Goal: Task Accomplishment & Management: Use online tool/utility

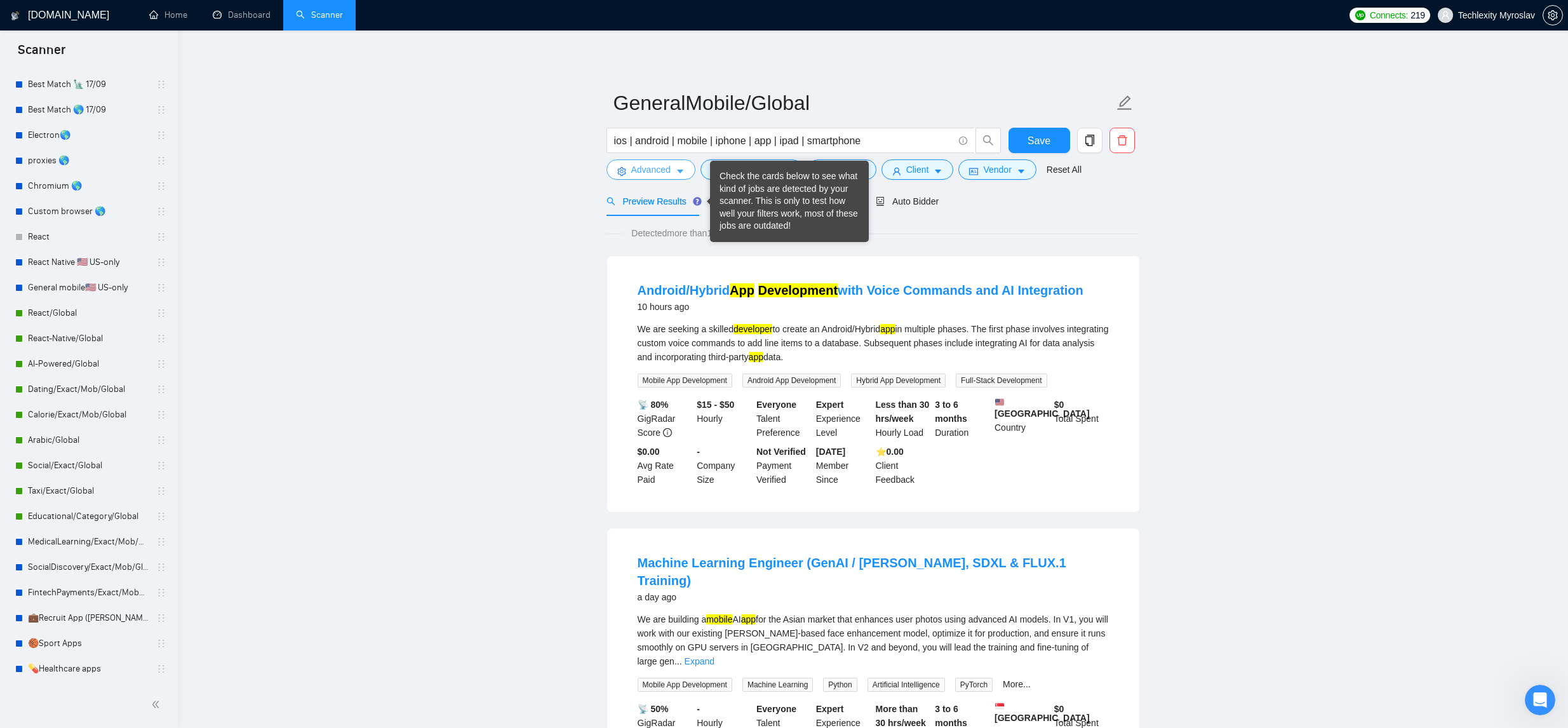
click at [681, 177] on button "Advanced" at bounding box center [651, 169] width 89 height 20
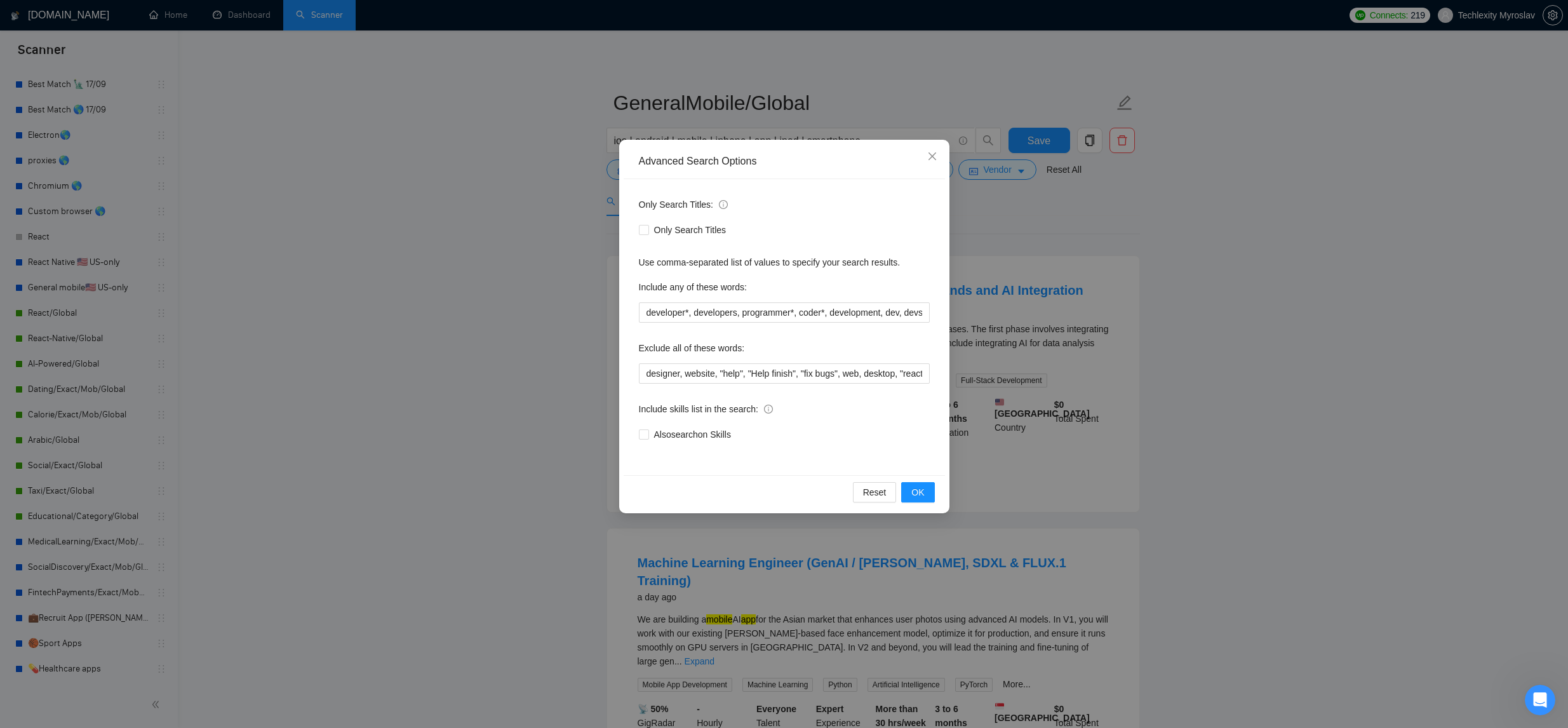
click at [1297, 365] on div "Advanced Search Options Only Search Titles: Only Search Titles Use comma-separa…" at bounding box center [784, 364] width 1568 height 728
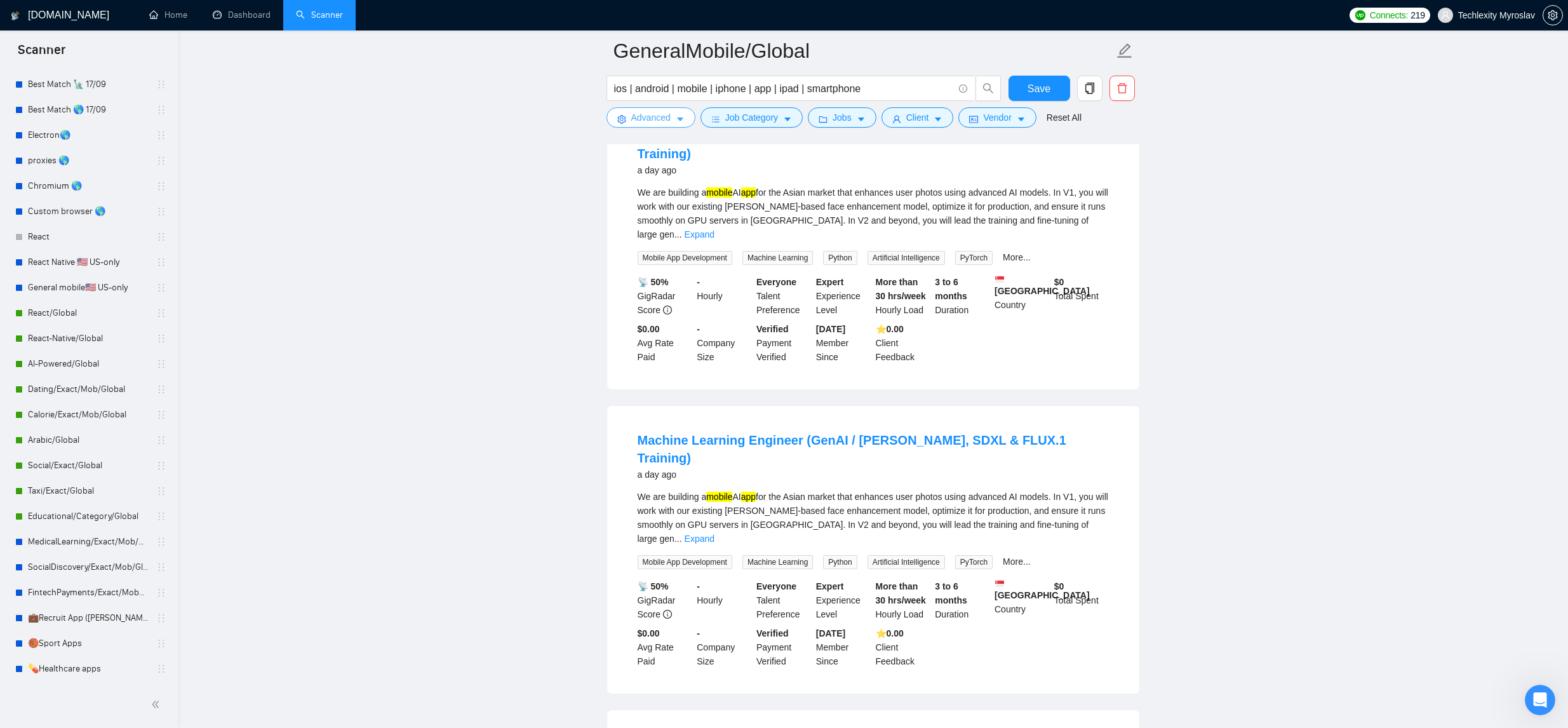
scroll to position [249, 0]
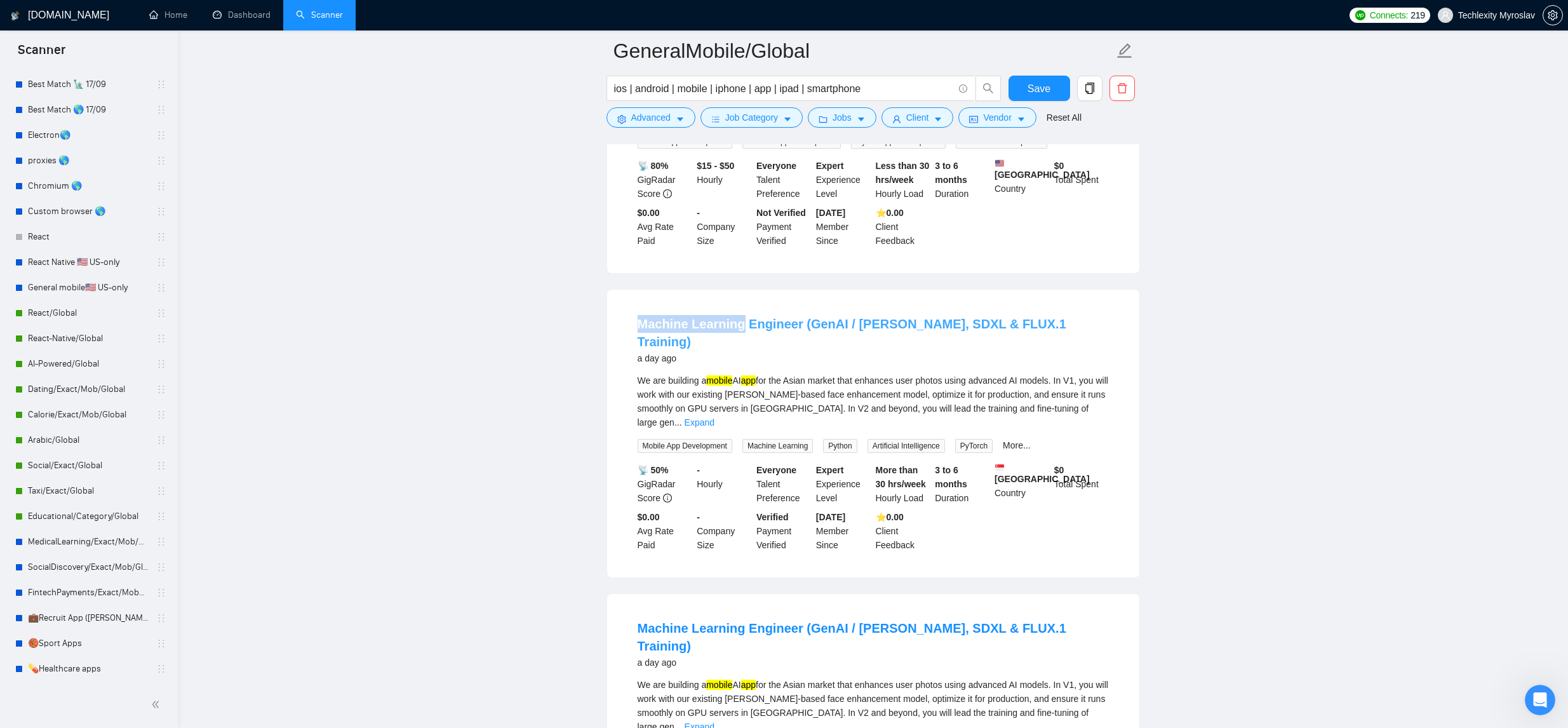
drag, startPoint x: 624, startPoint y: 336, endPoint x: 739, endPoint y: 336, distance: 115.0
click at [740, 336] on li "Machine Learning Engineer (GenAI / LoRA, SDXL & FLUX.1 Training) a day ago We a…" at bounding box center [873, 433] width 502 height 257
copy link "Machine Learning"
click at [666, 123] on span "Advanced" at bounding box center [651, 117] width 39 height 14
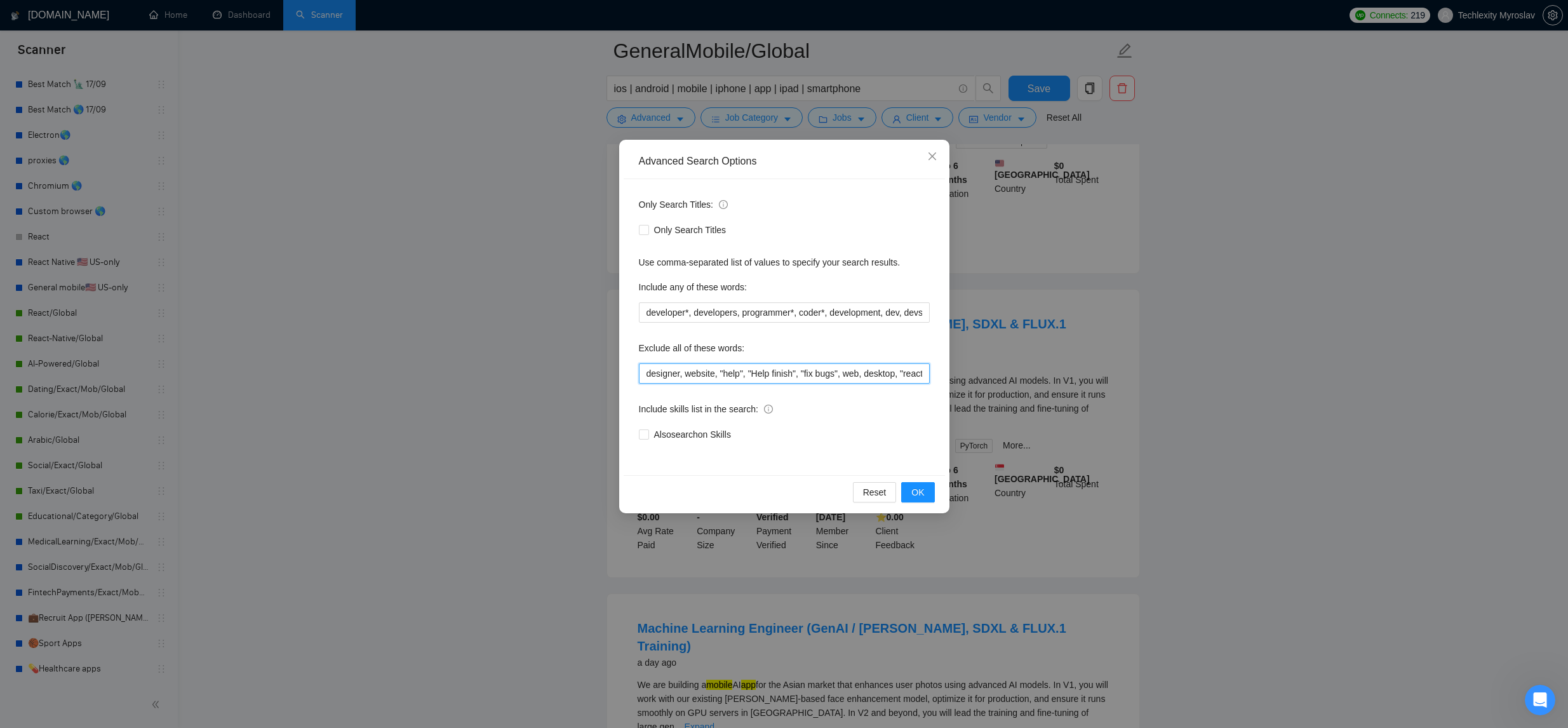
drag, startPoint x: 642, startPoint y: 374, endPoint x: 649, endPoint y: 372, distance: 7.3
click at [642, 373] on input "designer, website, "help", "Help finish", "fix bugs", web, desktop, "react nati…" at bounding box center [784, 373] width 291 height 20
paste input "Machine Learning"
click at [909, 494] on button "OK" at bounding box center [917, 492] width 33 height 20
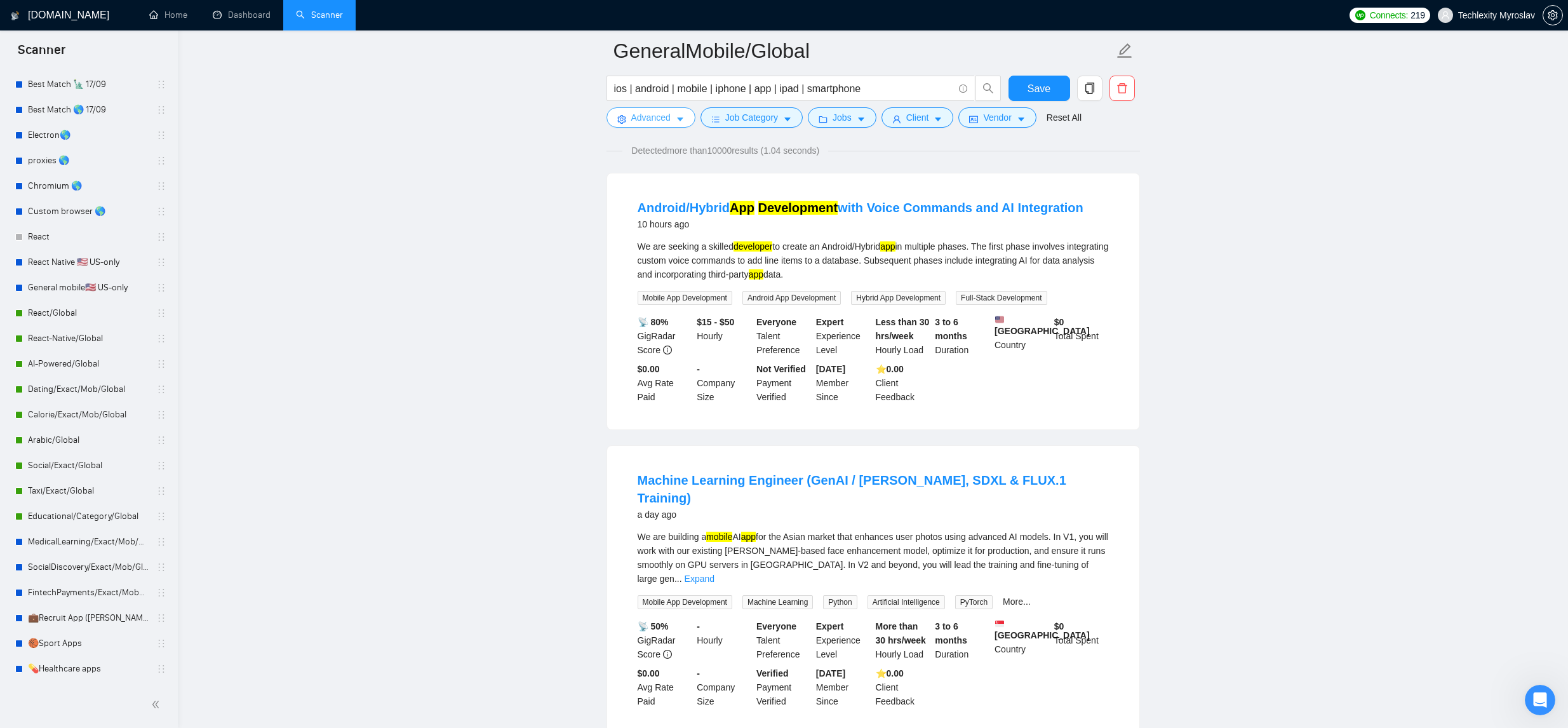
scroll to position [95, 0]
click at [715, 571] on link "Expand" at bounding box center [700, 576] width 30 height 10
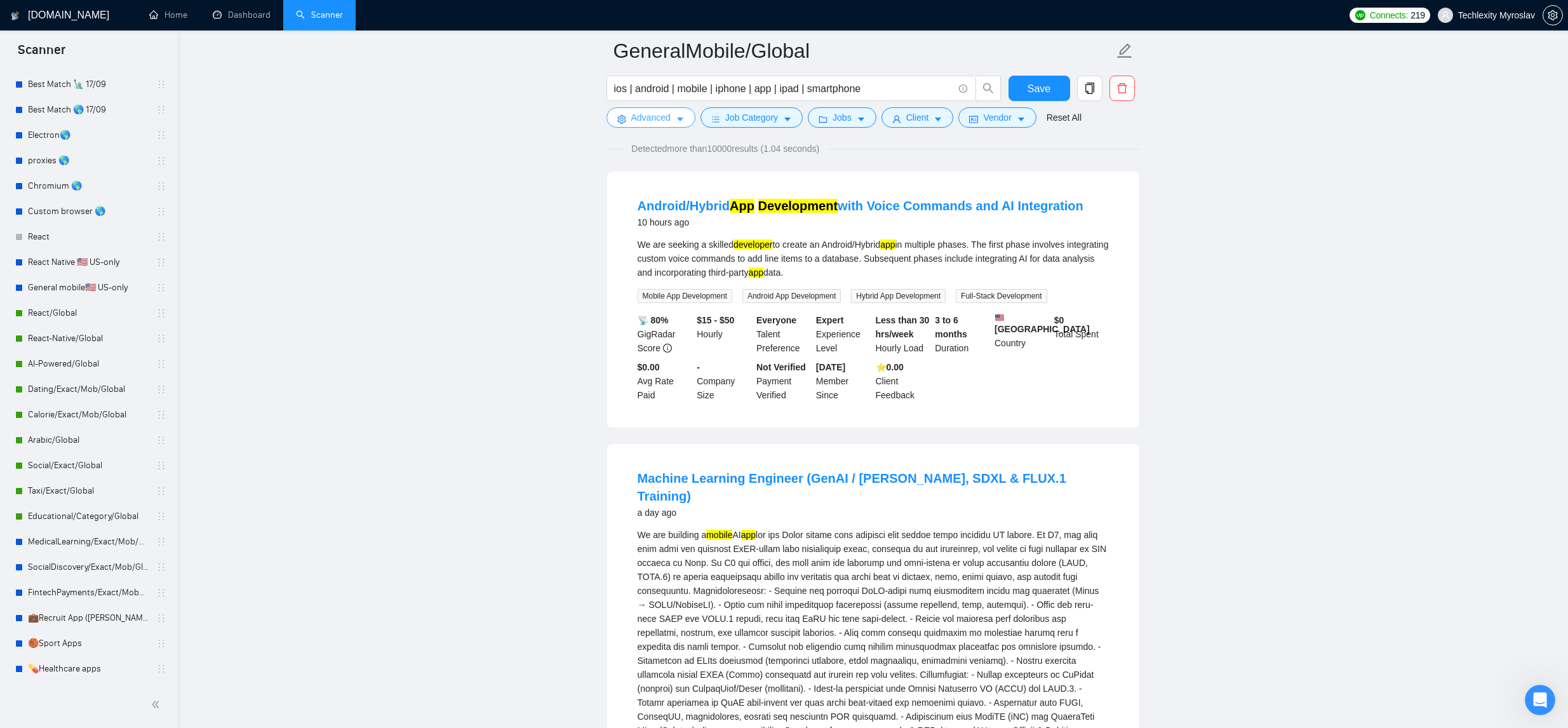
click at [651, 123] on span "Advanced" at bounding box center [651, 117] width 39 height 14
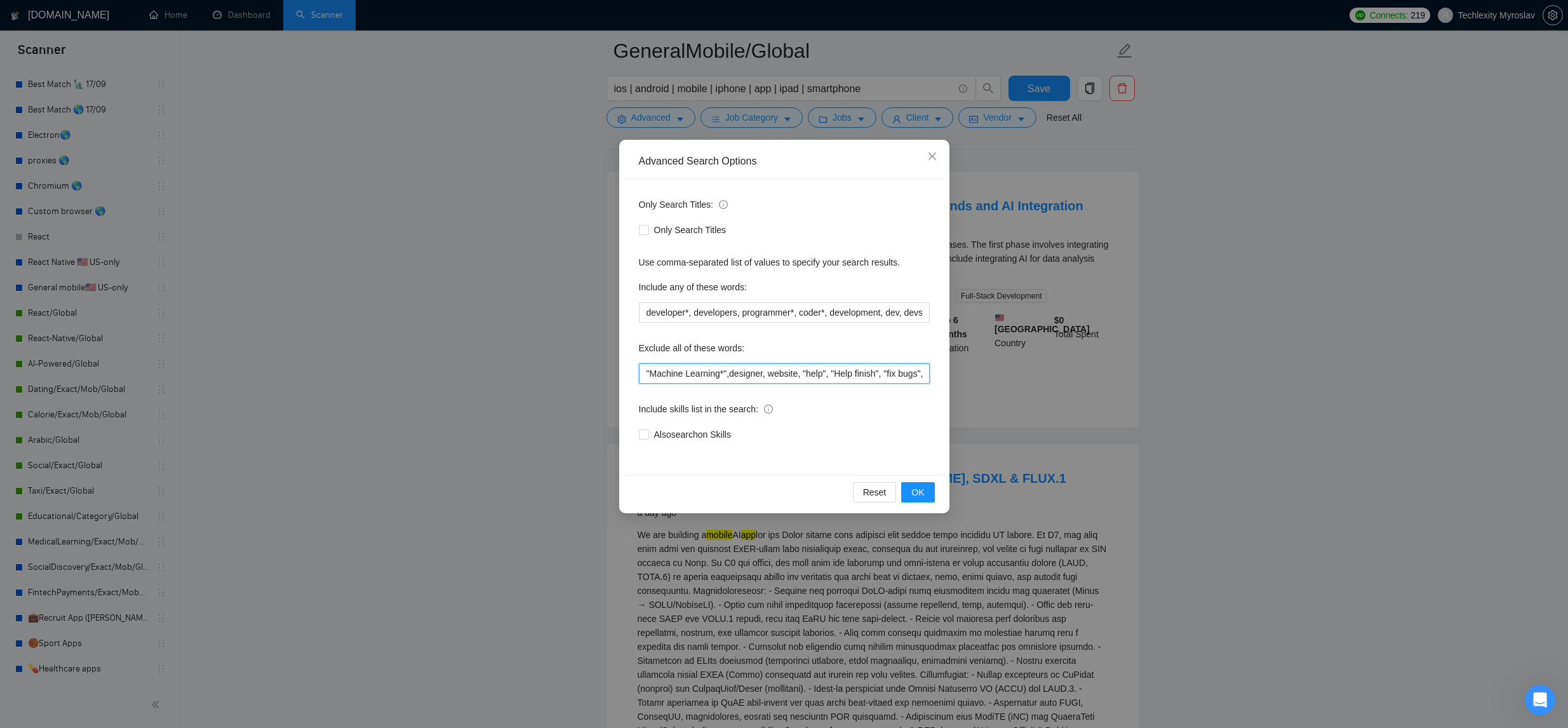
drag, startPoint x: 686, startPoint y: 373, endPoint x: 718, endPoint y: 391, distance: 36.7
click at [689, 375] on input ""Machine Learning*",designer, website, "help", "Help finish", "fix bugs", web, …" at bounding box center [784, 373] width 291 height 20
click at [925, 493] on button "OK" at bounding box center [917, 492] width 33 height 20
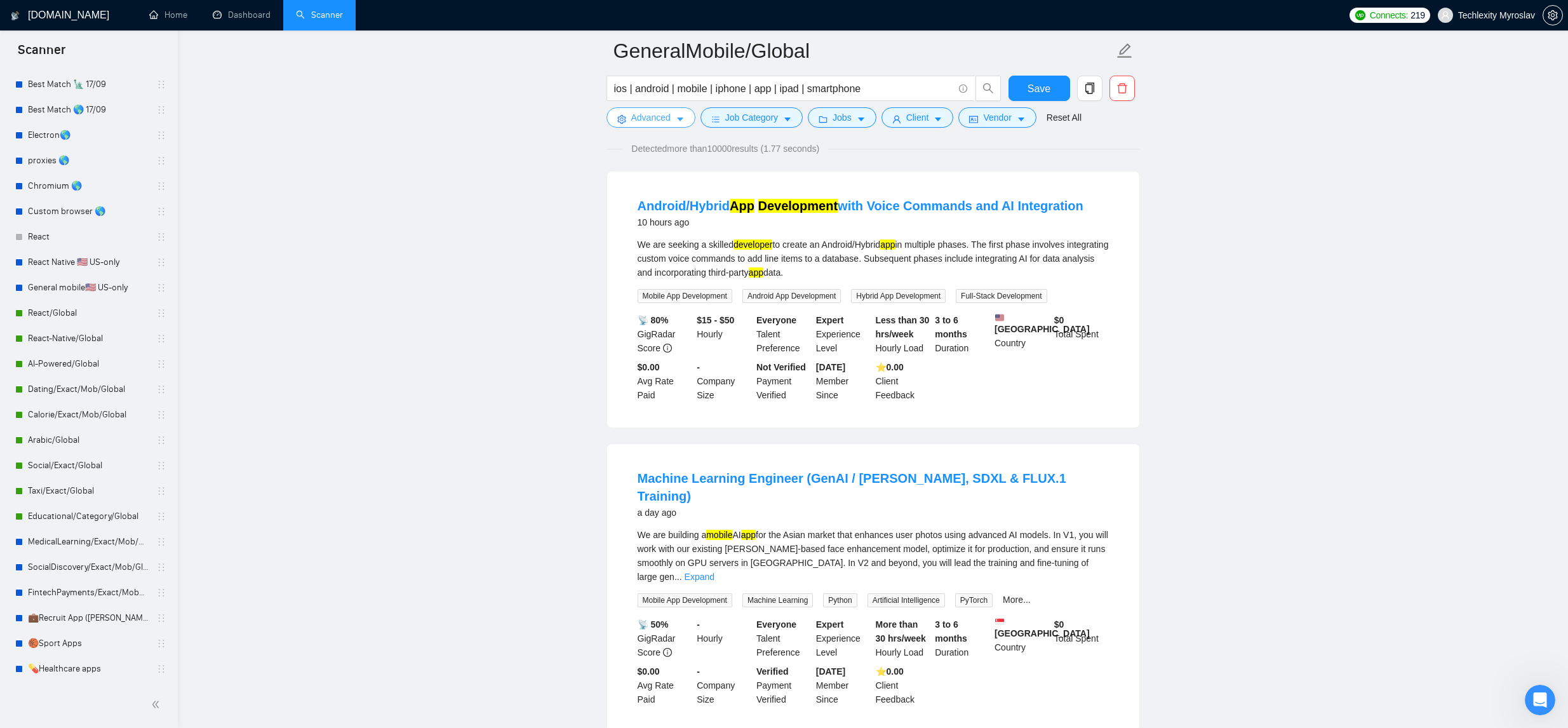
drag, startPoint x: 669, startPoint y: 121, endPoint x: 668, endPoint y: 128, distance: 7.1
click at [669, 121] on span "Advanced" at bounding box center [651, 117] width 39 height 14
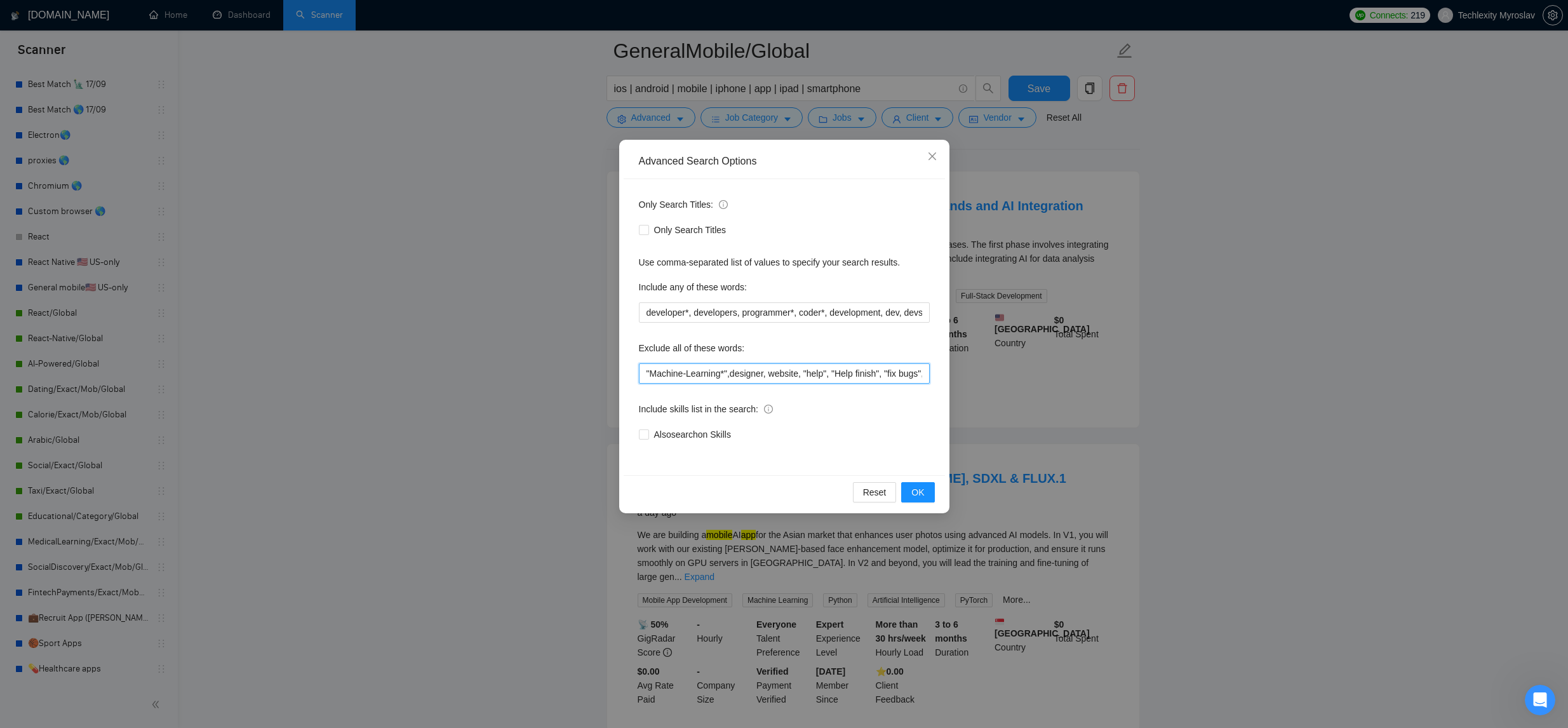
drag, startPoint x: 688, startPoint y: 376, endPoint x: 713, endPoint y: 381, distance: 25.5
click at [688, 376] on input ""Machine-Learning*",designer, website, "help", "Help finish", "fix bugs", web, …" at bounding box center [784, 373] width 291 height 20
drag, startPoint x: 727, startPoint y: 373, endPoint x: 733, endPoint y: 376, distance: 6.7
click at [726, 373] on input ""Machine Learning*",designer, website, "help", "Help finish", "fix bugs", web, …" at bounding box center [784, 373] width 291 height 20
click at [908, 491] on button "OK" at bounding box center [917, 492] width 33 height 20
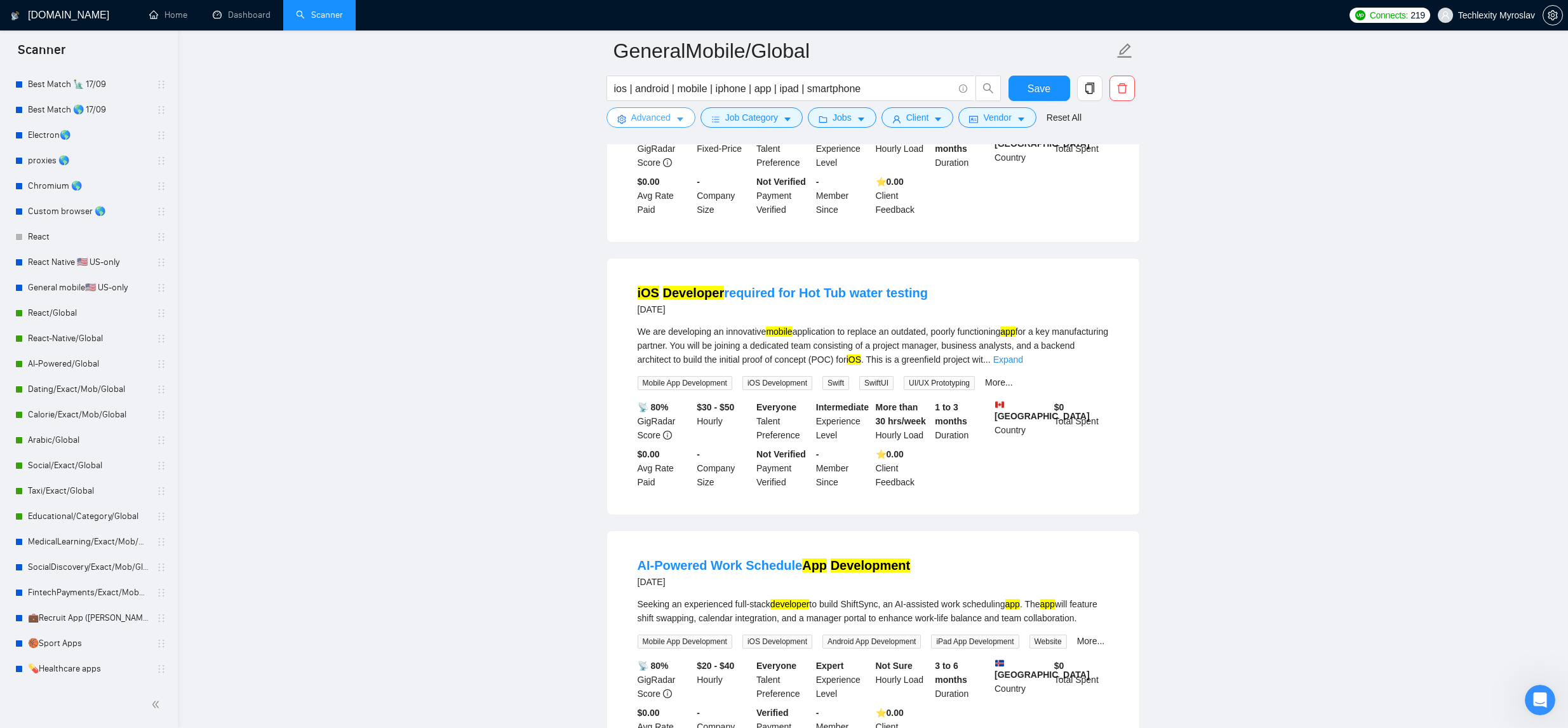
scroll to position [2231, 0]
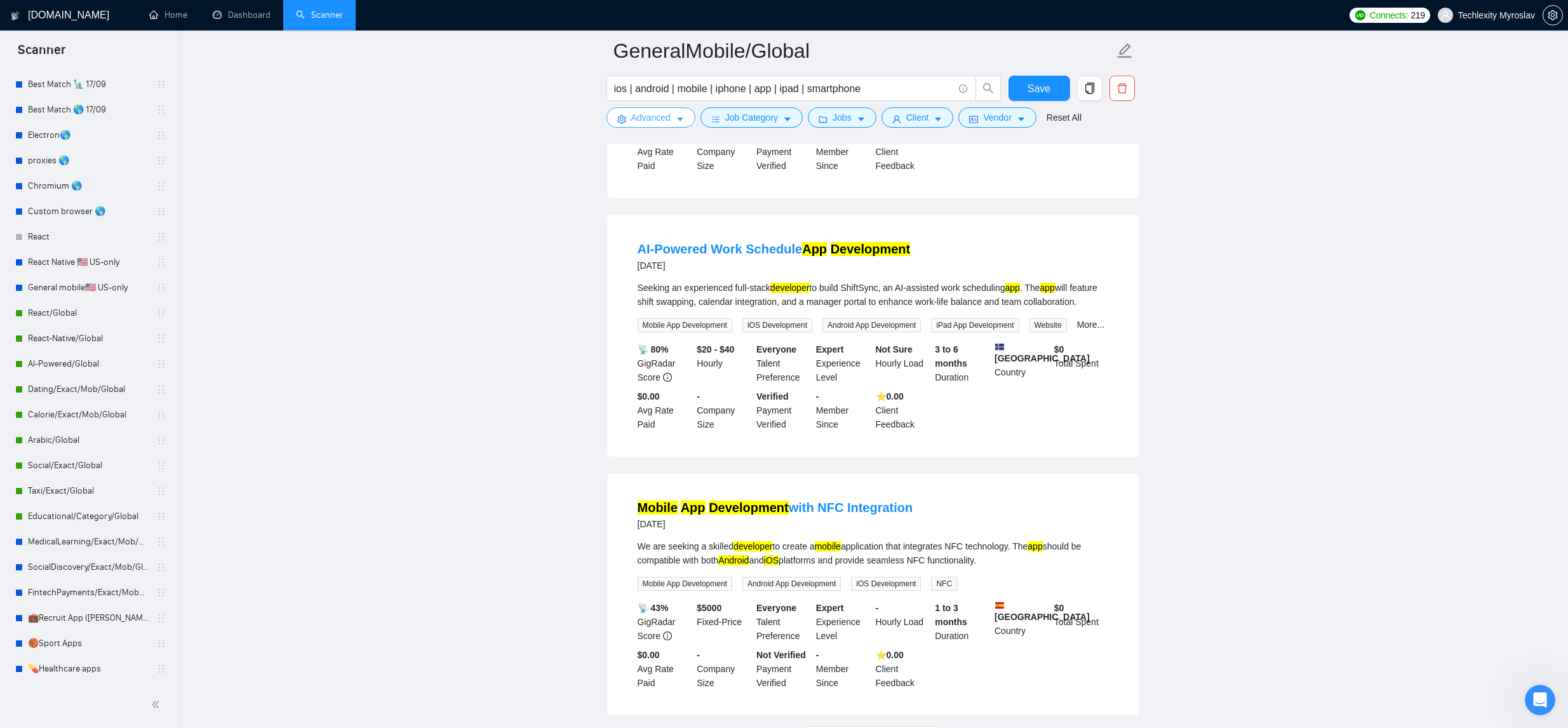
drag, startPoint x: 676, startPoint y: 117, endPoint x: 678, endPoint y: 157, distance: 40.0
click at [675, 117] on button "Advanced" at bounding box center [651, 117] width 89 height 20
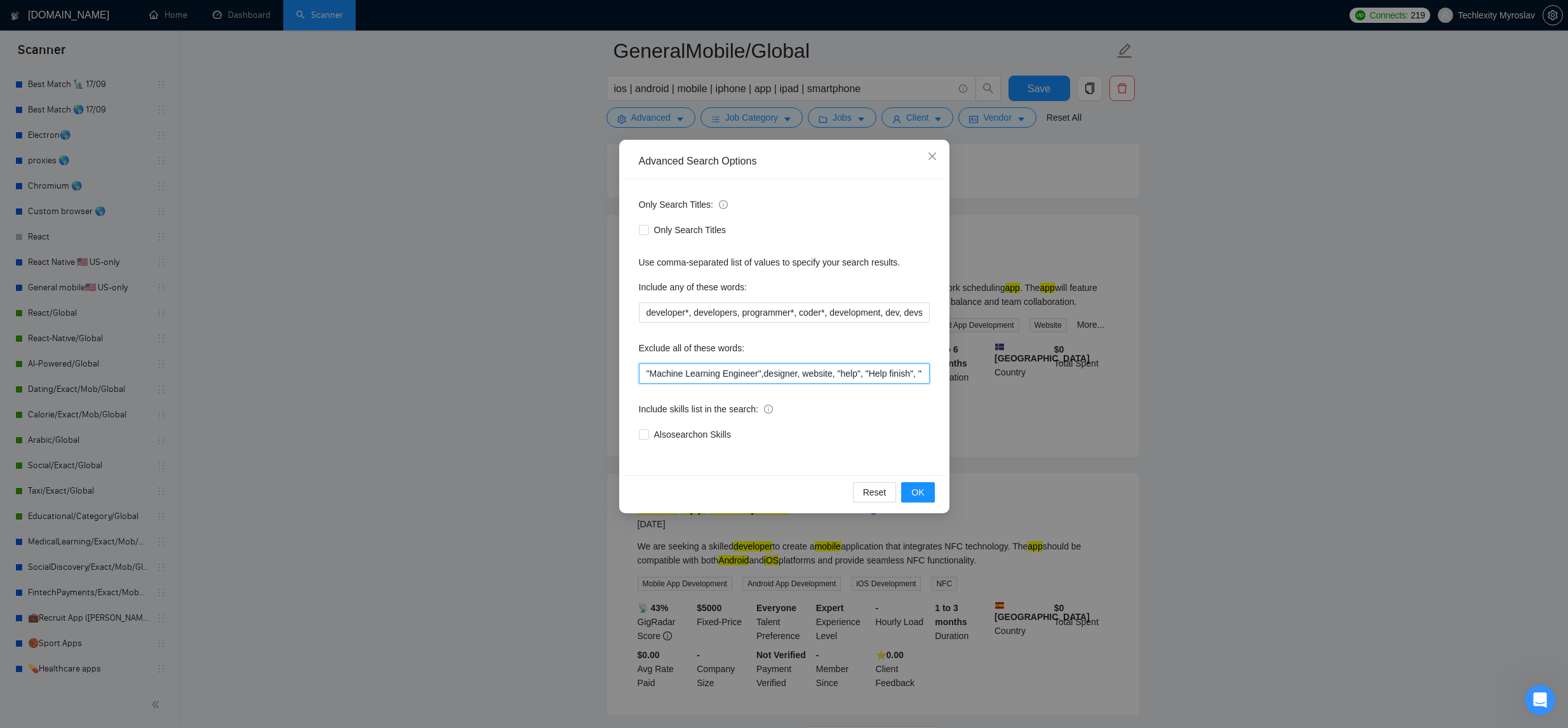
drag, startPoint x: 650, startPoint y: 378, endPoint x: 657, endPoint y: 377, distance: 7.1
click at [650, 378] on input ""Machine Learning Engineer",designer, website, "help", "Help finish", "fix bugs…" at bounding box center [784, 373] width 291 height 20
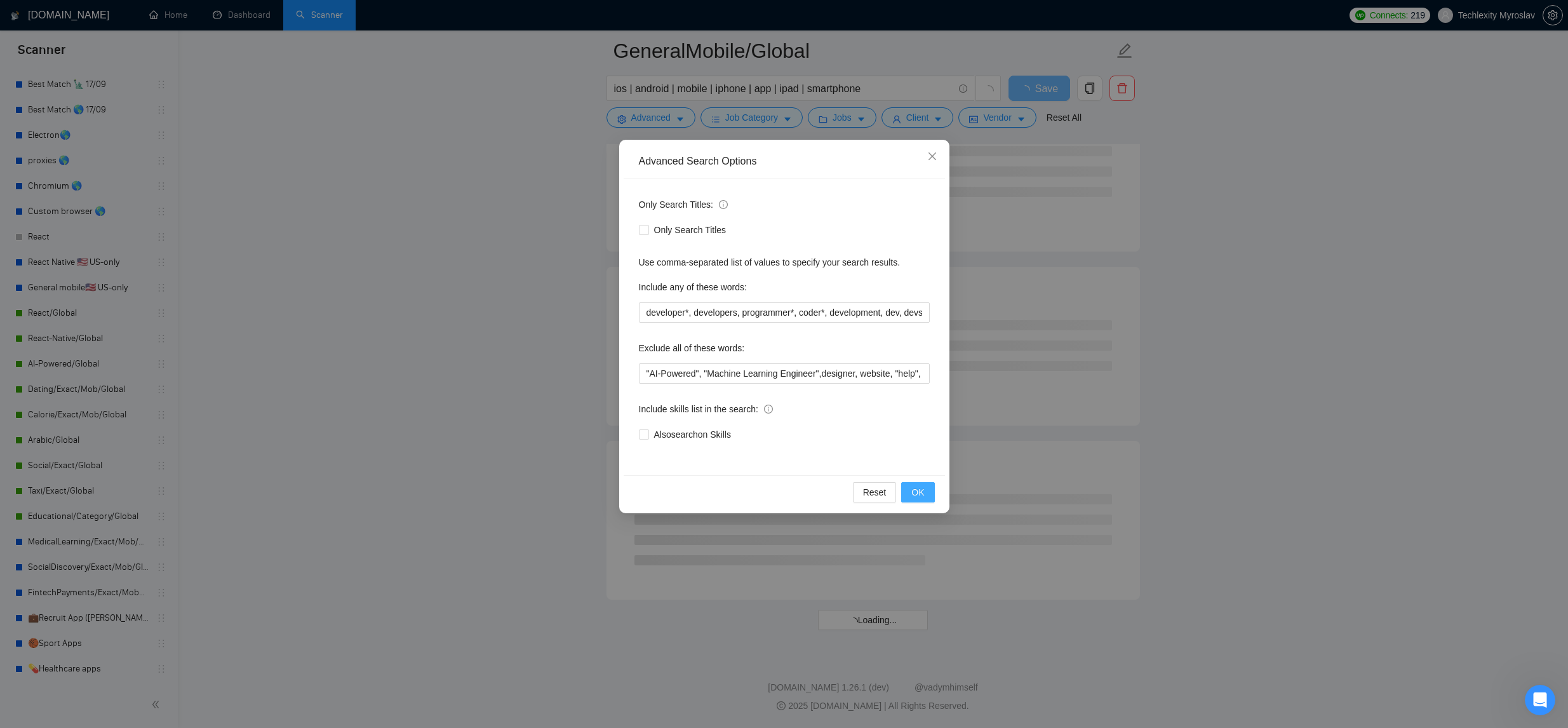
click at [910, 498] on button "OK" at bounding box center [917, 492] width 33 height 20
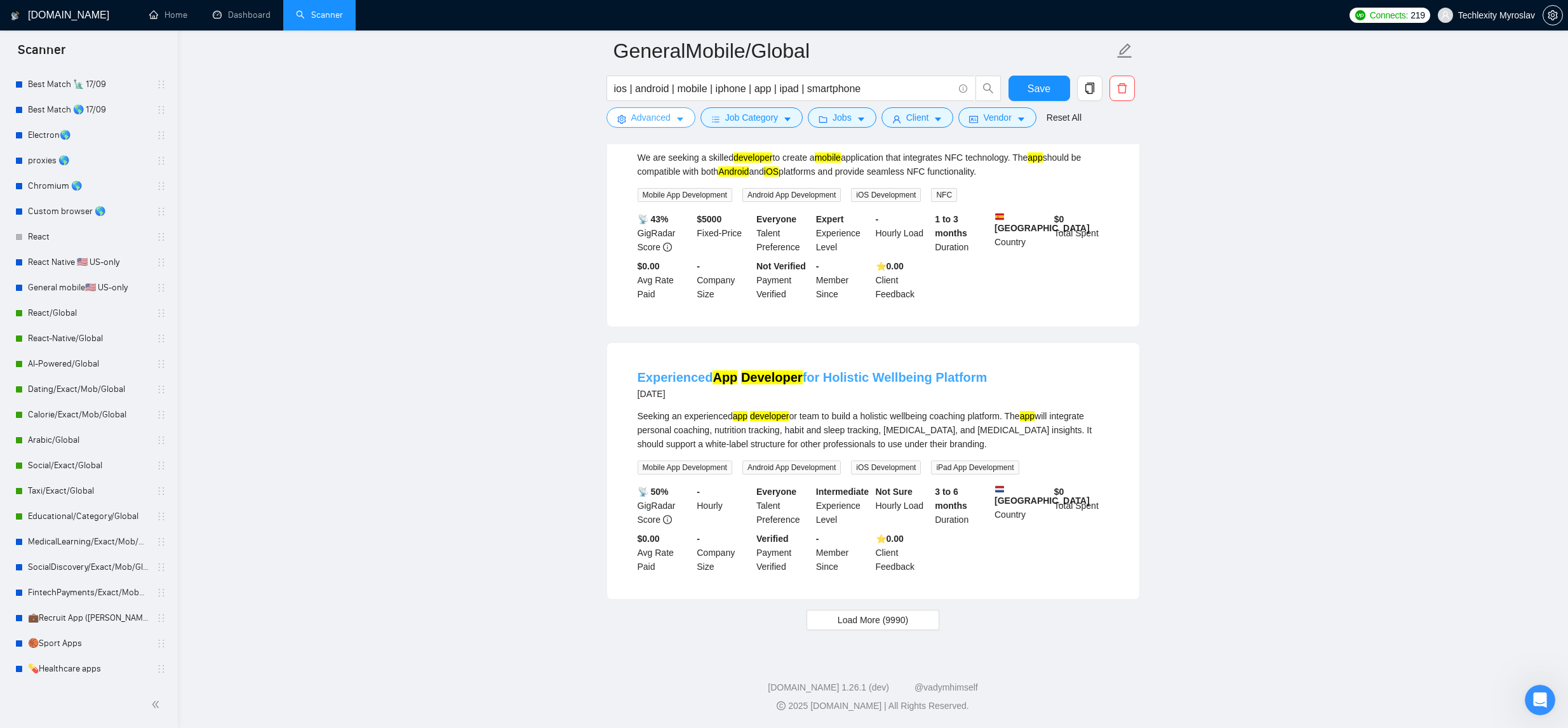
scroll to position [2387, 0]
click at [900, 616] on span "Load More (9990)" at bounding box center [873, 620] width 71 height 14
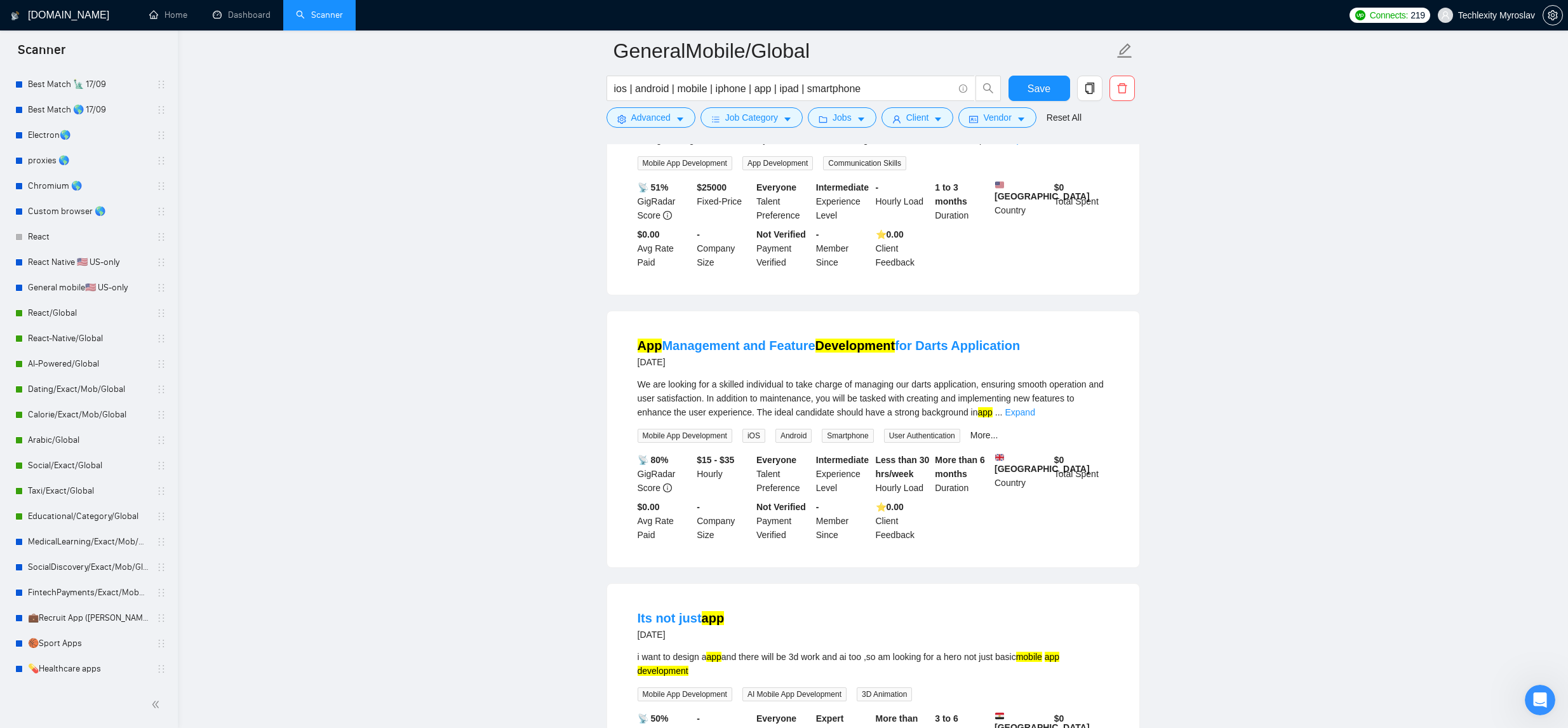
scroll to position [3652, 0]
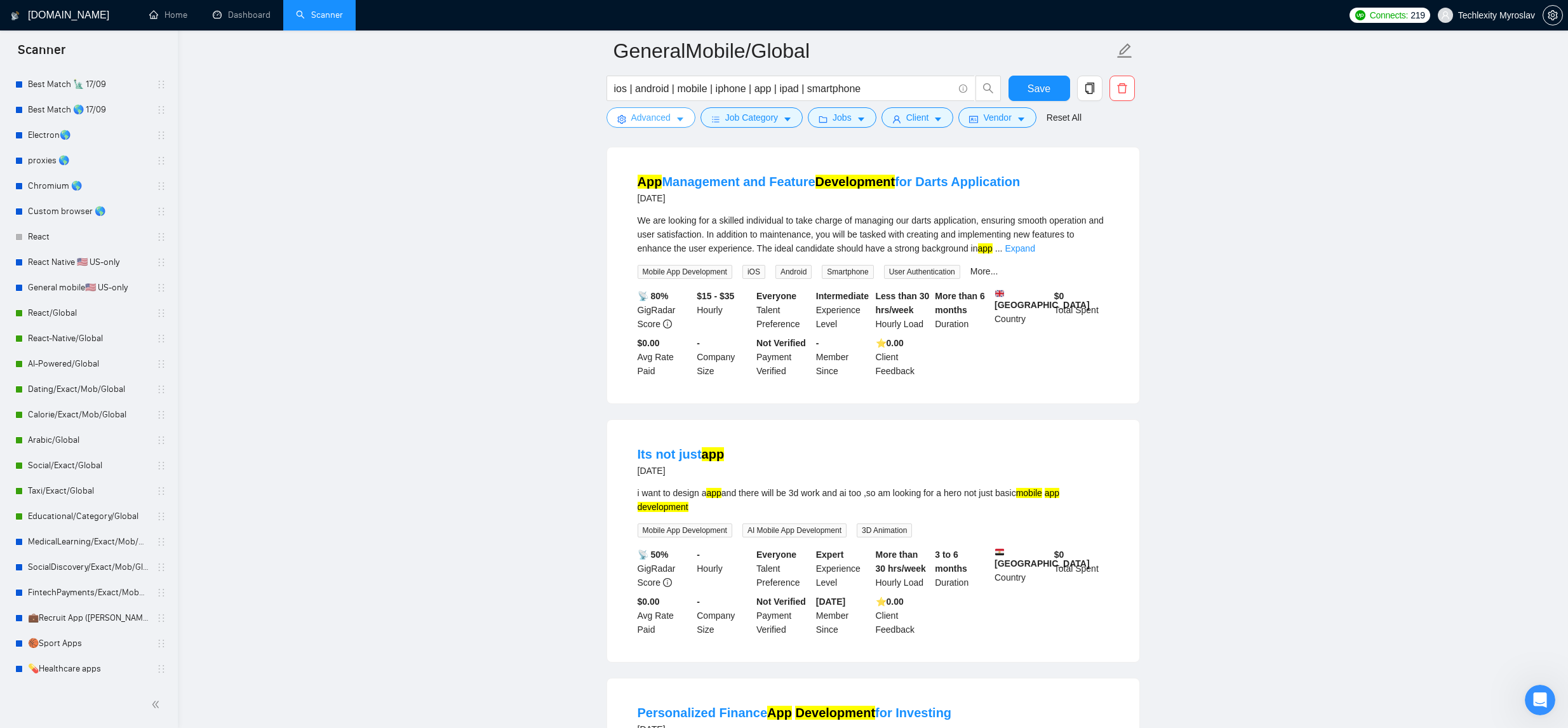
drag, startPoint x: 662, startPoint y: 120, endPoint x: 668, endPoint y: 140, distance: 20.9
click at [662, 120] on span "Advanced" at bounding box center [651, 117] width 39 height 14
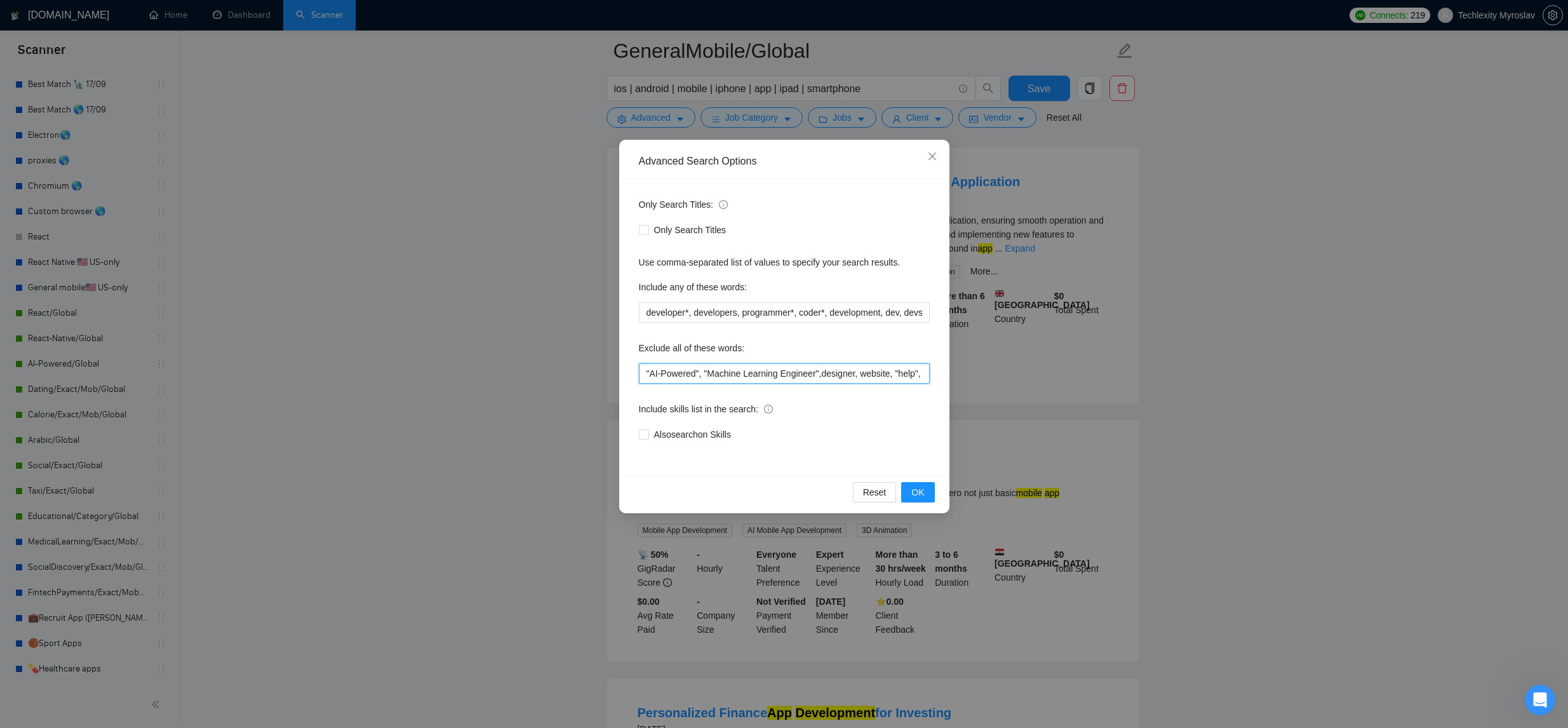
click at [645, 367] on input ""AI-Powered", "Machine Learning Engineer",designer, website, "help", "Help fini…" at bounding box center [784, 373] width 291 height 20
click at [905, 491] on button "OK" at bounding box center [917, 492] width 33 height 20
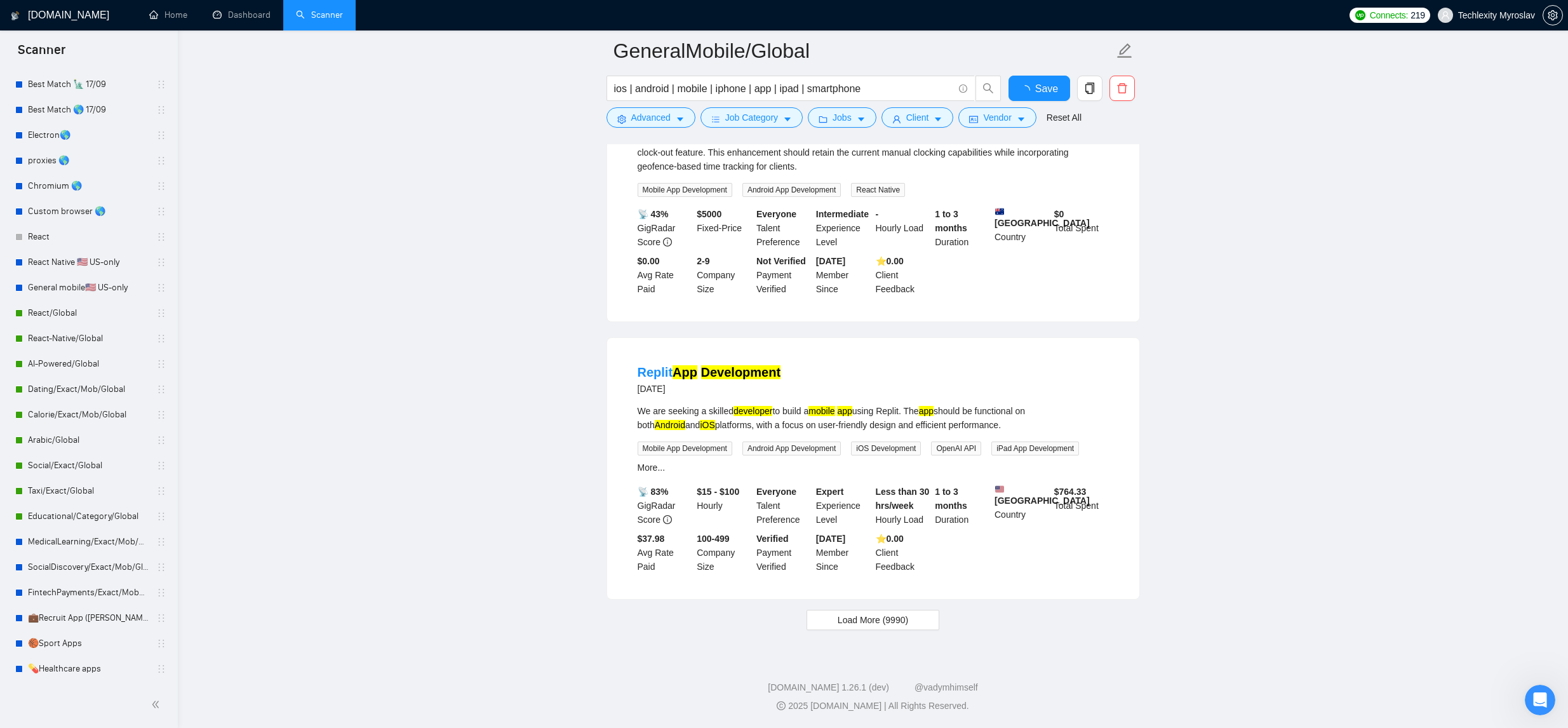
scroll to position [2393, 0]
click at [922, 623] on button "Load More (9990)" at bounding box center [873, 620] width 133 height 20
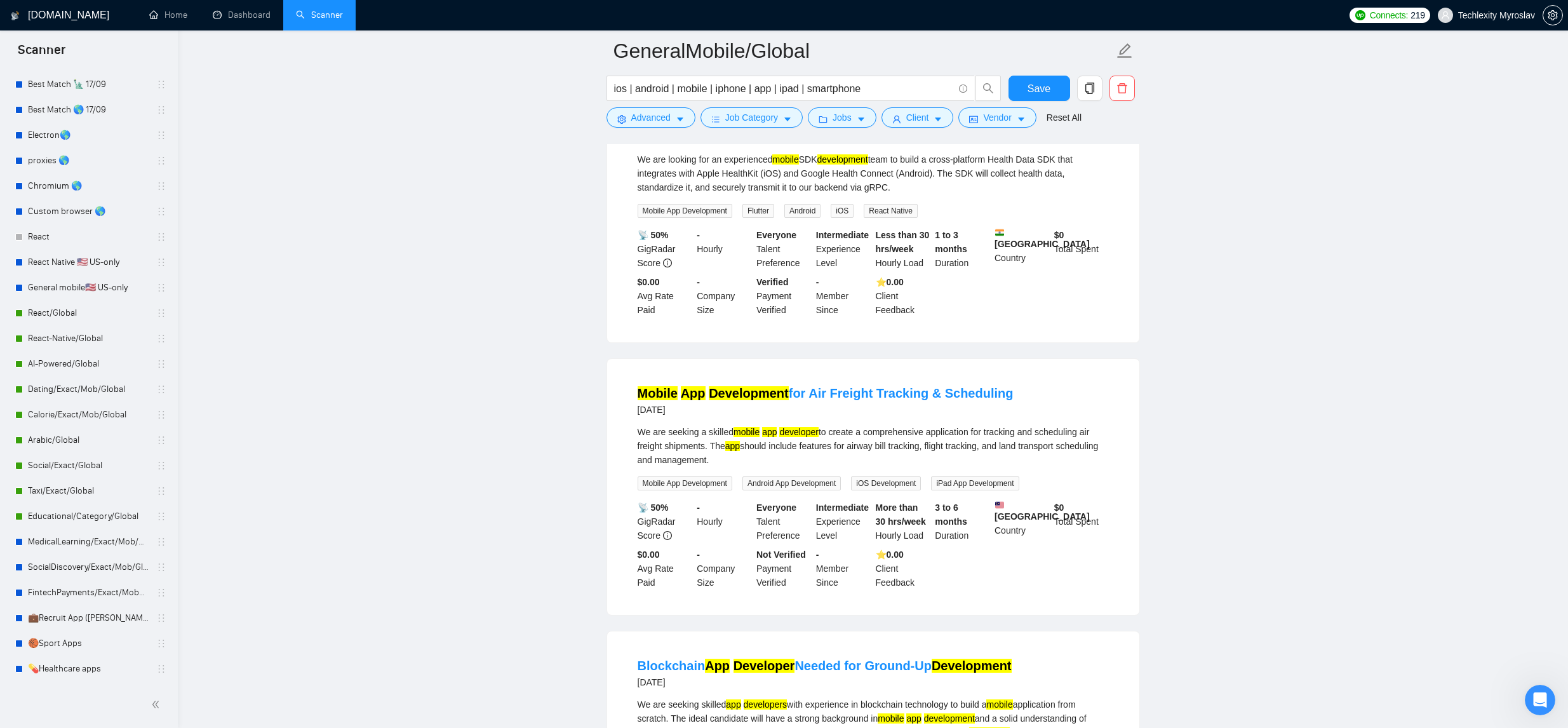
scroll to position [4822, 0]
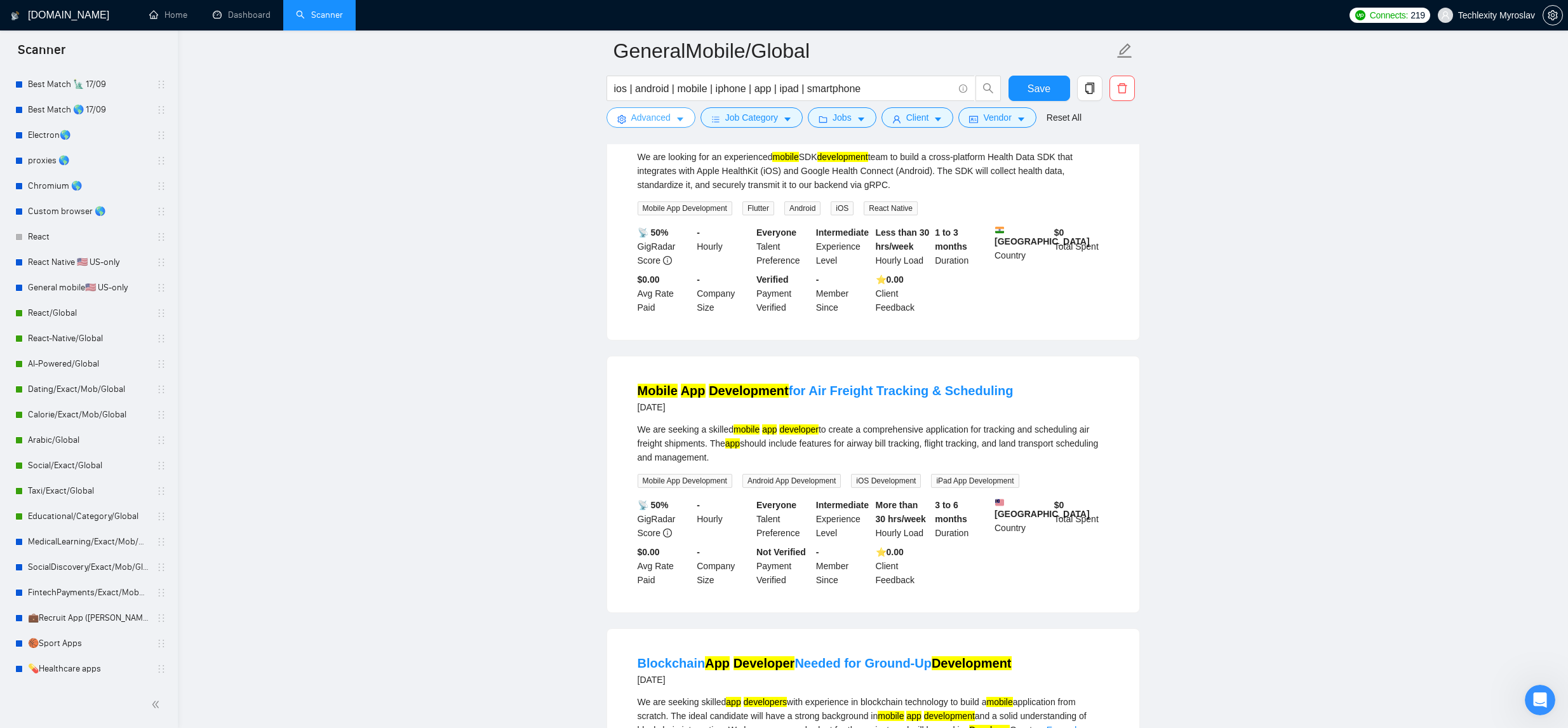
click at [651, 118] on span "Advanced" at bounding box center [651, 117] width 39 height 14
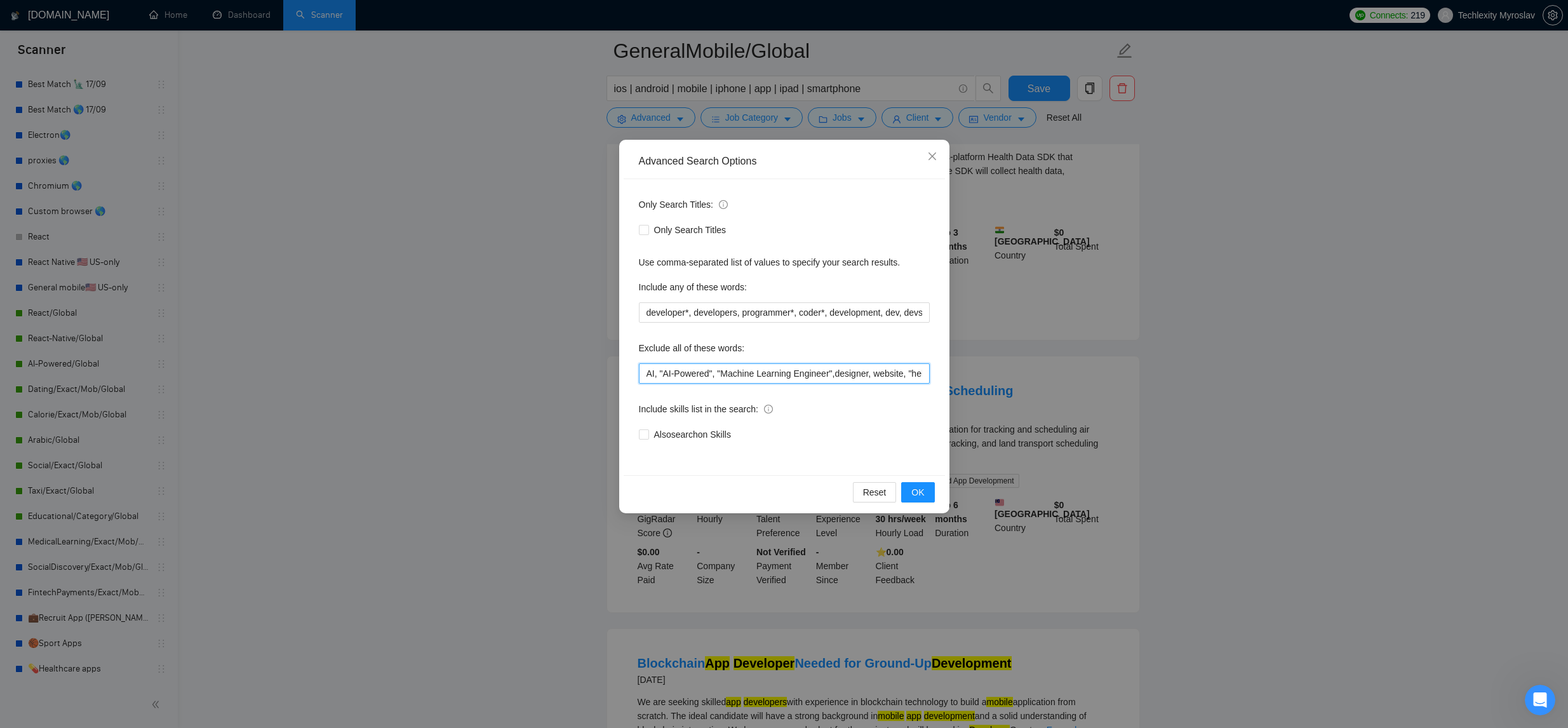
drag, startPoint x: 648, startPoint y: 374, endPoint x: 799, endPoint y: 385, distance: 151.4
click at [651, 376] on input "AI, "AI-Powered", "Machine Learning Engineer",designer, website, "help", "Help …" at bounding box center [784, 373] width 291 height 20
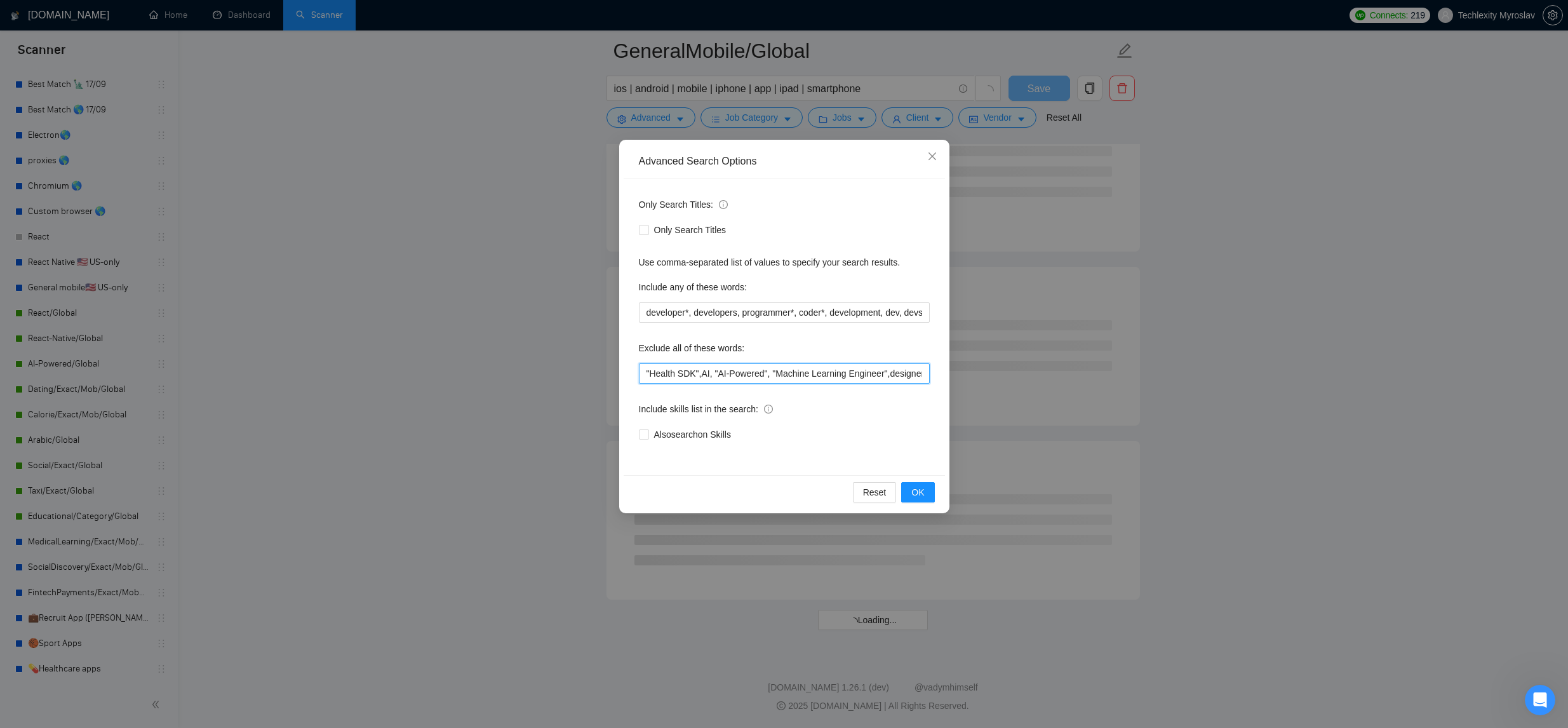
scroll to position [3130, 0]
click at [929, 490] on button "OK" at bounding box center [917, 492] width 33 height 20
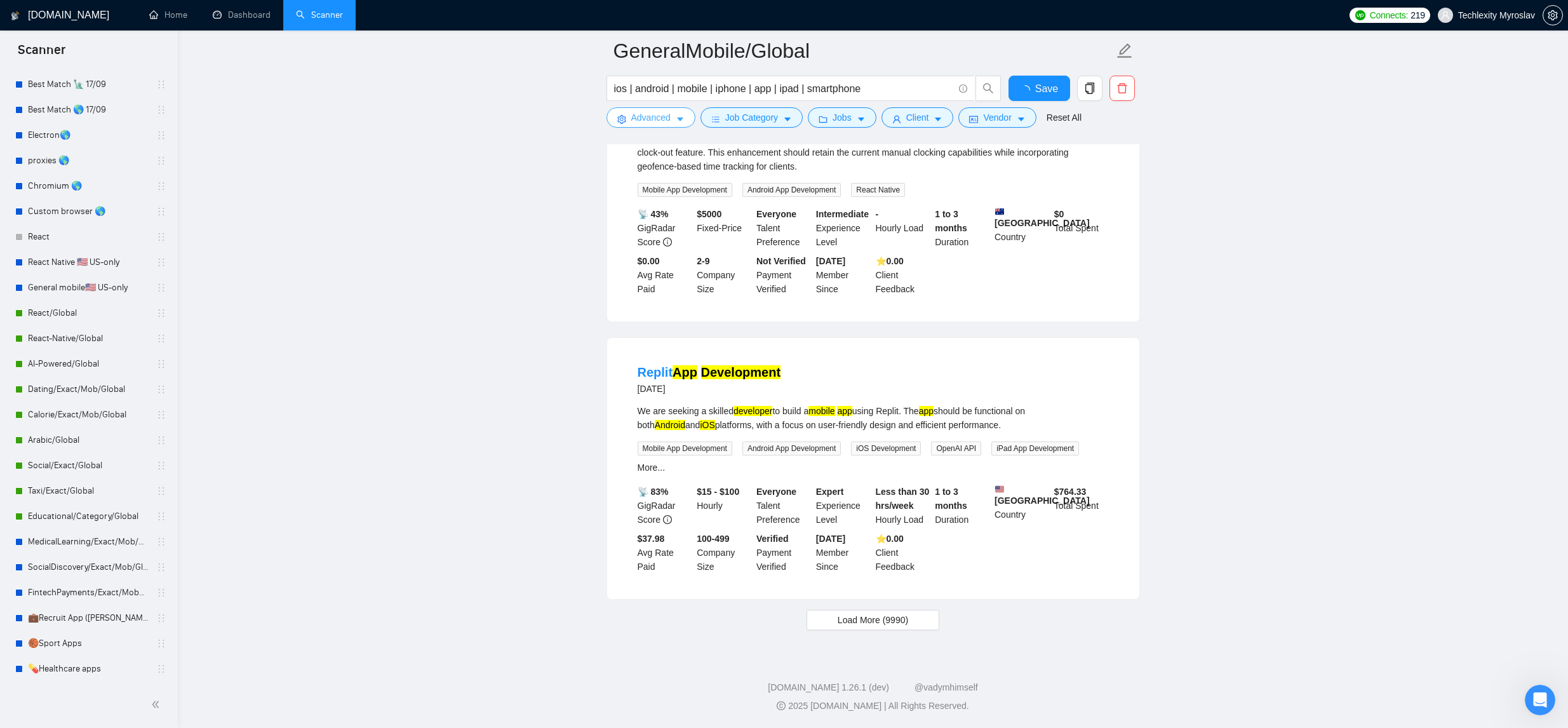
scroll to position [2393, 0]
drag, startPoint x: 885, startPoint y: 615, endPoint x: 976, endPoint y: 545, distance: 114.8
click at [885, 615] on span "Load More (9990)" at bounding box center [873, 620] width 71 height 14
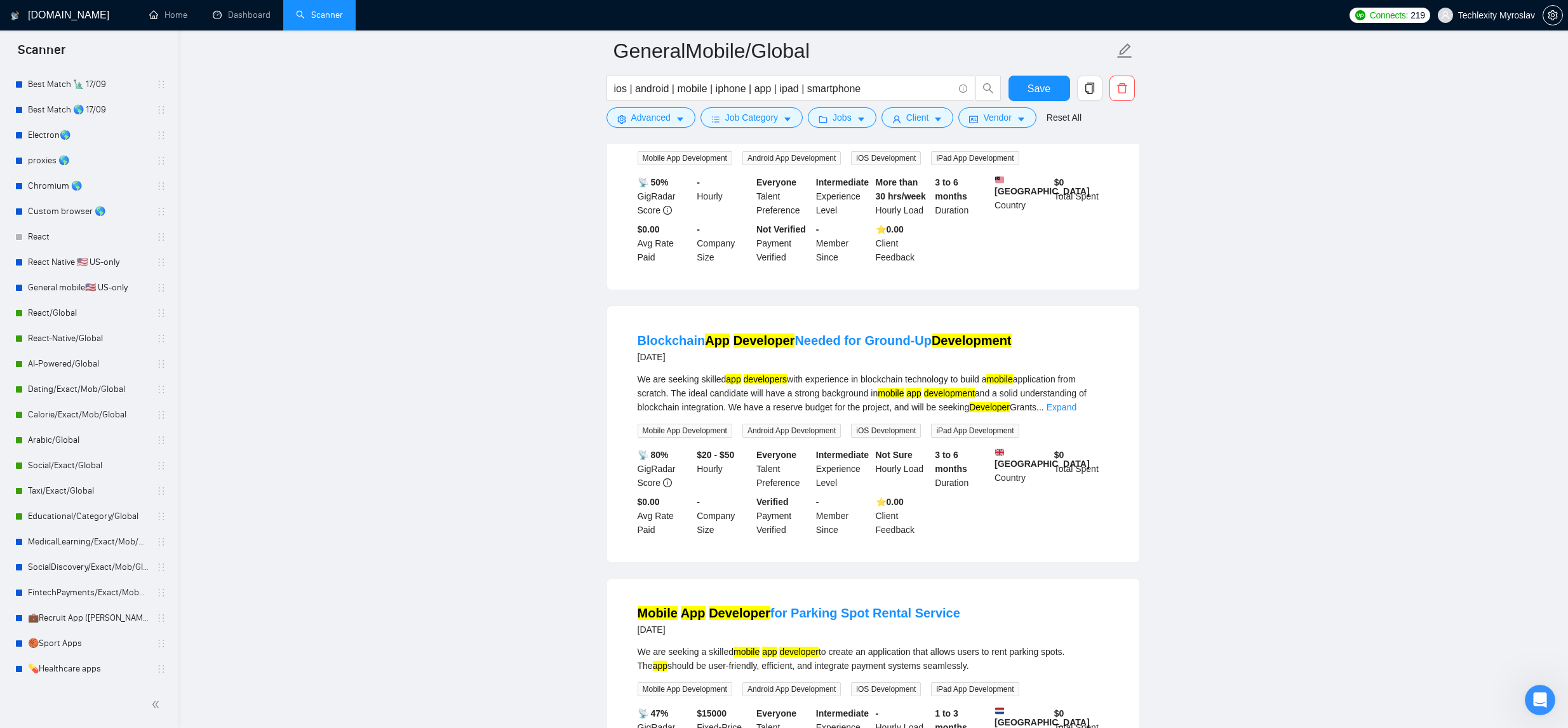
scroll to position [4881, 0]
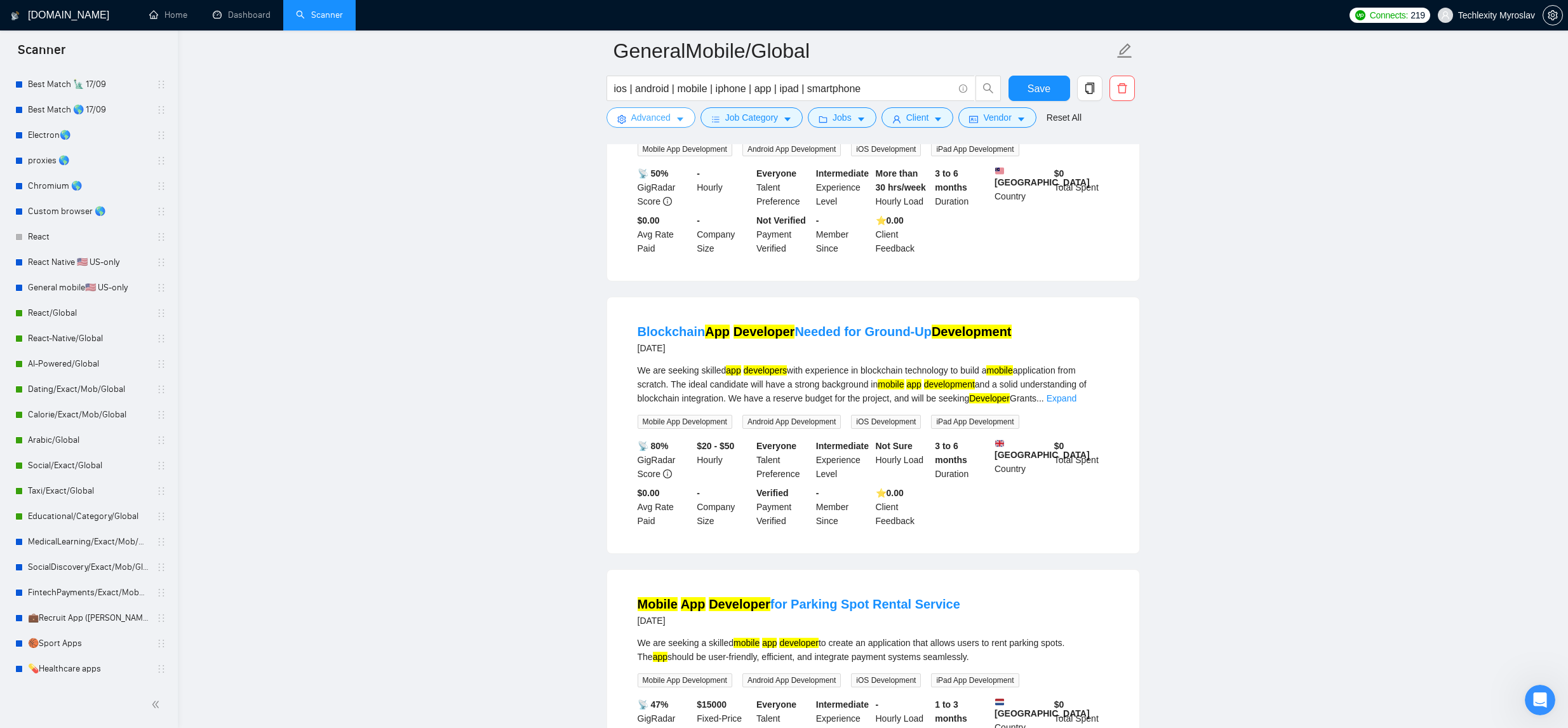
click at [663, 114] on span "Advanced" at bounding box center [651, 117] width 39 height 14
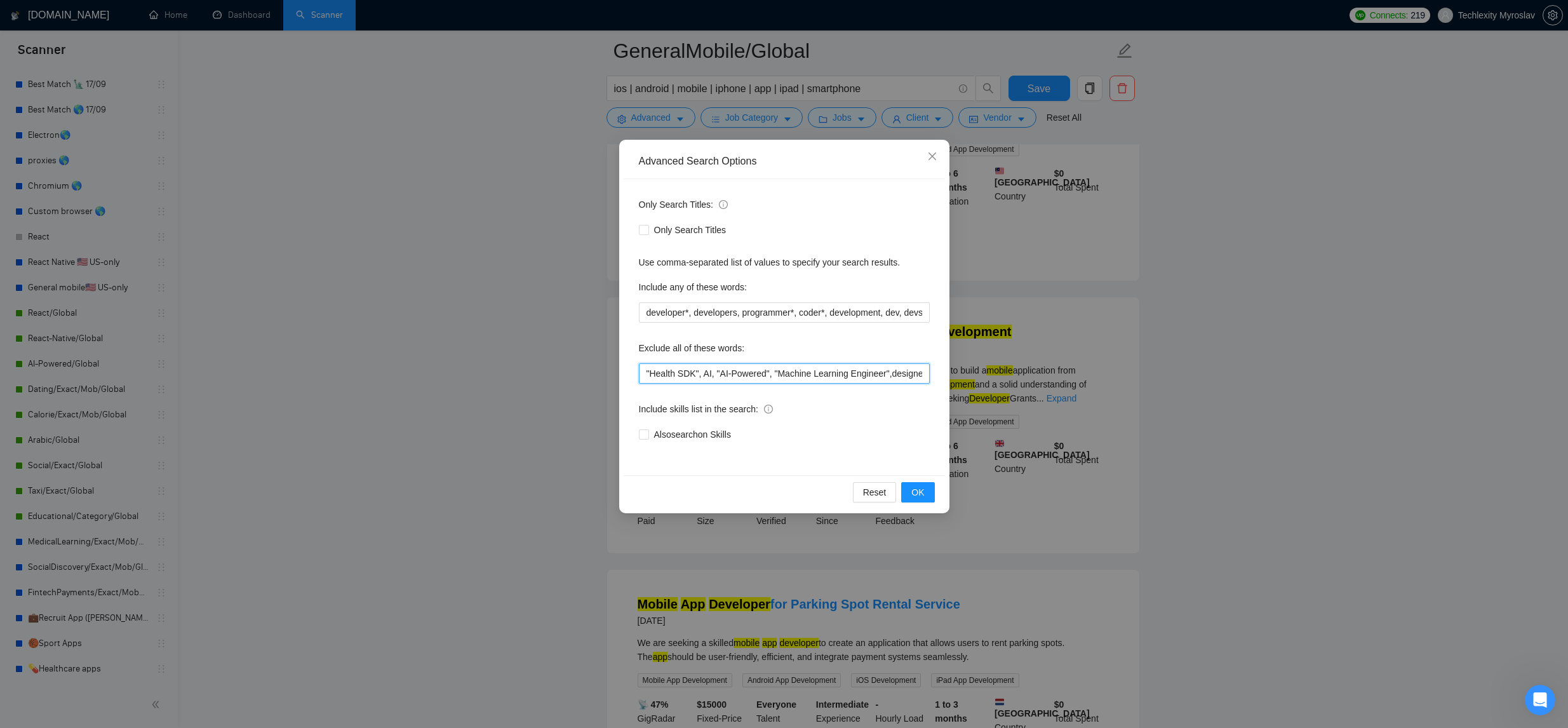
drag, startPoint x: 643, startPoint y: 368, endPoint x: 670, endPoint y: 371, distance: 27.2
click at [643, 368] on input ""Health SDK", AI, "AI-Powered", "Machine Learning Engineer",designer, website, …" at bounding box center [784, 373] width 291 height 20
click at [903, 486] on button "OK" at bounding box center [917, 492] width 33 height 20
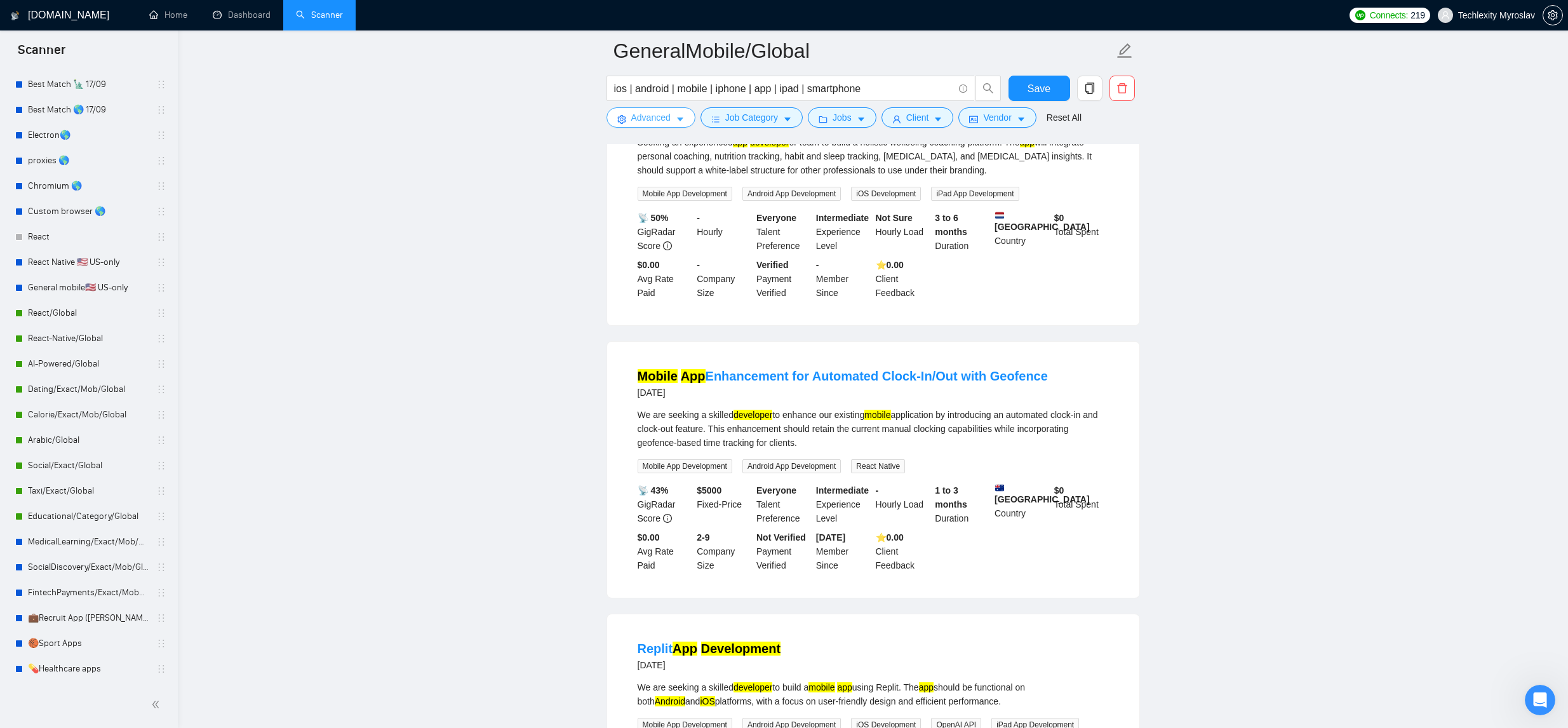
scroll to position [2393, 0]
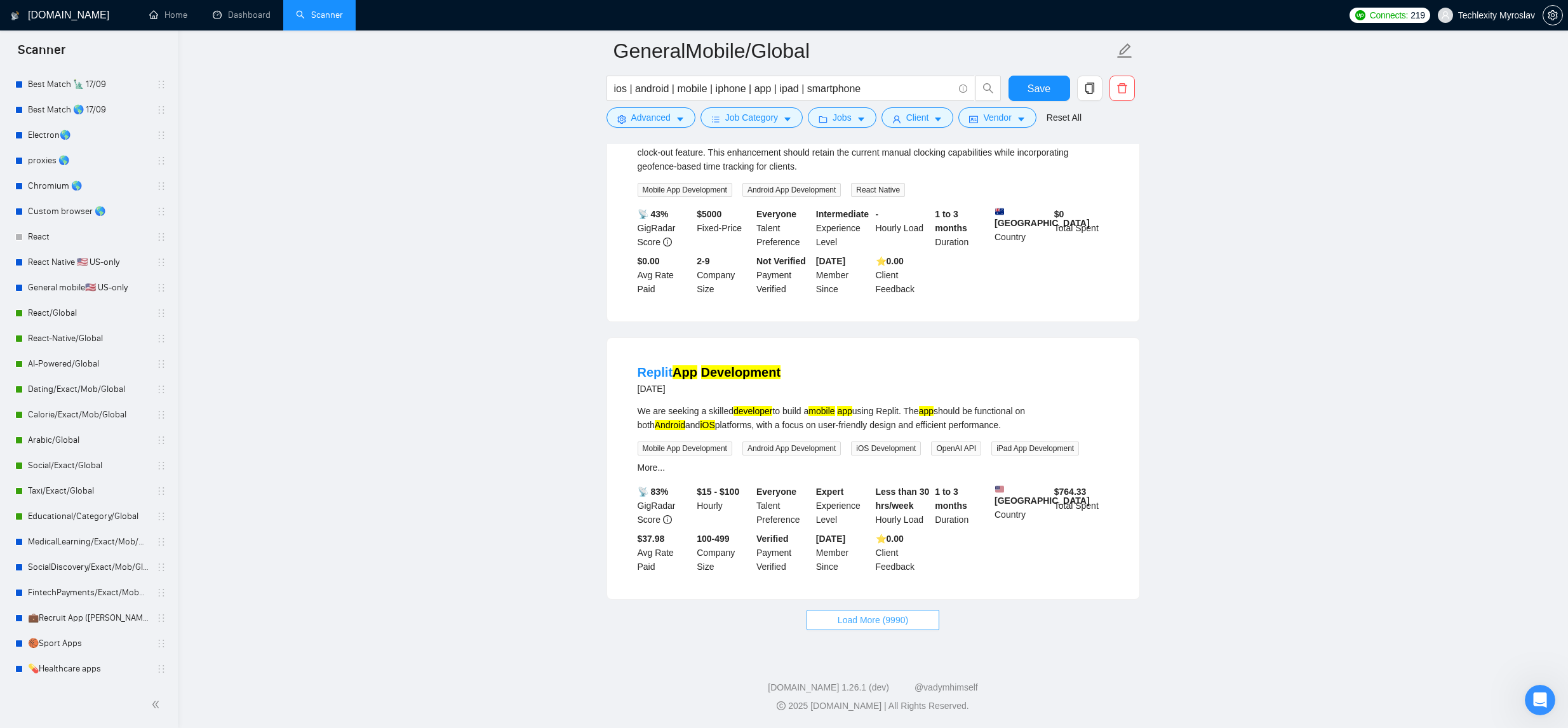
click at [858, 627] on span "Load More (9990)" at bounding box center [873, 620] width 71 height 14
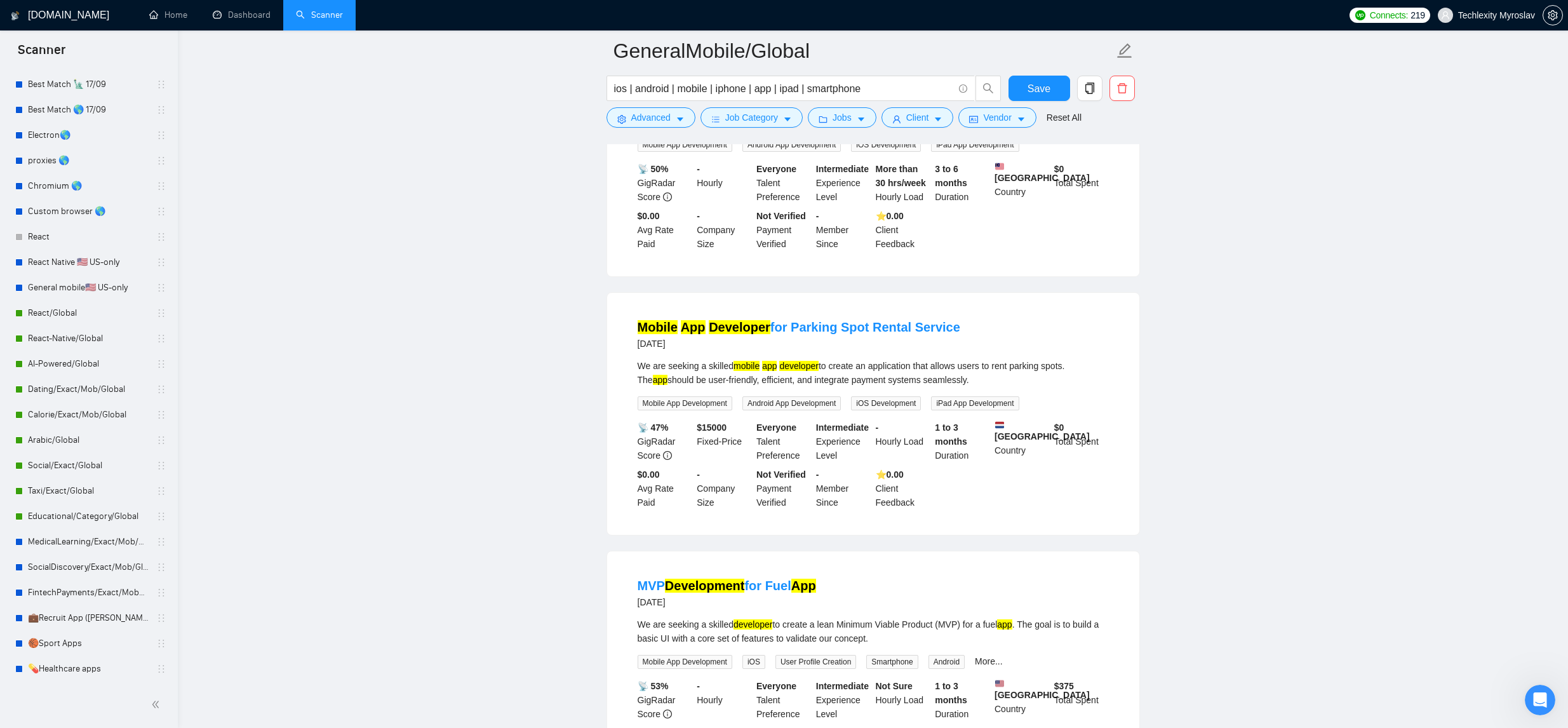
scroll to position [5153, 0]
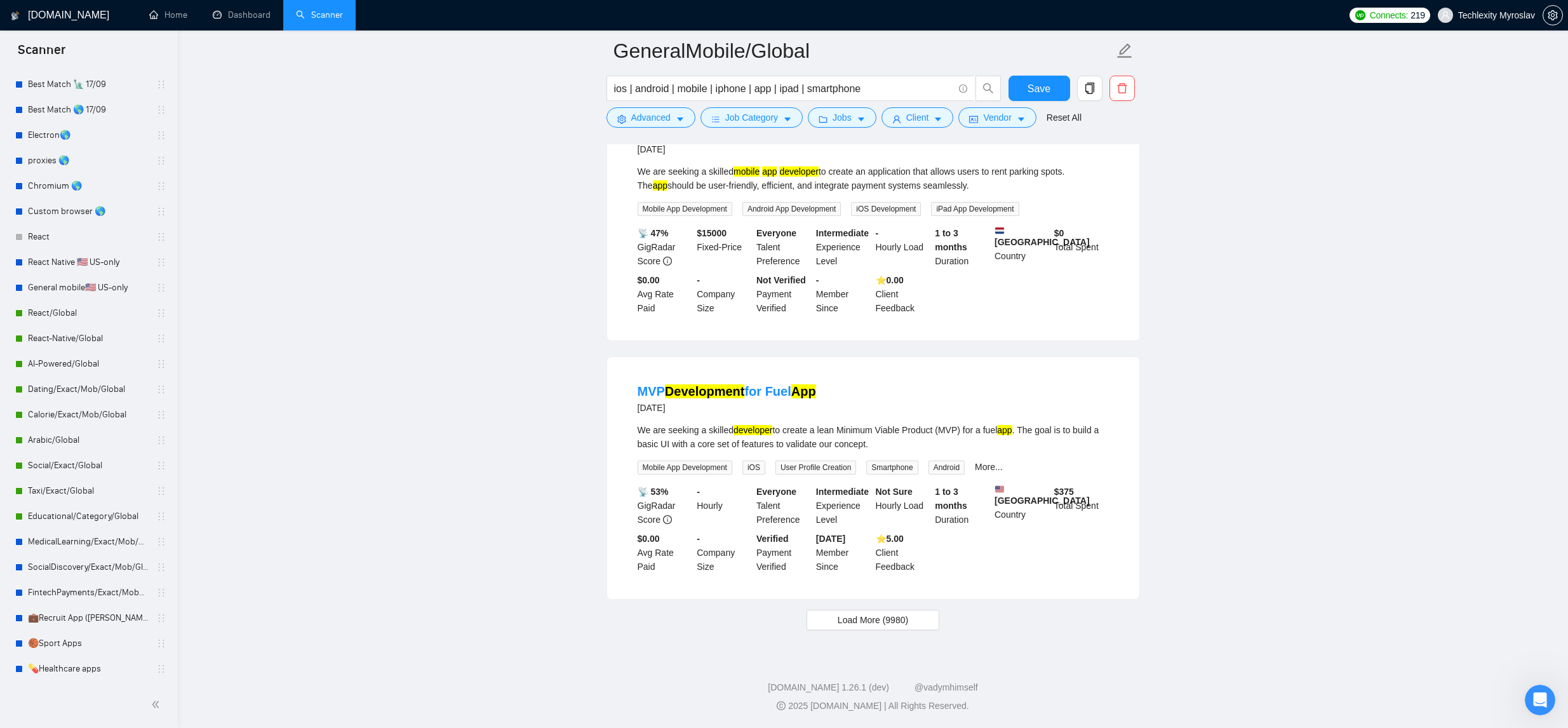
drag, startPoint x: 889, startPoint y: 624, endPoint x: 907, endPoint y: 619, distance: 18.7
click at [889, 625] on span "Load More (9980)" at bounding box center [873, 620] width 71 height 14
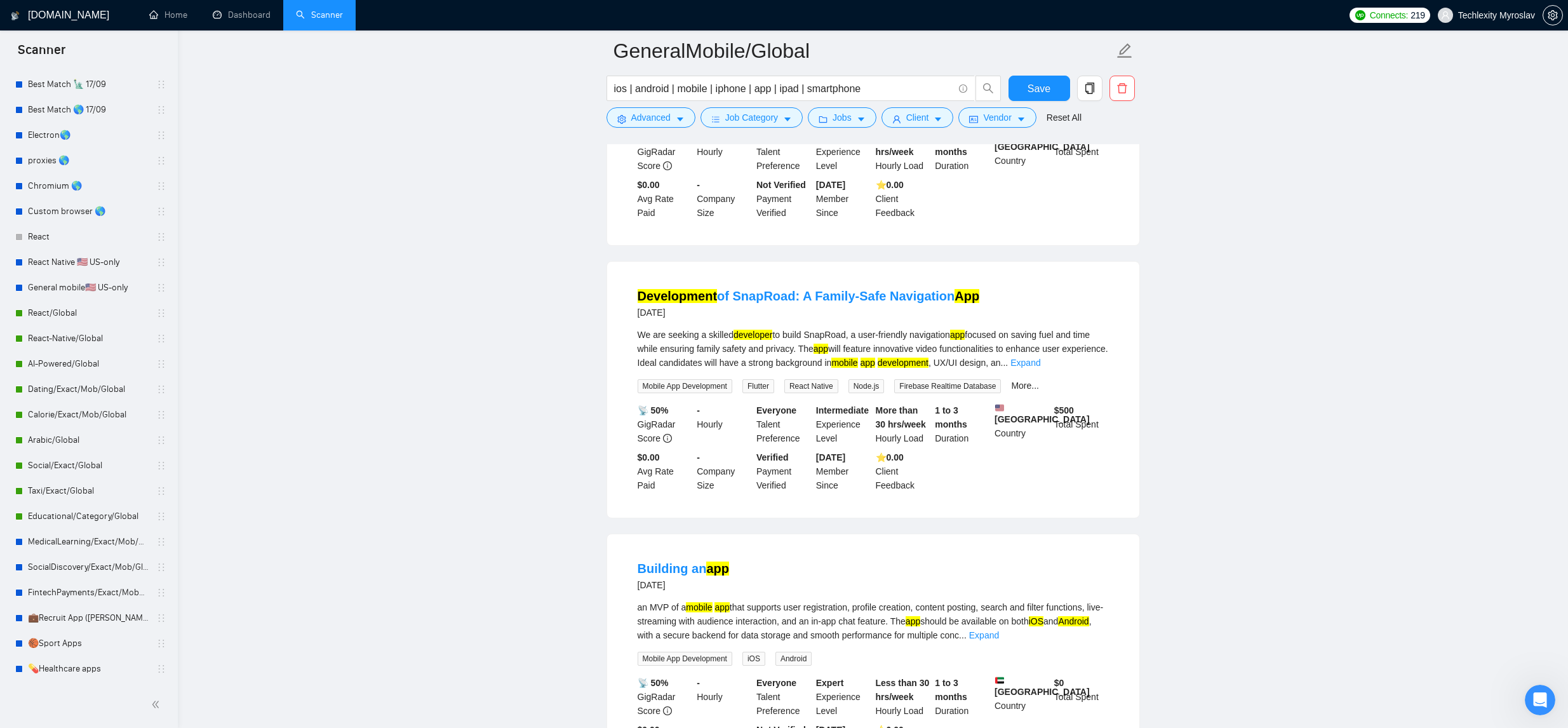
scroll to position [6361, 0]
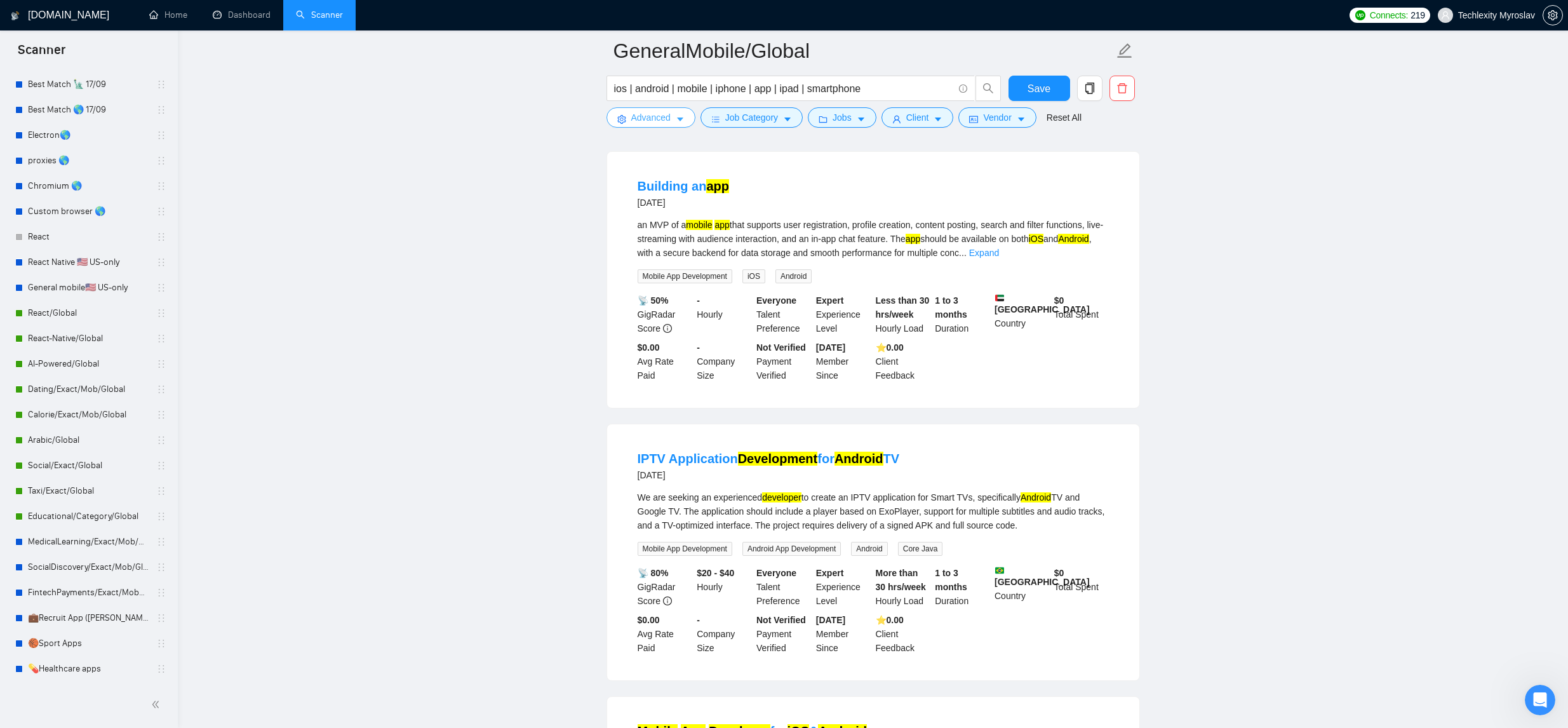
drag, startPoint x: 668, startPoint y: 117, endPoint x: 685, endPoint y: 158, distance: 44.4
click at [668, 117] on span "Advanced" at bounding box center [651, 117] width 39 height 14
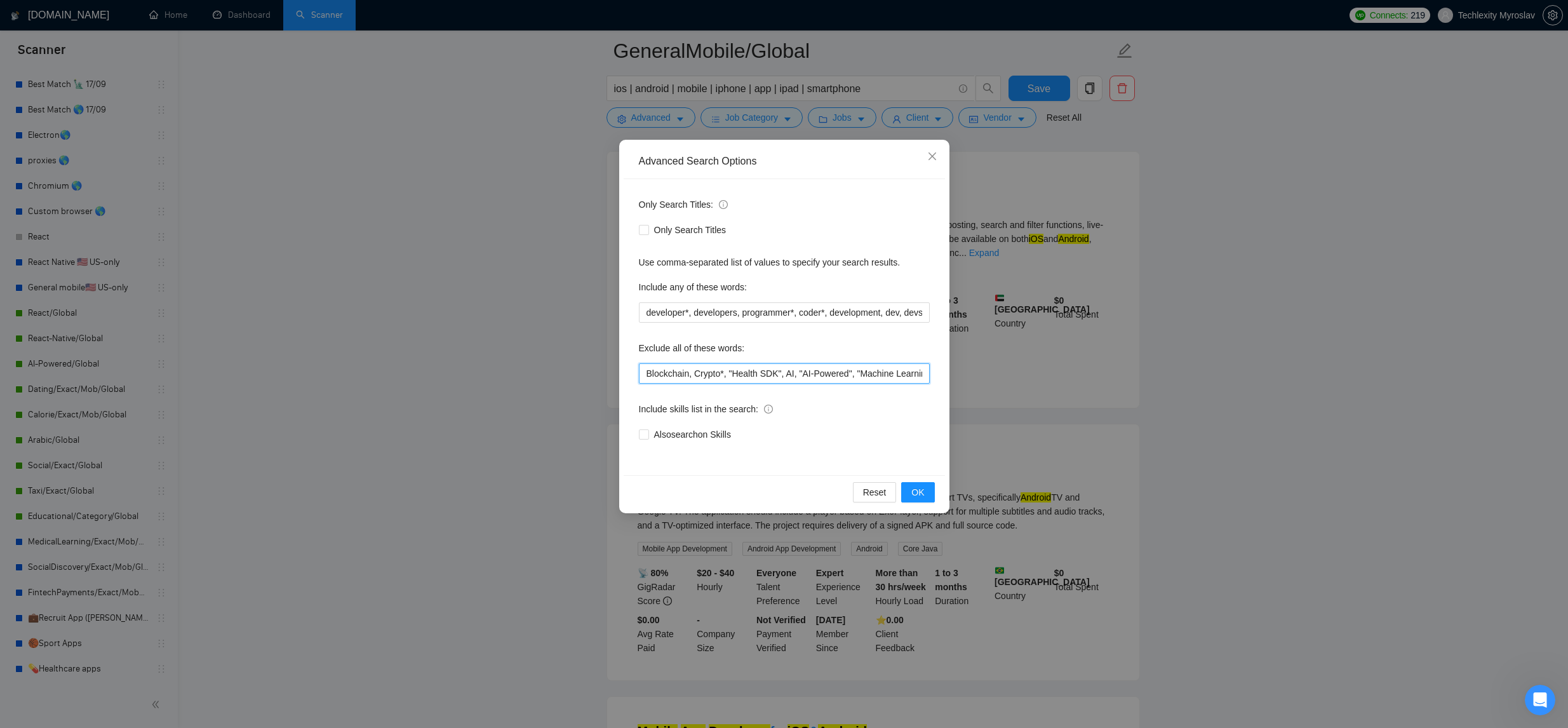
drag, startPoint x: 647, startPoint y: 371, endPoint x: 684, endPoint y: 378, distance: 37.7
click at [647, 371] on input "Blockchain, Crypto*, "Health SDK", AI, "AI-Powered", "Machine Learning Engineer…" at bounding box center [784, 373] width 291 height 20
click at [909, 485] on button "OK" at bounding box center [917, 492] width 33 height 20
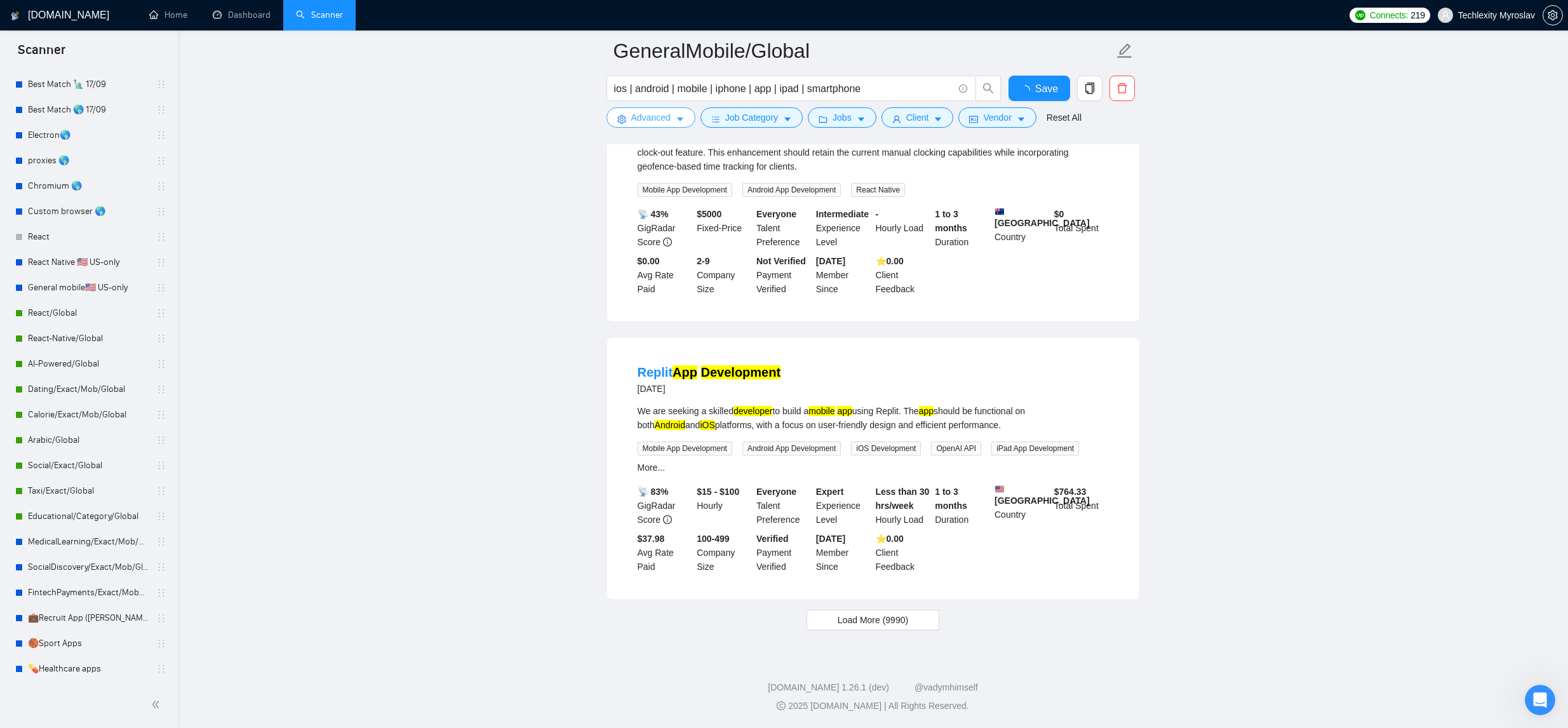
scroll to position [2393, 0]
drag, startPoint x: 854, startPoint y: 617, endPoint x: 858, endPoint y: 609, distance: 8.9
click at [853, 617] on span "Load More (9990)" at bounding box center [873, 620] width 71 height 14
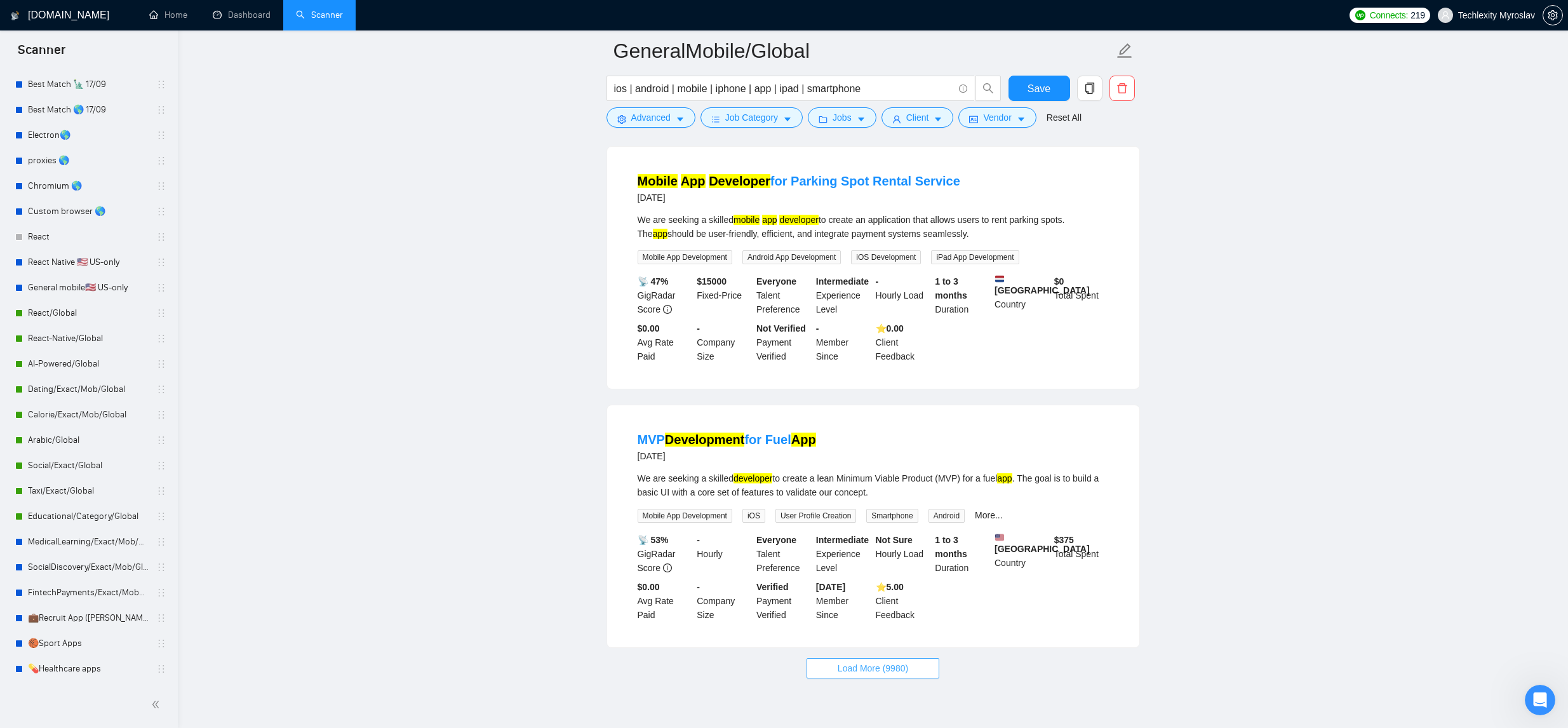
scroll to position [5153, 0]
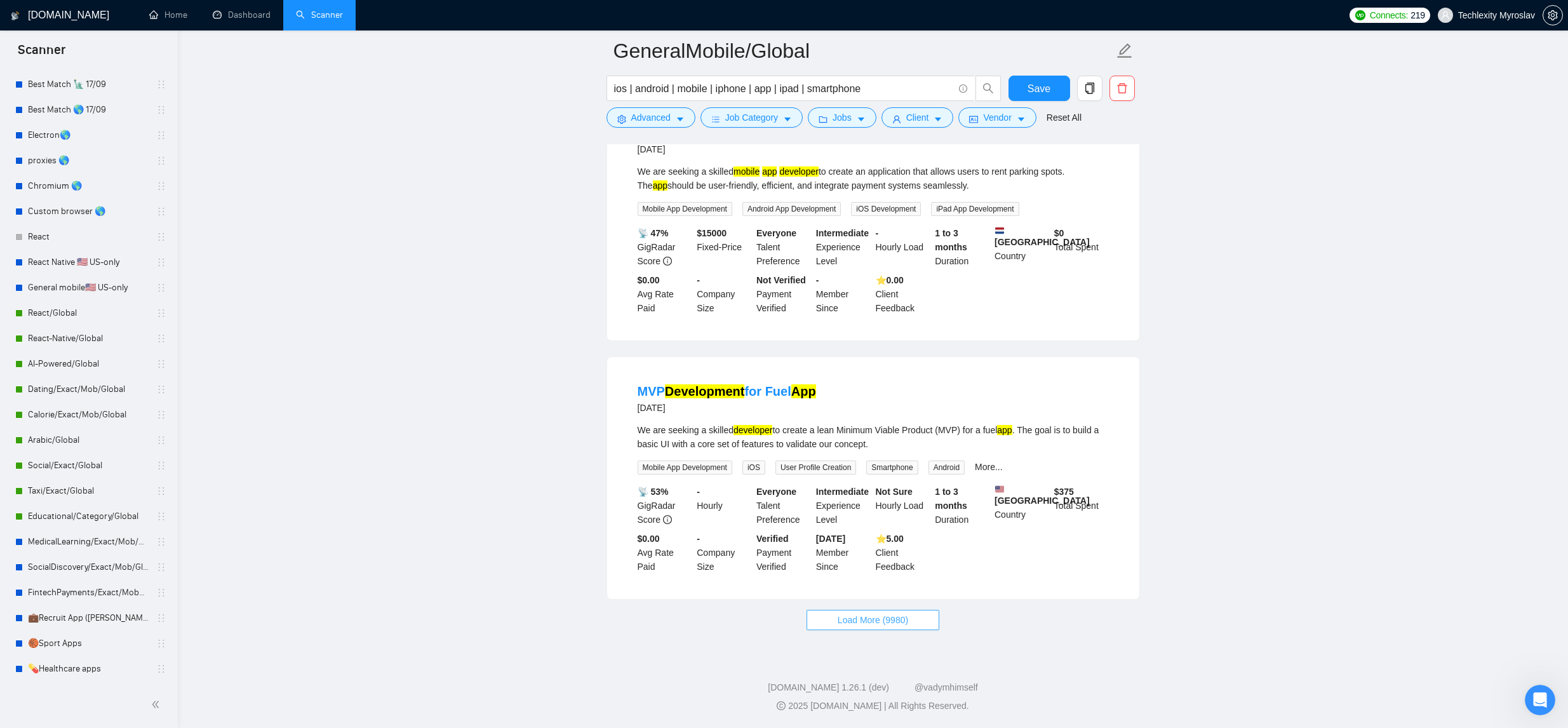
click at [875, 619] on span "Load More (9980)" at bounding box center [873, 620] width 71 height 14
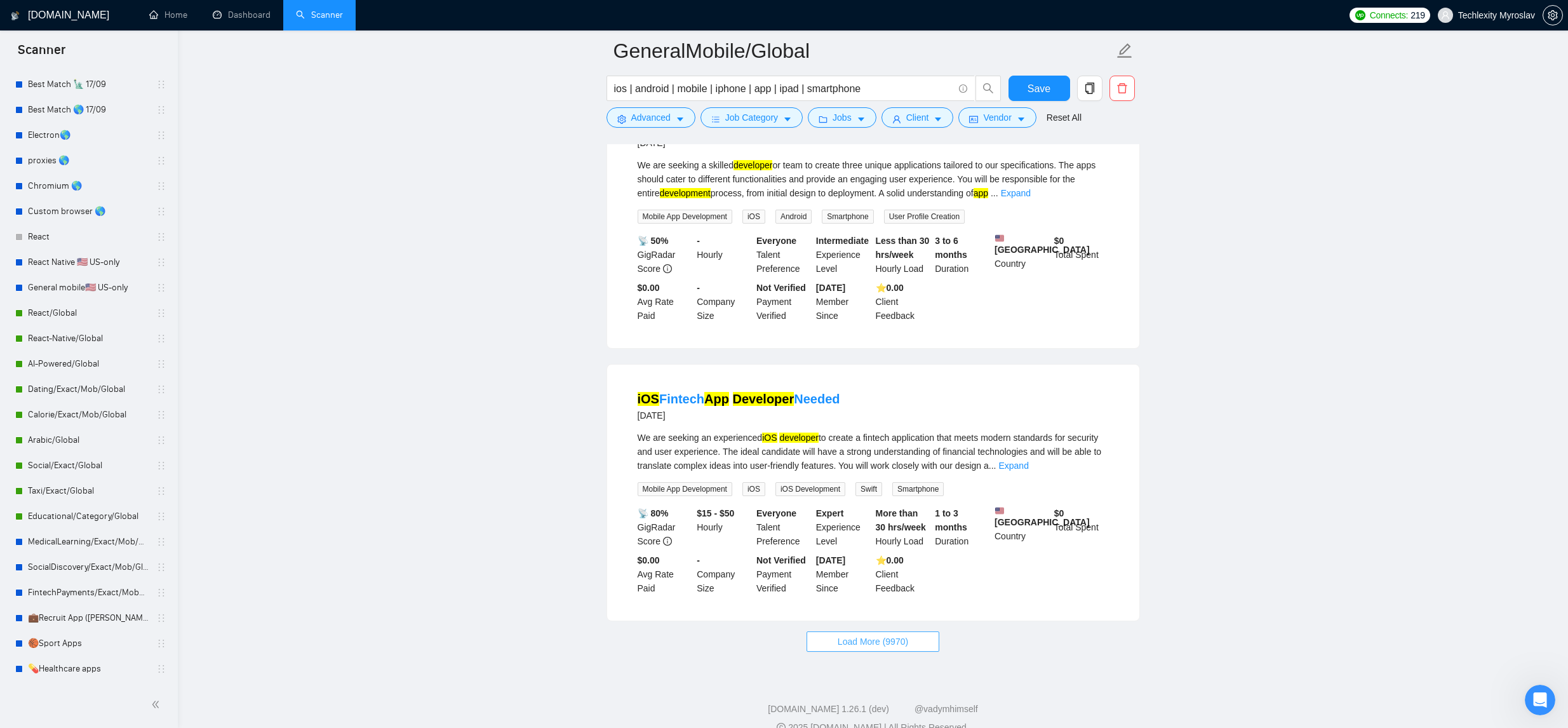
scroll to position [7925, 0]
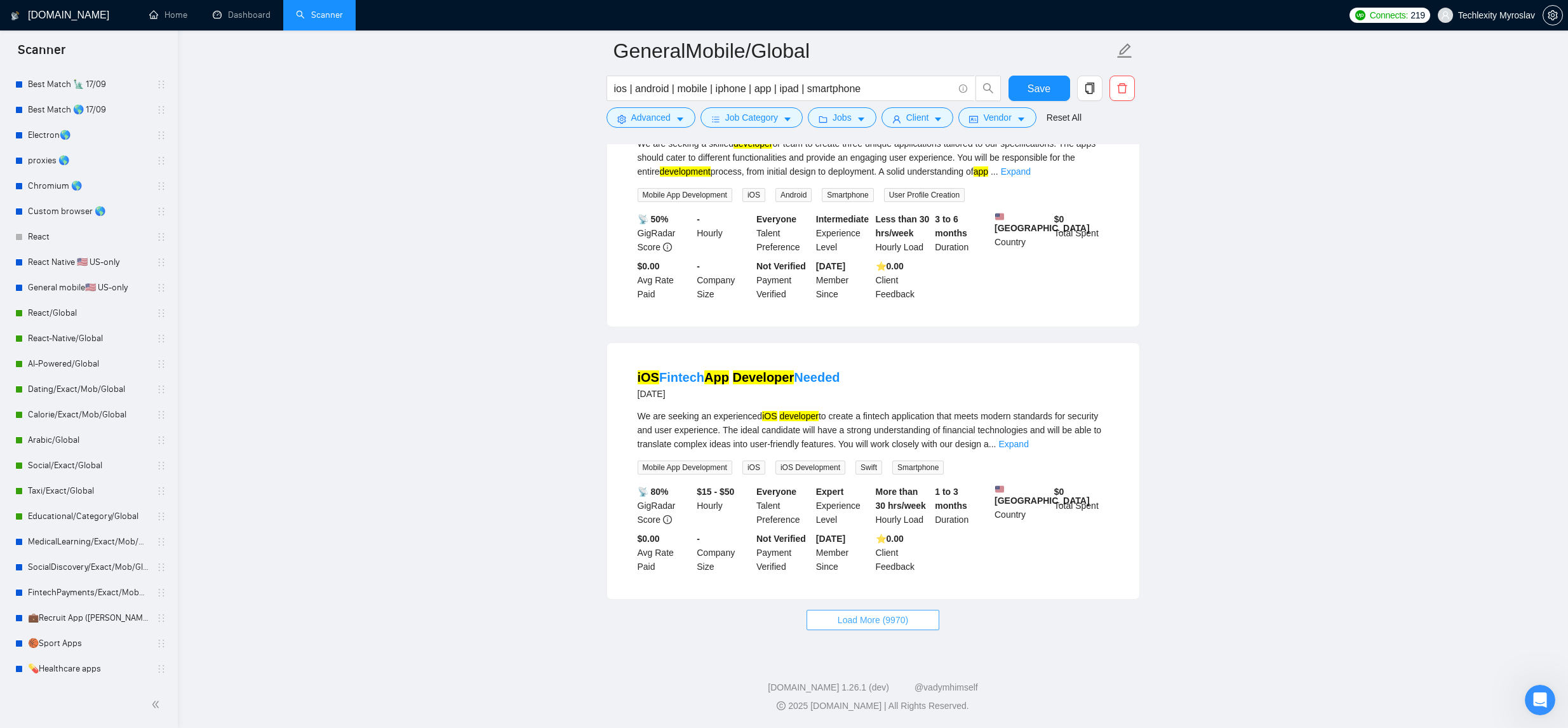
click at [877, 613] on span "Load More (9970)" at bounding box center [873, 620] width 71 height 14
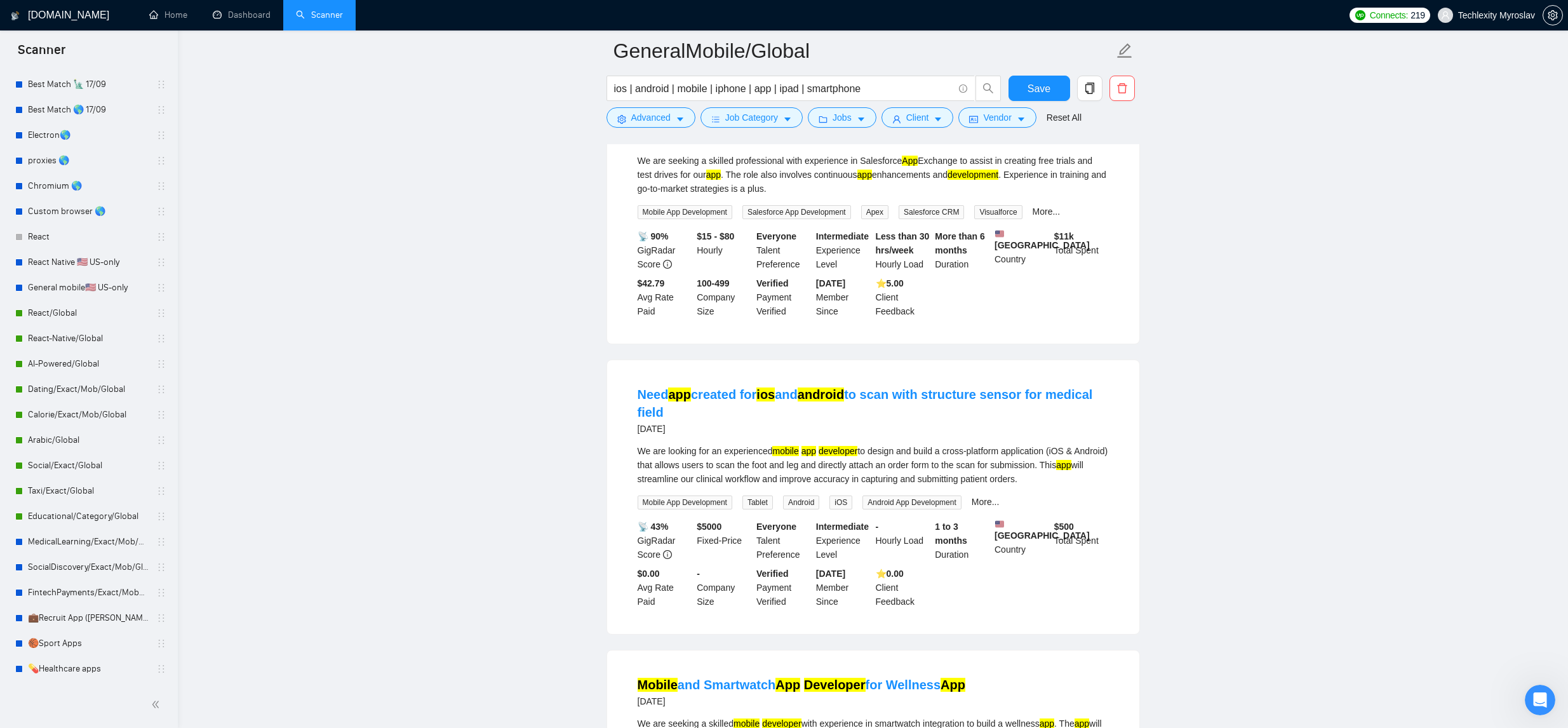
scroll to position [9155, 0]
click at [662, 123] on span "Advanced" at bounding box center [651, 117] width 39 height 14
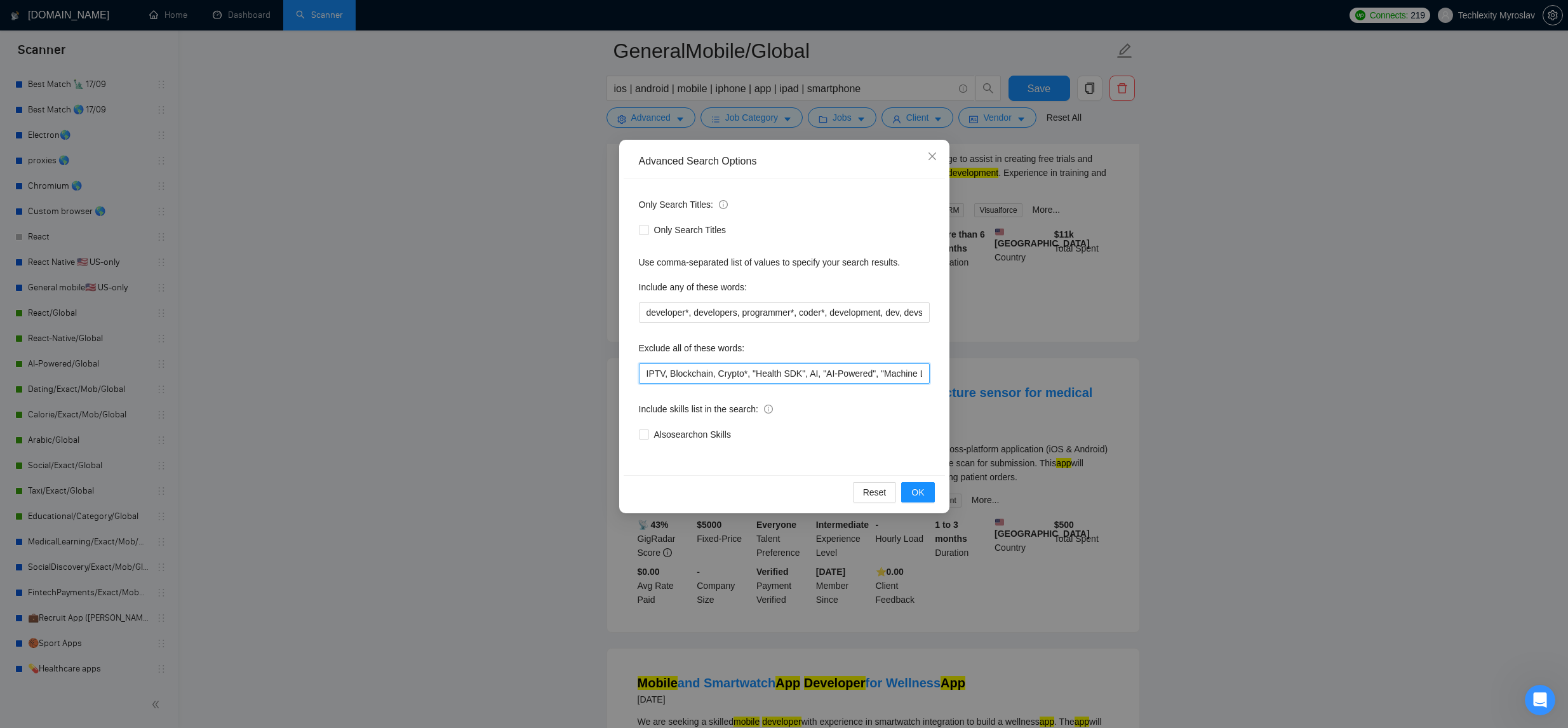
drag, startPoint x: 645, startPoint y: 374, endPoint x: 751, endPoint y: 375, distance: 106.0
click at [649, 376] on input "IPTV, Blockchain, Crypto*, "Health SDK", AI, "AI-Powered", "Machine Learning En…" at bounding box center [784, 373] width 291 height 20
click at [909, 487] on button "OK" at bounding box center [917, 492] width 33 height 20
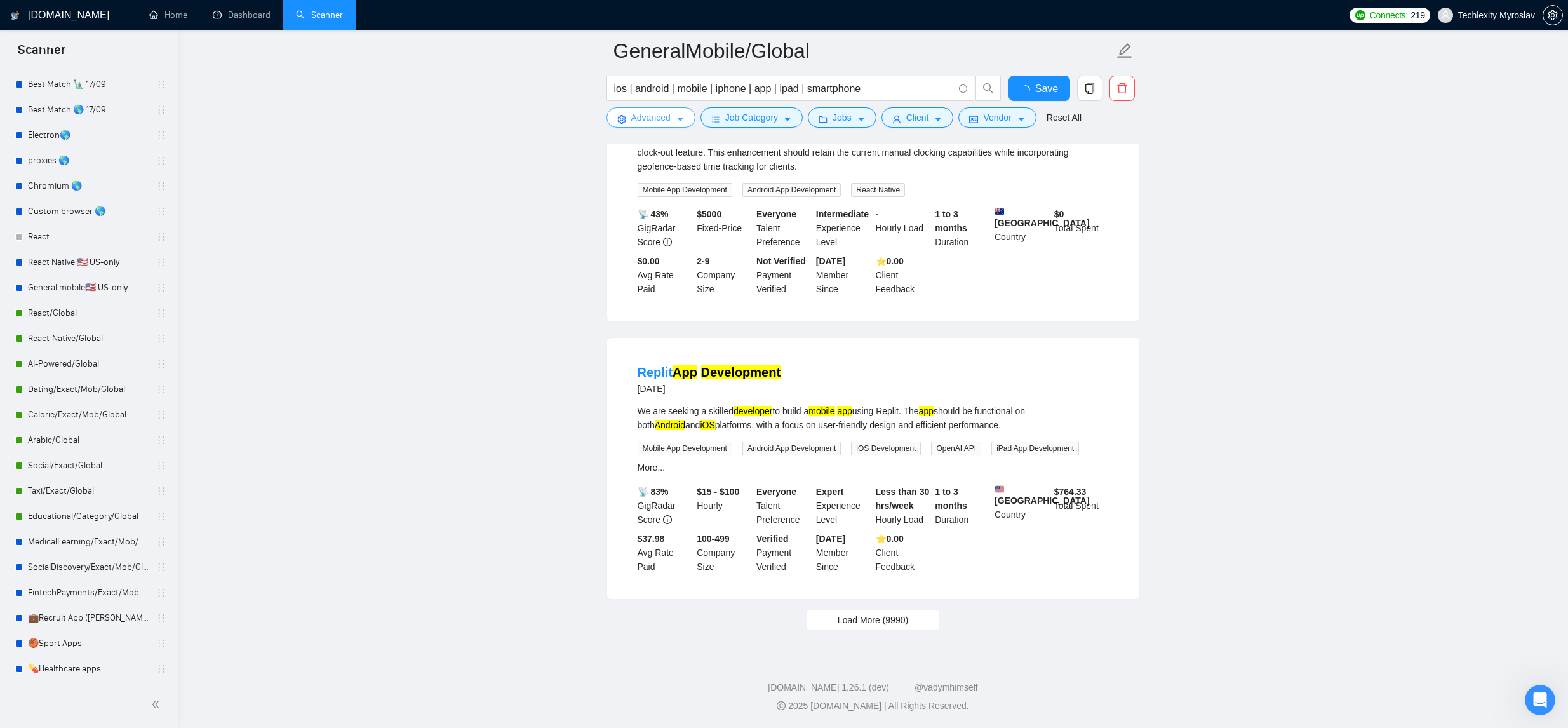
scroll to position [2393, 0]
click at [901, 616] on span "Load More (9990)" at bounding box center [873, 620] width 71 height 14
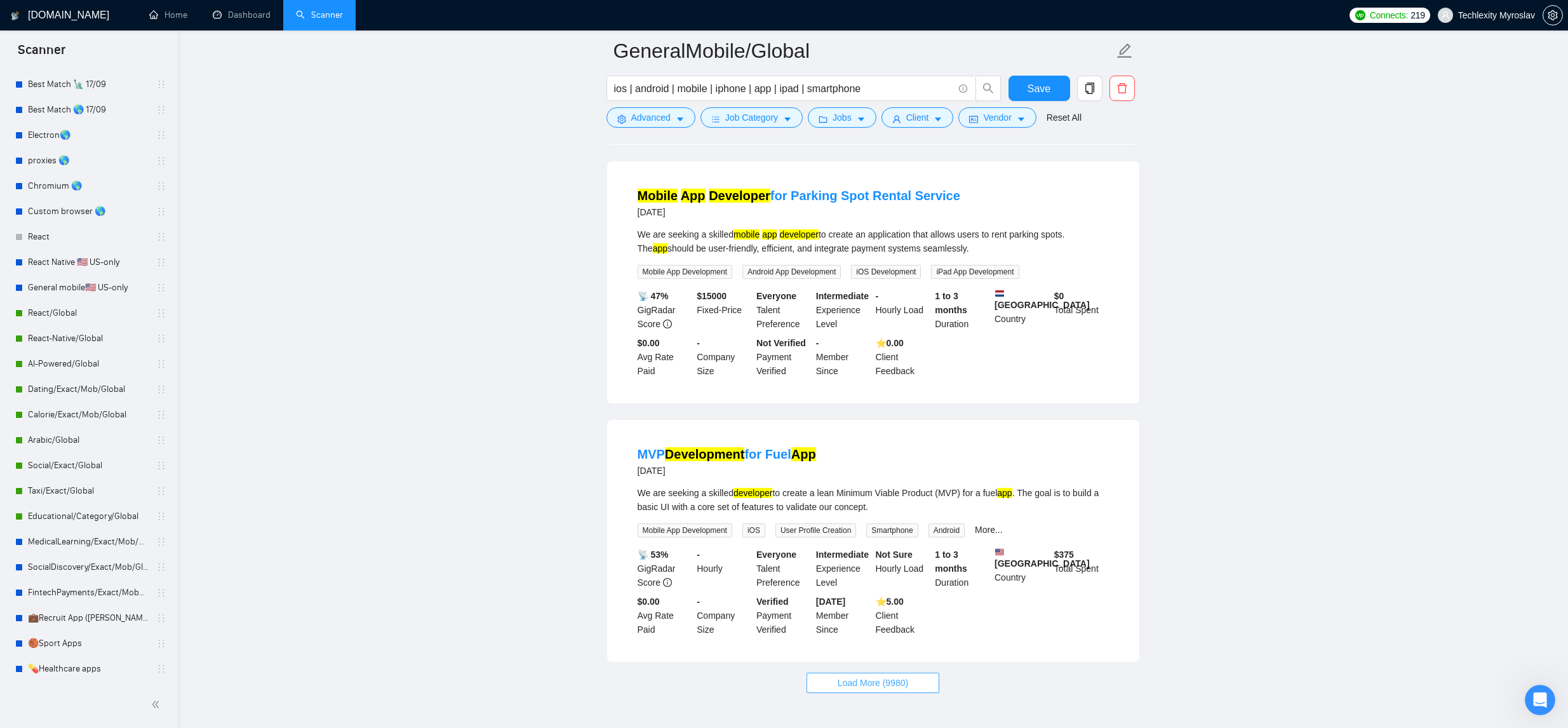
scroll to position [5153, 0]
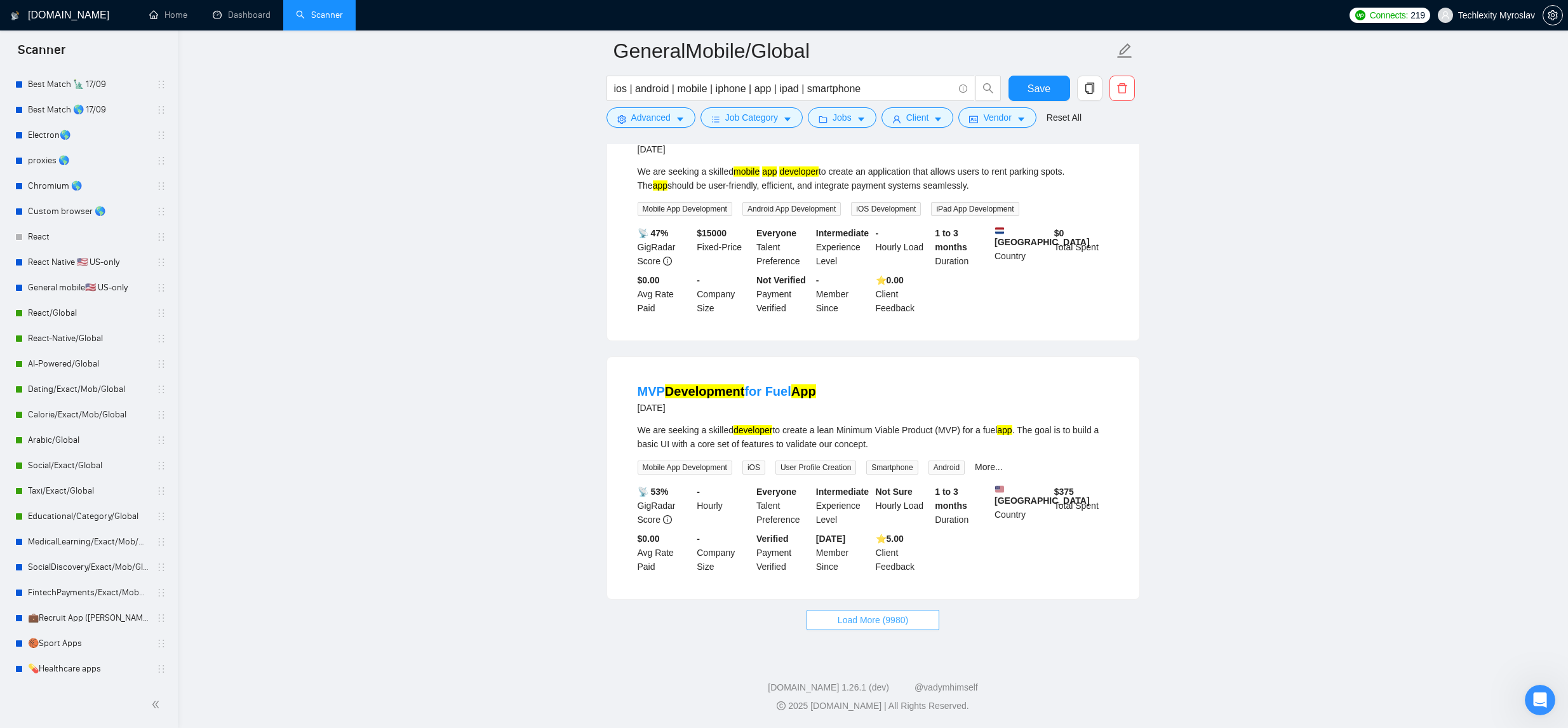
click at [902, 625] on span "Load More (9980)" at bounding box center [873, 620] width 71 height 14
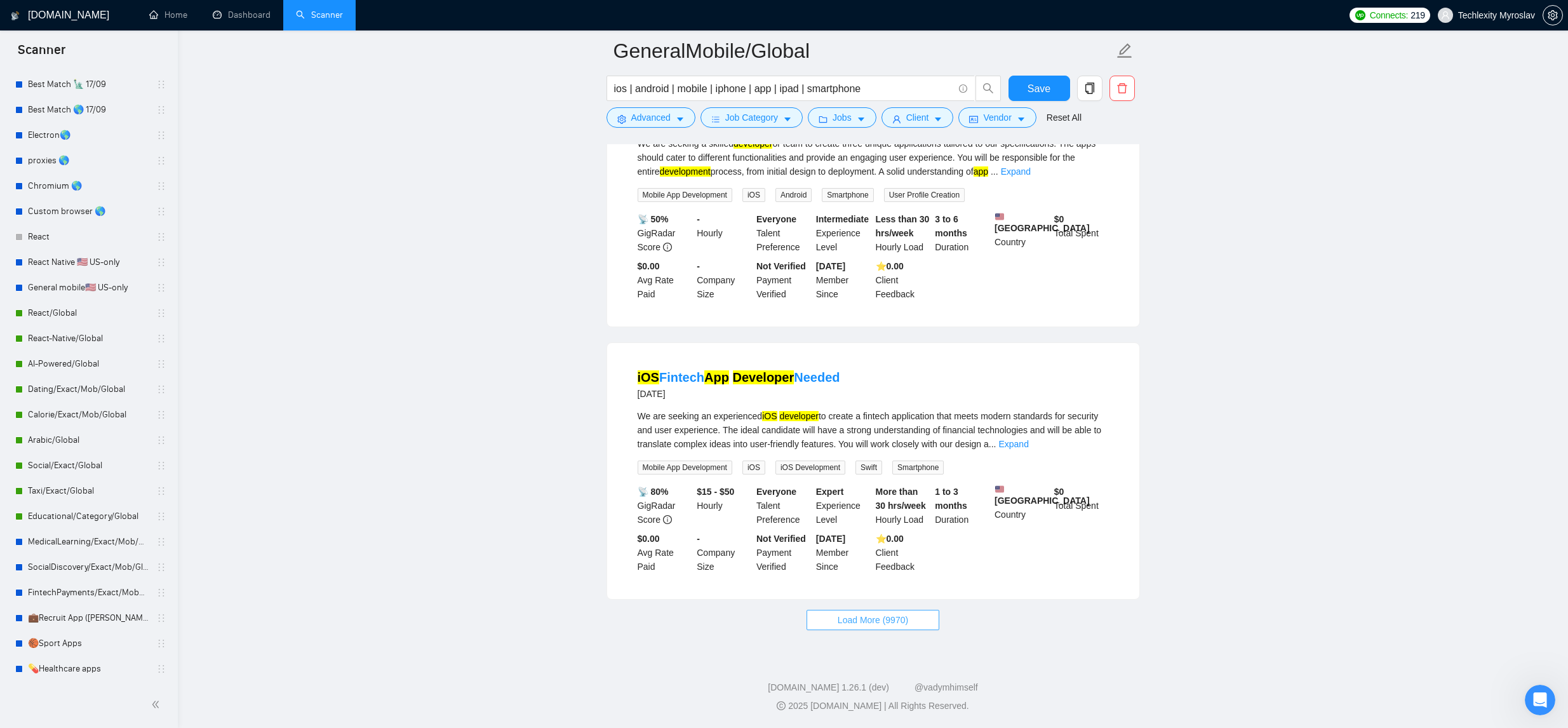
scroll to position [7925, 0]
drag, startPoint x: 902, startPoint y: 613, endPoint x: 1022, endPoint y: 603, distance: 120.4
click at [901, 613] on span "Load More (9970)" at bounding box center [873, 620] width 71 height 14
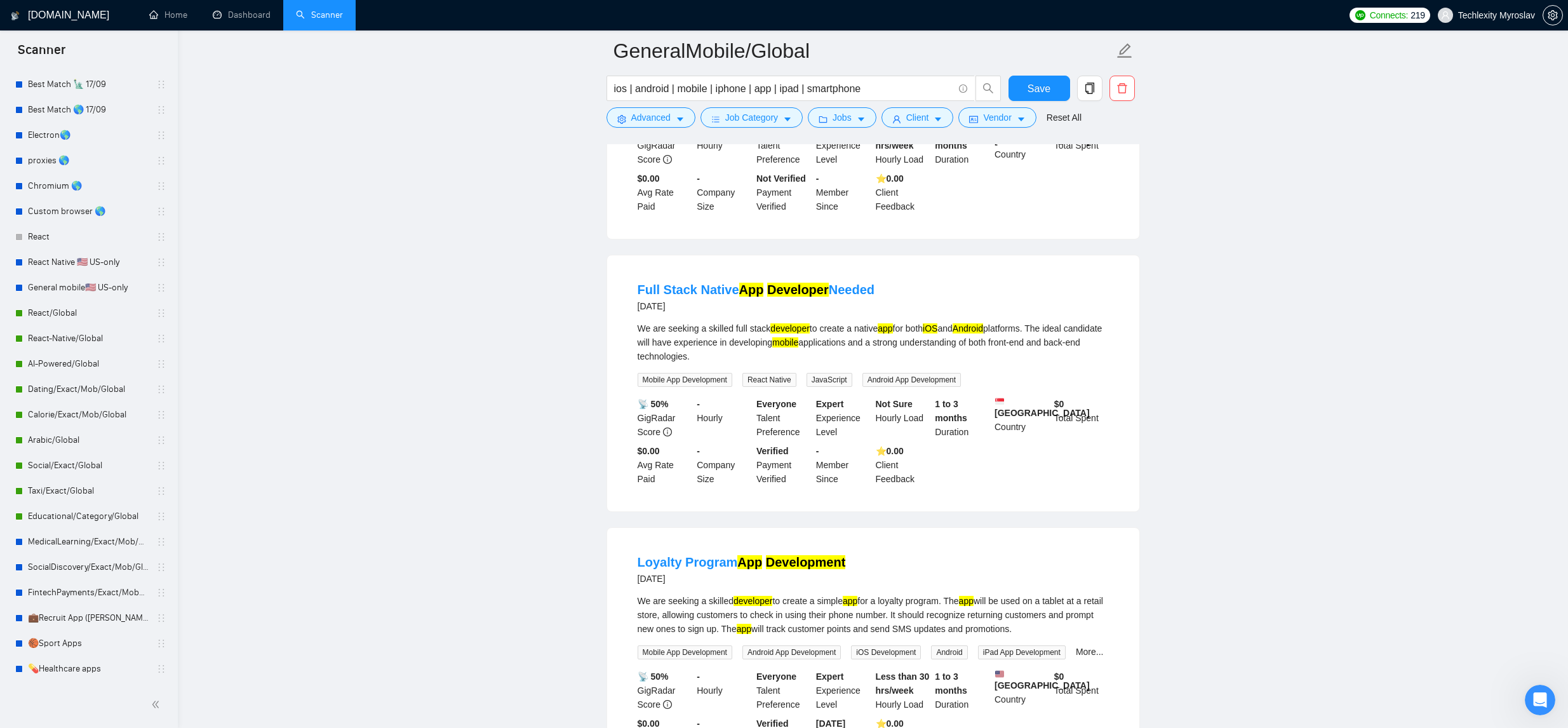
scroll to position [9530, 0]
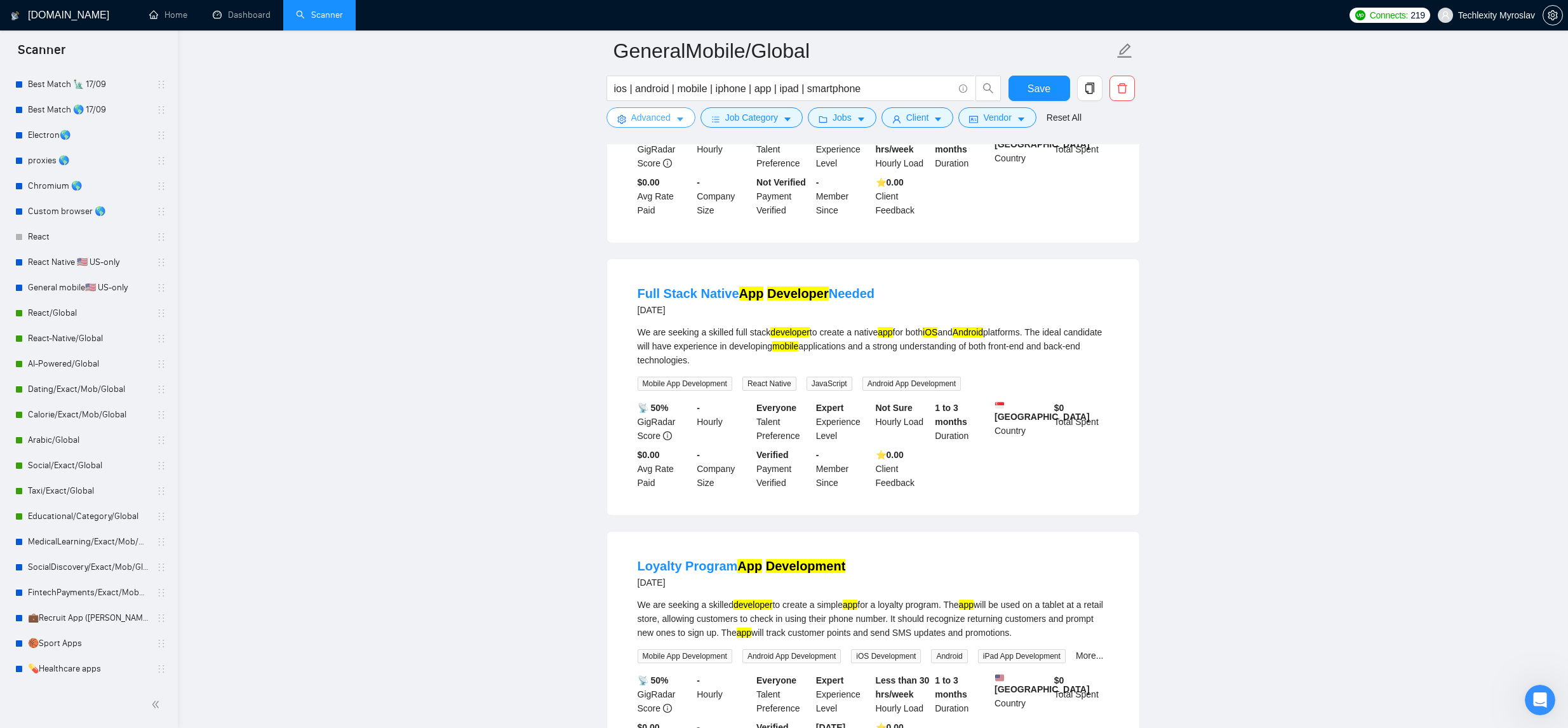
click at [677, 113] on button "Advanced" at bounding box center [651, 117] width 89 height 20
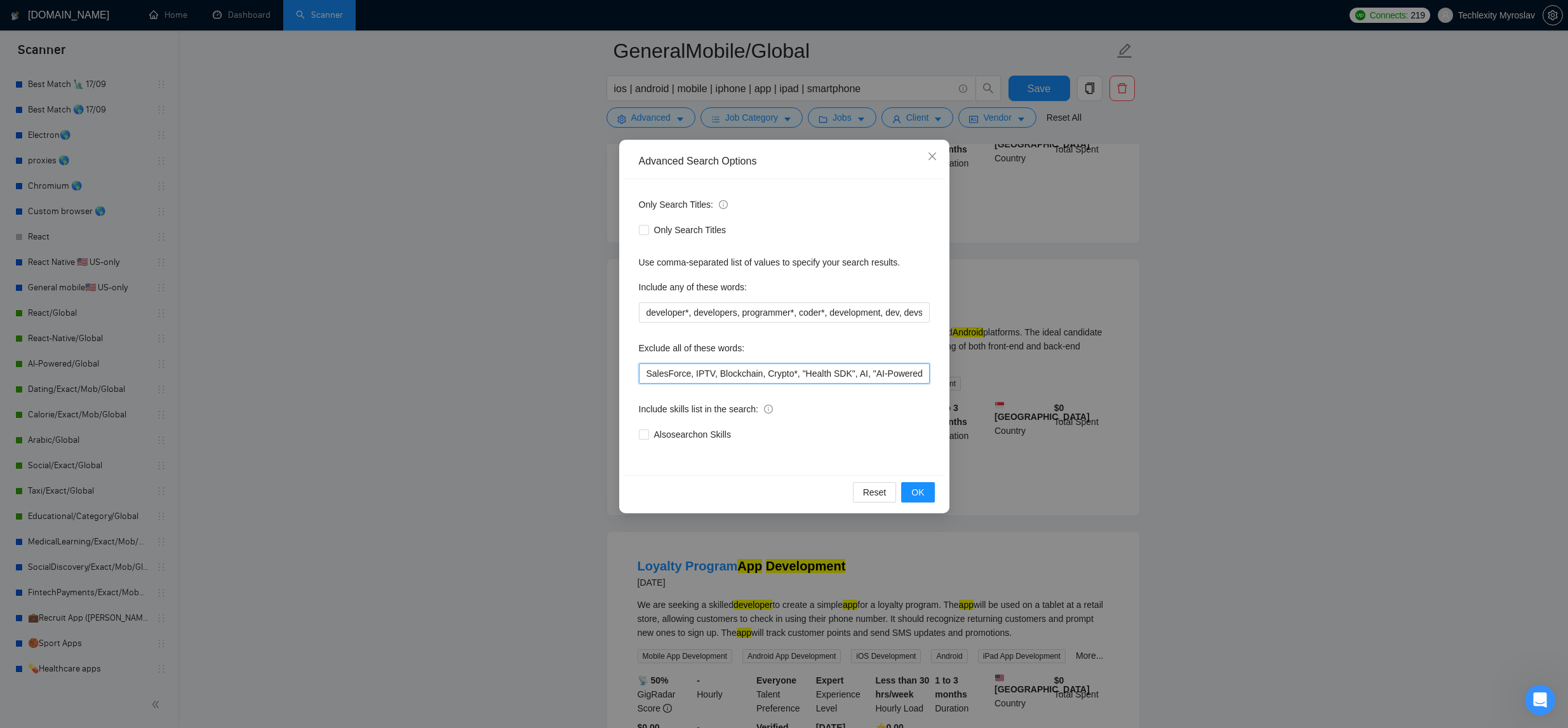
drag, startPoint x: 647, startPoint y: 376, endPoint x: 679, endPoint y: 379, distance: 32.1
click at [647, 377] on input "SalesForce, IPTV, Blockchain, Crypto*, "Health SDK", AI, "AI-Powered", "Machine…" at bounding box center [784, 373] width 291 height 20
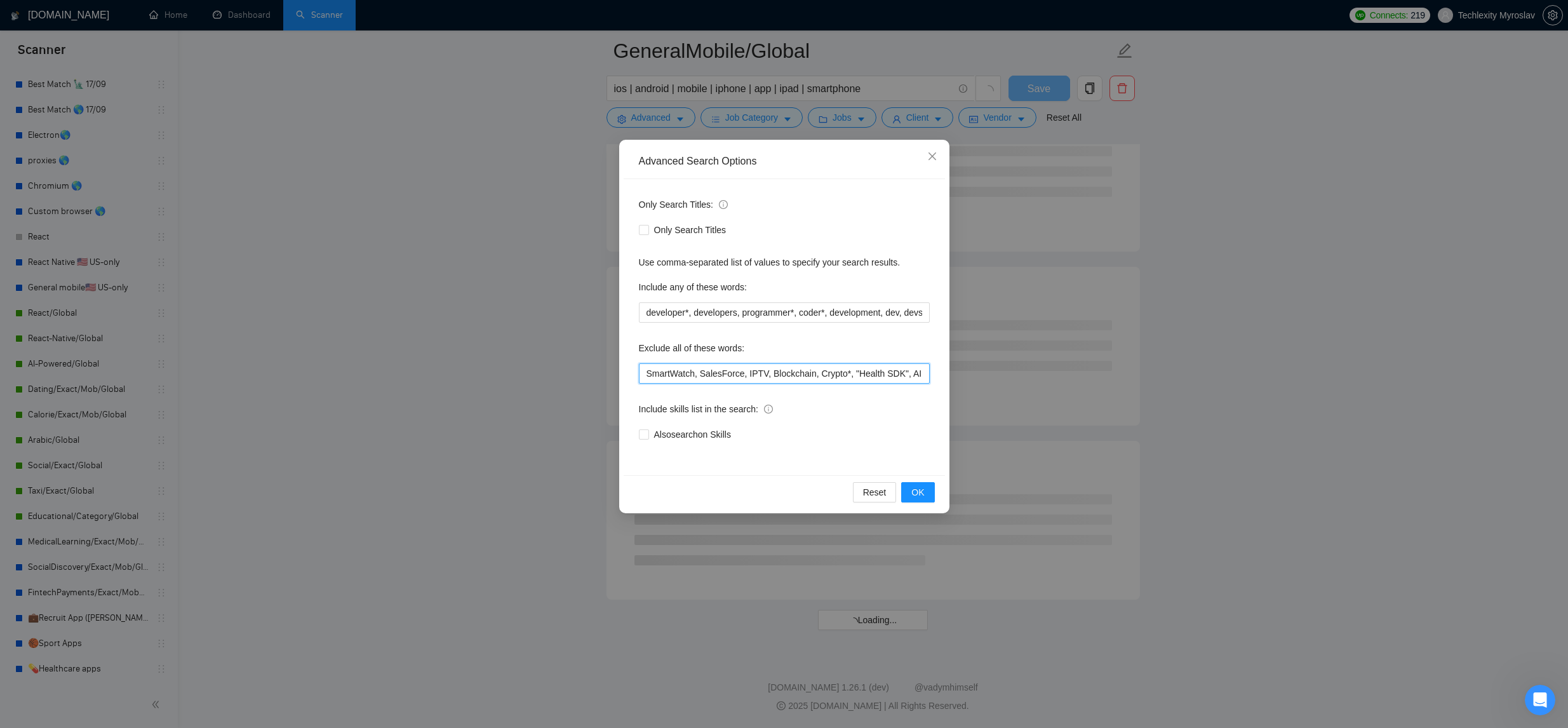
scroll to position [6610, 0]
type input "SmartWatch, SalesForce, IPTV, Blockchain, Crypto*, "Health SDK", AI, "AI-Powere…"
click at [913, 489] on span "OK" at bounding box center [917, 492] width 13 height 14
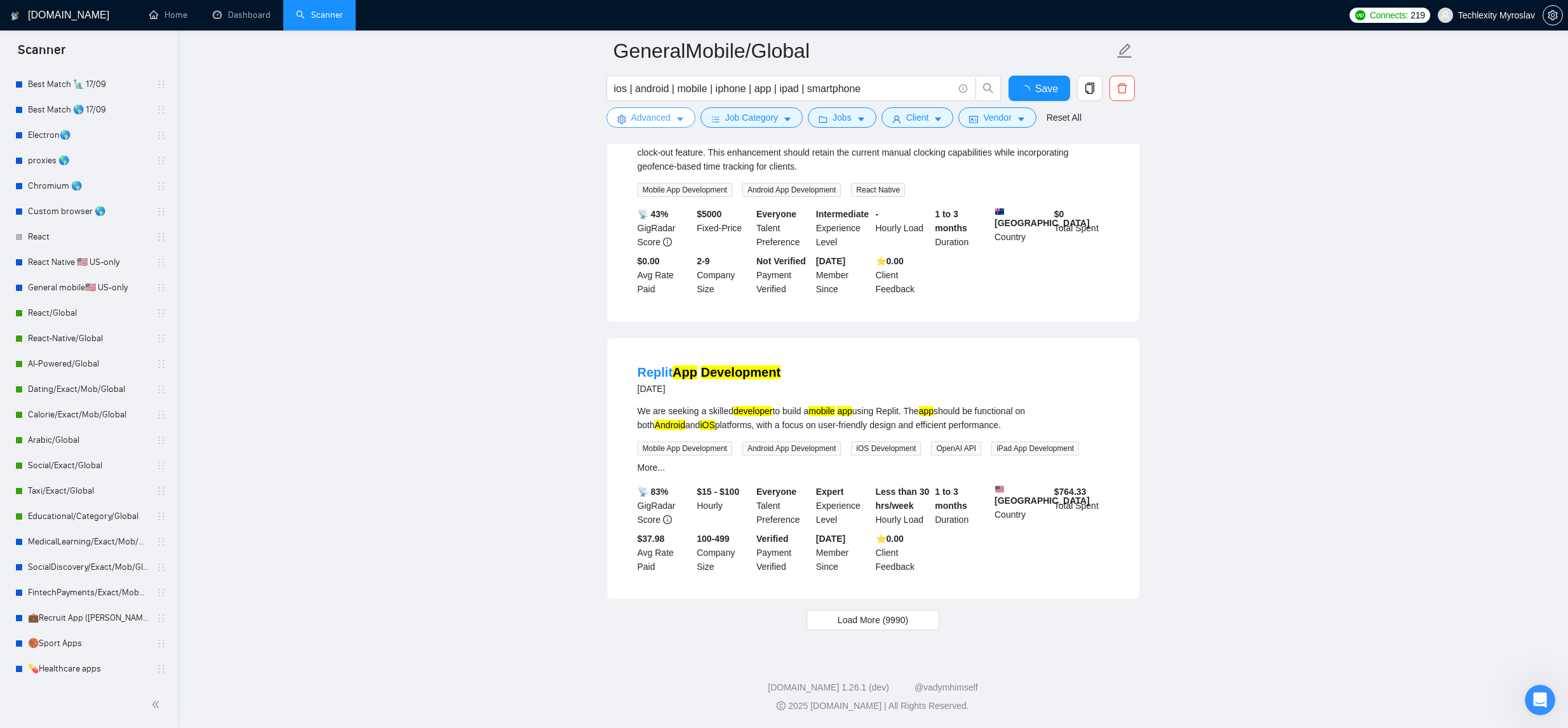
scroll to position [2393, 0]
click at [883, 623] on span "Load More (9990)" at bounding box center [873, 620] width 71 height 14
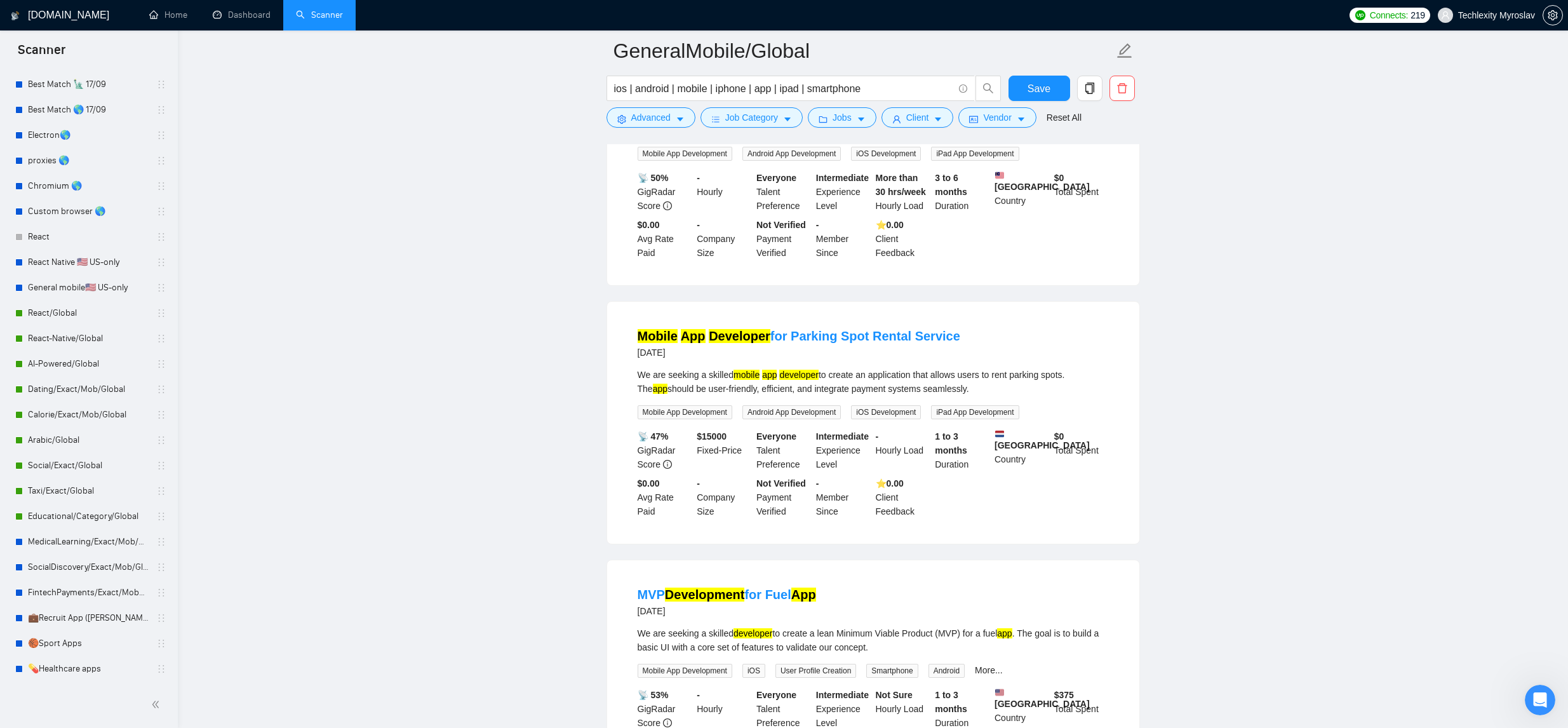
scroll to position [5153, 0]
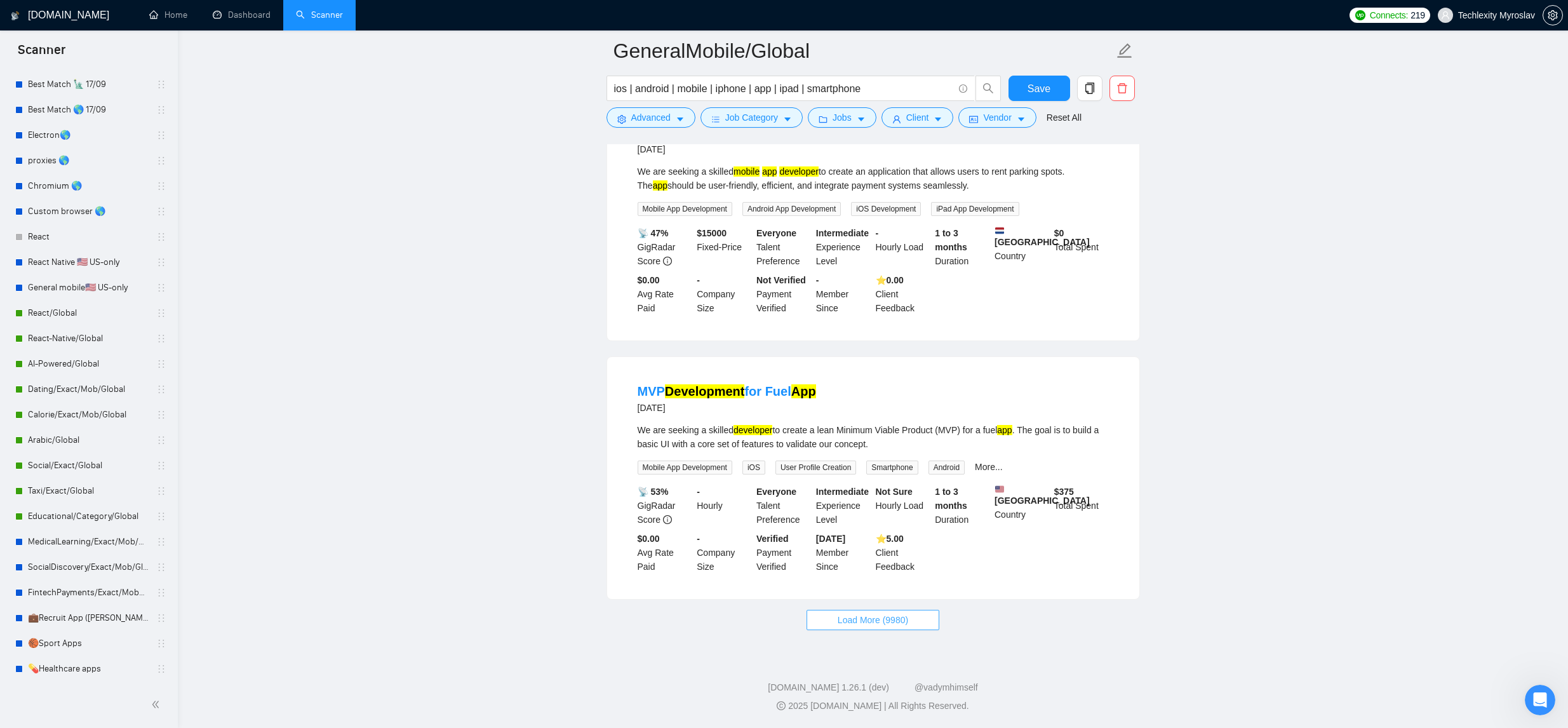
drag, startPoint x: 878, startPoint y: 624, endPoint x: 906, endPoint y: 615, distance: 29.4
click at [877, 625] on span "Load More (9980)" at bounding box center [873, 620] width 71 height 14
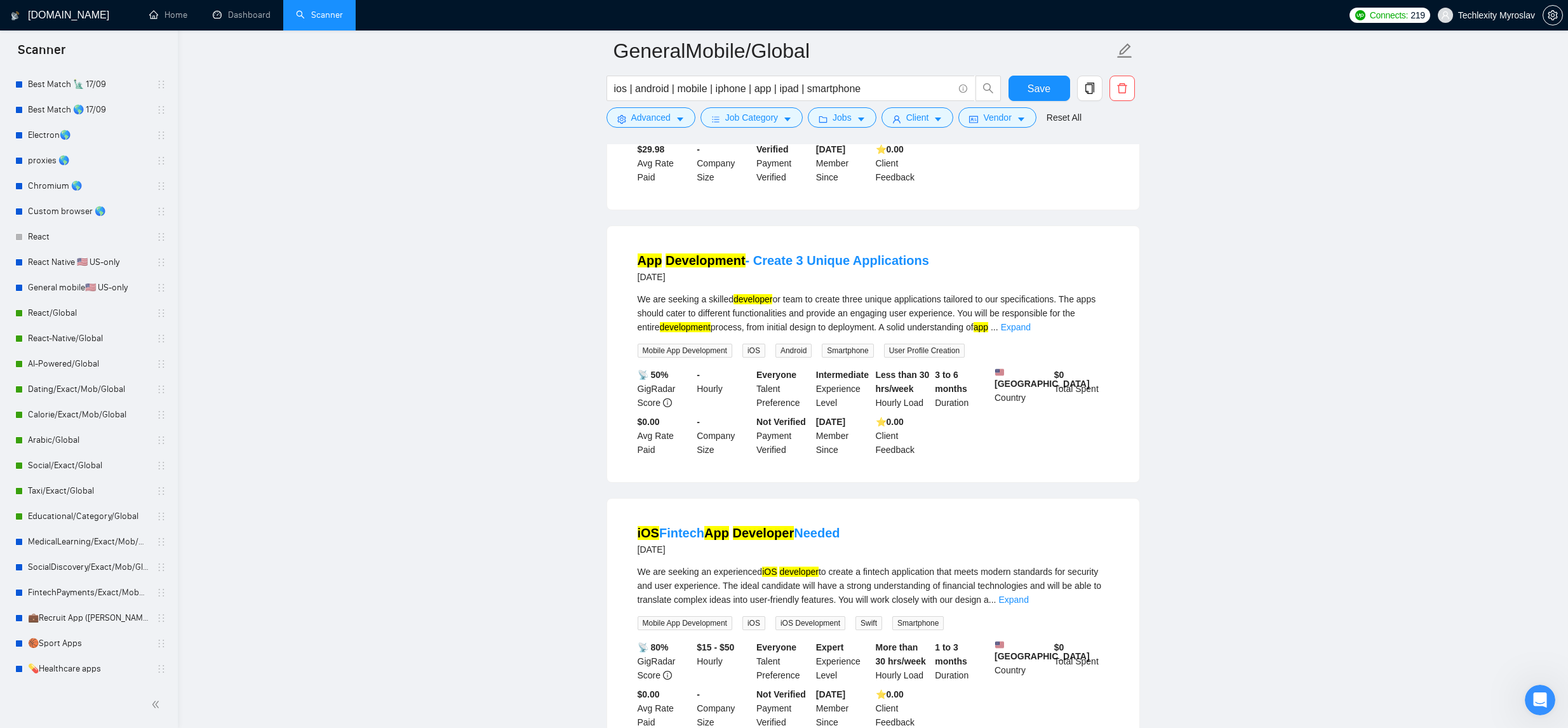
scroll to position [7925, 0]
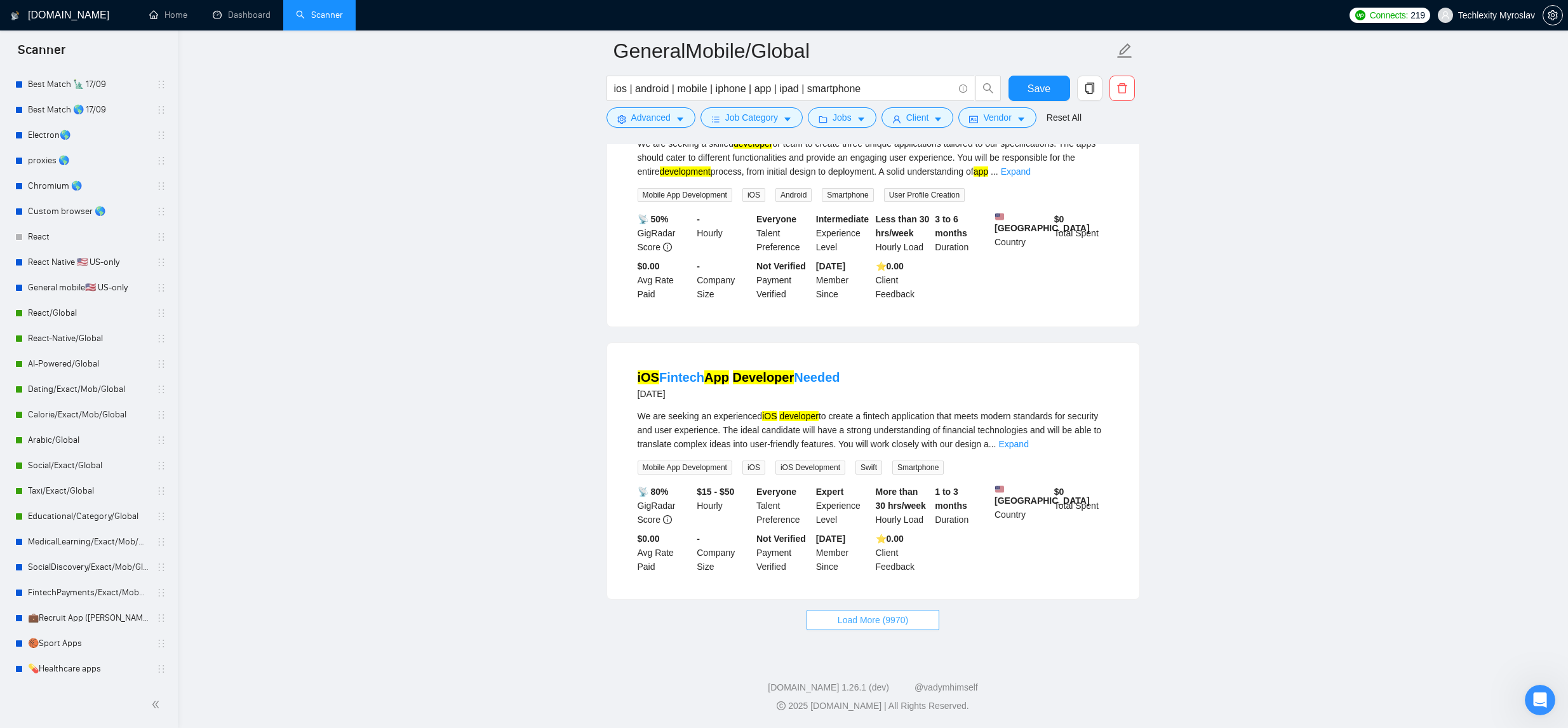
drag, startPoint x: 865, startPoint y: 615, endPoint x: 877, endPoint y: 611, distance: 12.6
click at [864, 615] on span "Load More (9970)" at bounding box center [873, 620] width 71 height 14
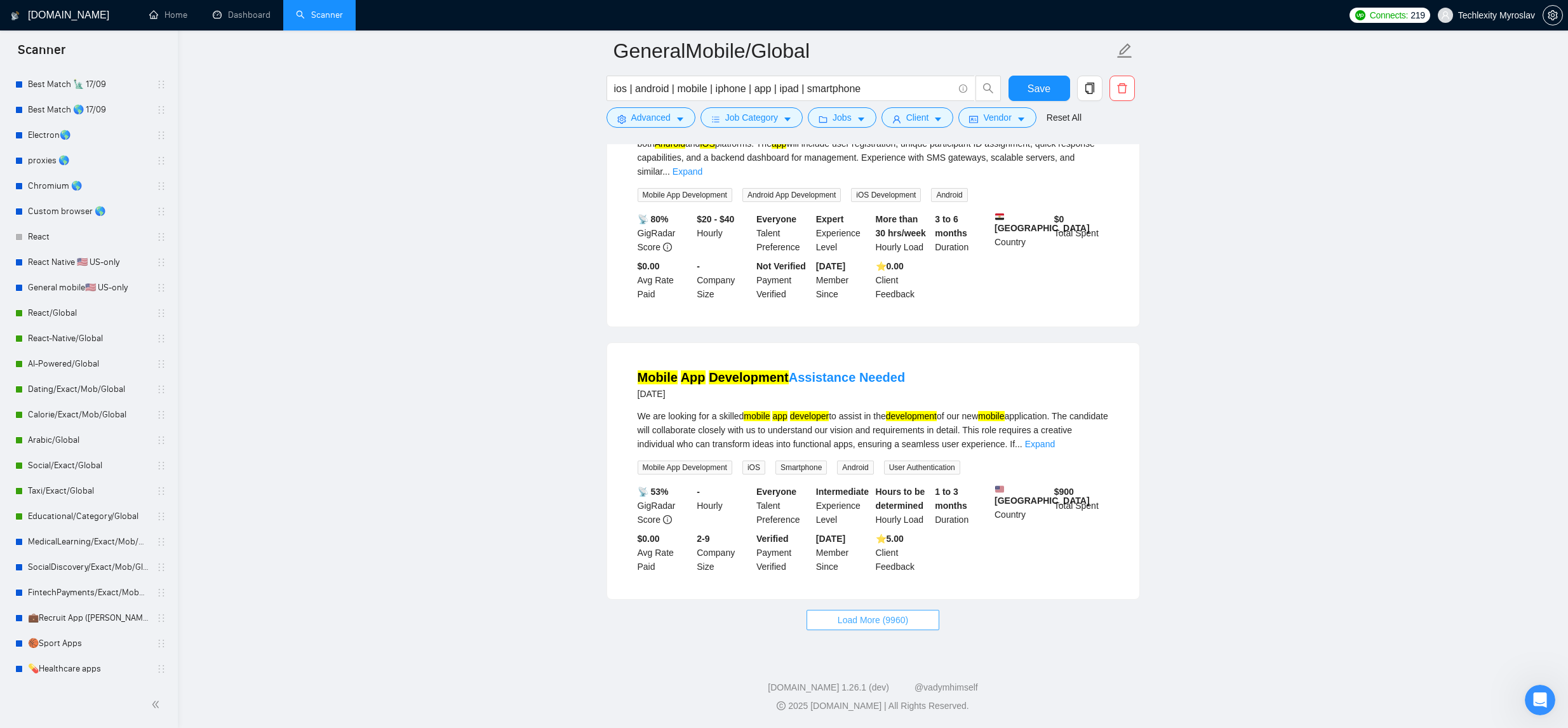
scroll to position [10731, 0]
click at [870, 618] on span "Load More (9960)" at bounding box center [873, 620] width 71 height 14
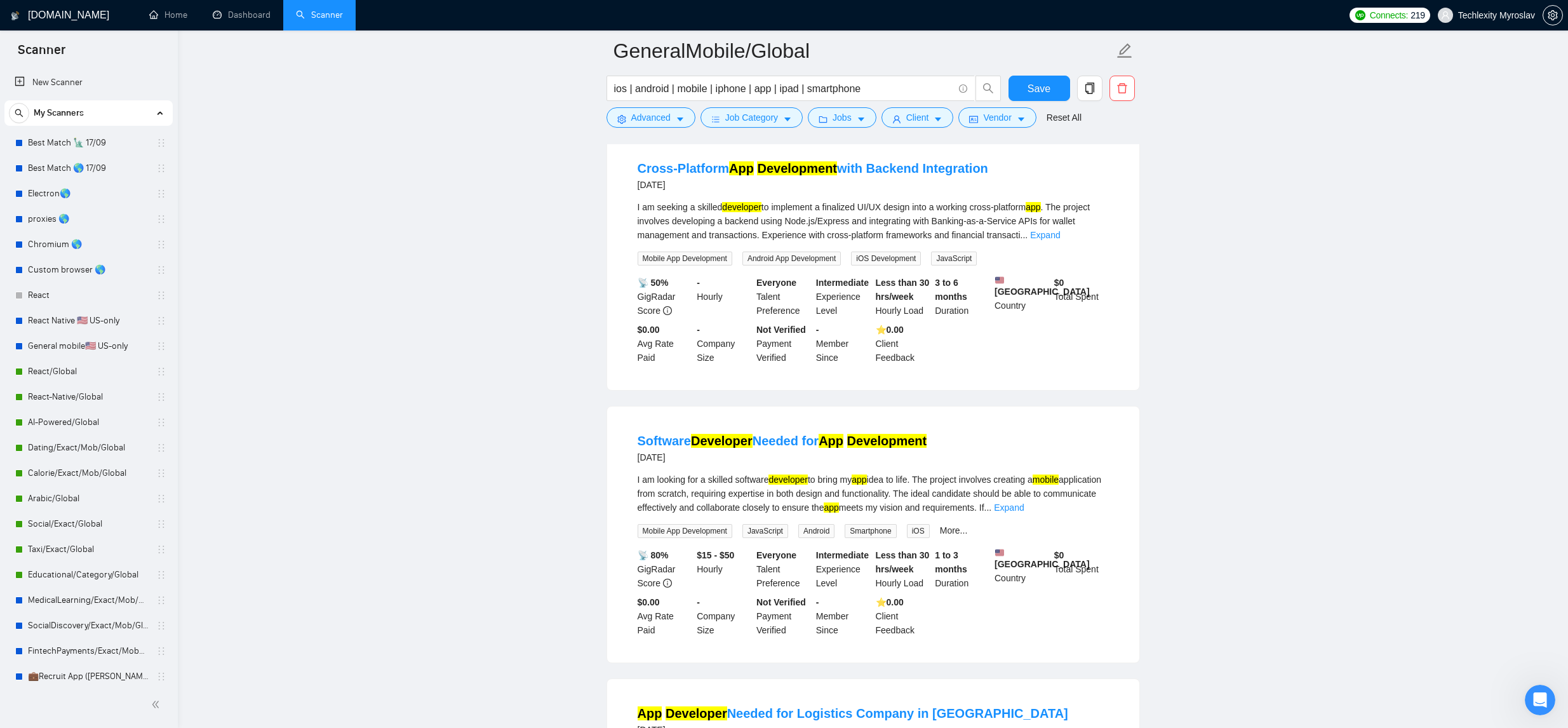
scroll to position [11220, 0]
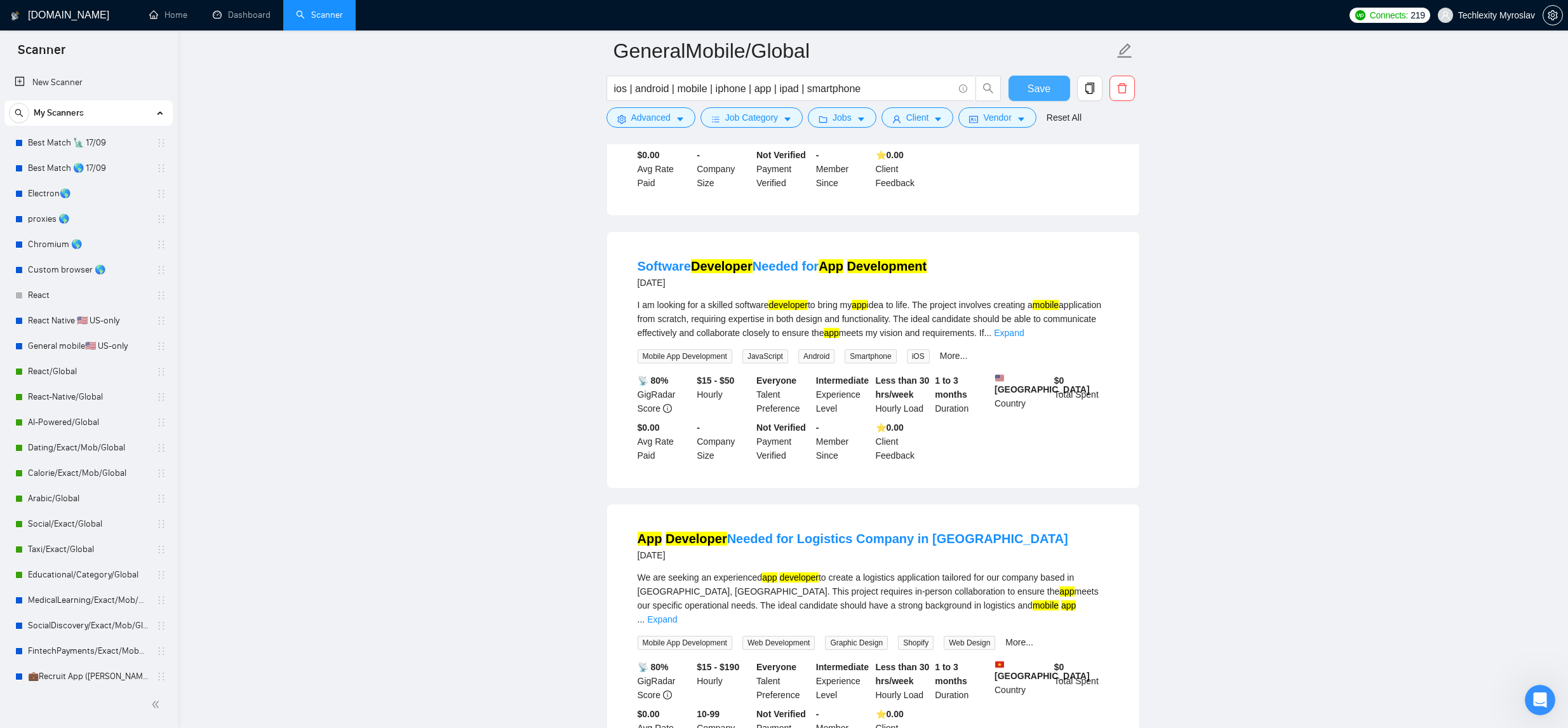
drag, startPoint x: 1023, startPoint y: 87, endPoint x: 778, endPoint y: 195, distance: 267.7
click at [1022, 87] on button "Save" at bounding box center [1039, 87] width 62 height 25
click at [104, 397] on link "React-Native/Global" at bounding box center [88, 397] width 121 height 25
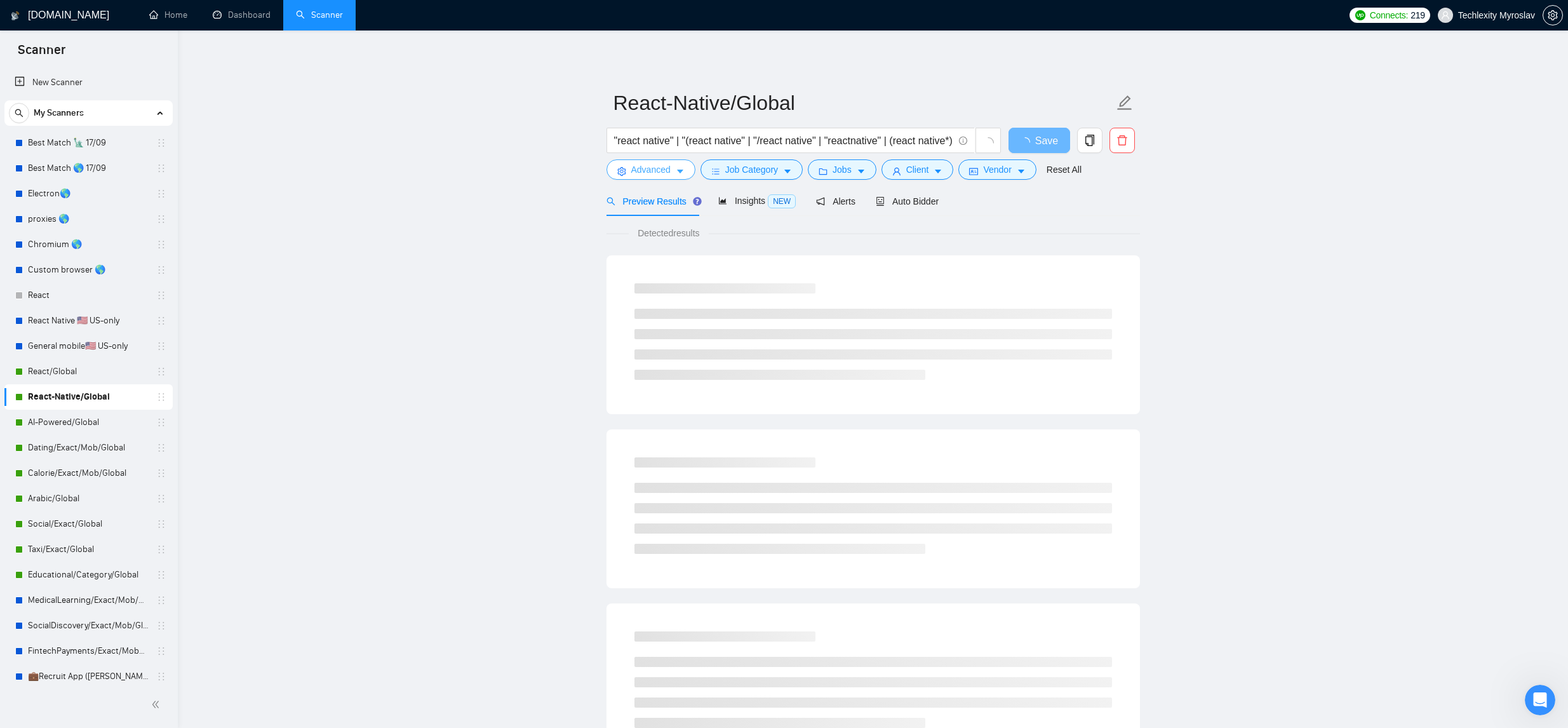
click at [683, 172] on icon "caret-down" at bounding box center [680, 171] width 9 height 9
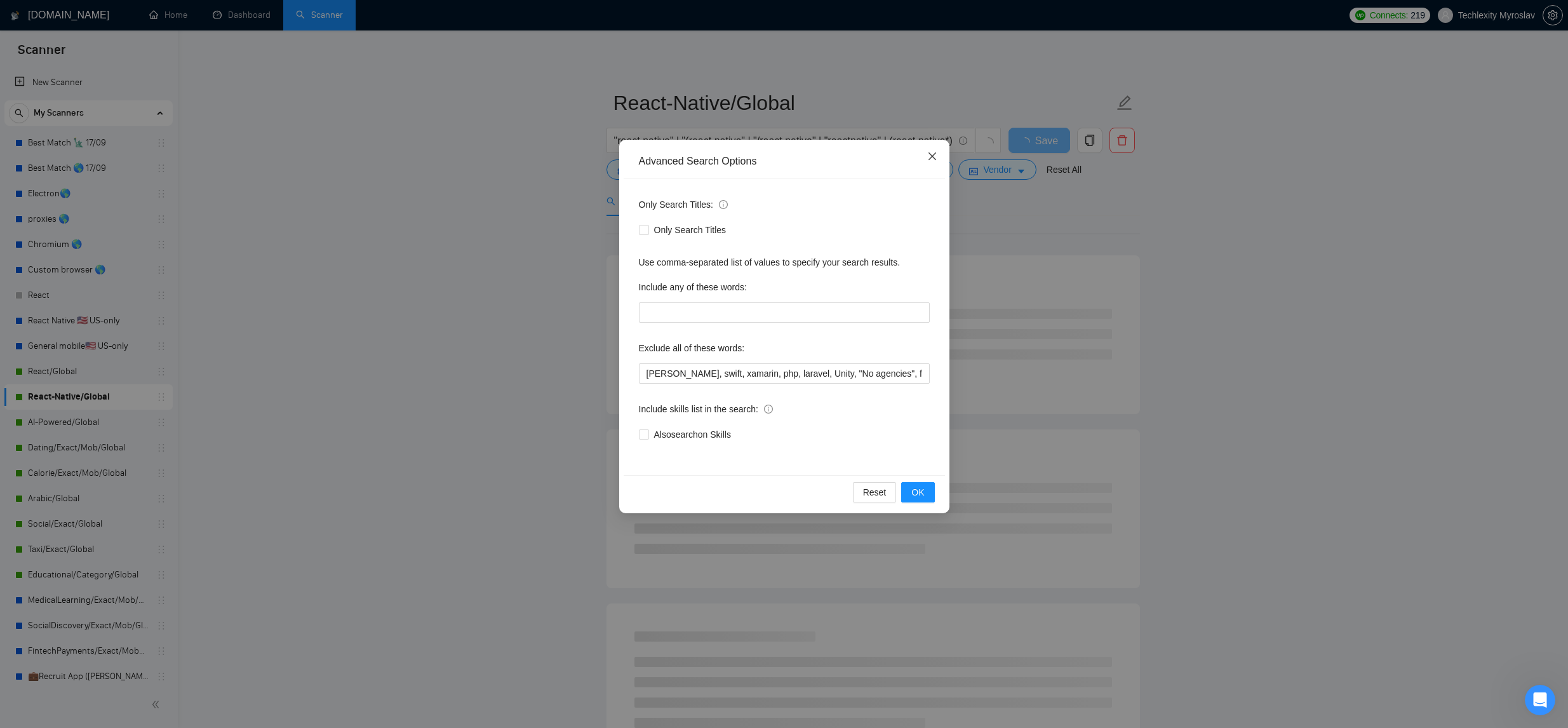
click at [925, 152] on span "Close" at bounding box center [932, 157] width 35 height 35
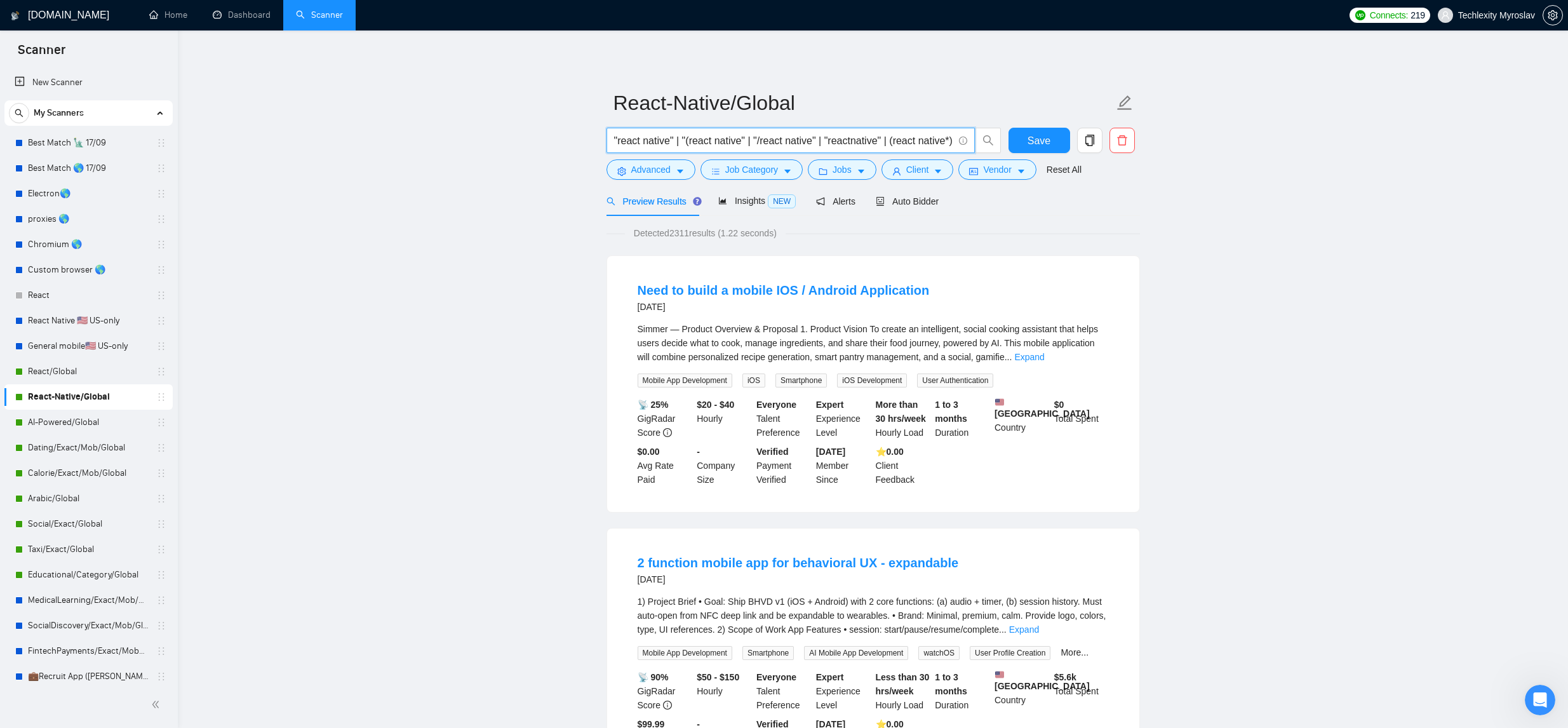
scroll to position [0, 78]
drag, startPoint x: 769, startPoint y: 137, endPoint x: 616, endPoint y: 203, distance: 166.6
click at [1010, 142] on div ""react native" | "(react native" | "/react native" | "reactnative" | (react nat…" at bounding box center [870, 143] width 534 height 32
click at [117, 342] on link "General mobile🇺🇸 US-only" at bounding box center [88, 346] width 121 height 25
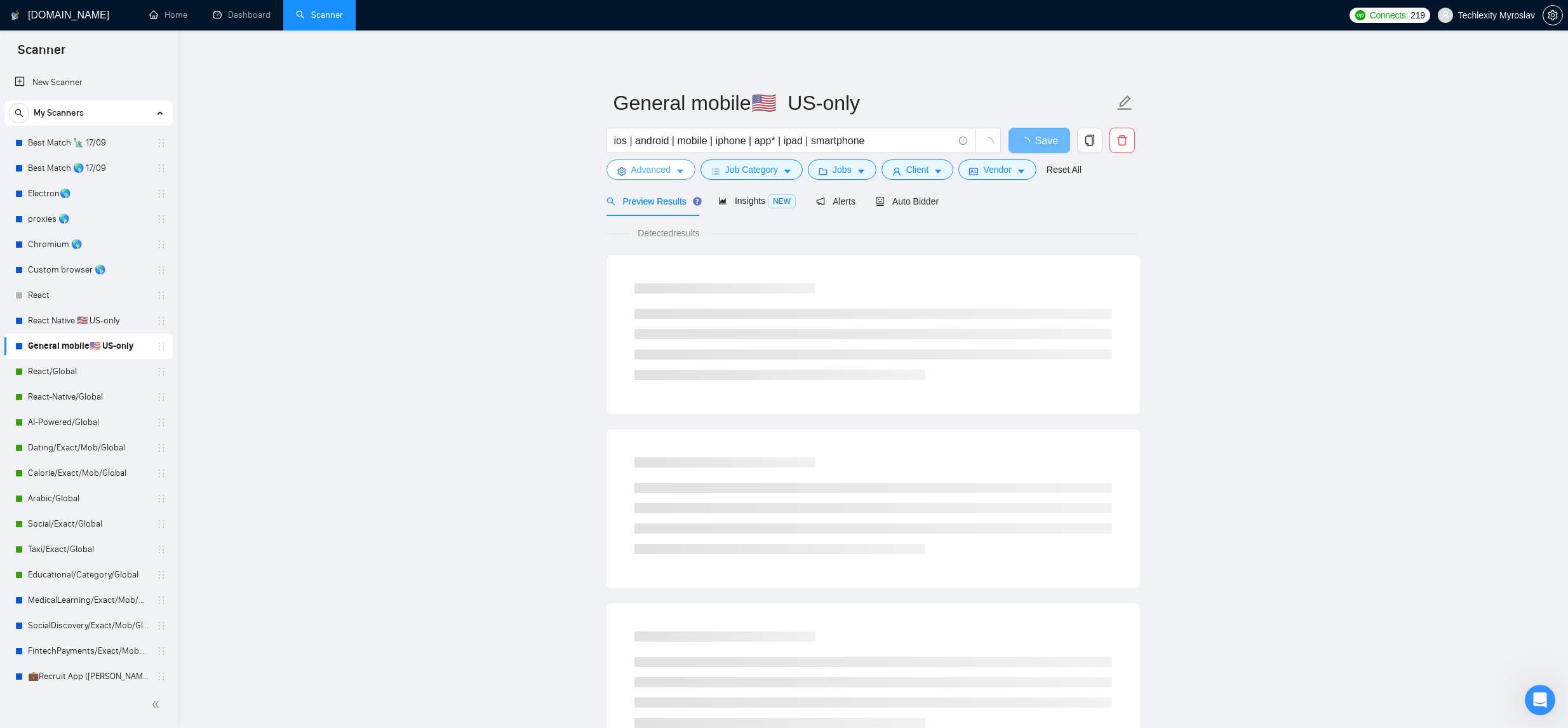
click at [647, 165] on span "Advanced" at bounding box center [651, 169] width 39 height 14
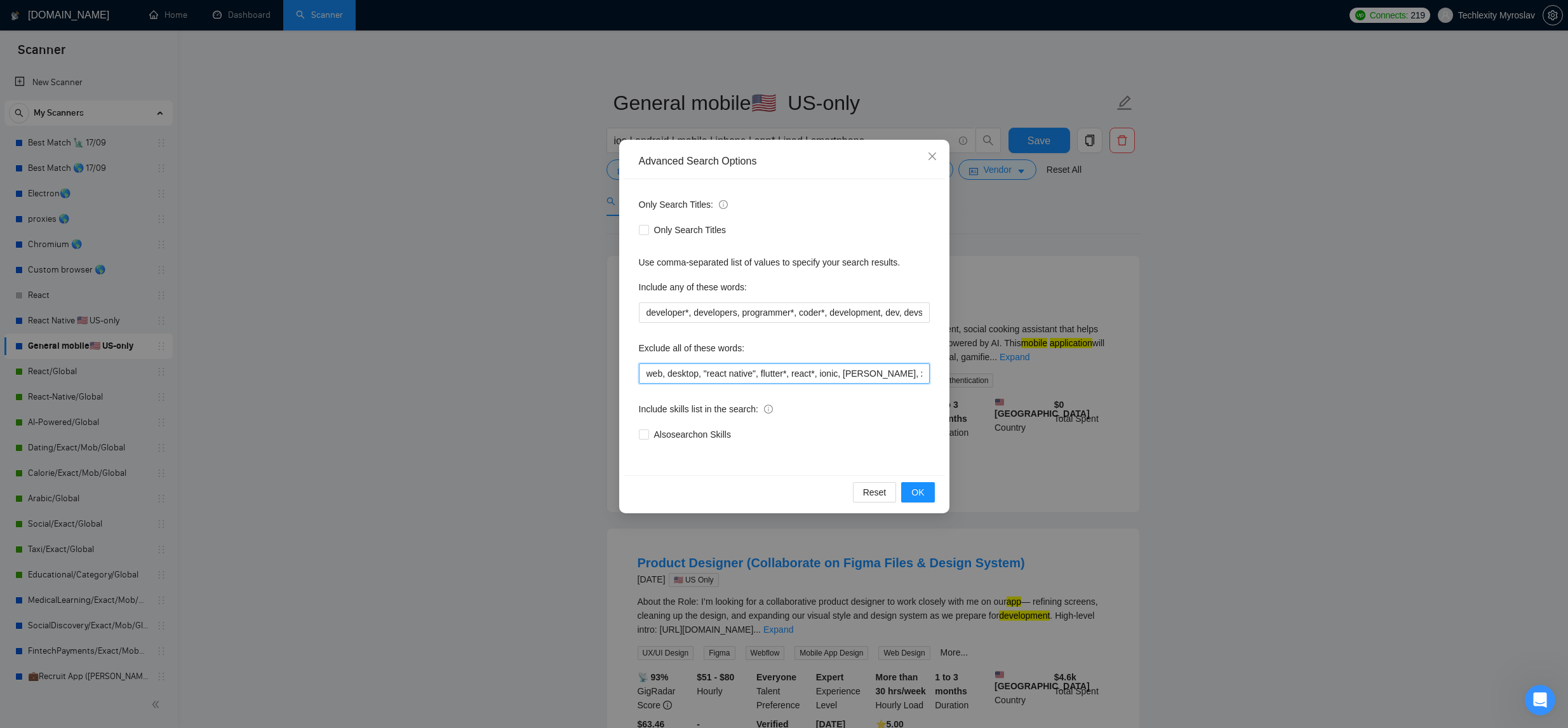
drag, startPoint x: 786, startPoint y: 377, endPoint x: 586, endPoint y: 361, distance: 200.6
click at [552, 363] on div "Advanced Search Options Only Search Titles: Only Search Titles Use comma-separa…" at bounding box center [784, 364] width 1568 height 728
drag, startPoint x: 1404, startPoint y: 260, endPoint x: 1378, endPoint y: 257, distance: 26.2
click at [1403, 260] on div "Advanced Search Options Only Search Titles: Only Search Titles Use comma-separa…" at bounding box center [784, 364] width 1568 height 728
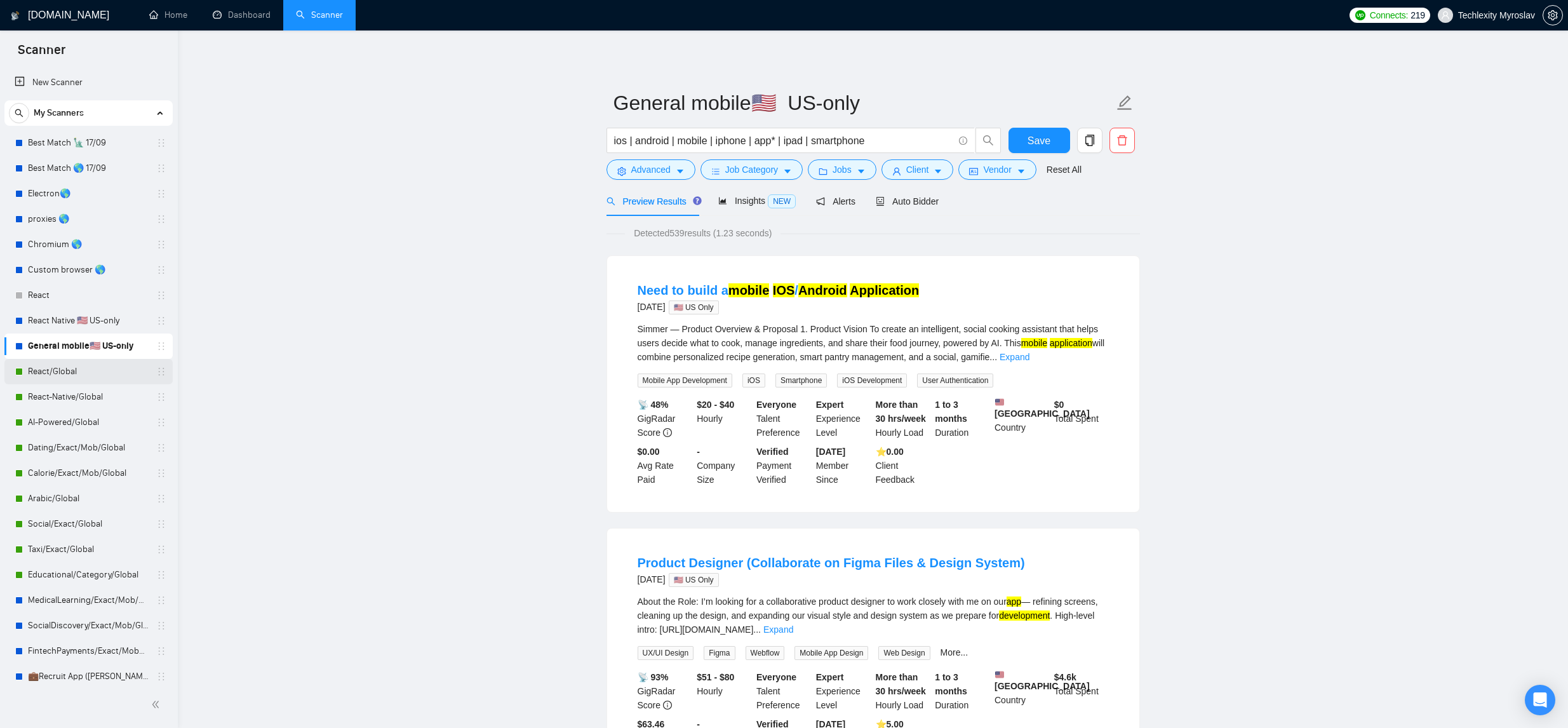
click at [93, 376] on link "React/Global" at bounding box center [88, 371] width 121 height 25
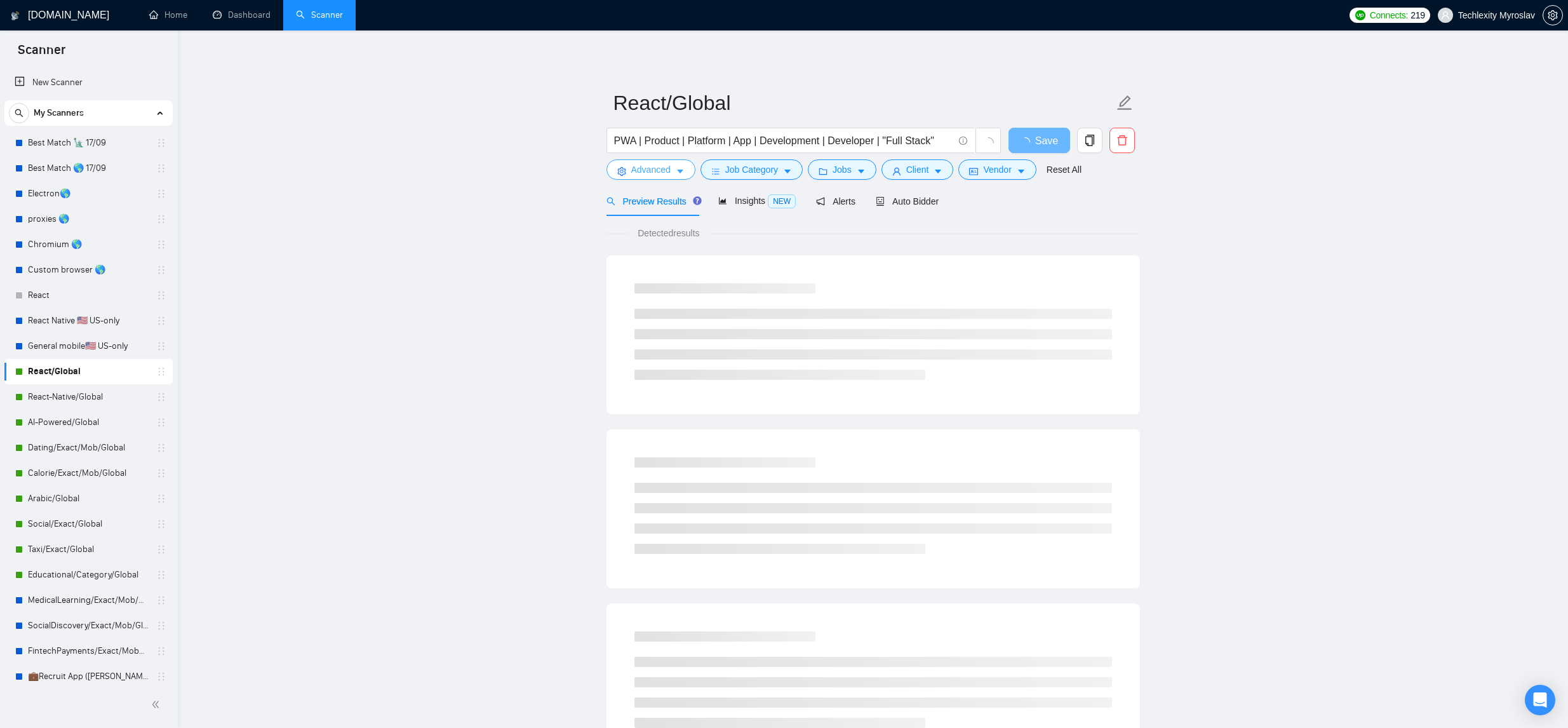
click at [667, 169] on span "Advanced" at bounding box center [651, 169] width 39 height 14
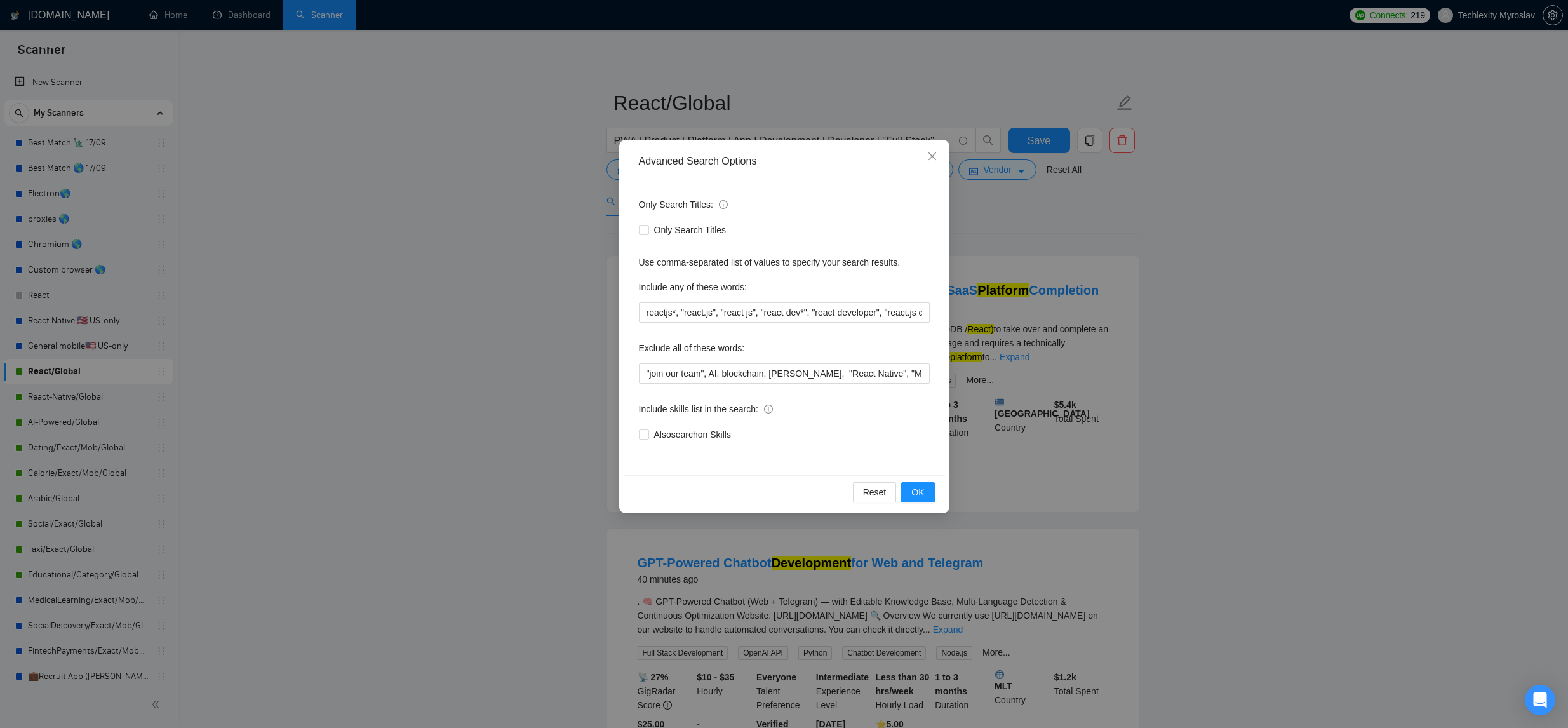
click at [380, 271] on div "Advanced Search Options Only Search Titles: Only Search Titles Use comma-separa…" at bounding box center [784, 364] width 1568 height 728
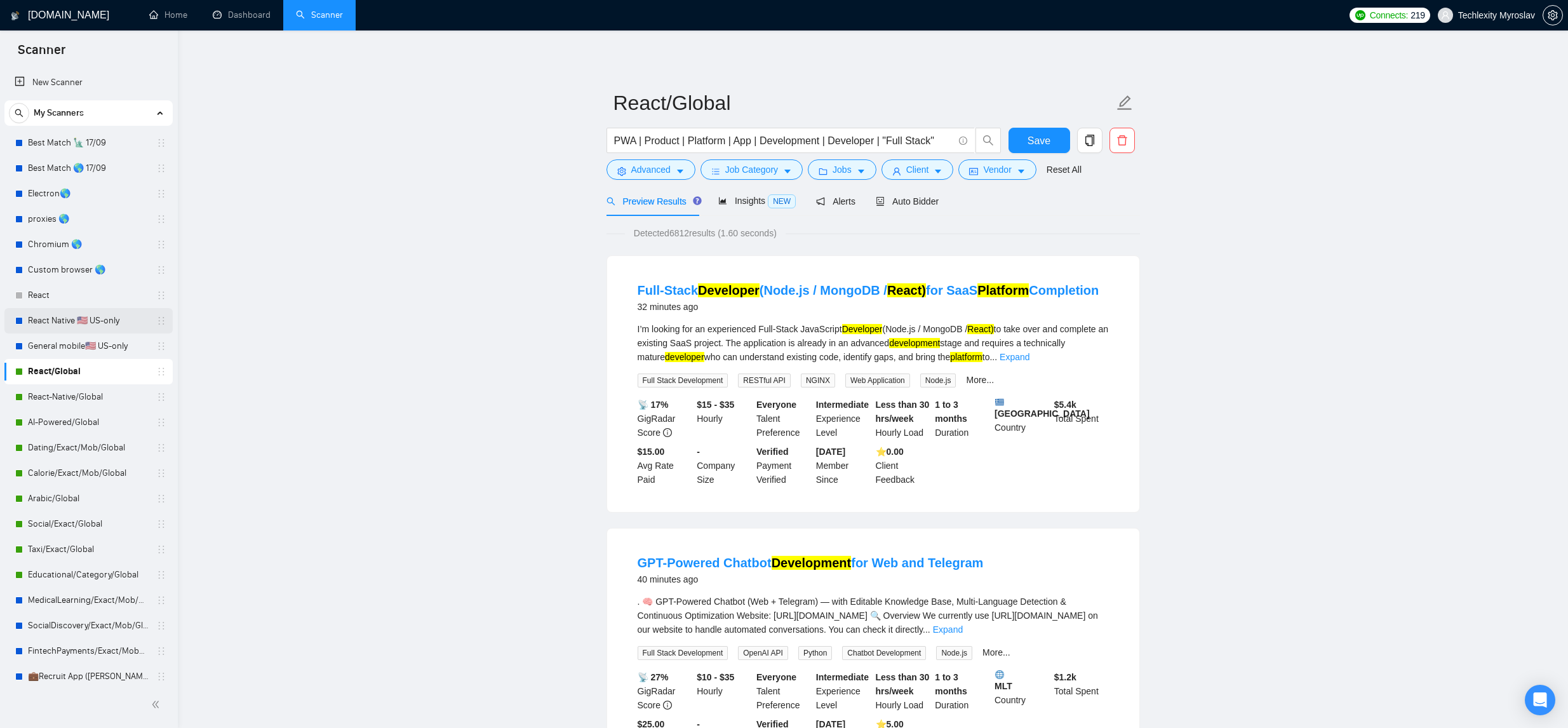
click at [119, 325] on link "React Native 🇺🇸 US-only" at bounding box center [88, 320] width 121 height 25
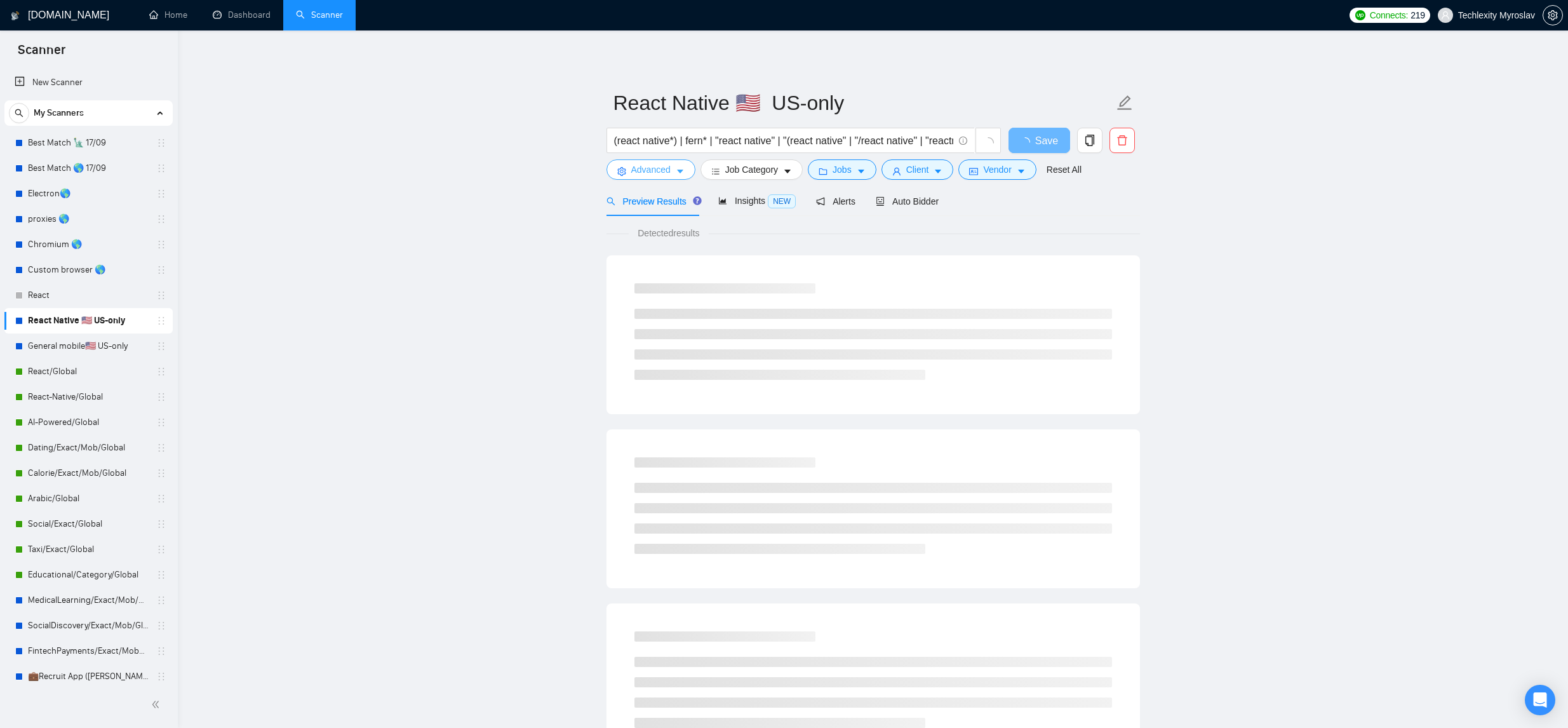
click at [670, 168] on span "Advanced" at bounding box center [651, 169] width 39 height 14
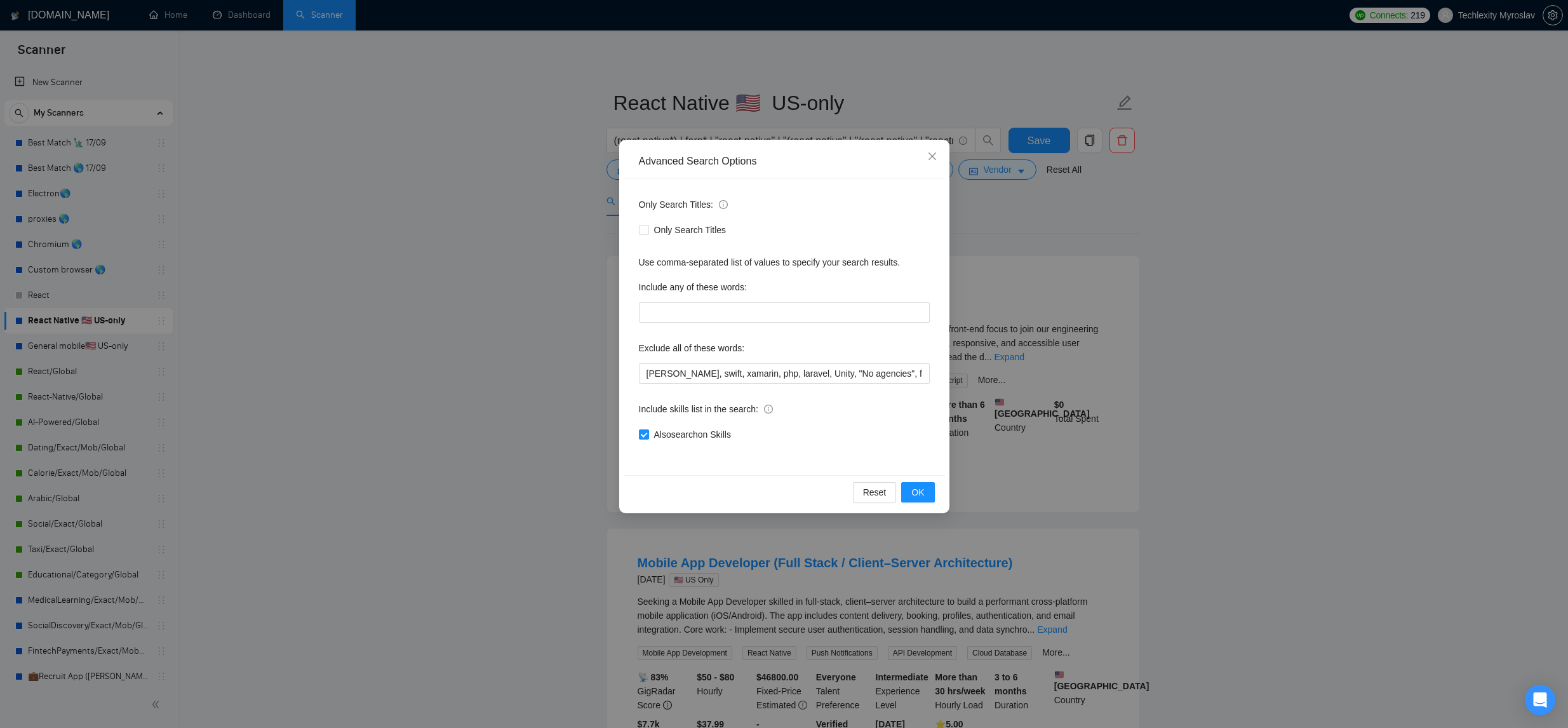
click at [493, 198] on div "Advanced Search Options Only Search Titles: Only Search Titles Use comma-separa…" at bounding box center [784, 364] width 1568 height 728
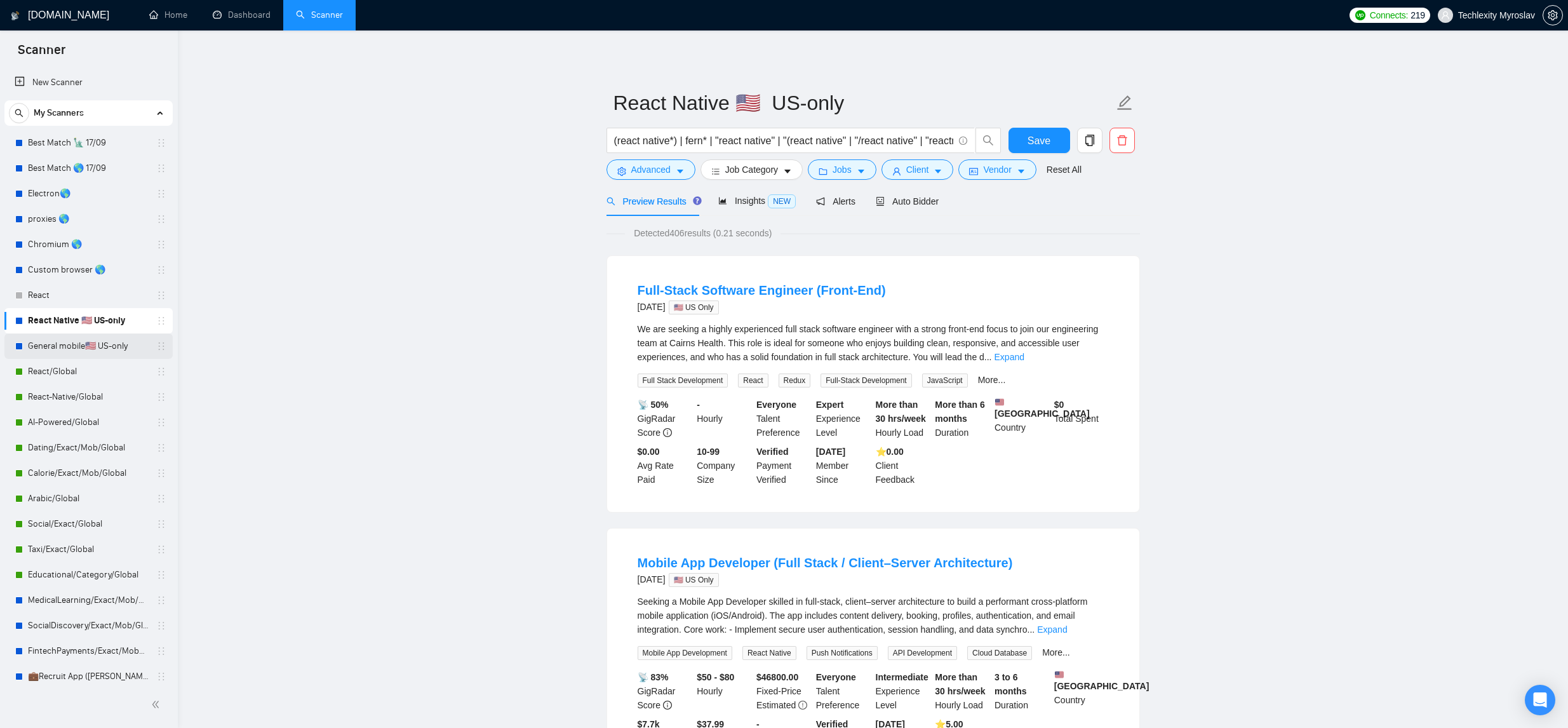
click at [102, 349] on link "General mobile🇺🇸 US-only" at bounding box center [88, 346] width 121 height 25
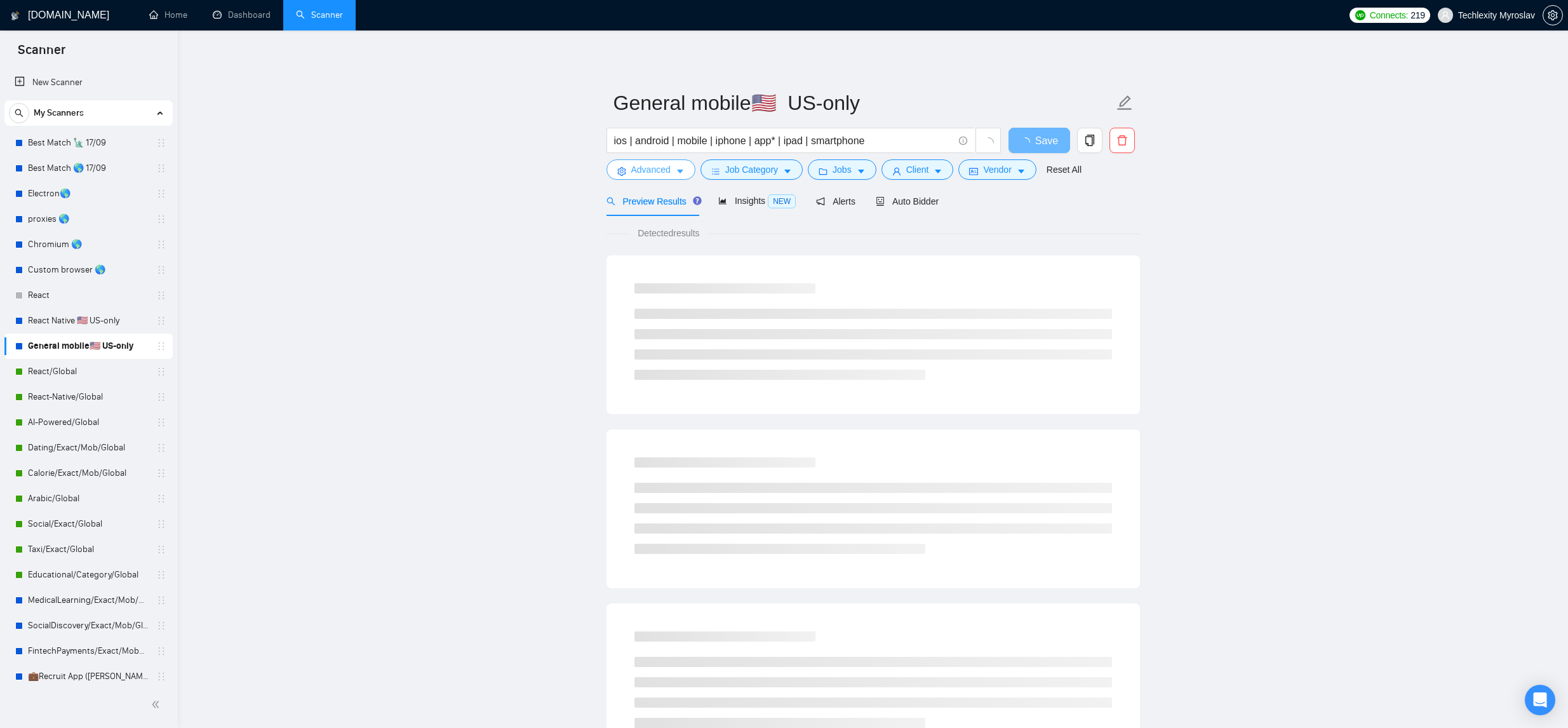
click at [661, 175] on span "Advanced" at bounding box center [651, 169] width 39 height 14
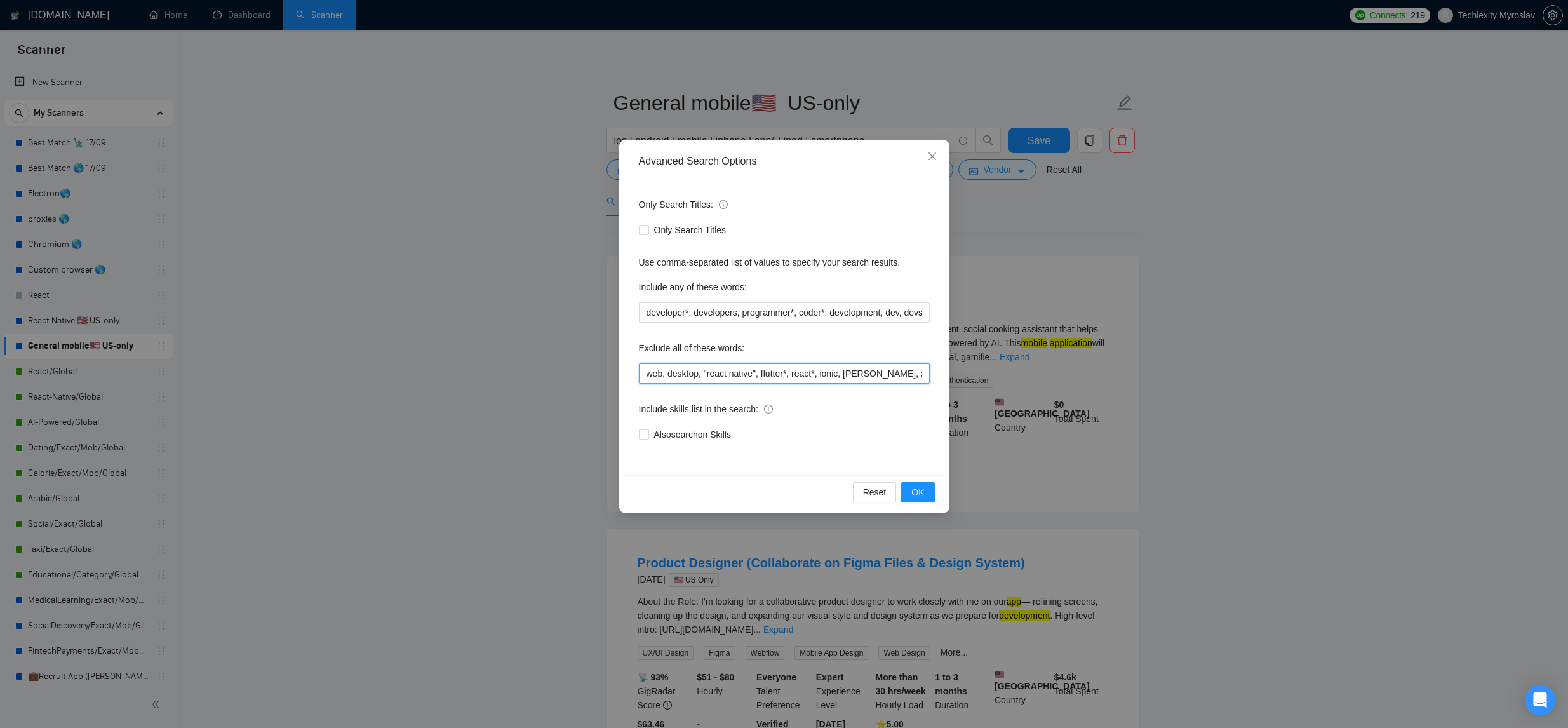
scroll to position [0, 1237]
drag, startPoint x: 706, startPoint y: 376, endPoint x: 1115, endPoint y: 384, distance: 409.1
click at [1117, 384] on div "Advanced Search Options Only Search Titles: Only Search Titles Use comma-separa…" at bounding box center [784, 364] width 1568 height 728
click at [382, 302] on div "Advanced Search Options Only Search Titles: Only Search Titles Use comma-separa…" at bounding box center [784, 364] width 1568 height 728
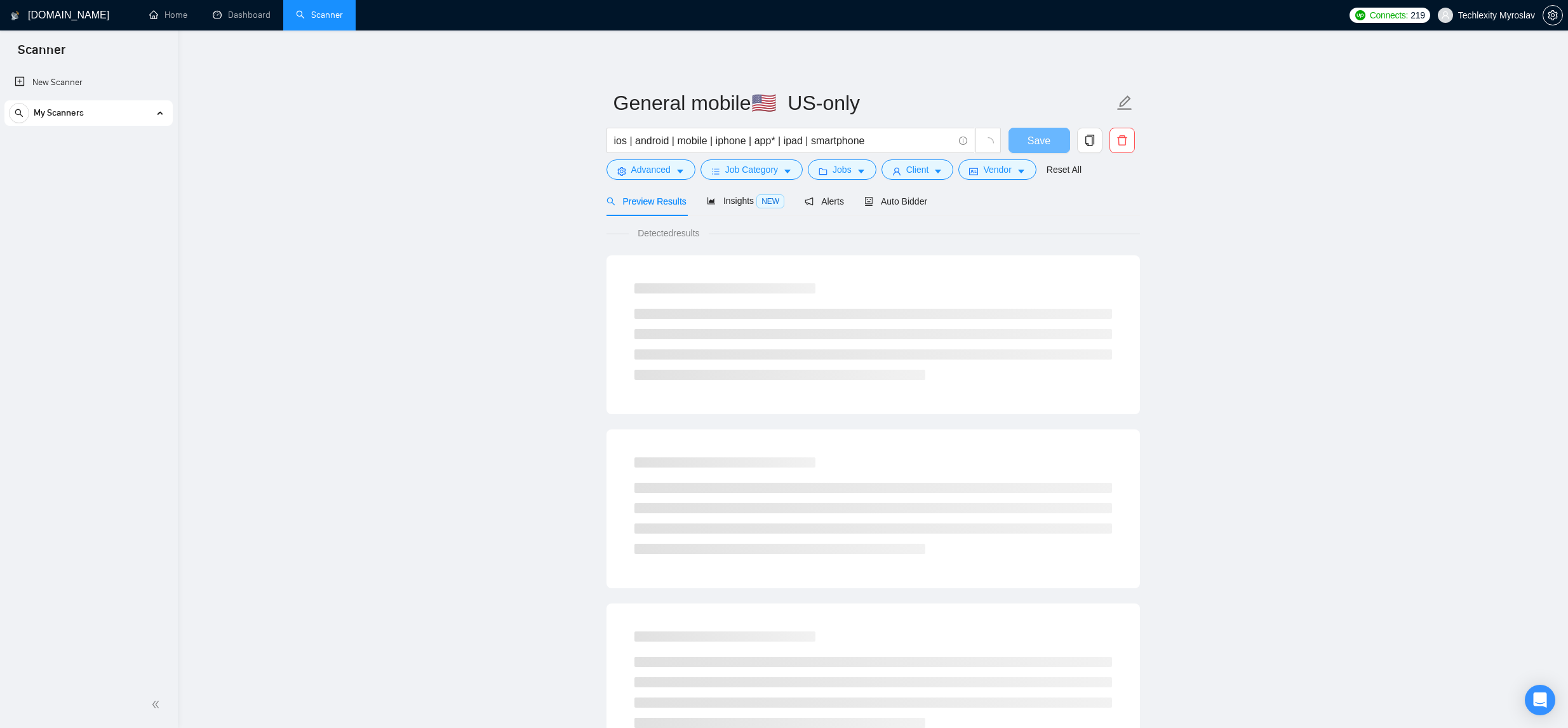
scroll to position [3, 0]
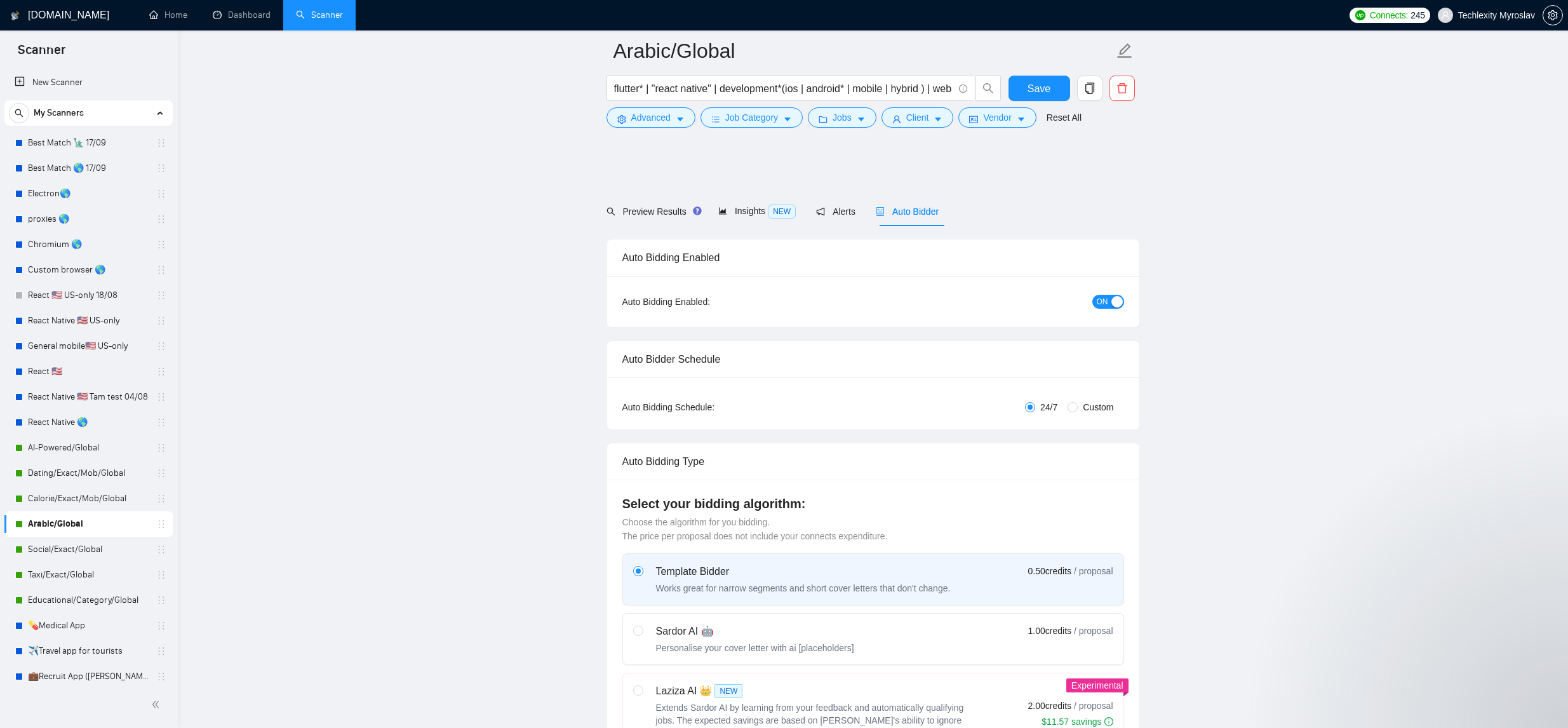
scroll to position [641, 0]
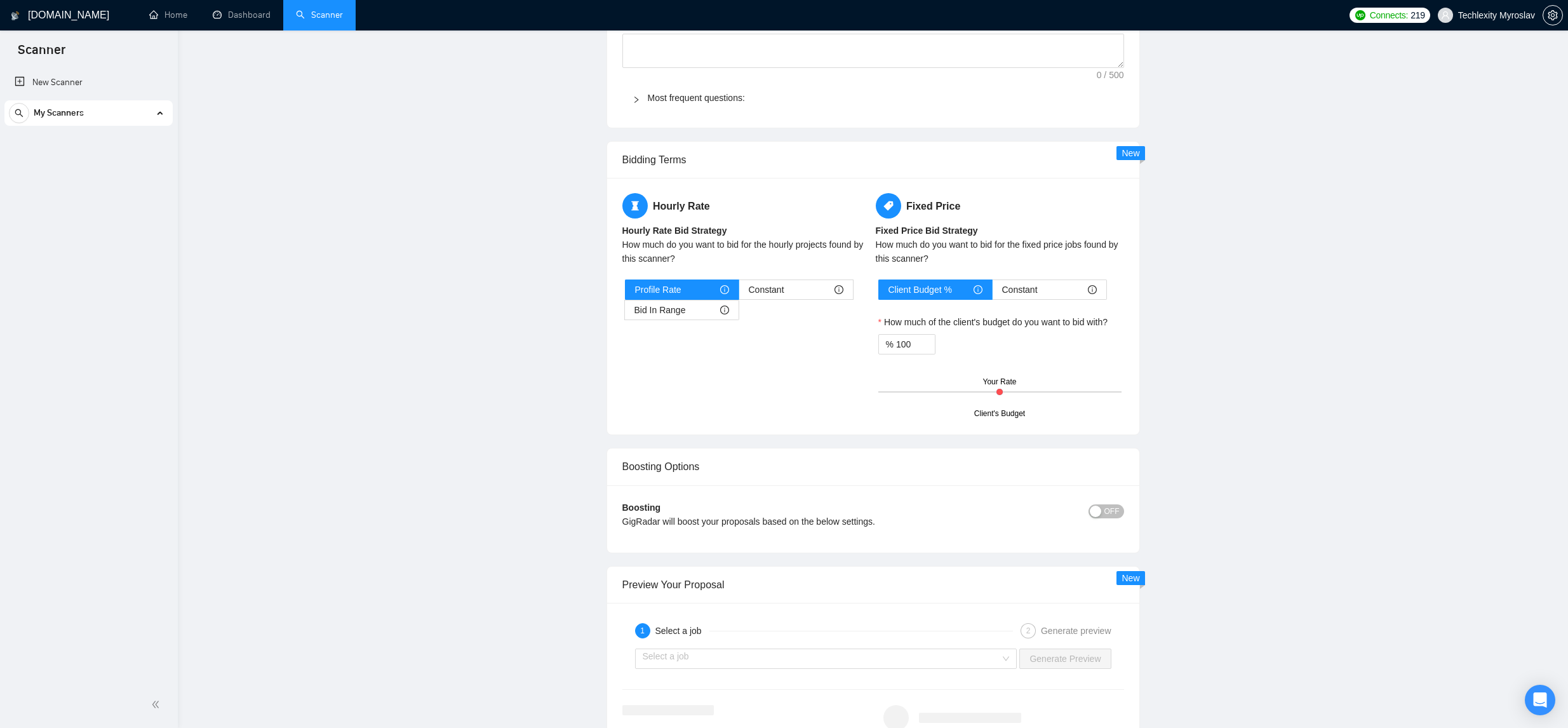
scroll to position [1399, 0]
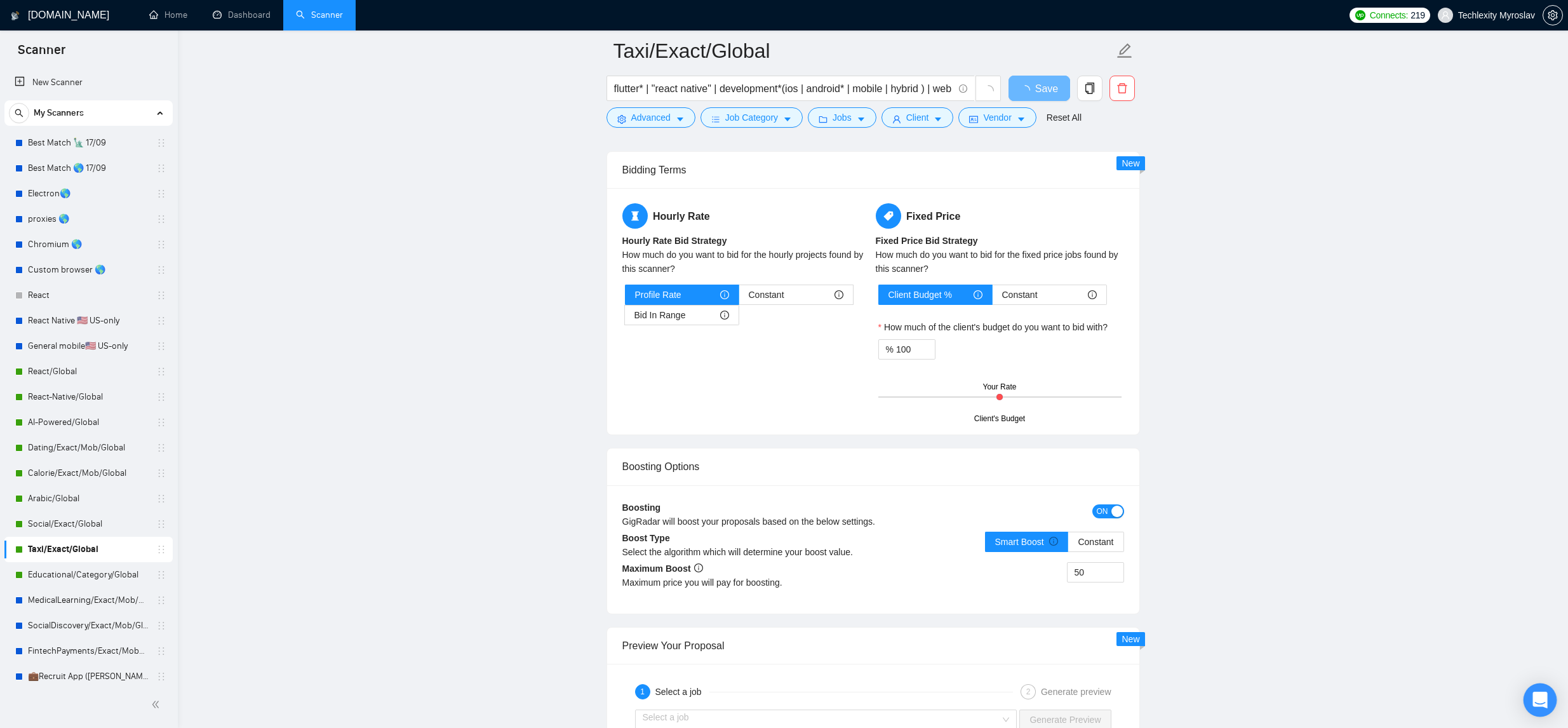
click at [1548, 702] on div "Open Intercom Messenger" at bounding box center [1540, 700] width 34 height 34
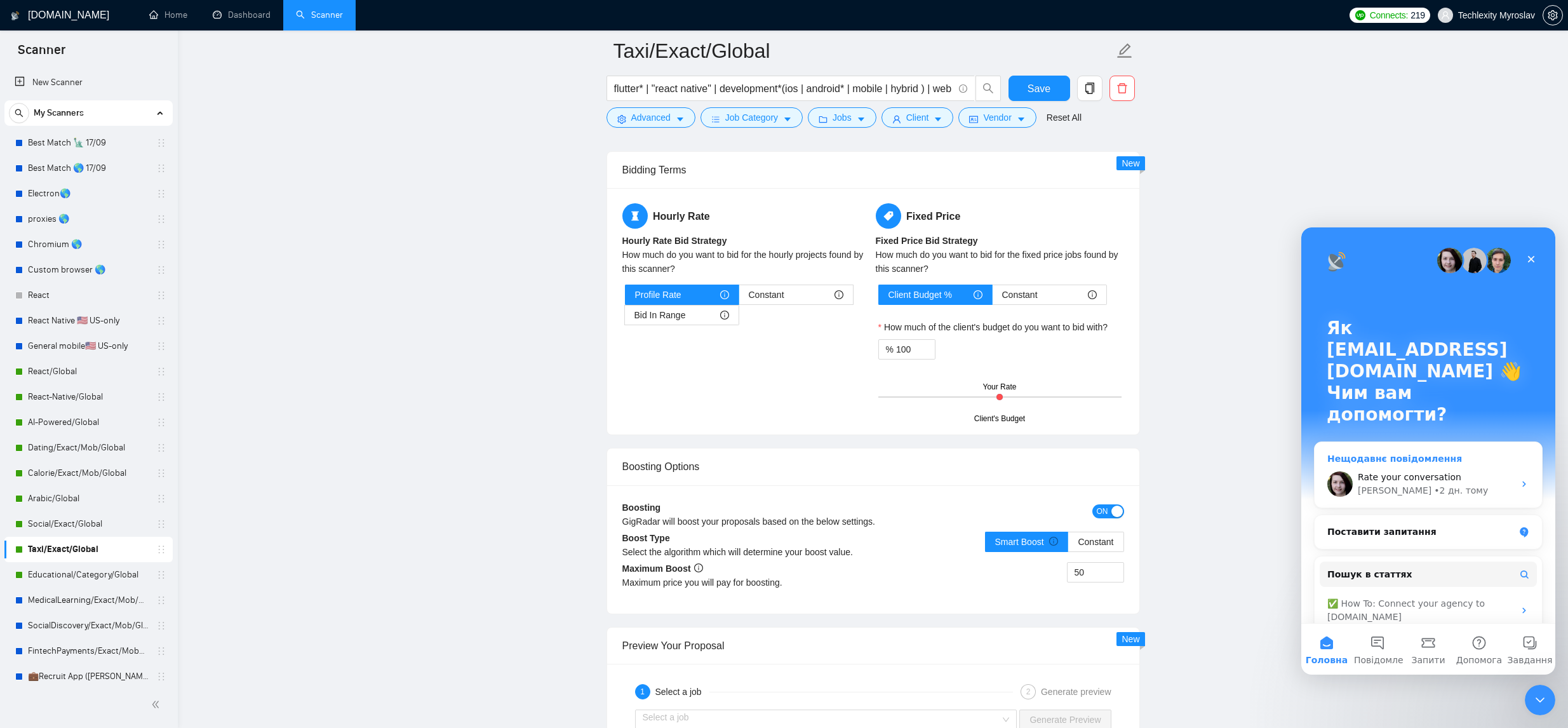
scroll to position [150, 0]
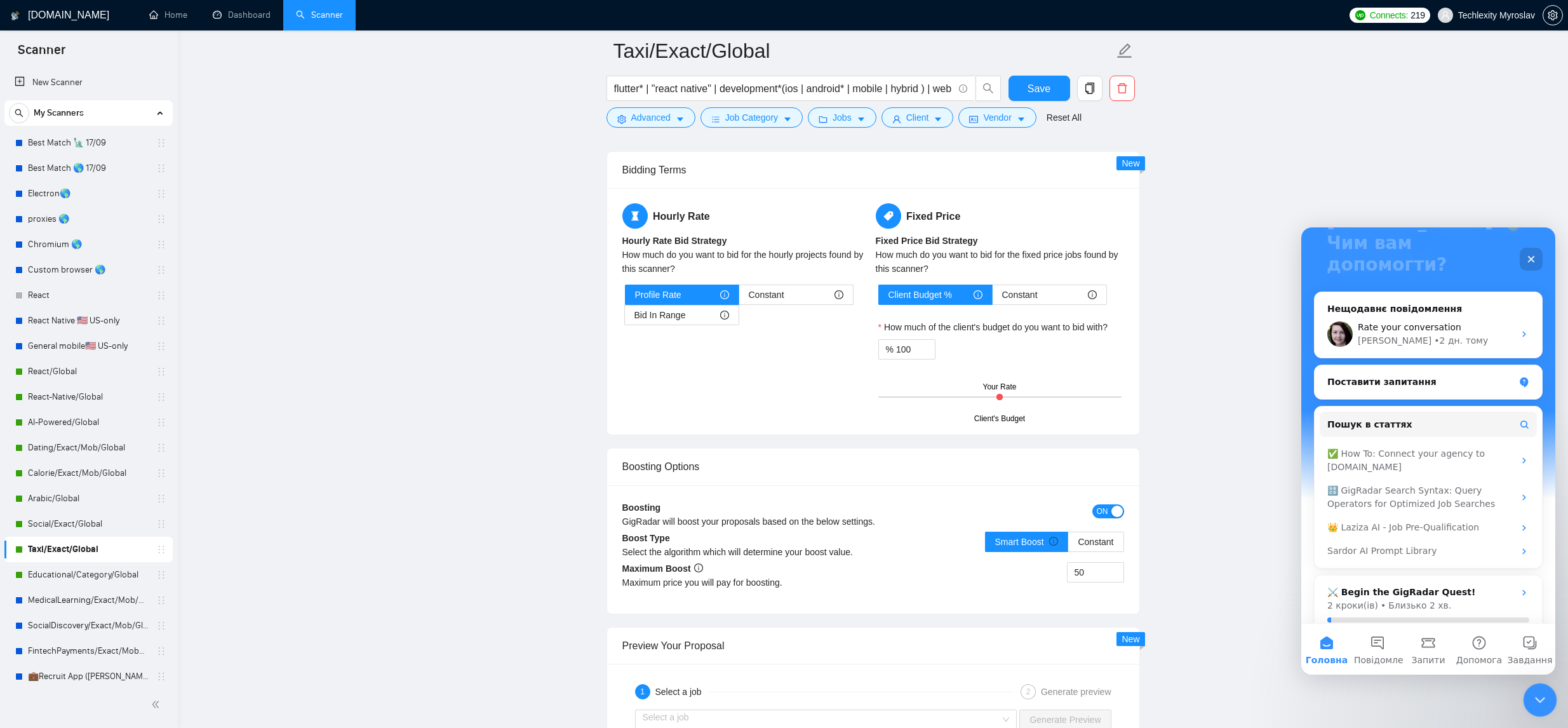
drag, startPoint x: 1536, startPoint y: 703, endPoint x: 1525, endPoint y: 701, distance: 11.2
click at [1535, 704] on icon "Закрити програму для спілкування Intercom" at bounding box center [1538, 697] width 15 height 15
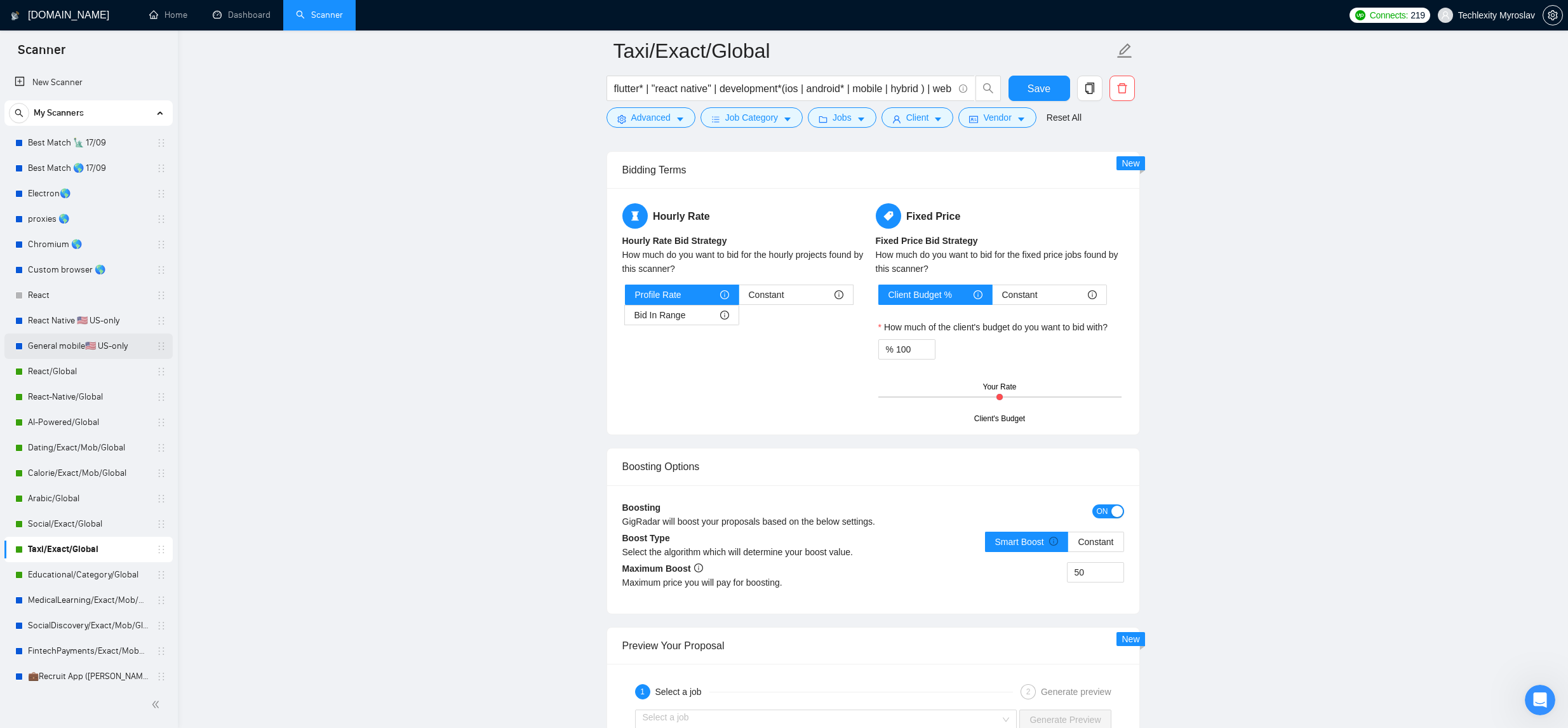
scroll to position [0, 0]
click at [53, 339] on link "General mobile🇺🇸 US-only" at bounding box center [88, 346] width 121 height 25
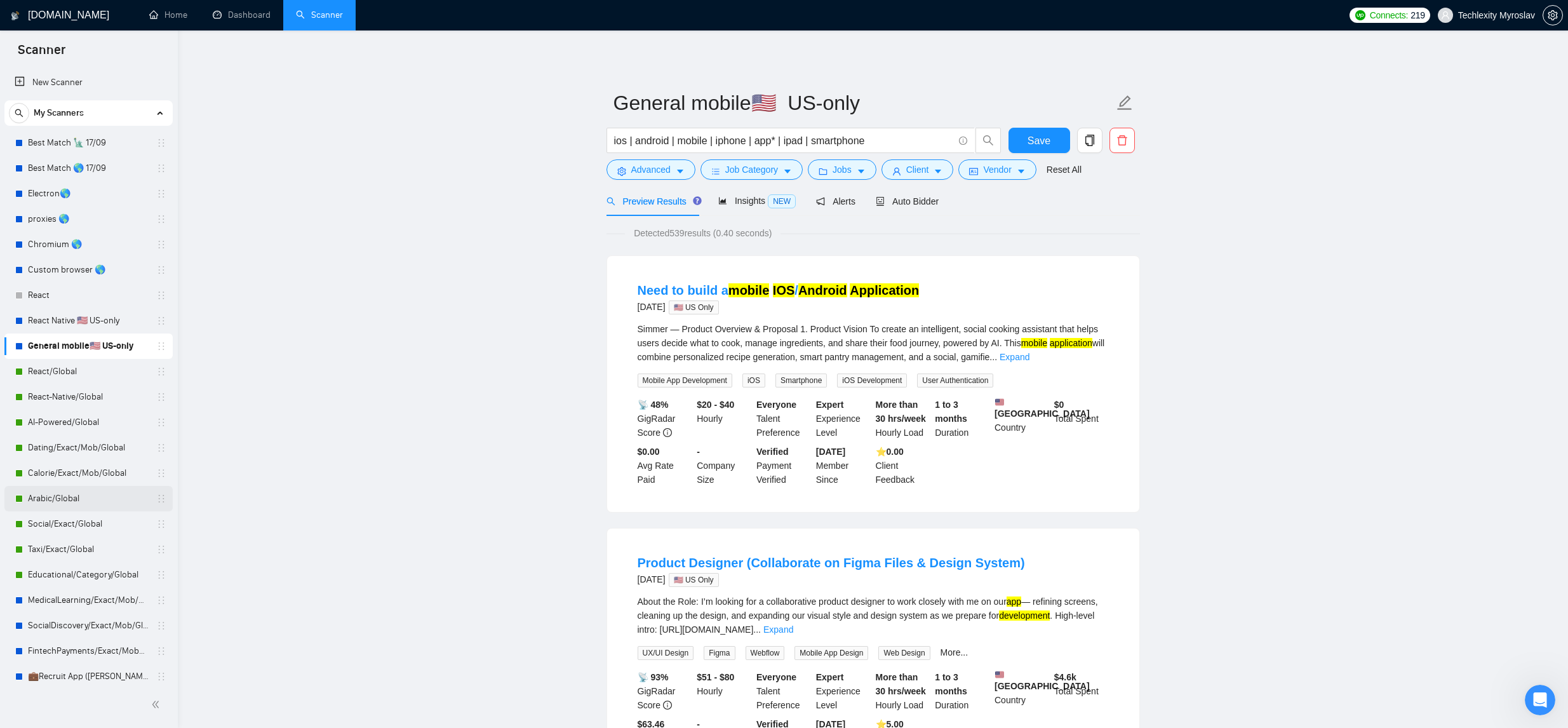
scroll to position [84, 0]
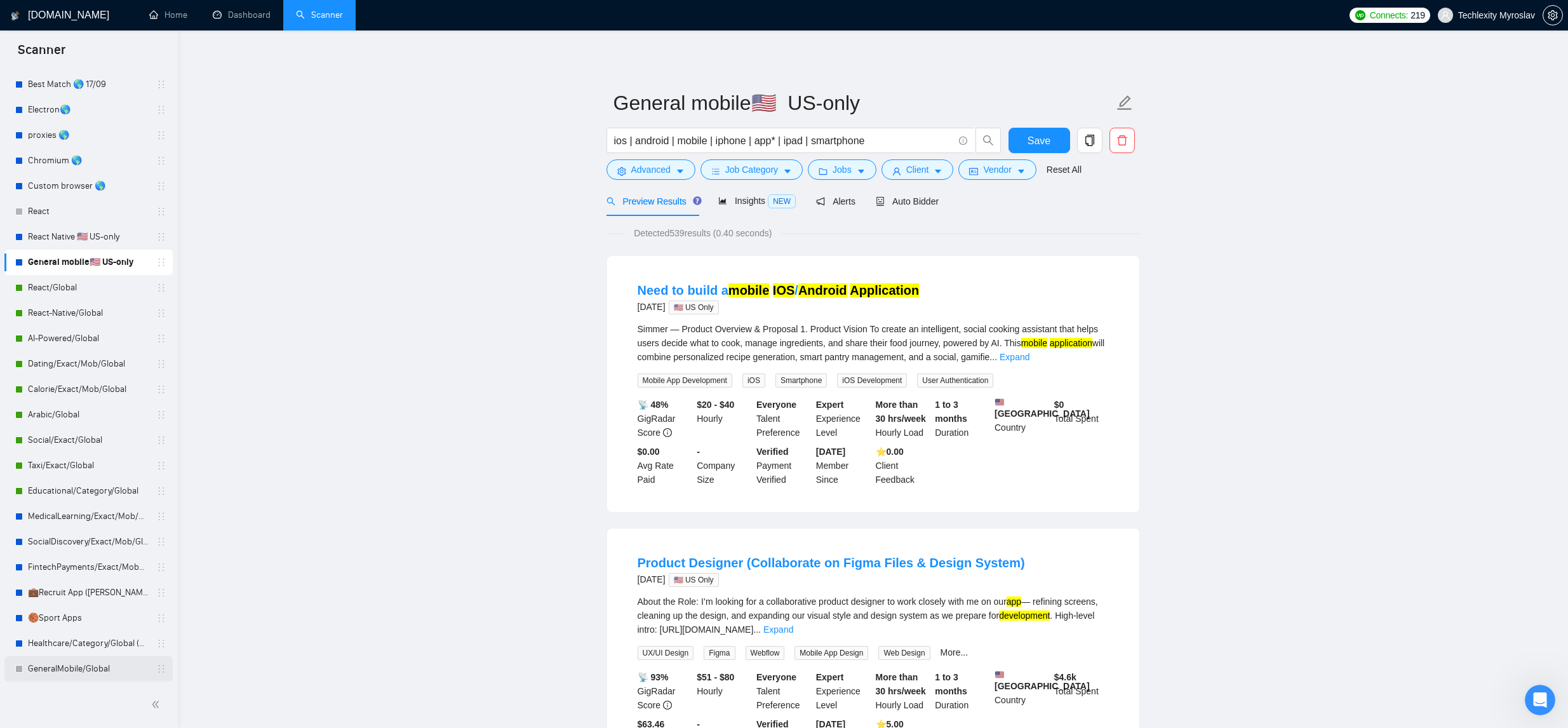
click at [100, 670] on link "GeneralMobile/Global" at bounding box center [88, 668] width 121 height 25
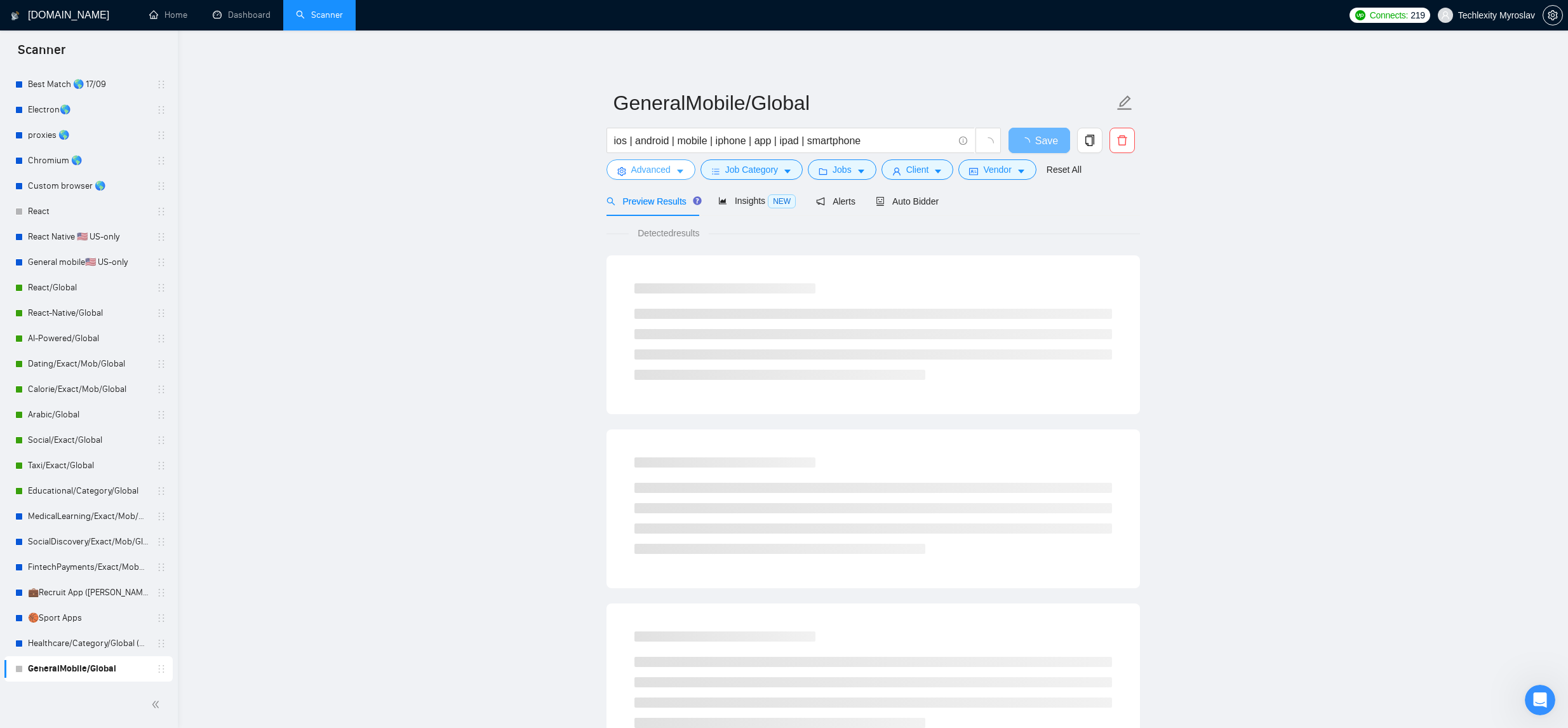
click at [666, 167] on span "Advanced" at bounding box center [651, 169] width 39 height 14
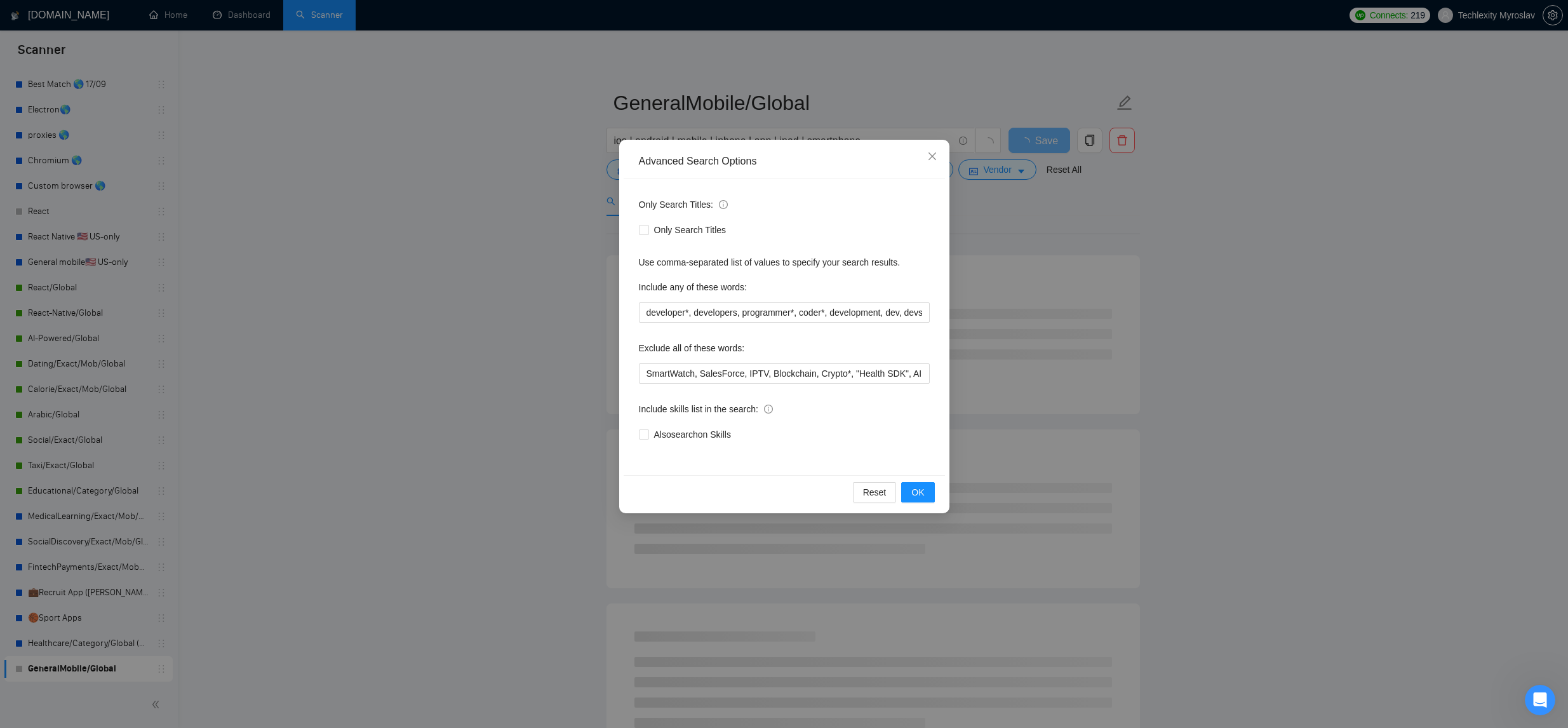
drag, startPoint x: 516, startPoint y: 249, endPoint x: 466, endPoint y: 344, distance: 107.4
click at [516, 249] on div "Advanced Search Options Only Search Titles: Only Search Titles Use comma-separa…" at bounding box center [784, 364] width 1568 height 728
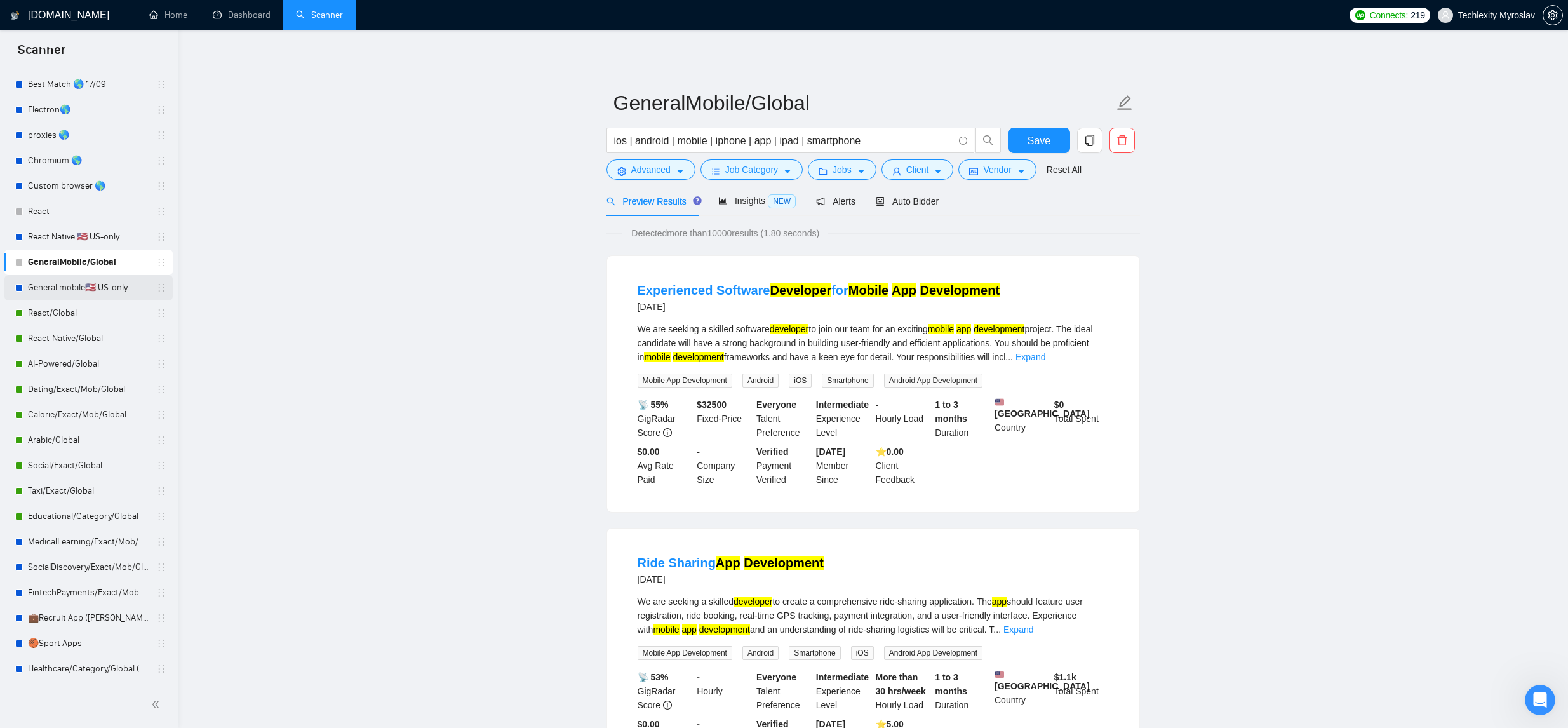
click at [131, 289] on link "General mobile🇺🇸 US-only" at bounding box center [88, 287] width 121 height 25
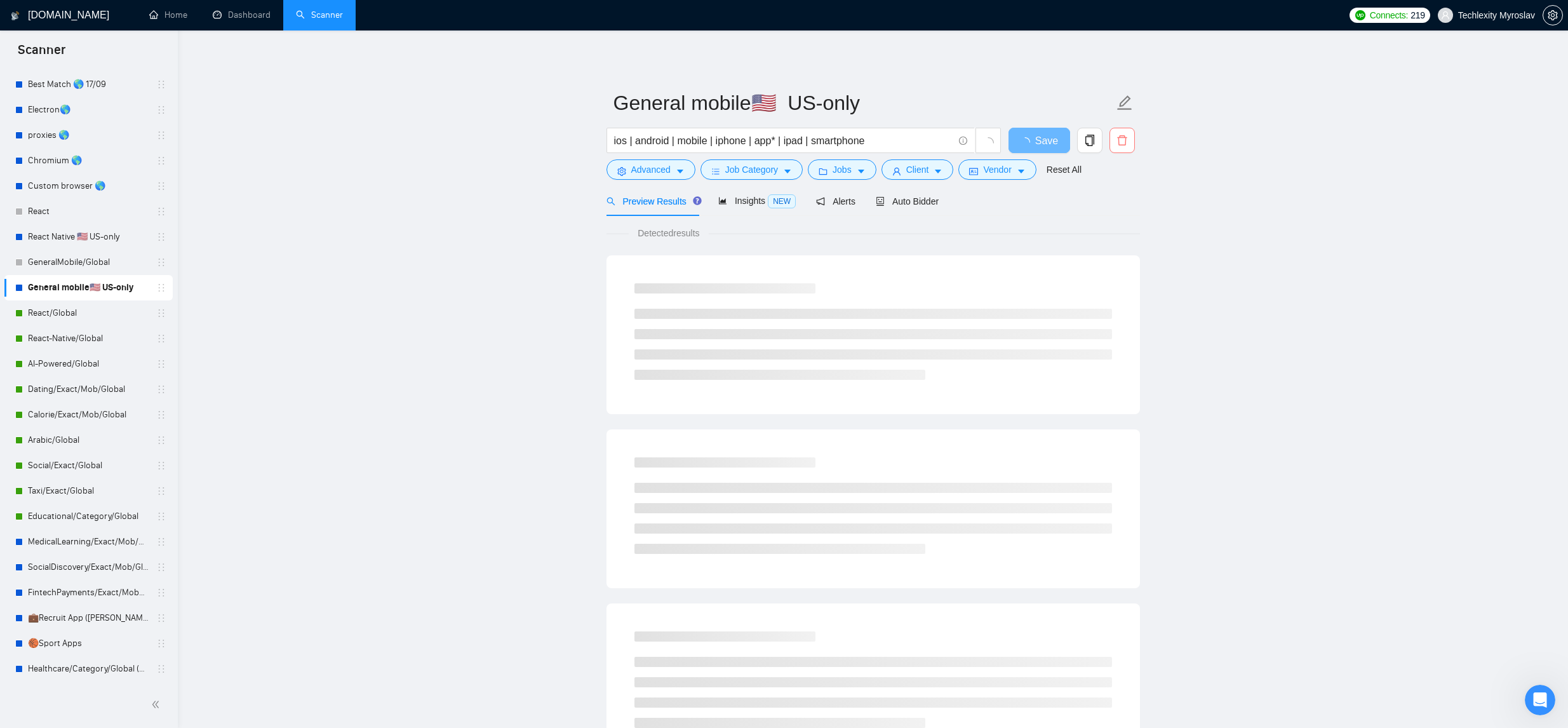
click at [1126, 140] on icon "delete" at bounding box center [1122, 140] width 12 height 12
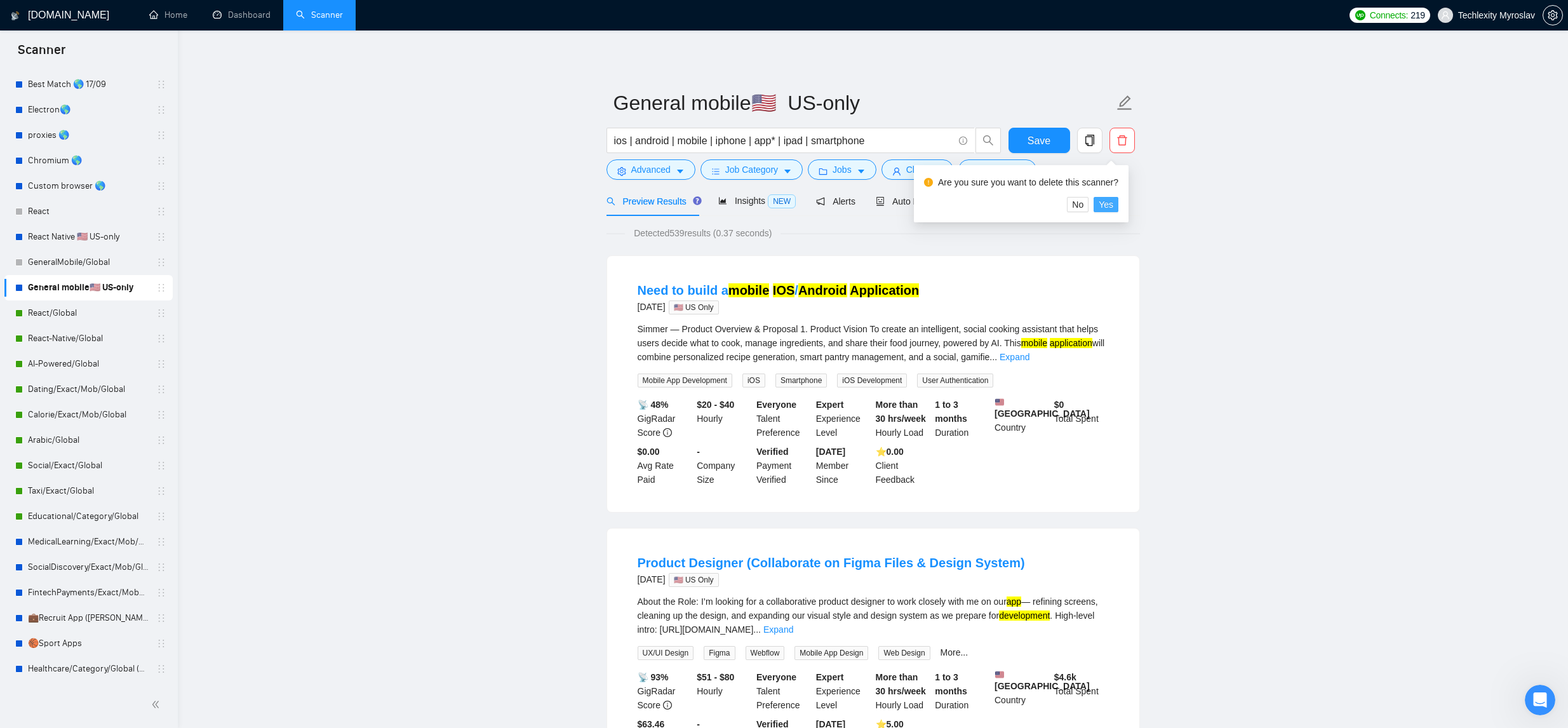
click at [1104, 202] on span "Yes" at bounding box center [1106, 204] width 15 height 14
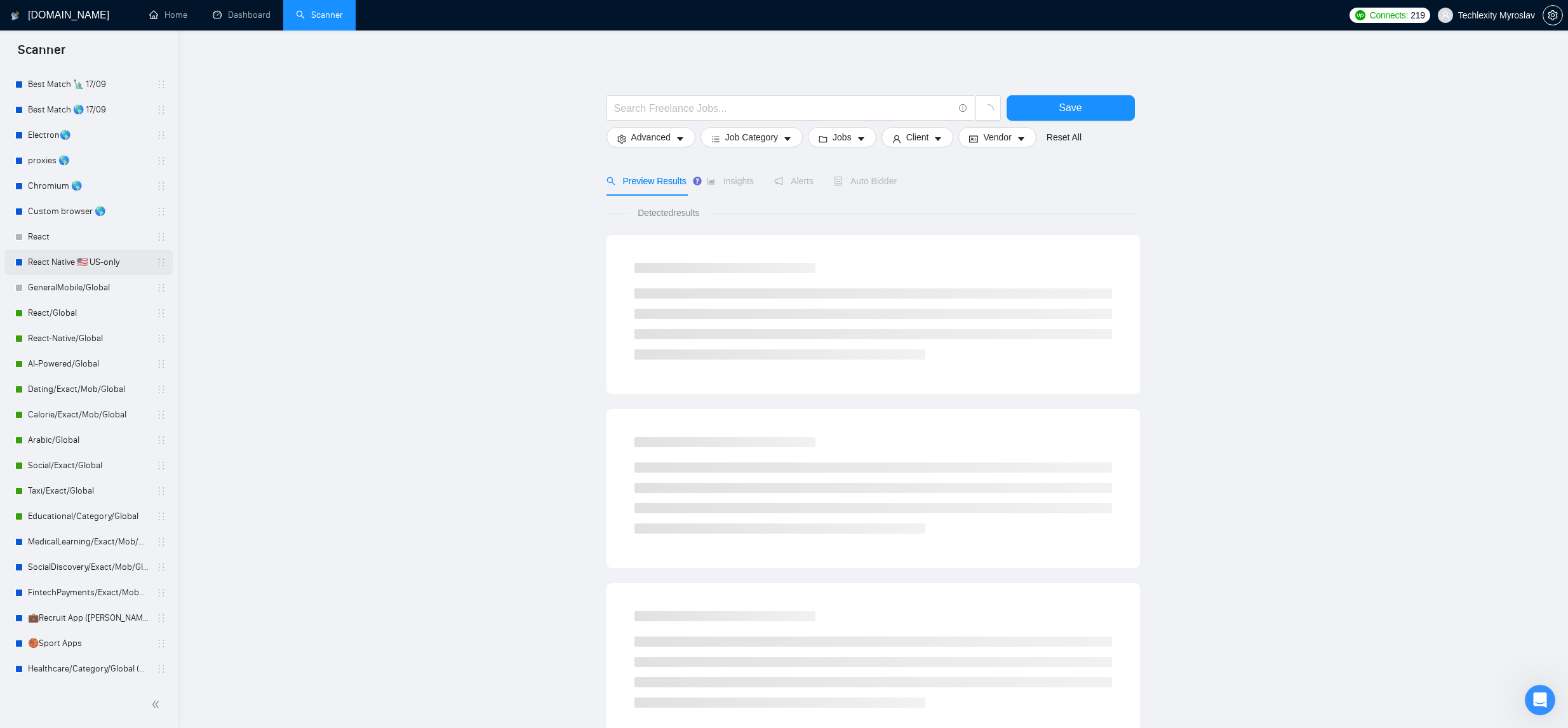
click at [119, 261] on link "React Native 🇺🇸 US-only" at bounding box center [88, 262] width 121 height 25
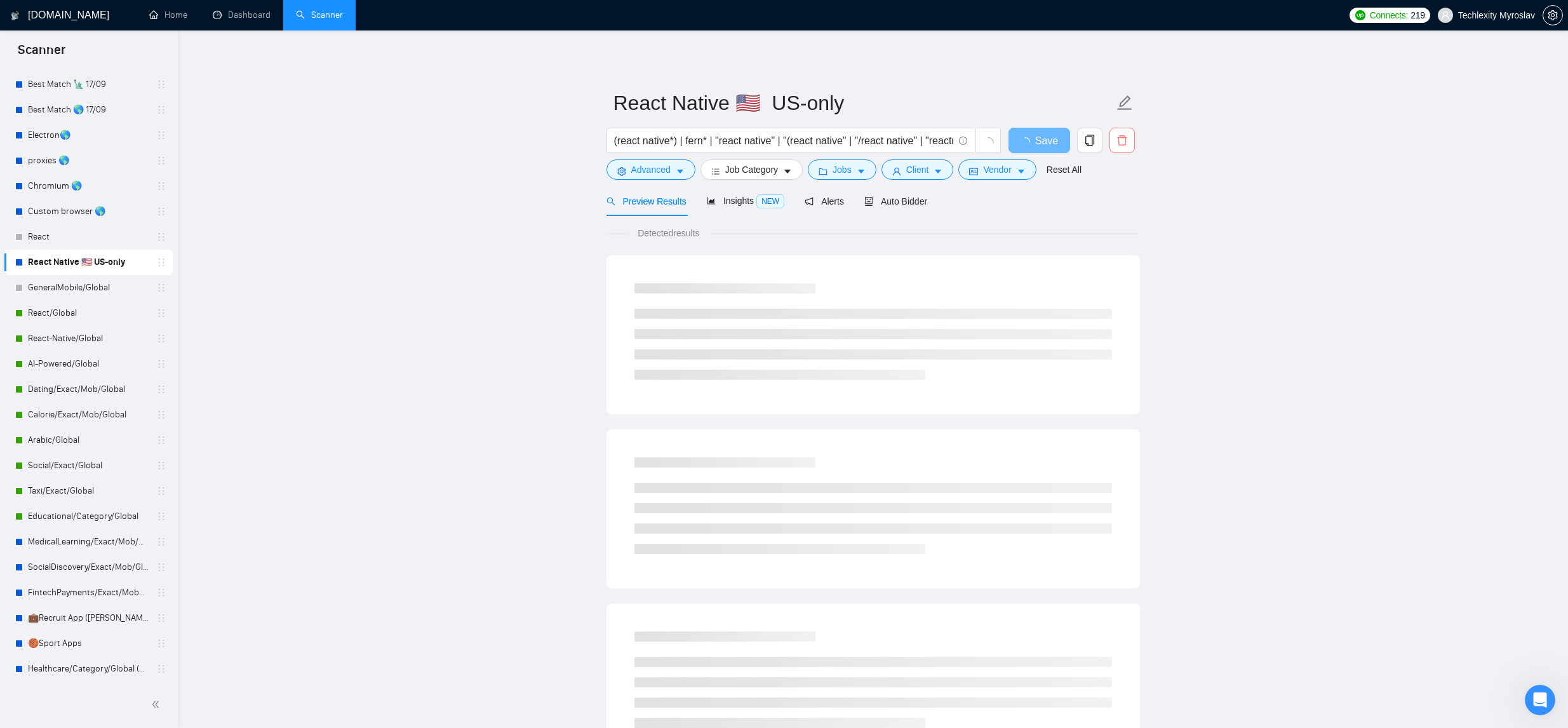
click at [1117, 142] on icon "delete" at bounding box center [1122, 140] width 12 height 12
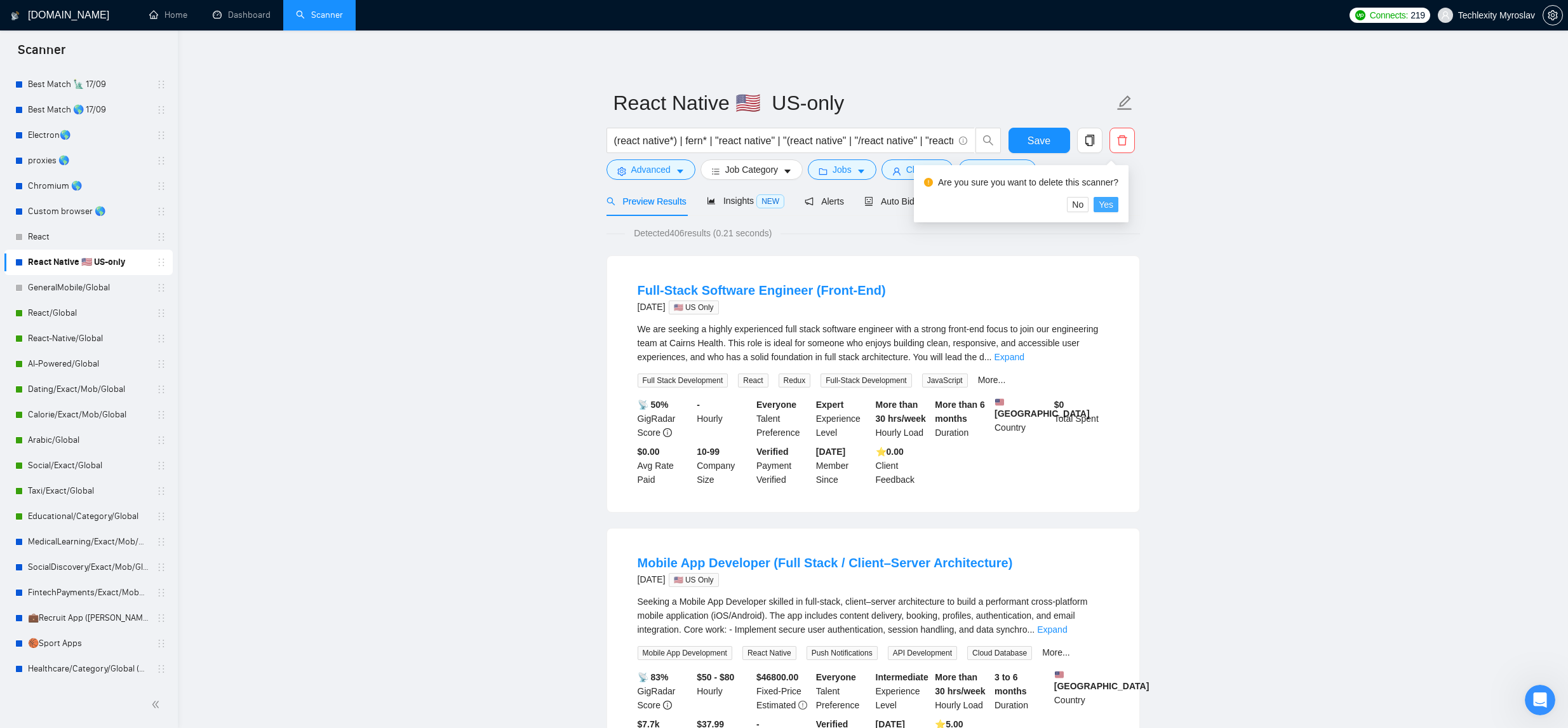
click at [1105, 206] on span "Yes" at bounding box center [1106, 204] width 15 height 14
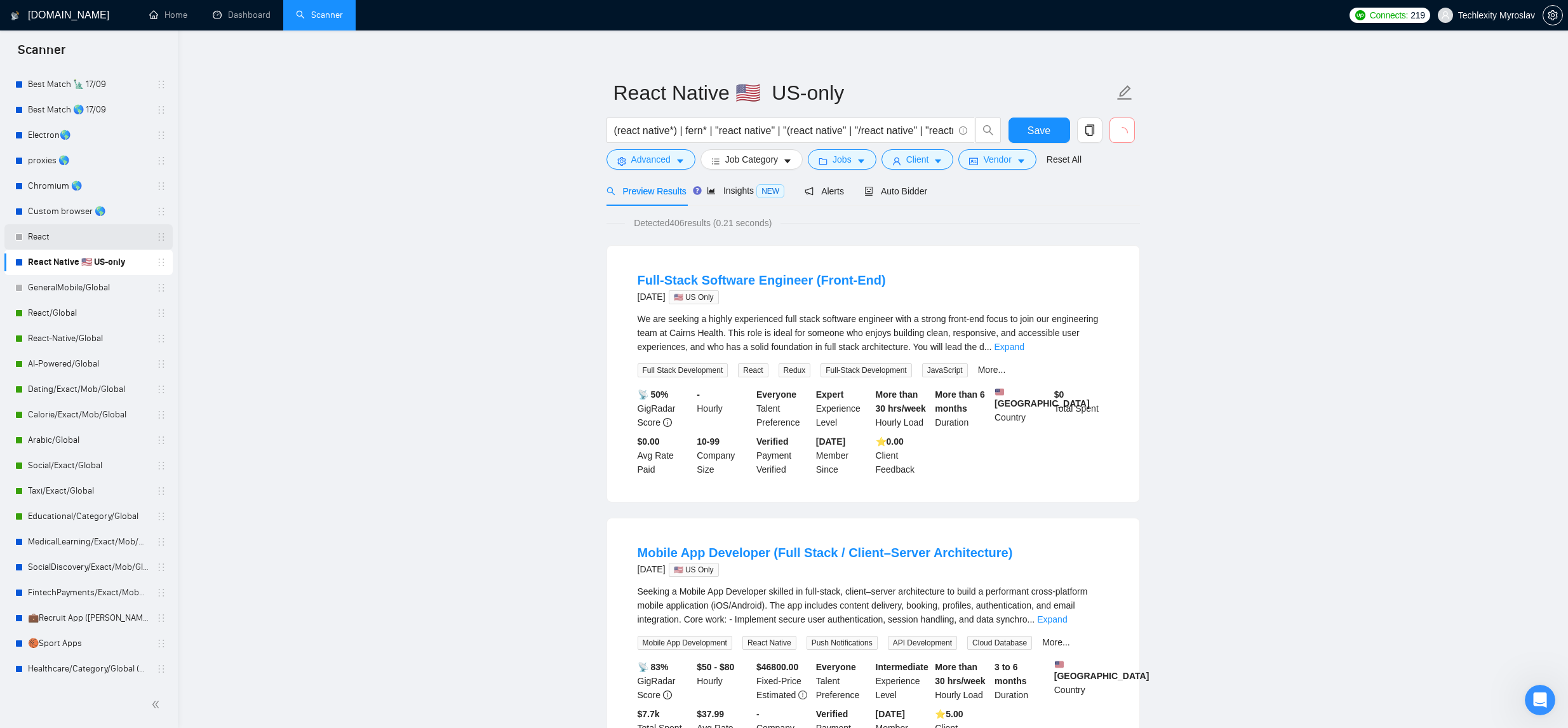
scroll to position [11, 0]
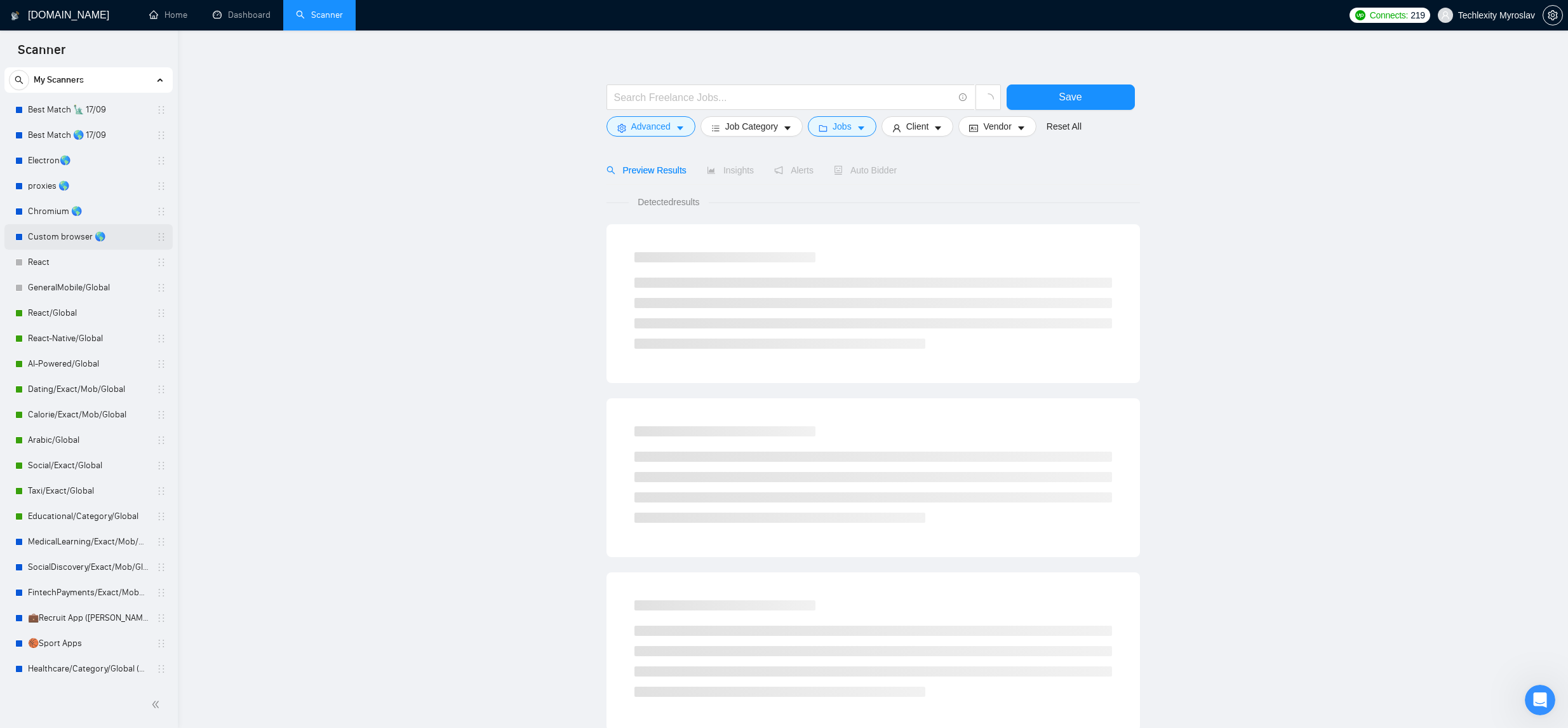
scroll to position [33, 0]
click at [83, 263] on link "React" at bounding box center [88, 262] width 121 height 25
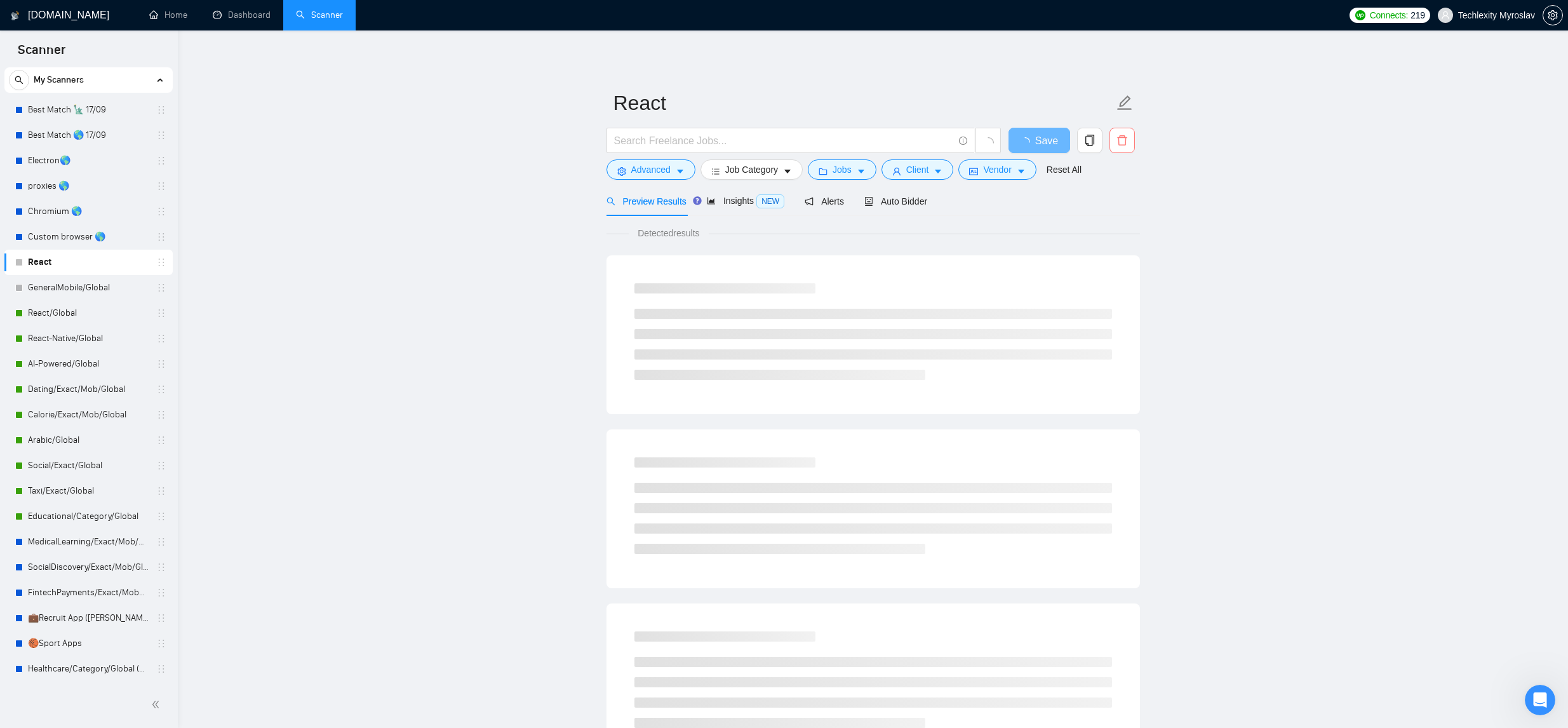
click at [1126, 140] on icon "delete" at bounding box center [1122, 140] width 12 height 12
drag, startPoint x: 1110, startPoint y: 203, endPoint x: 1090, endPoint y: 203, distance: 20.0
click at [1109, 203] on span "Yes" at bounding box center [1106, 203] width 15 height 14
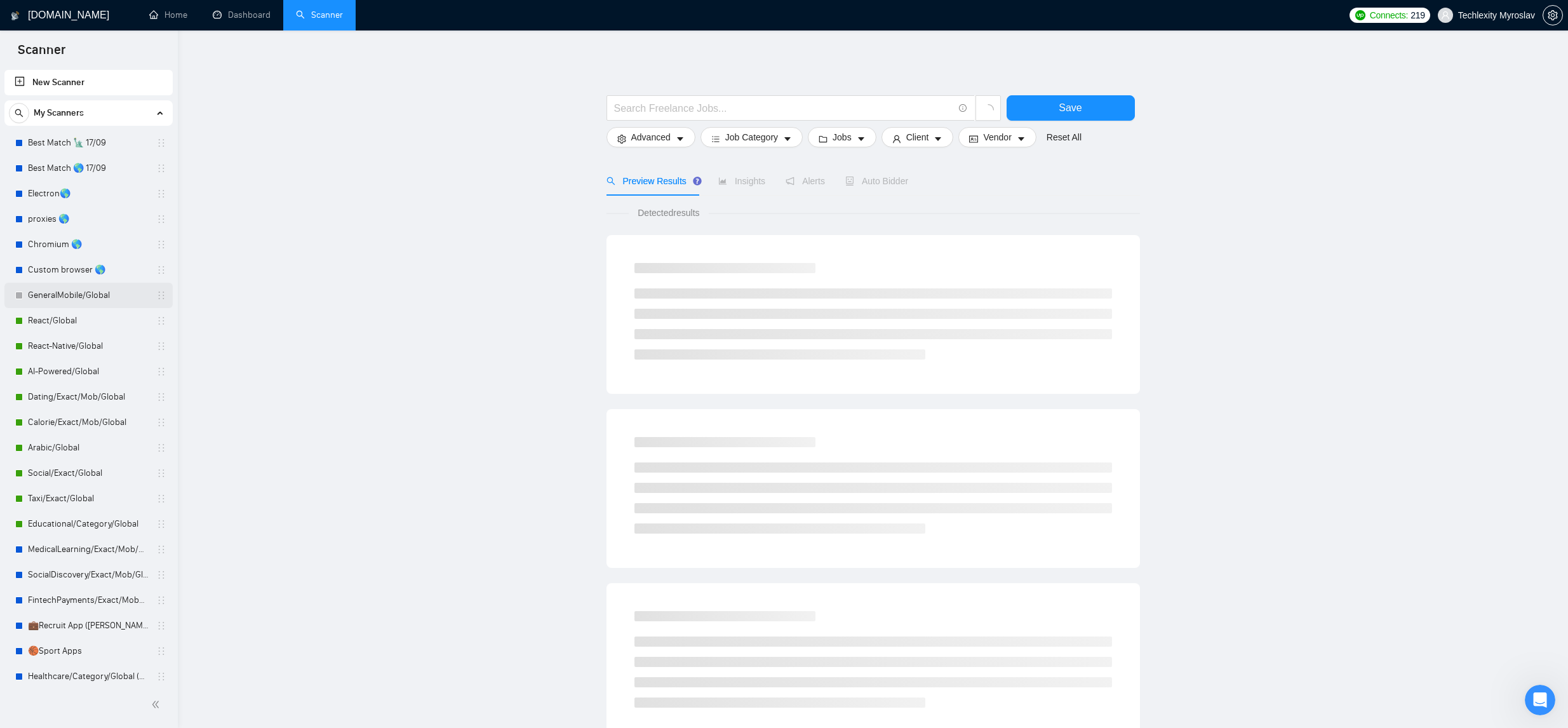
click at [108, 296] on link "GeneralMobile/Global" at bounding box center [88, 295] width 121 height 25
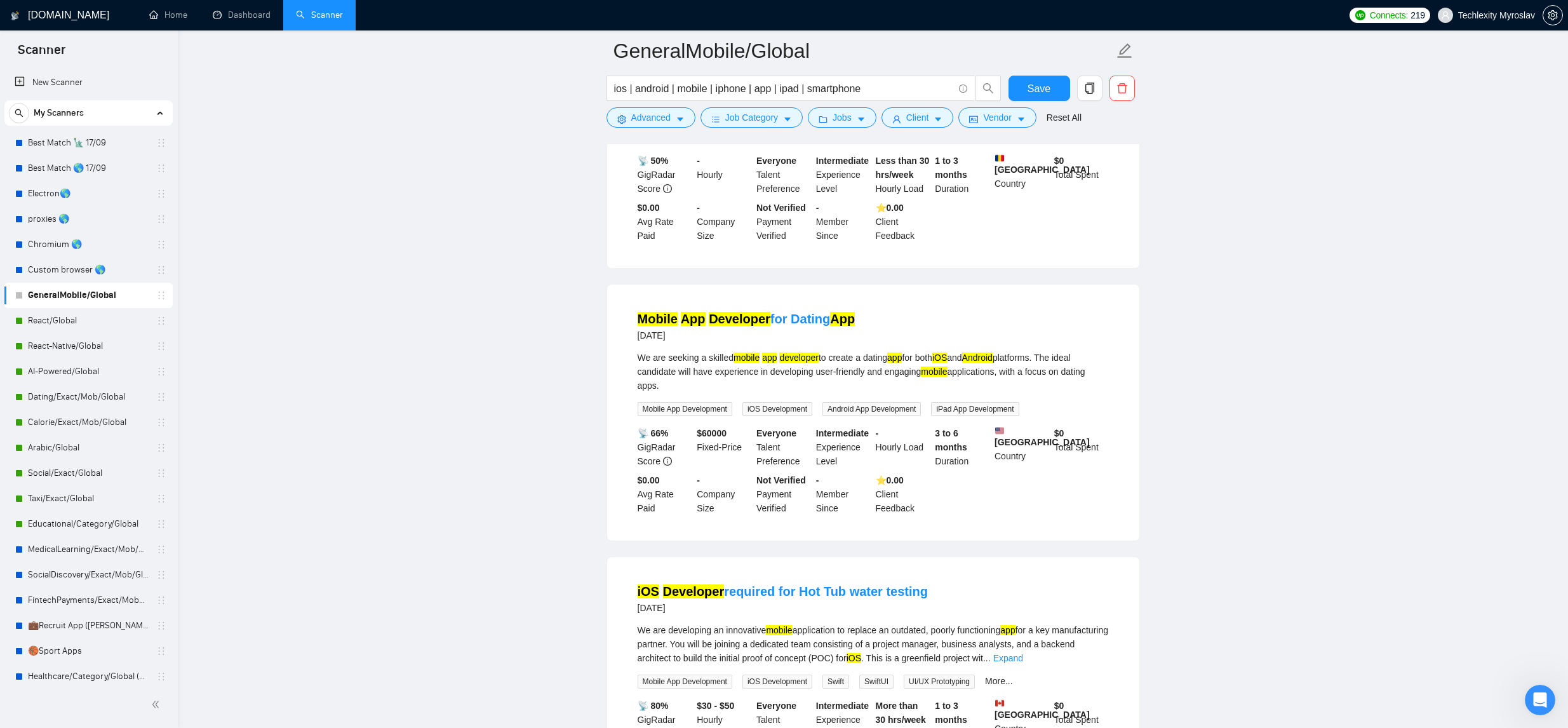
scroll to position [1074, 0]
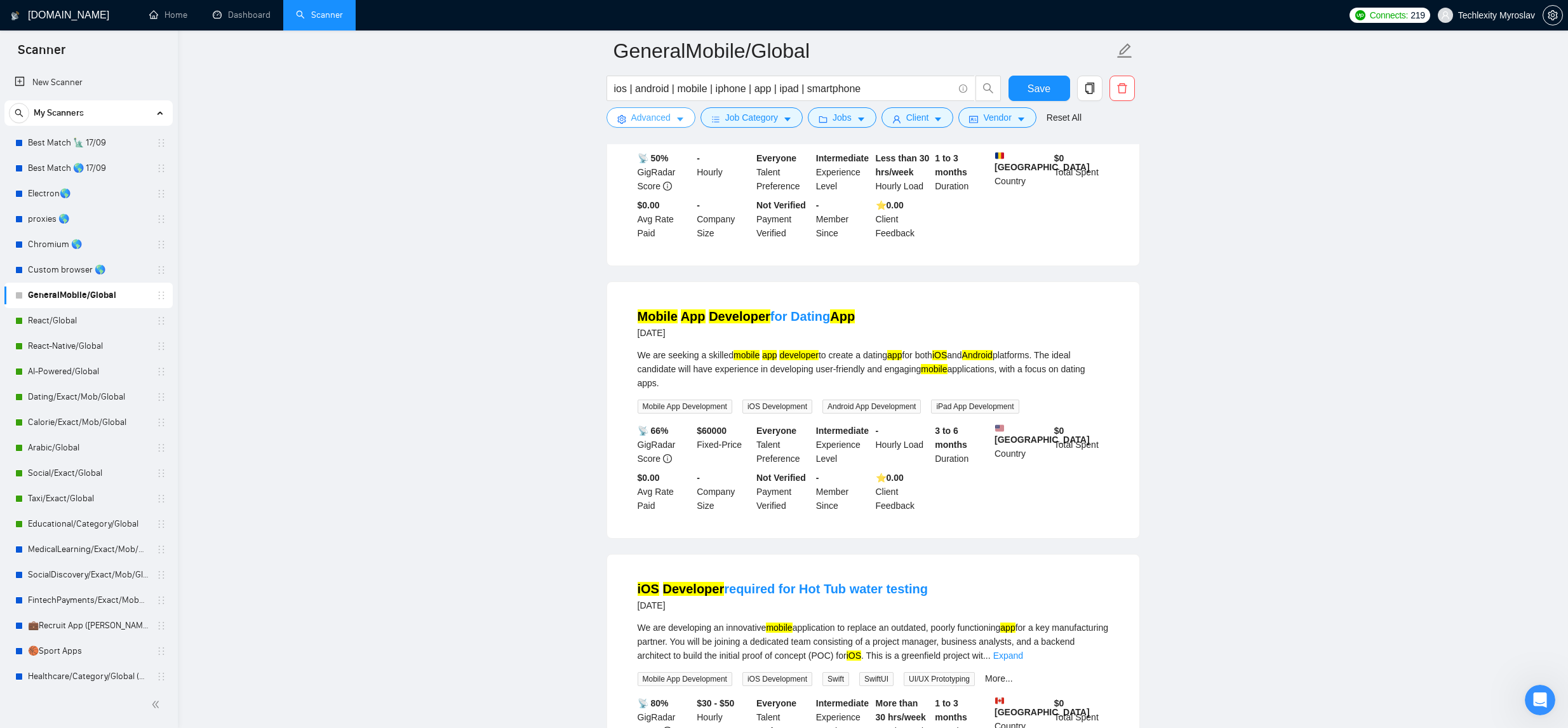
click at [653, 119] on span "Advanced" at bounding box center [651, 117] width 39 height 14
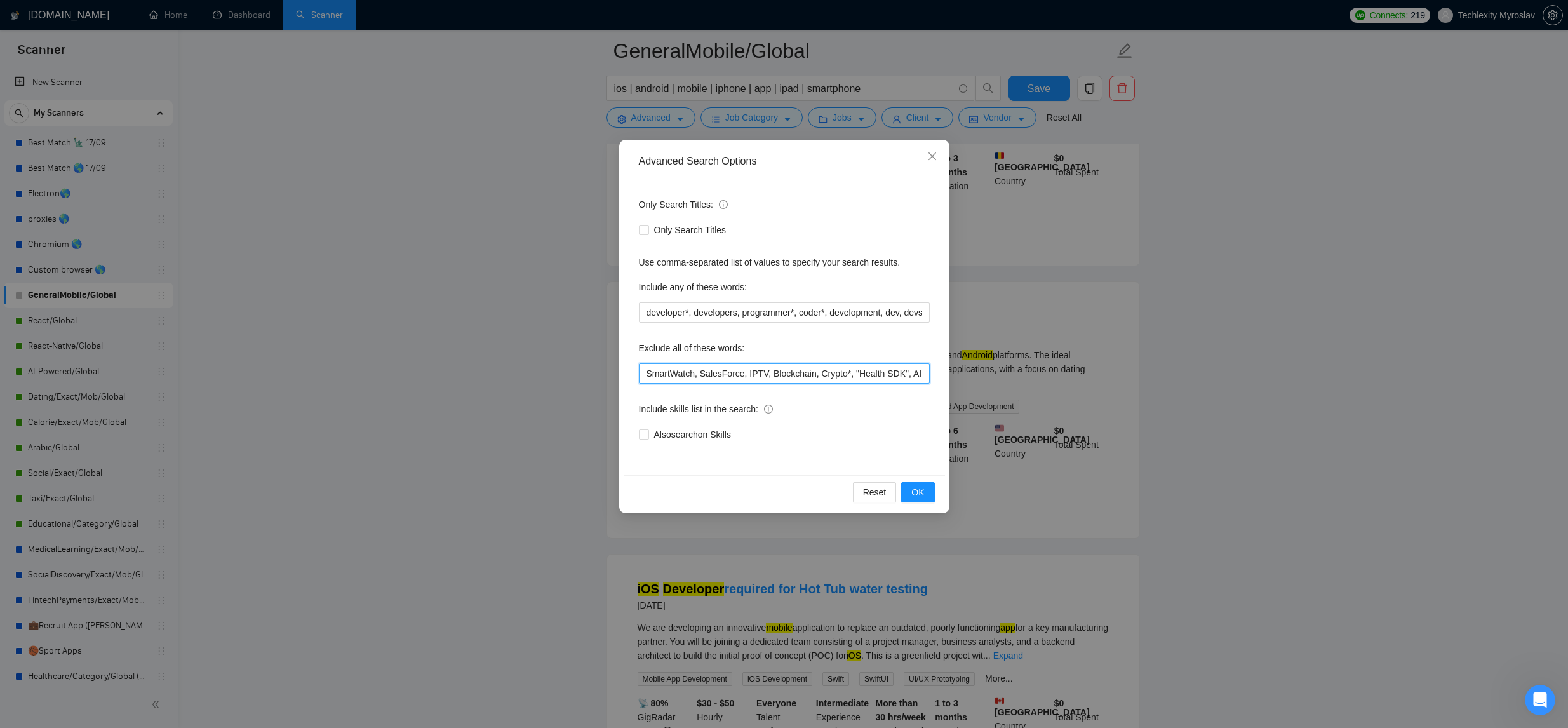
drag, startPoint x: 642, startPoint y: 375, endPoint x: 845, endPoint y: 407, distance: 205.5
click at [643, 376] on input "SmartWatch, SalesForce, IPTV, Blockchain, Crypto*, "Health SDK", AI, "AI-Powere…" at bounding box center [784, 373] width 291 height 20
type input "Dating, SmartWatch, SalesForce, IPTV, Blockchain, Crypto*, "Health SDK", AI, "A…"
click at [911, 492] on span "OK" at bounding box center [917, 492] width 13 height 14
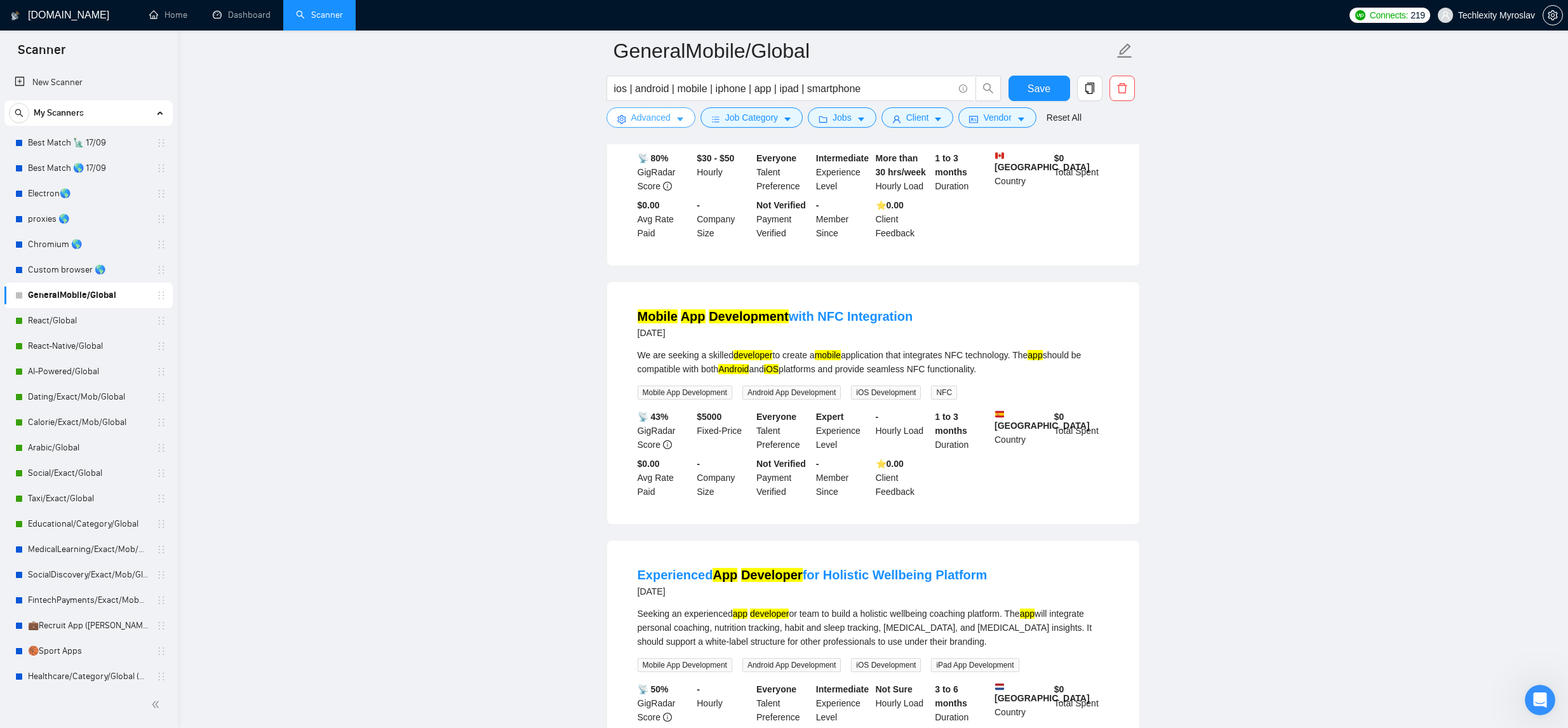
click at [645, 123] on button "Advanced" at bounding box center [651, 117] width 89 height 20
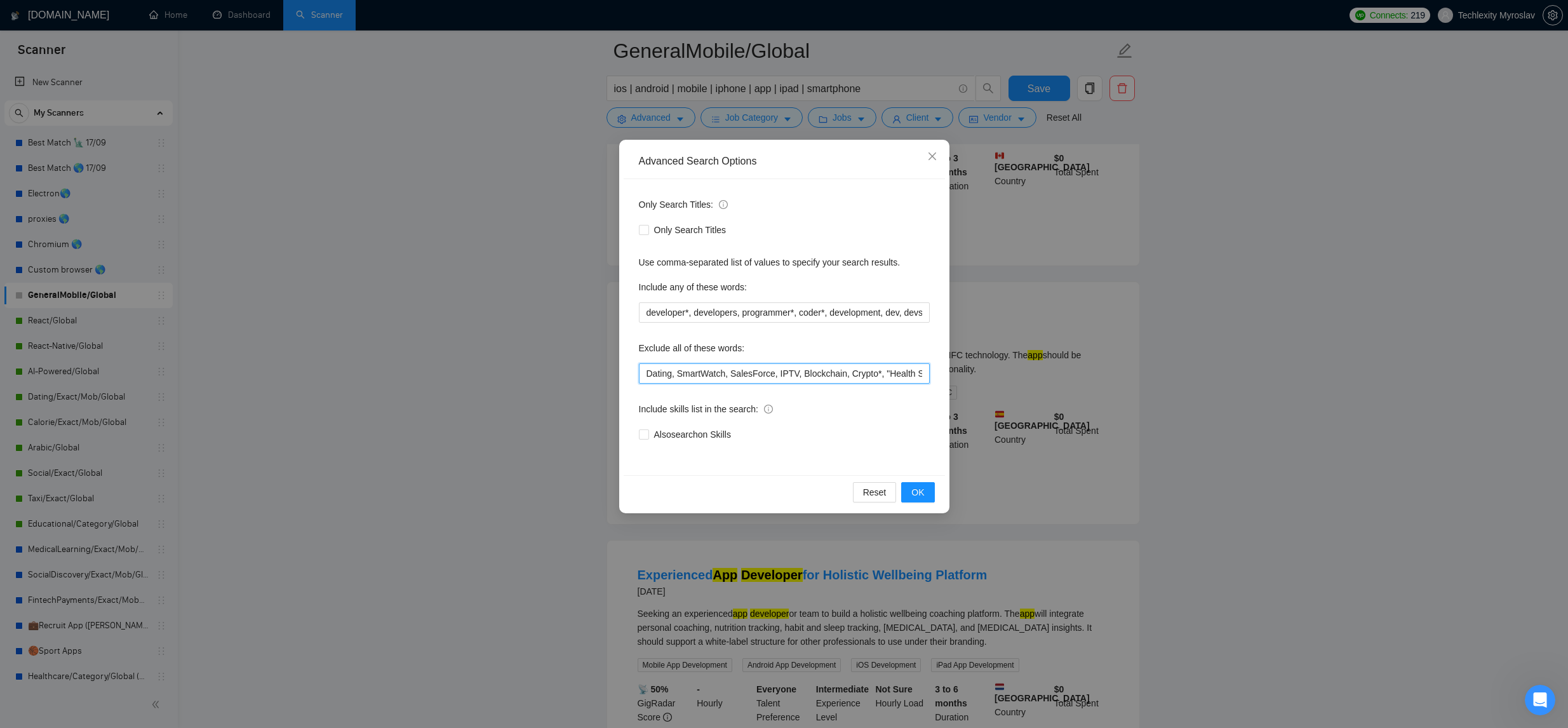
drag, startPoint x: 645, startPoint y: 373, endPoint x: 773, endPoint y: 403, distance: 131.5
click at [656, 375] on input "Dating, SmartWatch, SalesForce, IPTV, Blockchain, Crypto*, "Health SDK", AI, "A…" at bounding box center [784, 373] width 291 height 20
click at [931, 159] on icon "close" at bounding box center [932, 156] width 10 height 10
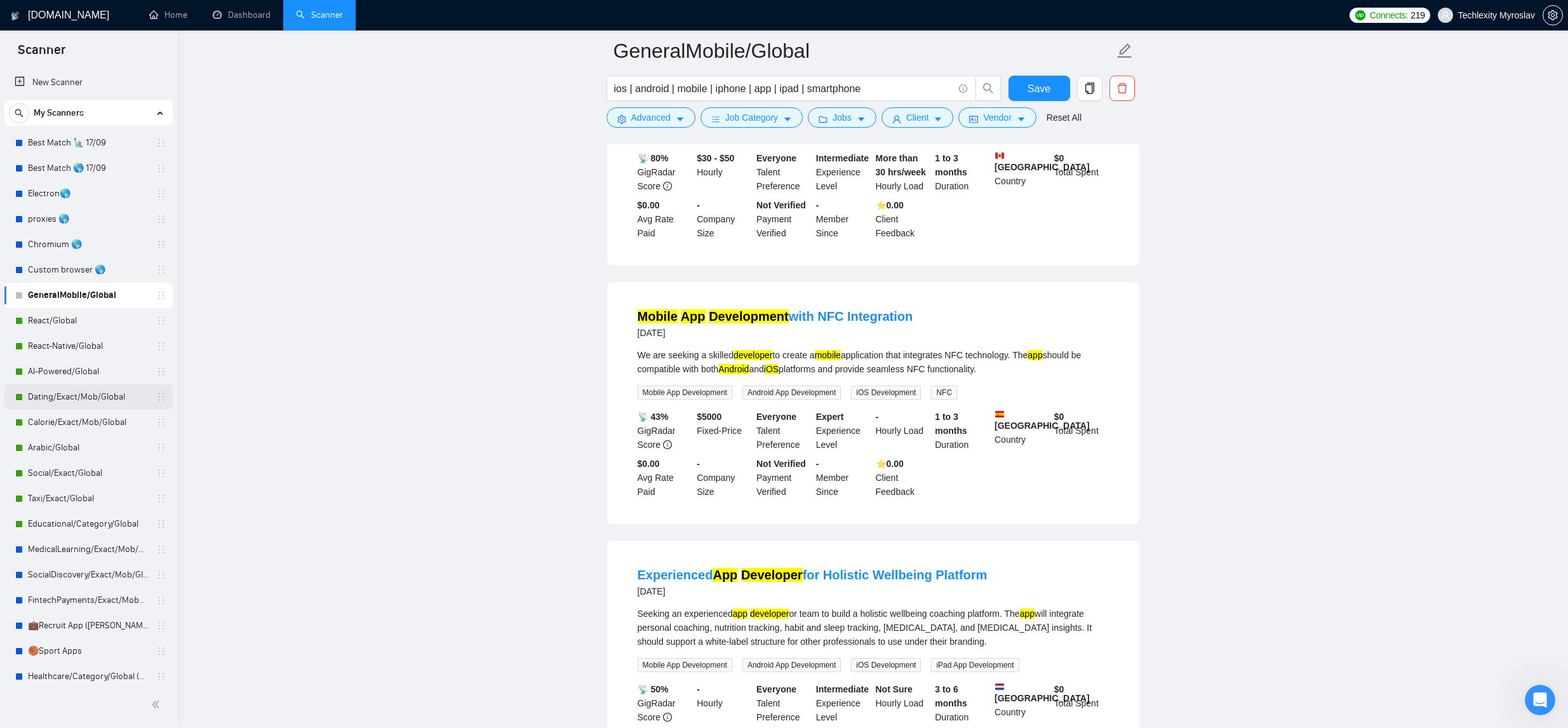
click at [106, 405] on link "Dating/Exact/Mob/Global" at bounding box center [88, 397] width 121 height 25
click at [1056, 87] on button "Save" at bounding box center [1039, 87] width 62 height 25
click at [104, 416] on link "Calorie/Exact/Mob/Global" at bounding box center [88, 422] width 121 height 25
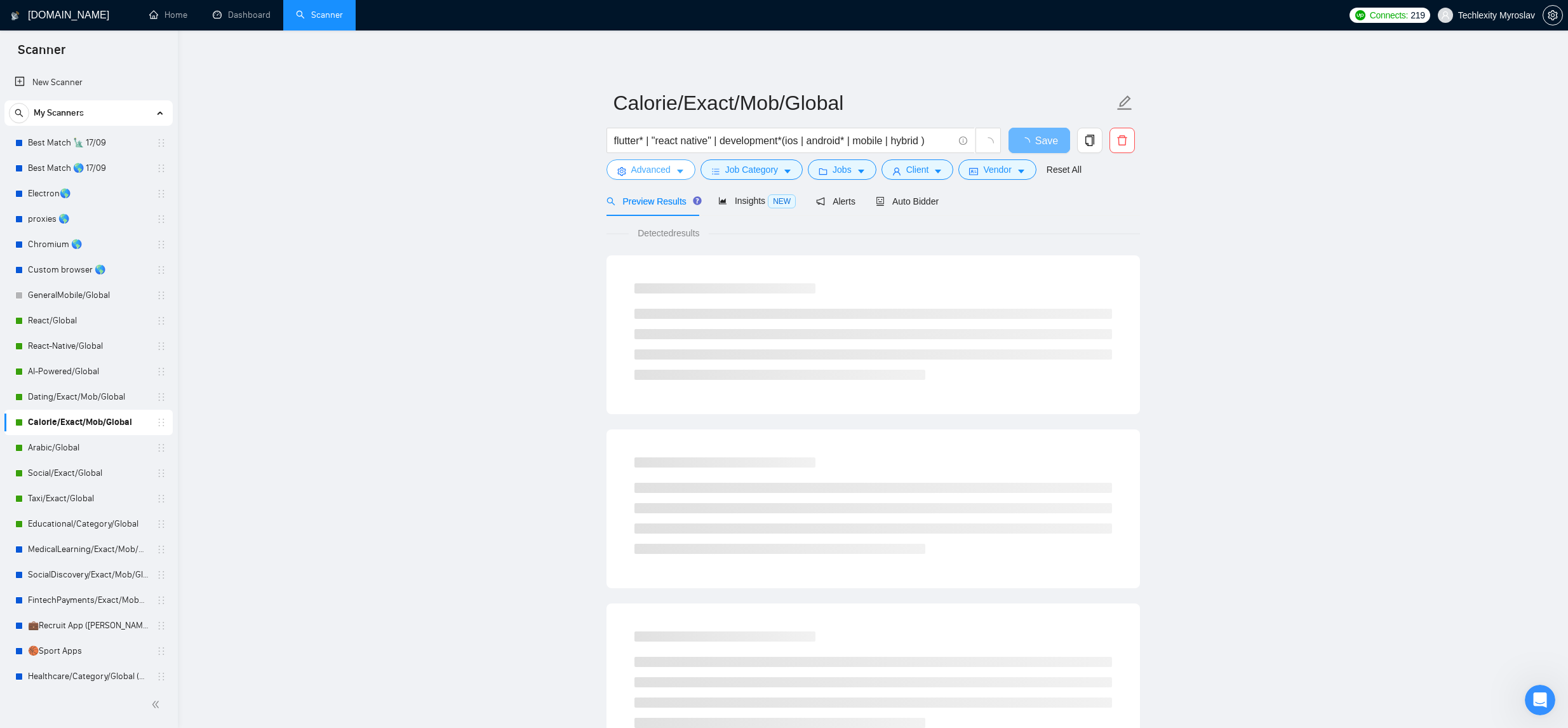
click at [659, 172] on span "Advanced" at bounding box center [651, 169] width 39 height 14
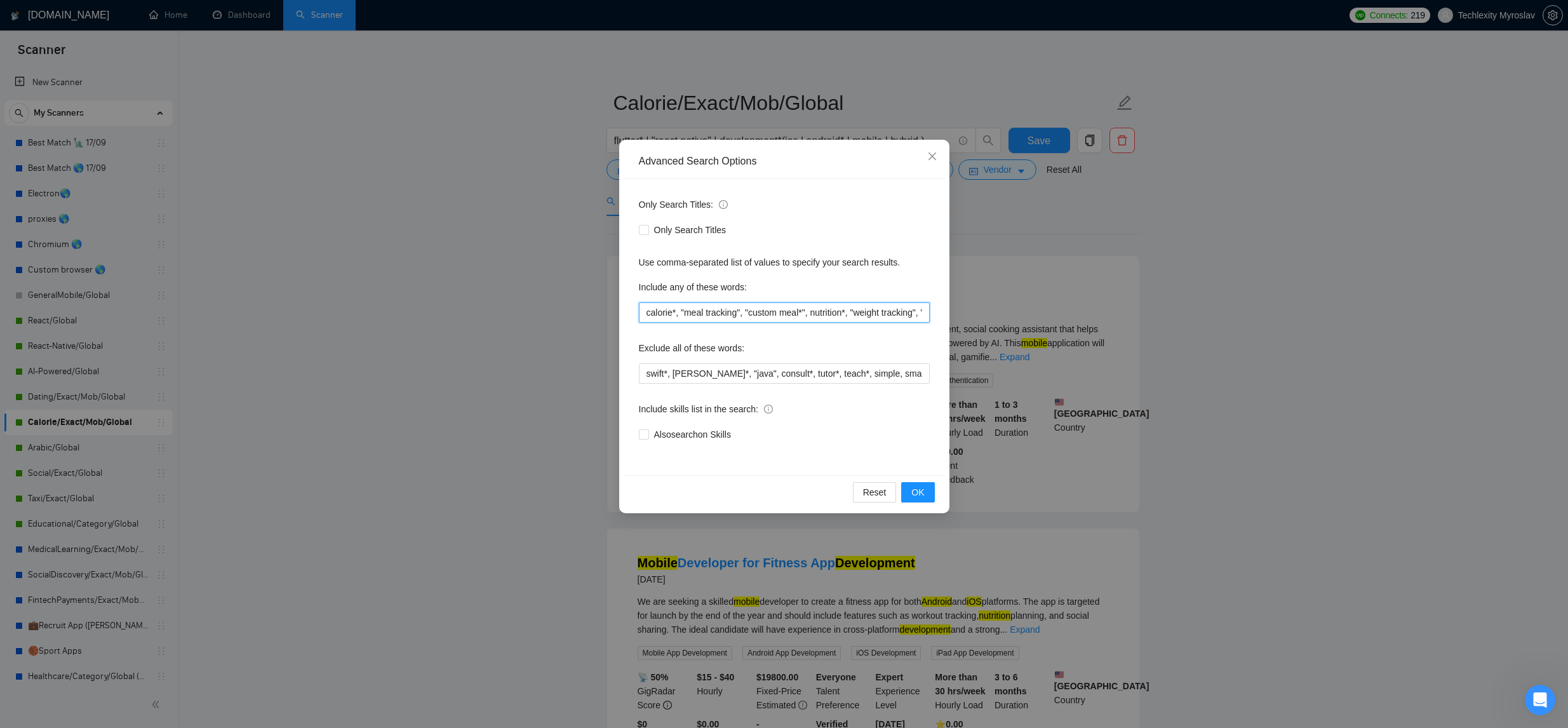
scroll to position [0, 289]
drag, startPoint x: 654, startPoint y: 312, endPoint x: 1093, endPoint y: 318, distance: 439.0
click at [1092, 319] on div "Advanced Search Options Only Search Titles: Only Search Titles Use comma-separa…" at bounding box center [784, 364] width 1568 height 728
click at [921, 156] on span "Close" at bounding box center [932, 157] width 35 height 35
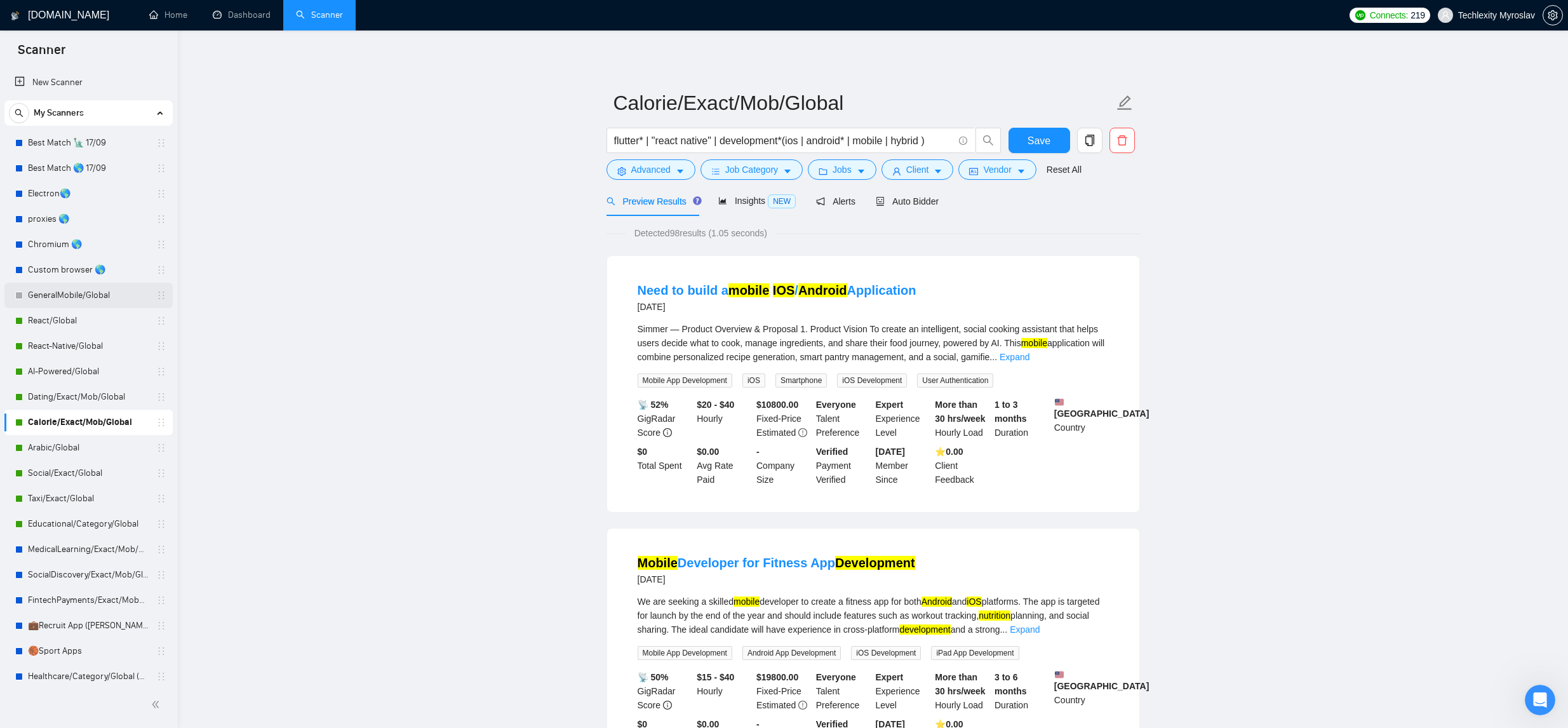
click at [96, 288] on link "GeneralMobile/Global" at bounding box center [88, 295] width 121 height 25
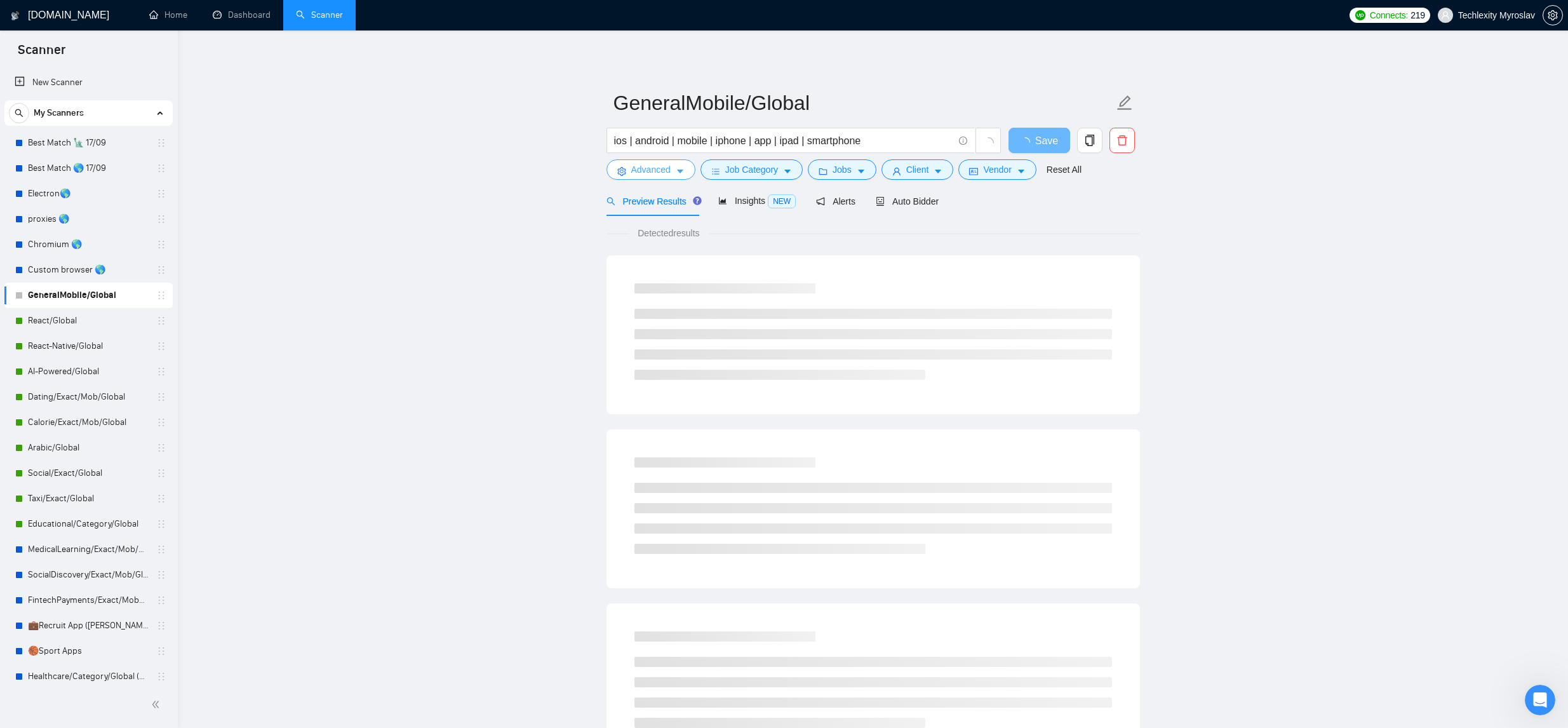
click at [673, 180] on form "GeneralMobile/Global ios | android | mobile | iphone | app | ipad | smartphone …" at bounding box center [873, 134] width 534 height 104
click at [673, 176] on button "Advanced" at bounding box center [651, 169] width 89 height 20
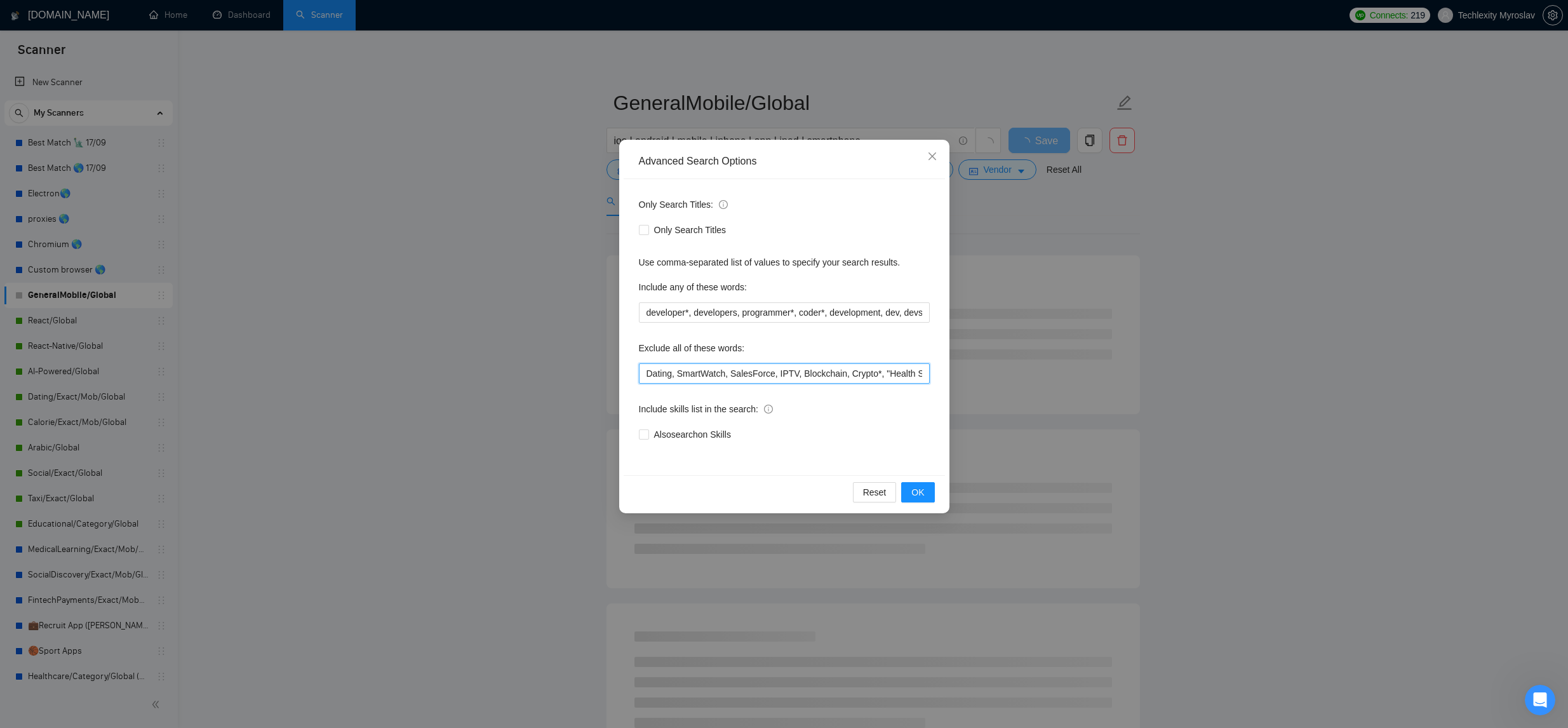
click at [644, 377] on input "Dating, SmartWatch, SalesForce, IPTV, Blockchain, Crypto*, "Health SDK", AI, "A…" at bounding box center [784, 373] width 291 height 20
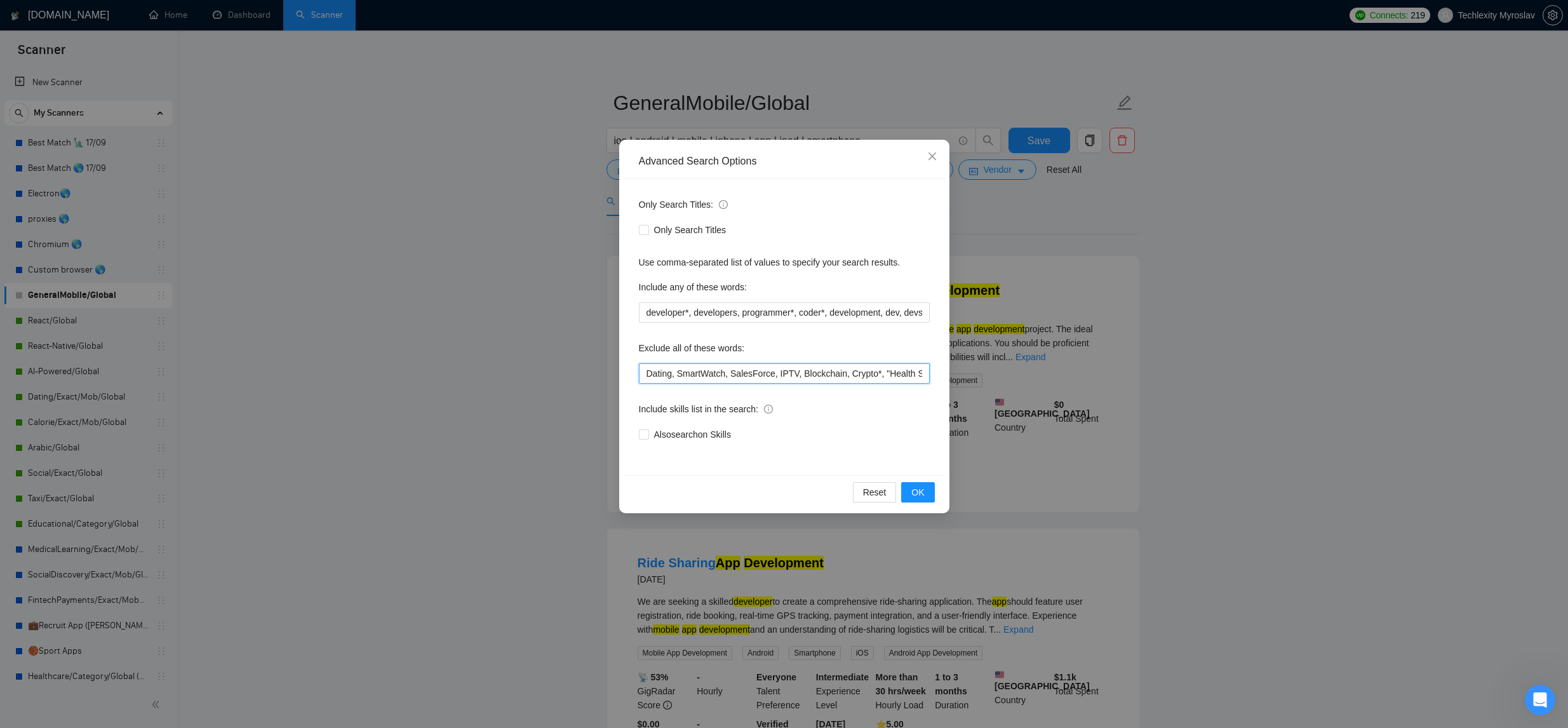
drag, startPoint x: 675, startPoint y: 375, endPoint x: 580, endPoint y: 367, distance: 95.3
click at [580, 367] on div "Advanced Search Options Only Search Titles: Only Search Titles Use comma-separa…" at bounding box center [784, 364] width 1568 height 728
paste input "calorie*, "meal tracking", "custom meal*", nutrition*, "weight tracking", "food…"
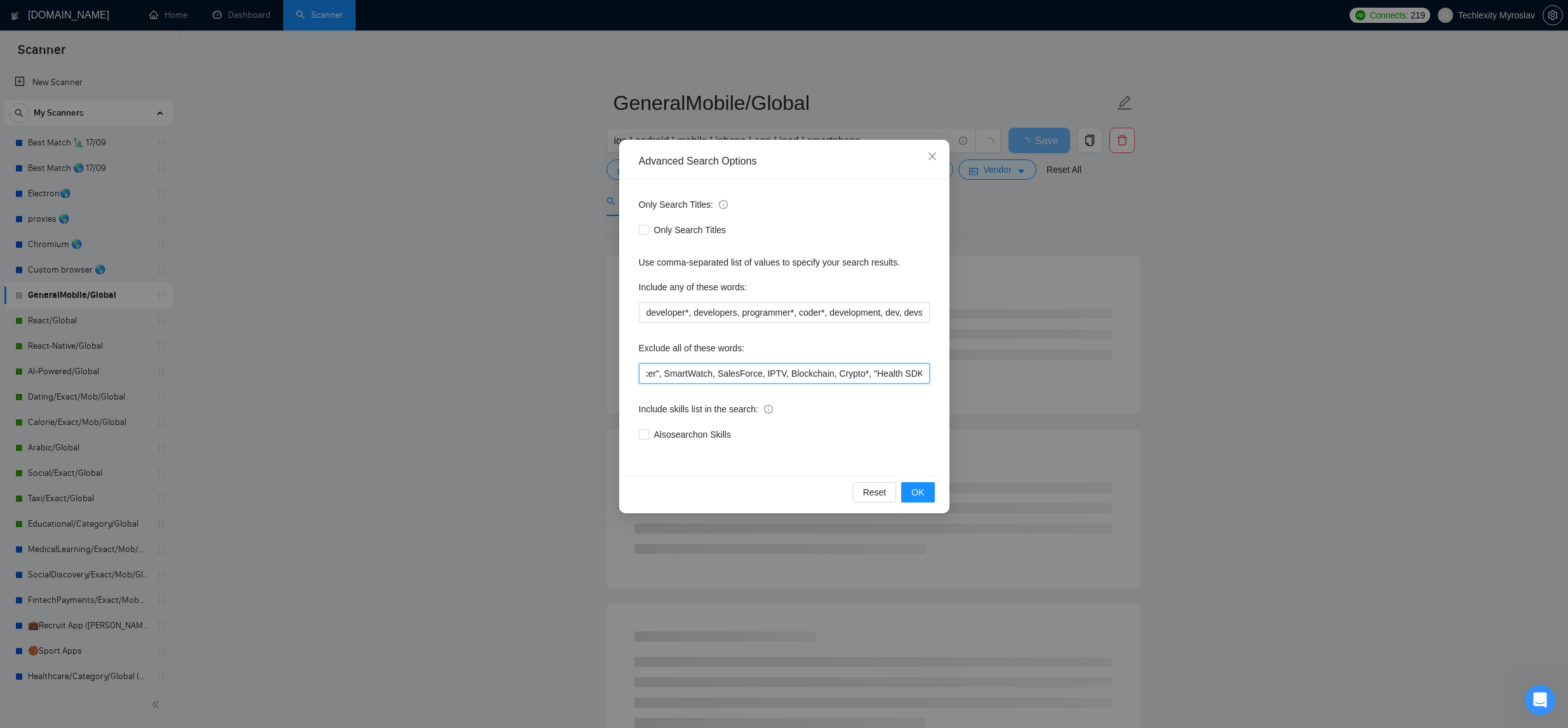
scroll to position [0, 835]
drag, startPoint x: 778, startPoint y: 372, endPoint x: 925, endPoint y: 369, distance: 147.0
click at [929, 369] on div "Only Search Titles: Only Search Titles Use comma-separated list of values to sp…" at bounding box center [784, 327] width 321 height 296
type input "calorie*, "meal tracking", "custom meal*", nutrition*, "weight tracking", "food…"
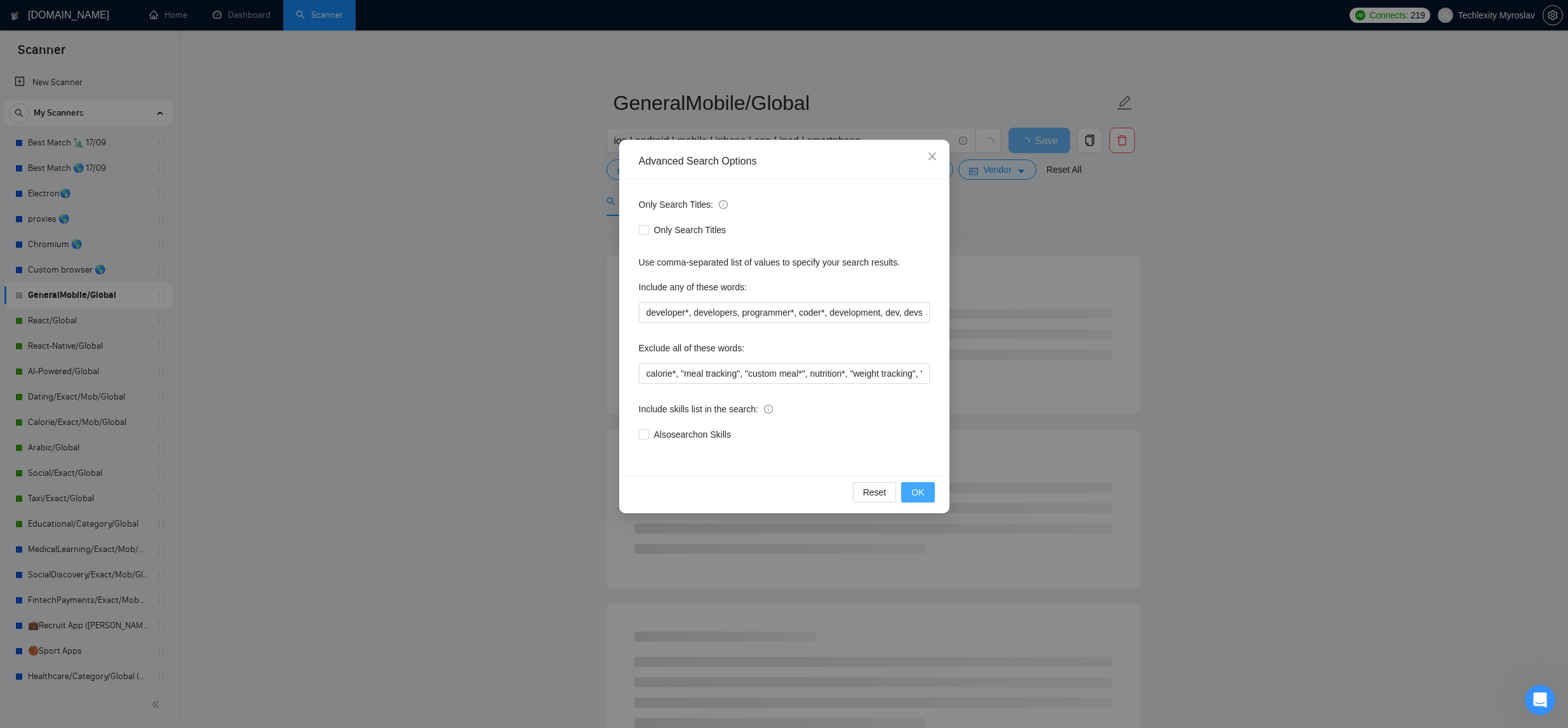
click at [914, 488] on span "OK" at bounding box center [917, 492] width 13 height 14
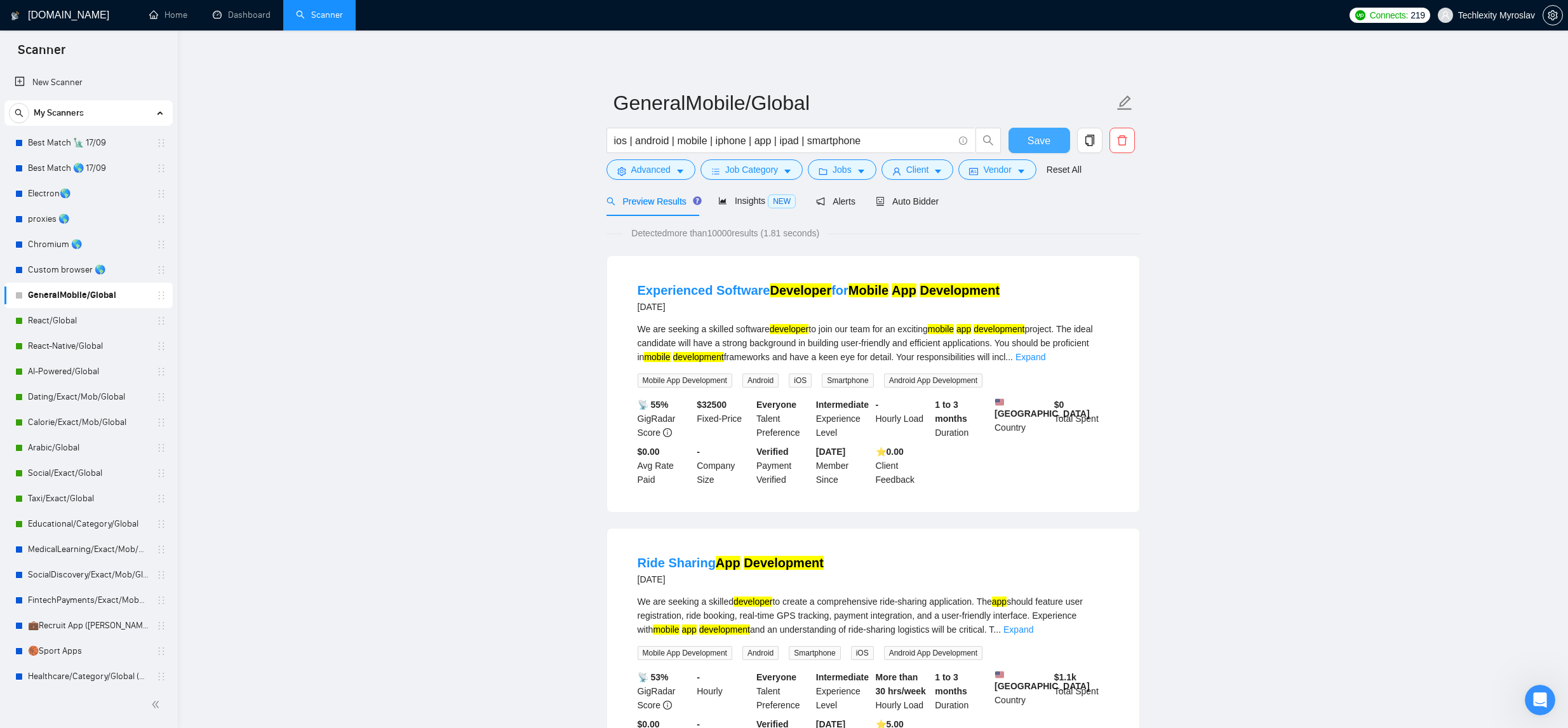
click at [1045, 140] on span "Save" at bounding box center [1039, 140] width 23 height 16
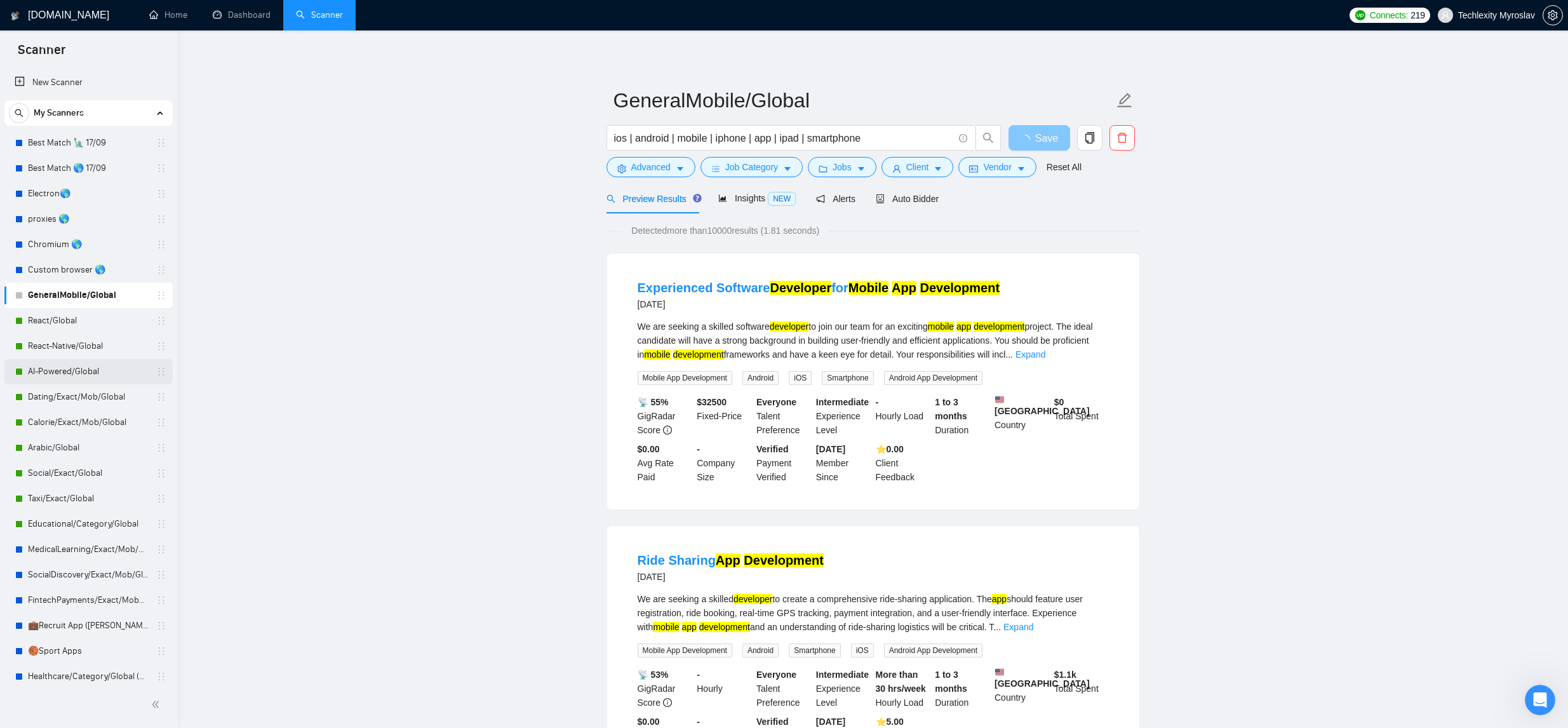
scroll to position [4, 0]
click at [102, 371] on link "AI-Powered/Global" at bounding box center [88, 371] width 121 height 25
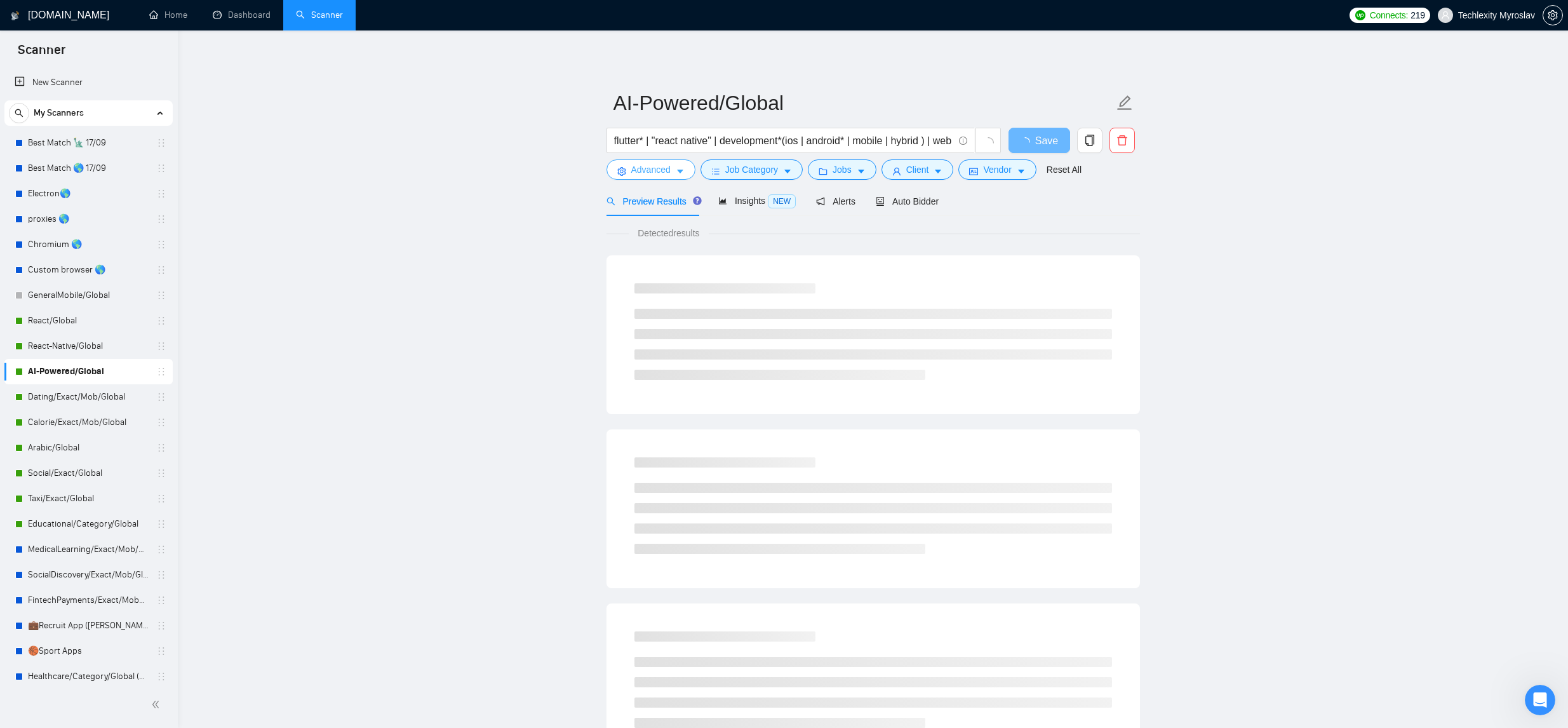
click at [660, 176] on span "Advanced" at bounding box center [651, 169] width 39 height 14
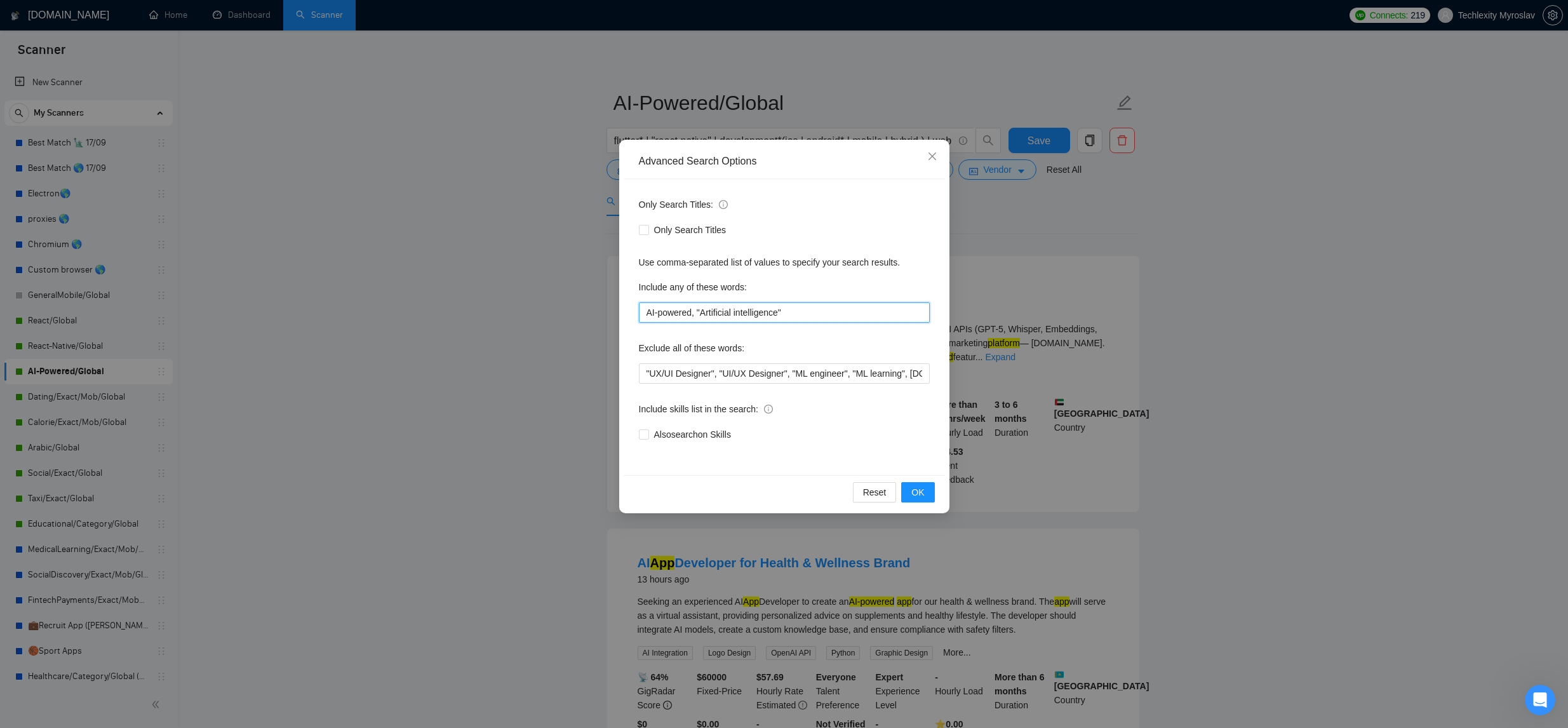
drag, startPoint x: 801, startPoint y: 311, endPoint x: 578, endPoint y: 298, distance: 223.4
click at [562, 296] on div "Advanced Search Options Only Search Titles: Only Search Titles Use comma-separa…" at bounding box center [784, 364] width 1568 height 728
click at [946, 164] on span "Close" at bounding box center [932, 157] width 35 height 35
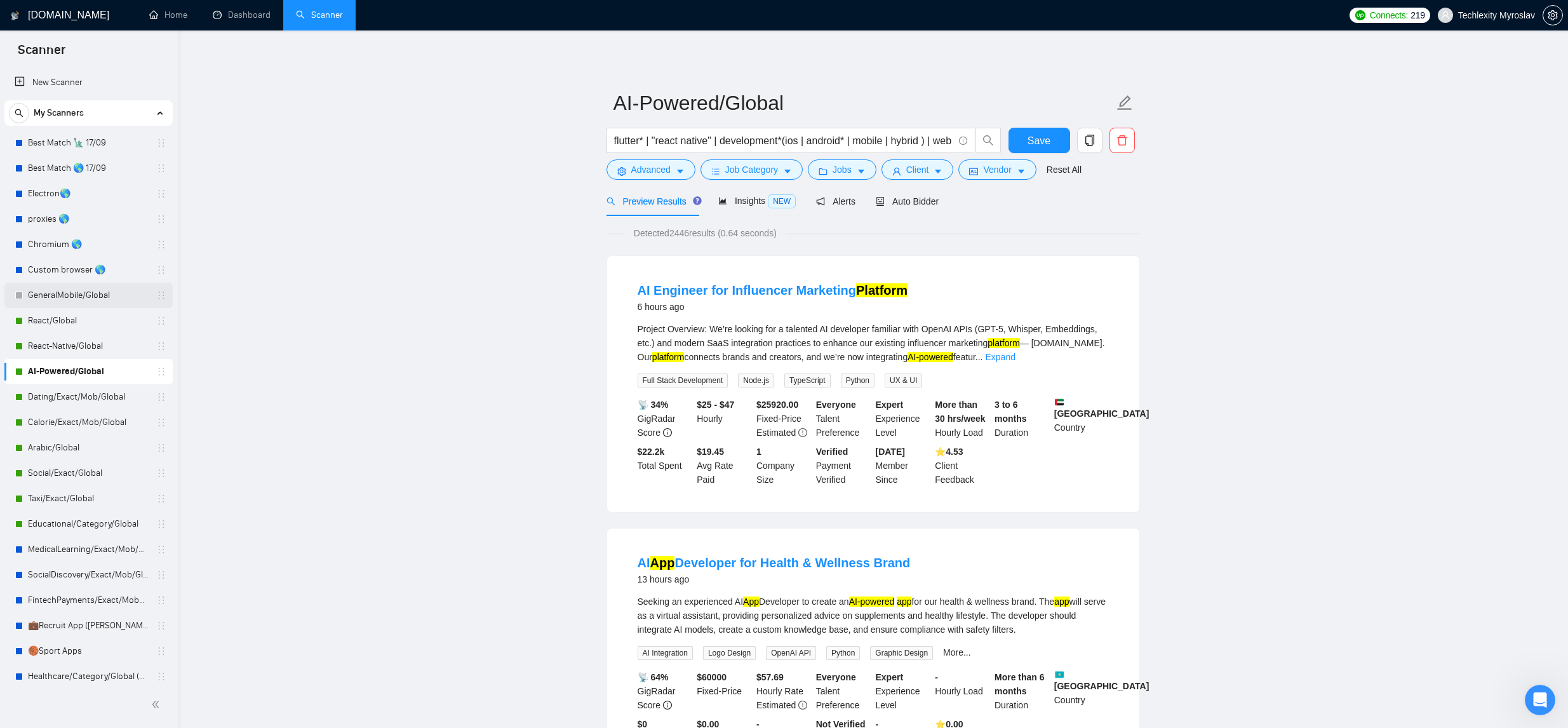
click at [102, 301] on link "GeneralMobile/Global" at bounding box center [88, 295] width 121 height 25
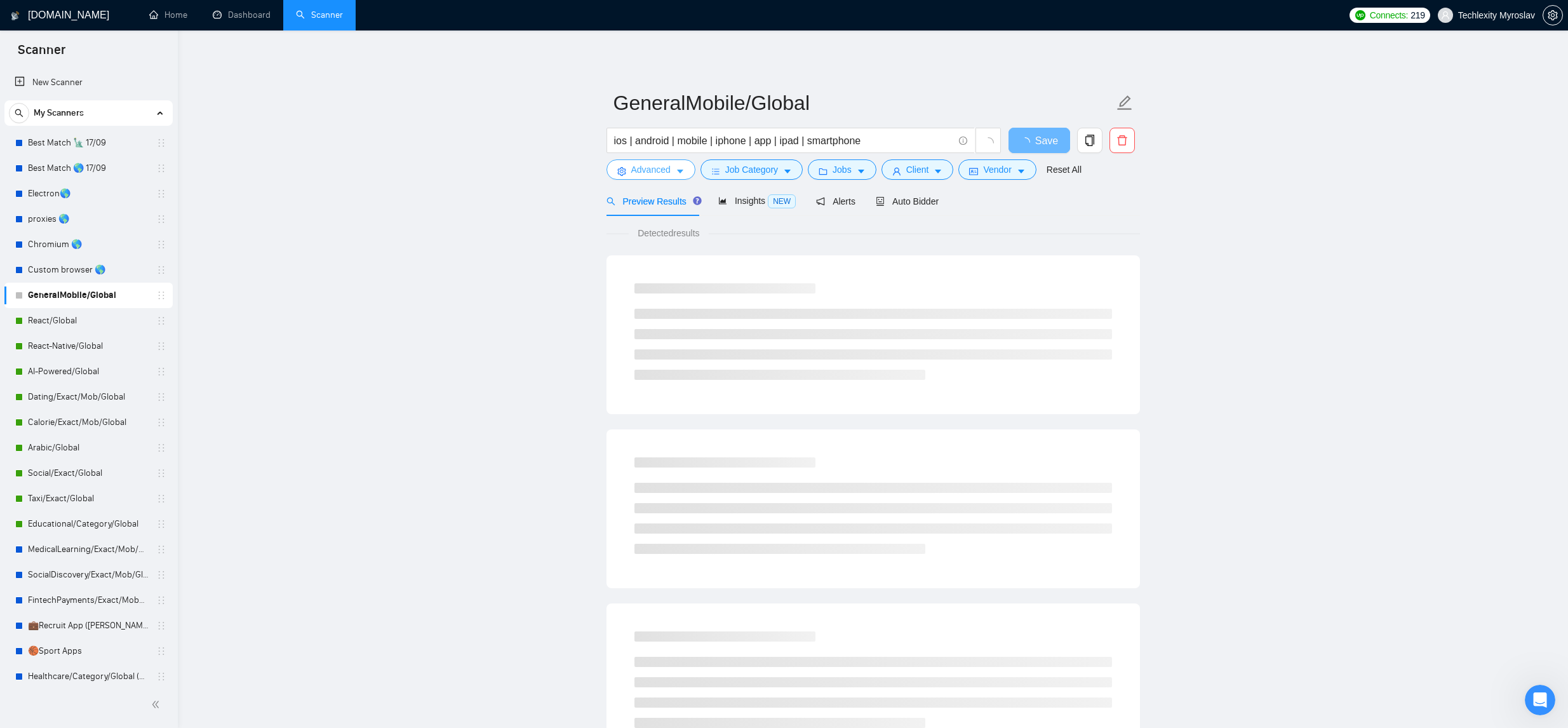
click at [685, 173] on button "Advanced" at bounding box center [651, 169] width 89 height 20
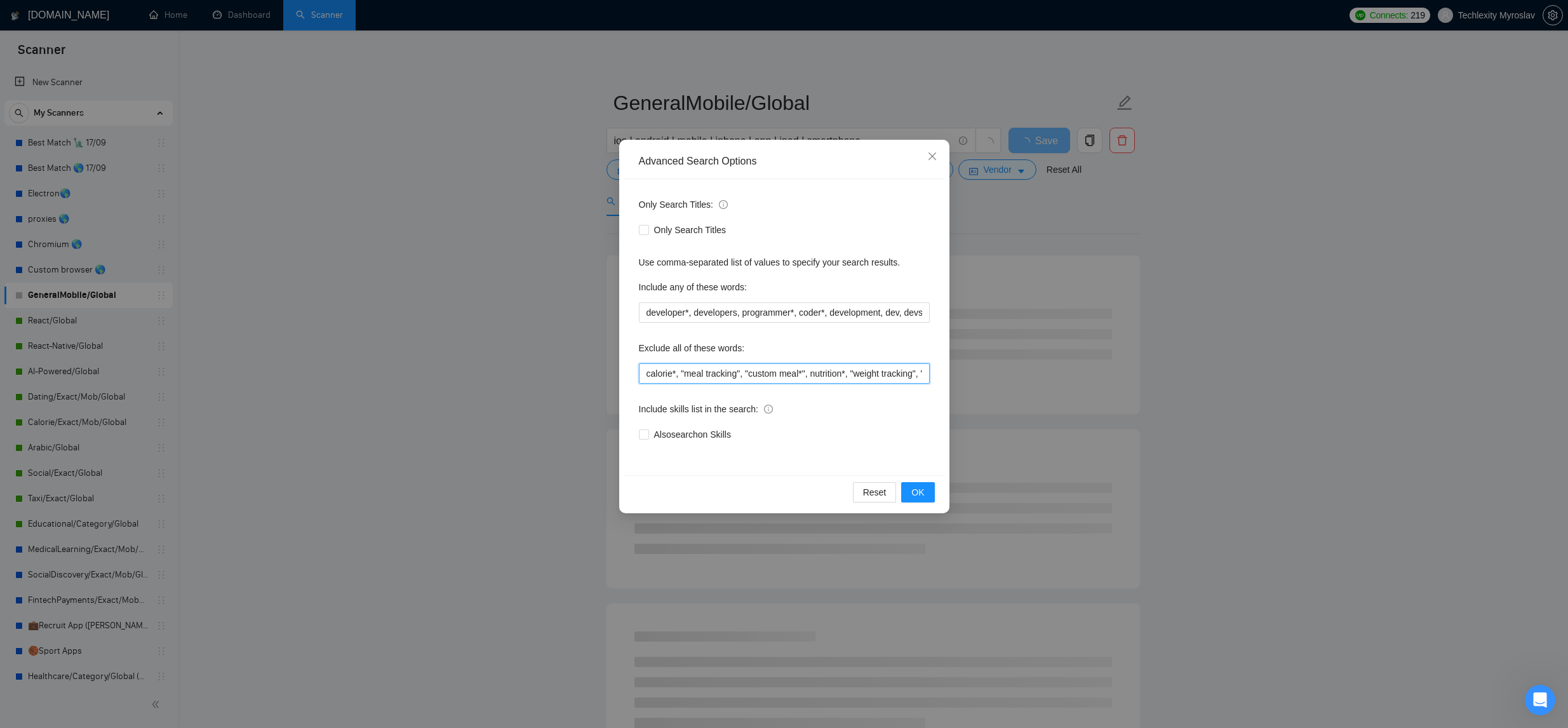
click at [647, 374] on input "calorie*, "meal tracking", "custom meal*", nutrition*, "weight tracking", "food…" at bounding box center [784, 373] width 291 height 20
paste input "AI-powered, "Artificial intelligence""
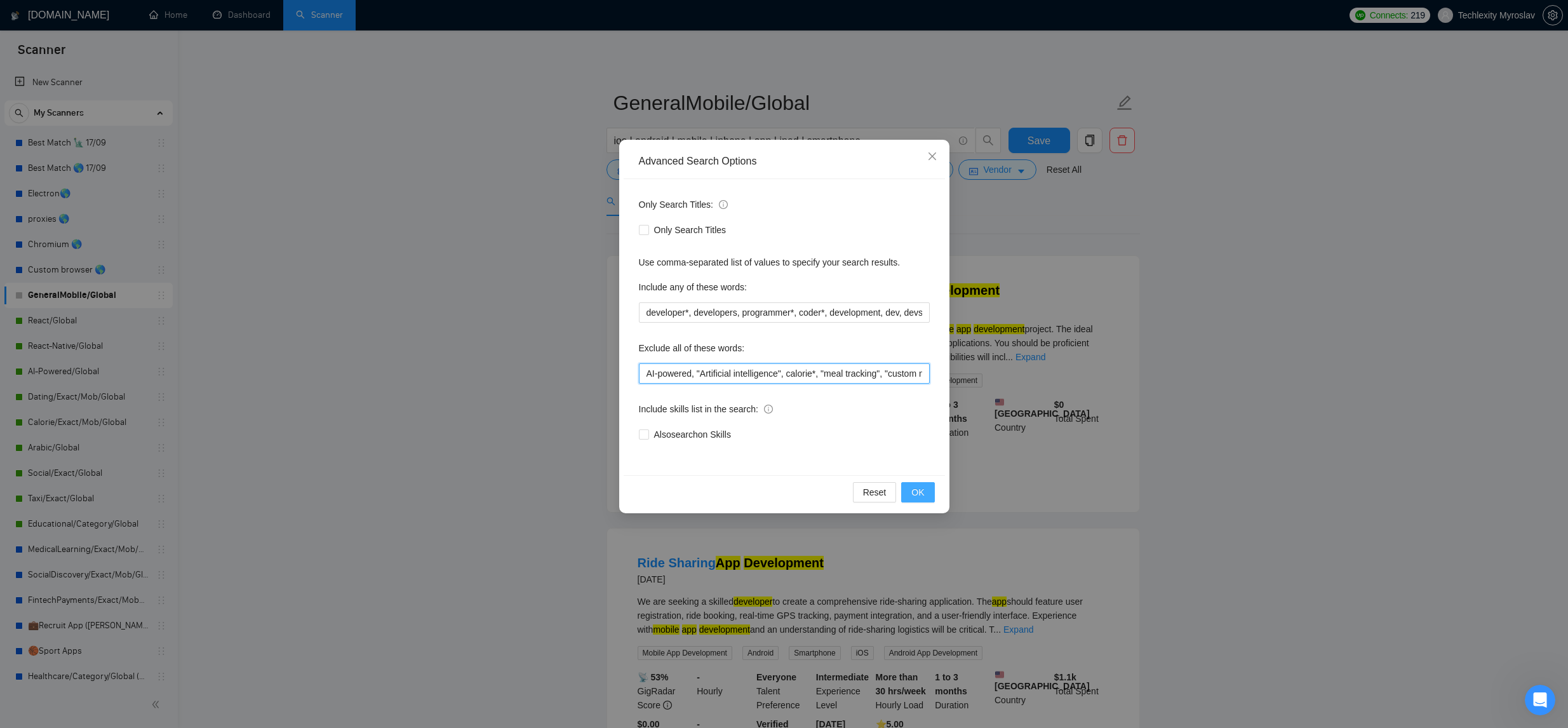
type input "AI-powered, "Artificial intelligence", calorie*, "meal tracking", "custom meal*…"
click at [912, 486] on span "OK" at bounding box center [917, 492] width 13 height 14
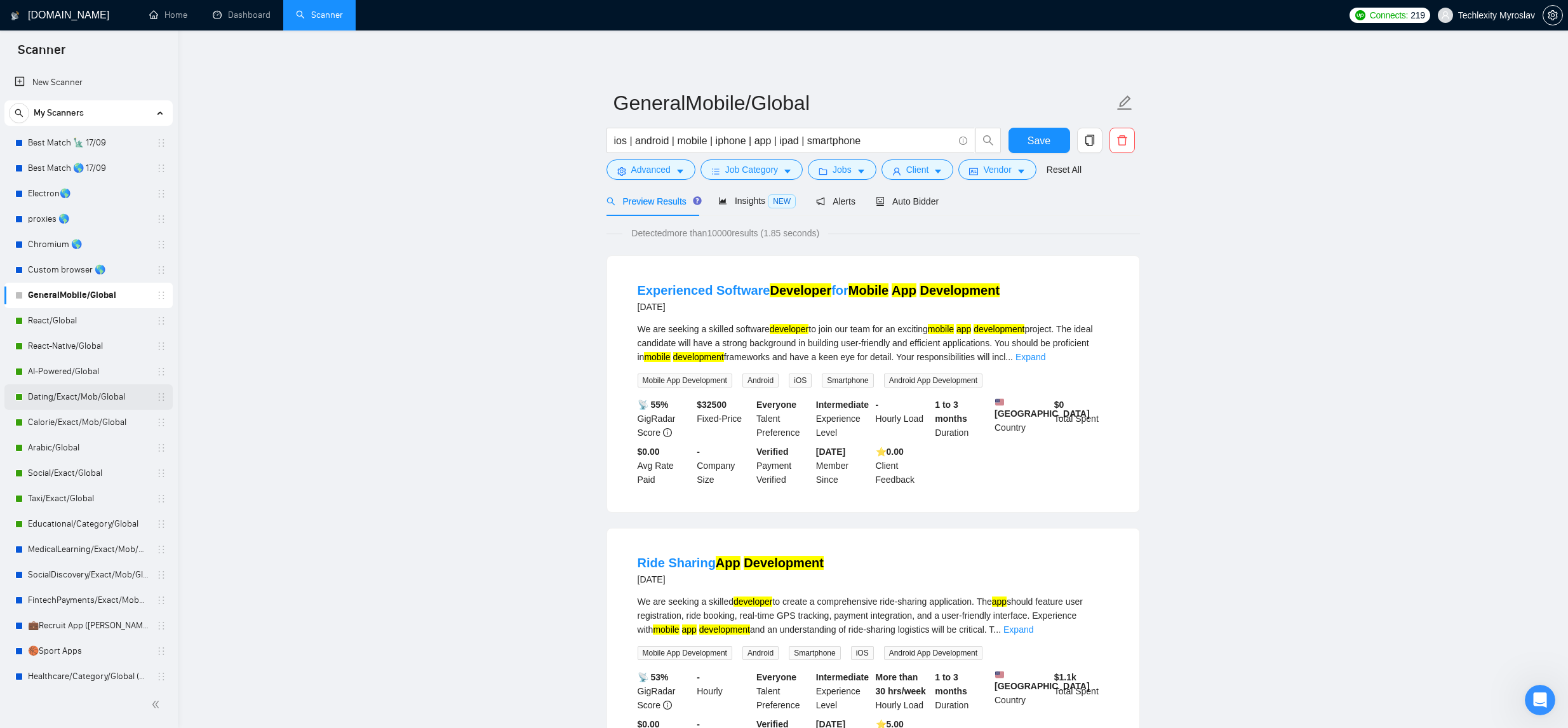
click at [110, 395] on link "Dating/Exact/Mob/Global" at bounding box center [88, 397] width 121 height 25
click at [1028, 133] on span "Save" at bounding box center [1039, 140] width 23 height 16
click at [107, 391] on link "Dating/Exact/Mob/Global" at bounding box center [88, 397] width 121 height 25
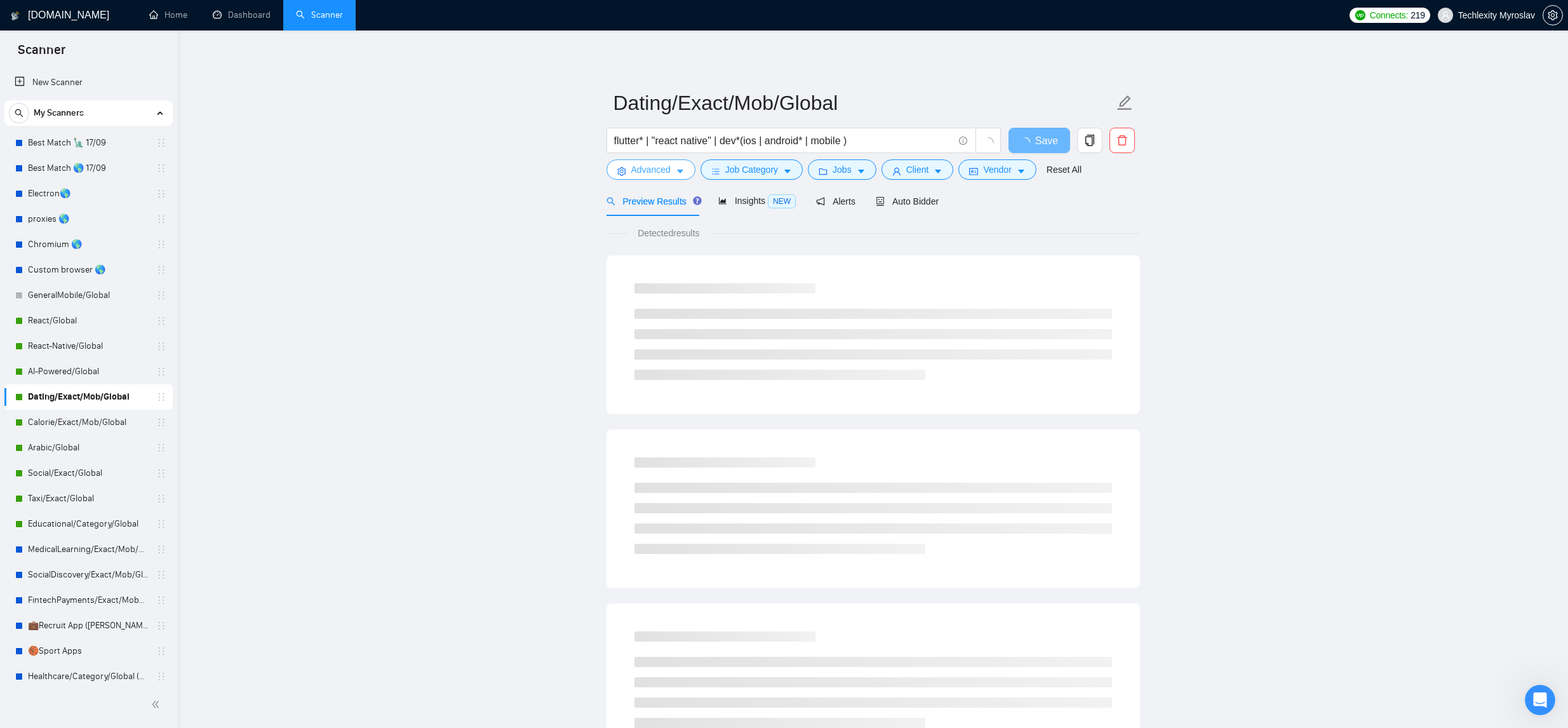
click at [658, 176] on span "Advanced" at bounding box center [651, 169] width 39 height 14
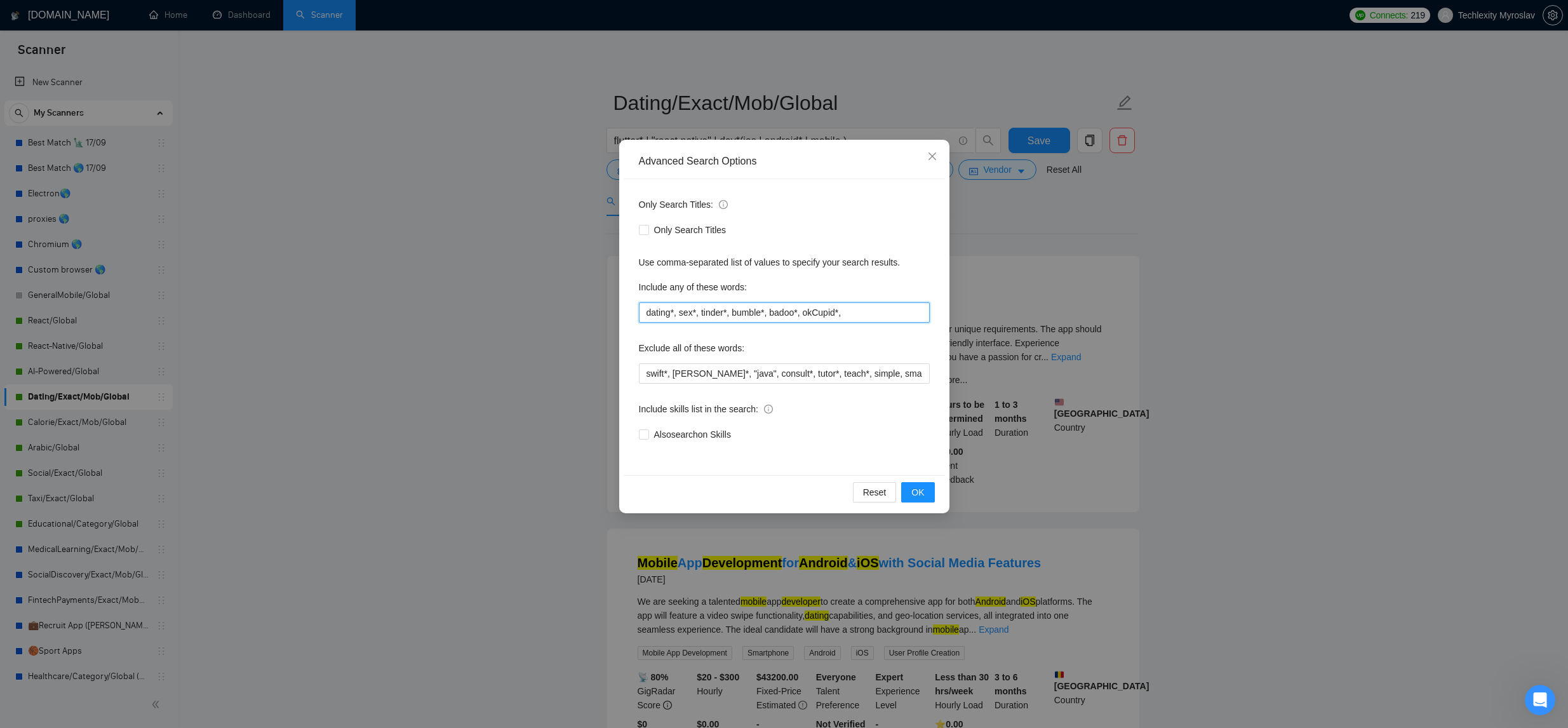
drag, startPoint x: 811, startPoint y: 315, endPoint x: 439, endPoint y: 292, distance: 372.7
click at [438, 292] on div "Advanced Search Options Only Search Titles: Only Search Titles Use comma-separa…" at bounding box center [784, 364] width 1568 height 728
drag, startPoint x: 938, startPoint y: 153, endPoint x: 875, endPoint y: 161, distance: 63.5
click at [938, 153] on span "Close" at bounding box center [932, 157] width 35 height 35
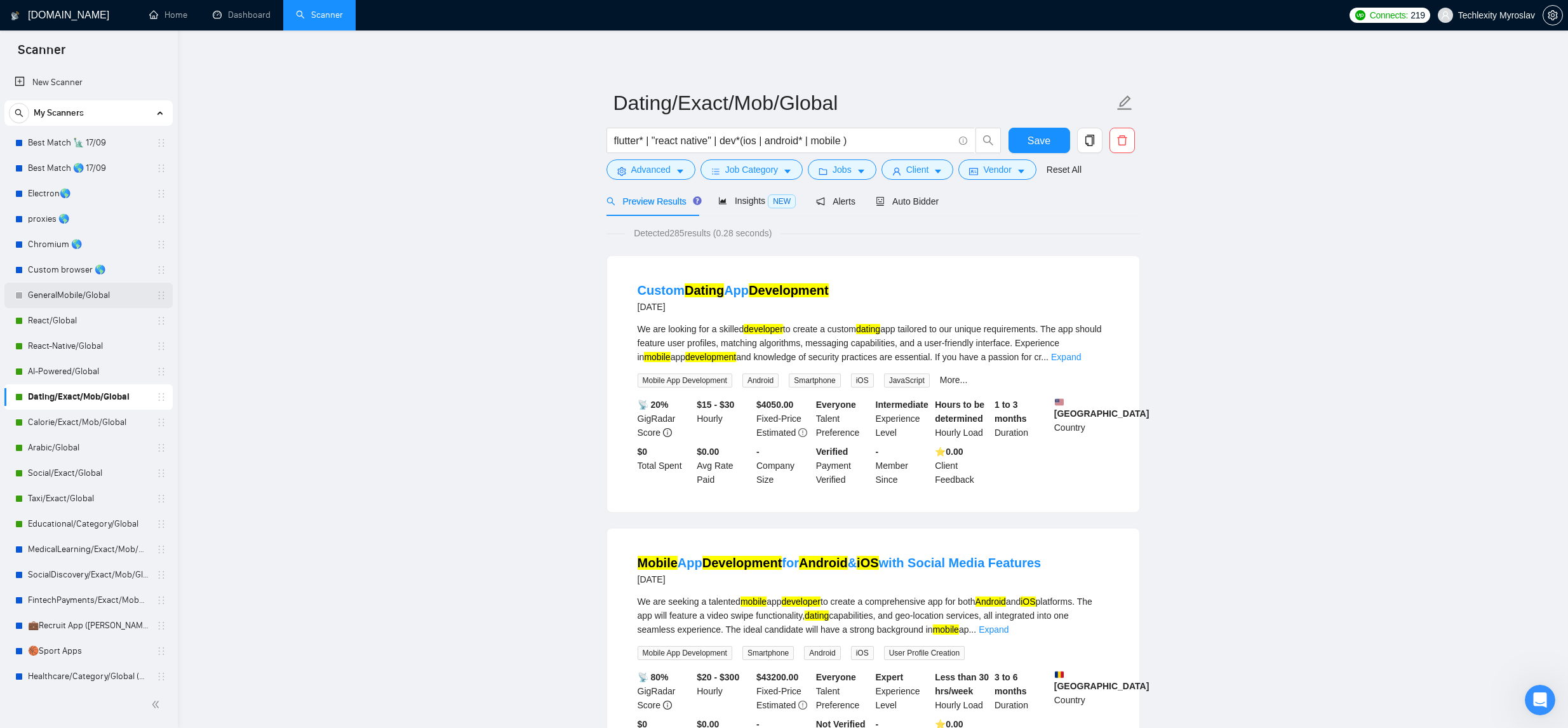
drag, startPoint x: 79, startPoint y: 289, endPoint x: 87, endPoint y: 289, distance: 8.0
click at [79, 289] on link "GeneralMobile/Global" at bounding box center [88, 295] width 121 height 25
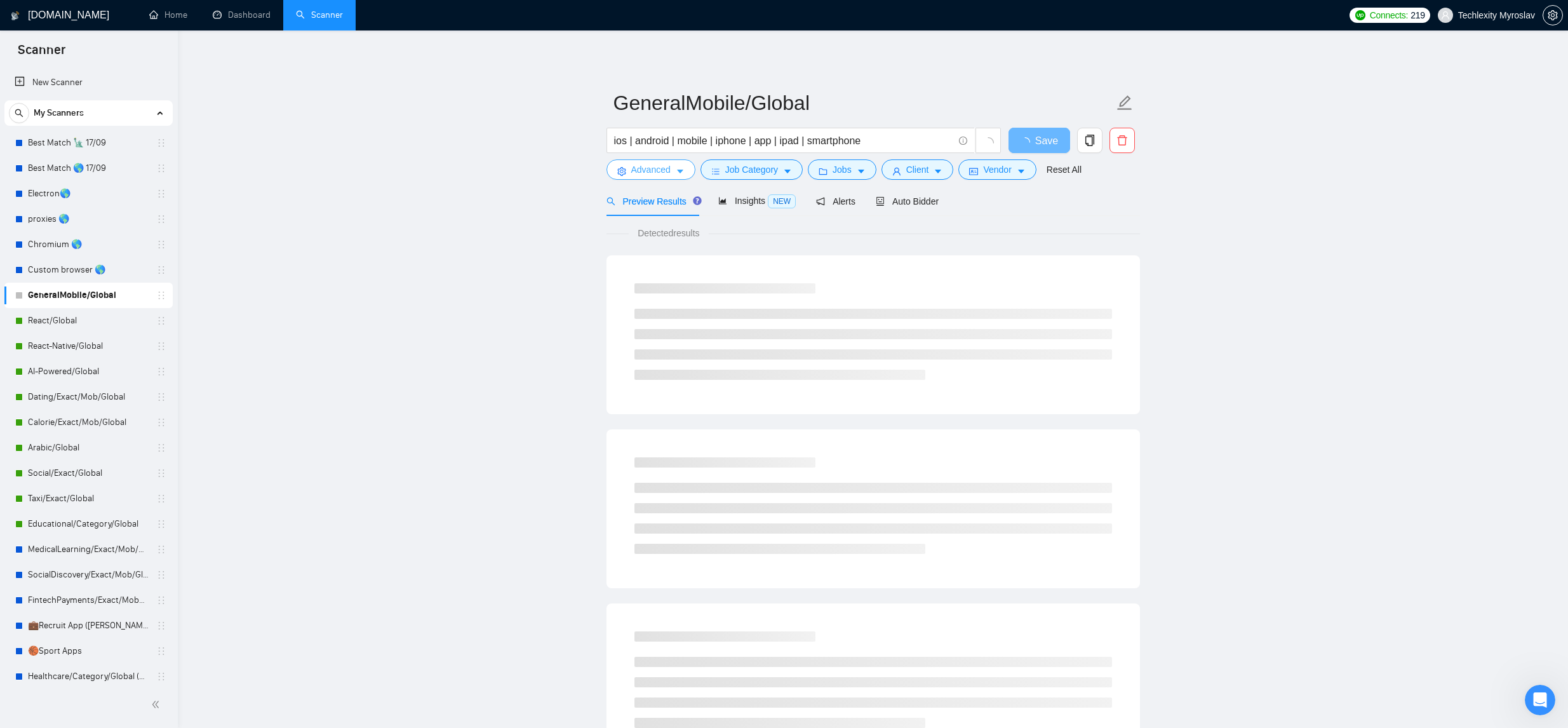
click at [645, 178] on button "Advanced" at bounding box center [651, 169] width 89 height 20
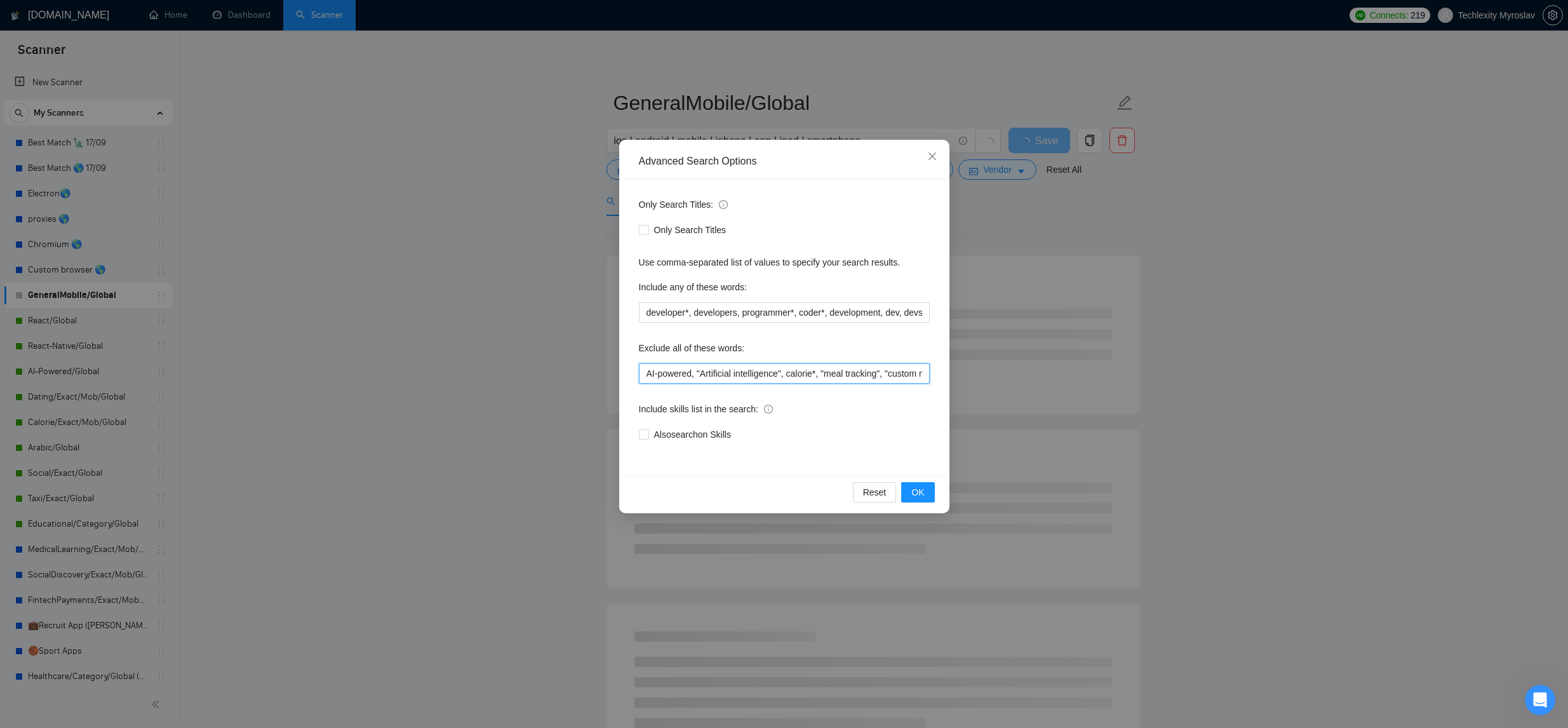
drag, startPoint x: 644, startPoint y: 371, endPoint x: 768, endPoint y: 370, distance: 124.0
click at [645, 371] on input "AI-powered, "Artificial intelligence", calorie*, "meal tracking", "custom meal*…" at bounding box center [784, 373] width 291 height 20
paste input "dating*, sex*, tinder*, bumble*, badoo*, okCupid*,"
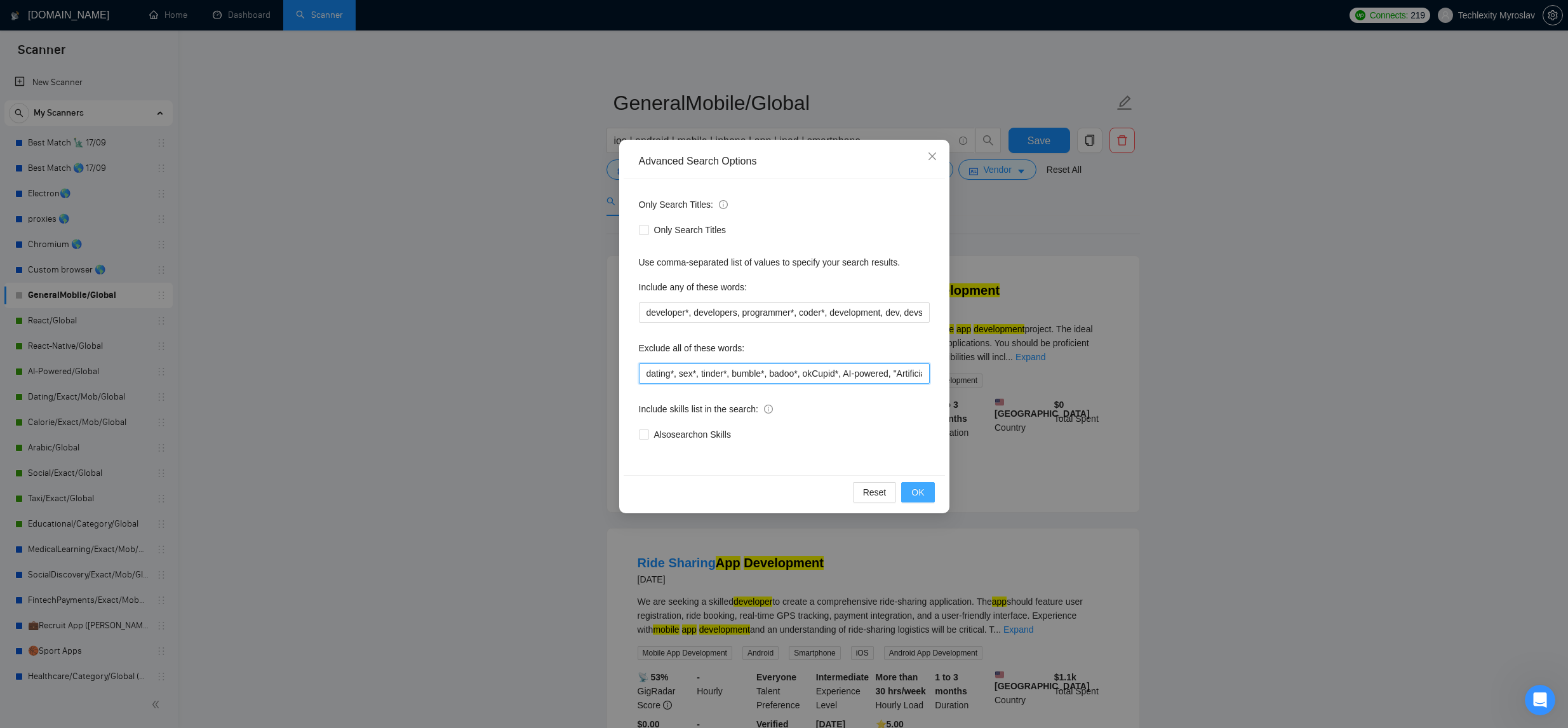
type input "dating*, sex*, tinder*, bumble*, badoo*, okCupid*, AI-powered, "Artificial inte…"
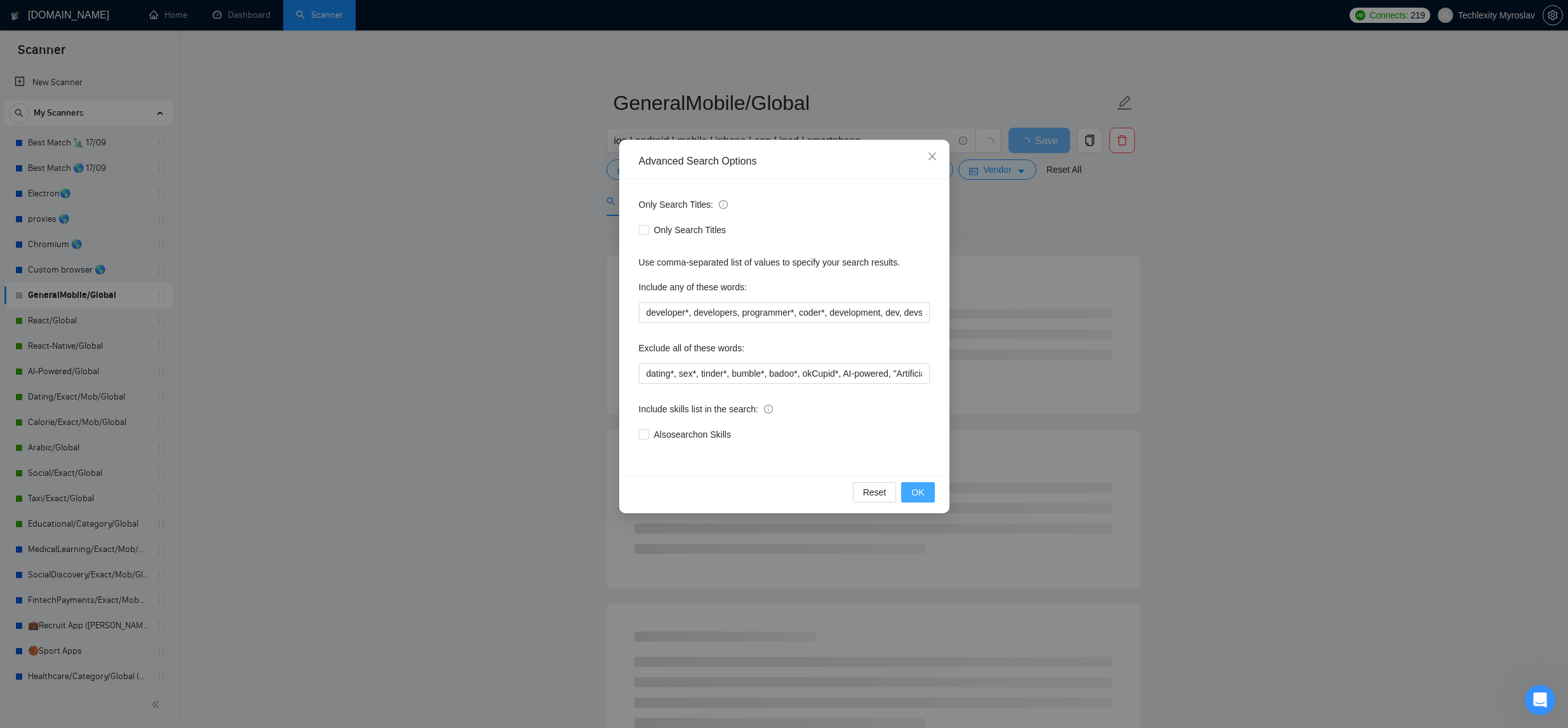
drag, startPoint x: 914, startPoint y: 488, endPoint x: 919, endPoint y: 441, distance: 47.3
click at [914, 488] on span "OK" at bounding box center [917, 492] width 13 height 14
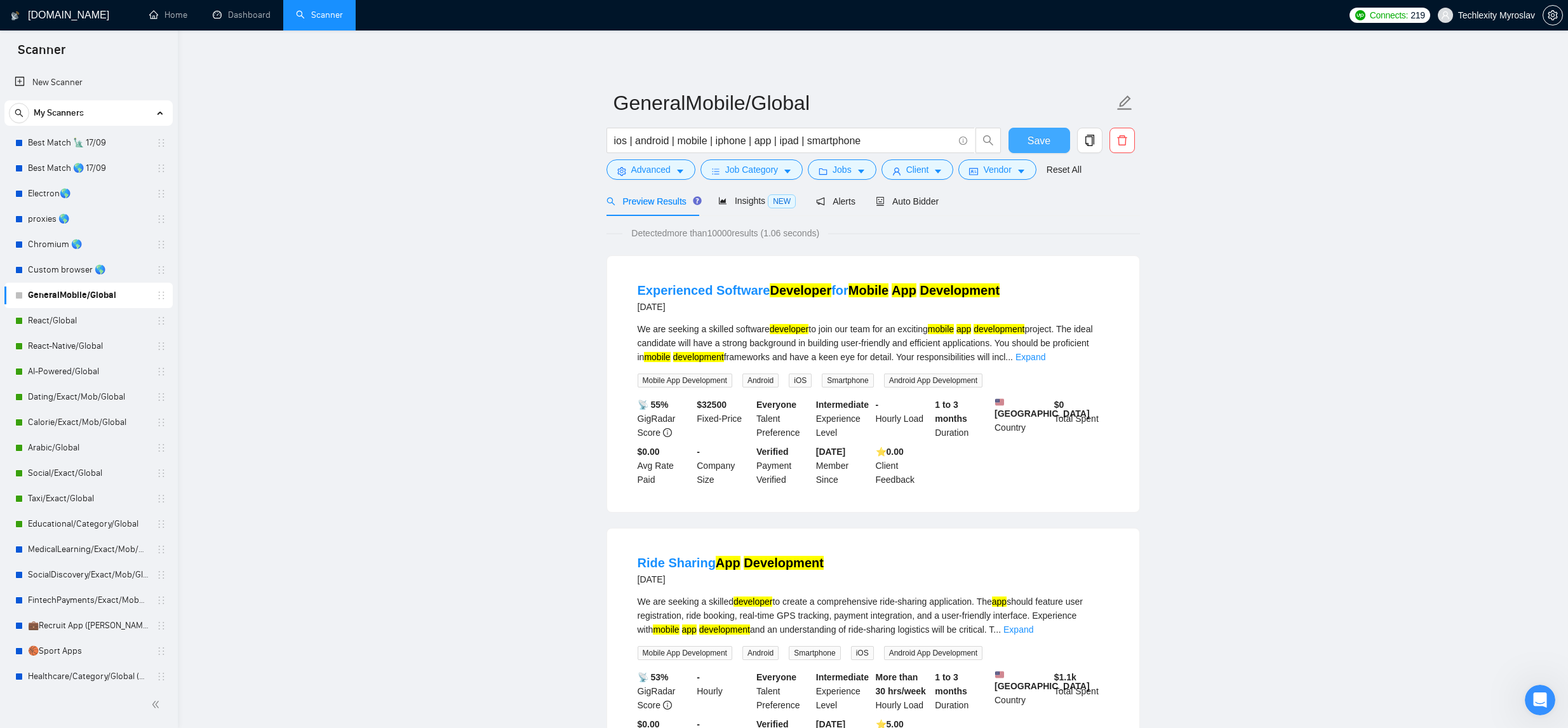
click at [1017, 143] on button "Save" at bounding box center [1039, 140] width 62 height 25
click at [97, 442] on link "Arabic/Global" at bounding box center [88, 447] width 121 height 25
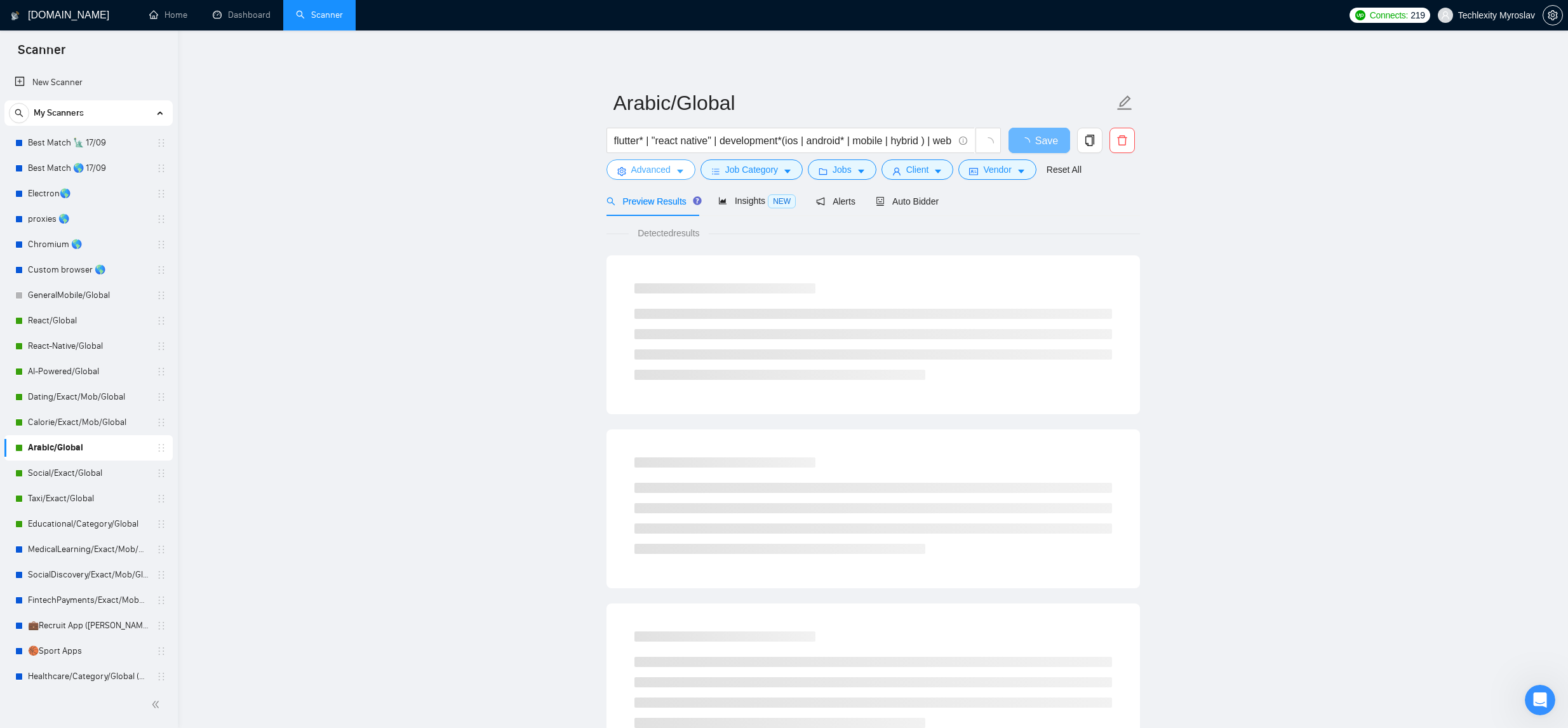
click at [670, 174] on span "Advanced" at bounding box center [651, 169] width 39 height 14
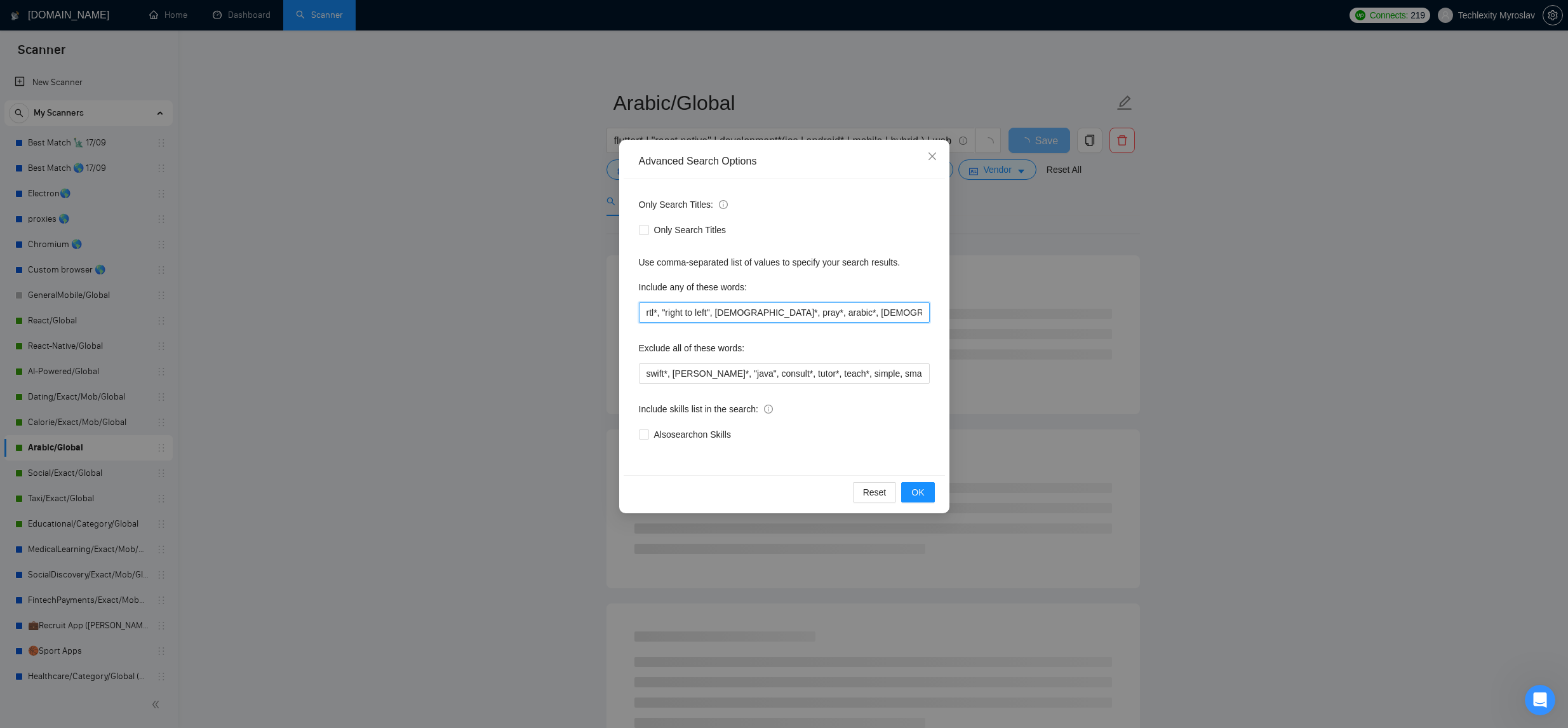
scroll to position [0, 123]
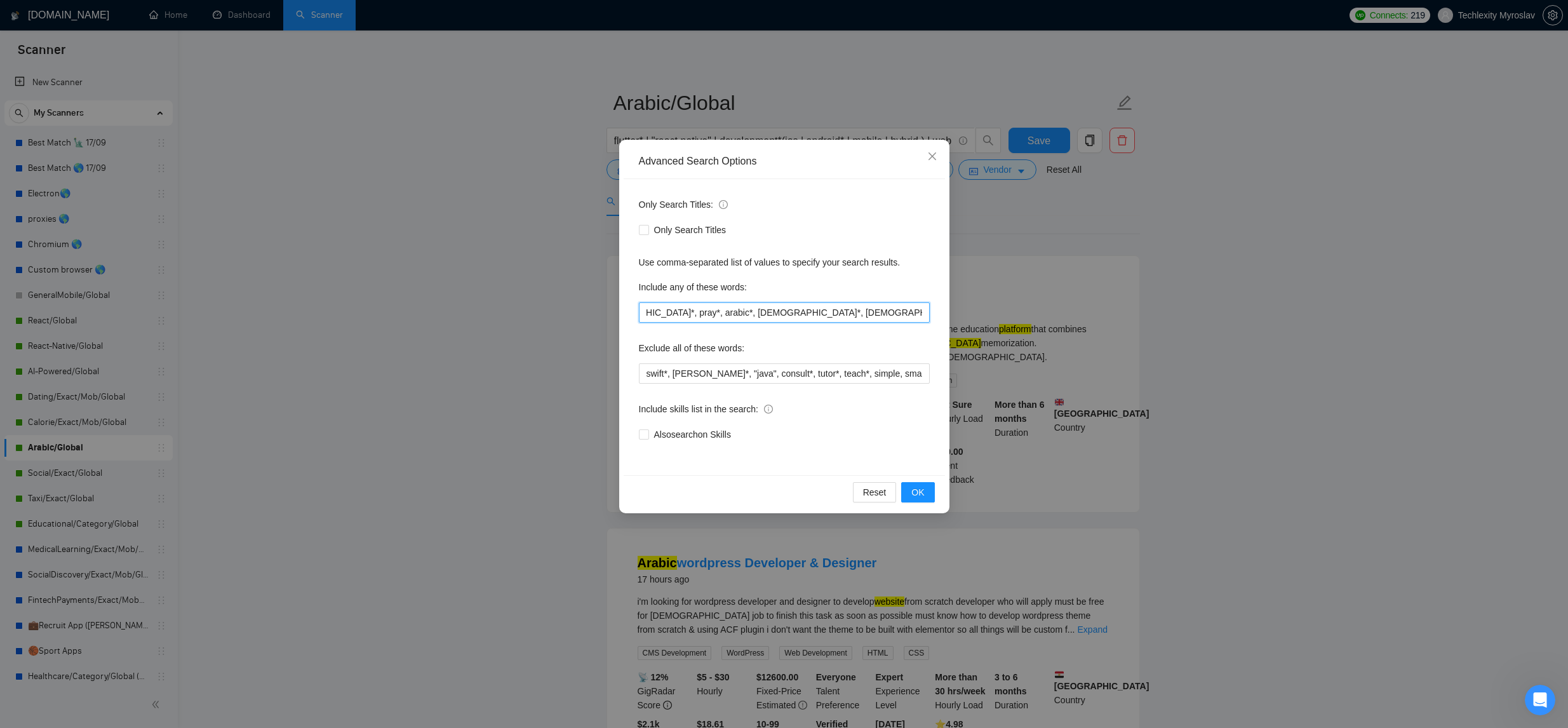
drag, startPoint x: 679, startPoint y: 311, endPoint x: 1174, endPoint y: 317, distance: 495.0
click at [1185, 319] on div "Advanced Search Options Only Search Titles: Only Search Titles Use comma-separa…" at bounding box center [784, 364] width 1568 height 728
click at [929, 151] on icon "close" at bounding box center [932, 156] width 10 height 10
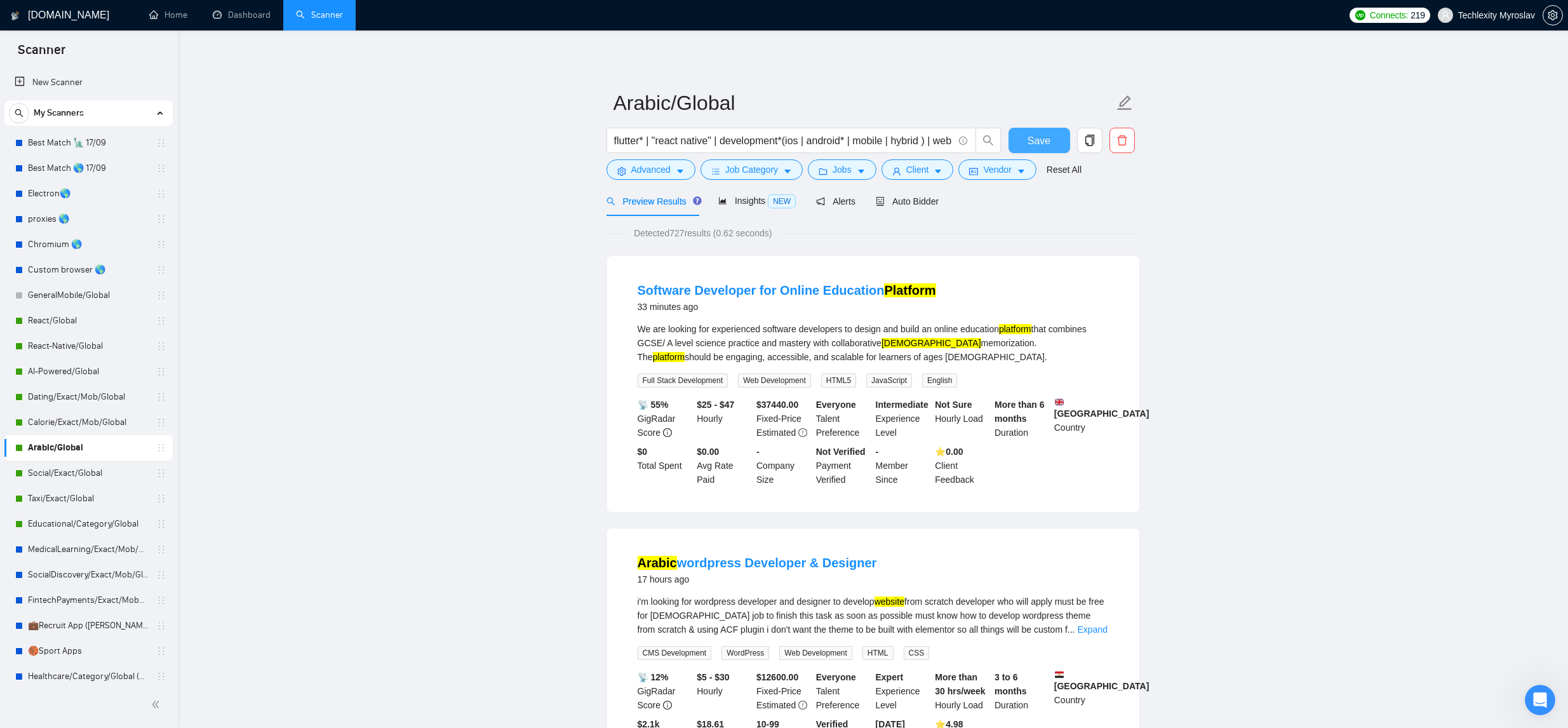
click at [1043, 136] on span "Save" at bounding box center [1039, 140] width 23 height 16
click at [96, 296] on link "GeneralMobile/Global" at bounding box center [88, 295] width 121 height 25
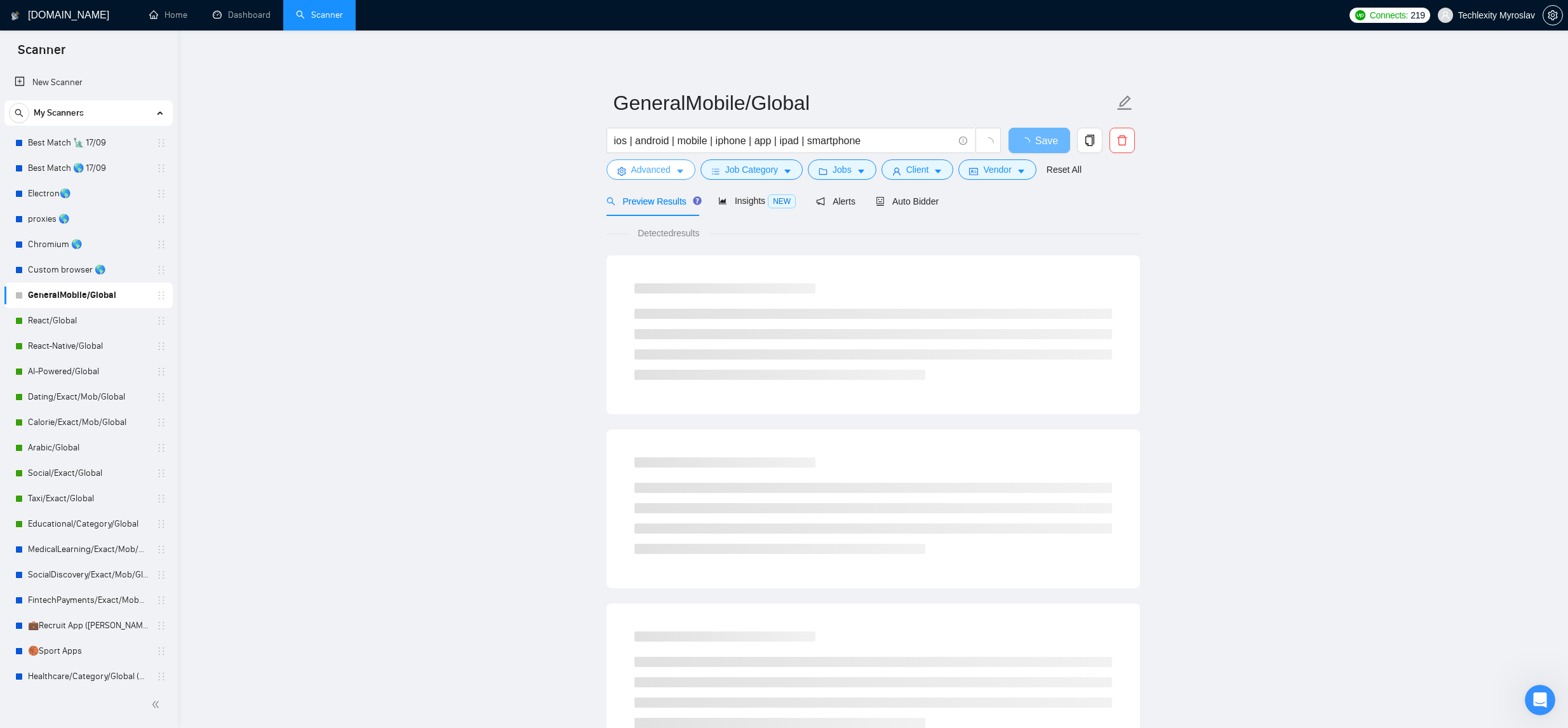
click at [638, 166] on span "Advanced" at bounding box center [651, 169] width 39 height 14
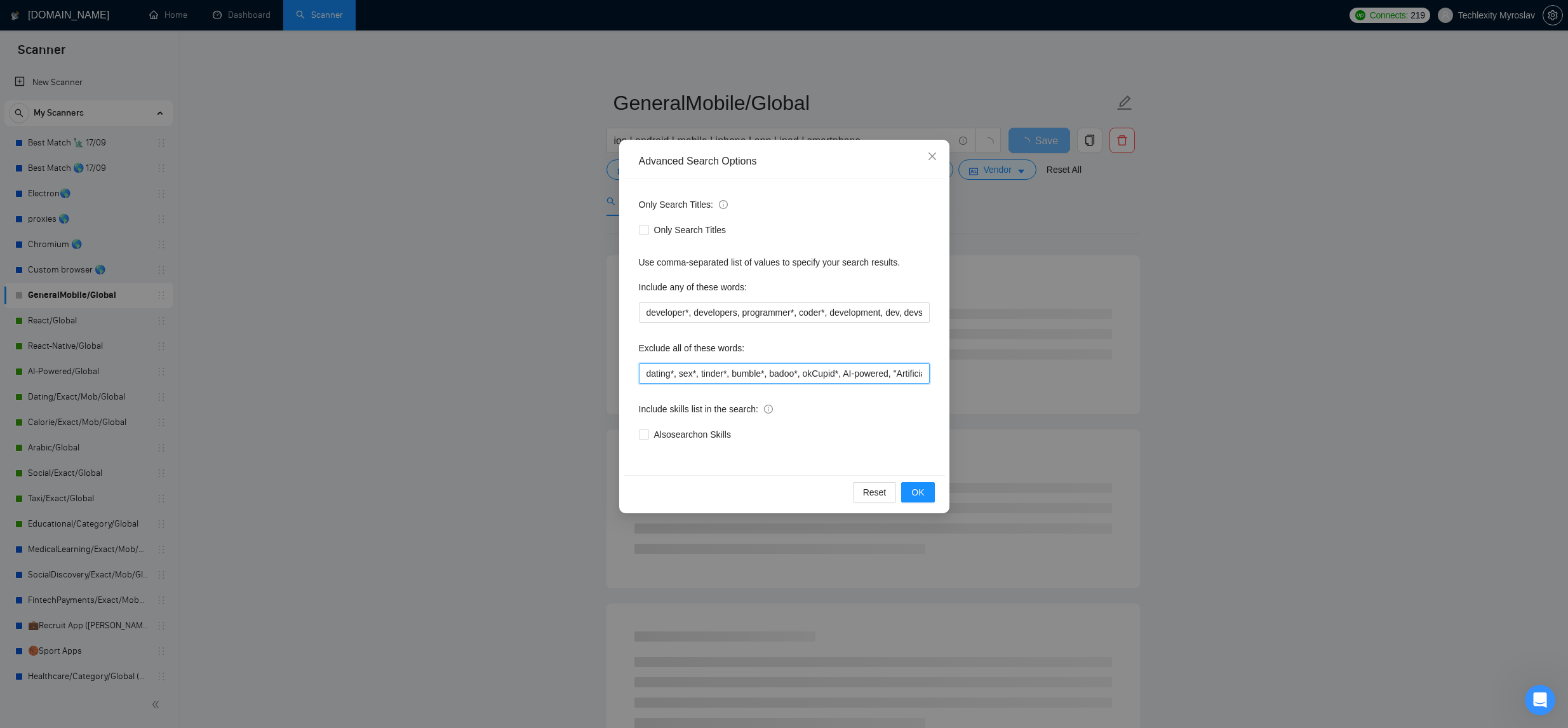
drag, startPoint x: 643, startPoint y: 377, endPoint x: 664, endPoint y: 376, distance: 21.0
click at [643, 378] on input "dating*, sex*, tinder*, bumble*, badoo*, okCupid*, AI-powered, "Artificial inte…" at bounding box center [784, 373] width 291 height 20
paste input "rtl*, "right to left", muslim*, pray*, arabic*, quran*, islamic*, ramadan*, pra…"
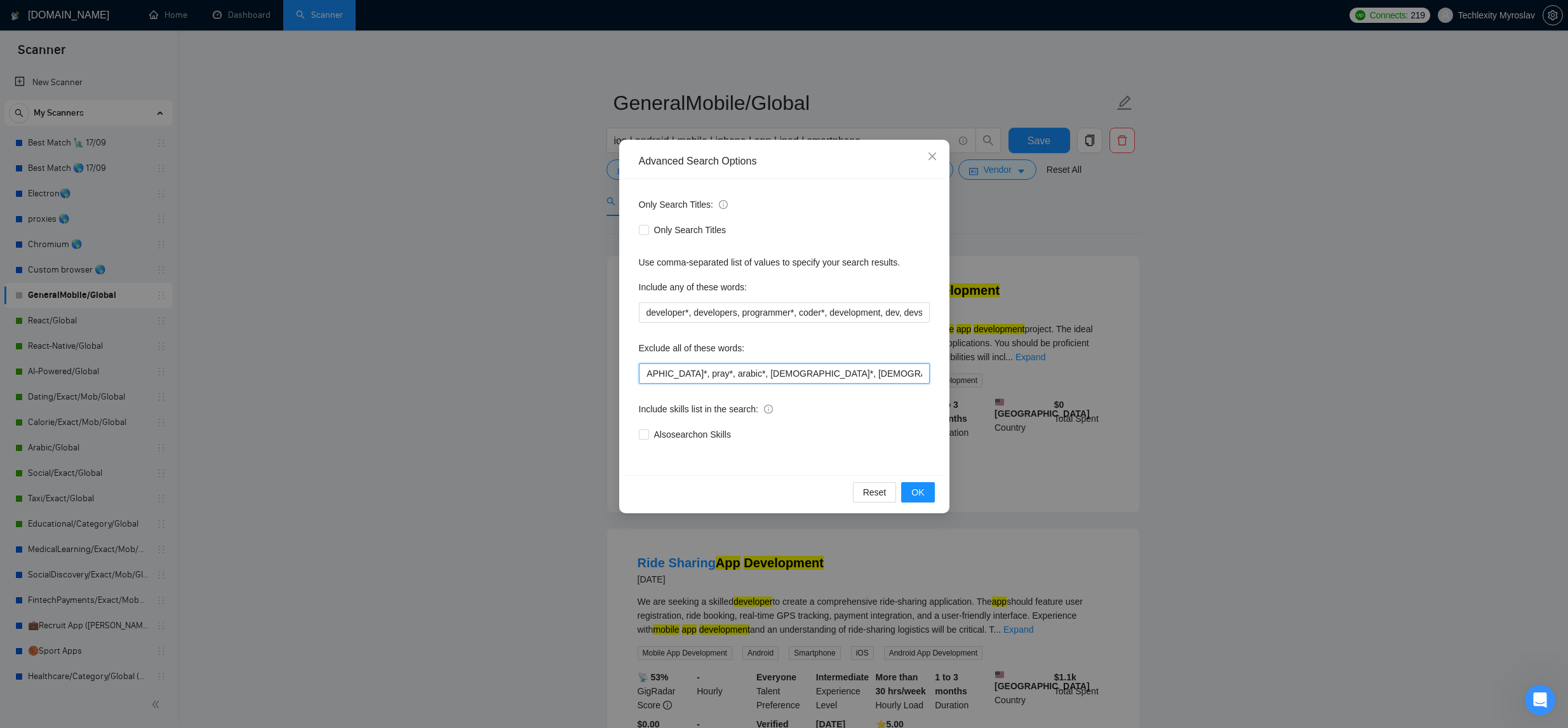
scroll to position [0, 92]
type input "rtl*, "right to left", muslim*, pray*, arabic*, quran*, islamic*, ramadan*, pra…"
click at [916, 490] on span "OK" at bounding box center [917, 492] width 13 height 14
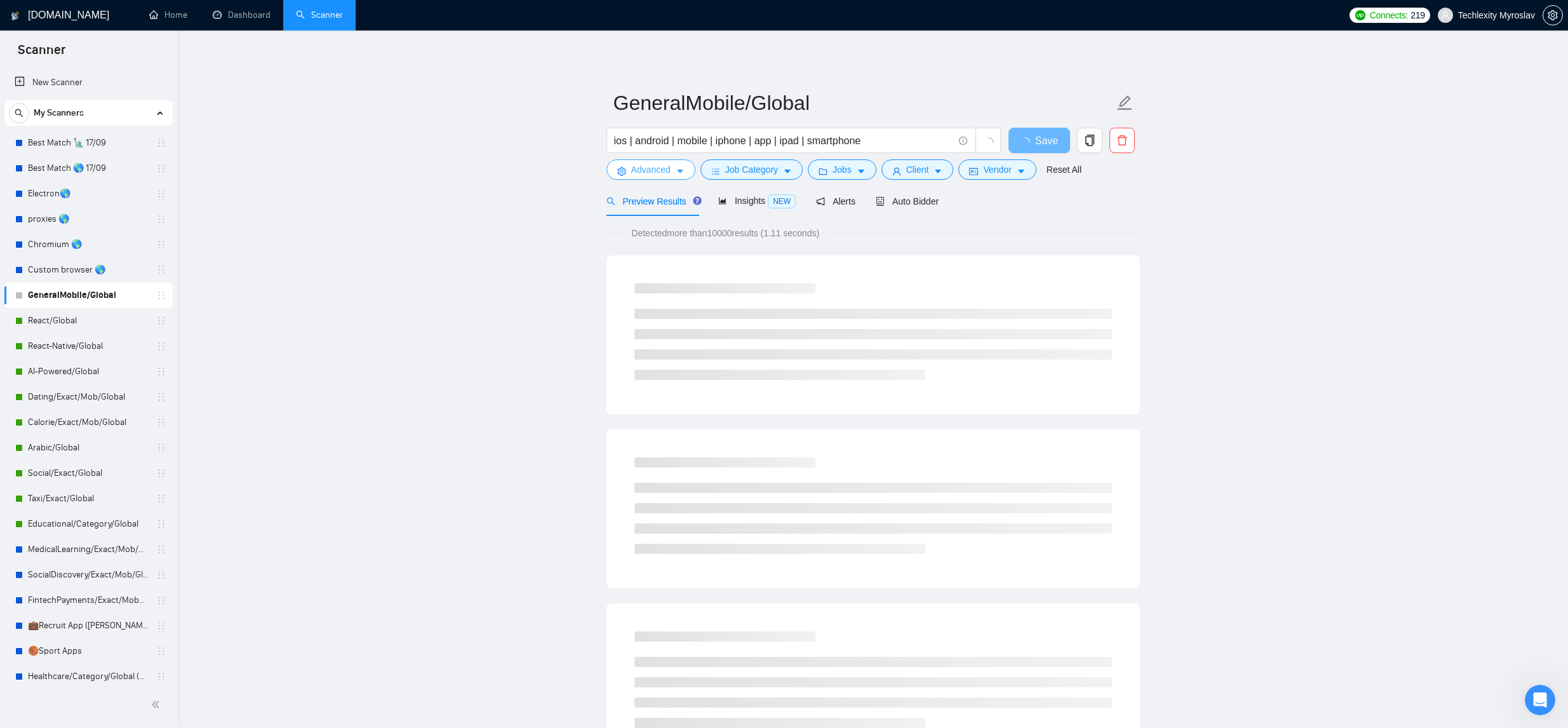
scroll to position [3, 0]
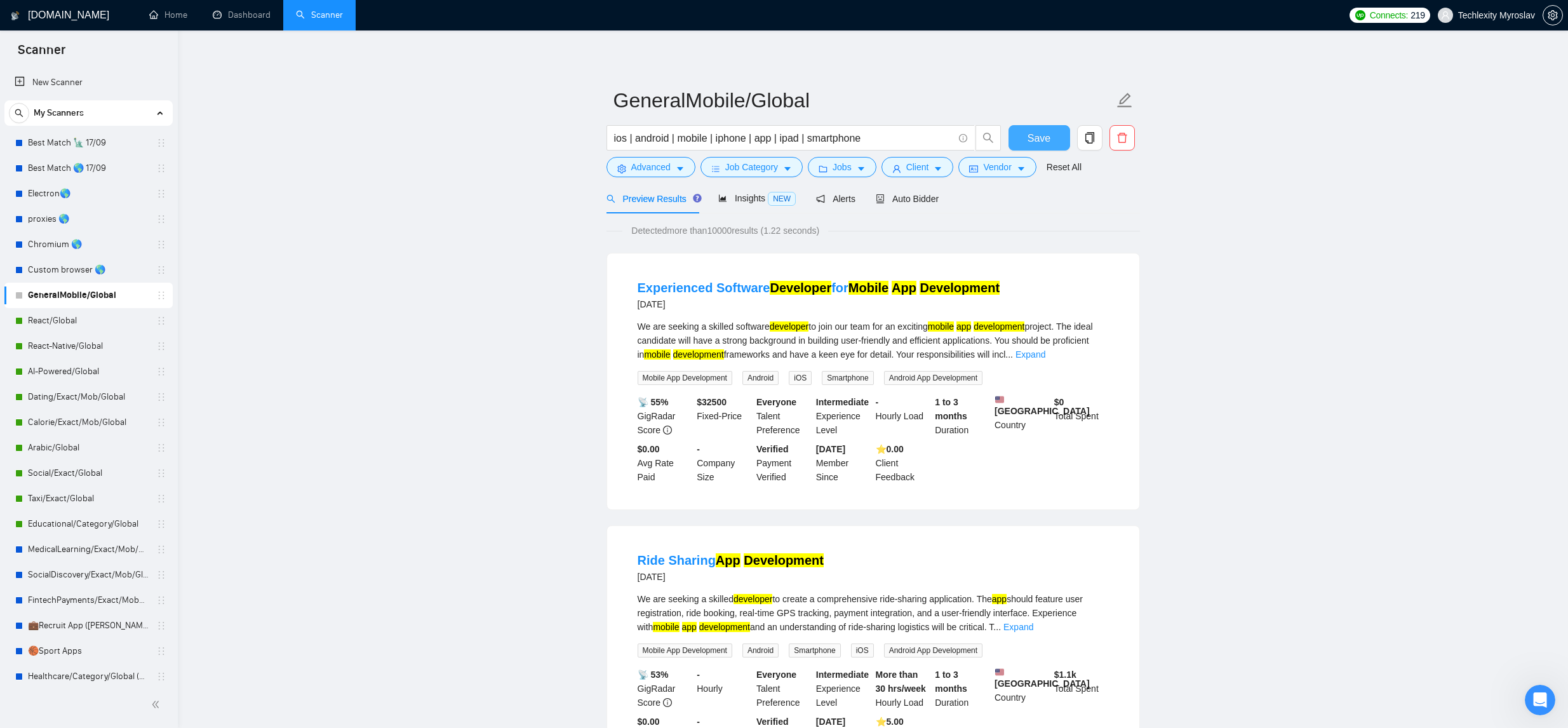
click at [1026, 140] on button "Save" at bounding box center [1039, 138] width 62 height 25
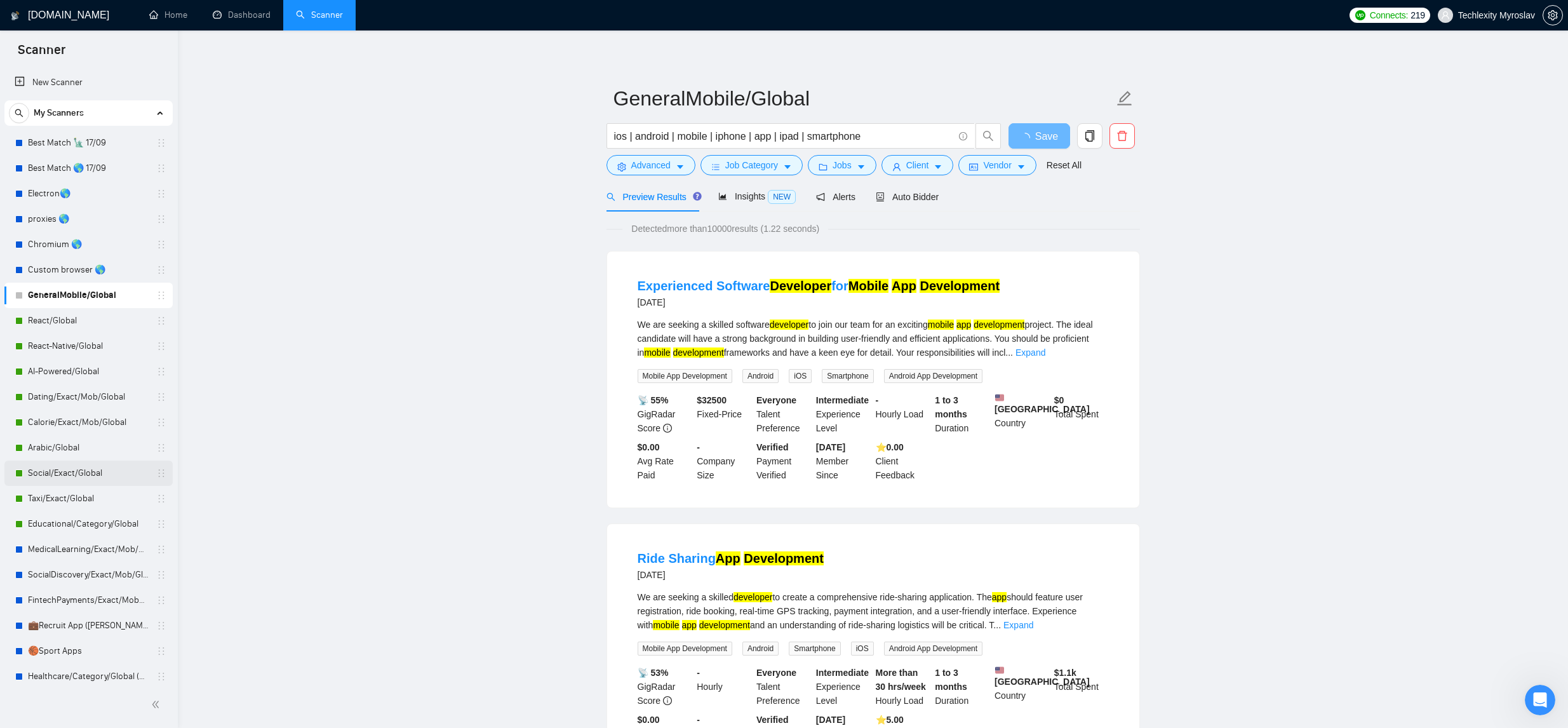
scroll to position [5, 0]
click at [90, 470] on link "Social/Exact/Global" at bounding box center [88, 472] width 121 height 25
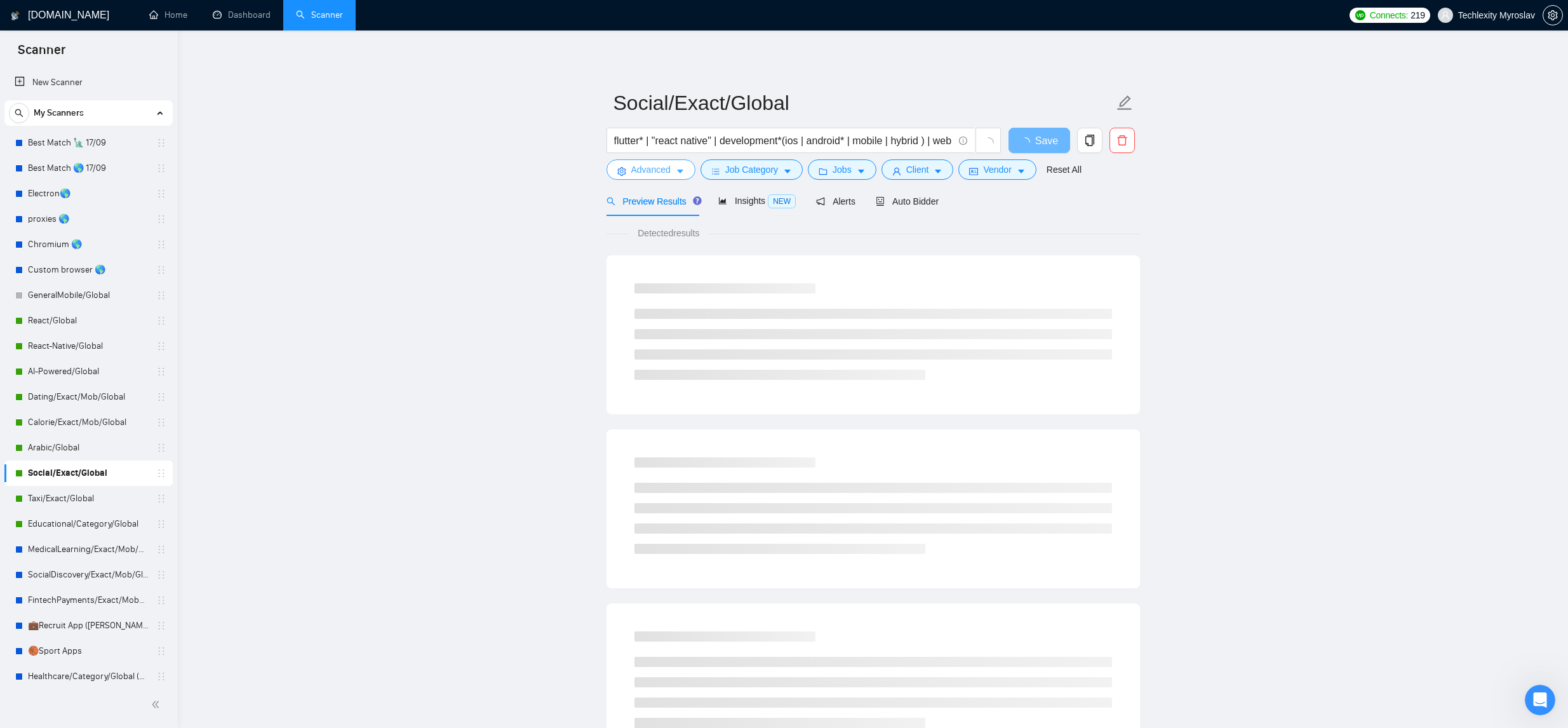
click at [668, 169] on span "Advanced" at bounding box center [651, 169] width 39 height 14
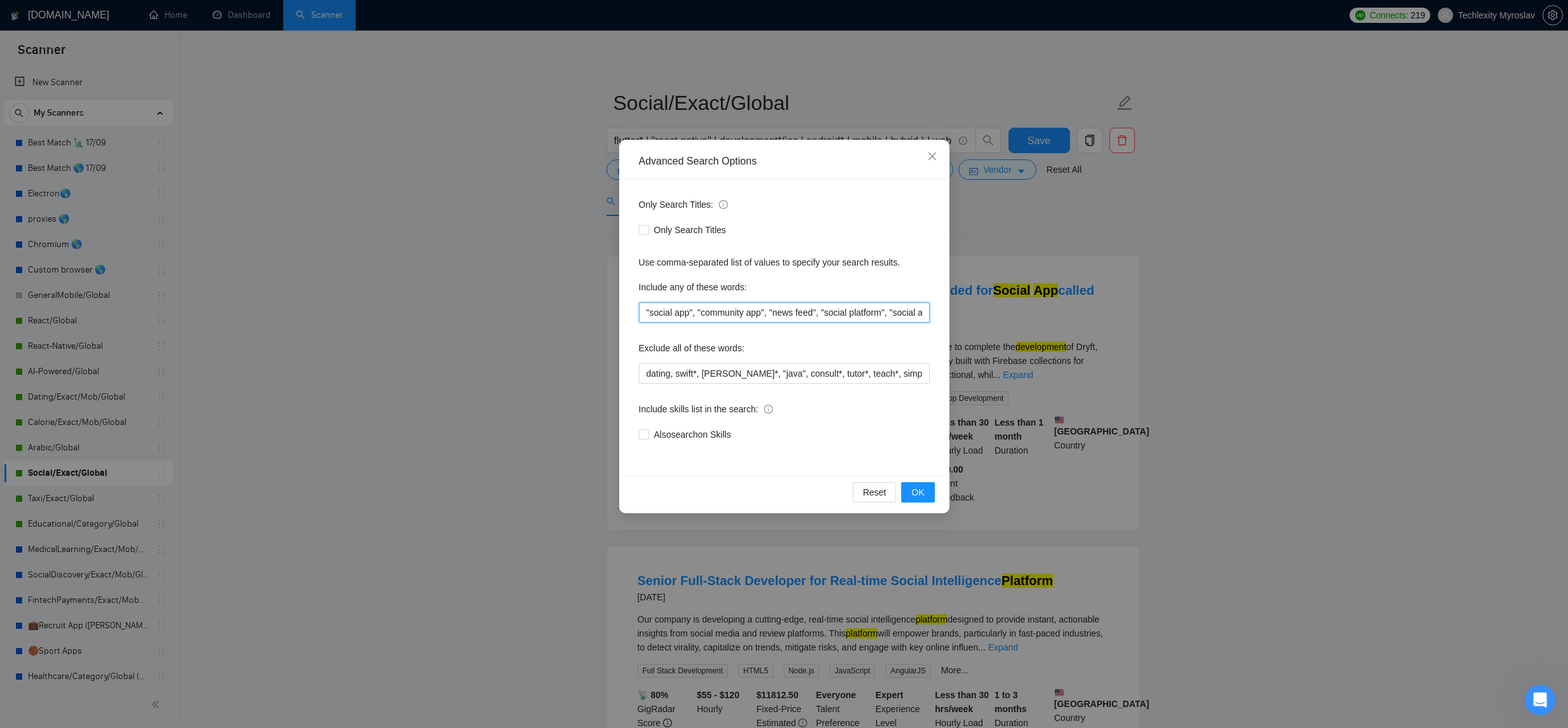
scroll to position [0, 146]
drag, startPoint x: 645, startPoint y: 314, endPoint x: 1100, endPoint y: 321, distance: 455.1
click at [1121, 317] on div "Advanced Search Options Only Search Titles: Only Search Titles Use comma-separa…" at bounding box center [784, 364] width 1568 height 728
click at [928, 157] on icon "close" at bounding box center [932, 156] width 10 height 10
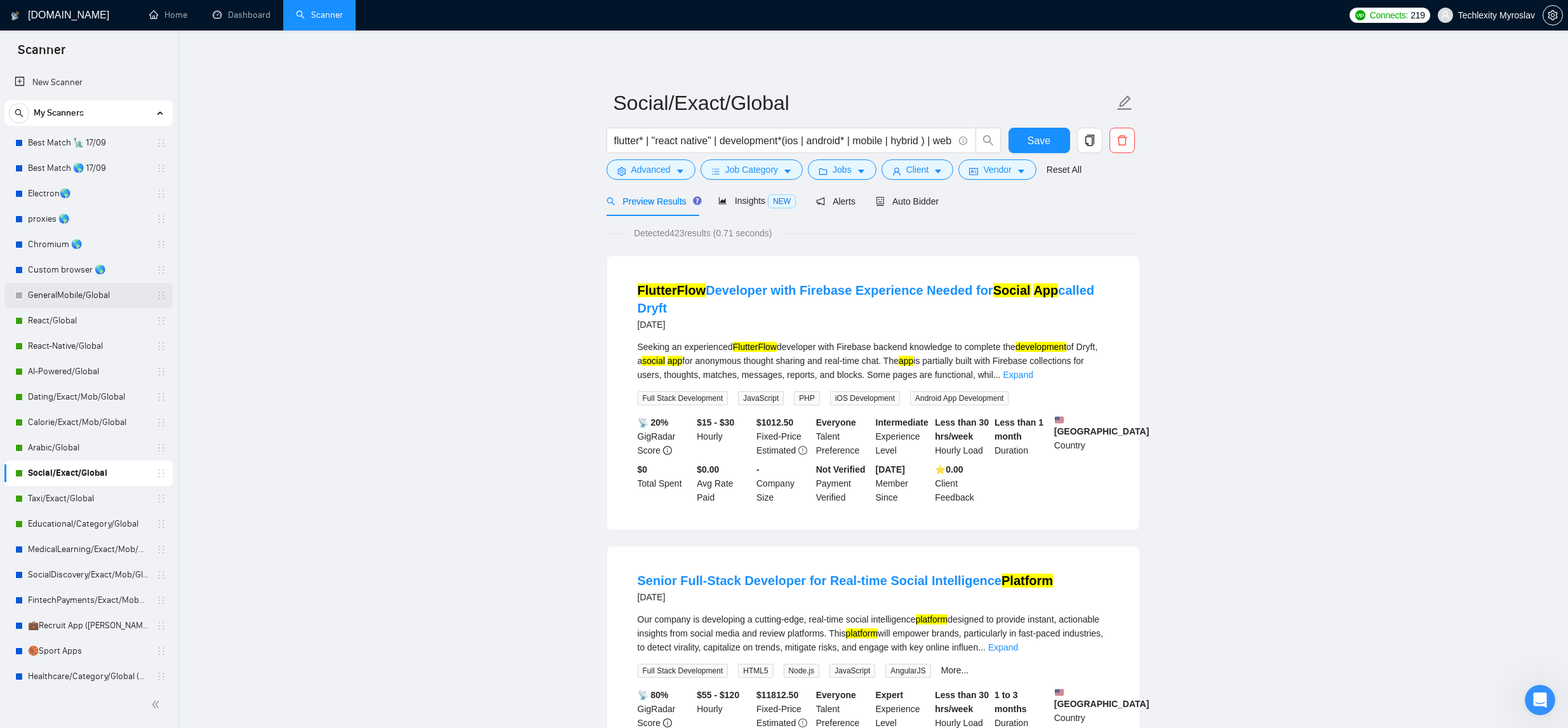
click at [57, 300] on link "GeneralMobile/Global" at bounding box center [88, 295] width 121 height 25
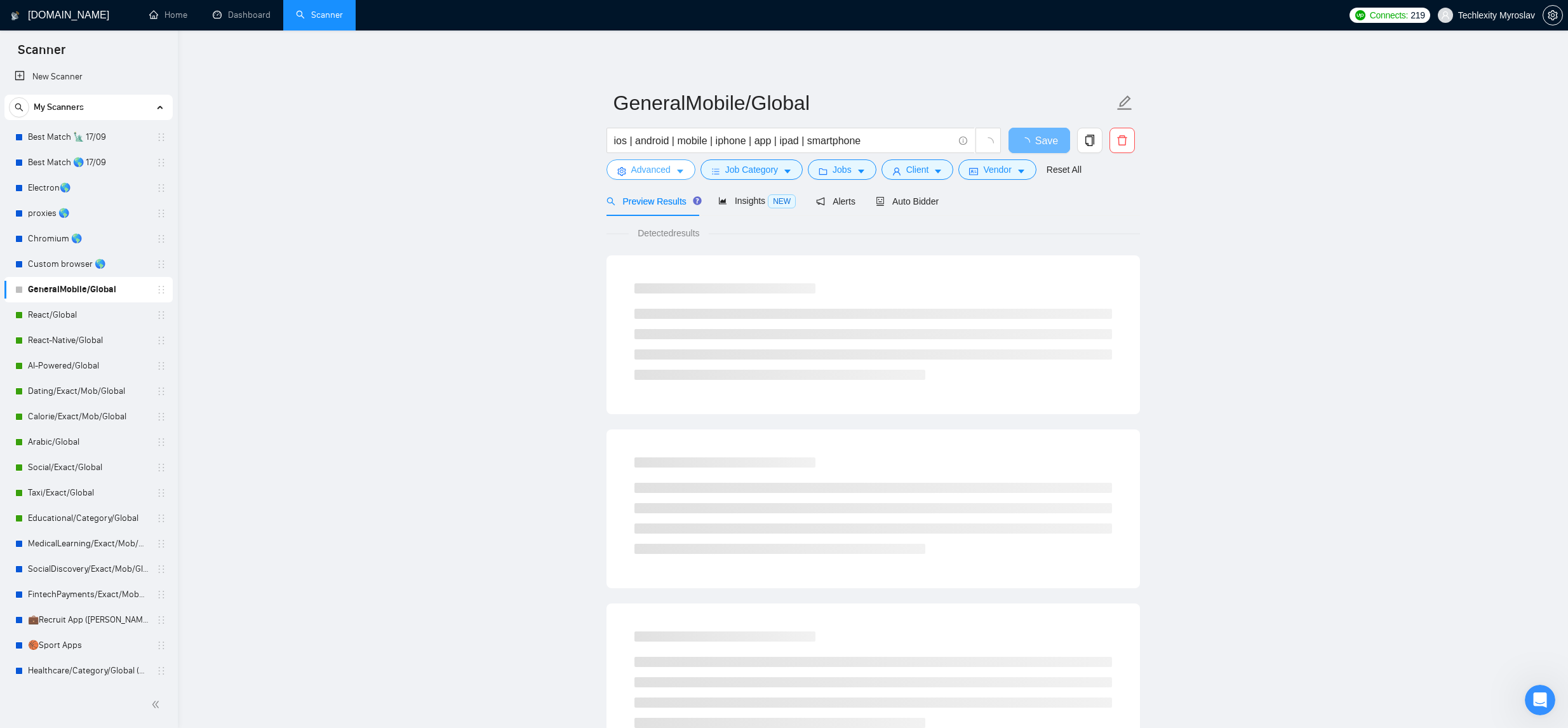
click at [663, 176] on span "Advanced" at bounding box center [651, 169] width 39 height 14
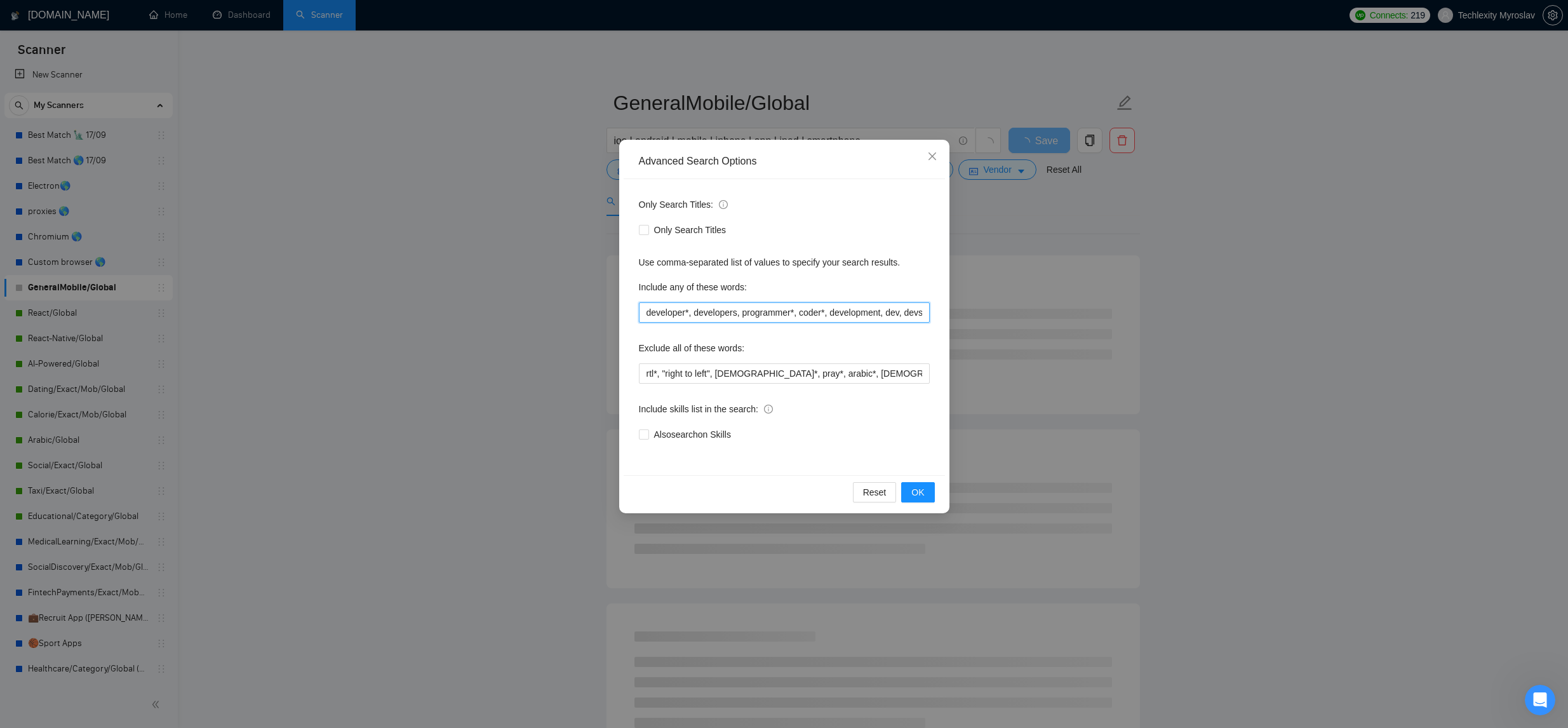
click at [647, 313] on input "developer*, developers, programmer*, coder*, development, dev, devs" at bounding box center [784, 312] width 291 height 20
drag, startPoint x: 644, startPoint y: 376, endPoint x: 764, endPoint y: 377, distance: 120.0
click at [645, 376] on input "rtl*, "right to left", muslim*, pray*, arabic*, quran*, islamic*, ramadan*, pra…" at bounding box center [784, 373] width 291 height 20
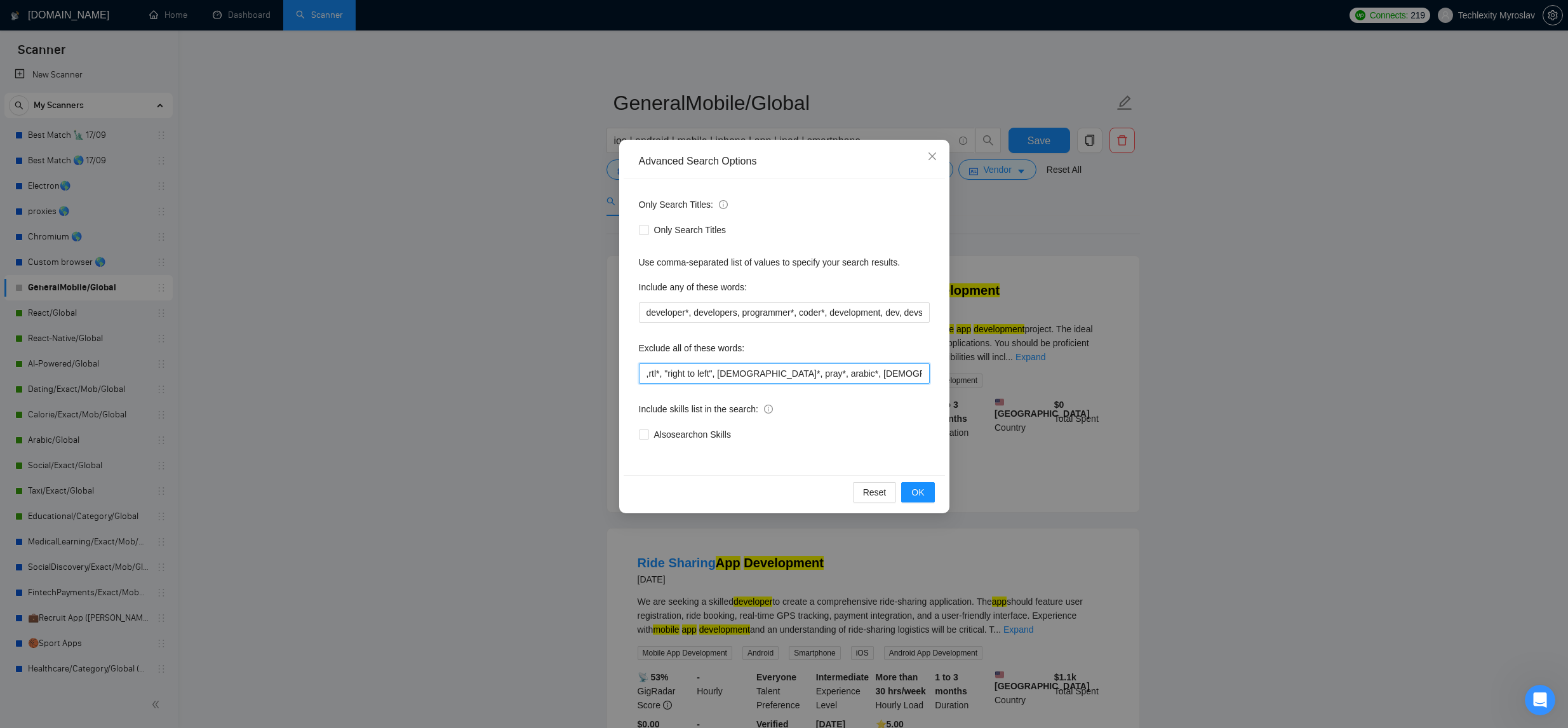
paste input ""social app", "community app", "news feed", "social platform", "social activity…"
type input ""social app", "community app", "news feed", "social platform", "social activity…"
click at [908, 491] on button "OK" at bounding box center [917, 492] width 33 height 20
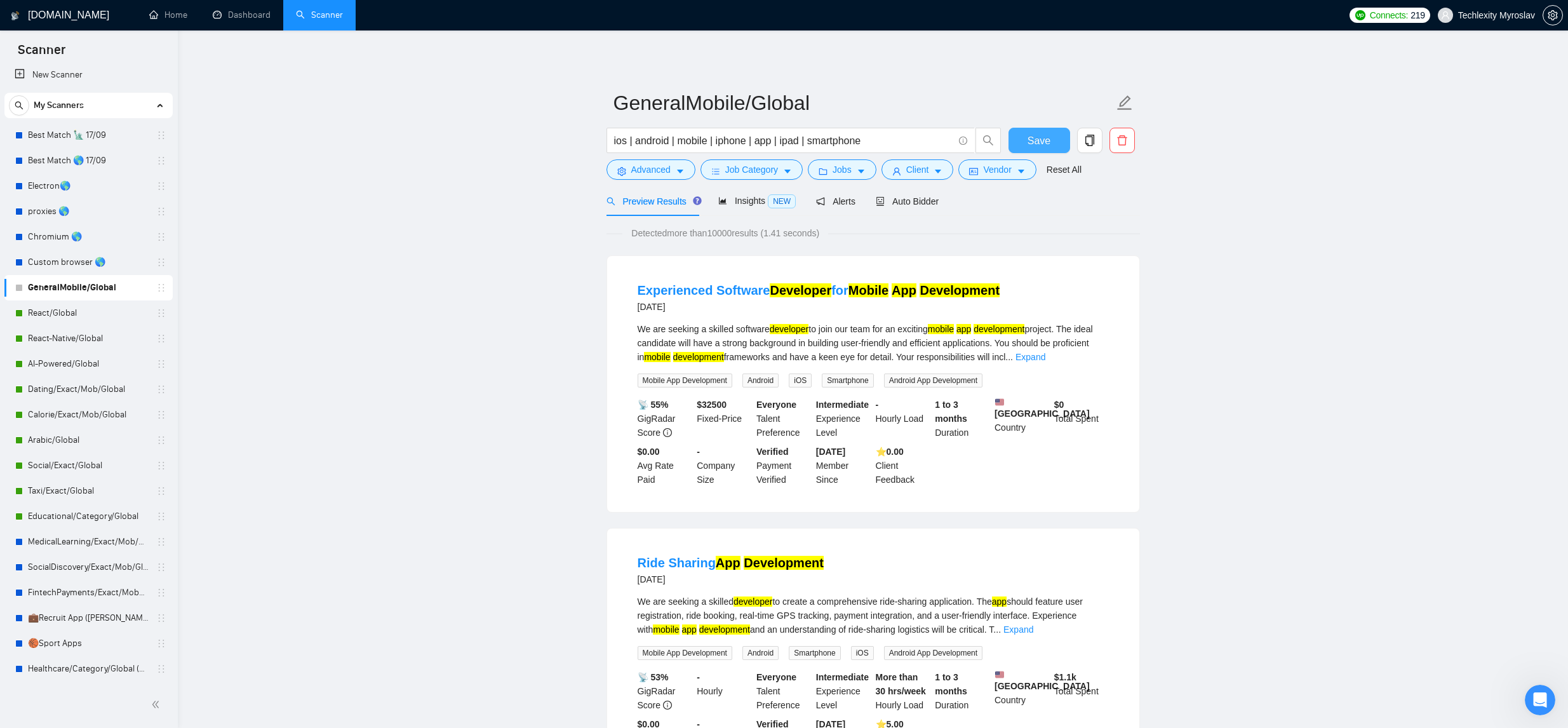
click at [1032, 142] on span "Save" at bounding box center [1039, 140] width 23 height 16
drag, startPoint x: 76, startPoint y: 491, endPoint x: 85, endPoint y: 489, distance: 9.2
click at [75, 491] on link "Taxi/Exact/Global" at bounding box center [88, 490] width 121 height 25
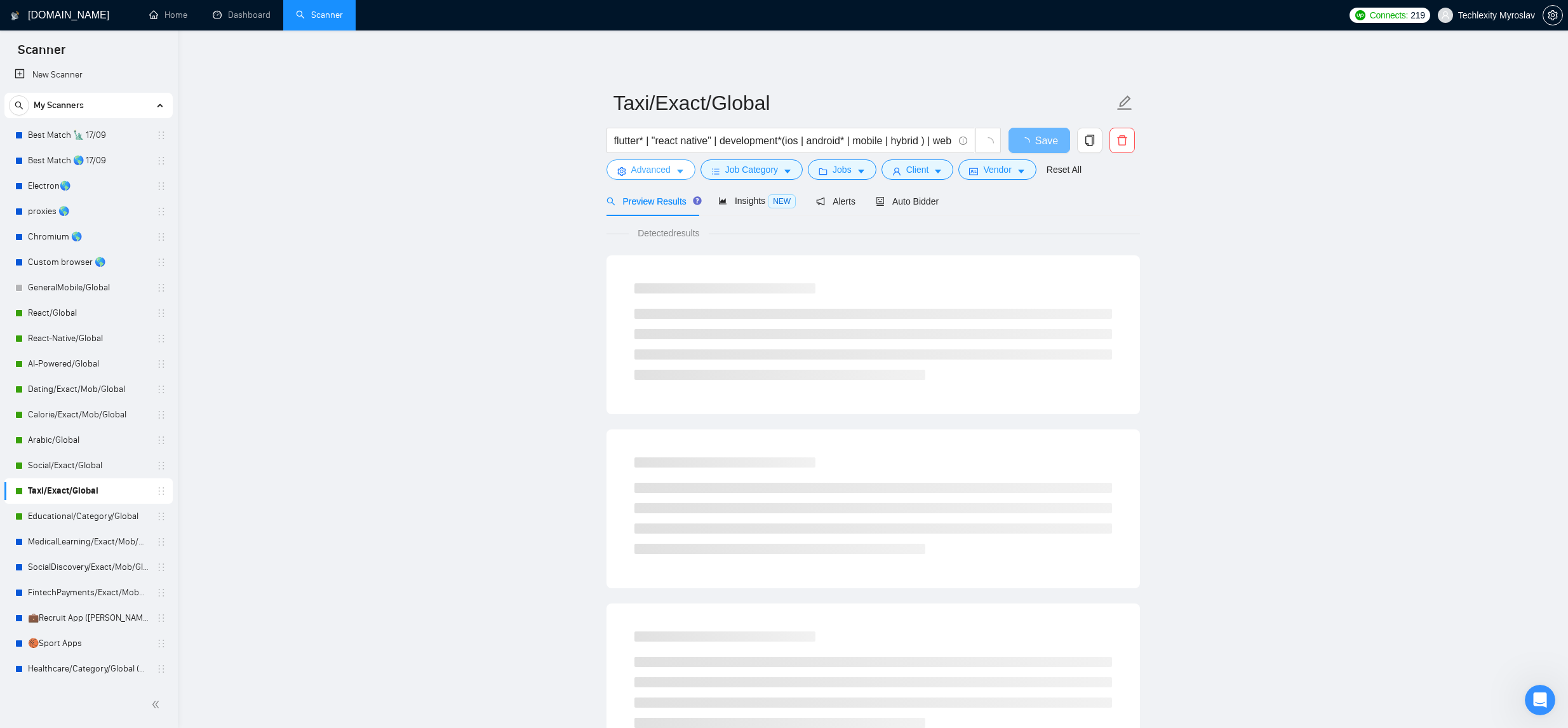
click at [679, 174] on icon "caret-down" at bounding box center [680, 171] width 9 height 9
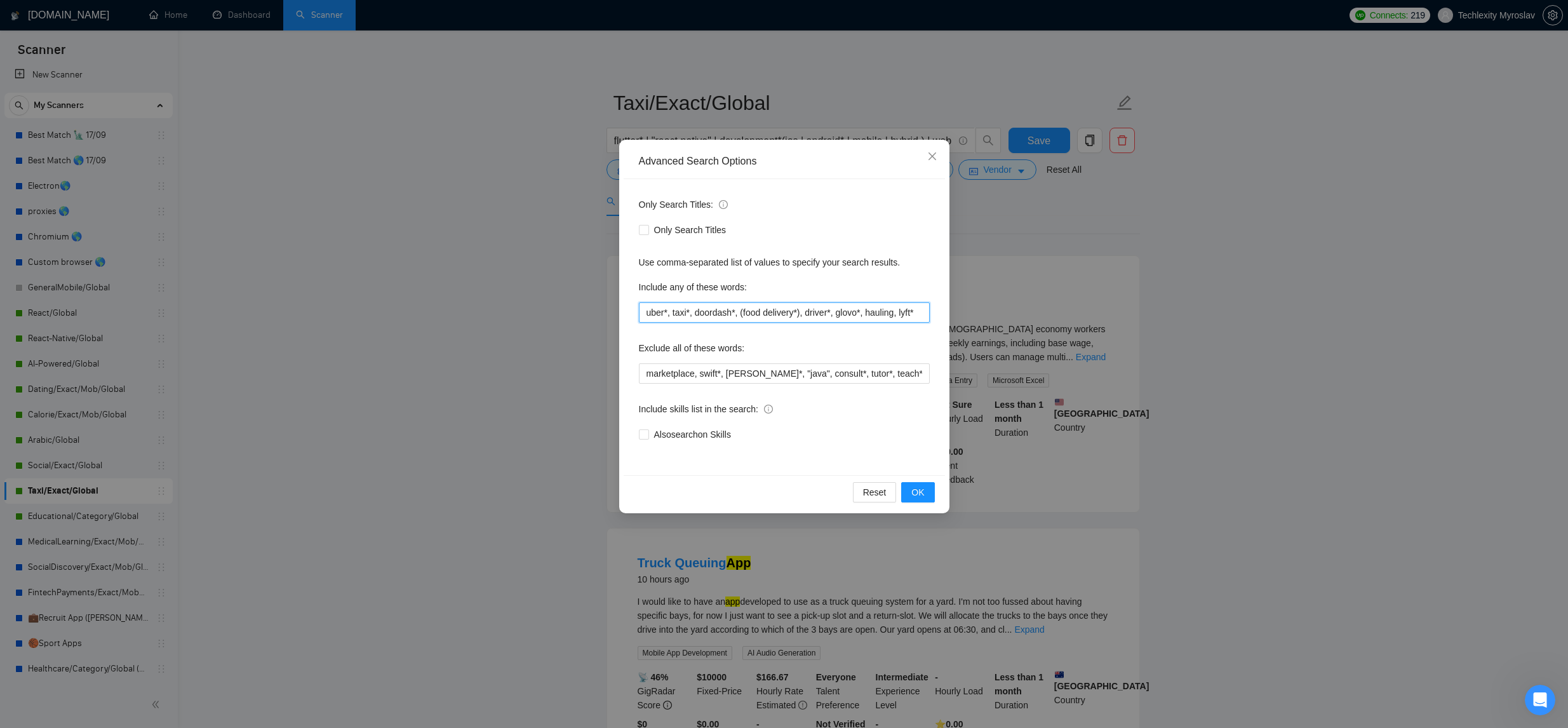
scroll to position [0, 2]
drag, startPoint x: 642, startPoint y: 313, endPoint x: 1022, endPoint y: 322, distance: 380.1
click at [1023, 321] on div "Advanced Search Options Only Search Titles: Only Search Titles Use comma-separa…" at bounding box center [784, 364] width 1568 height 728
click at [927, 156] on icon "close" at bounding box center [932, 156] width 10 height 10
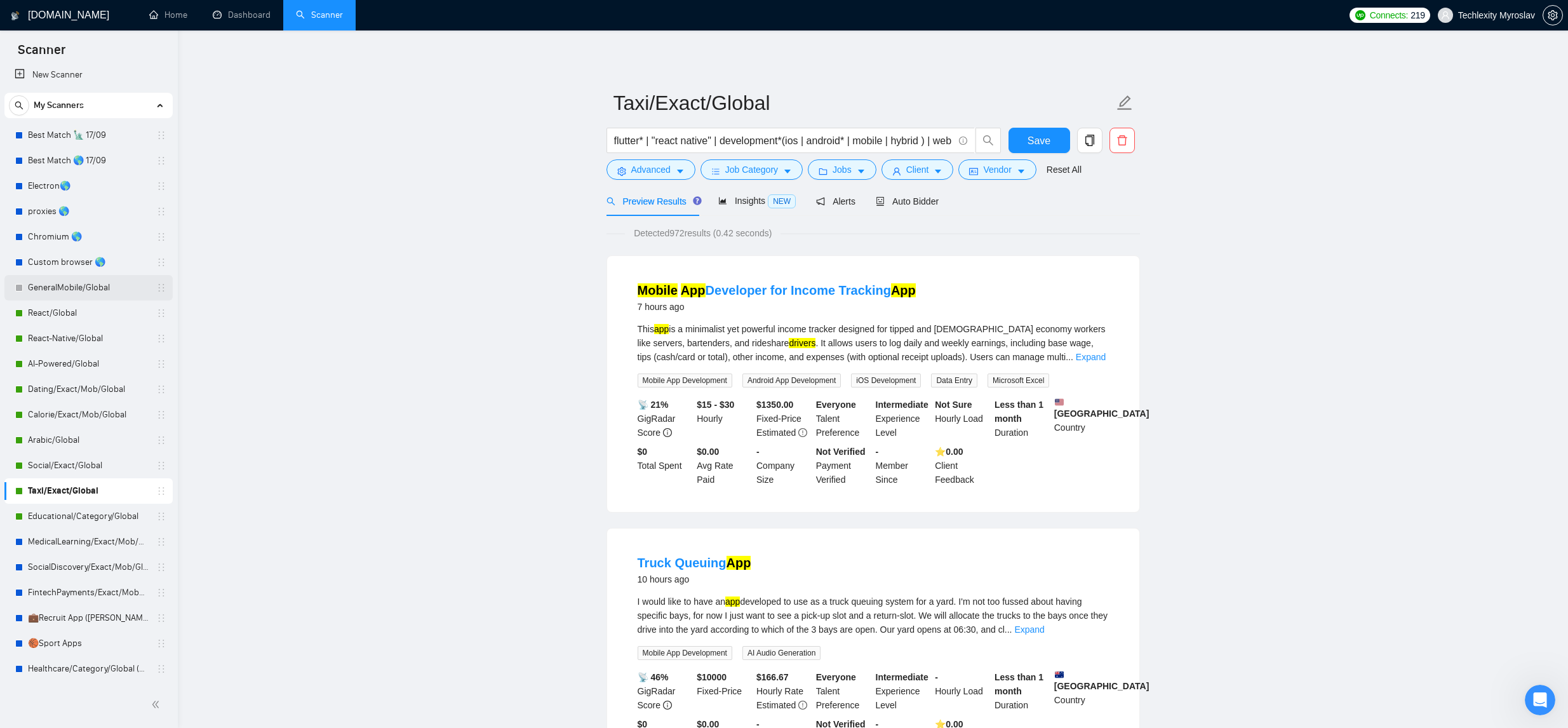
click at [92, 296] on link "GeneralMobile/Global" at bounding box center [88, 287] width 121 height 25
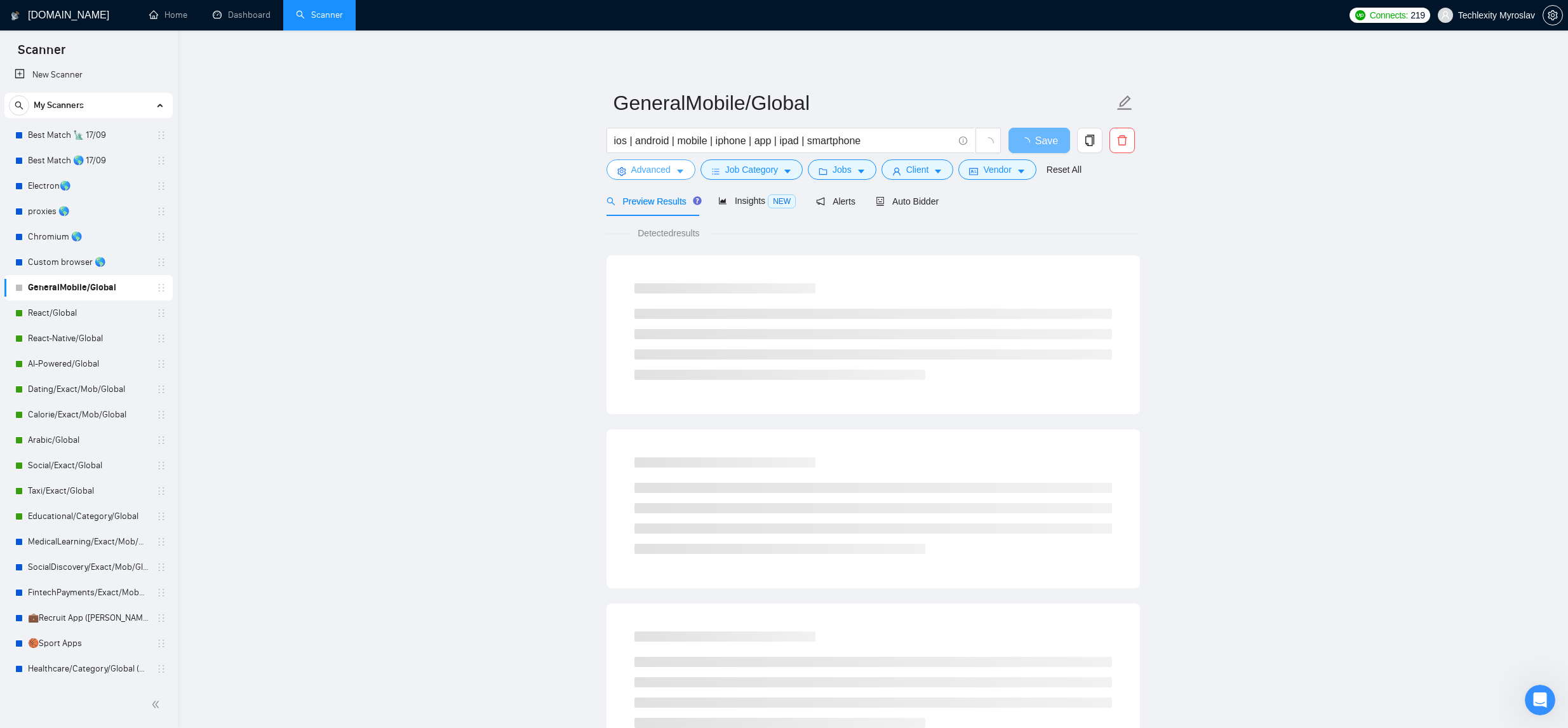
click at [649, 175] on span "Advanced" at bounding box center [651, 169] width 39 height 14
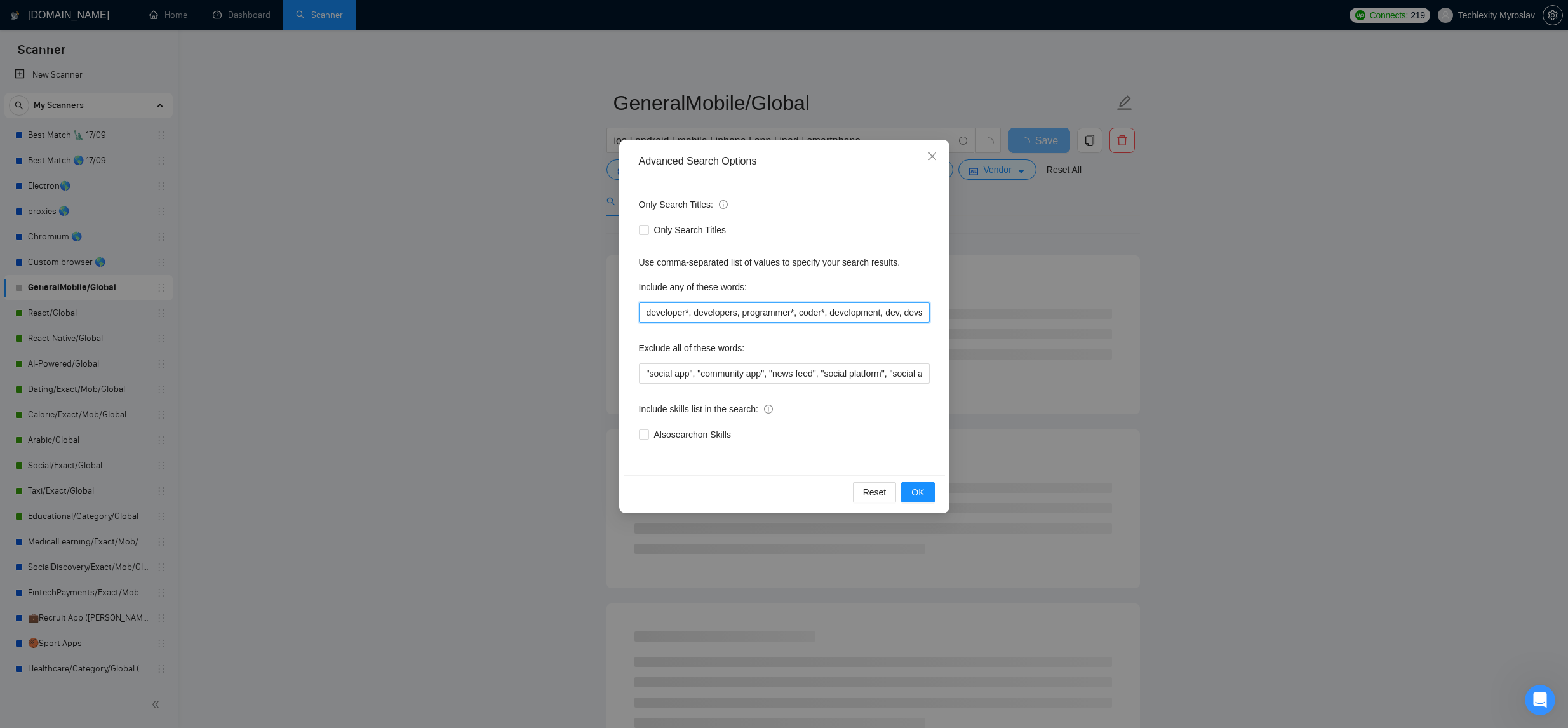
click at [645, 314] on input "developer*, developers, programmer*, coder*, development, dev, devs" at bounding box center [784, 312] width 291 height 20
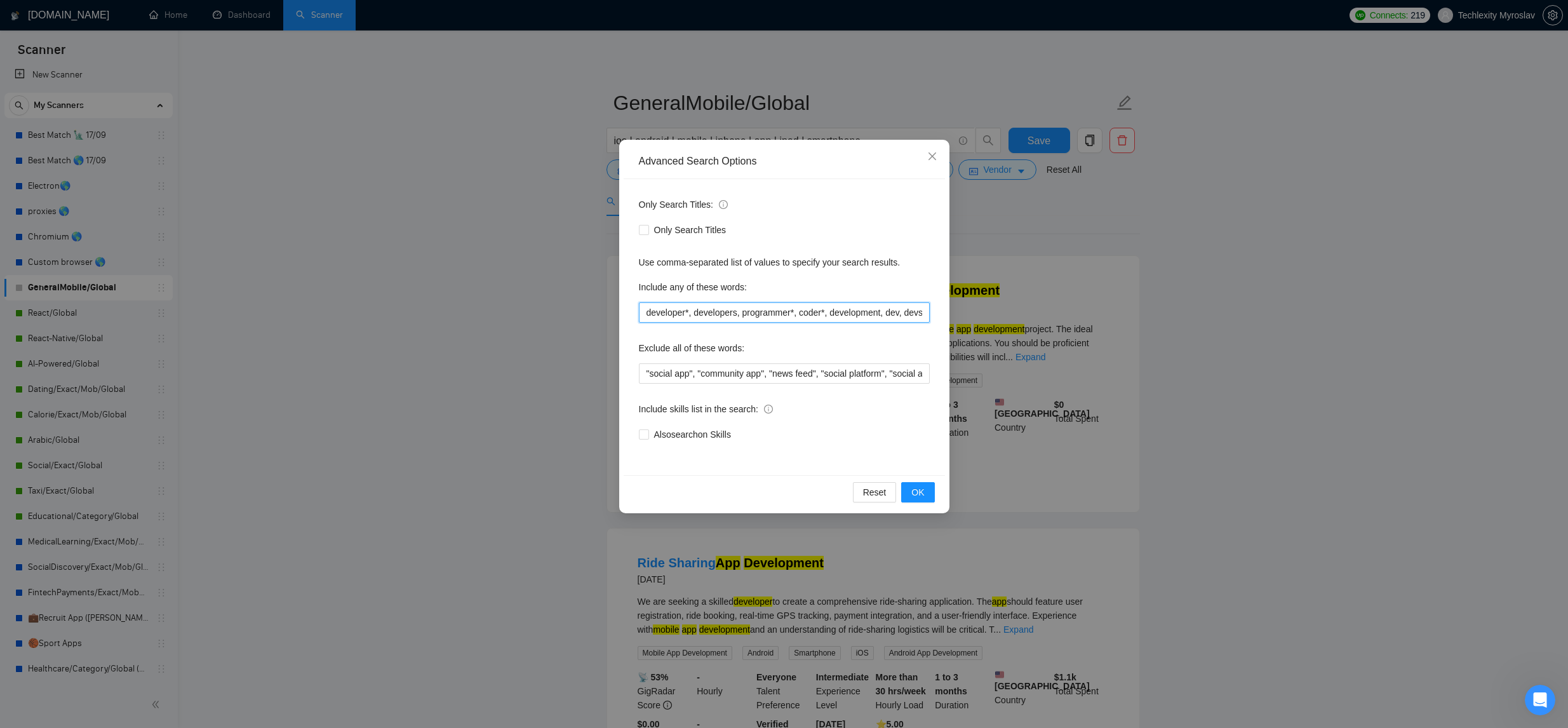
paste input "uber*, taxi*, doordash*, (food delivery*), driver*, glovo*, hauling, lyft*"
type input "developer*, developers, programmer*, coder*, development, dev, devs"
click at [640, 375] on input ""social app", "community app", "news feed", "social platform", "social activity…" at bounding box center [784, 373] width 291 height 20
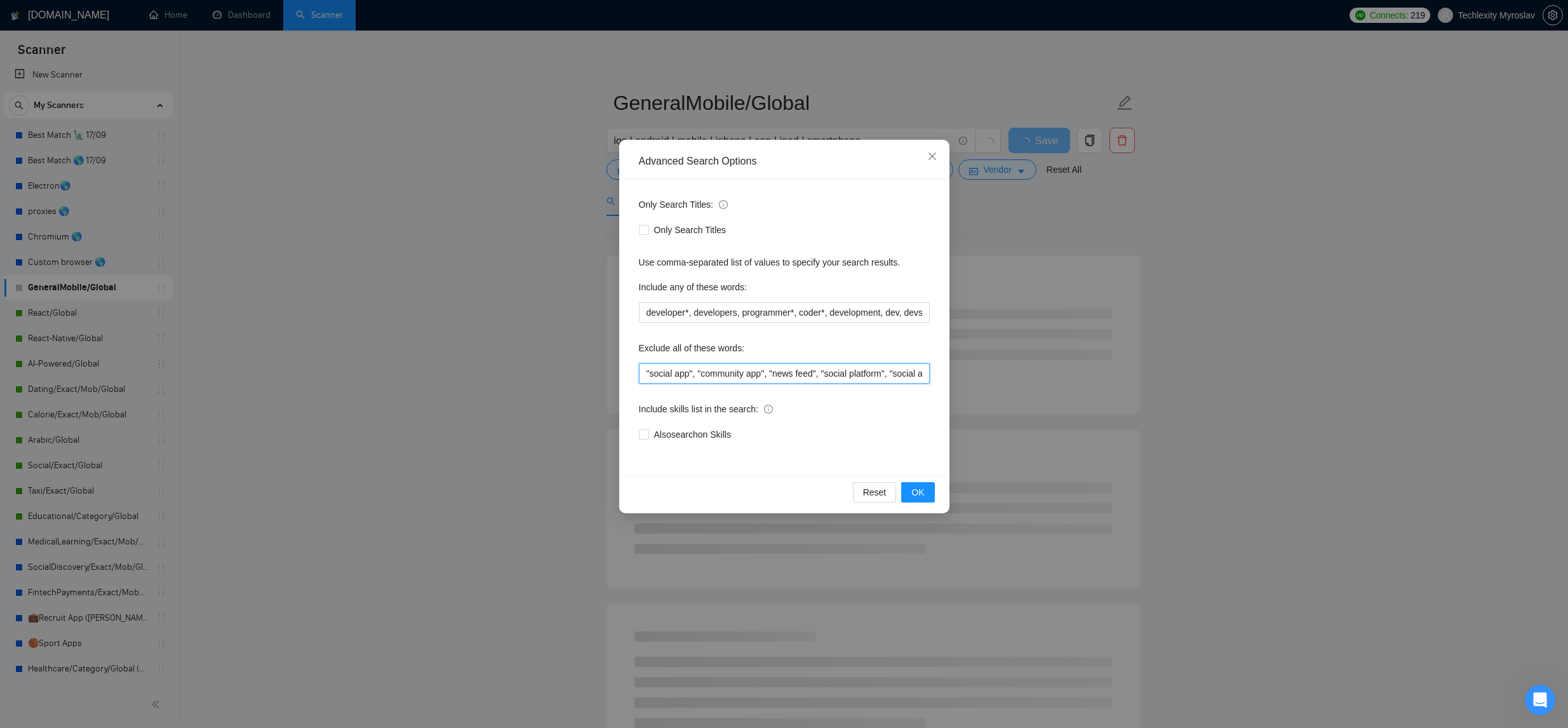
paste input "uber*, taxi*, doordash*, (food delivery*), driver*, glovo*, hauling, lyft*"
click at [914, 487] on span "OK" at bounding box center [917, 492] width 13 height 14
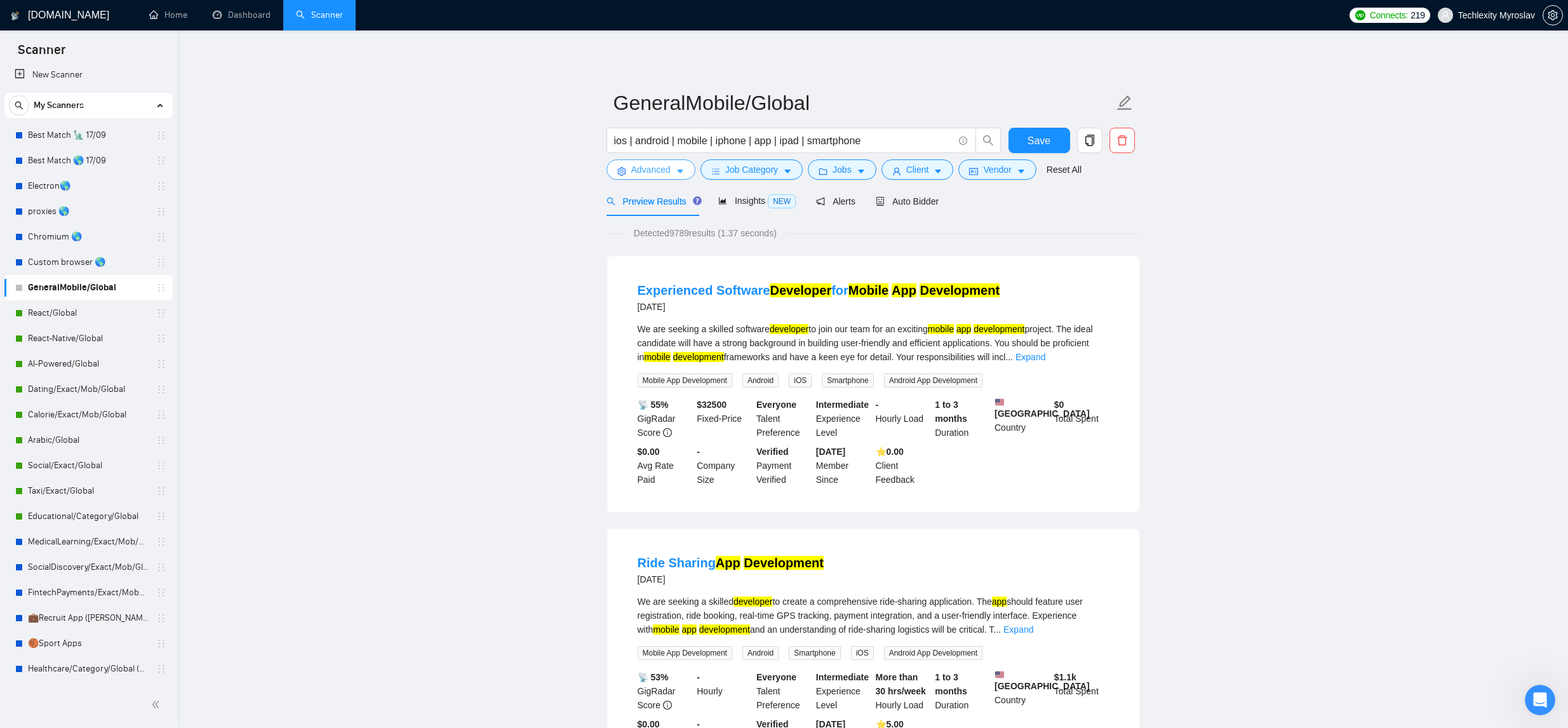
click at [684, 176] on icon "caret-down" at bounding box center [680, 171] width 9 height 9
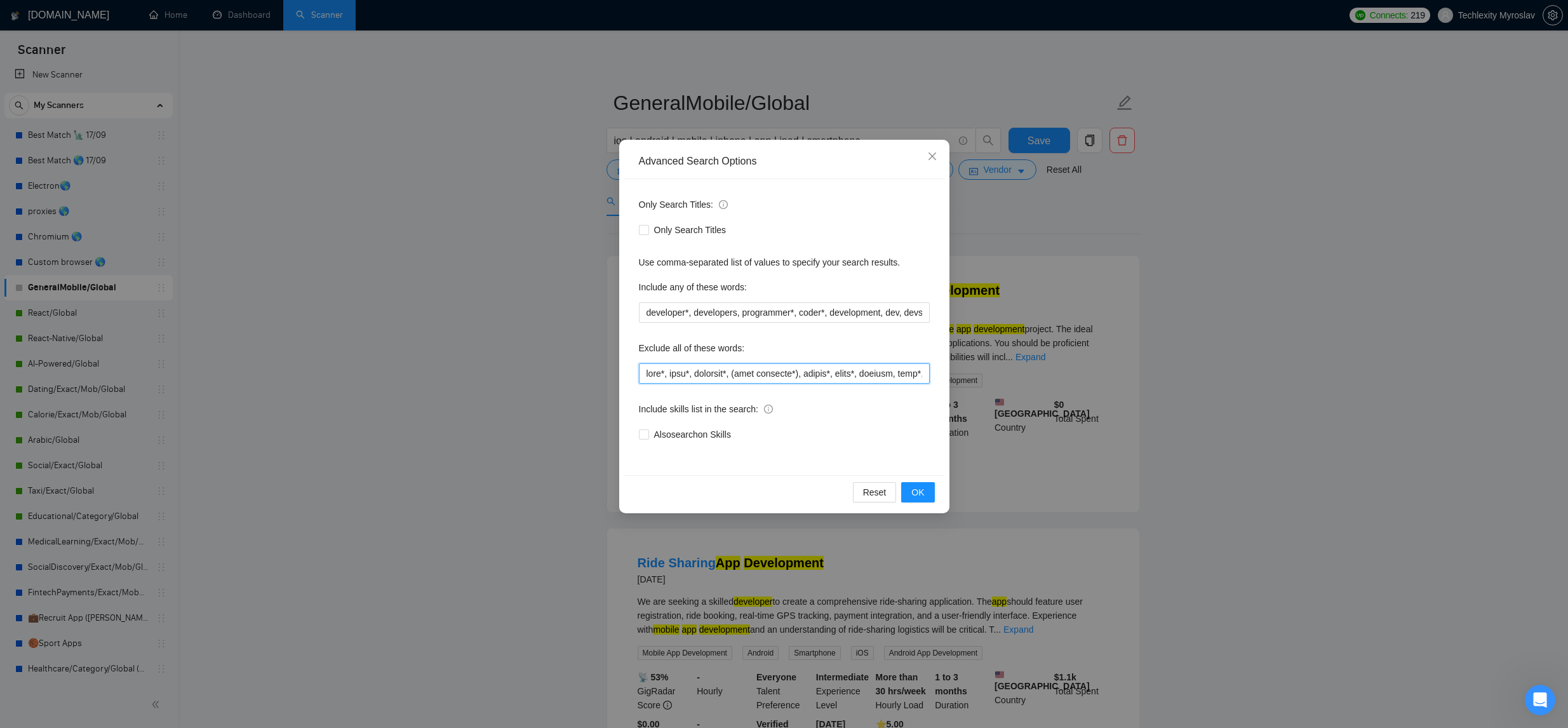
drag, startPoint x: 918, startPoint y: 376, endPoint x: 971, endPoint y: 380, distance: 53.2
click at [917, 376] on input "text" at bounding box center [784, 373] width 291 height 20
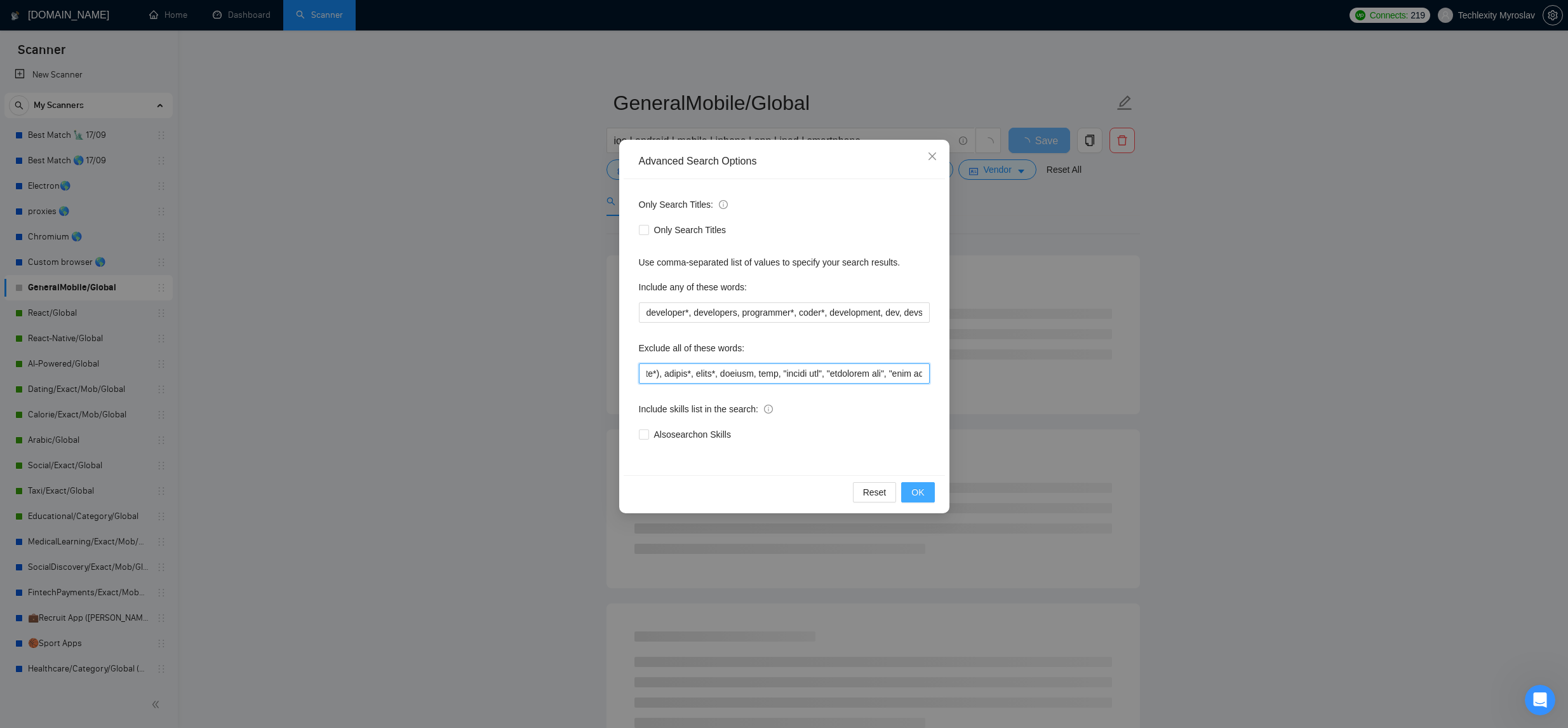
type input "uber*, taxi*, doordash*, (food delivery*), driver*, glovo*, hauling, lyft, "soc…"
click at [914, 500] on button "OK" at bounding box center [917, 492] width 33 height 20
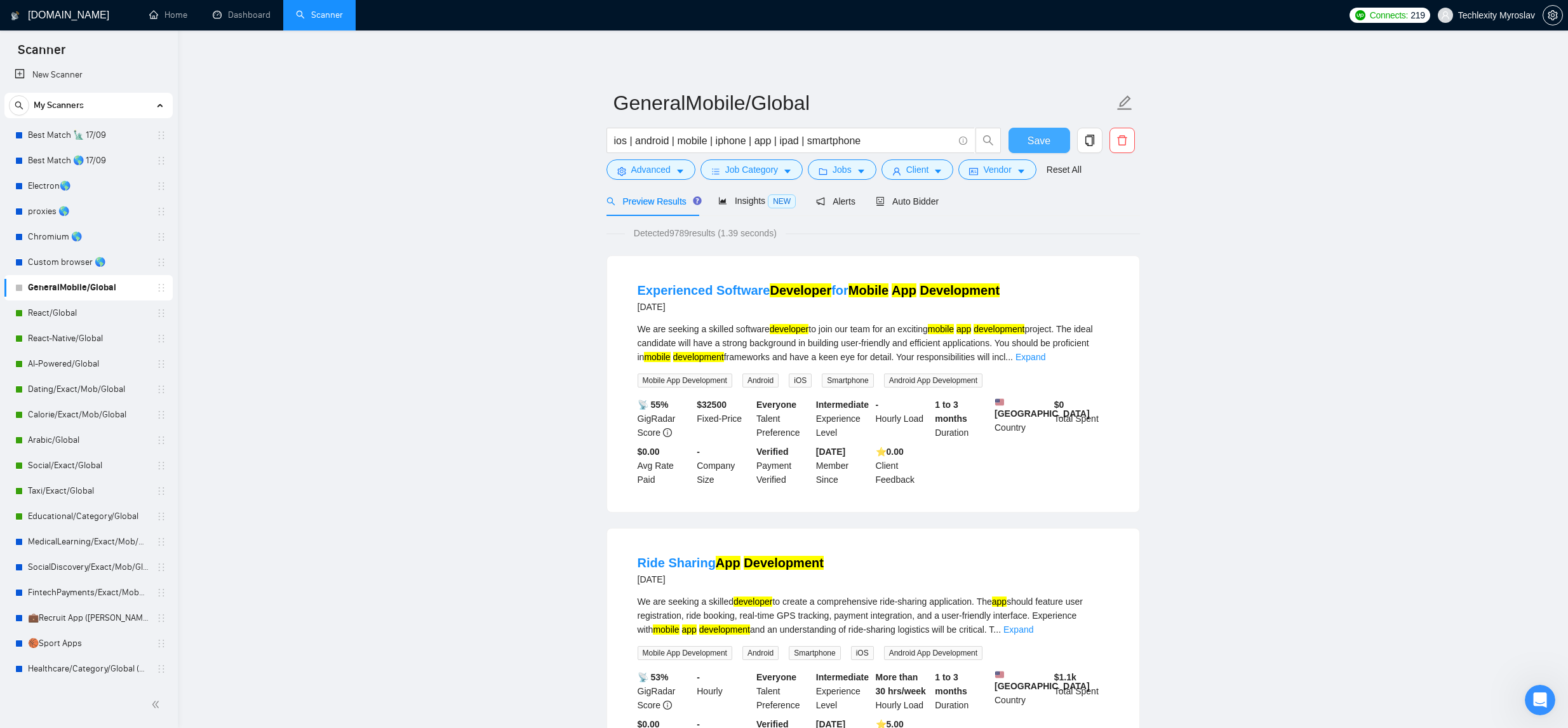
click at [1040, 140] on span "Save" at bounding box center [1039, 140] width 23 height 16
click at [106, 489] on link "Taxi/Exact/Global" at bounding box center [88, 490] width 121 height 25
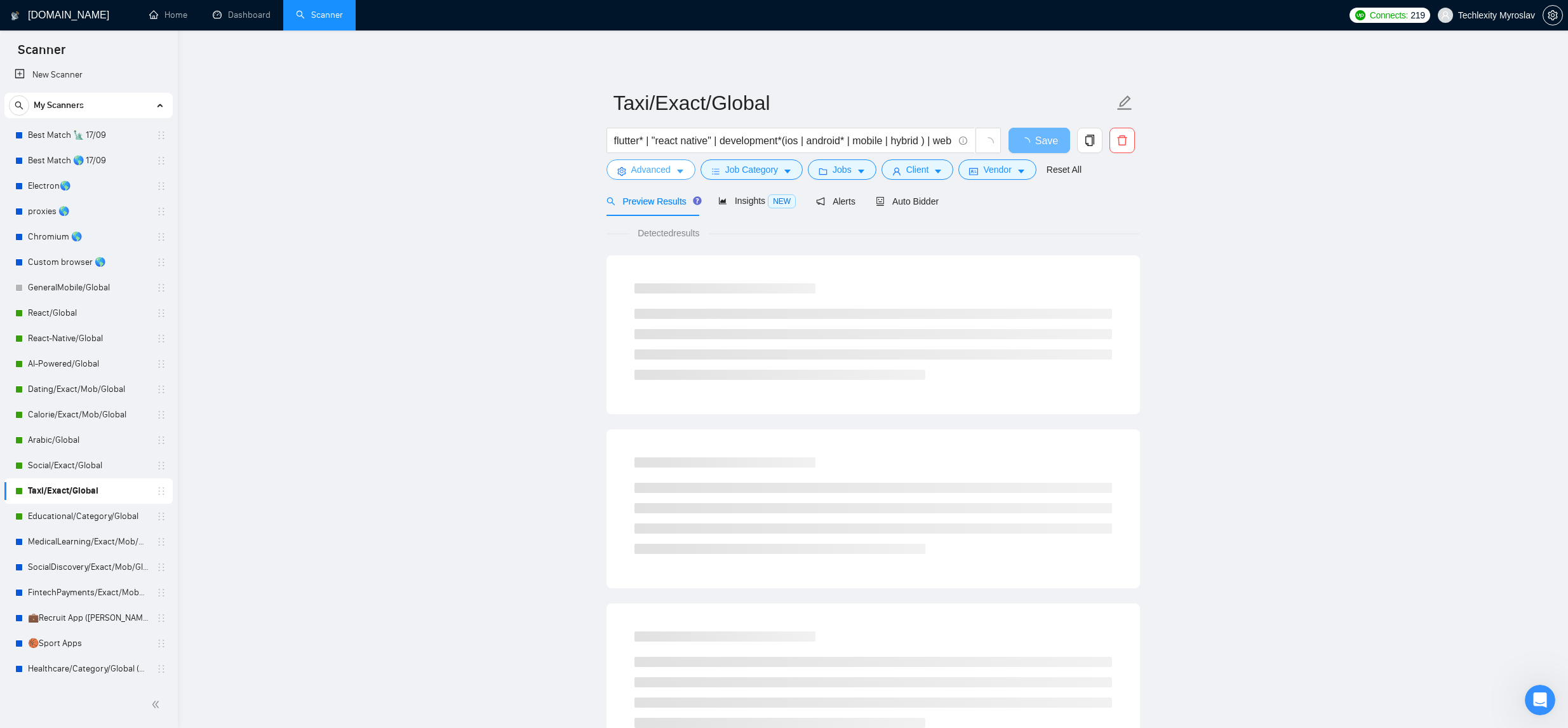
click at [676, 162] on button "Advanced" at bounding box center [651, 169] width 89 height 20
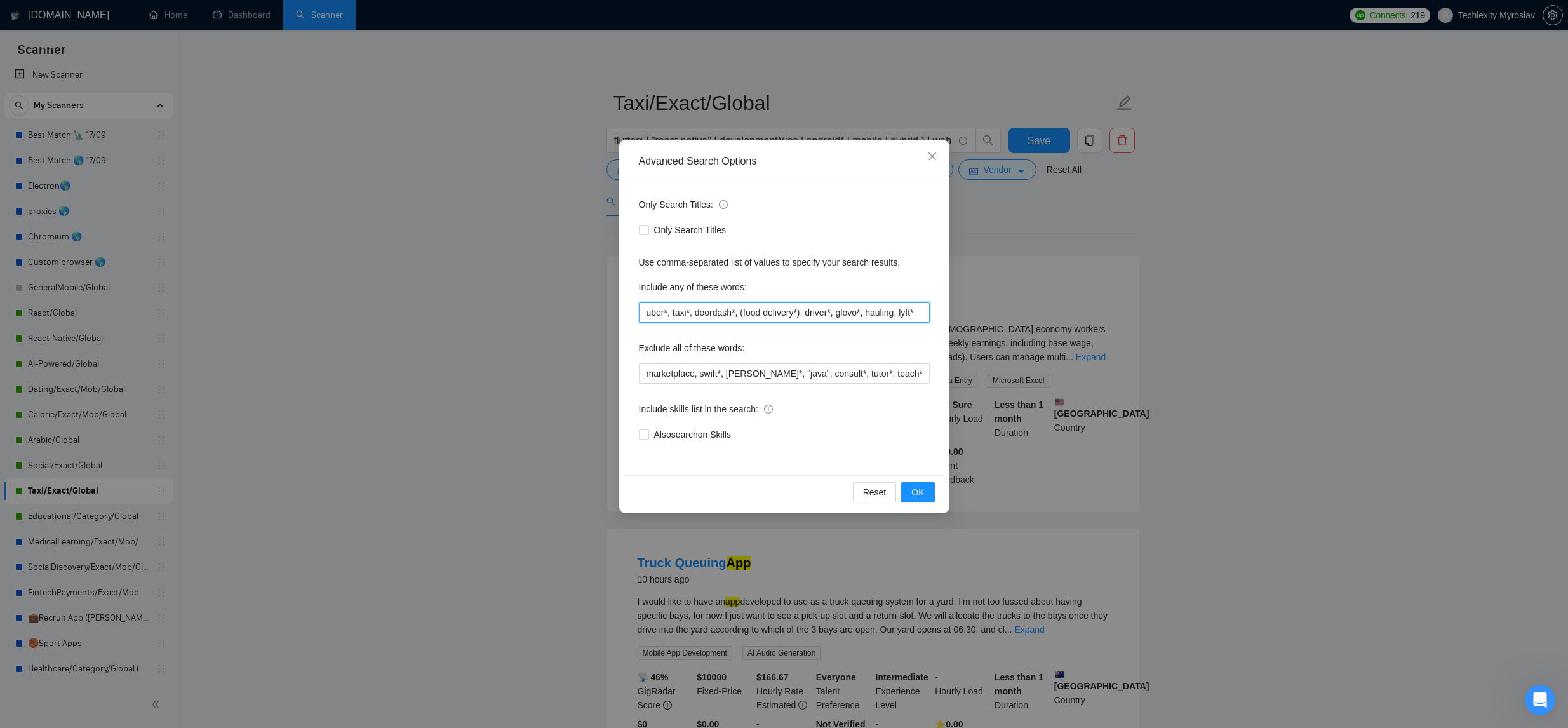
scroll to position [0, 2]
drag, startPoint x: 885, startPoint y: 308, endPoint x: 1042, endPoint y: 319, distance: 157.4
click at [1043, 319] on div "Advanced Search Options Only Search Titles: Only Search Titles Use comma-separa…" at bounding box center [784, 364] width 1568 height 728
type input "uber*, taxi*, doordash*, (food delivery*), driver*, glovo*, hauling, lyft"
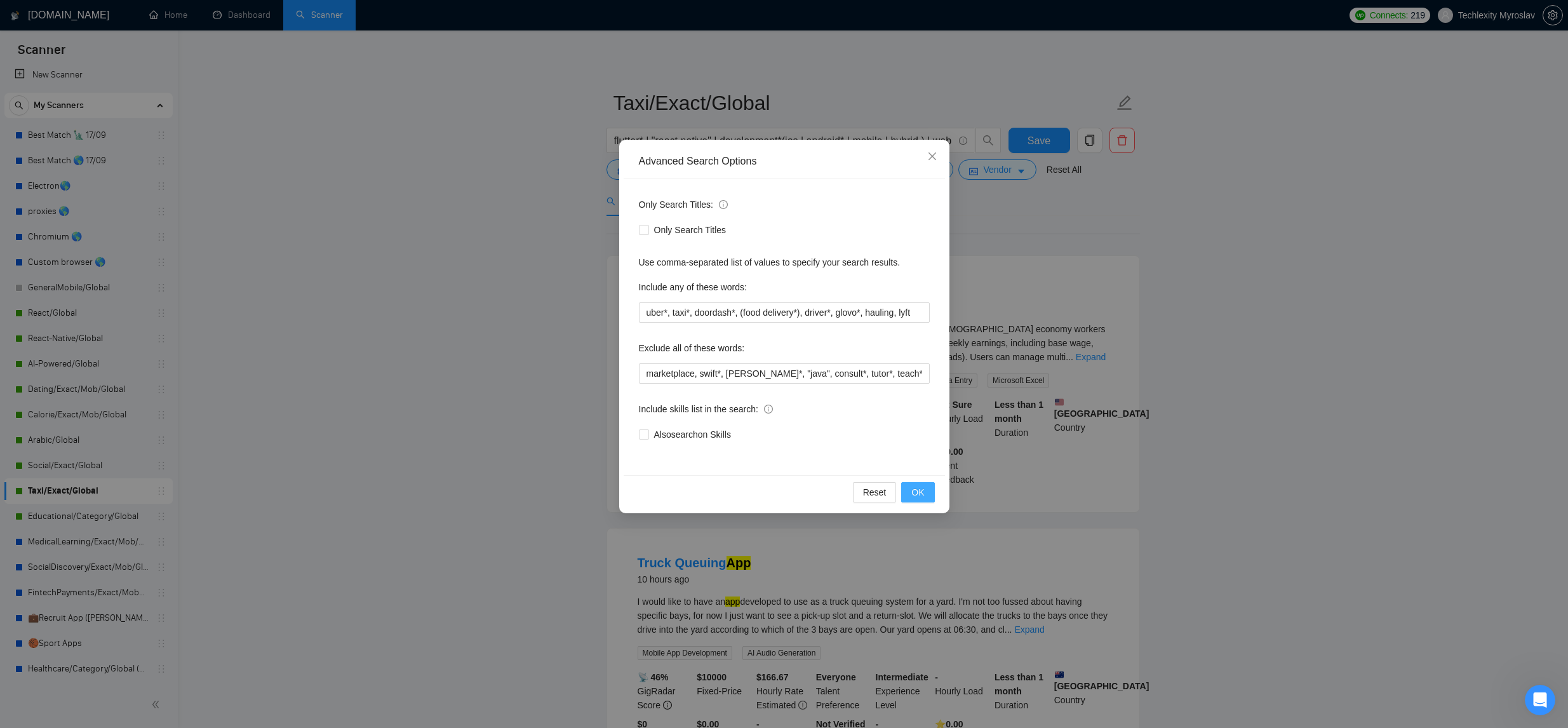
click at [926, 493] on button "OK" at bounding box center [917, 492] width 33 height 20
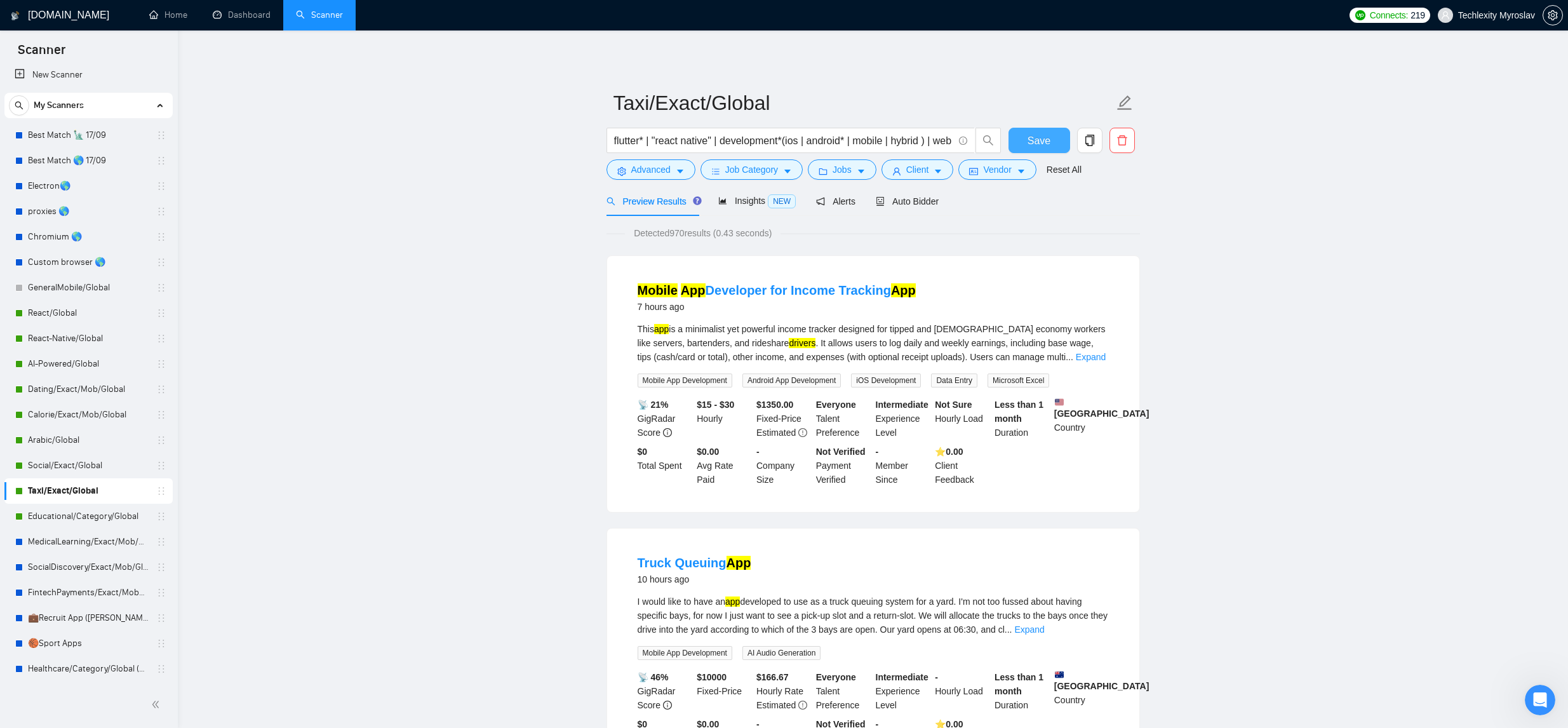
click at [1039, 138] on span "Save" at bounding box center [1039, 140] width 23 height 16
click at [56, 511] on link "Educational/Category/Global" at bounding box center [88, 516] width 121 height 25
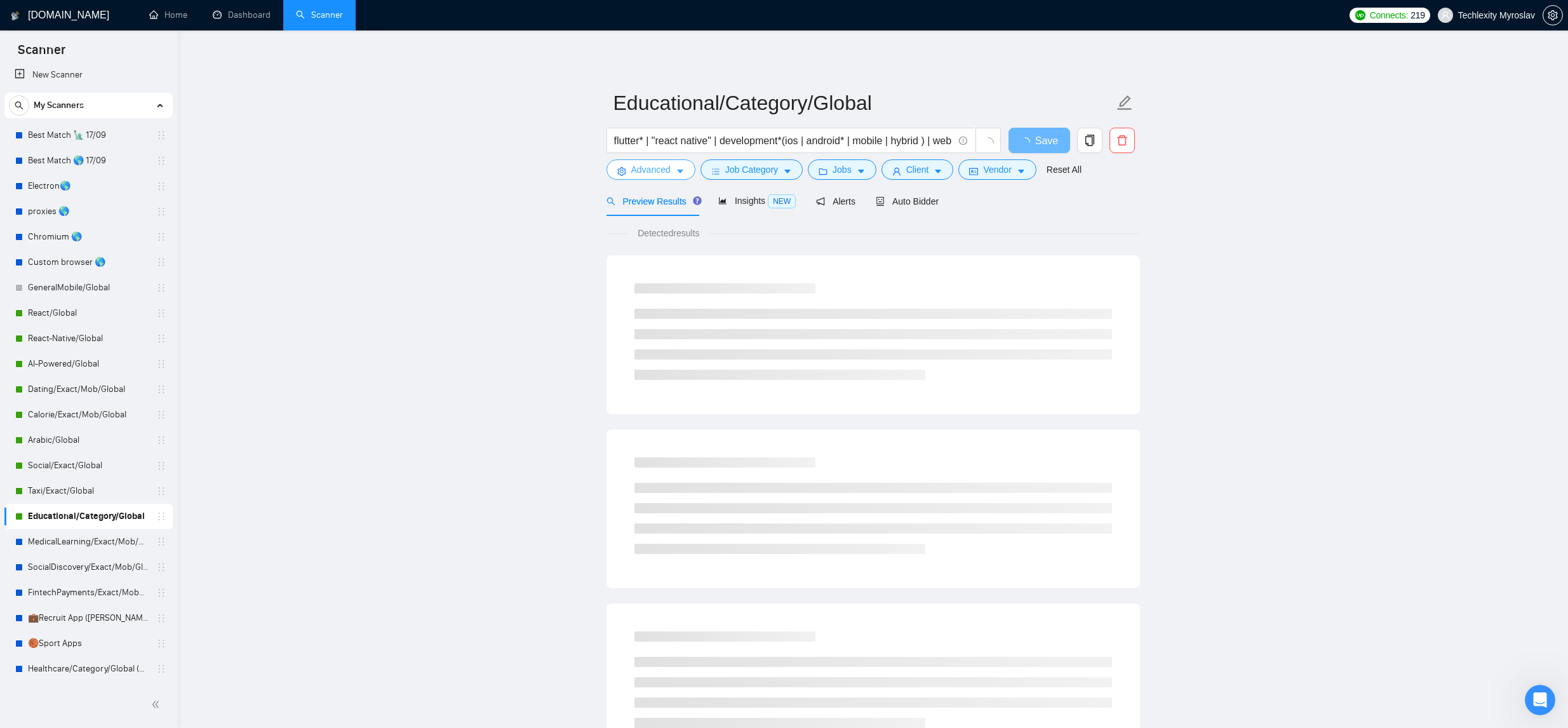
click at [672, 166] on button "Advanced" at bounding box center [651, 169] width 89 height 20
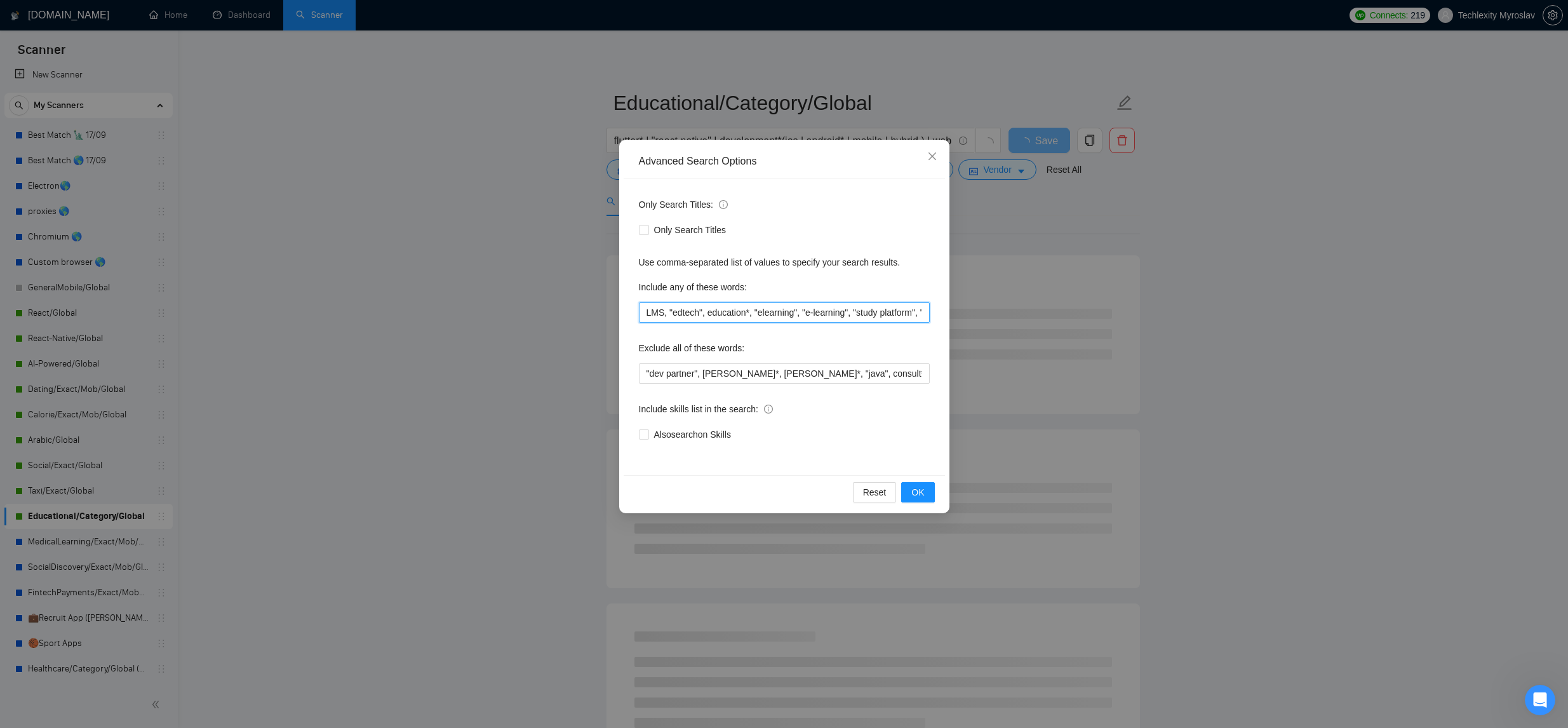
click at [726, 317] on input "LMS, "edtech", education*, "elearning", "e-learning", "study platform", "learni…" at bounding box center [784, 312] width 291 height 20
click at [725, 317] on input "LMS, "edtech", education*, "elearning", "e-learning", "study platform", "learni…" at bounding box center [784, 312] width 291 height 20
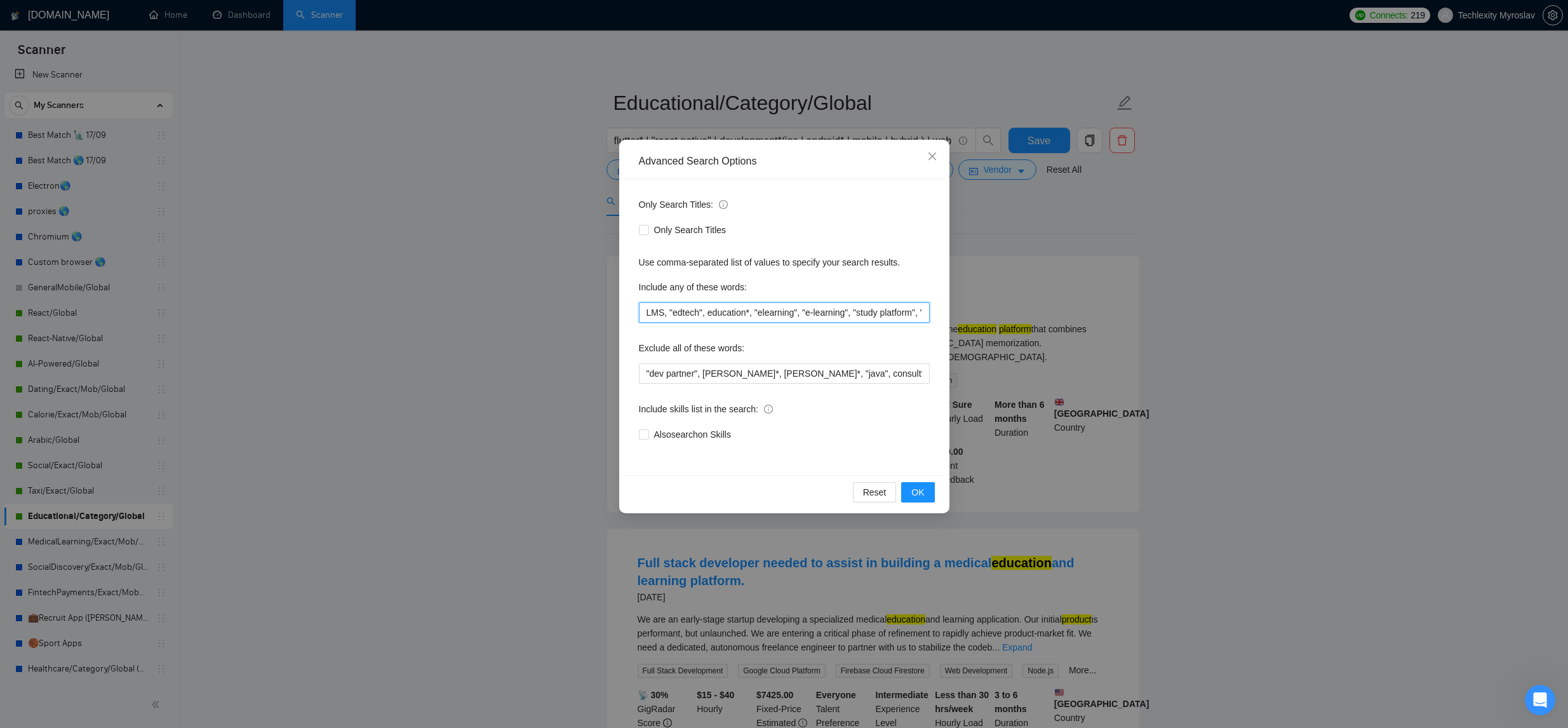
click at [726, 317] on input "LMS, "edtech", education*, "elearning", "e-learning", "study platform", "learni…" at bounding box center [784, 312] width 291 height 20
click at [725, 317] on input "LMS, "edtech", education*, "elearning", "e-learning", "study platform", "learni…" at bounding box center [784, 312] width 291 height 20
click at [927, 157] on icon "close" at bounding box center [932, 156] width 10 height 10
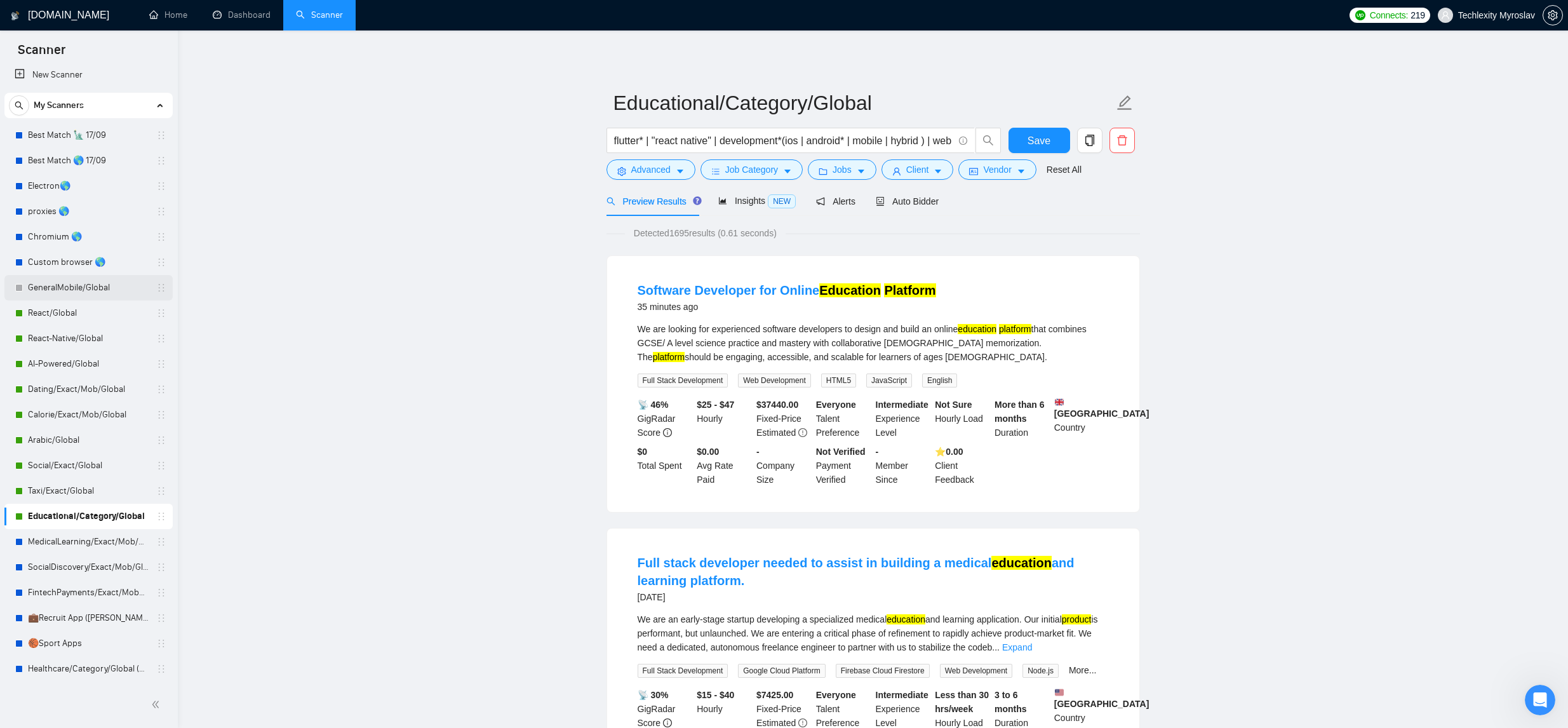
click at [98, 283] on link "GeneralMobile/Global" at bounding box center [88, 287] width 121 height 25
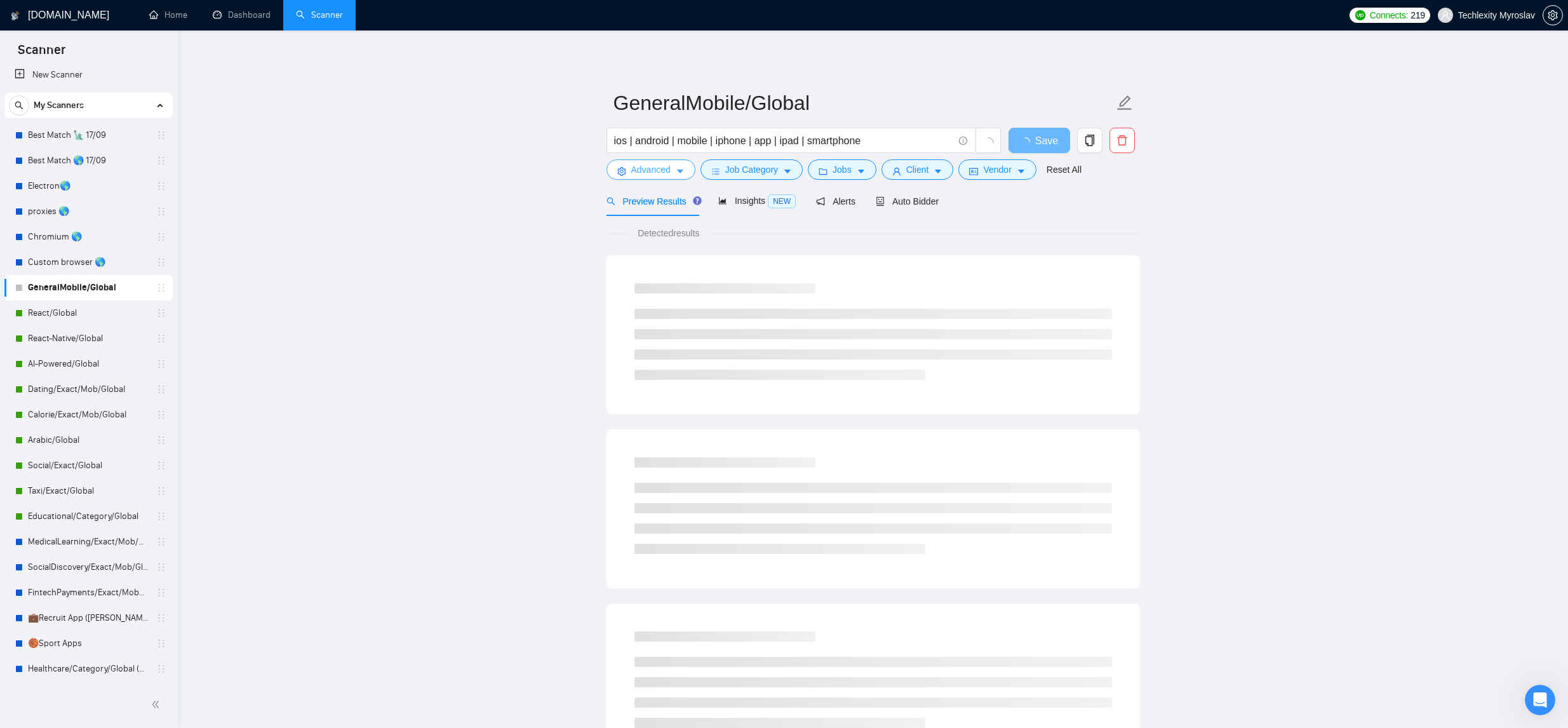
click at [658, 174] on span "Advanced" at bounding box center [651, 169] width 39 height 14
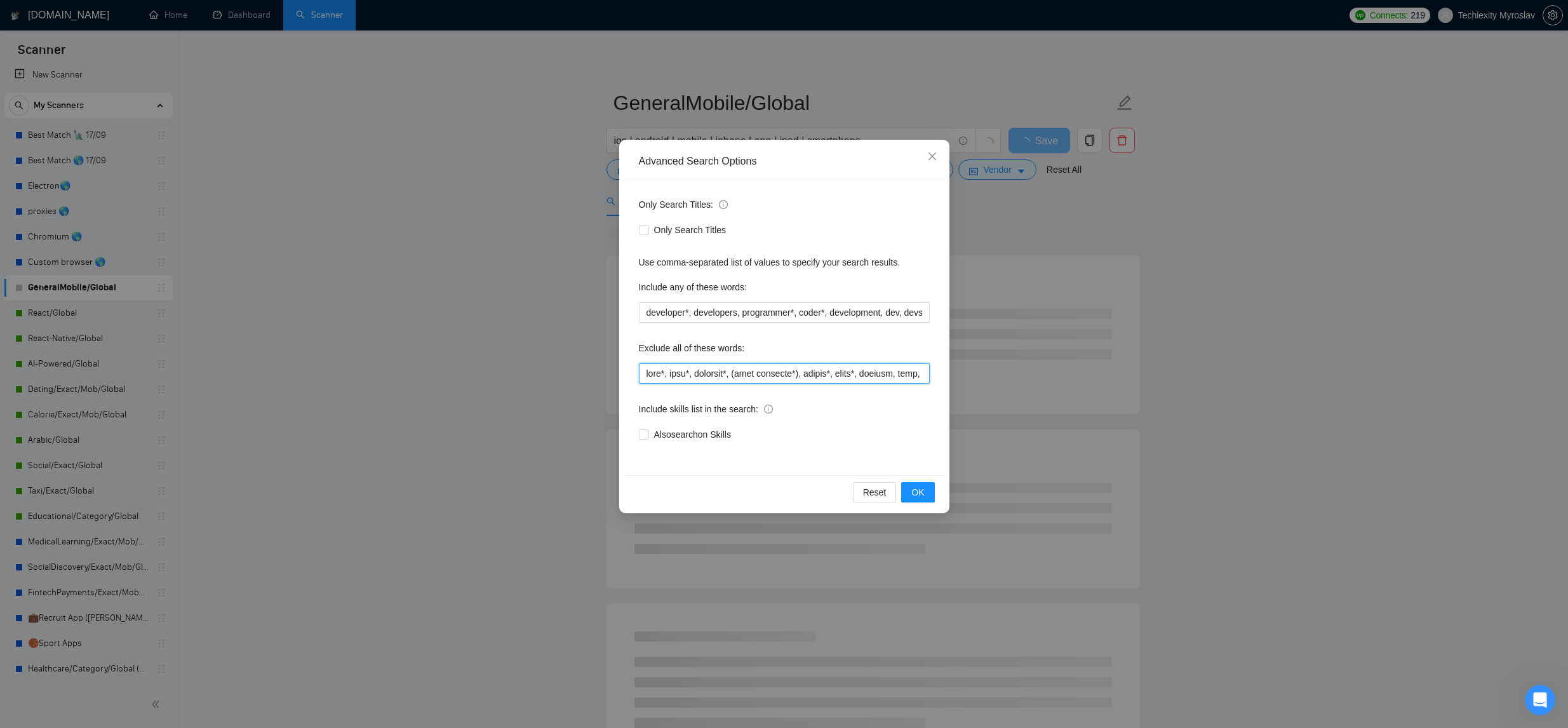
click at [643, 370] on input "text" at bounding box center [784, 373] width 291 height 20
paste input "LMS, "edtech", education*, "elearning", "e-learning", "study platform", "learni…"
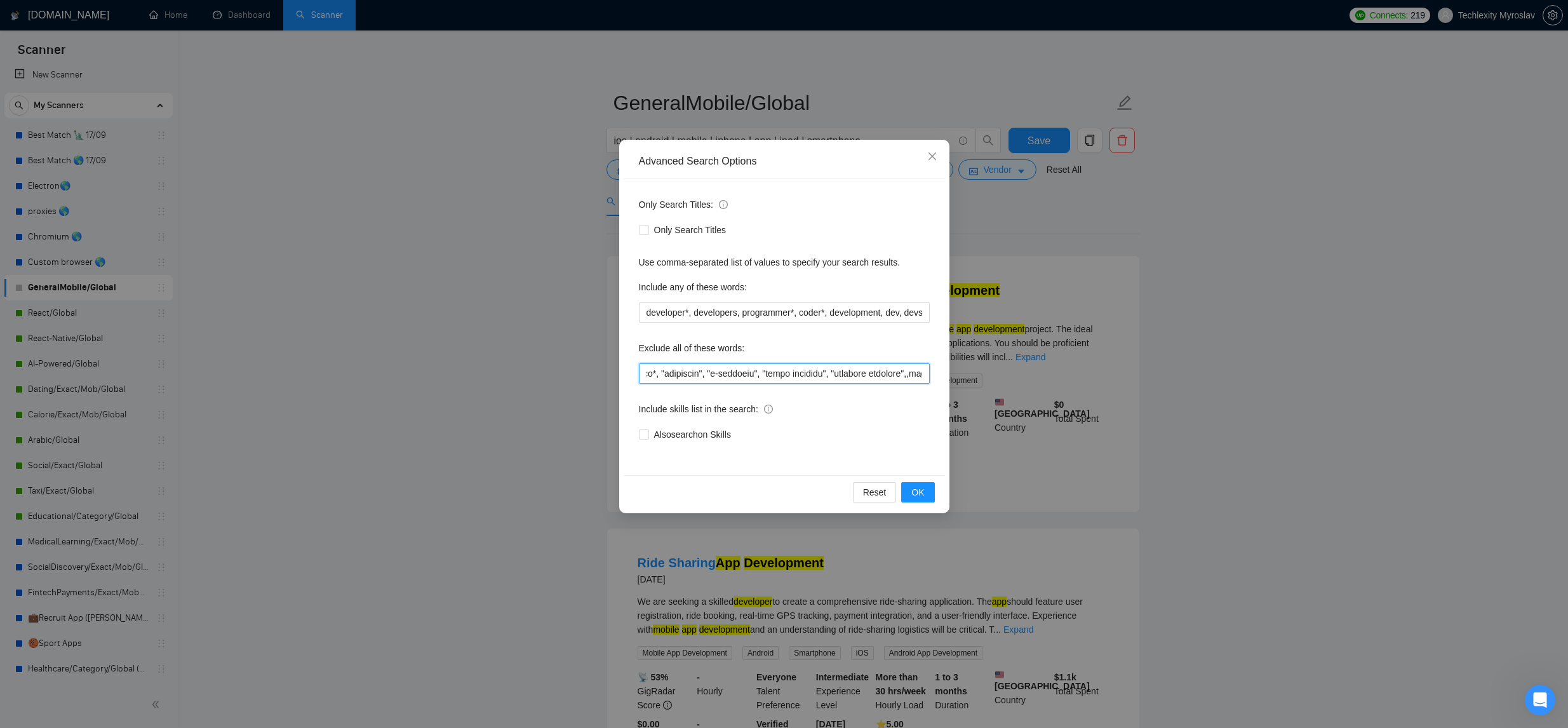
scroll to position [0, 97]
type input "LMS, "edtech", education*, "elearning", "e-learning", "study platform", "learni…"
click at [917, 483] on button "OK" at bounding box center [917, 492] width 33 height 20
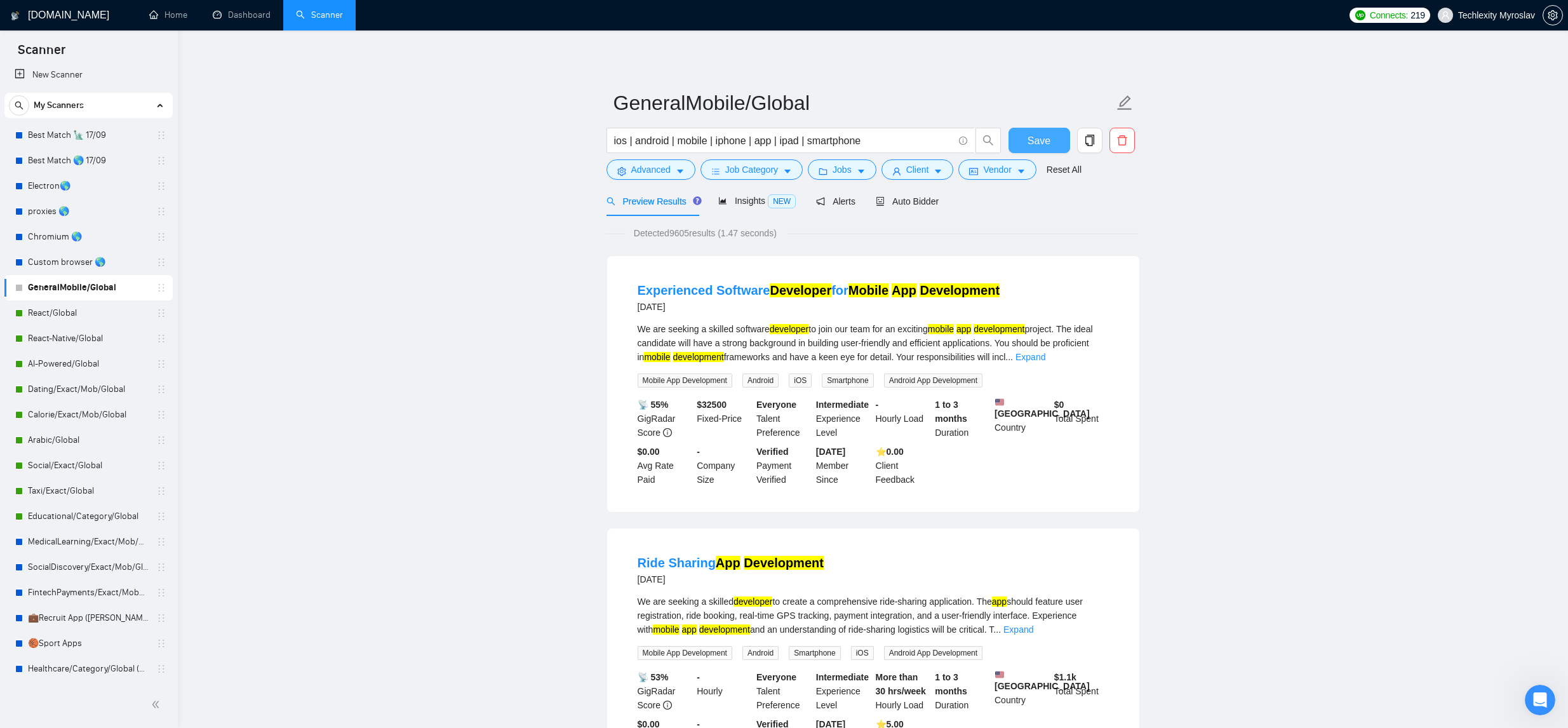
click at [1034, 141] on span "Save" at bounding box center [1039, 140] width 23 height 16
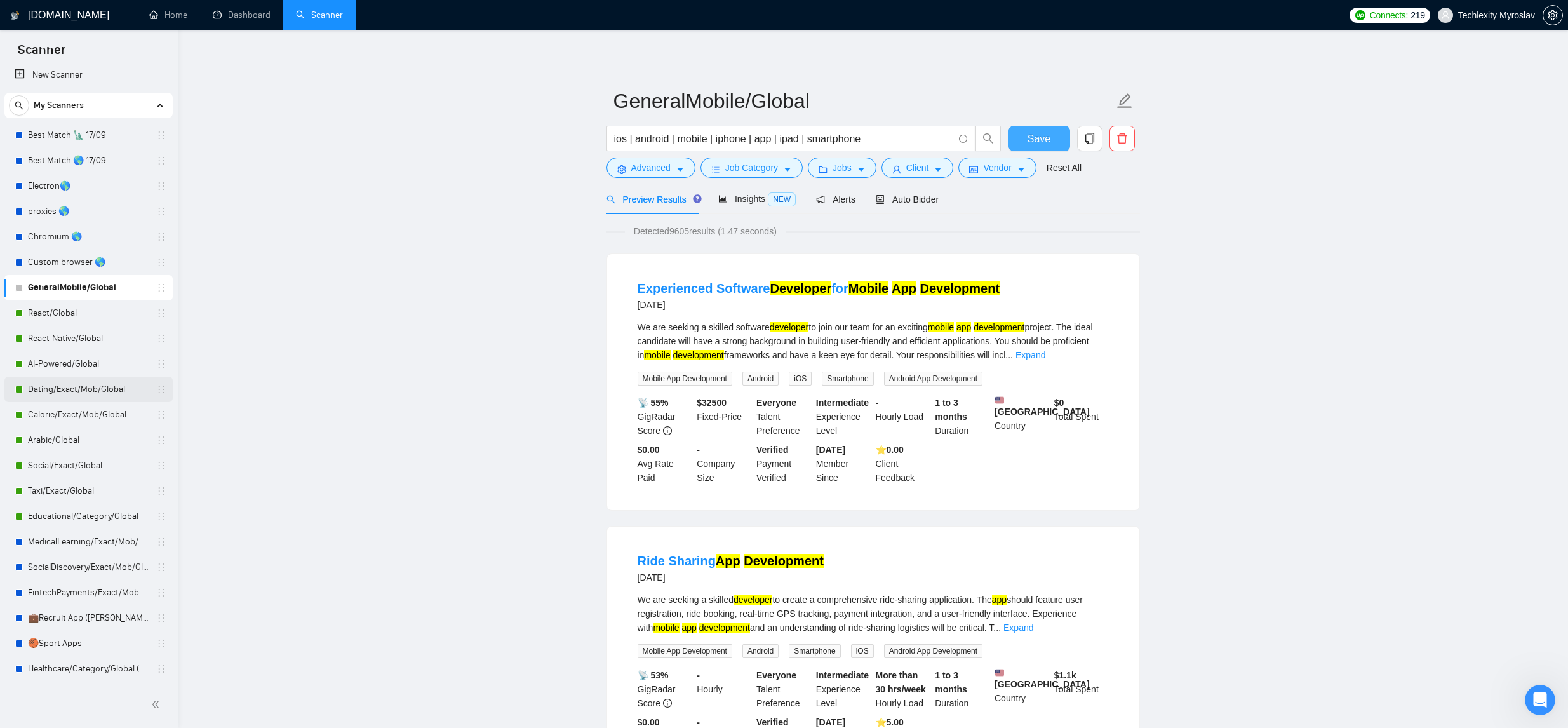
scroll to position [7, 0]
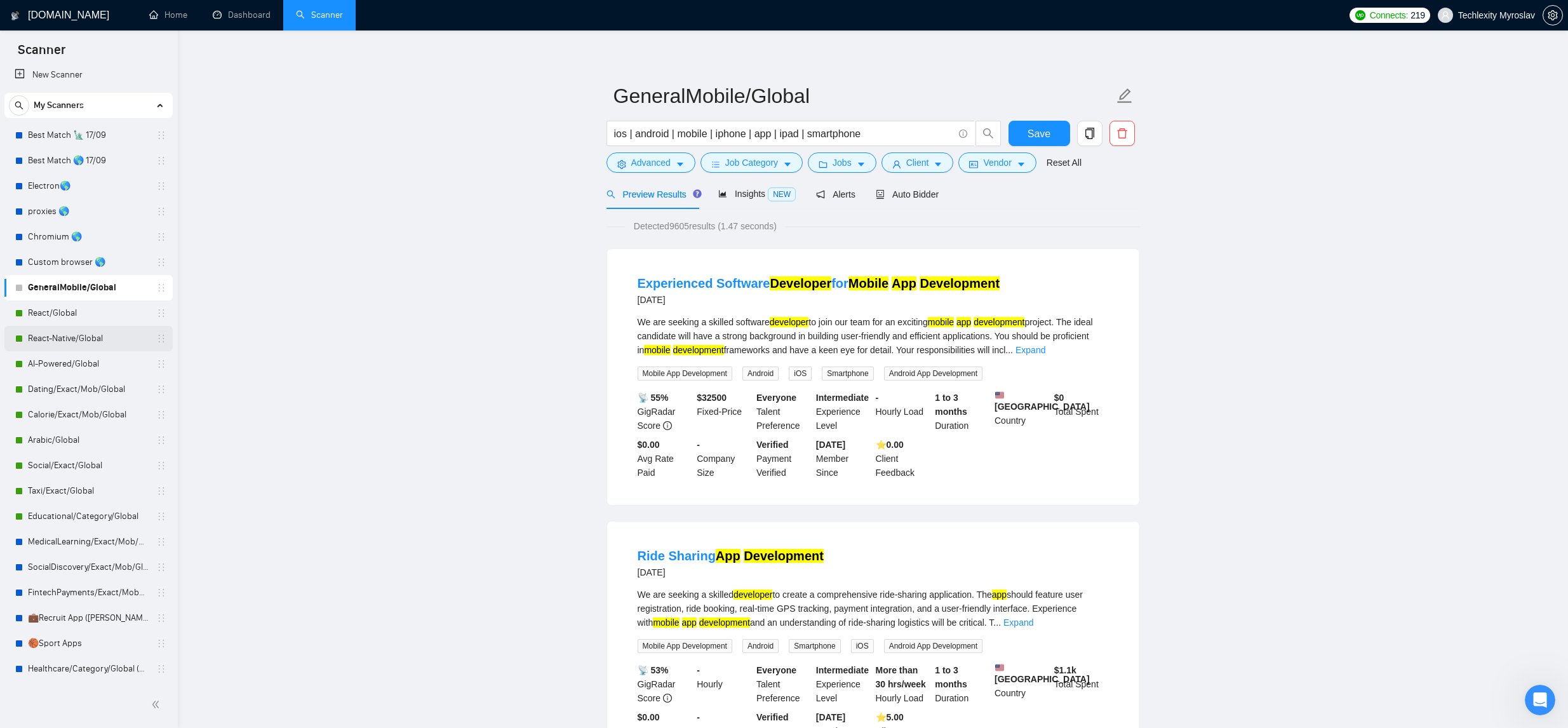
click at [113, 335] on link "React-Native/Global" at bounding box center [88, 338] width 121 height 25
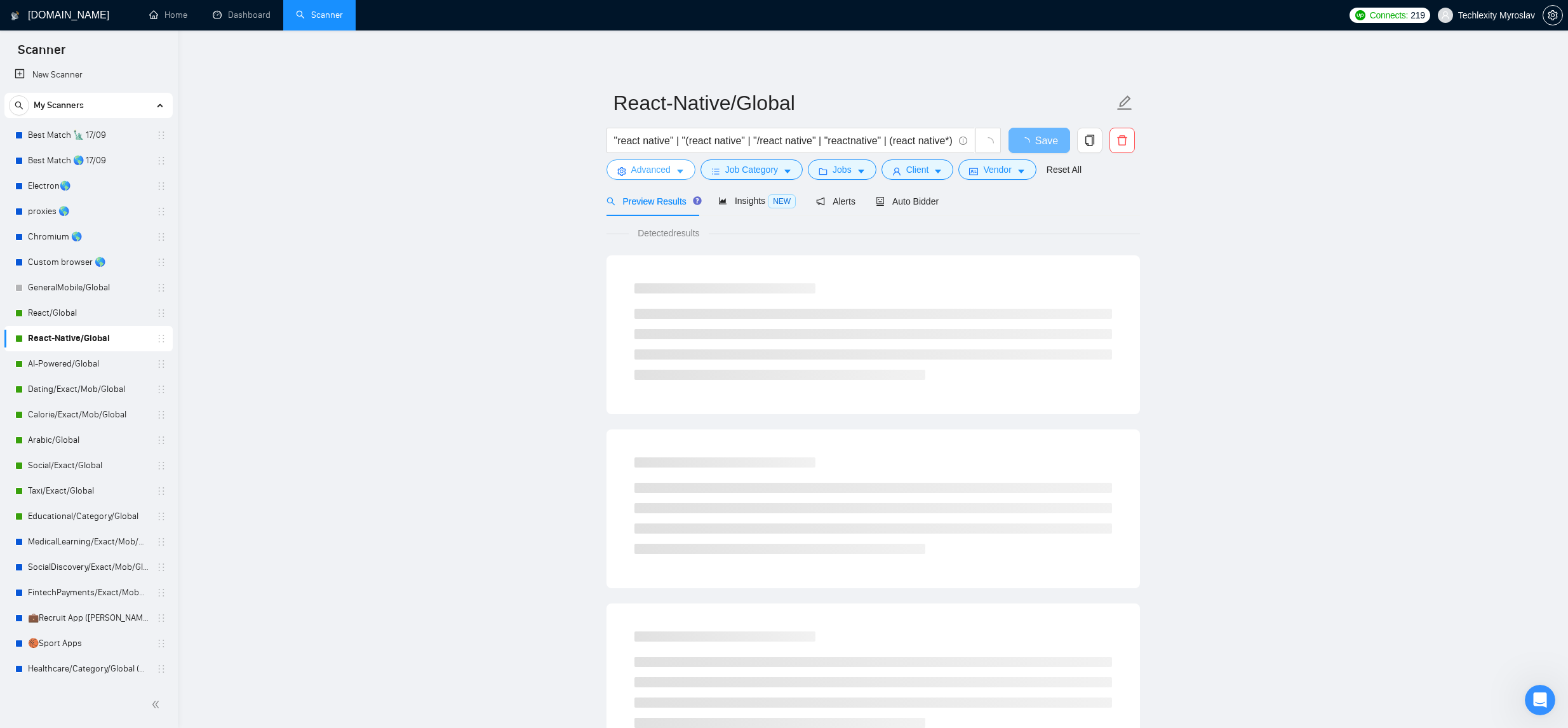
click at [670, 178] on button "Advanced" at bounding box center [651, 169] width 89 height 20
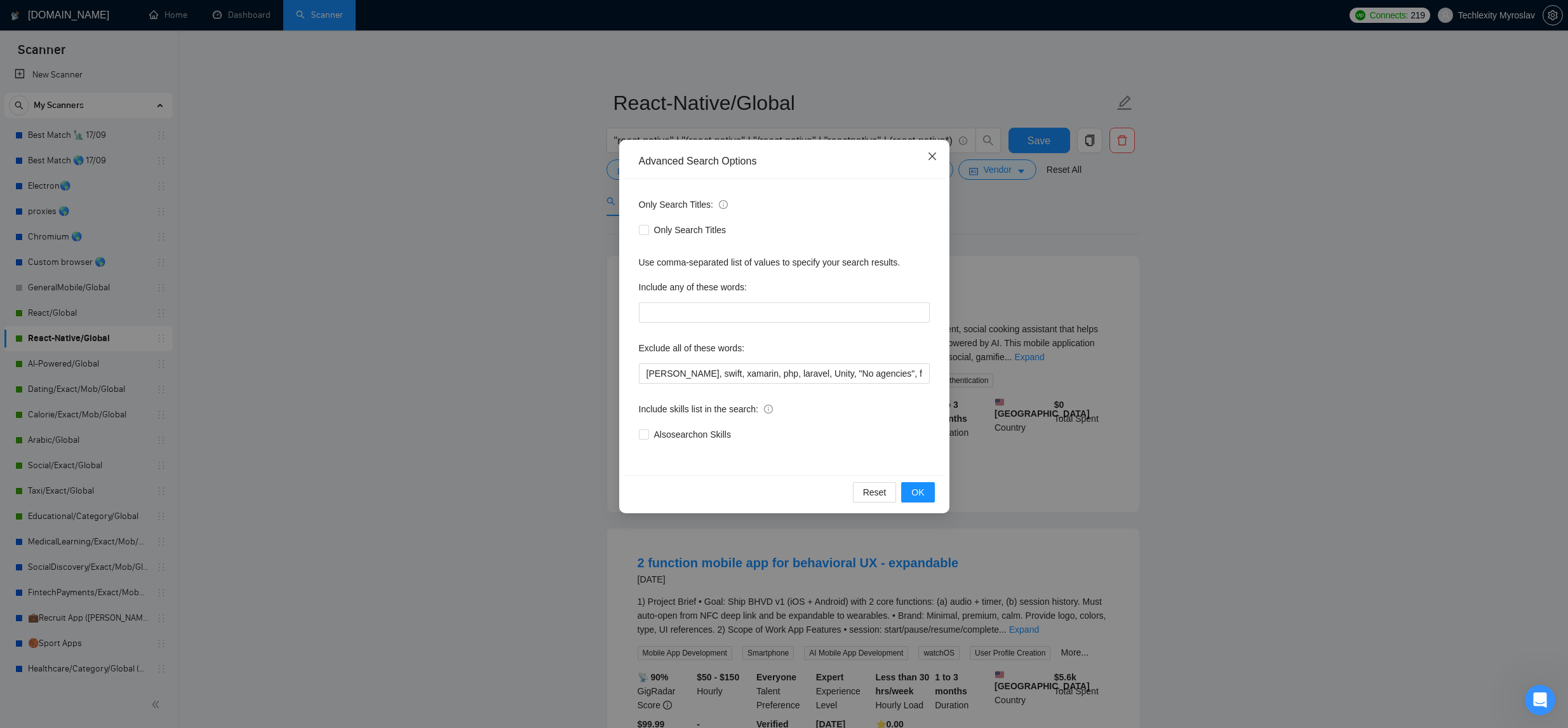
click at [929, 161] on icon "close" at bounding box center [932, 156] width 10 height 10
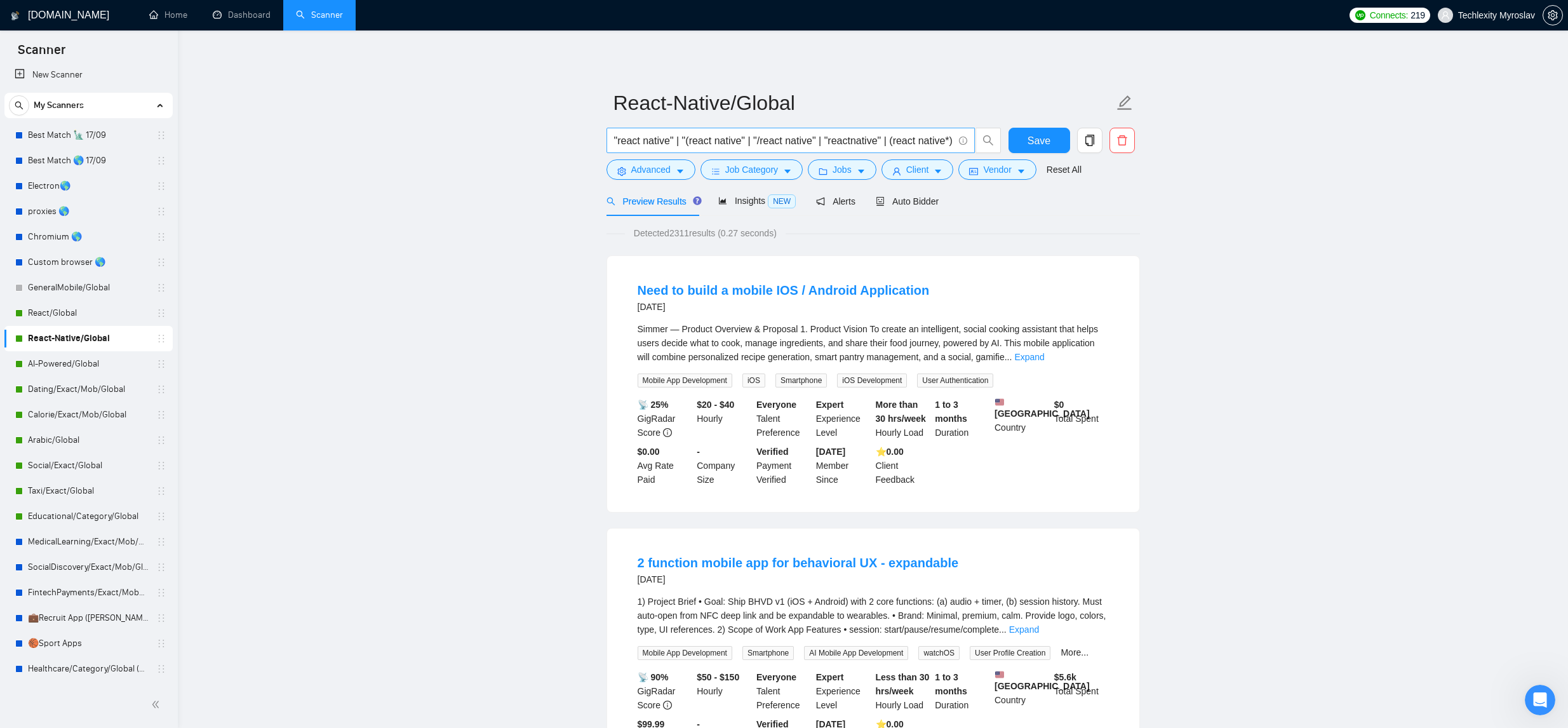
click at [850, 143] on input ""react native" | "(react native" | "/react native" | "reactnative" | (react nat…" at bounding box center [784, 140] width 339 height 16
click at [850, 142] on input ""react native" | "(react native" | "/react native" | "reactnative" | (react nat…" at bounding box center [784, 140] width 339 height 16
click at [106, 287] on link "GeneralMobile/Global" at bounding box center [88, 287] width 121 height 25
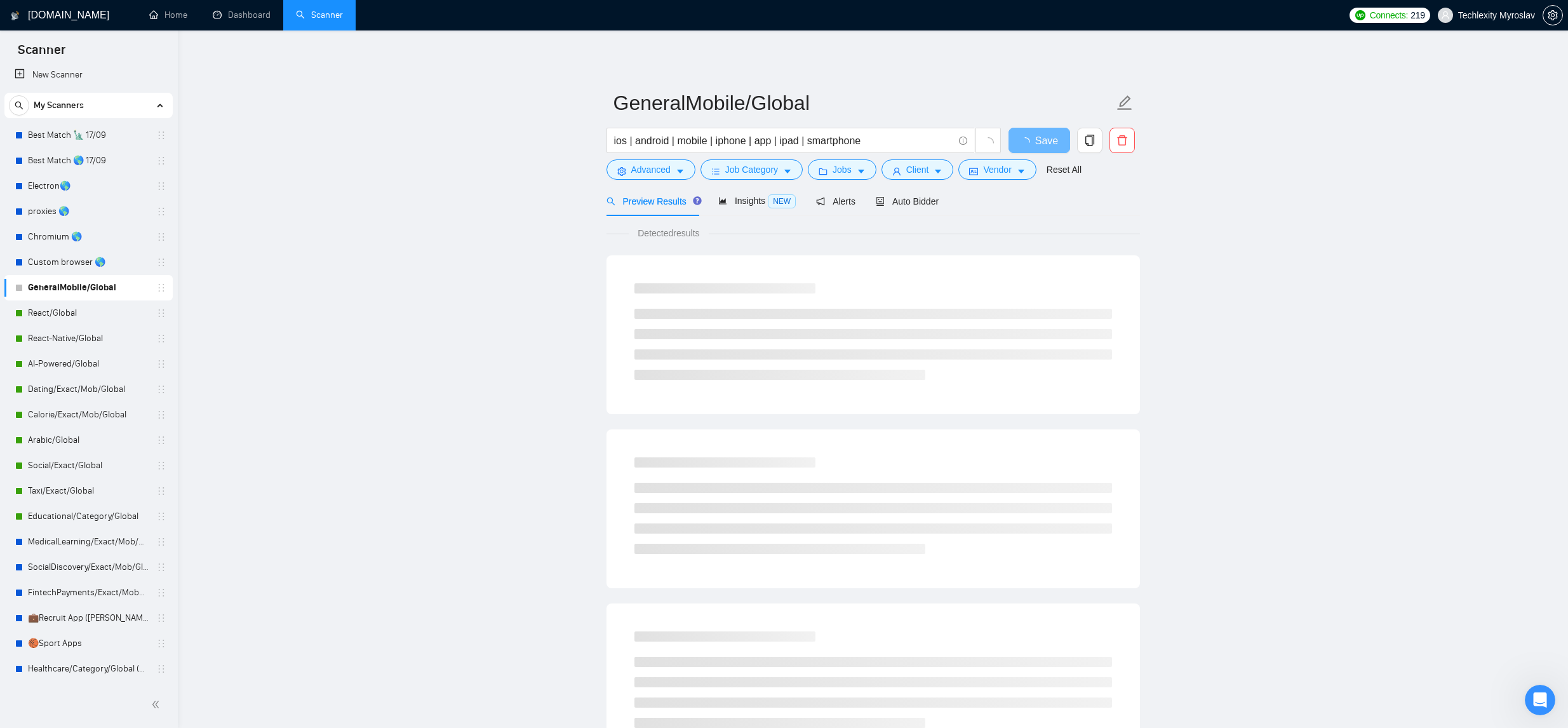
click at [637, 183] on form "GeneralMobile/Global ios | android | mobile | iphone | app | ipad | smartphone …" at bounding box center [873, 134] width 534 height 104
click at [647, 175] on span "Advanced" at bounding box center [651, 169] width 39 height 14
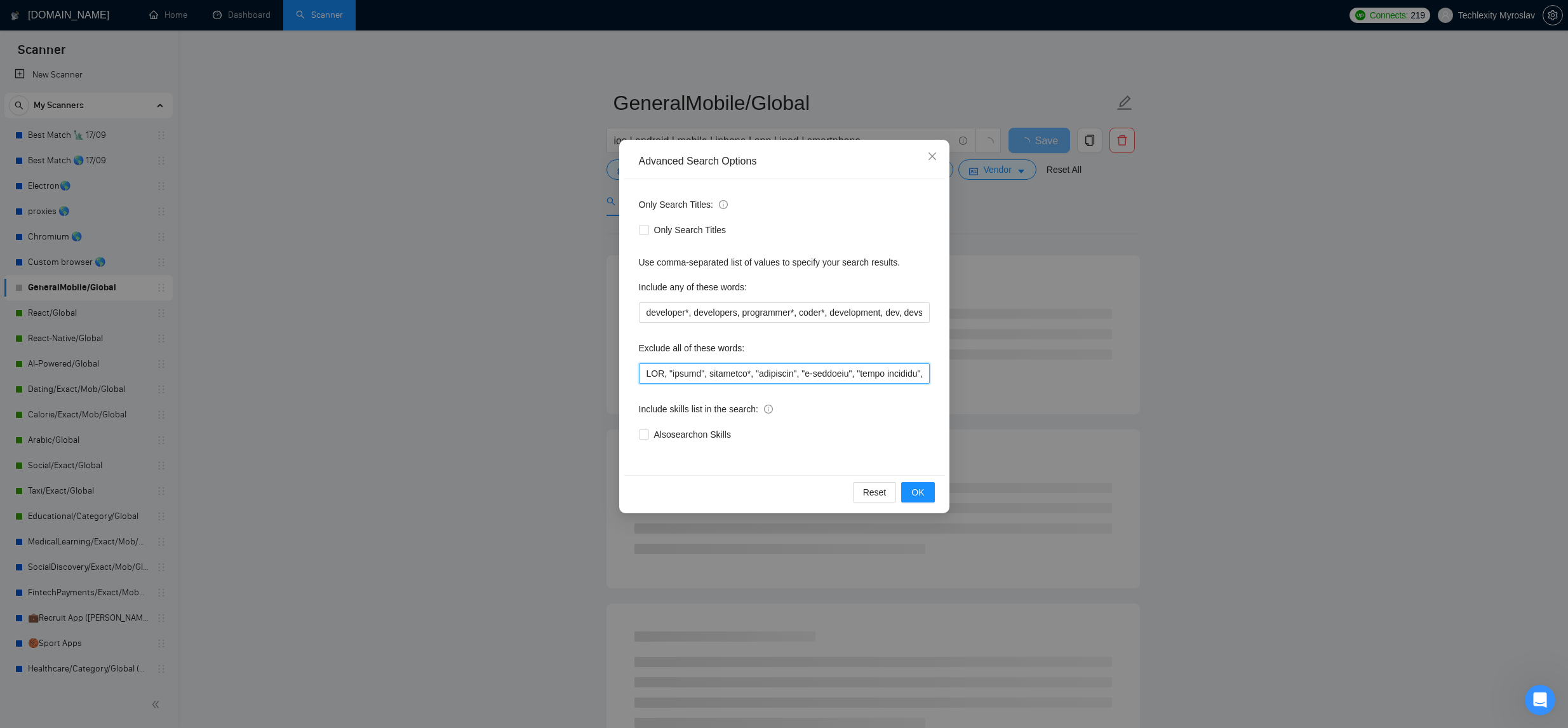
click at [647, 376] on input "text" at bounding box center [784, 373] width 291 height 20
paste input ""react native" | "(react native" | "/react native" | "reactnative" | (react nat…"
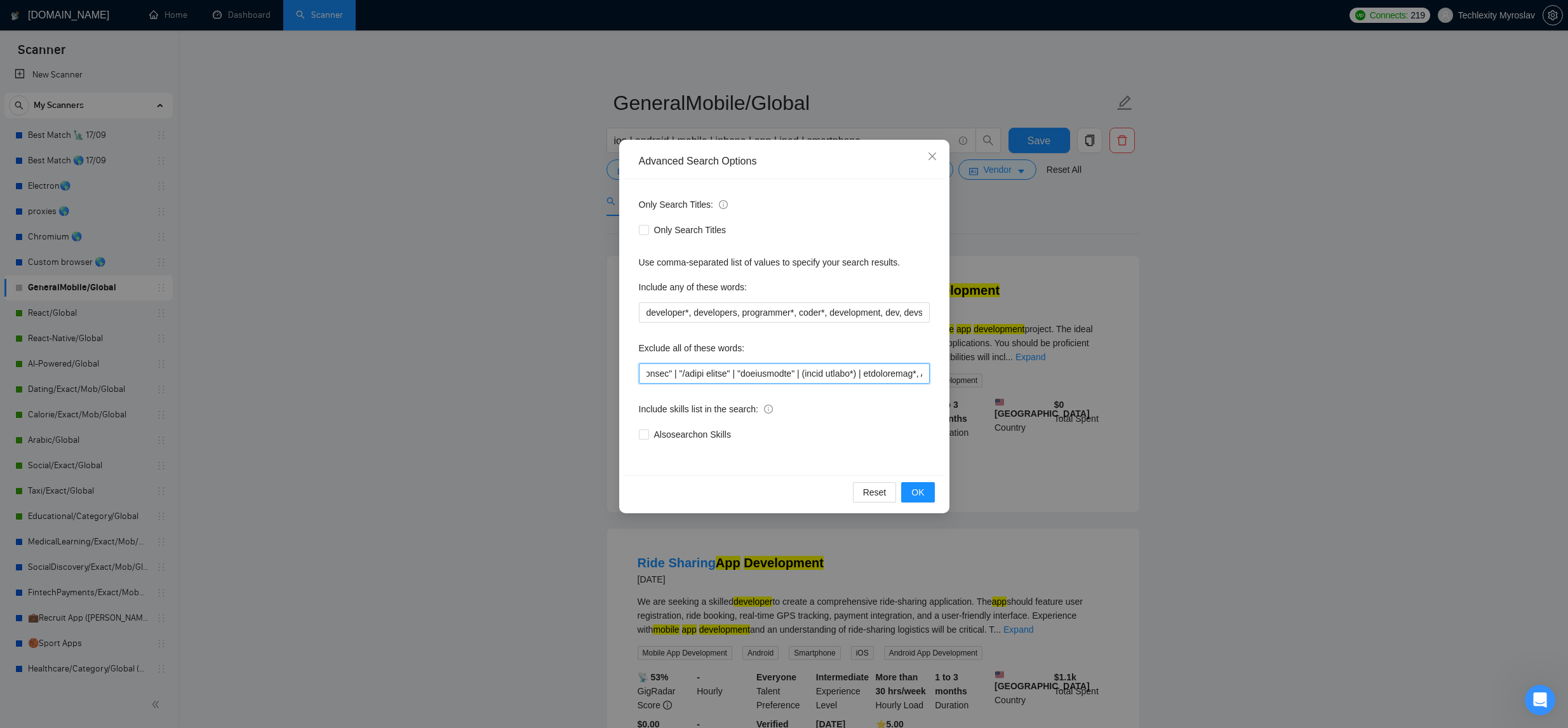
scroll to position [0, 244]
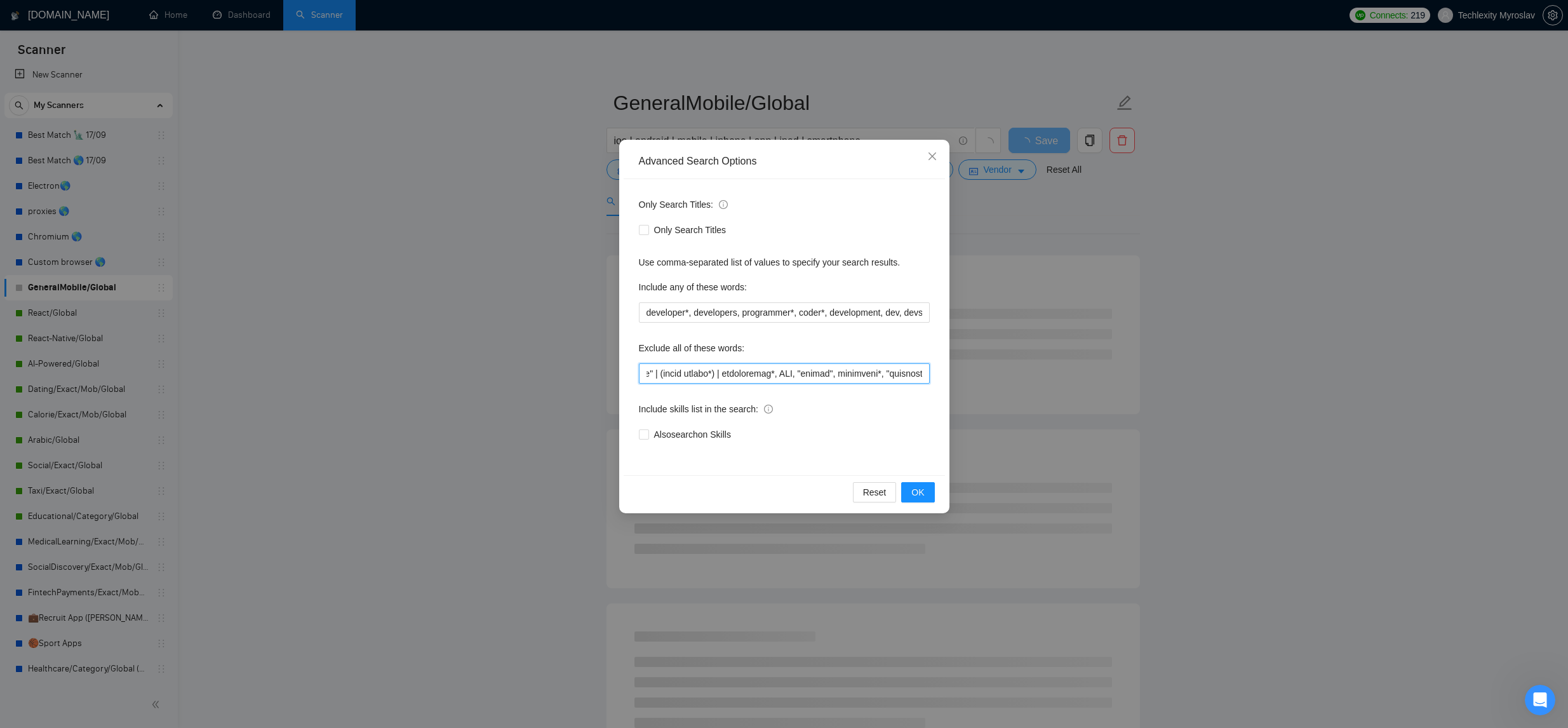
click at [727, 373] on input "text" at bounding box center [784, 373] width 291 height 20
drag, startPoint x: 767, startPoint y: 373, endPoint x: 708, endPoint y: 377, distance: 59.1
click at [708, 377] on input "text" at bounding box center [784, 373] width 291 height 20
drag, startPoint x: 887, startPoint y: 374, endPoint x: 902, endPoint y: 376, distance: 15.1
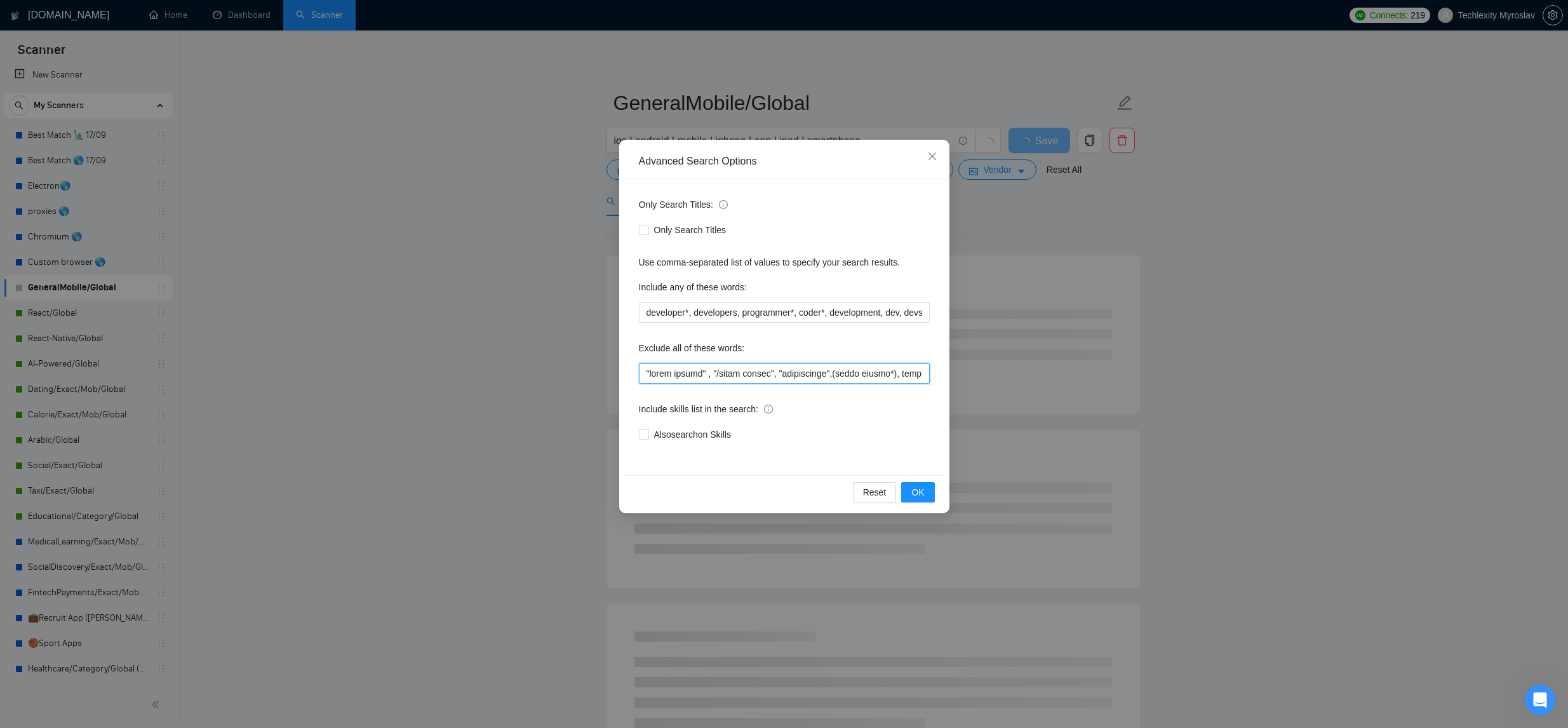
click at [889, 376] on input "text" at bounding box center [784, 373] width 291 height 20
drag, startPoint x: 875, startPoint y: 376, endPoint x: 832, endPoint y: 377, distance: 43.0
click at [831, 377] on input "text" at bounding box center [784, 373] width 291 height 20
drag, startPoint x: 881, startPoint y: 373, endPoint x: 908, endPoint y: 382, distance: 28.5
click at [881, 375] on input "text" at bounding box center [784, 373] width 291 height 20
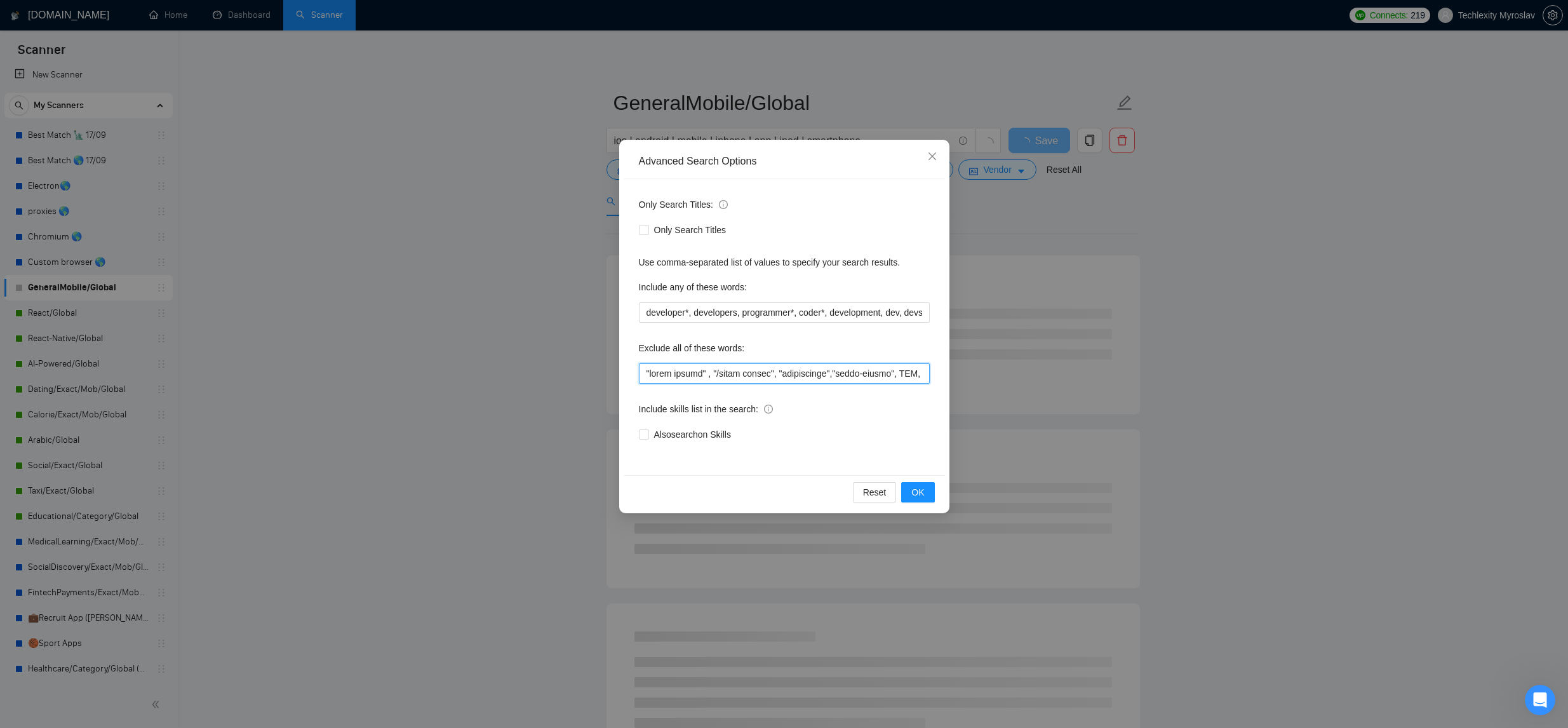
drag, startPoint x: 829, startPoint y: 374, endPoint x: 873, endPoint y: 370, distance: 44.2
click at [829, 374] on input "text" at bounding box center [784, 373] width 291 height 20
click at [893, 376] on input "text" at bounding box center [784, 373] width 291 height 20
click at [919, 497] on span "OK" at bounding box center [917, 492] width 13 height 14
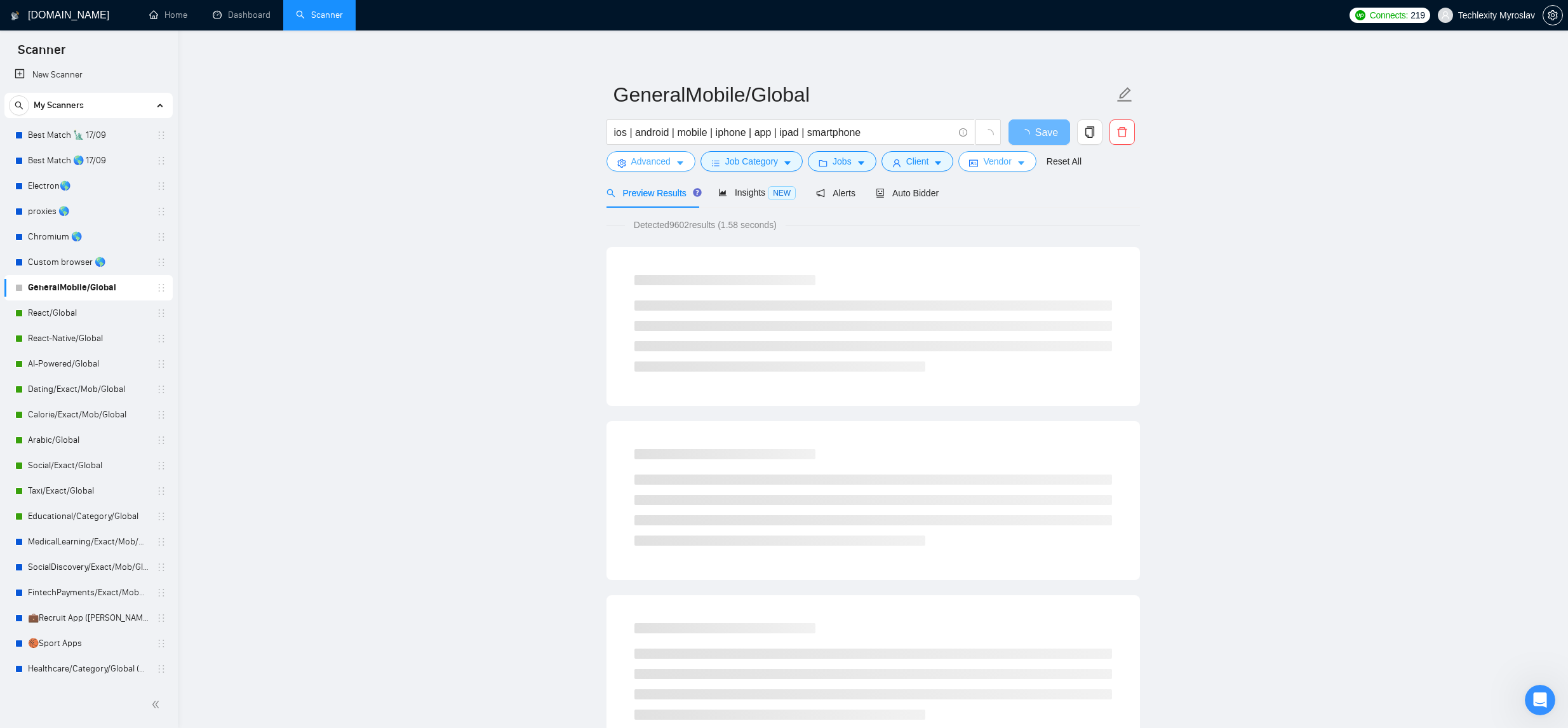
scroll to position [20, 0]
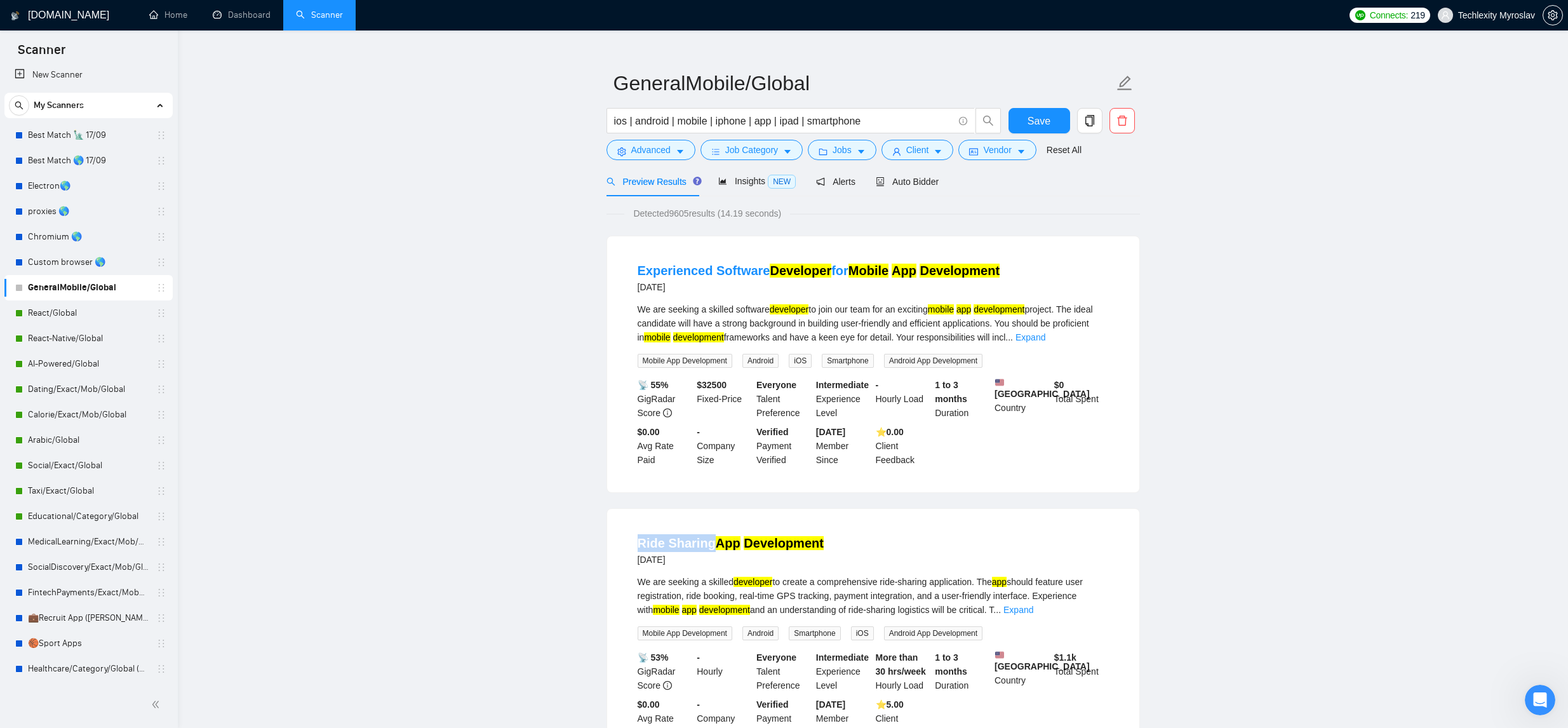
copy link "Ride Sharing"
drag, startPoint x: 637, startPoint y: 547, endPoint x: 710, endPoint y: 548, distance: 73.0
click at [710, 548] on li "Ride Sharing App Development 2 days ago We are seeking a skilled developer to c…" at bounding box center [873, 636] width 502 height 226
click at [1043, 115] on span "Save" at bounding box center [1039, 121] width 23 height 16
click at [676, 155] on button "Advanced" at bounding box center [651, 150] width 89 height 20
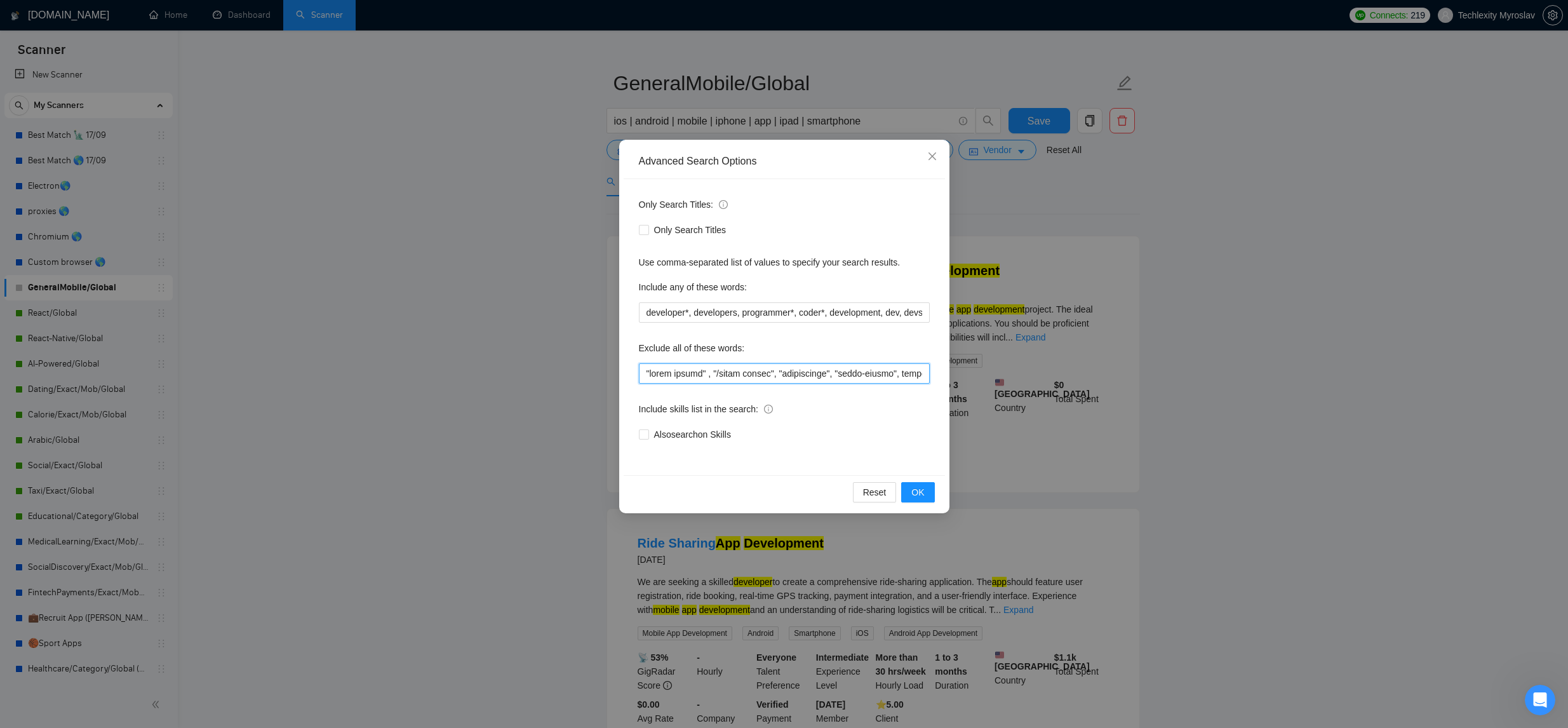
drag, startPoint x: 647, startPoint y: 373, endPoint x: 679, endPoint y: 376, distance: 32.1
click at [646, 373] on input "text" at bounding box center [784, 373] width 291 height 20
paste input "Ride Sharing"
click at [645, 374] on input "text" at bounding box center [784, 373] width 291 height 20
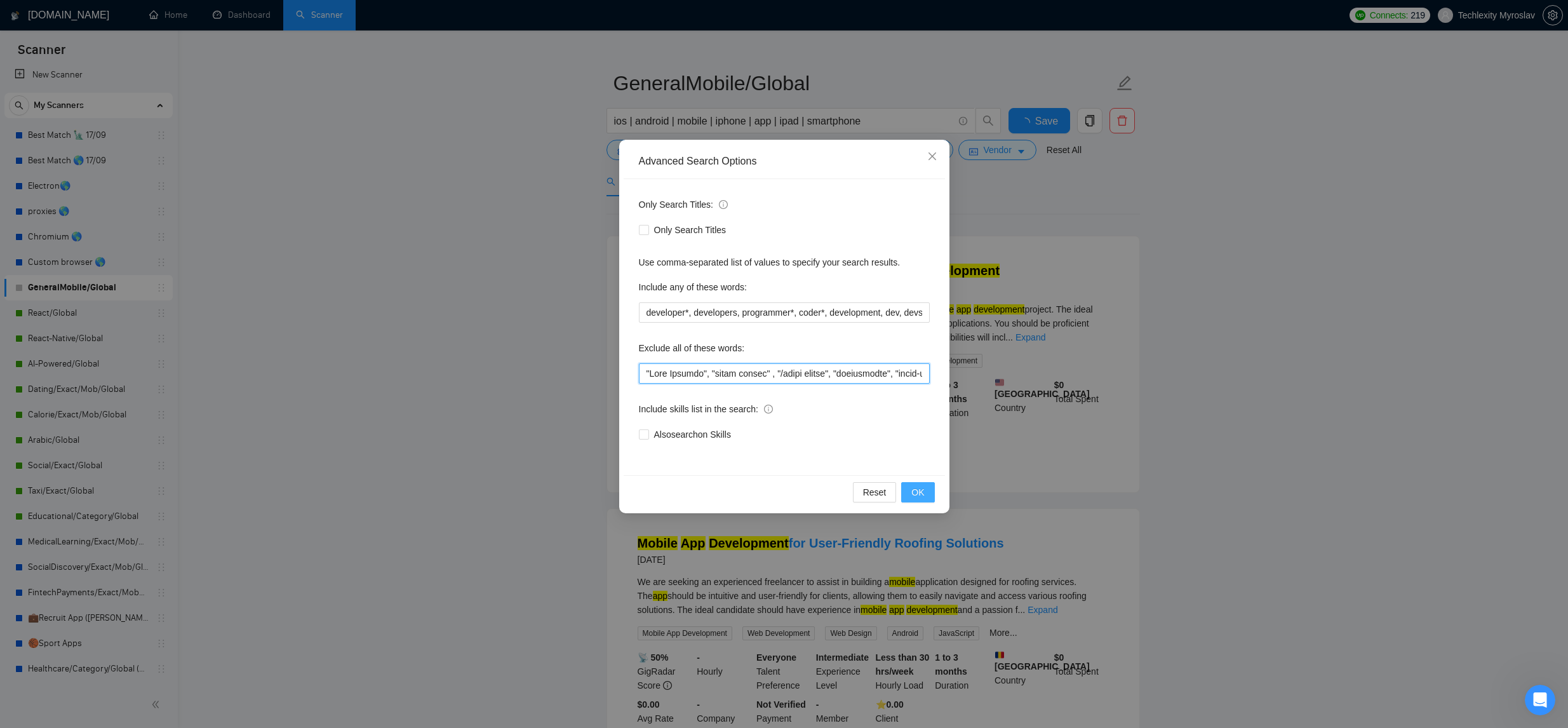
type input ""Ride Sharing", "react native" , "/react native", "reactnative", "react-native"…"
click at [909, 498] on button "OK" at bounding box center [917, 492] width 33 height 20
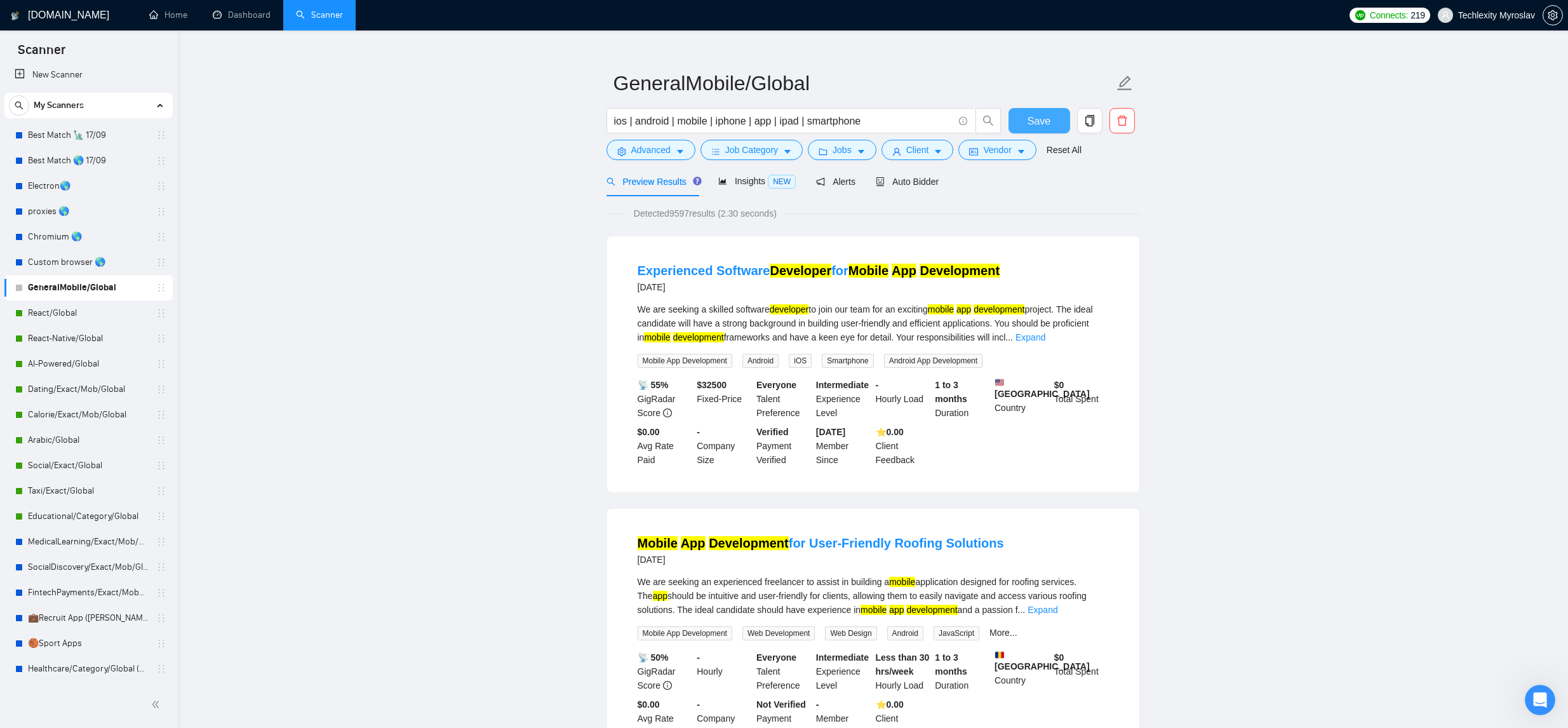
click at [1034, 112] on button "Save" at bounding box center [1039, 120] width 62 height 25
click at [100, 488] on link "Taxi/Exact/Global" at bounding box center [88, 490] width 121 height 25
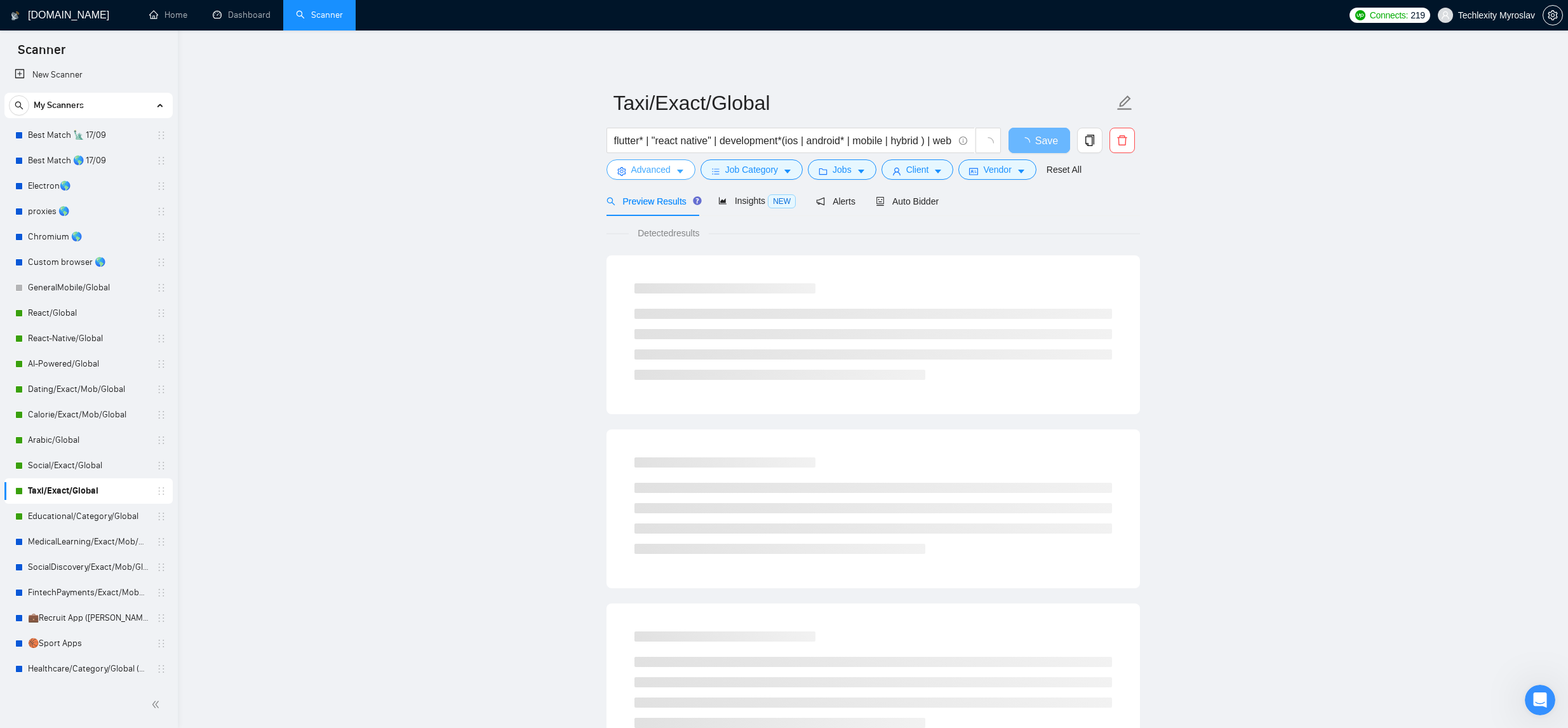
click at [675, 165] on button "Advanced" at bounding box center [651, 169] width 89 height 20
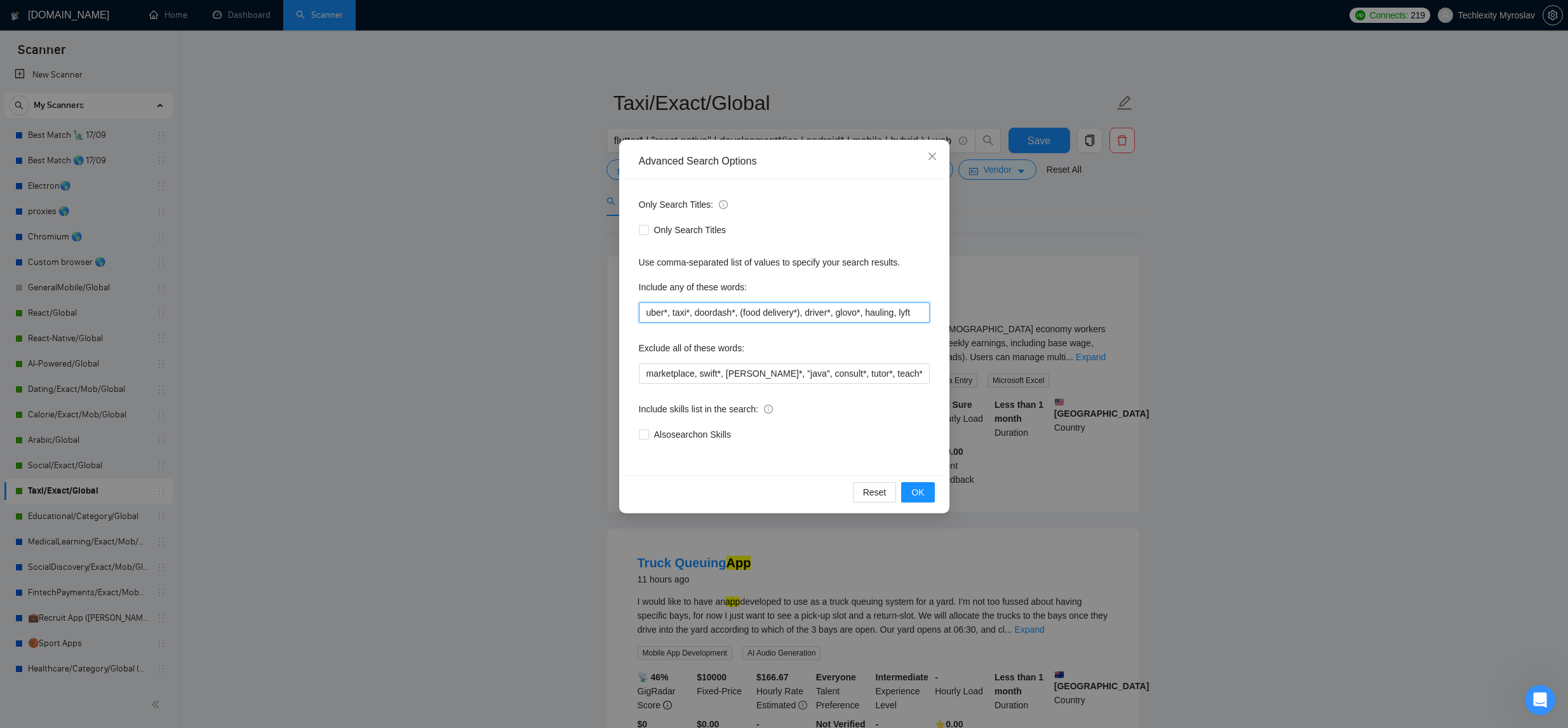
drag, startPoint x: 643, startPoint y: 312, endPoint x: 752, endPoint y: 323, distance: 109.6
click at [644, 313] on input "uber*, taxi*, doordash*, (food delivery*), driver*, glovo*, hauling, lyft" at bounding box center [784, 312] width 291 height 20
paste input "Ride Sharing"
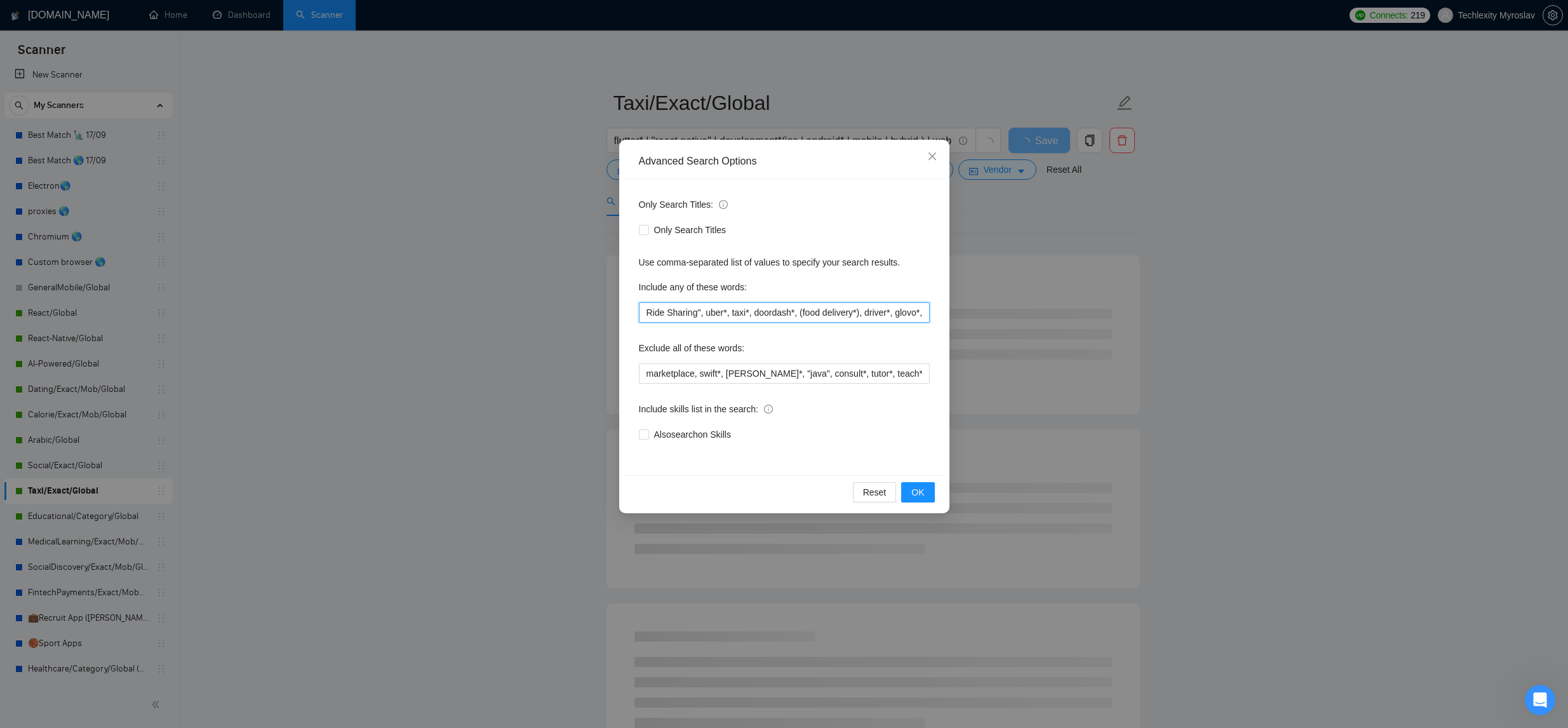
drag, startPoint x: 648, startPoint y: 313, endPoint x: 660, endPoint y: 315, distance: 12.2
click at [648, 313] on input "Ride Sharing", uber*, taxi*, doordash*, (food delivery*), driver*, glovo*, haul…" at bounding box center [784, 312] width 291 height 20
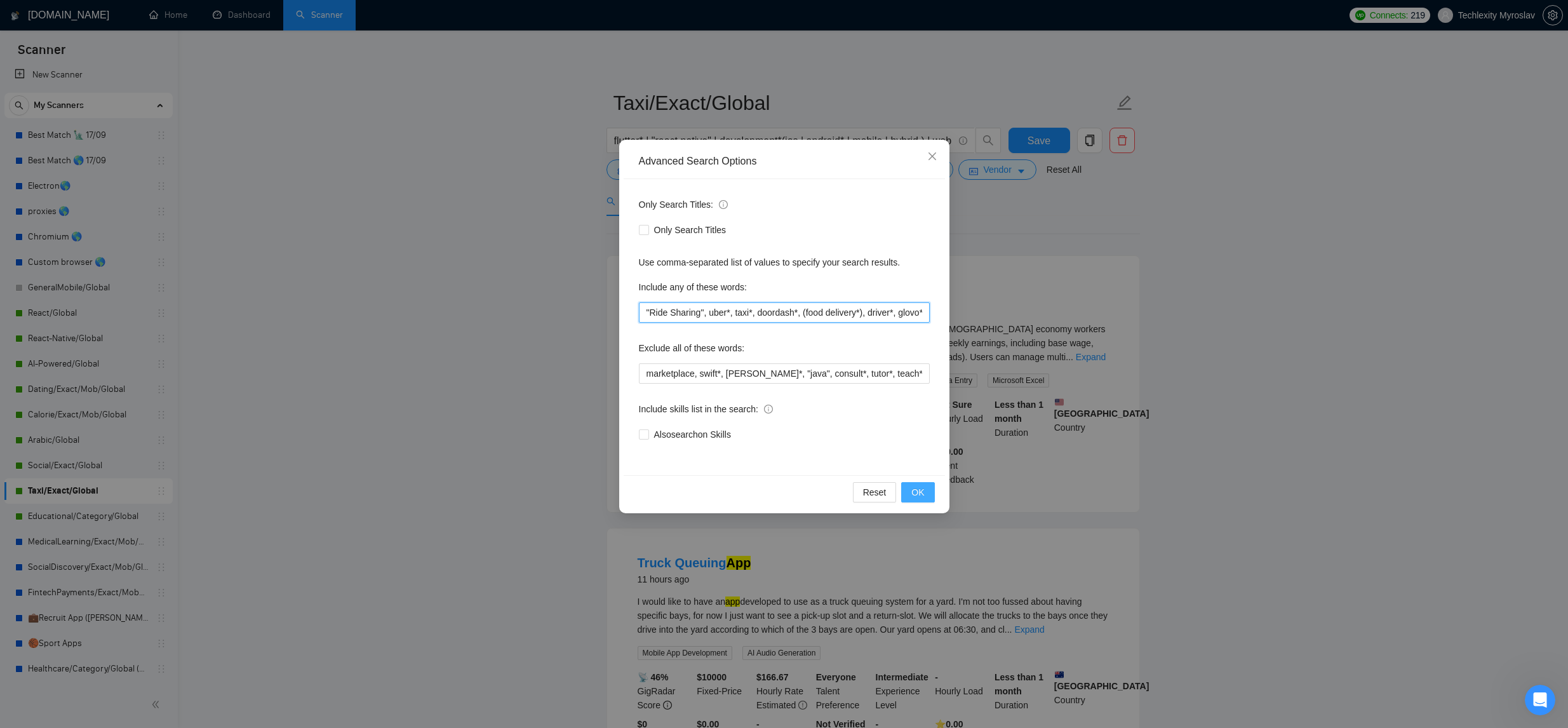
type input ""Ride Sharing", uber*, taxi*, doordash*, (food delivery*), driver*, glovo*, hau…"
click at [917, 496] on span "OK" at bounding box center [917, 492] width 13 height 14
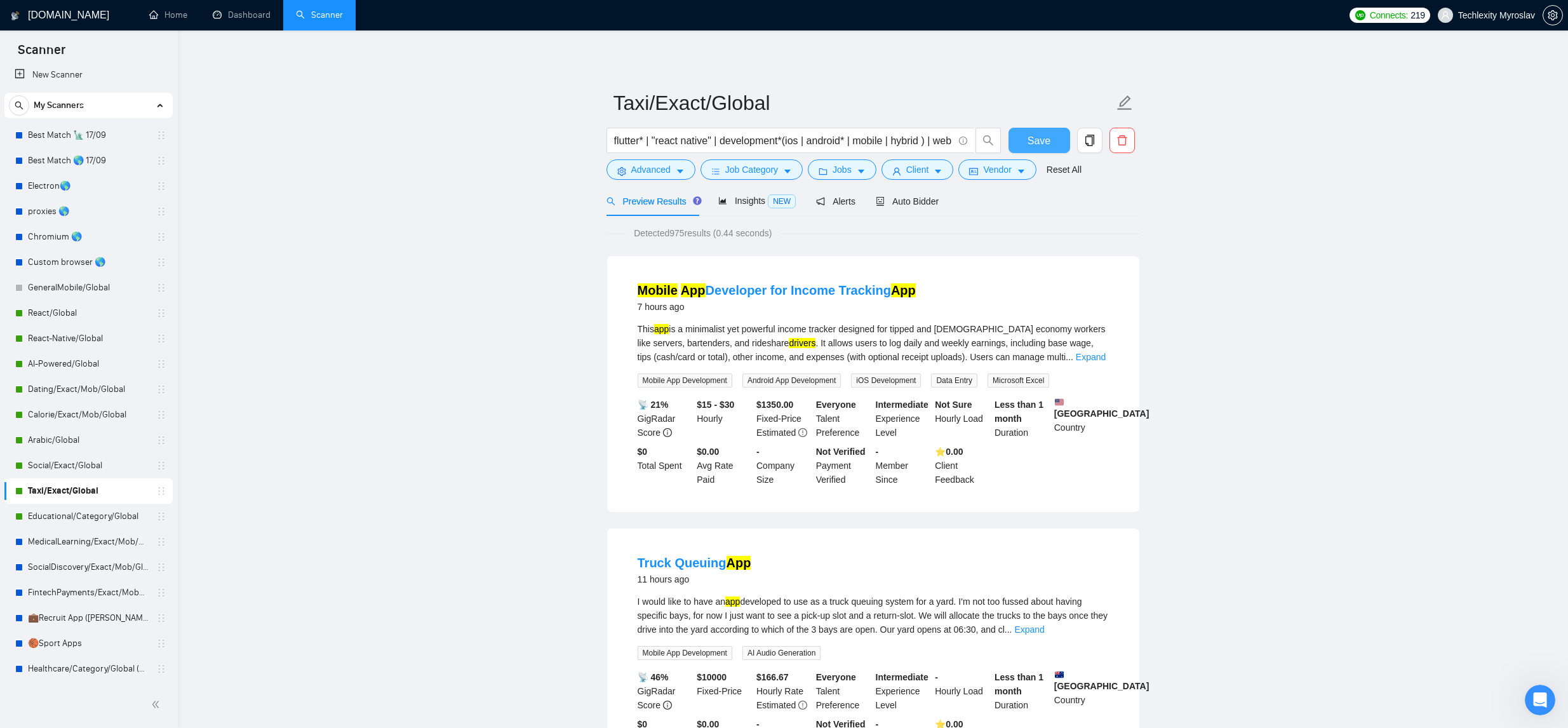
click at [1039, 140] on span "Save" at bounding box center [1039, 140] width 23 height 16
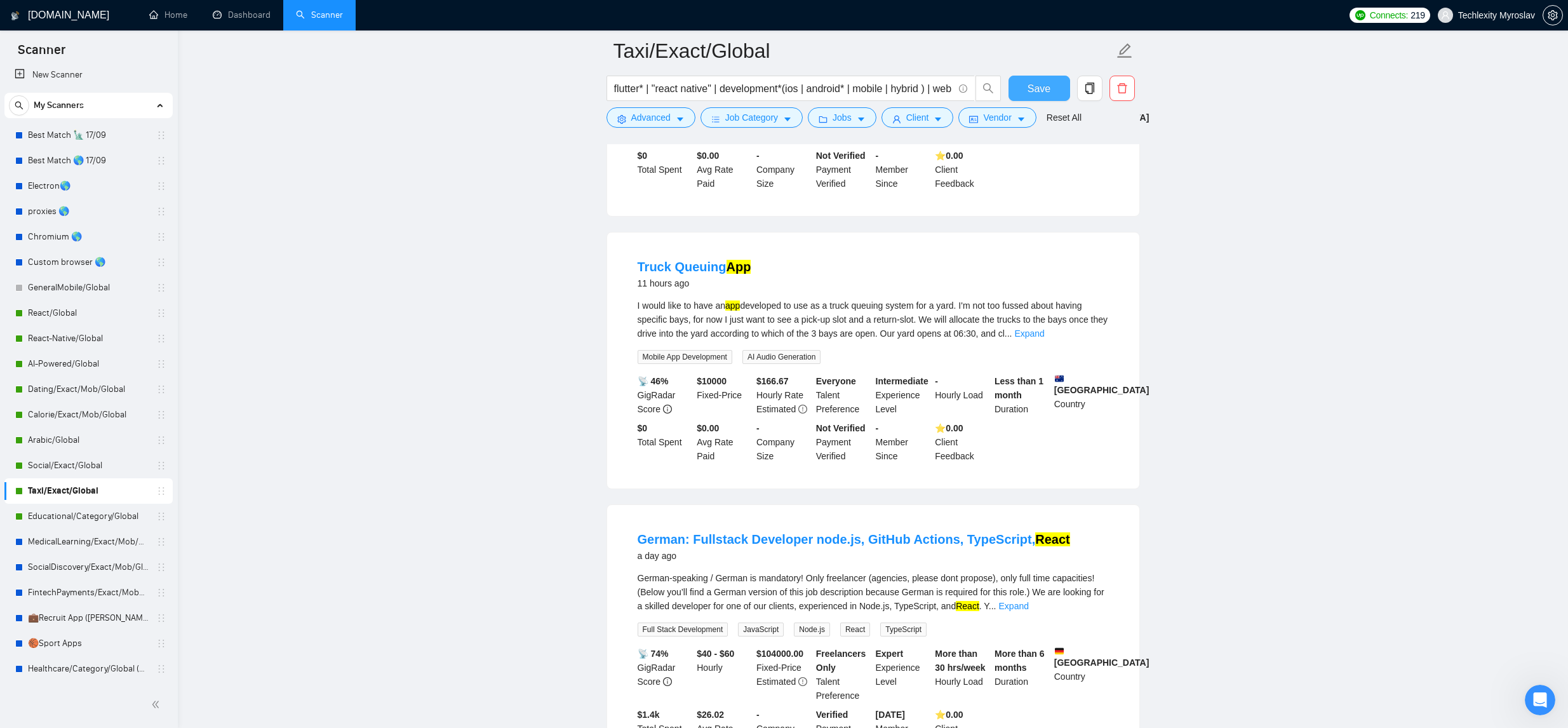
scroll to position [369, 0]
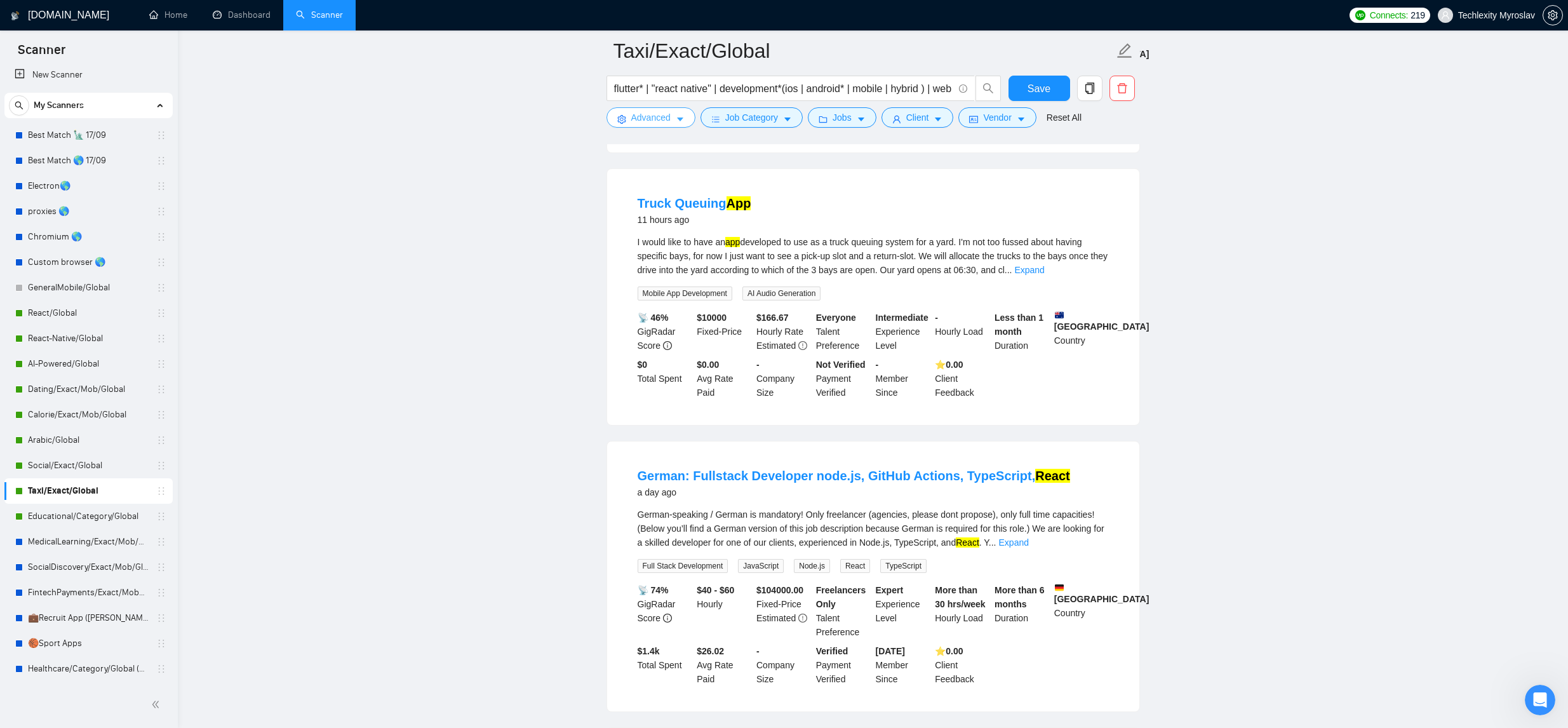
click at [677, 129] on form "Taxi/Exact/Global flutter* | "react native" | development*(ios | android* | mob…" at bounding box center [873, 82] width 534 height 104
click at [674, 121] on button "Advanced" at bounding box center [651, 117] width 89 height 20
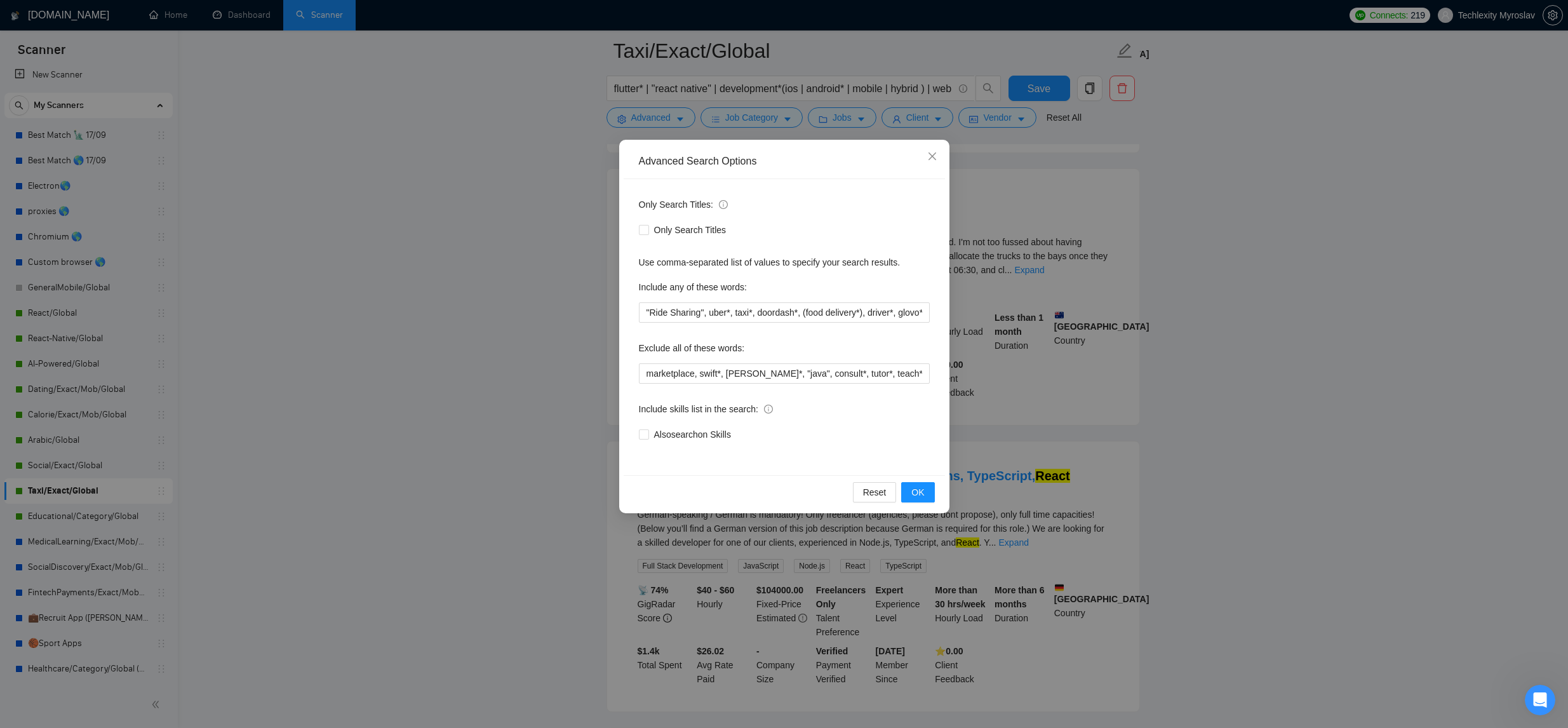
click at [1194, 241] on div "Advanced Search Options Only Search Titles: Only Search Titles Use comma-separa…" at bounding box center [784, 364] width 1568 height 728
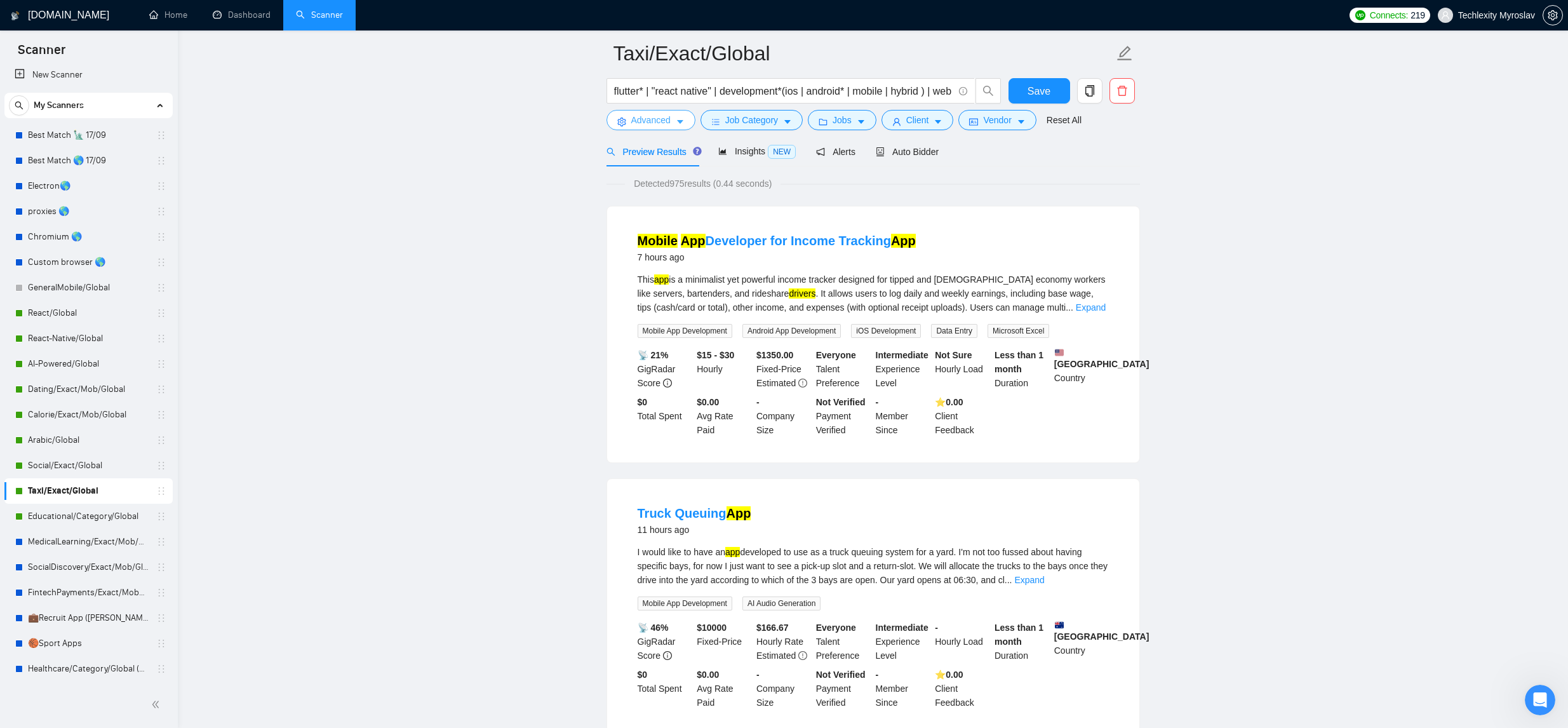
scroll to position [0, 0]
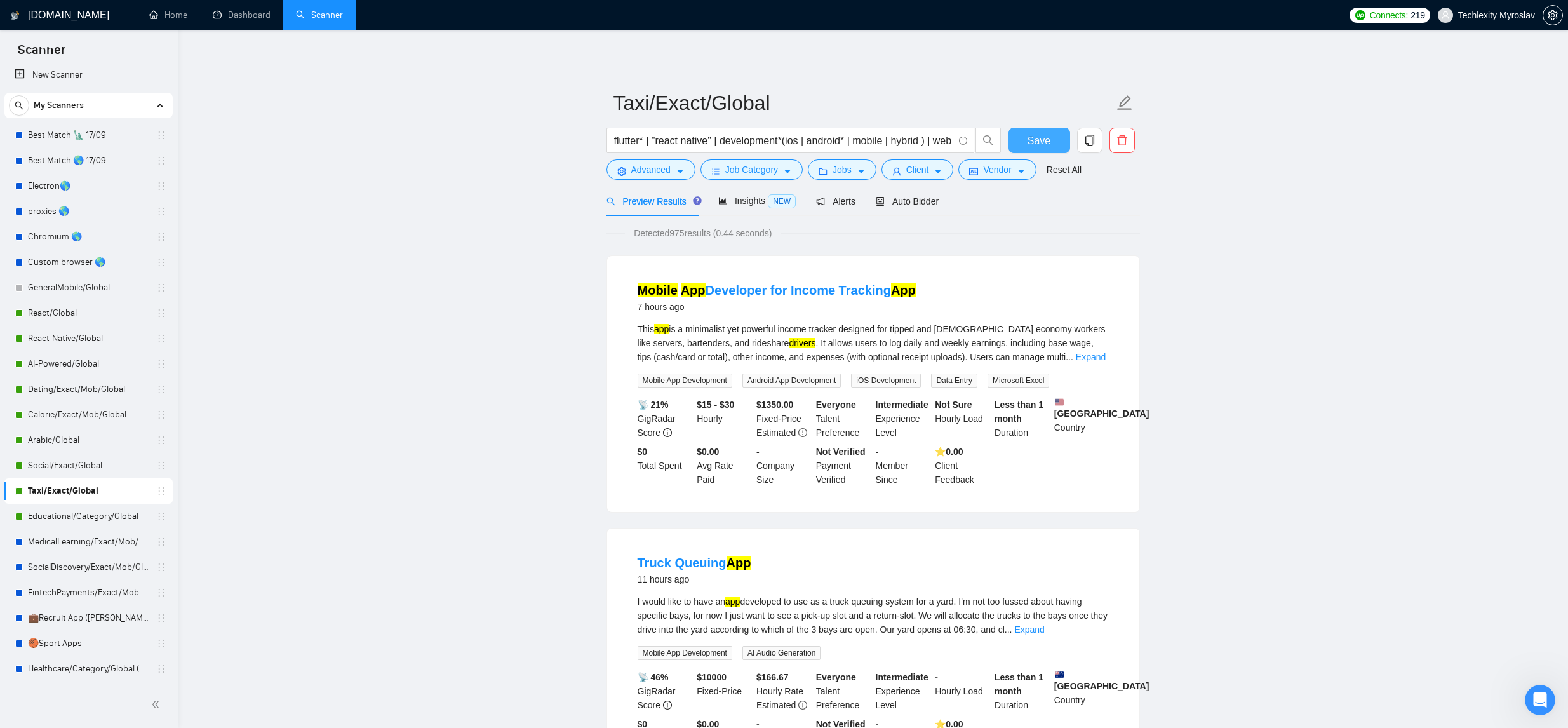
click at [1030, 129] on button "Save" at bounding box center [1039, 140] width 62 height 25
click at [106, 542] on link "MedicalLearning/Exact/Mob/Global (Andrii)" at bounding box center [88, 541] width 121 height 25
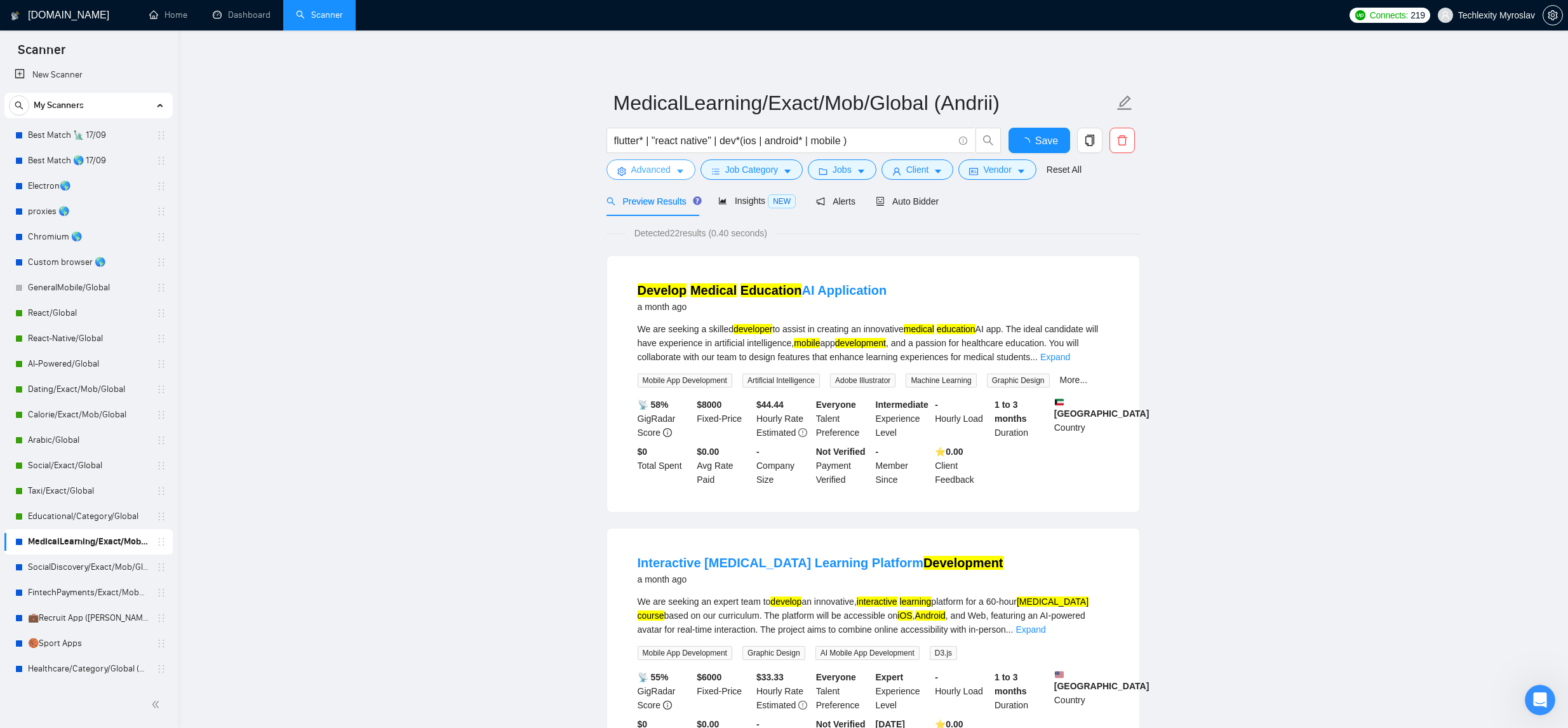
click at [679, 170] on icon "caret-down" at bounding box center [680, 171] width 9 height 9
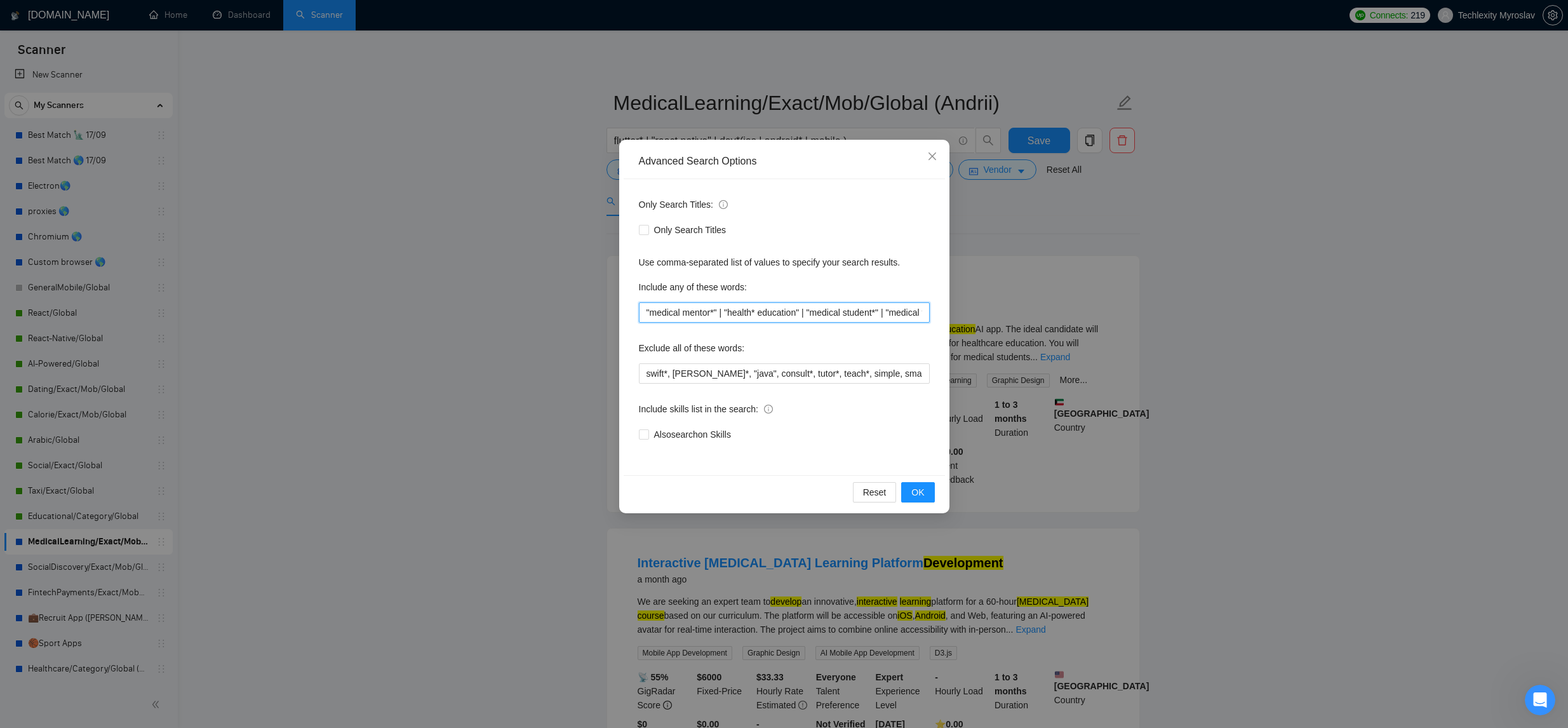
click at [761, 315] on input ""medical mentor*" | "health* education" | "medical student*" | "medical trainin…" at bounding box center [784, 312] width 291 height 20
click at [933, 157] on icon "close" at bounding box center [932, 156] width 10 height 10
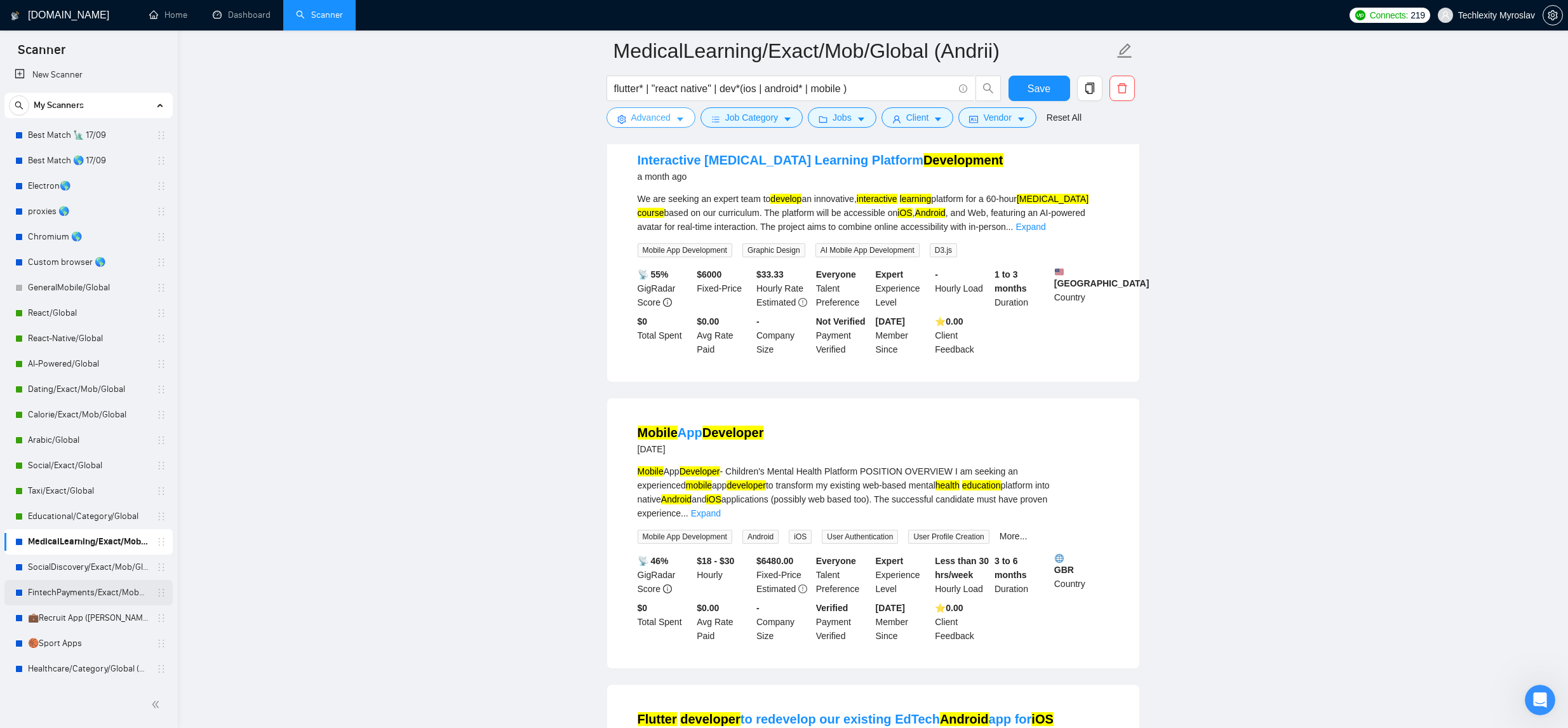
scroll to position [416, 0]
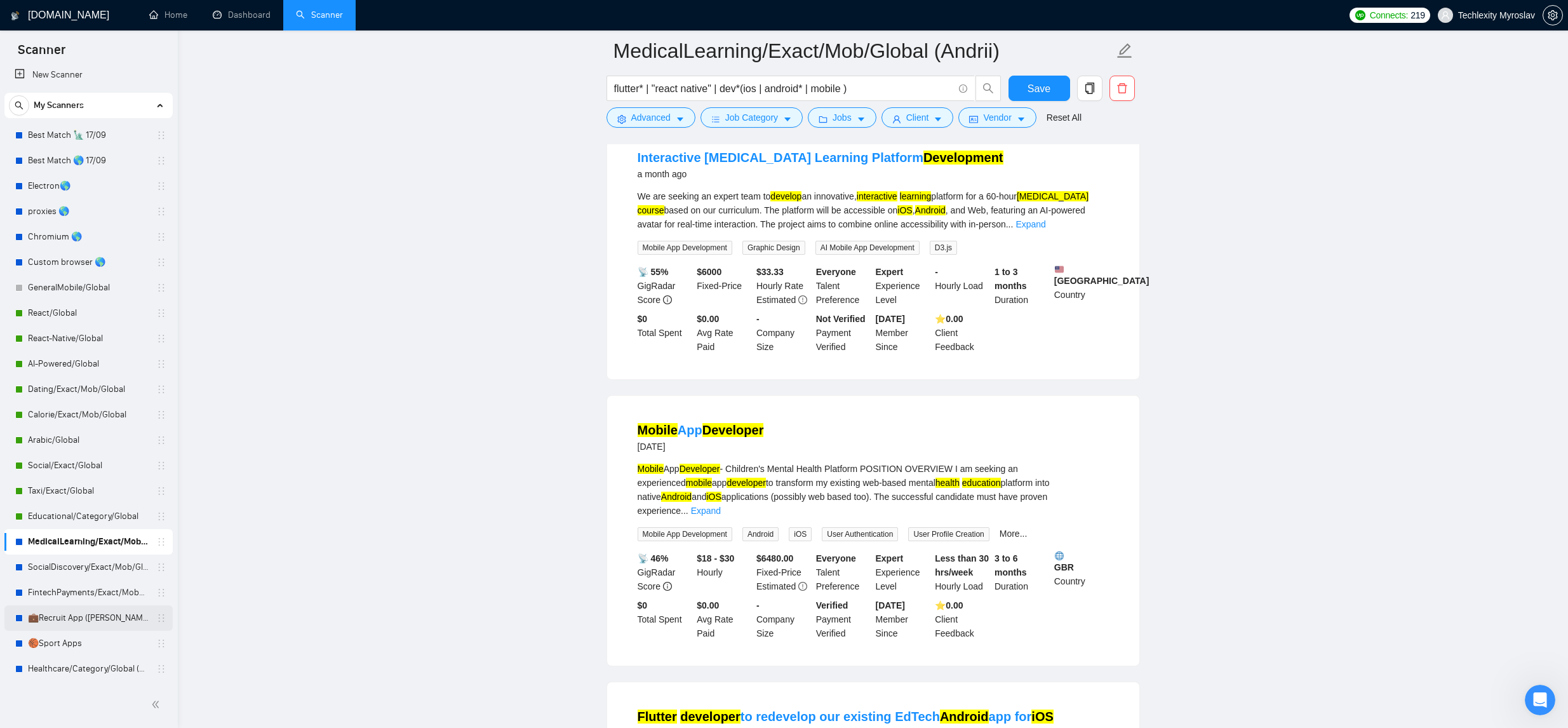
click at [98, 615] on link "💼Recruit App (Tamara)" at bounding box center [88, 618] width 121 height 25
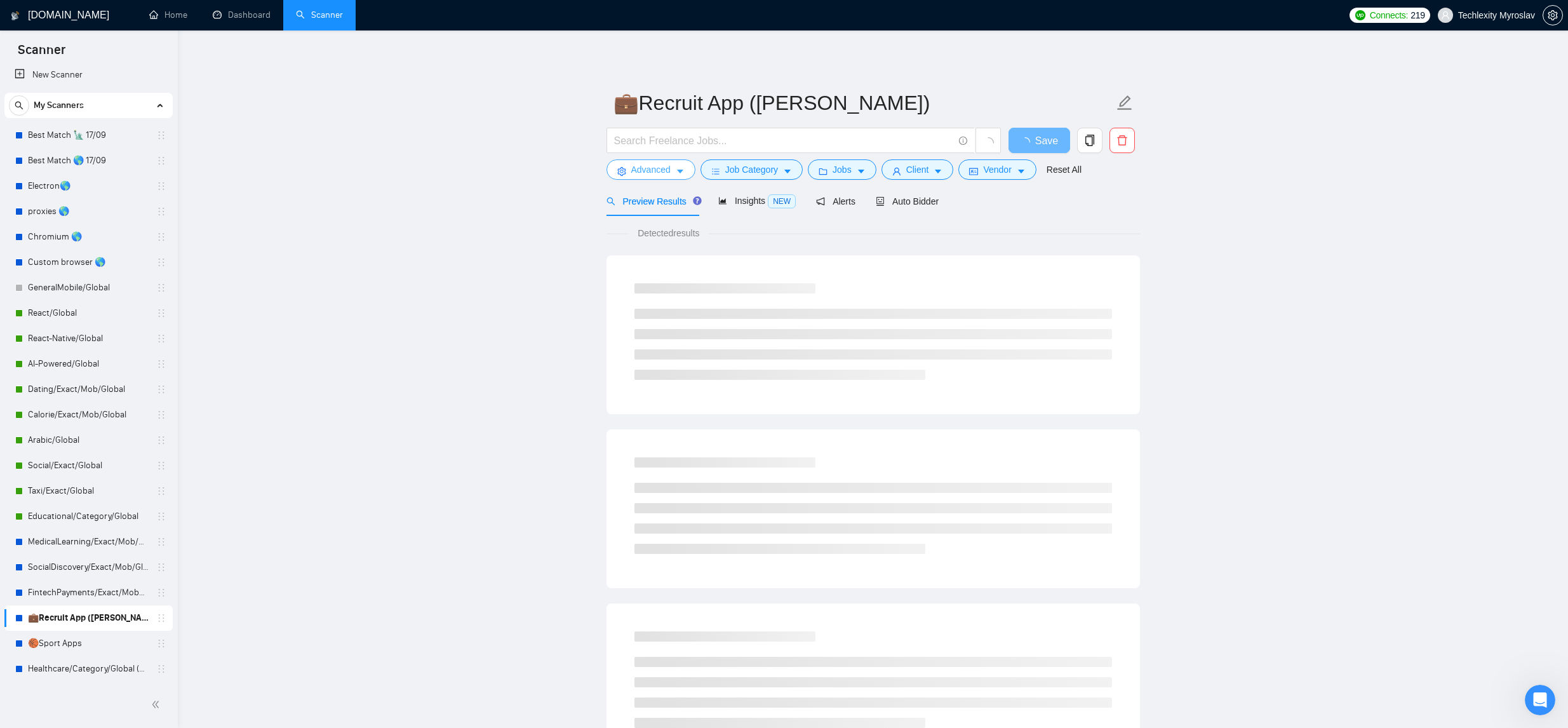
click at [682, 170] on icon "caret-down" at bounding box center [680, 172] width 6 height 4
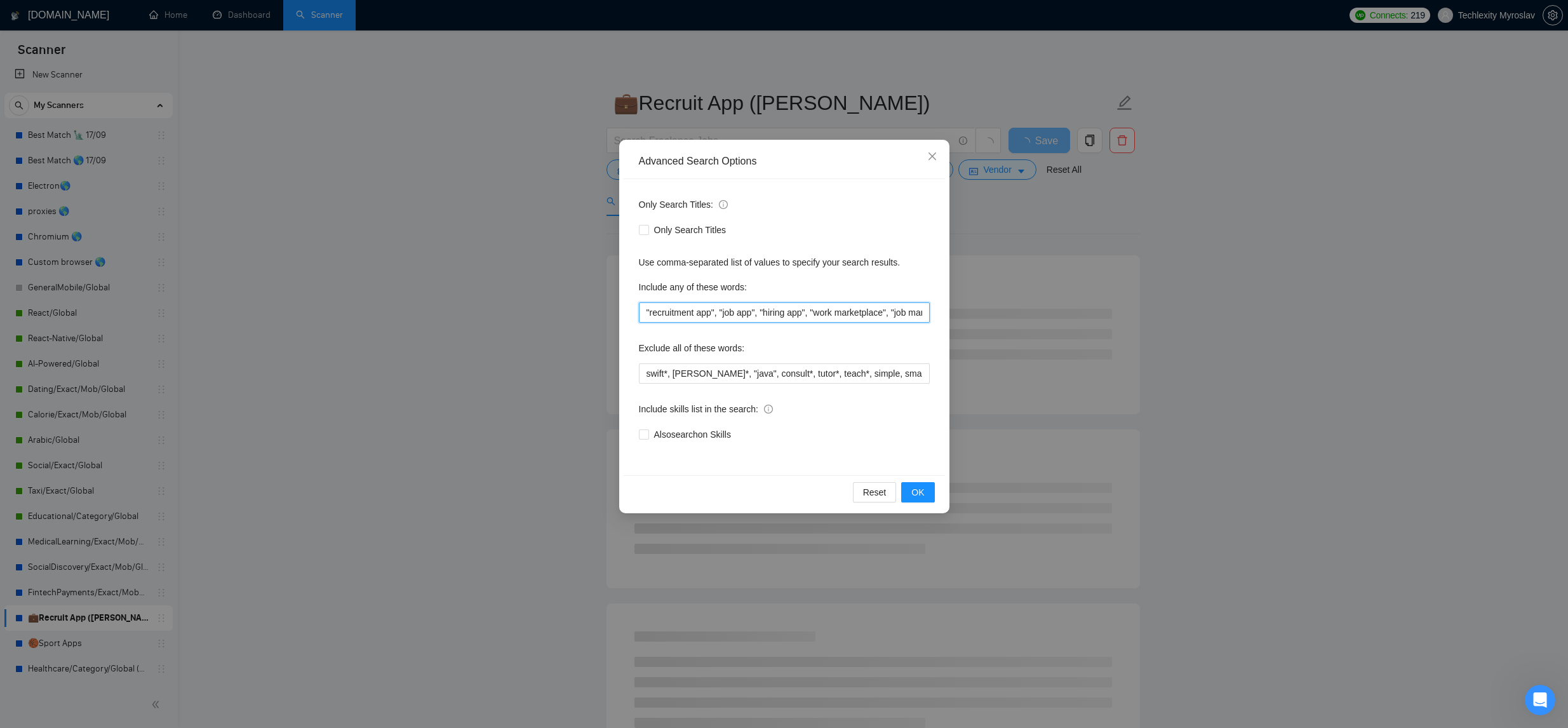
click at [760, 309] on input ""recruitment app", "job app", "hiring app", "work marketplace", "job marketplac…" at bounding box center [784, 312] width 291 height 20
click at [759, 309] on input ""recruitment app", "job app", "hiring app", "work marketplace", "job marketplac…" at bounding box center [784, 312] width 291 height 20
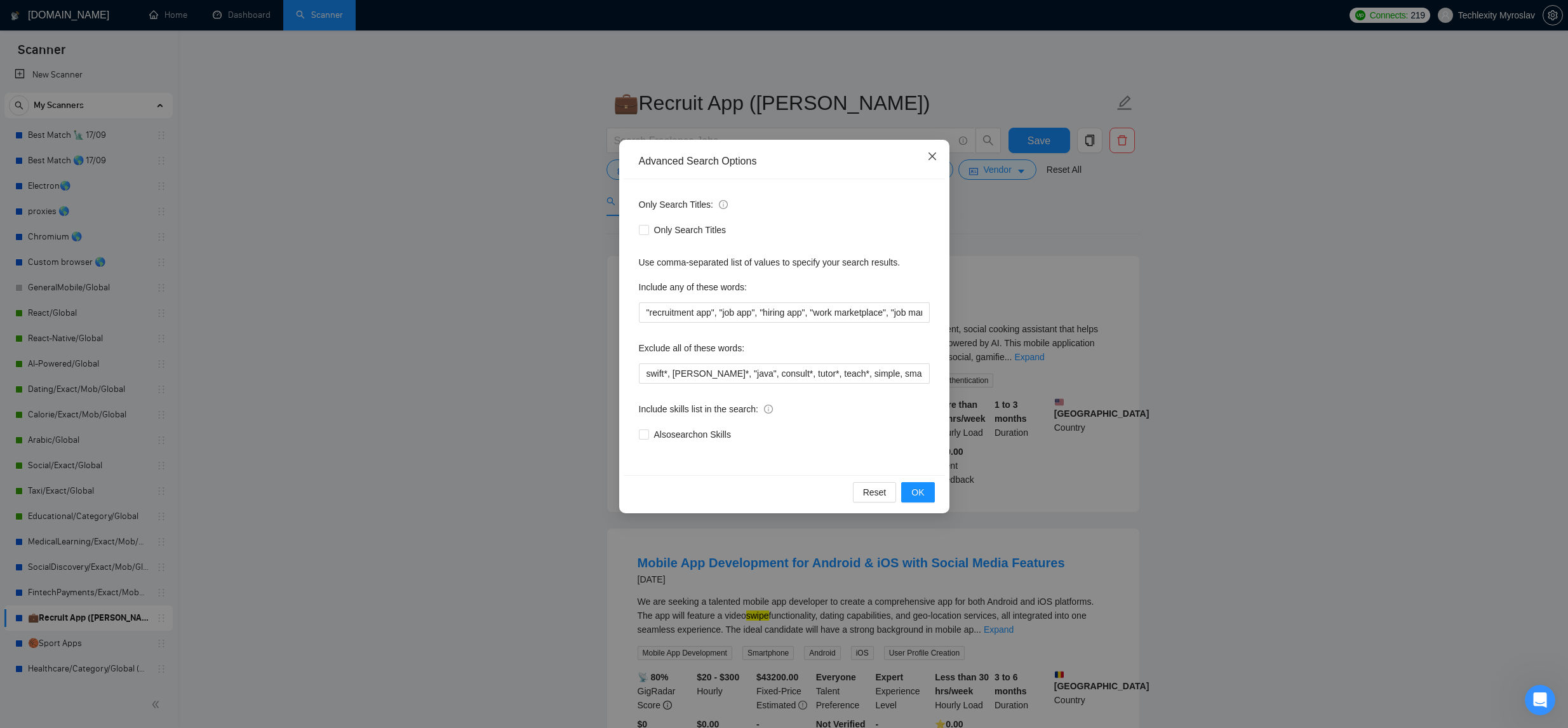
drag, startPoint x: 924, startPoint y: 158, endPoint x: 885, endPoint y: 157, distance: 39.0
click at [924, 158] on span "Close" at bounding box center [932, 157] width 35 height 35
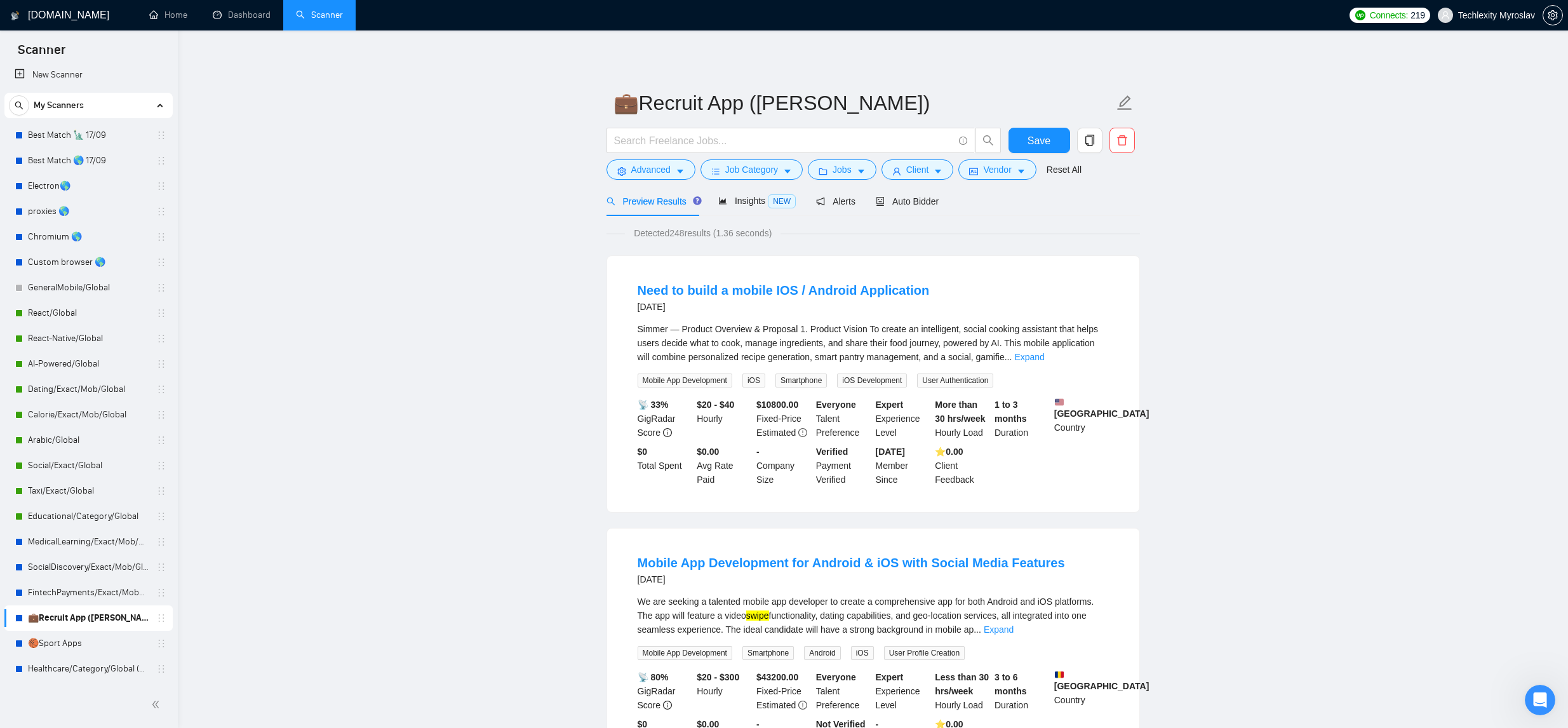
drag, startPoint x: 106, startPoint y: 292, endPoint x: 171, endPoint y: 291, distance: 65.0
click at [106, 292] on link "GeneralMobile/Global" at bounding box center [88, 287] width 121 height 25
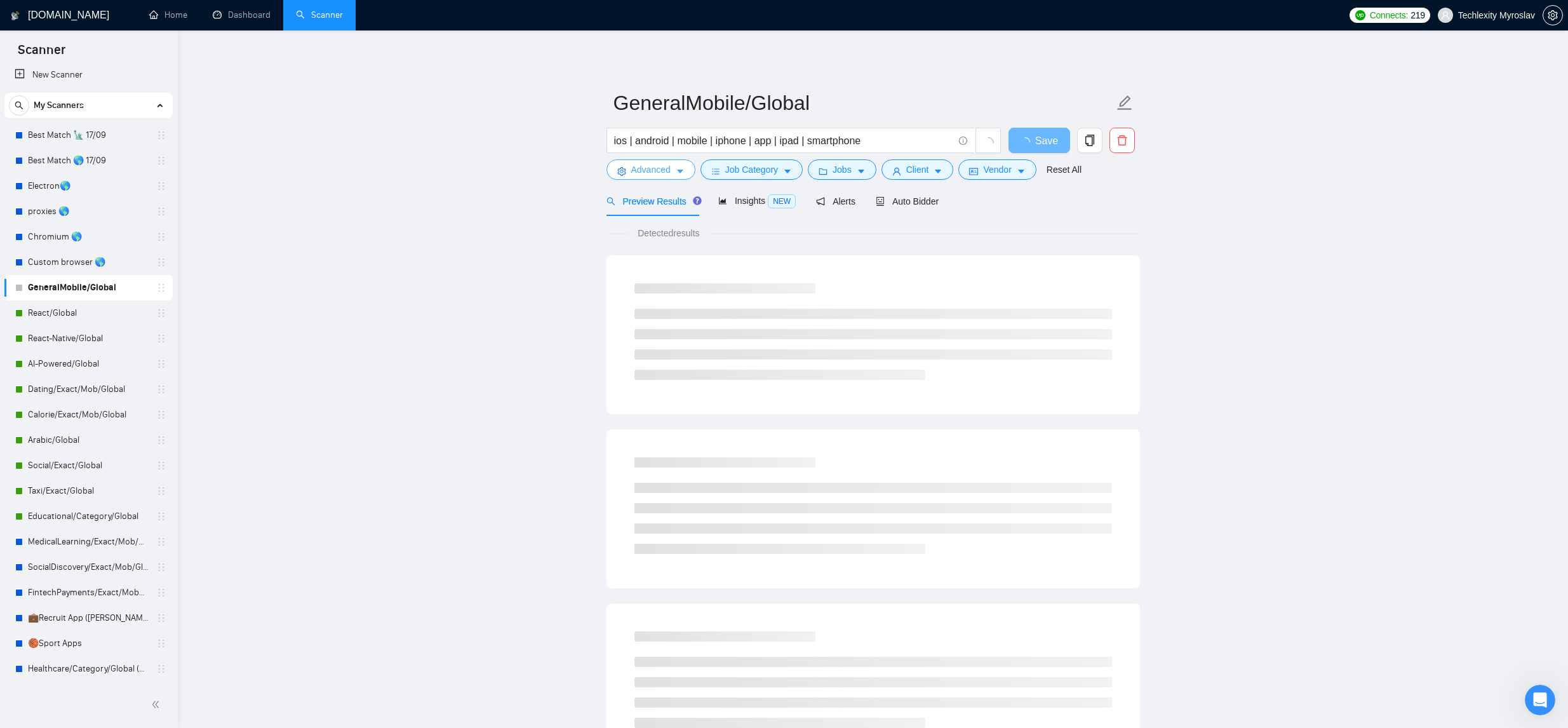
click at [678, 175] on icon "caret-down" at bounding box center [680, 171] width 9 height 9
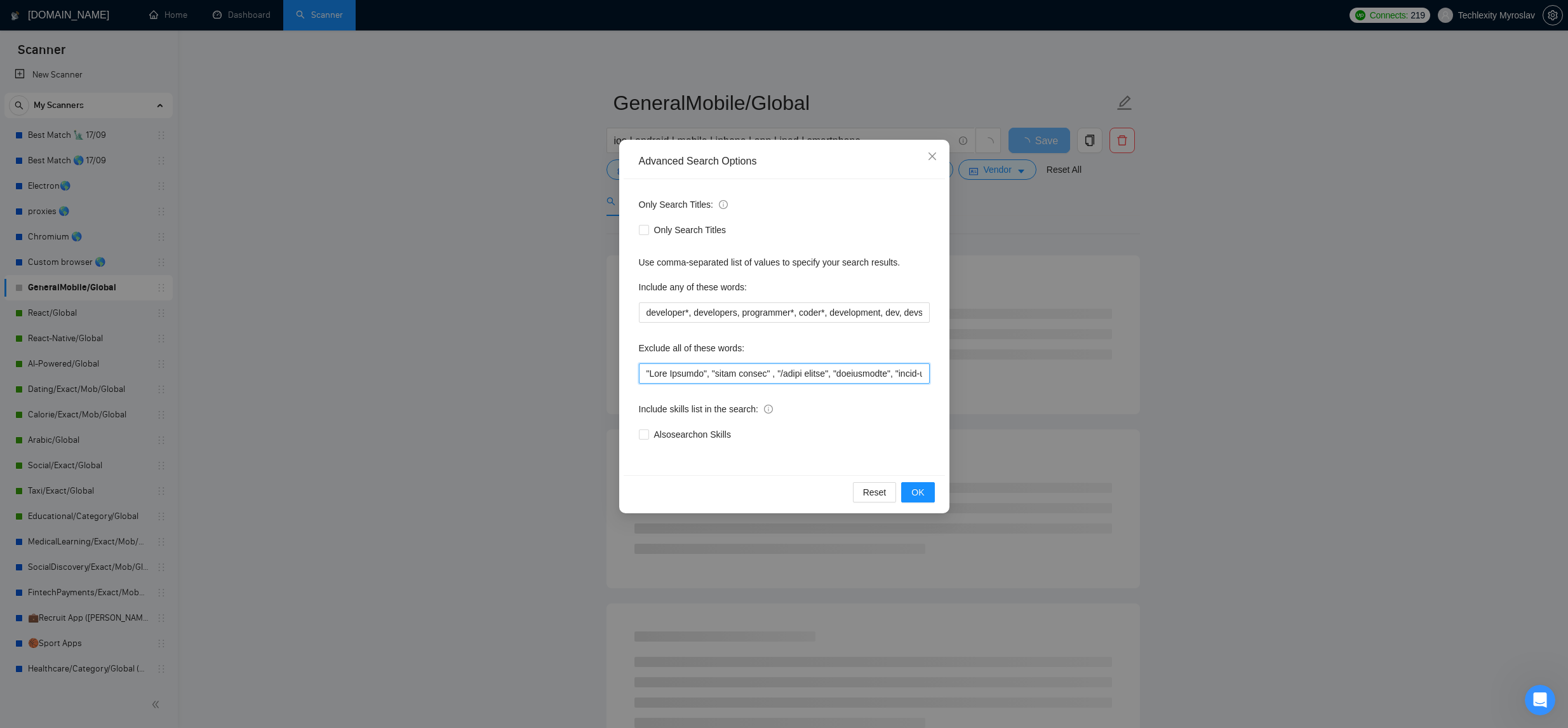
click at [645, 371] on input "text" at bounding box center [784, 373] width 291 height 20
paste input ""recruitment app", "job app", "hiring app", "work marketplace", "job marketplac…"
drag, startPoint x: 759, startPoint y: 377, endPoint x: 595, endPoint y: 367, distance: 164.3
click at [586, 367] on div "Advanced Search Options Only Search Titles: Only Search Titles Use comma-separa…" at bounding box center [784, 364] width 1568 height 728
type input ""recruitment app", "job app", "hiring app", "work marketplace", "job marketplac…"
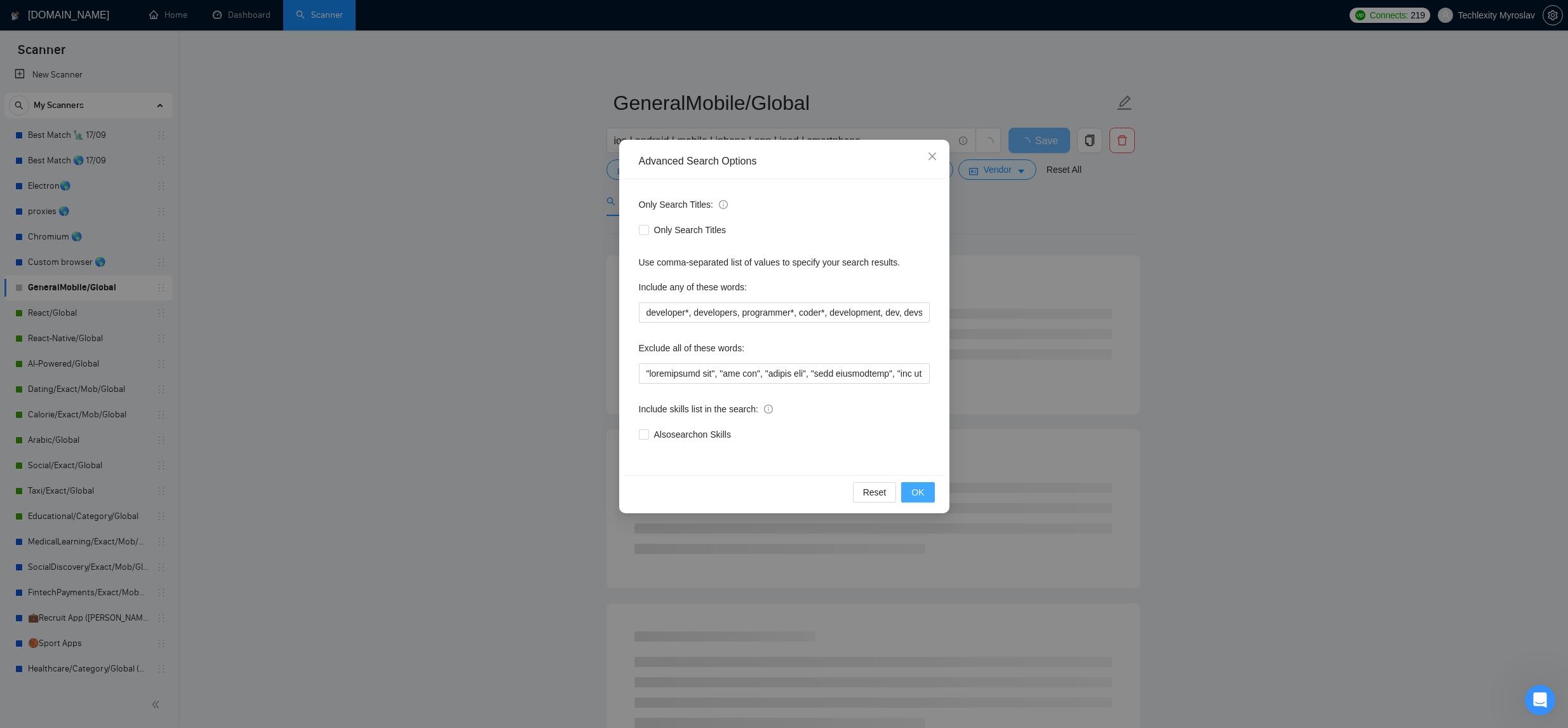
click at [920, 483] on button "OK" at bounding box center [917, 492] width 33 height 20
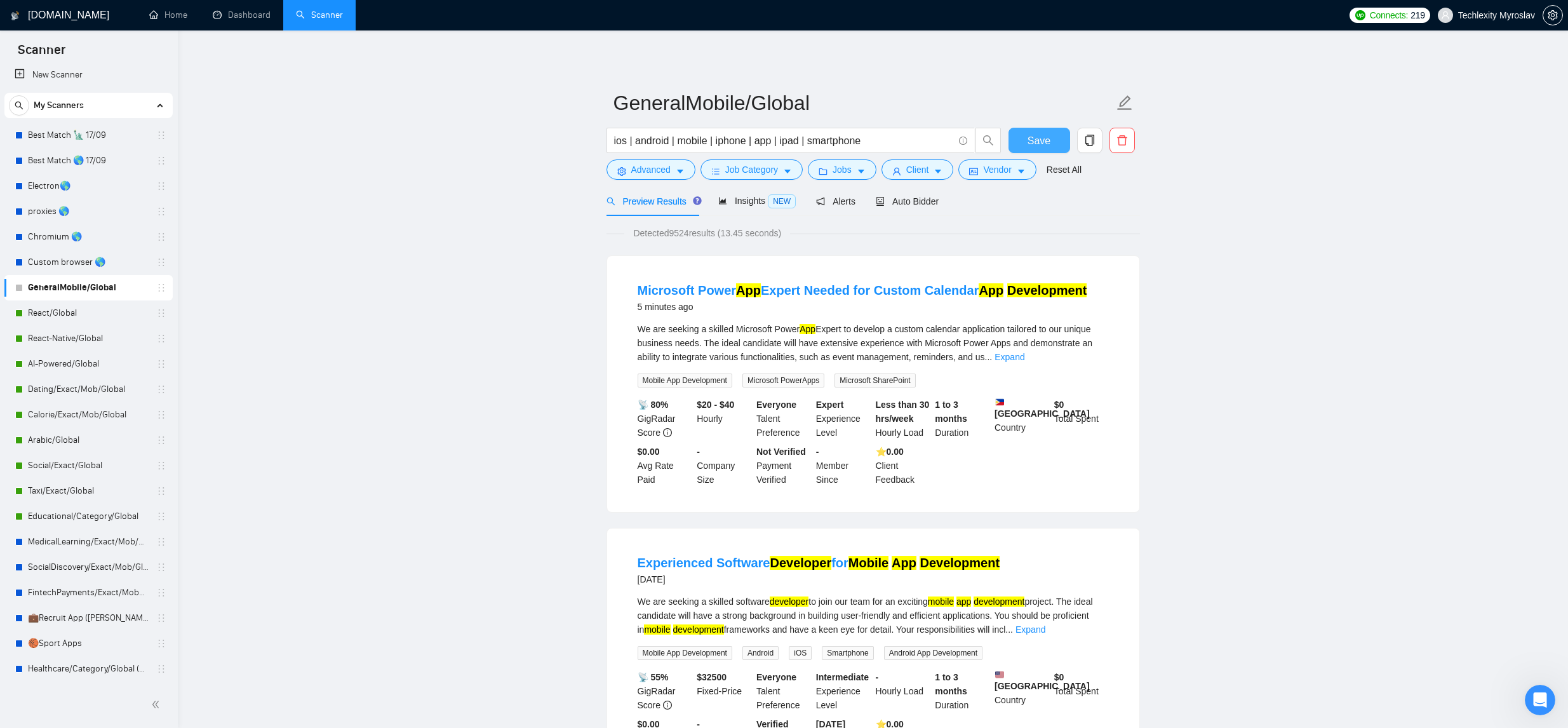
click at [1048, 143] on span "Save" at bounding box center [1039, 140] width 23 height 16
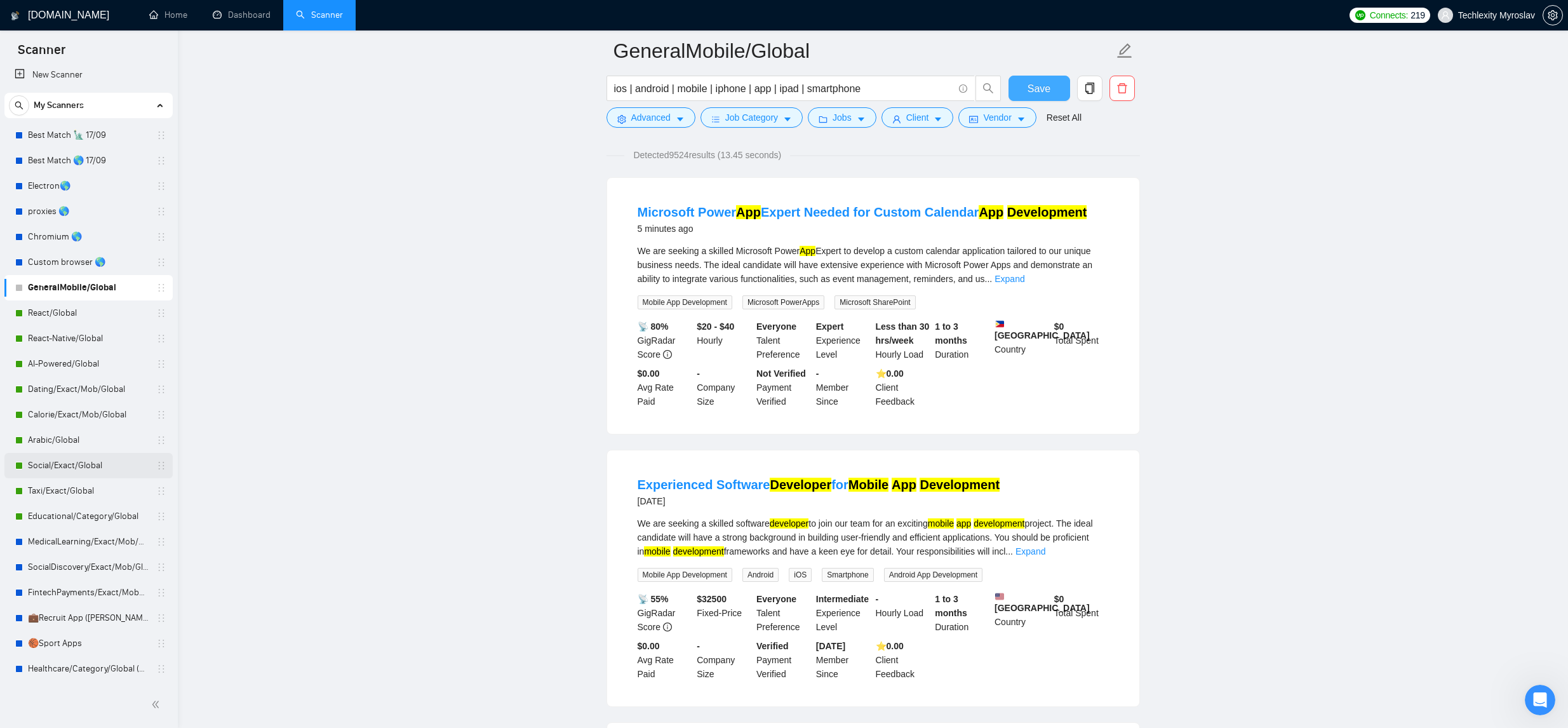
scroll to position [92, 0]
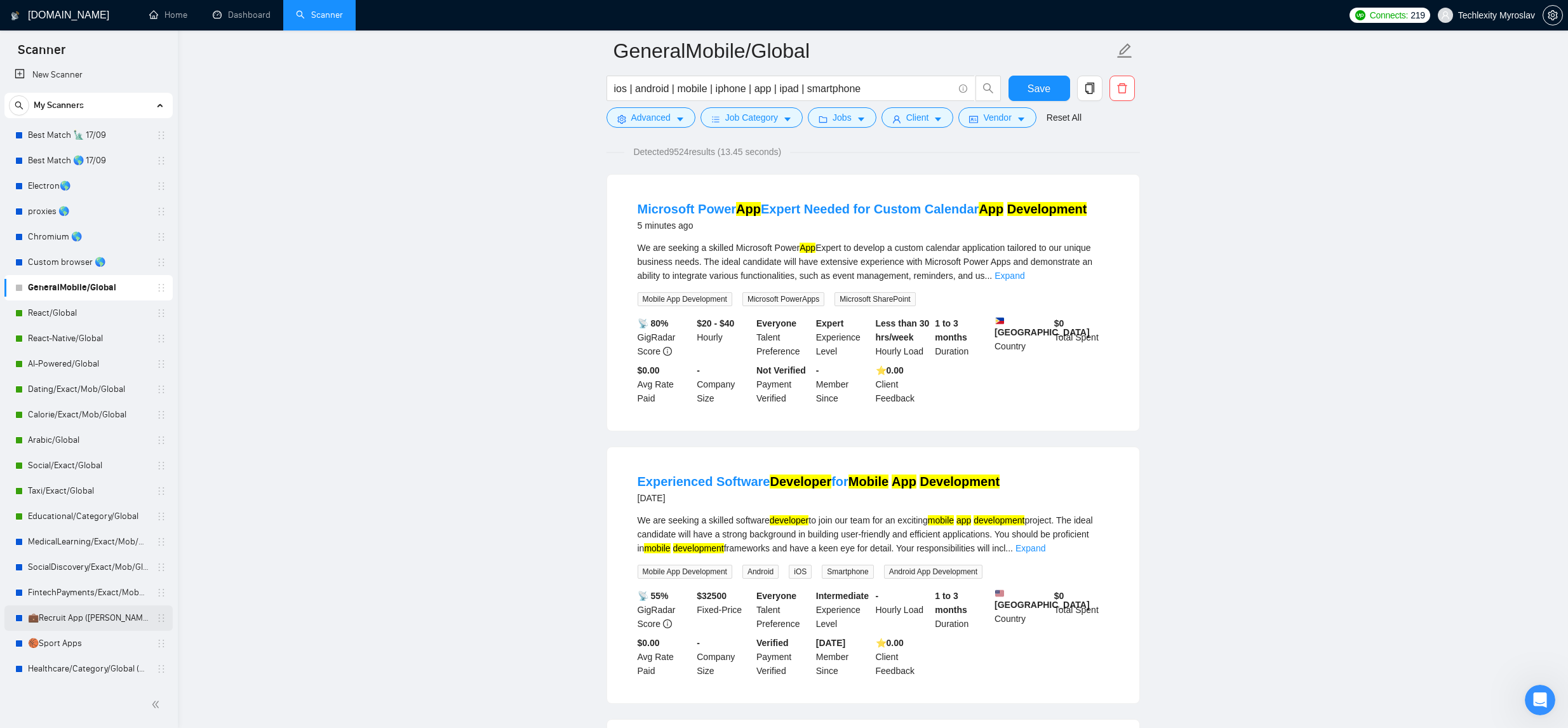
drag, startPoint x: 89, startPoint y: 625, endPoint x: 106, endPoint y: 606, distance: 25.5
click at [89, 625] on link "💼Recruit App (Tamara)" at bounding box center [88, 618] width 121 height 25
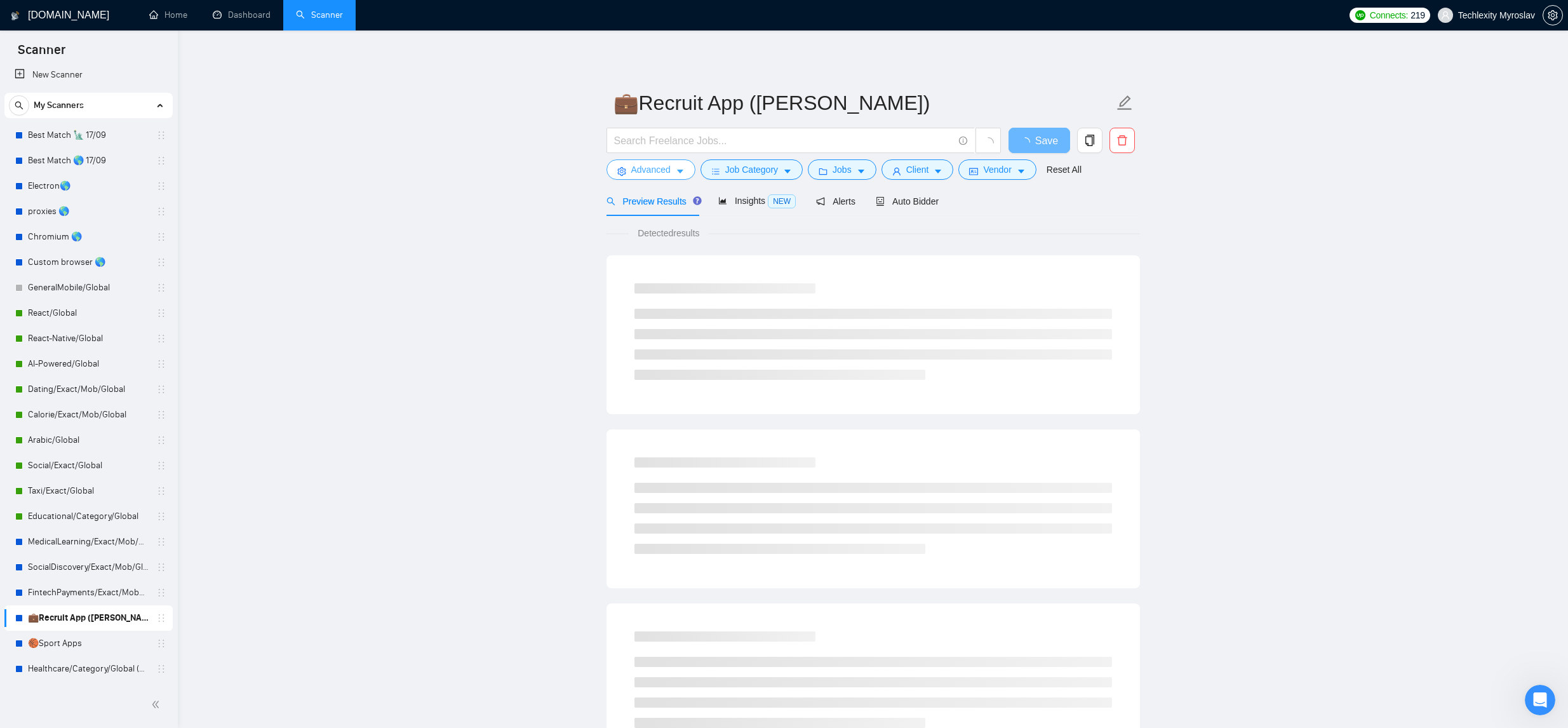
click at [661, 173] on span "Advanced" at bounding box center [651, 169] width 39 height 14
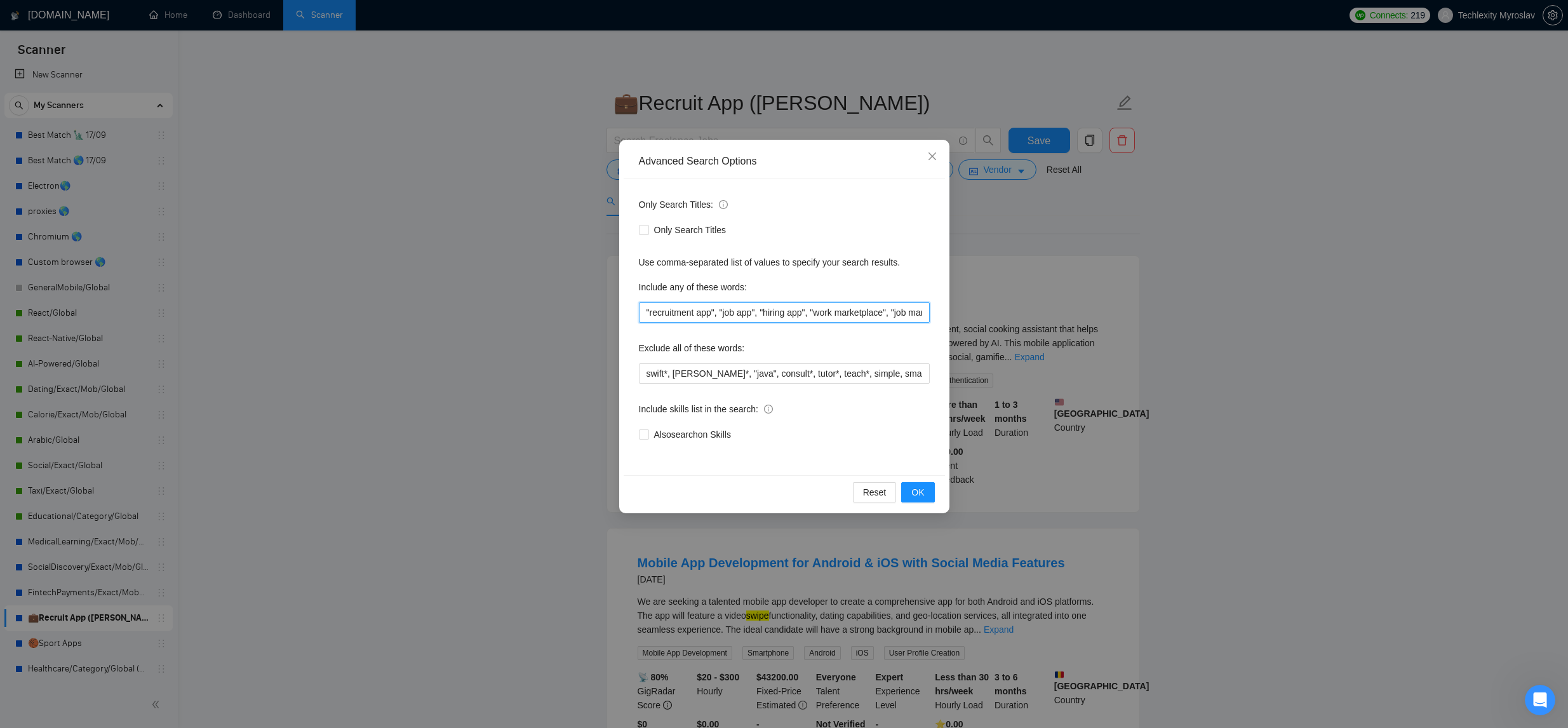
scroll to position [0, 293]
drag, startPoint x: 938, startPoint y: 317, endPoint x: 1072, endPoint y: 315, distance: 134.0
click at [1072, 315] on div "Advanced Search Options Only Search Titles: Only Search Titles Use comma-separa…" at bounding box center [784, 364] width 1568 height 728
type input ""recruitment app", "job app", "hiring app", "work marketplace", "job marketplac…"
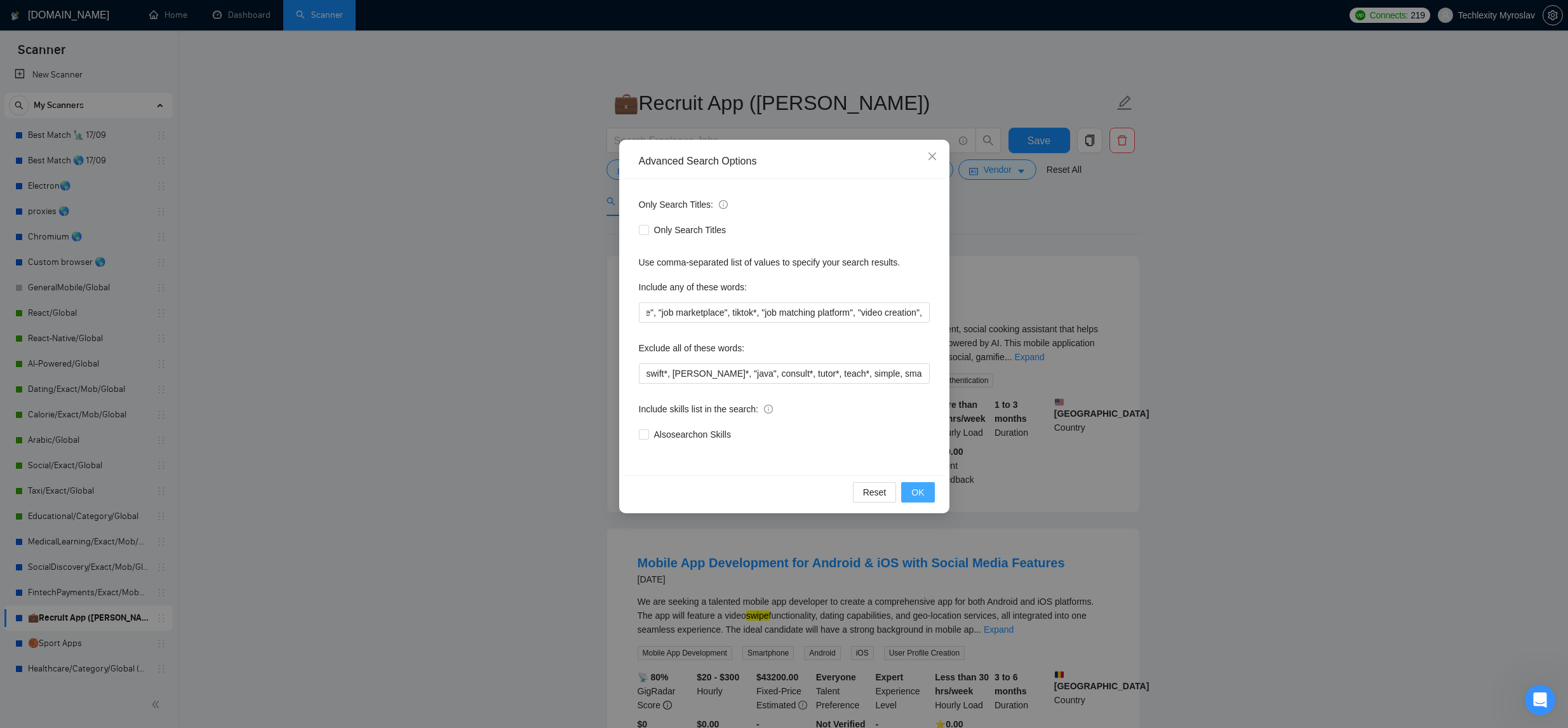
scroll to position [0, 0]
click at [917, 498] on span "OK" at bounding box center [917, 492] width 13 height 14
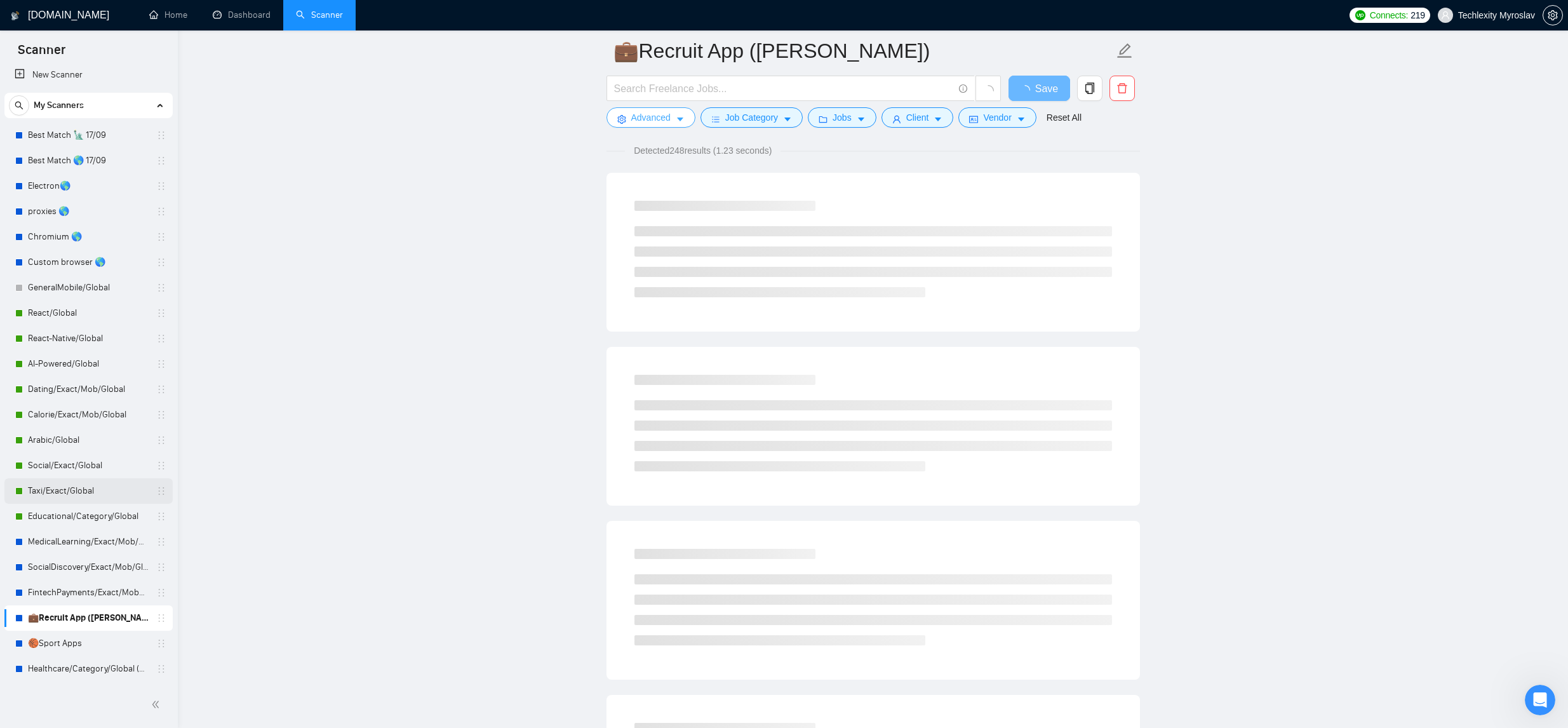
scroll to position [94, 0]
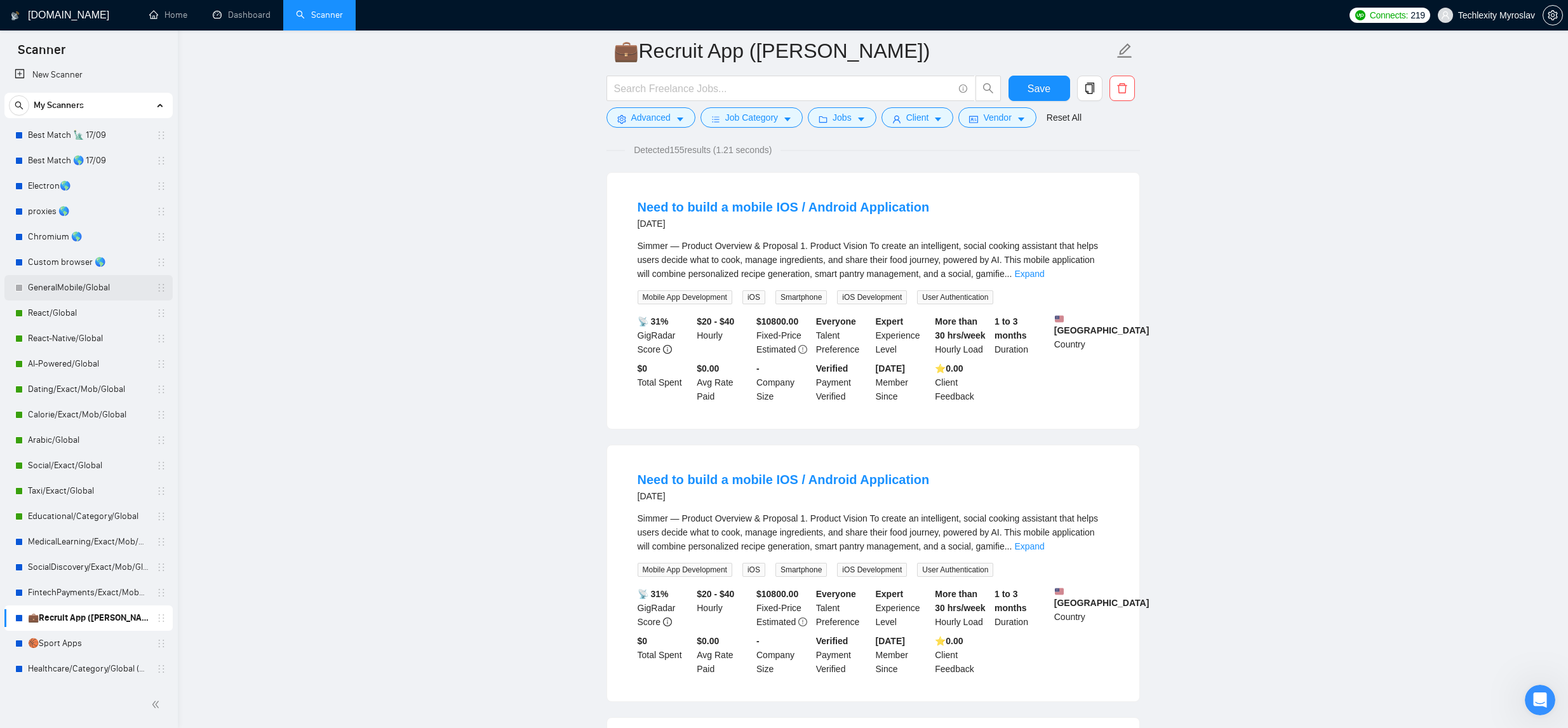
click at [98, 294] on link "GeneralMobile/Global" at bounding box center [88, 287] width 121 height 25
click at [1020, 85] on button "Save" at bounding box center [1039, 87] width 62 height 25
click at [75, 294] on link "GeneralMobile/Global" at bounding box center [88, 287] width 121 height 25
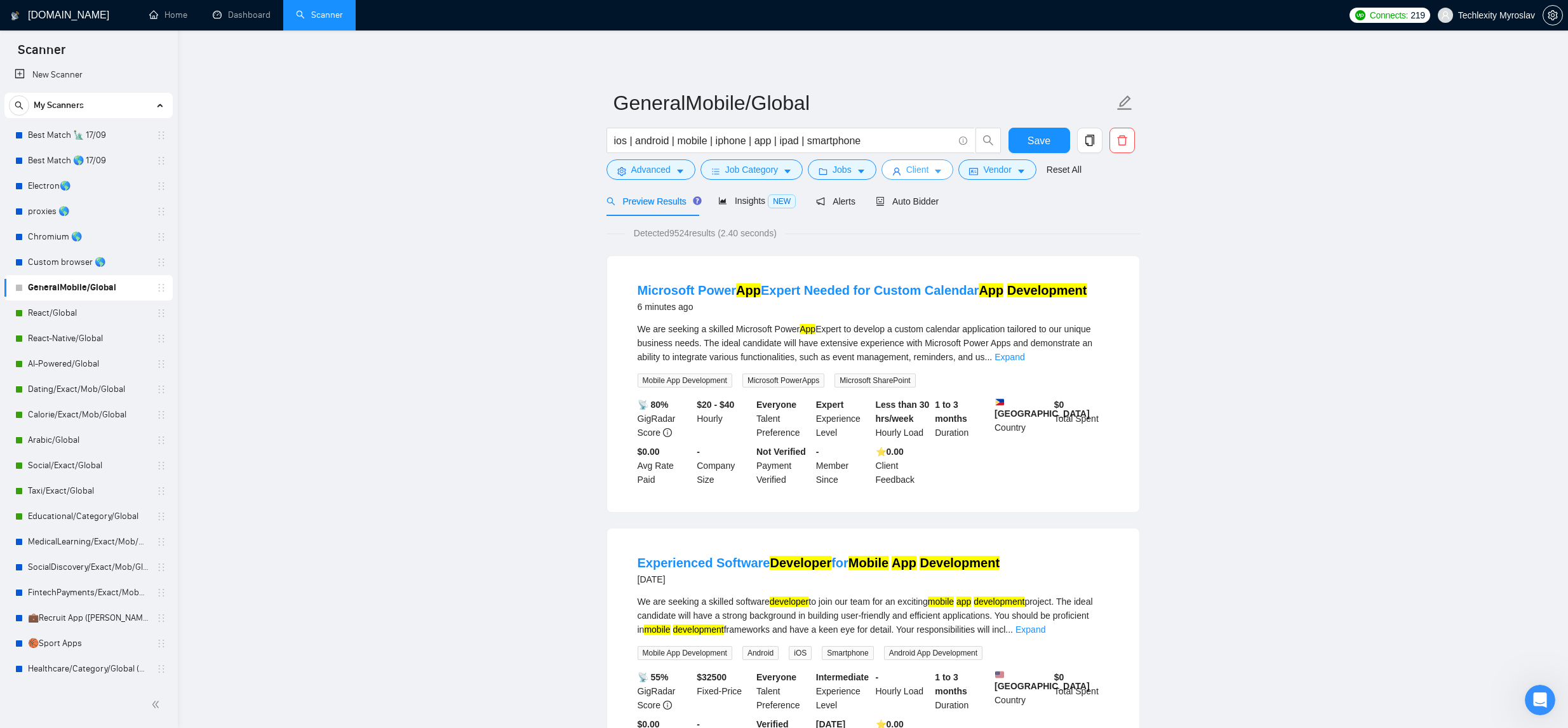
click at [942, 170] on icon "caret-down" at bounding box center [938, 172] width 6 height 4
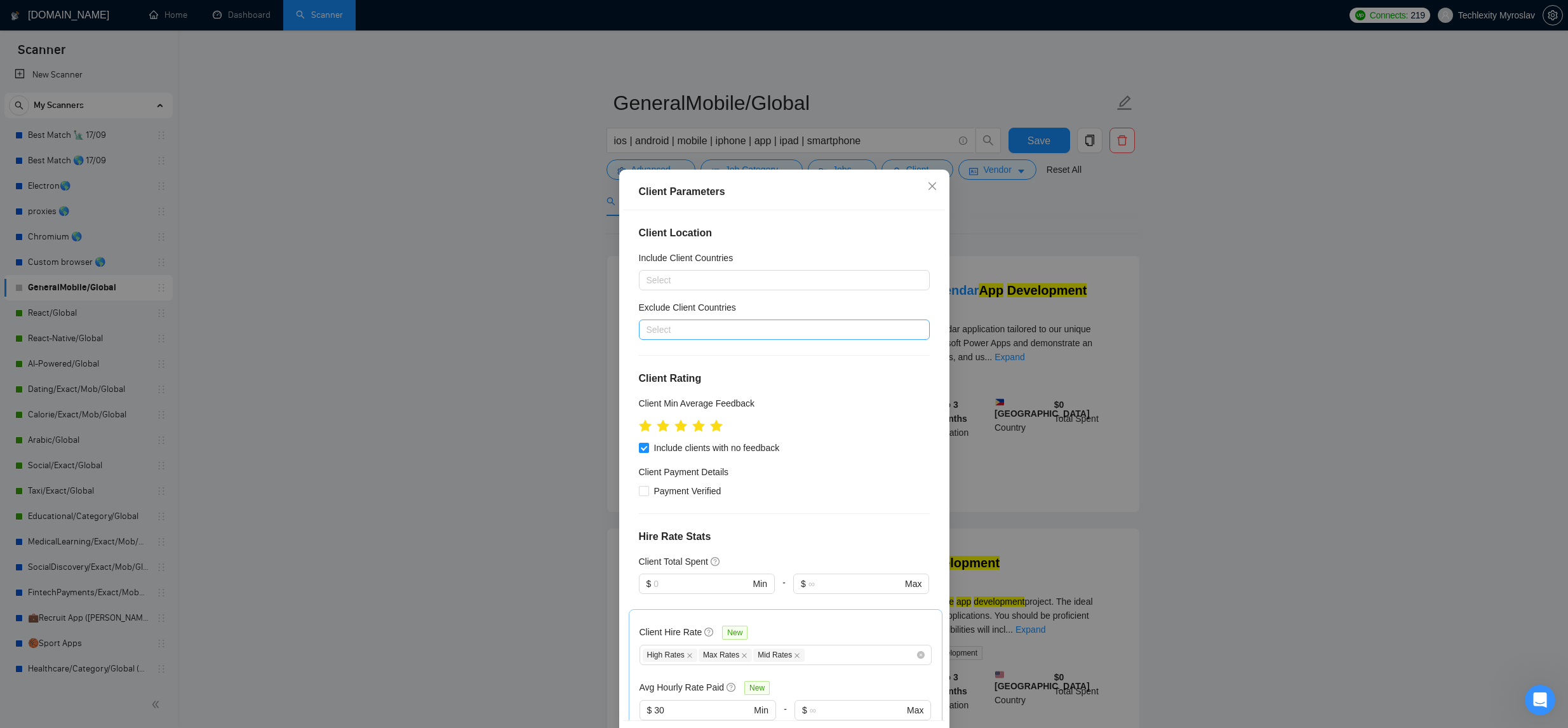
click at [783, 337] on div at bounding box center [778, 329] width 272 height 15
drag, startPoint x: 719, startPoint y: 371, endPoint x: 721, endPoint y: 365, distance: 6.3
click at [719, 371] on div "Africa" at bounding box center [787, 375] width 268 height 14
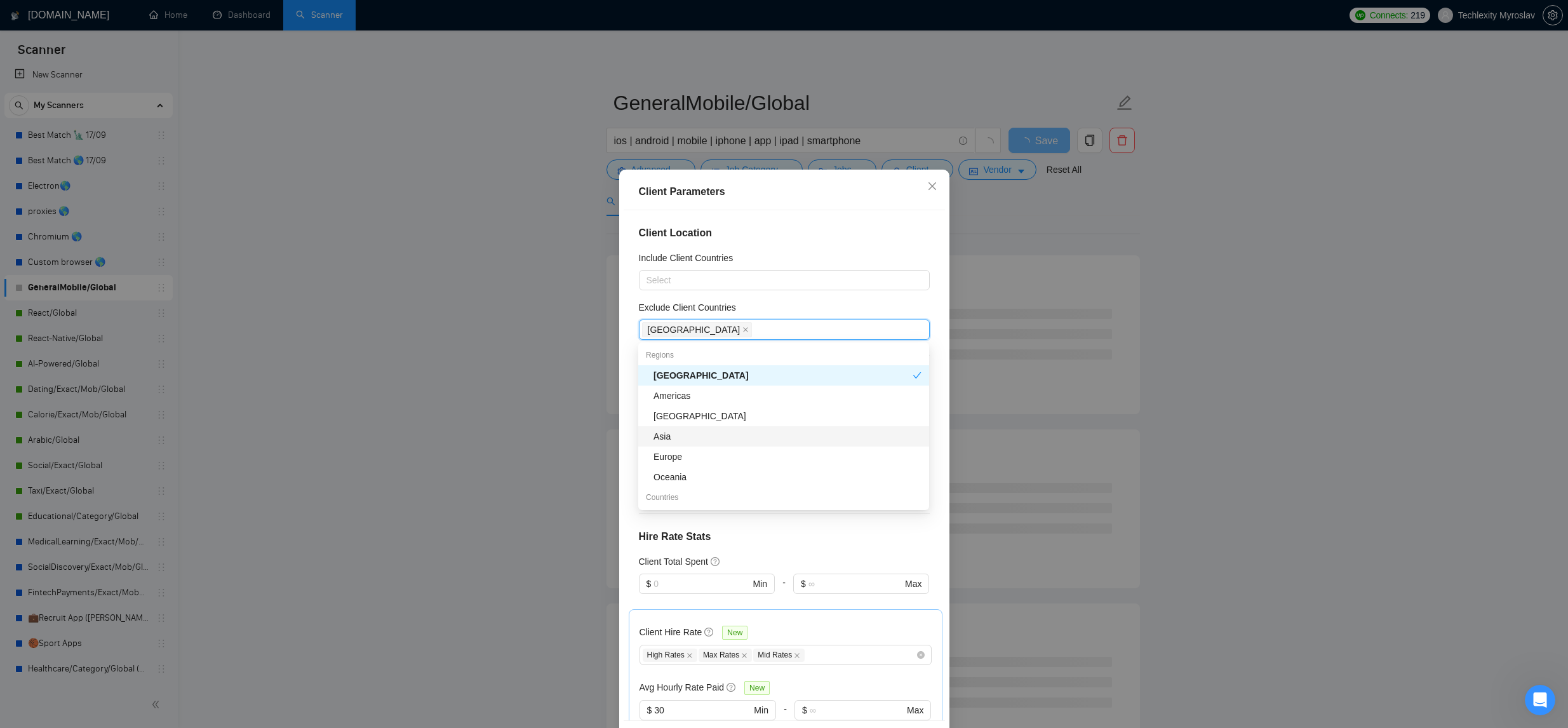
click at [730, 432] on div "Asia" at bounding box center [787, 436] width 268 height 14
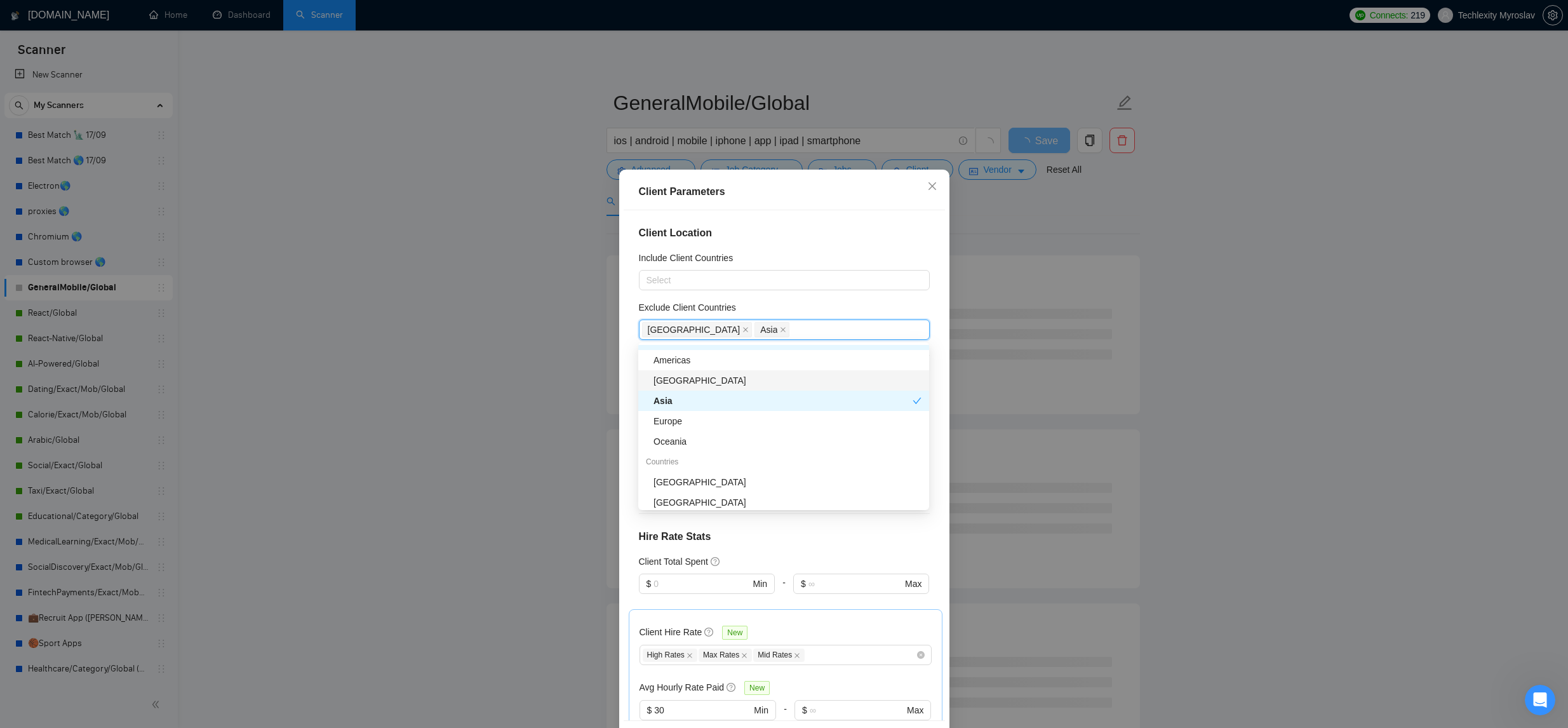
scroll to position [37, 0]
click at [744, 437] on div "Oceania" at bounding box center [787, 440] width 268 height 14
click at [738, 423] on div "India" at bounding box center [787, 424] width 268 height 14
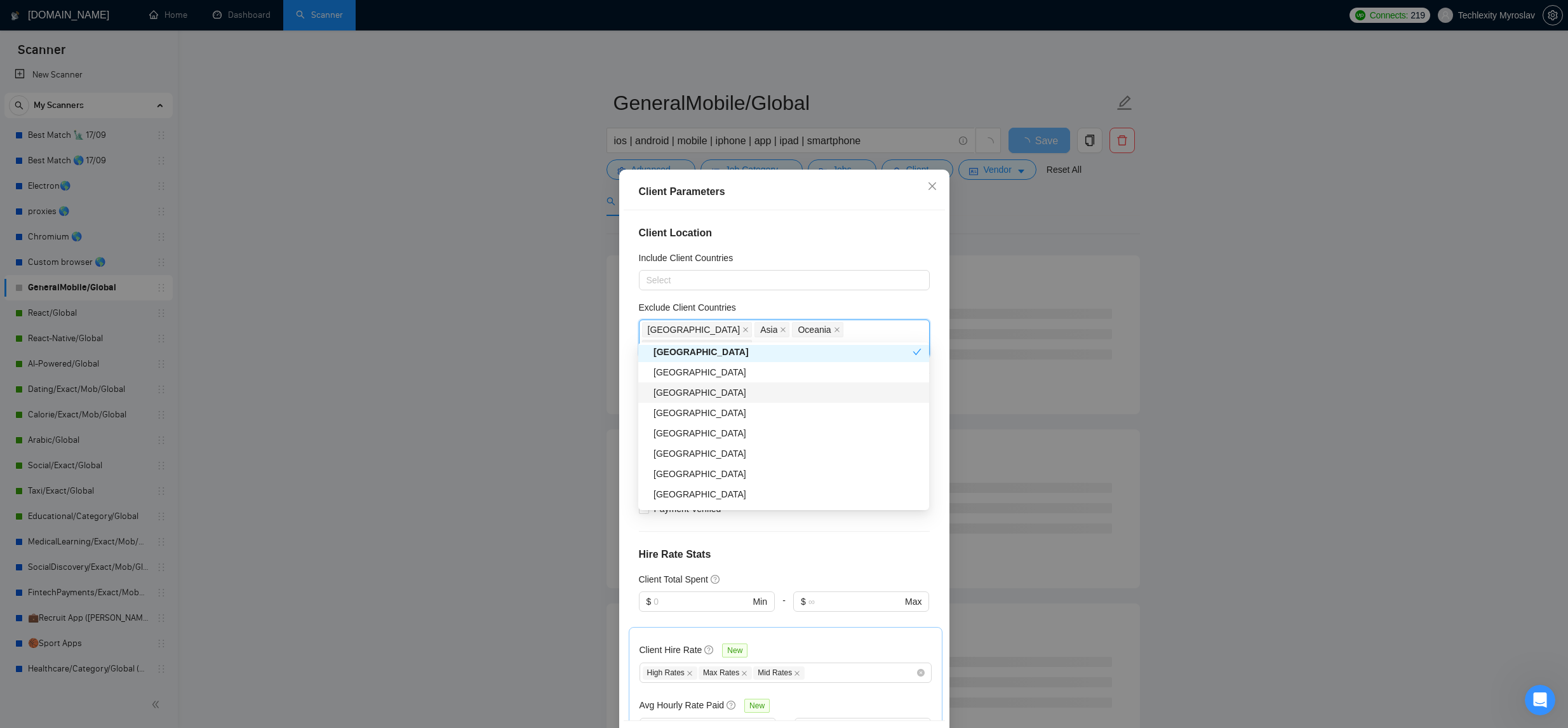
scroll to position [217, 0]
click at [719, 424] on div "Pakistan" at bounding box center [787, 422] width 268 height 14
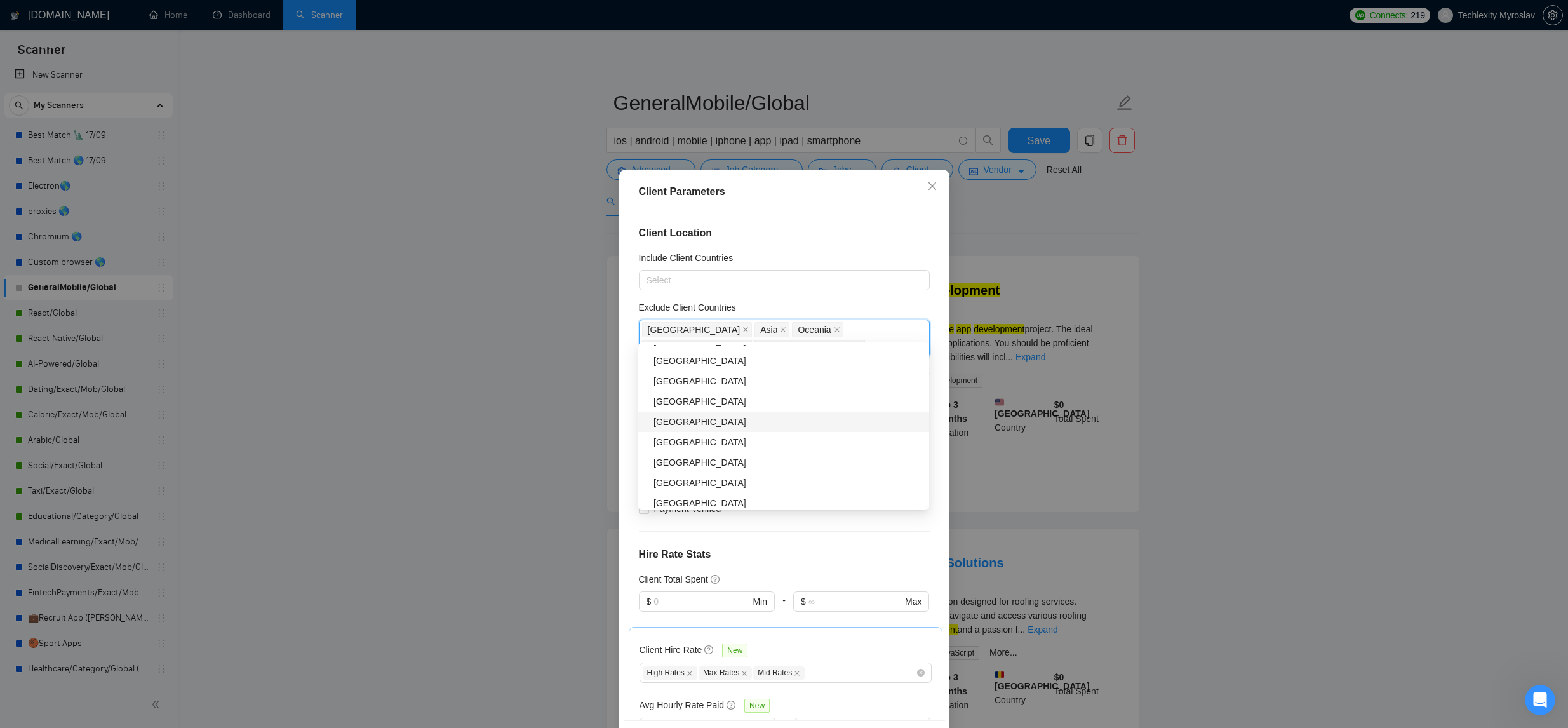
scroll to position [421, 0]
click at [728, 443] on div "Russia" at bounding box center [787, 442] width 268 height 14
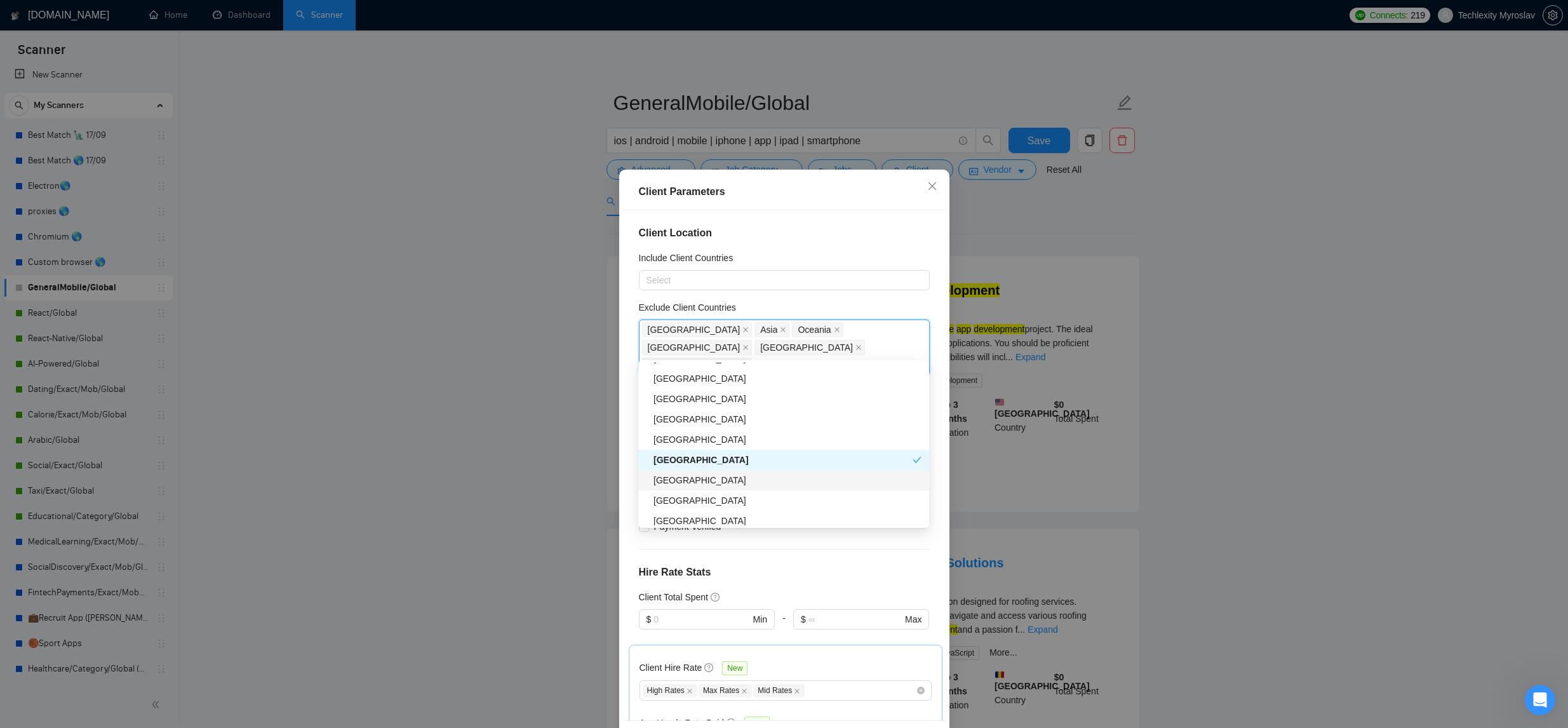
click at [721, 474] on div "China" at bounding box center [787, 480] width 268 height 14
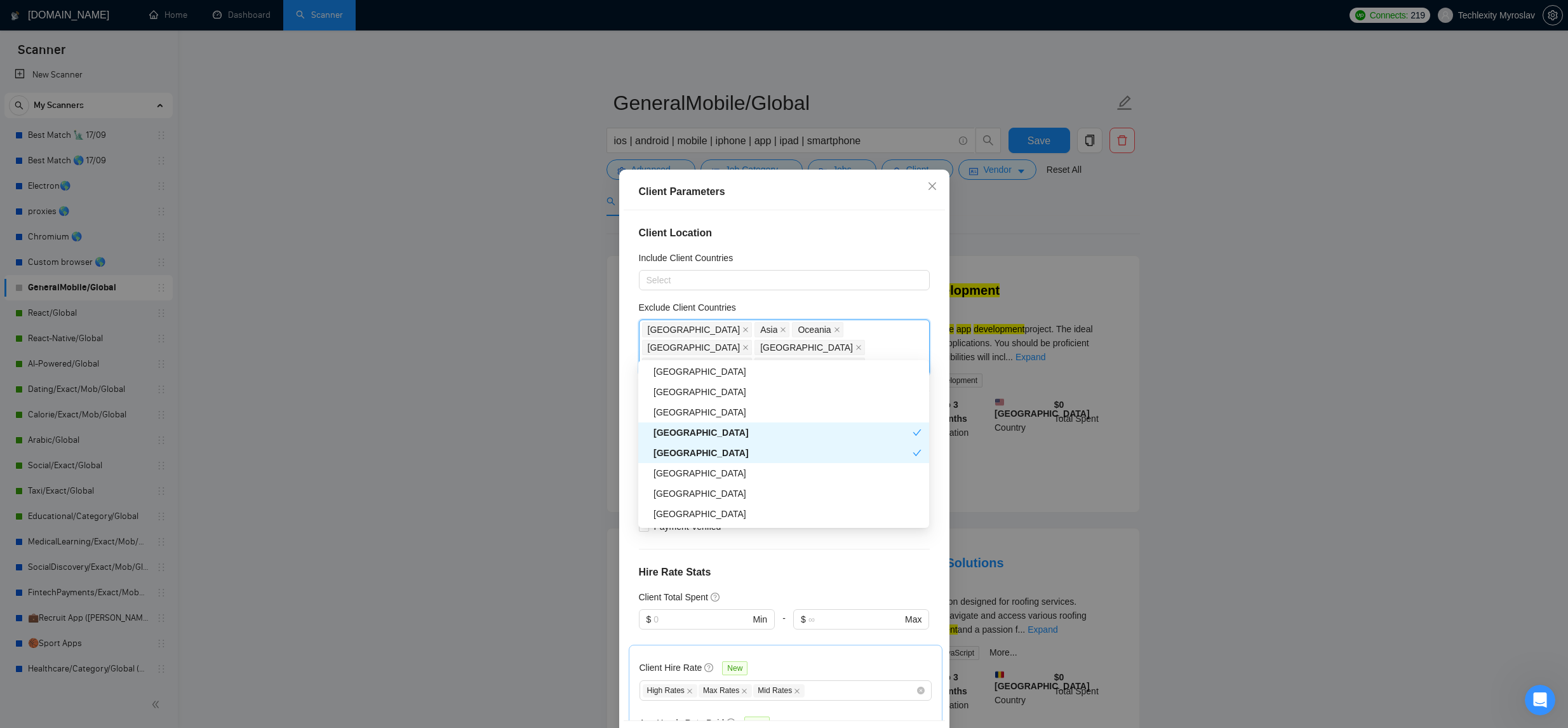
scroll to position [472, 0]
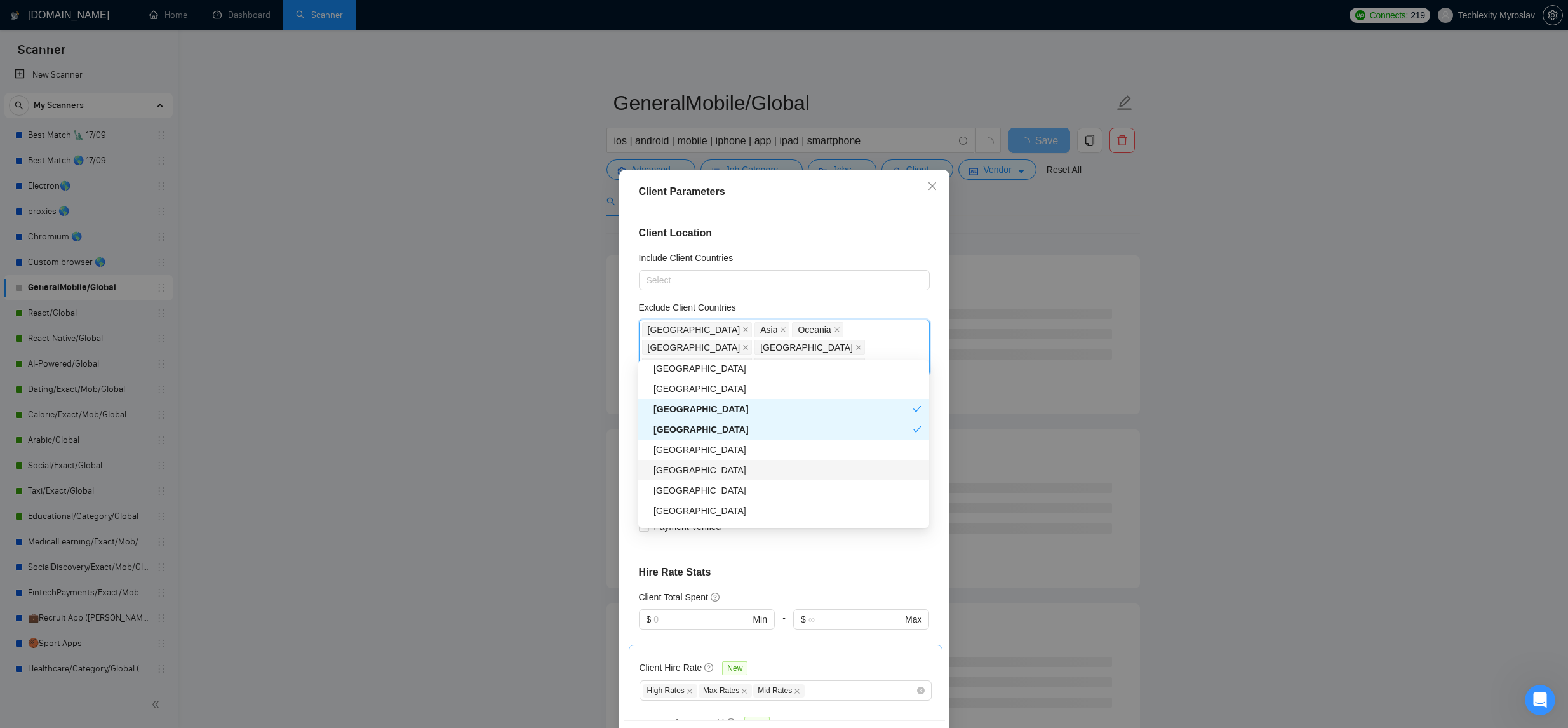
click at [733, 466] on div "Hong Kong" at bounding box center [787, 470] width 268 height 14
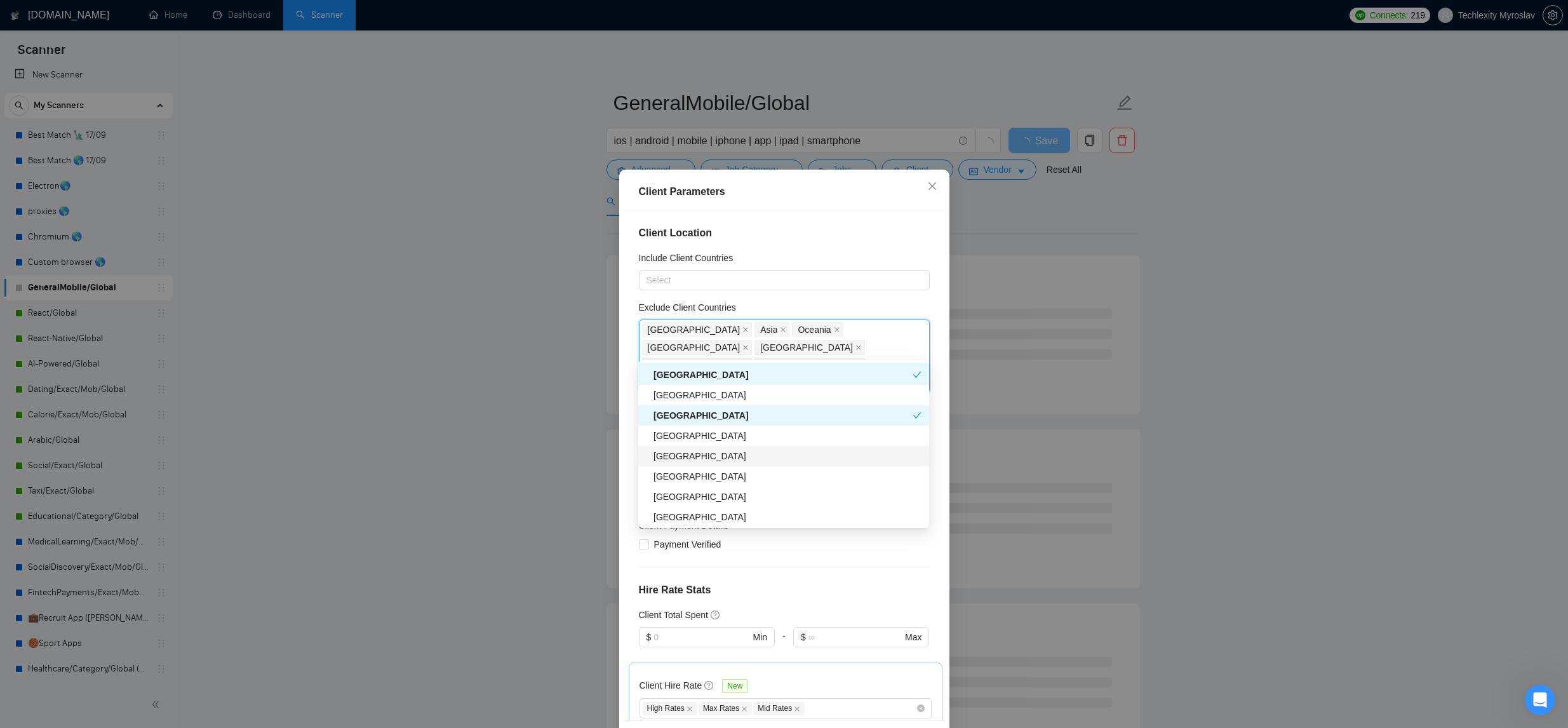
click at [730, 454] on div "Nigeria" at bounding box center [787, 456] width 268 height 14
click at [718, 497] on div "Malaysia" at bounding box center [787, 500] width 268 height 14
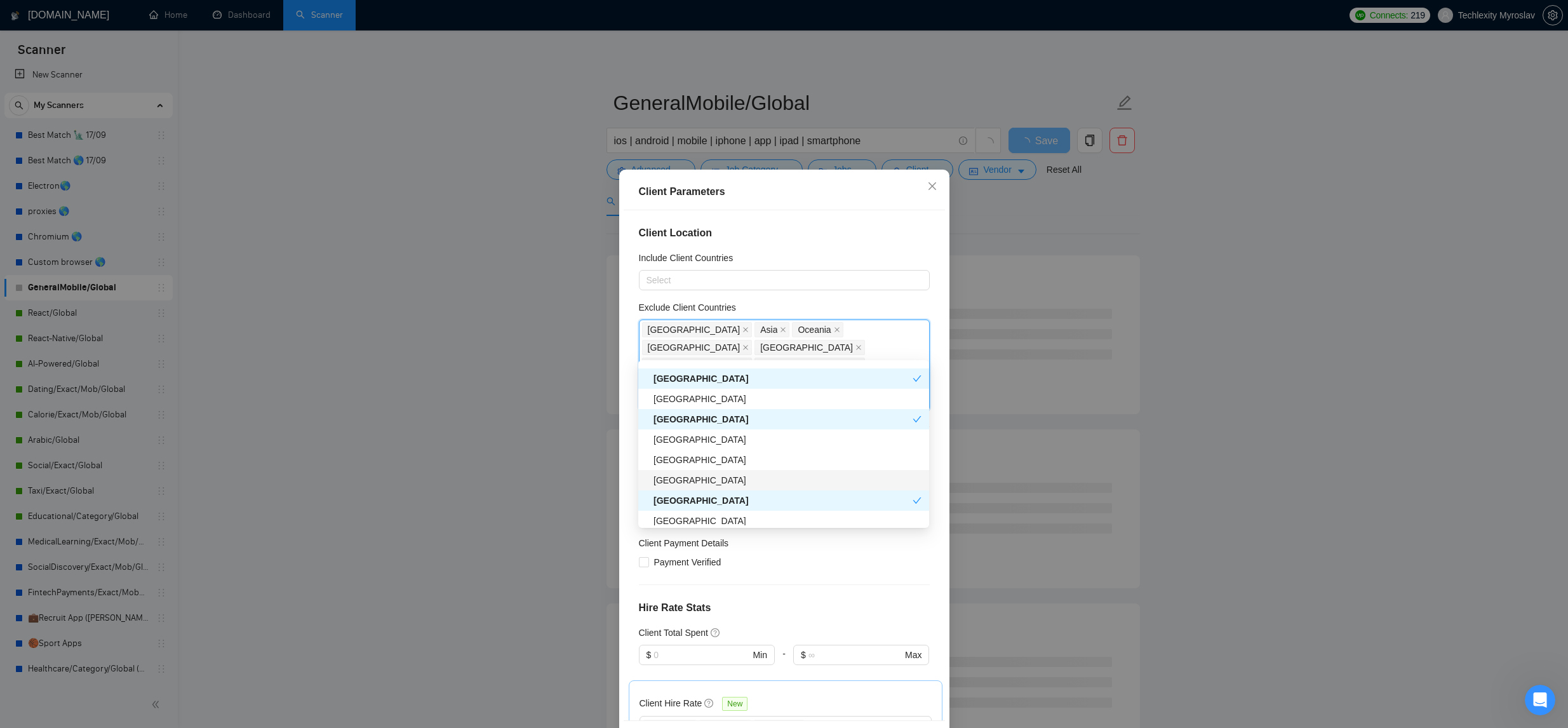
scroll to position [584, 0]
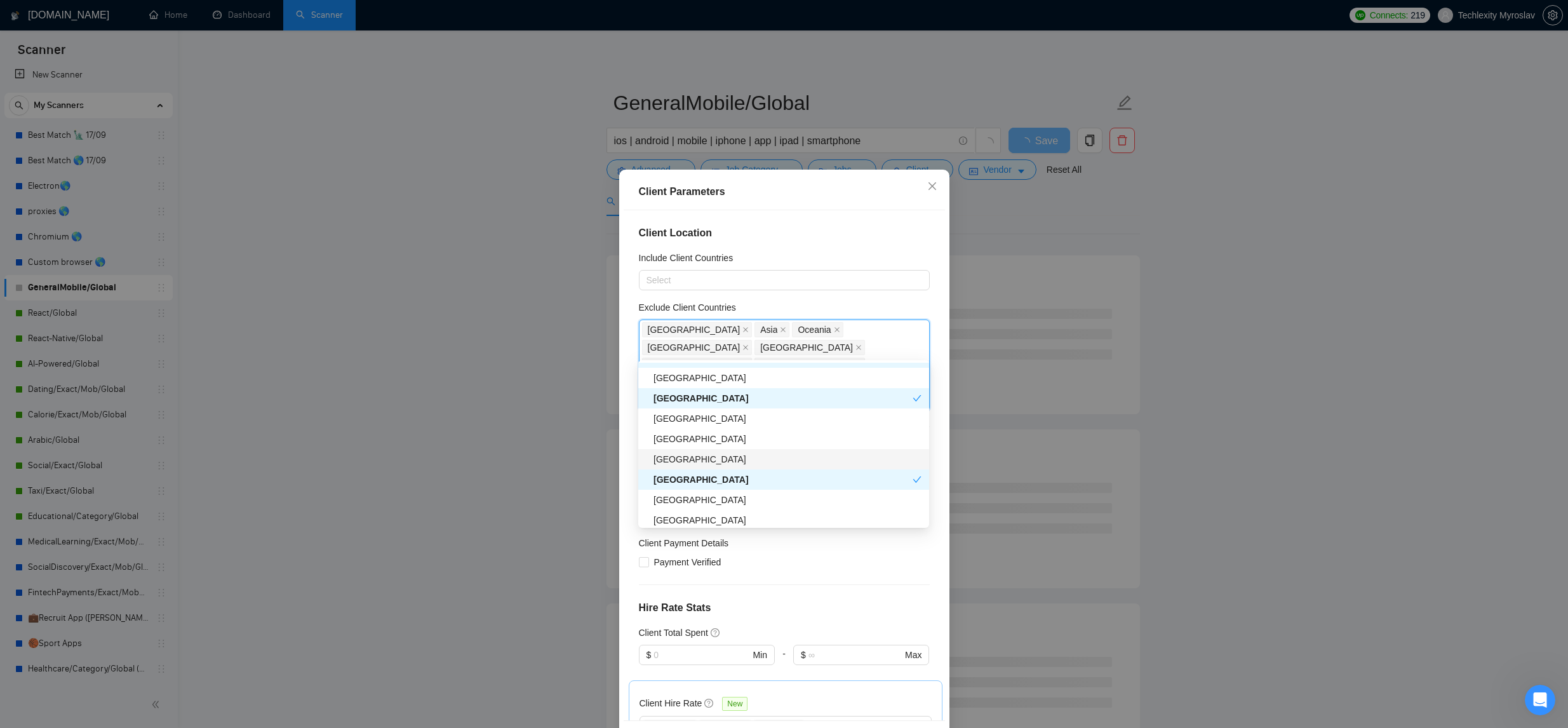
click at [734, 460] on div "South Africa" at bounding box center [787, 459] width 268 height 14
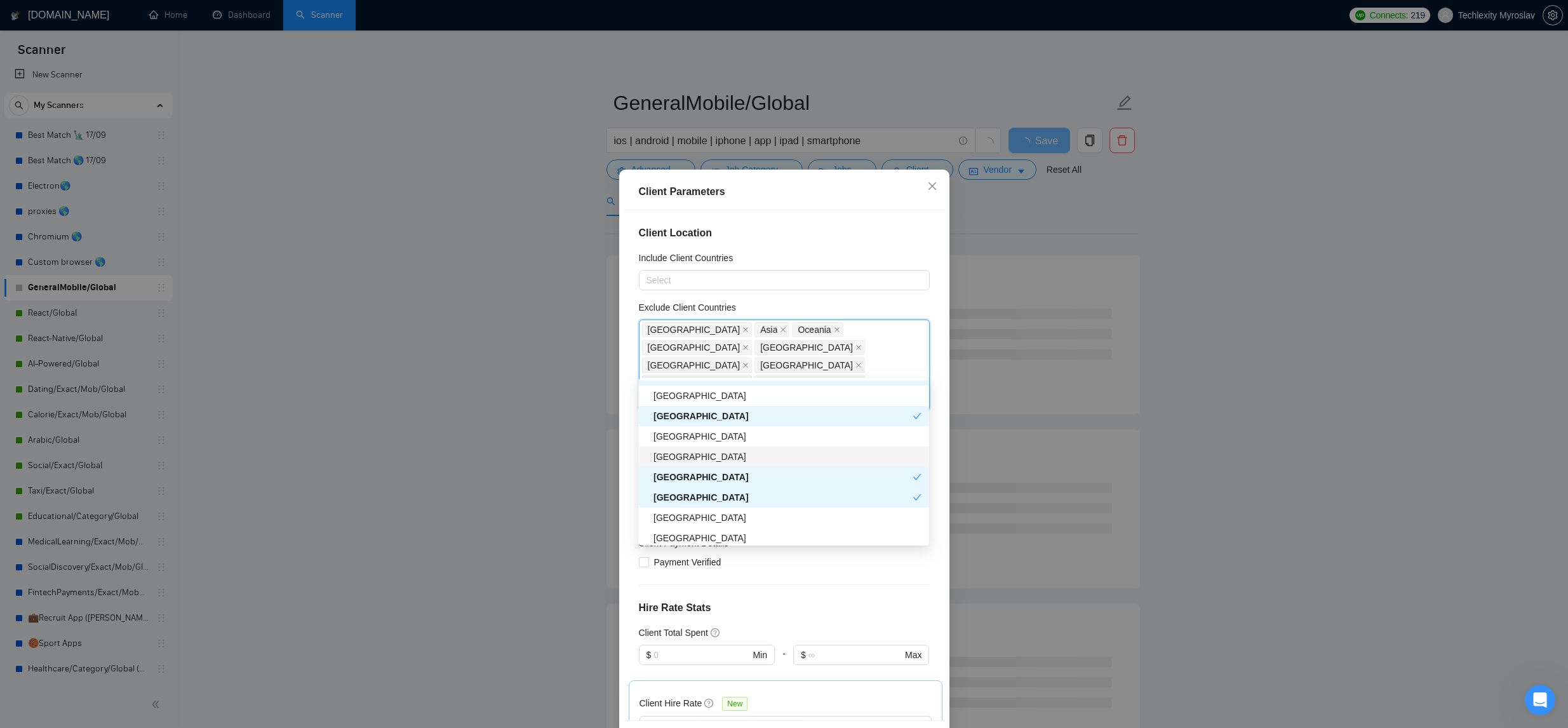
scroll to position [628, 0]
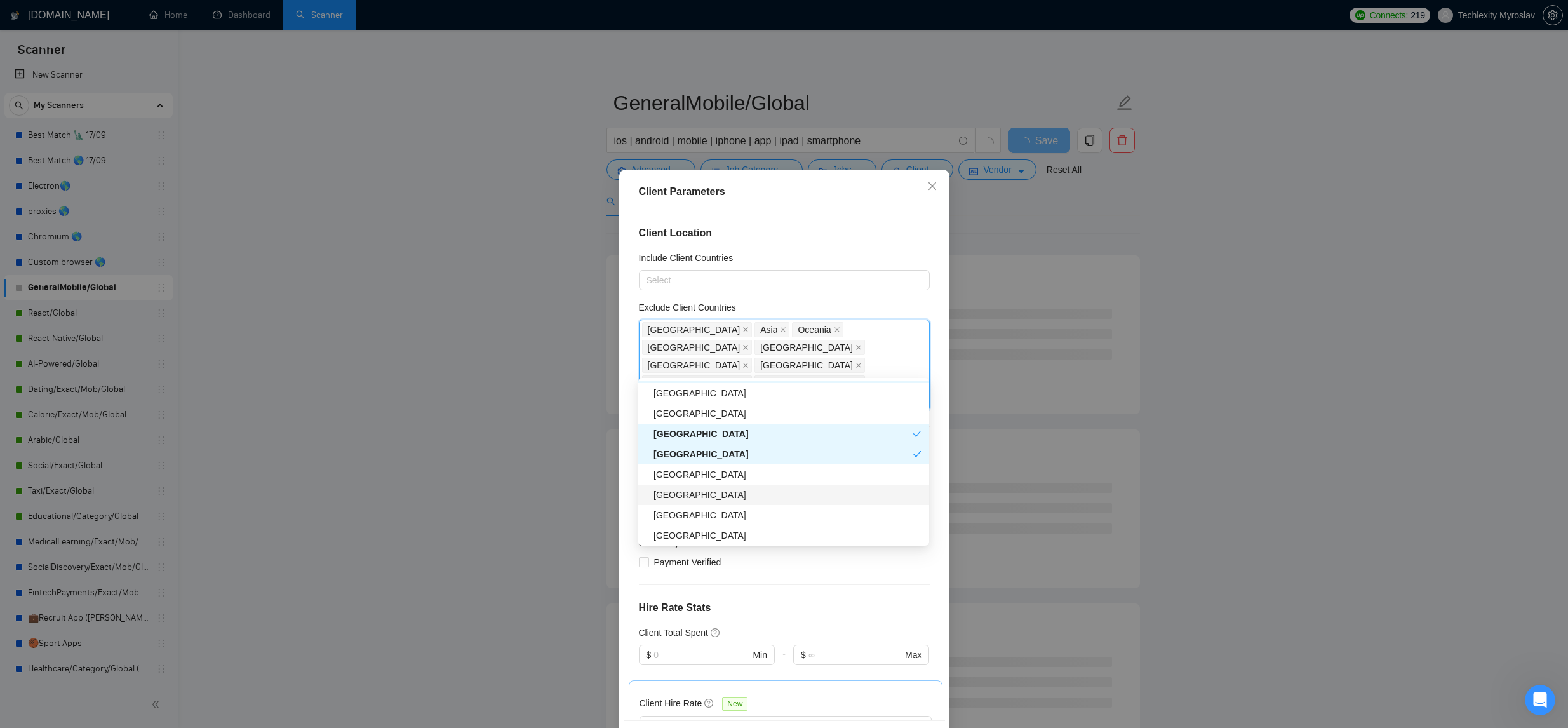
click at [719, 497] on div "Egypt" at bounding box center [787, 494] width 268 height 14
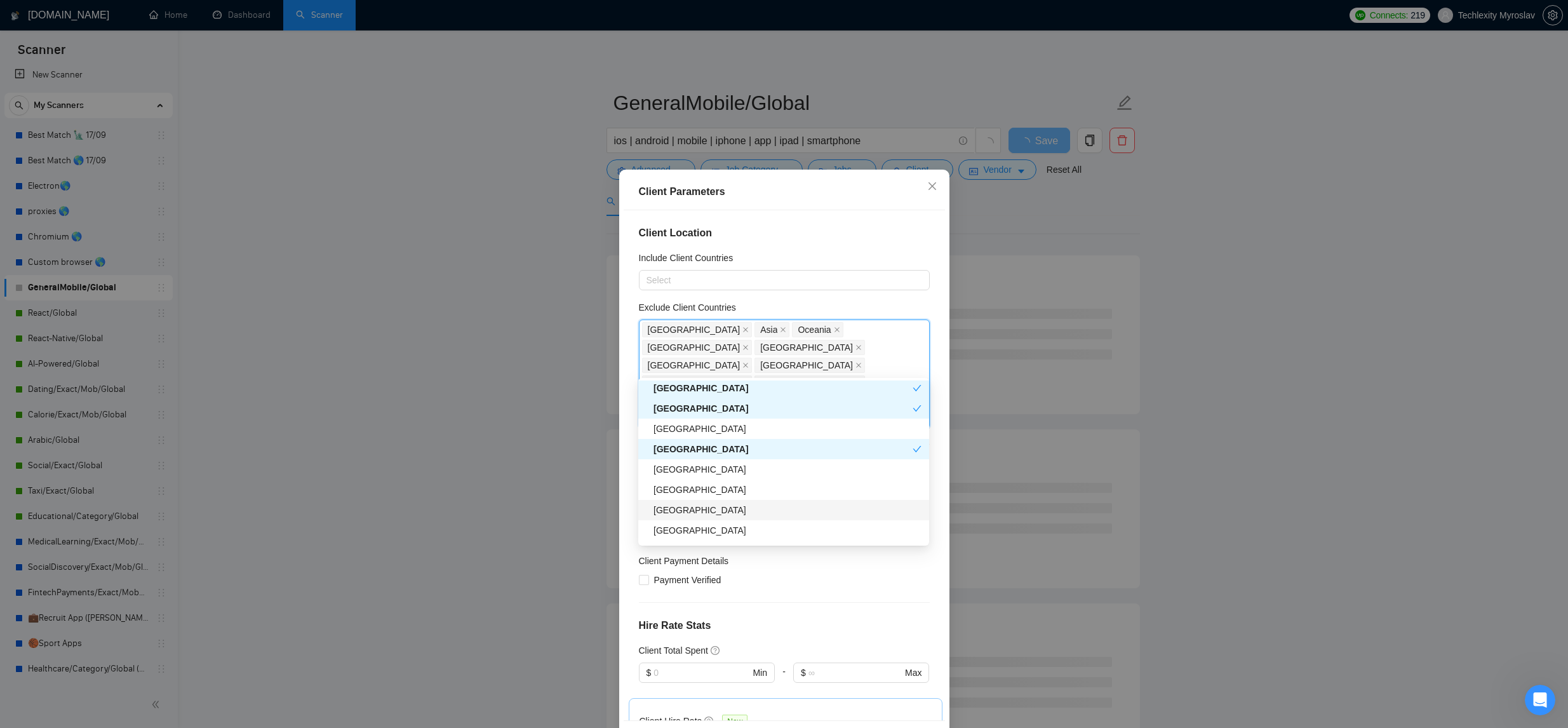
scroll to position [686, 0]
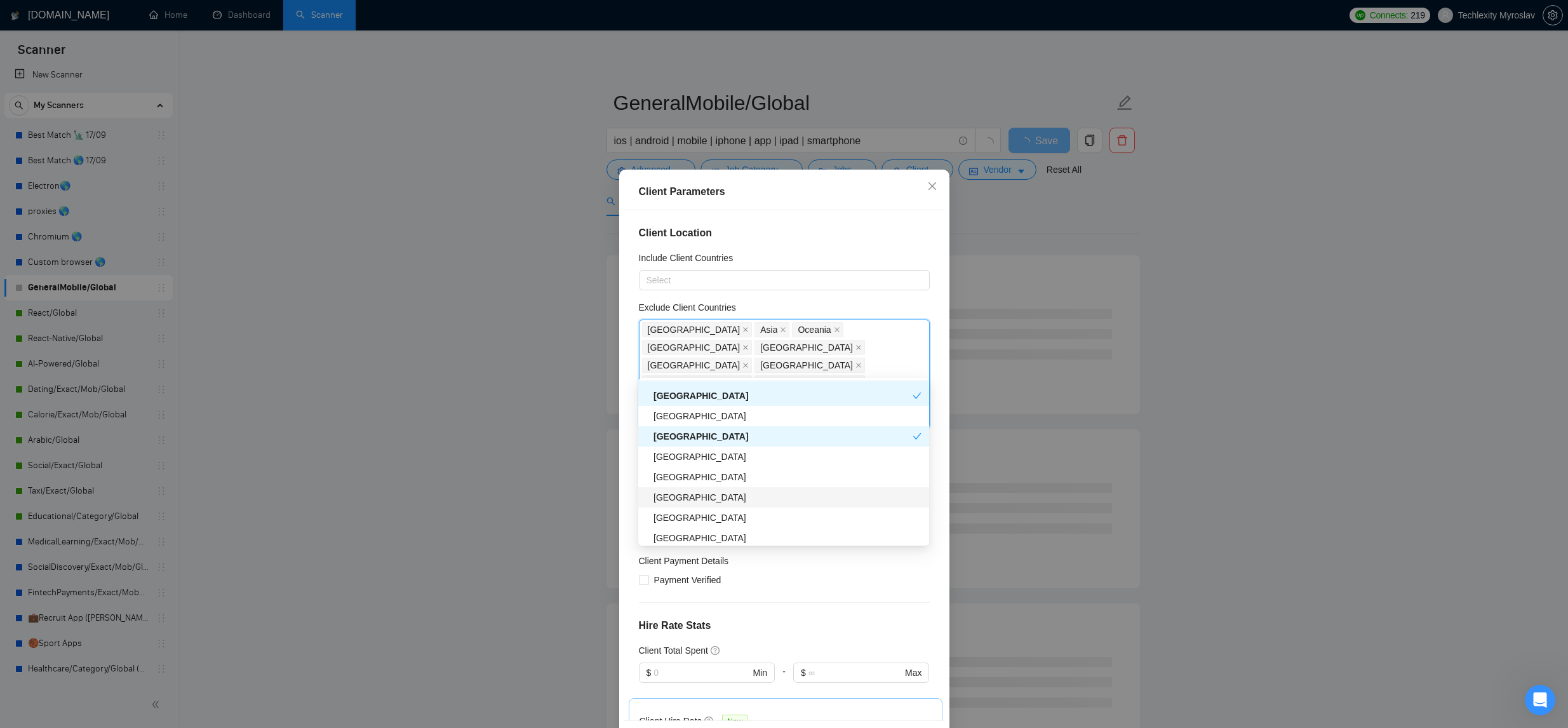
click at [731, 501] on div "Bangladesh" at bounding box center [787, 497] width 268 height 14
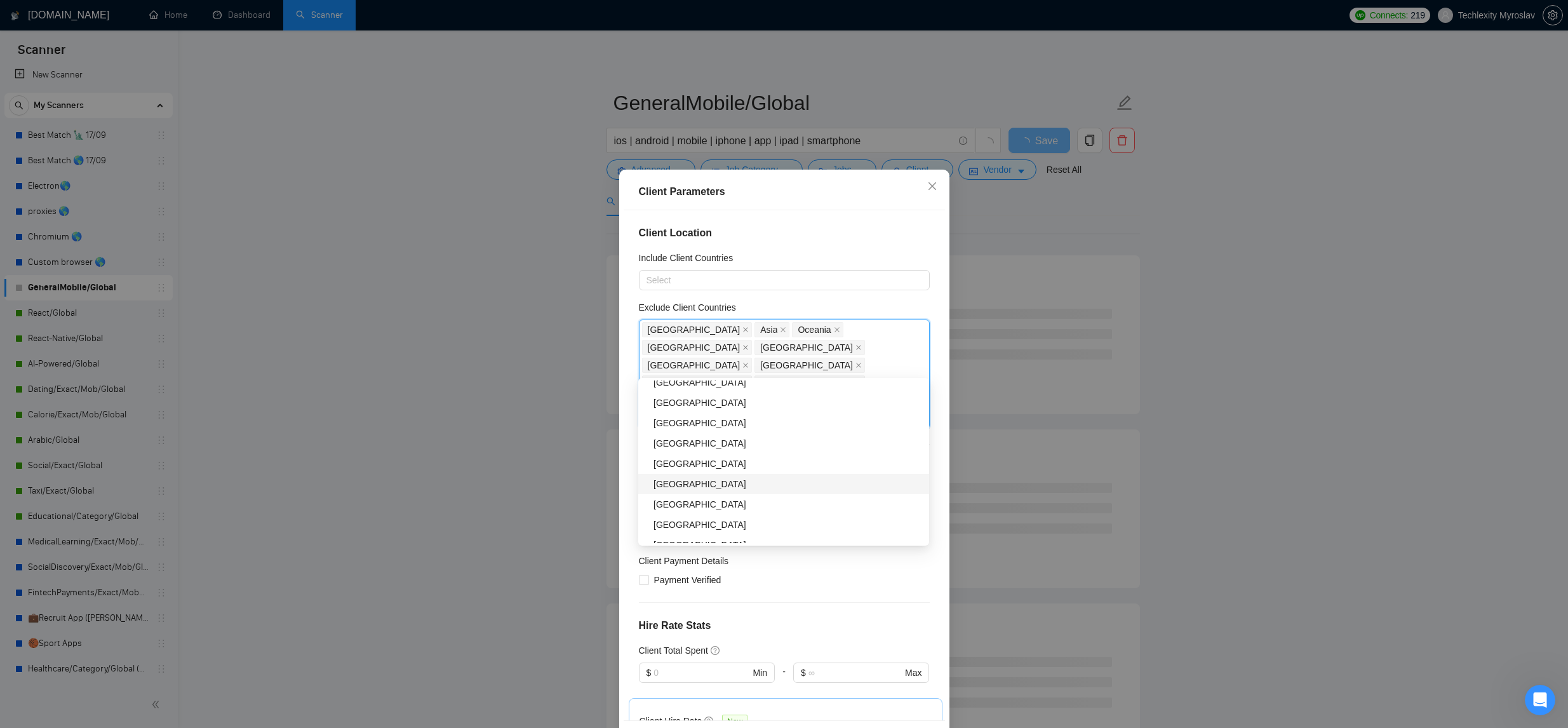
scroll to position [843, 0]
click at [742, 482] on div "Thailand" at bounding box center [787, 482] width 268 height 14
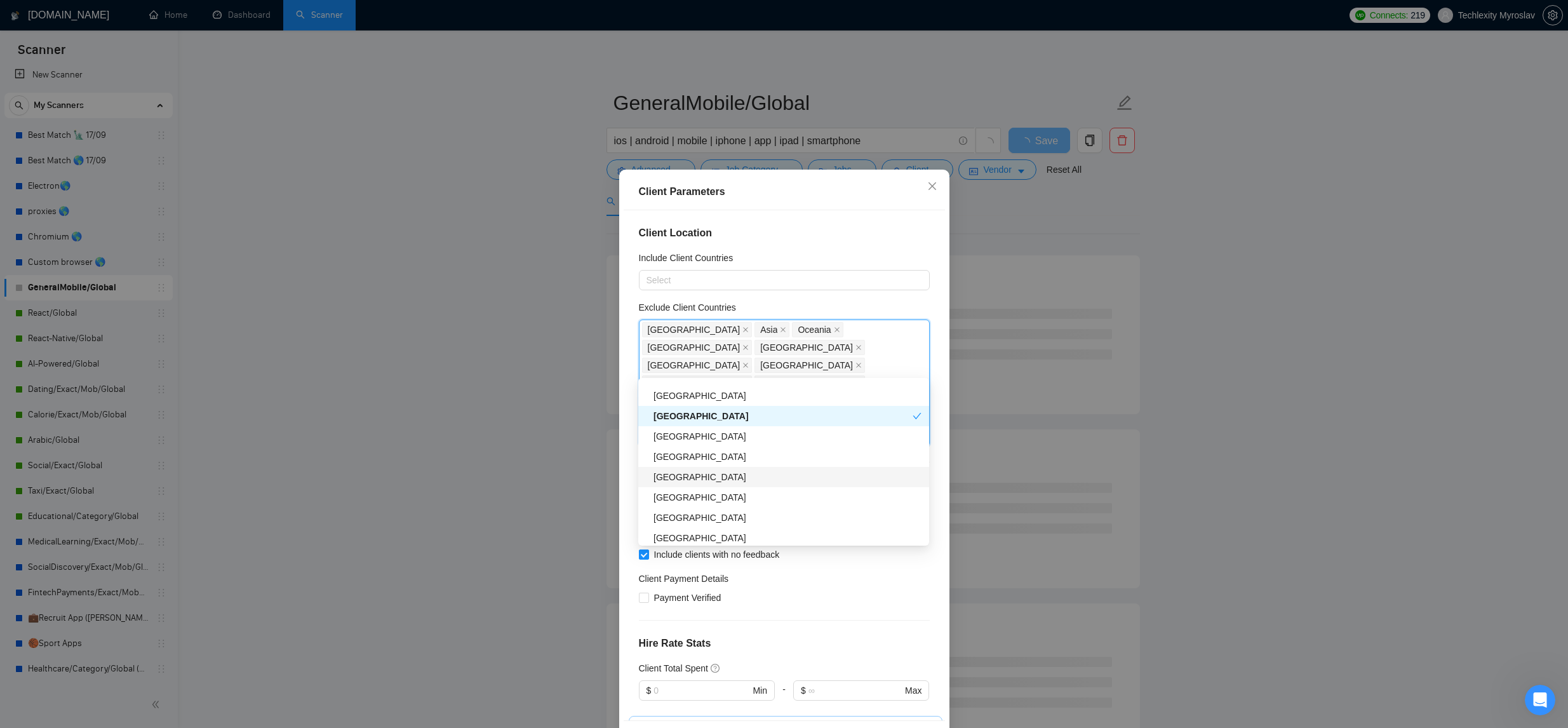
click at [732, 480] on div "Mexico" at bounding box center [787, 477] width 268 height 14
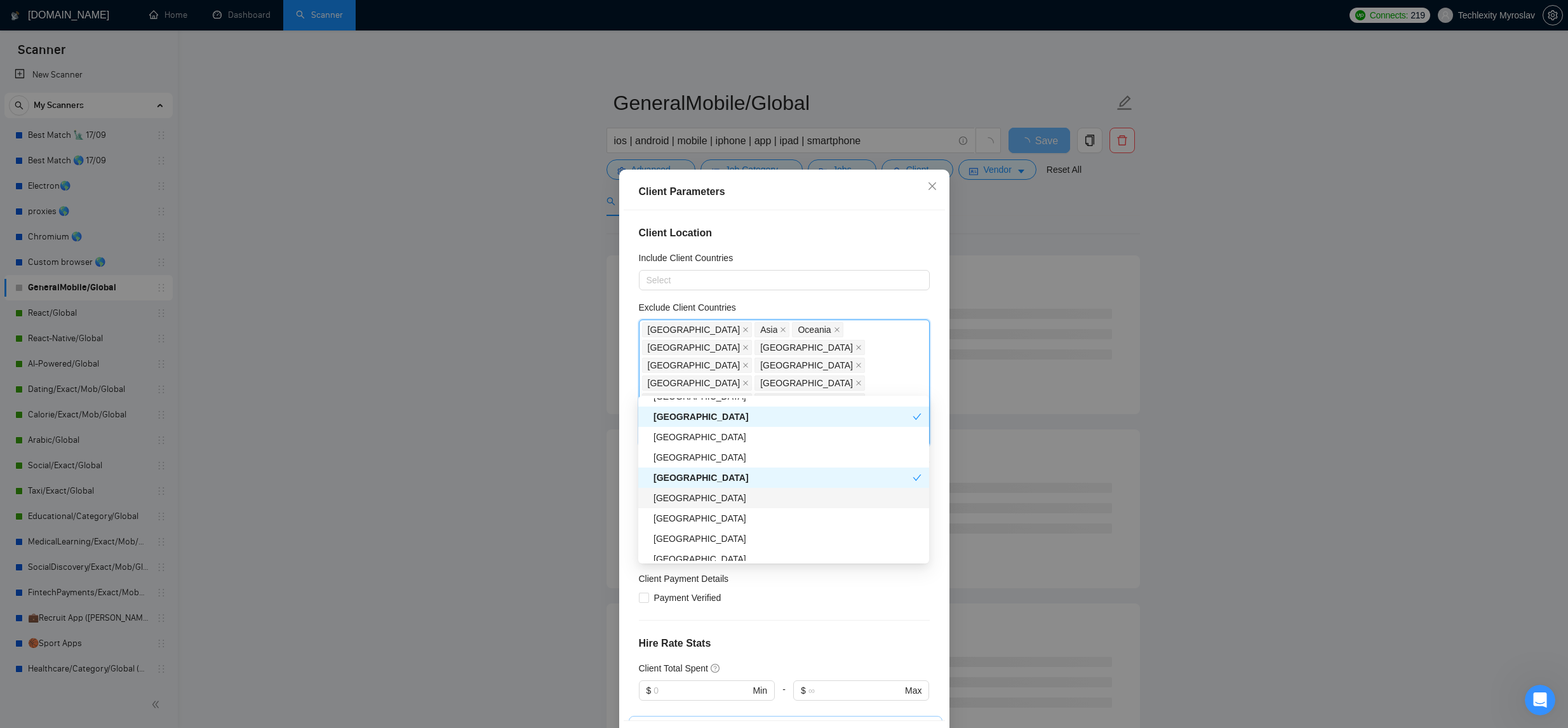
click at [730, 498] on div "Indonesia" at bounding box center [787, 498] width 268 height 14
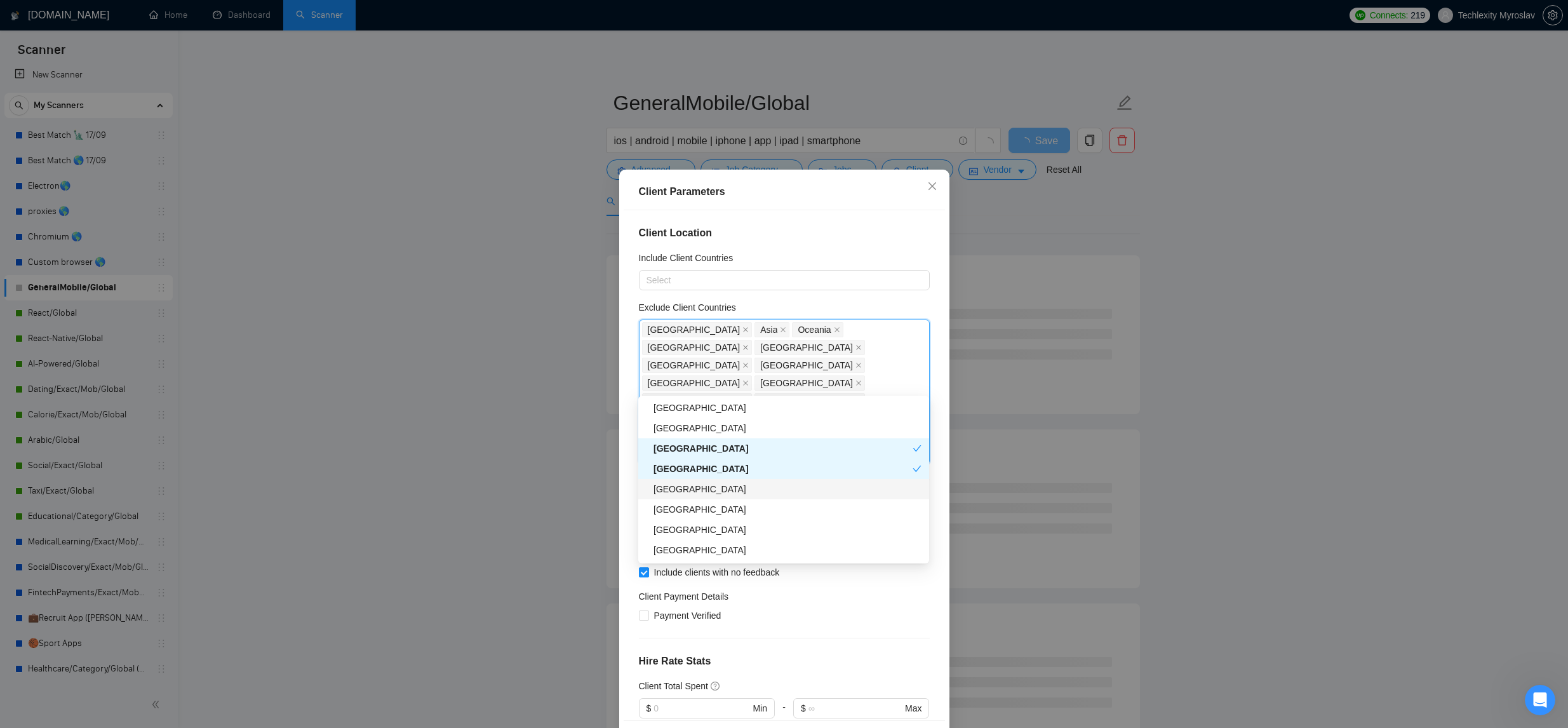
scroll to position [958, 0]
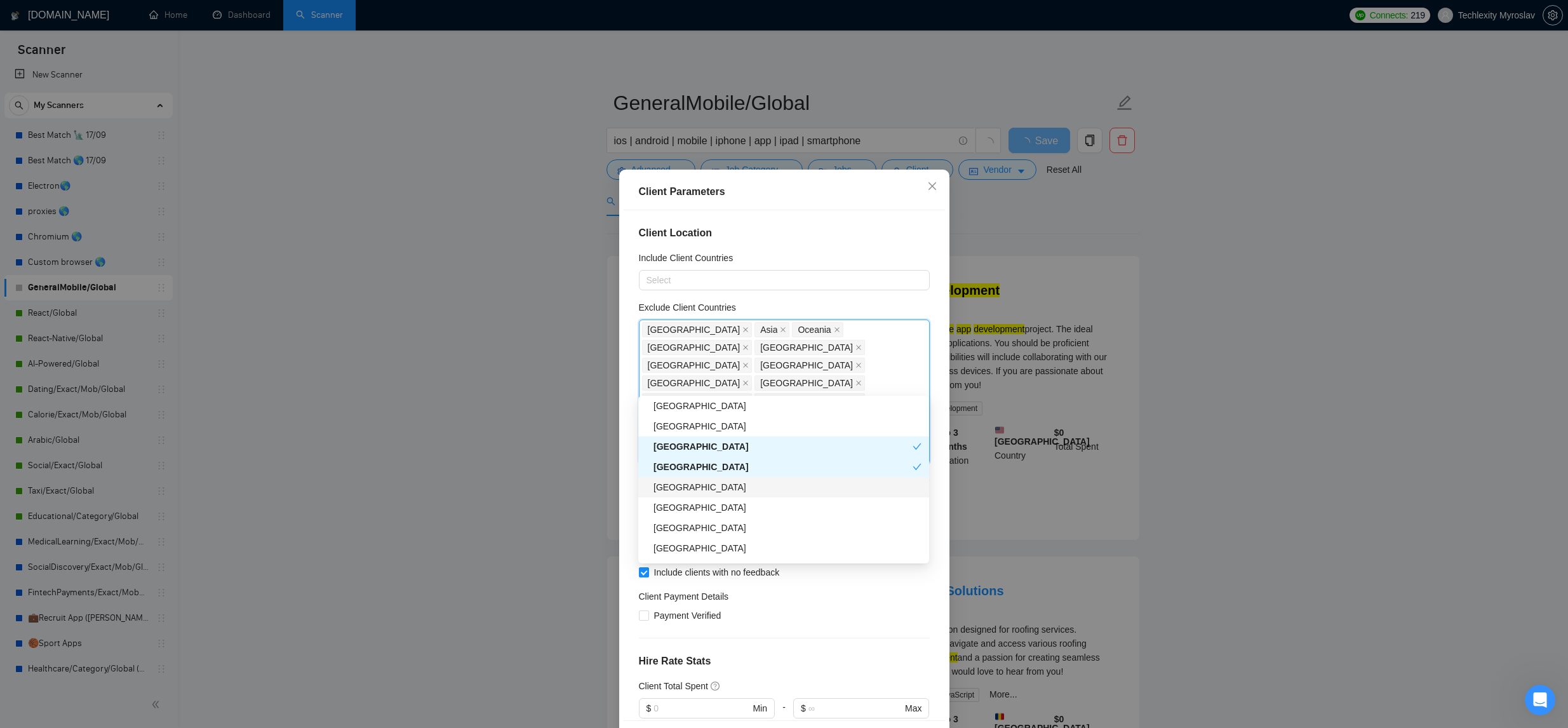
click at [733, 491] on div "Kenya" at bounding box center [787, 487] width 268 height 14
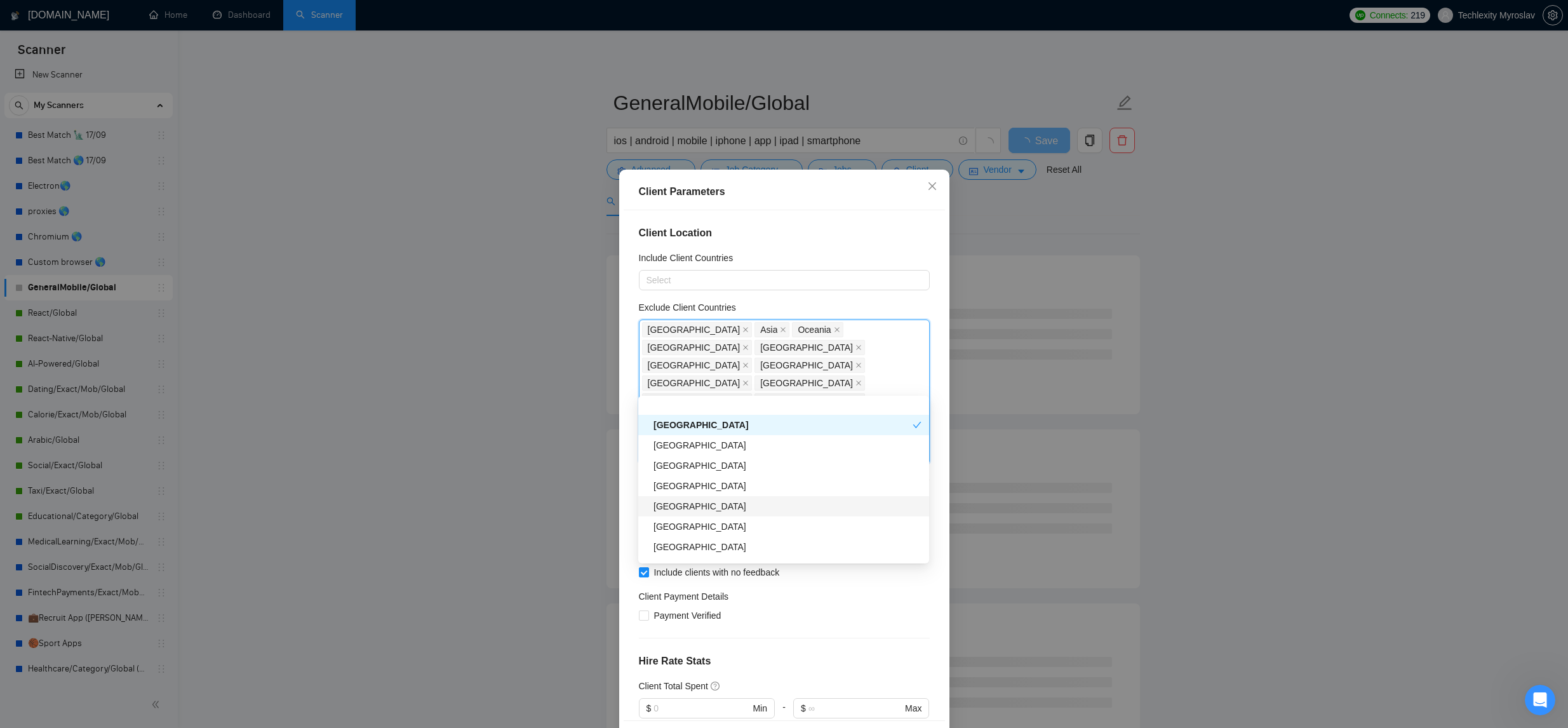
scroll to position [1049, 0]
click at [733, 494] on div "Vietnam" at bounding box center [787, 497] width 268 height 14
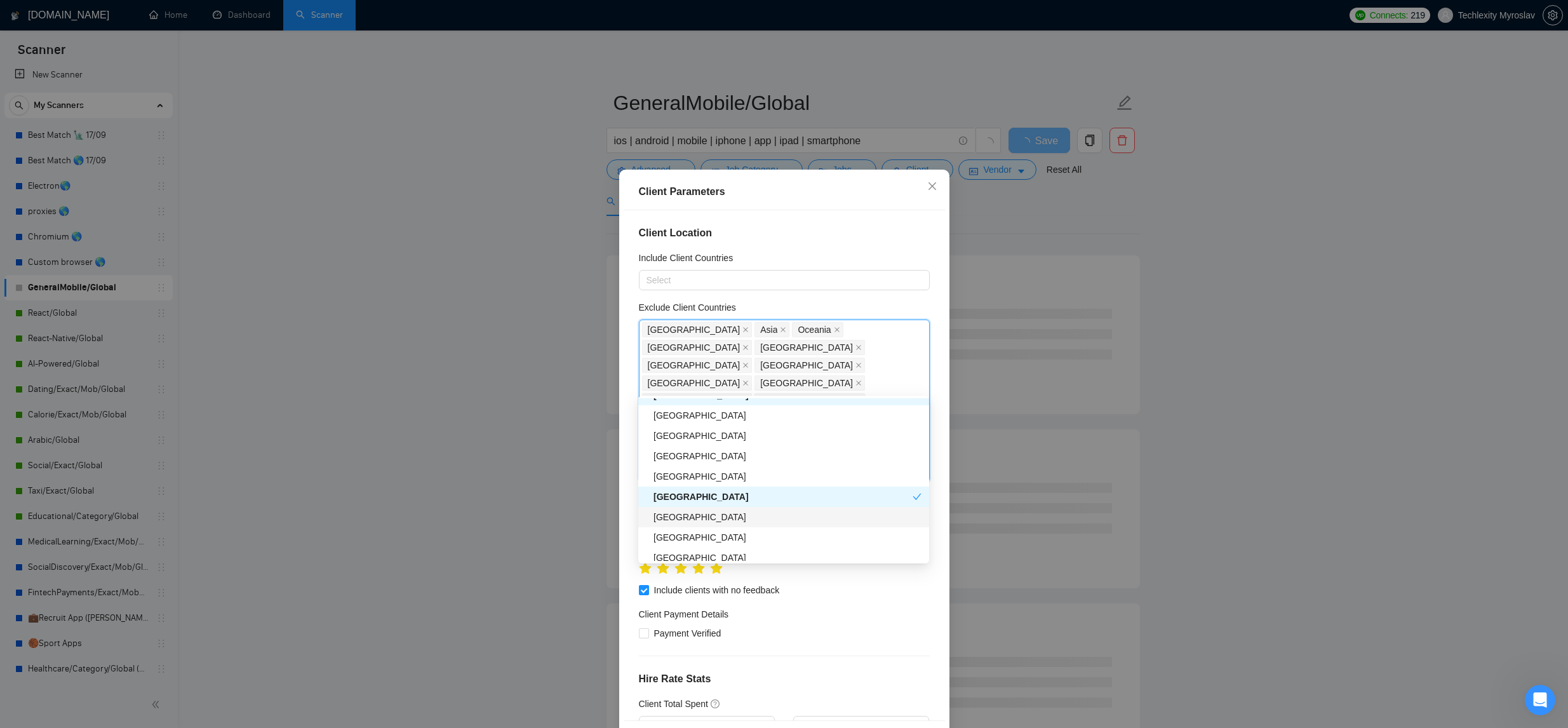
click at [729, 515] on div "Morocco" at bounding box center [787, 517] width 268 height 14
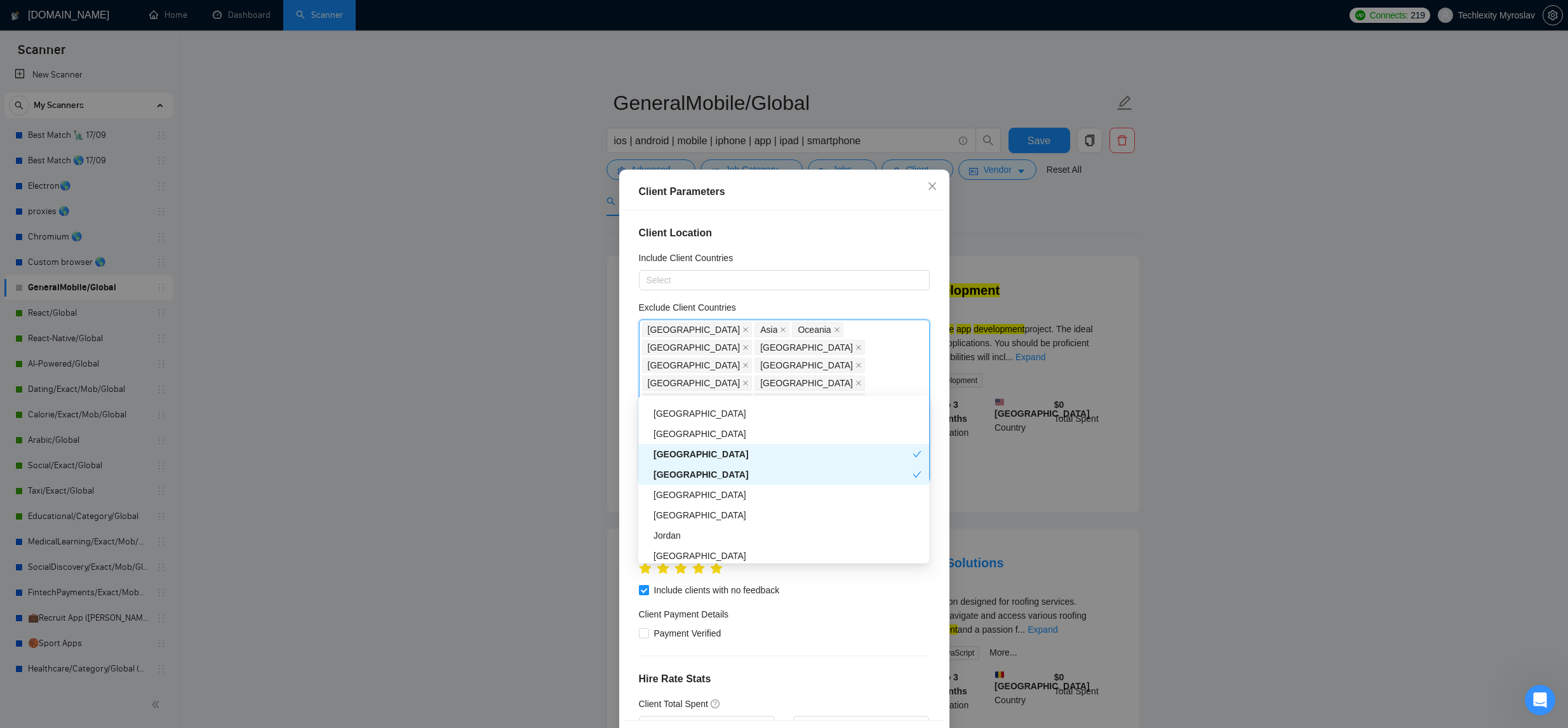
scroll to position [1093, 0]
click at [733, 500] on div "South Korea" at bounding box center [787, 494] width 268 height 14
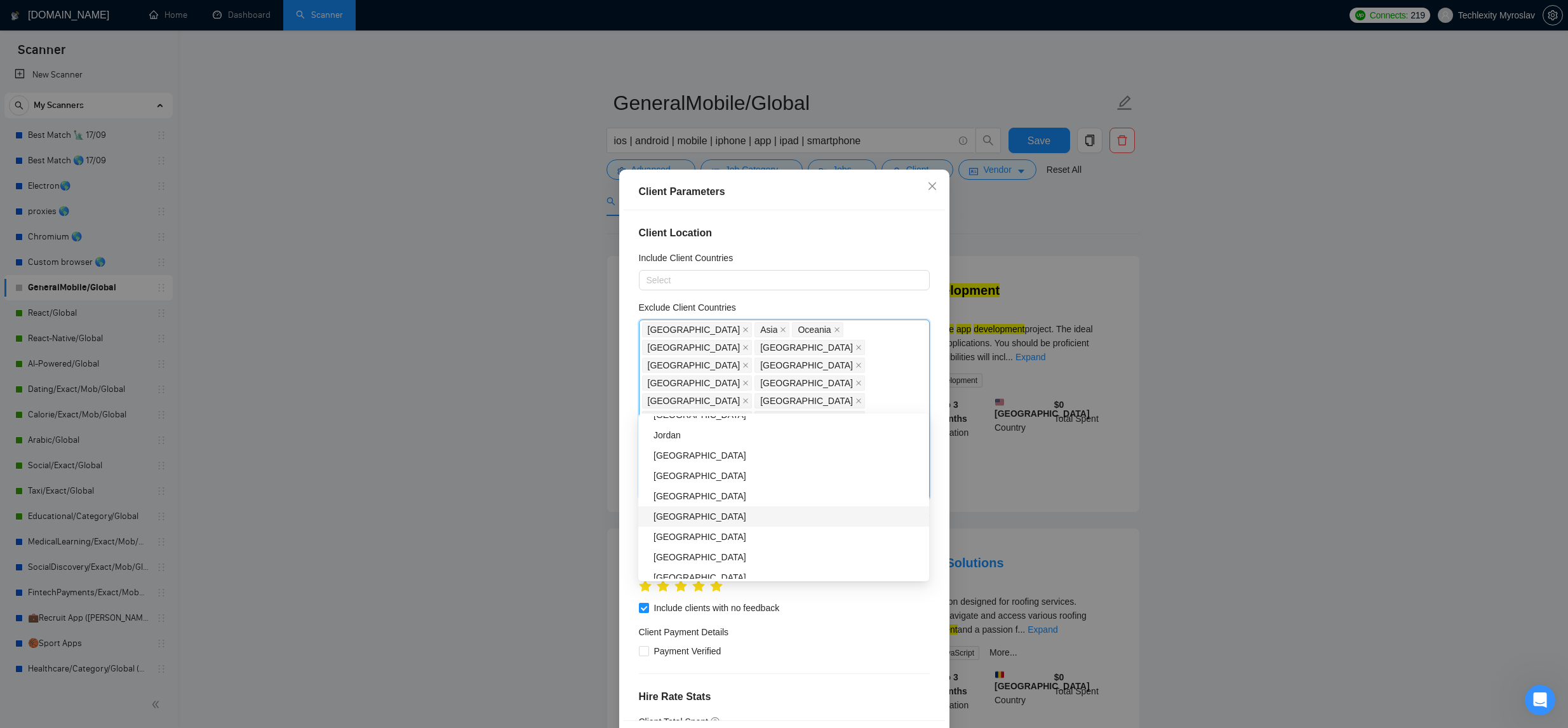
scroll to position [1225, 0]
click at [763, 524] on div "Sri Lanka" at bounding box center [787, 522] width 268 height 14
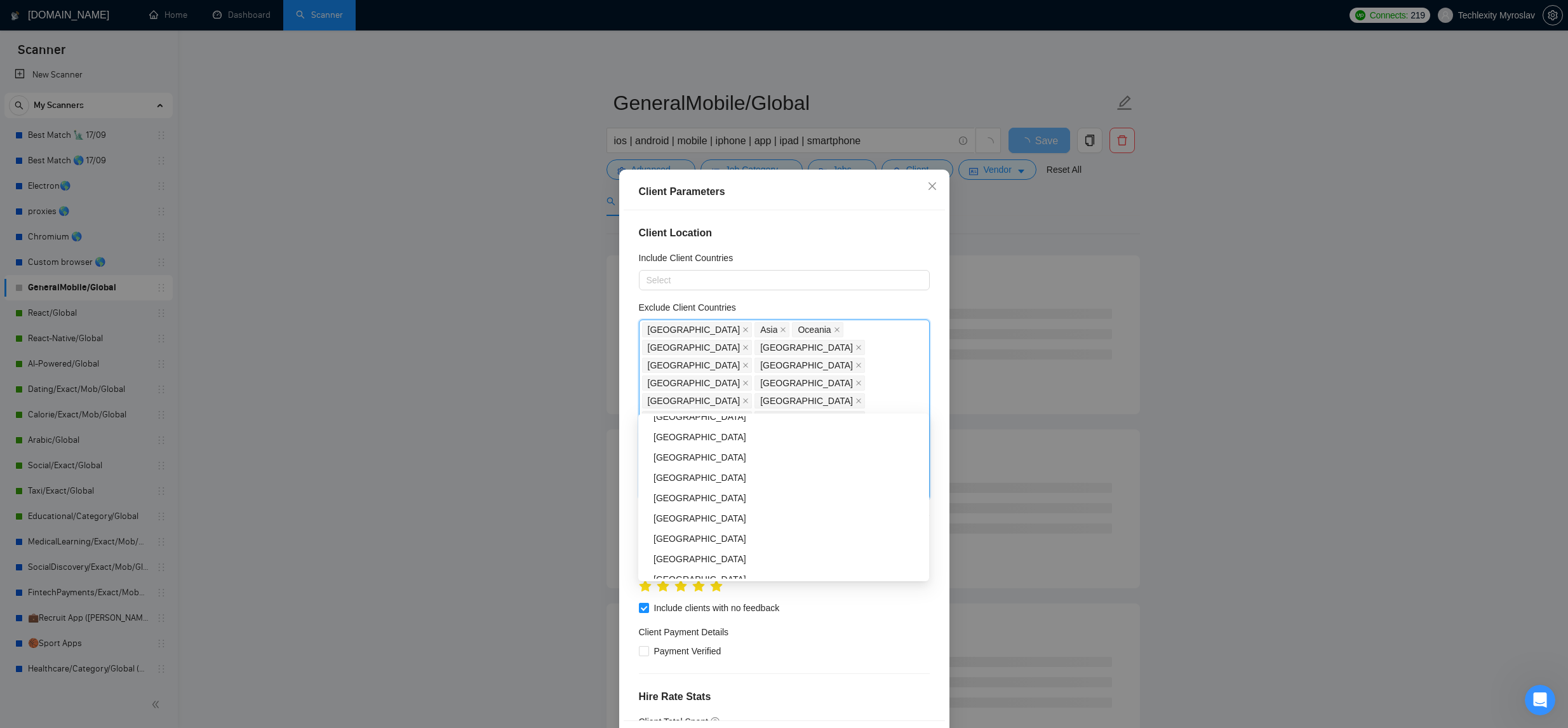
scroll to position [1433, 0]
click at [740, 491] on div "Belarus" at bounding box center [787, 496] width 268 height 14
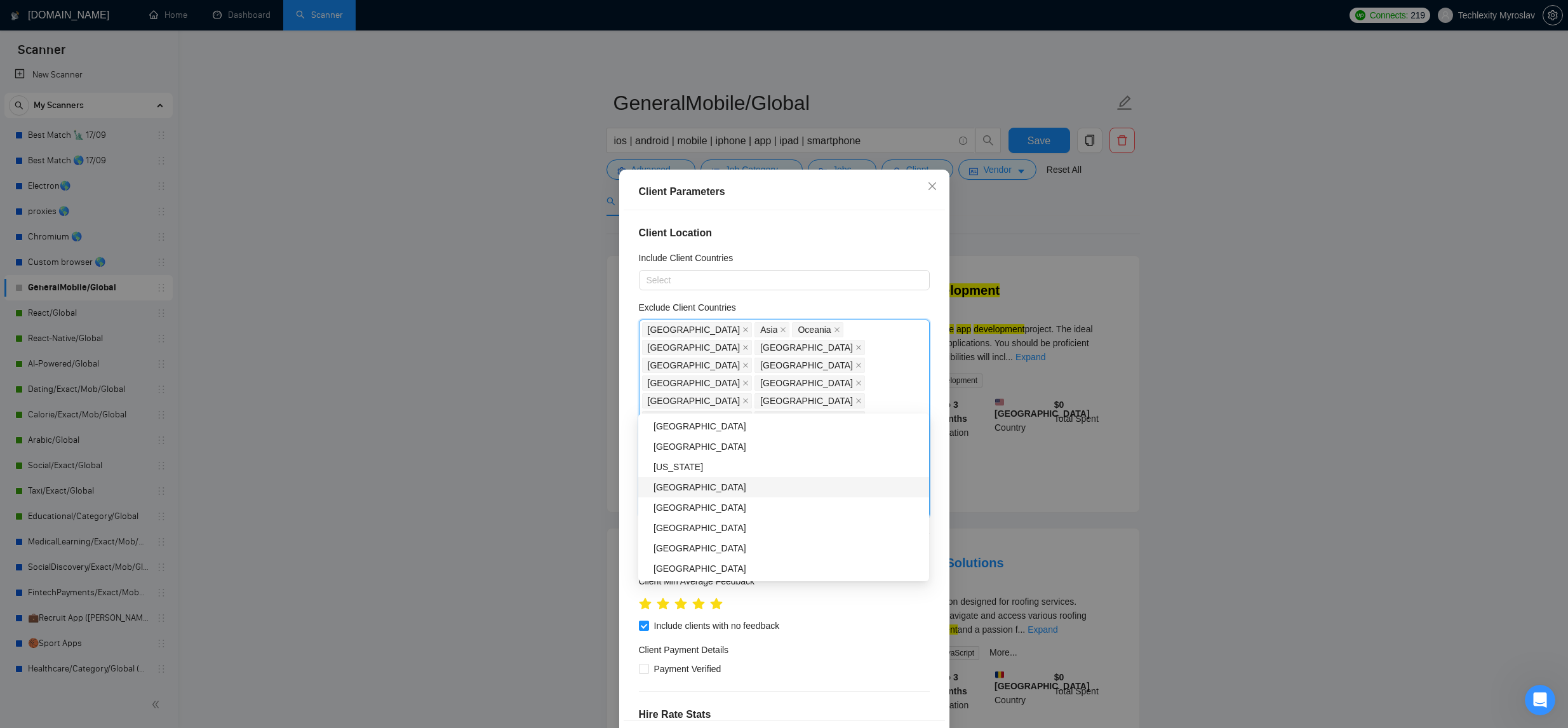
scroll to position [1642, 0]
click at [729, 535] on div "Chile" at bounding box center [787, 531] width 268 height 14
click at [722, 545] on div "Peru" at bounding box center [787, 552] width 268 height 14
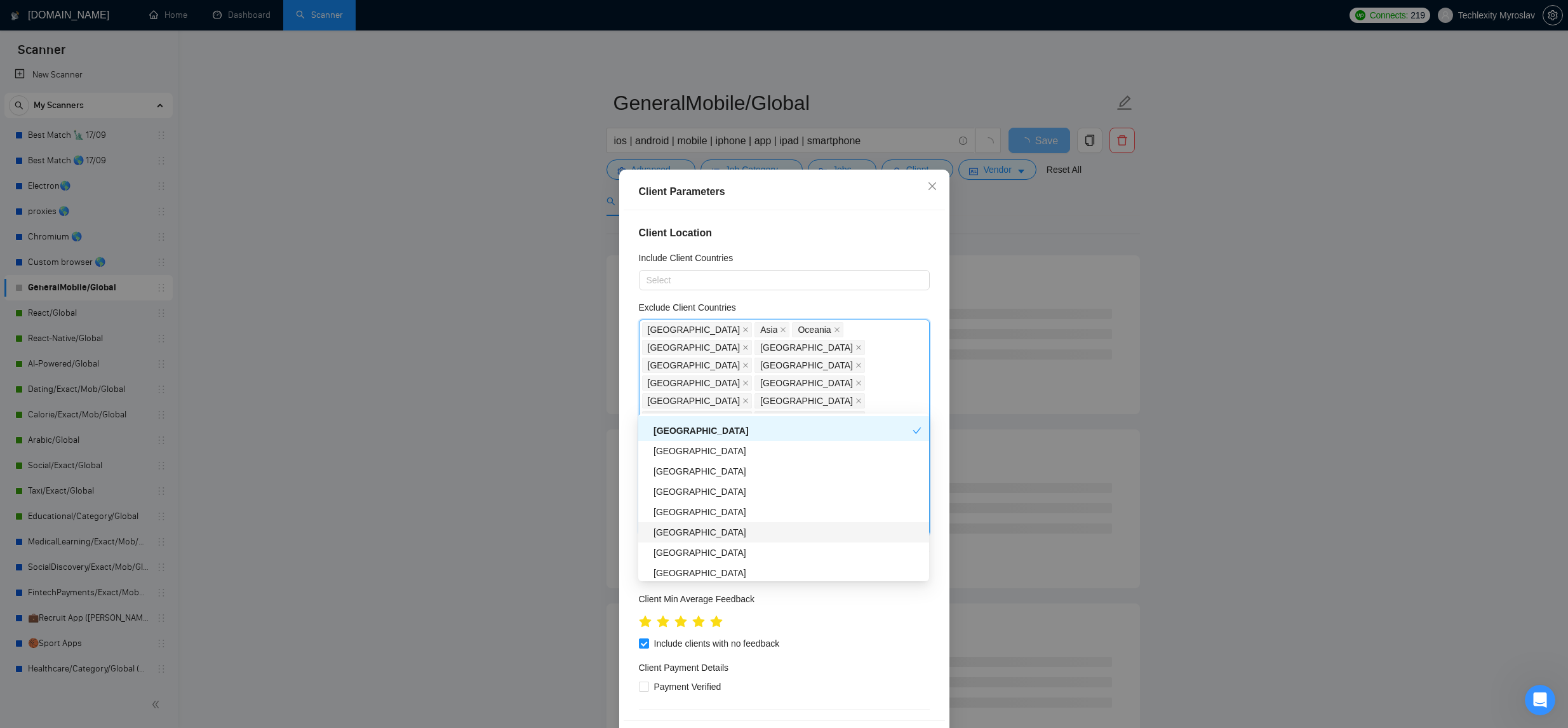
scroll to position [1768, 0]
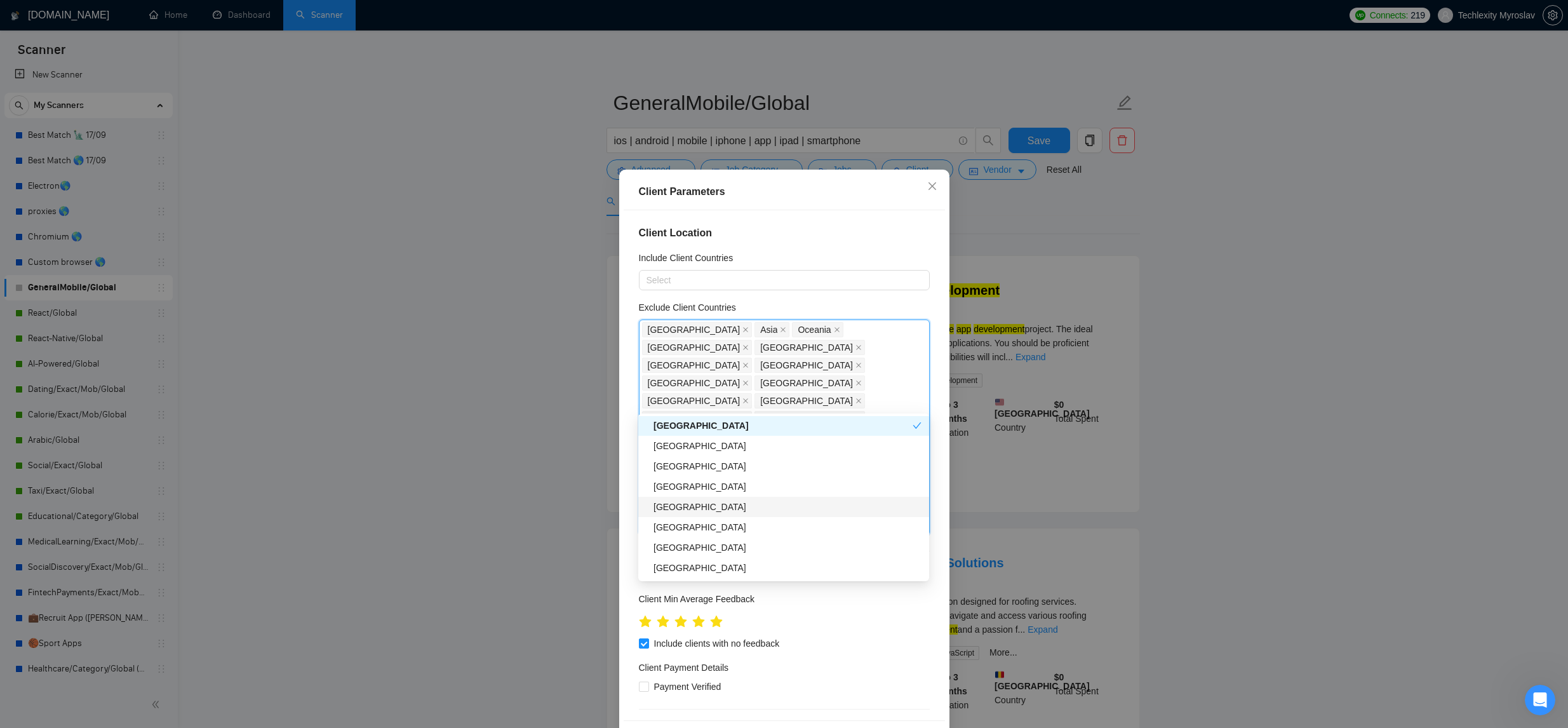
click at [776, 511] on div "Panama" at bounding box center [787, 506] width 268 height 14
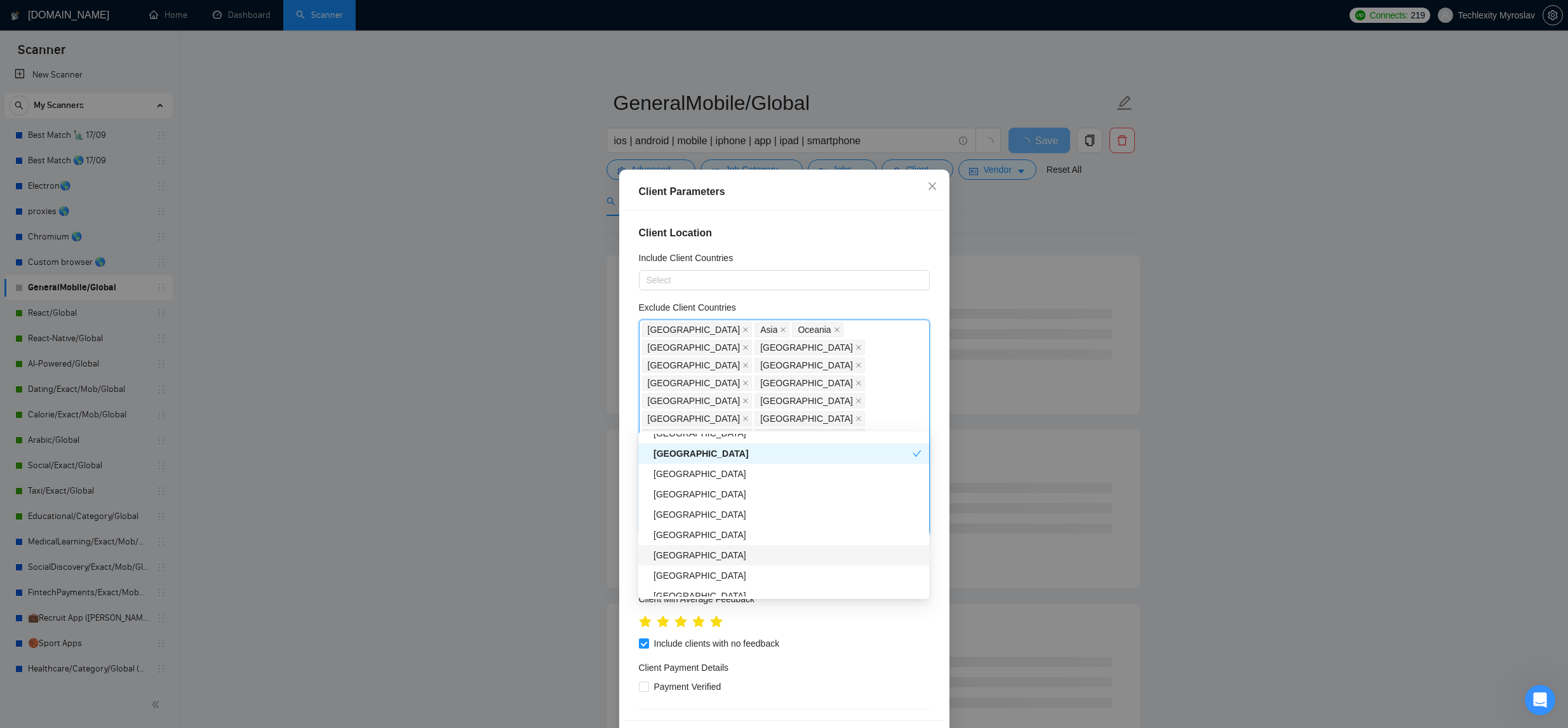
scroll to position [1842, 0]
click at [783, 550] on div "Palestinian Territories" at bounding box center [787, 553] width 268 height 14
drag, startPoint x: 773, startPoint y: 531, endPoint x: 768, endPoint y: 535, distance: 6.4
click at [773, 531] on div "Tunisia" at bounding box center [787, 531] width 268 height 14
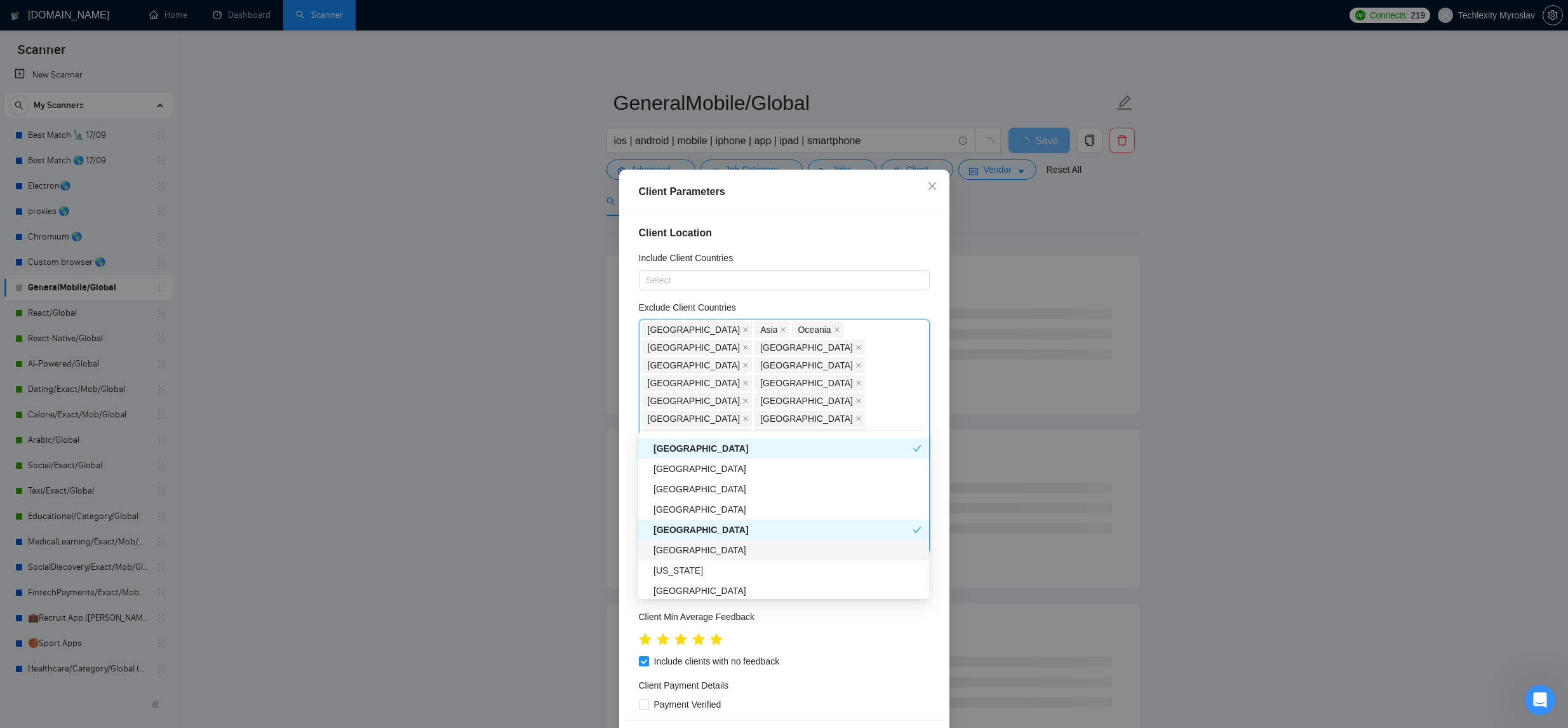
click at [758, 550] on div "Uruguay" at bounding box center [787, 550] width 268 height 14
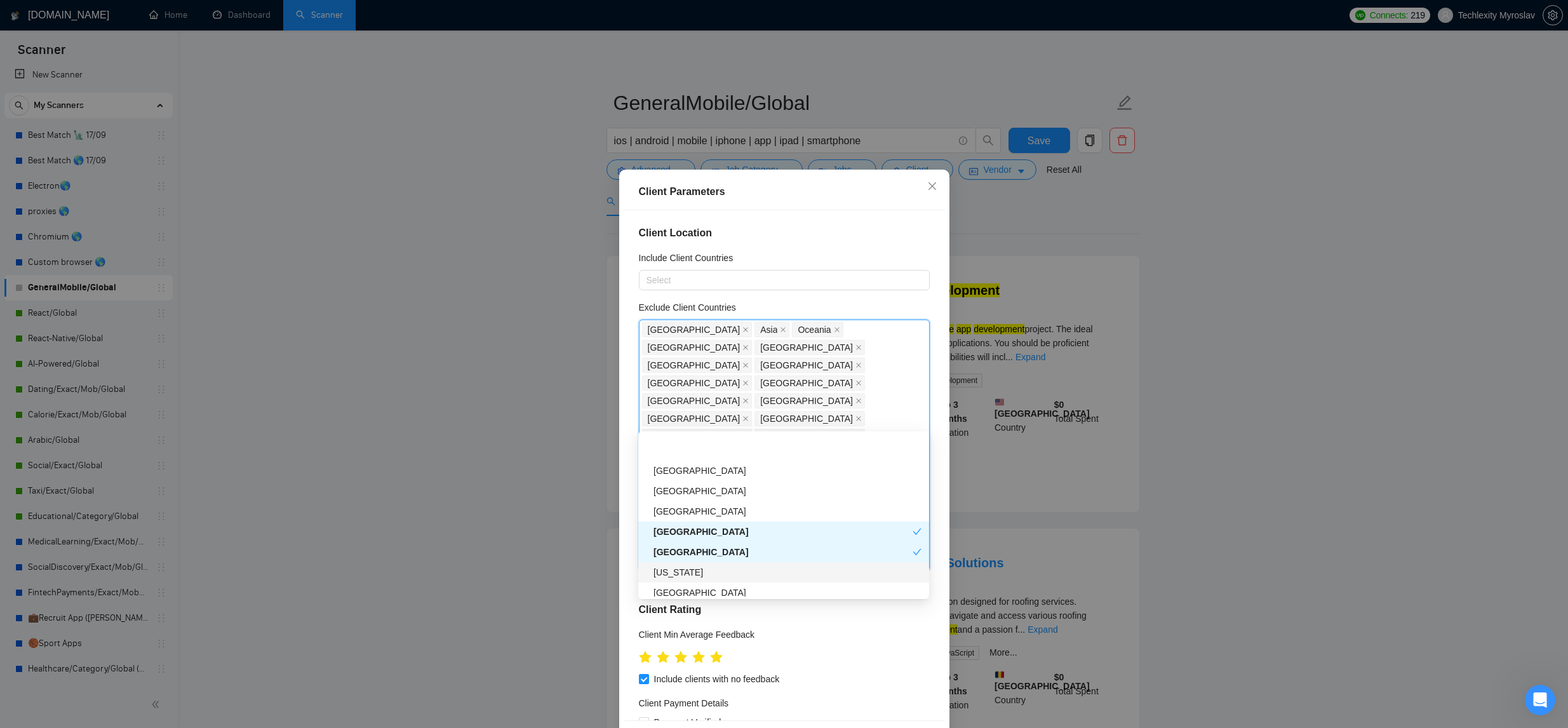
scroll to position [1979, 0]
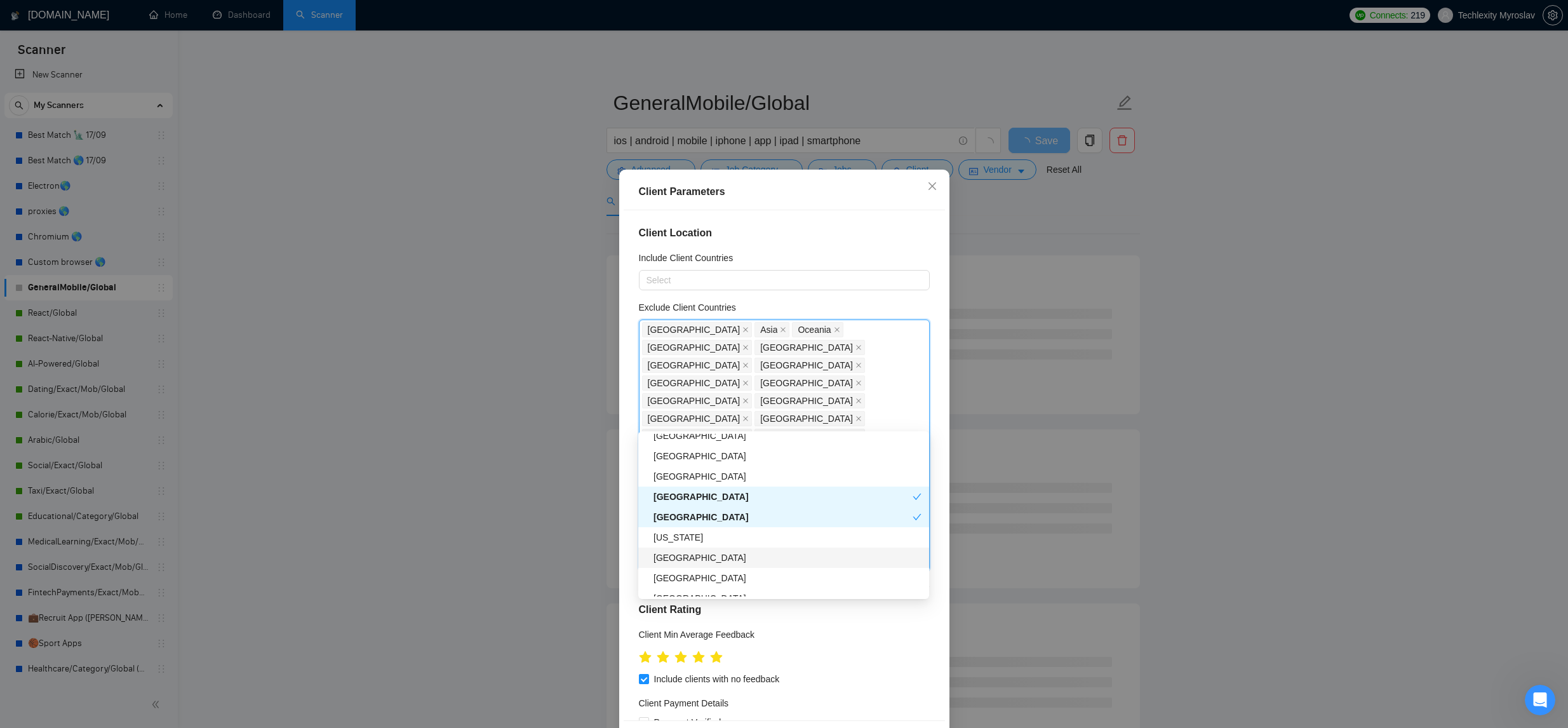
click at [779, 553] on div "Trinidad and Tobago" at bounding box center [787, 557] width 268 height 14
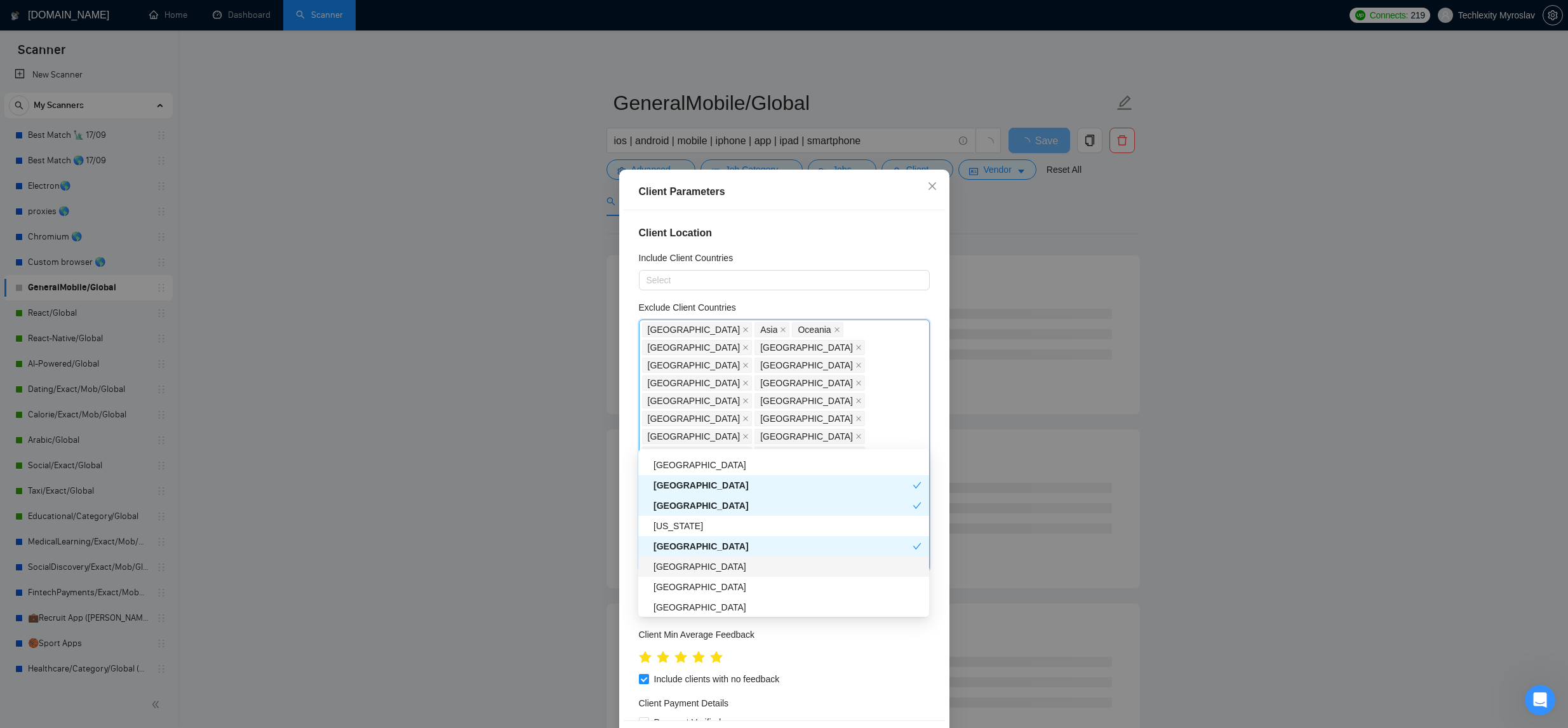
click at [768, 563] on div "Ecuador" at bounding box center [787, 566] width 268 height 14
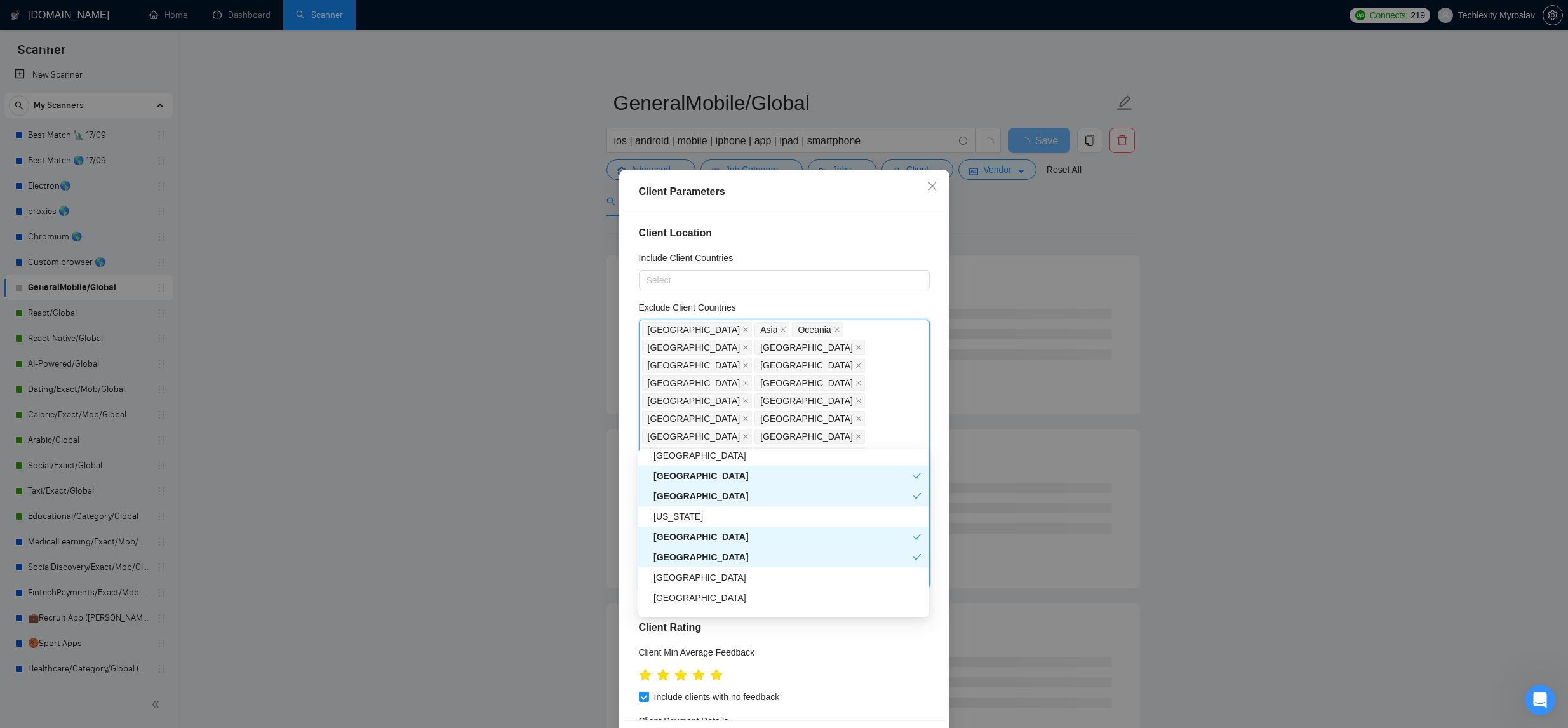
scroll to position [2025, 0]
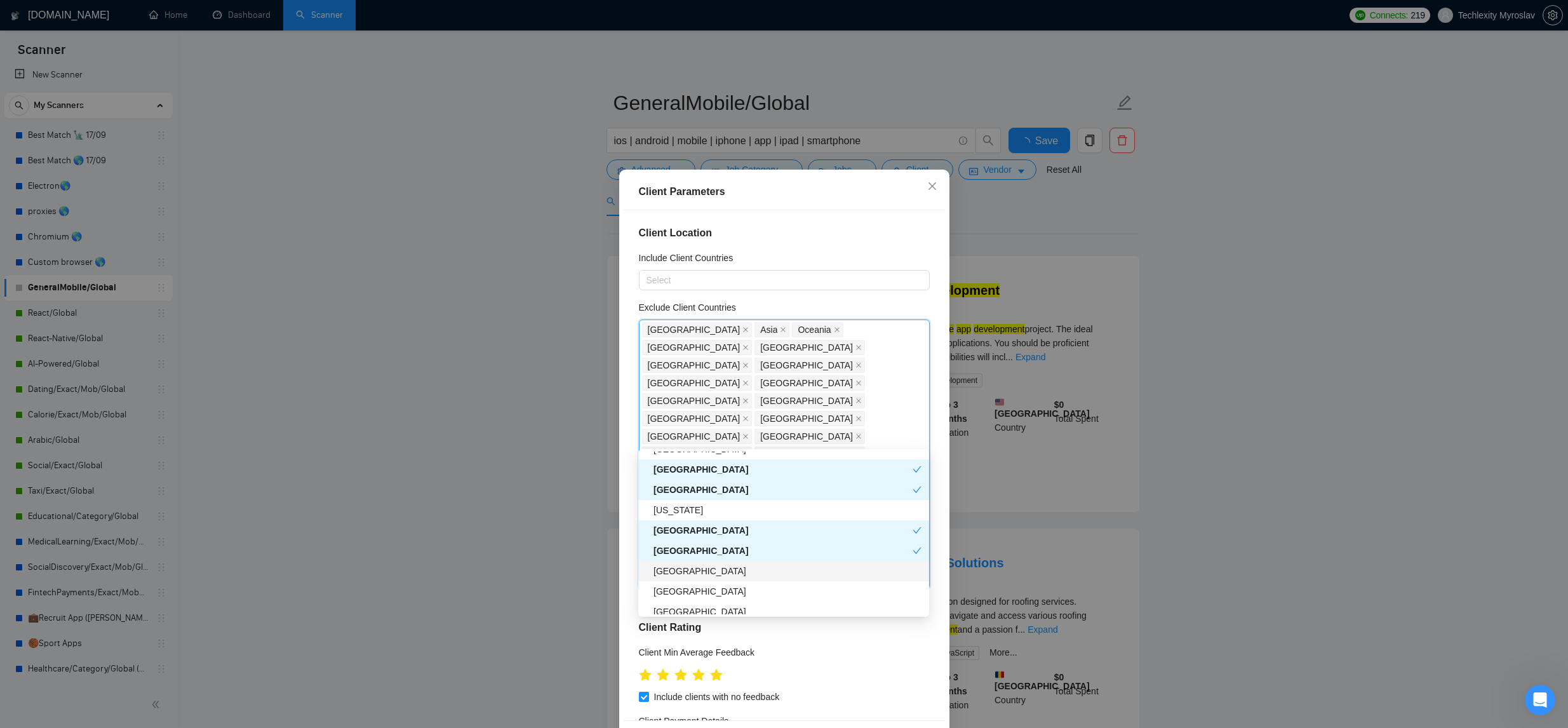
click at [759, 569] on div "Mauritius" at bounding box center [787, 571] width 268 height 14
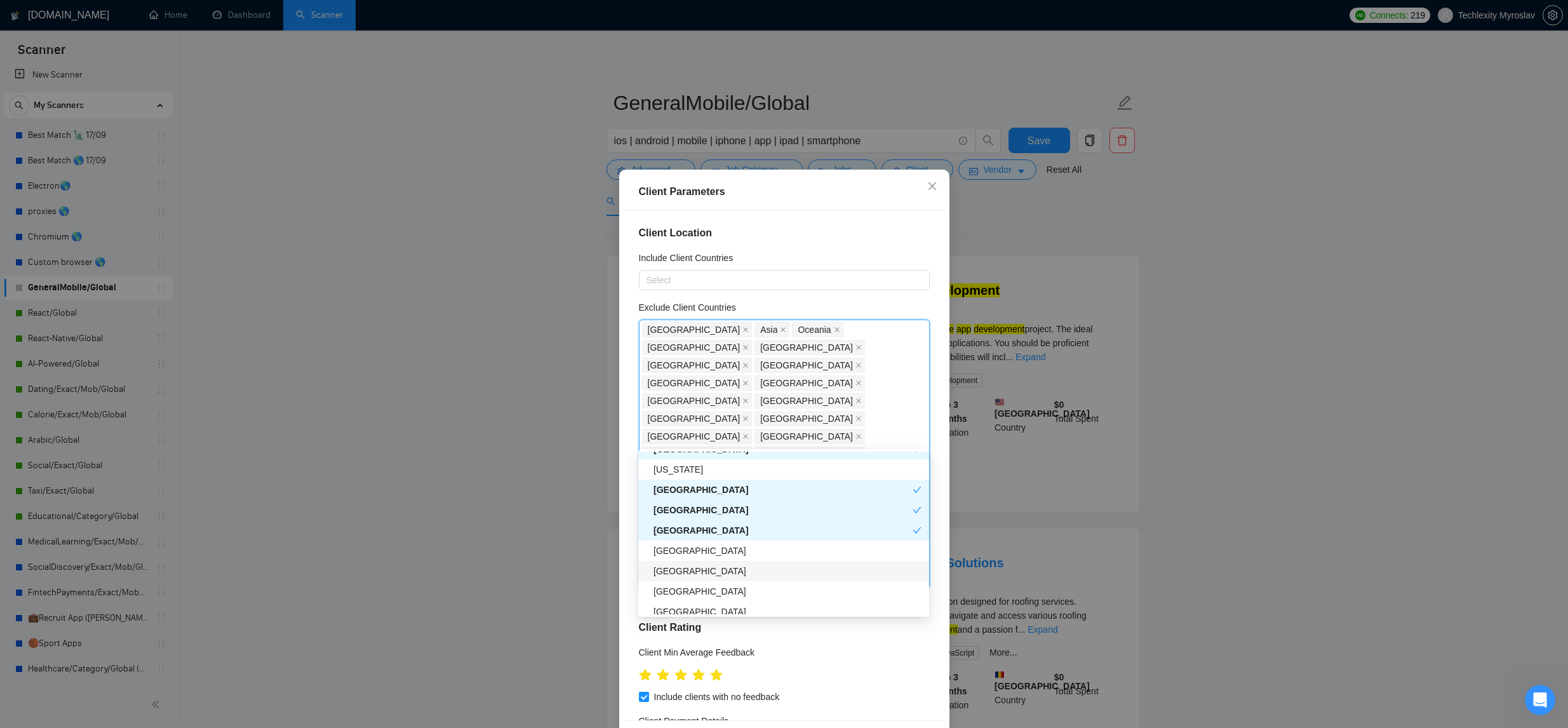
scroll to position [2066, 0]
click at [763, 564] on div "Uganda" at bounding box center [787, 569] width 268 height 14
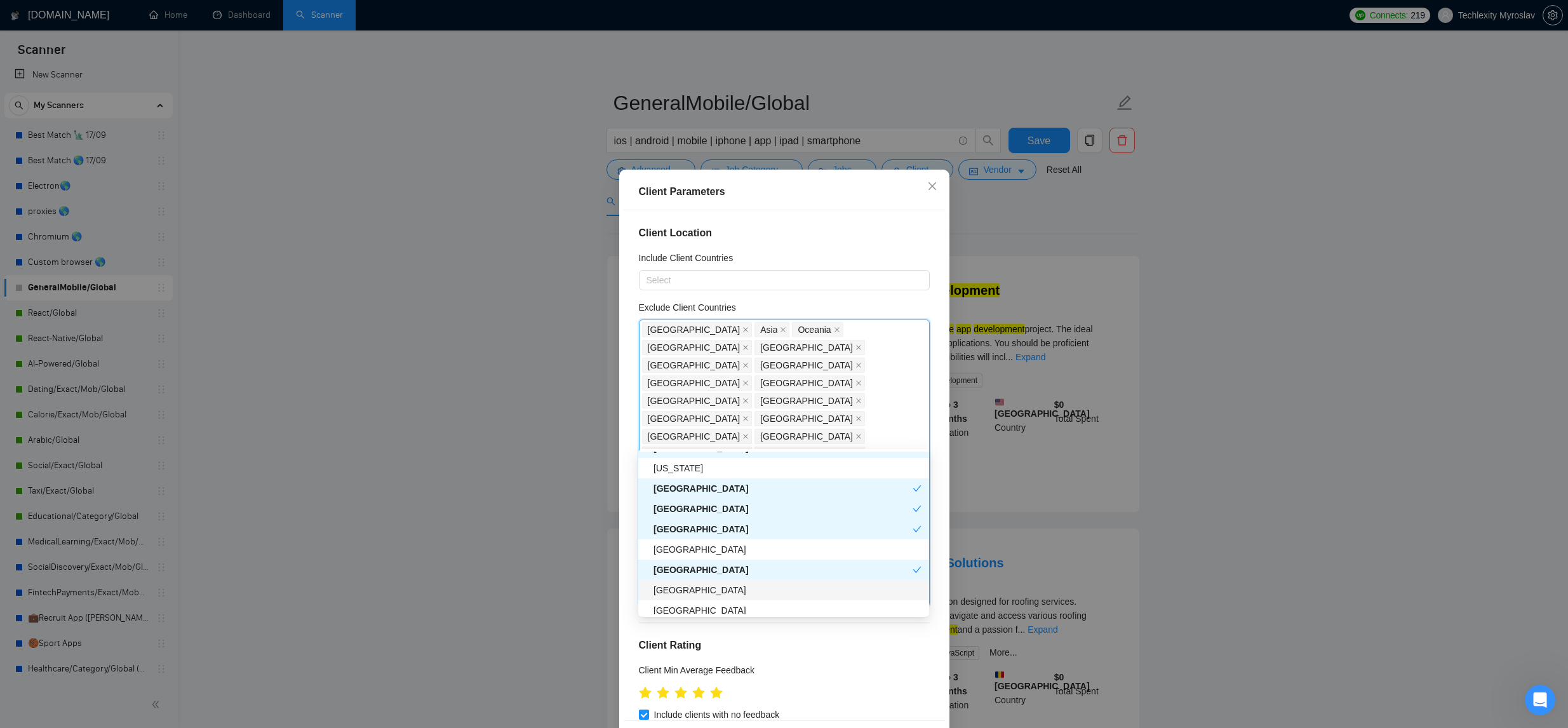
click at [747, 583] on div "Somalia" at bounding box center [787, 590] width 268 height 14
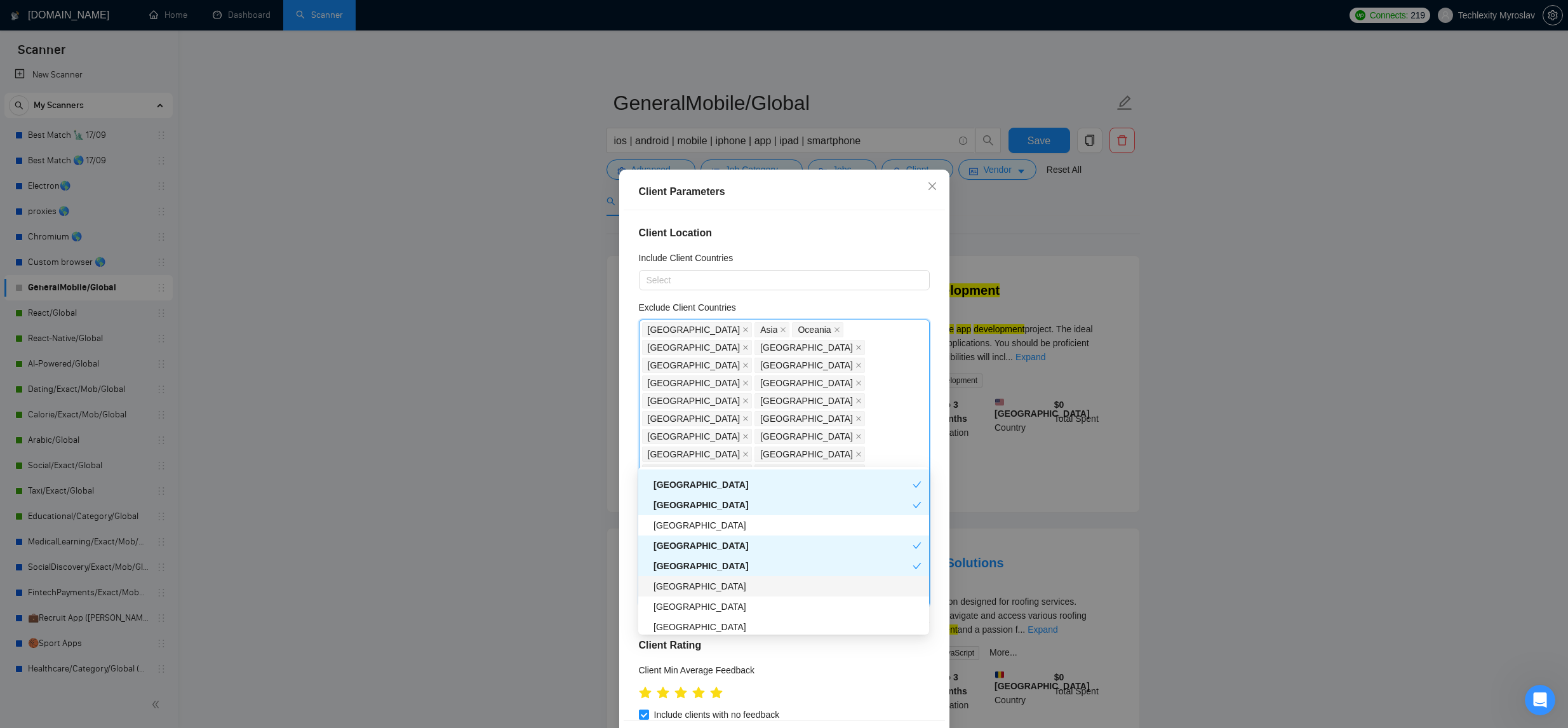
click at [738, 589] on div "Tanzania" at bounding box center [787, 586] width 268 height 14
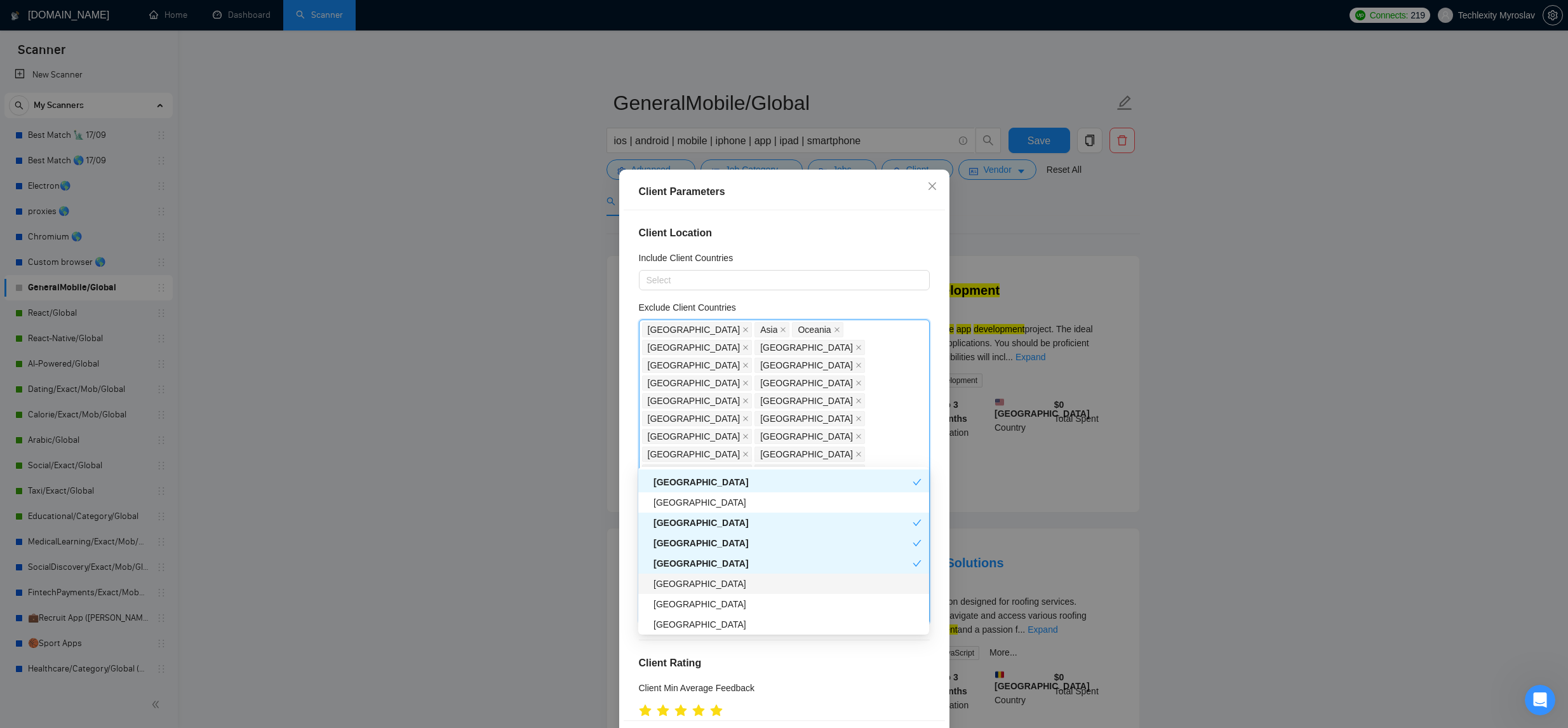
click at [738, 588] on div "Venezuela" at bounding box center [787, 584] width 268 height 14
click at [740, 585] on div "Bahamas" at bounding box center [787, 584] width 268 height 14
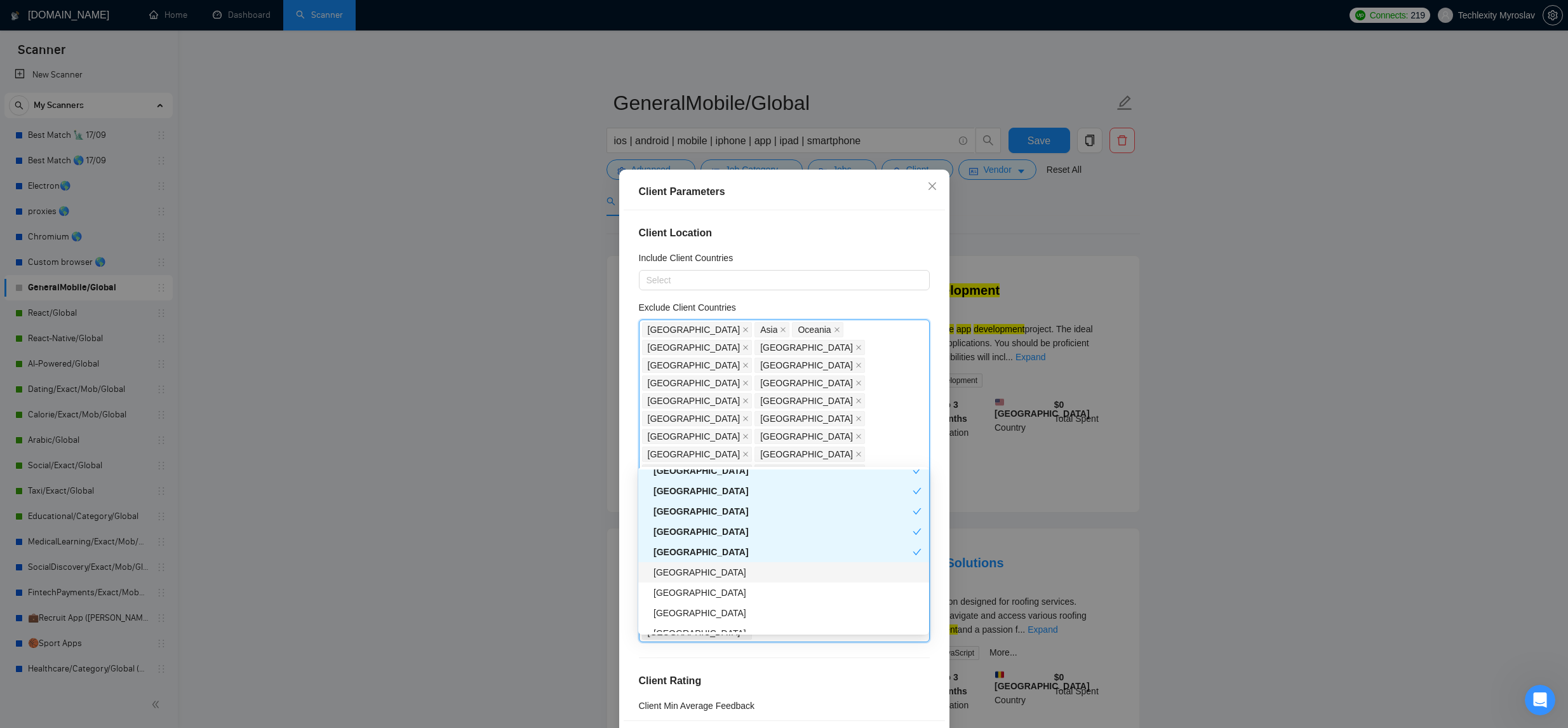
click at [747, 578] on div "Ethiopia" at bounding box center [787, 572] width 268 height 14
click at [739, 585] on div "Cambodia" at bounding box center [787, 588] width 268 height 14
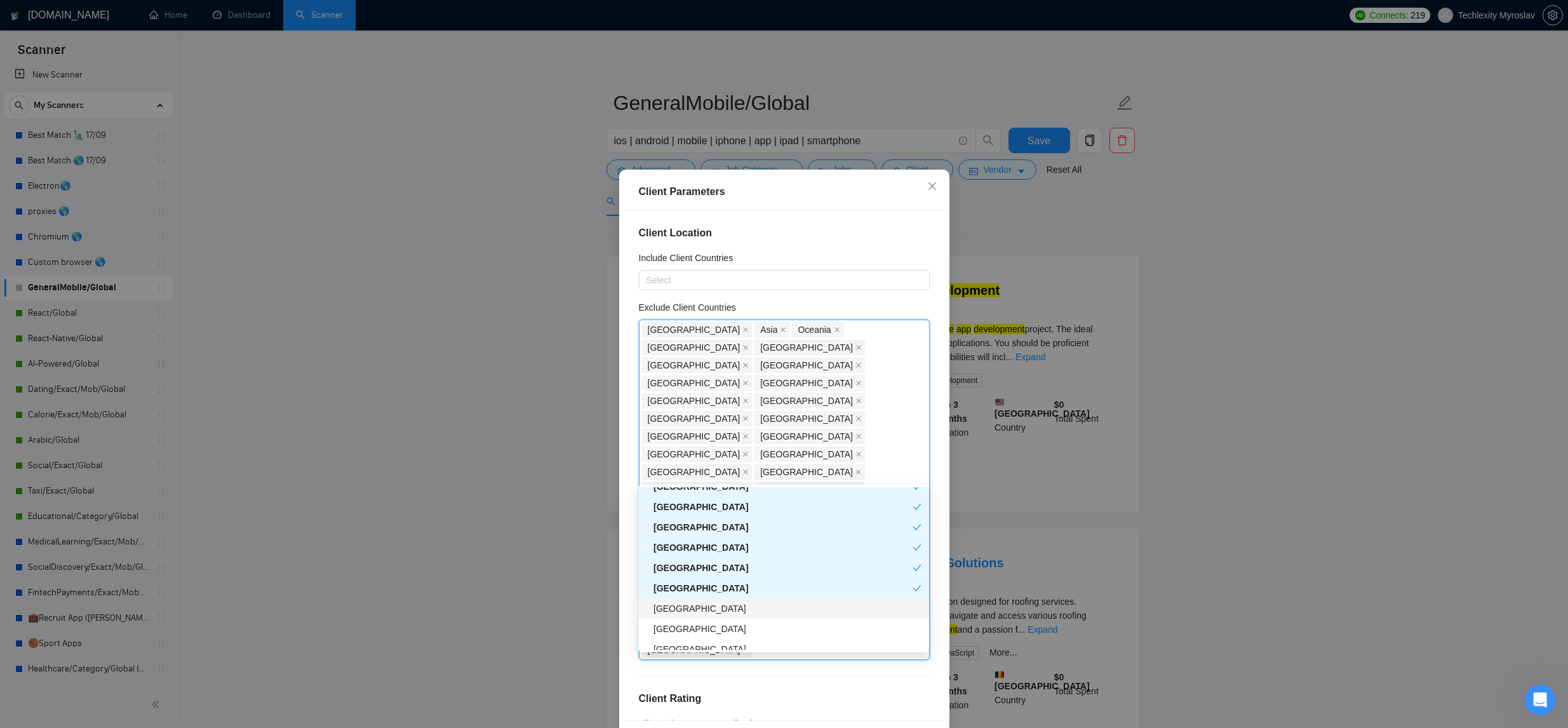
click at [731, 604] on div "Gibraltar" at bounding box center [787, 608] width 268 height 14
click at [743, 599] on div "Cayman Islands" at bounding box center [787, 596] width 268 height 14
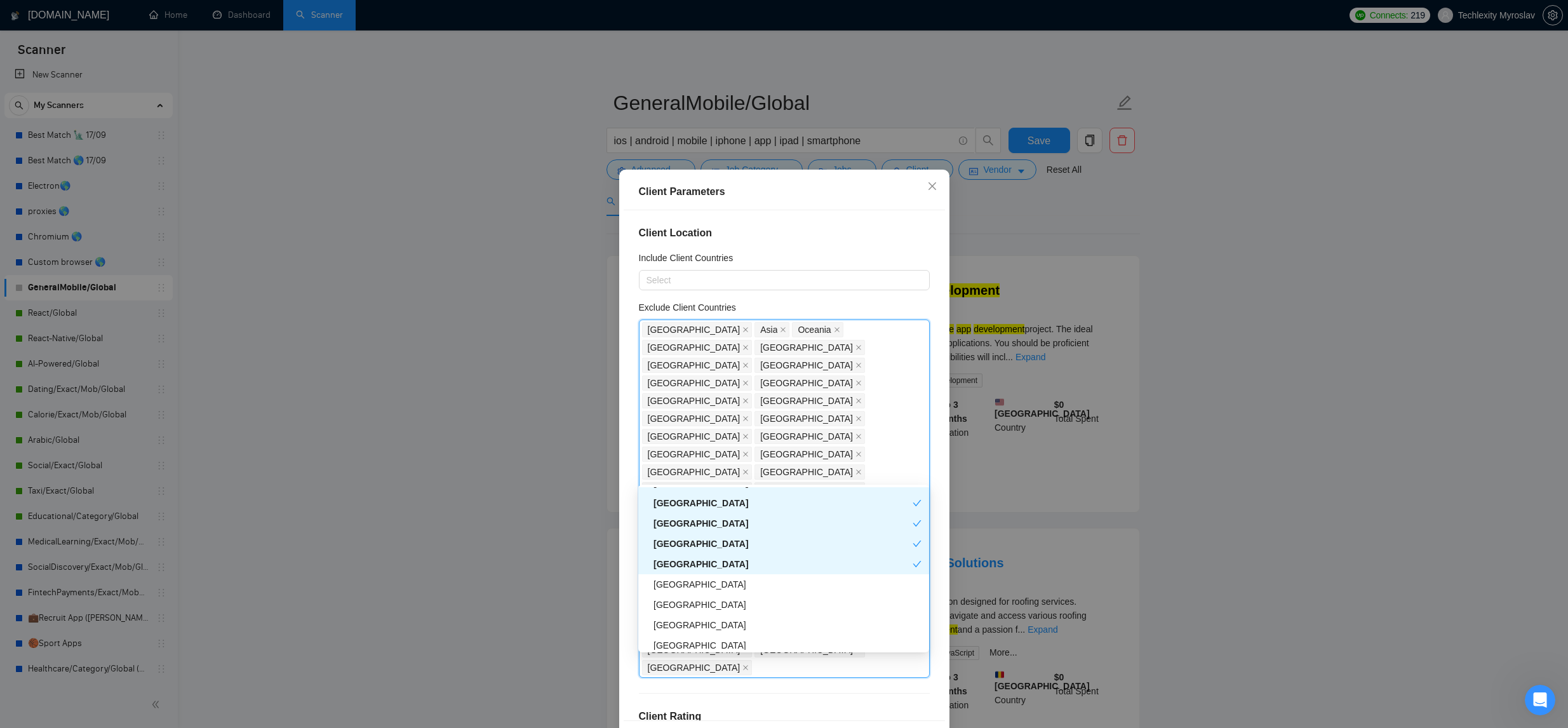
scroll to position [2288, 0]
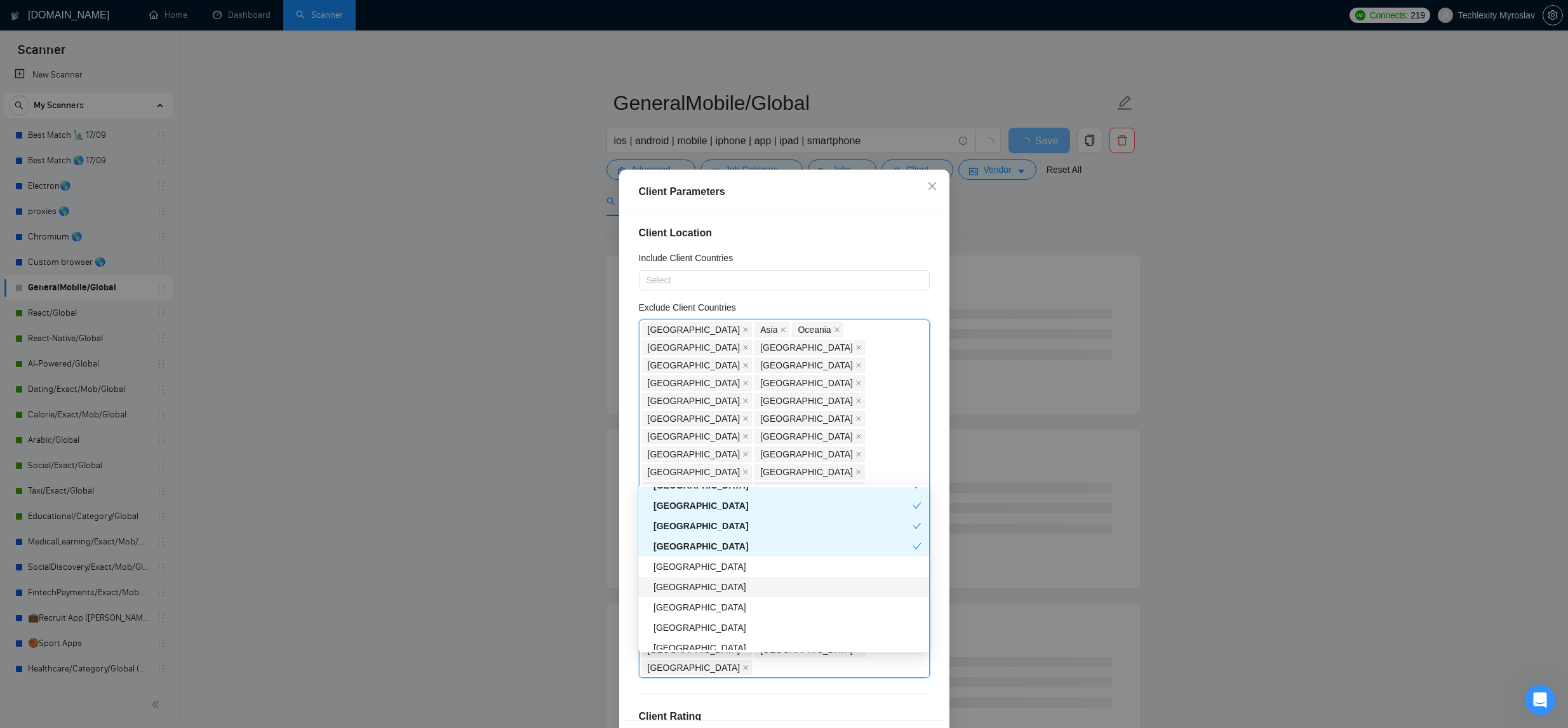
click at [756, 586] on div "Guatemala" at bounding box center [787, 586] width 268 height 14
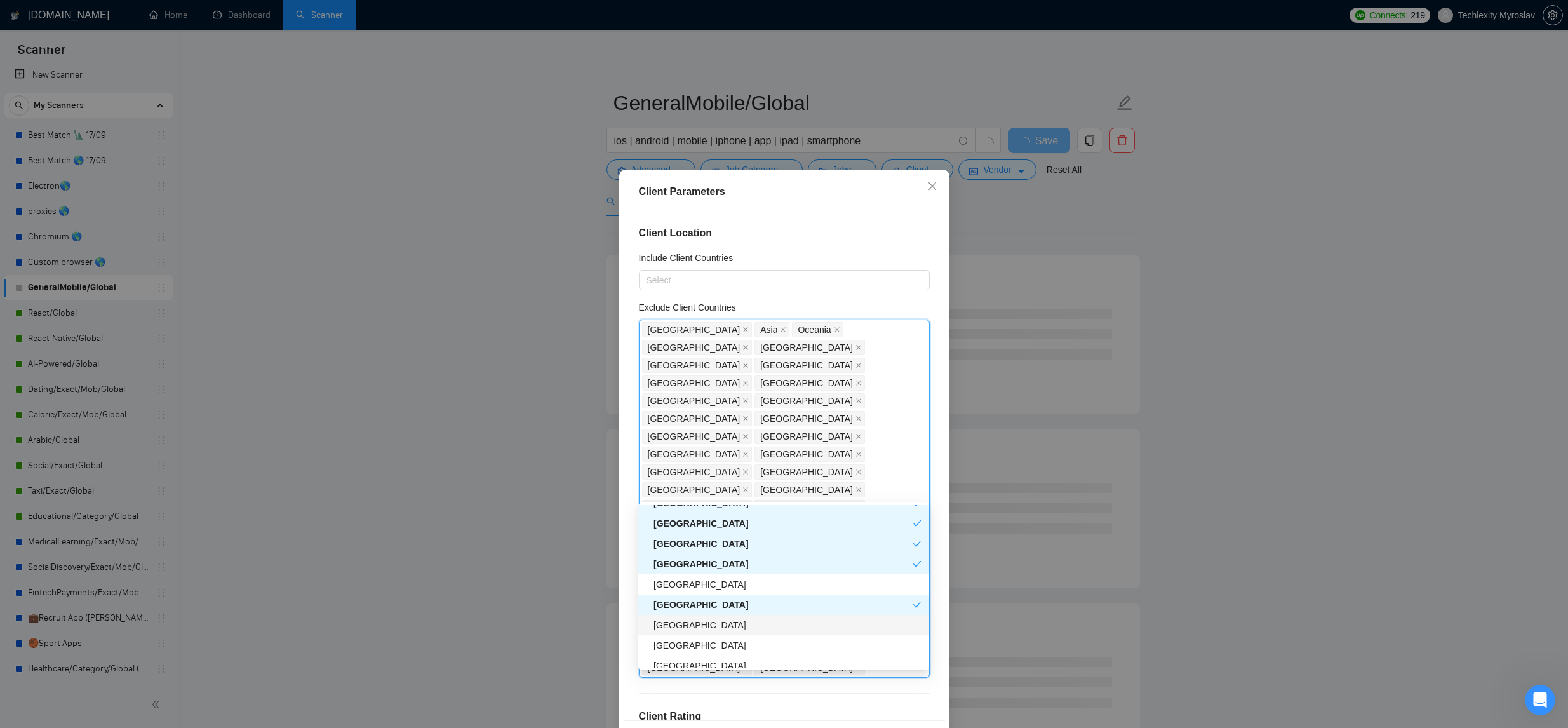
click at [746, 621] on div "Bolivia" at bounding box center [787, 625] width 268 height 14
click at [738, 636] on div "Barbados" at bounding box center [783, 645] width 291 height 20
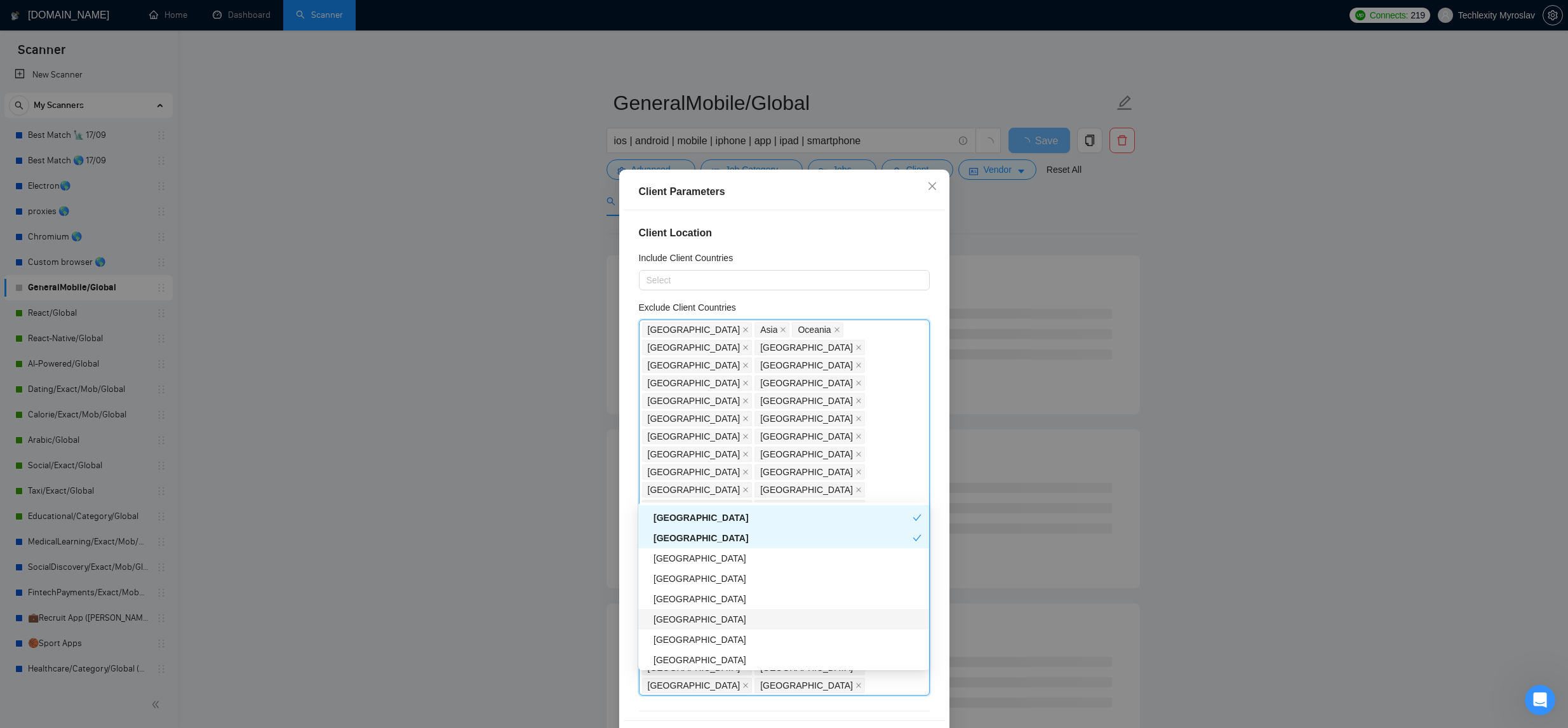
scroll to position [2396, 0]
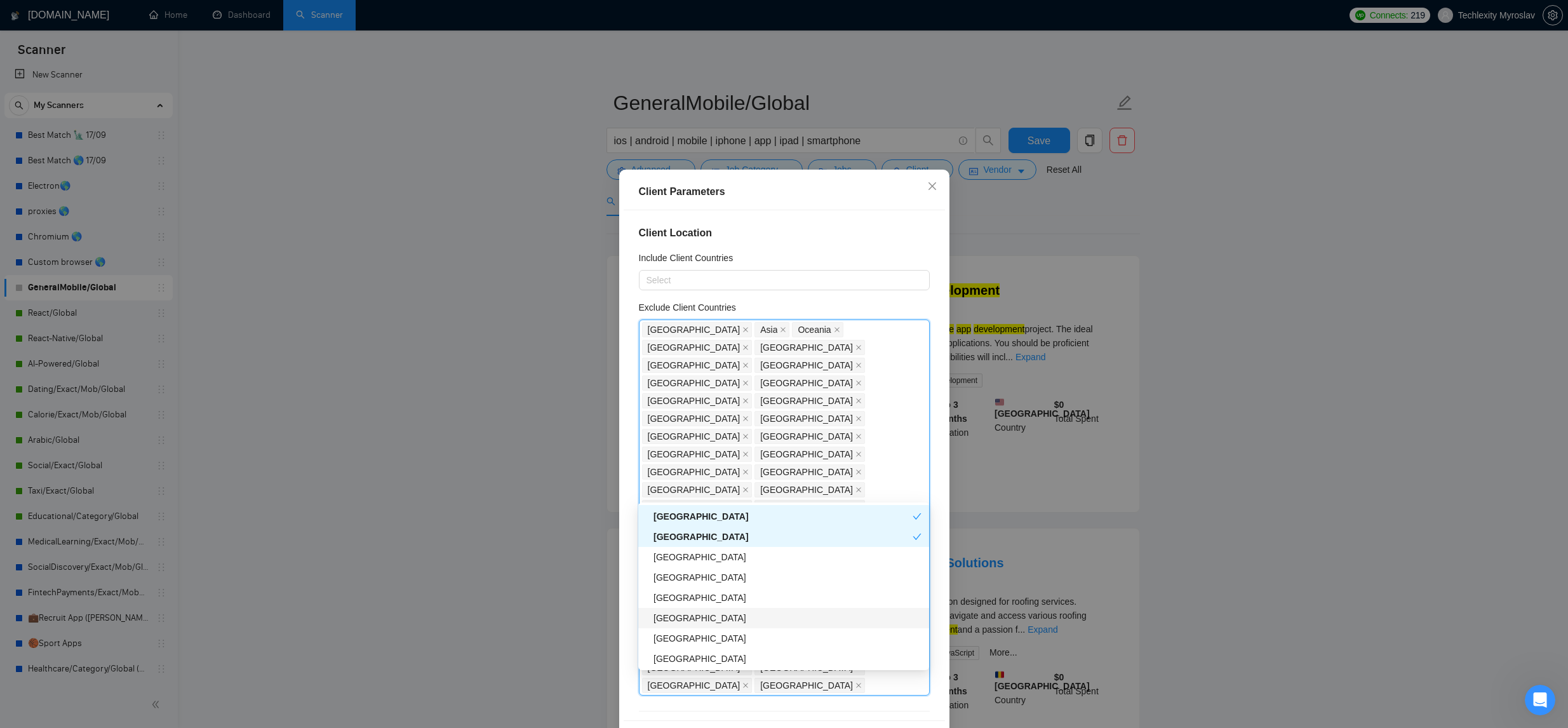
click at [764, 613] on div "Zambia" at bounding box center [787, 618] width 268 height 14
click at [759, 639] on div "Seychelles" at bounding box center [787, 638] width 268 height 14
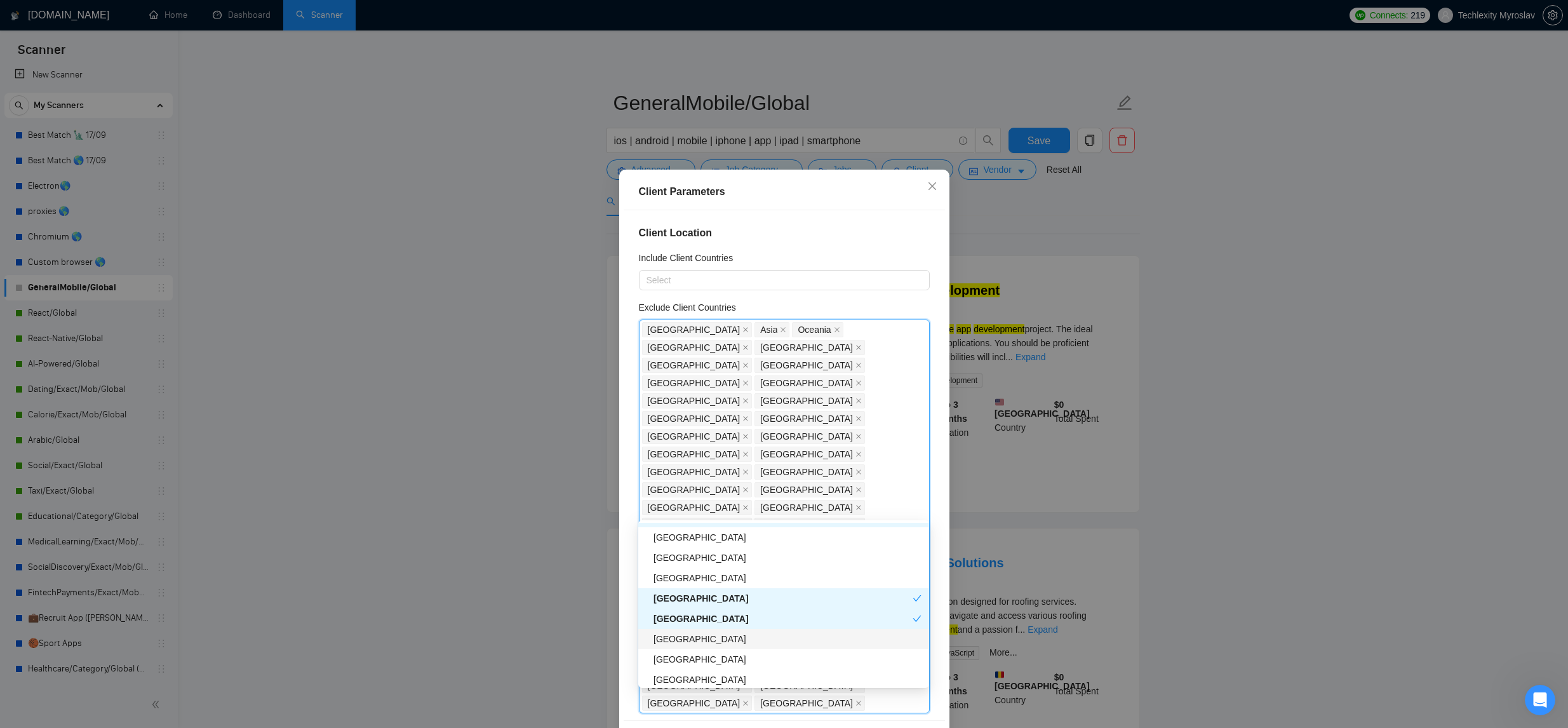
click at [755, 639] on div "Honduras" at bounding box center [787, 639] width 268 height 14
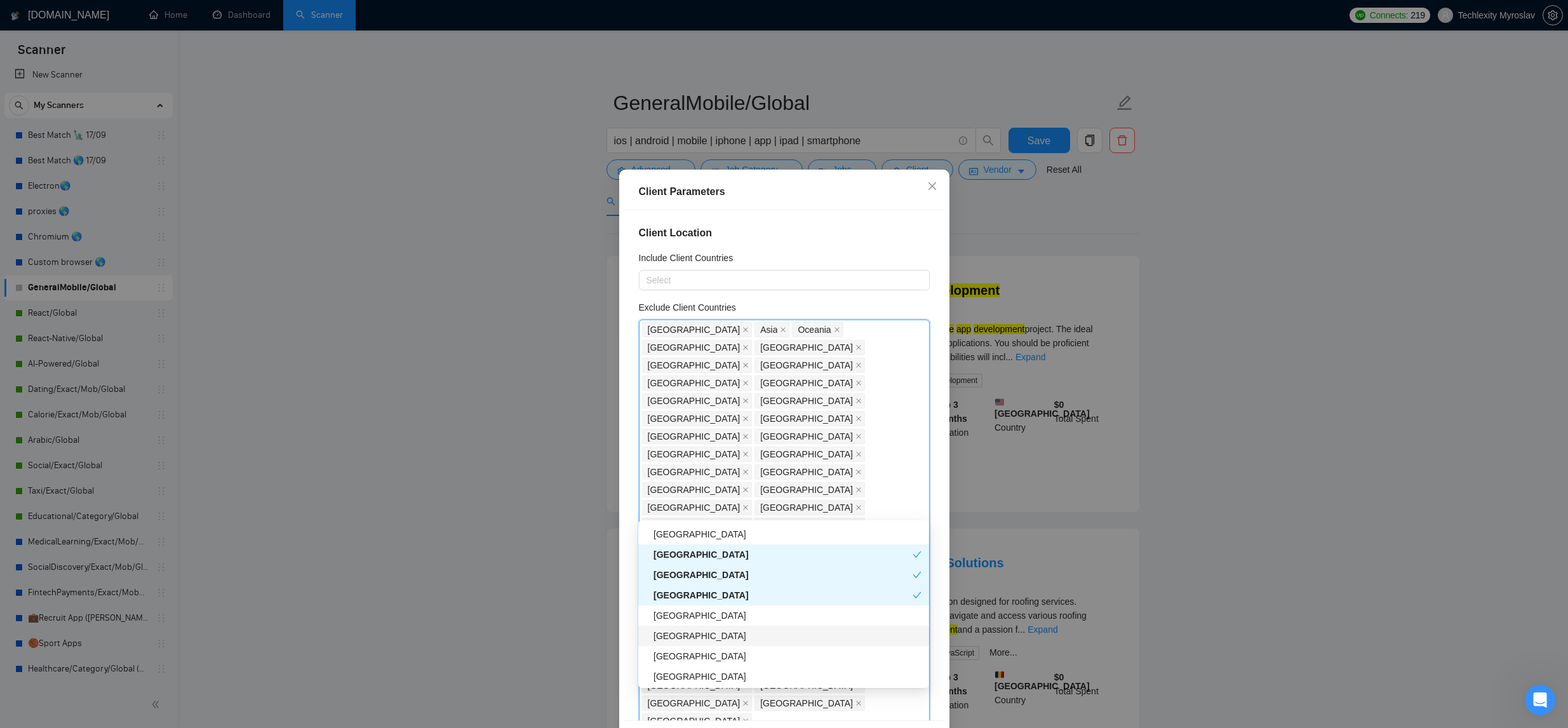
scroll to position [2478, 0]
click at [753, 634] on div "Yemen" at bounding box center [787, 634] width 268 height 14
click at [742, 652] on div "Angola" at bounding box center [787, 655] width 268 height 14
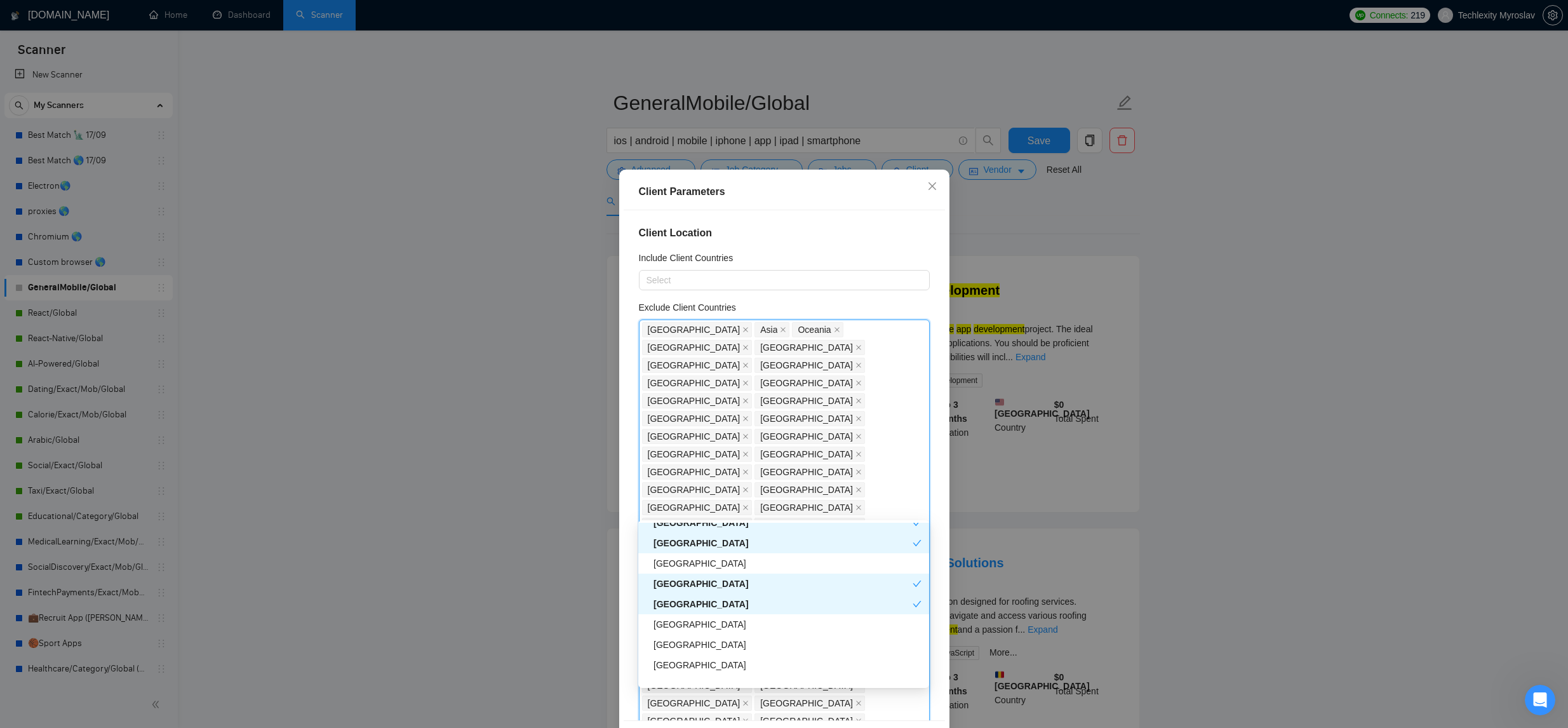
scroll to position [2531, 0]
click at [753, 627] on div "Bermuda" at bounding box center [787, 623] width 268 height 14
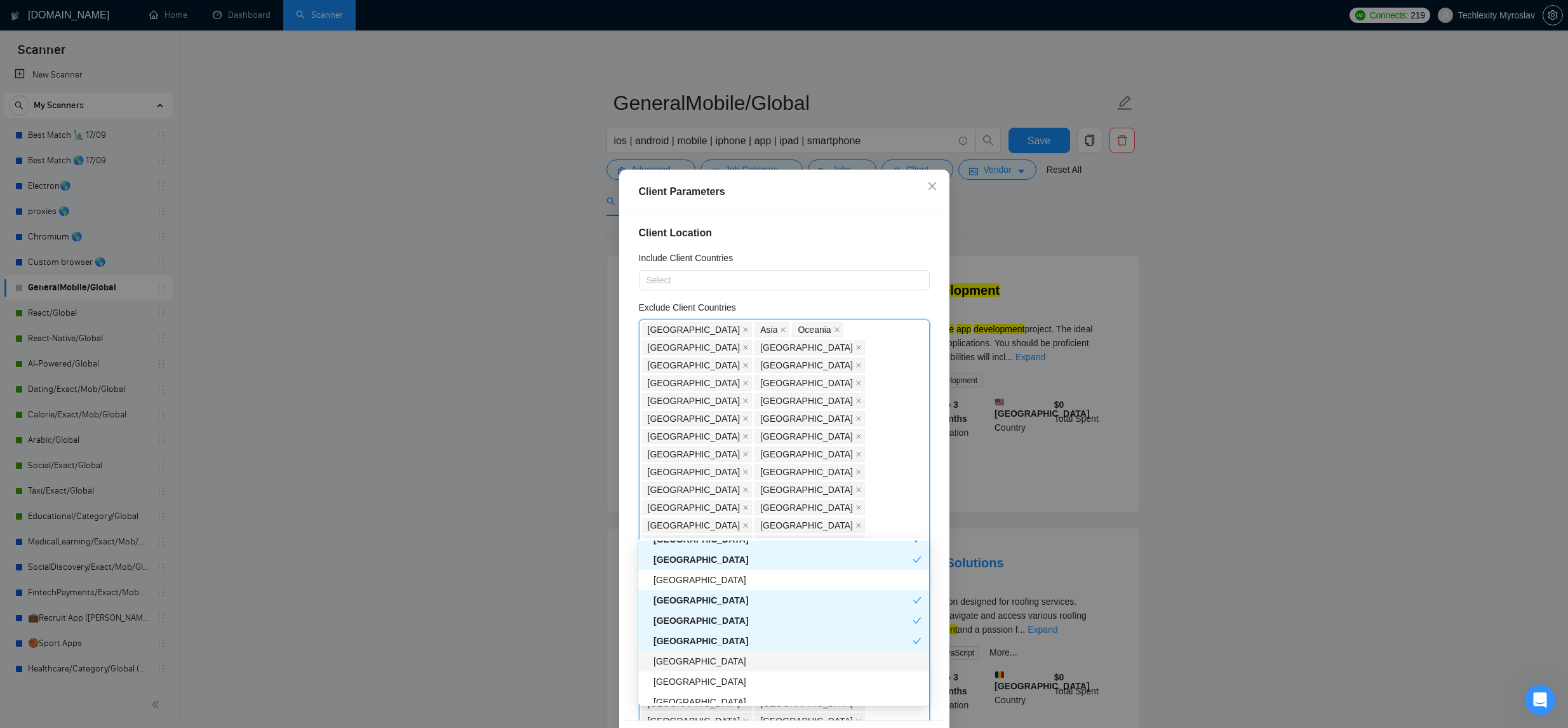
click at [738, 660] on div "Nicaragua" at bounding box center [787, 661] width 268 height 14
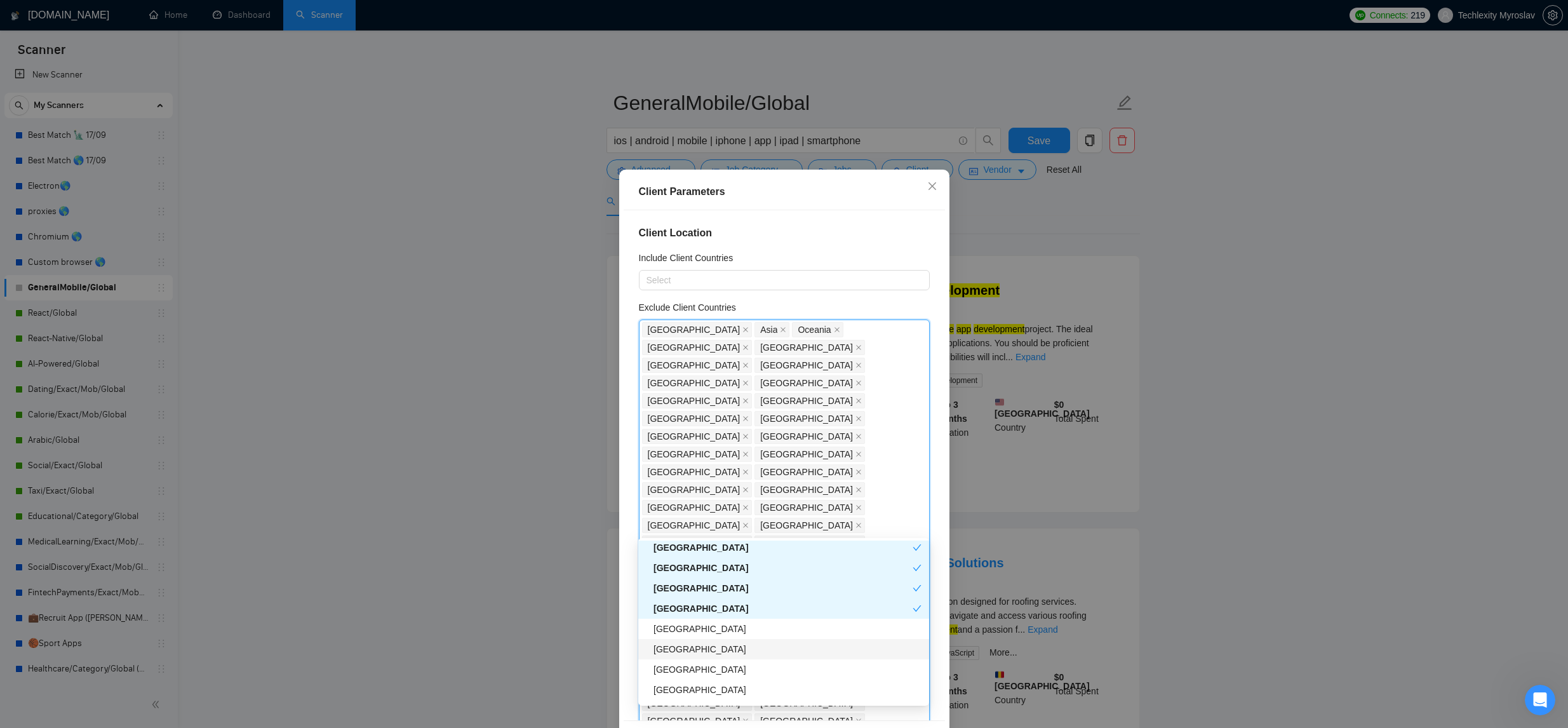
scroll to position [2585, 0]
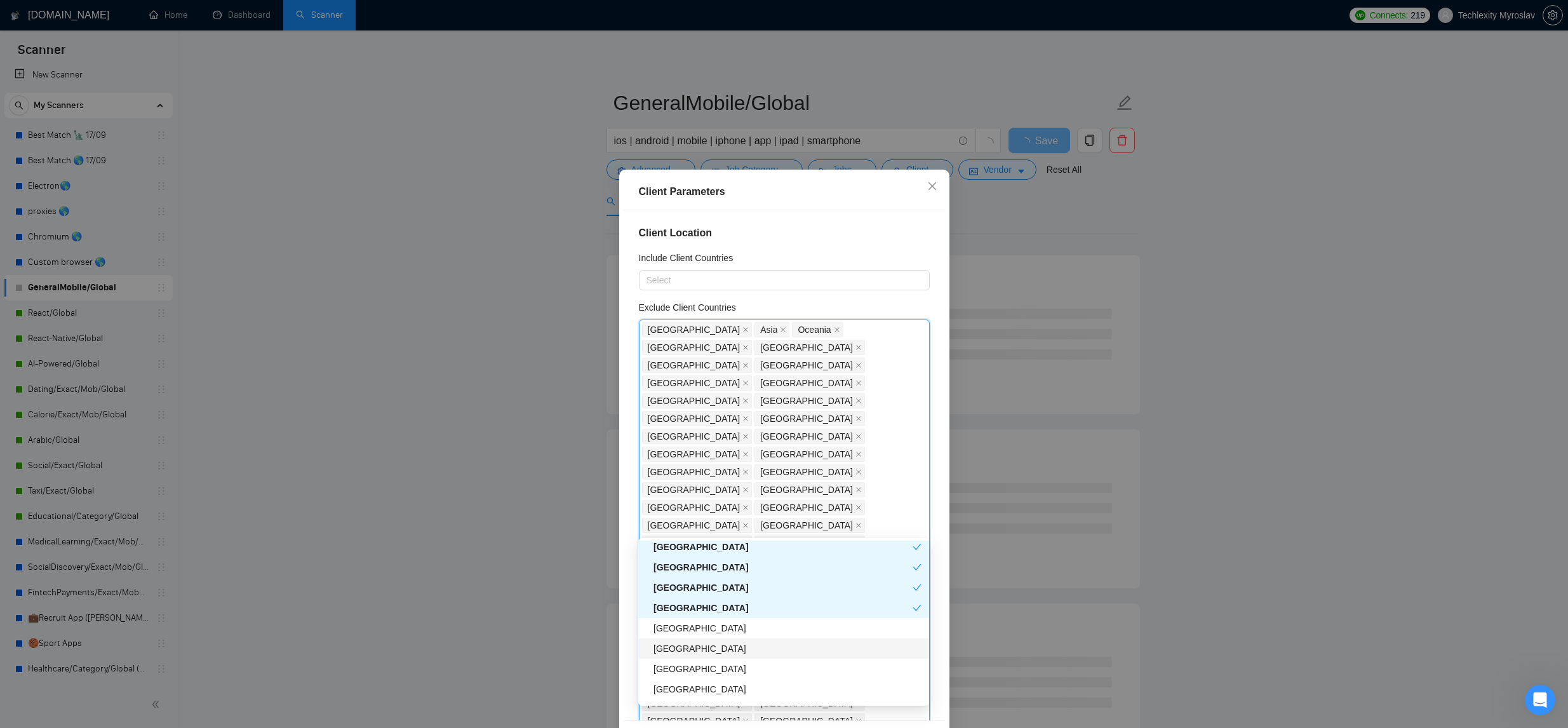
drag, startPoint x: 771, startPoint y: 650, endPoint x: 761, endPoint y: 658, distance: 12.8
click at [770, 650] on div "El Salvador" at bounding box center [787, 648] width 268 height 14
click at [746, 664] on div "Myanmar" at bounding box center [787, 668] width 268 height 14
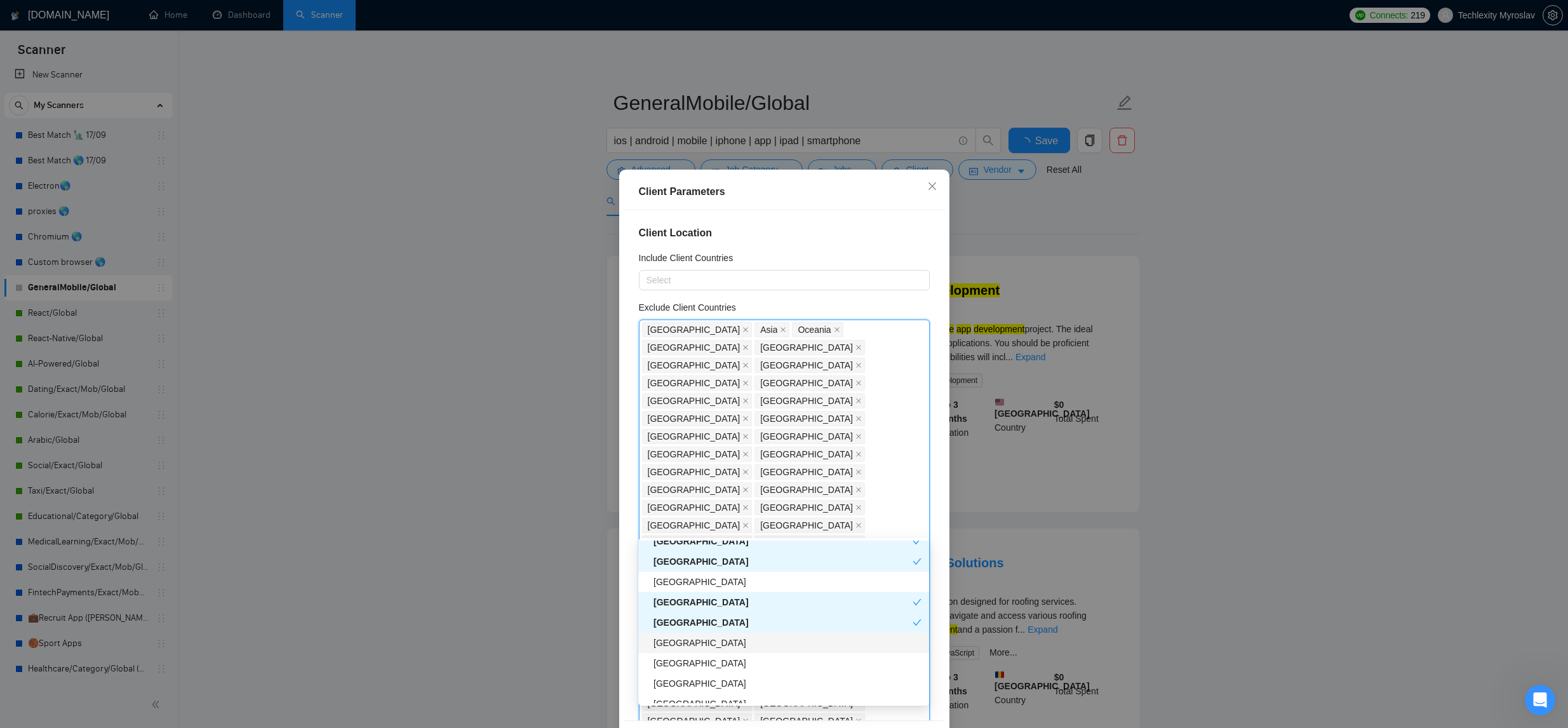
click at [750, 645] on div "Zimbabwe" at bounding box center [787, 643] width 268 height 14
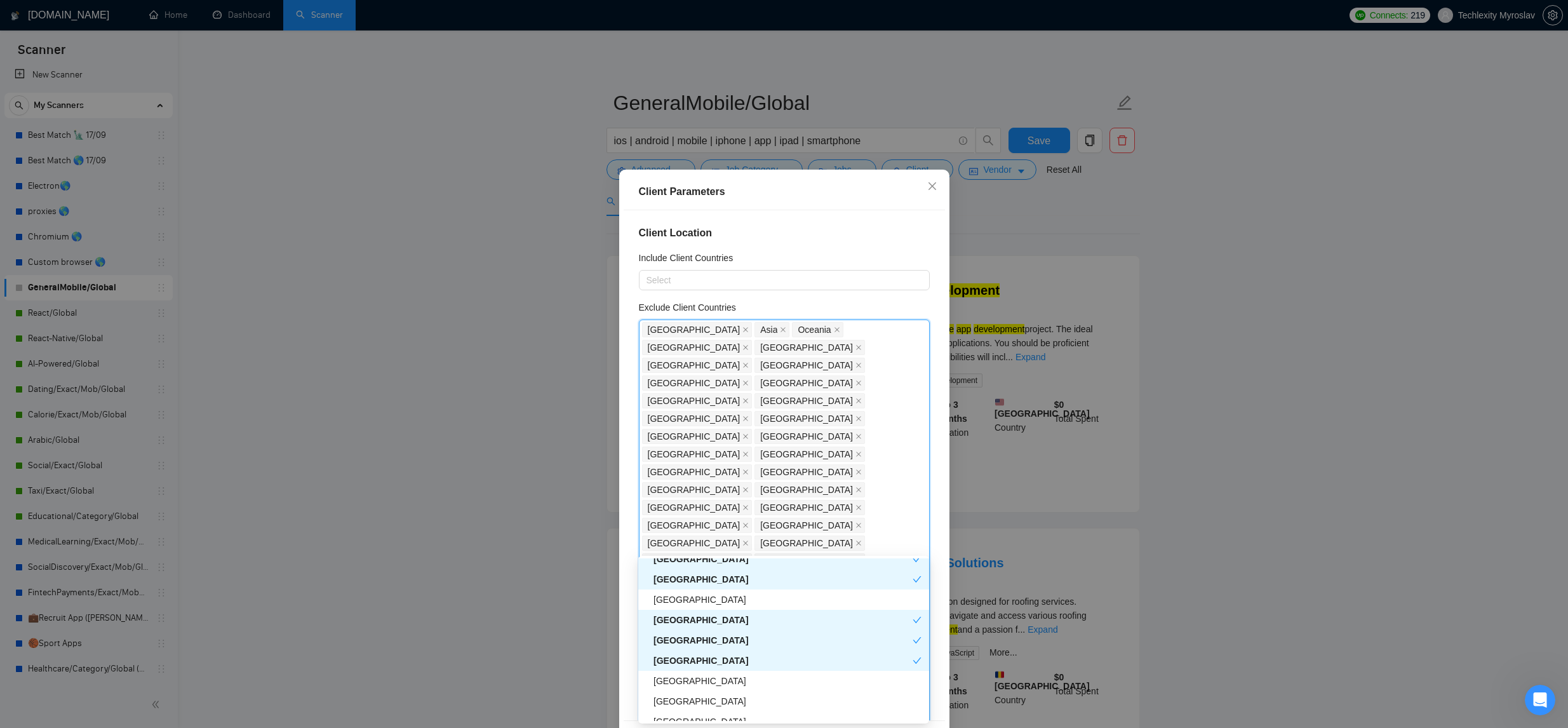
scroll to position [2677, 0]
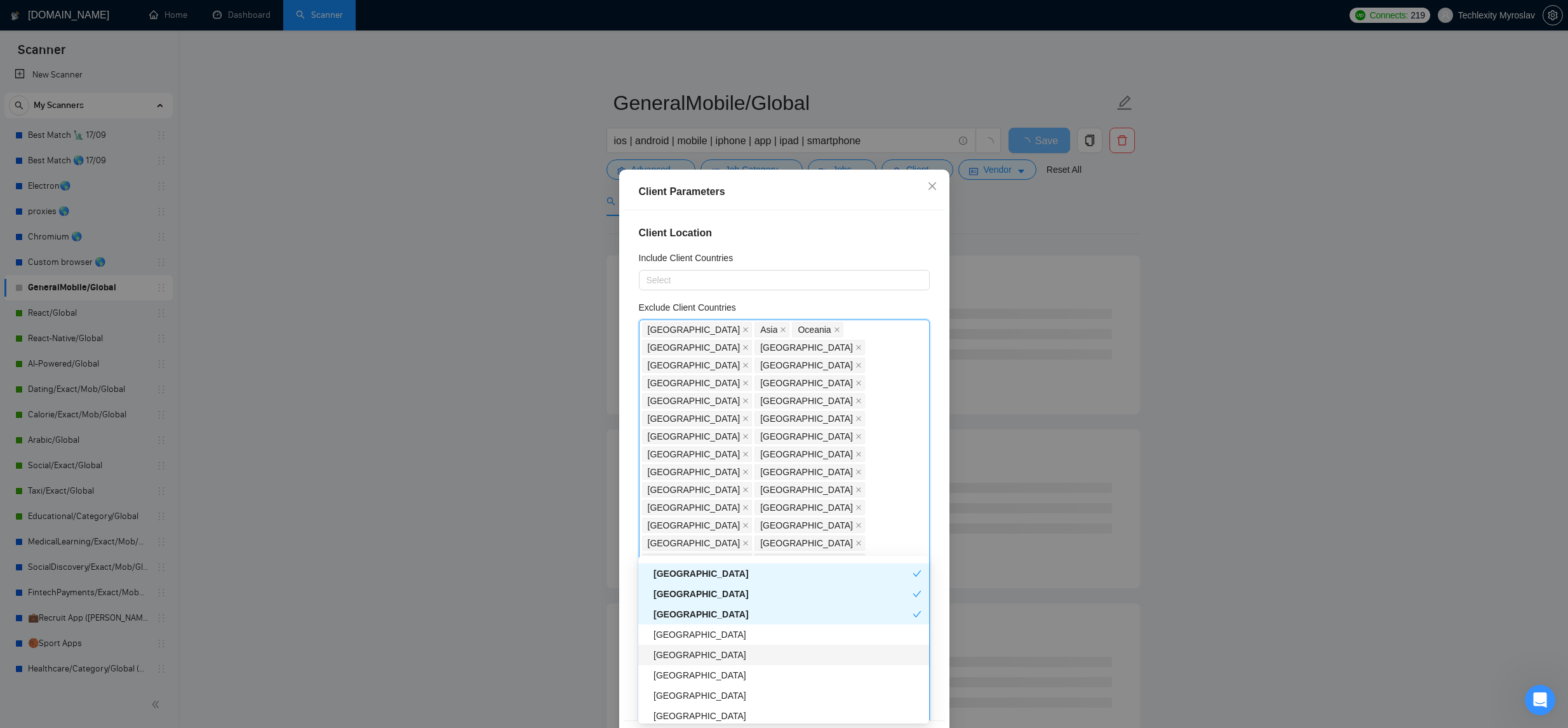
click at [765, 649] on div "Paraguay" at bounding box center [787, 655] width 268 height 14
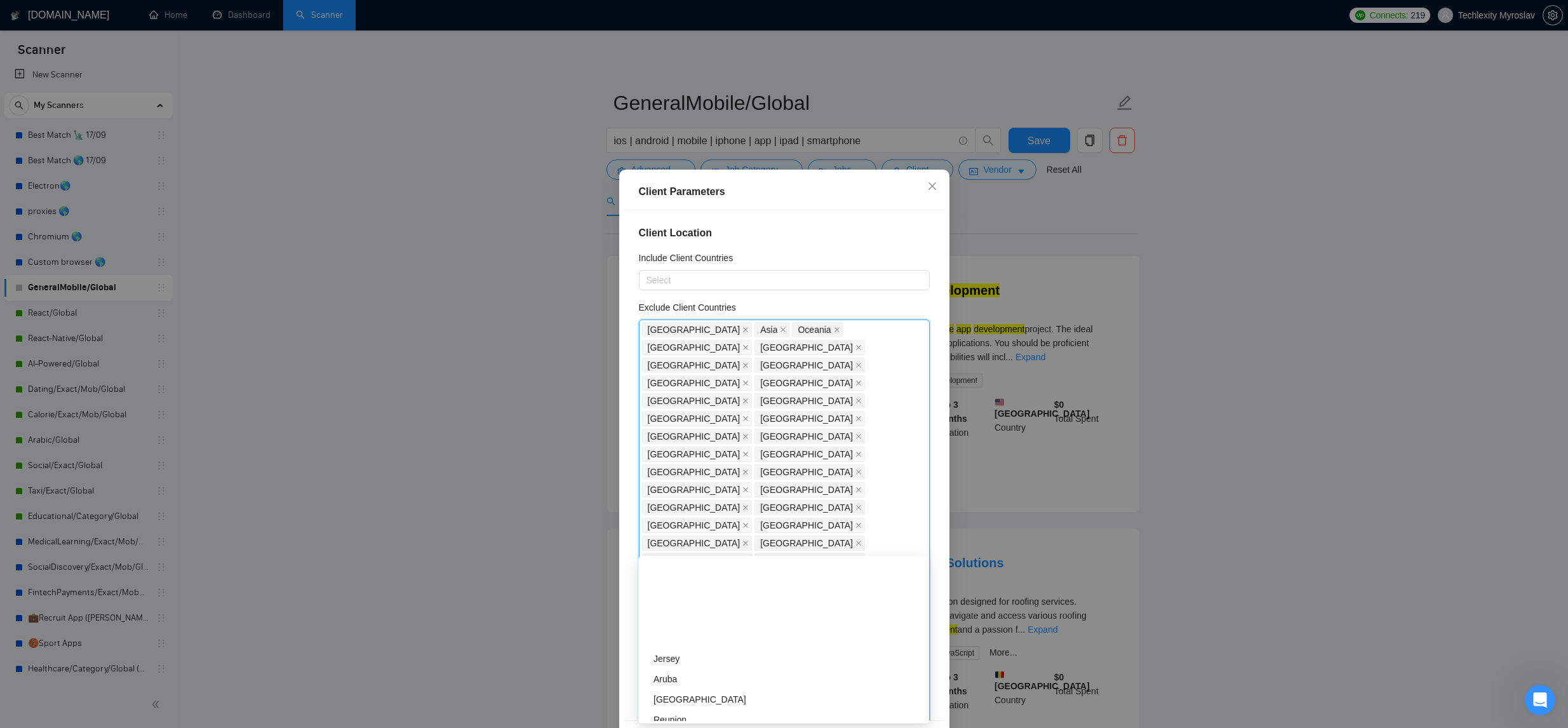
scroll to position [3195, 0]
click at [938, 544] on div "Client Location Include Client Countries Select Exclude Client Countries Africa…" at bounding box center [784, 464] width 321 height 509
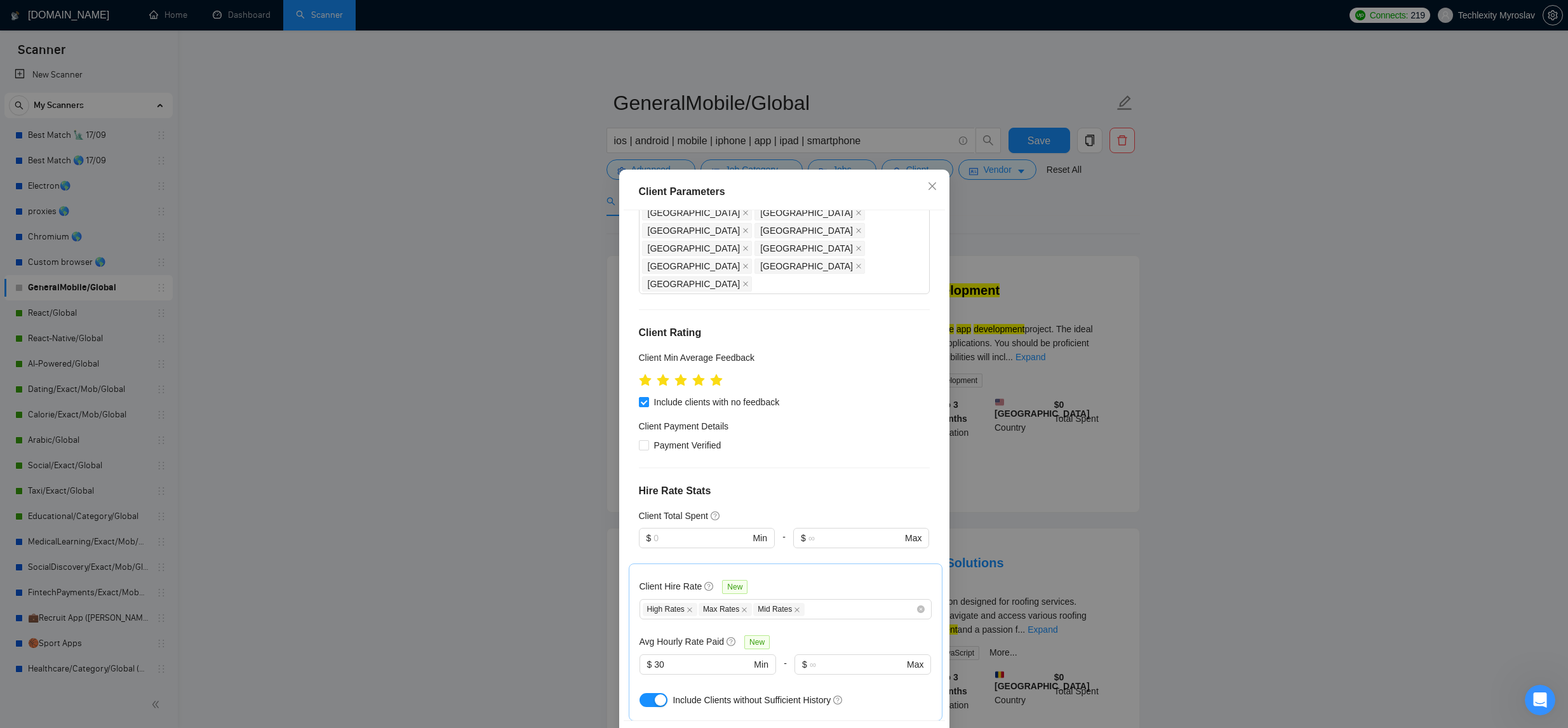
scroll to position [48, 0]
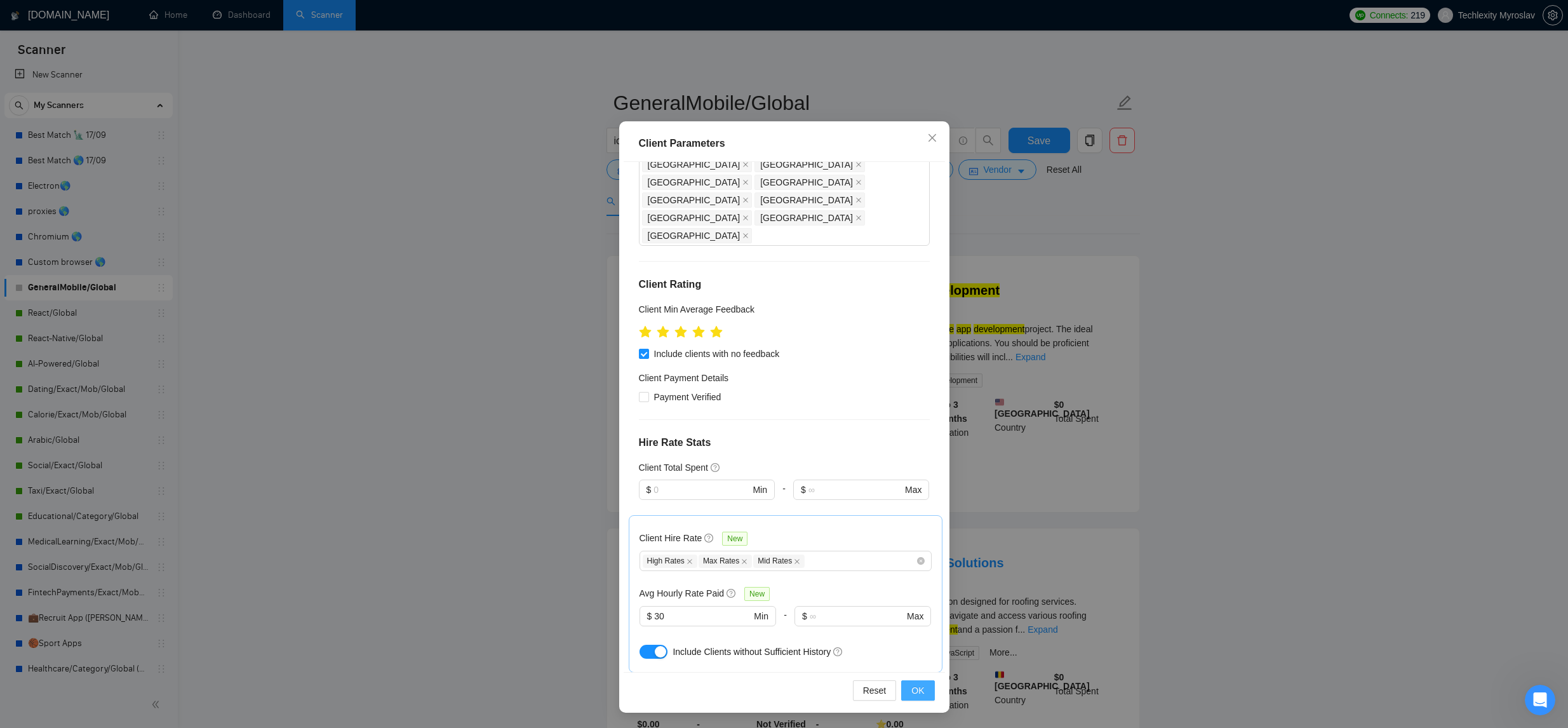
click at [909, 685] on button "OK" at bounding box center [917, 690] width 33 height 20
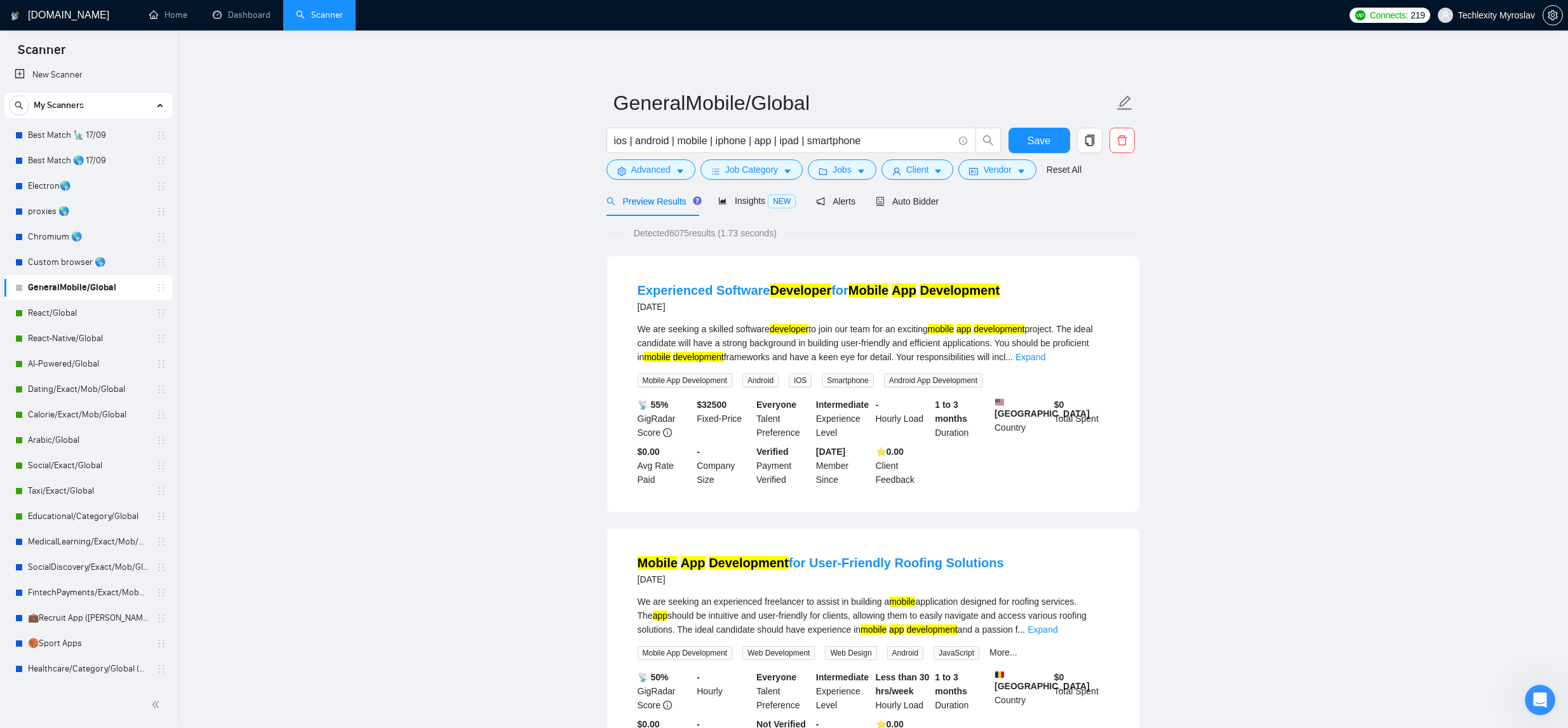
scroll to position [0, 0]
click at [1040, 146] on span "Save" at bounding box center [1039, 140] width 23 height 16
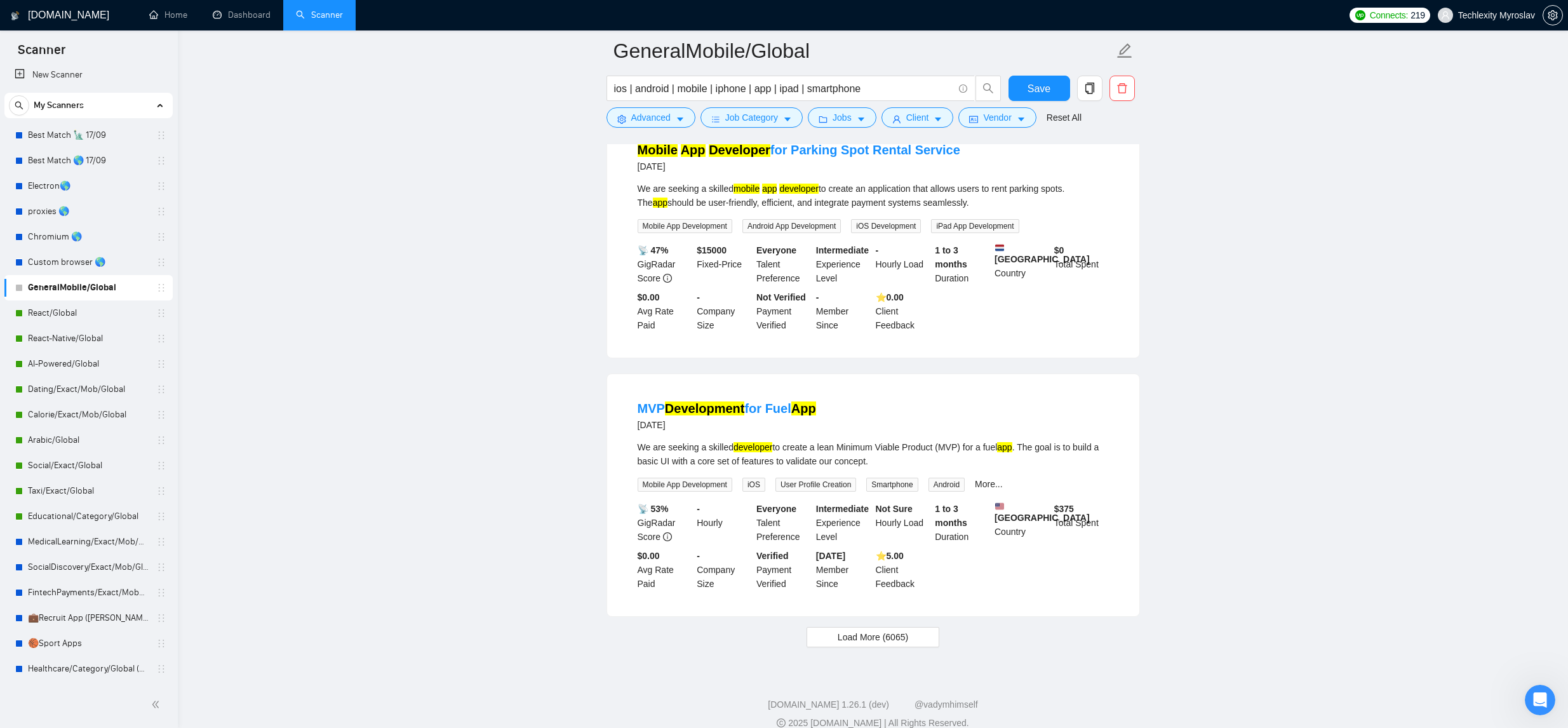
scroll to position [2374, 0]
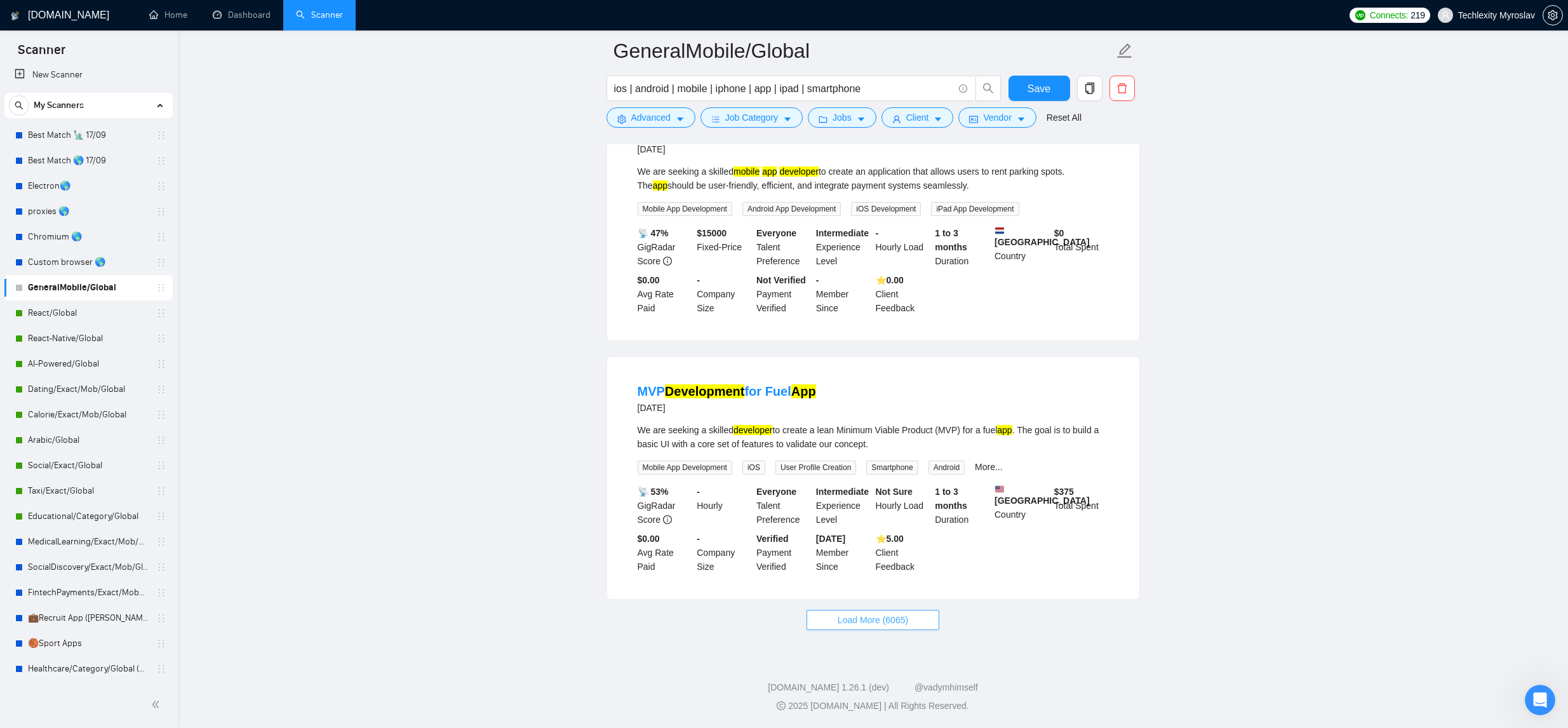
click at [868, 618] on span "Load More (6065)" at bounding box center [873, 620] width 71 height 14
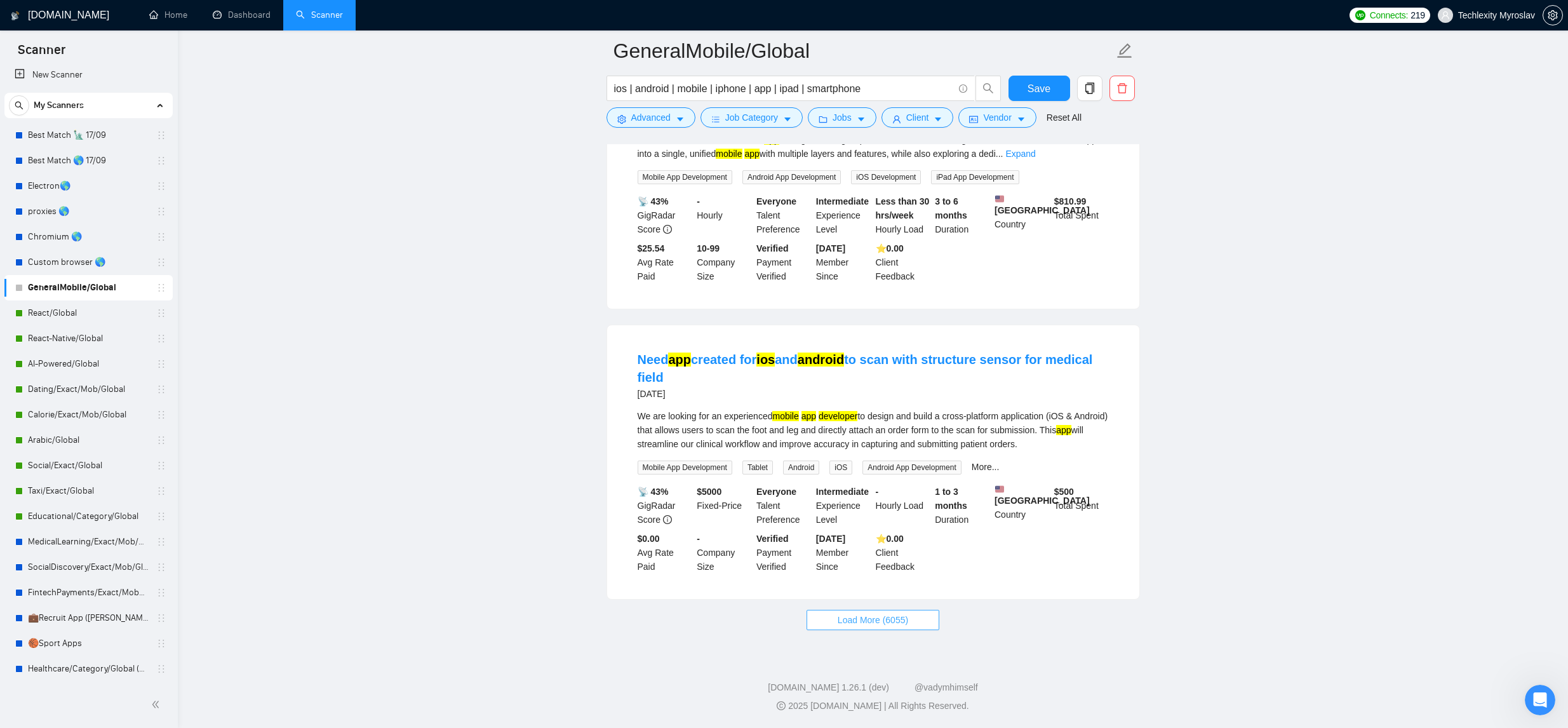
scroll to position [5178, 0]
drag, startPoint x: 875, startPoint y: 618, endPoint x: 932, endPoint y: 602, distance: 59.2
click at [875, 617] on span "Load More (6055)" at bounding box center [873, 620] width 71 height 14
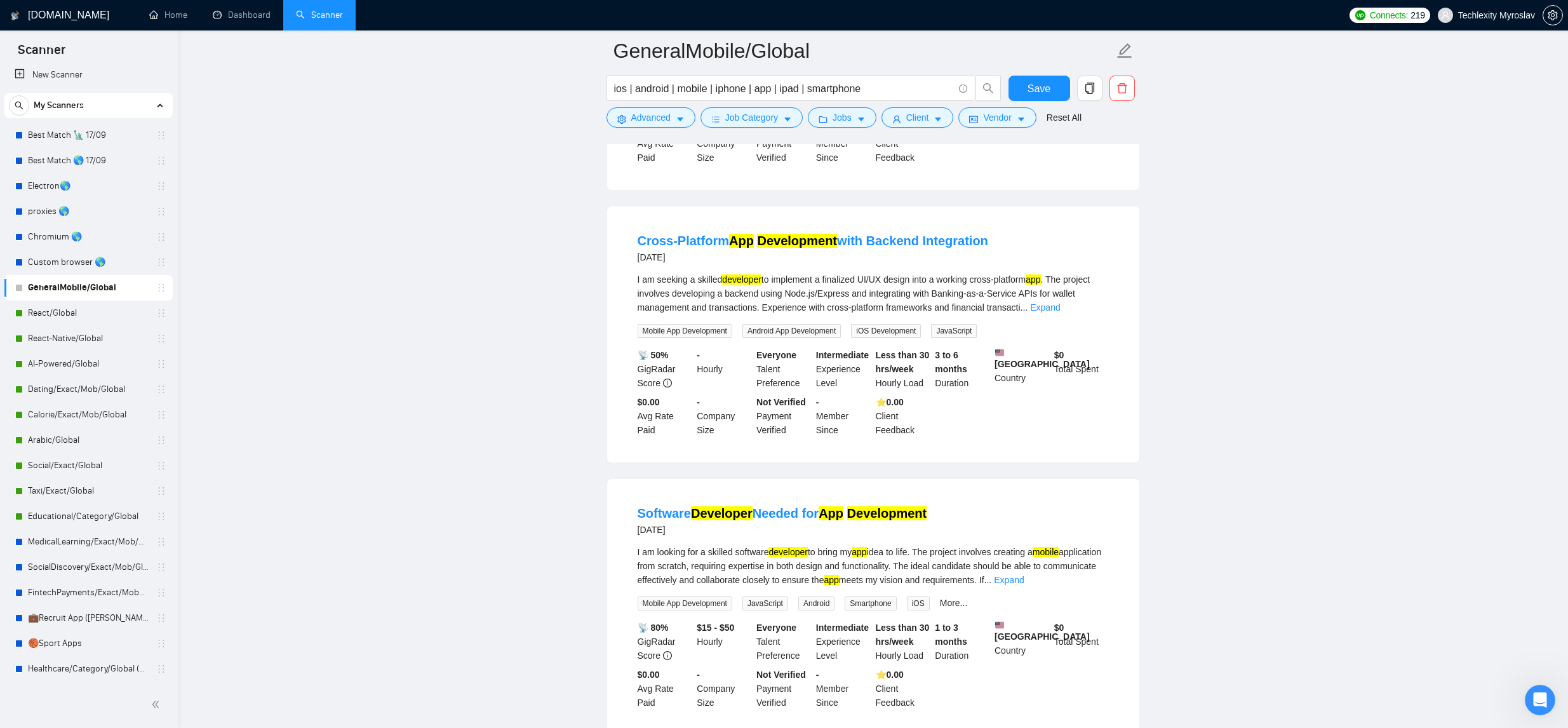
scroll to position [6344, 0]
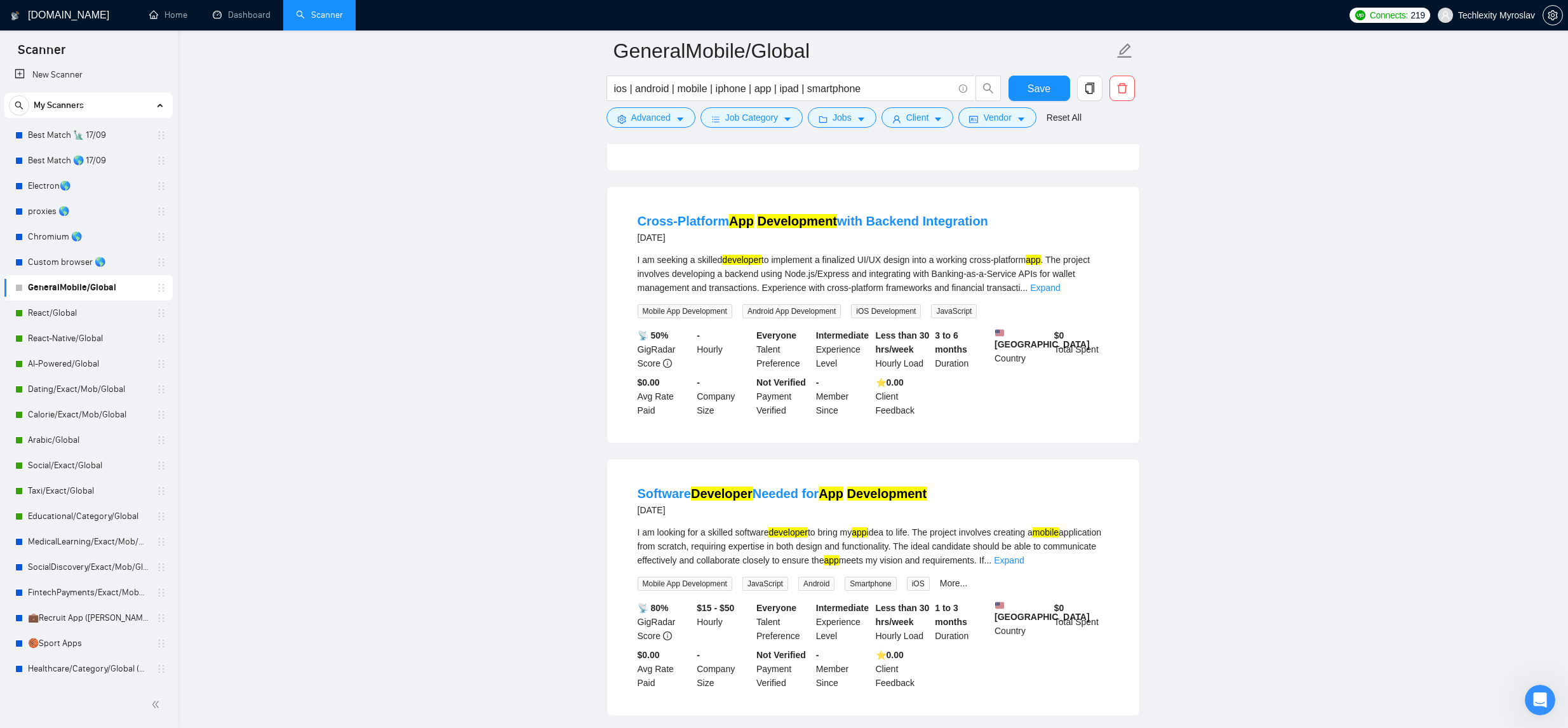
click at [1060, 293] on link "Expand" at bounding box center [1045, 287] width 30 height 10
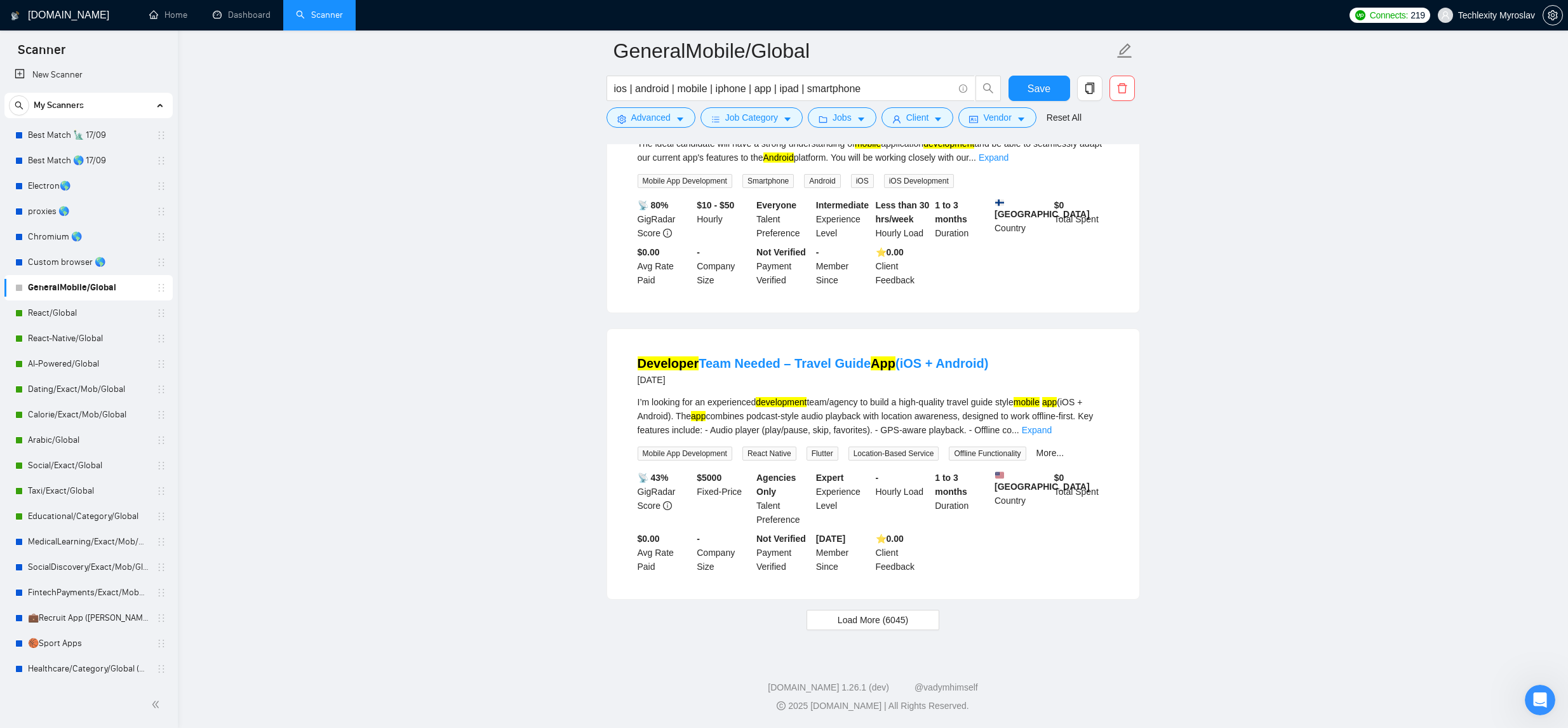
scroll to position [8011, 0]
click at [912, 623] on button "Load More (6045)" at bounding box center [873, 620] width 133 height 20
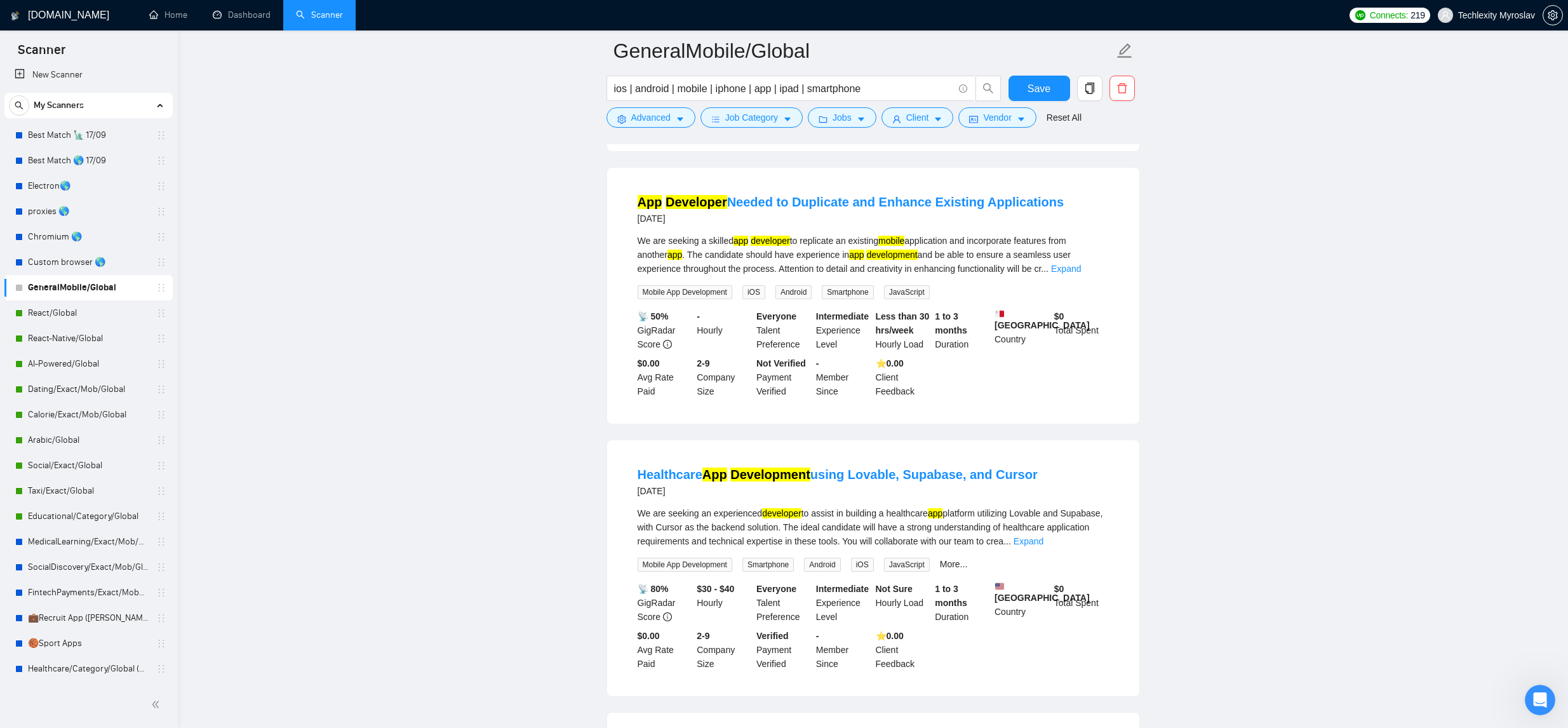
scroll to position [9364, 0]
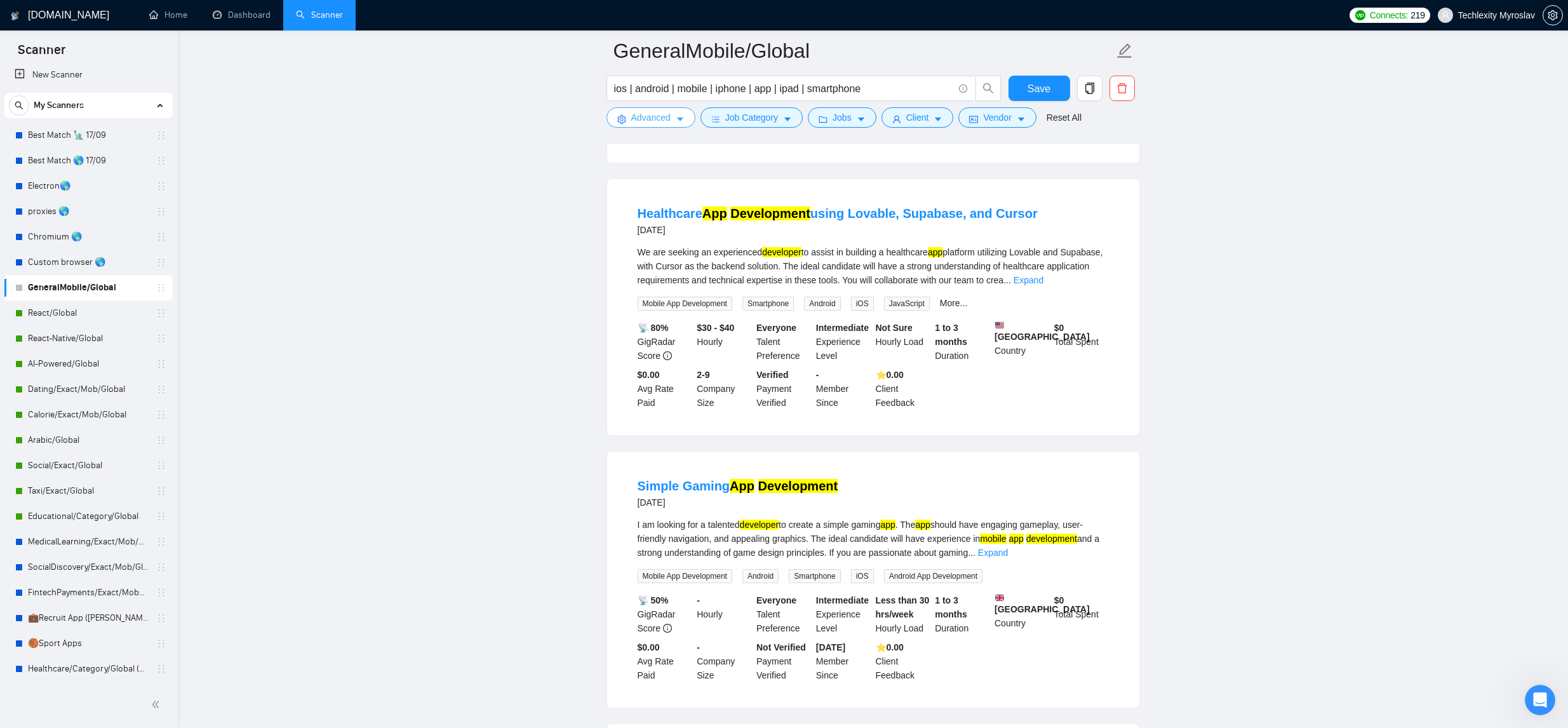
click at [648, 119] on span "Advanced" at bounding box center [651, 117] width 39 height 14
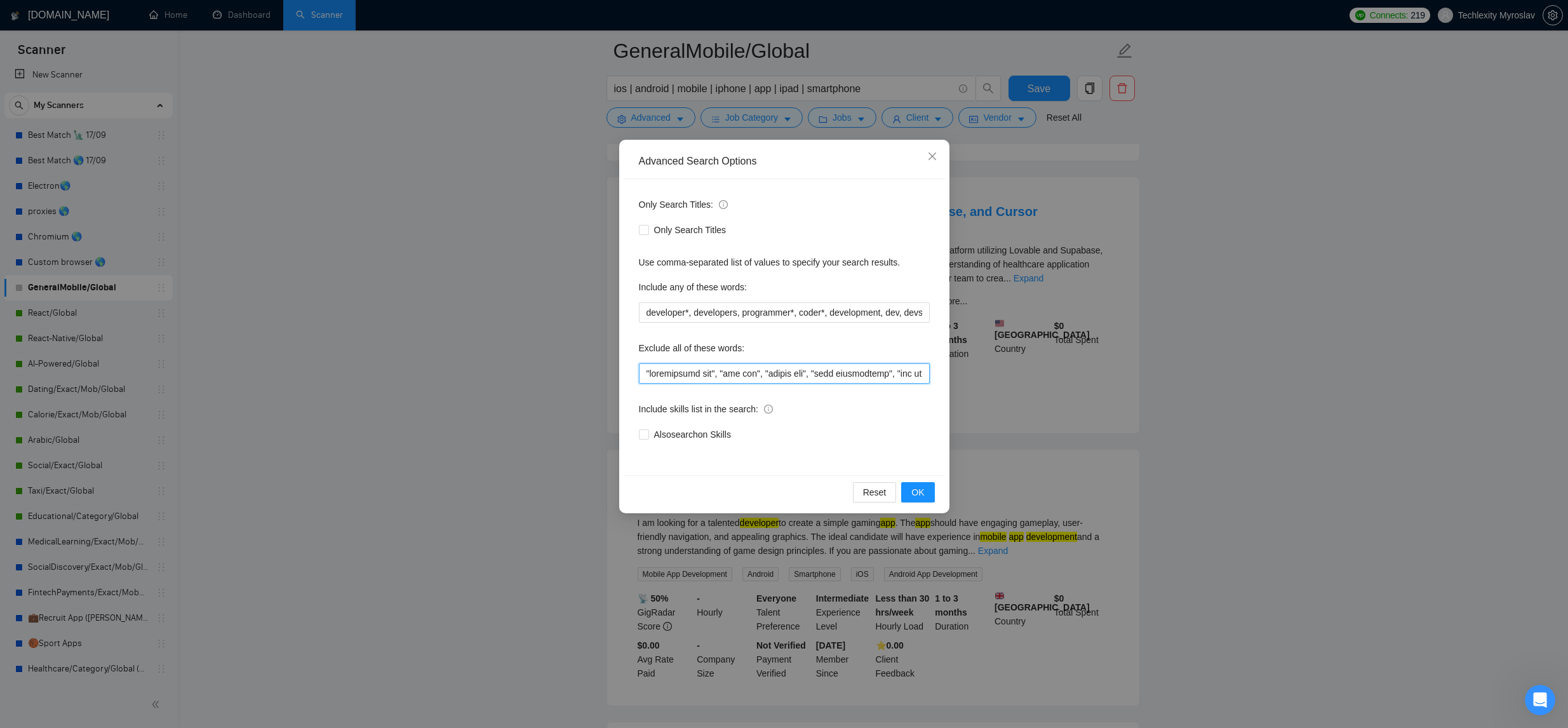
drag, startPoint x: 645, startPoint y: 377, endPoint x: 773, endPoint y: 349, distance: 131.0
click at [645, 377] on input "text" at bounding box center [784, 373] width 291 height 20
click at [909, 488] on button "OK" at bounding box center [917, 492] width 33 height 20
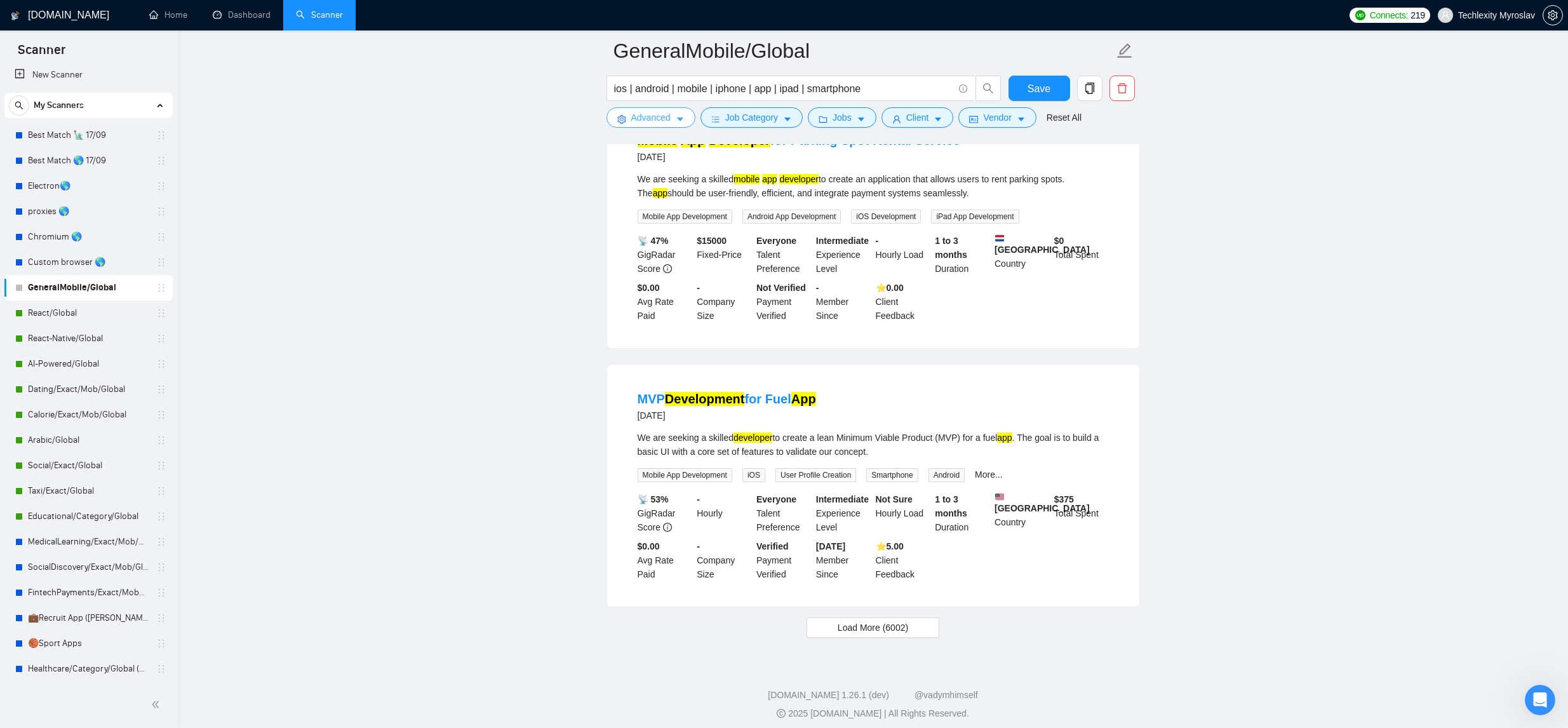
scroll to position [2374, 0]
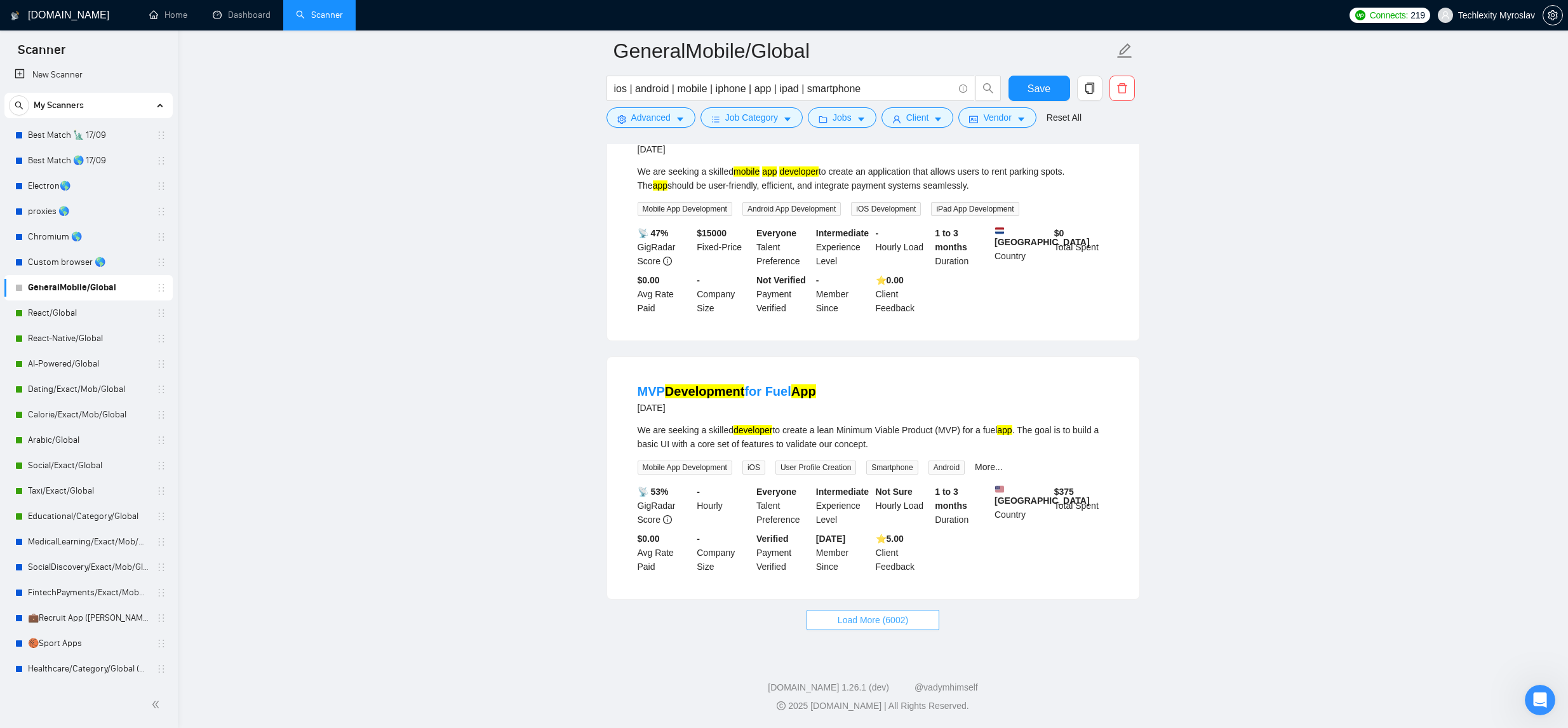
click at [892, 624] on span "Load More (6002)" at bounding box center [873, 620] width 71 height 14
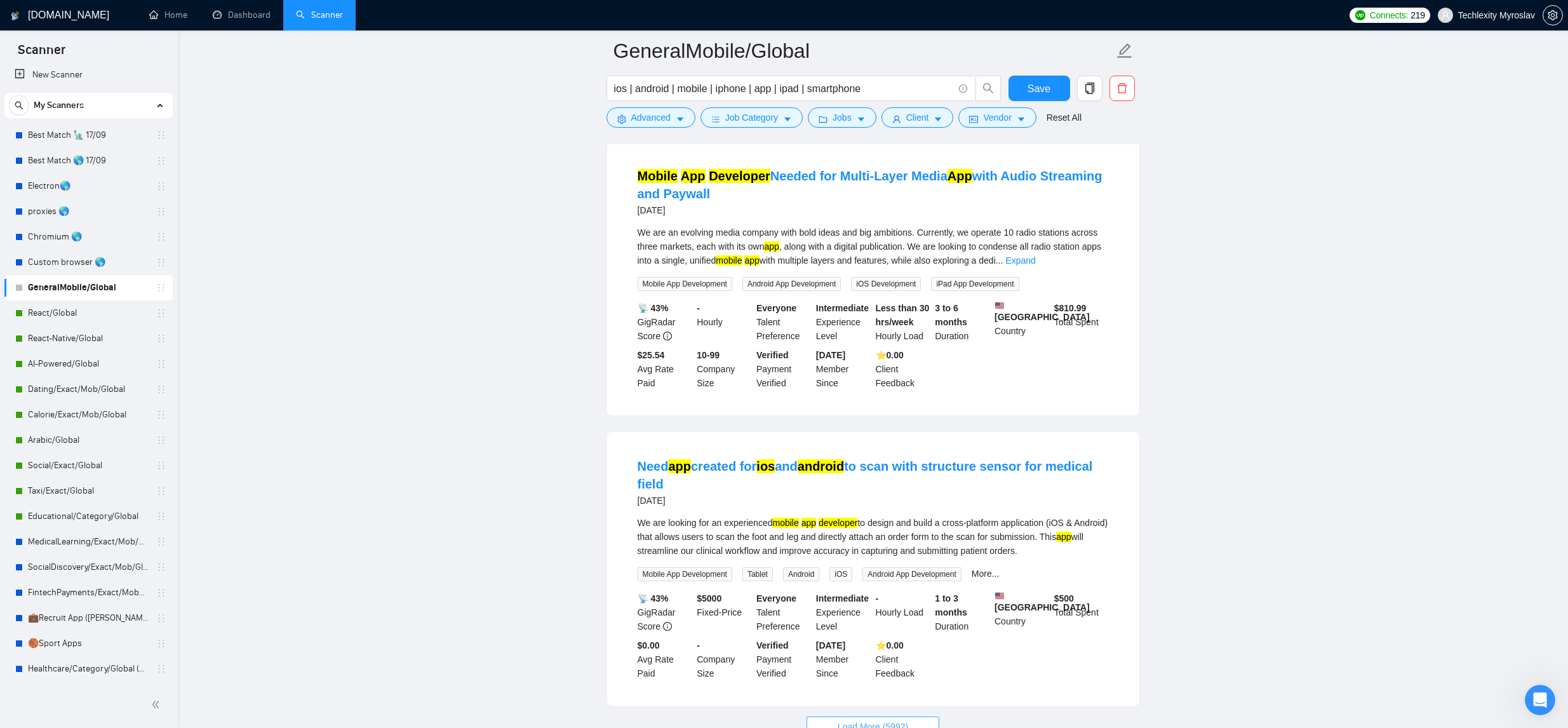
scroll to position [5178, 0]
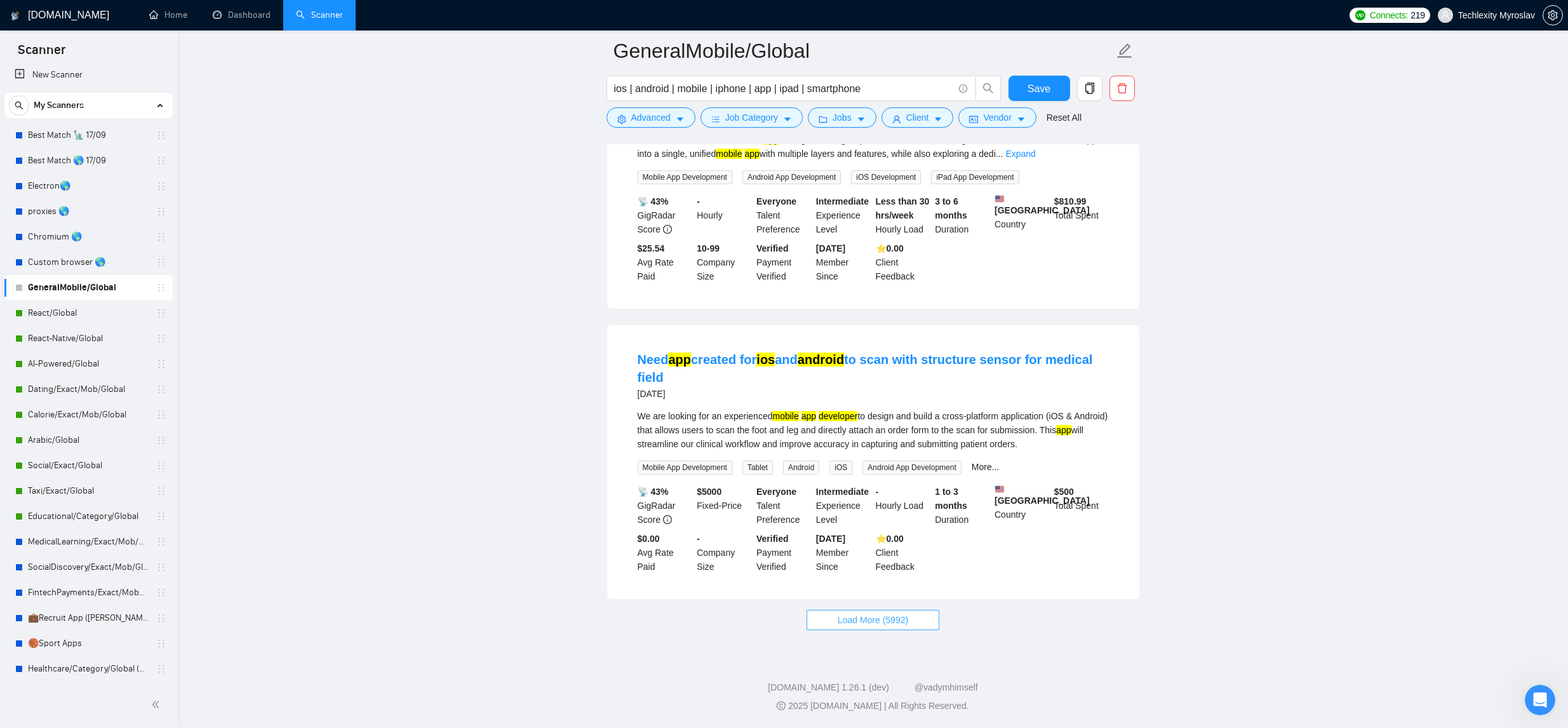
click at [879, 616] on span "Load More (5992)" at bounding box center [873, 620] width 71 height 14
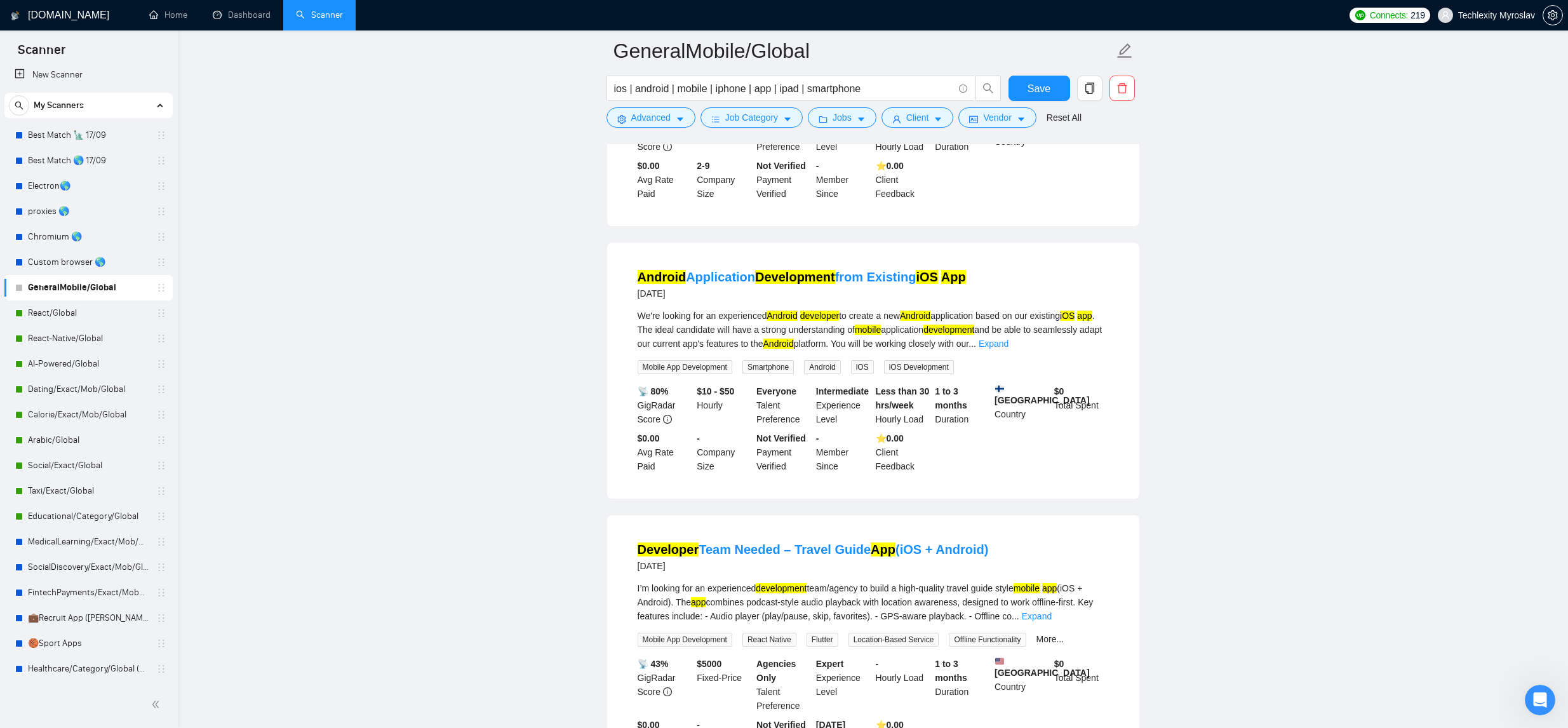
scroll to position [7997, 0]
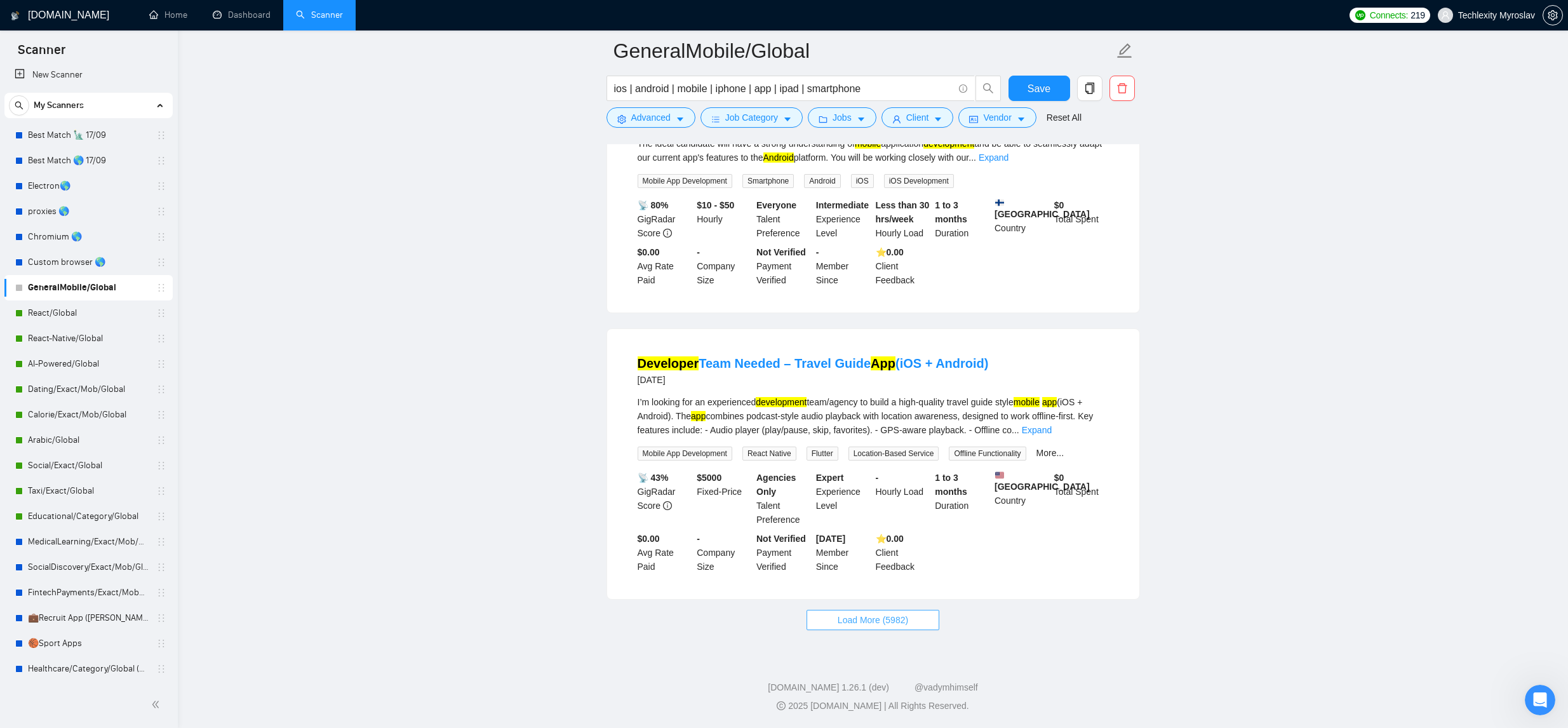
drag, startPoint x: 909, startPoint y: 618, endPoint x: 934, endPoint y: 605, distance: 28.2
click at [908, 618] on span "Load More (5982)" at bounding box center [873, 620] width 71 height 14
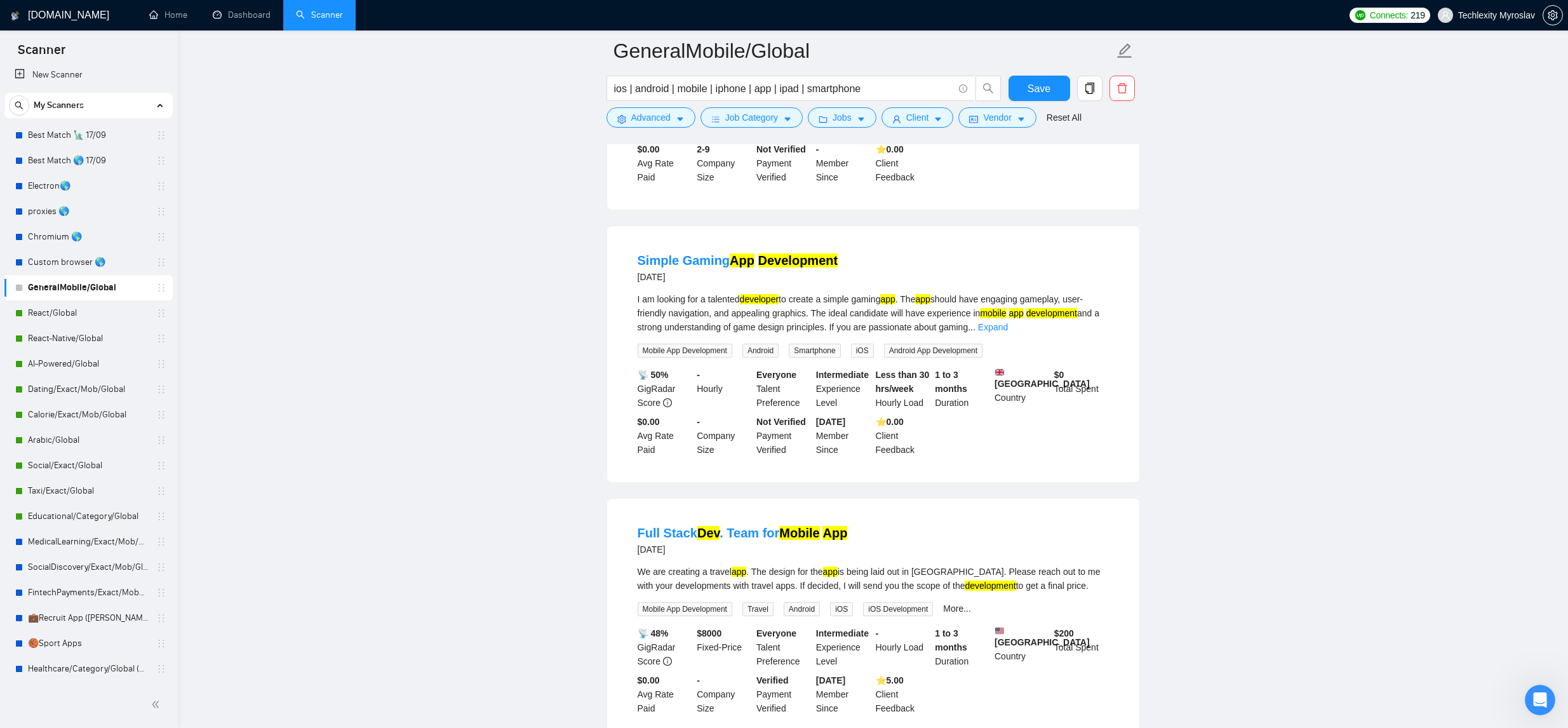
scroll to position [9057, 0]
click at [661, 121] on span "Advanced" at bounding box center [651, 117] width 39 height 14
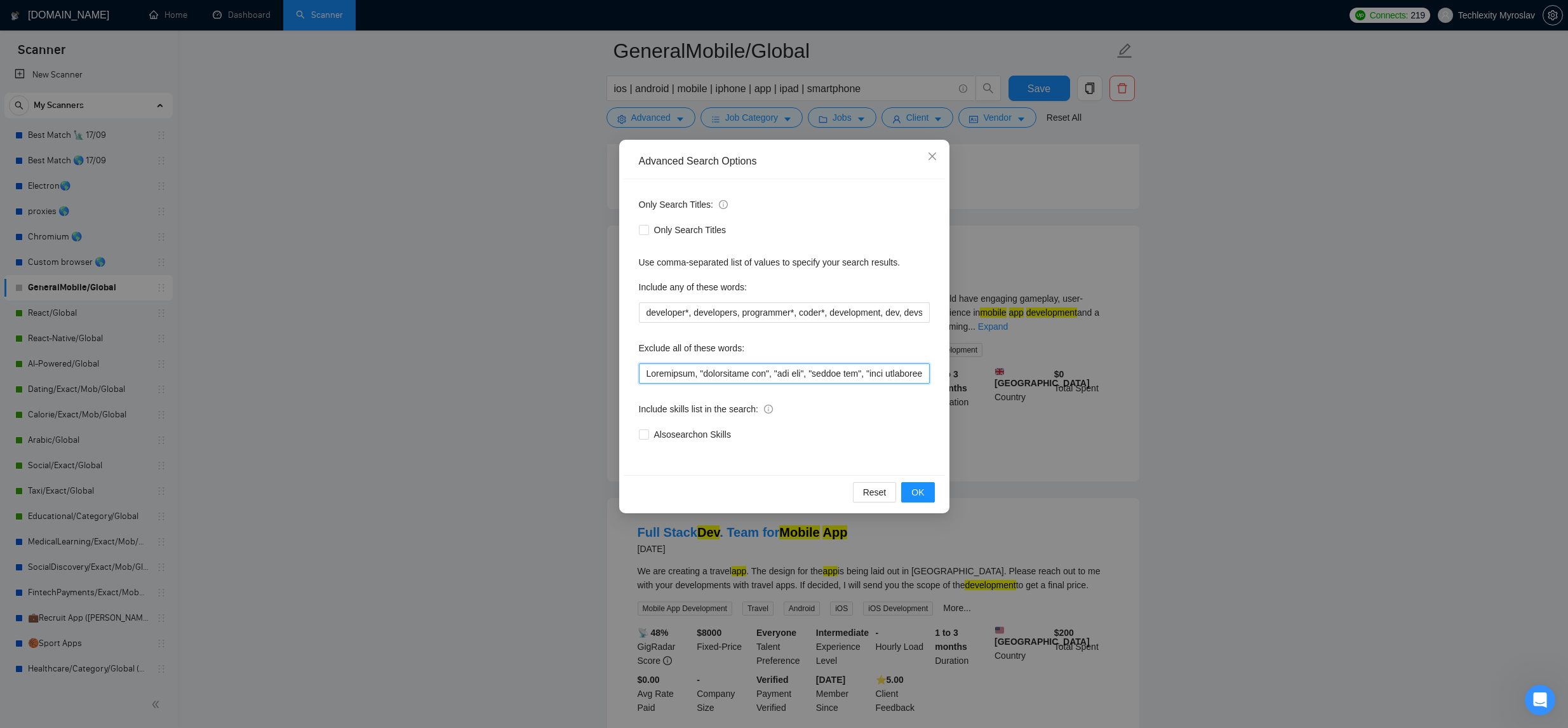
drag, startPoint x: 645, startPoint y: 372, endPoint x: 740, endPoint y: 377, distance: 95.1
click at [645, 373] on input "text" at bounding box center [784, 373] width 291 height 20
click at [925, 492] on button "OK" at bounding box center [917, 492] width 33 height 20
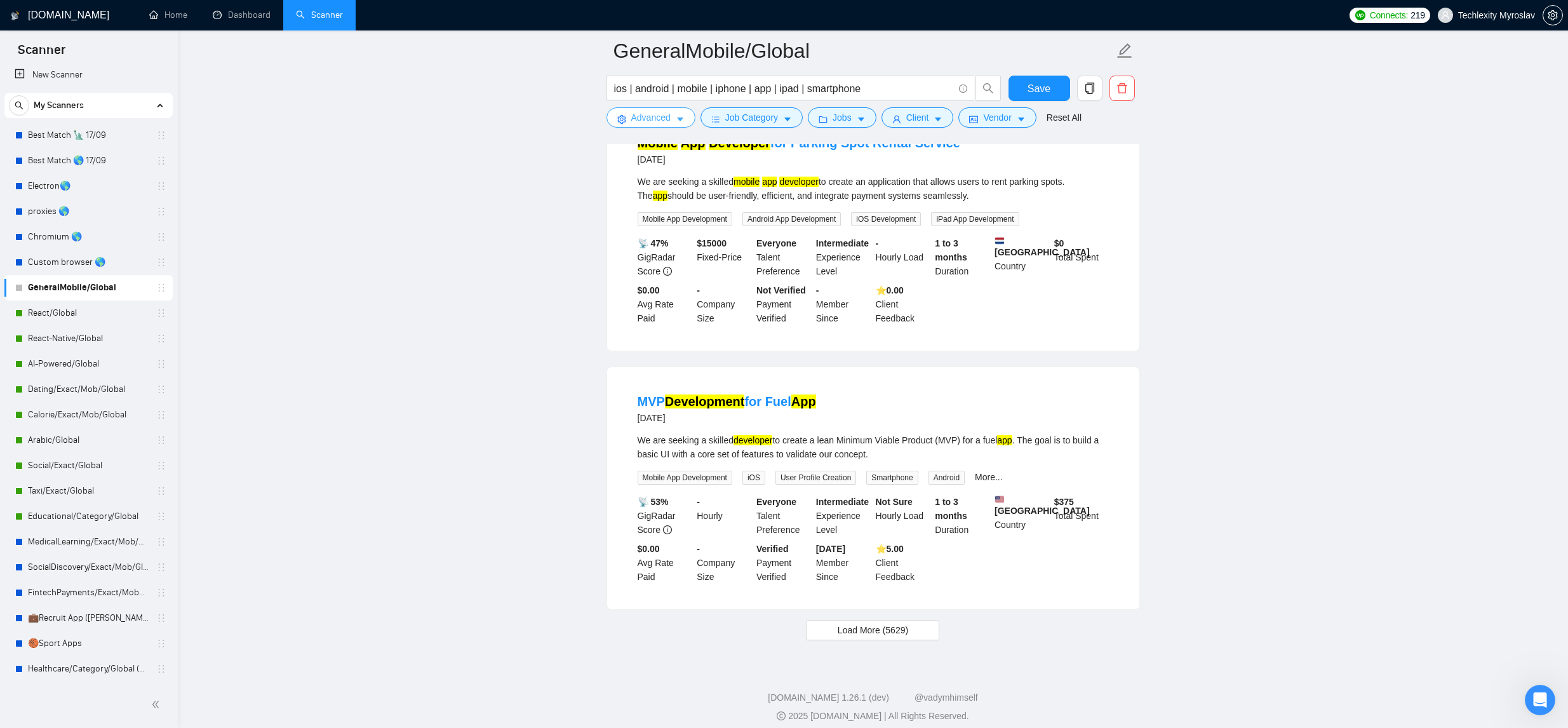
scroll to position [2374, 0]
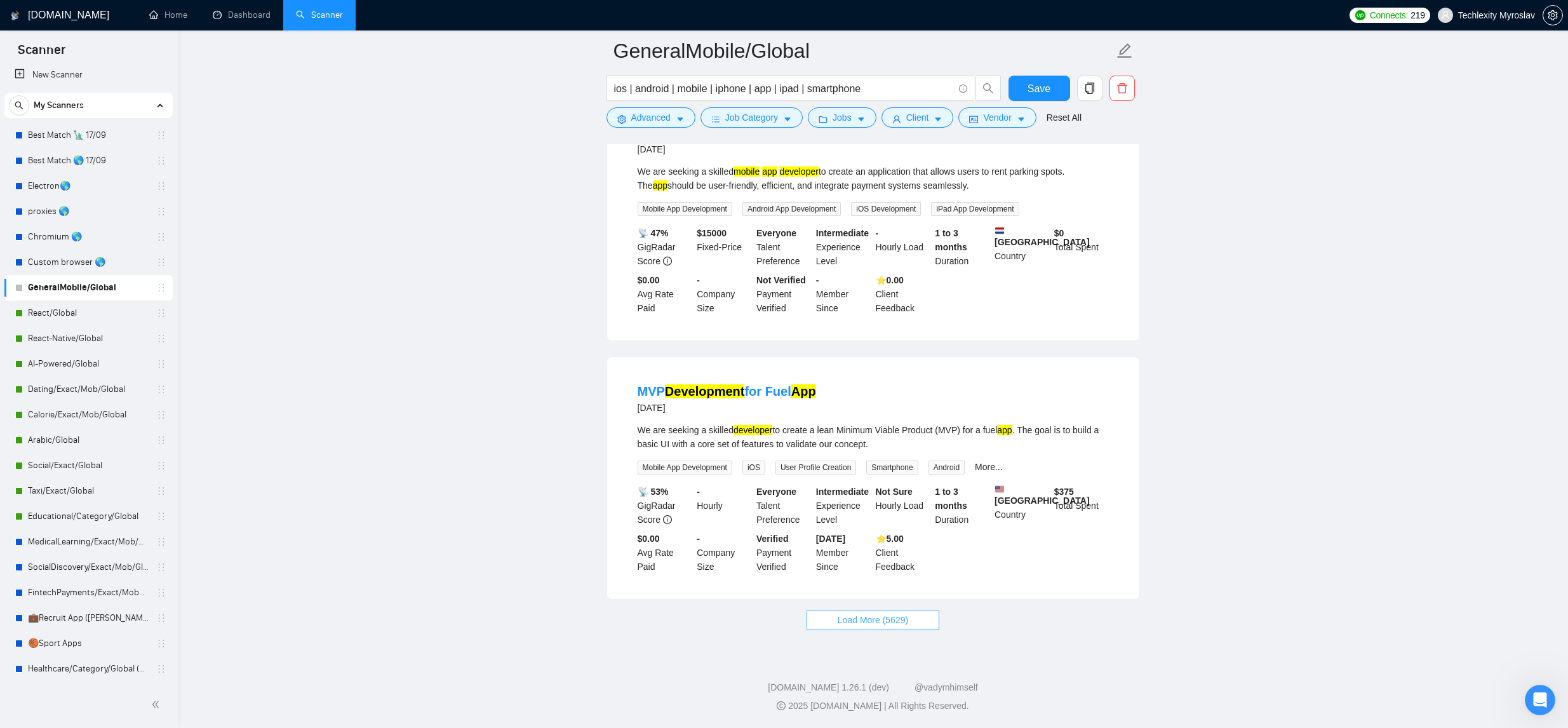
click at [826, 627] on button "Load More (5629)" at bounding box center [873, 620] width 133 height 20
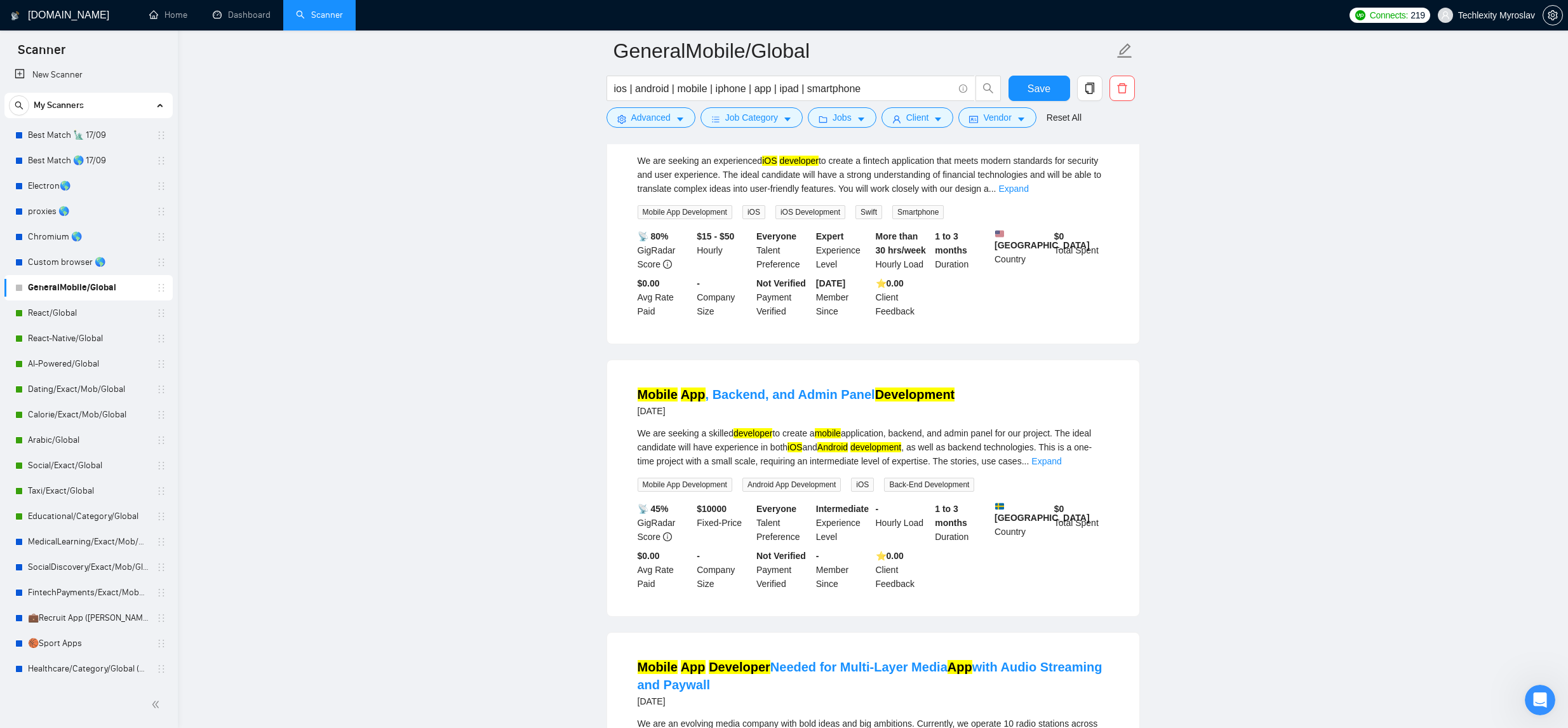
scroll to position [5178, 0]
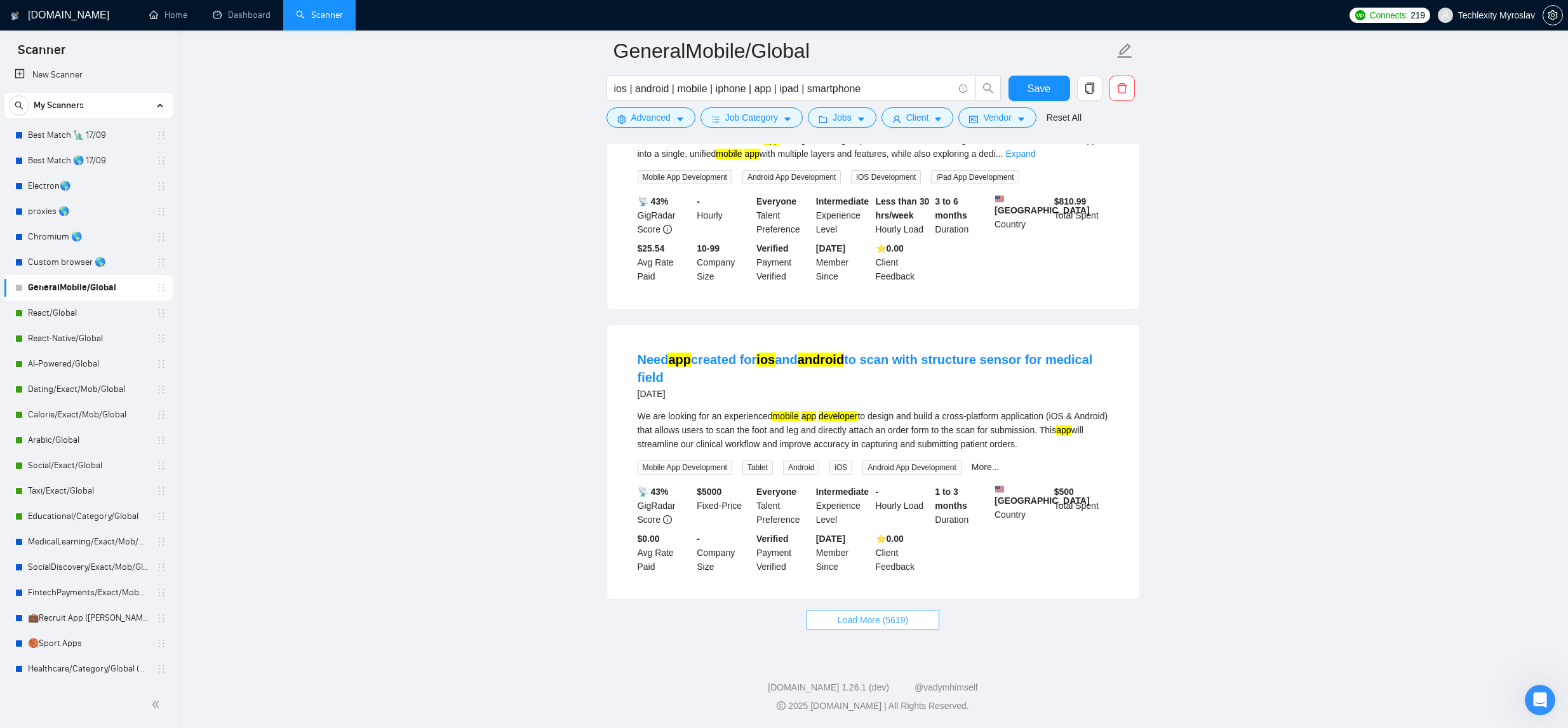
drag, startPoint x: 860, startPoint y: 621, endPoint x: 902, endPoint y: 619, distance: 42.0
click at [858, 620] on span "Load More (5619)" at bounding box center [873, 620] width 71 height 14
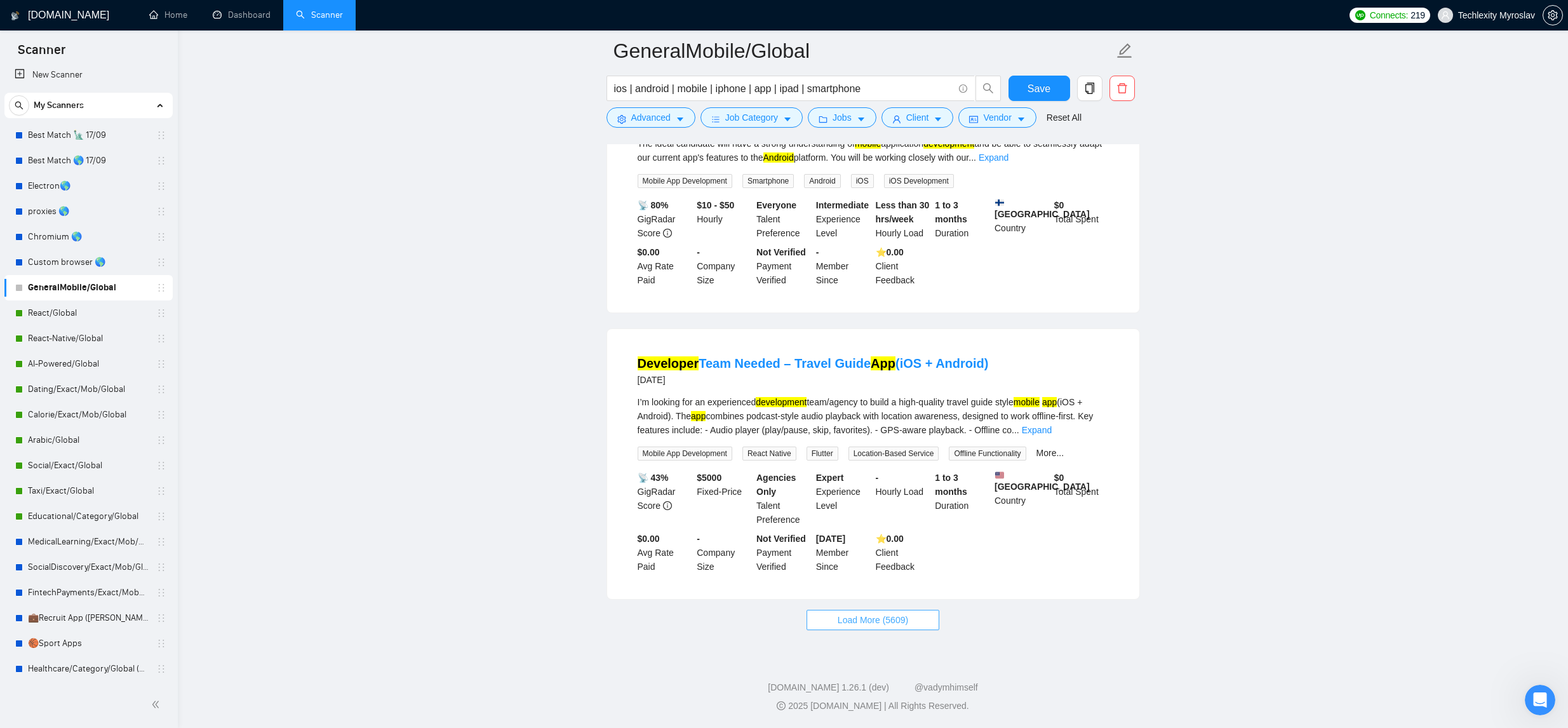
scroll to position [7997, 0]
drag, startPoint x: 900, startPoint y: 615, endPoint x: 910, endPoint y: 610, distance: 11.2
click at [900, 615] on span "Load More (5609)" at bounding box center [873, 620] width 71 height 14
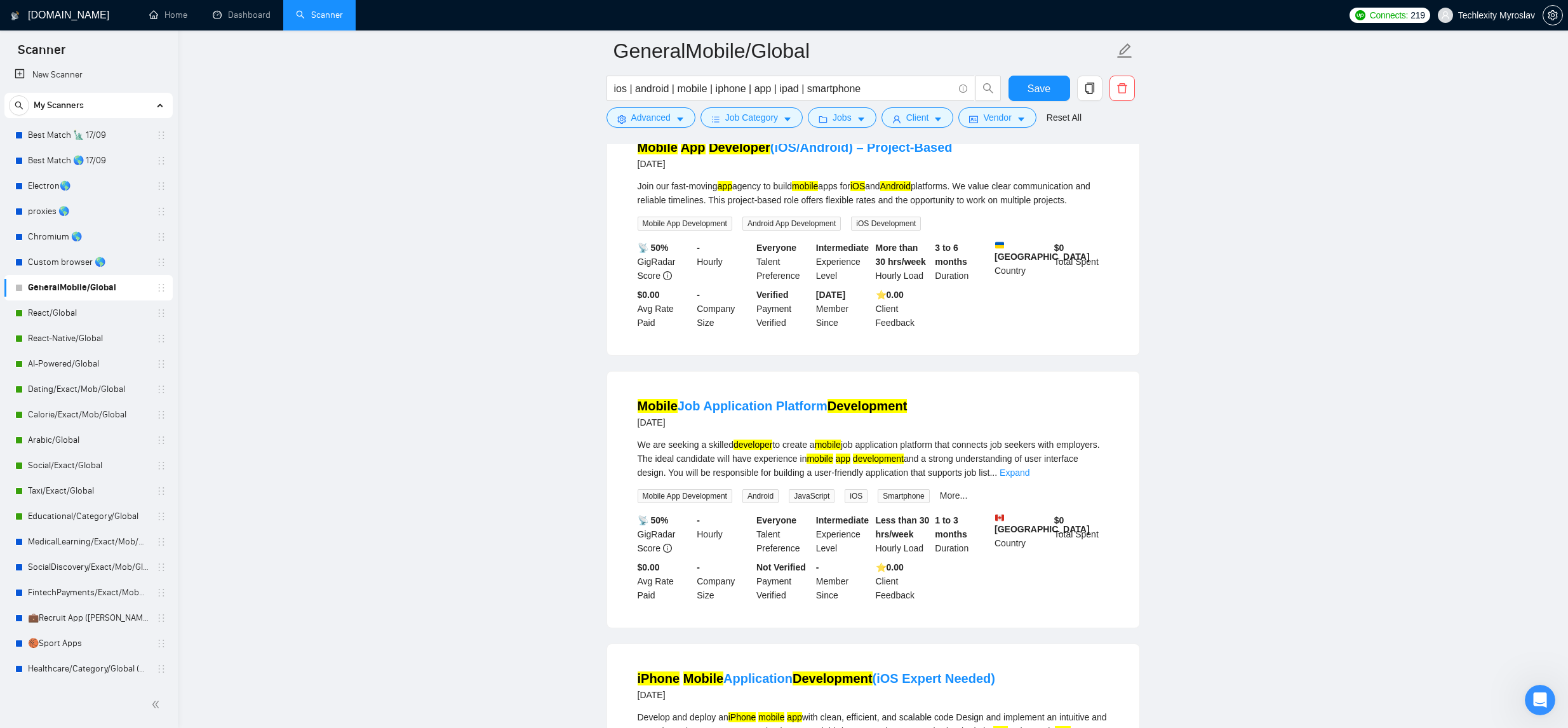
scroll to position [9923, 0]
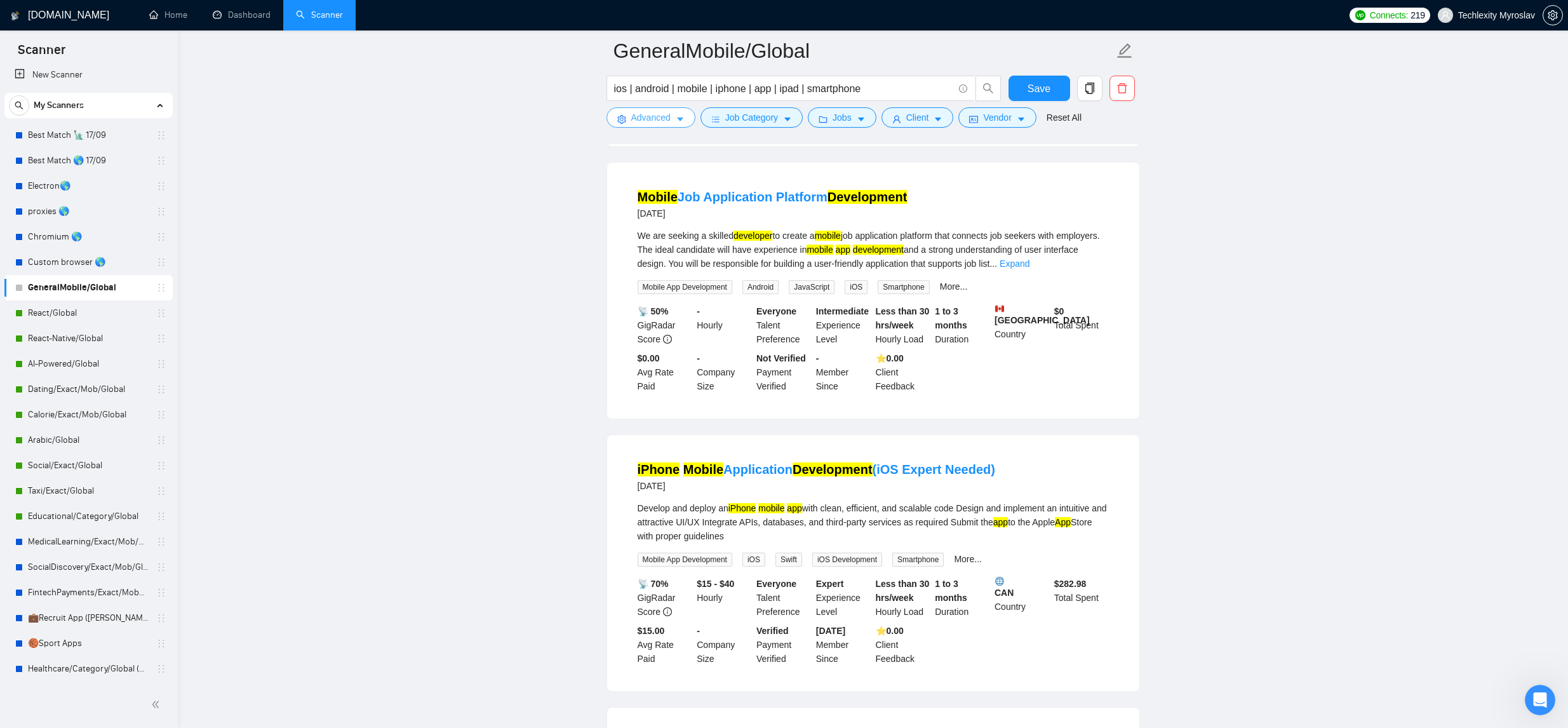
click at [668, 125] on button "Advanced" at bounding box center [651, 117] width 89 height 20
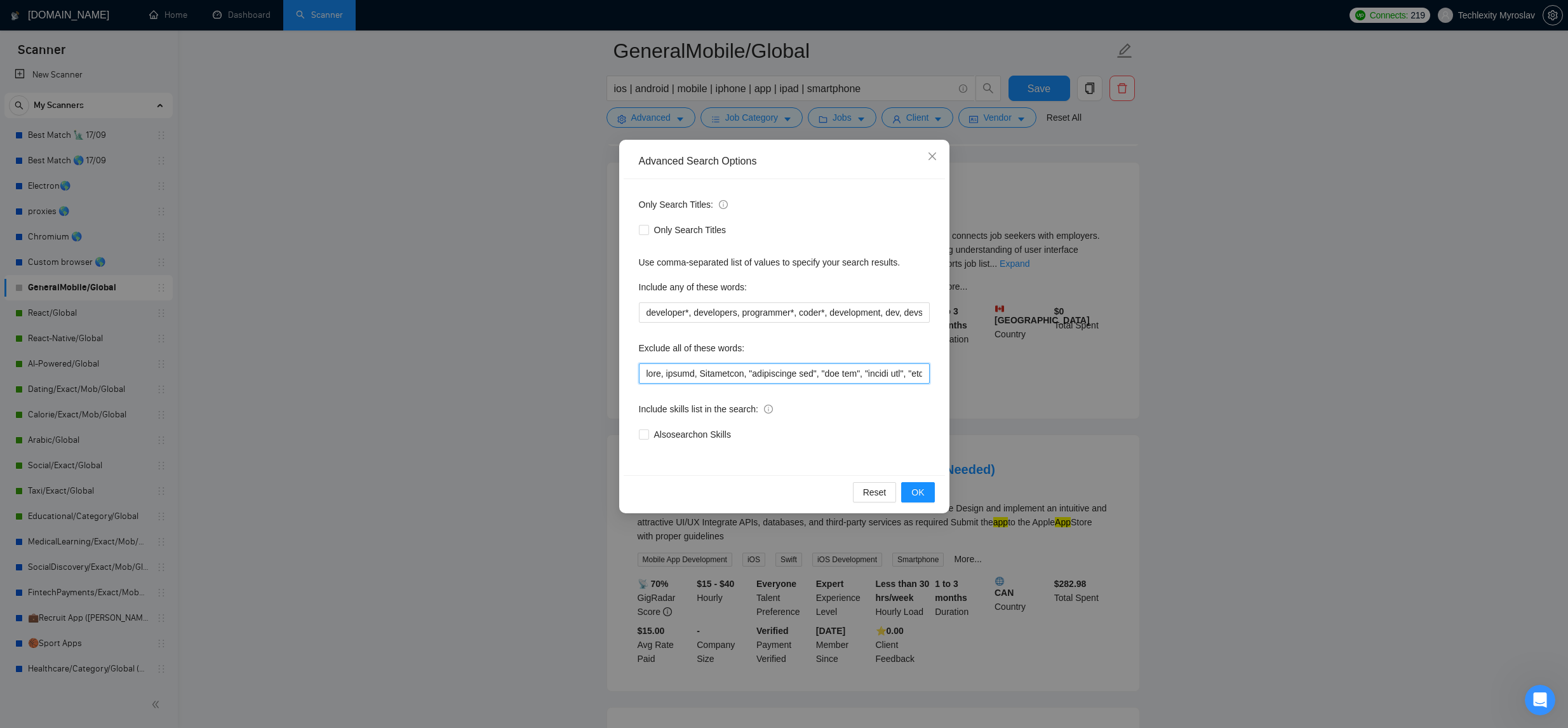
click at [647, 372] on input "text" at bounding box center [784, 373] width 291 height 20
drag, startPoint x: 647, startPoint y: 378, endPoint x: 661, endPoint y: 382, distance: 14.6
click at [647, 378] on input "text" at bounding box center [784, 373] width 291 height 20
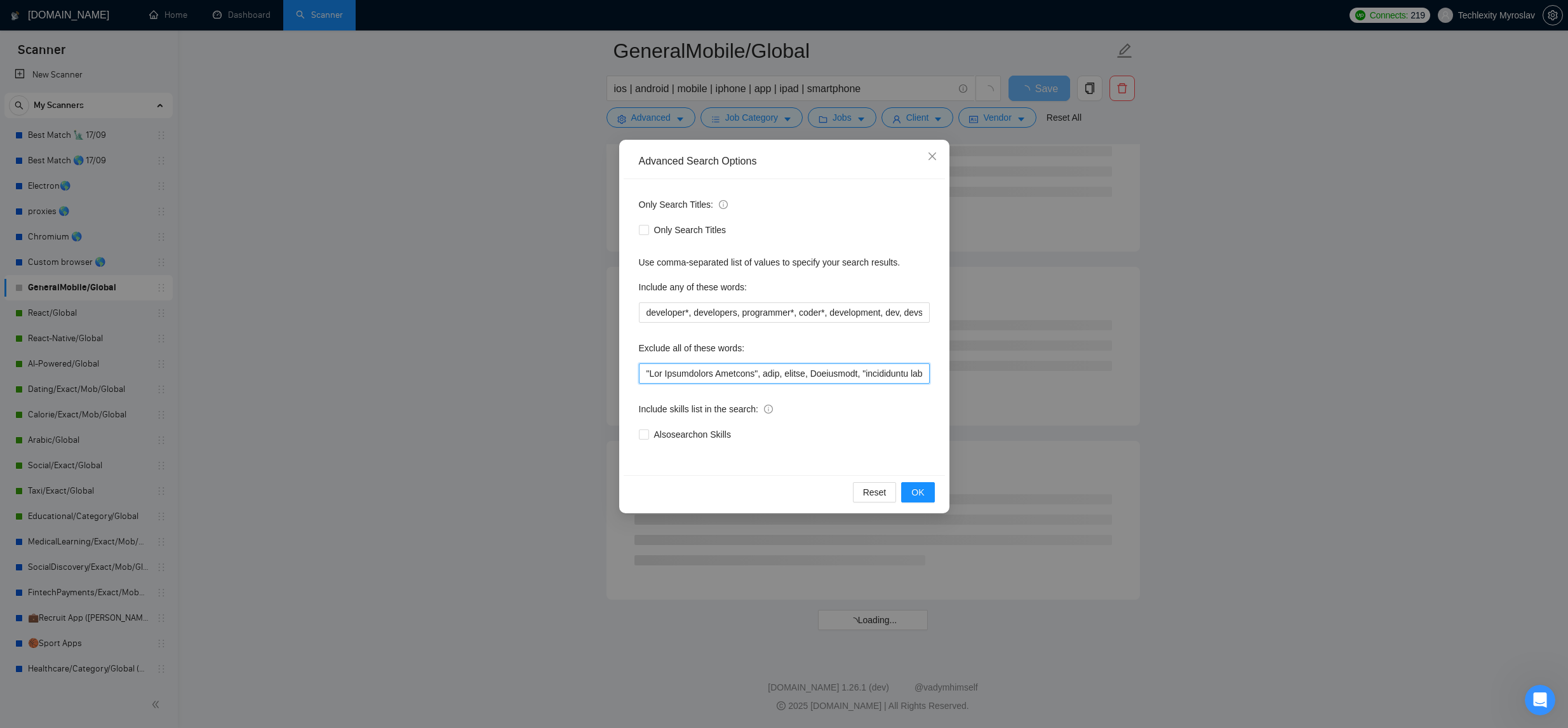
drag, startPoint x: 757, startPoint y: 378, endPoint x: 830, endPoint y: 380, distance: 73.0
click at [757, 378] on input "text" at bounding box center [784, 373] width 291 height 20
click at [925, 493] on button "OK" at bounding box center [917, 492] width 33 height 20
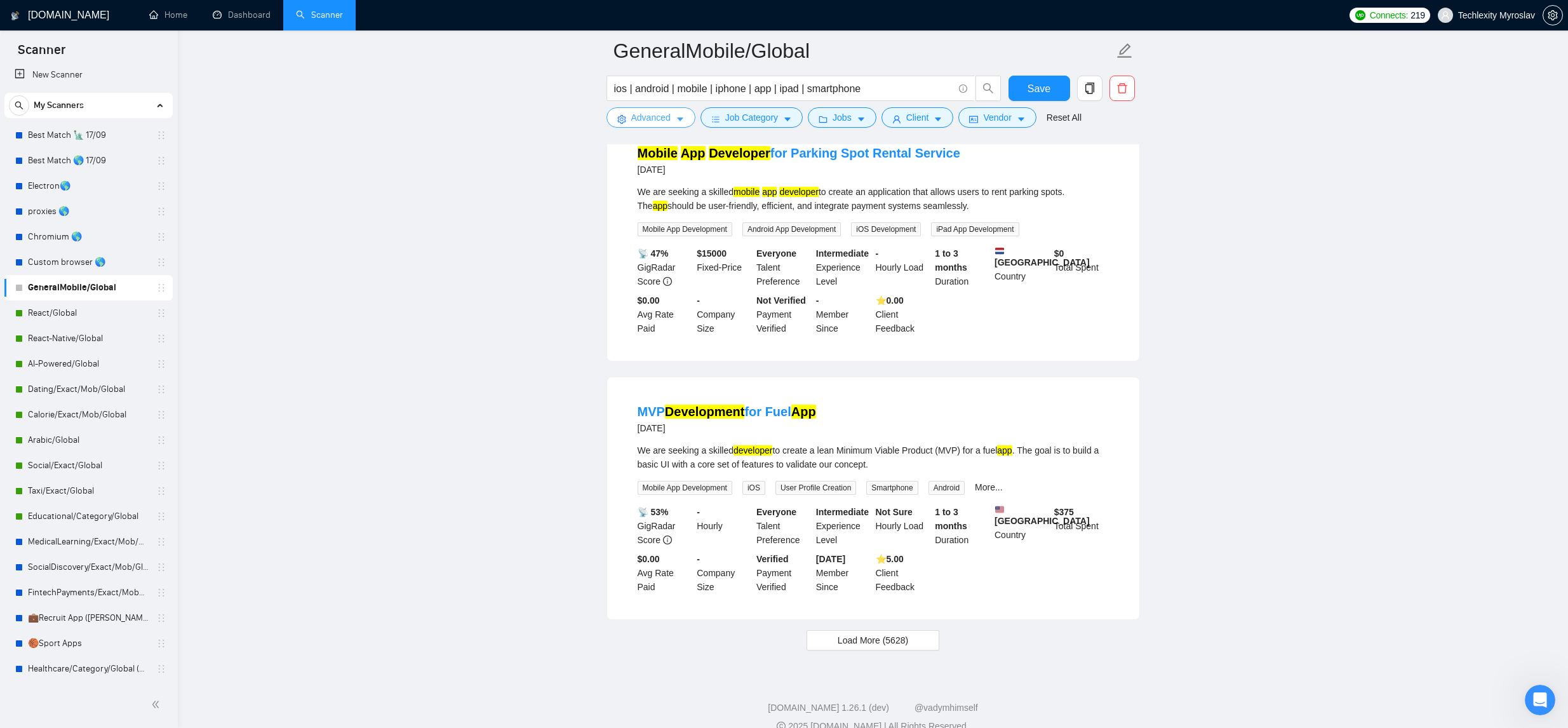
scroll to position [2321, 0]
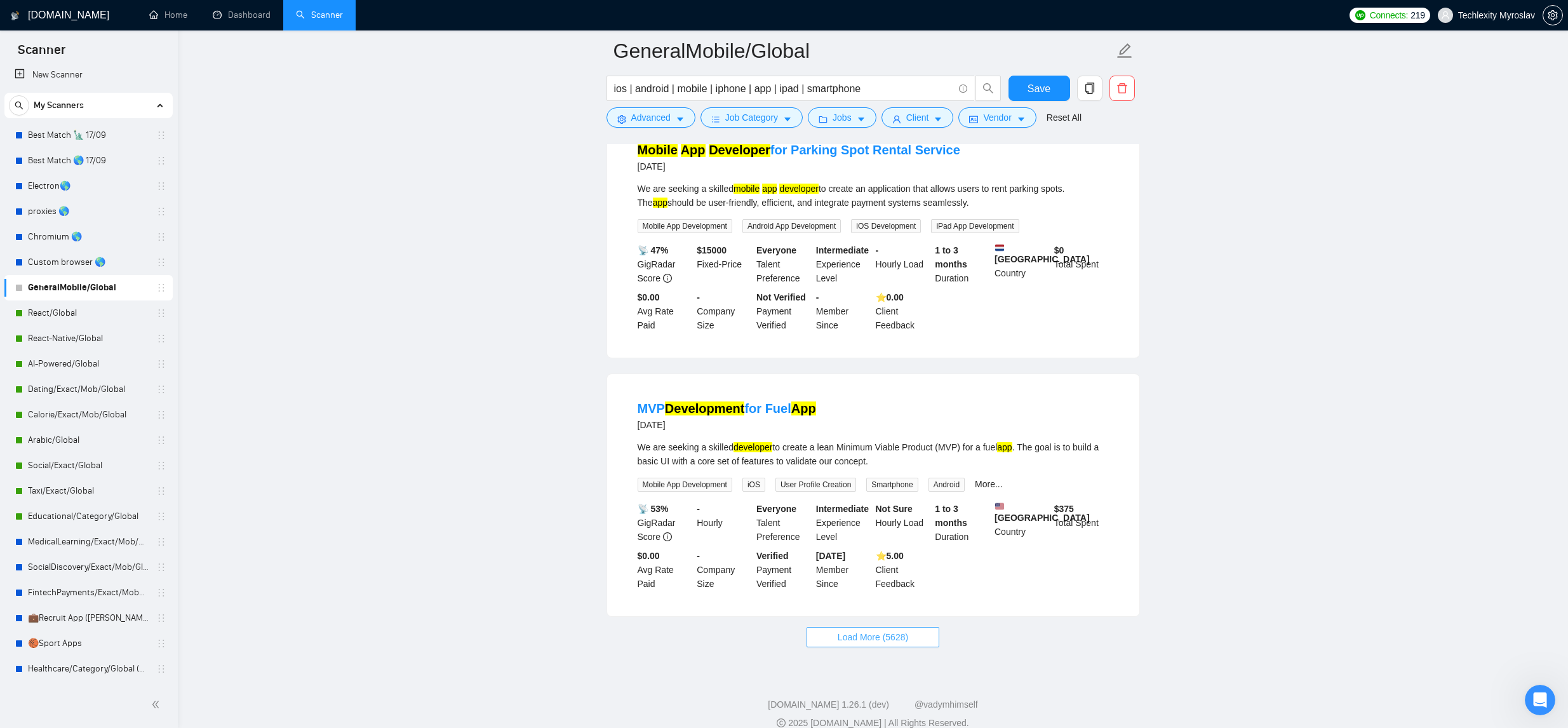
click at [888, 644] on span "Load More (5628)" at bounding box center [873, 636] width 71 height 14
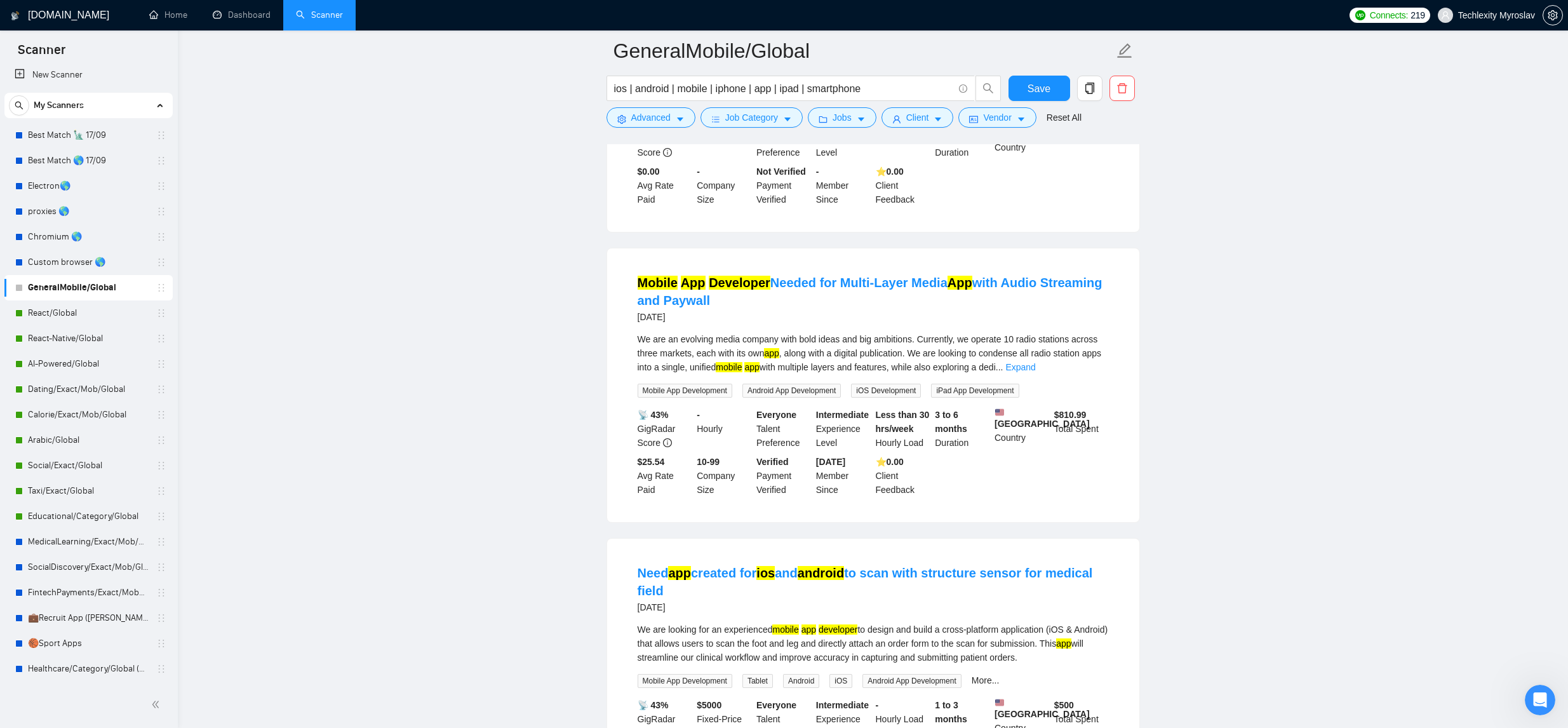
scroll to position [5178, 0]
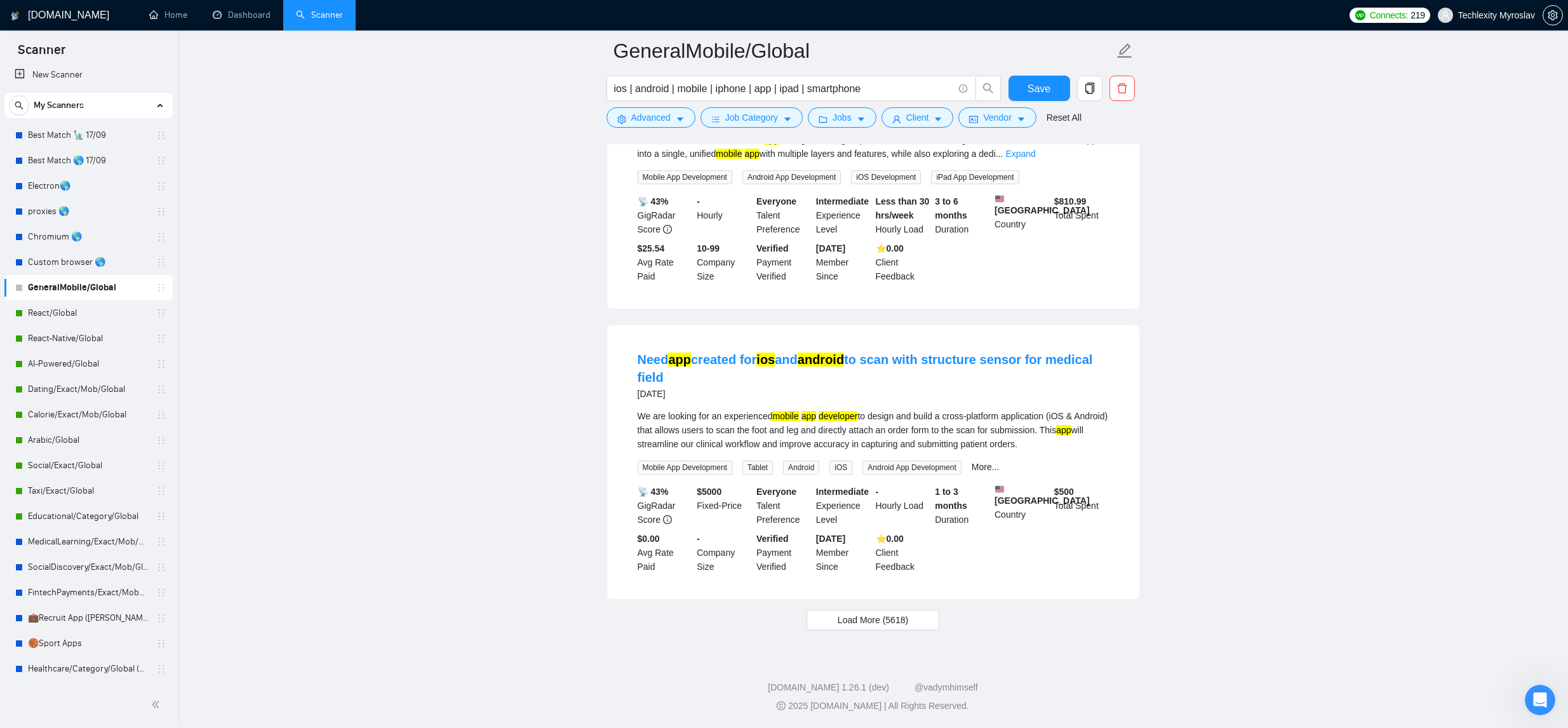
click at [903, 627] on span "Load More (5618)" at bounding box center [873, 620] width 71 height 14
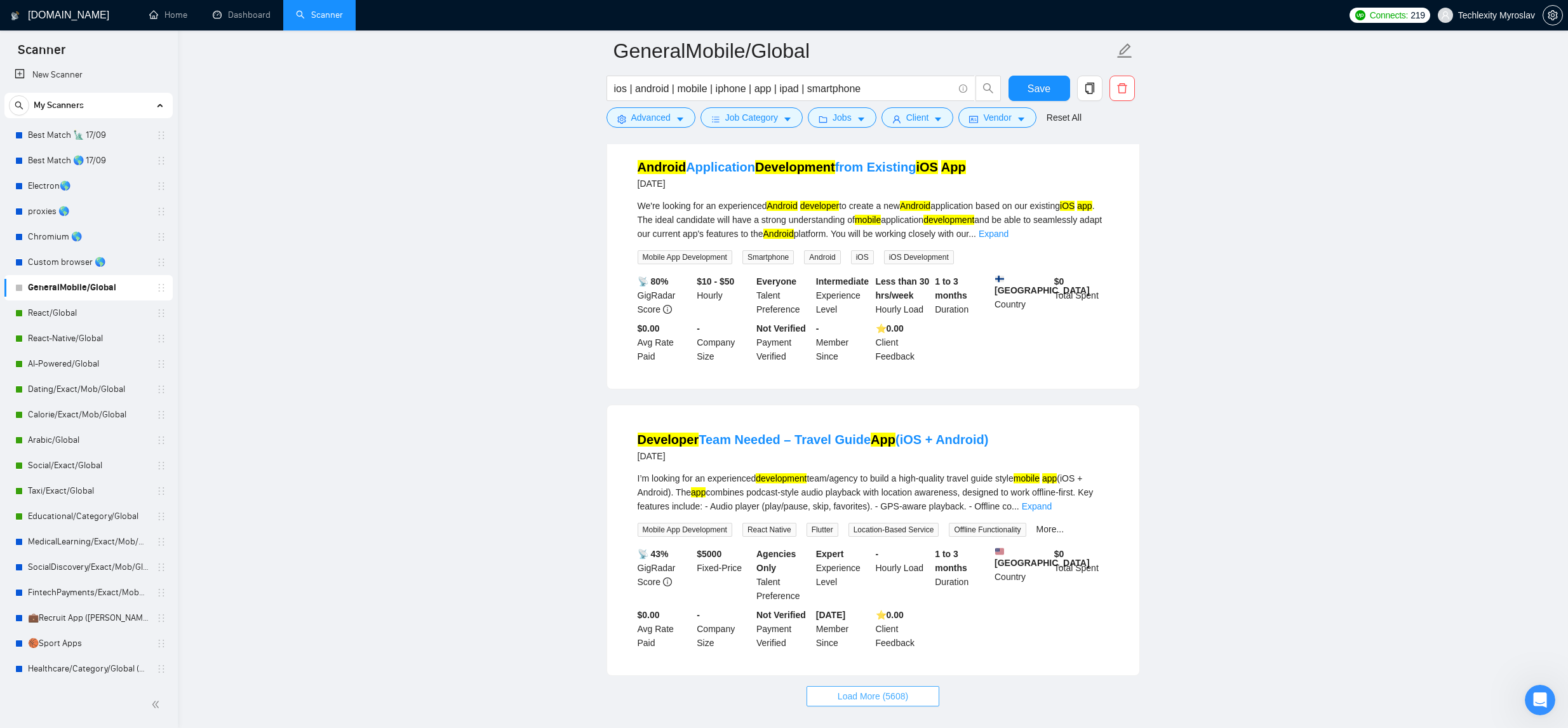
scroll to position [7997, 0]
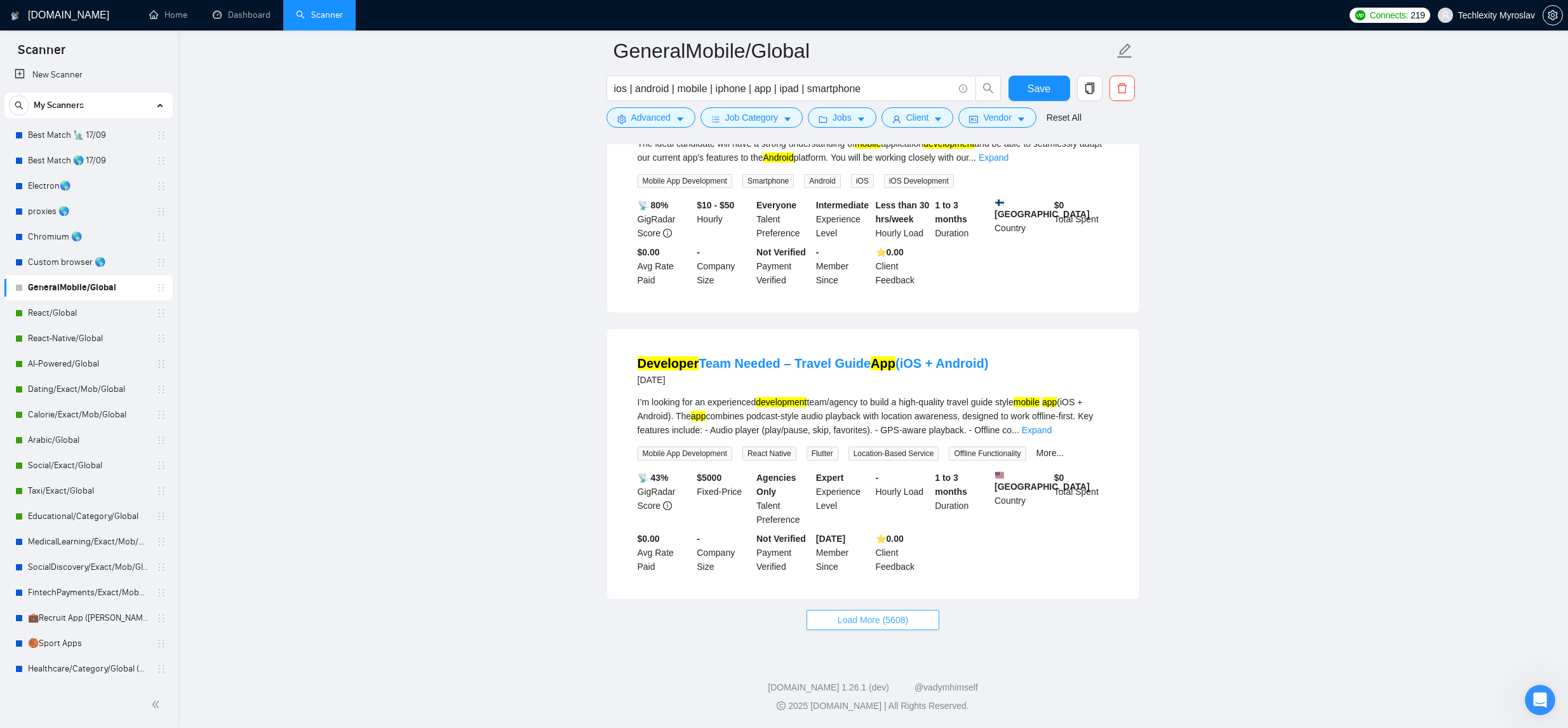
click at [901, 618] on span "Load More (5608)" at bounding box center [873, 620] width 71 height 14
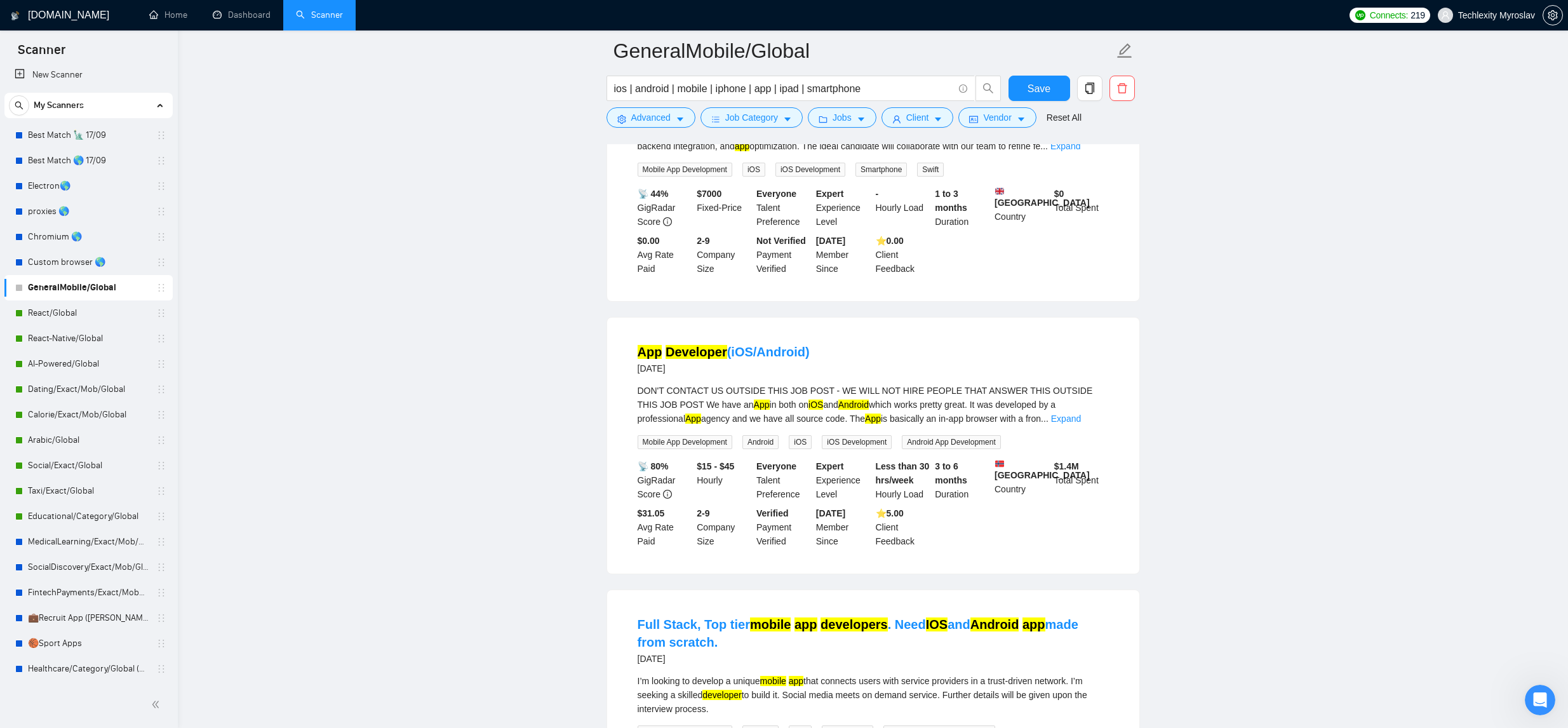
scroll to position [10700, 0]
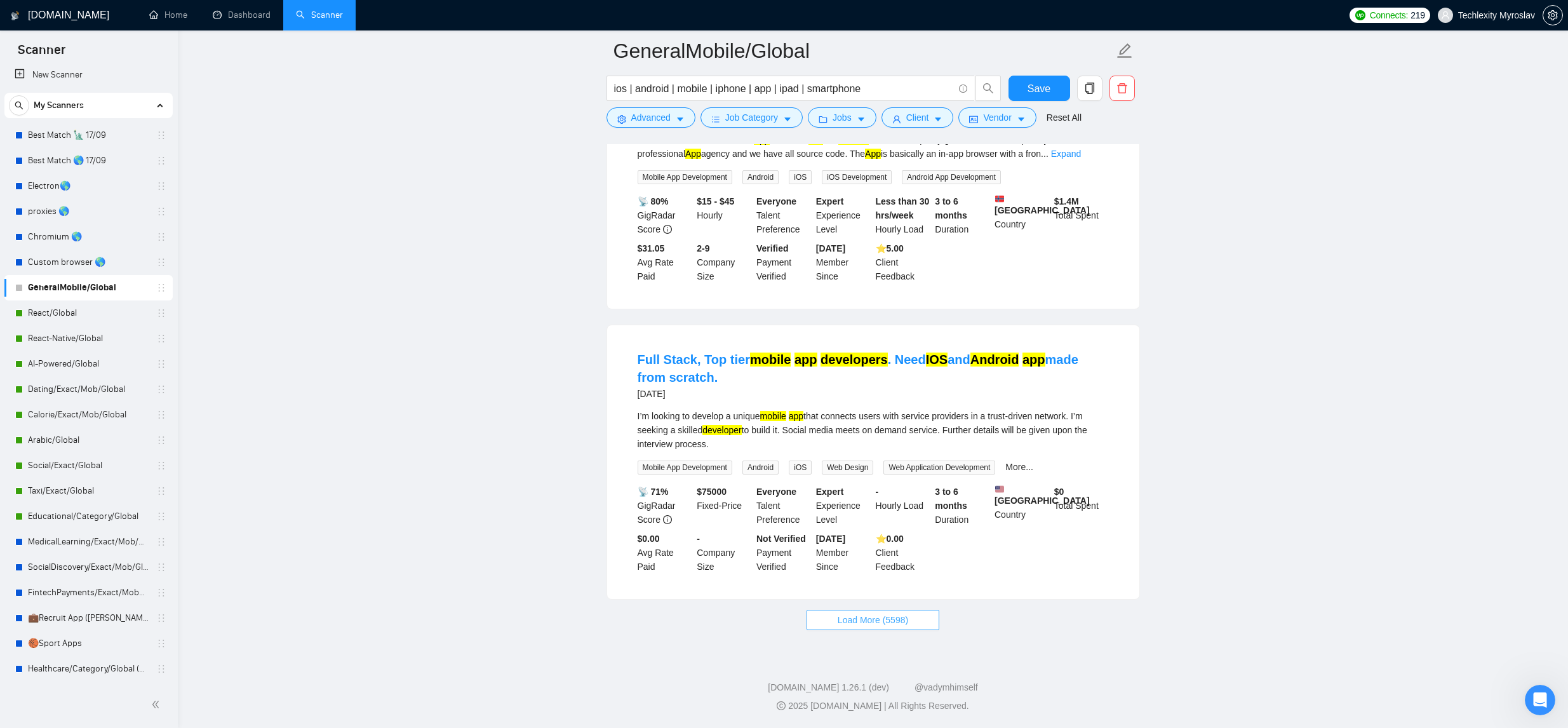
drag, startPoint x: 875, startPoint y: 679, endPoint x: 914, endPoint y: 661, distance: 43.0
click at [875, 627] on span "Load More (5598)" at bounding box center [873, 620] width 71 height 14
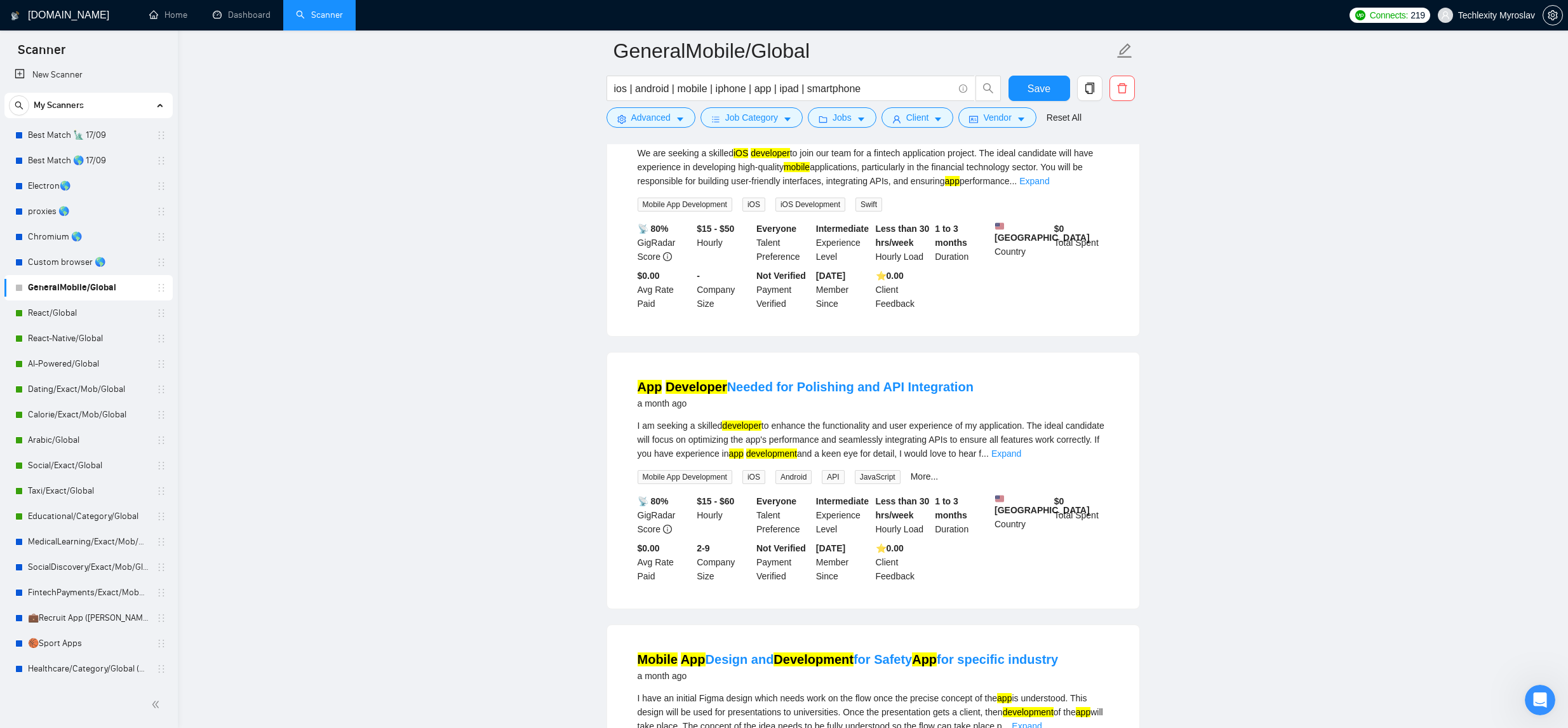
scroll to position [11607, 0]
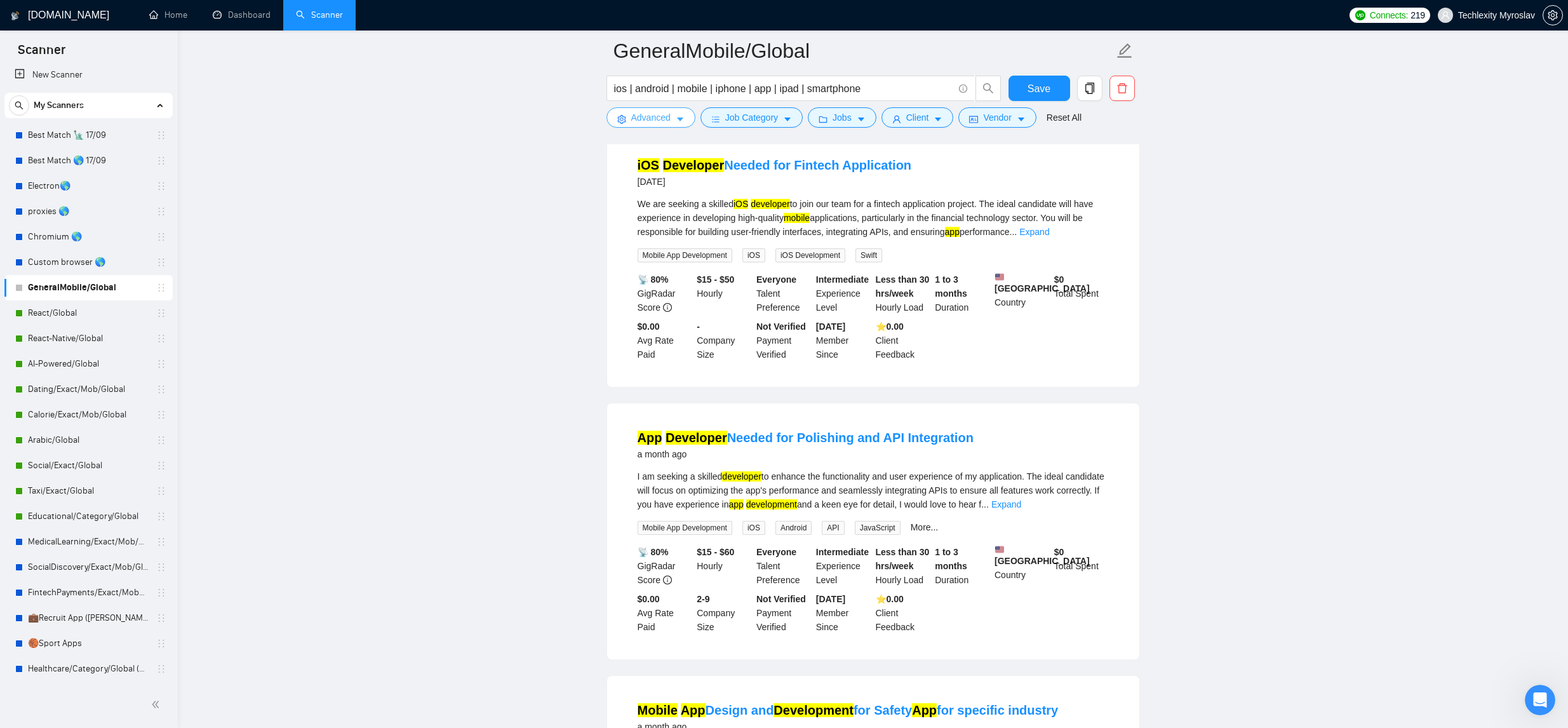
click at [672, 118] on button "Advanced" at bounding box center [651, 117] width 89 height 20
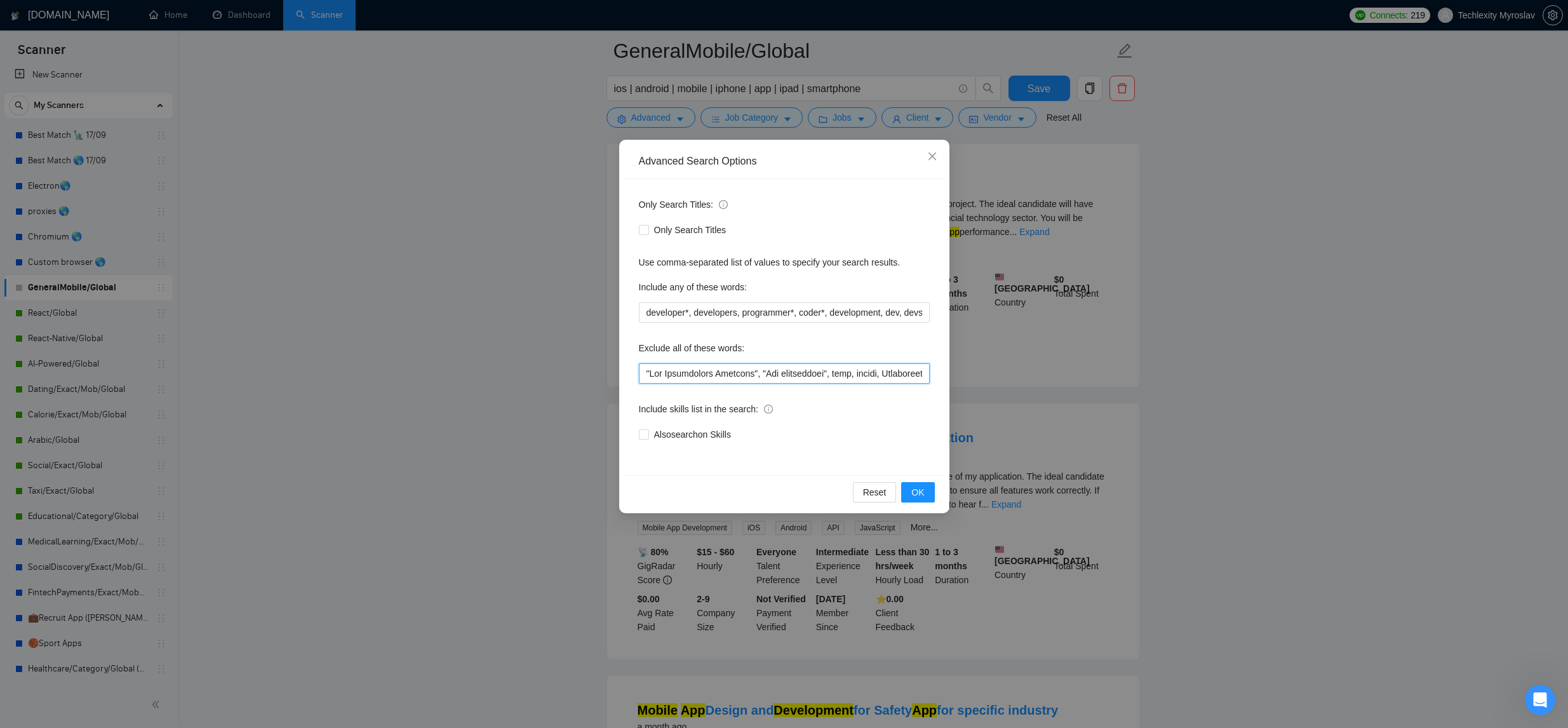
click at [644, 371] on input "text" at bounding box center [784, 373] width 291 height 20
type input "Fintech, "Job Application Platform", "Job application", game, gaming, Healthcar…"
click at [910, 483] on button "OK" at bounding box center [917, 492] width 33 height 20
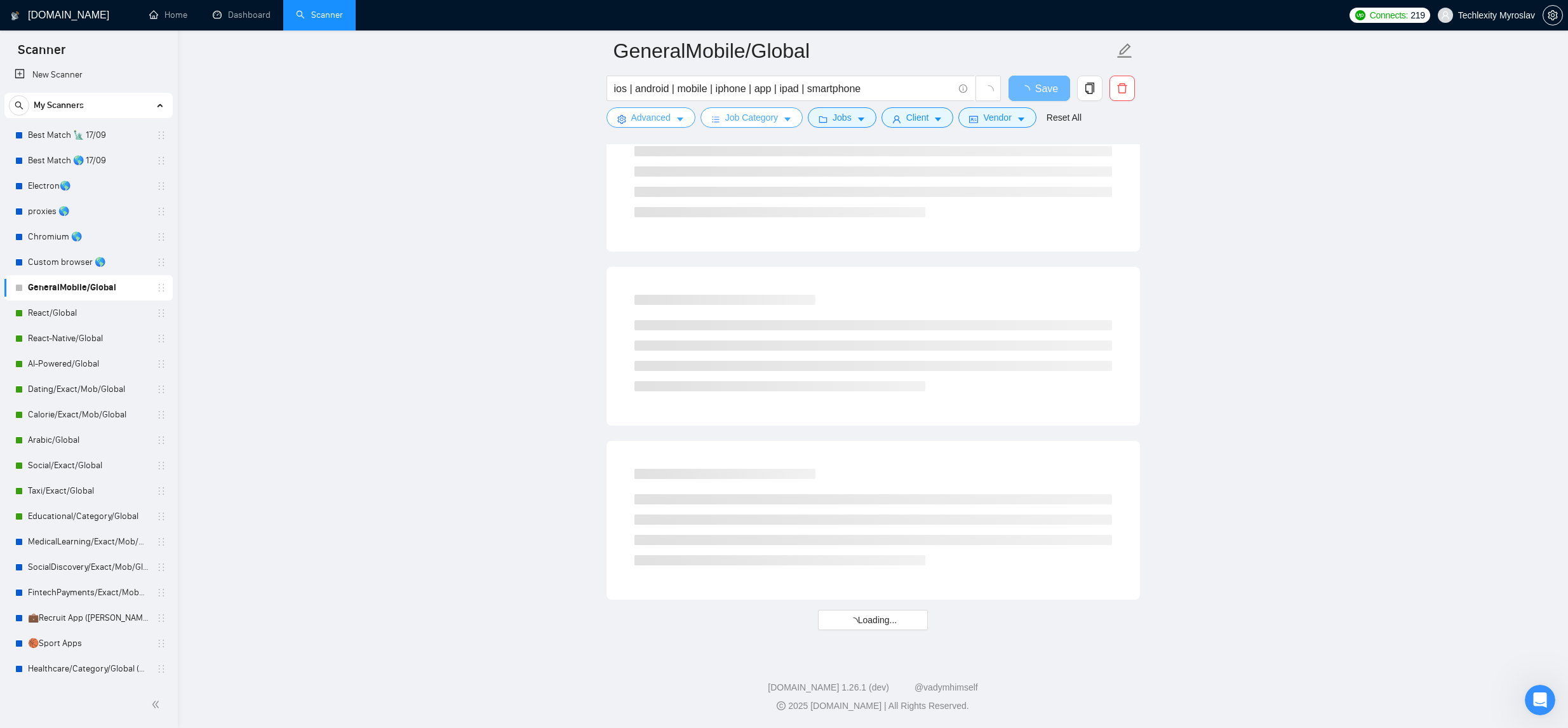
scroll to position [2374, 0]
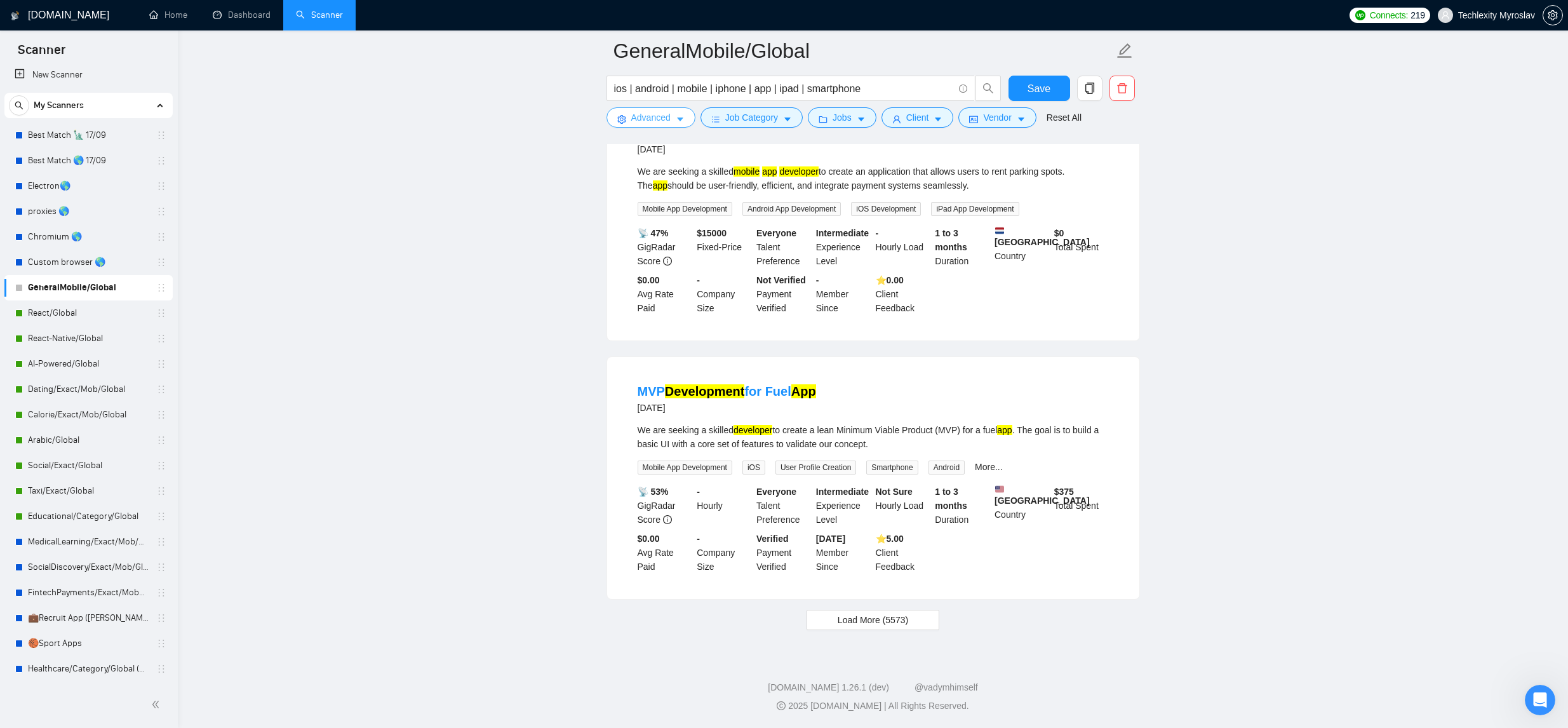
click at [671, 115] on button "Advanced" at bounding box center [651, 117] width 89 height 20
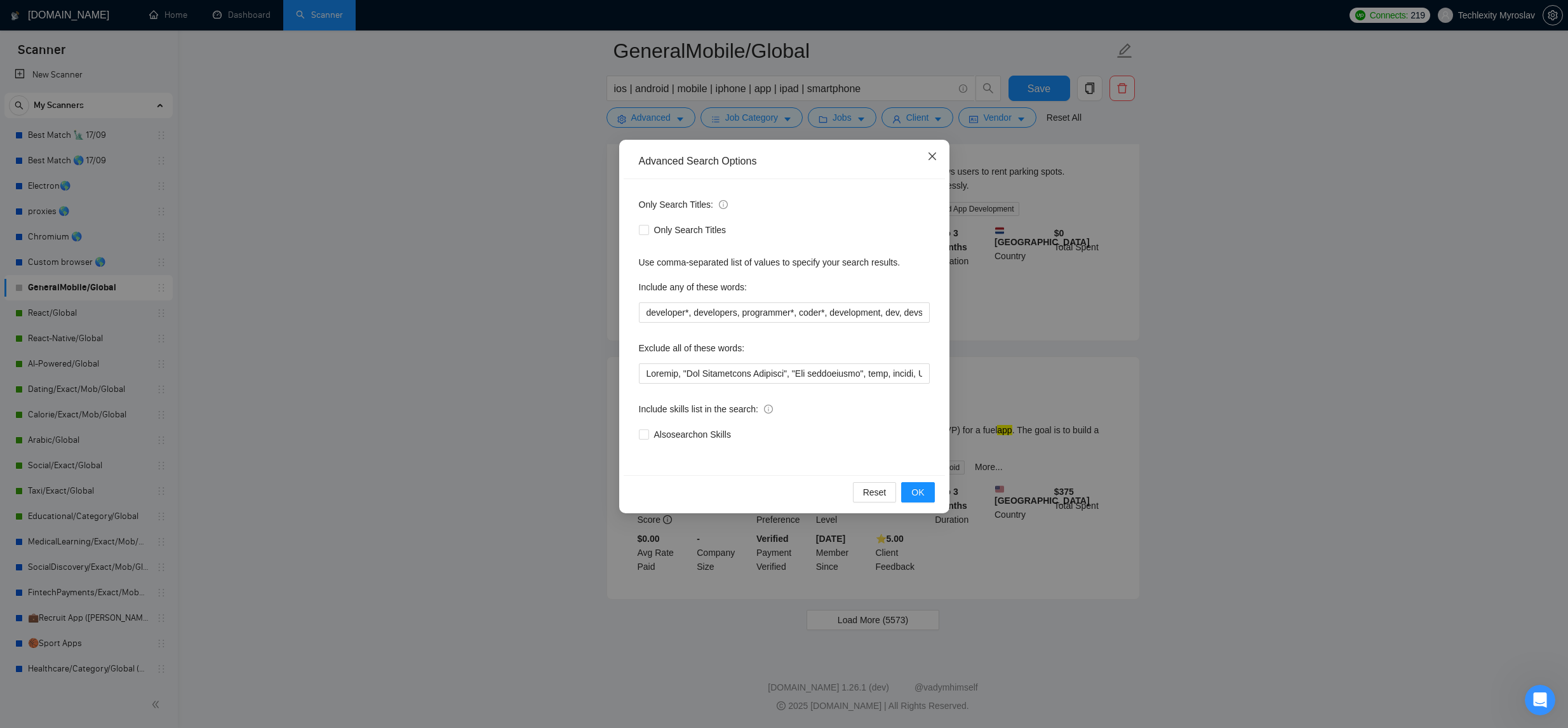
click at [931, 153] on icon "close" at bounding box center [932, 156] width 10 height 10
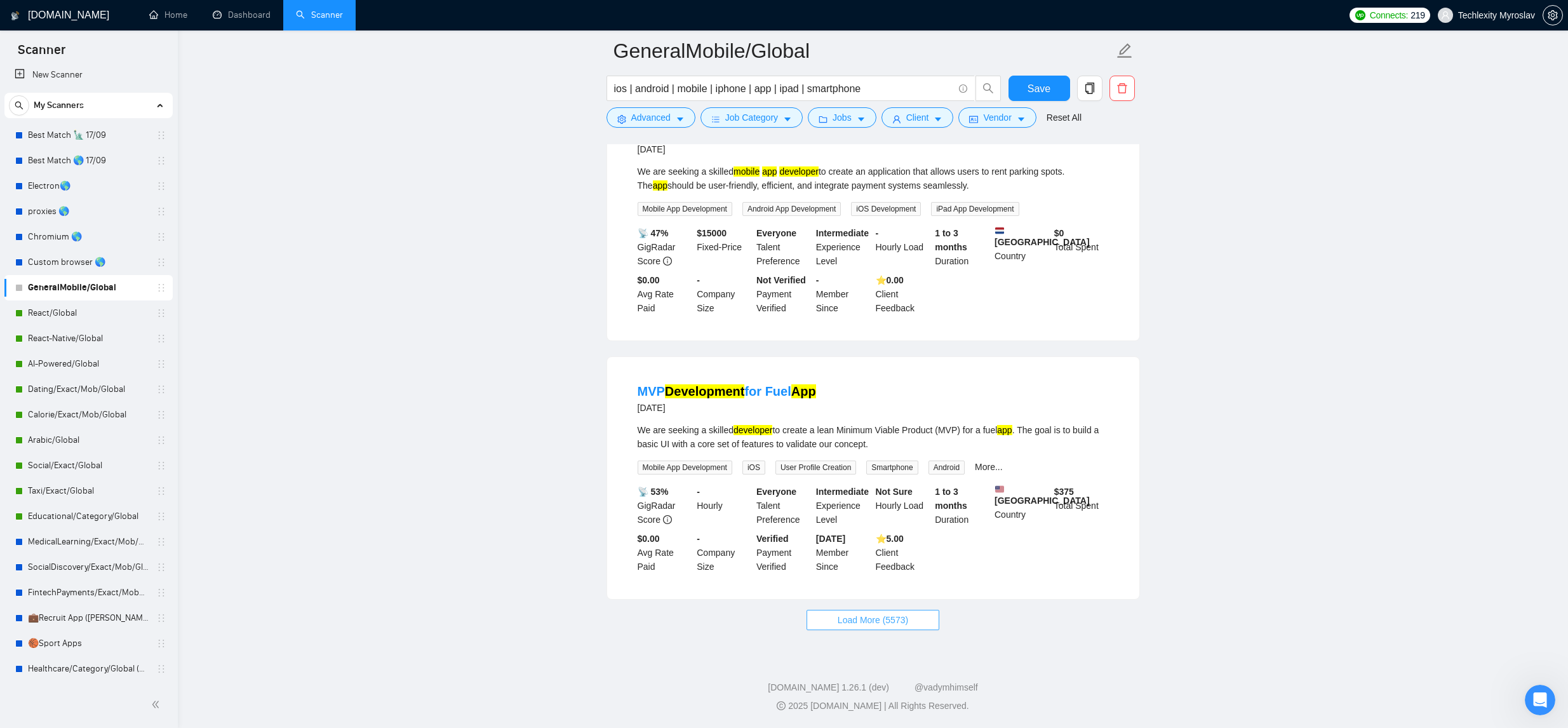
click at [817, 620] on button "Load More (5573)" at bounding box center [873, 620] width 133 height 20
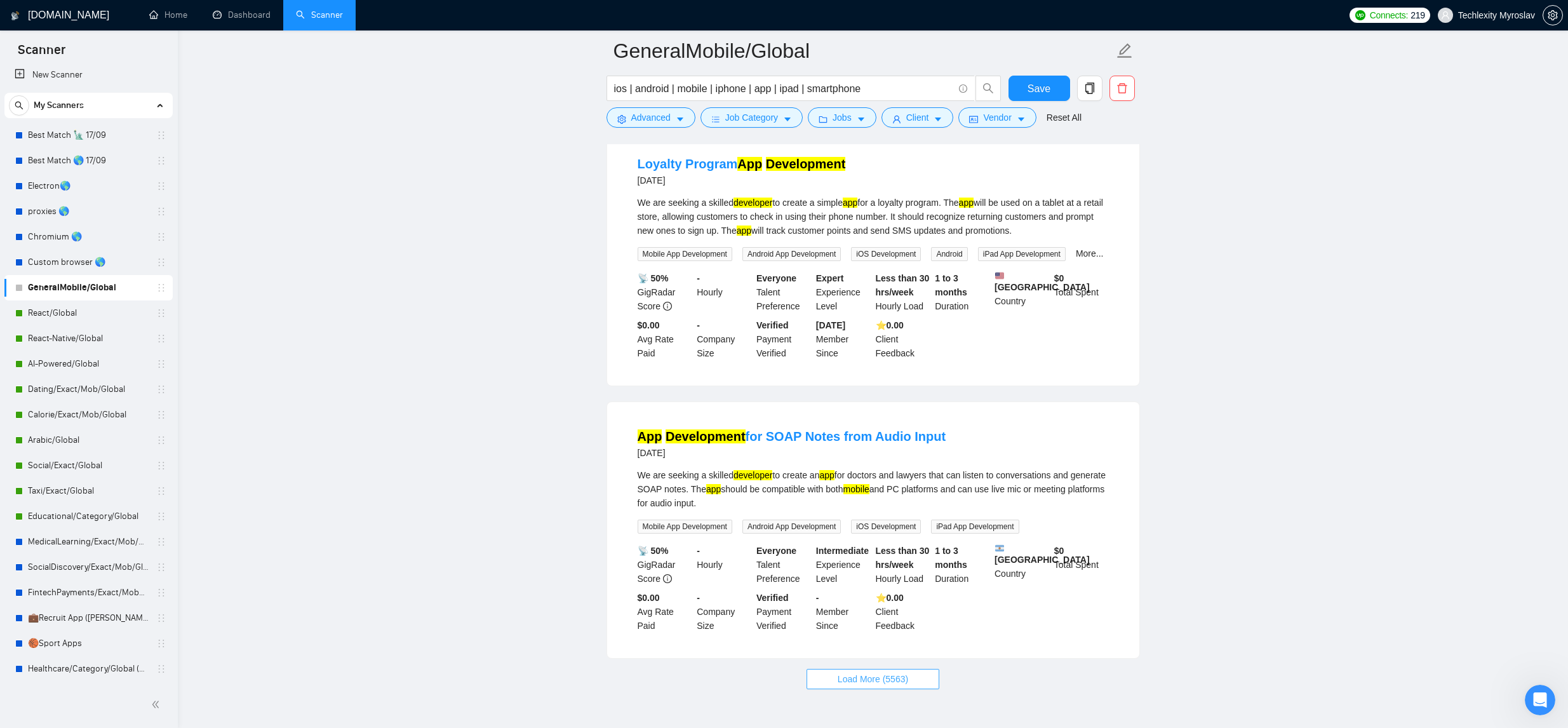
scroll to position [5191, 0]
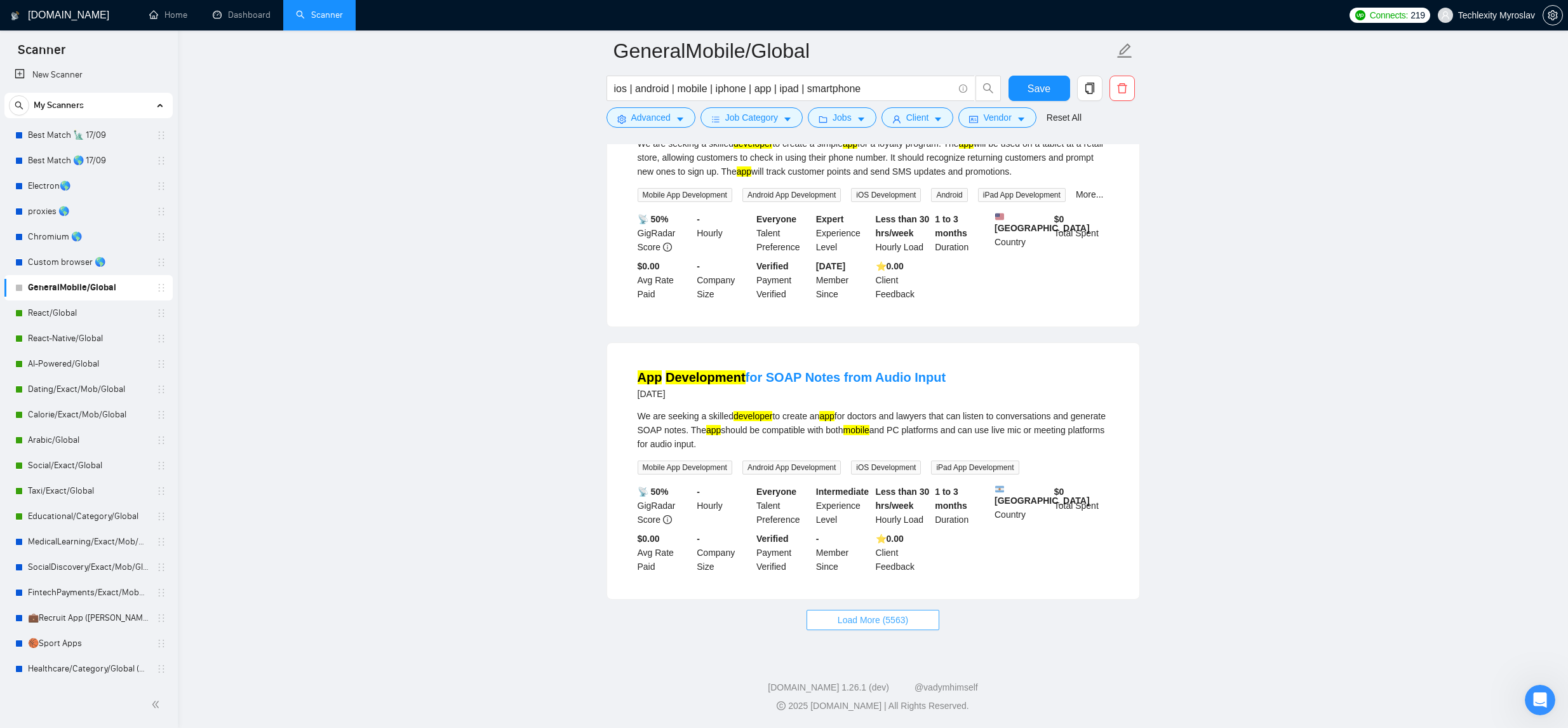
drag, startPoint x: 862, startPoint y: 626, endPoint x: 891, endPoint y: 620, distance: 29.6
click at [862, 627] on span "Load More (5563)" at bounding box center [873, 620] width 71 height 14
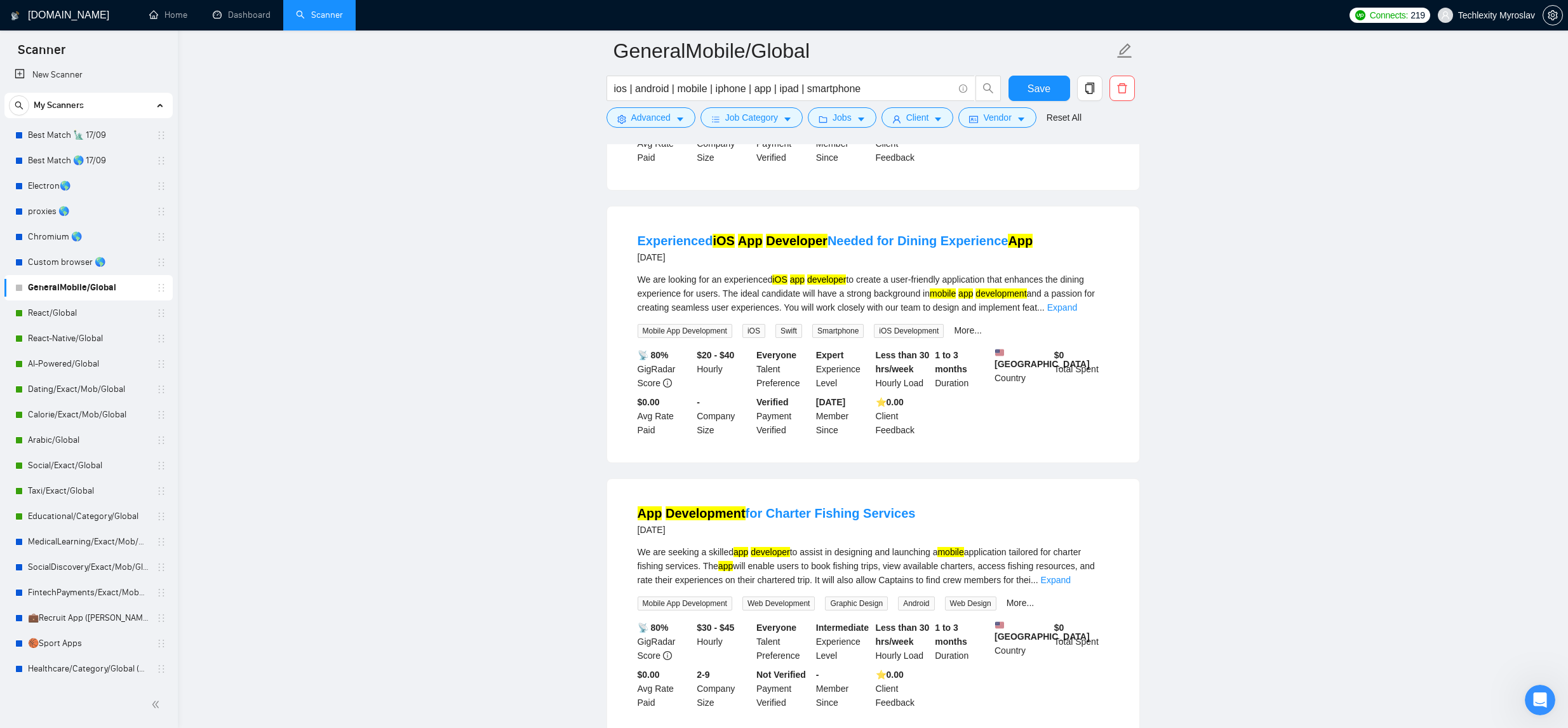
scroll to position [8006, 0]
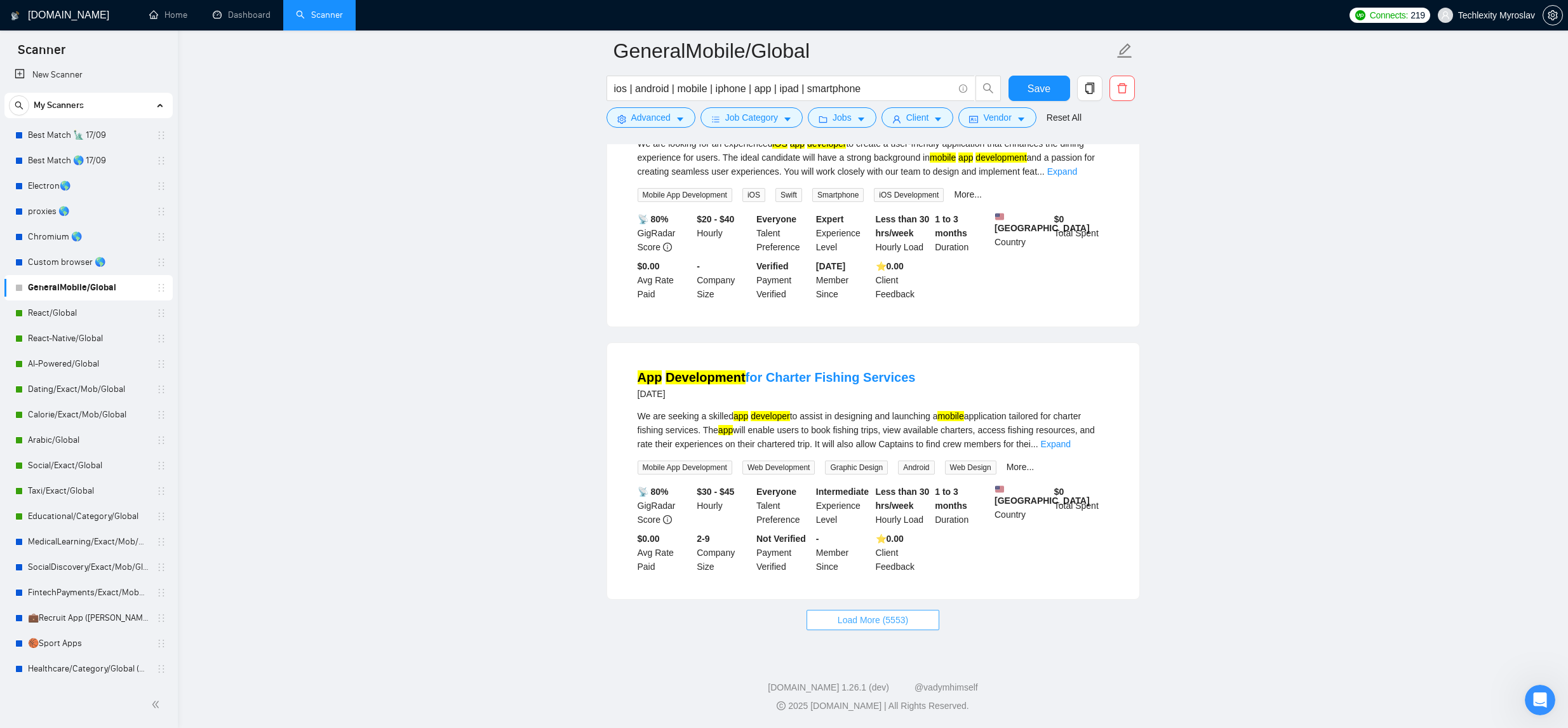
drag, startPoint x: 902, startPoint y: 619, endPoint x: 914, endPoint y: 618, distance: 12.0
click at [902, 619] on span "Load More (5553)" at bounding box center [873, 620] width 71 height 14
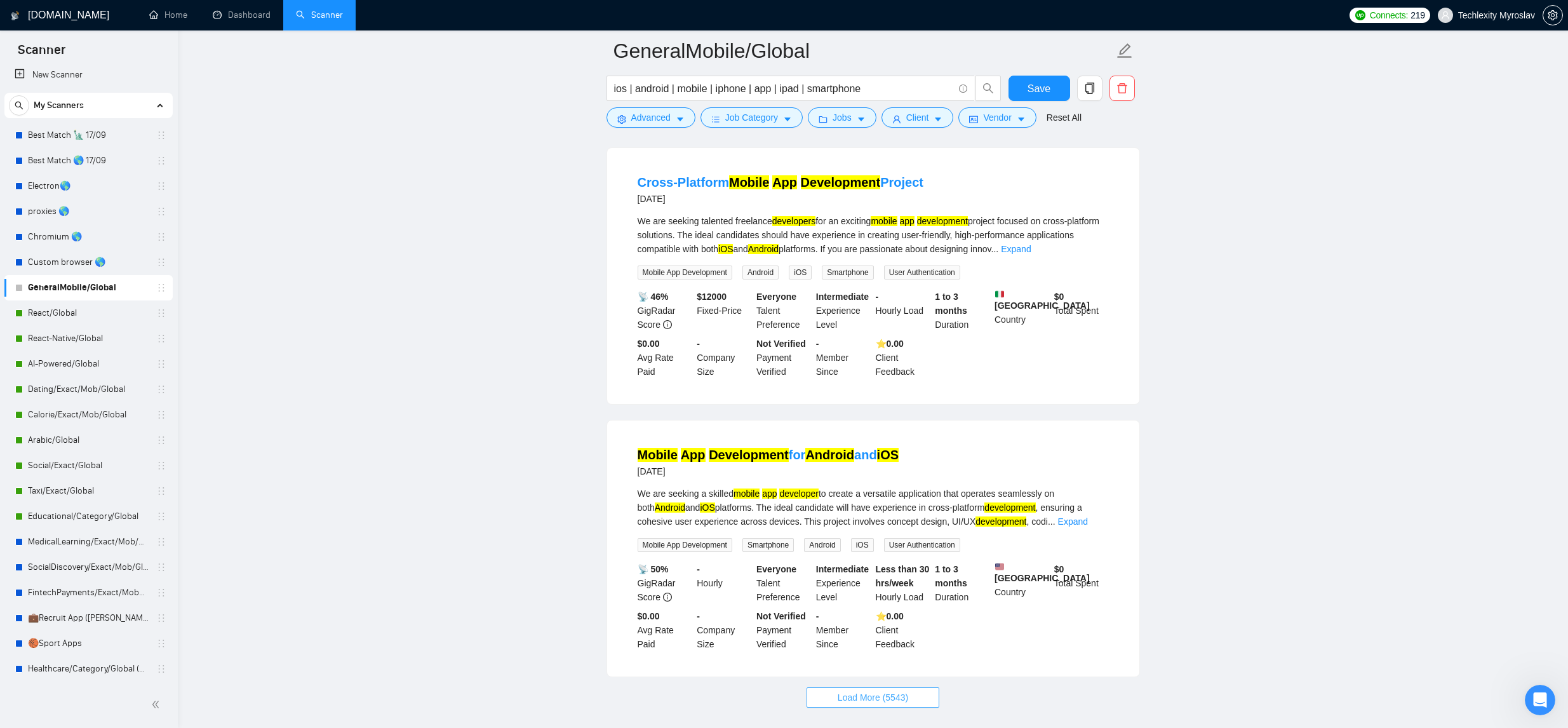
scroll to position [10761, 0]
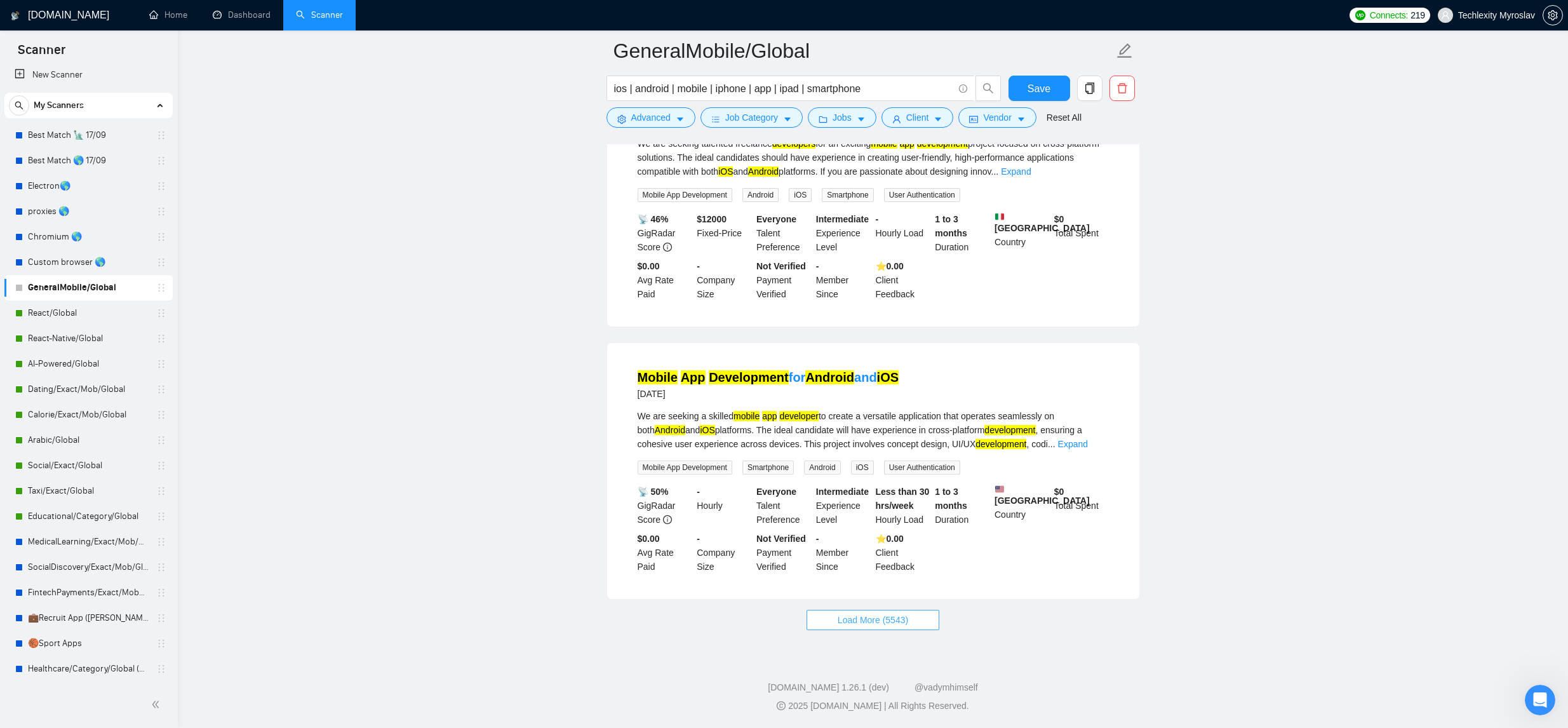
drag, startPoint x: 861, startPoint y: 618, endPoint x: 1024, endPoint y: 588, distance: 165.7
click at [860, 618] on span "Load More (5543)" at bounding box center [873, 620] width 71 height 14
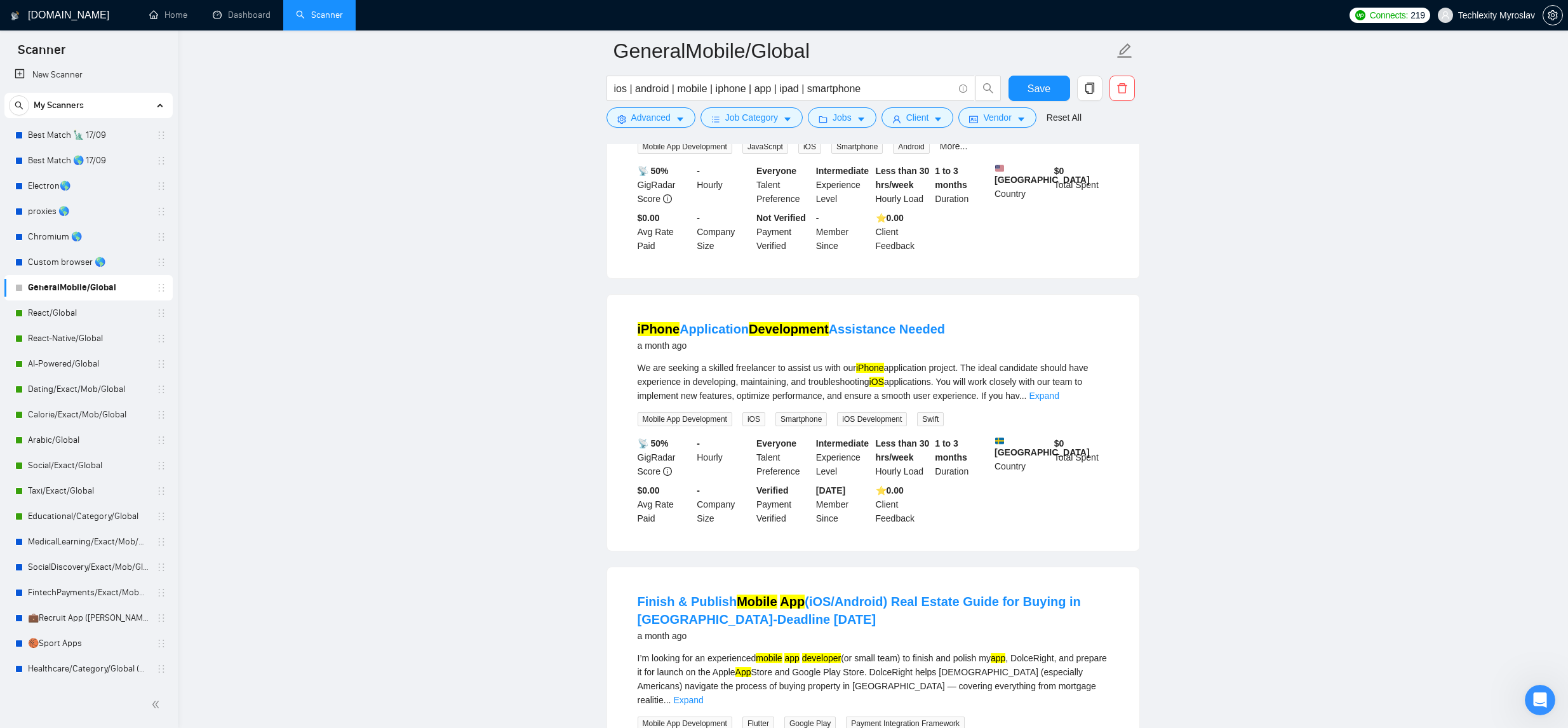
scroll to position [11736, 0]
click at [654, 117] on span "Advanced" at bounding box center [651, 117] width 39 height 14
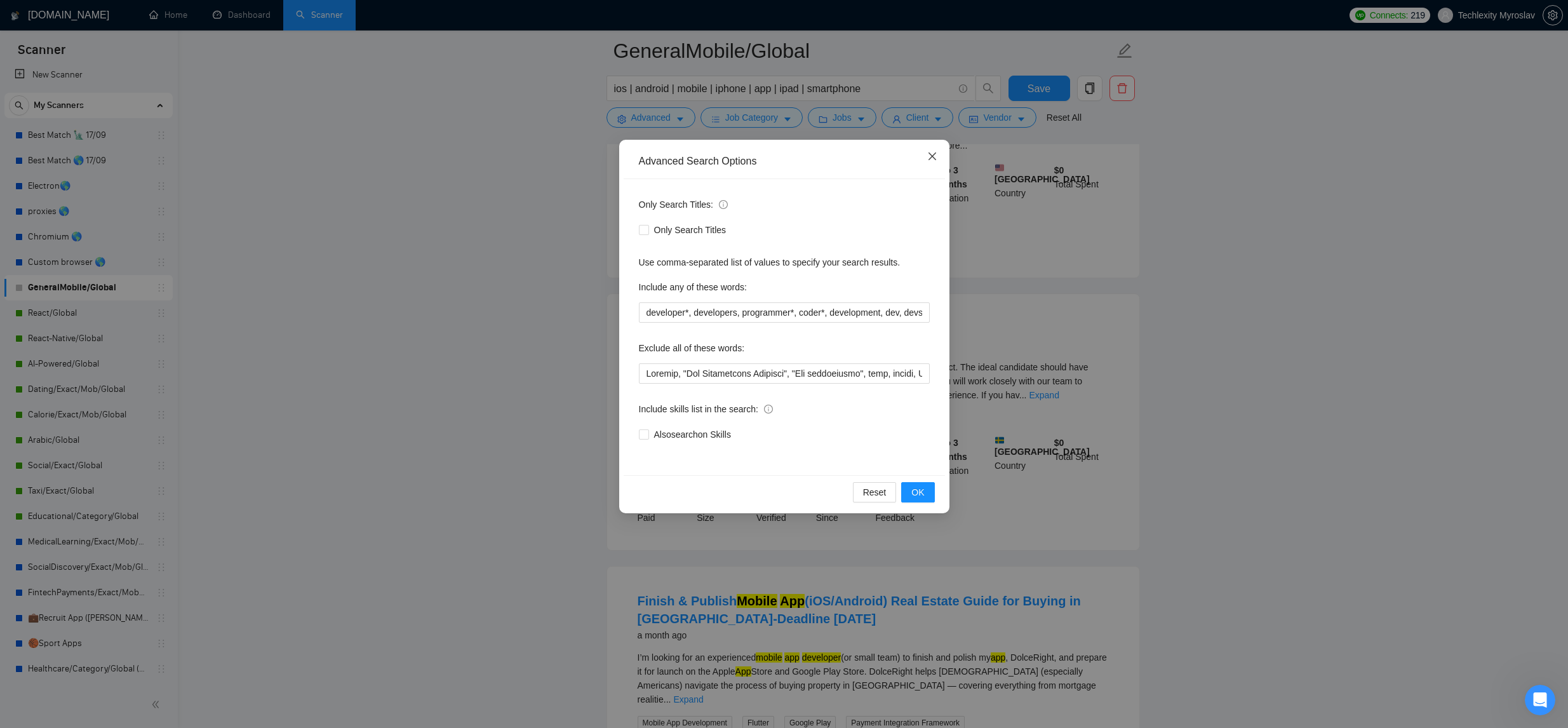
click at [925, 153] on span "Close" at bounding box center [932, 157] width 35 height 35
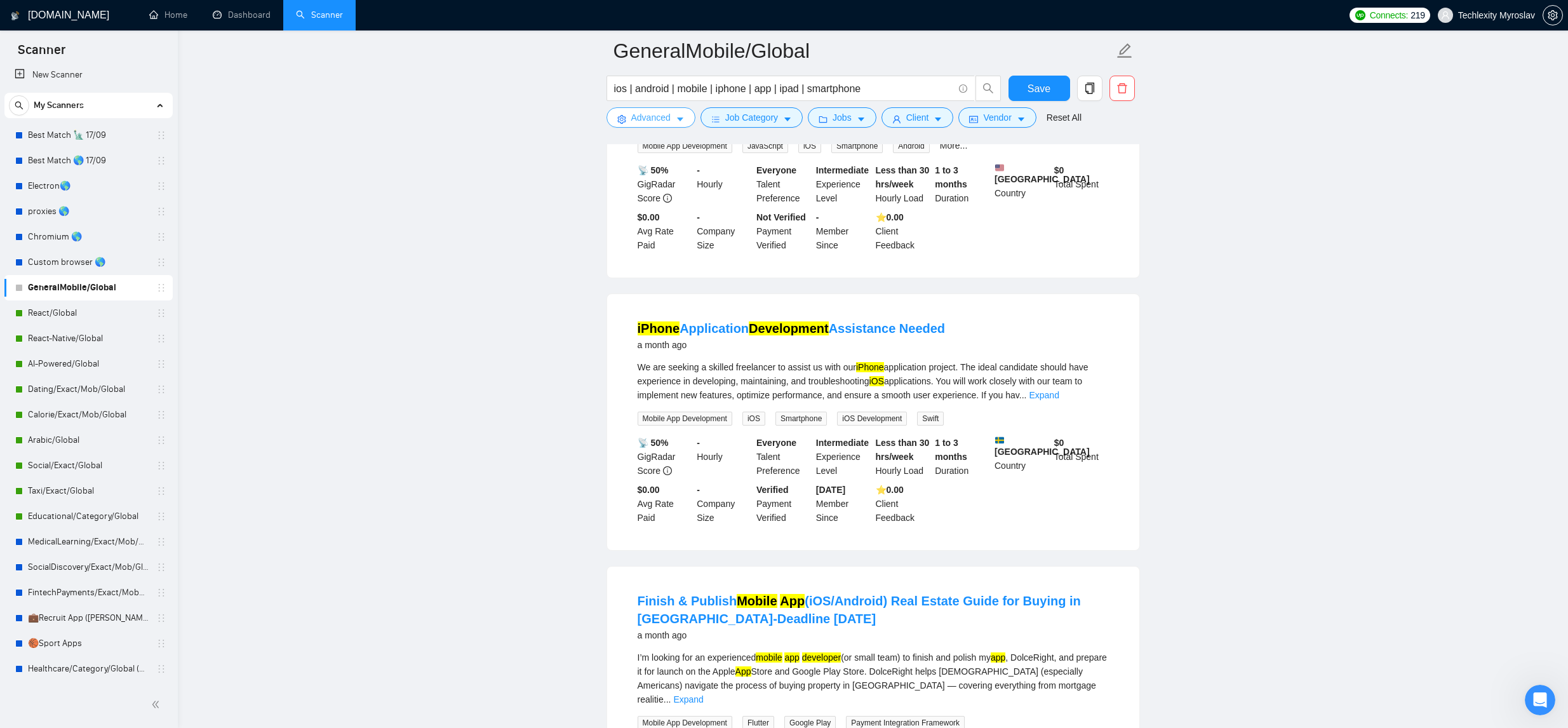
click at [628, 117] on button "Advanced" at bounding box center [651, 117] width 89 height 20
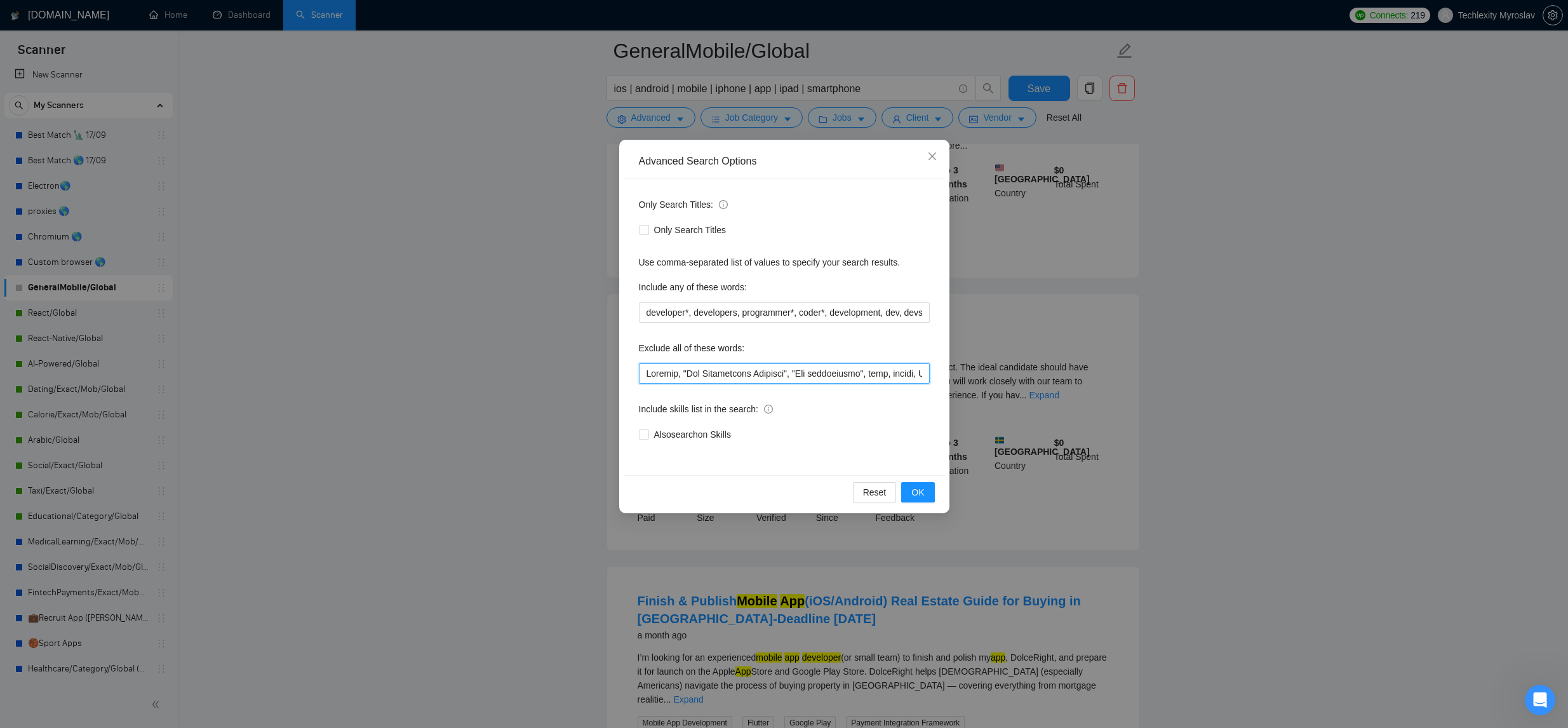
click at [648, 378] on input "text" at bounding box center [784, 373] width 291 height 20
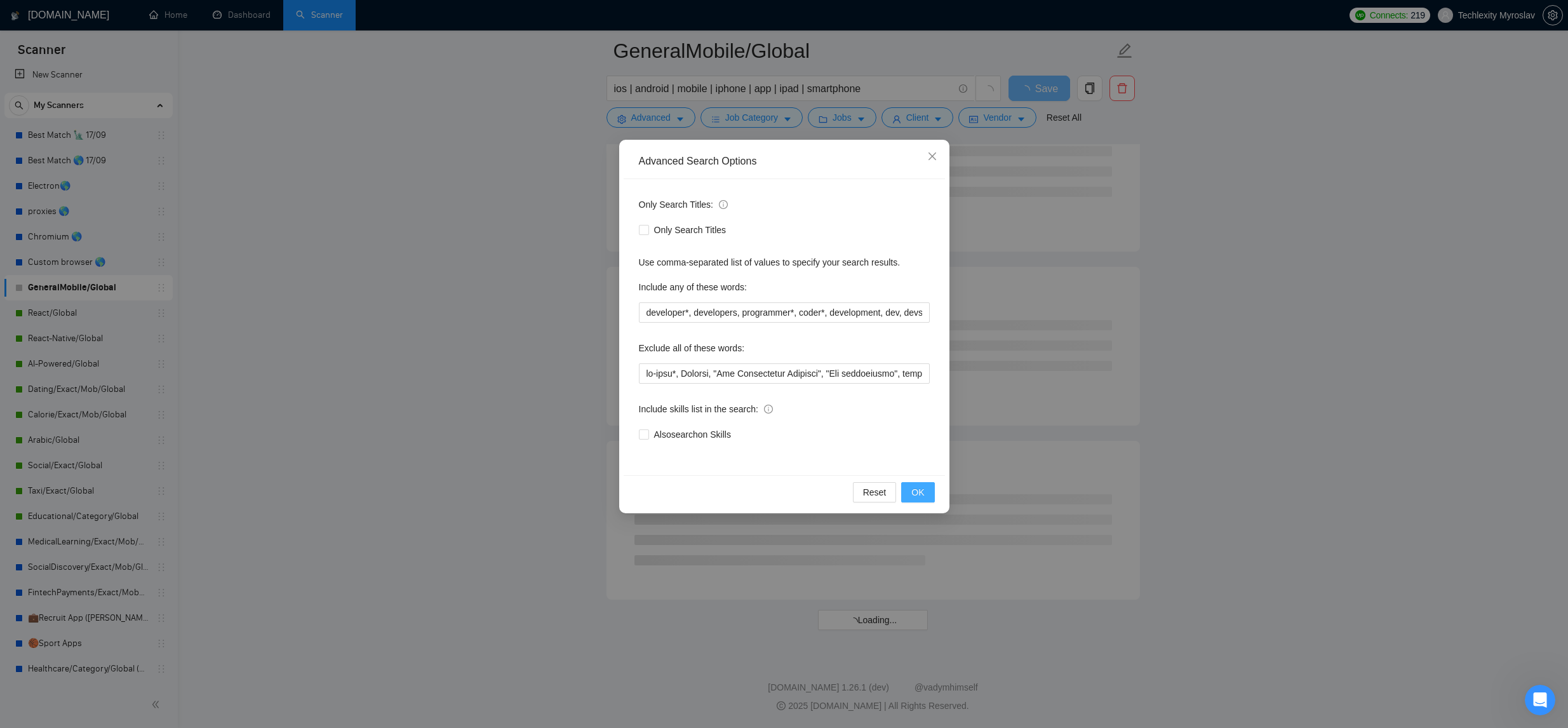
click at [915, 491] on span "OK" at bounding box center [917, 492] width 13 height 14
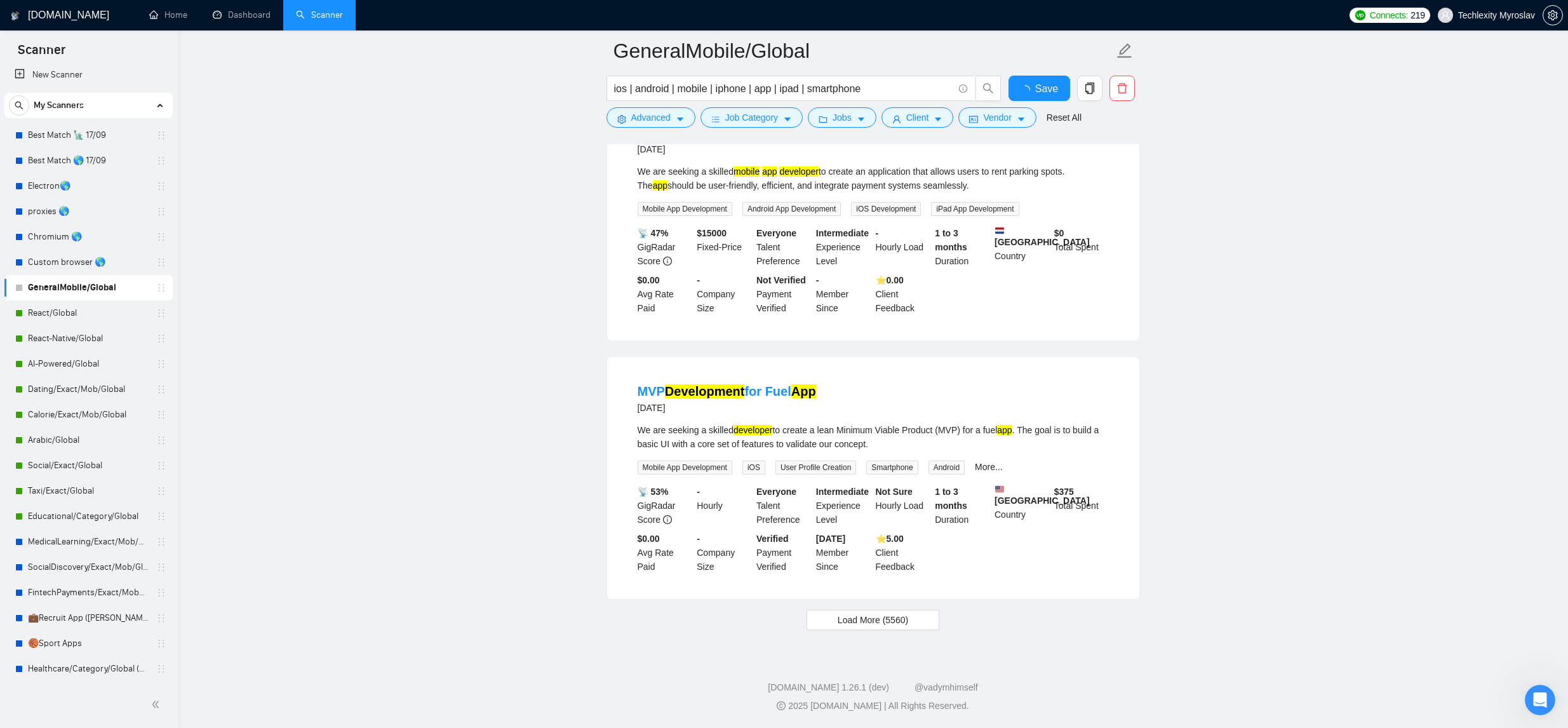
scroll to position [2374, 0]
drag, startPoint x: 898, startPoint y: 610, endPoint x: 910, endPoint y: 595, distance: 19.2
click at [898, 610] on button "Load More (5560)" at bounding box center [873, 620] width 133 height 20
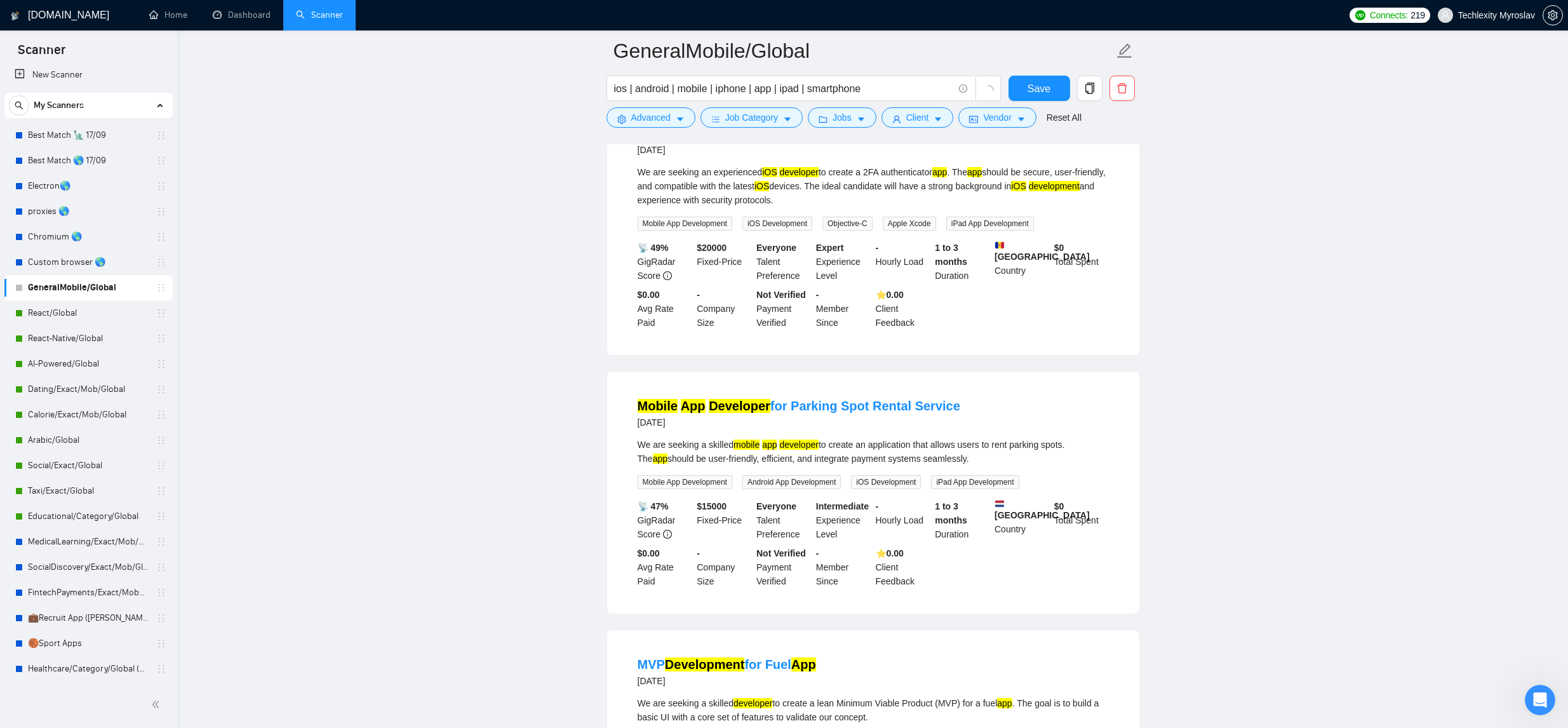
scroll to position [2067, 0]
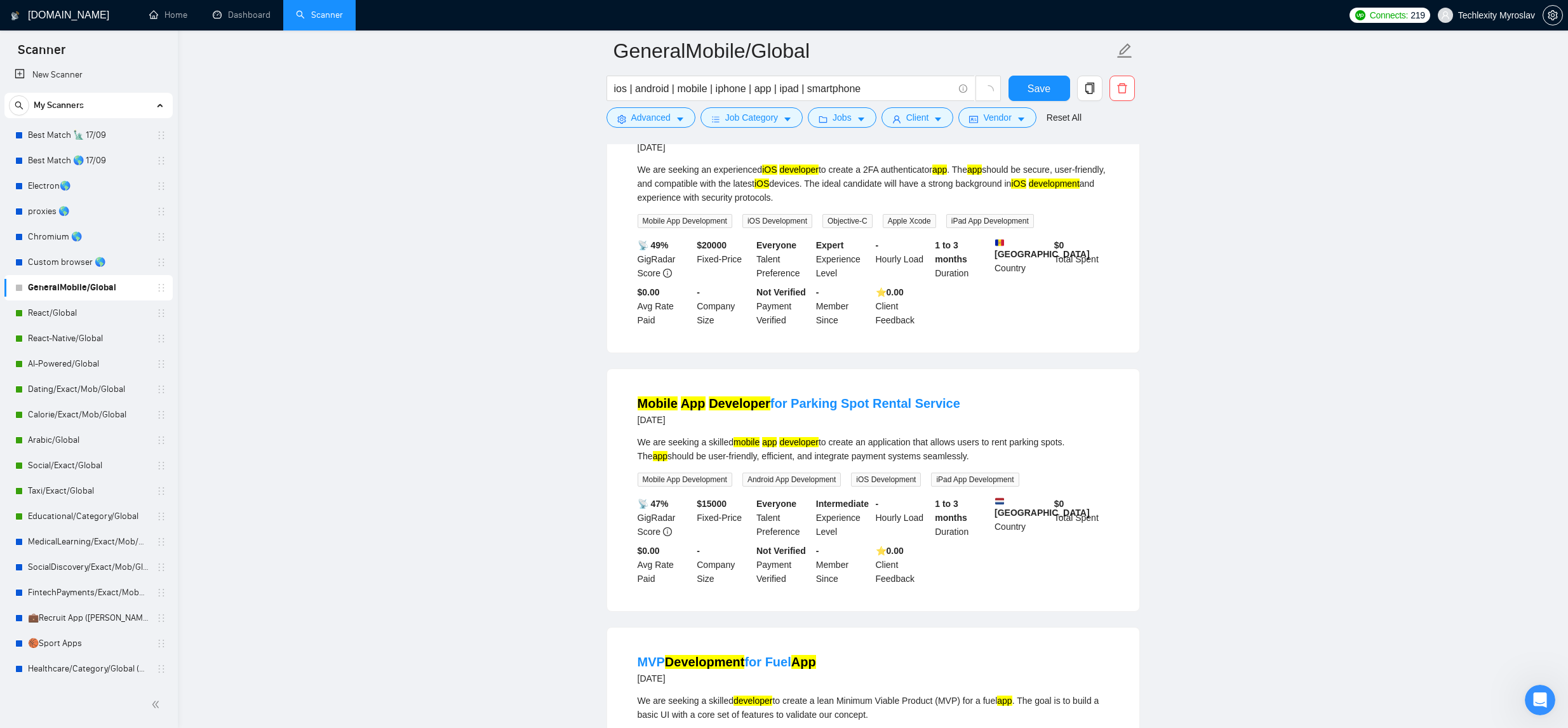
drag, startPoint x: 1556, startPoint y: 85, endPoint x: 1567, endPoint y: 176, distance: 91.7
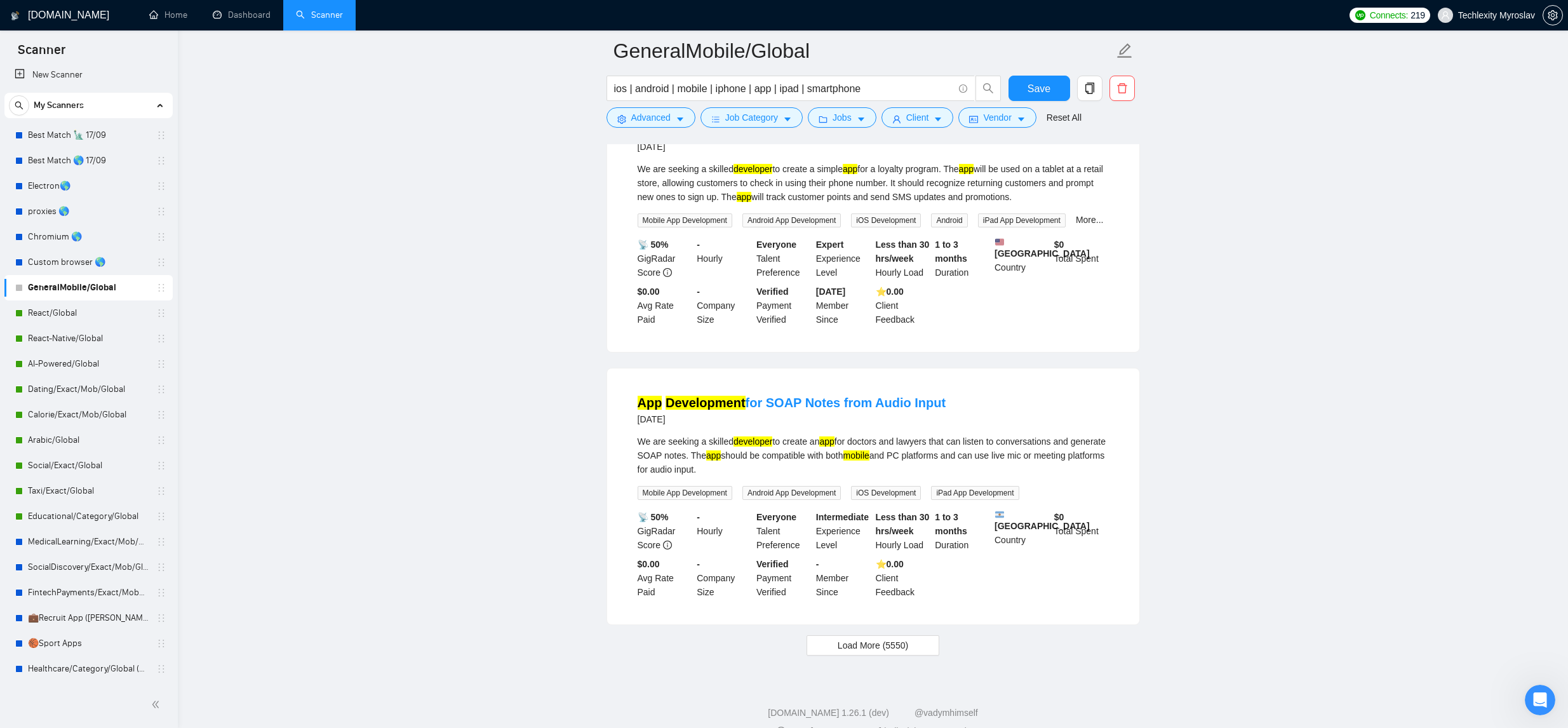
scroll to position [5197, 0]
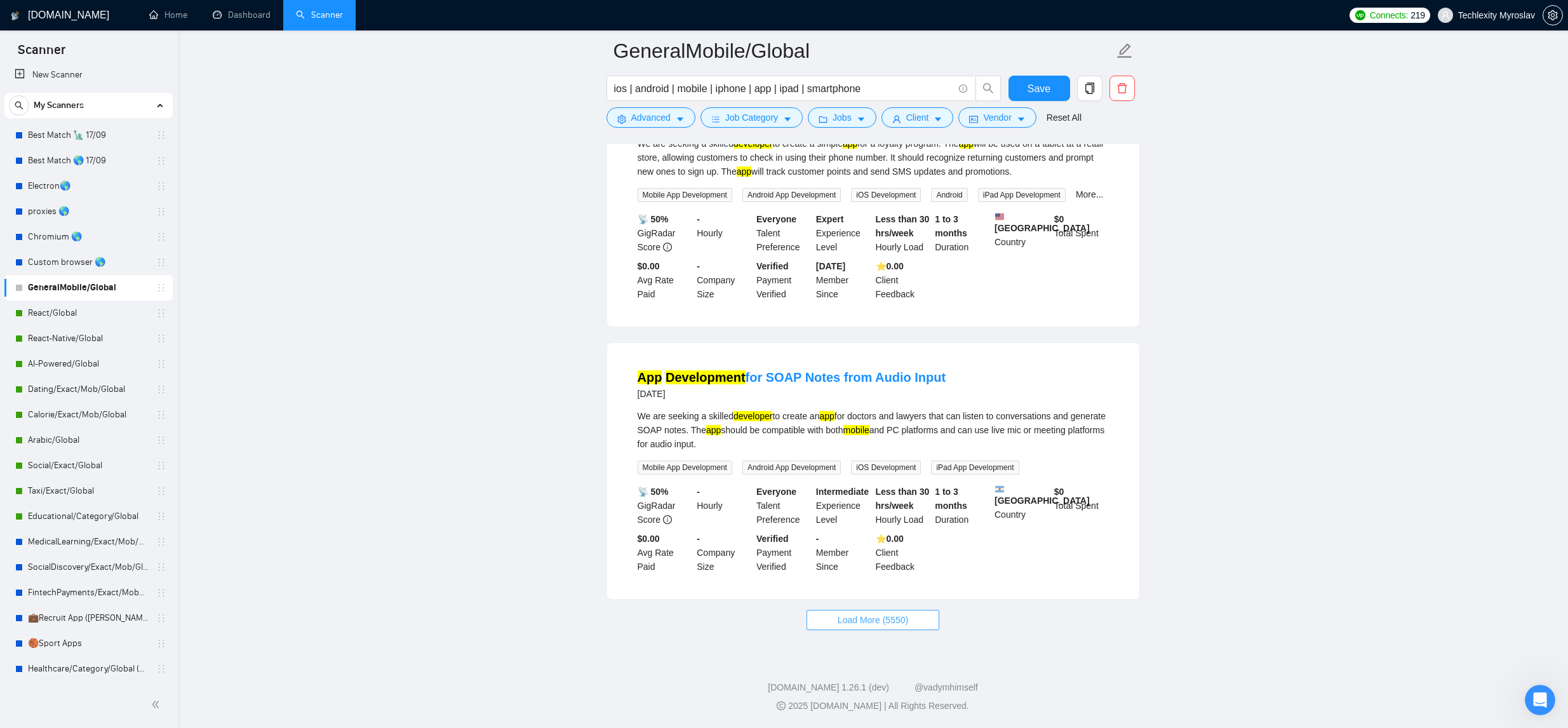
click at [892, 613] on span "Load More (5550)" at bounding box center [873, 620] width 71 height 14
click at [1040, 85] on span "Save" at bounding box center [1039, 88] width 23 height 16
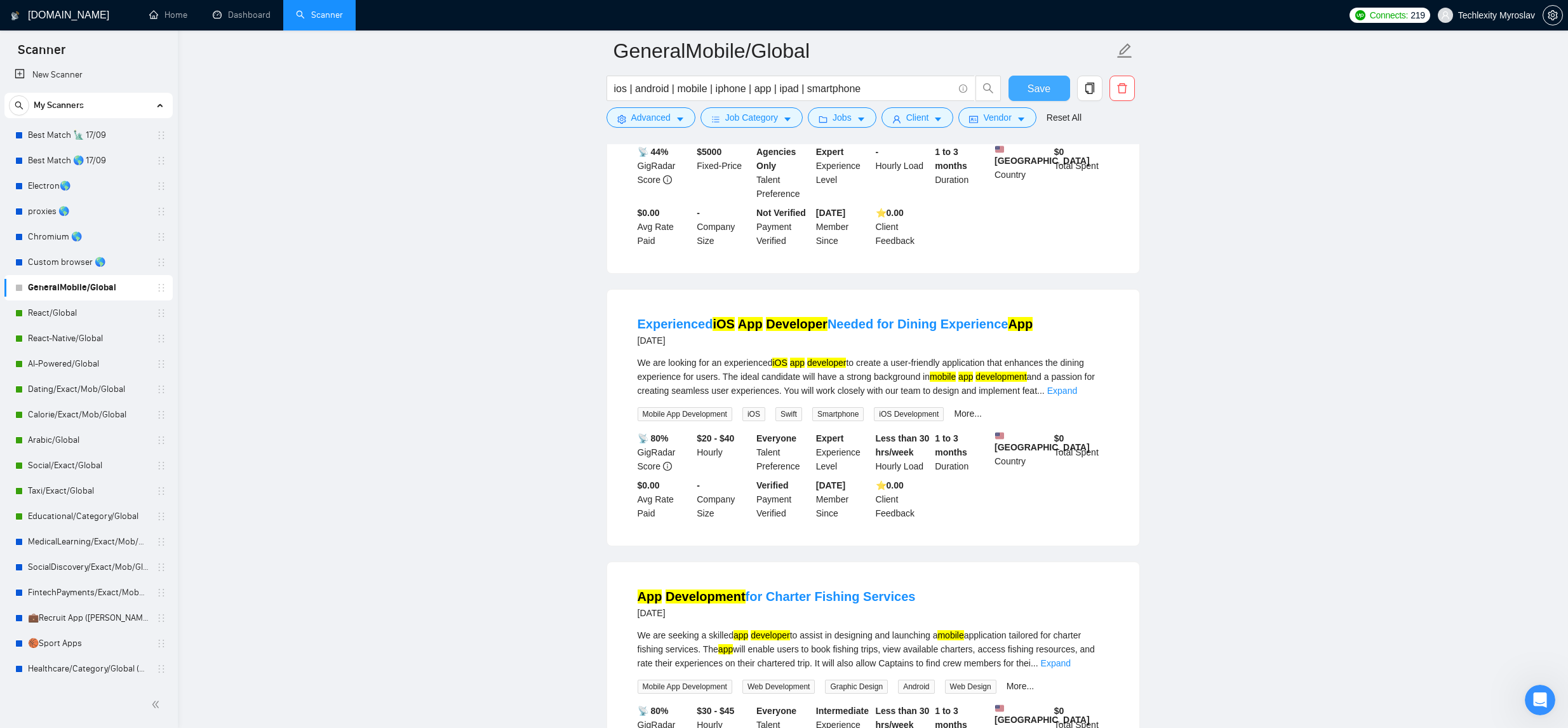
scroll to position [8006, 0]
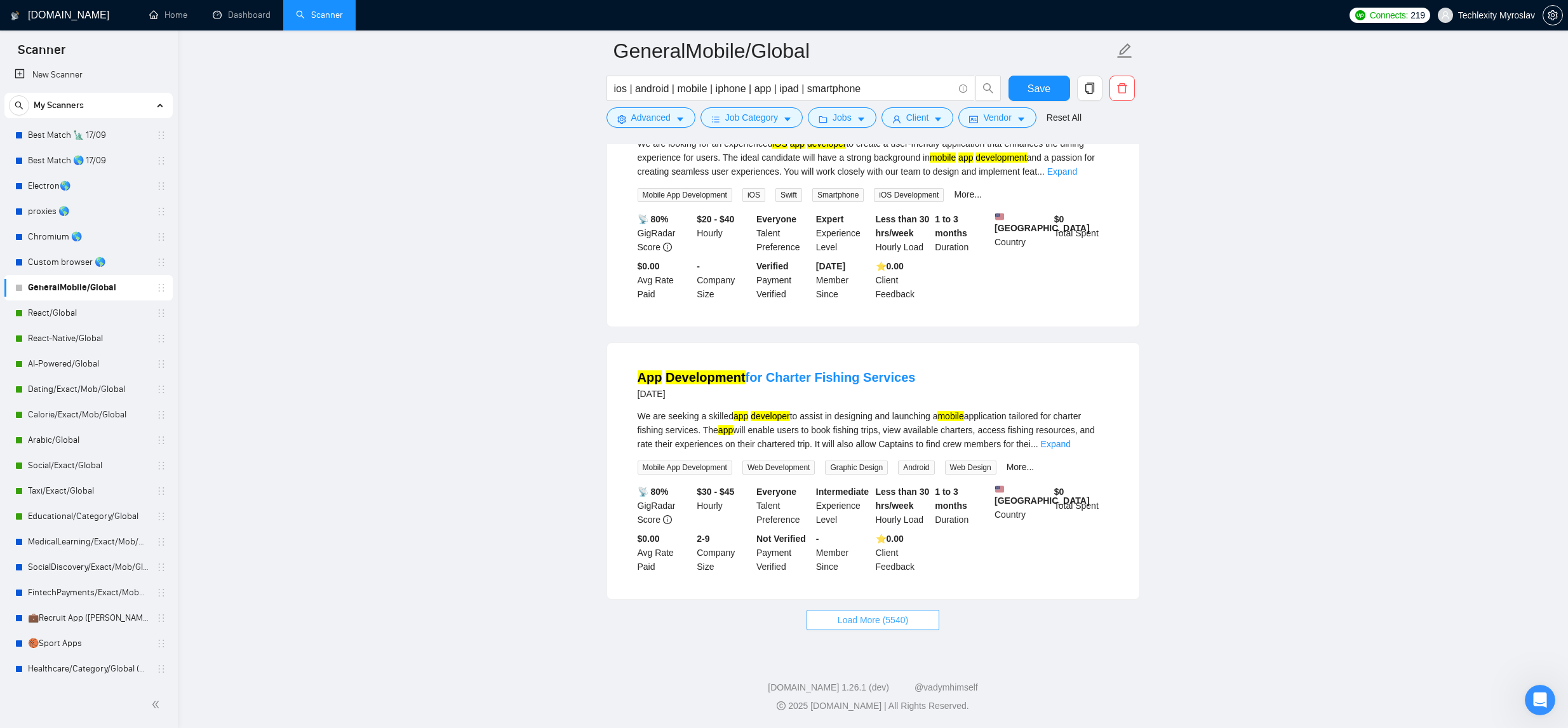
click at [897, 627] on button "Load More (5540)" at bounding box center [873, 620] width 133 height 20
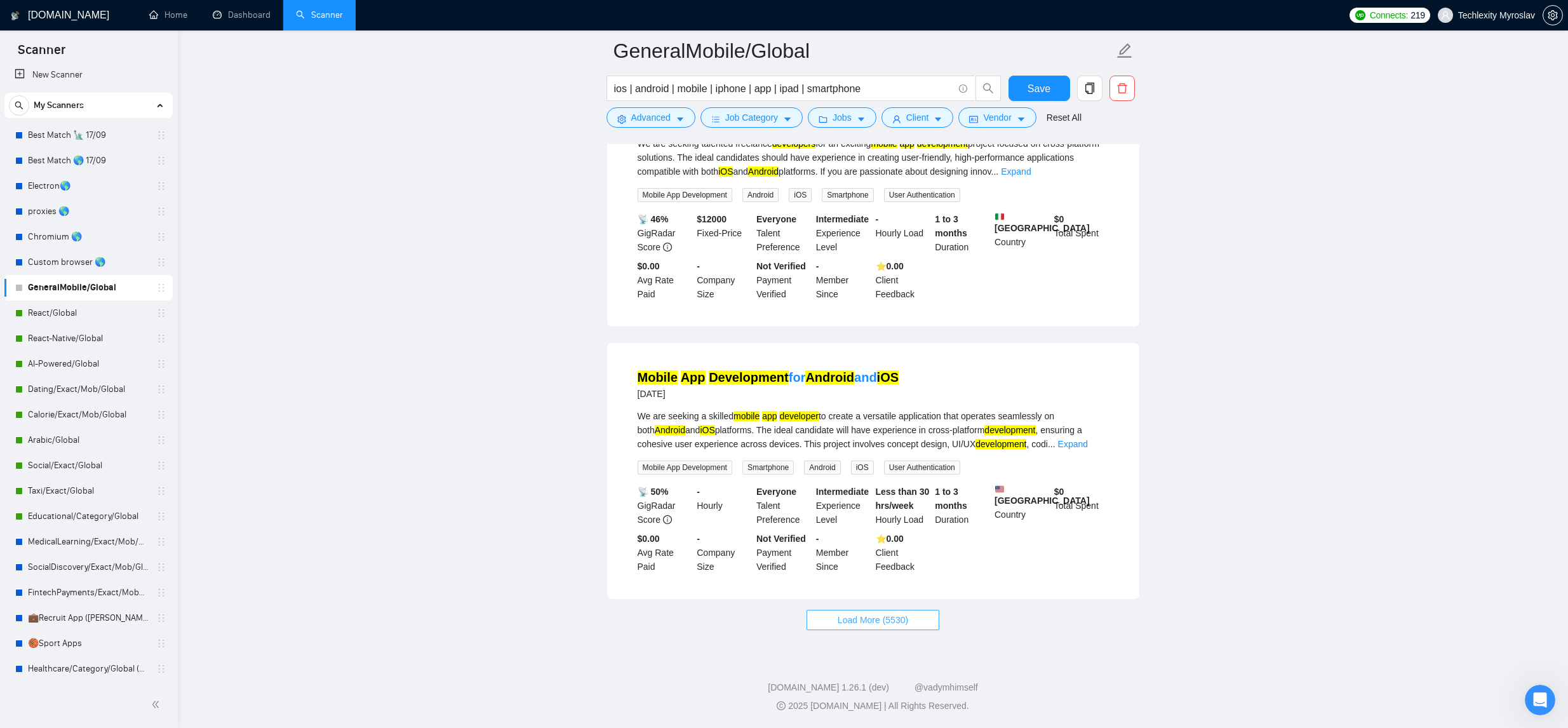
scroll to position [10761, 0]
click at [887, 626] on span "Load More (5530)" at bounding box center [873, 620] width 71 height 14
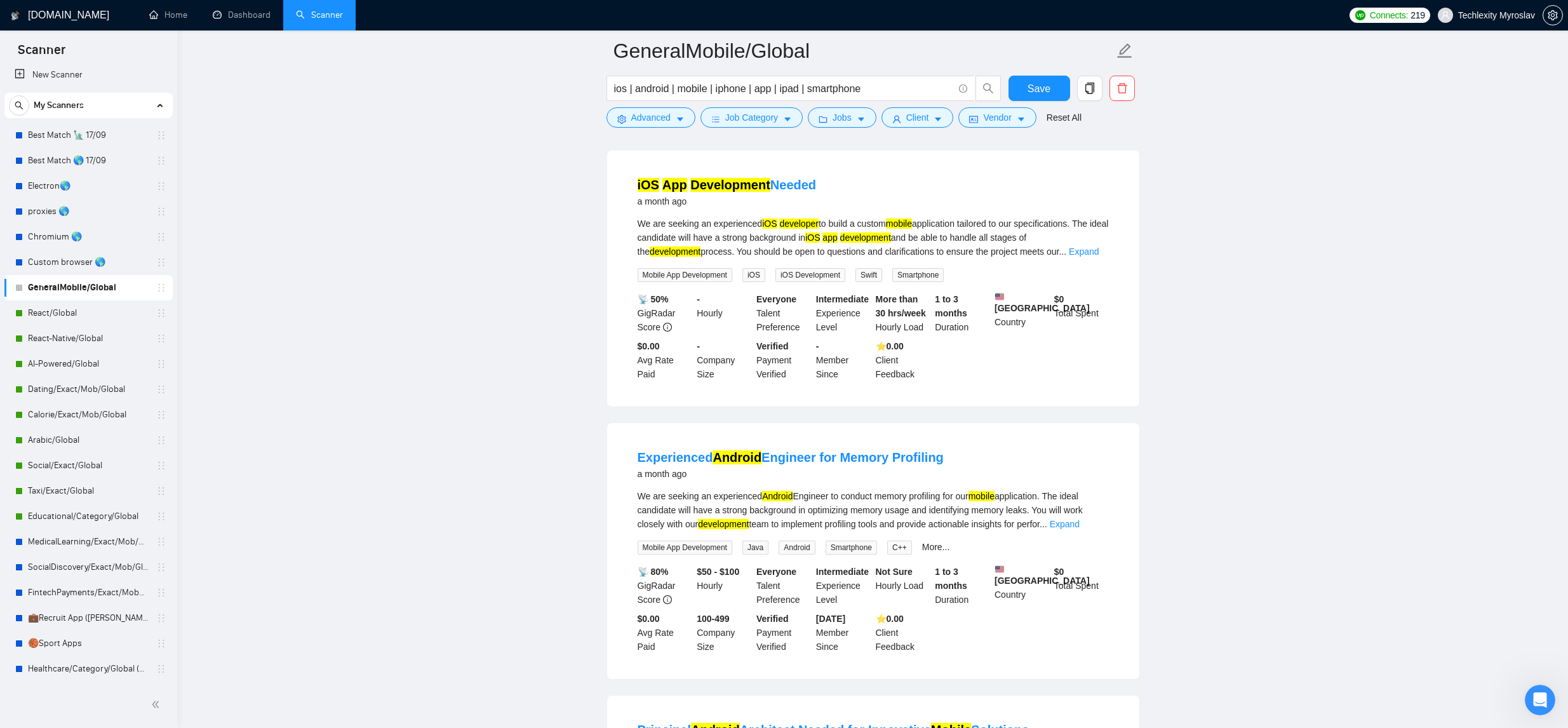
scroll to position [12944, 0]
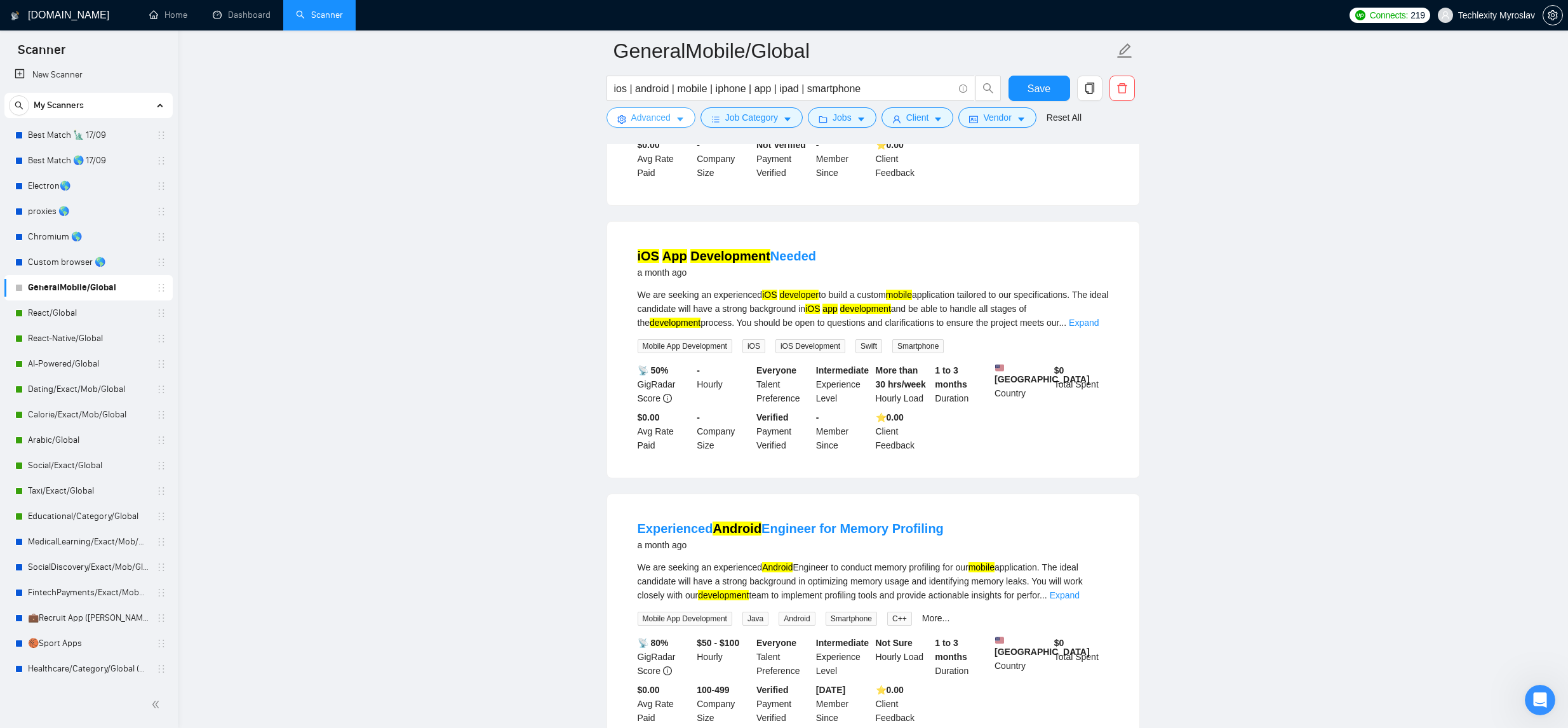
drag, startPoint x: 664, startPoint y: 116, endPoint x: 687, endPoint y: 171, distance: 59.6
click at [664, 116] on span "Advanced" at bounding box center [651, 117] width 39 height 14
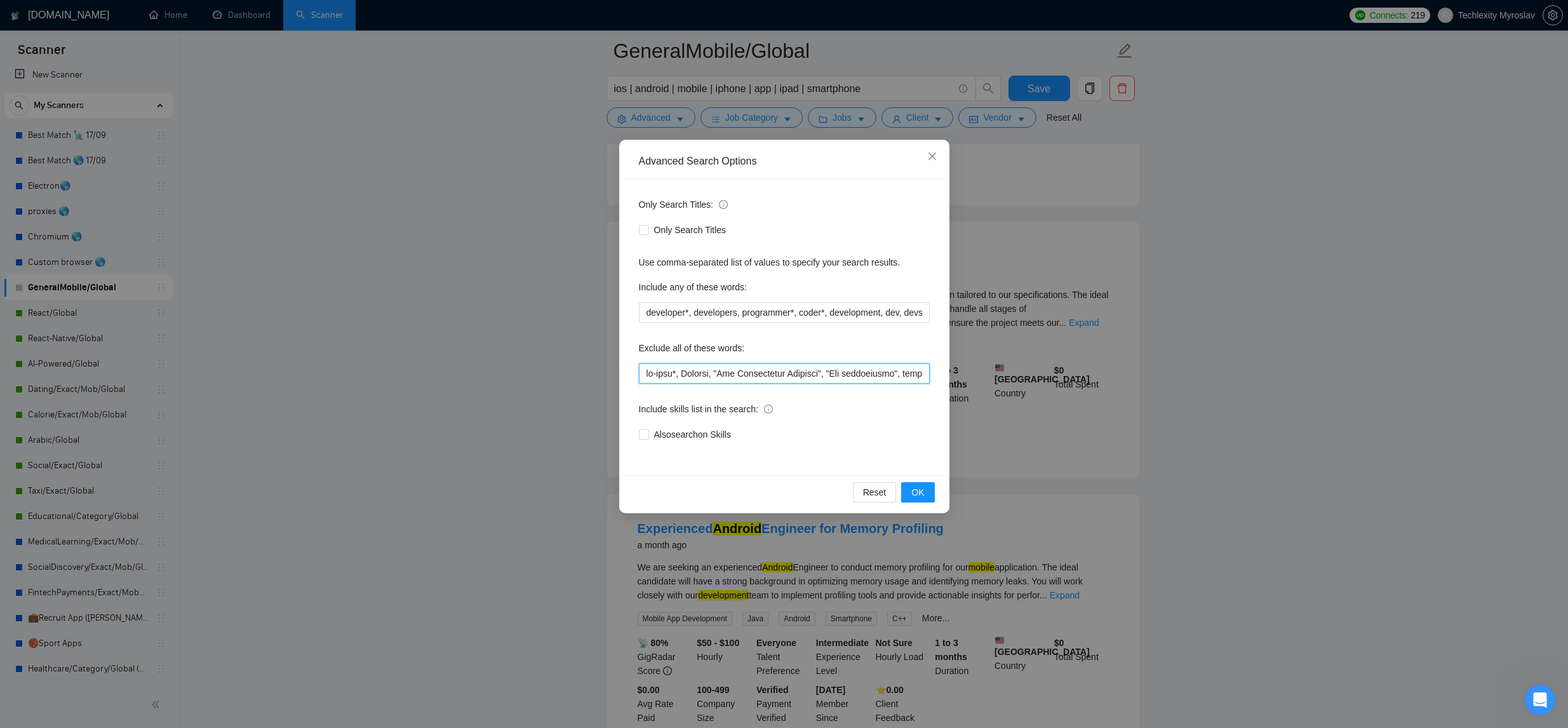
click at [643, 371] on input "text" at bounding box center [784, 373] width 291 height 20
click at [919, 495] on span "OK" at bounding box center [917, 492] width 13 height 14
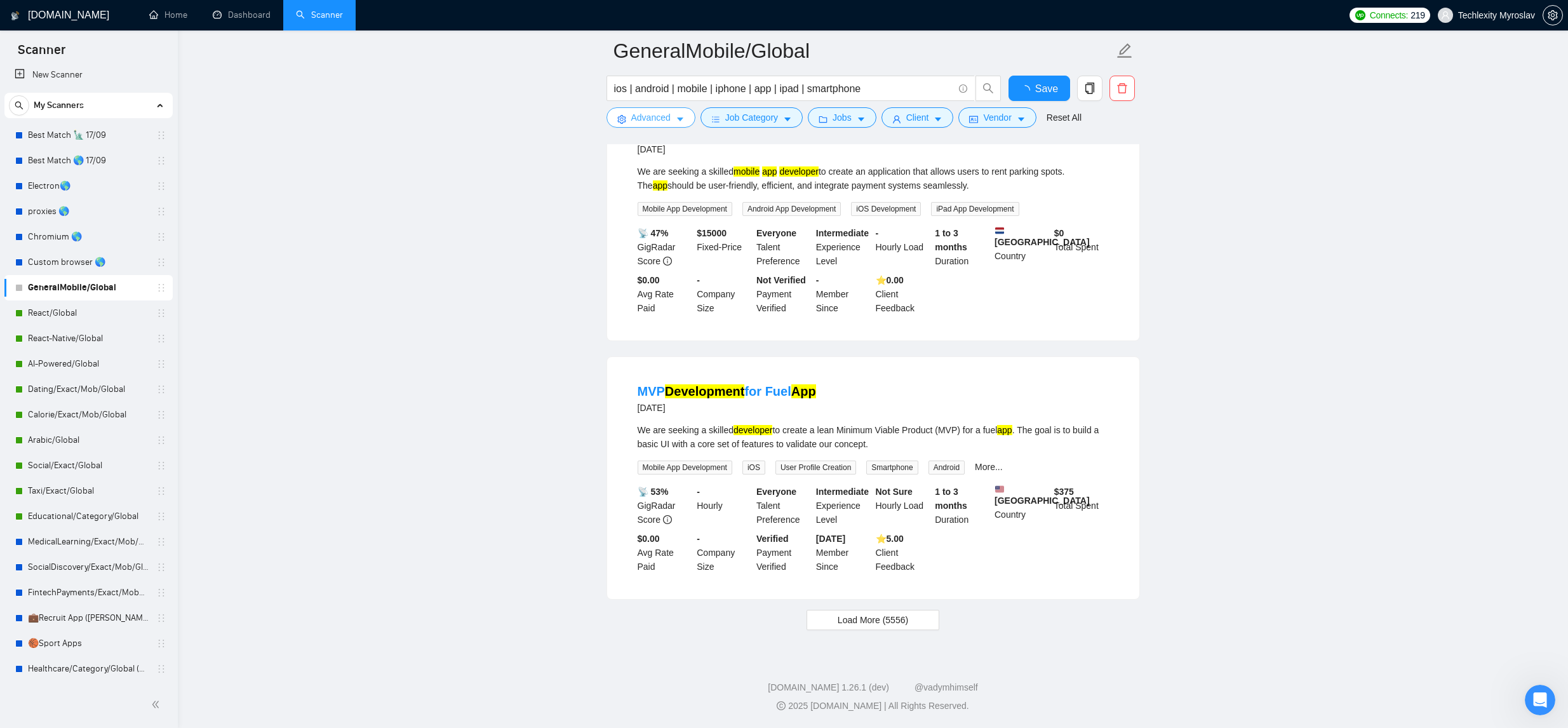
scroll to position [2374, 0]
click at [887, 616] on span "Load More (5556)" at bounding box center [873, 620] width 71 height 14
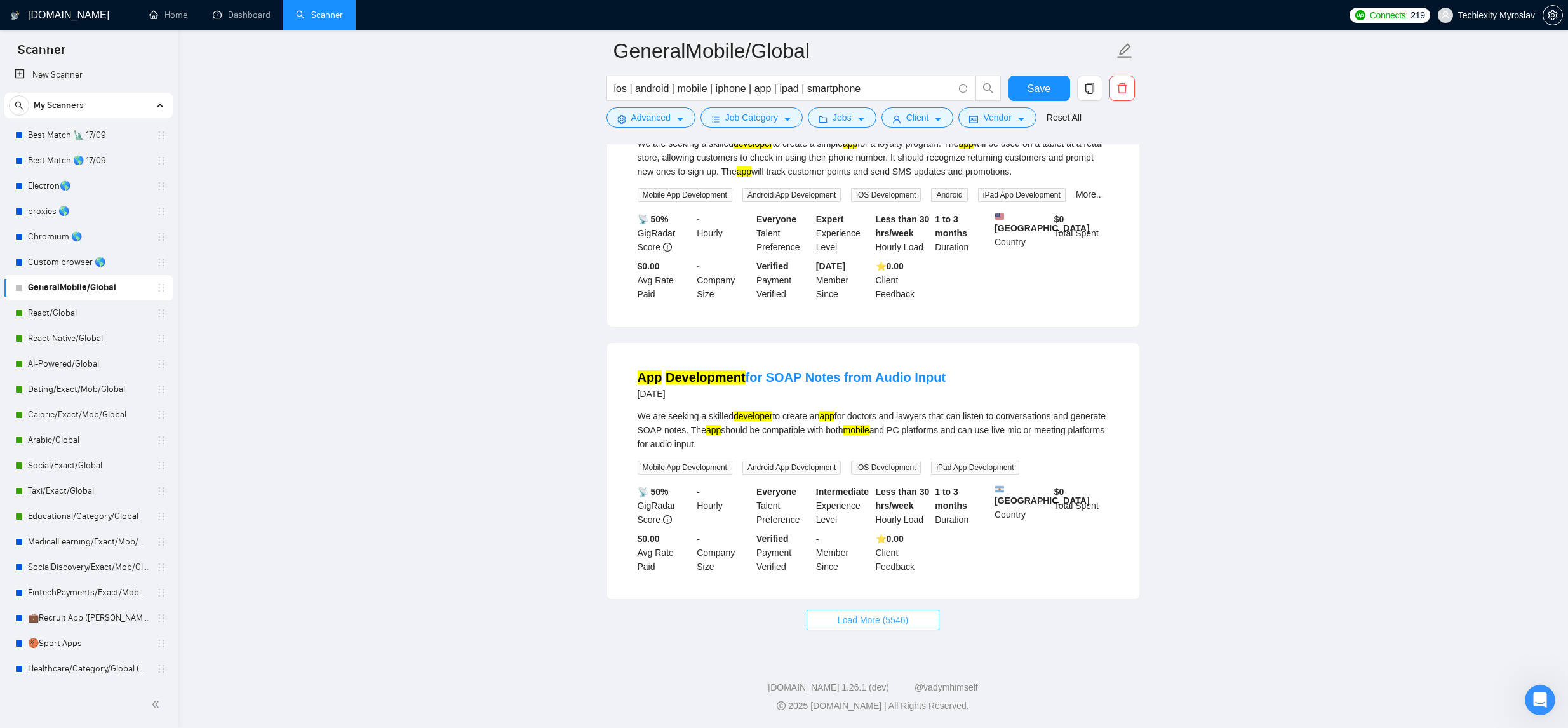
scroll to position [5197, 0]
click at [900, 624] on span "Load More (5546)" at bounding box center [873, 620] width 71 height 14
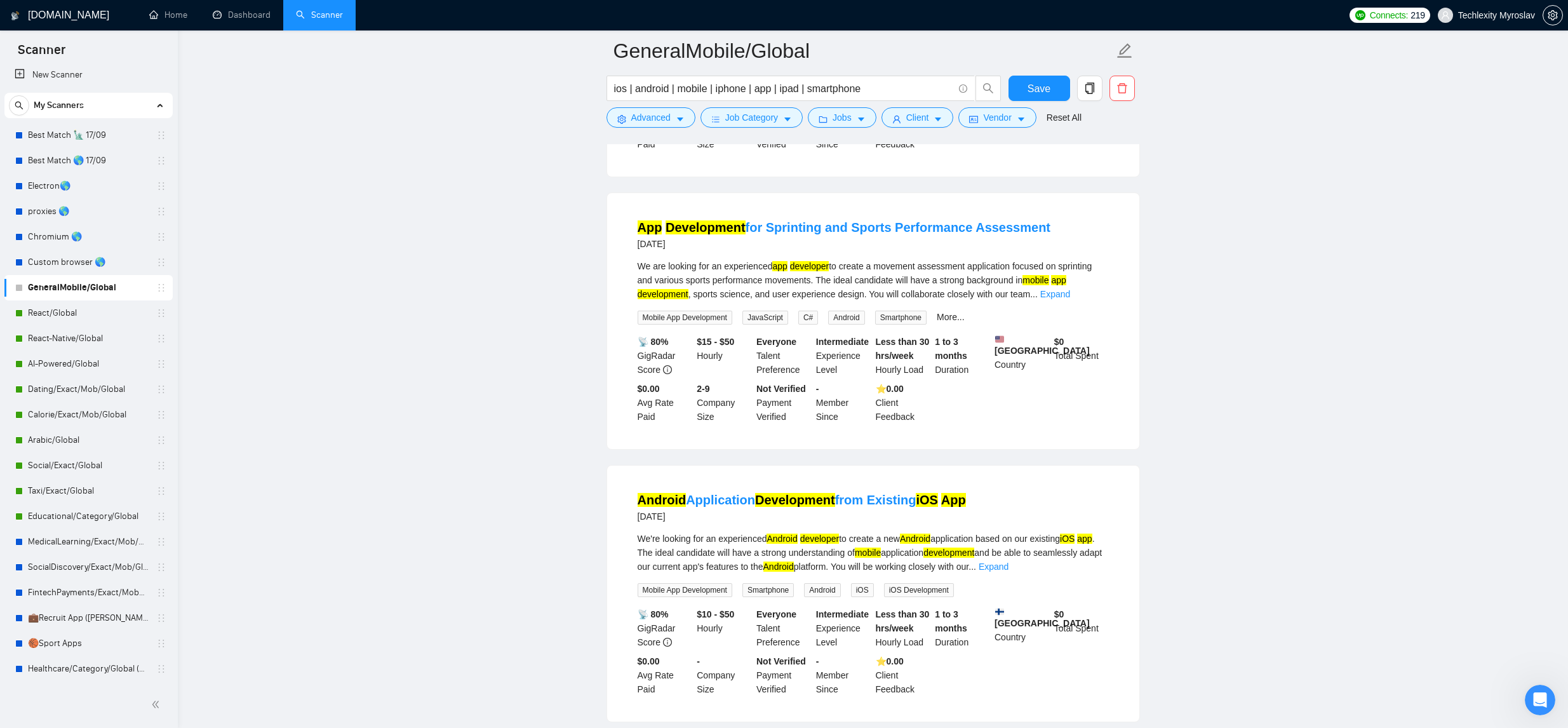
scroll to position [8006, 0]
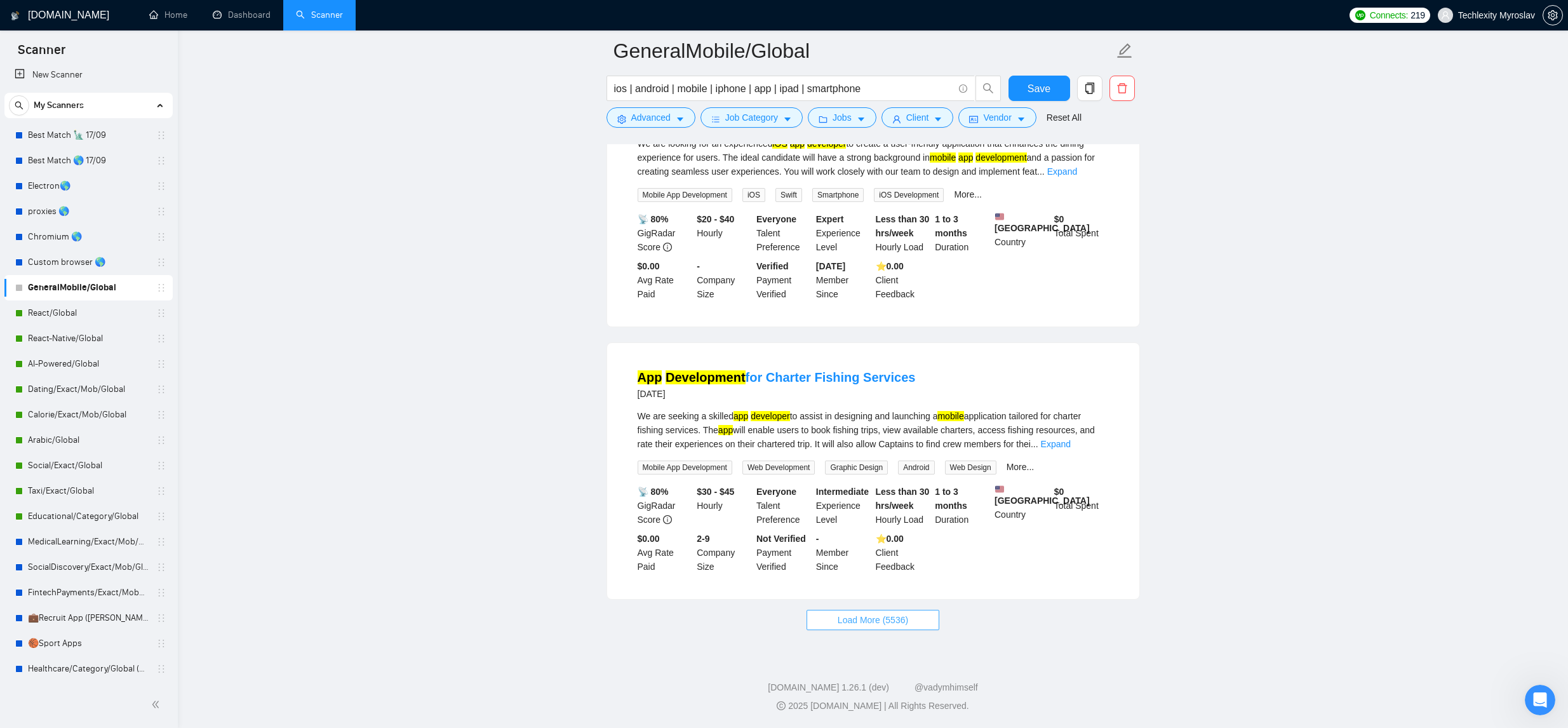
click at [923, 618] on button "Load More (5536)" at bounding box center [873, 620] width 133 height 20
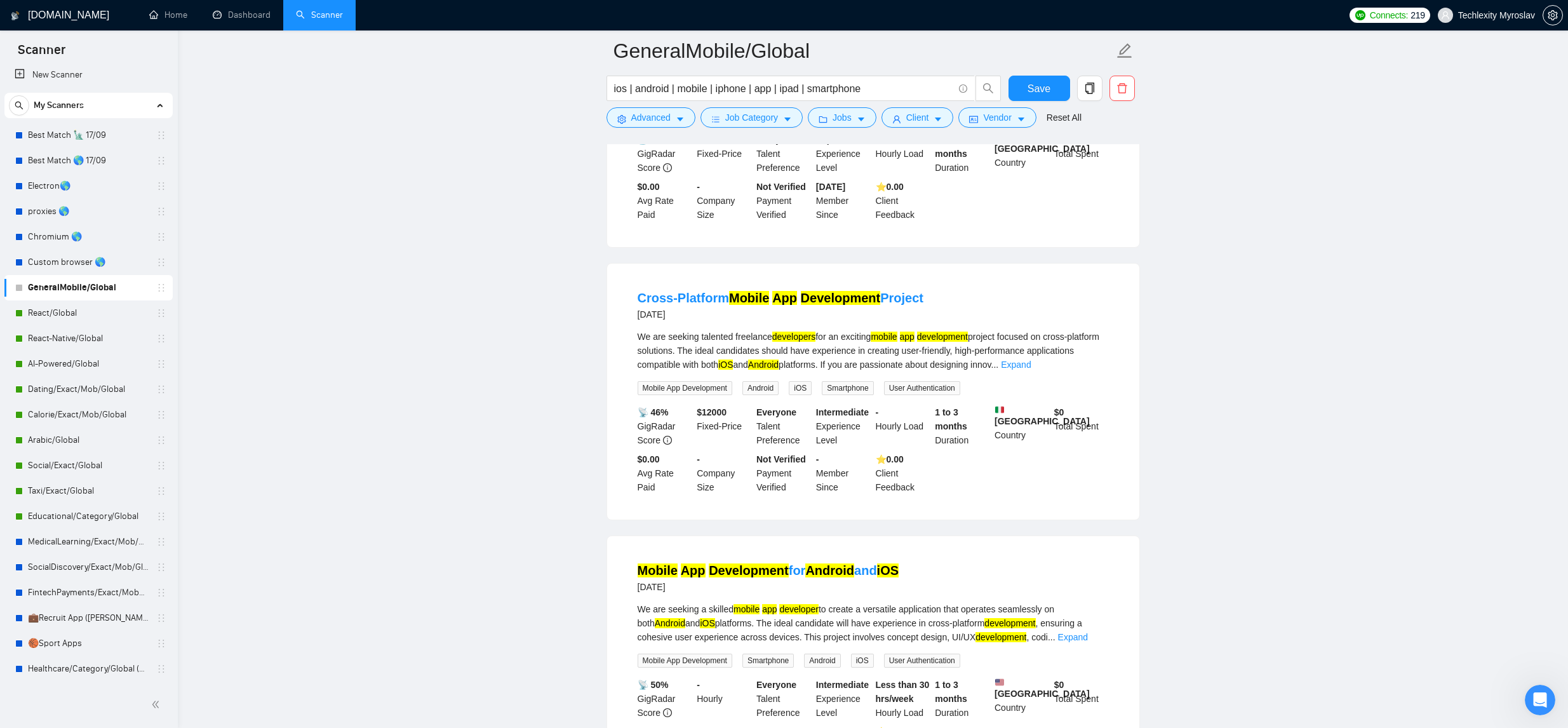
scroll to position [10705, 0]
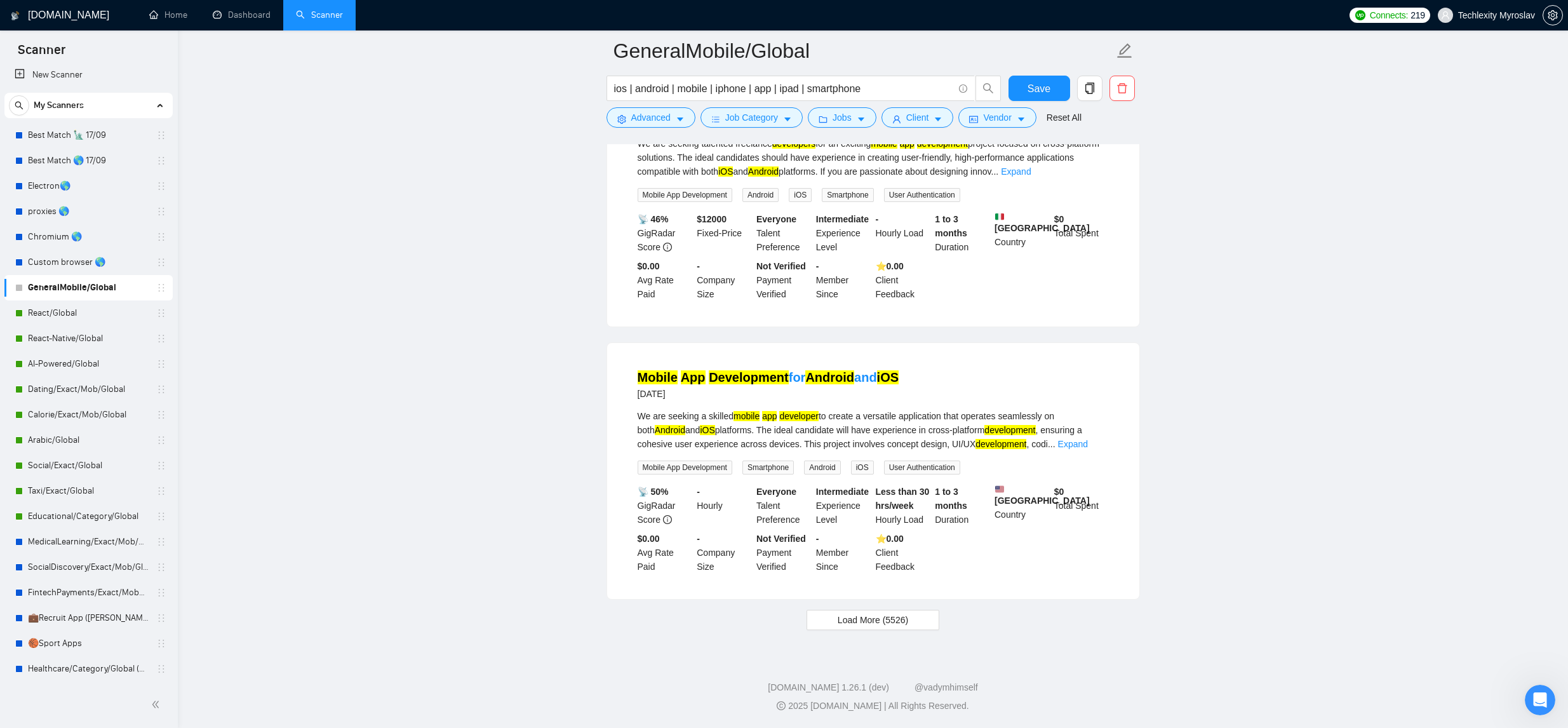
click at [895, 627] on span "Load More (5526)" at bounding box center [873, 620] width 71 height 14
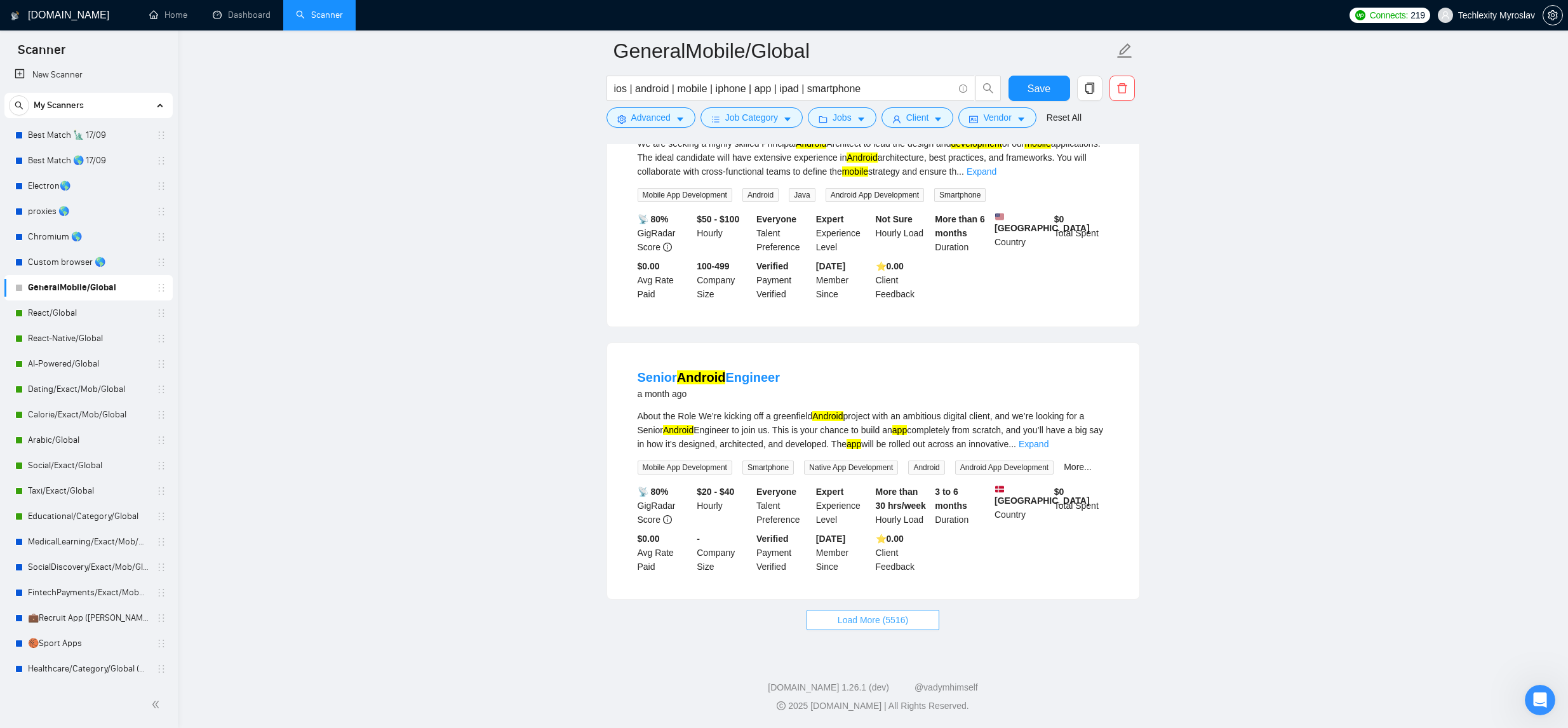
scroll to position [13604, 0]
click at [900, 621] on span "Load More (5516)" at bounding box center [873, 620] width 71 height 14
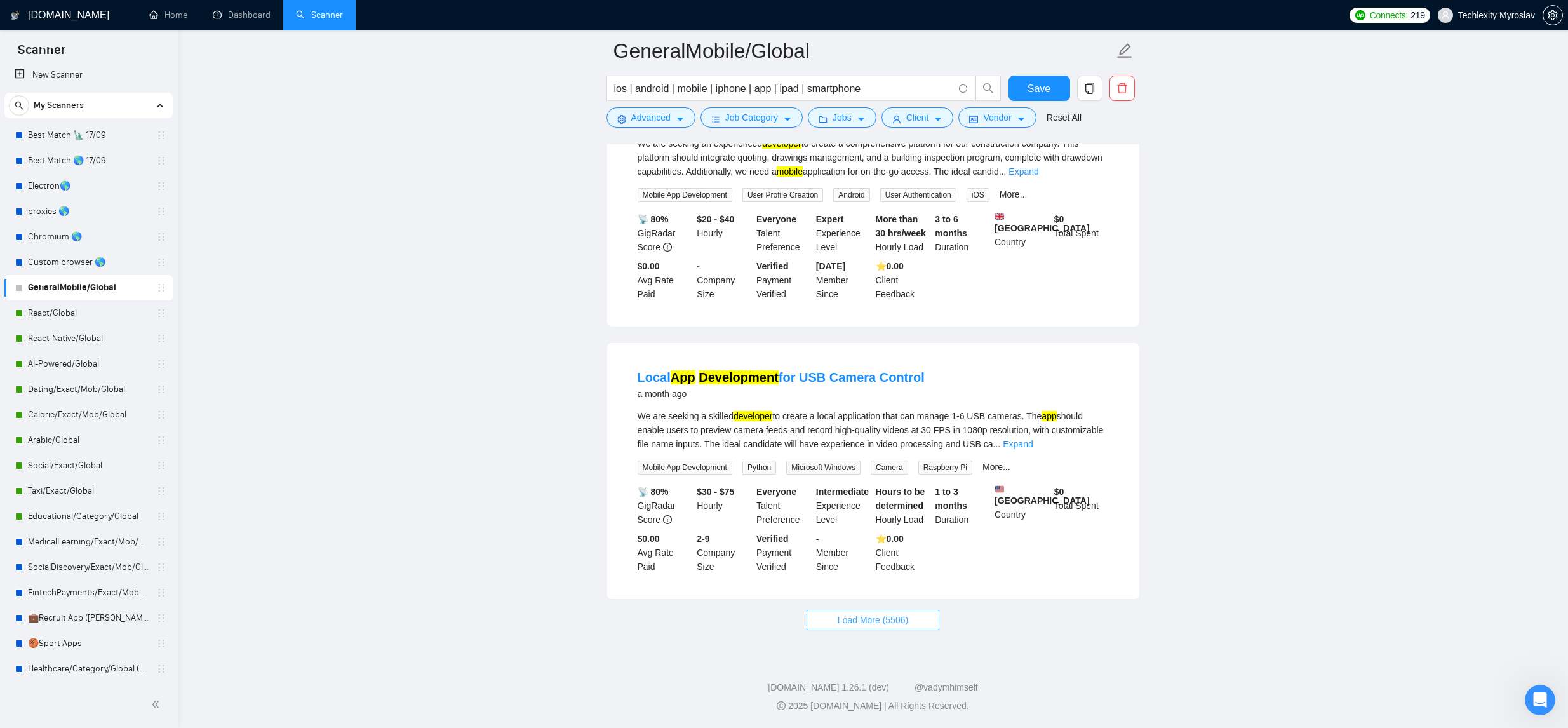
scroll to position [16395, 0]
click at [872, 624] on span "Load More (5506)" at bounding box center [873, 620] width 71 height 14
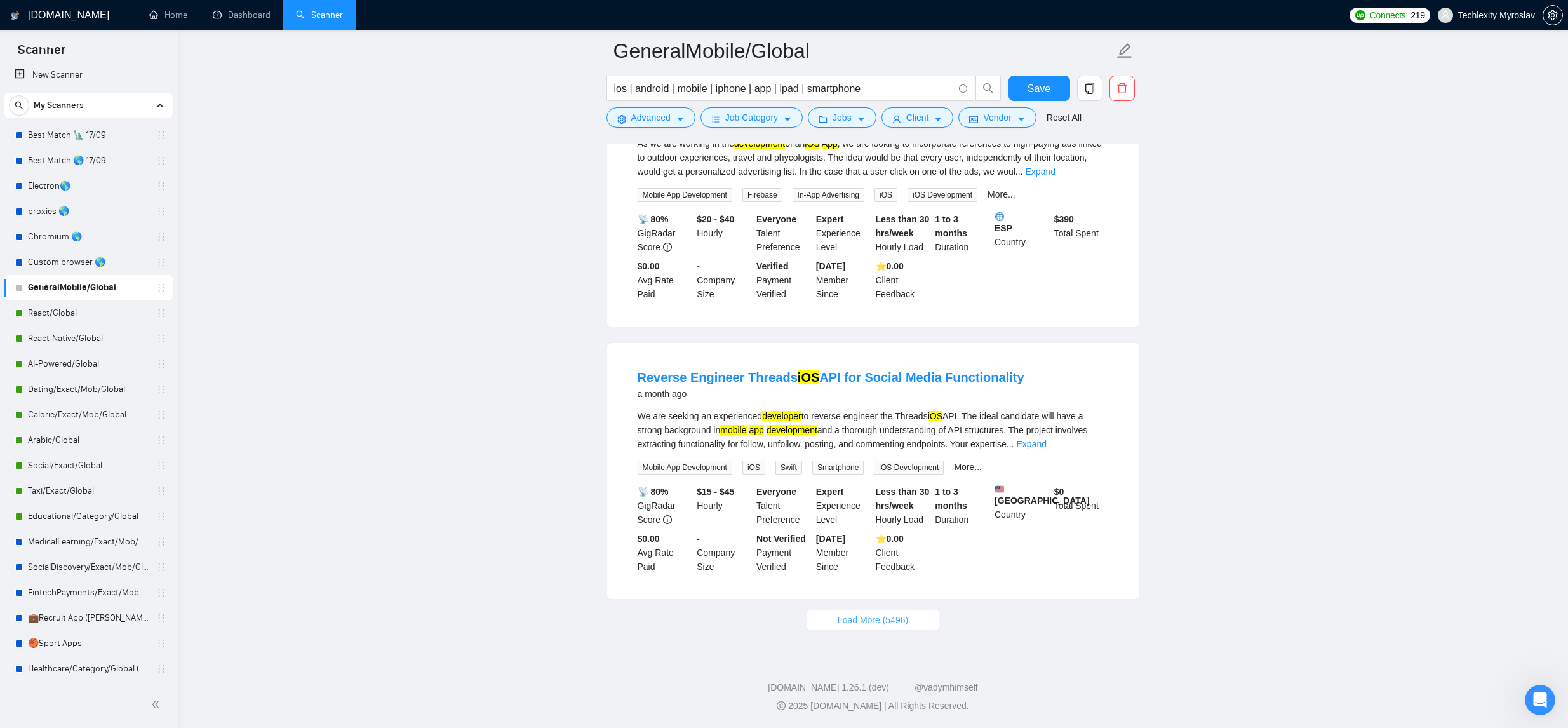
scroll to position [19183, 0]
click at [925, 624] on button "Load More (5496)" at bounding box center [873, 620] width 133 height 20
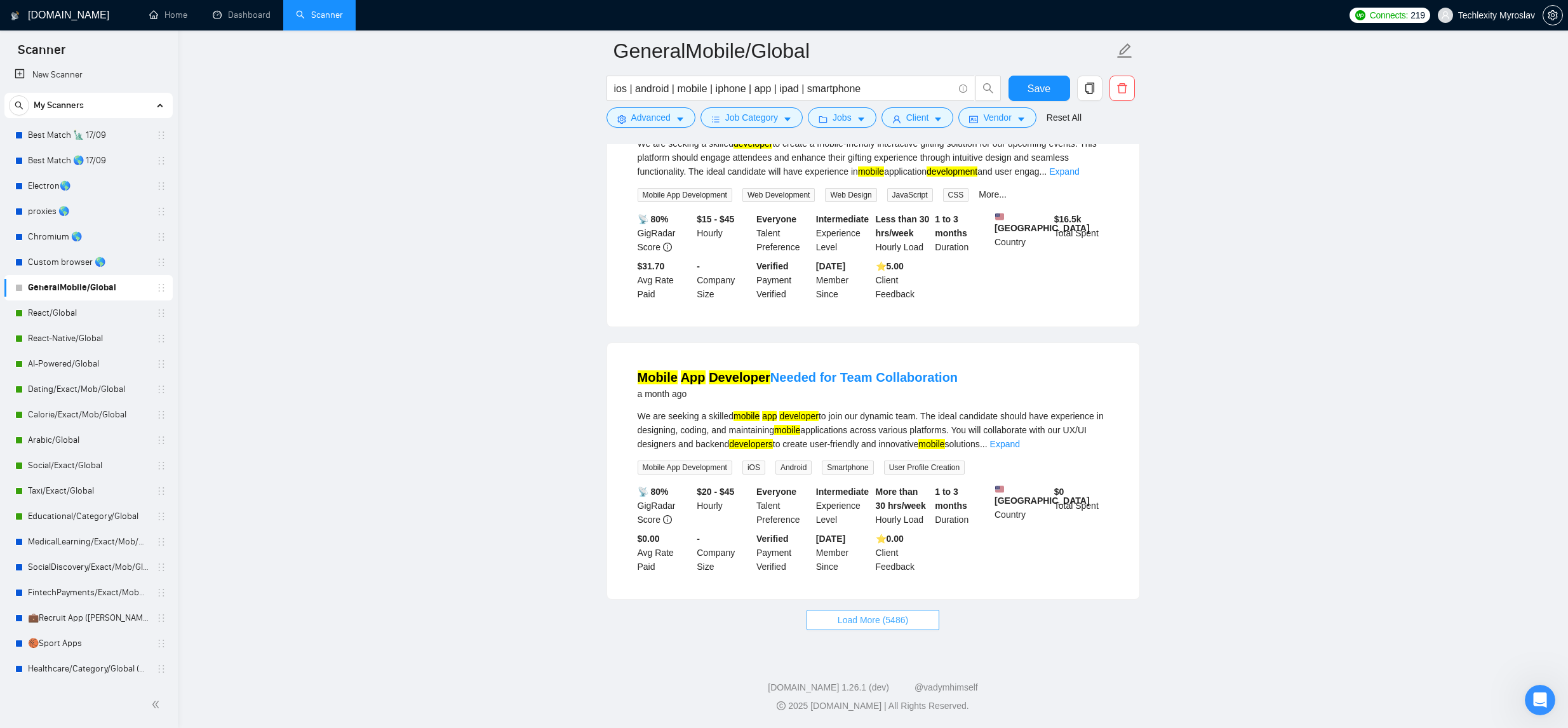
scroll to position [21938, 0]
click at [898, 613] on span "Load More (5486)" at bounding box center [873, 620] width 71 height 14
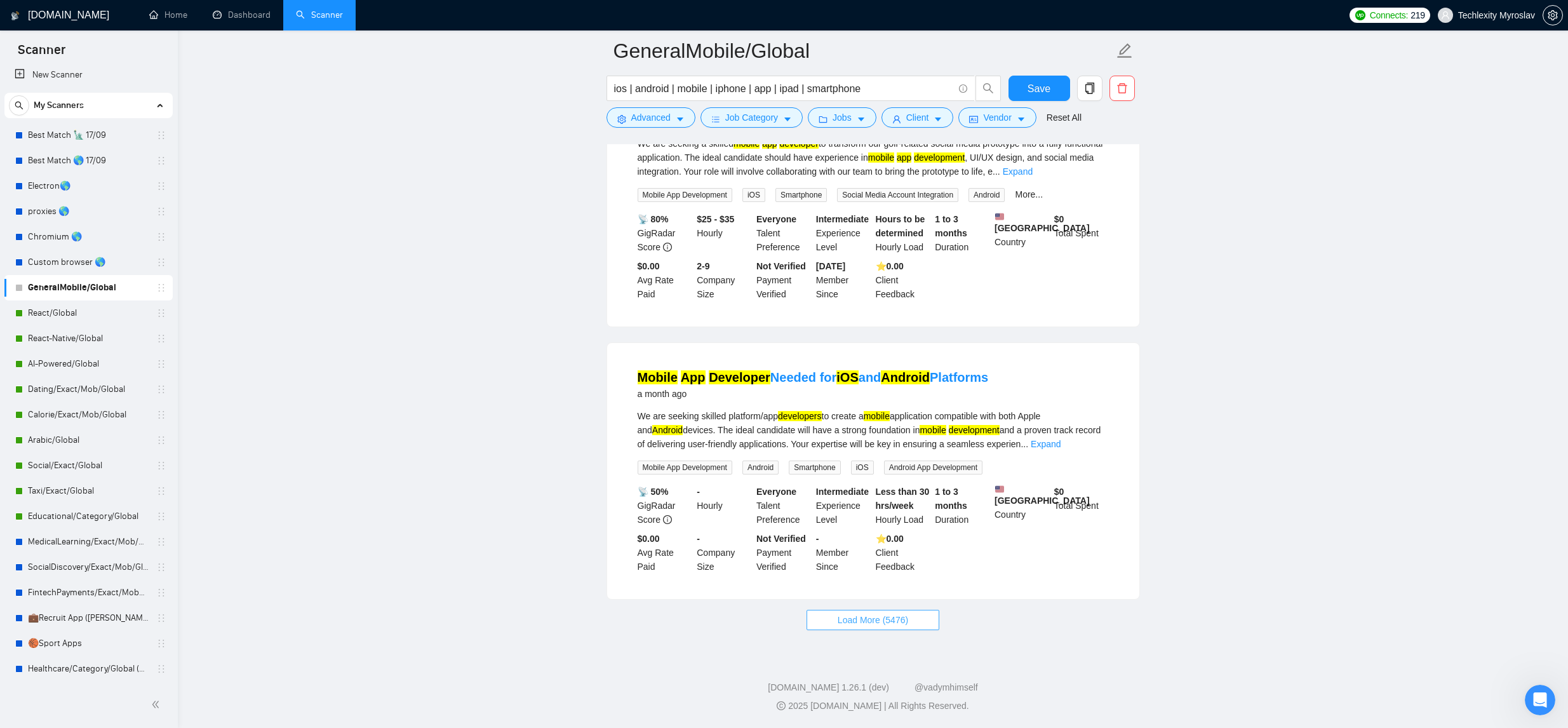
scroll to position [24583, 0]
click at [666, 118] on span "Advanced" at bounding box center [651, 117] width 39 height 14
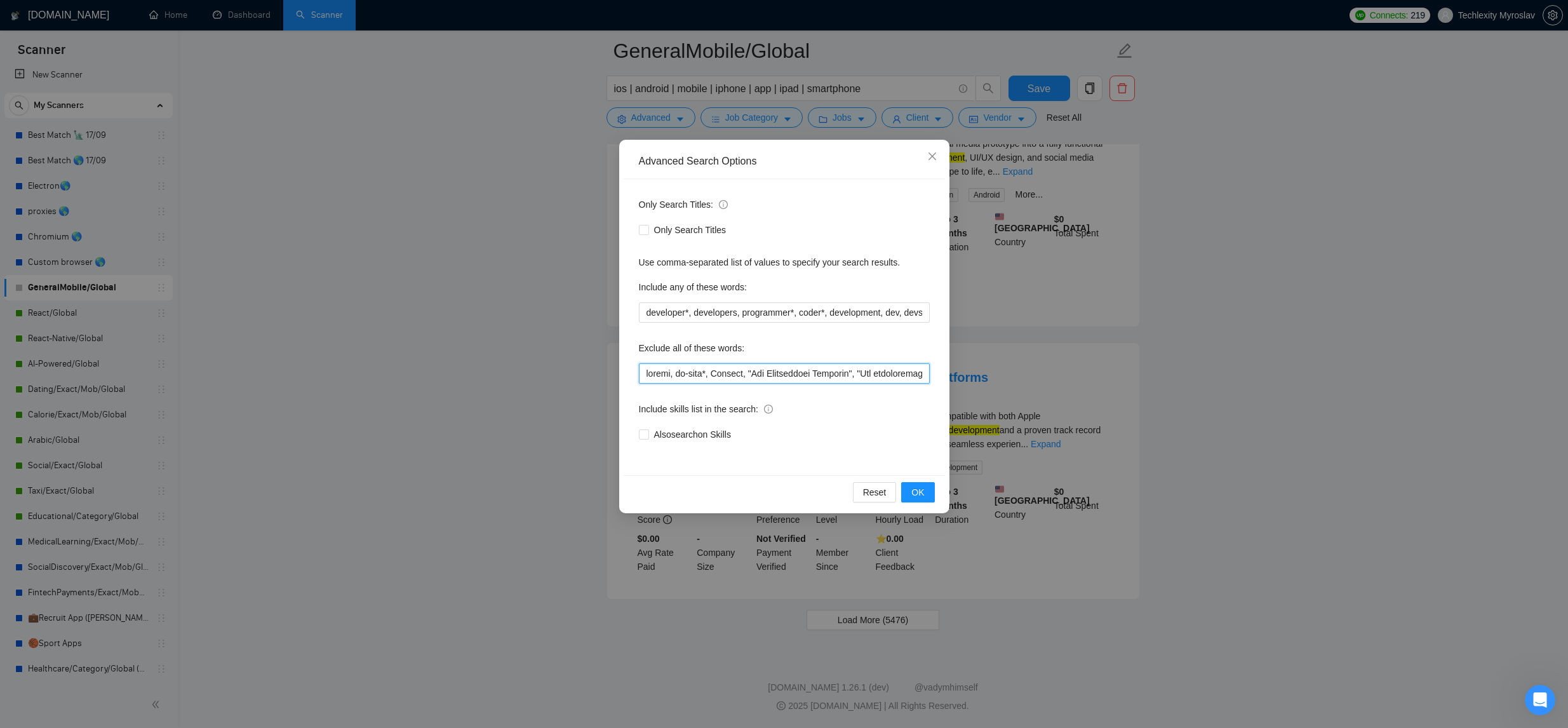
click at [645, 376] on input "text" at bounding box center [784, 373] width 291 height 20
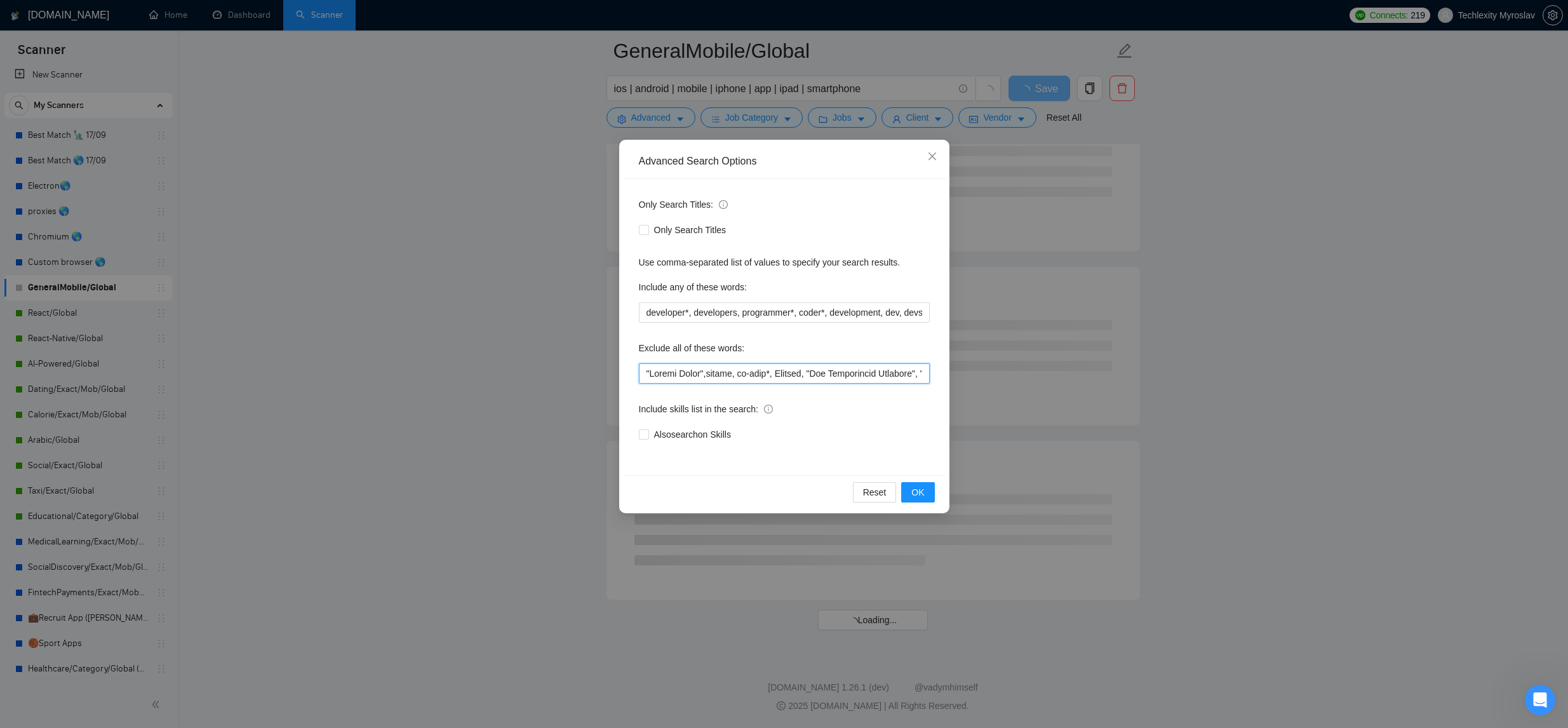
scroll to position [15310, 0]
click at [708, 373] on input "text" at bounding box center [784, 373] width 291 height 20
type input ""Social Media", widget, no-code*, Fintech, "Job Application Platform", "Job app…"
click at [928, 489] on button "OK" at bounding box center [917, 492] width 33 height 20
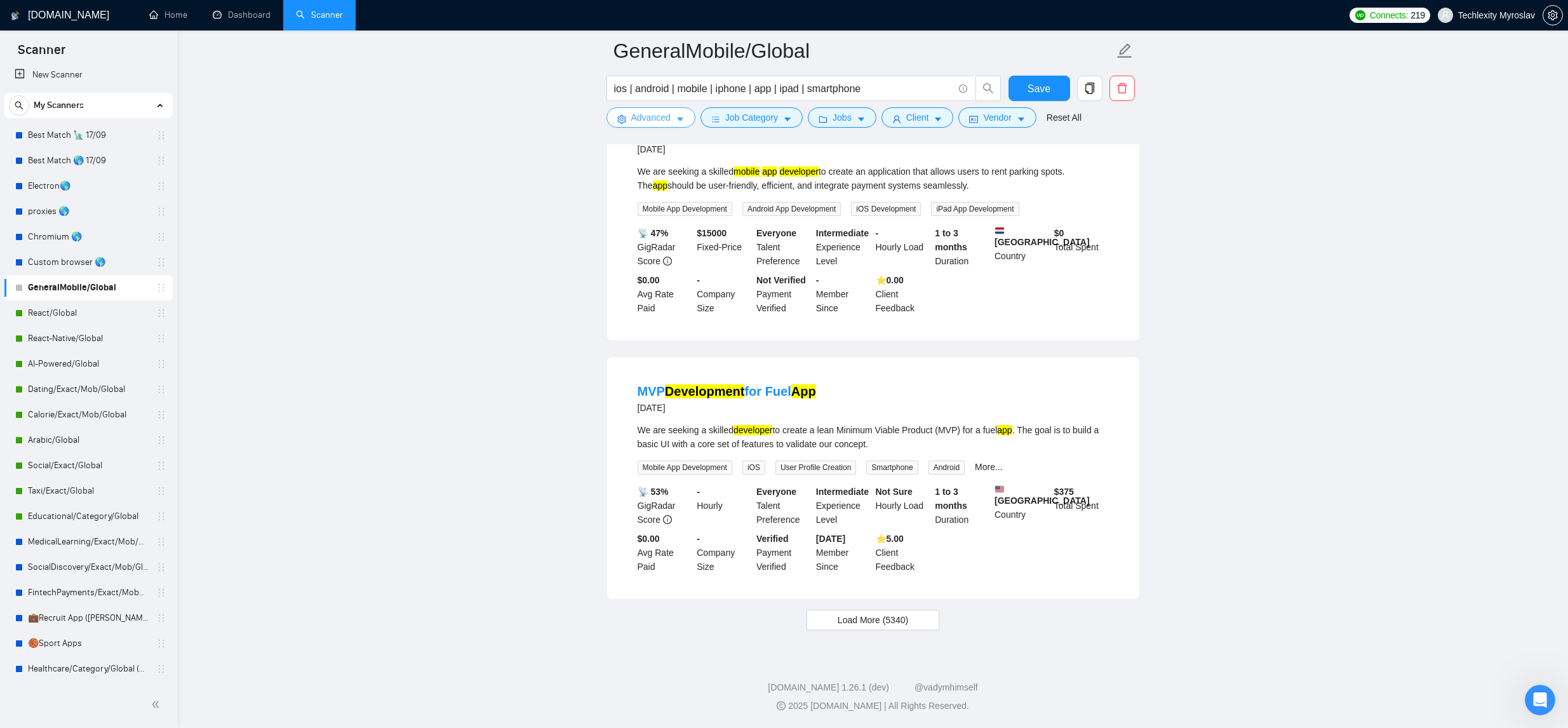
scroll to position [2374, 0]
click at [913, 622] on button "Load More (5340)" at bounding box center [873, 620] width 133 height 20
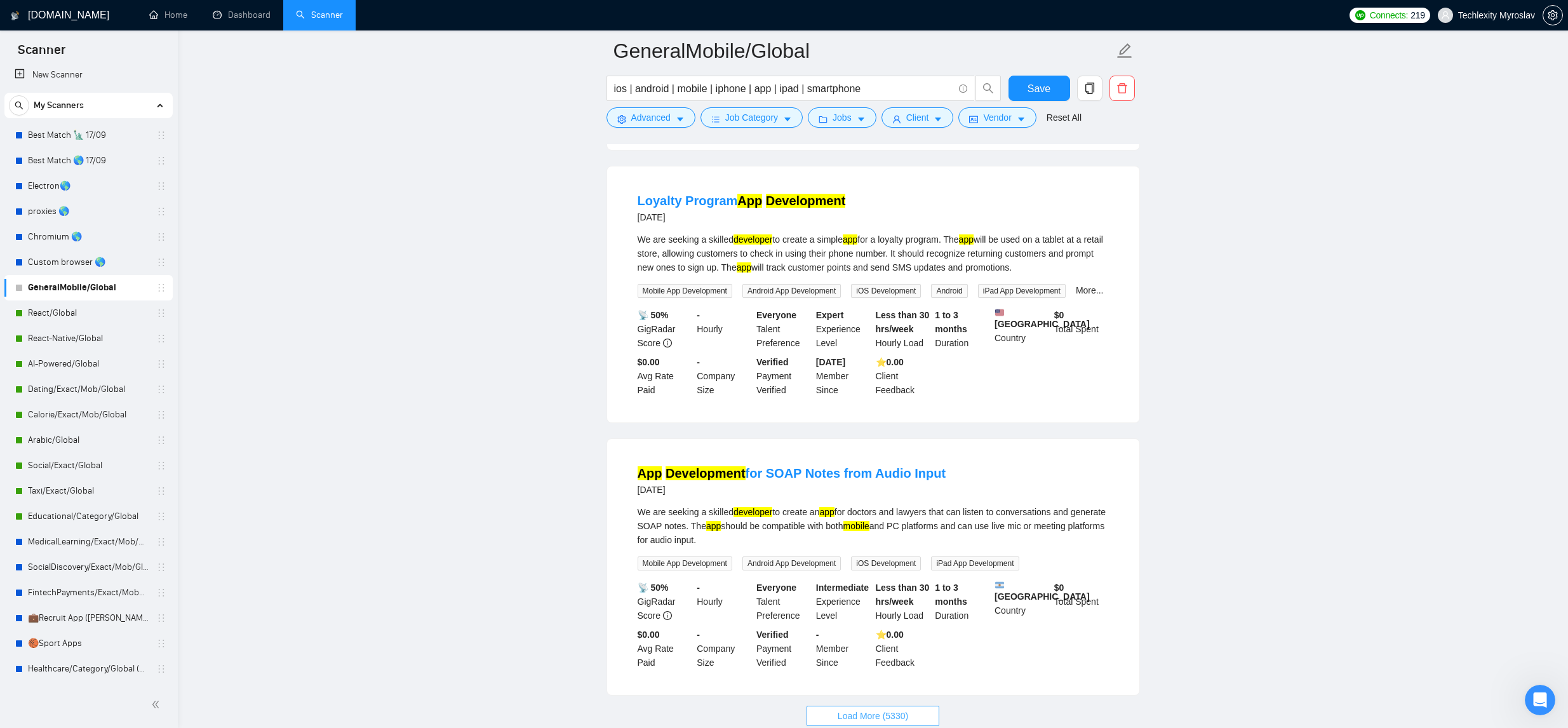
scroll to position [5197, 0]
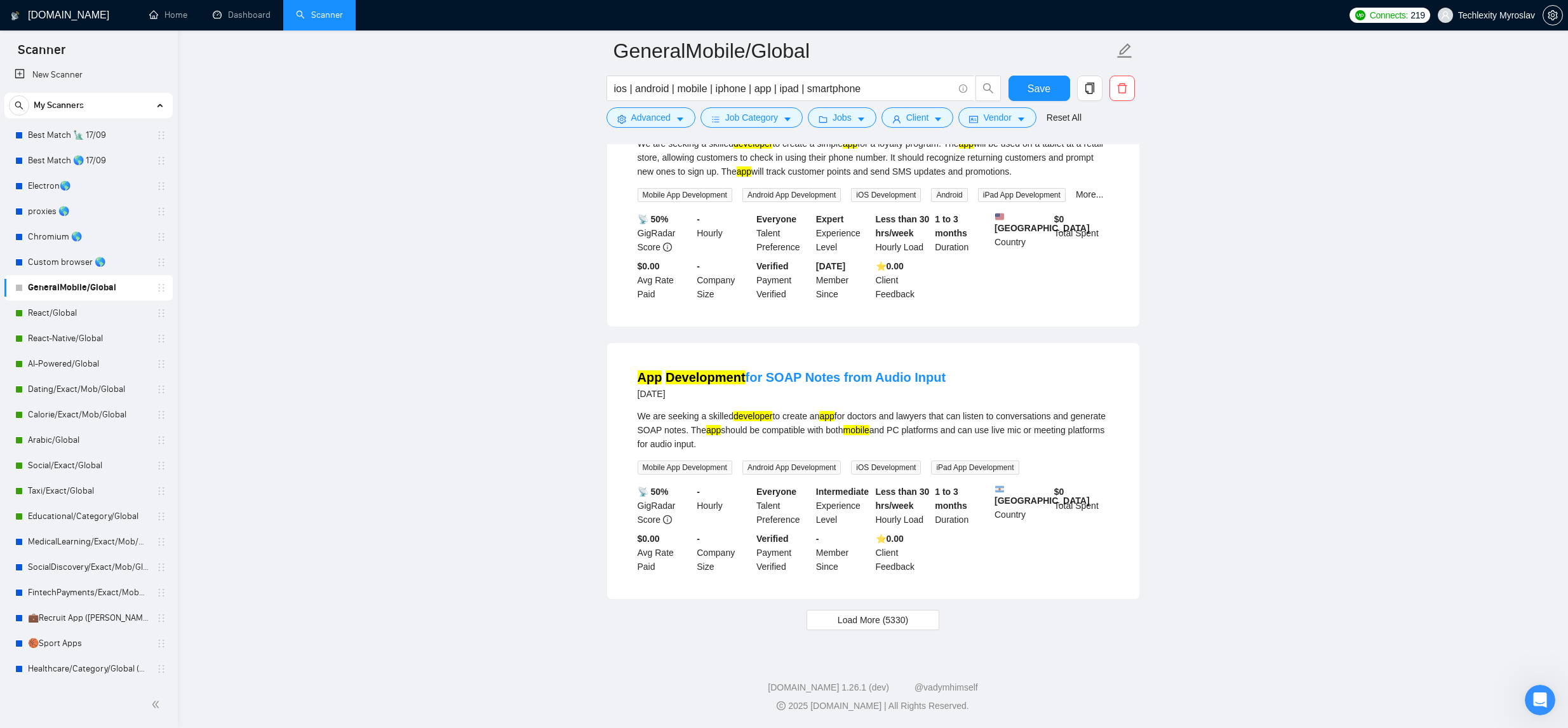
click at [907, 626] on span "Load More (5330)" at bounding box center [873, 620] width 71 height 14
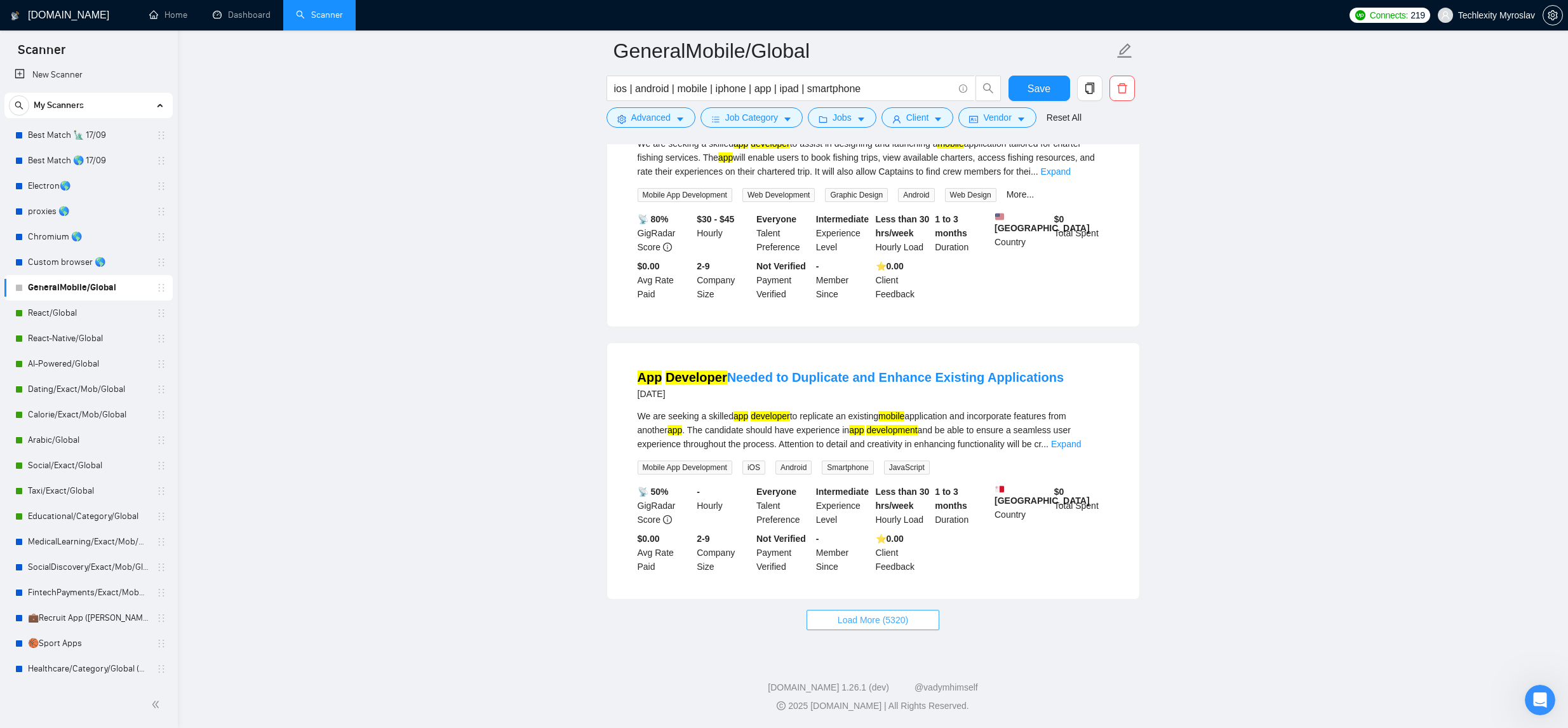
scroll to position [7997, 0]
drag, startPoint x: 862, startPoint y: 625, endPoint x: 885, endPoint y: 616, distance: 24.7
click at [861, 625] on span "Load More (5320)" at bounding box center [873, 620] width 71 height 14
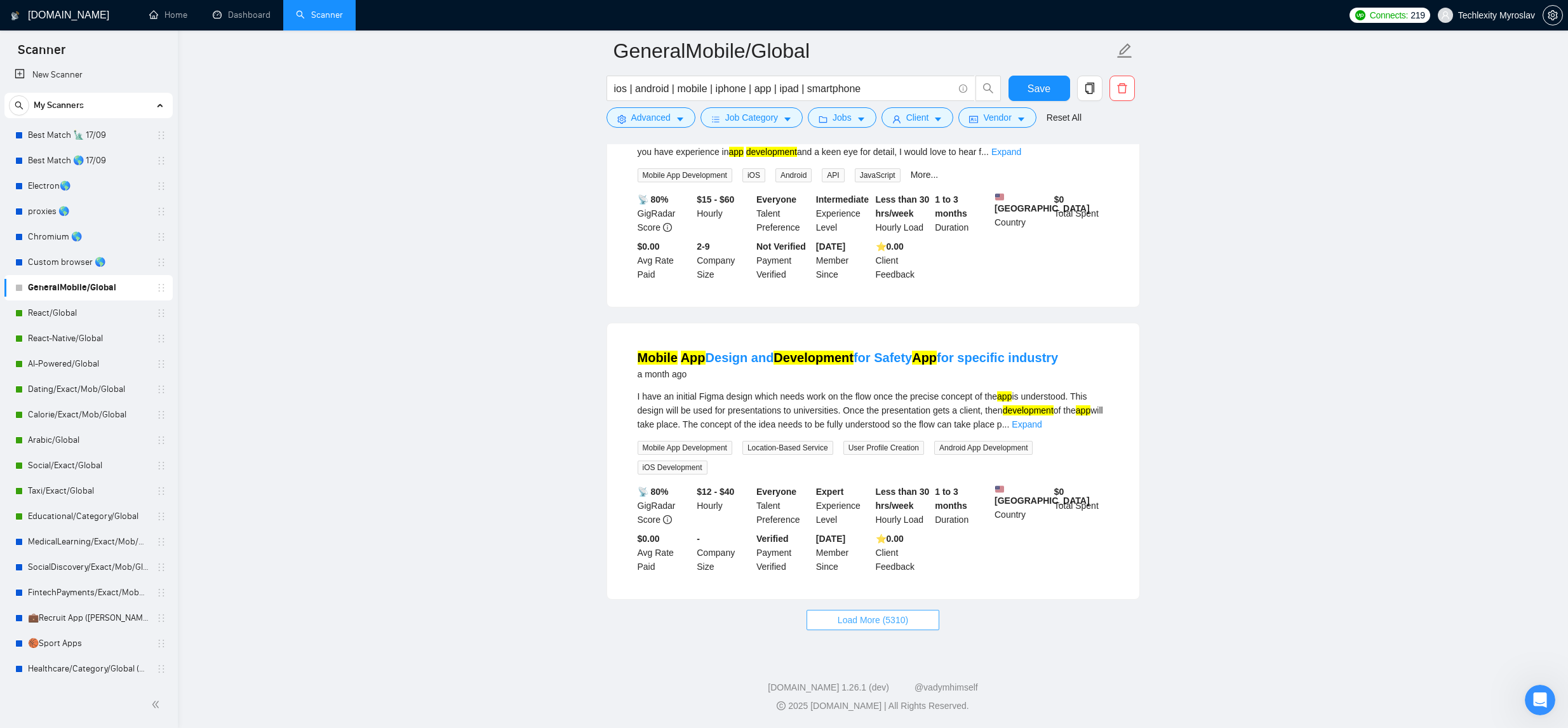
scroll to position [10763, 0]
drag, startPoint x: 866, startPoint y: 611, endPoint x: 1213, endPoint y: 485, distance: 369.2
click at [866, 611] on button "Load More (5310)" at bounding box center [873, 620] width 133 height 20
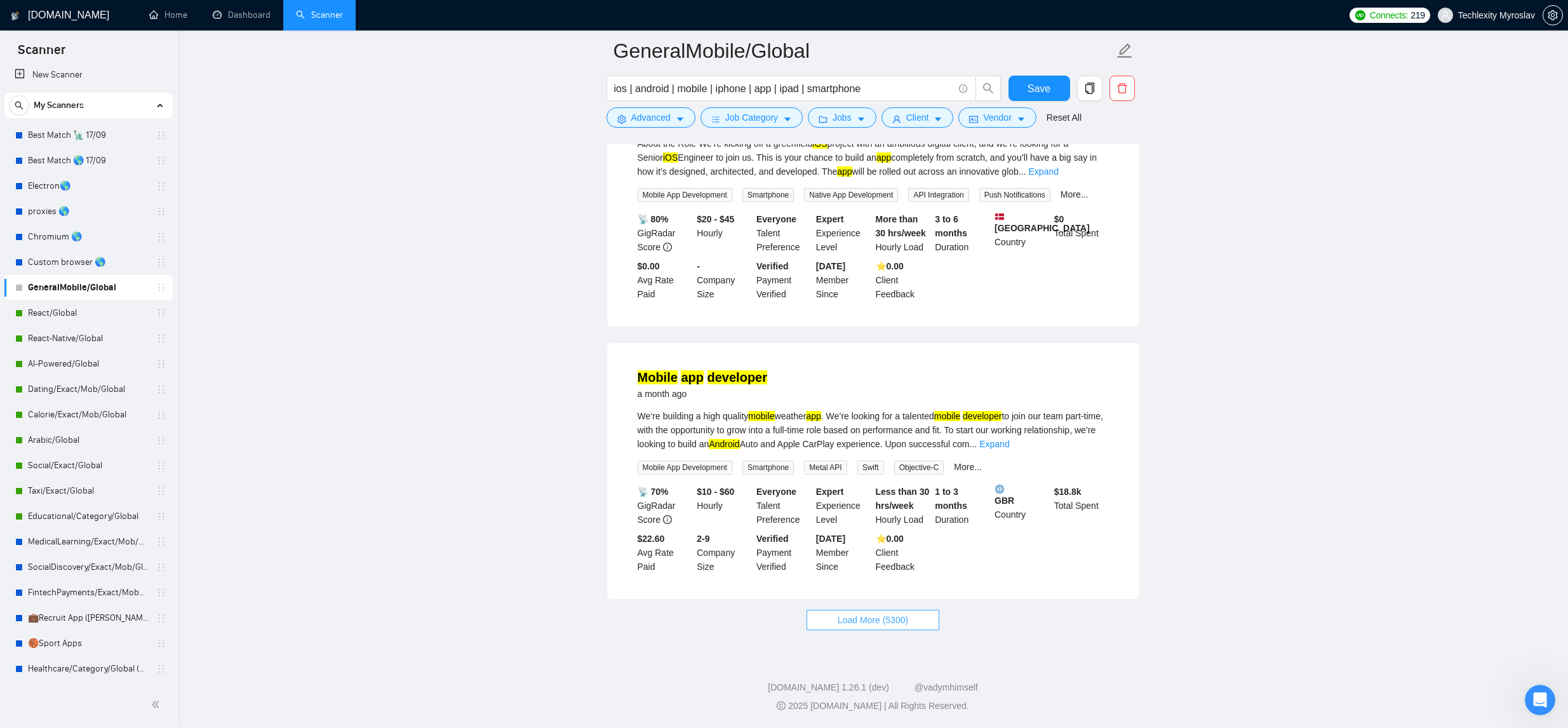
scroll to position [13587, 0]
click at [919, 615] on button "Load More (5300)" at bounding box center [873, 620] width 133 height 20
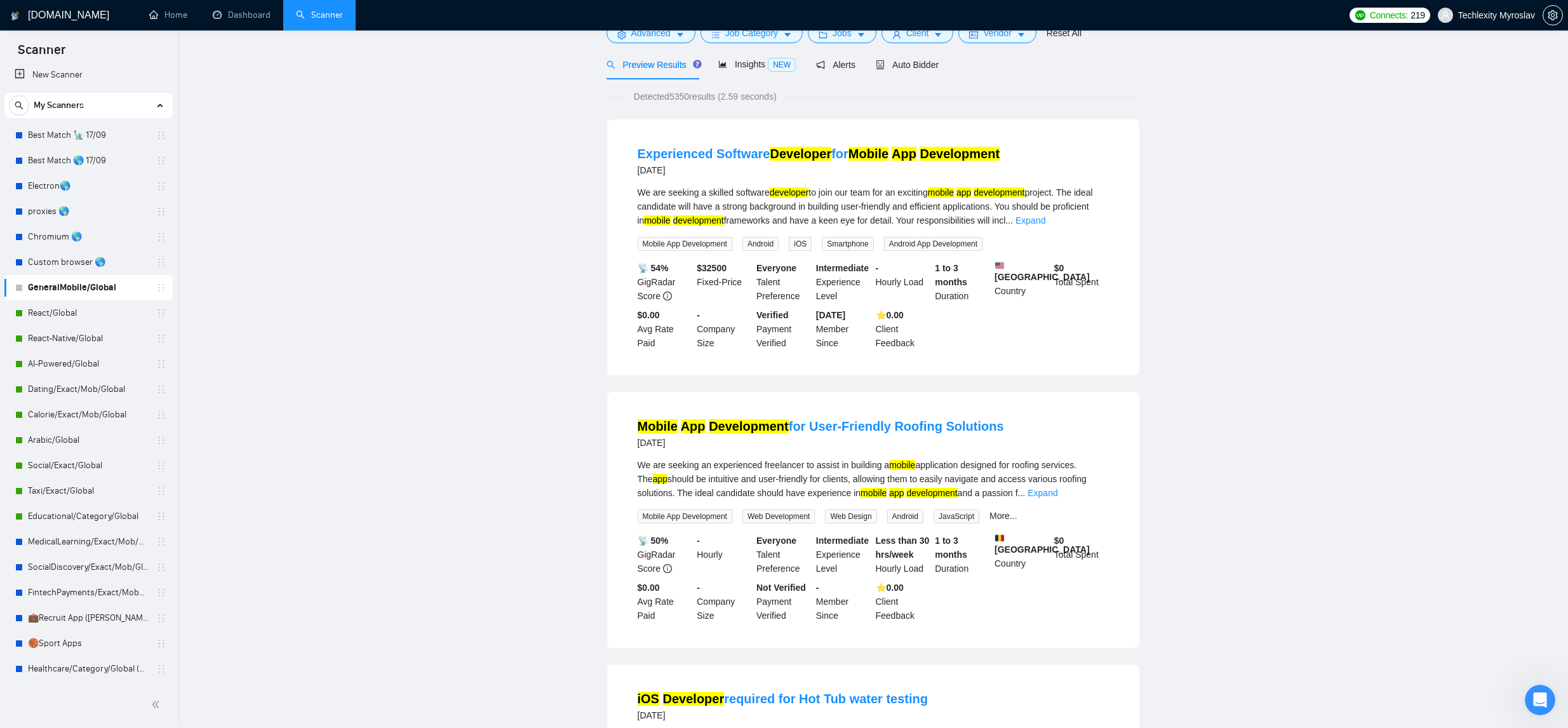
scroll to position [0, 0]
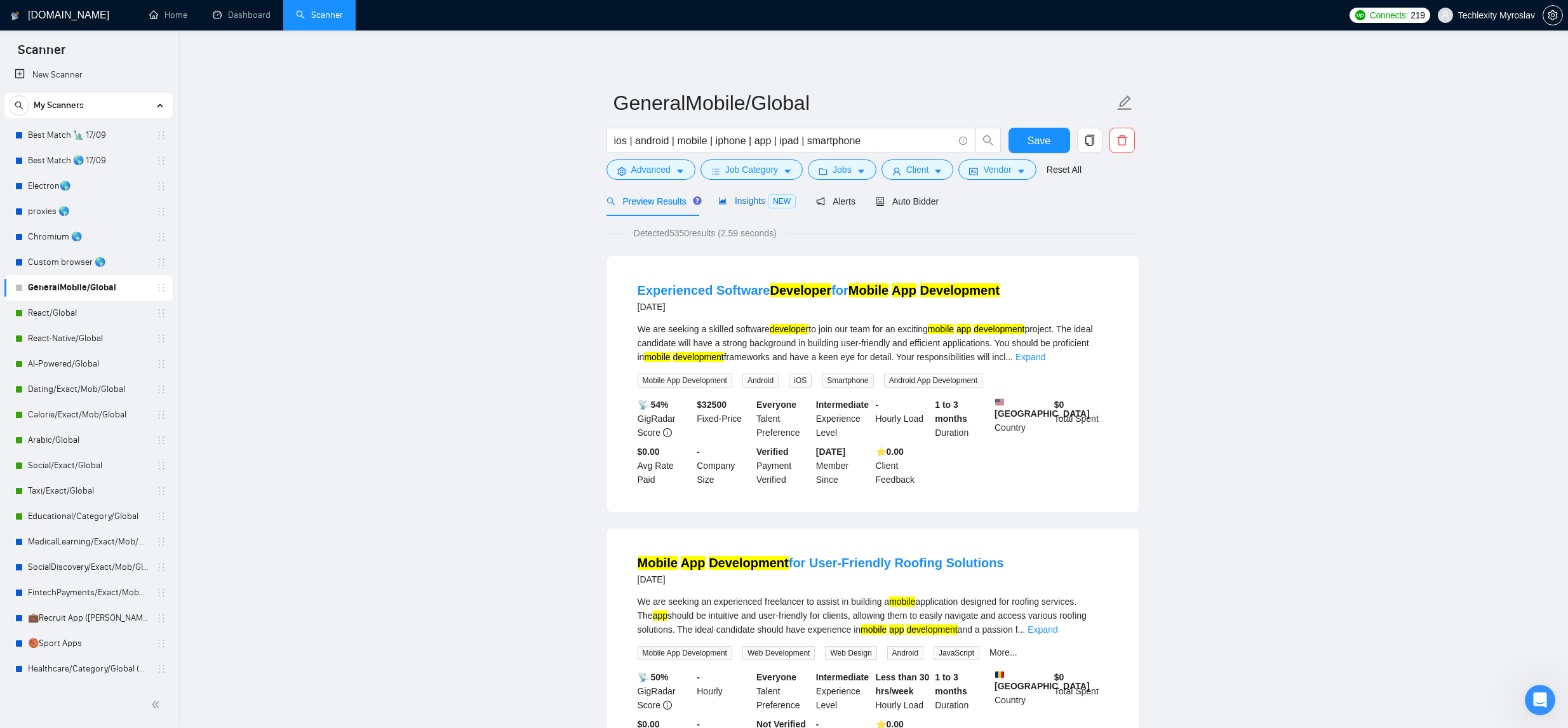
click at [738, 205] on span "Insights NEW" at bounding box center [757, 201] width 77 height 10
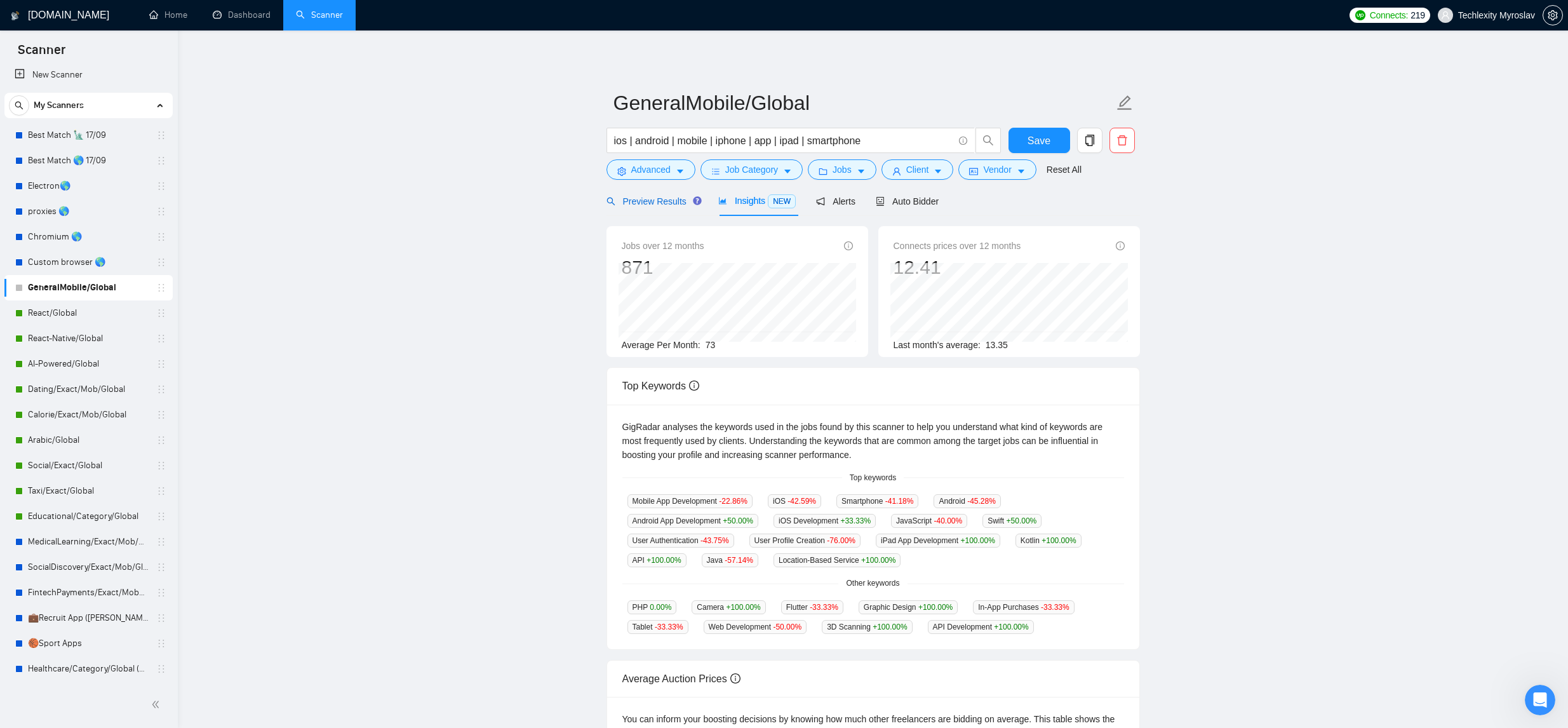
click at [653, 200] on span "Preview Results" at bounding box center [652, 201] width 92 height 10
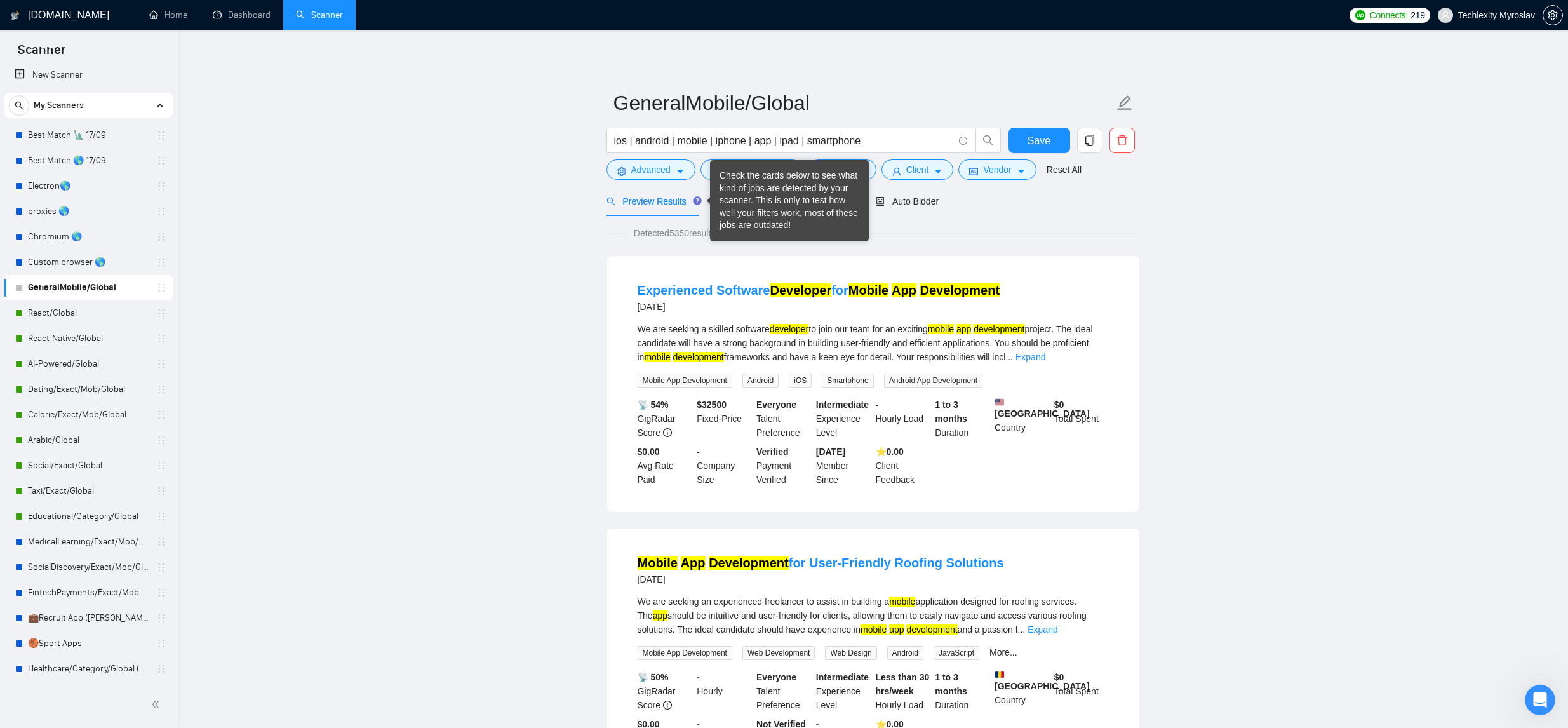
click at [710, 206] on div "Check the cards below to see what kind of jobs are detected by your scanner. Th…" at bounding box center [789, 201] width 159 height 81
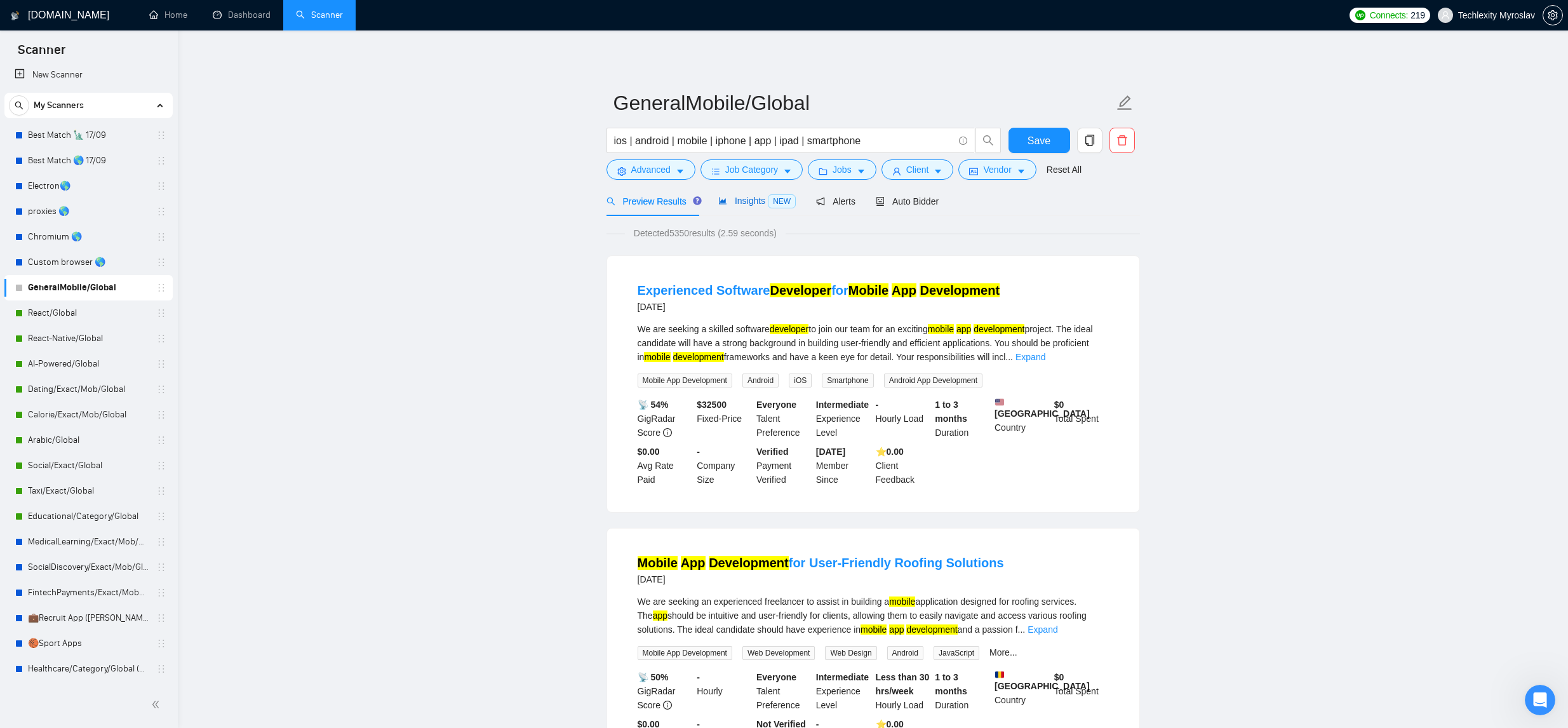
click at [742, 199] on span "Insights NEW" at bounding box center [757, 201] width 77 height 10
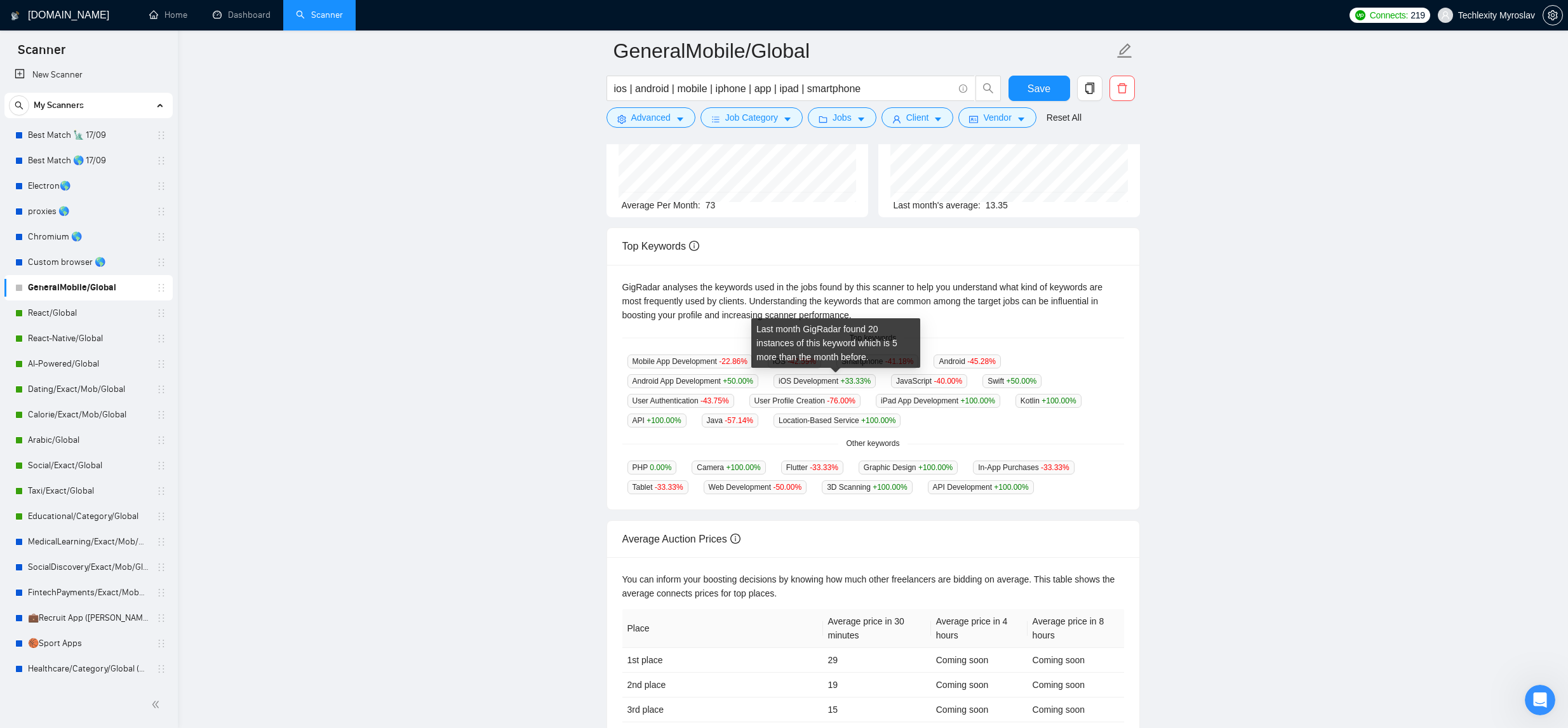
scroll to position [153, 0]
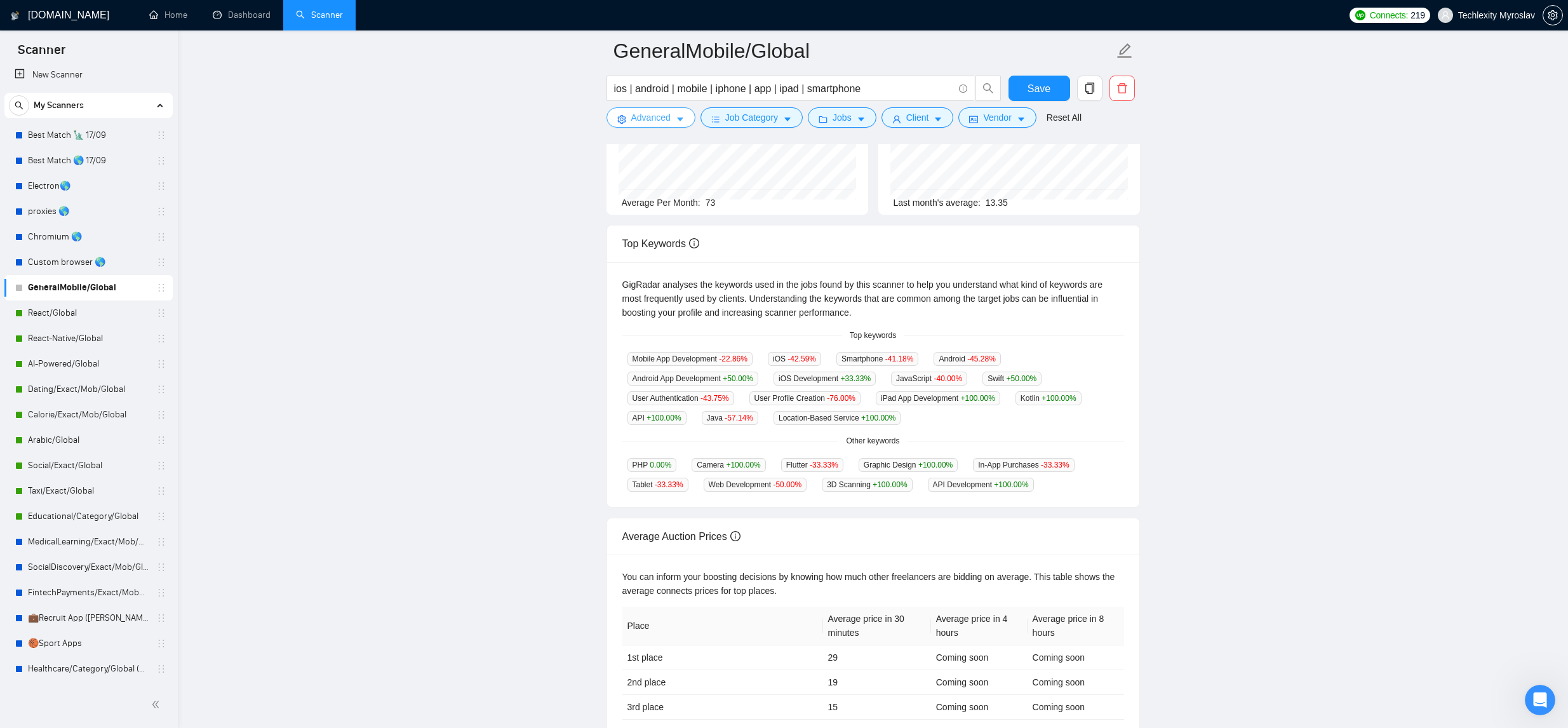
click at [658, 119] on span "Advanced" at bounding box center [651, 117] width 39 height 14
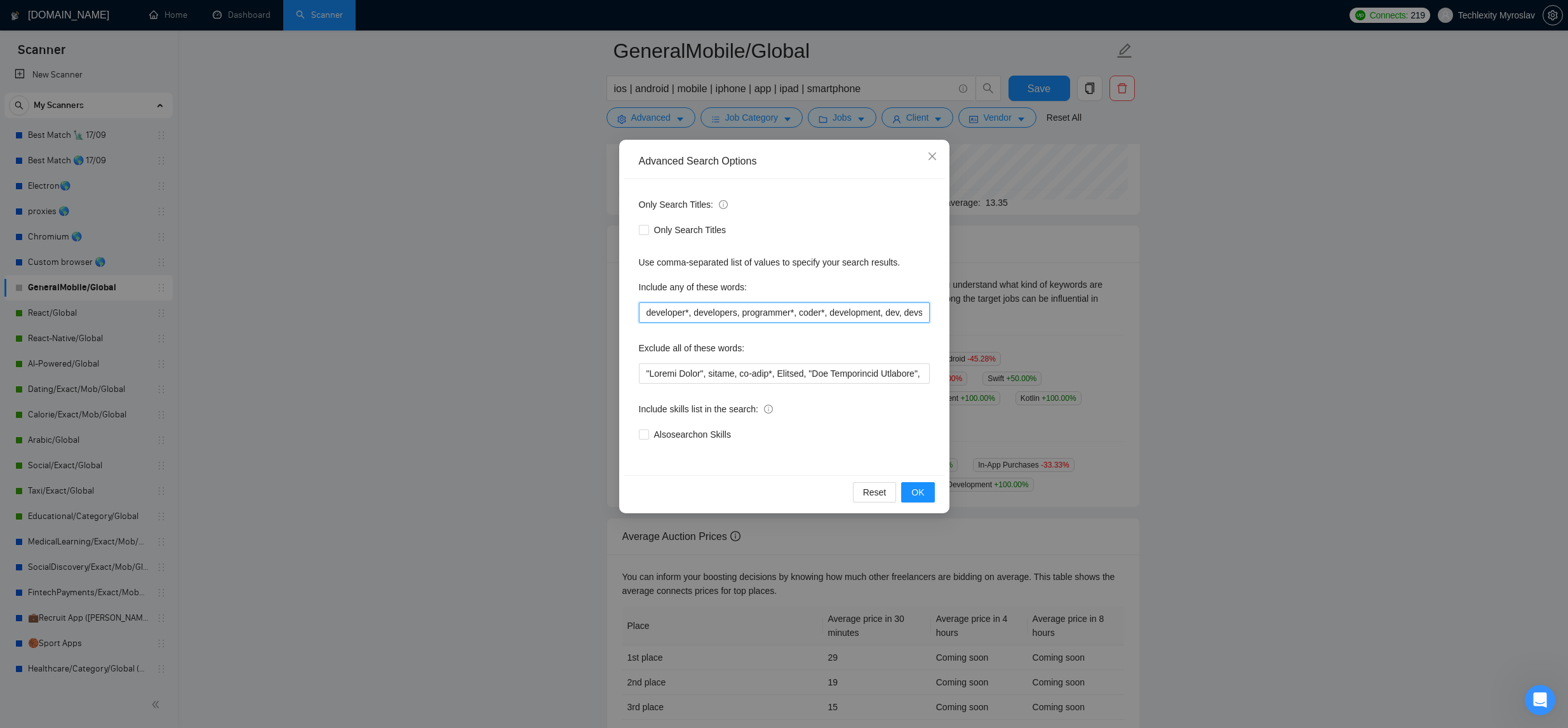
scroll to position [0, 10]
drag, startPoint x: 722, startPoint y: 317, endPoint x: 1019, endPoint y: 307, distance: 297.2
click at [1020, 306] on div "Advanced Search Options Only Search Titles: Only Search Titles Use comma-separa…" at bounding box center [784, 364] width 1568 height 728
click at [930, 158] on icon "close" at bounding box center [931, 156] width 7 height 7
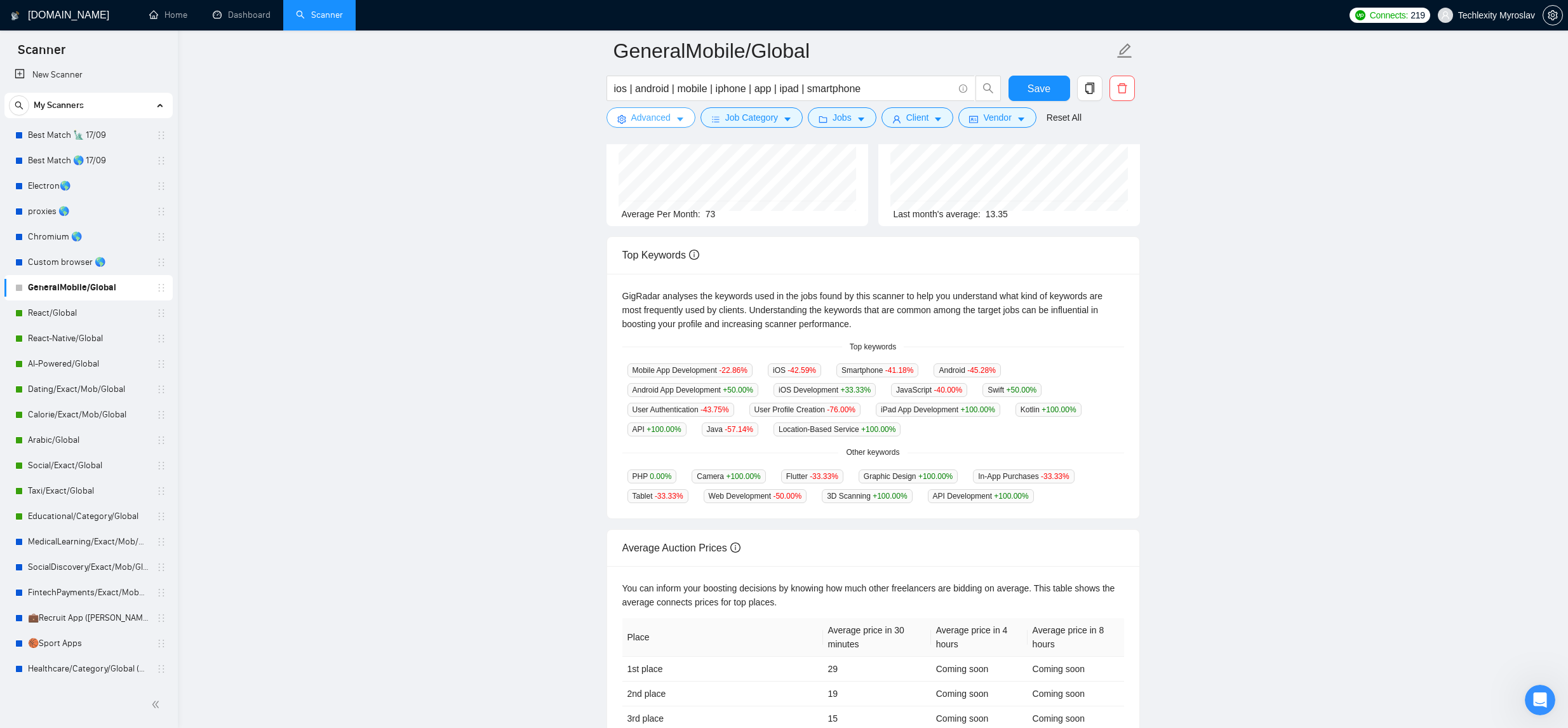
scroll to position [142, 0]
click at [674, 123] on button "Advanced" at bounding box center [651, 117] width 89 height 20
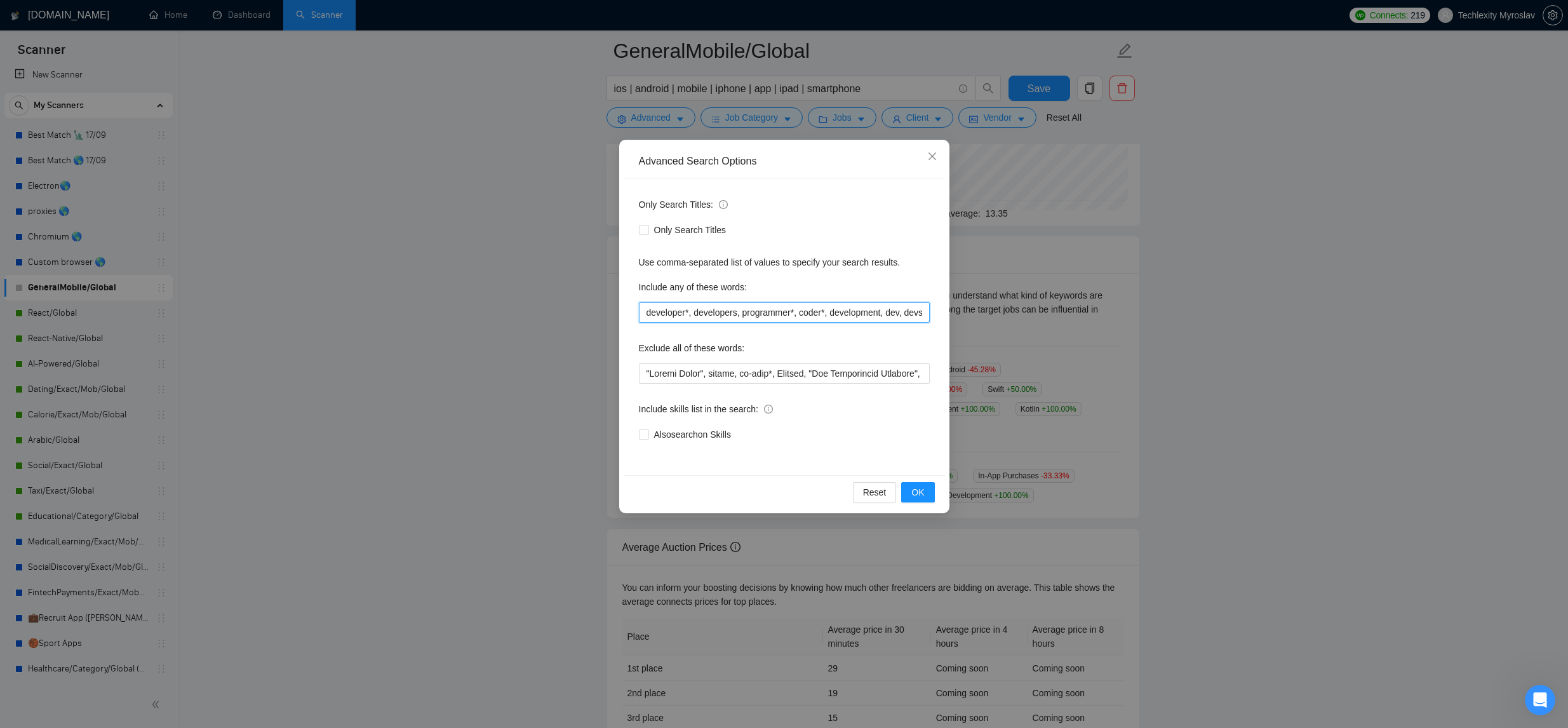
drag, startPoint x: 766, startPoint y: 314, endPoint x: 950, endPoint y: 270, distance: 189.2
click at [959, 300] on div "Advanced Search Options Only Search Titles: Only Search Titles Use comma-separa…" at bounding box center [784, 364] width 1568 height 728
click at [931, 154] on icon "close" at bounding box center [932, 156] width 10 height 10
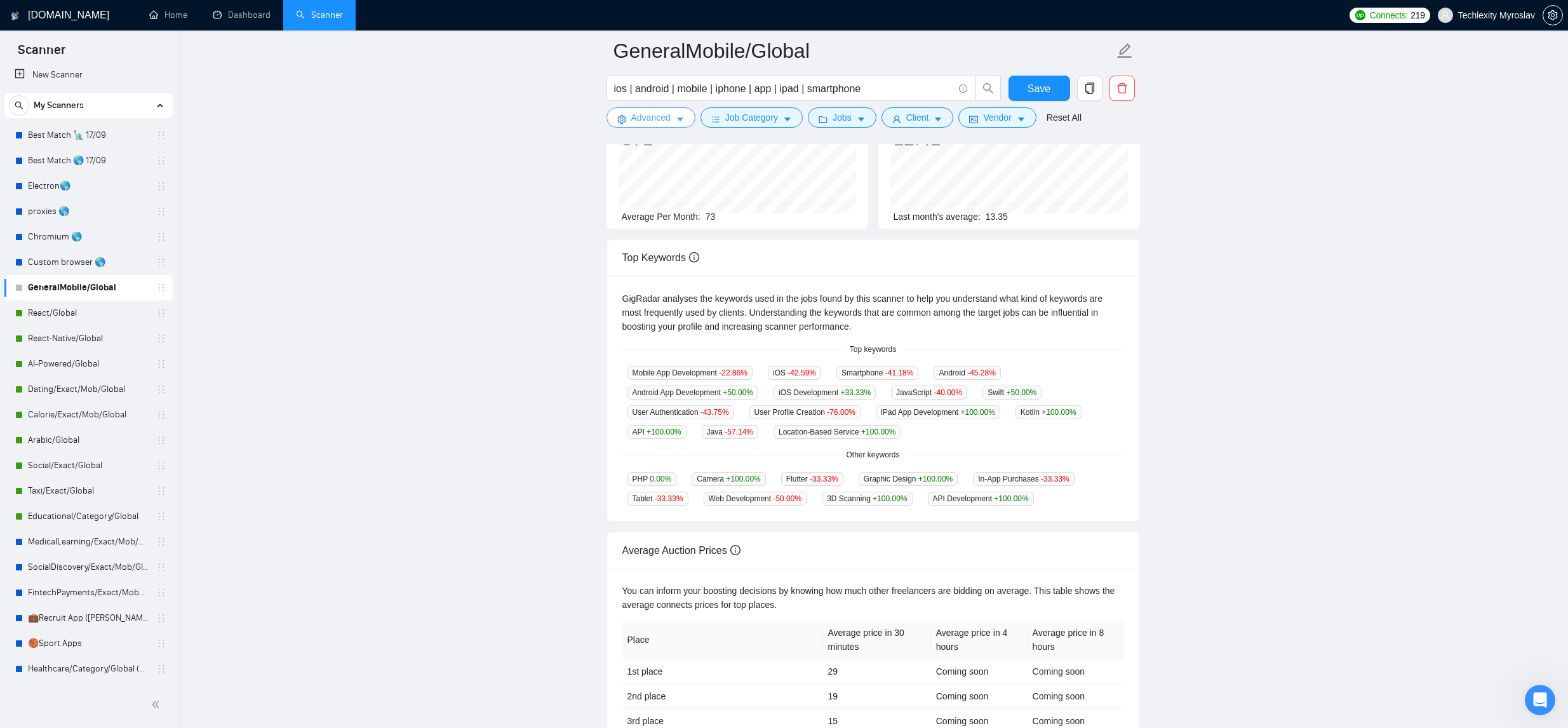
scroll to position [138, 0]
click at [670, 118] on span "Advanced" at bounding box center [651, 117] width 39 height 14
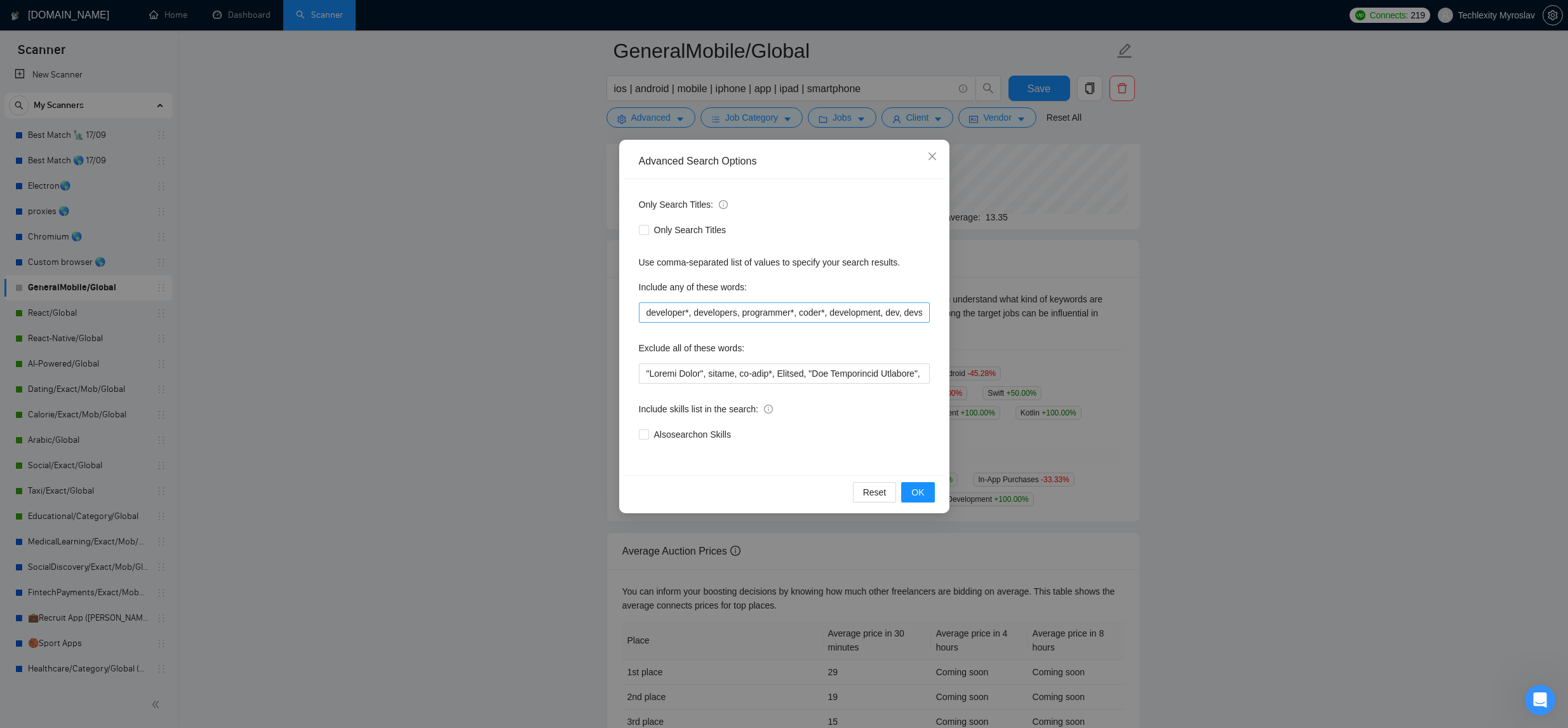
scroll to position [0, 1]
drag, startPoint x: 757, startPoint y: 312, endPoint x: 980, endPoint y: 317, distance: 223.1
click at [1003, 318] on div "Advanced Search Options Only Search Titles: Only Search Titles Use comma-separa…" at bounding box center [784, 364] width 1568 height 728
drag, startPoint x: 883, startPoint y: 312, endPoint x: 996, endPoint y: 316, distance: 113.1
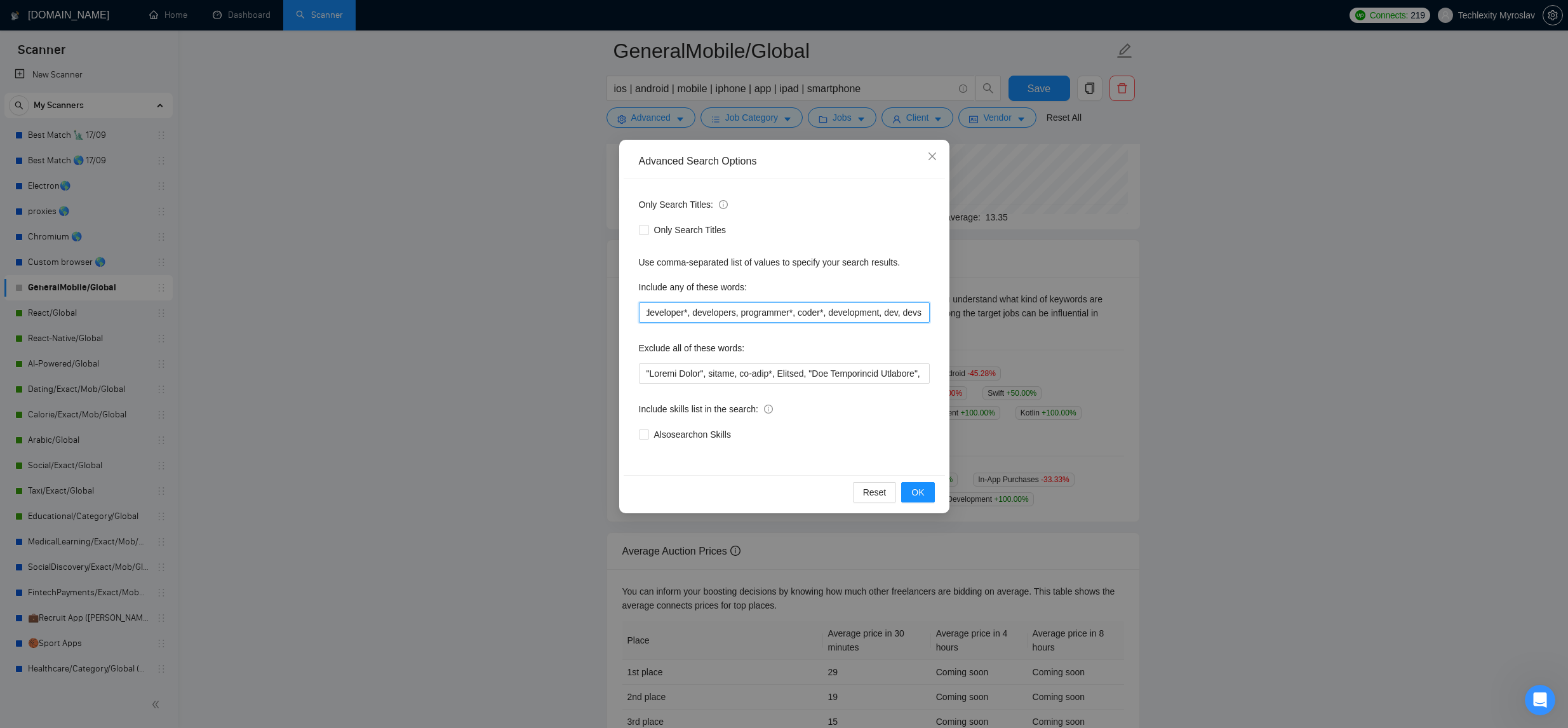
click at [1013, 319] on div "Advanced Search Options Only Search Titles: Only Search Titles Use comma-separa…" at bounding box center [784, 364] width 1568 height 728
click at [928, 155] on icon "close" at bounding box center [932, 156] width 10 height 10
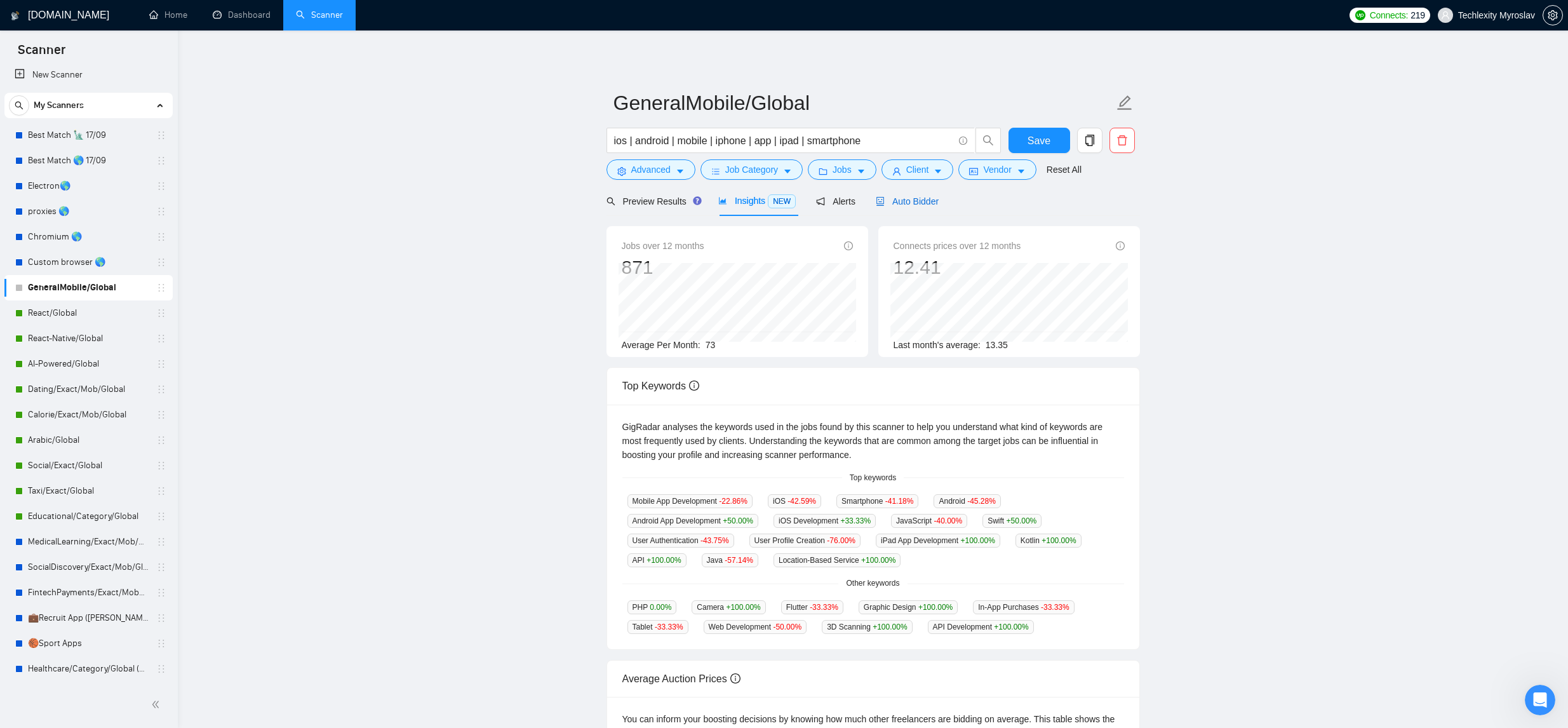
click at [895, 204] on span "Auto Bidder" at bounding box center [907, 201] width 63 height 10
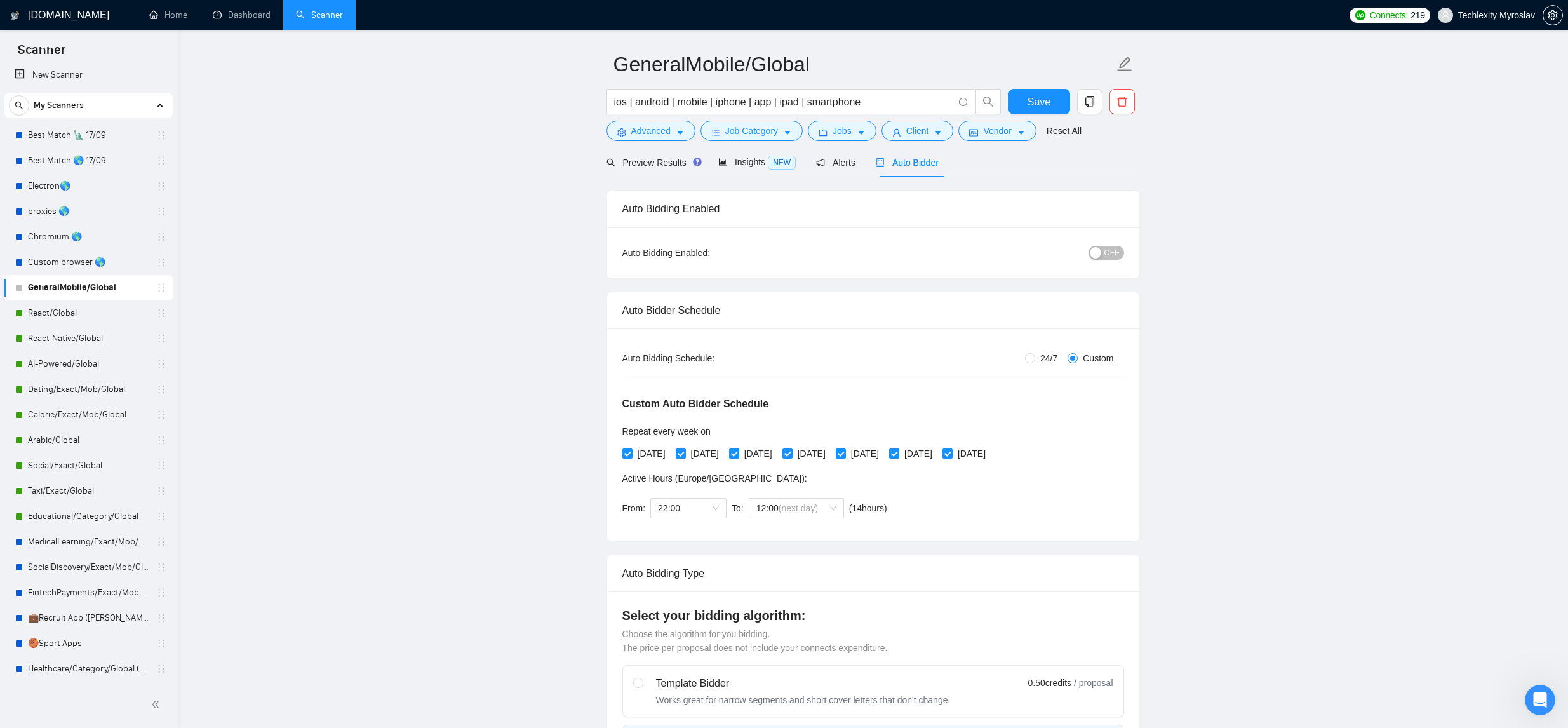
scroll to position [44, 0]
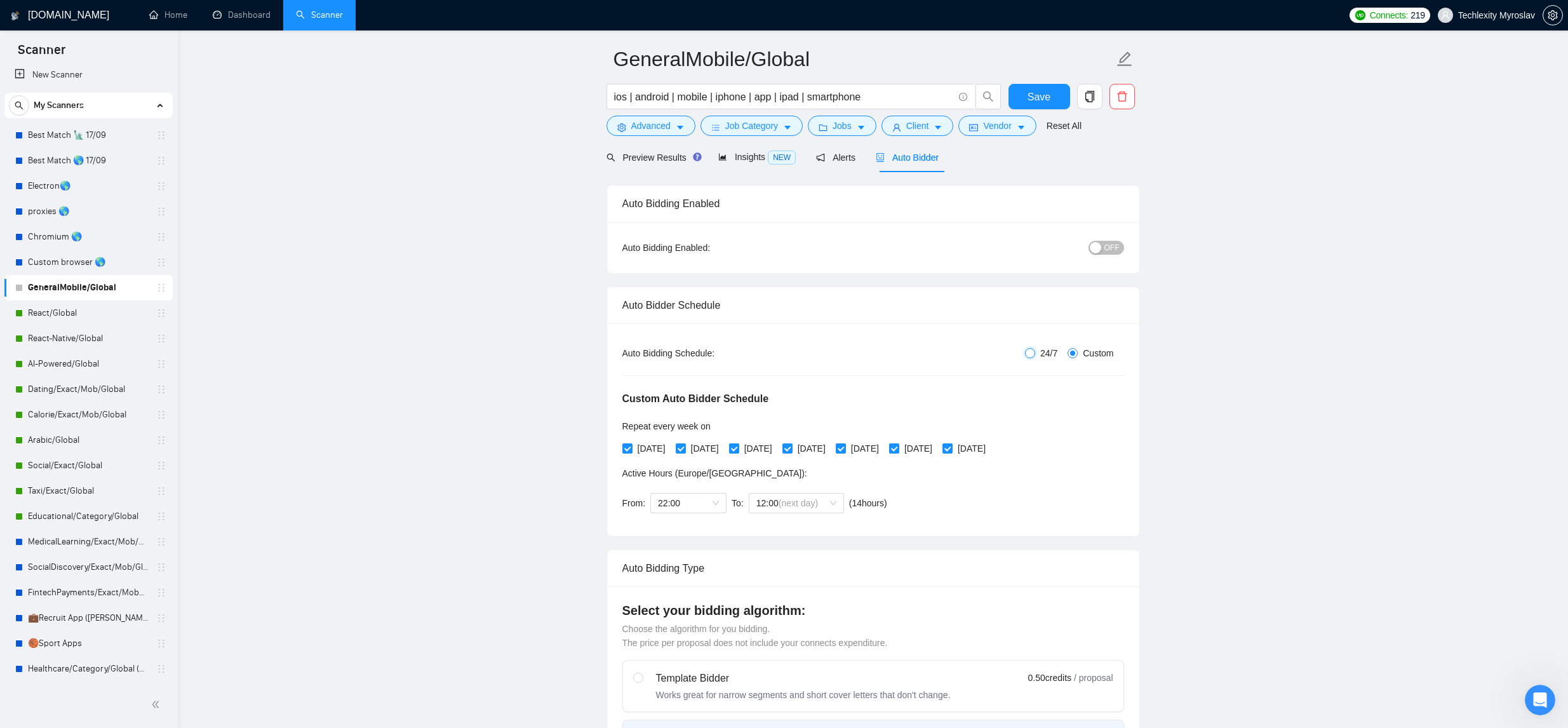
click at [1025, 350] on input "24/7" at bounding box center [1030, 352] width 10 height 10
radio input "true"
radio input "false"
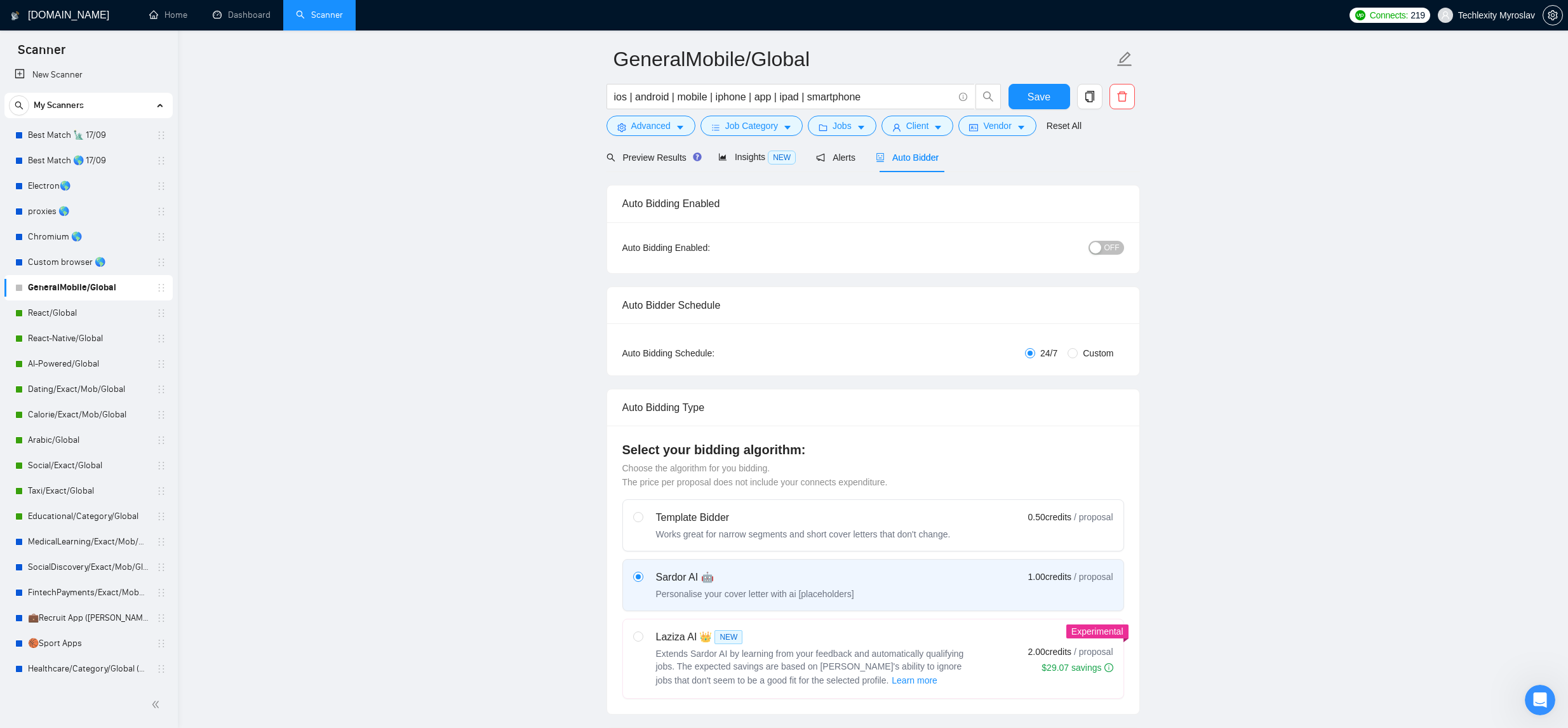
click at [1104, 250] on span "OFF" at bounding box center [1112, 247] width 15 height 14
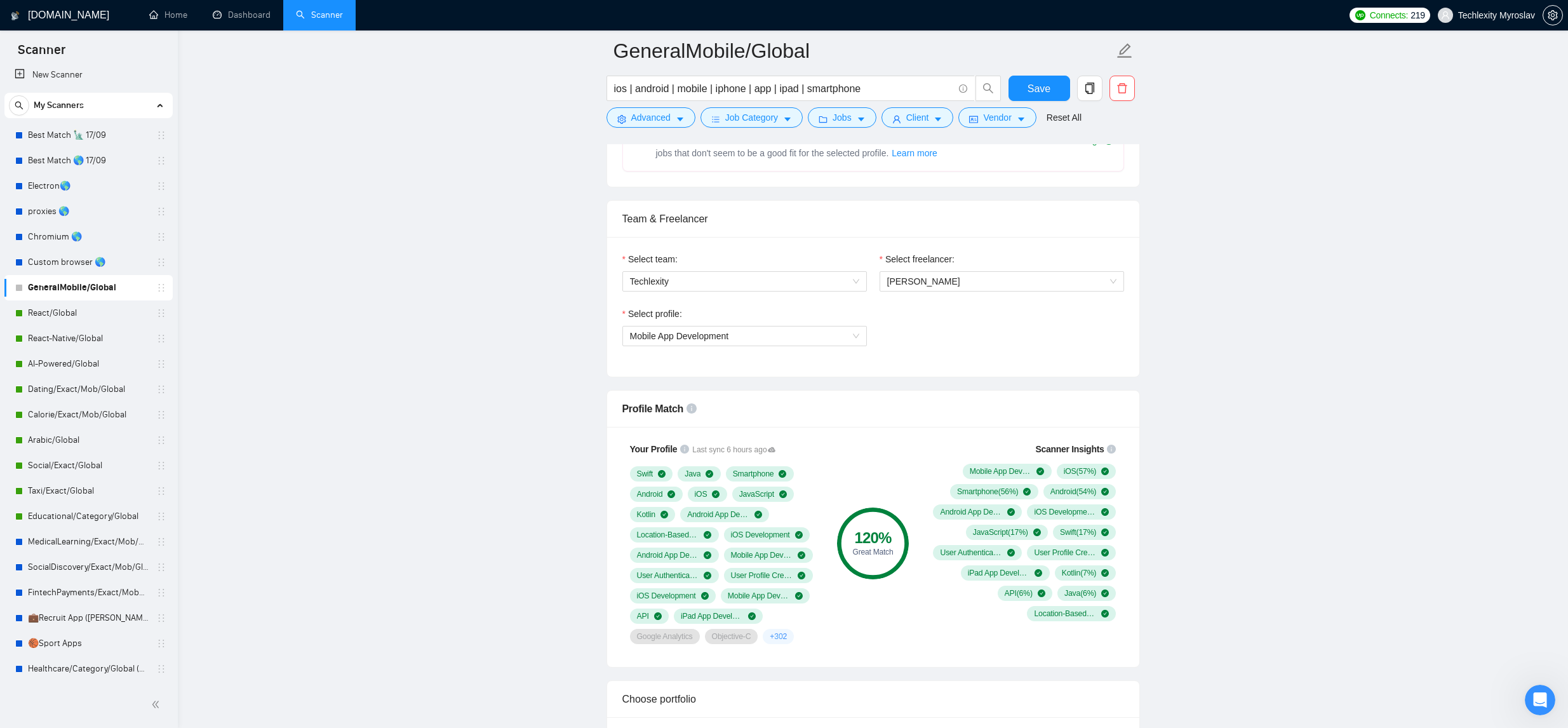
scroll to position [651, 0]
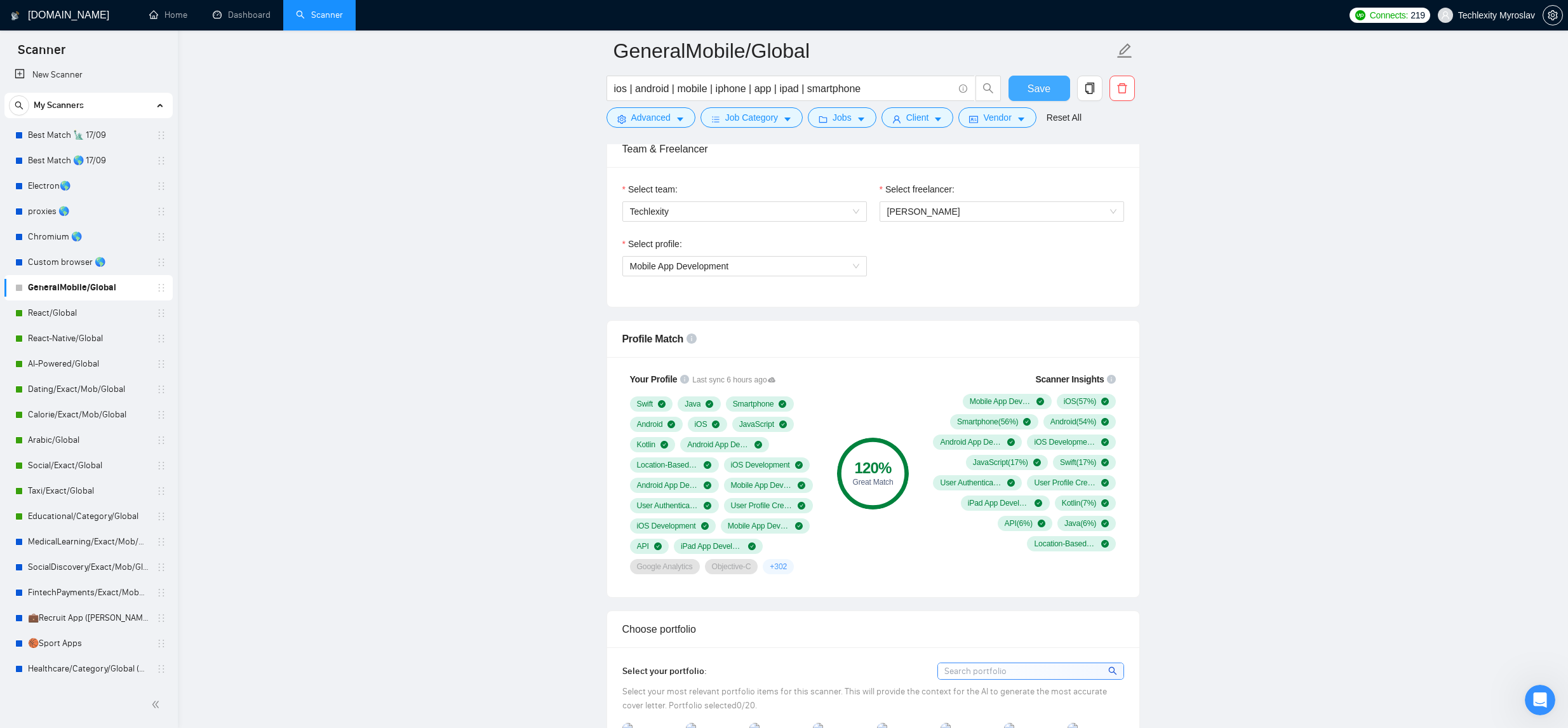
click at [1047, 87] on span "Save" at bounding box center [1039, 88] width 23 height 16
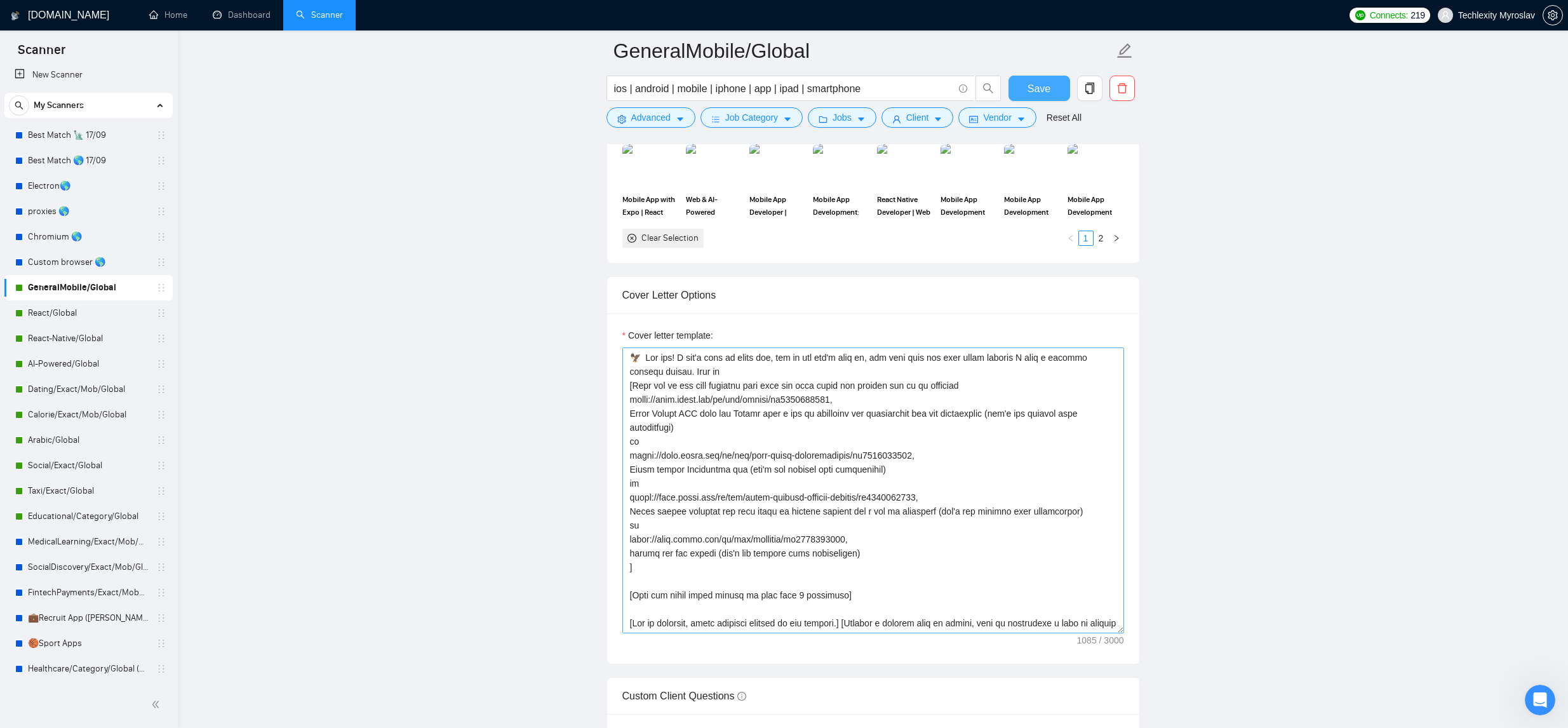
scroll to position [56, 0]
click at [98, 364] on link "AI-Powered/Global" at bounding box center [88, 363] width 121 height 25
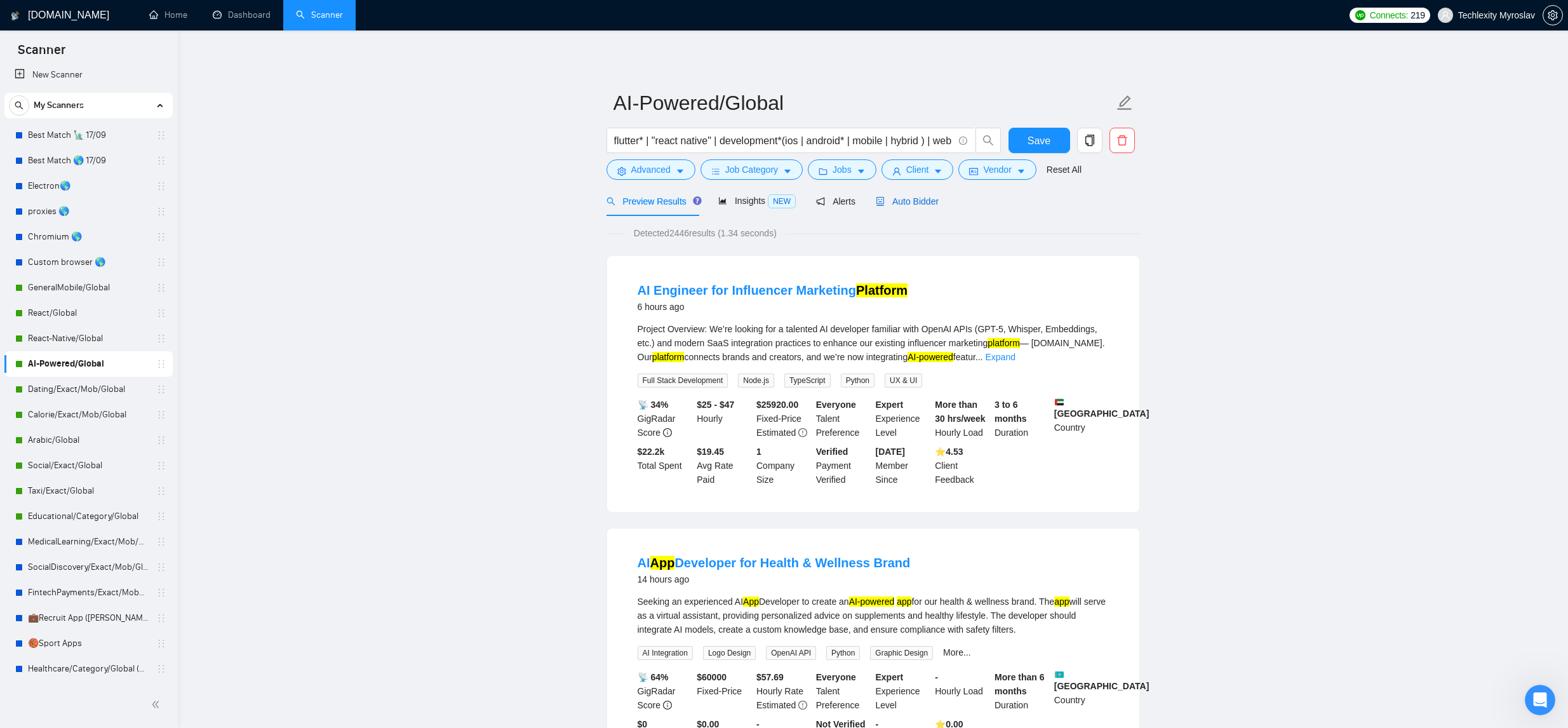
click at [908, 201] on span "Auto Bidder" at bounding box center [907, 201] width 63 height 10
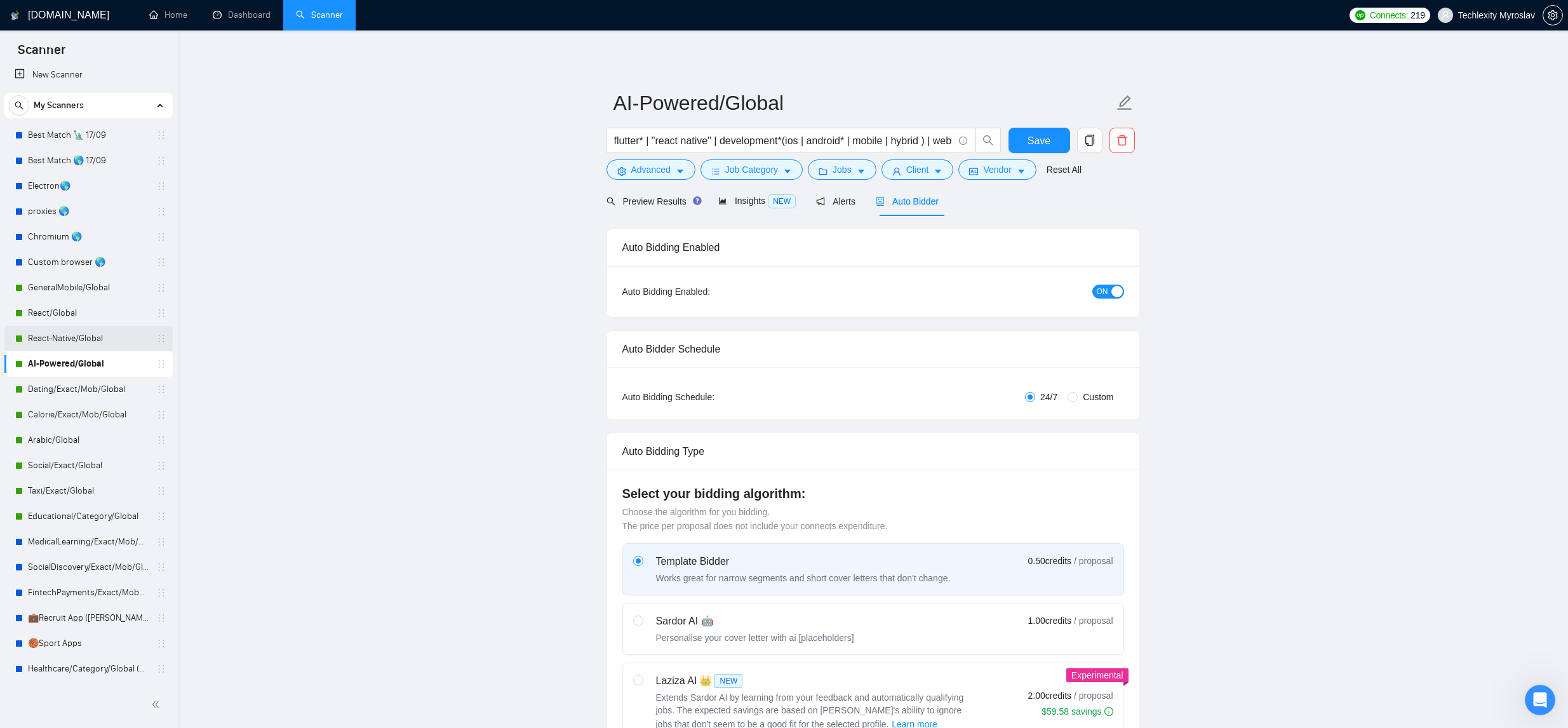
click at [96, 345] on link "React-Native/Global" at bounding box center [88, 338] width 121 height 25
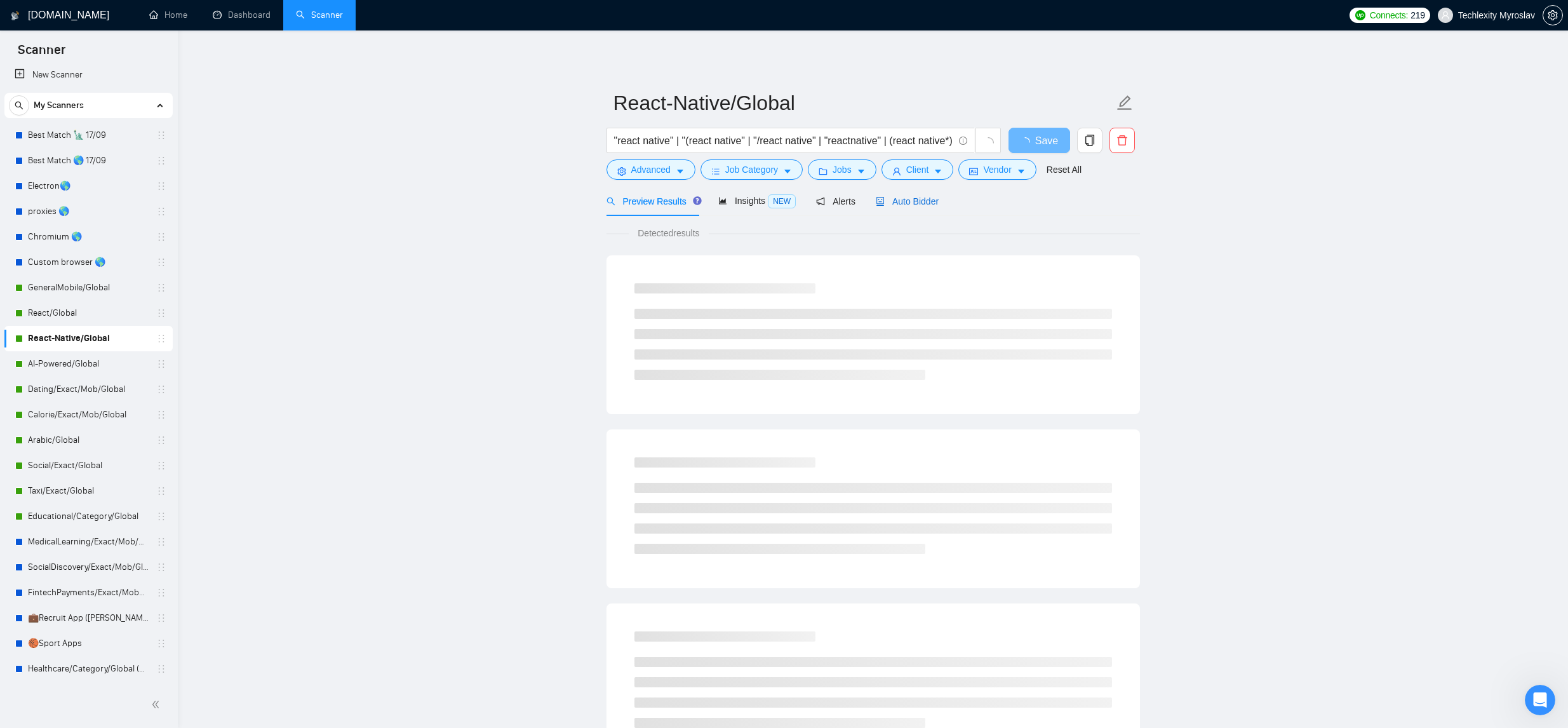
click at [879, 206] on div "Auto Bidder" at bounding box center [907, 201] width 63 height 14
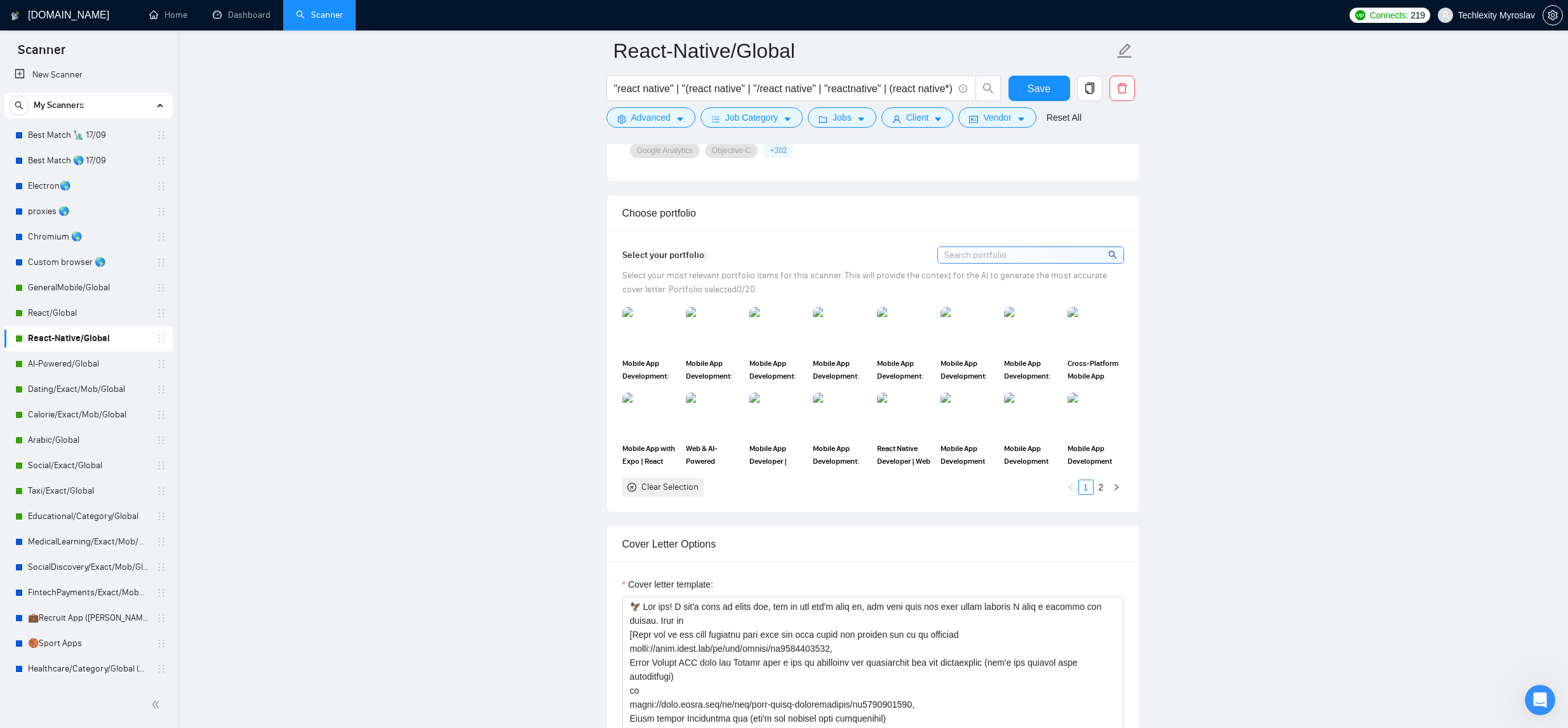
scroll to position [1256, 0]
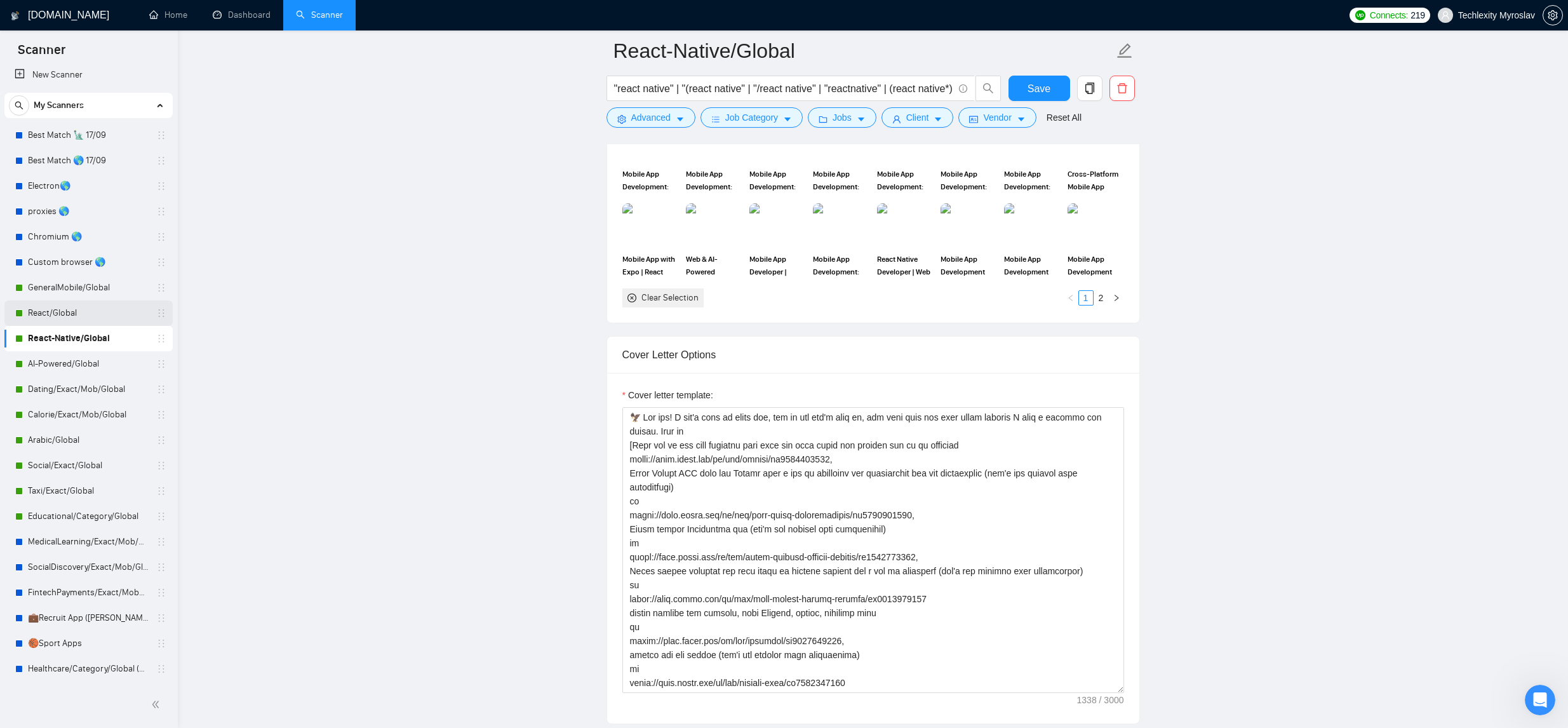
drag, startPoint x: 109, startPoint y: 315, endPoint x: 121, endPoint y: 312, distance: 12.4
click at [109, 315] on link "React/Global" at bounding box center [88, 312] width 121 height 25
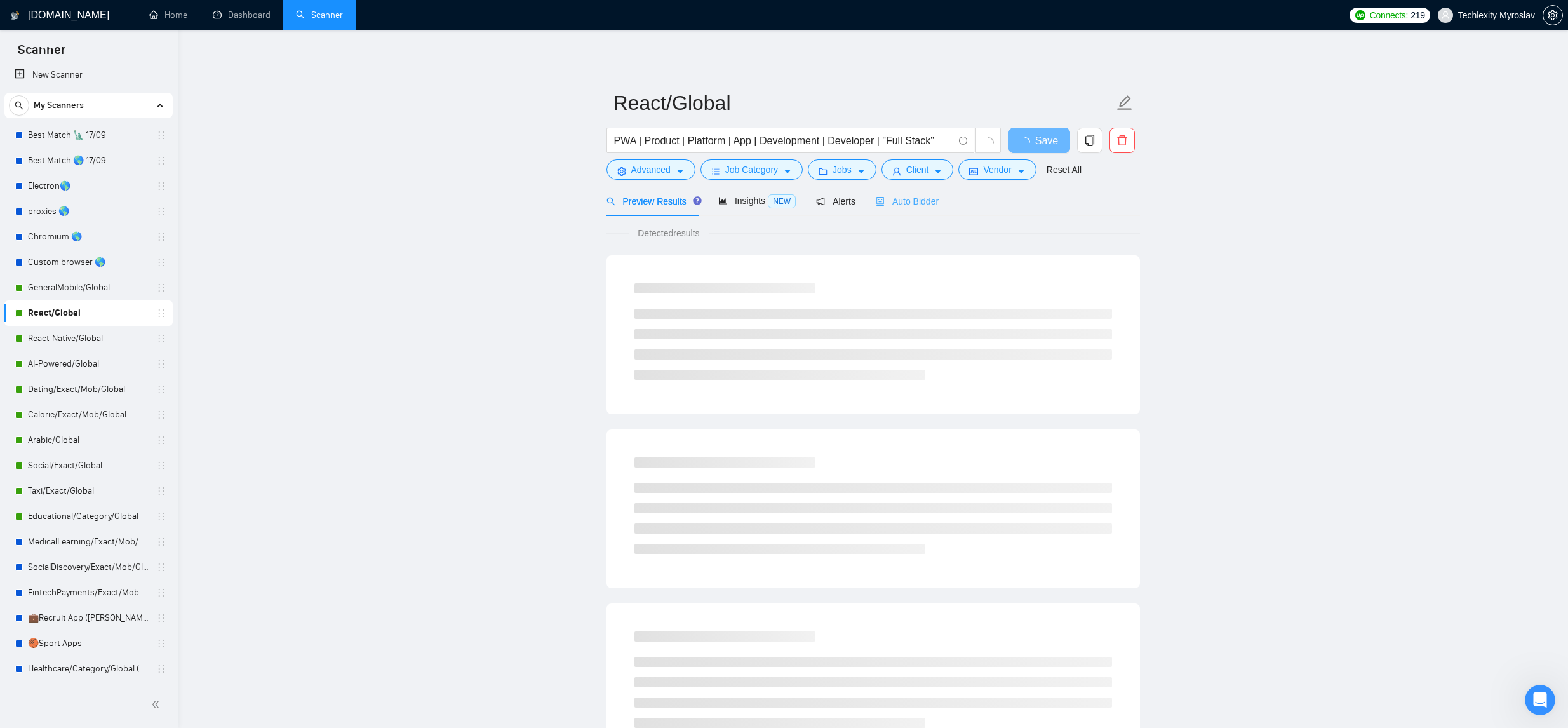
click at [904, 208] on div "Auto Bidder" at bounding box center [907, 201] width 63 height 30
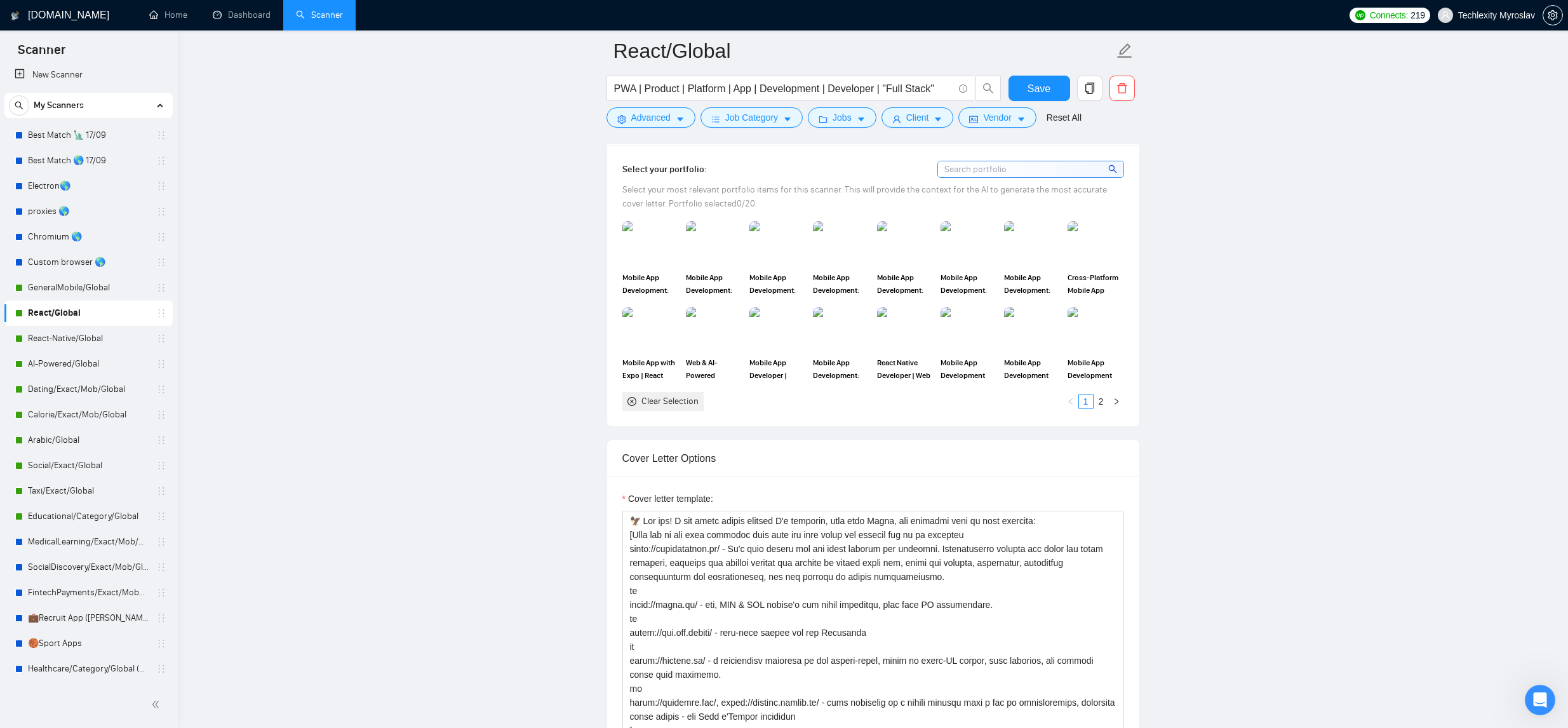
scroll to position [1221, 0]
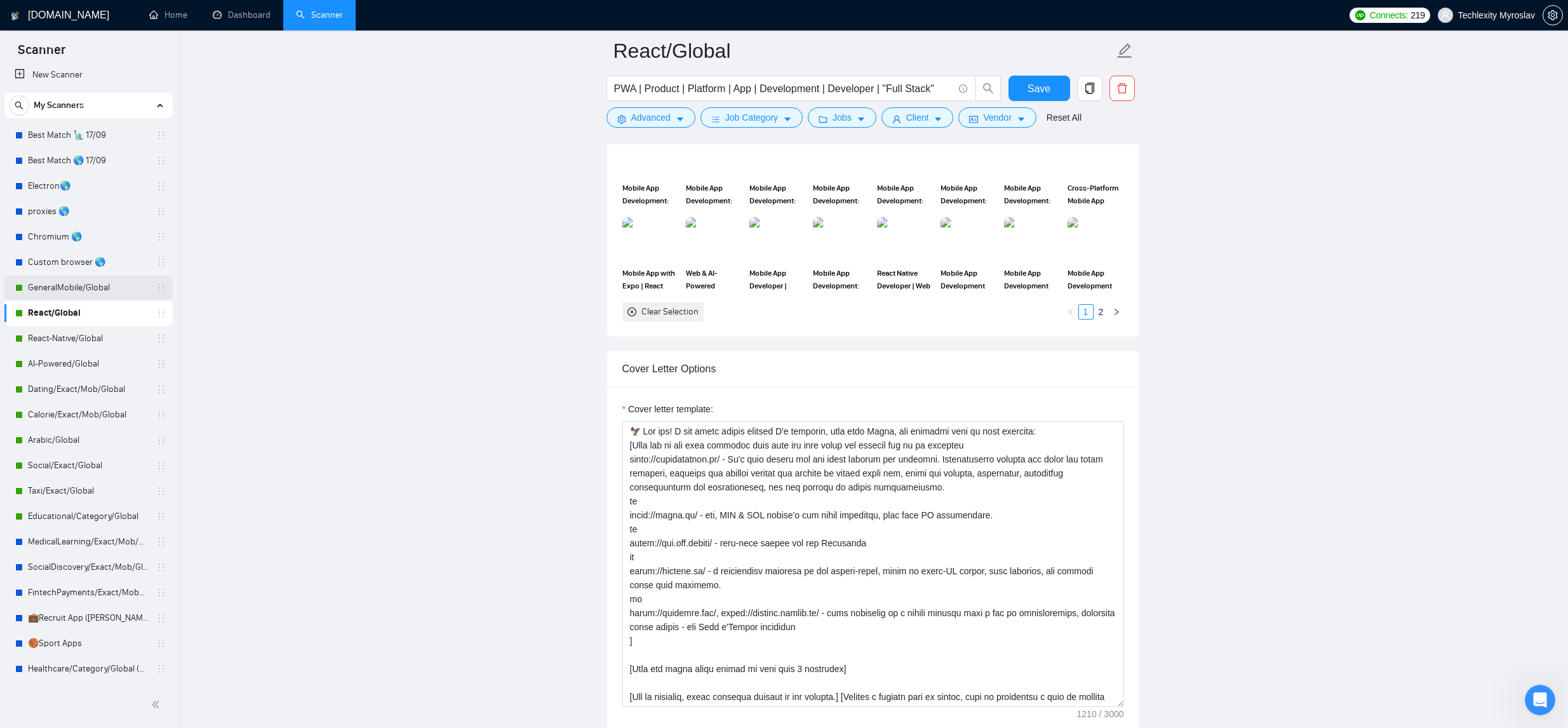
click at [124, 287] on link "GeneralMobile/Global" at bounding box center [88, 287] width 121 height 25
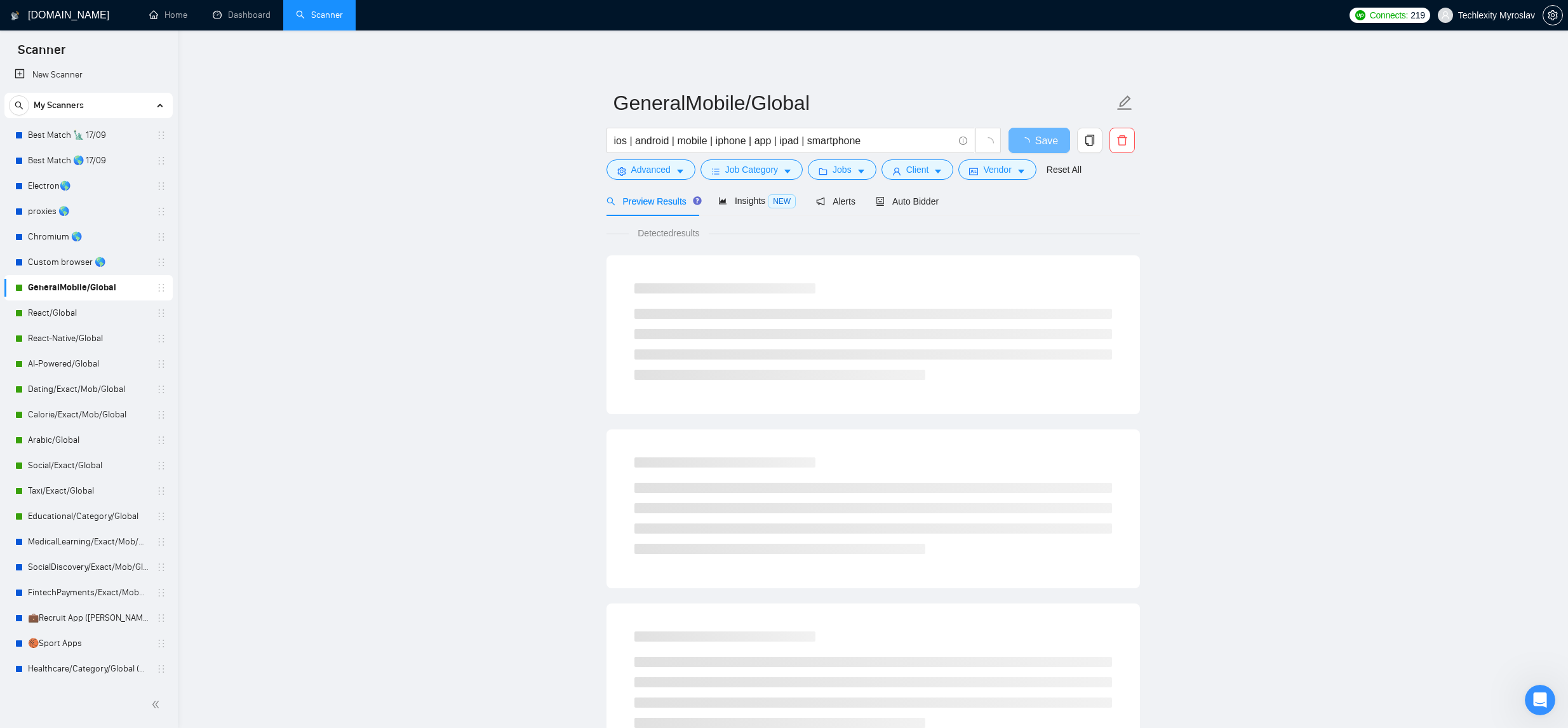
drag, startPoint x: 911, startPoint y: 211, endPoint x: 992, endPoint y: 222, distance: 81.7
click at [911, 211] on div "Auto Bidder" at bounding box center [907, 201] width 63 height 30
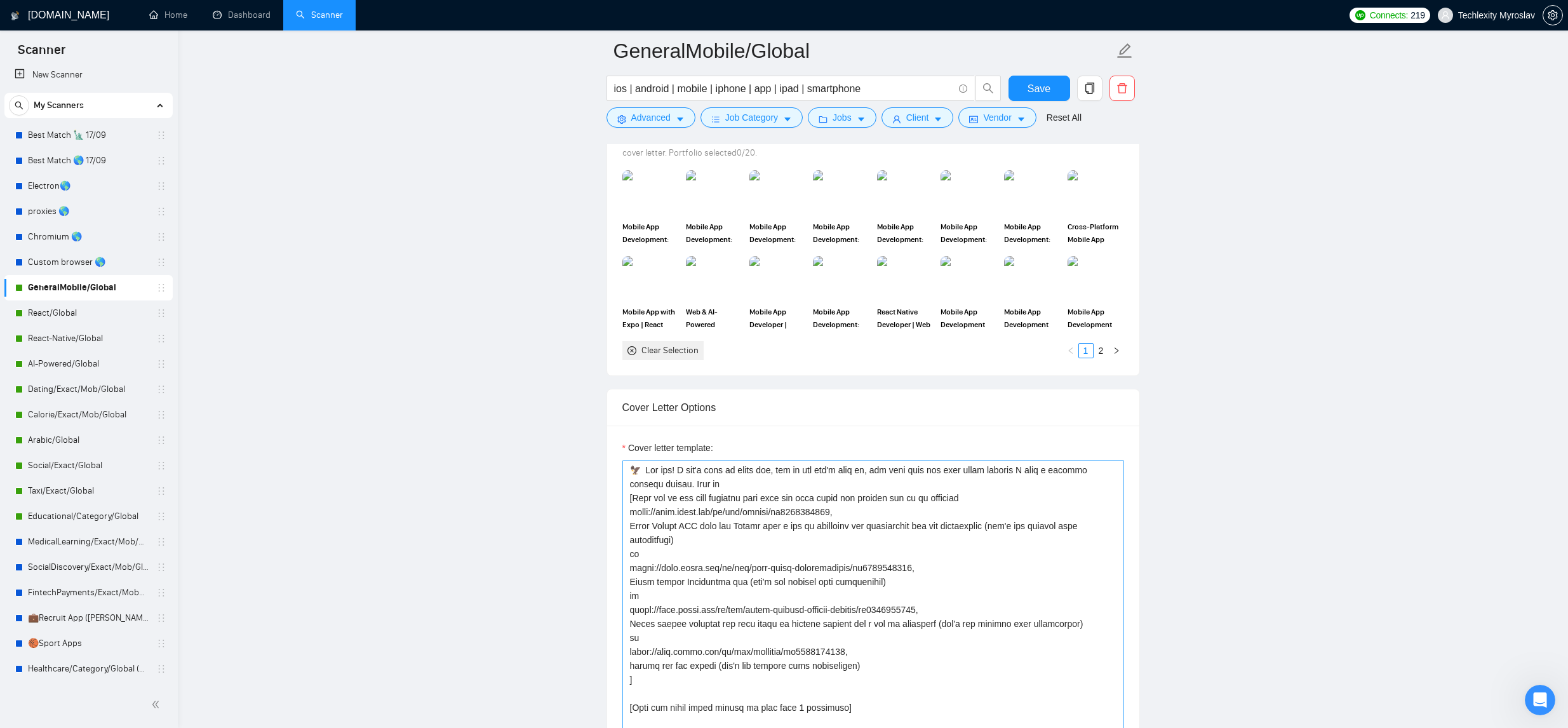
scroll to position [1210, 0]
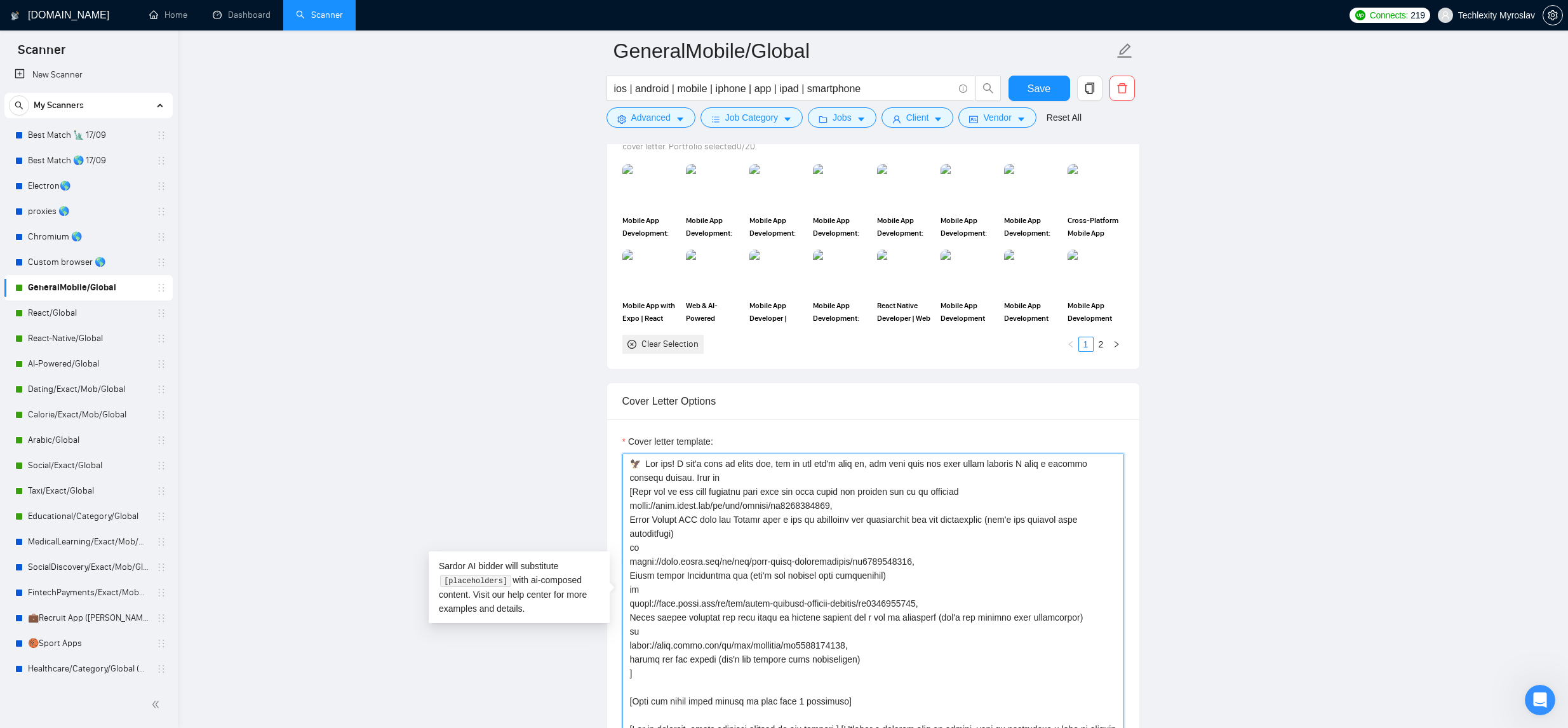
drag, startPoint x: 688, startPoint y: 479, endPoint x: 768, endPoint y: 468, distance: 80.8
click at [690, 468] on textarea "Cover letter template:" at bounding box center [873, 596] width 502 height 286
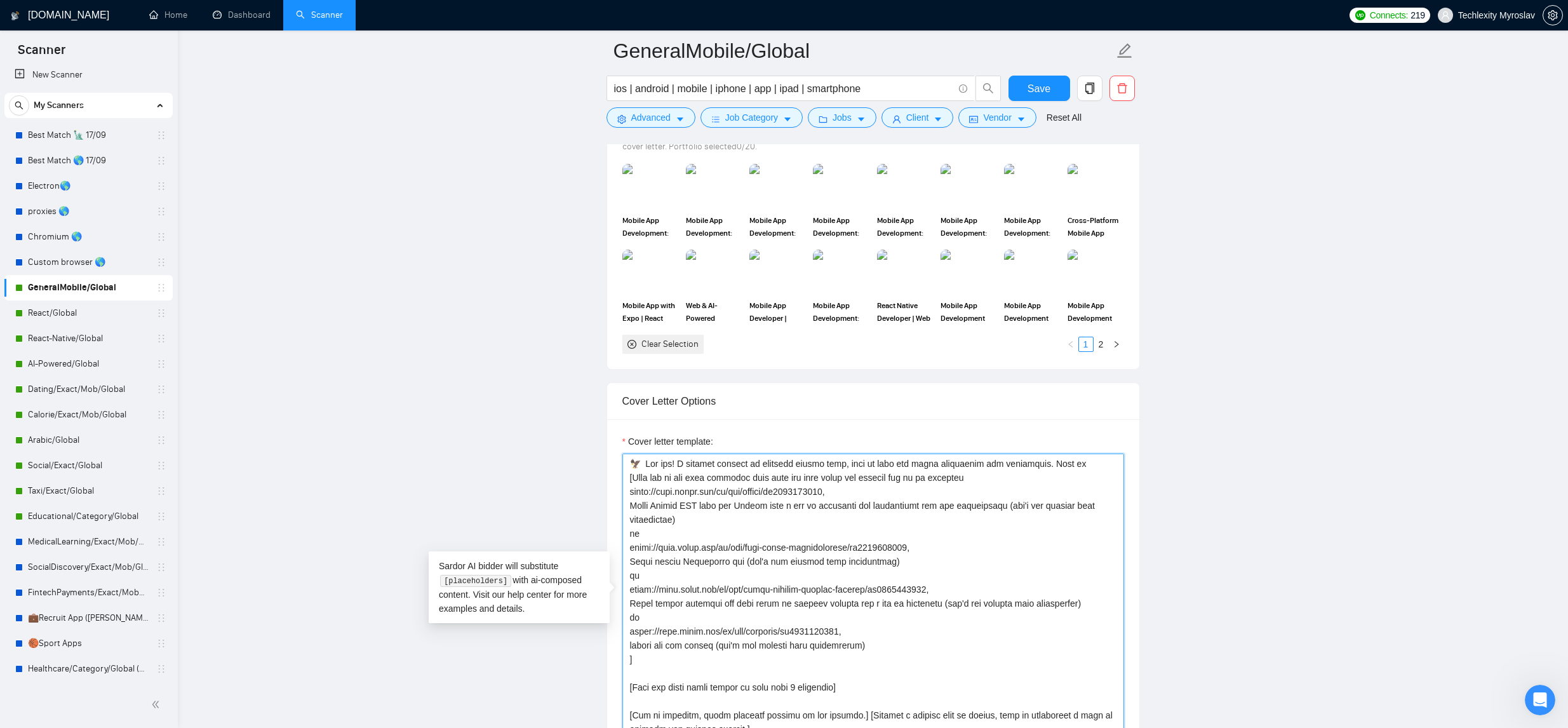
click at [1100, 466] on textarea "Cover letter template:" at bounding box center [873, 596] width 502 height 286
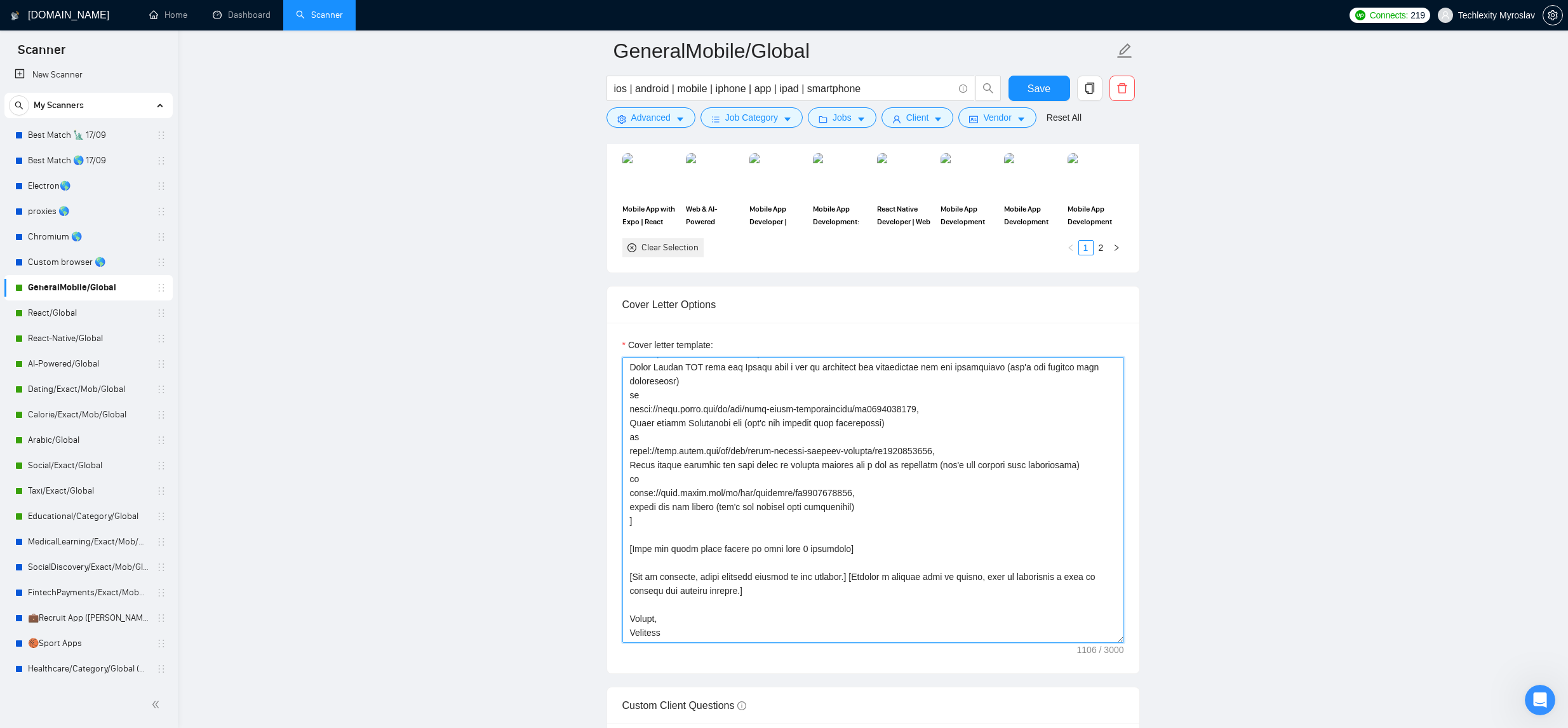
scroll to position [1308, 0]
type textarea "🦅 Hey hey! I actully focused on building mobile apps, many of them are super pr…"
click at [1030, 83] on span "Save" at bounding box center [1039, 88] width 23 height 16
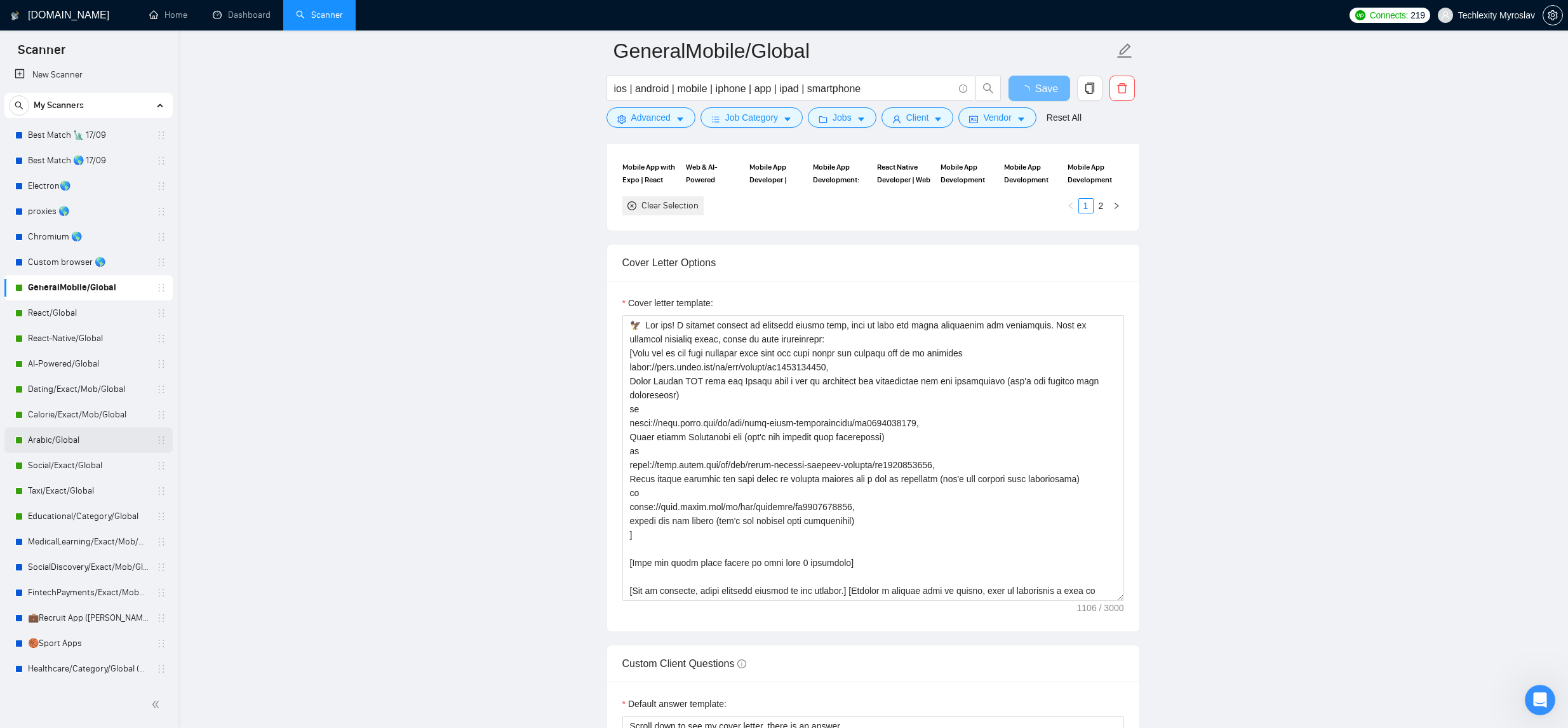
click at [56, 443] on link "Arabic/Global" at bounding box center [88, 439] width 121 height 25
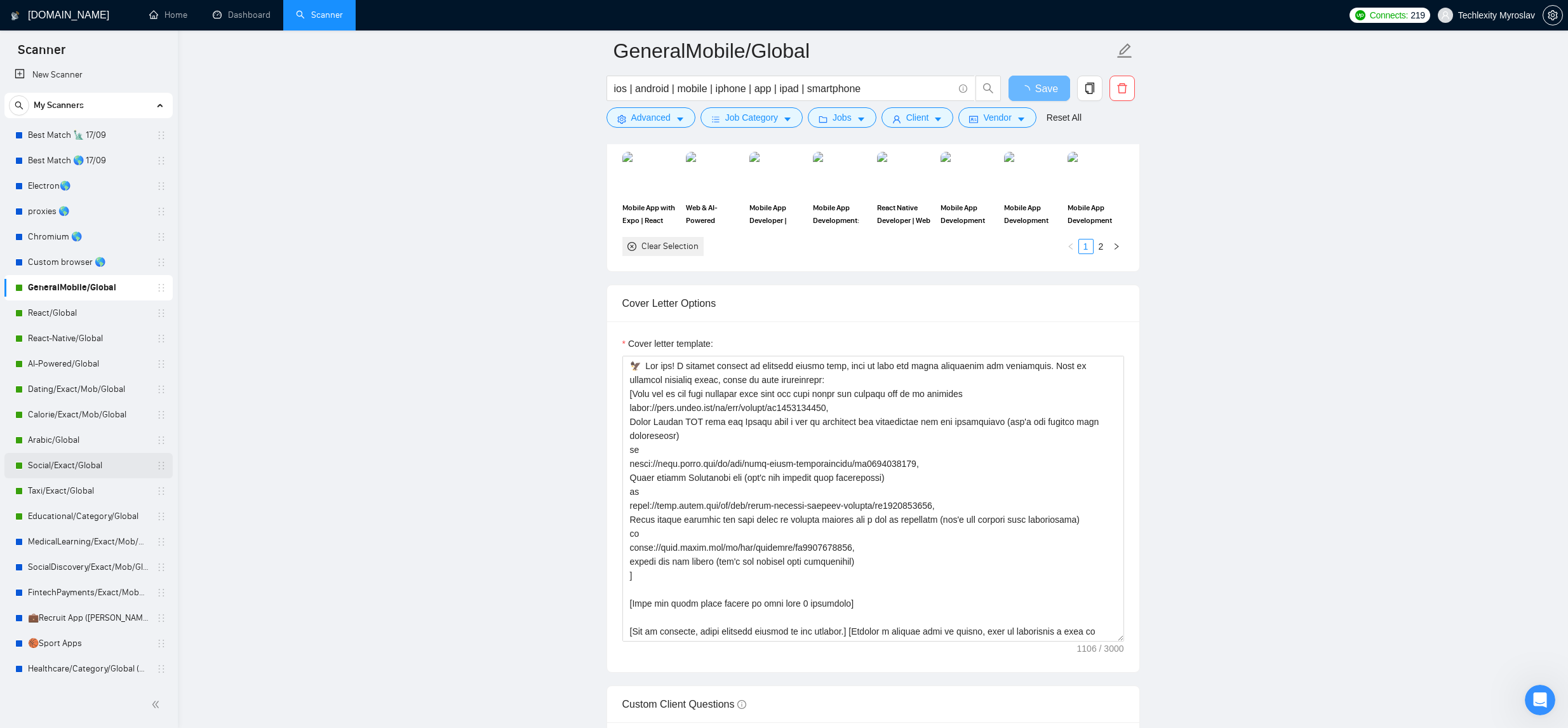
click at [91, 460] on link "Social/Exact/Global" at bounding box center [88, 465] width 121 height 25
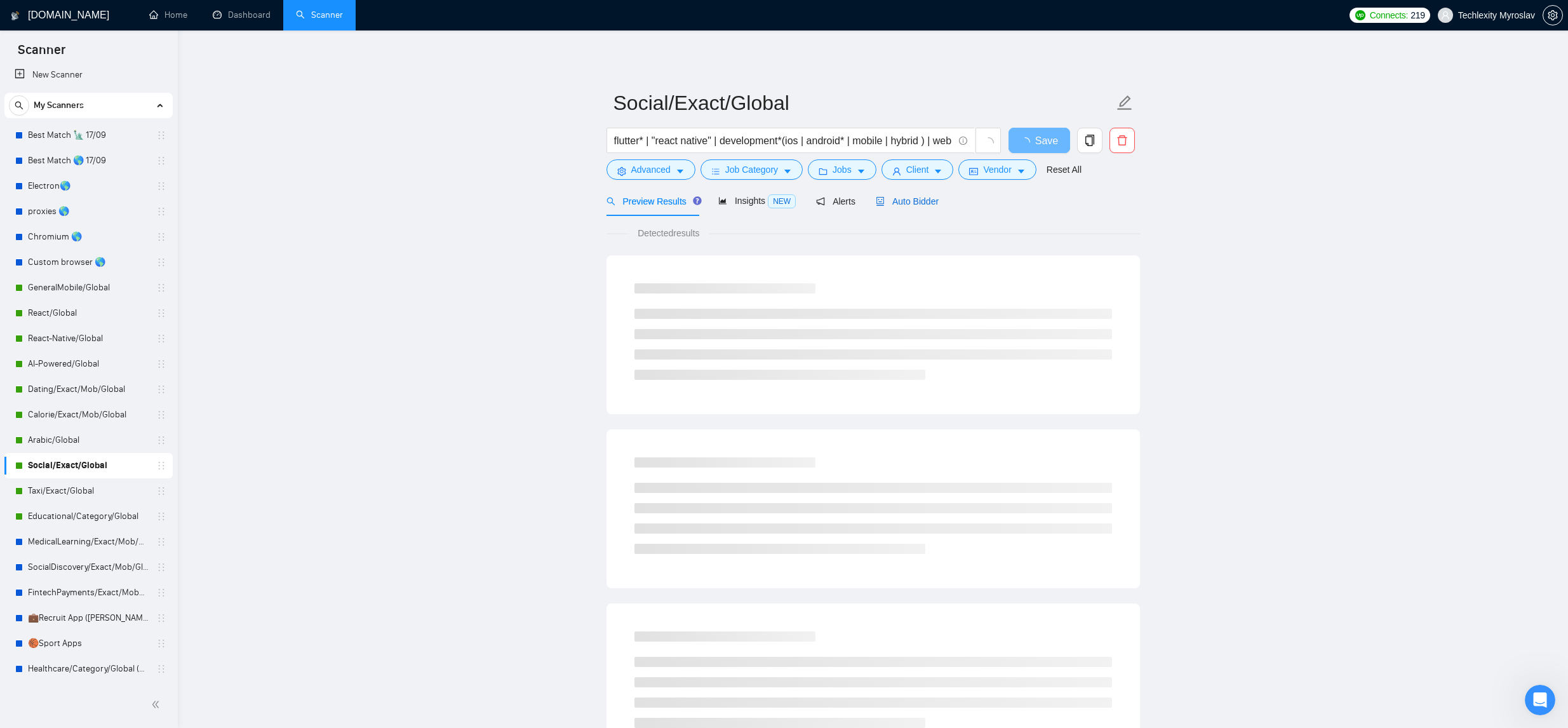
click at [916, 204] on span "Auto Bidder" at bounding box center [907, 201] width 63 height 10
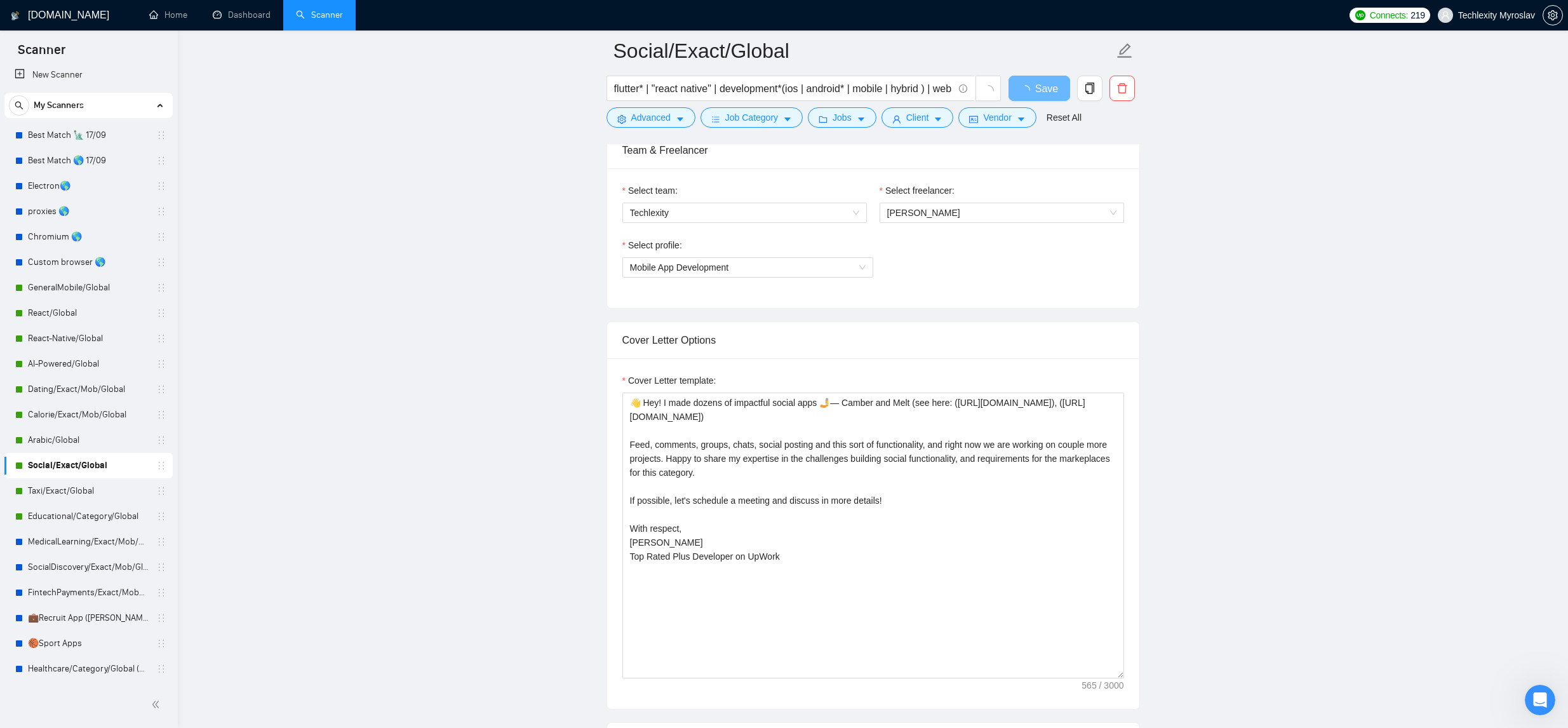
scroll to position [803, 0]
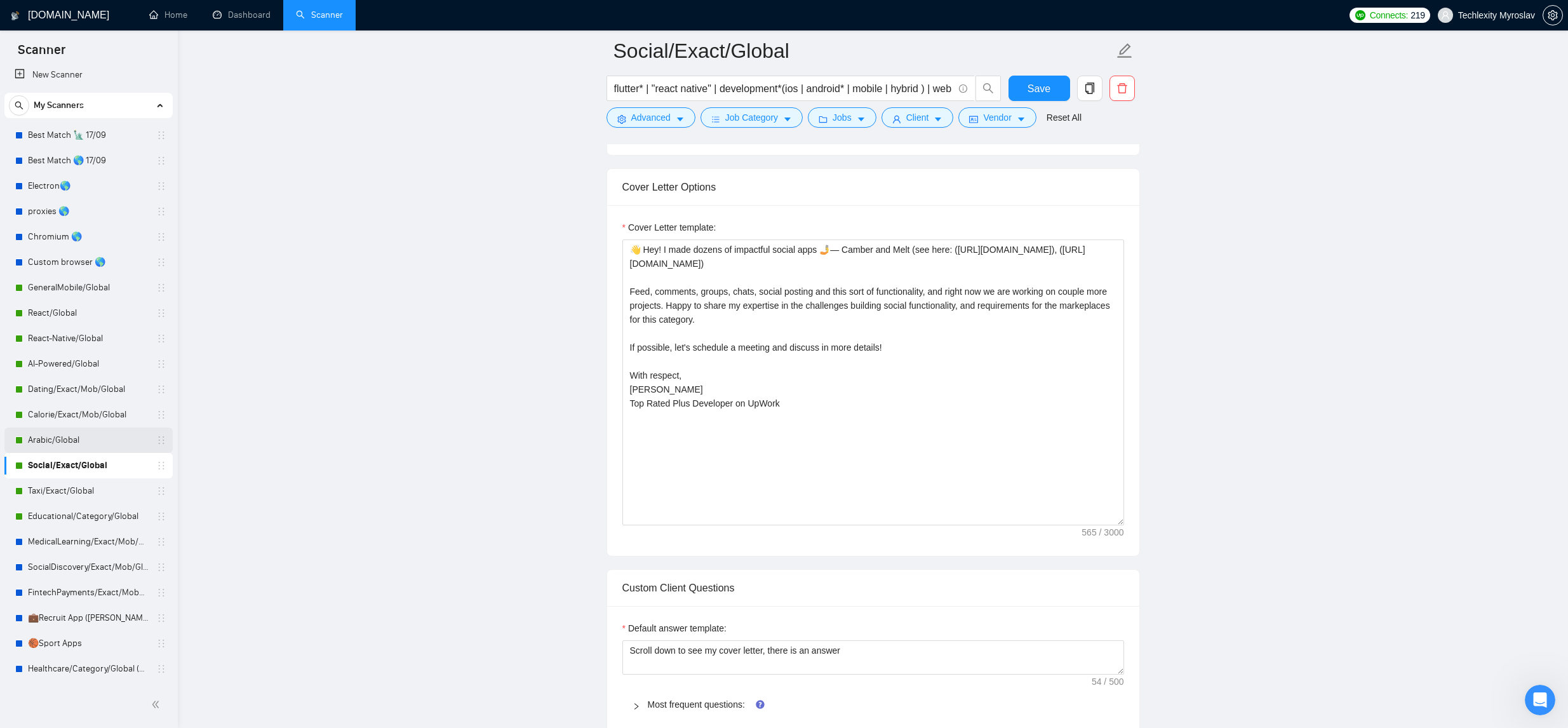
click at [75, 434] on link "Arabic/Global" at bounding box center [88, 439] width 121 height 25
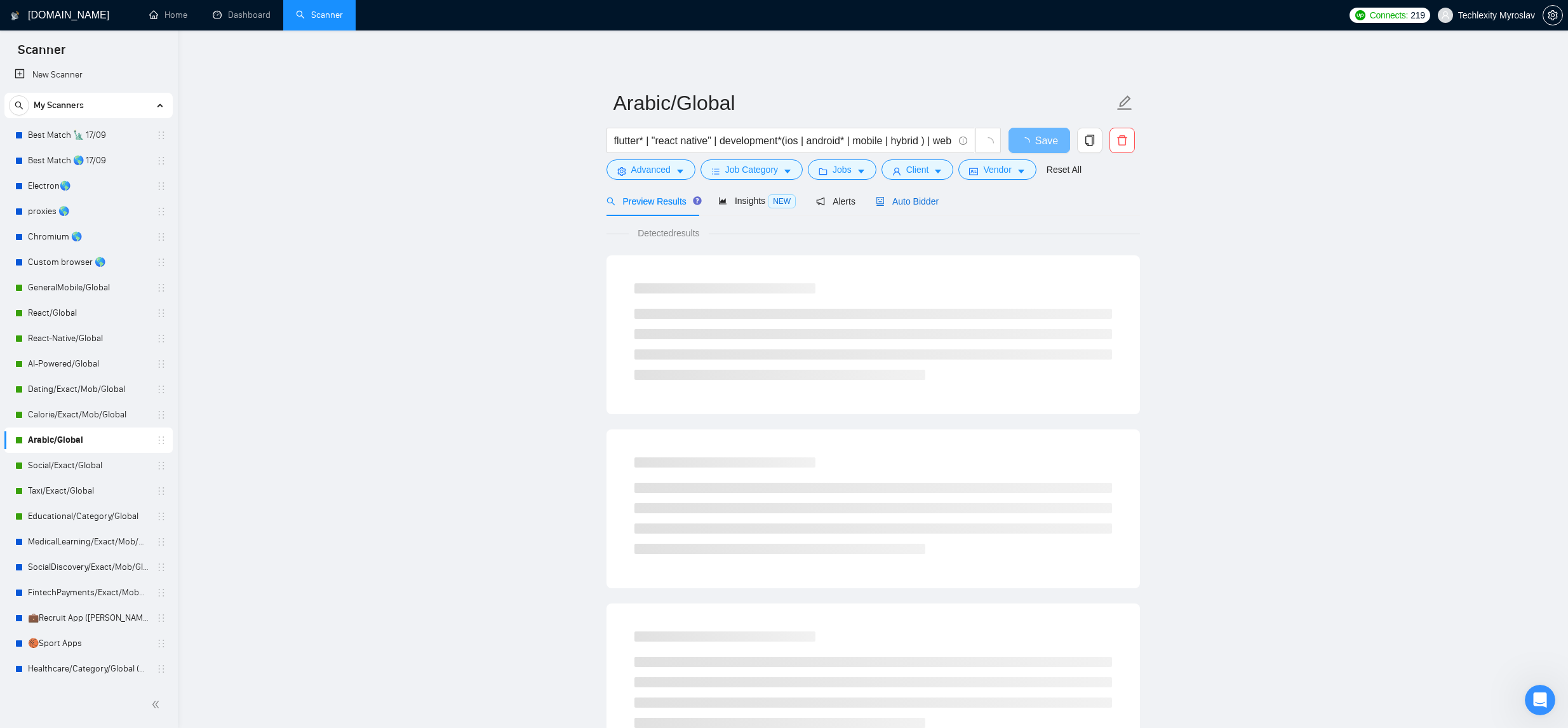
click at [917, 196] on span "Auto Bidder" at bounding box center [907, 201] width 63 height 10
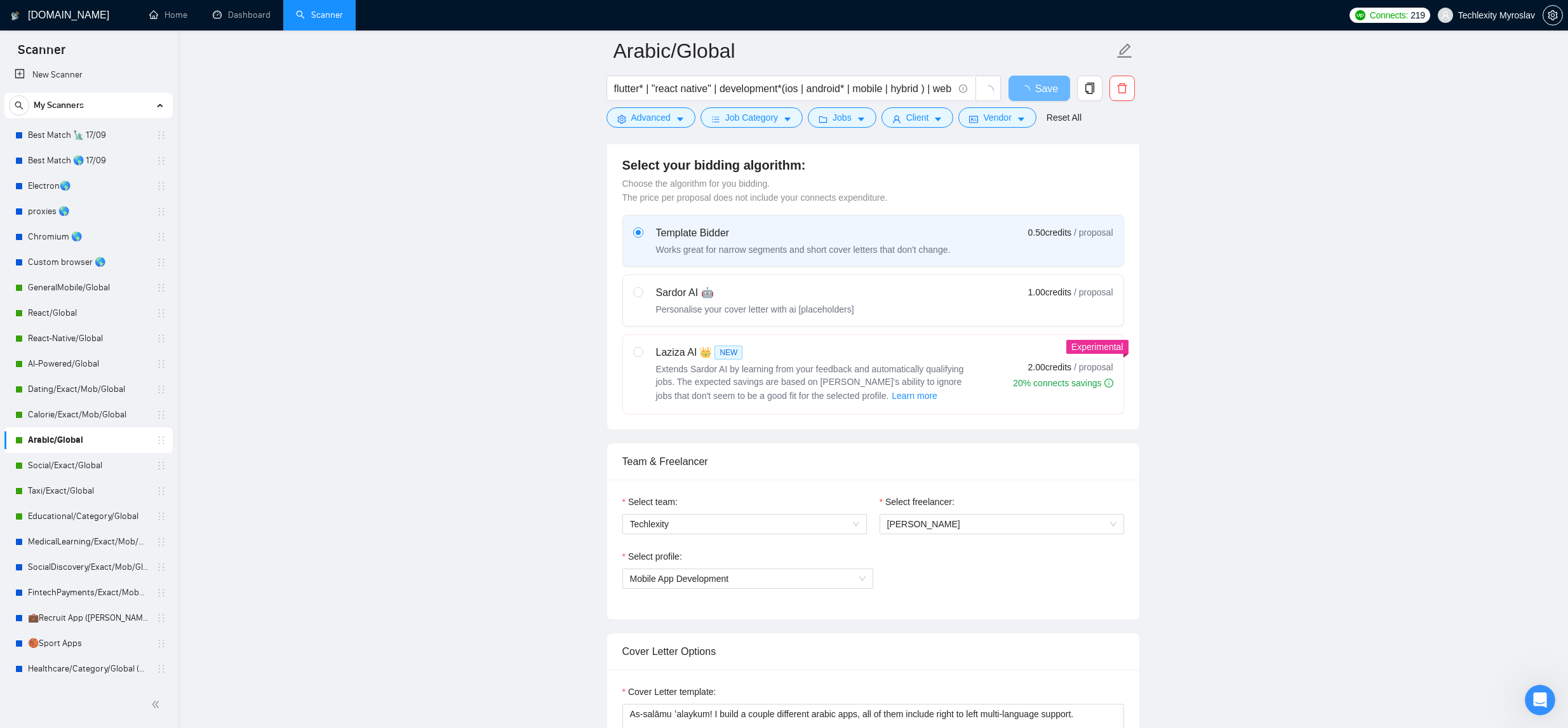
scroll to position [598, 0]
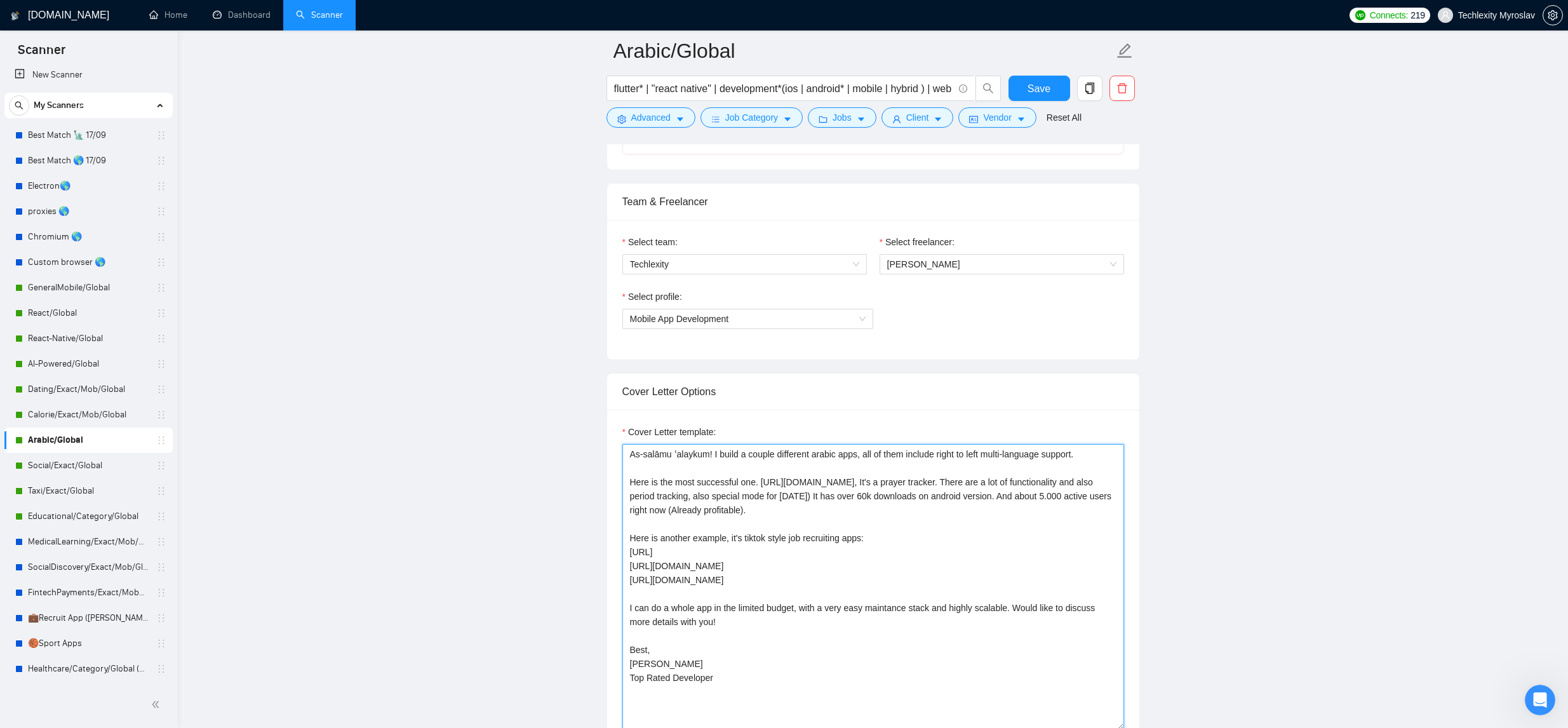
drag, startPoint x: 883, startPoint y: 582, endPoint x: 630, endPoint y: 485, distance: 271.0
click at [630, 485] on textarea "As-salāmu ʿalaykum! I build a couple different arabic apps, all of them include…" at bounding box center [873, 587] width 502 height 286
click at [86, 288] on link "GeneralMobile/Global" at bounding box center [88, 287] width 121 height 25
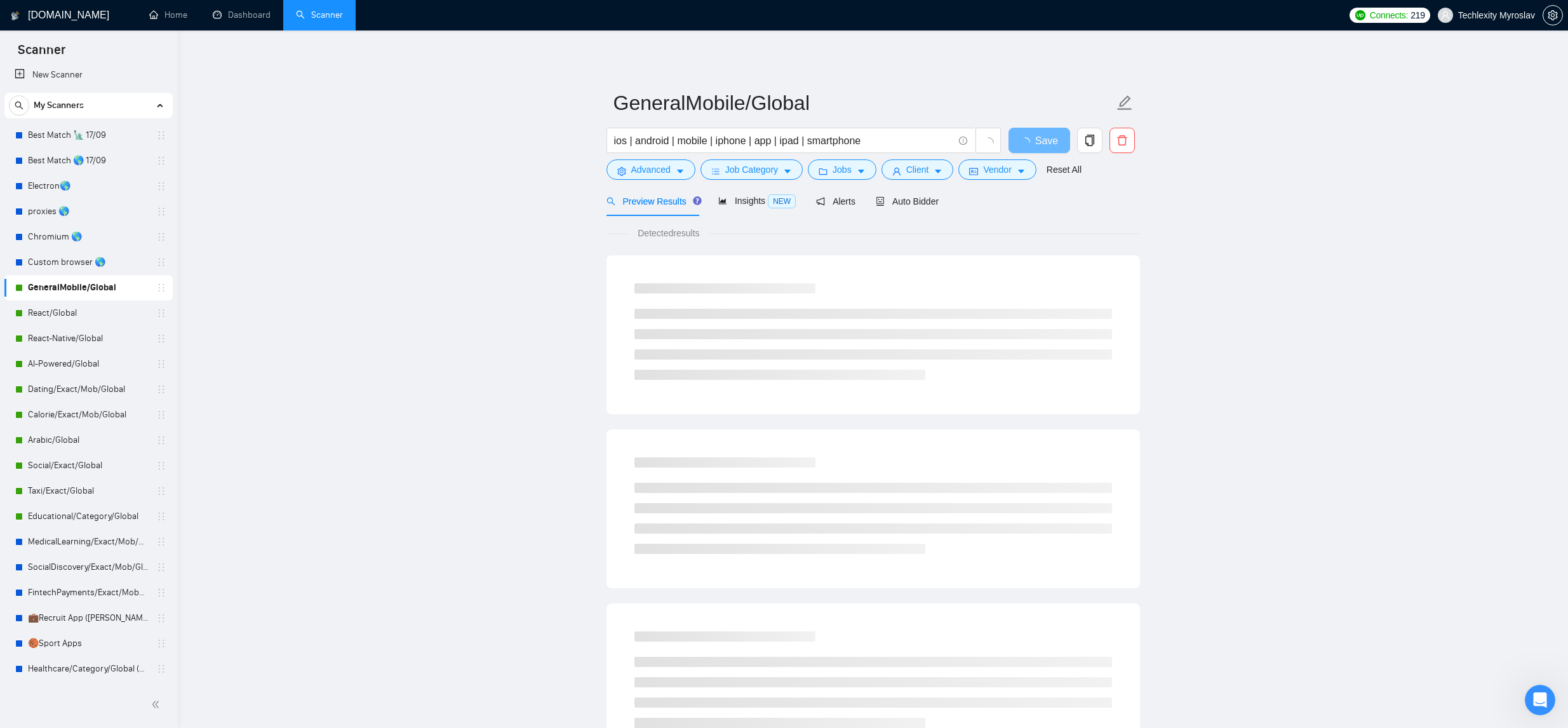
scroll to position [1, 0]
click at [921, 206] on div "Auto Bidder" at bounding box center [907, 200] width 63 height 14
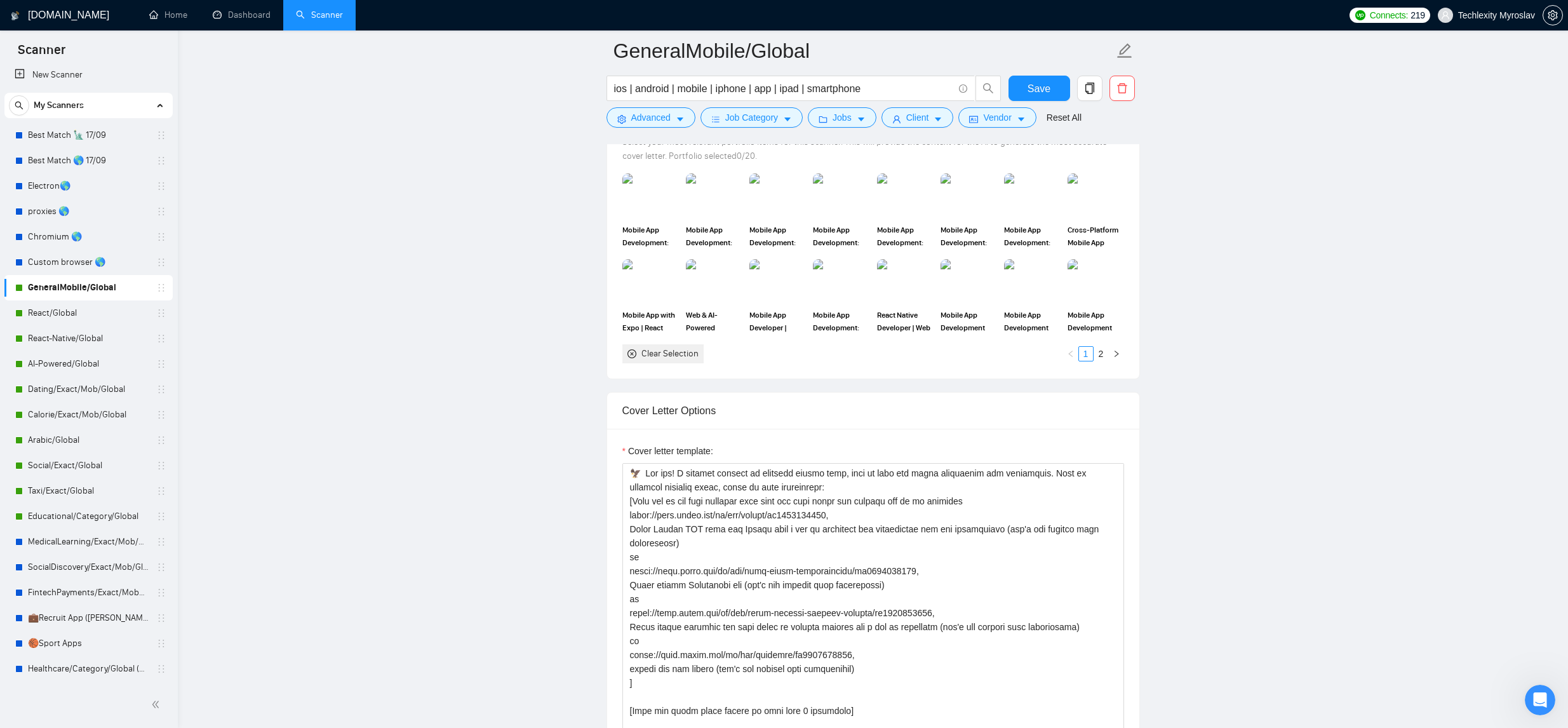
scroll to position [1201, 0]
click at [702, 548] on textarea "Cover letter template:" at bounding box center [873, 605] width 502 height 286
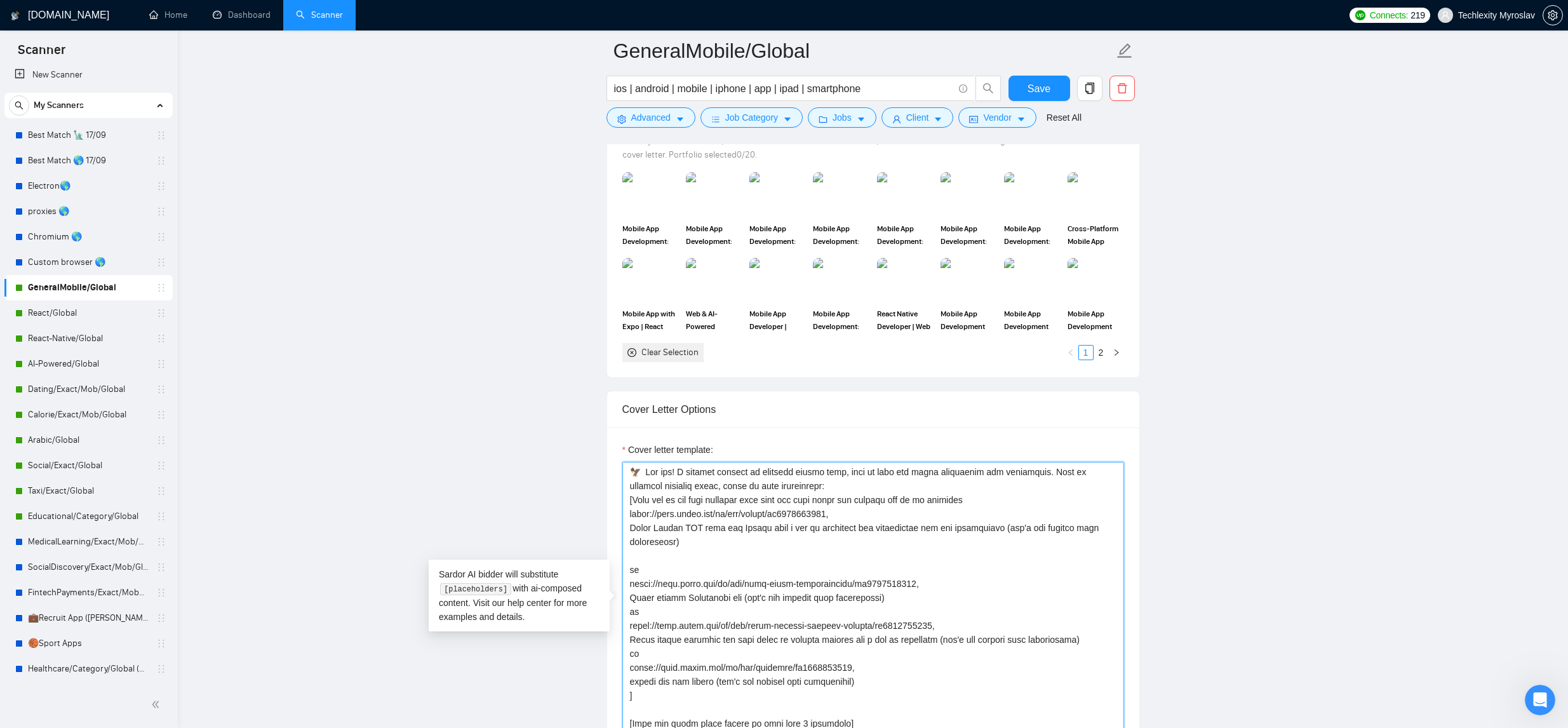
paste textarea "Here is the most successful one. https://apps.apple.com/us/app/niya-muslim-pray…"
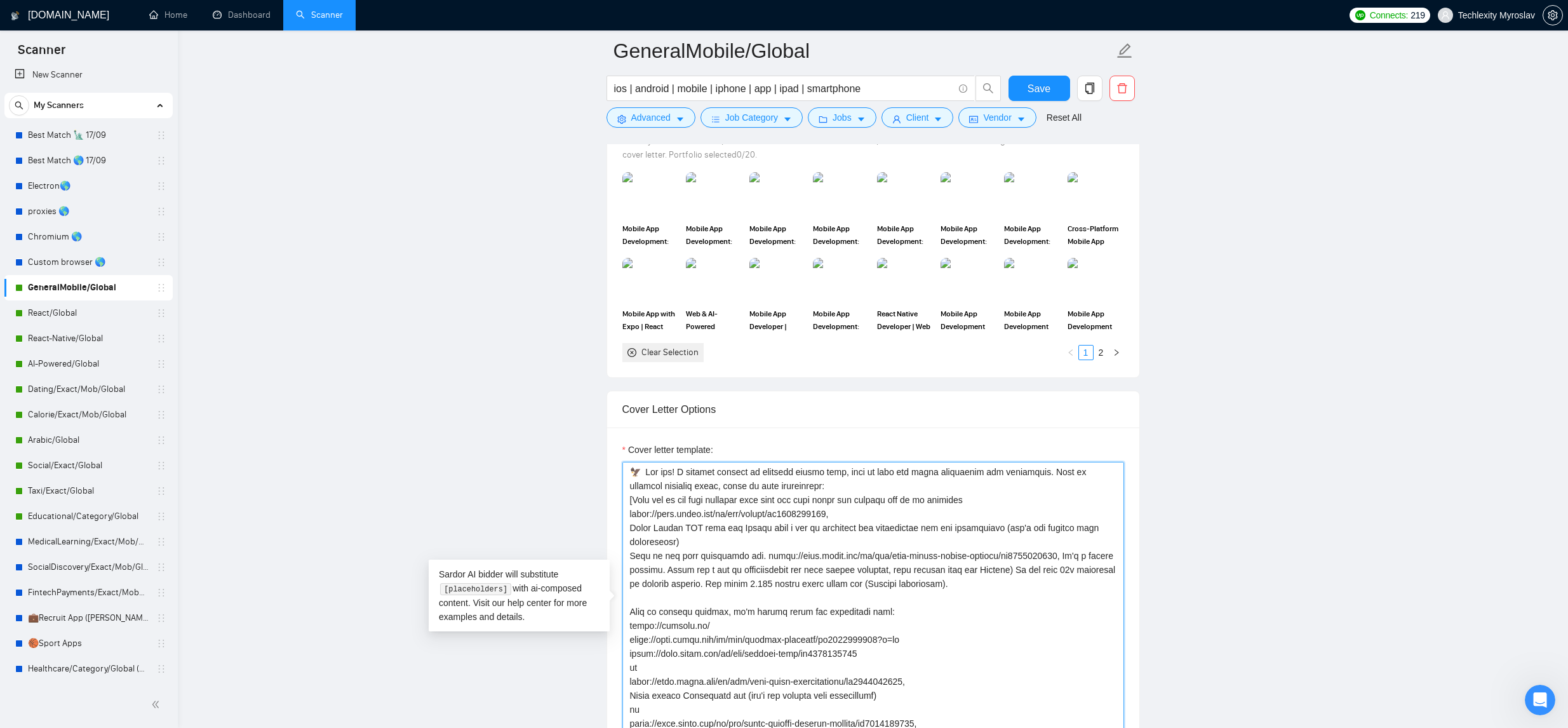
drag, startPoint x: 764, startPoint y: 554, endPoint x: 626, endPoint y: 558, distance: 138.1
click at [626, 558] on textarea "Cover letter template:" at bounding box center [873, 605] width 502 height 286
click at [710, 541] on textarea "Cover letter template:" at bounding box center [873, 605] width 502 height 286
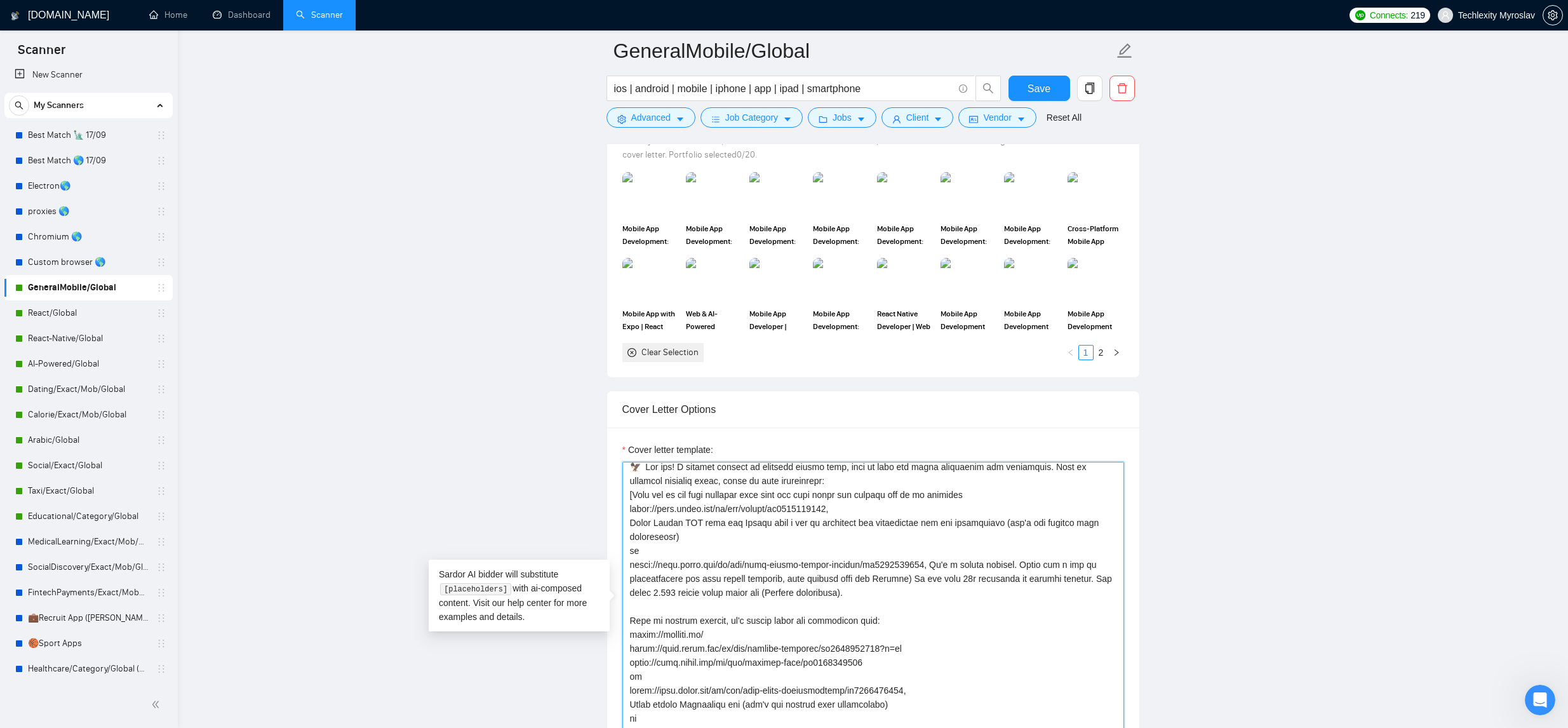
scroll to position [4, 0]
drag, startPoint x: 1026, startPoint y: 566, endPoint x: 879, endPoint y: 580, distance: 147.7
click at [879, 580] on textarea "Cover letter template:" at bounding box center [873, 605] width 502 height 286
click at [888, 601] on textarea "Cover letter template:" at bounding box center [873, 605] width 502 height 286
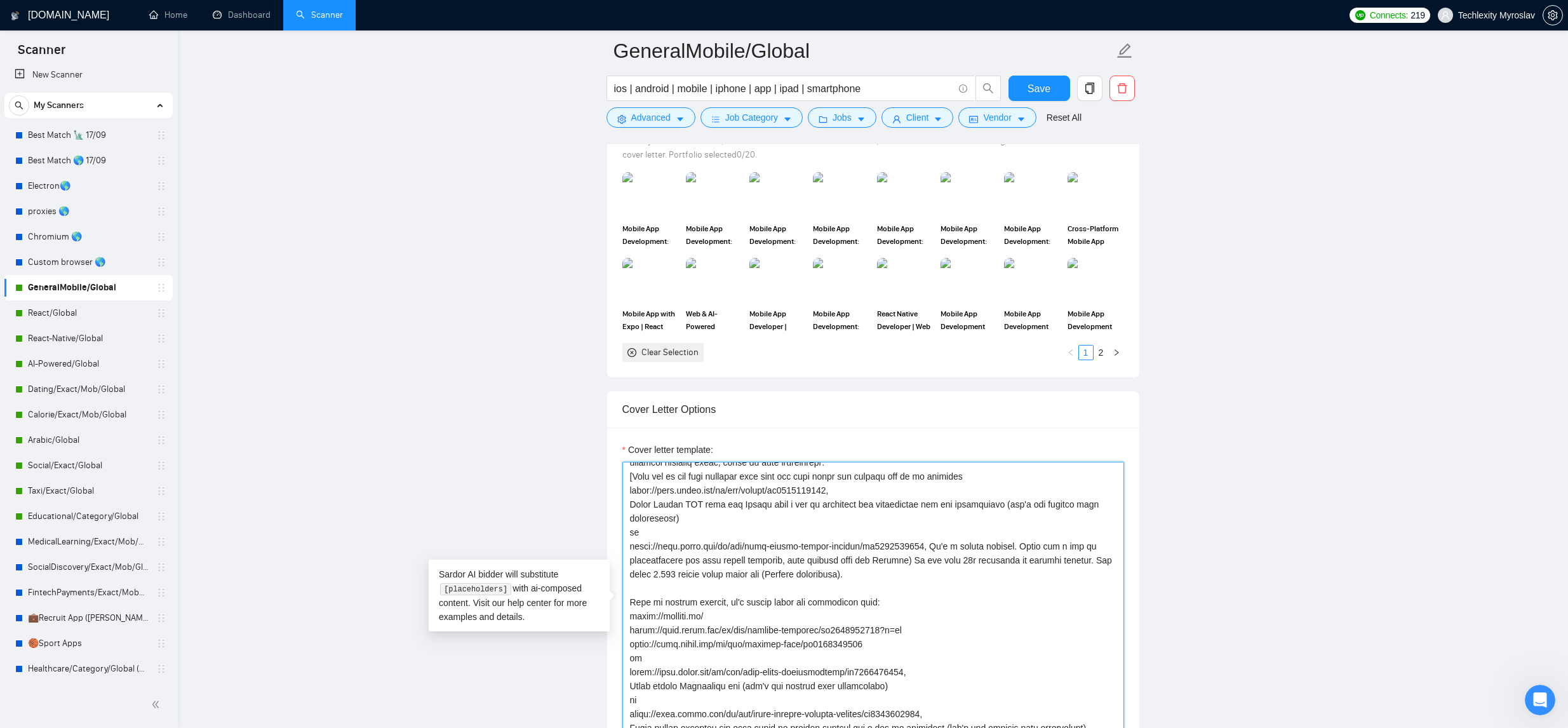
scroll to position [41, 0]
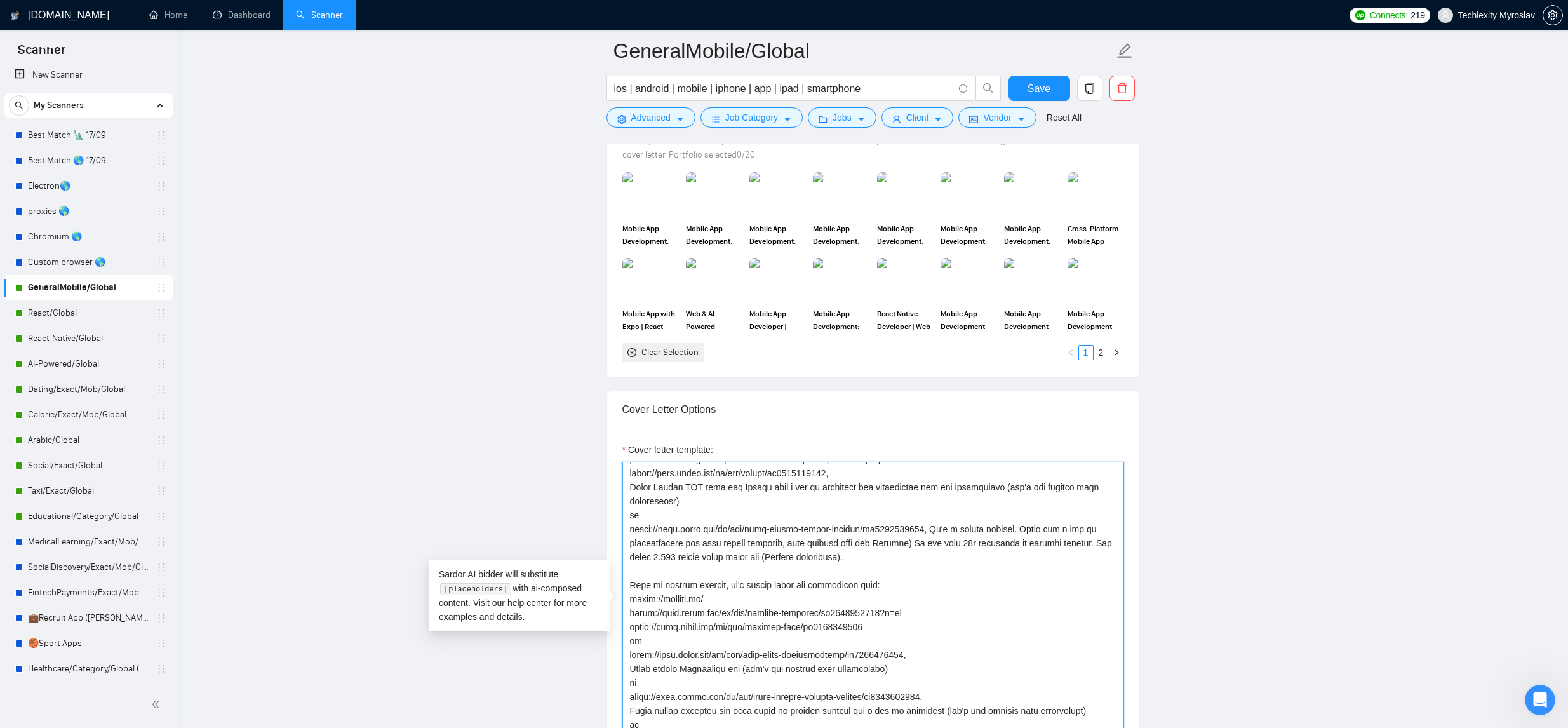
drag, startPoint x: 868, startPoint y: 588, endPoint x: 628, endPoint y: 586, distance: 240.0
click at [627, 586] on textarea "Cover letter template:" at bounding box center [873, 605] width 502 height 286
click at [879, 584] on textarea "Cover letter template:" at bounding box center [873, 605] width 502 height 286
drag, startPoint x: 872, startPoint y: 584, endPoint x: 735, endPoint y: 582, distance: 137.0
click at [734, 582] on textarea "Cover letter template:" at bounding box center [873, 605] width 502 height 286
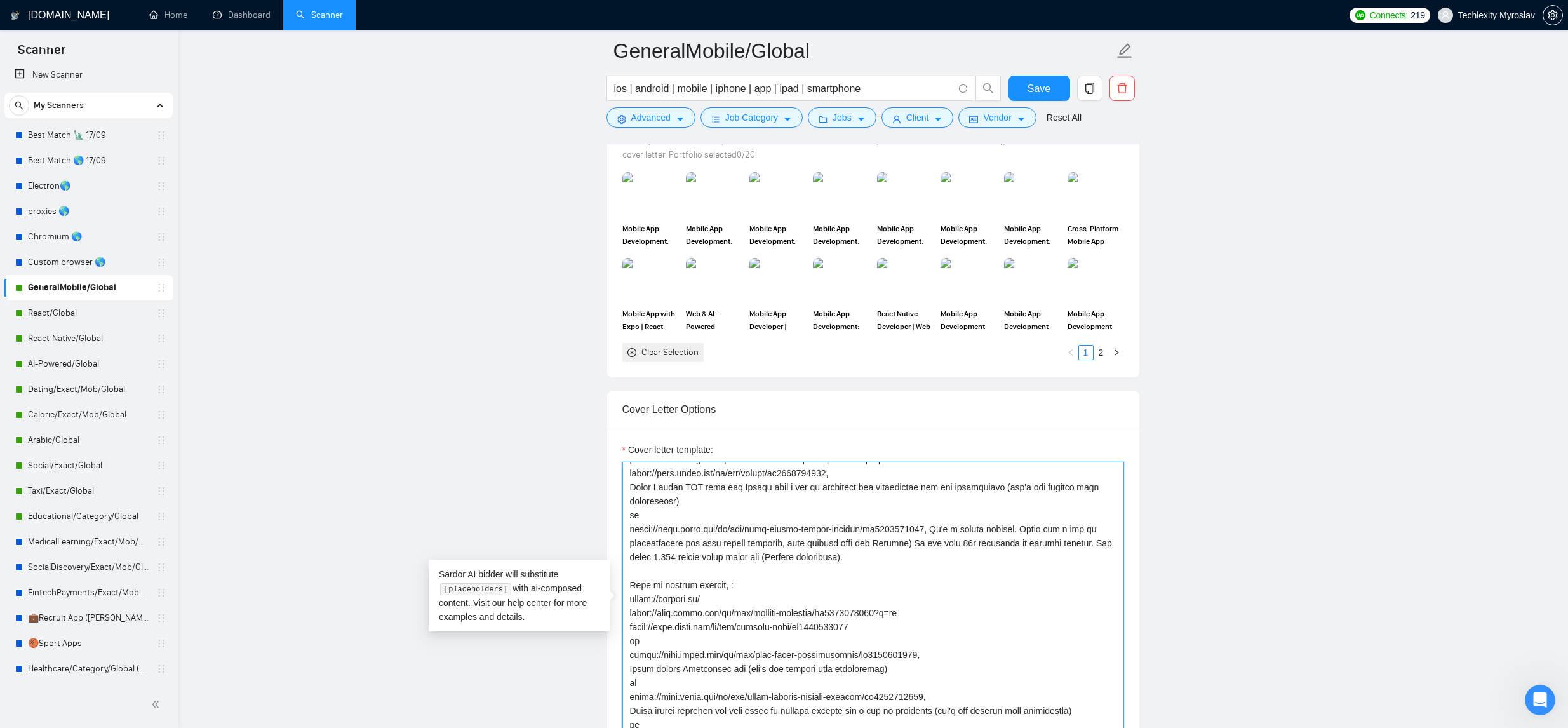
drag, startPoint x: 732, startPoint y: 587, endPoint x: 627, endPoint y: 578, distance: 105.4
click at [626, 578] on textarea "Cover letter template:" at bounding box center [873, 605] width 502 height 286
drag, startPoint x: 732, startPoint y: 599, endPoint x: 630, endPoint y: 596, distance: 102.0
click at [626, 596] on textarea "Cover letter template:" at bounding box center [873, 605] width 502 height 286
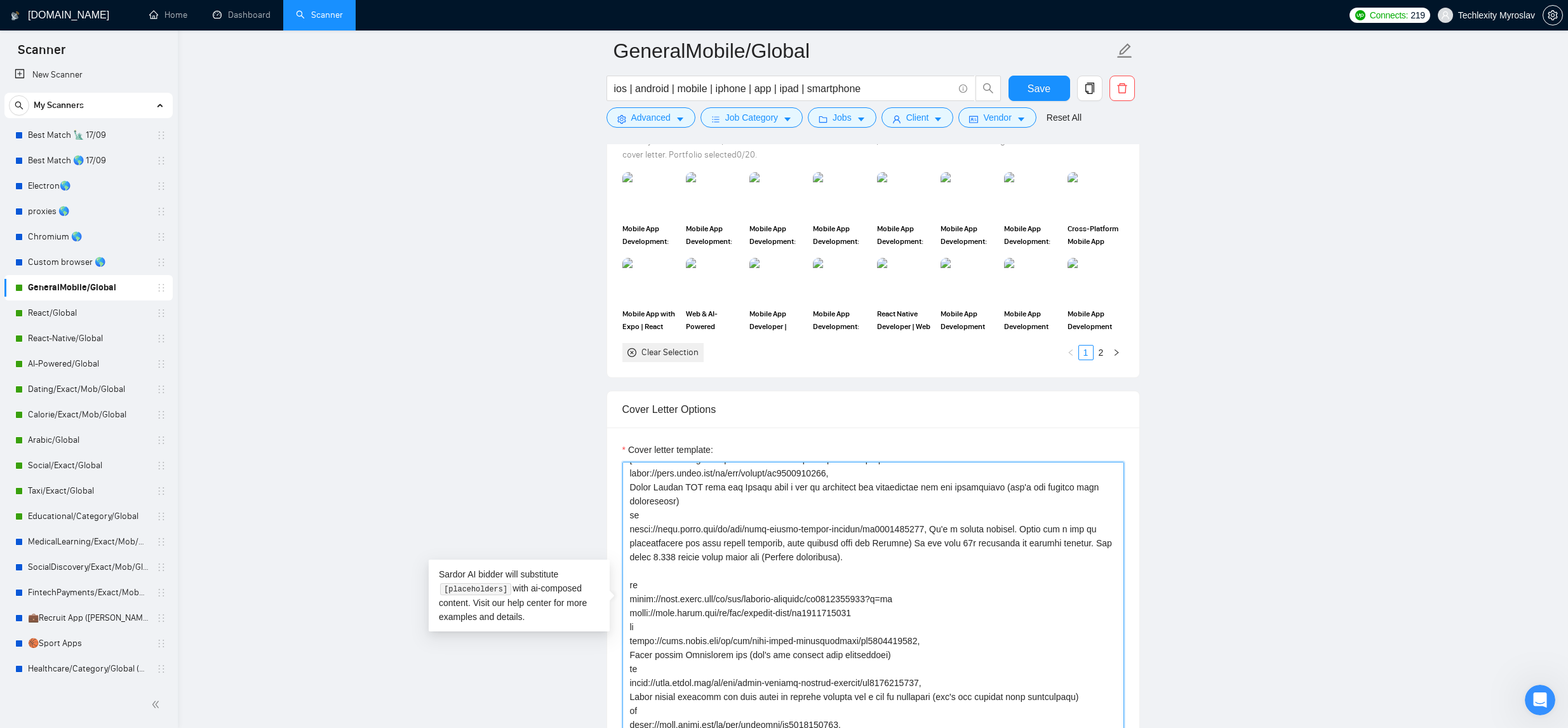
click at [897, 618] on textarea "Cover letter template:" at bounding box center [873, 605] width 502 height 286
click at [929, 601] on textarea "Cover letter template:" at bounding box center [873, 605] width 502 height 286
paste textarea "it's tiktok style job recruiting apps"
click at [912, 628] on textarea "Cover letter template:" at bounding box center [873, 605] width 502 height 286
click at [909, 618] on textarea "Cover letter template:" at bounding box center [873, 605] width 502 height 286
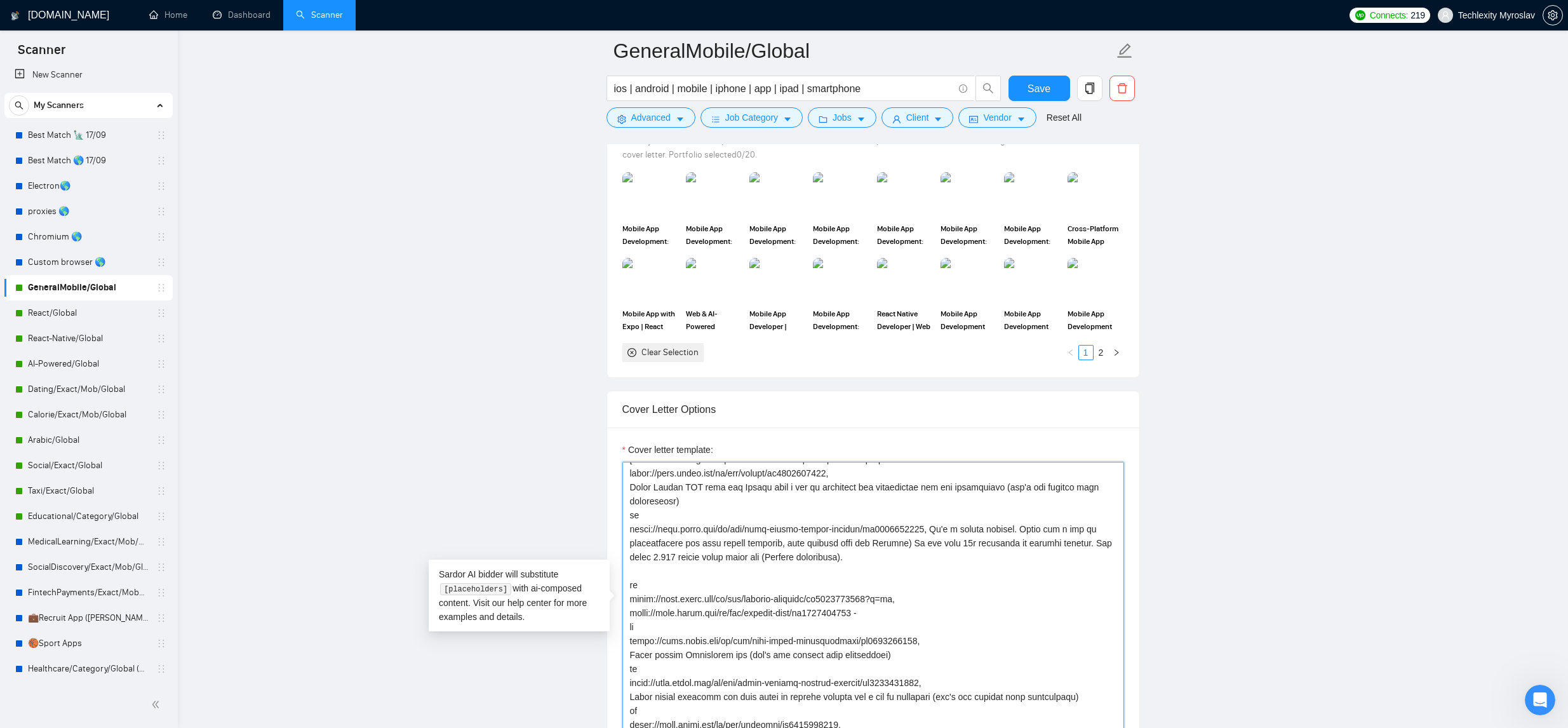
paste textarea "it's tiktok style job recruiting apps"
click at [691, 580] on textarea "Cover letter template:" at bounding box center [873, 605] width 502 height 286
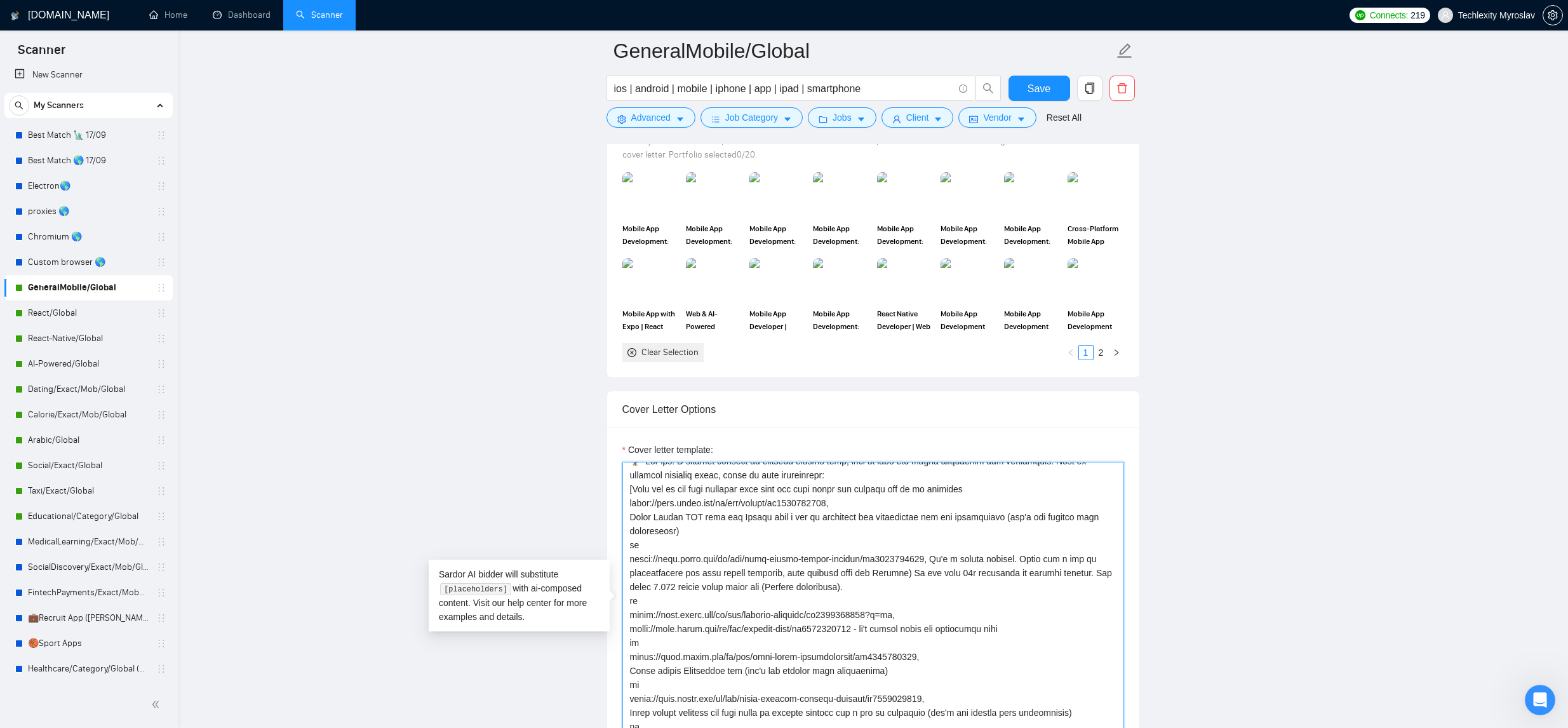
scroll to position [10, 0]
drag, startPoint x: 1024, startPoint y: 558, endPoint x: 721, endPoint y: 572, distance: 303.3
click at [717, 575] on textarea "Cover letter template:" at bounding box center [873, 605] width 502 height 286
drag, startPoint x: 953, startPoint y: 575, endPoint x: 875, endPoint y: 576, distance: 78.0
click at [873, 576] on textarea "Cover letter template:" at bounding box center [873, 605] width 502 height 286
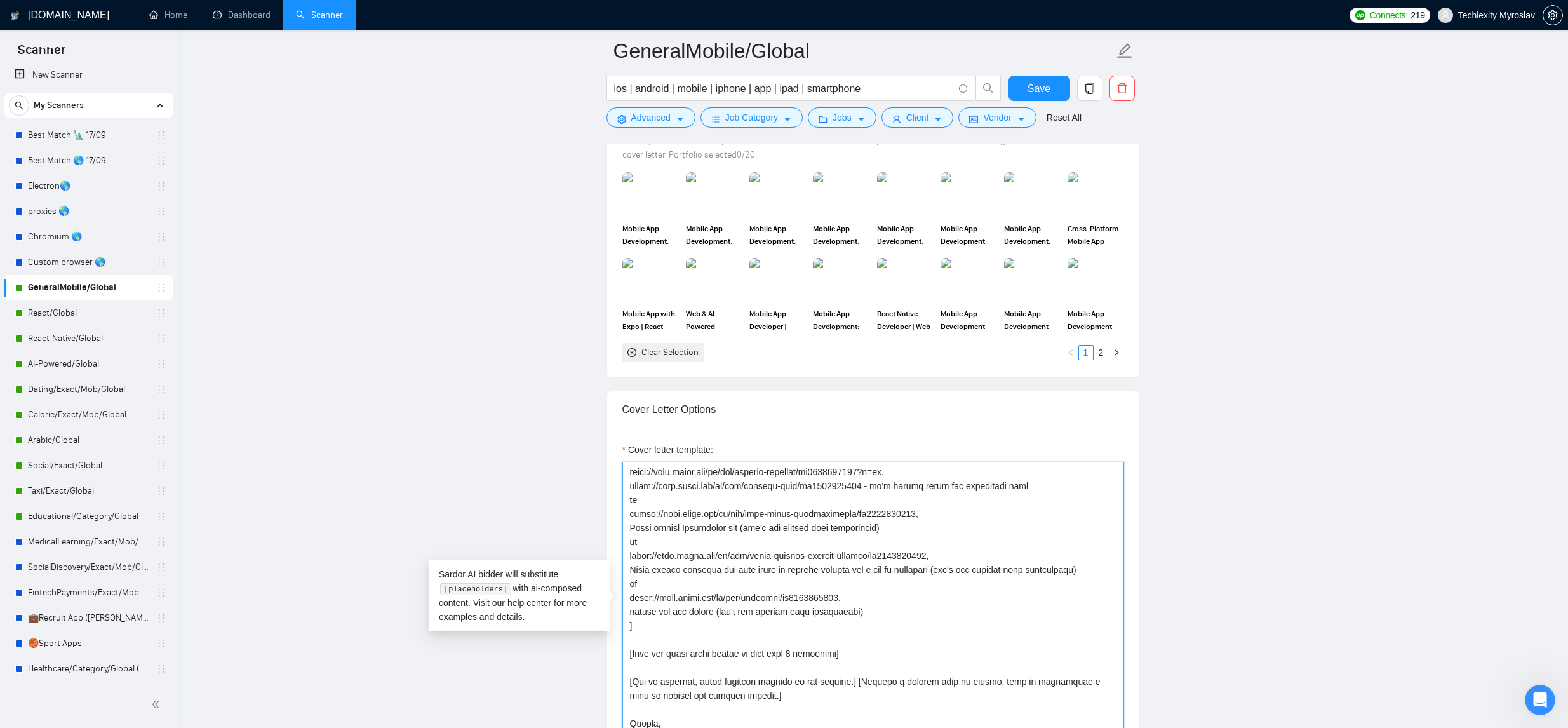
scroll to position [148, 0]
type textarea "🦅 Hey hey! I actully focused on building mobile apps, many of them are super pr…"
drag, startPoint x: 1045, startPoint y: 87, endPoint x: 1151, endPoint y: 208, distance: 160.9
click at [1045, 87] on span "Save" at bounding box center [1039, 88] width 23 height 16
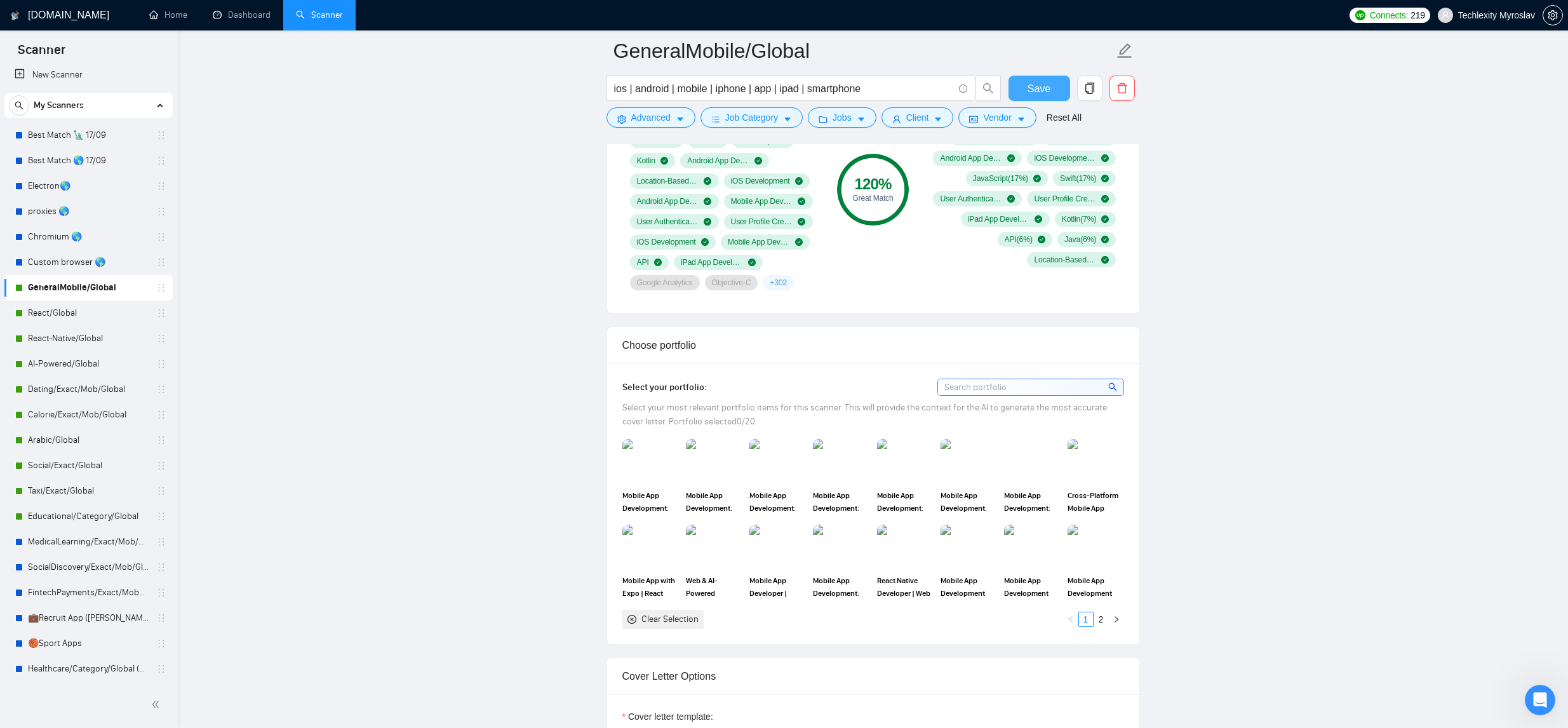
scroll to position [1261, 0]
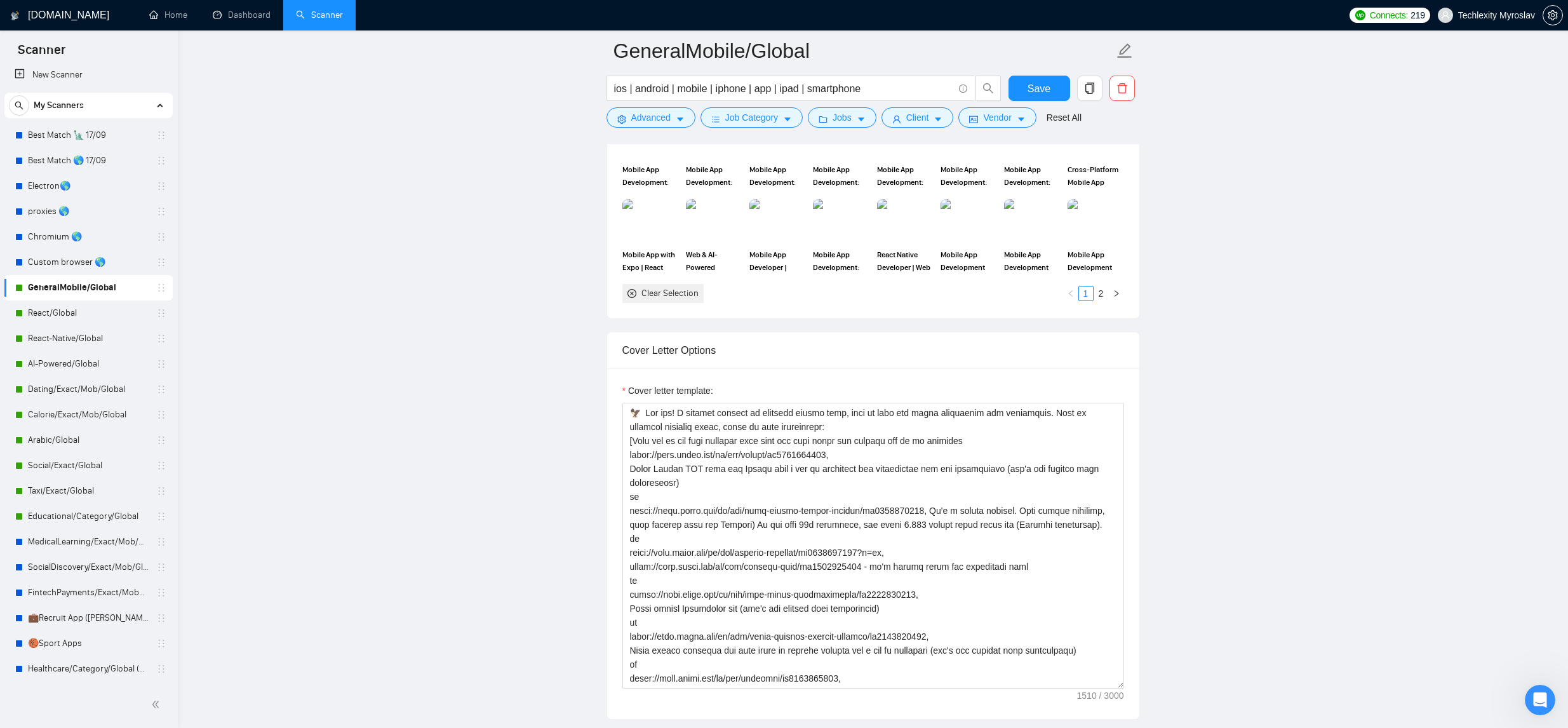
click at [1277, 479] on main "GeneralMobile/Global ios | android | mobile | iphone | app | ipad | smartphone …" at bounding box center [872, 534] width 1350 height 3489
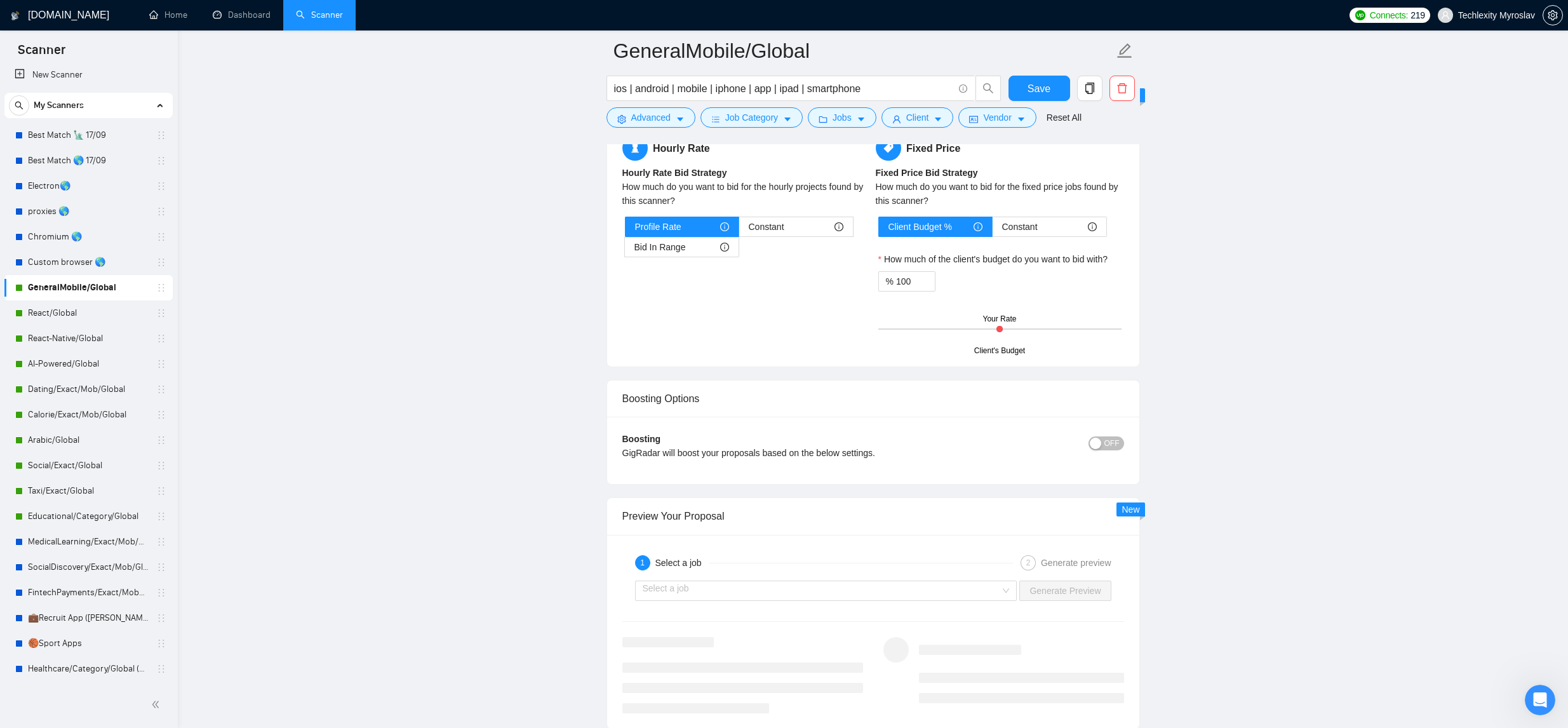
scroll to position [2189, 0]
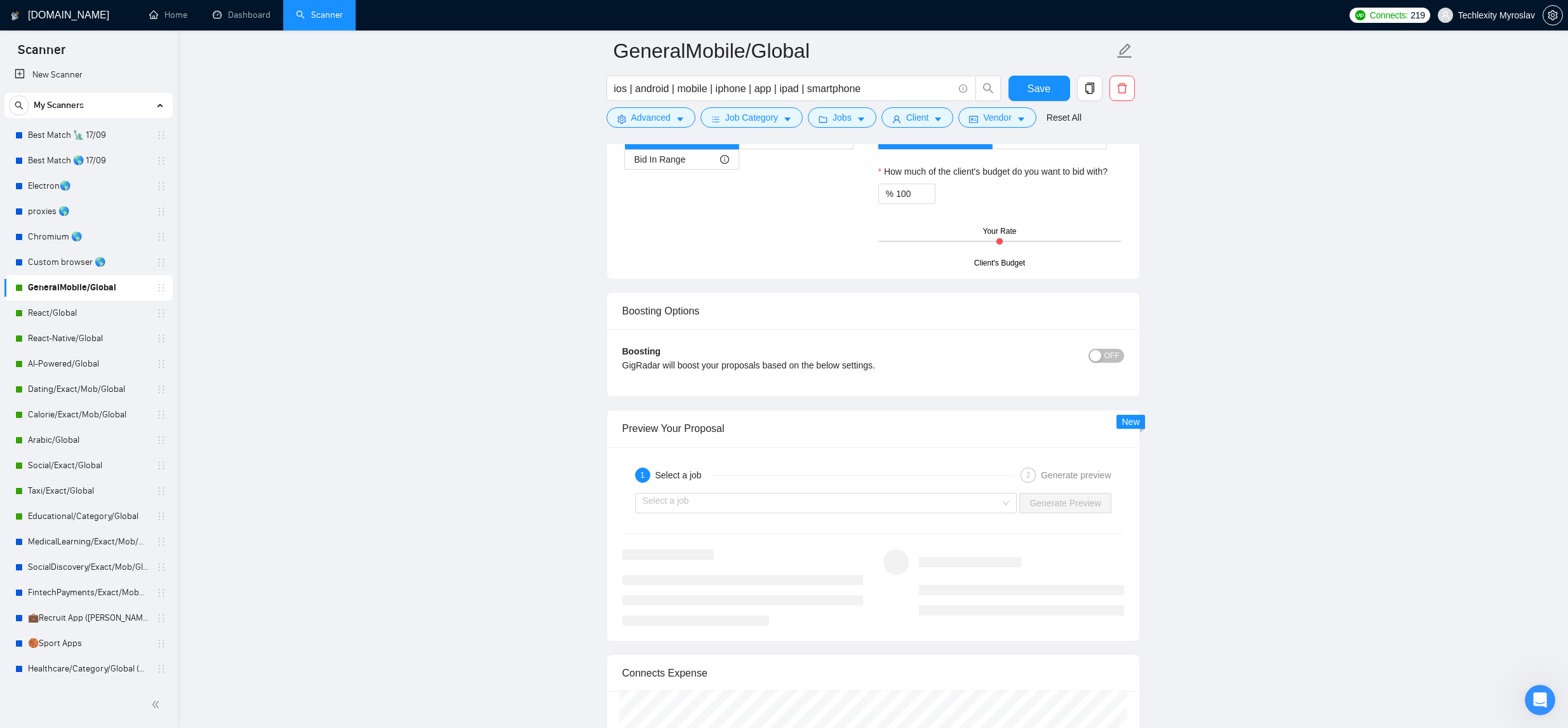
click at [1110, 365] on div "OFF" at bounding box center [1061, 363] width 125 height 35
click at [1108, 360] on span "OFF" at bounding box center [1112, 355] width 15 height 14
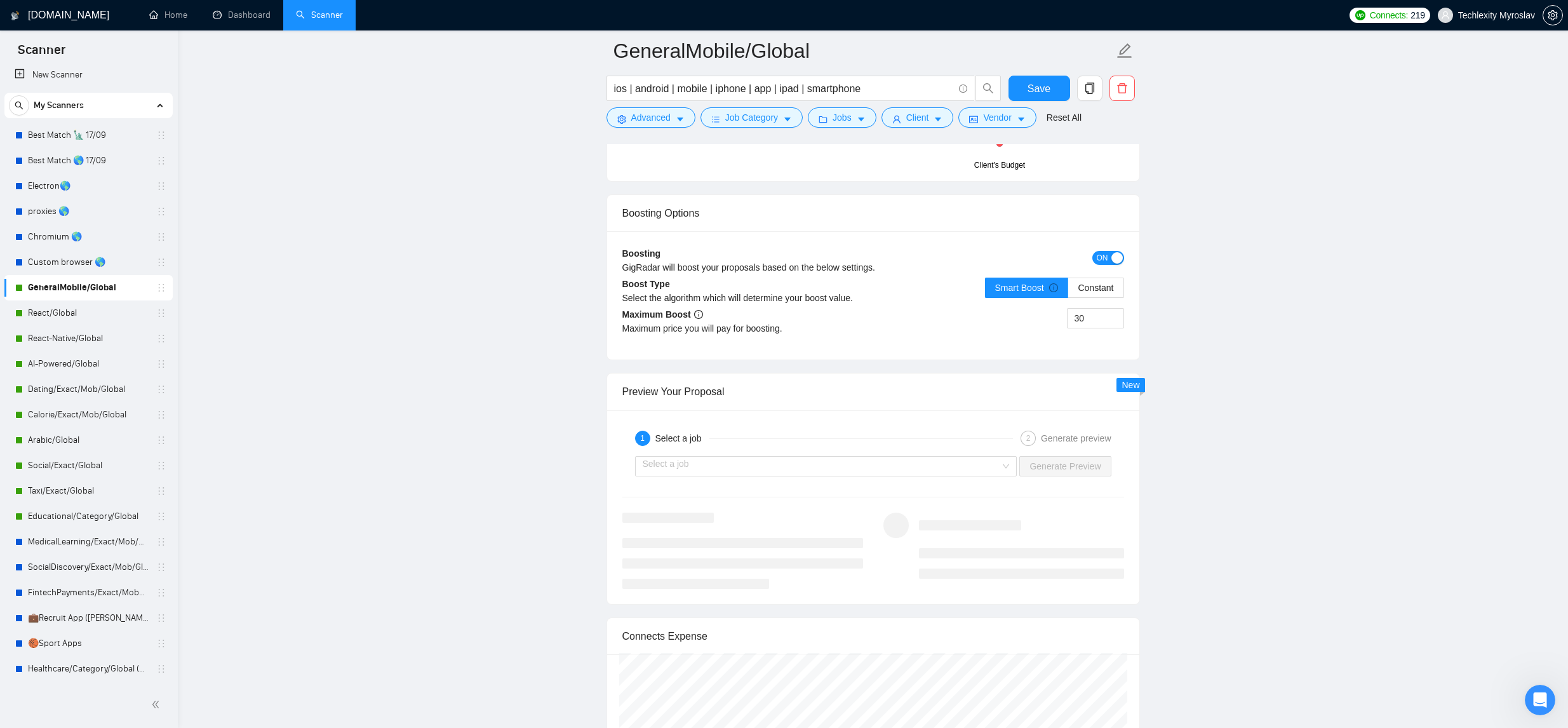
scroll to position [2429, 0]
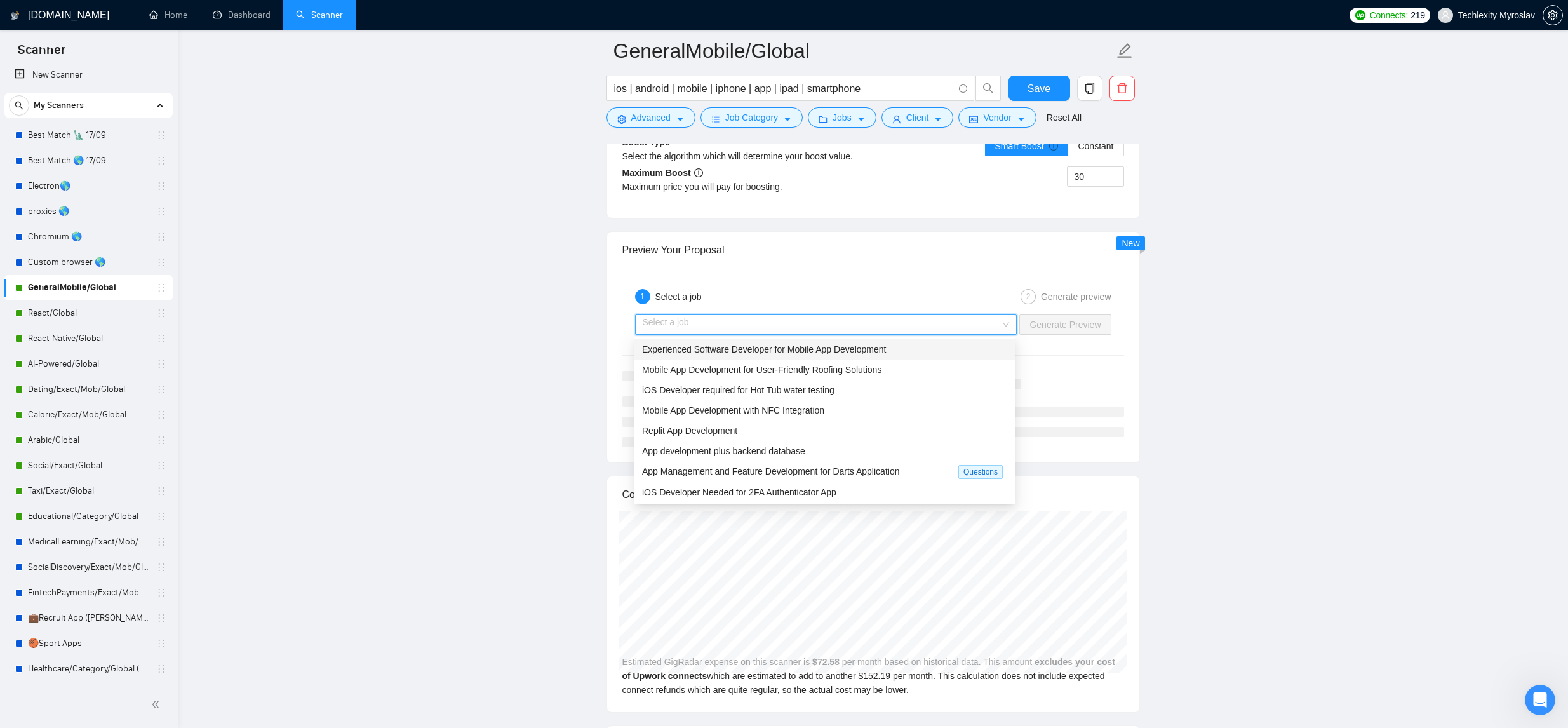
click at [936, 328] on input "search" at bounding box center [822, 325] width 358 height 19
click at [896, 357] on div "Experienced Software Developer for Mobile App Development" at bounding box center [825, 349] width 381 height 20
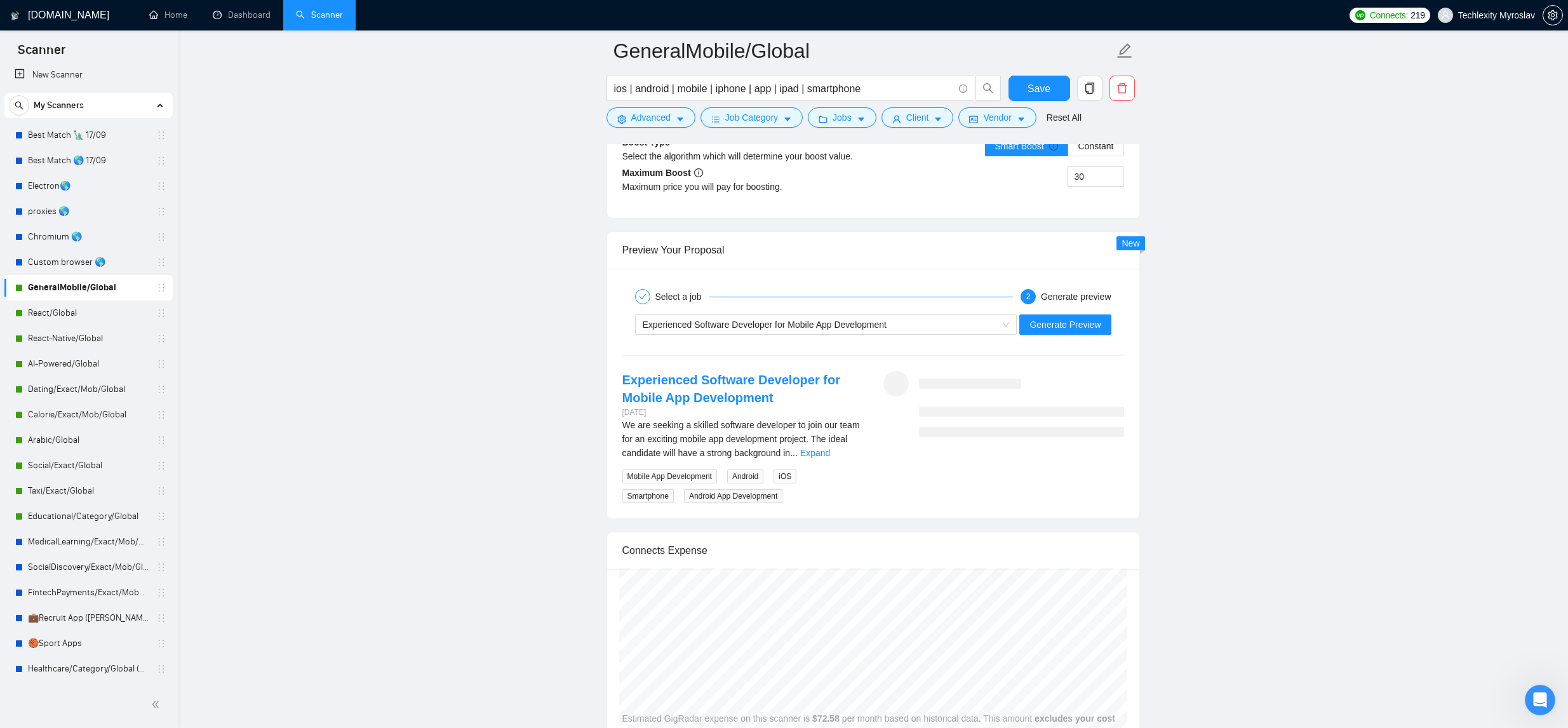
click at [830, 451] on link "Expand" at bounding box center [815, 452] width 30 height 10
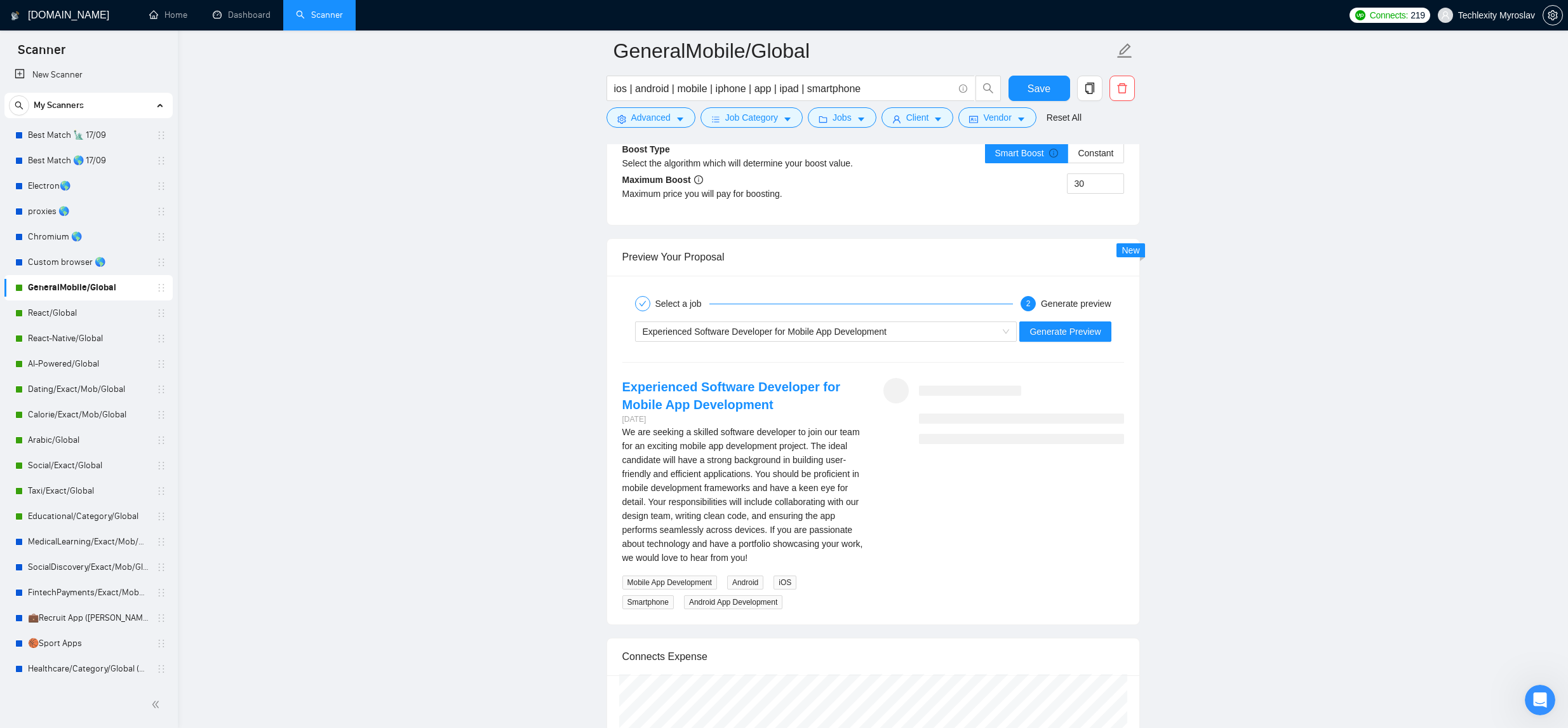
scroll to position [2420, 0]
drag, startPoint x: 810, startPoint y: 435, endPoint x: 904, endPoint y: 367, distance: 116.0
click at [668, 454] on div "We are seeking a skilled software developer to join our team for an exciting mo…" at bounding box center [742, 497] width 241 height 140
click at [1083, 329] on span "Generate Preview" at bounding box center [1065, 333] width 71 height 14
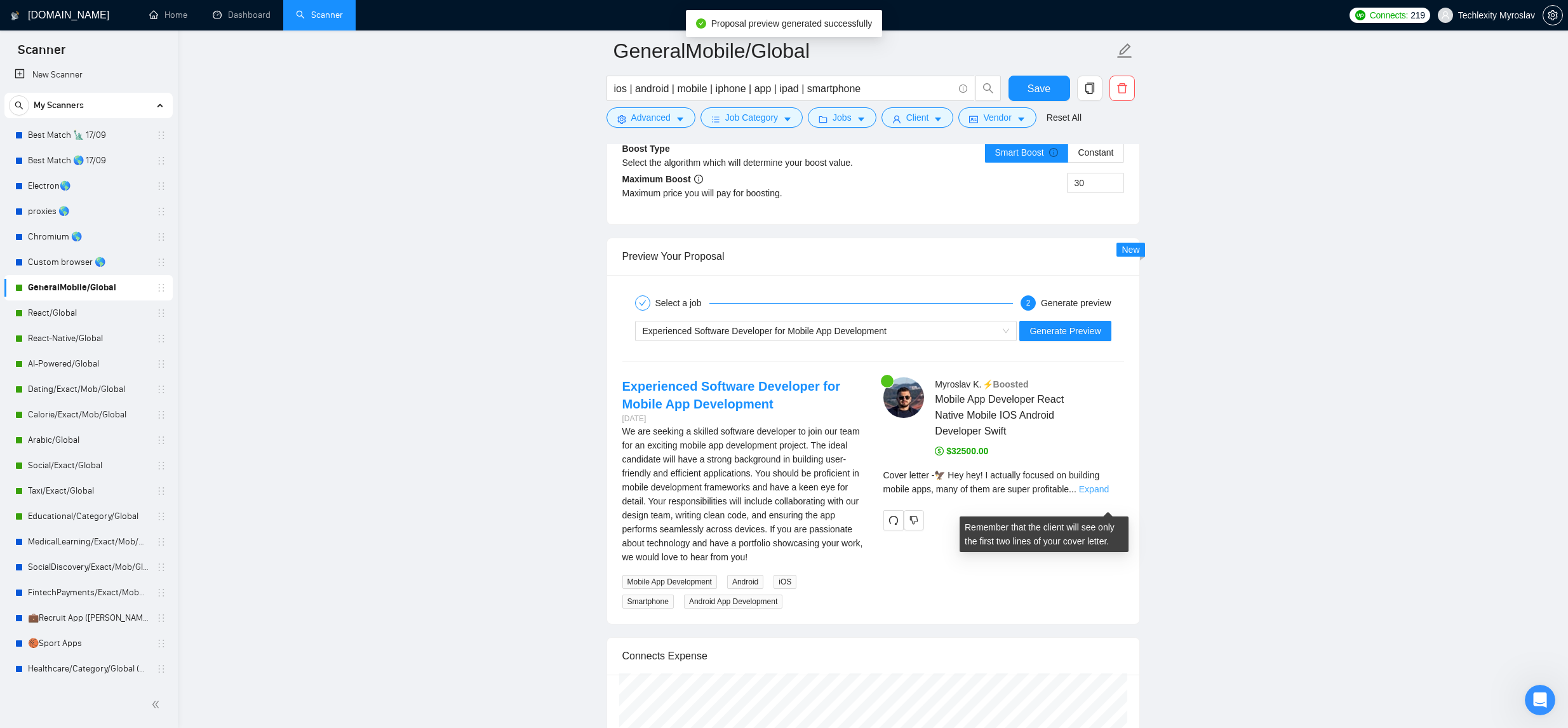
click at [1095, 494] on link "Expand" at bounding box center [1094, 489] width 30 height 10
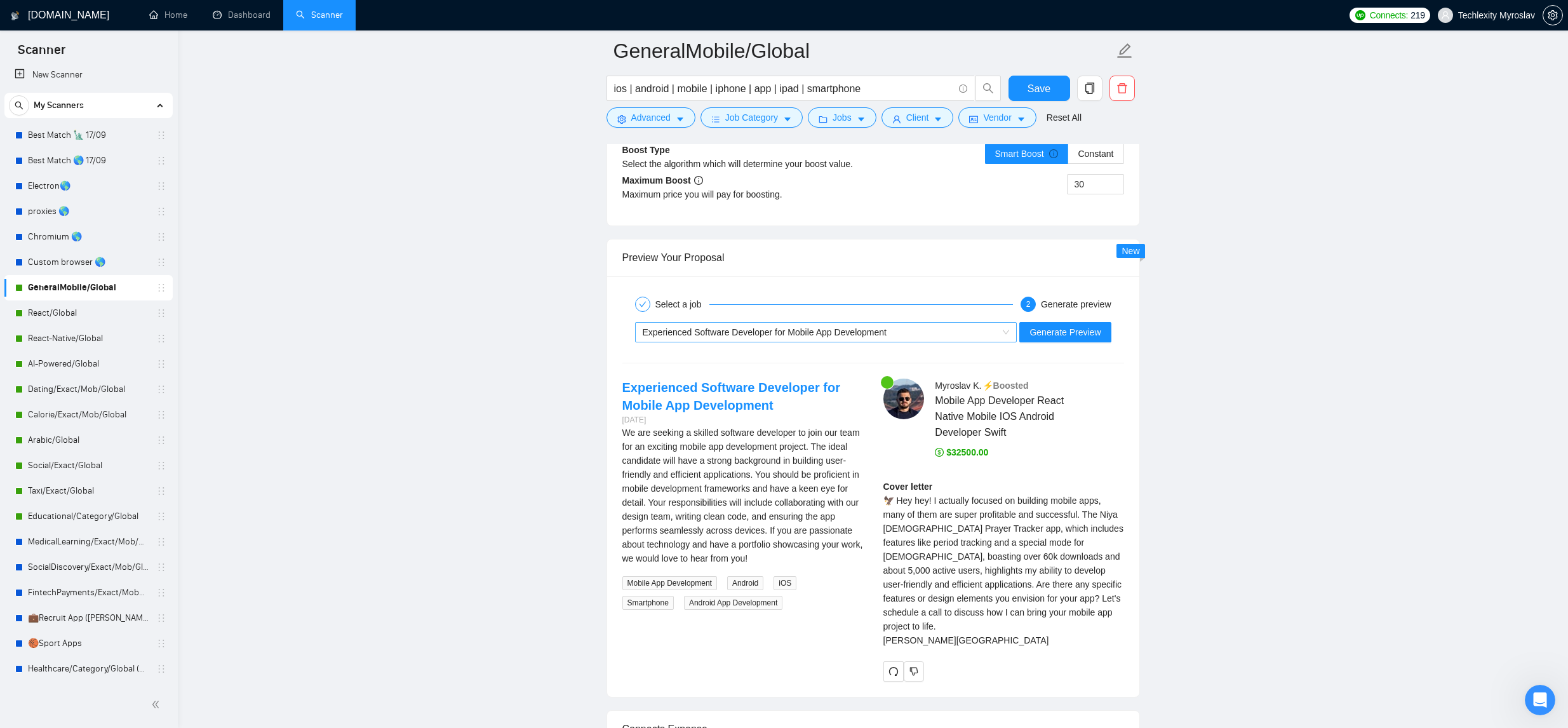
click at [974, 337] on div "Experienced Software Developer for Mobile App Development" at bounding box center [820, 332] width 356 height 19
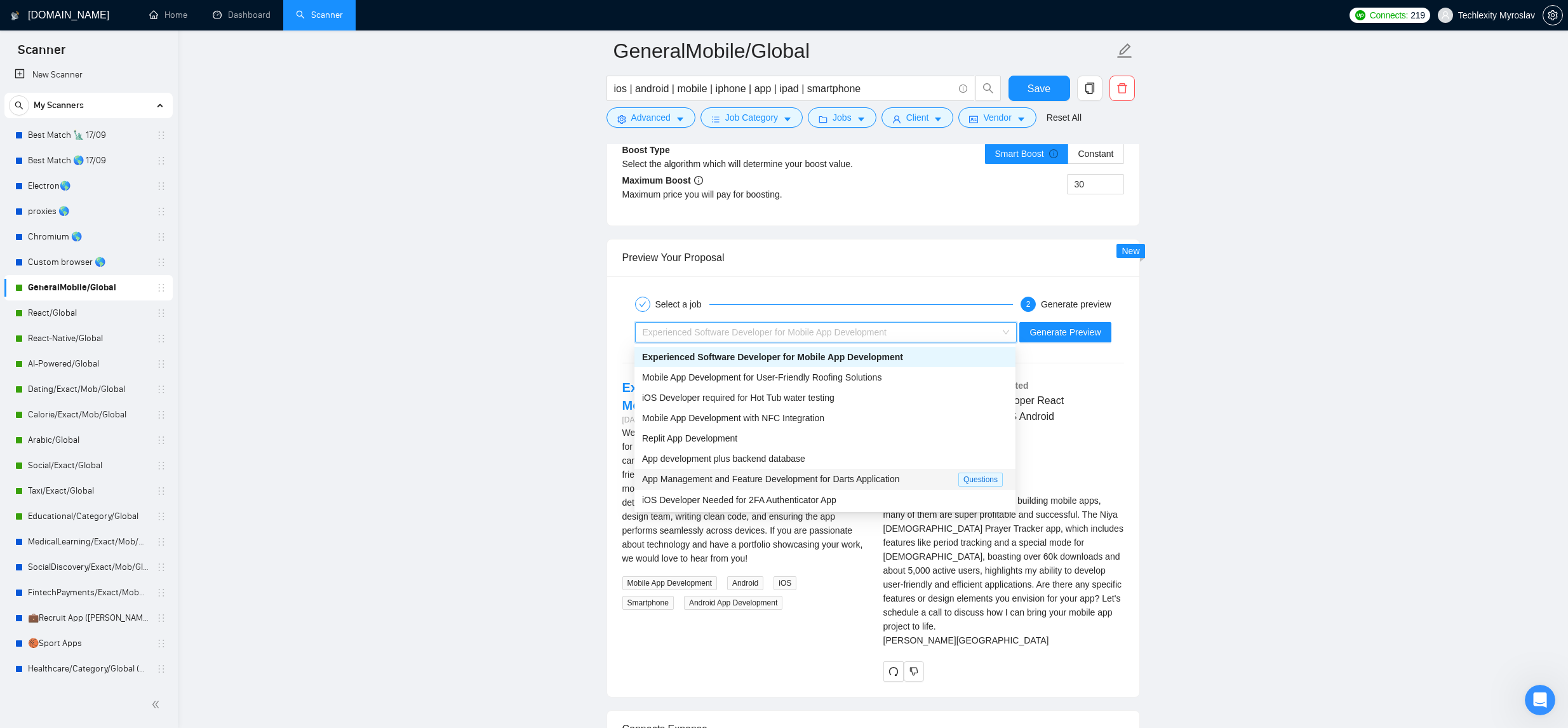
click at [852, 480] on span "App Management and Feature Development for Darts Application" at bounding box center [770, 479] width 257 height 10
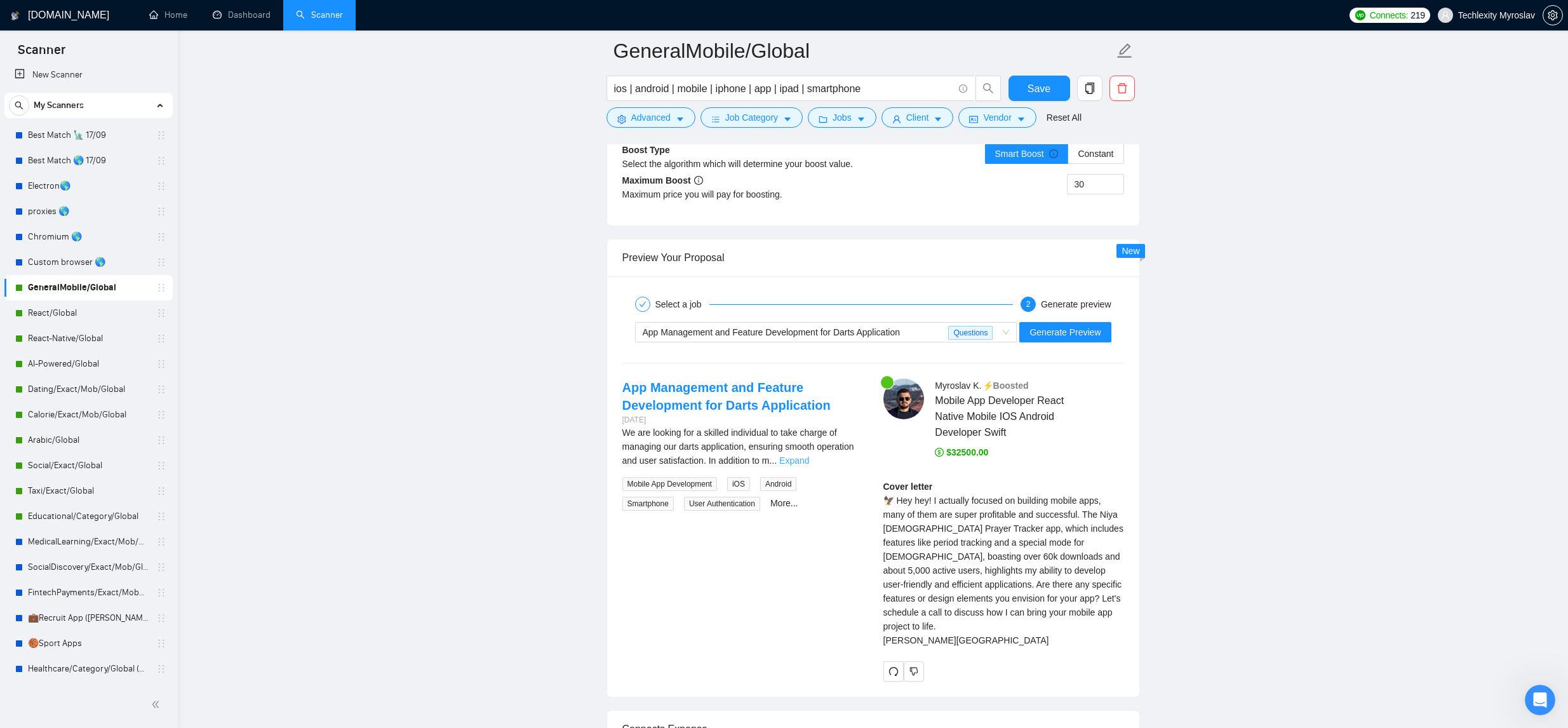
click at [809, 459] on link "Expand" at bounding box center [794, 460] width 30 height 10
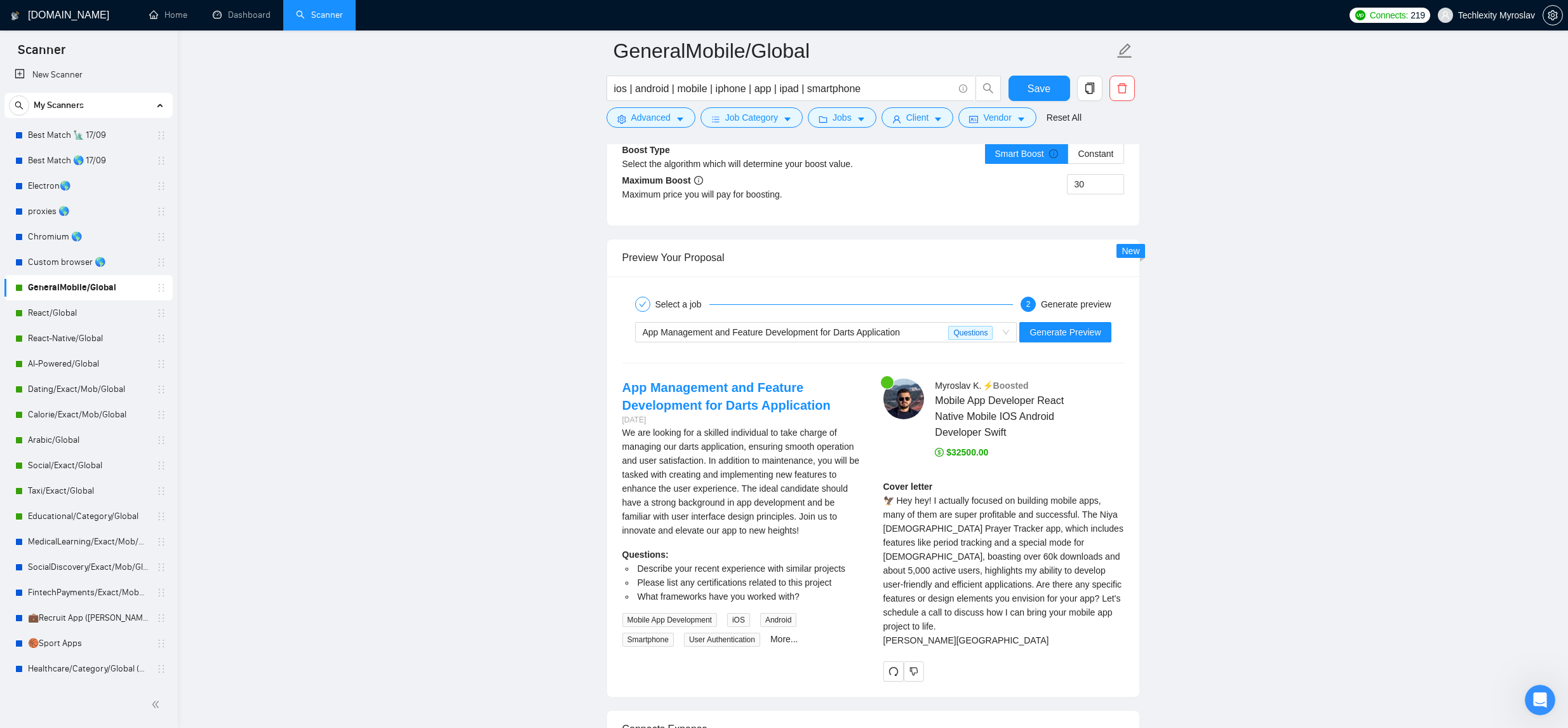
click at [1068, 342] on div "App Management and Feature Development for Darts Application Questions Generate…" at bounding box center [873, 331] width 504 height 31
click at [1074, 323] on button "Generate Preview" at bounding box center [1065, 332] width 92 height 20
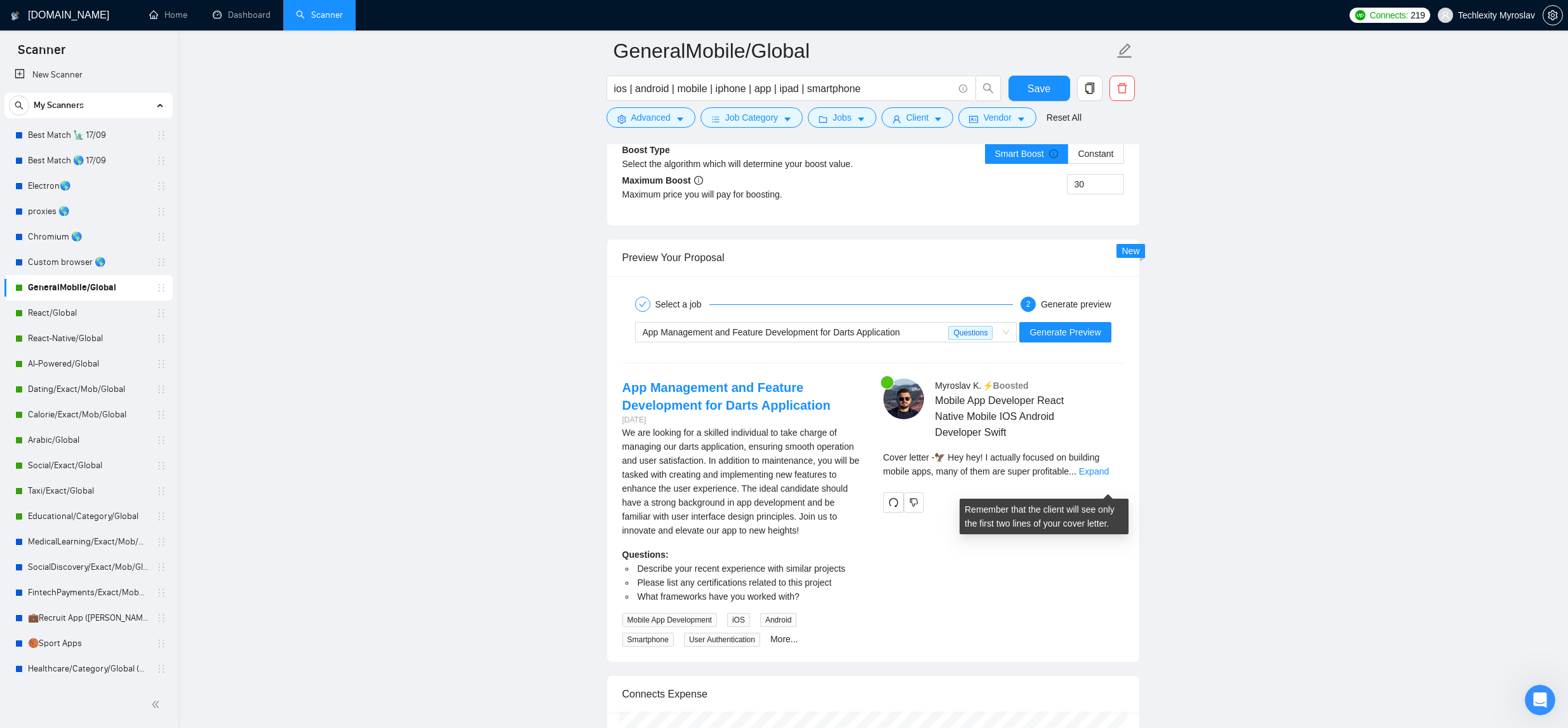
click at [1100, 477] on link "Expand" at bounding box center [1094, 471] width 30 height 10
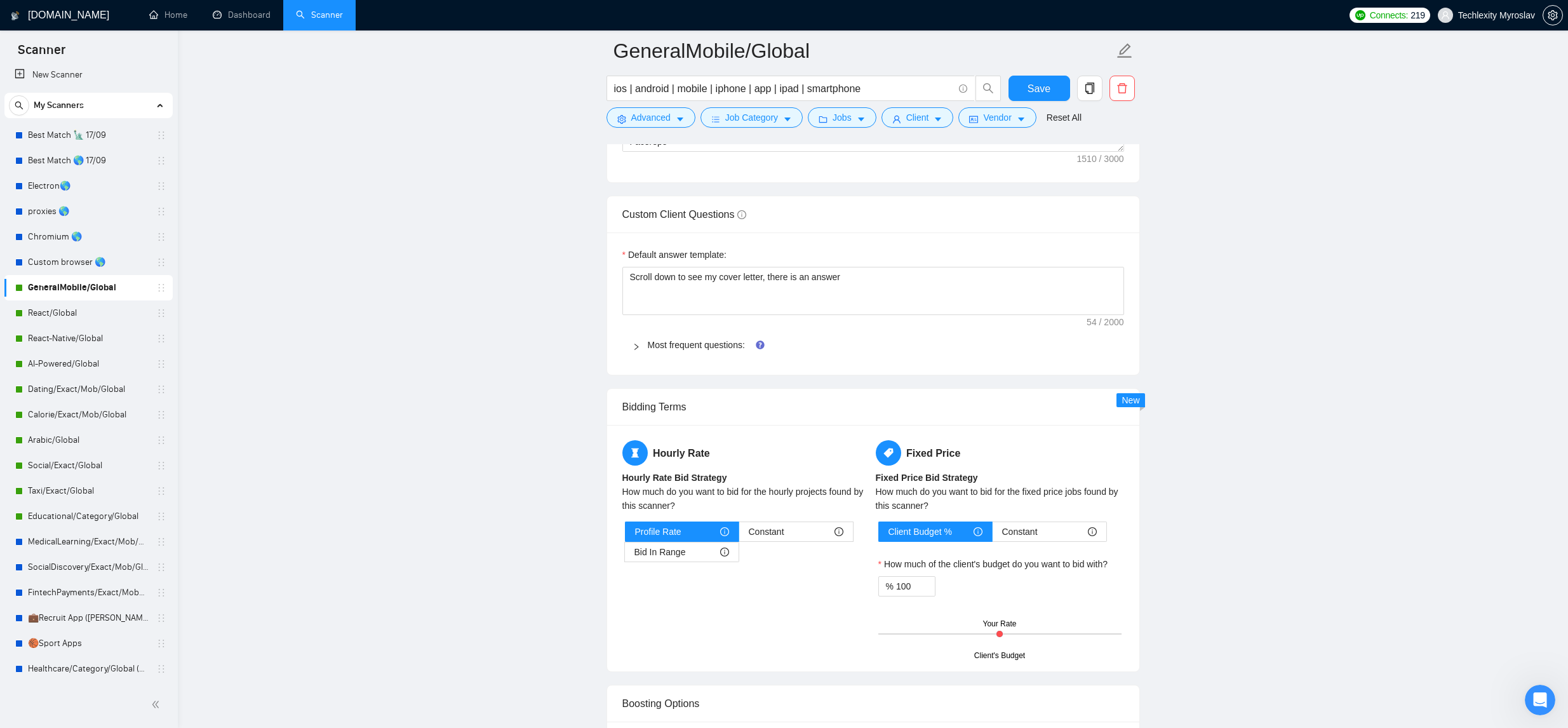
scroll to position [1776, 0]
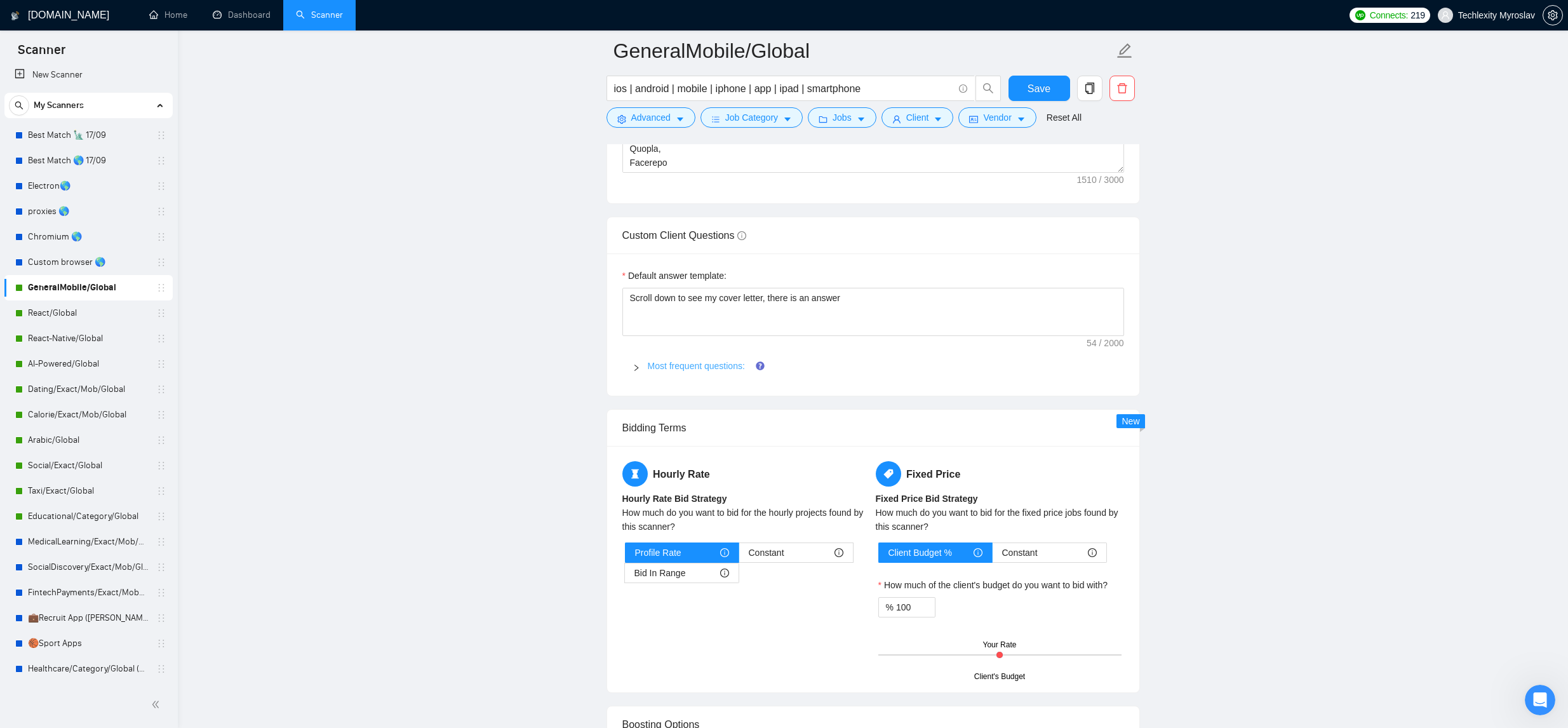
click at [678, 363] on link "Most frequent questions:" at bounding box center [696, 365] width 97 height 10
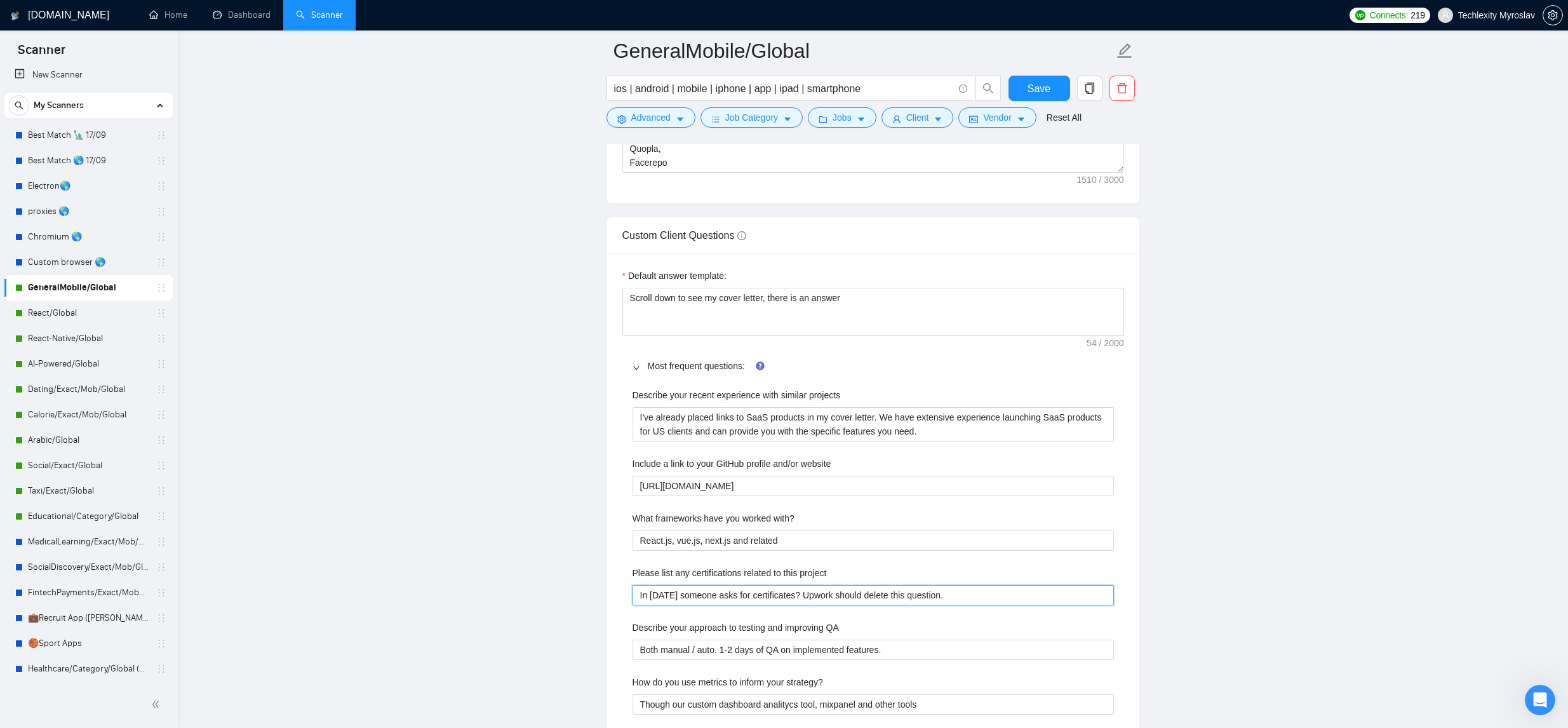
drag, startPoint x: 936, startPoint y: 596, endPoint x: 678, endPoint y: 588, distance: 258.1
click at [678, 588] on project "In 2023 someone asks for certificates? Upwork should delete this question." at bounding box center [873, 595] width 481 height 20
click at [676, 589] on project "In 2023 someone asks for certificates? Upwork should delete this question." at bounding box center [873, 595] width 481 height 20
drag, startPoint x: 913, startPoint y: 582, endPoint x: 729, endPoint y: 581, distance: 184.0
click at [729, 581] on div "Please list any certifications related to this project In 2023 someone asks for…" at bounding box center [873, 586] width 481 height 39
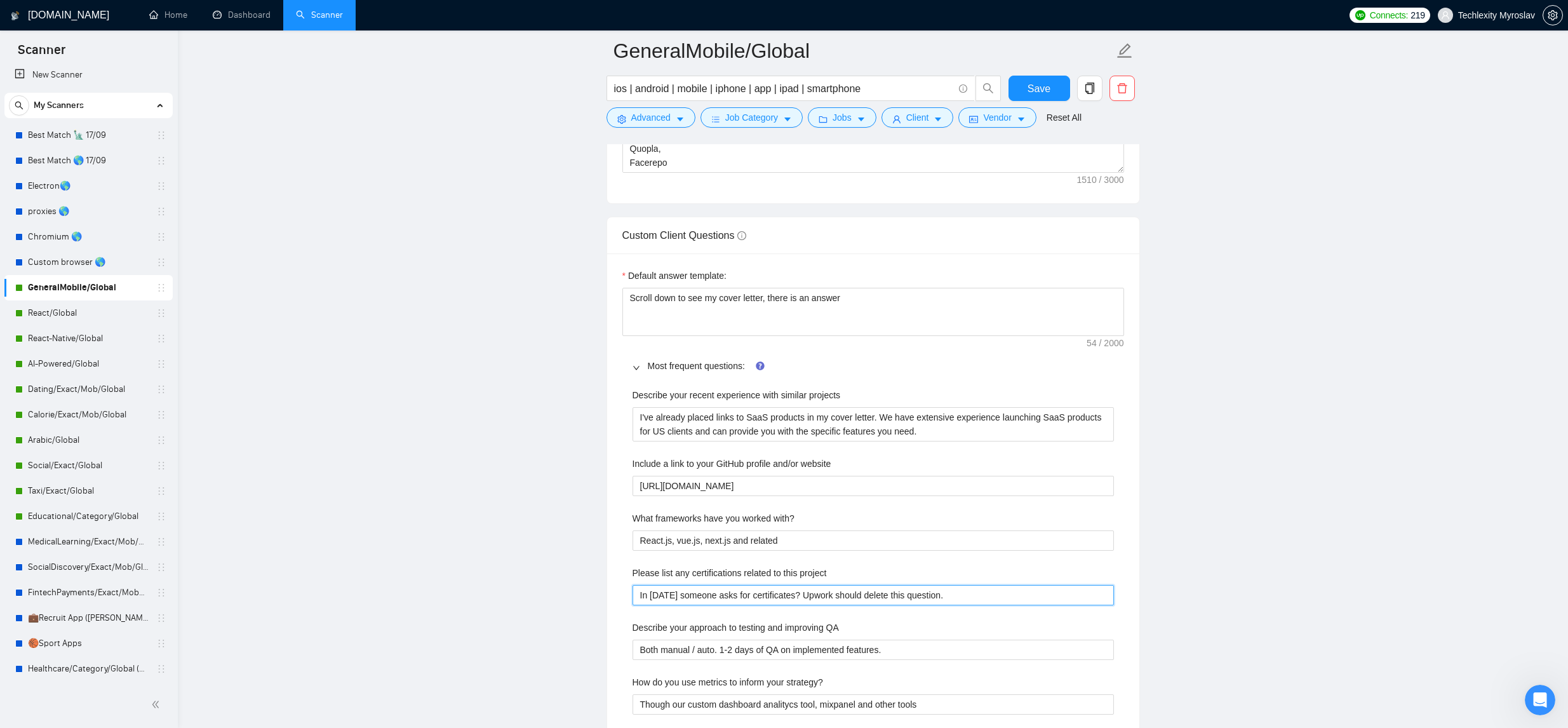
type project "Н"
type project "Нщ"
type project "Нщг"
type project "Нщ"
type project "Н"
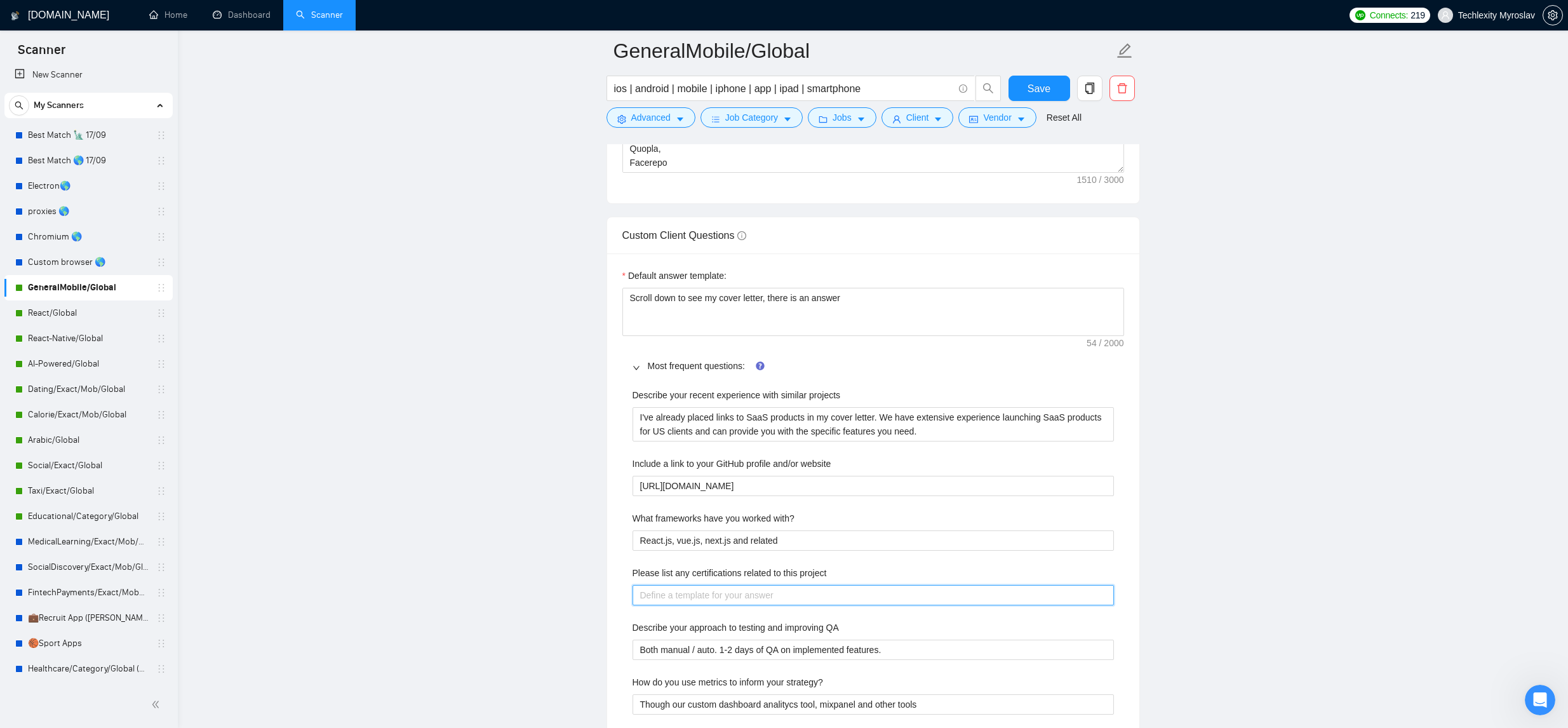
type project "Y"
type project "Yo"
type project "You"
type project "You c"
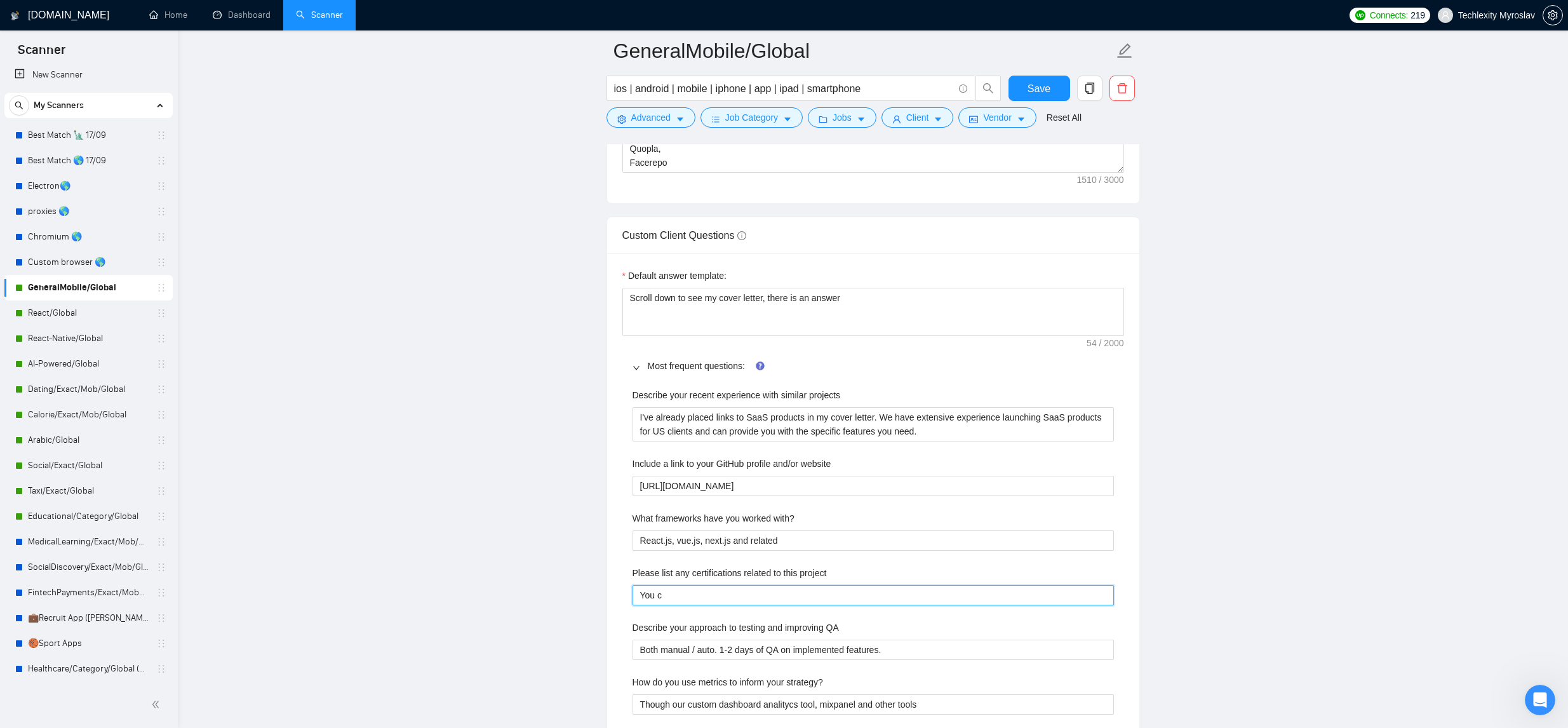
type project "You ca"
type project "You can"
type project "You can f"
type project "You can fi"
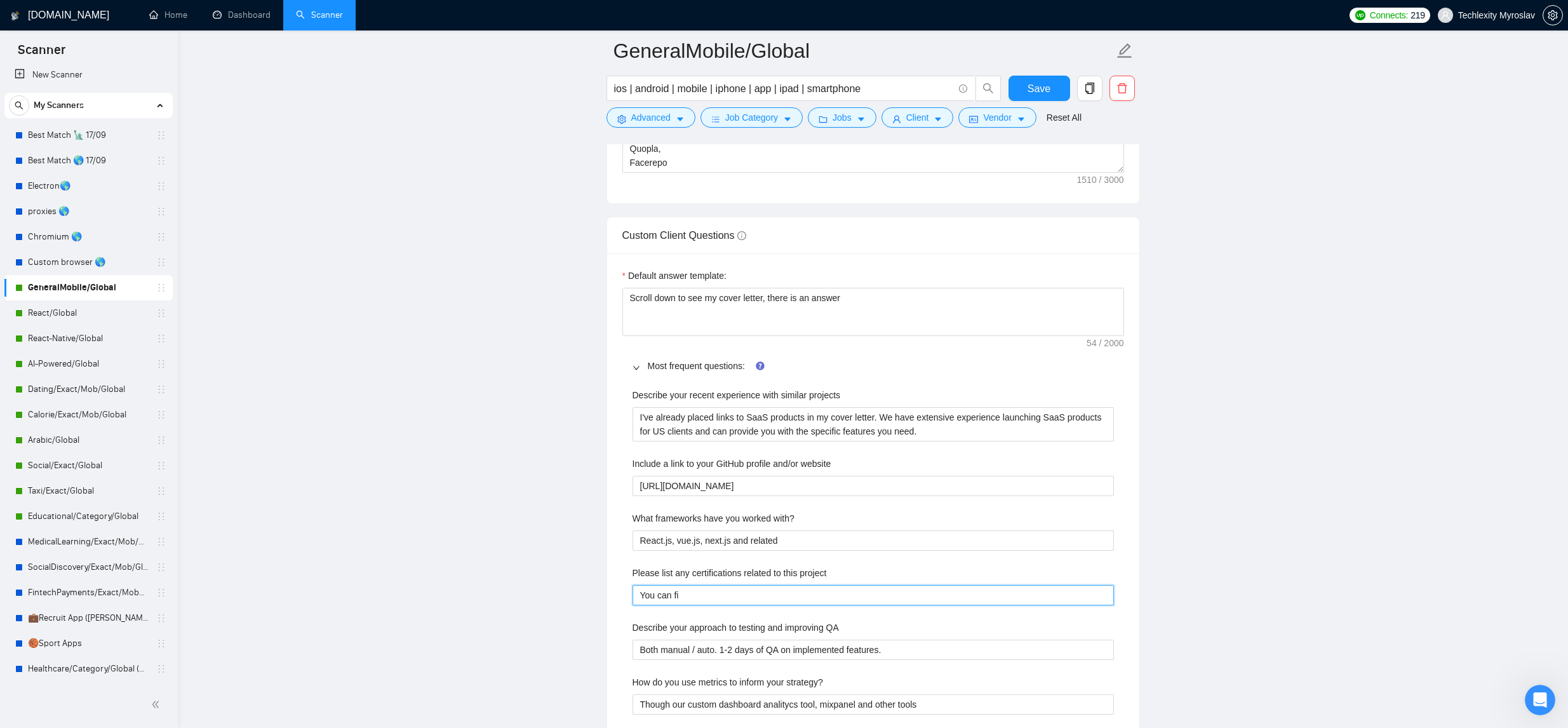
type project "You can fin"
type project "You can find"
type project "You can find a"
type project "You can find al"
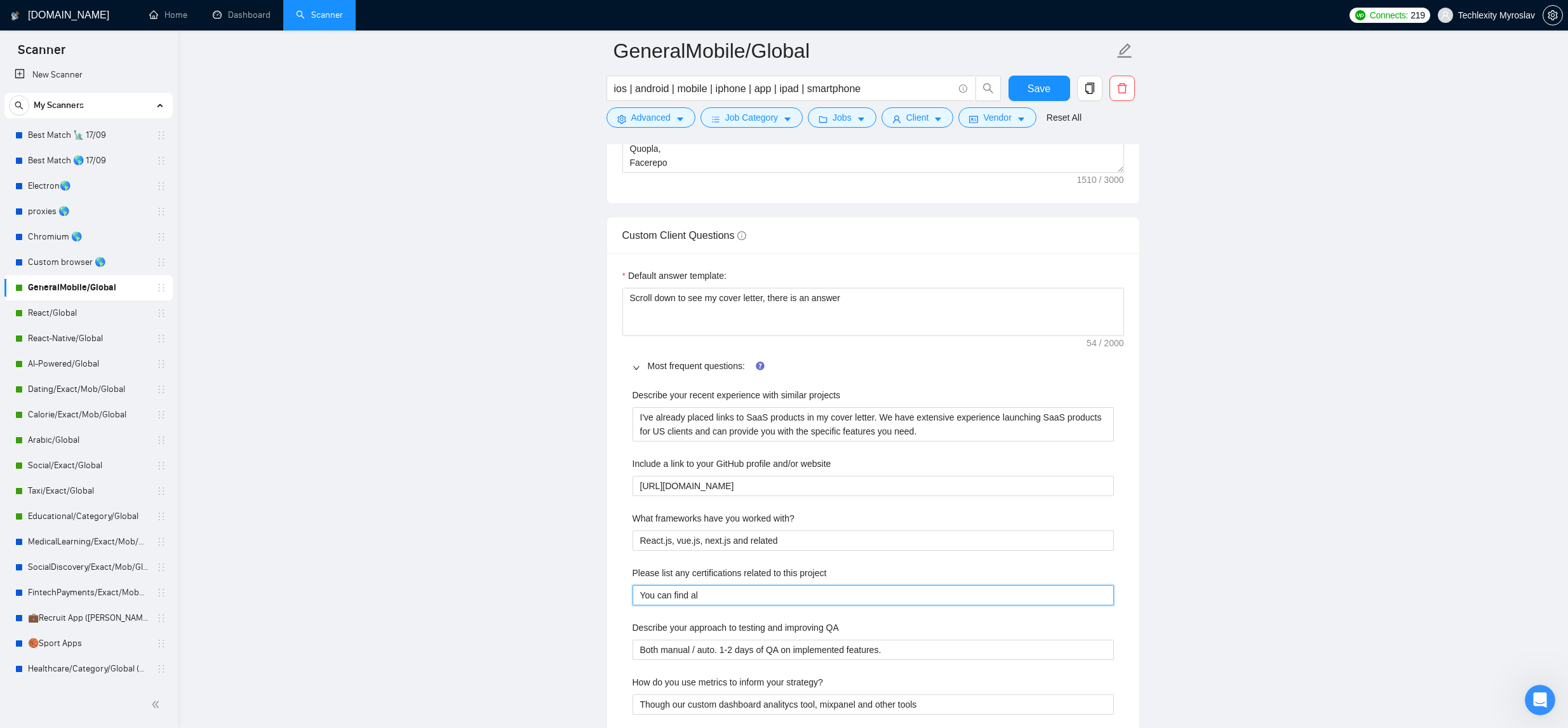
type project "You can find all"
type project "You can find all th"
type project "You can find all the"
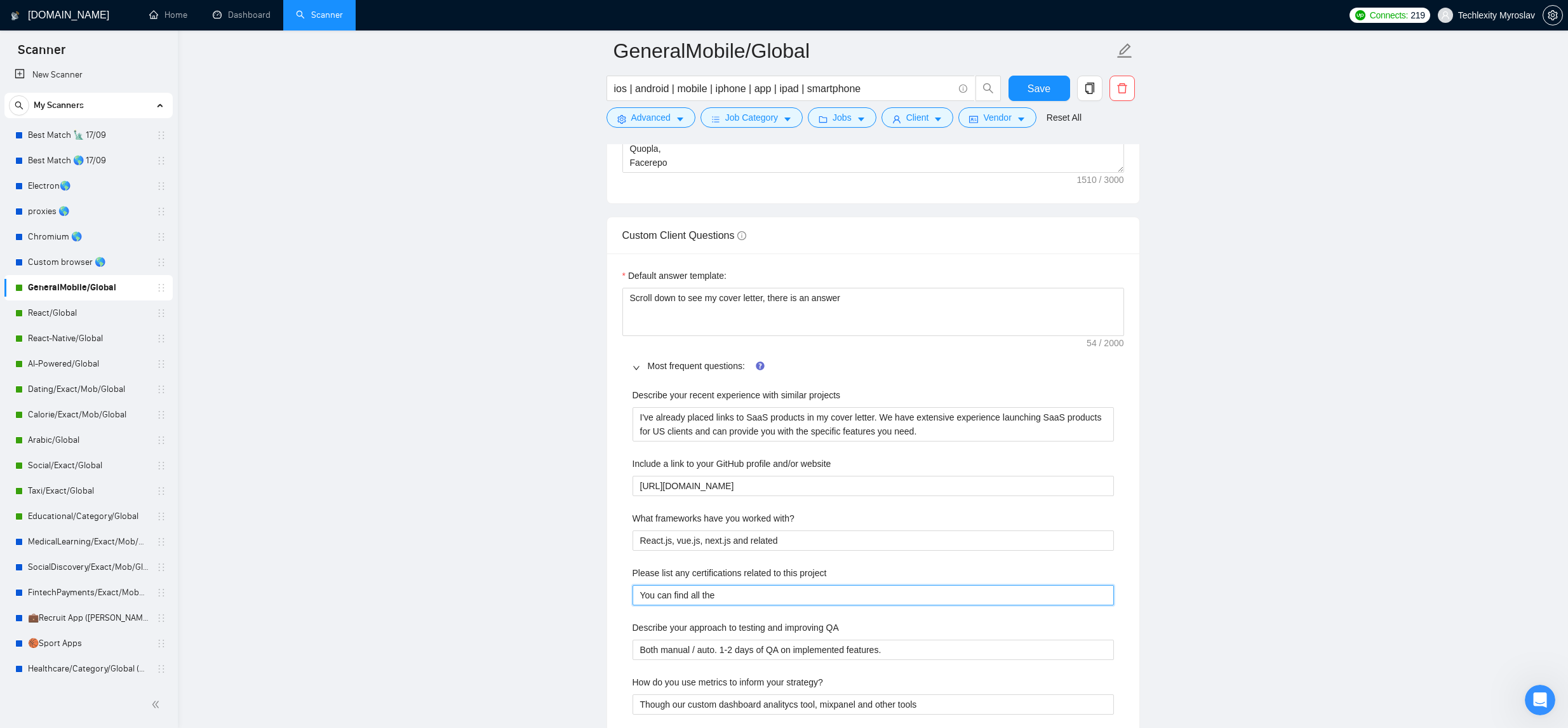
type project "You can find all the c"
type project "You can find all the cer"
type project "You can find all the cert"
type project "You can find all the certi"
type project "You can find all the certifi"
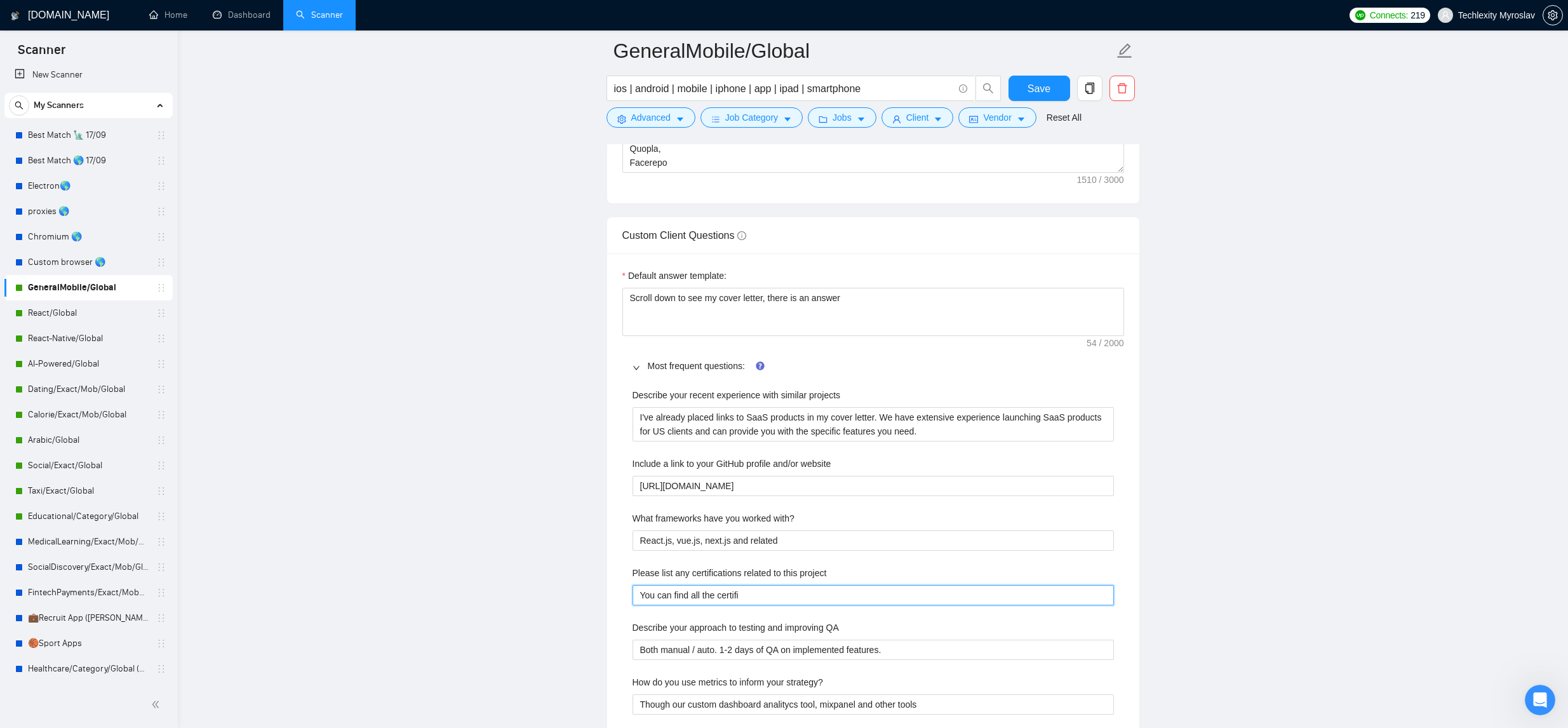
type project "You can find all the certific"
type project "You can find all the certifica"
type project "You can find all the certificat"
type project "You can find all the certificate"
type project "You can find all the certificates"
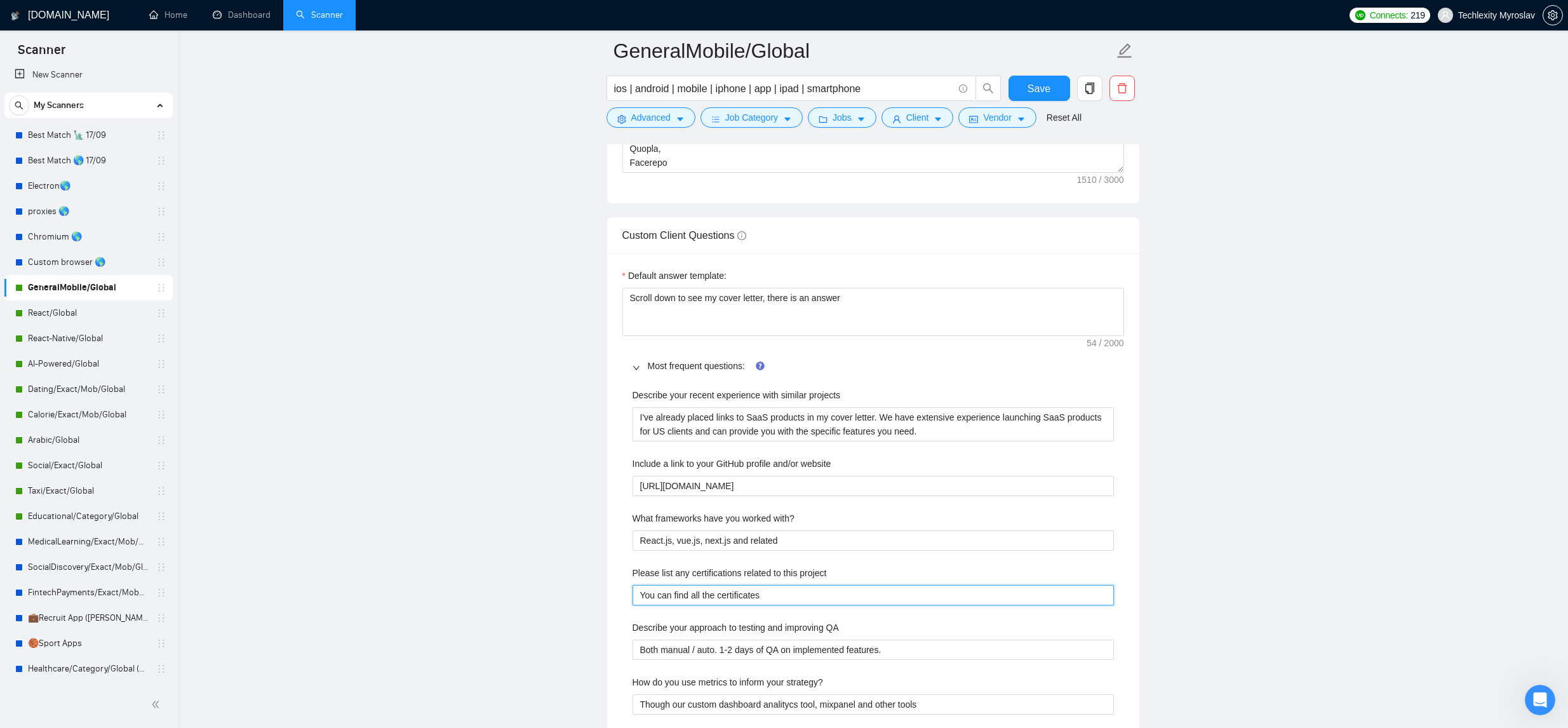
type project "You can find all the certificates"
type project "You can find all the certificates I"
type project "You can find all the certificates I h"
type project "You can find all the certificates I ha"
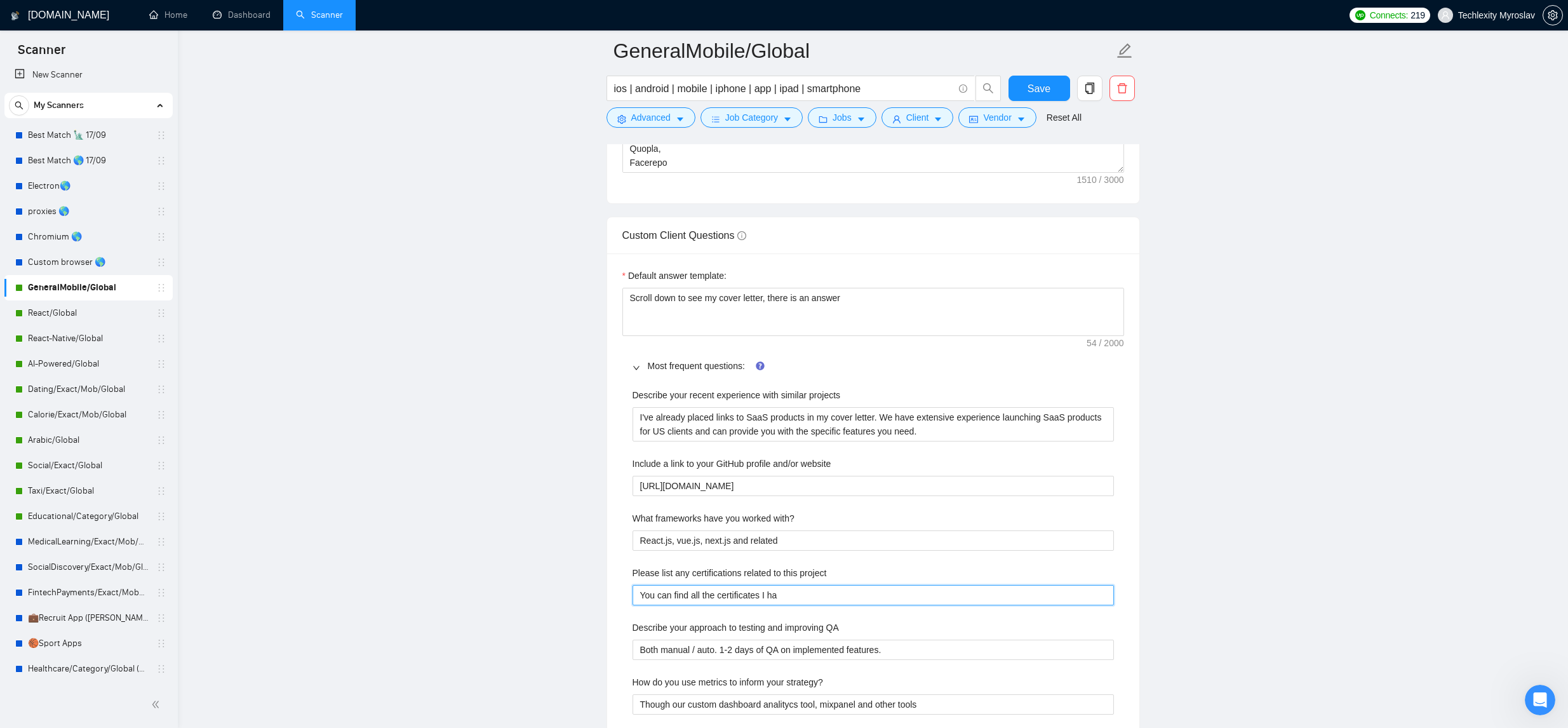
type project "You can find all the certificates I hav"
type project "You can find all the certificates I have"
type project "You can find all the certificates I have i"
type project "You can find all the certificates I have in"
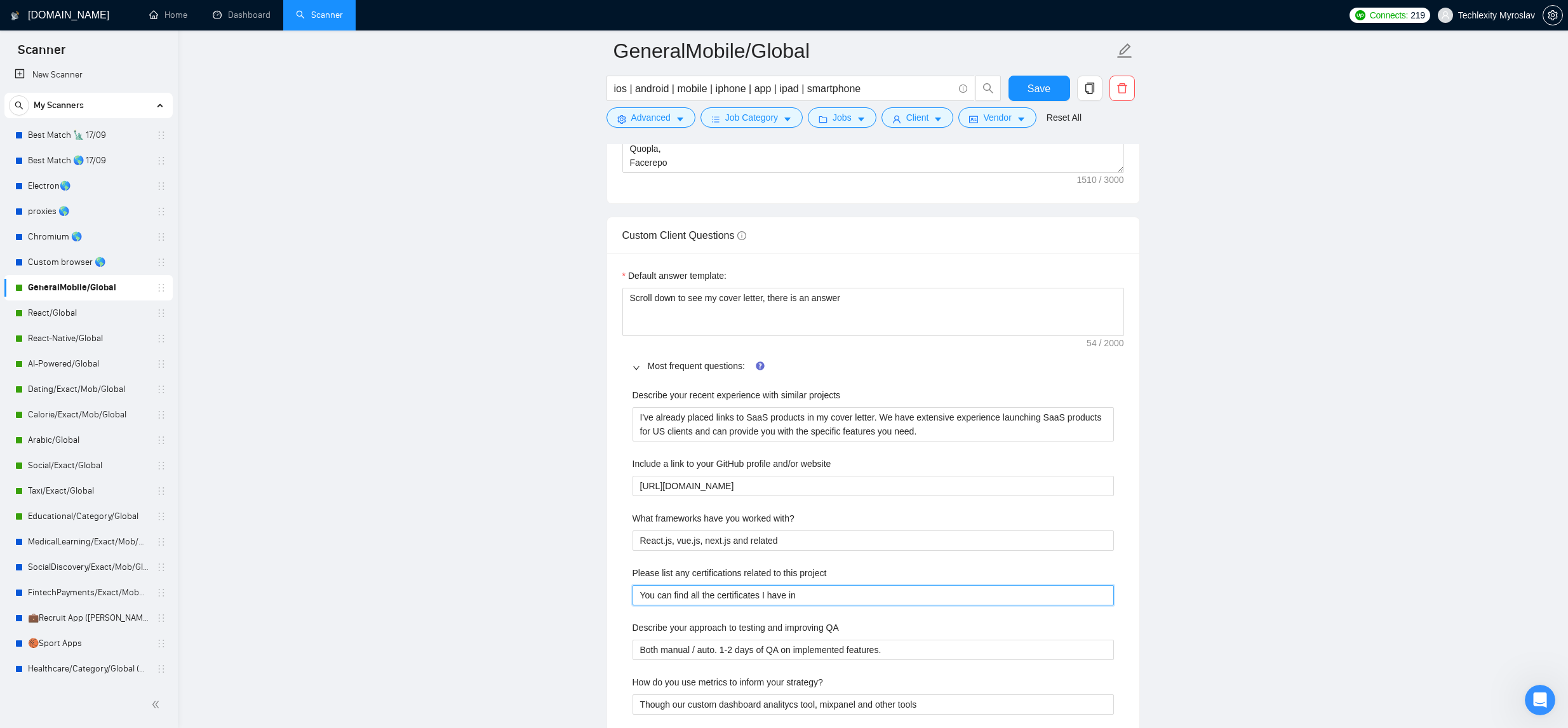
type project "You can find all the certificates I have in"
type project "You can find all the certificates I have in m"
type project "You can find all the certificates I have in my"
type project "You can find all the certificates I have in my p"
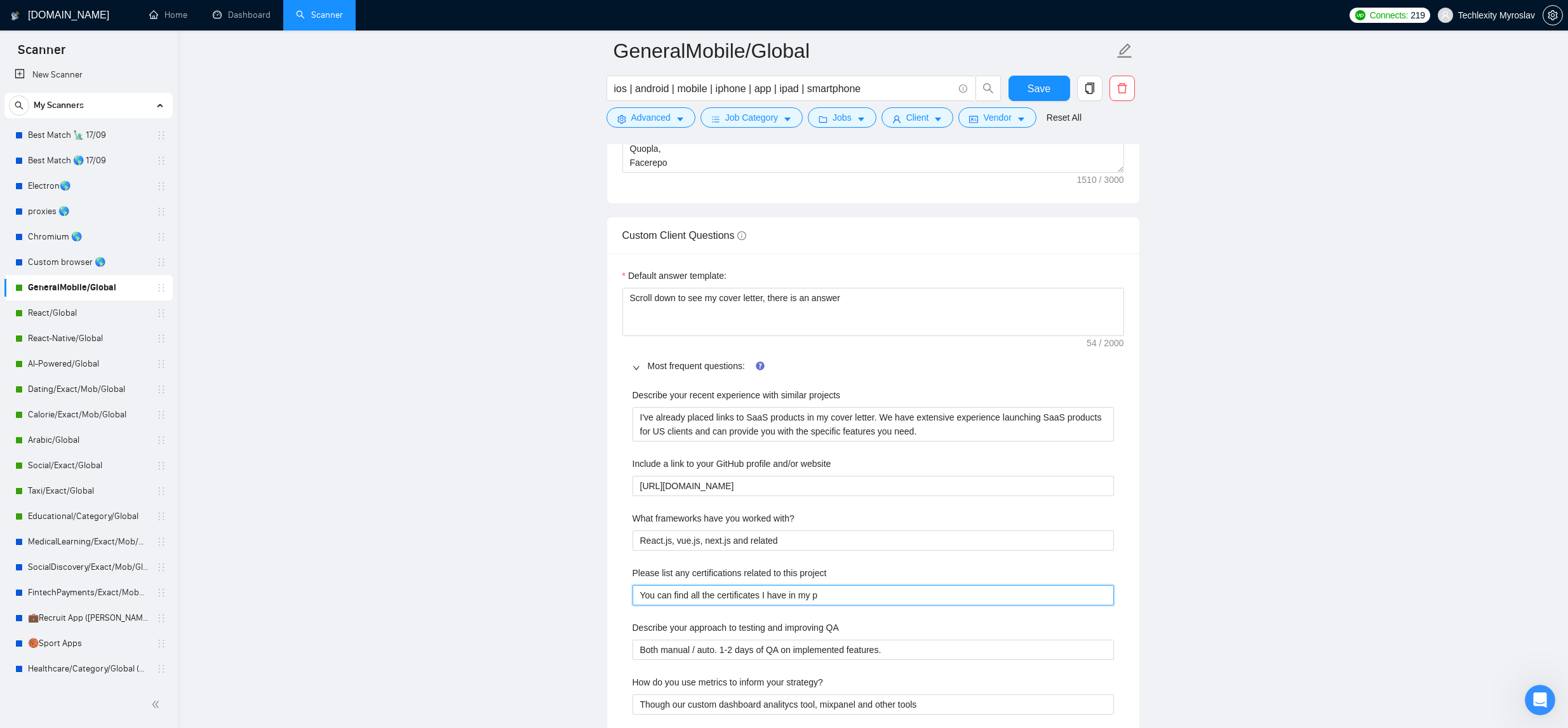
type project "You can find all the certificates I have in my pr"
type project "You can find all the certificates I have in my pro"
type project "You can find all the certificates I have in my prof"
type project "You can find all the certificates I have in my profi"
type project "You can find all the certificates I have in my profil"
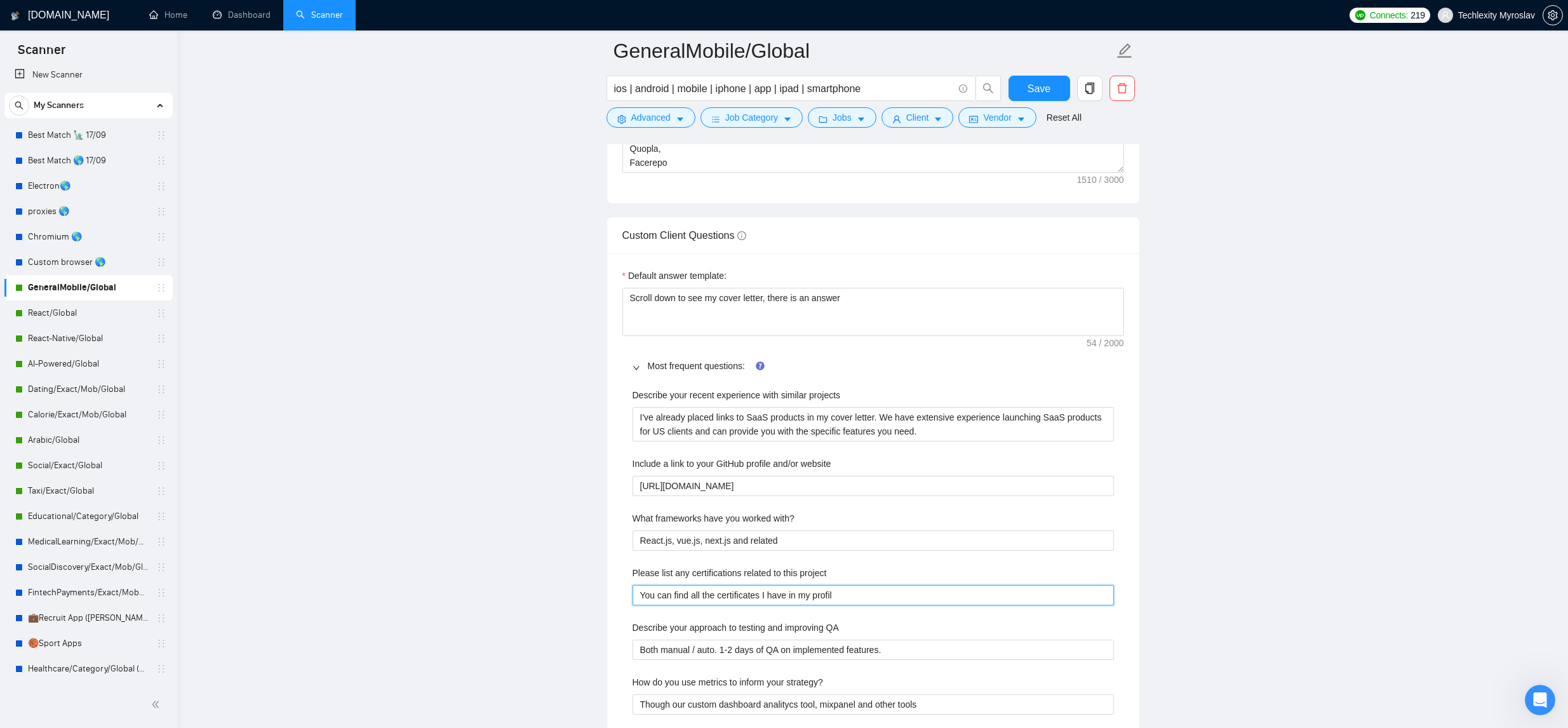
type project "You can find all the certificates I have in my profile"
type project "You can find all the certificates I have in my profile."
drag, startPoint x: 865, startPoint y: 427, endPoint x: 713, endPoint y: 423, distance: 152.1
click at [712, 423] on projects "I've already placed links to SaaS products in my cover letter. We have extensiv…" at bounding box center [873, 424] width 481 height 35
click at [904, 437] on projects "I've already placed links to SaaS products in my cover letter. We have extensiv…" at bounding box center [873, 424] width 481 height 35
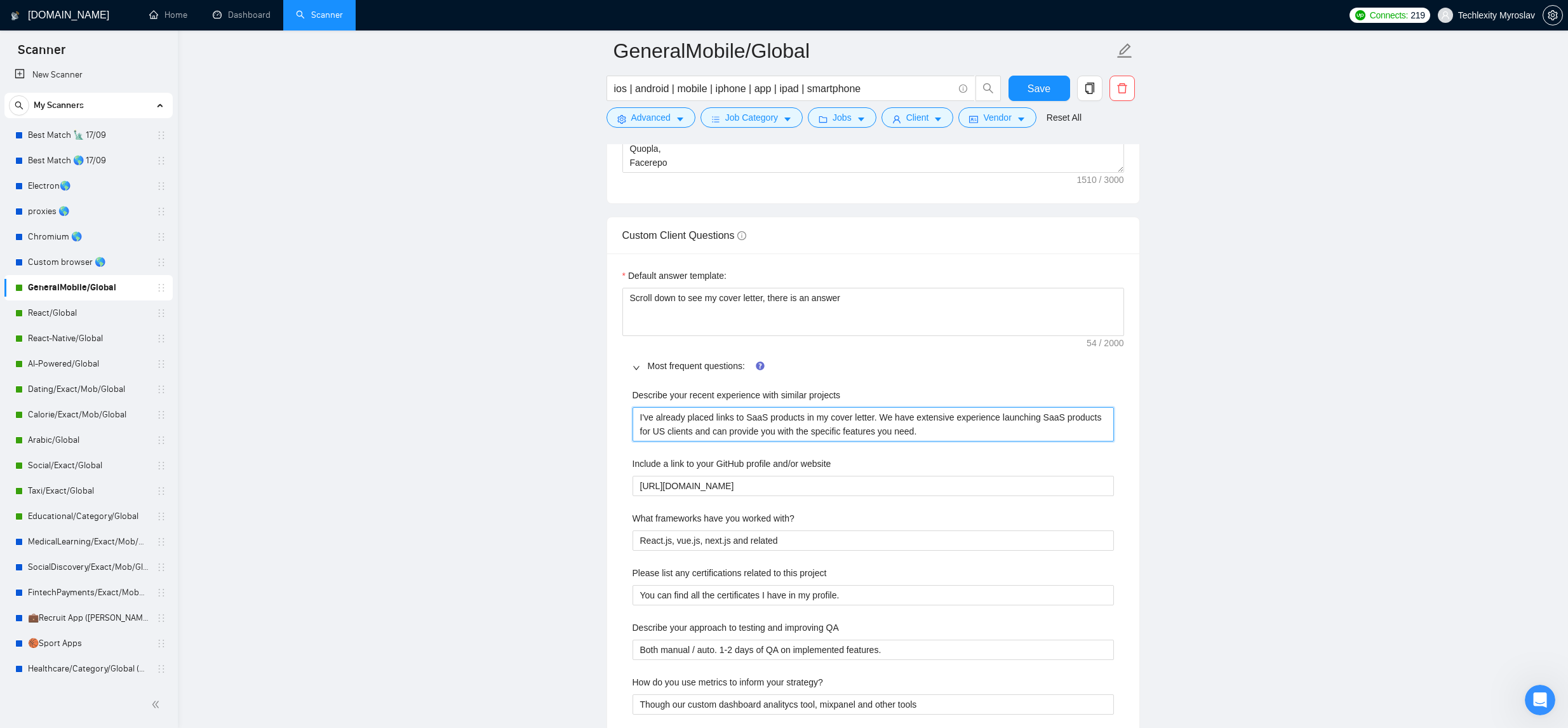
drag, startPoint x: 945, startPoint y: 430, endPoint x: 579, endPoint y: 399, distance: 367.3
click at [578, 399] on main "GeneralMobile/Global ios | android | mobile | iphone | app | ipad | smartphone …" at bounding box center [872, 648] width 1350 height 4746
type projects "P"
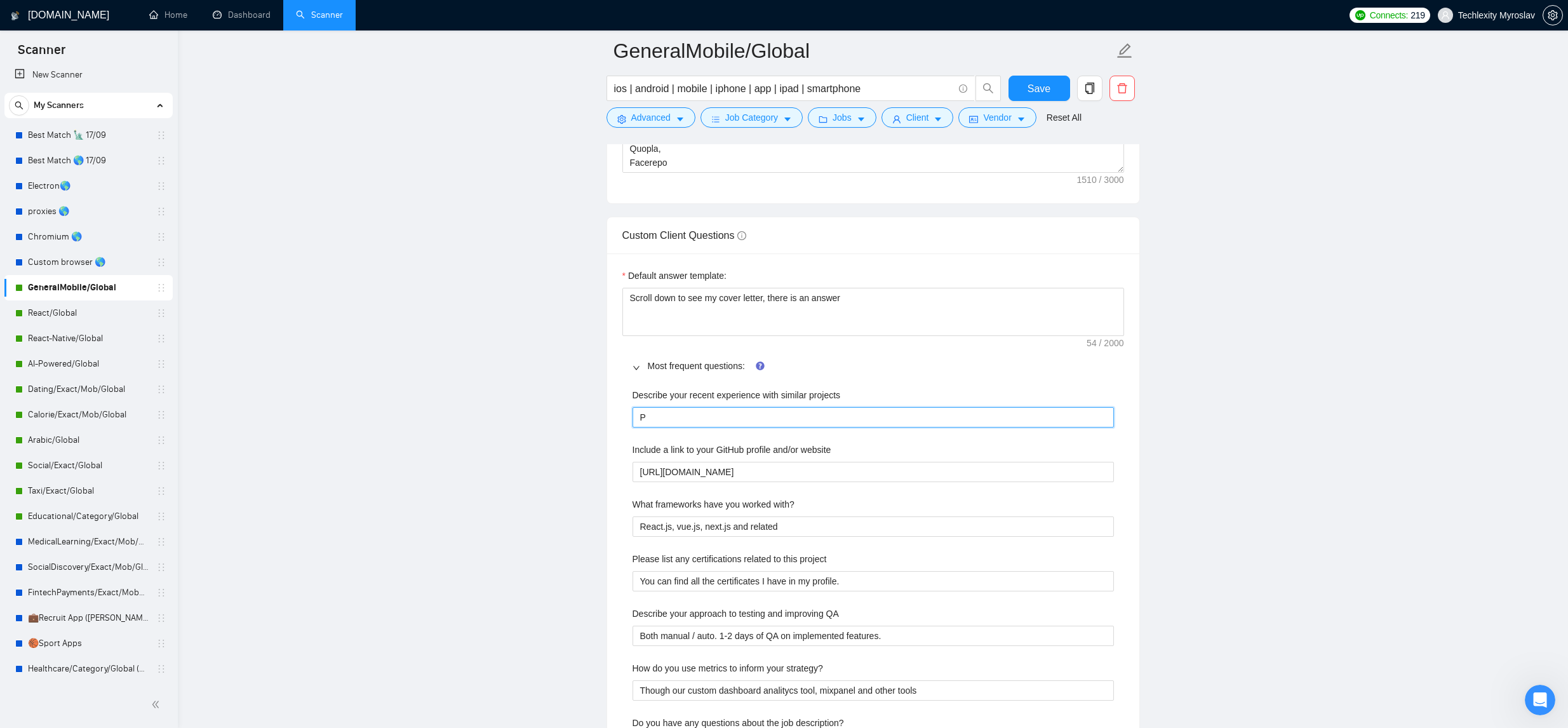
type projects "Pr"
type projects "Prp"
type projects "Pr"
type projects "Pro"
type projects "Prov"
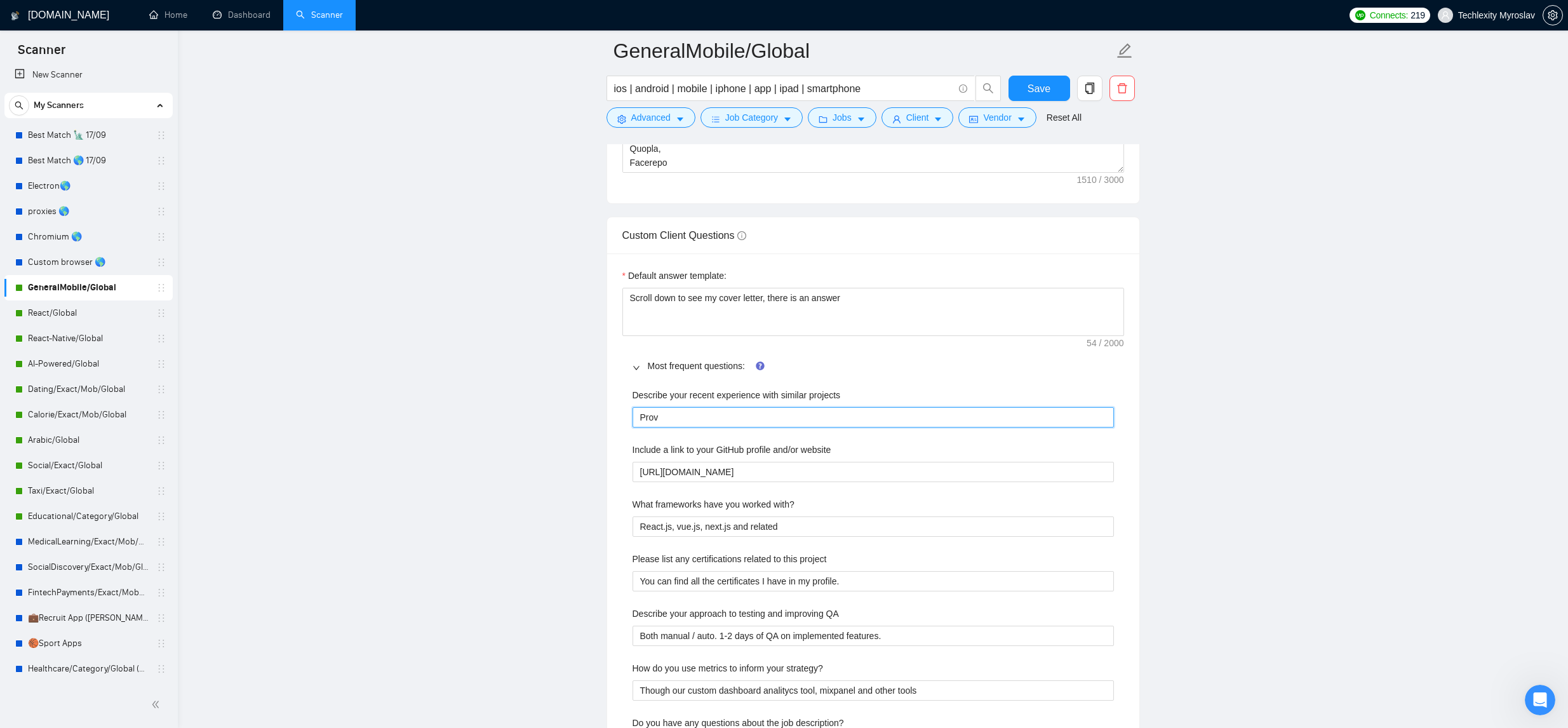
type projects "Provi"
type projects "Provid"
type projects "Provide"
type projects "Provided"
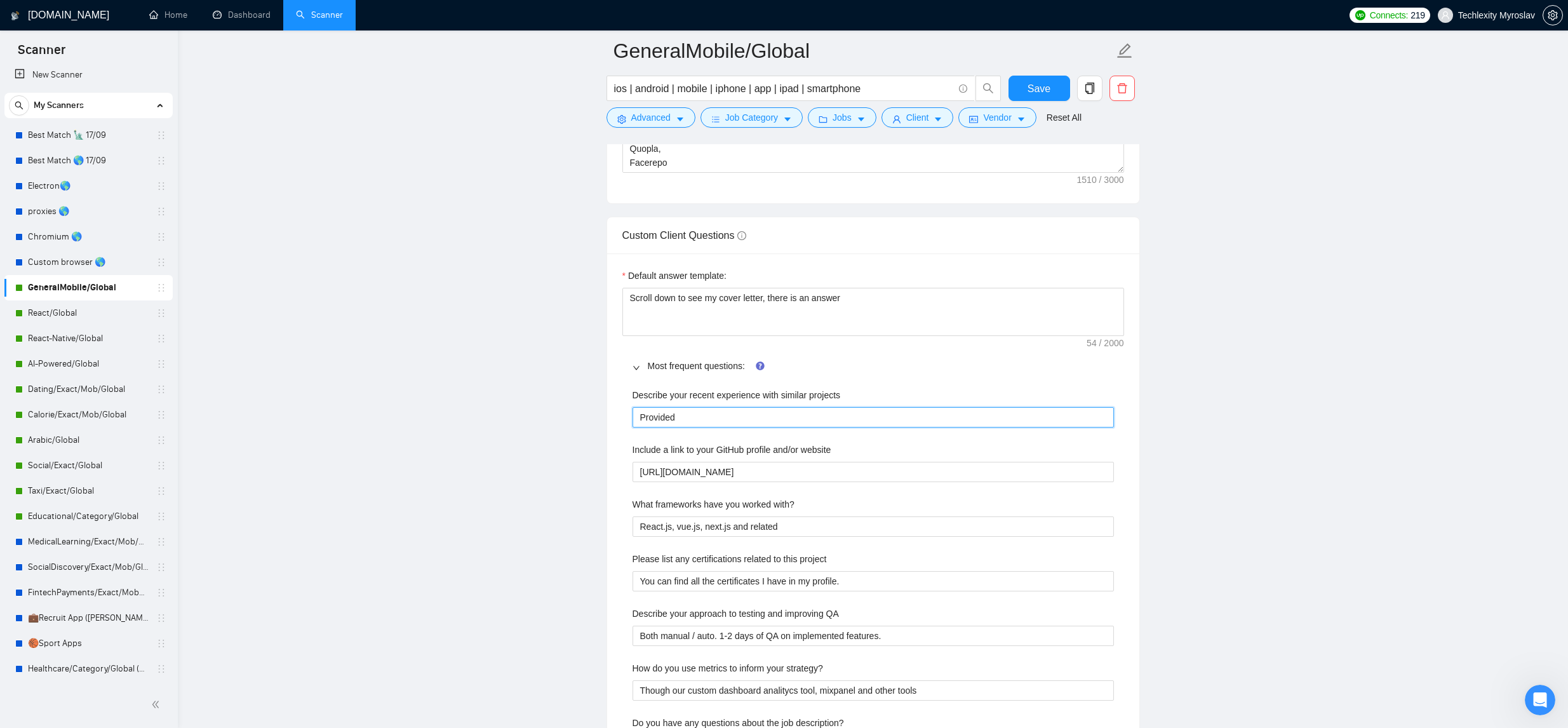
type projects "Provided i"
type projects "Provided in"
type projects "Provided in t"
type projects "Provided in th"
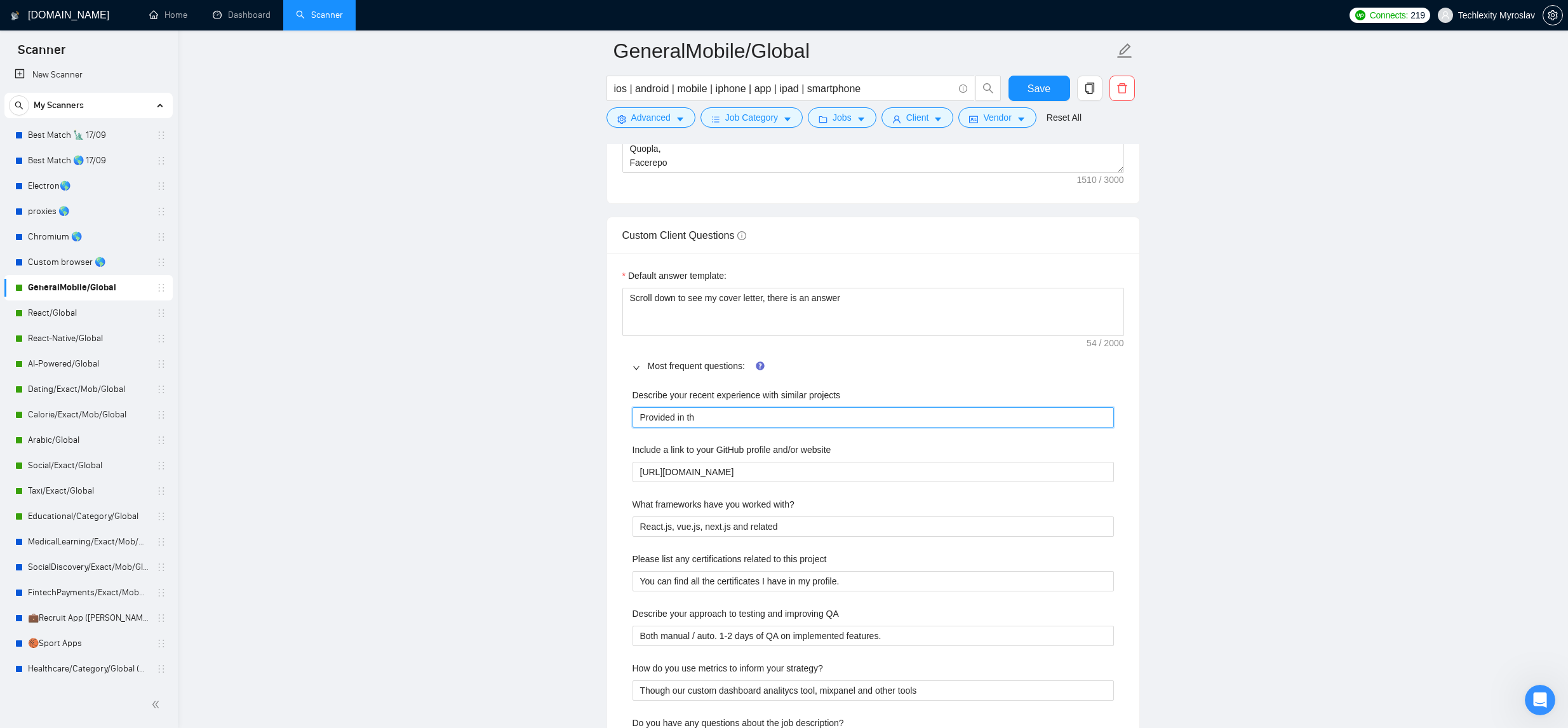
type projects "Provided in the"
type projects "Provided in the co"
type projects "Provided in the cov"
type projects "Provided in the covv"
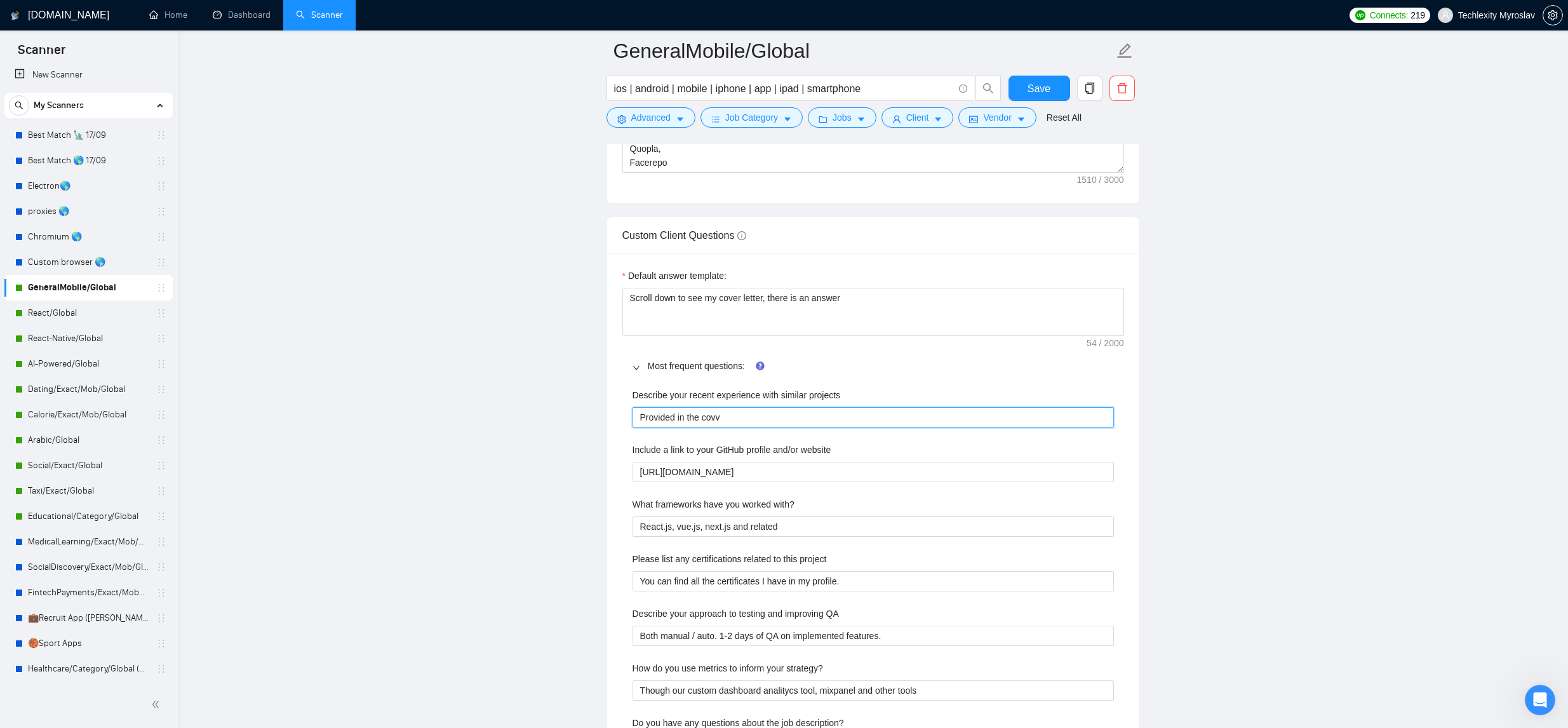
type projects "Provided in the covve"
type projects "Provided in the covv"
type projects "Provided in the cov"
type projects "Provided in the cove"
type projects "Provided in the cover"
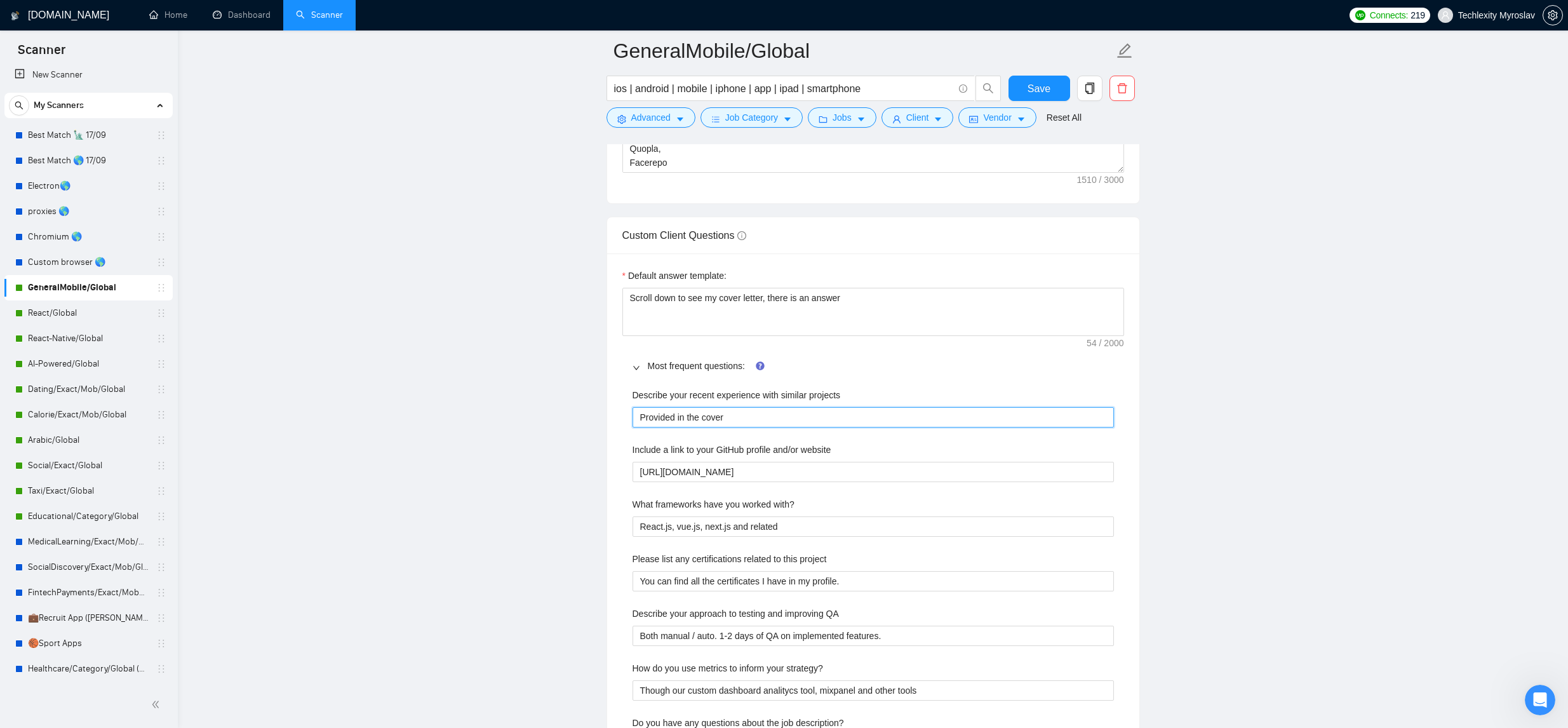
type projects "Provided in the cover"
type projects "Provided in the cover le"
type projects "Provided in the cover lee"
type projects "Provided in the cover leet"
type projects "Provided in the cover lee"
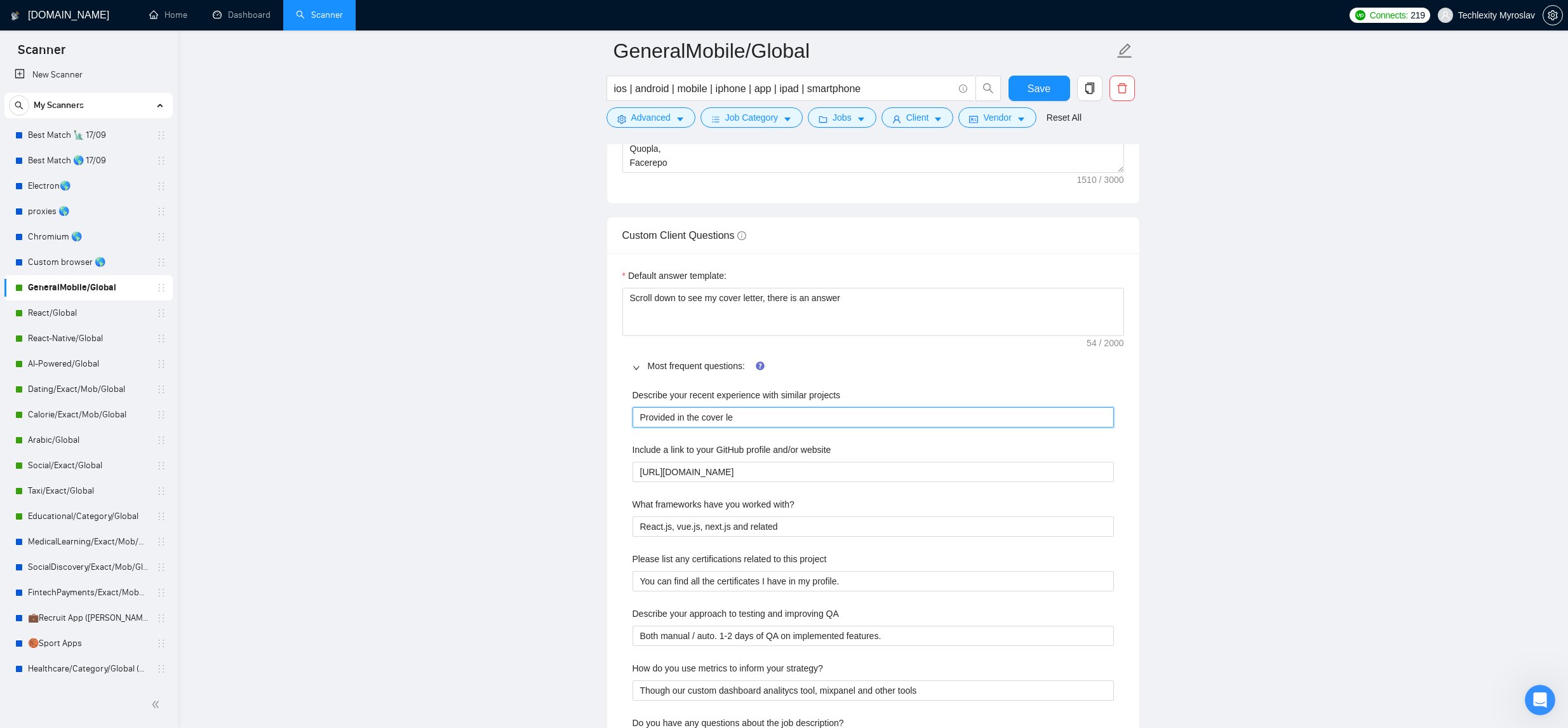
type projects "Provided in the cover let"
type projects "Provided in the cover lett"
type projects "Provided in the cover lette"
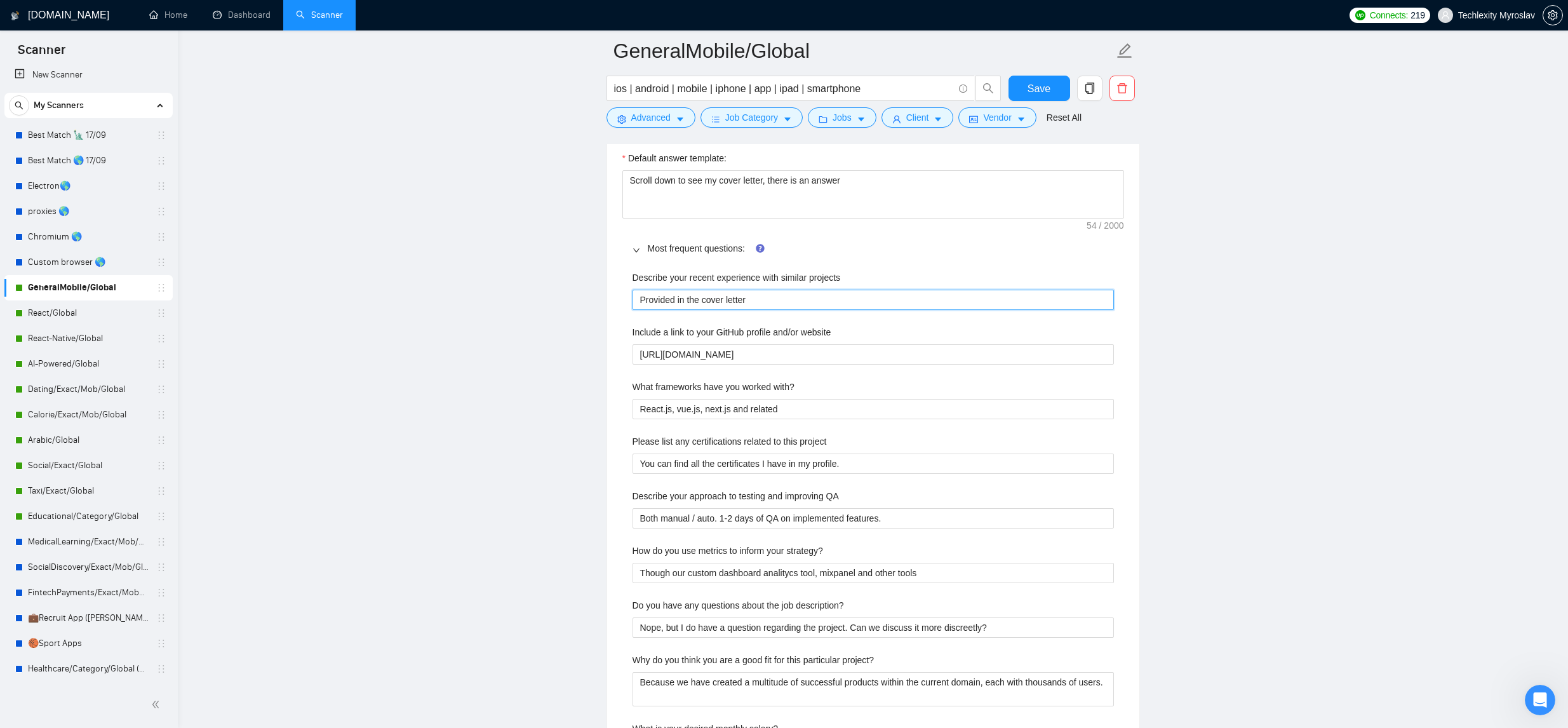
scroll to position [1896, 0]
type projects "Provided in the cover letter"
drag, startPoint x: 963, startPoint y: 567, endPoint x: 590, endPoint y: 563, distance: 373.0
click at [590, 563] on main "GeneralMobile/Global ios | android | mobile | iphone | app | ipad | smartphone …" at bounding box center [872, 521] width 1350 height 4732
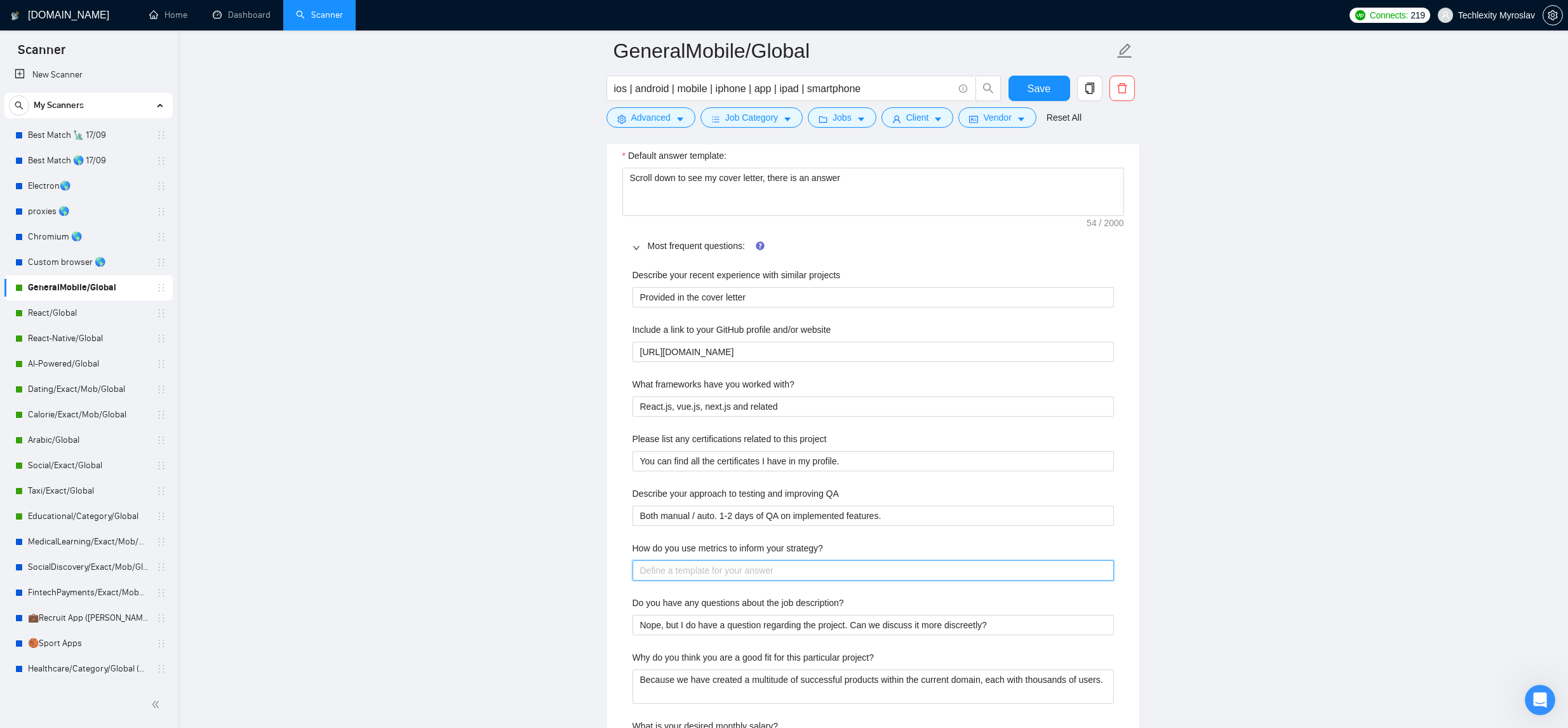
type strategy\? "I"
type strategy\? "It"
type strategy\? "It'"
type strategy\? "It's"
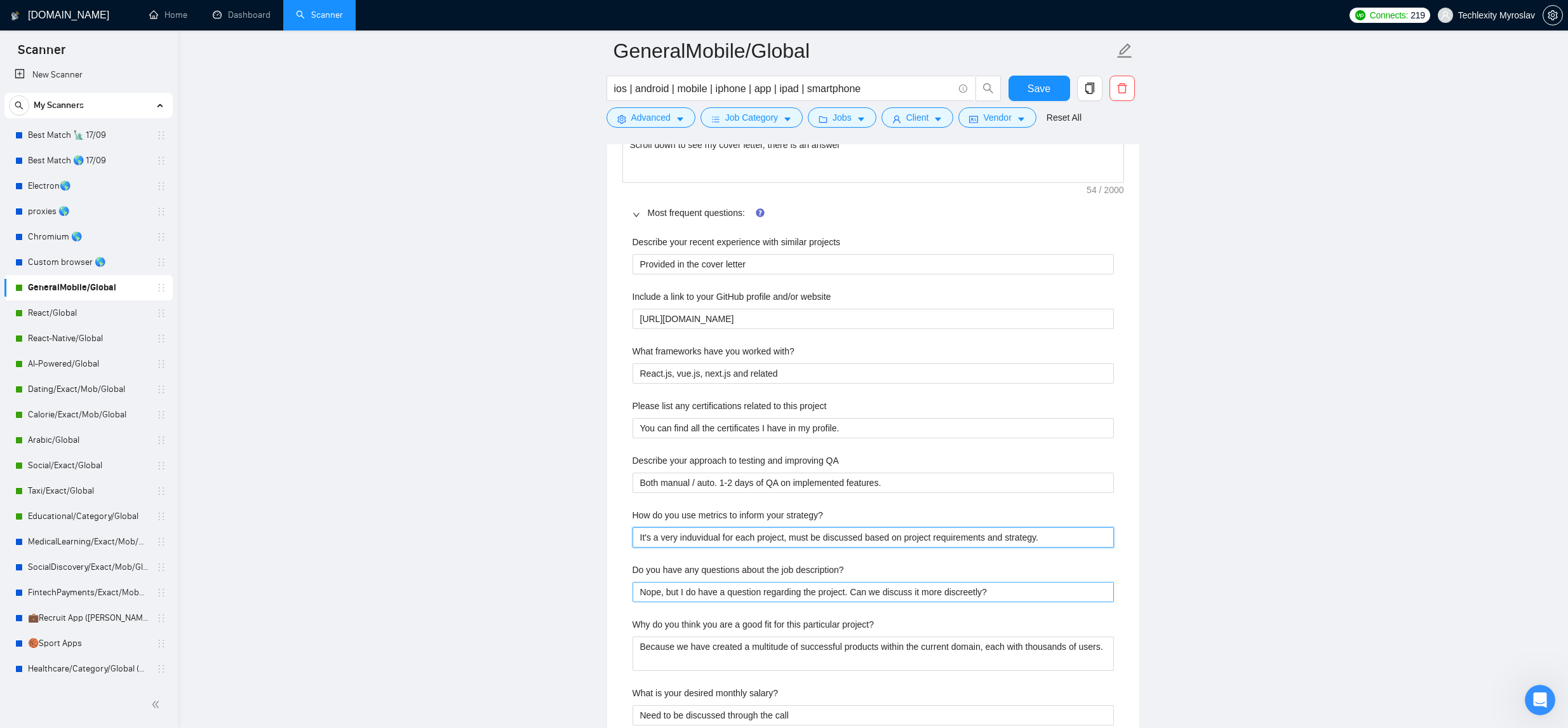
scroll to position [1930, 0]
drag, startPoint x: 879, startPoint y: 584, endPoint x: 703, endPoint y: 580, distance: 176.0
click at [703, 580] on description\? "Nope, but I do have a question regarding the project. Can we discuss it more di…" at bounding box center [873, 590] width 481 height 20
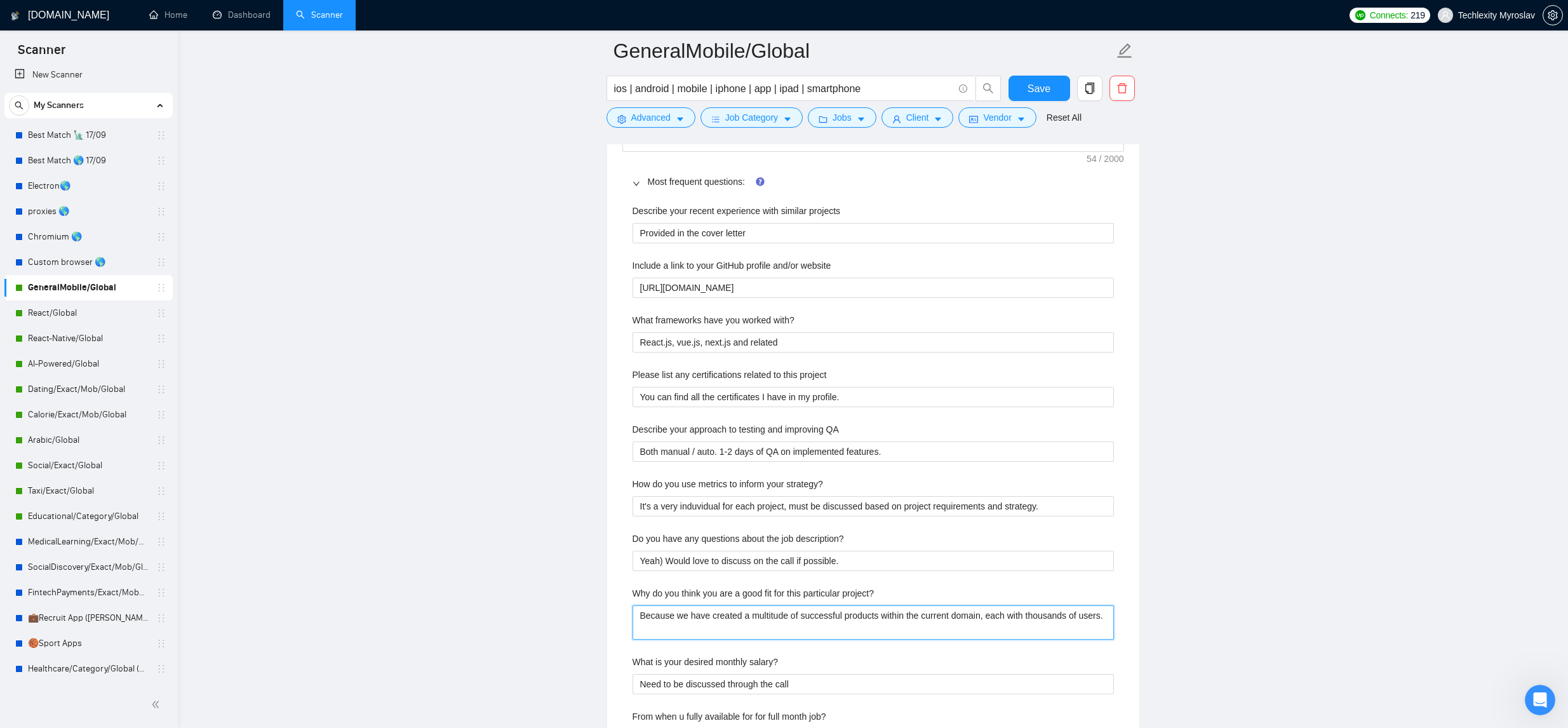
drag, startPoint x: 689, startPoint y: 620, endPoint x: 738, endPoint y: 622, distance: 49.0
click at [689, 620] on project\? "Because we have created a multitude of successful products within the current d…" at bounding box center [873, 622] width 481 height 35
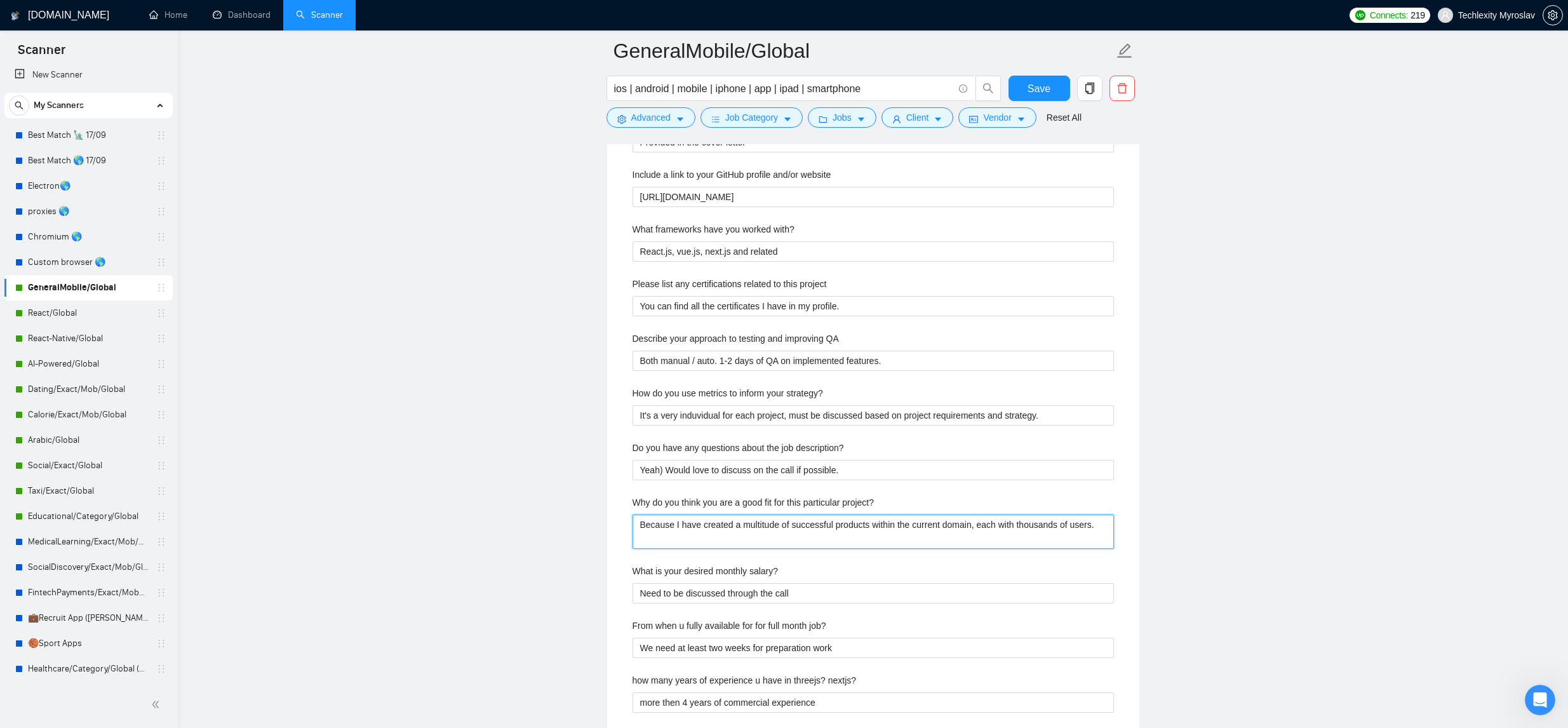
scroll to position [2053, 0]
drag, startPoint x: 651, startPoint y: 646, endPoint x: 645, endPoint y: 649, distance: 6.7
click at [631, 644] on div "Describe your recent experience with similar projects Provided in the cover let…" at bounding box center [873, 508] width 502 height 808
click at [707, 646] on job\? "I need at least two weeks for preparation work" at bounding box center [873, 646] width 481 height 20
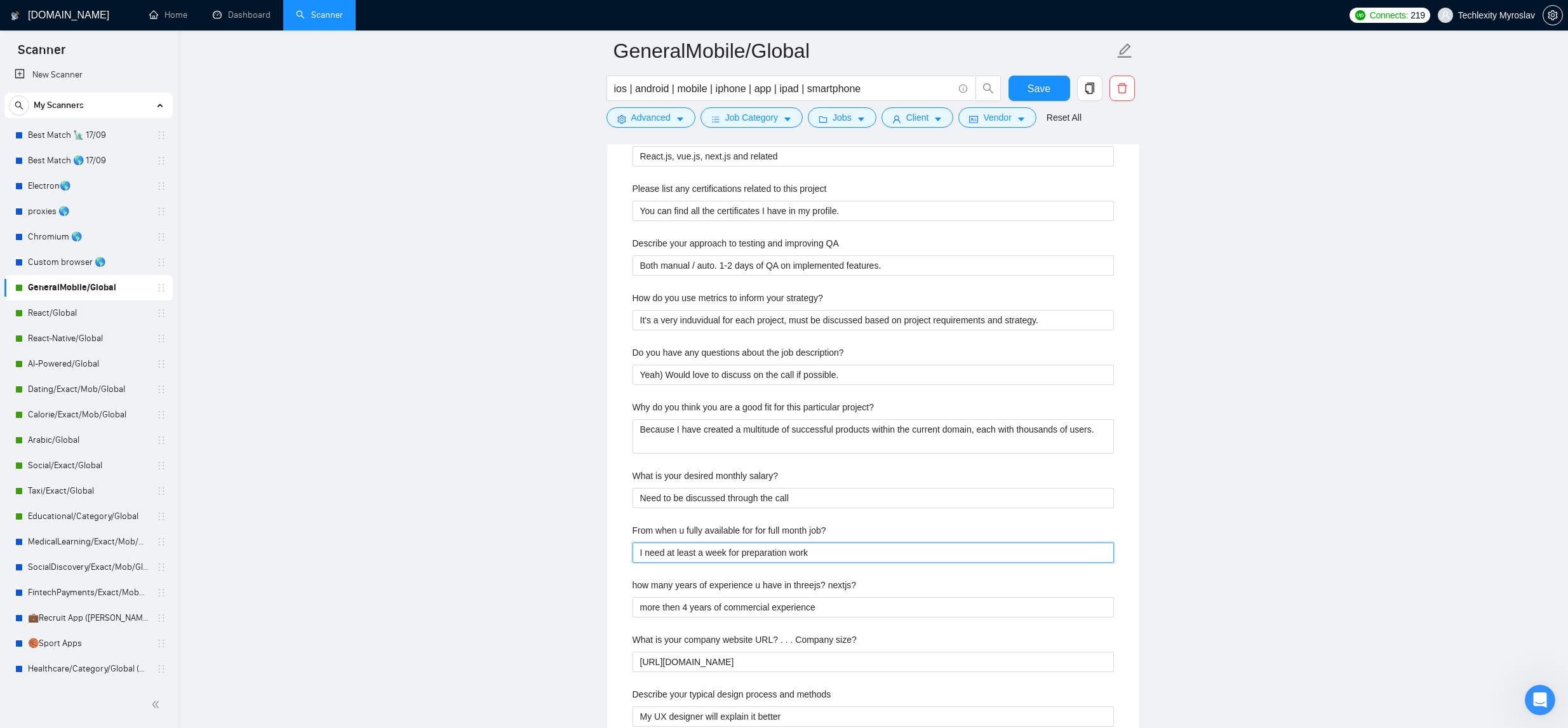
scroll to position [2153, 0]
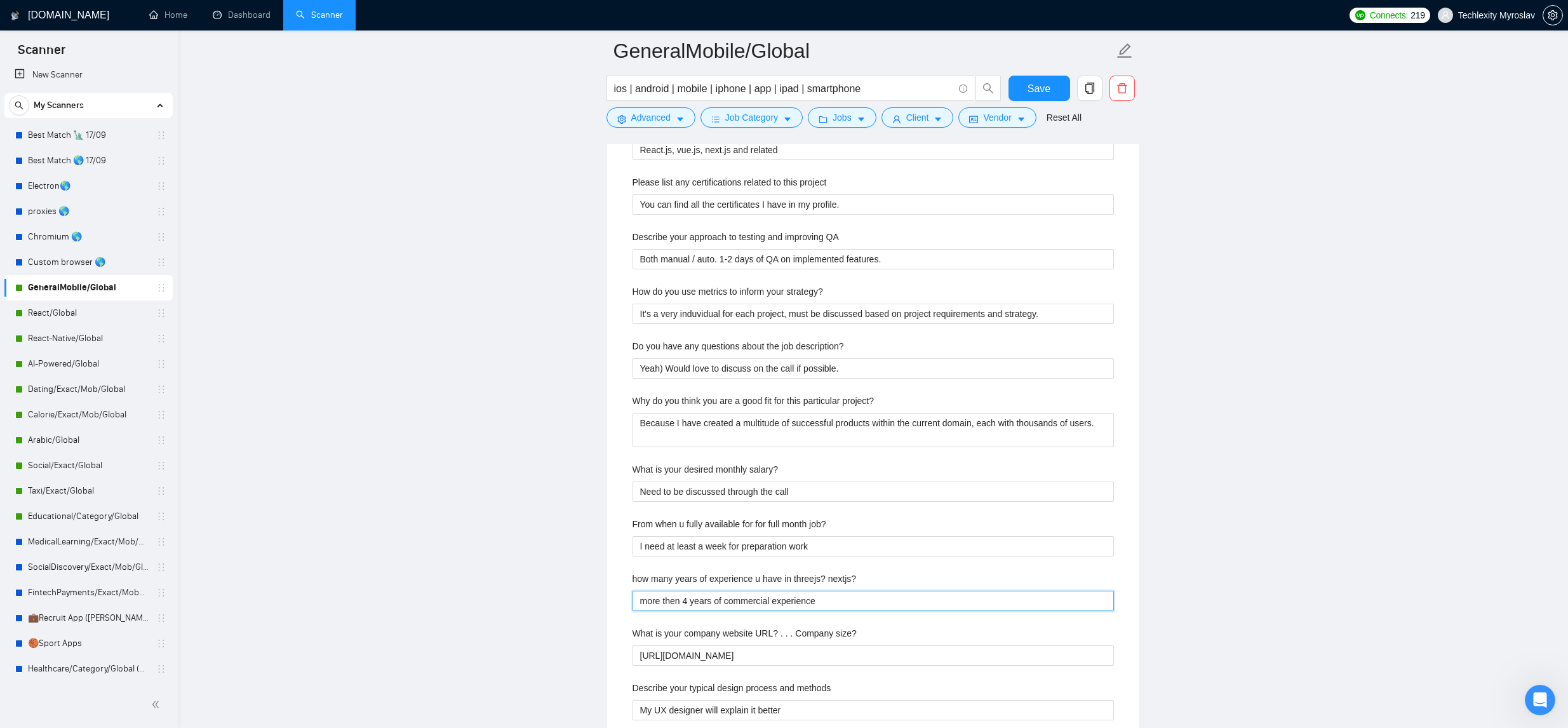
drag, startPoint x: 740, startPoint y: 601, endPoint x: 632, endPoint y: 604, distance: 108.0
click at [632, 604] on nextjs\? "more then 4 years of commercial experience" at bounding box center [873, 601] width 481 height 20
click at [835, 597] on nextjs\? "more then 4 years of commercial experience" at bounding box center [873, 601] width 481 height 20
drag, startPoint x: 843, startPoint y: 603, endPoint x: 548, endPoint y: 586, distance: 295.5
click at [548, 586] on main "GeneralMobile/Global ios | android | mobile | iphone | app | ipad | smartphone …" at bounding box center [872, 264] width 1350 height 4732
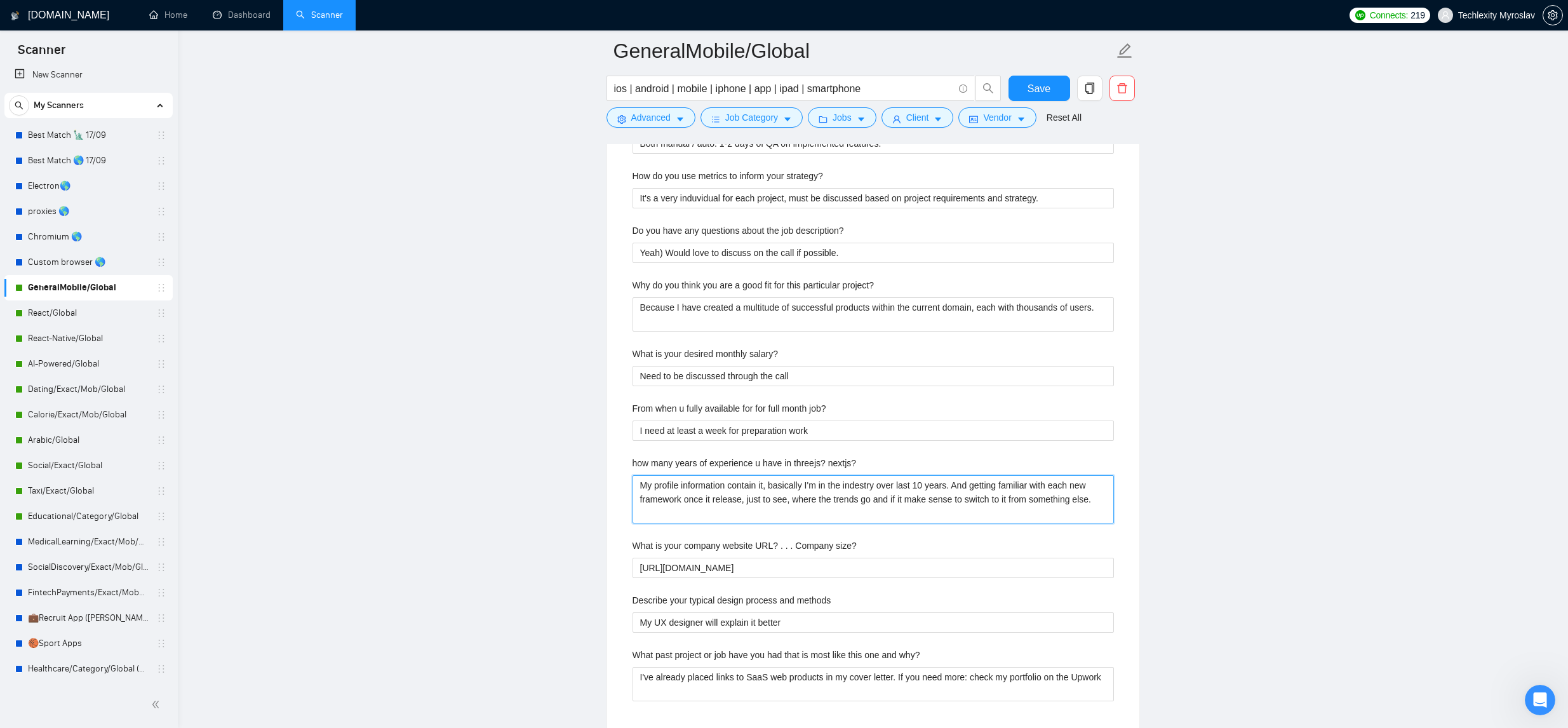
scroll to position [2424, 0]
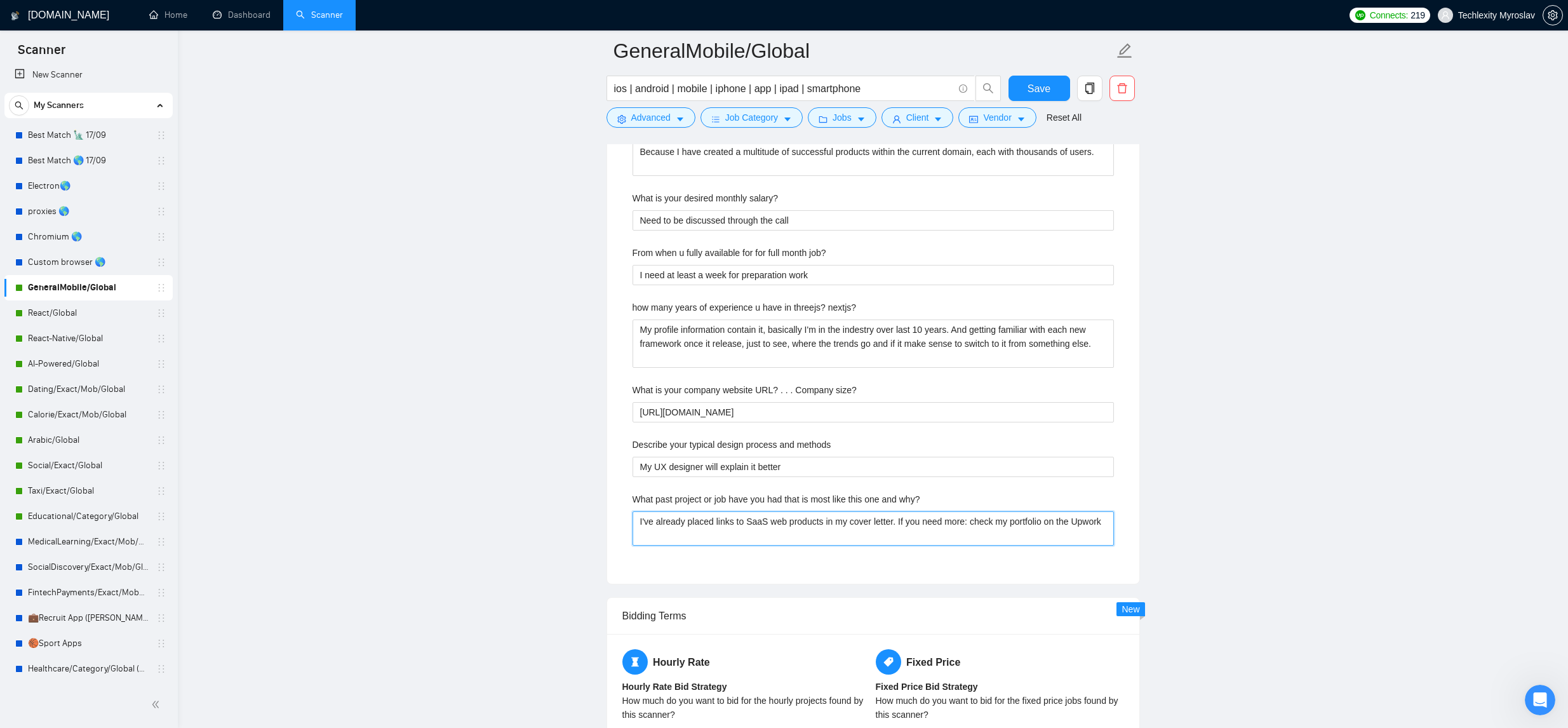
drag, startPoint x: 700, startPoint y: 531, endPoint x: 627, endPoint y: 512, distance: 75.4
click at [627, 512] on div "Describe your recent experience with similar projects Provided in the cover let…" at bounding box center [873, 150] width 502 height 836
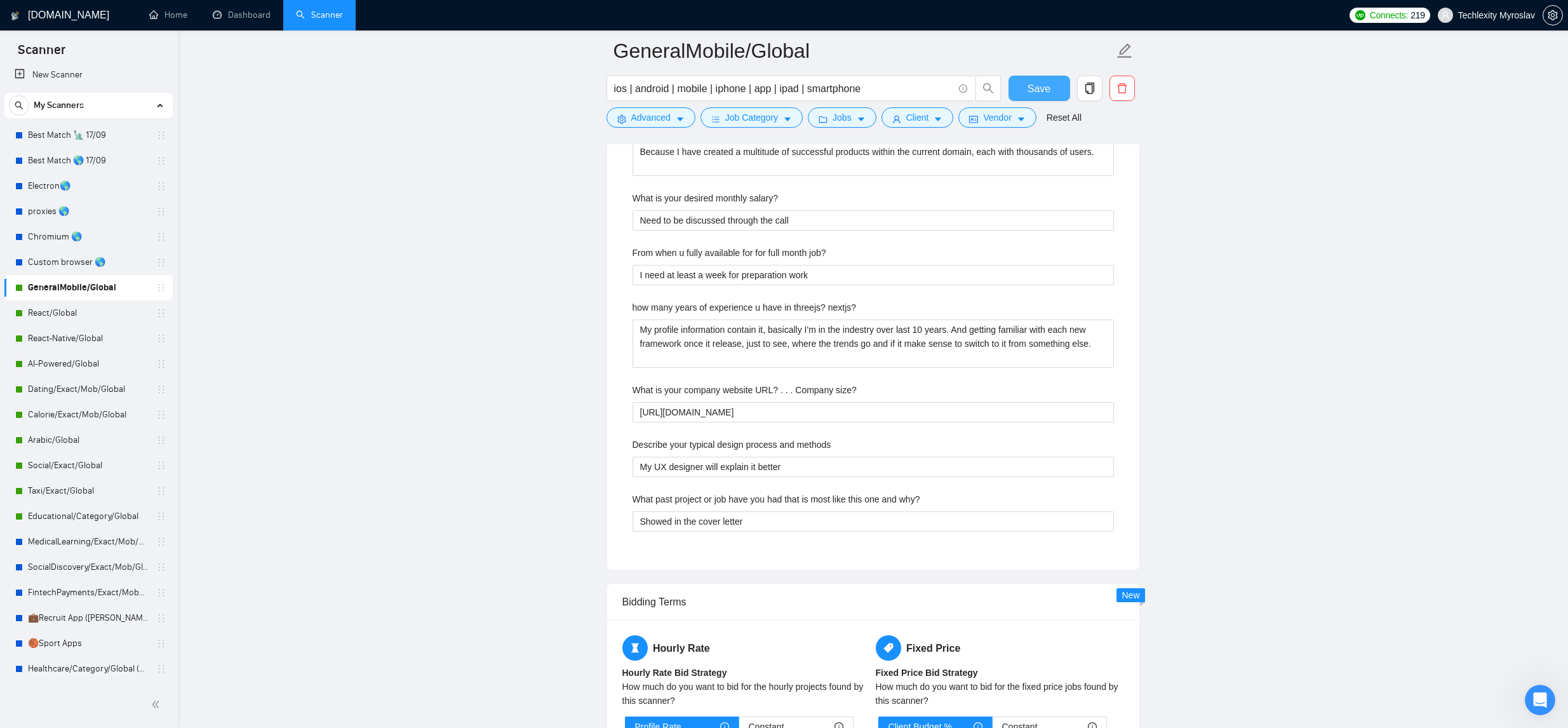
drag, startPoint x: 1028, startPoint y: 81, endPoint x: 881, endPoint y: 377, distance: 330.5
click at [1028, 81] on span "Save" at bounding box center [1039, 88] width 23 height 16
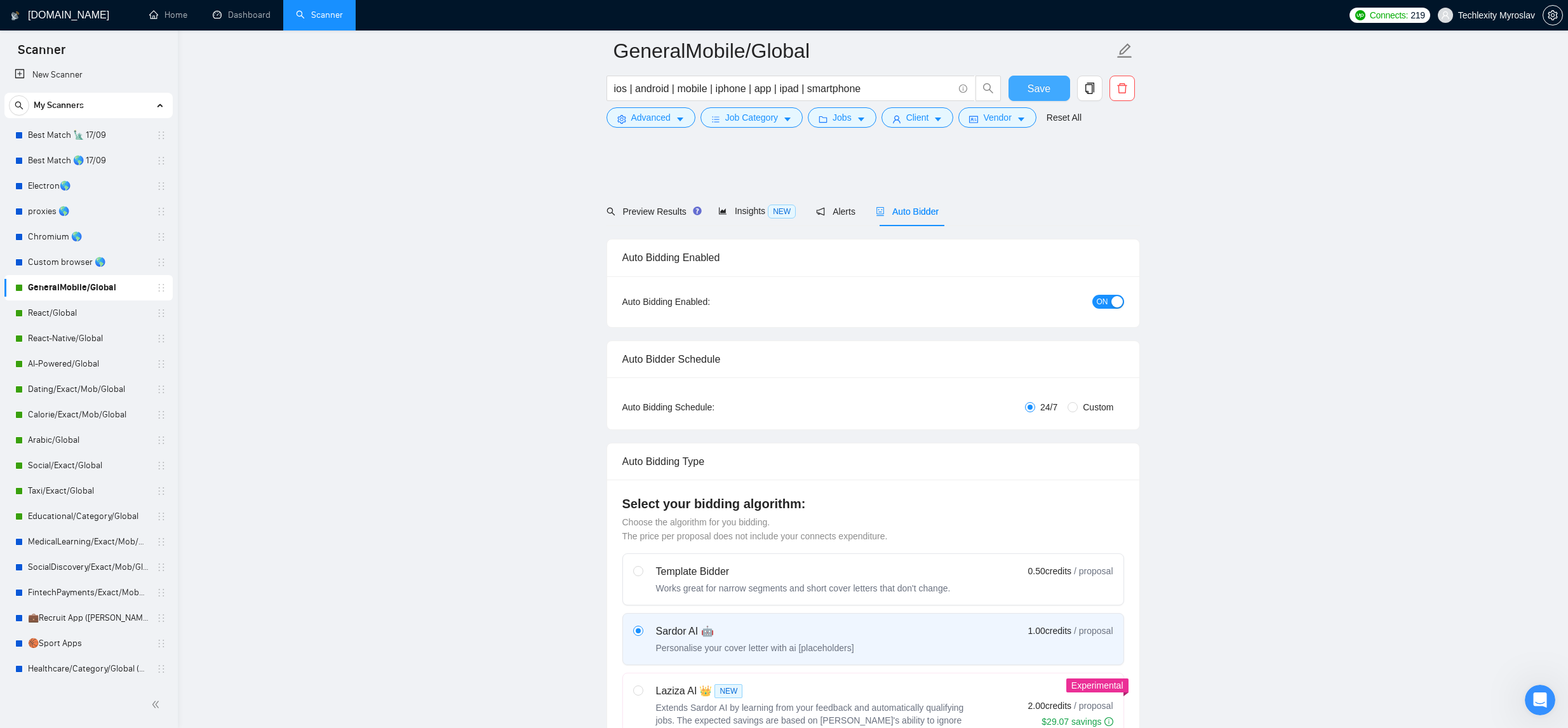
scroll to position [554, 0]
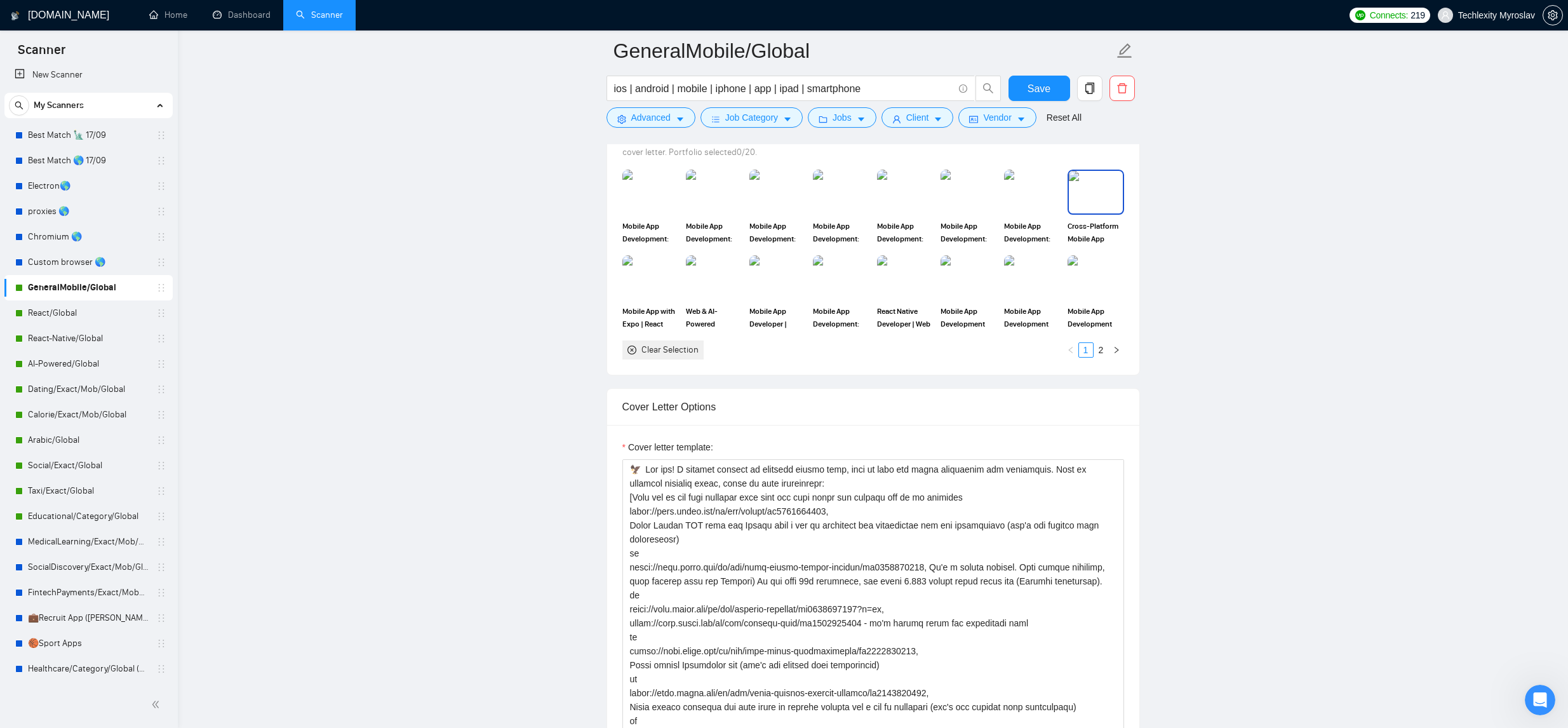
scroll to position [1317, 0]
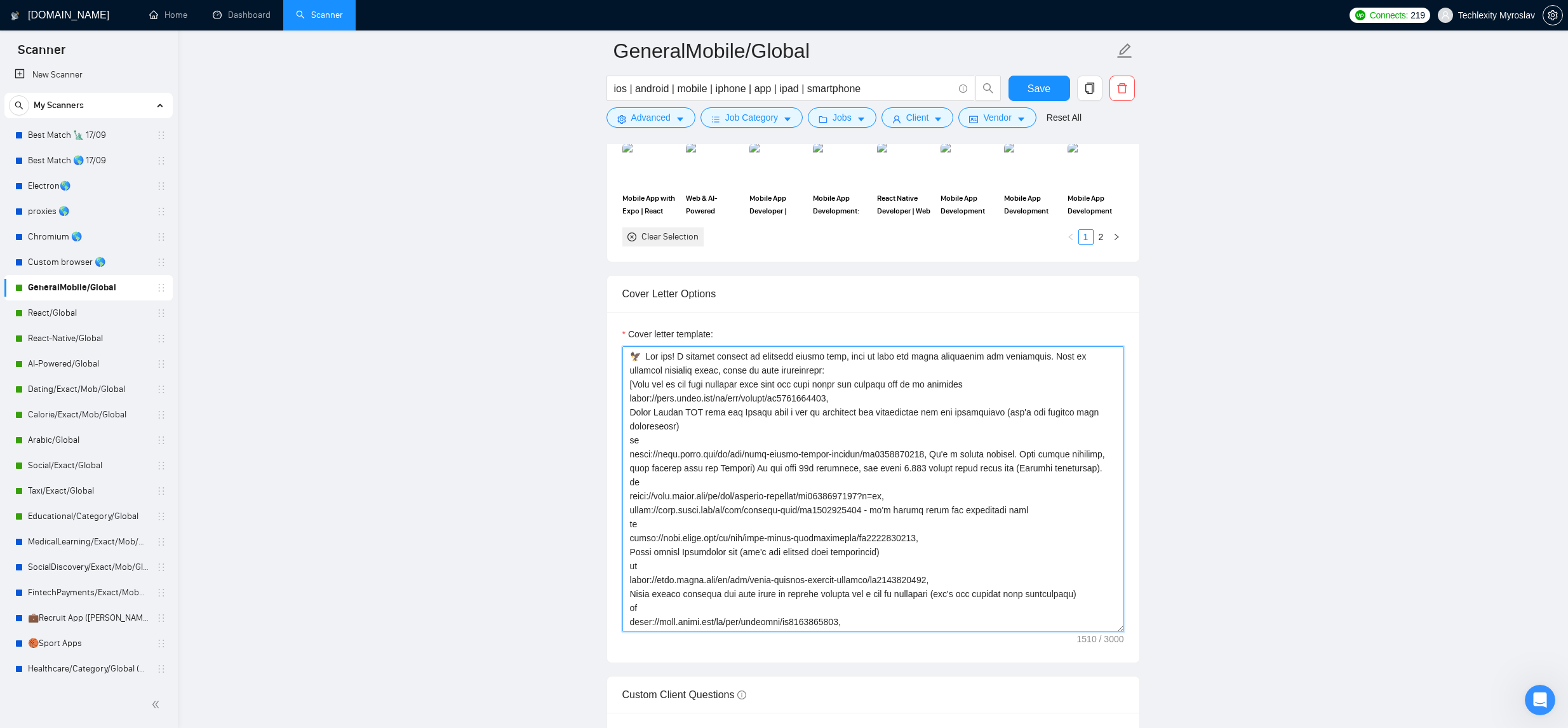
click at [736, 483] on textarea "Cover letter template:" at bounding box center [873, 489] width 502 height 286
drag, startPoint x: 749, startPoint y: 485, endPoint x: 1041, endPoint y: 473, distance: 292.2
click at [1041, 473] on textarea "Cover letter template:" at bounding box center [873, 489] width 502 height 286
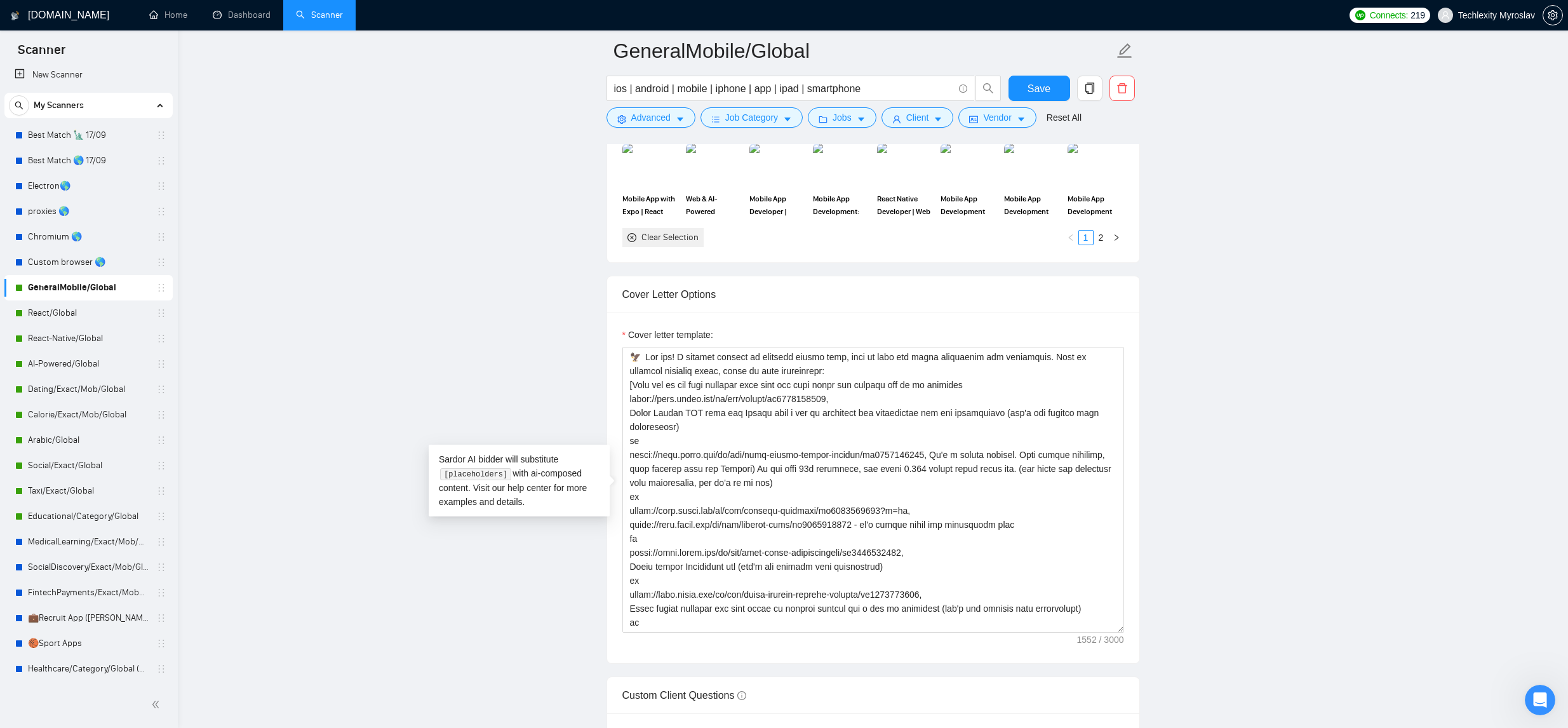
click at [1255, 386] on main "GeneralMobile/Global ios | android | mobile | iphone | app | ipad | smartphone …" at bounding box center [872, 696] width 1350 height 3924
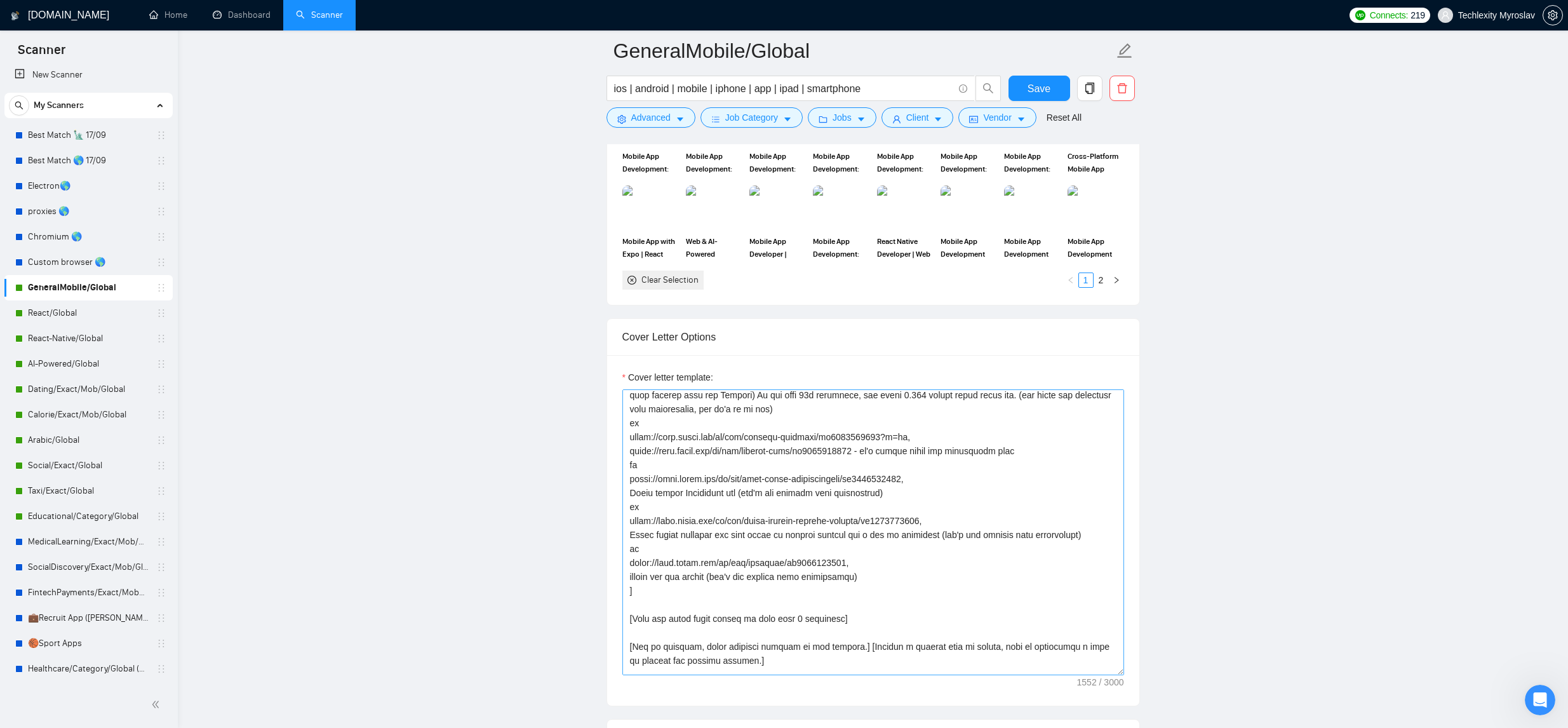
scroll to position [145, 0]
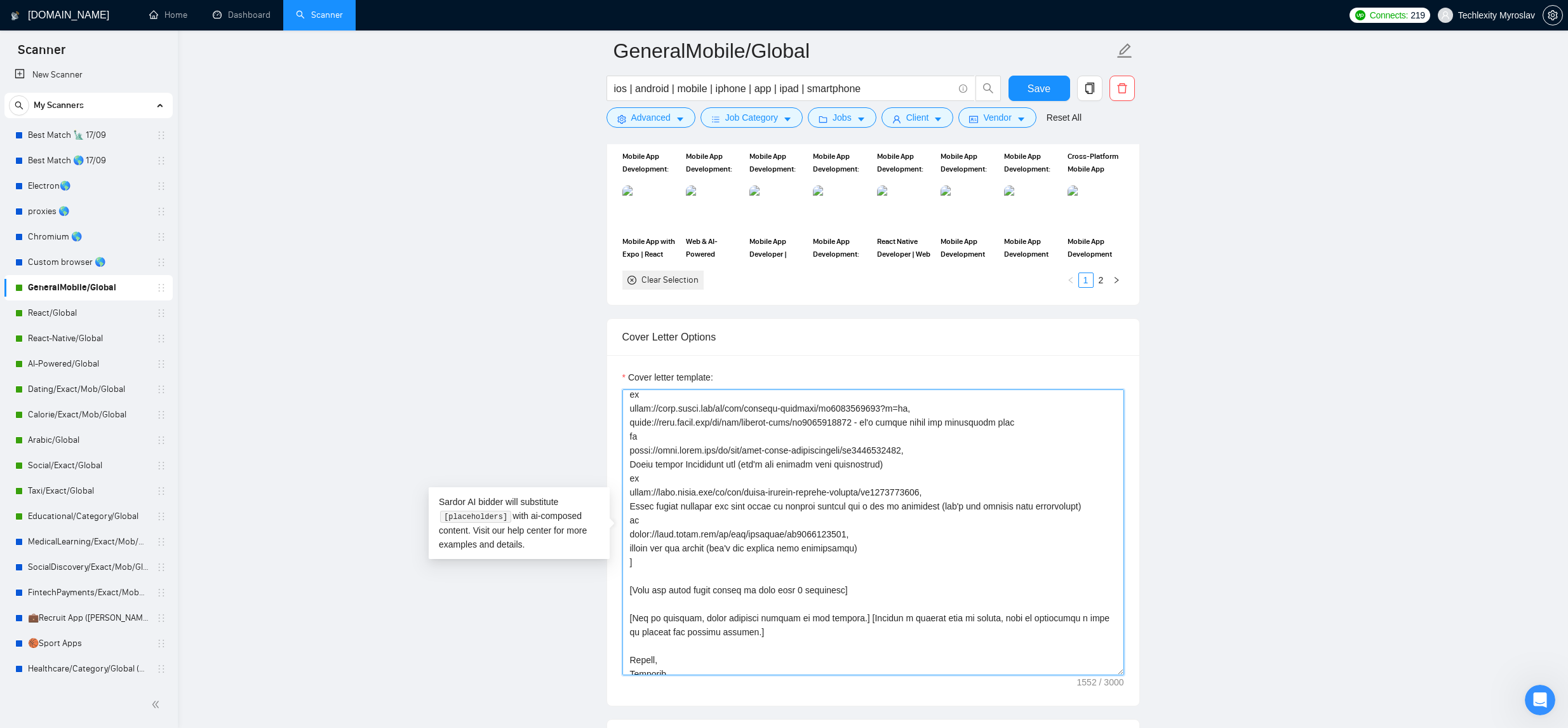
drag, startPoint x: 810, startPoint y: 588, endPoint x: 829, endPoint y: 607, distance: 26.9
click at [809, 588] on textarea "Cover letter template:" at bounding box center [873, 532] width 502 height 286
click at [864, 592] on textarea "Cover letter template:" at bounding box center [873, 532] width 502 height 286
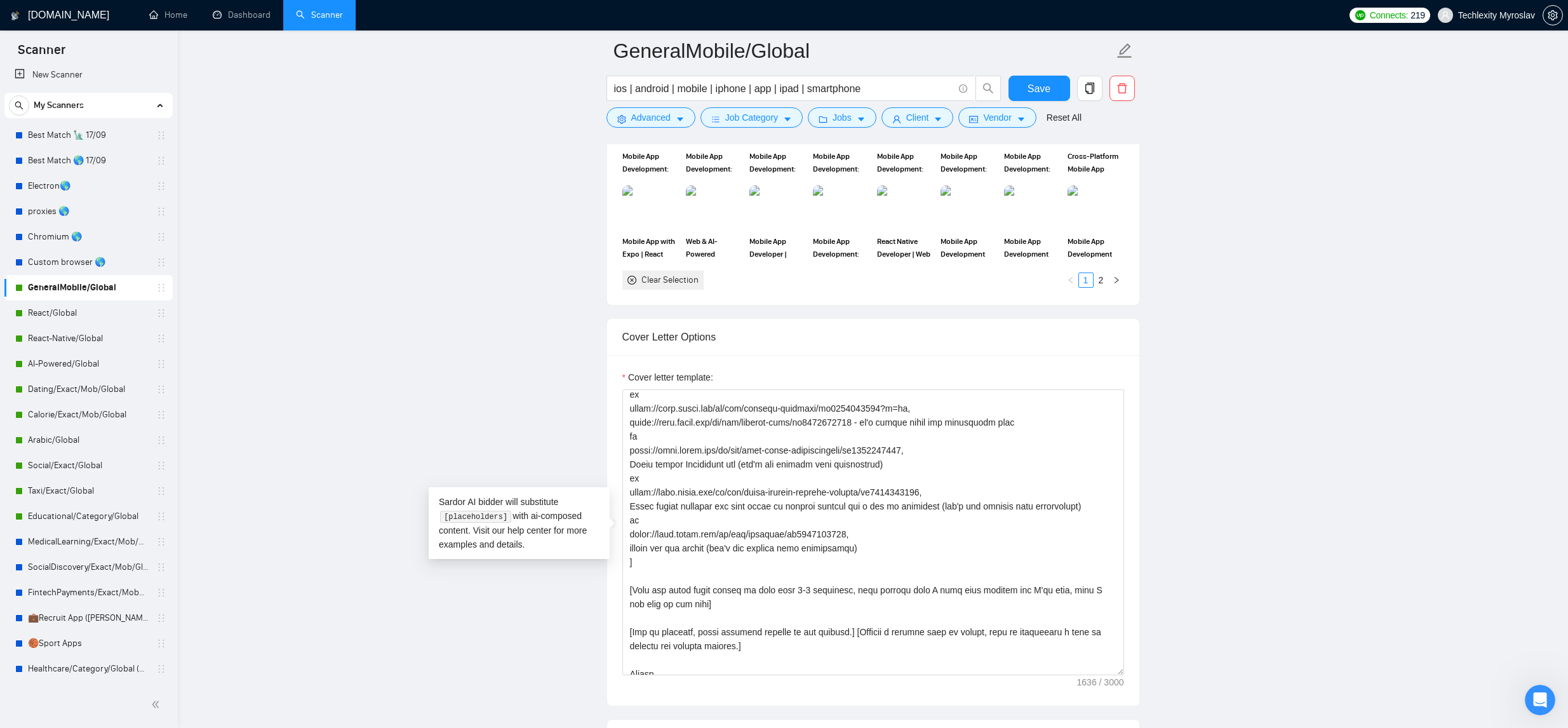
click at [1343, 425] on main "GeneralMobile/Global ios | android | mobile | iphone | app | ipad | smartphone …" at bounding box center [872, 739] width 1350 height 3924
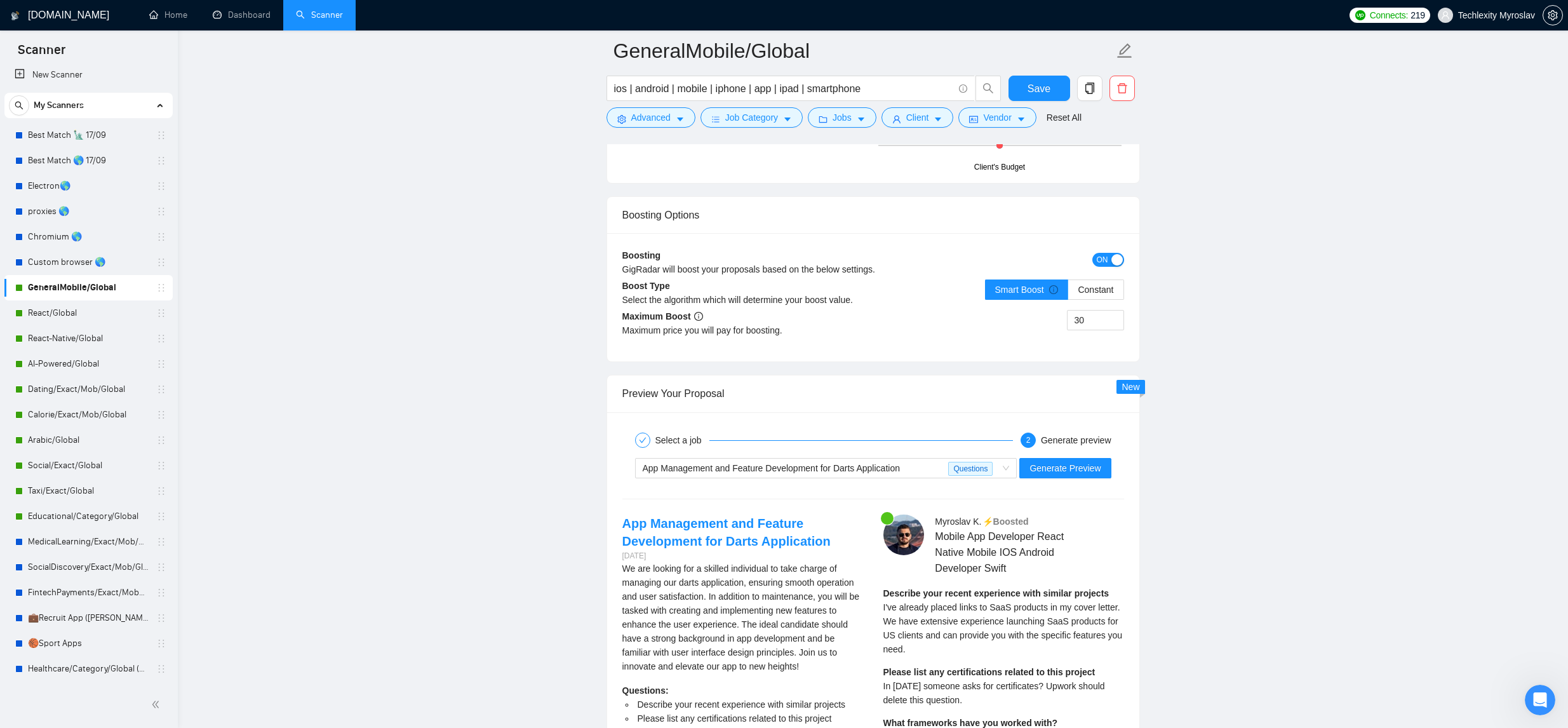
scroll to position [2299, 0]
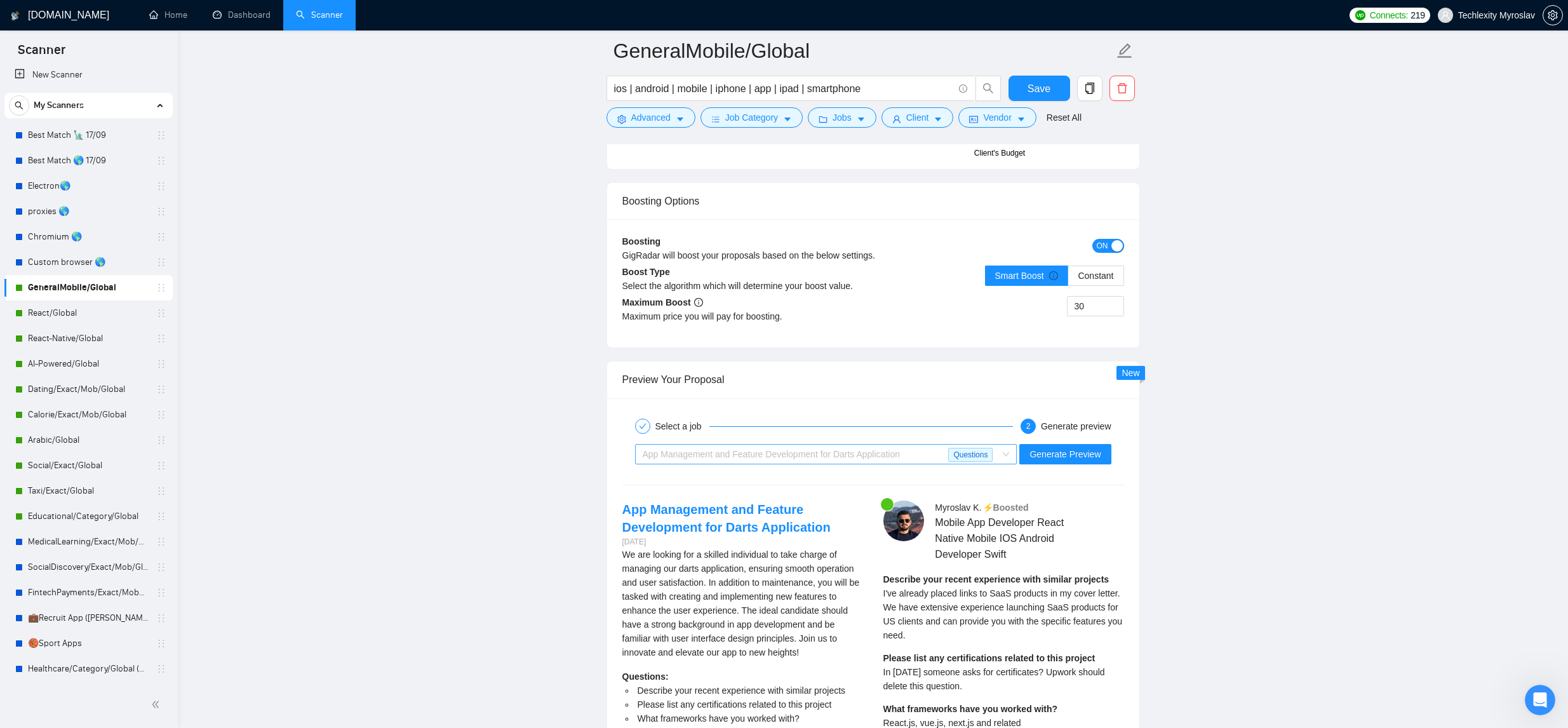
click at [887, 449] on span "App Management and Feature Development for Darts Application" at bounding box center [771, 453] width 257 height 10
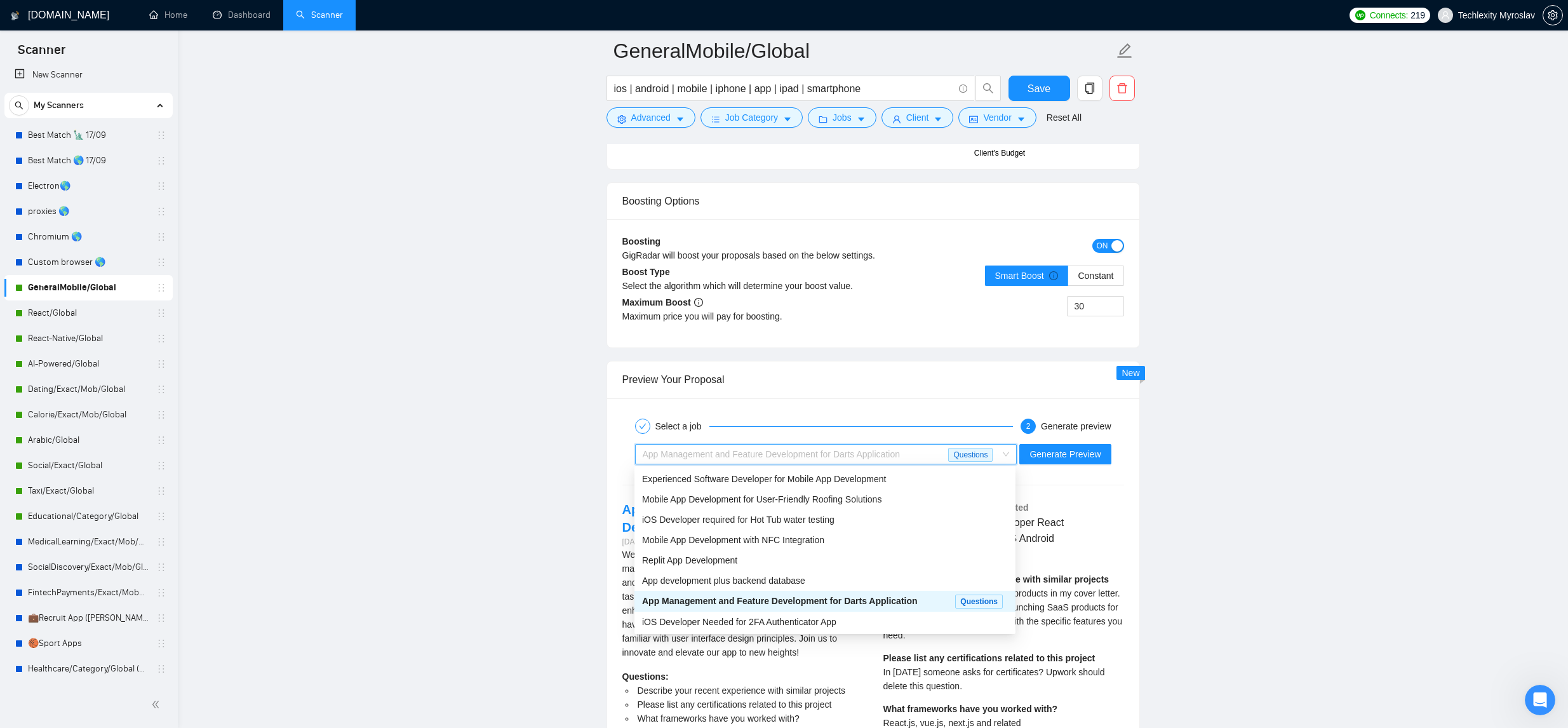
drag, startPoint x: 1292, startPoint y: 367, endPoint x: 1222, endPoint y: 333, distance: 77.8
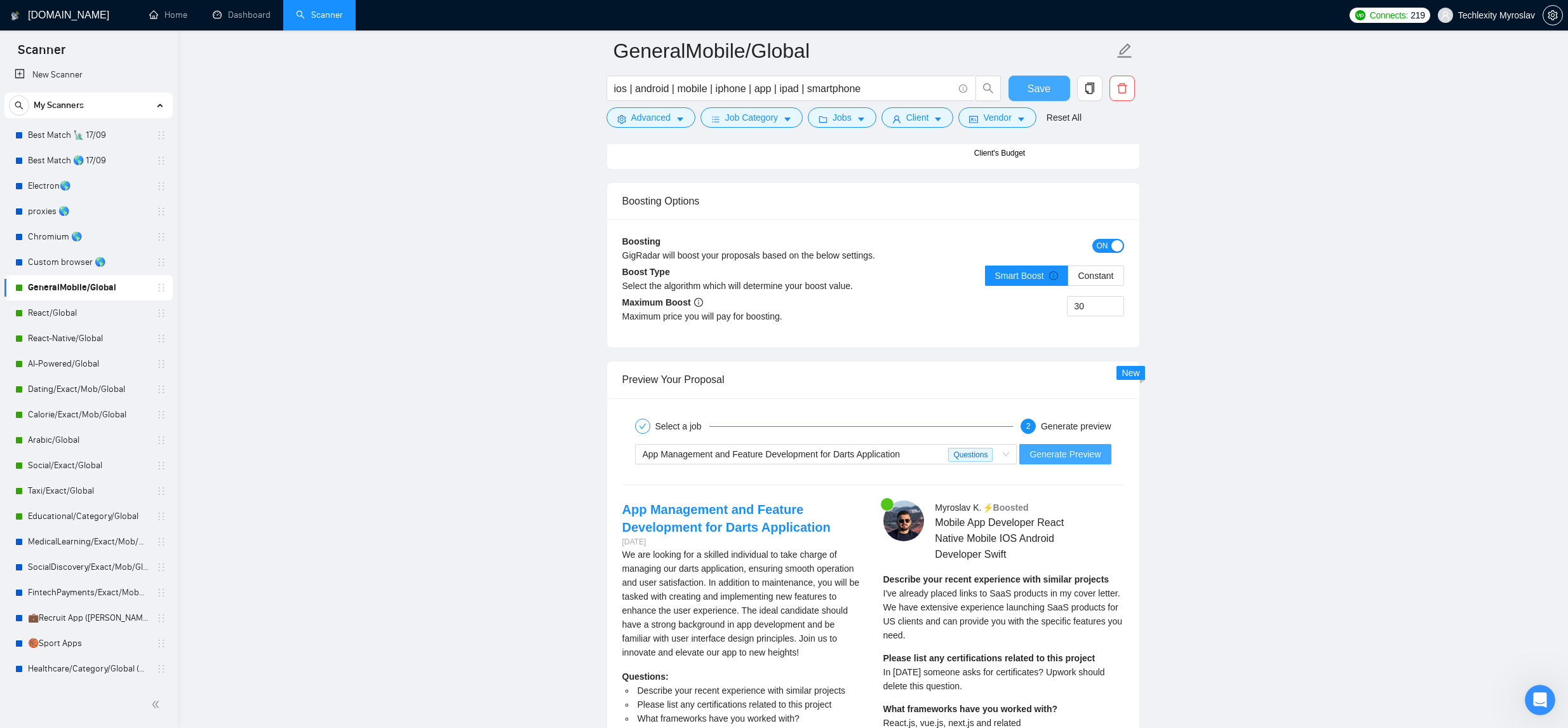
drag, startPoint x: 1056, startPoint y: 86, endPoint x: 1085, endPoint y: 310, distance: 225.9
click at [1056, 86] on button "Save" at bounding box center [1039, 87] width 62 height 25
click at [909, 456] on div "App Management and Feature Development for Darts Application" at bounding box center [796, 454] width 306 height 19
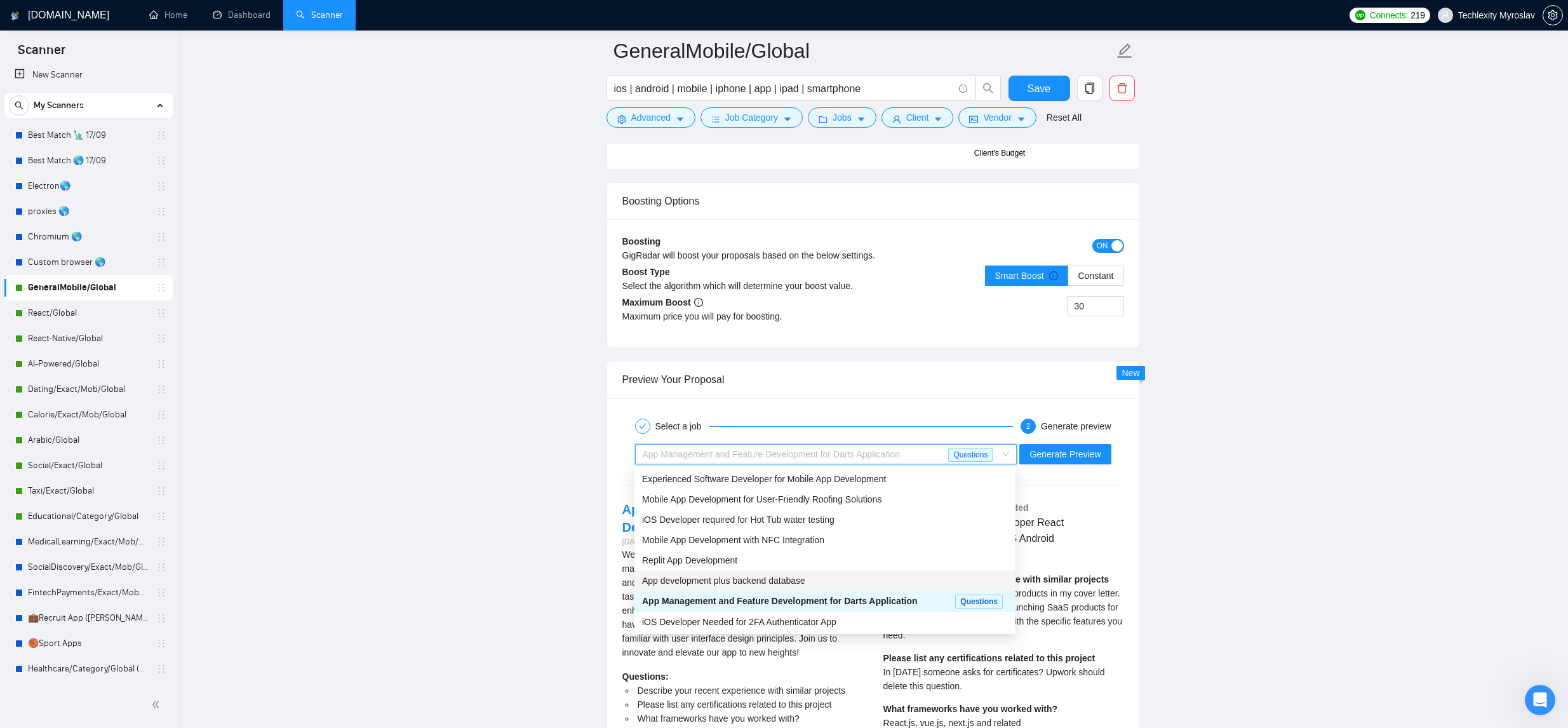
click at [839, 582] on div "App development plus backend database" at bounding box center [825, 580] width 366 height 14
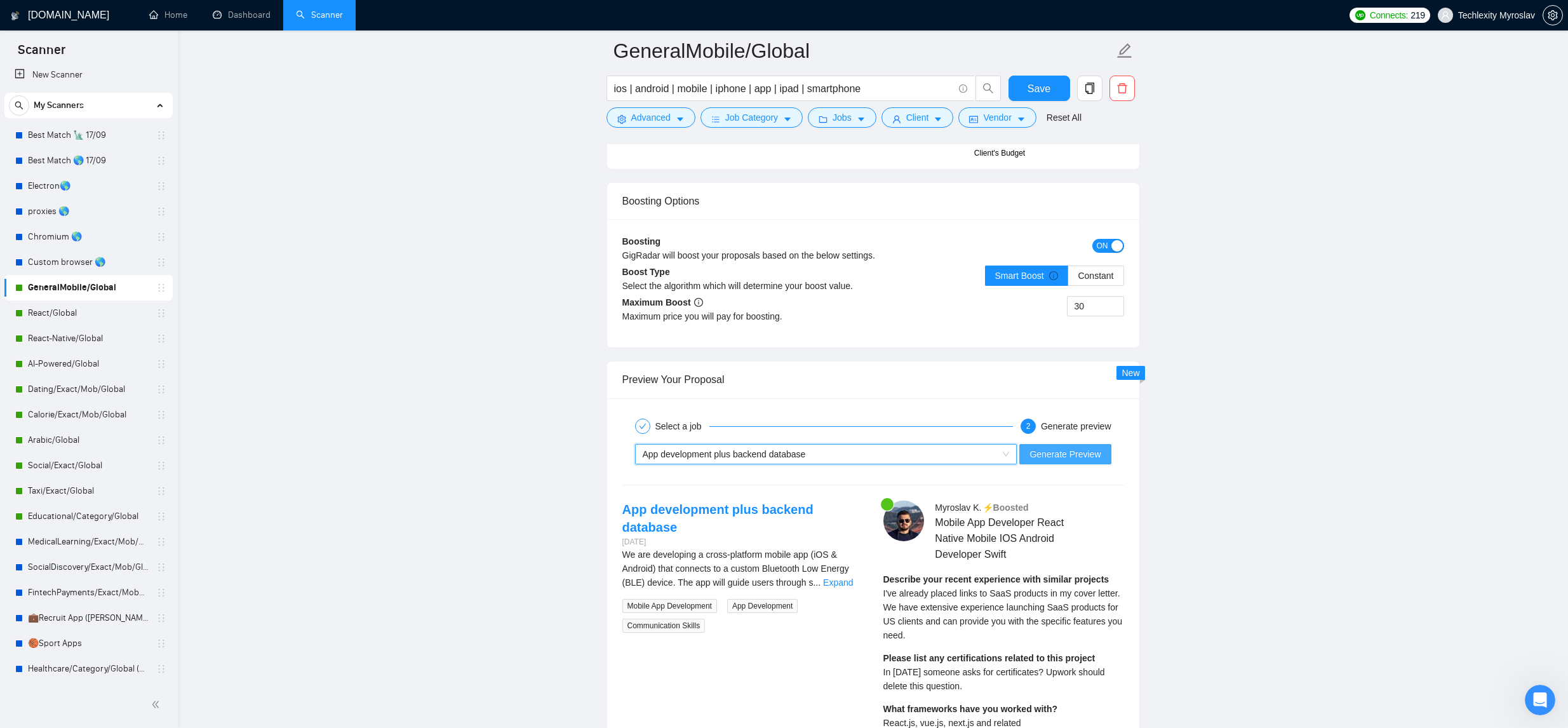
click at [1046, 460] on span "Generate Preview" at bounding box center [1065, 454] width 71 height 14
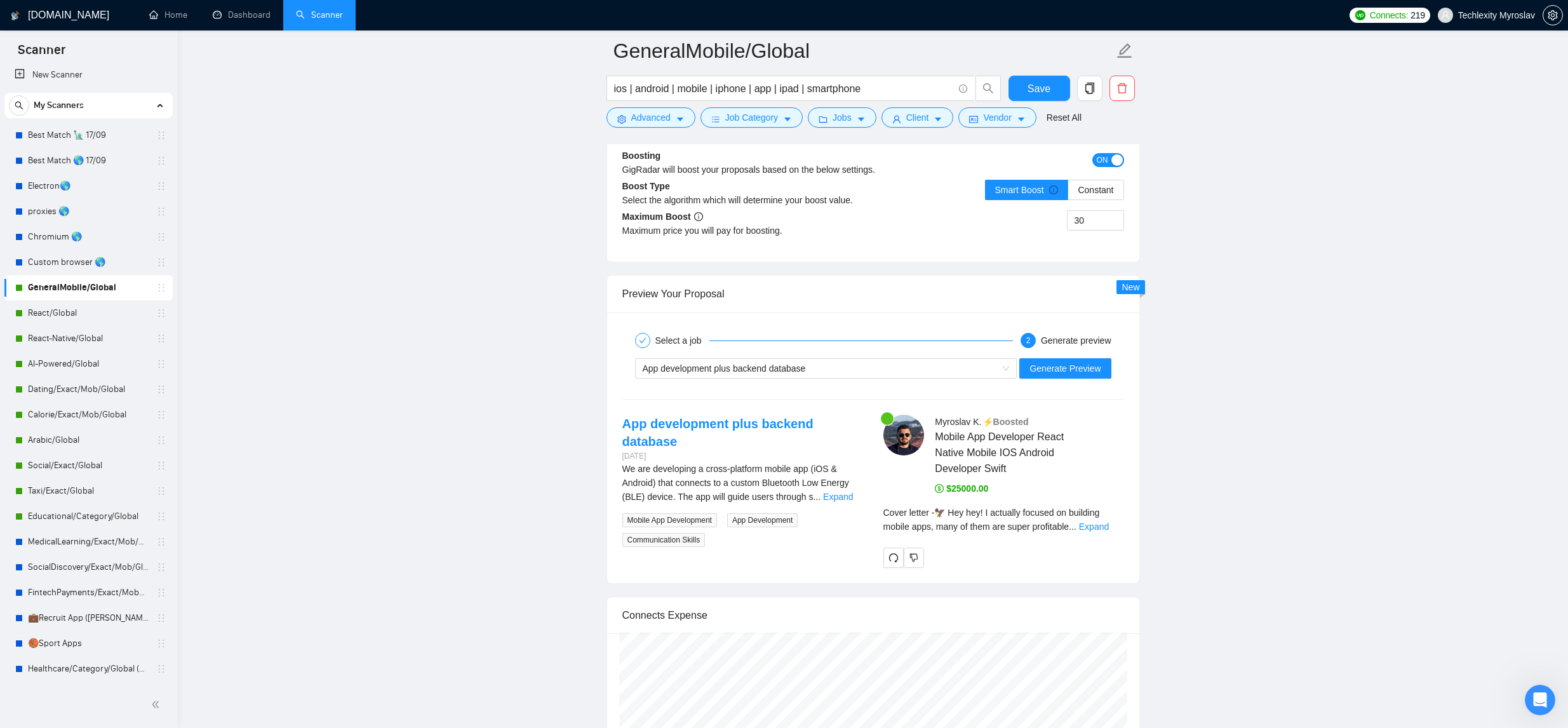
scroll to position [2386, 0]
click at [842, 490] on link "Expand" at bounding box center [838, 495] width 30 height 10
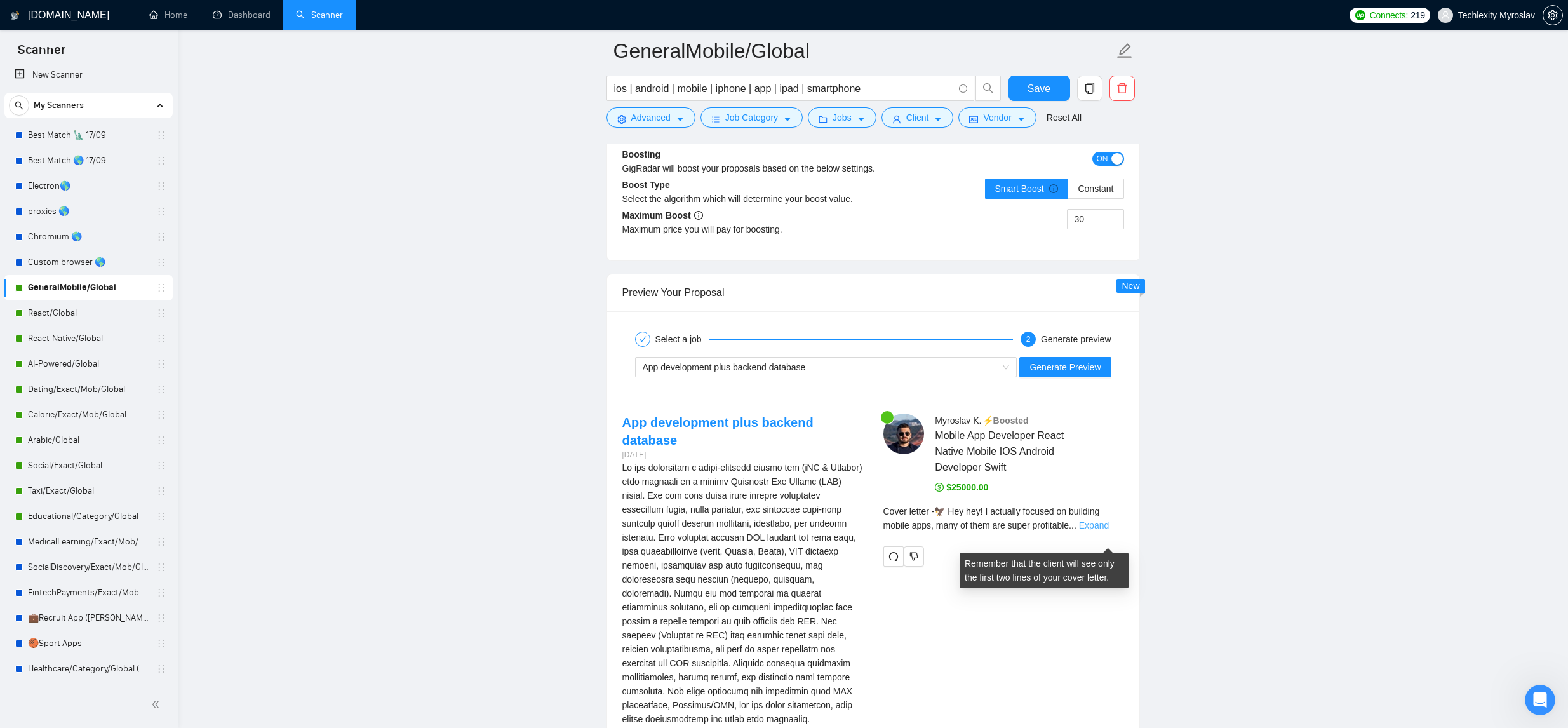
click at [1109, 530] on link "Expand" at bounding box center [1094, 525] width 30 height 10
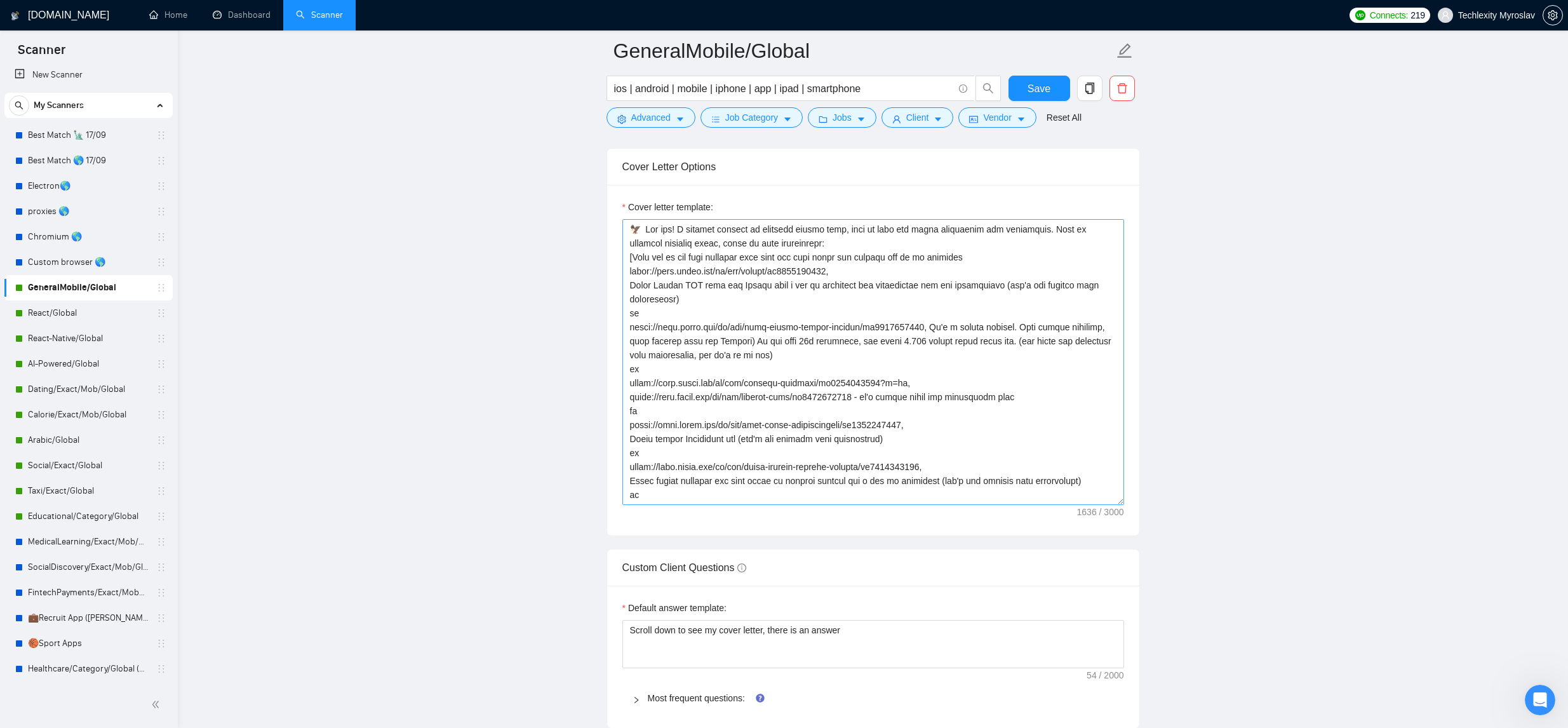
scroll to position [1444, 0]
drag, startPoint x: 851, startPoint y: 241, endPoint x: 822, endPoint y: 250, distance: 30.4
click at [730, 245] on textarea "Cover letter template:" at bounding box center [873, 361] width 502 height 286
click at [1260, 323] on main "GeneralMobile/Global ios | android | mobile | iphone | app | ipad | smartphone …" at bounding box center [872, 523] width 1350 height 3833
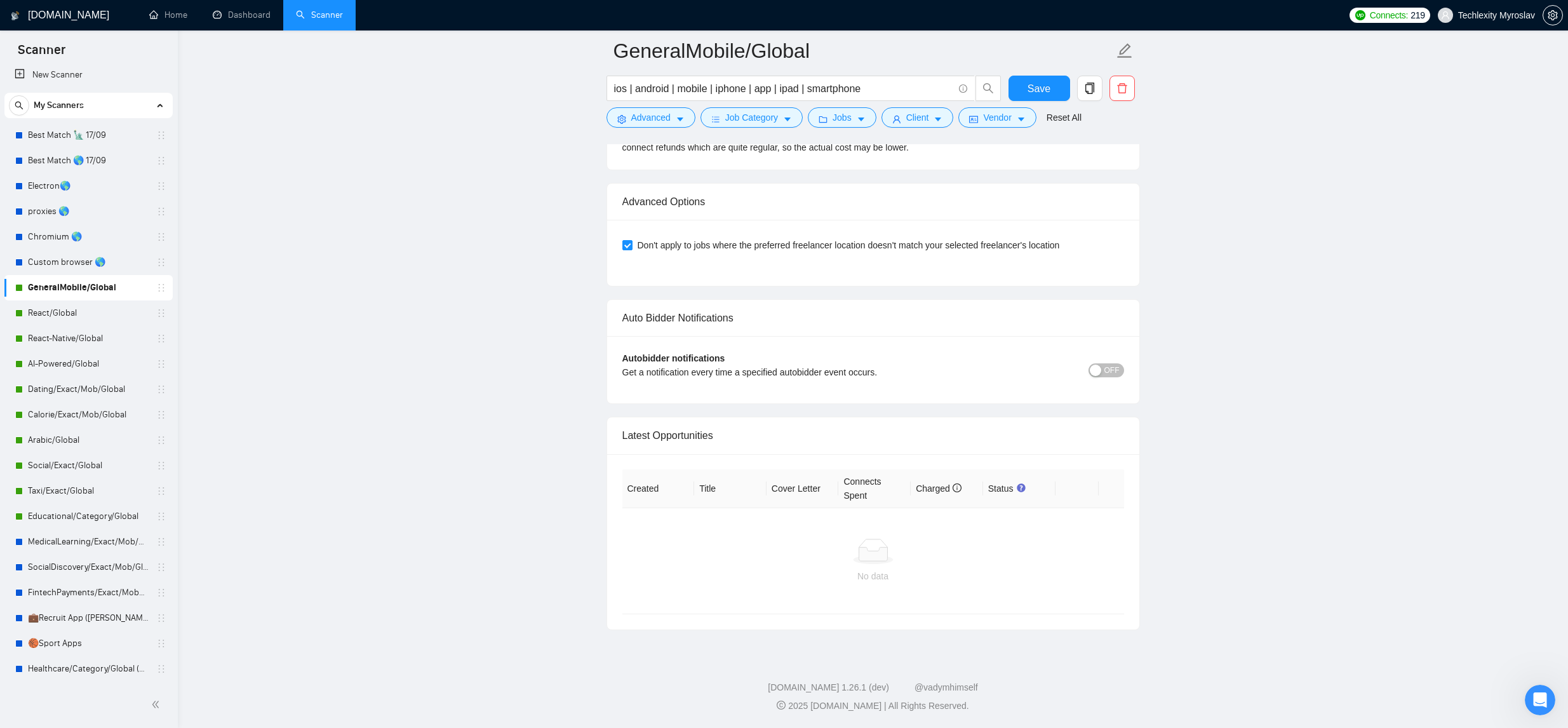
scroll to position [3281, 0]
drag, startPoint x: 1060, startPoint y: 90, endPoint x: 1091, endPoint y: 226, distance: 139.5
click at [1060, 90] on button "Save" at bounding box center [1039, 87] width 62 height 25
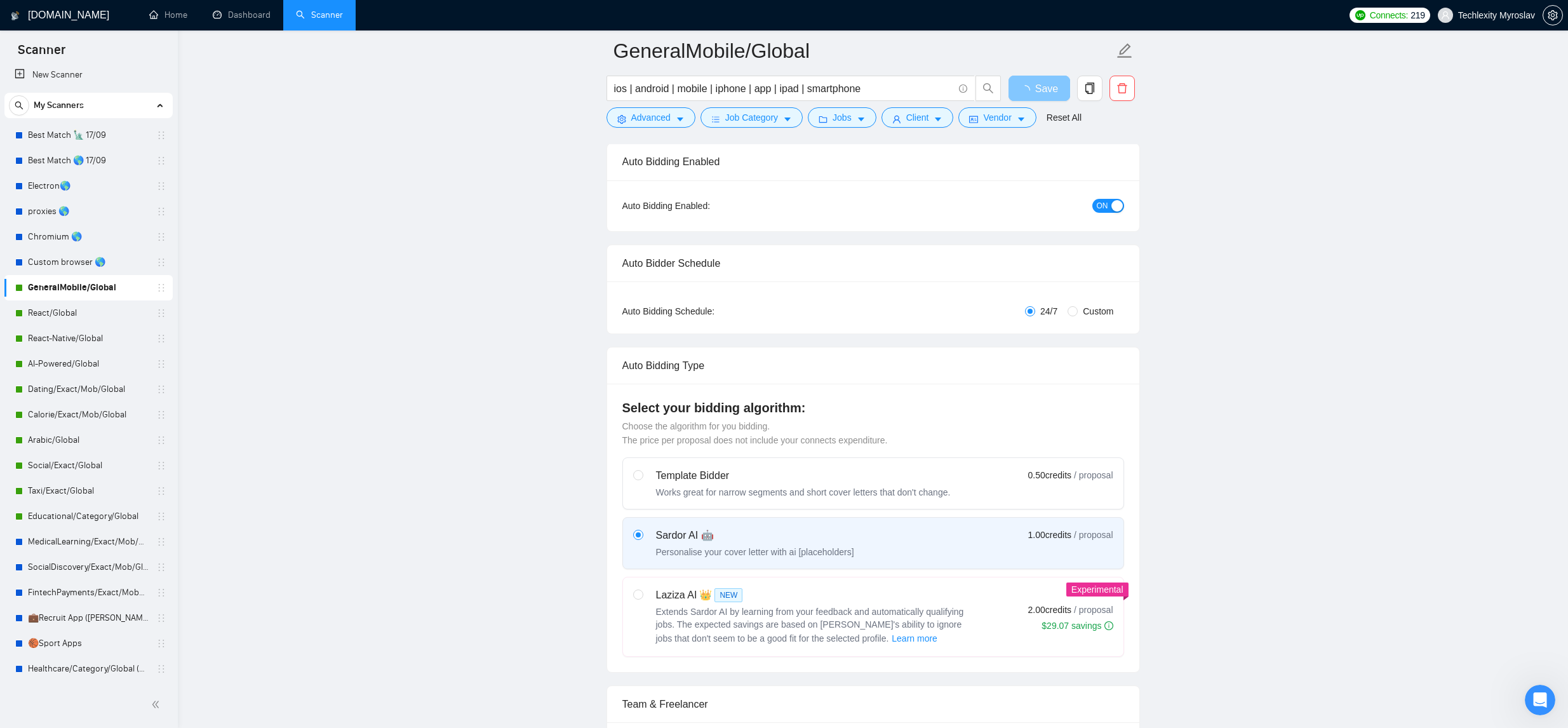
scroll to position [0, 0]
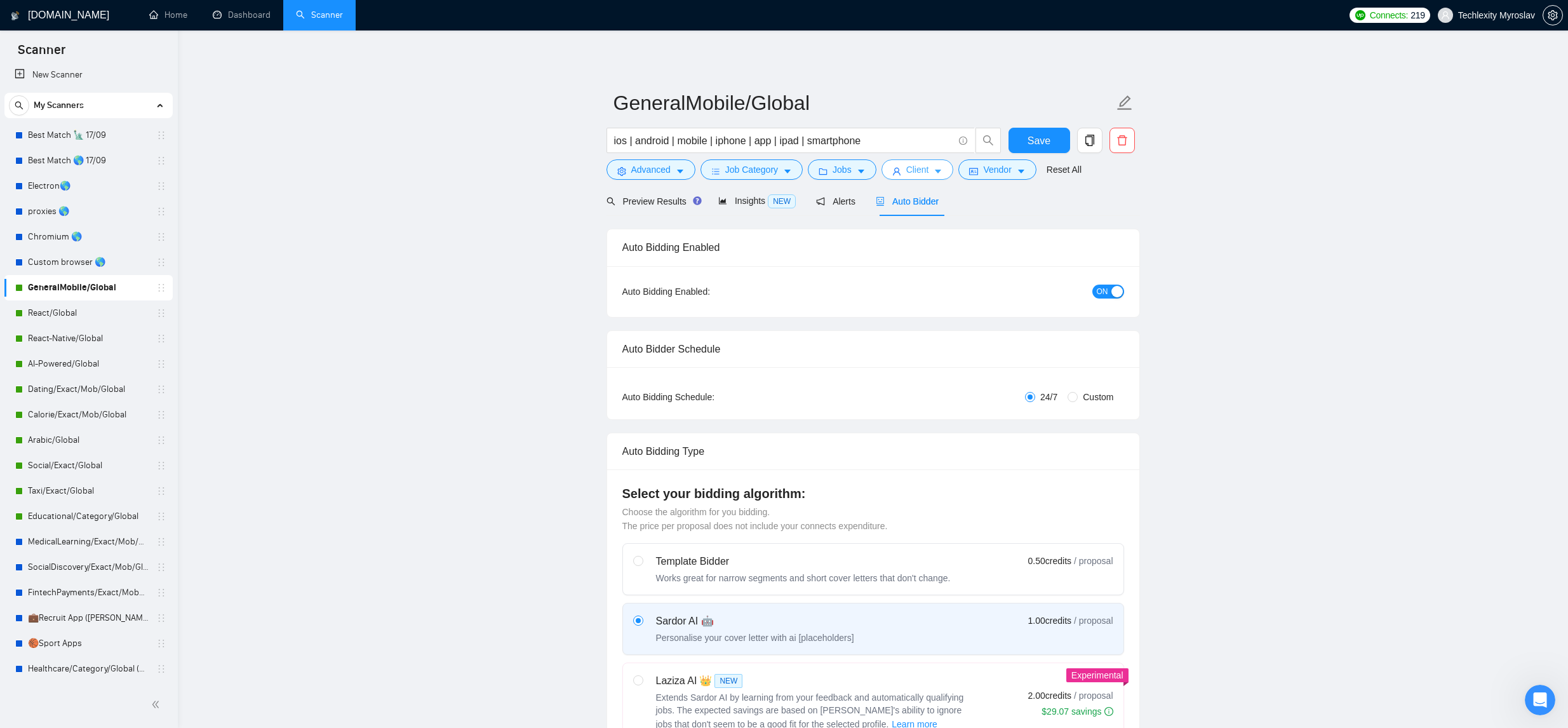
click at [927, 174] on span "Client" at bounding box center [918, 169] width 23 height 14
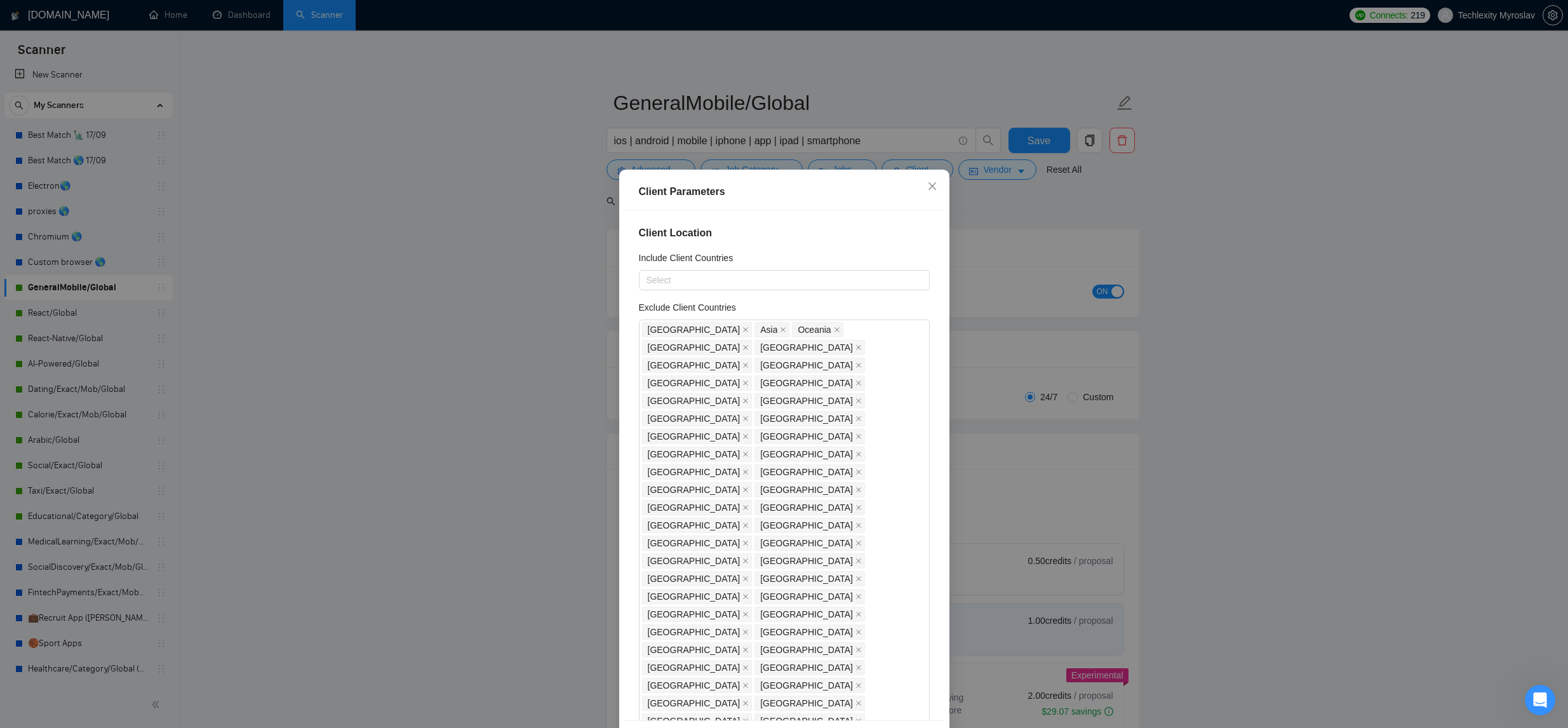
drag, startPoint x: 996, startPoint y: 205, endPoint x: 997, endPoint y: 180, distance: 25.0
click at [995, 205] on div "Client Parameters Client Location Include Client Countries Select Exclude Clien…" at bounding box center [784, 364] width 1568 height 728
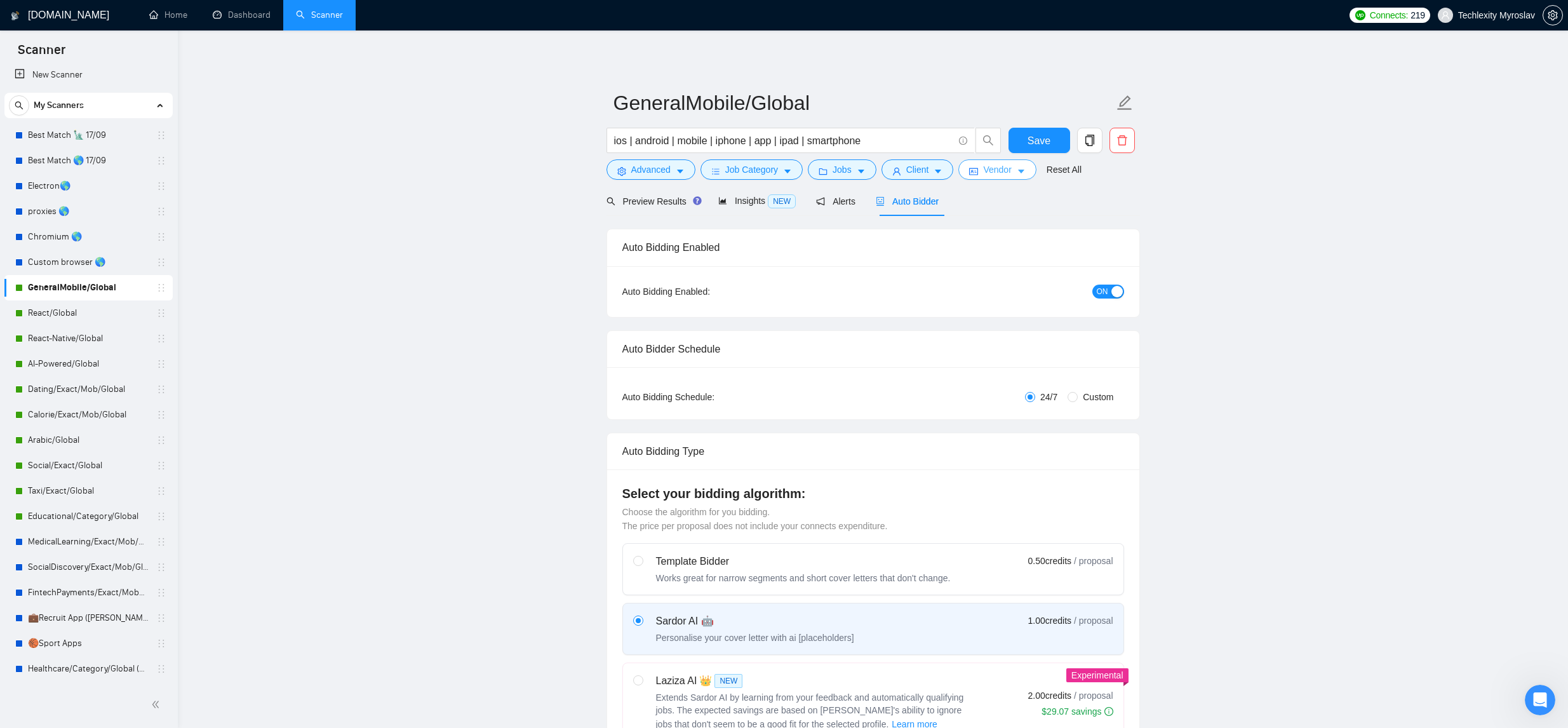
click at [998, 169] on span "Vendor" at bounding box center [997, 169] width 28 height 14
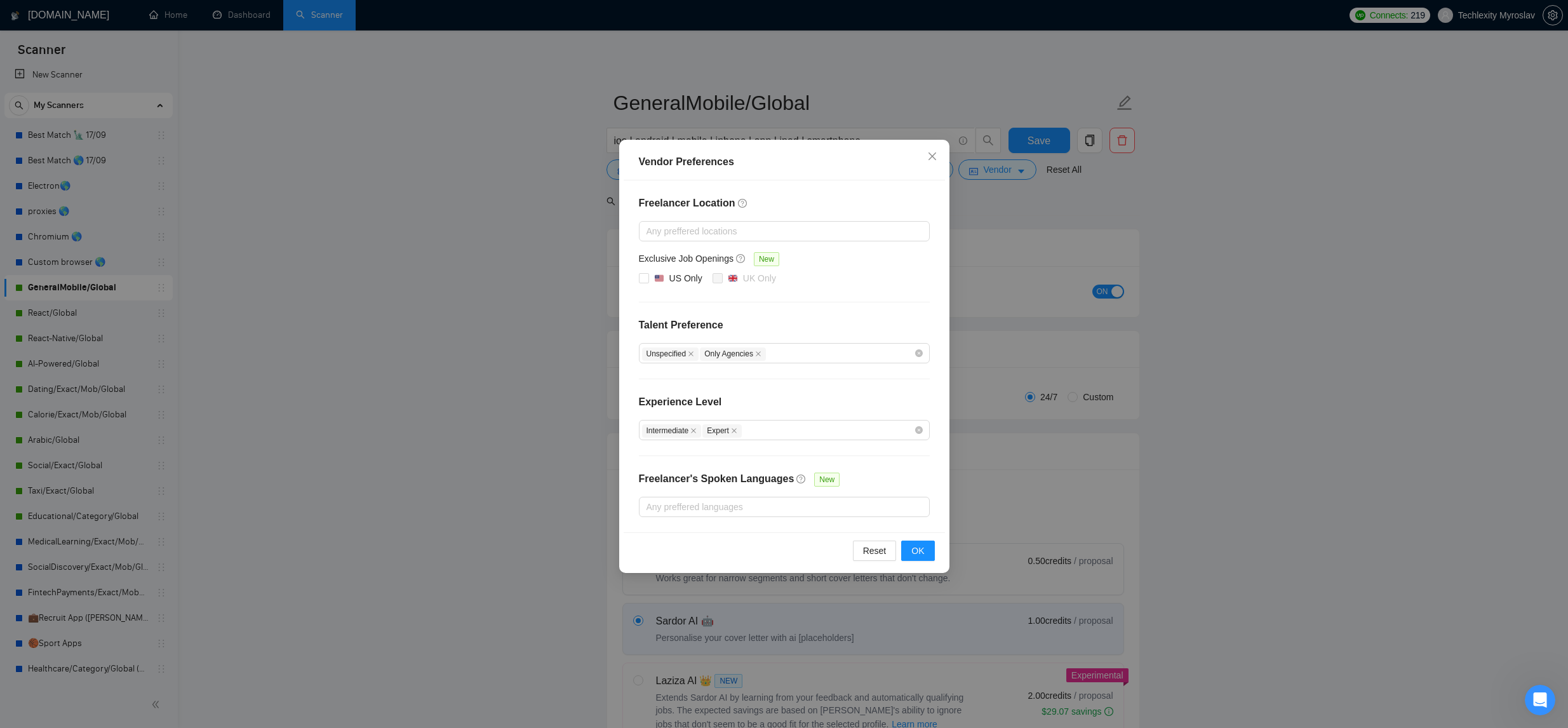
click at [1076, 206] on div "Vendor Preferences Freelancer Location Any preffered locations Exclusive Job Op…" at bounding box center [784, 364] width 1568 height 728
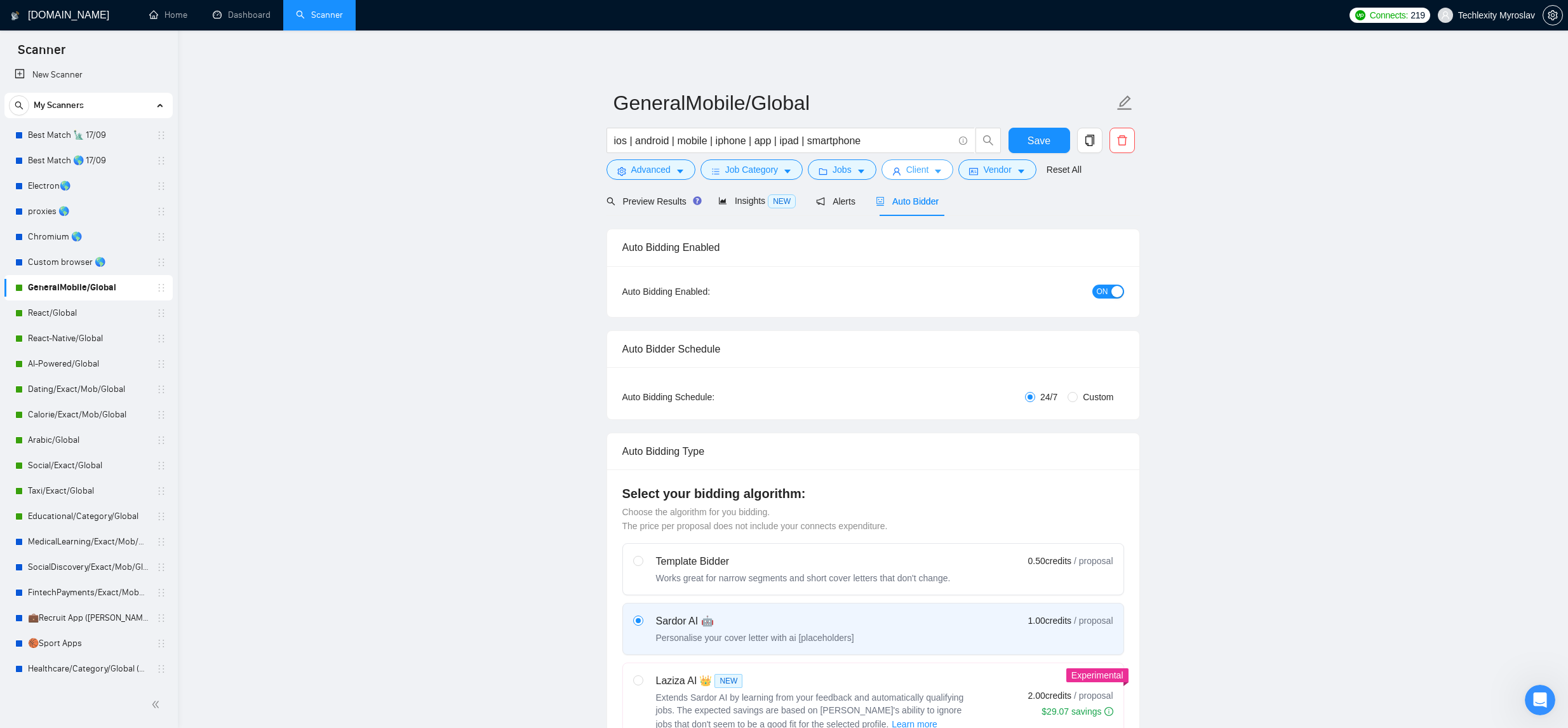
click at [929, 169] on span "Client" at bounding box center [918, 169] width 23 height 14
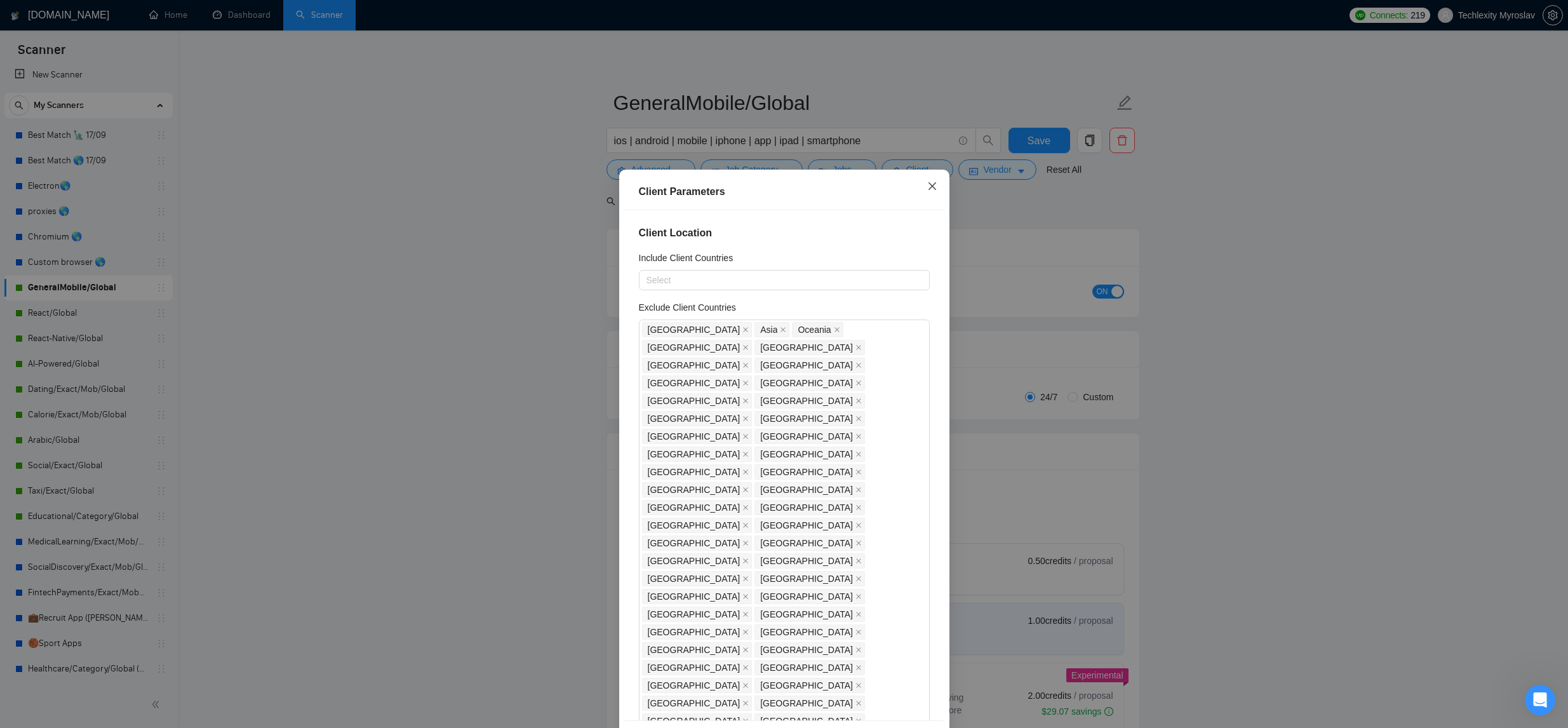
click at [929, 188] on icon "close" at bounding box center [931, 186] width 7 height 7
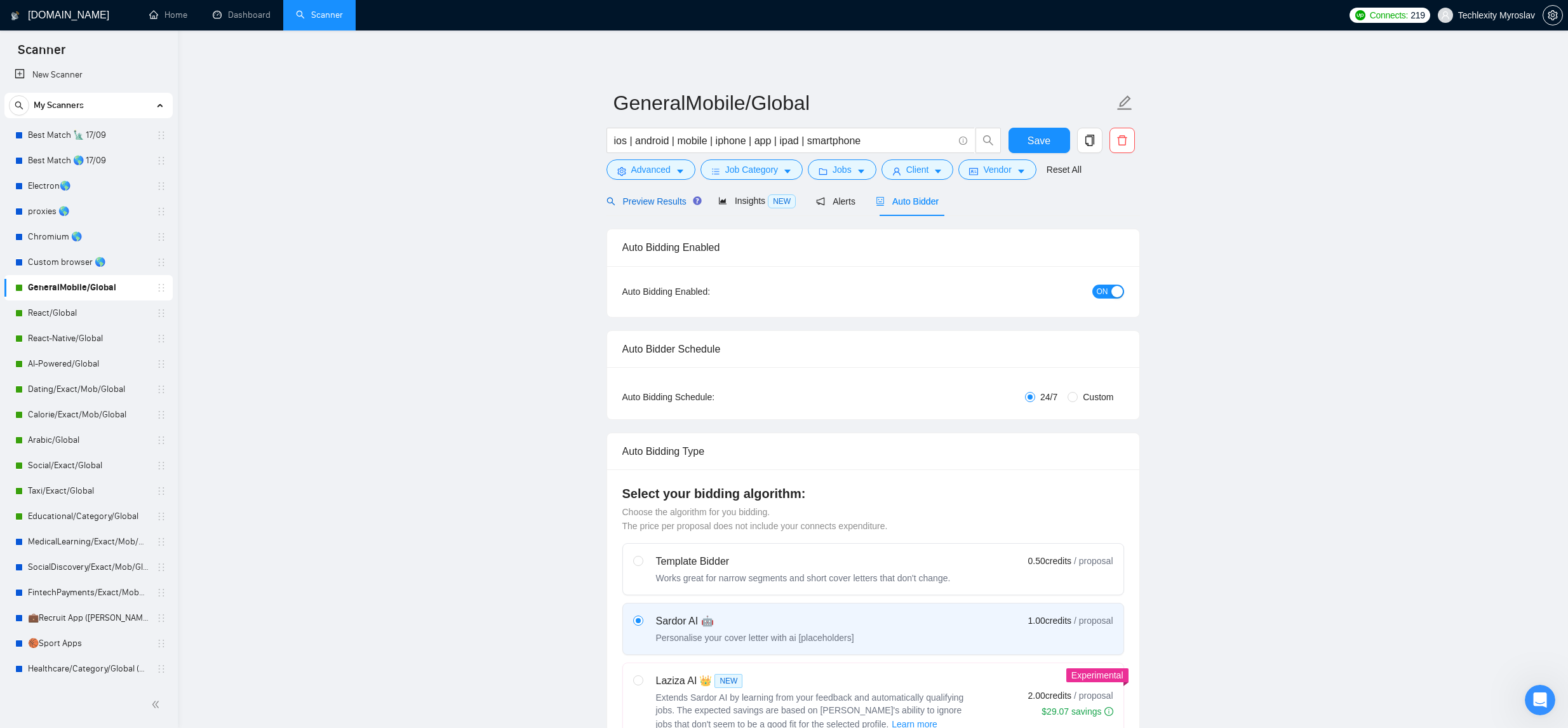
click at [665, 206] on span "Preview Results" at bounding box center [652, 201] width 92 height 10
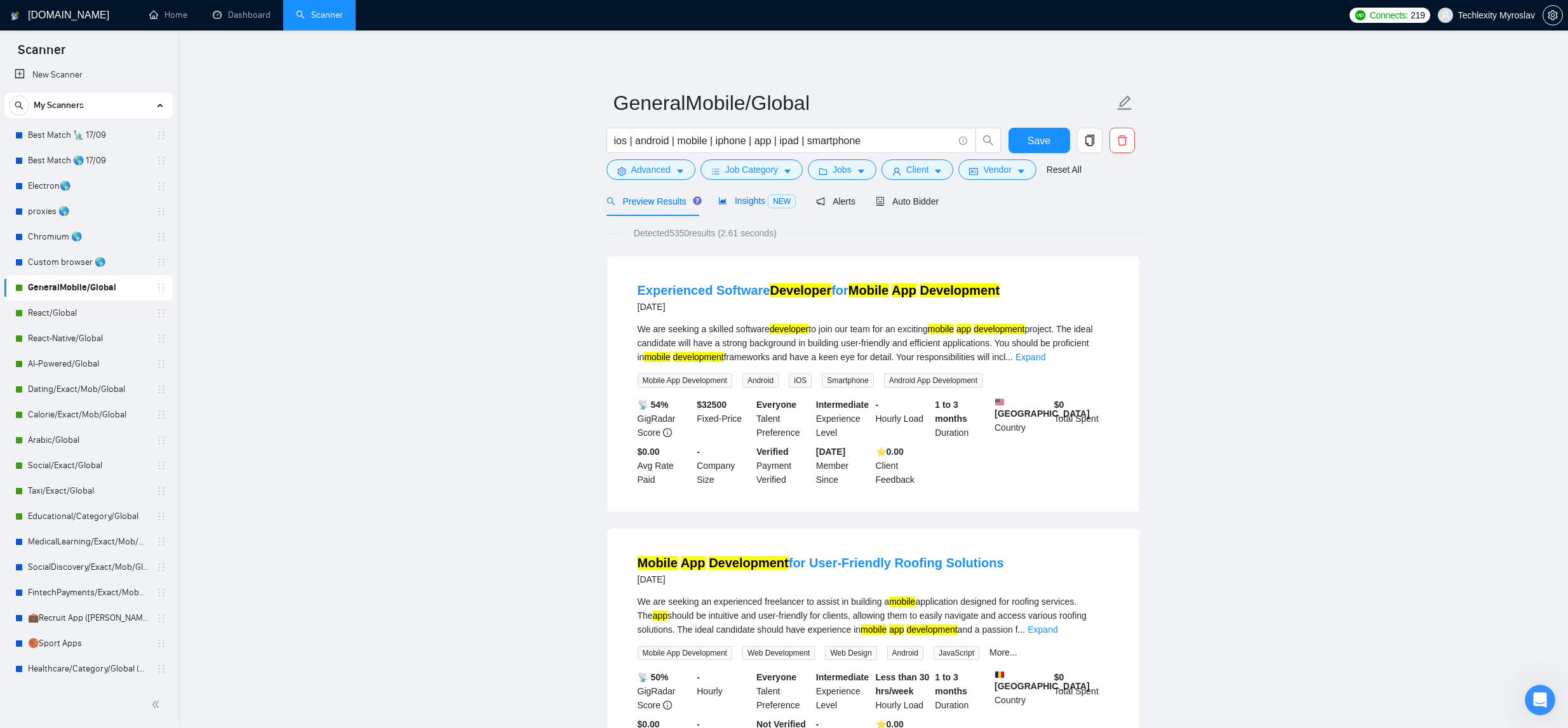
click at [731, 197] on span "Insights NEW" at bounding box center [757, 201] width 77 height 10
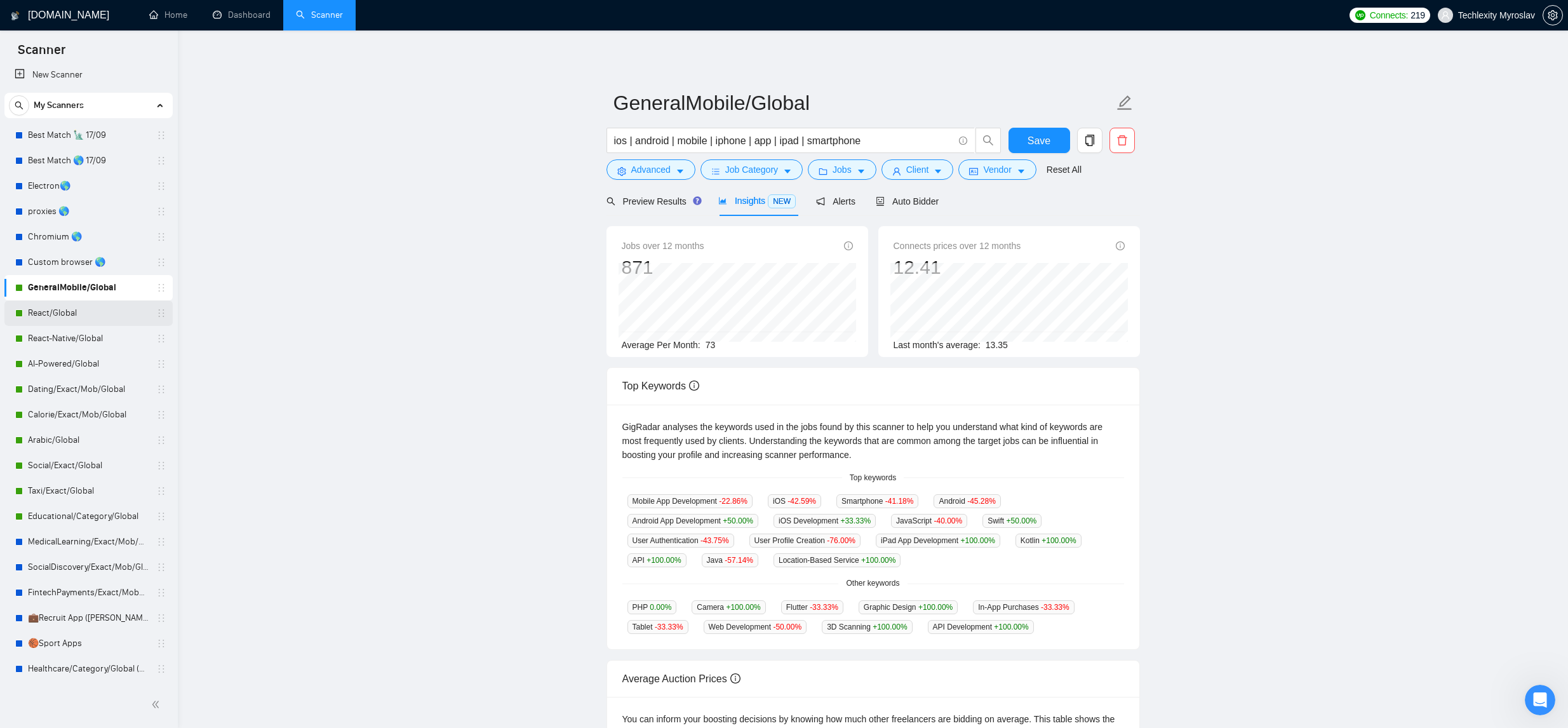
click at [96, 305] on link "React/Global" at bounding box center [88, 312] width 121 height 25
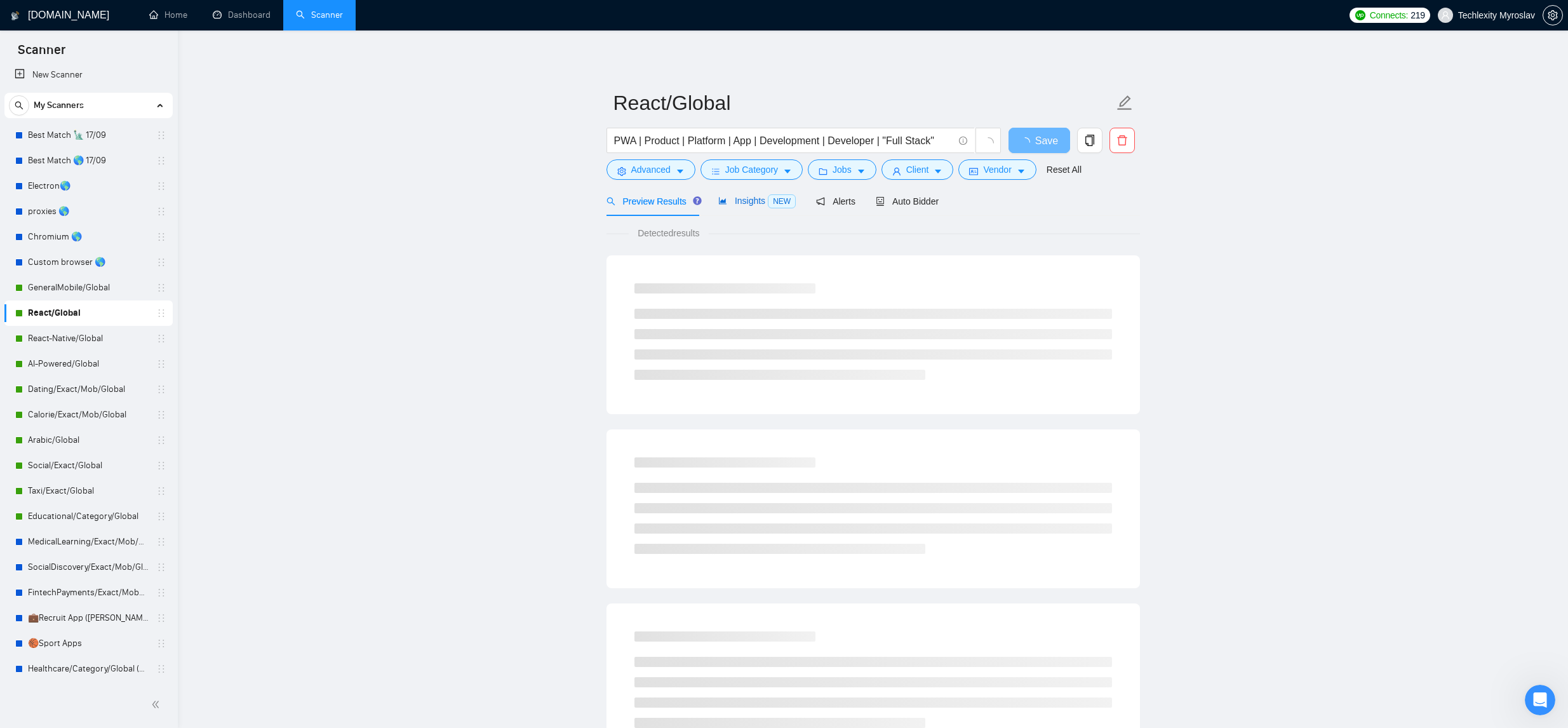
click at [759, 205] on span "Insights NEW" at bounding box center [757, 201] width 77 height 10
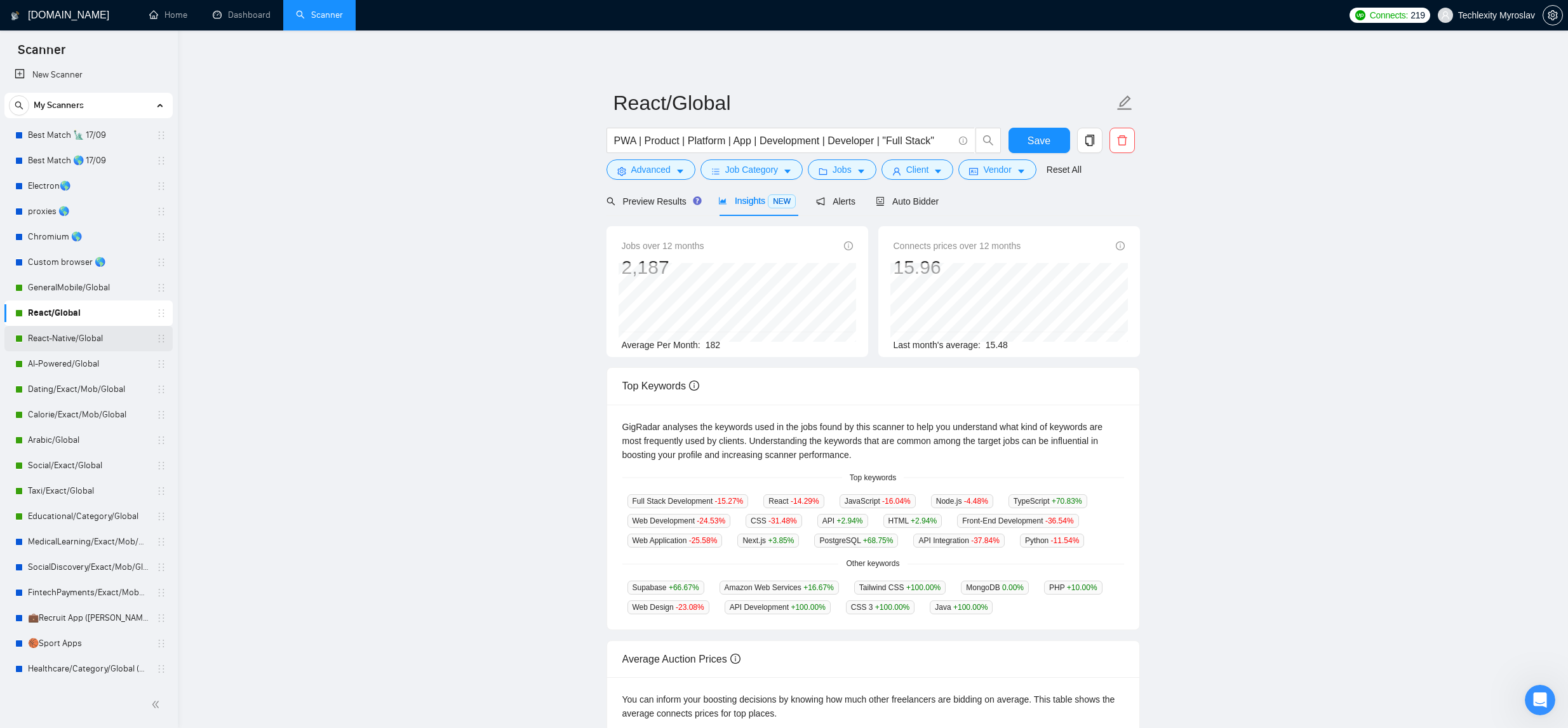
click at [71, 347] on link "React-Native/Global" at bounding box center [88, 338] width 121 height 25
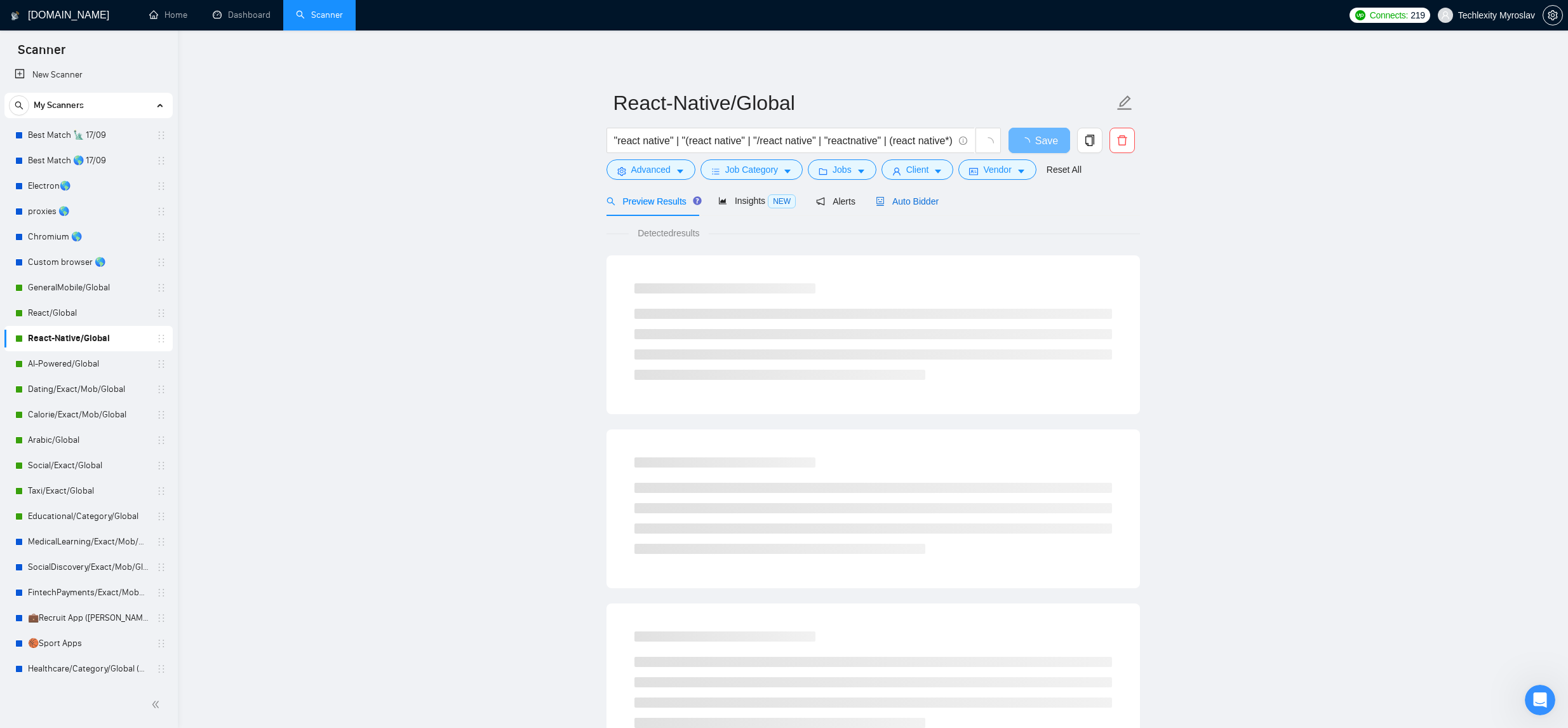
click at [890, 207] on div "Auto Bidder" at bounding box center [907, 201] width 63 height 14
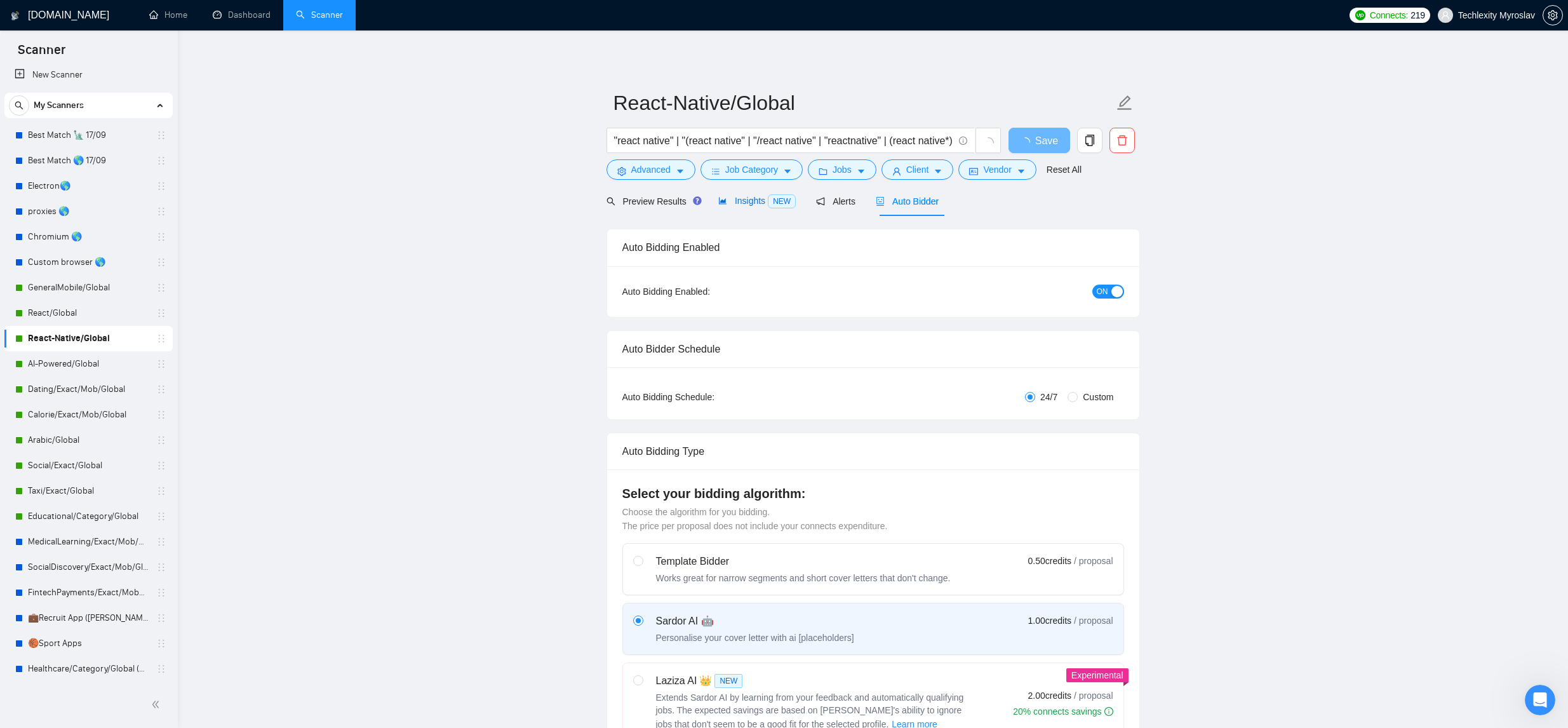
click at [762, 205] on span "Insights NEW" at bounding box center [757, 201] width 77 height 10
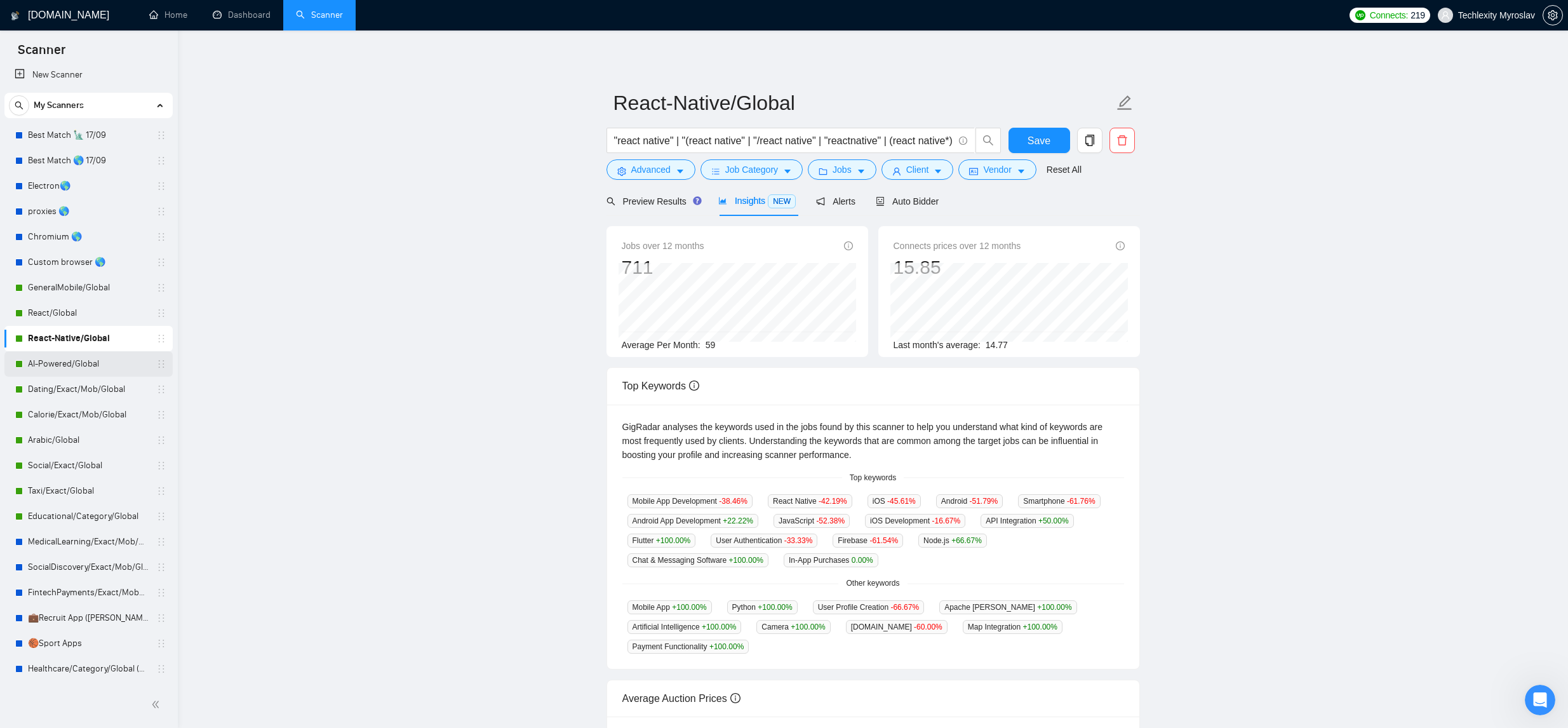
click at [100, 363] on link "AI-Powered/Global" at bounding box center [88, 363] width 121 height 25
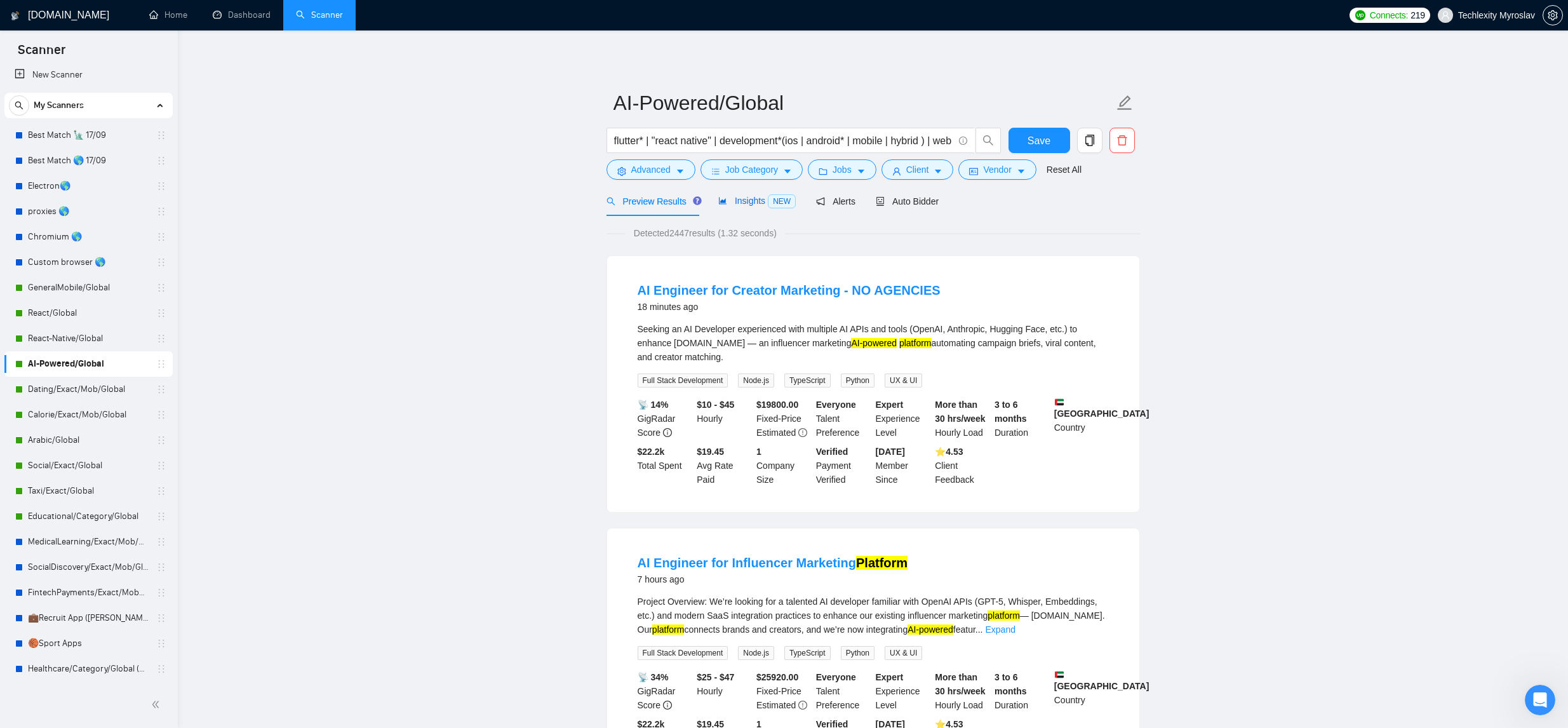
click at [750, 205] on span "Insights NEW" at bounding box center [757, 201] width 77 height 10
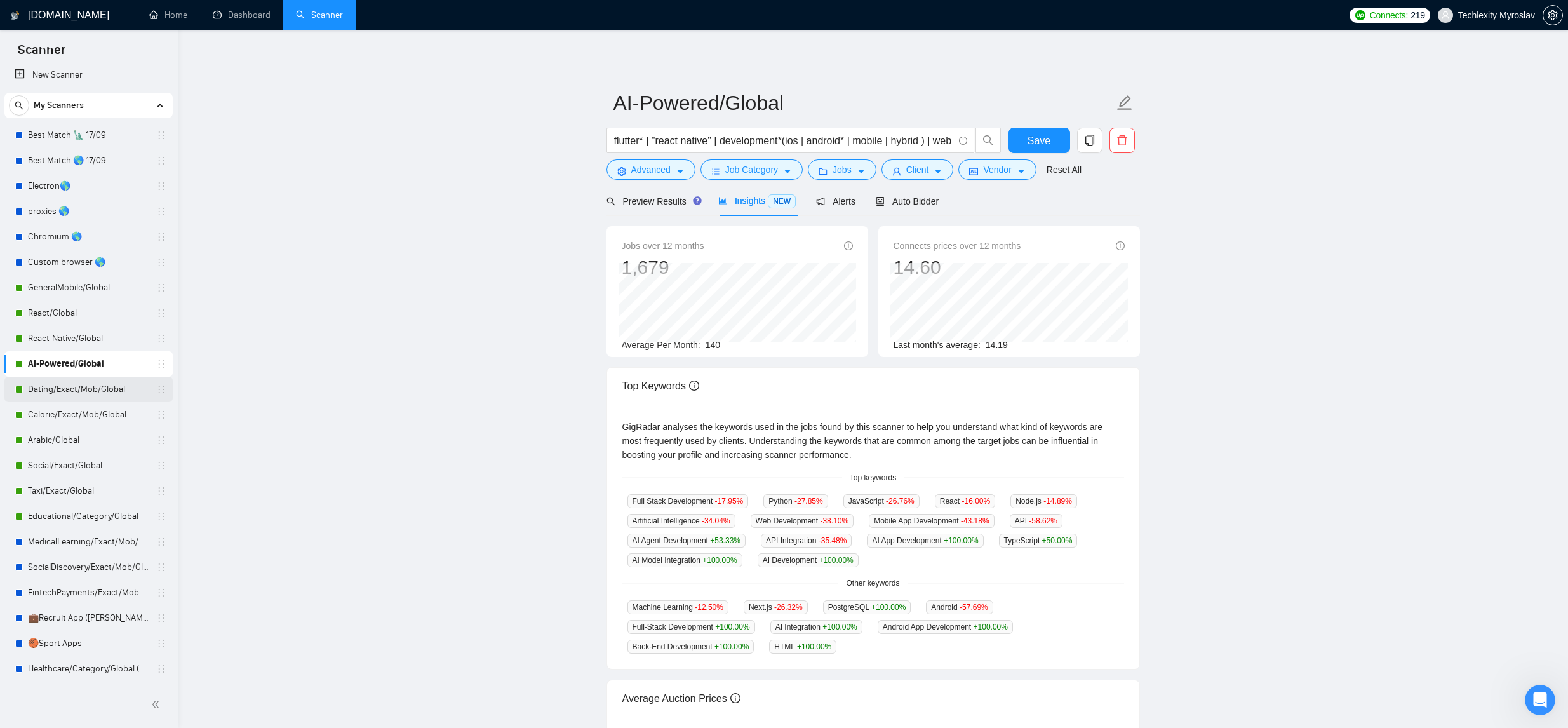
click at [110, 395] on link "Dating/Exact/Mob/Global" at bounding box center [88, 389] width 121 height 25
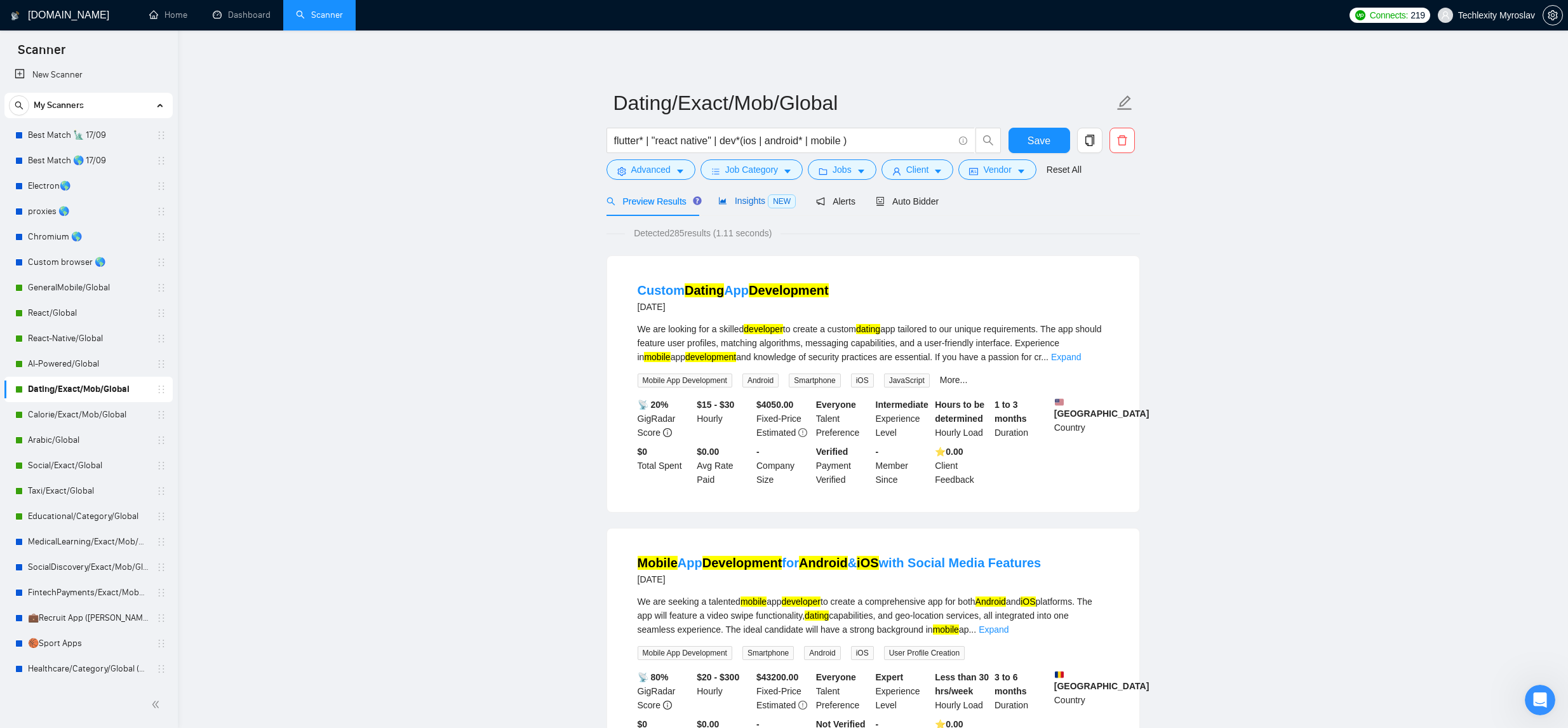
click at [764, 205] on span "Insights NEW" at bounding box center [757, 201] width 77 height 10
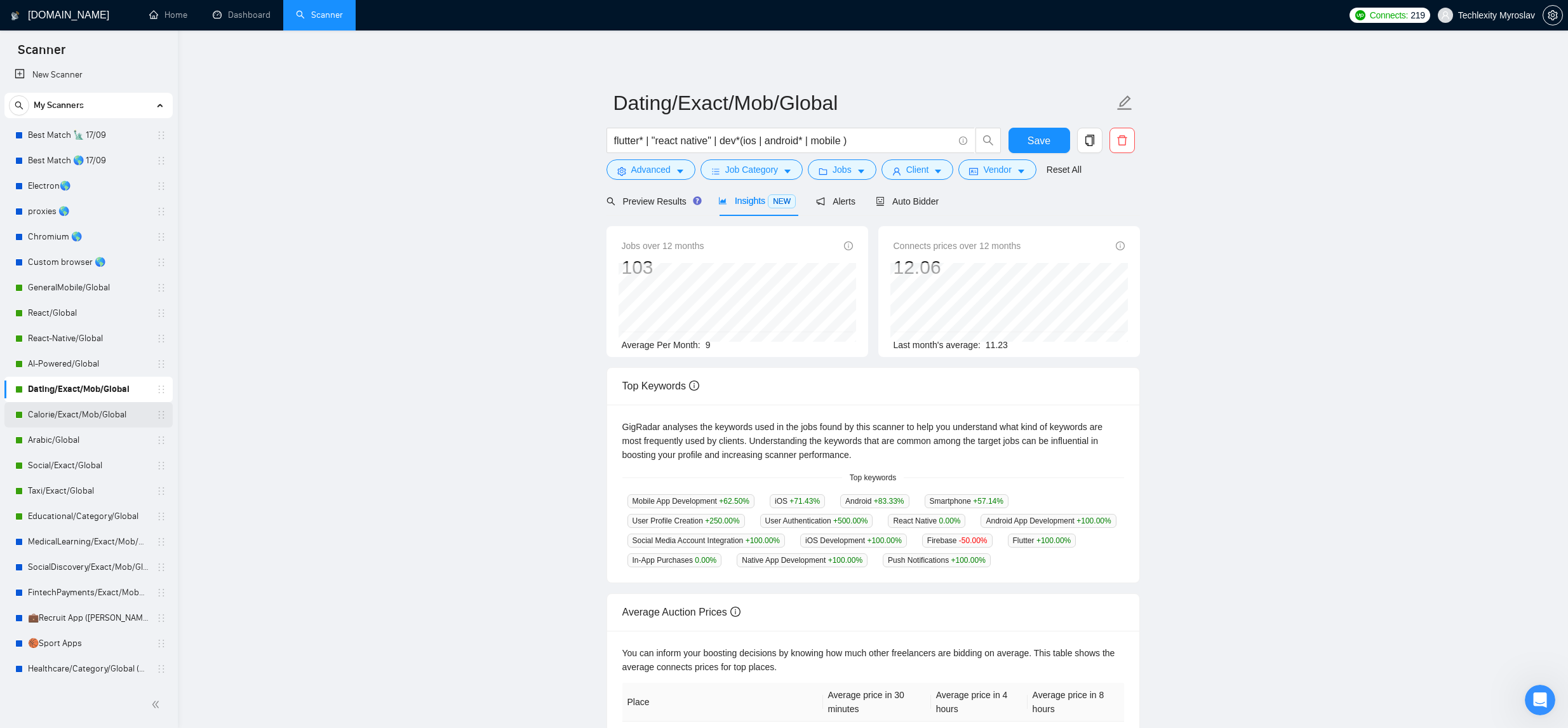
click at [106, 411] on link "Calorie/Exact/Mob/Global" at bounding box center [88, 414] width 121 height 25
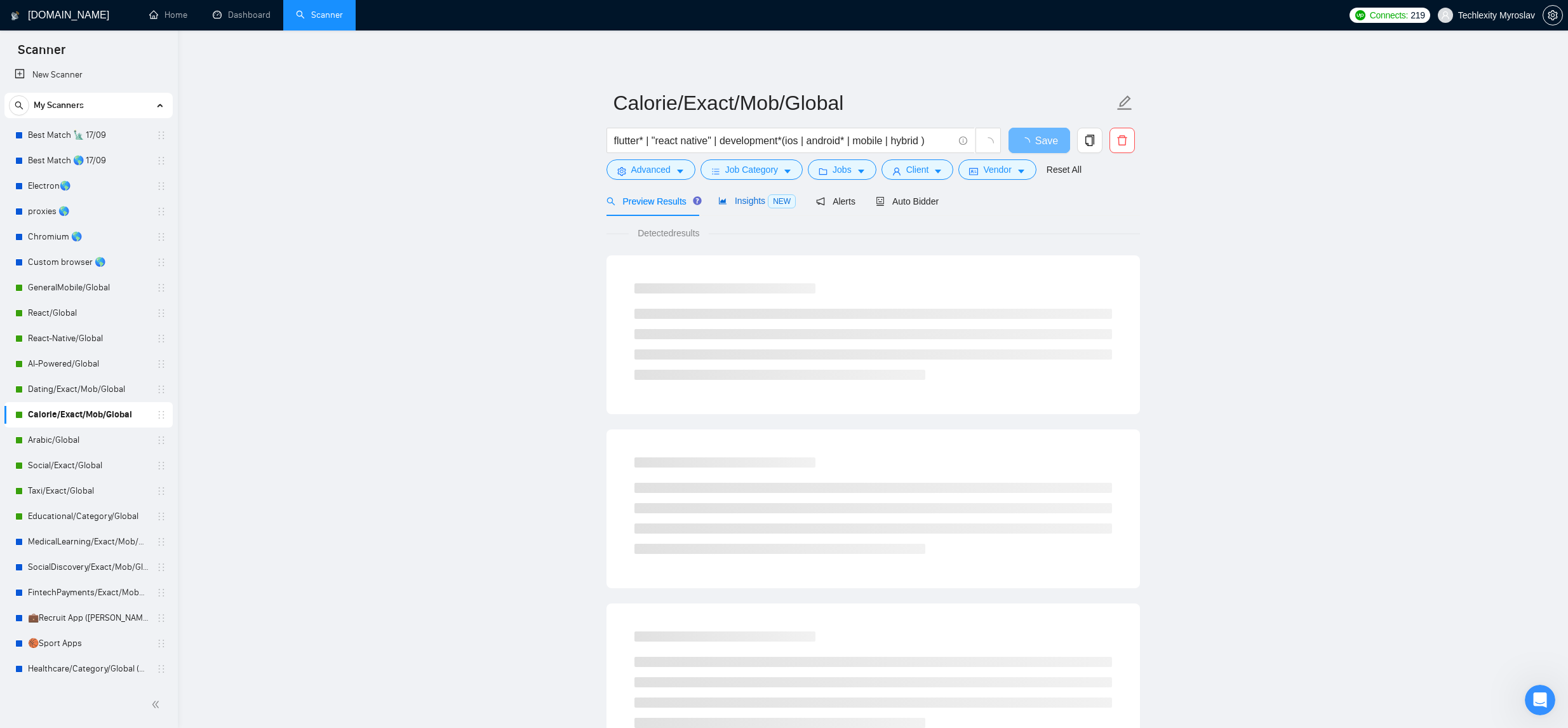
click at [731, 203] on span "Insights NEW" at bounding box center [757, 201] width 77 height 10
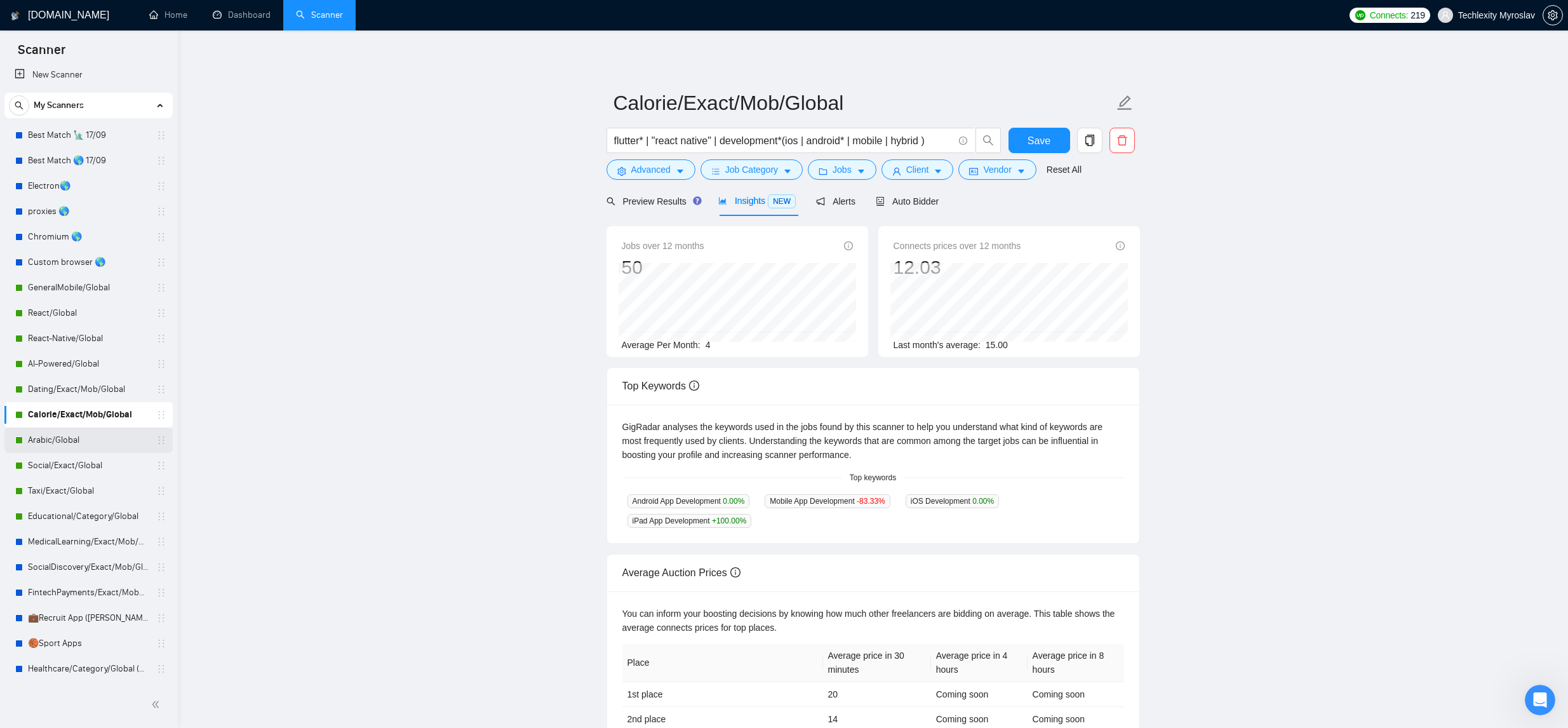
click at [98, 443] on link "Arabic/Global" at bounding box center [88, 439] width 121 height 25
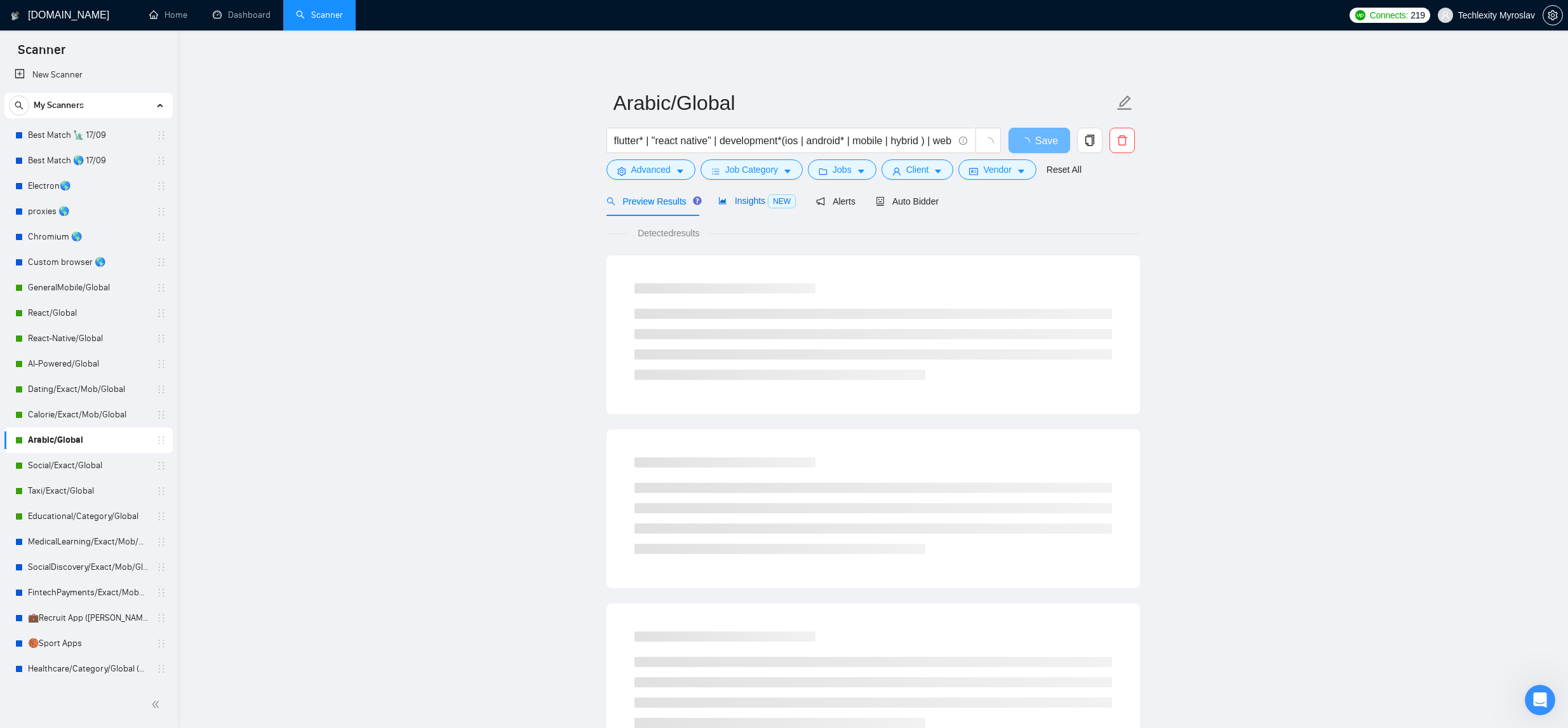
click at [759, 201] on span "Insights NEW" at bounding box center [757, 201] width 77 height 10
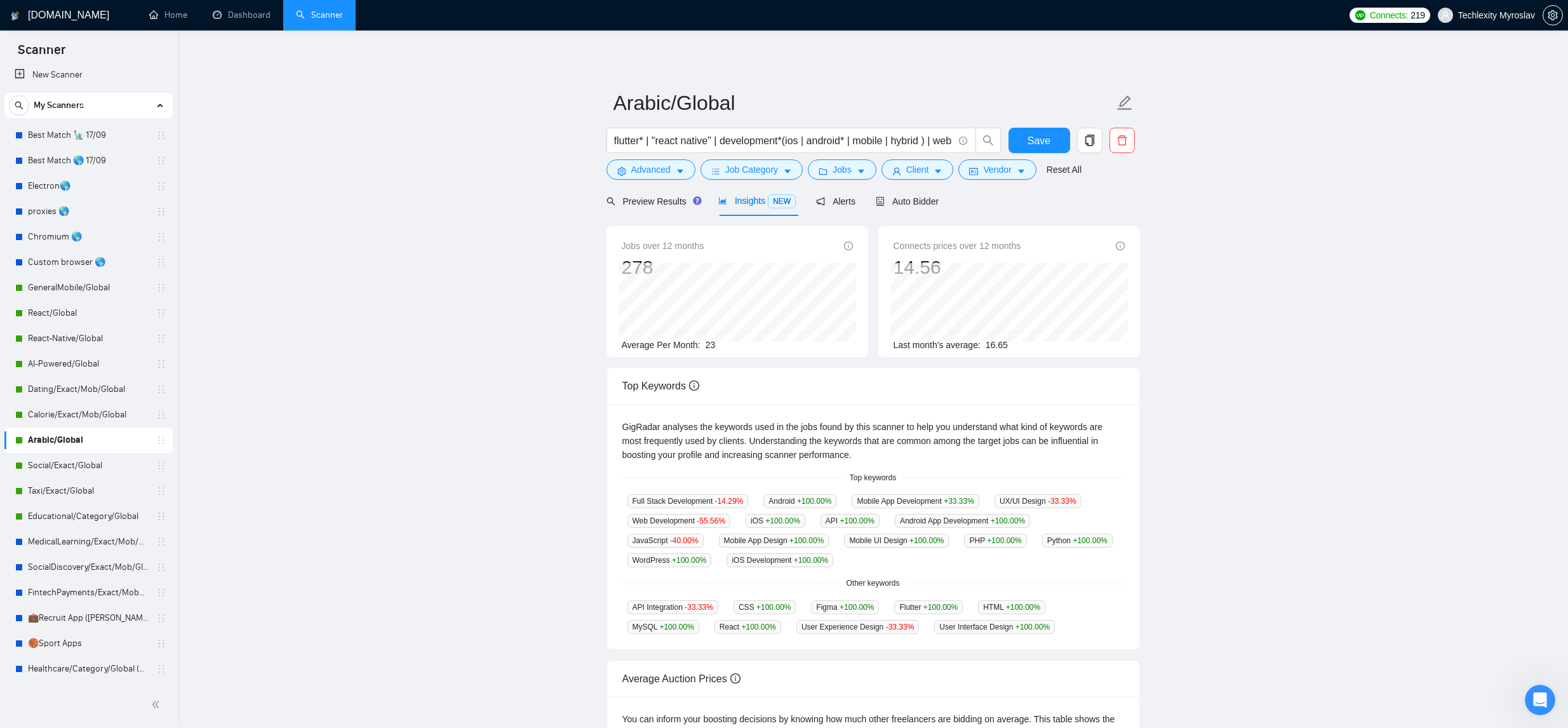
drag, startPoint x: 81, startPoint y: 463, endPoint x: 498, endPoint y: 335, distance: 436.2
click at [81, 463] on link "Social/Exact/Global" at bounding box center [88, 465] width 121 height 25
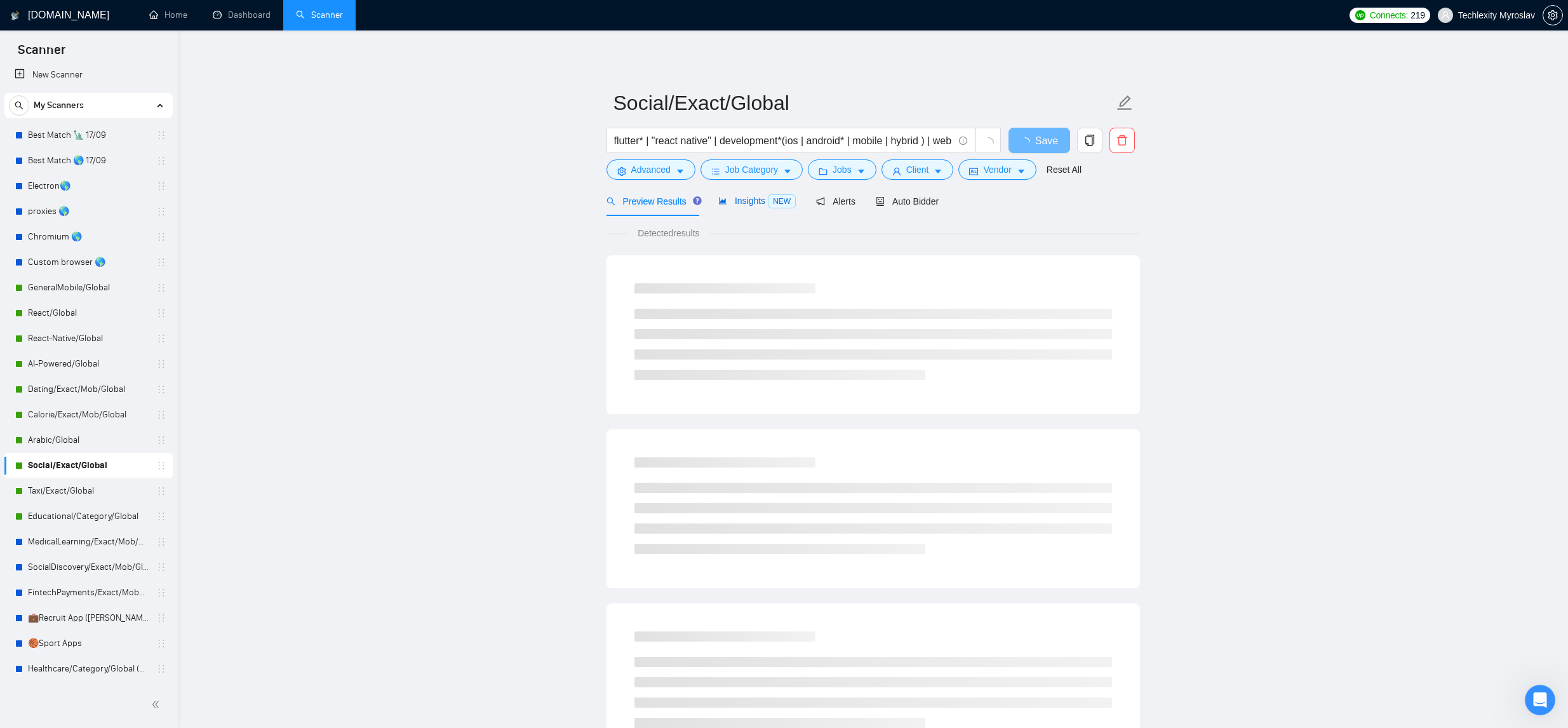
click at [752, 201] on span "Insights NEW" at bounding box center [757, 201] width 77 height 10
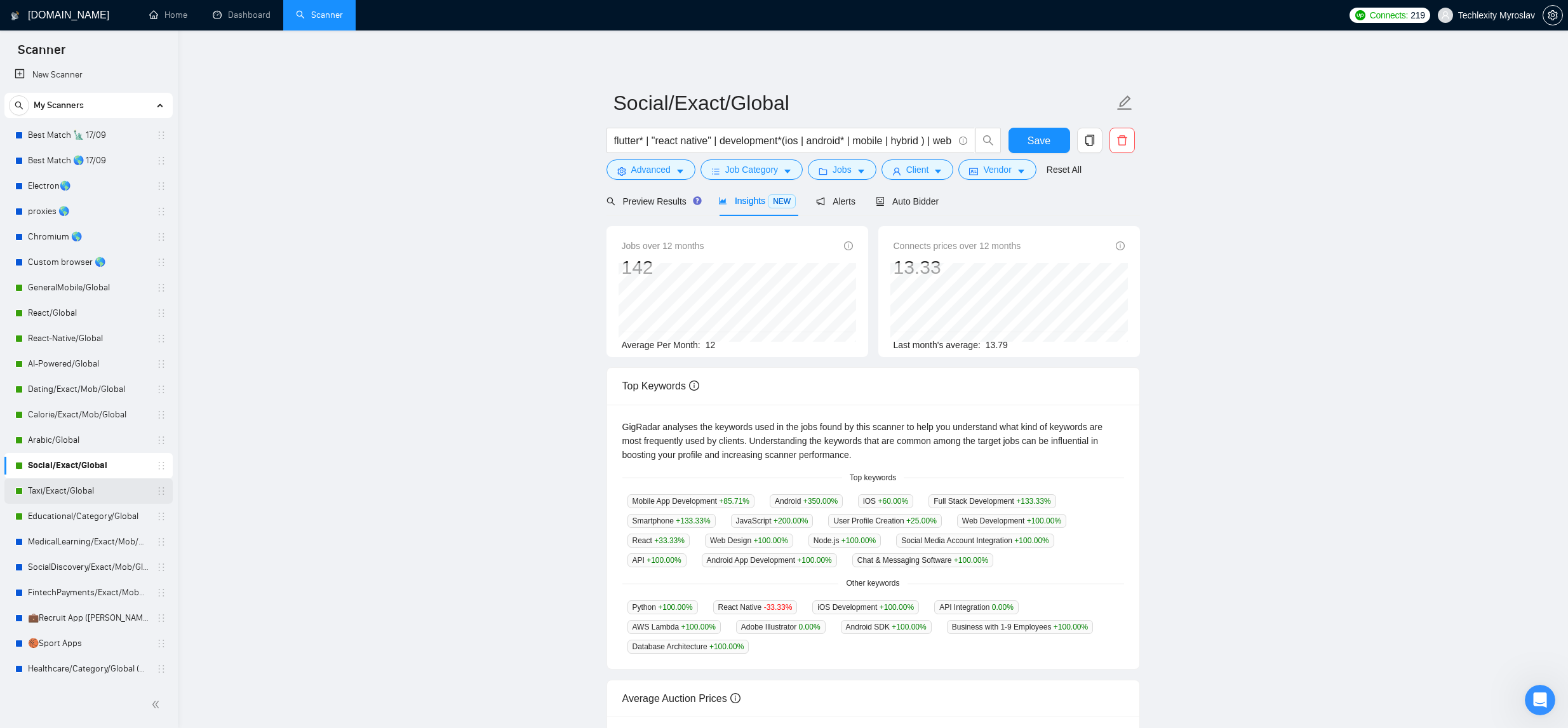
click at [99, 489] on link "Taxi/Exact/Global" at bounding box center [88, 490] width 121 height 25
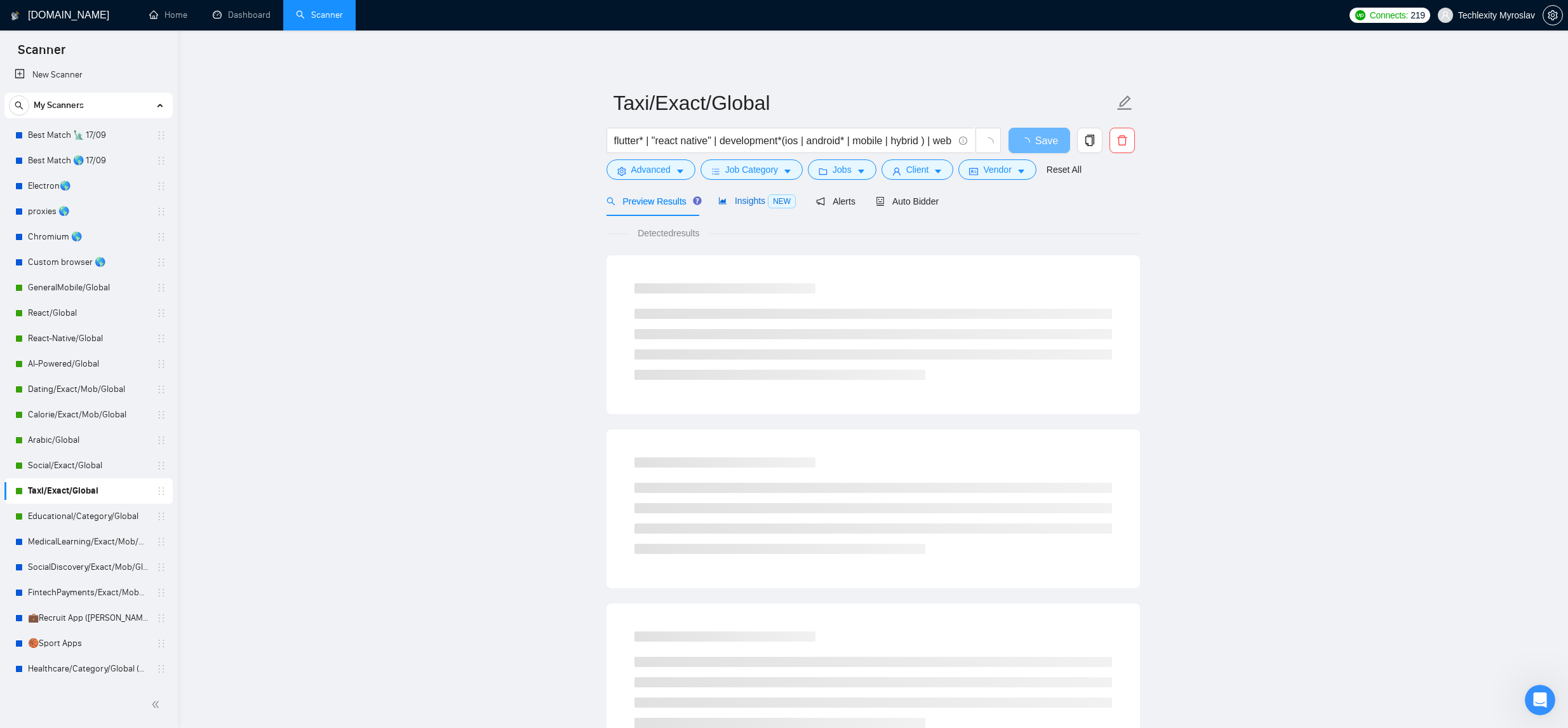
click at [727, 203] on span "Insights NEW" at bounding box center [757, 201] width 77 height 10
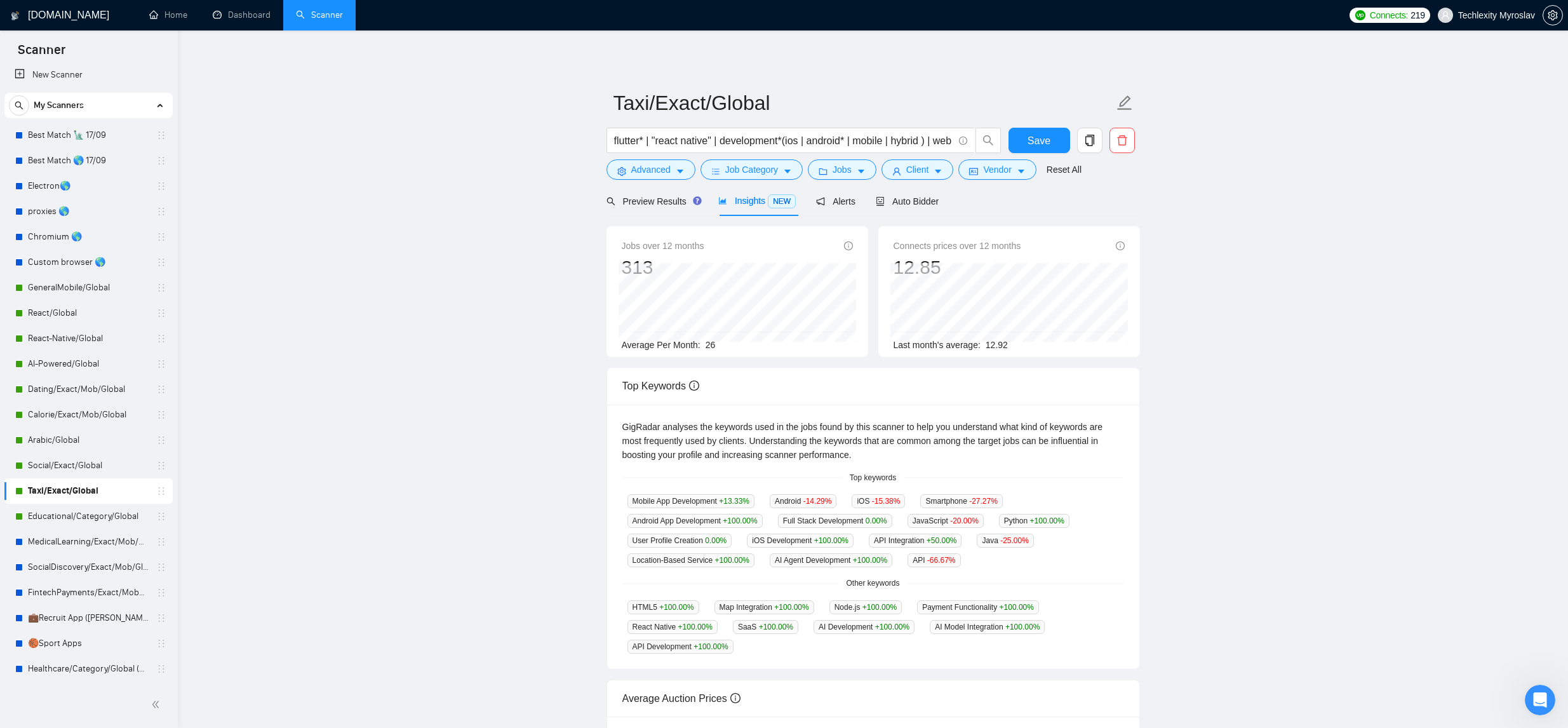
drag, startPoint x: 106, startPoint y: 518, endPoint x: 260, endPoint y: 520, distance: 154.0
click at [106, 518] on link "Educational/Category/Global" at bounding box center [88, 516] width 121 height 25
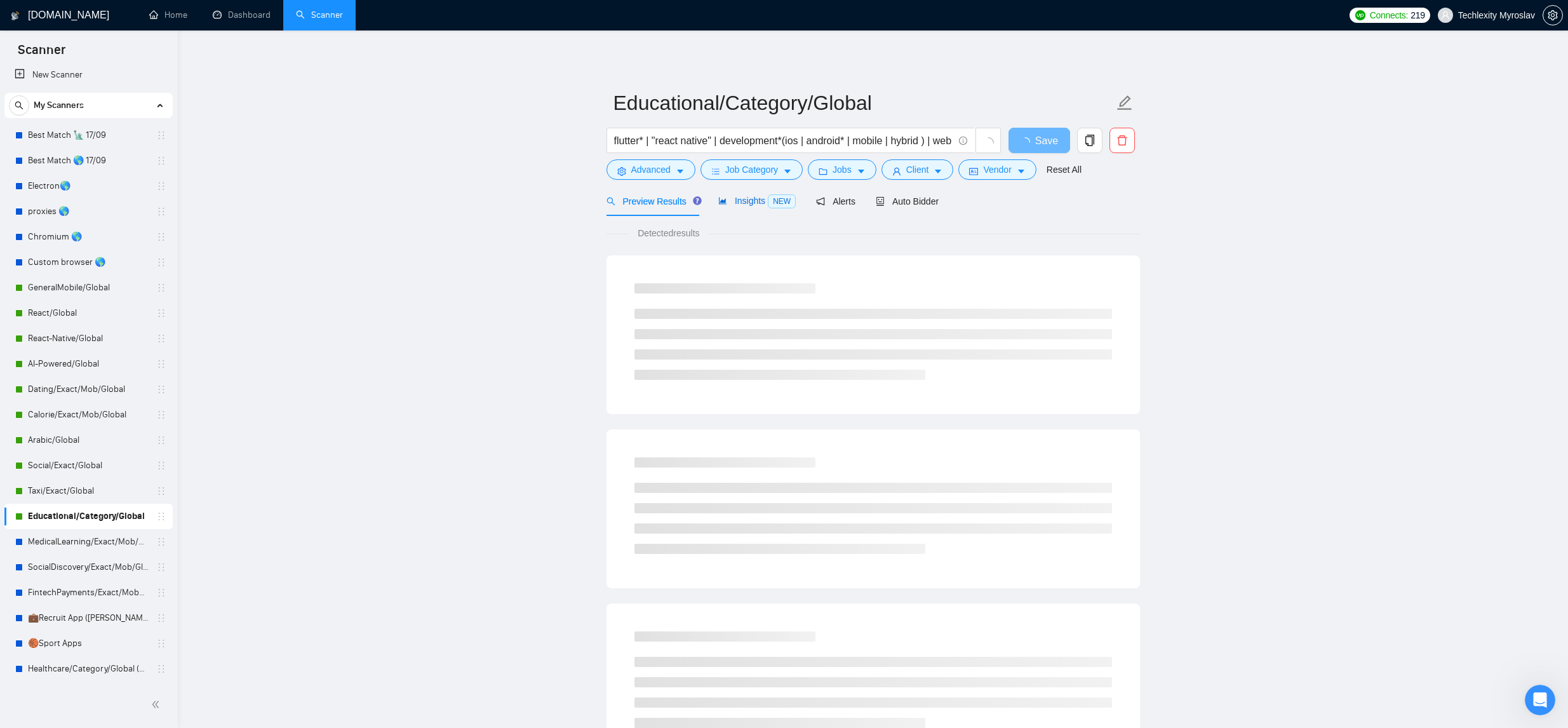
click at [756, 198] on span "Insights NEW" at bounding box center [757, 201] width 77 height 10
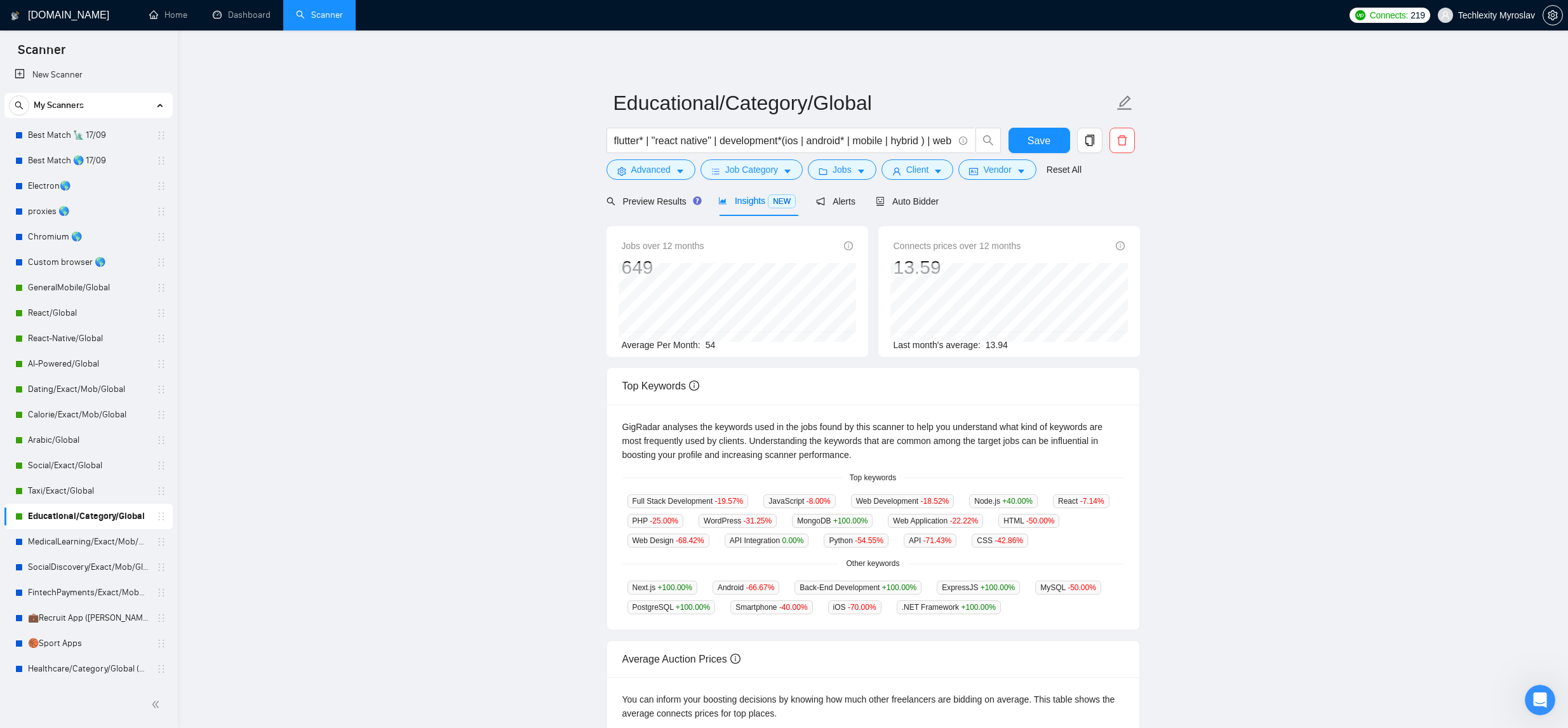
scroll to position [1, 0]
click at [835, 197] on span "Alerts" at bounding box center [836, 200] width 39 height 10
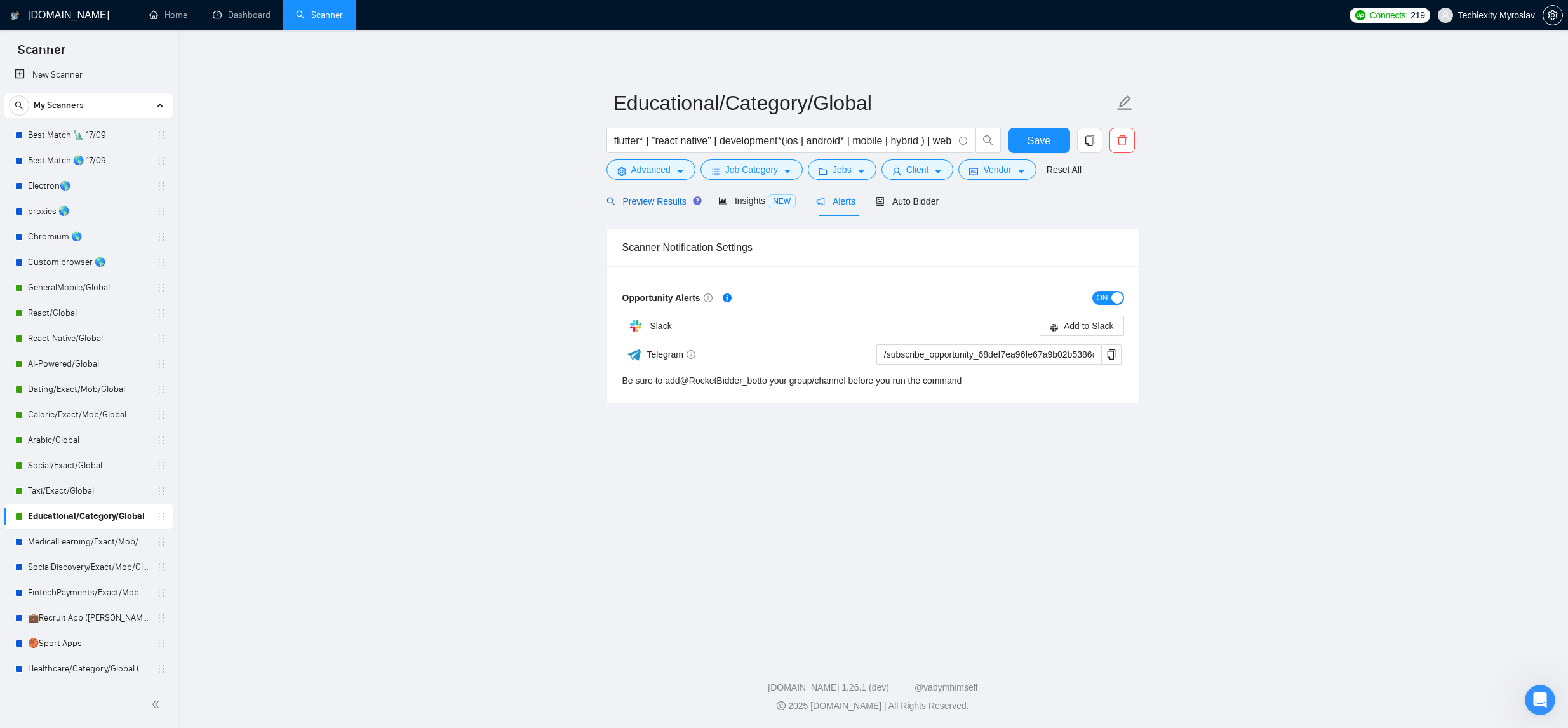
click at [676, 206] on span "Preview Results" at bounding box center [652, 201] width 92 height 10
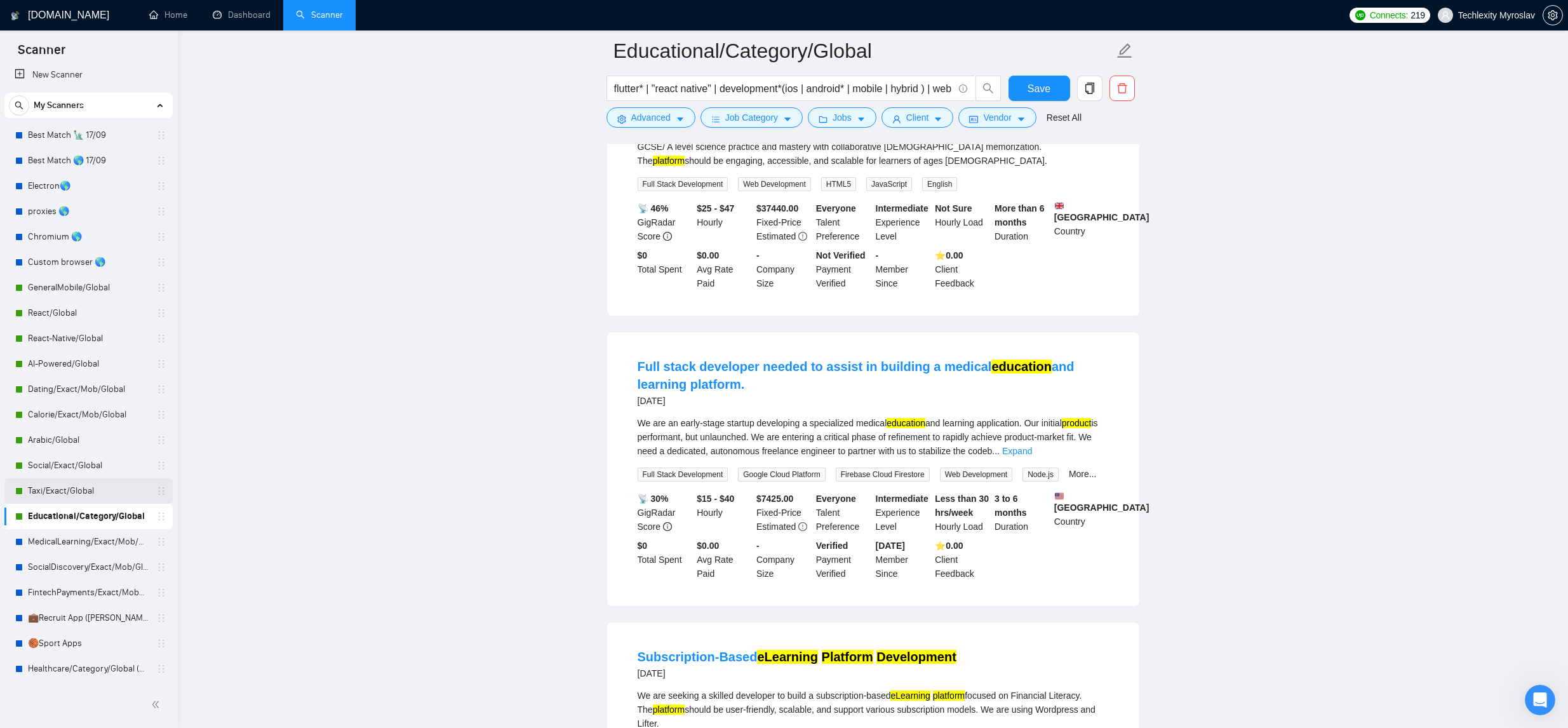
scroll to position [302, 0]
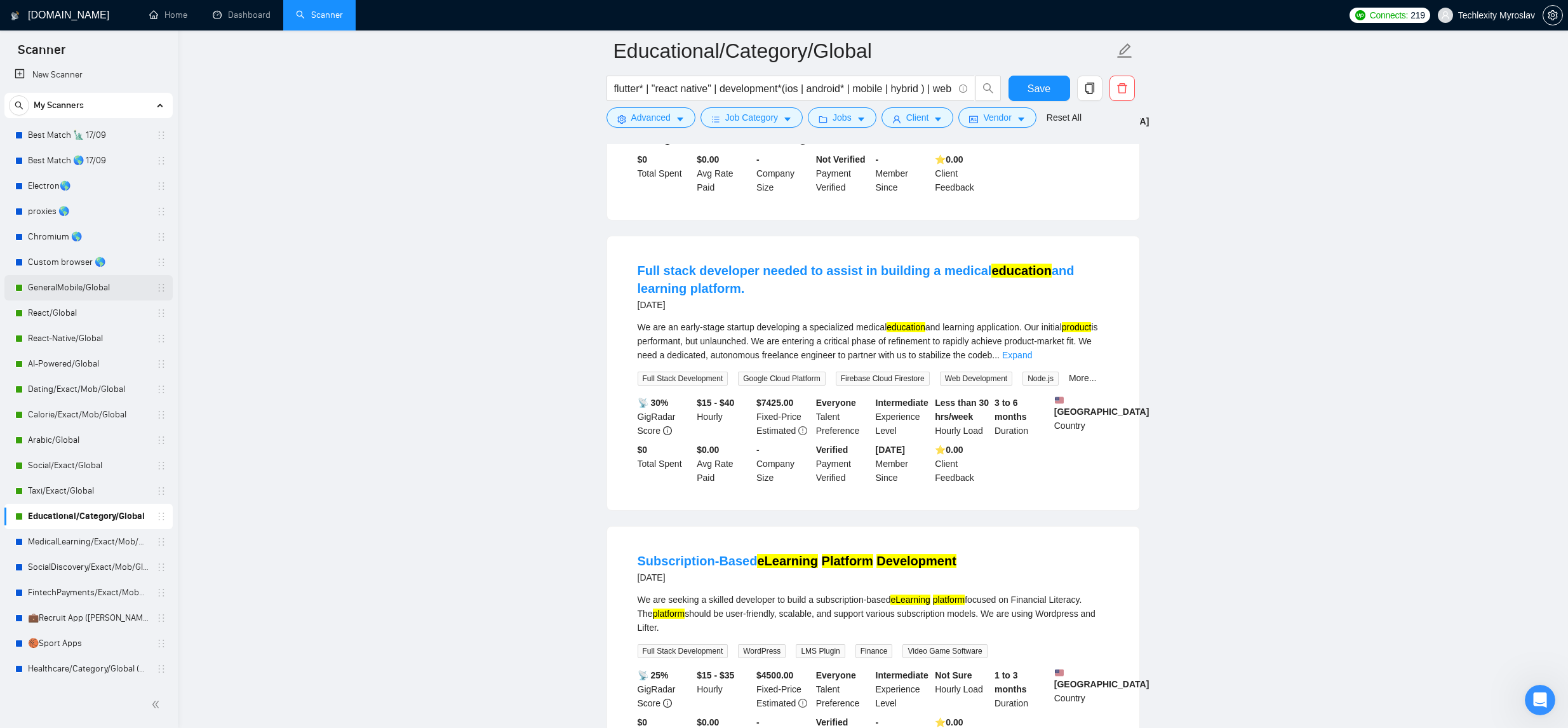
click at [107, 278] on link "GeneralMobile/Global" at bounding box center [88, 287] width 121 height 25
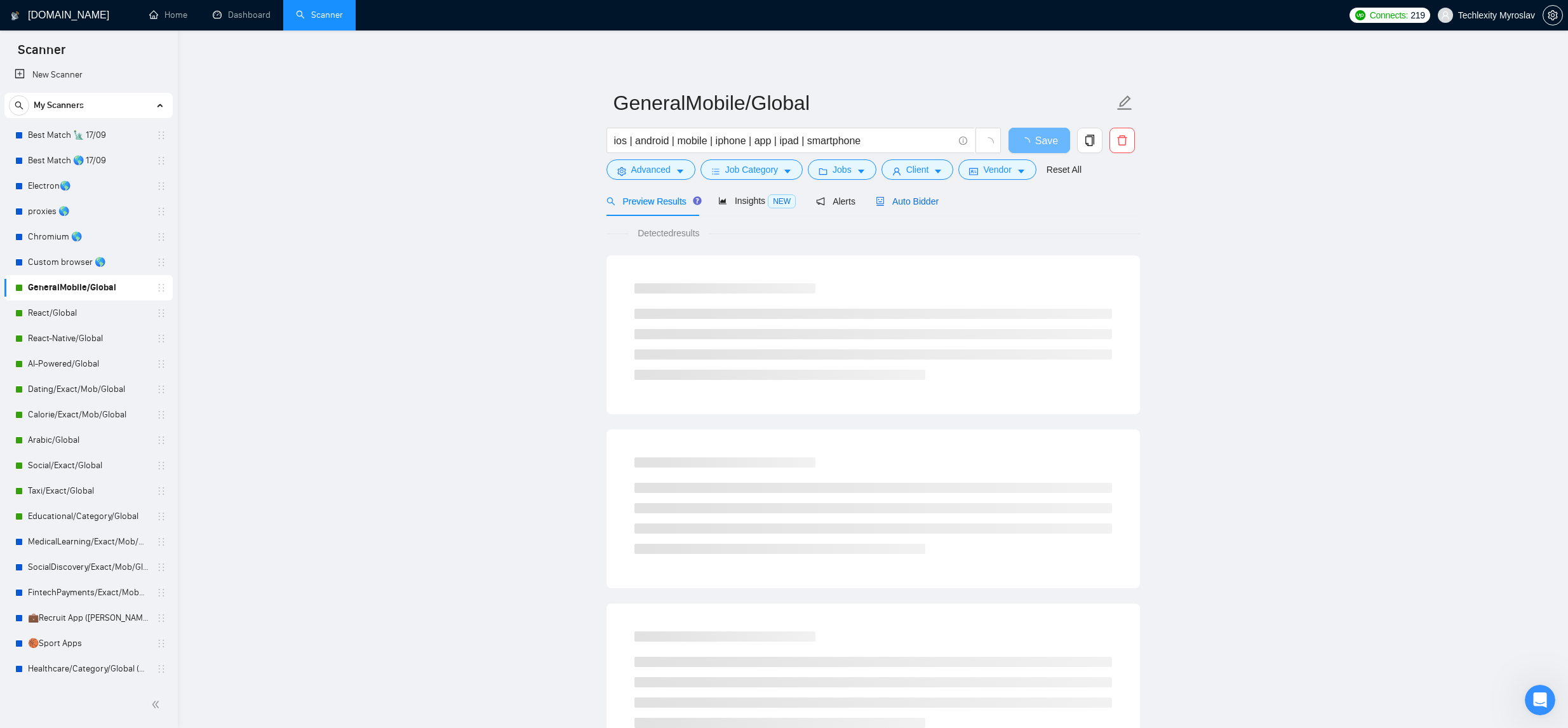
click at [925, 206] on div "Auto Bidder" at bounding box center [907, 201] width 63 height 14
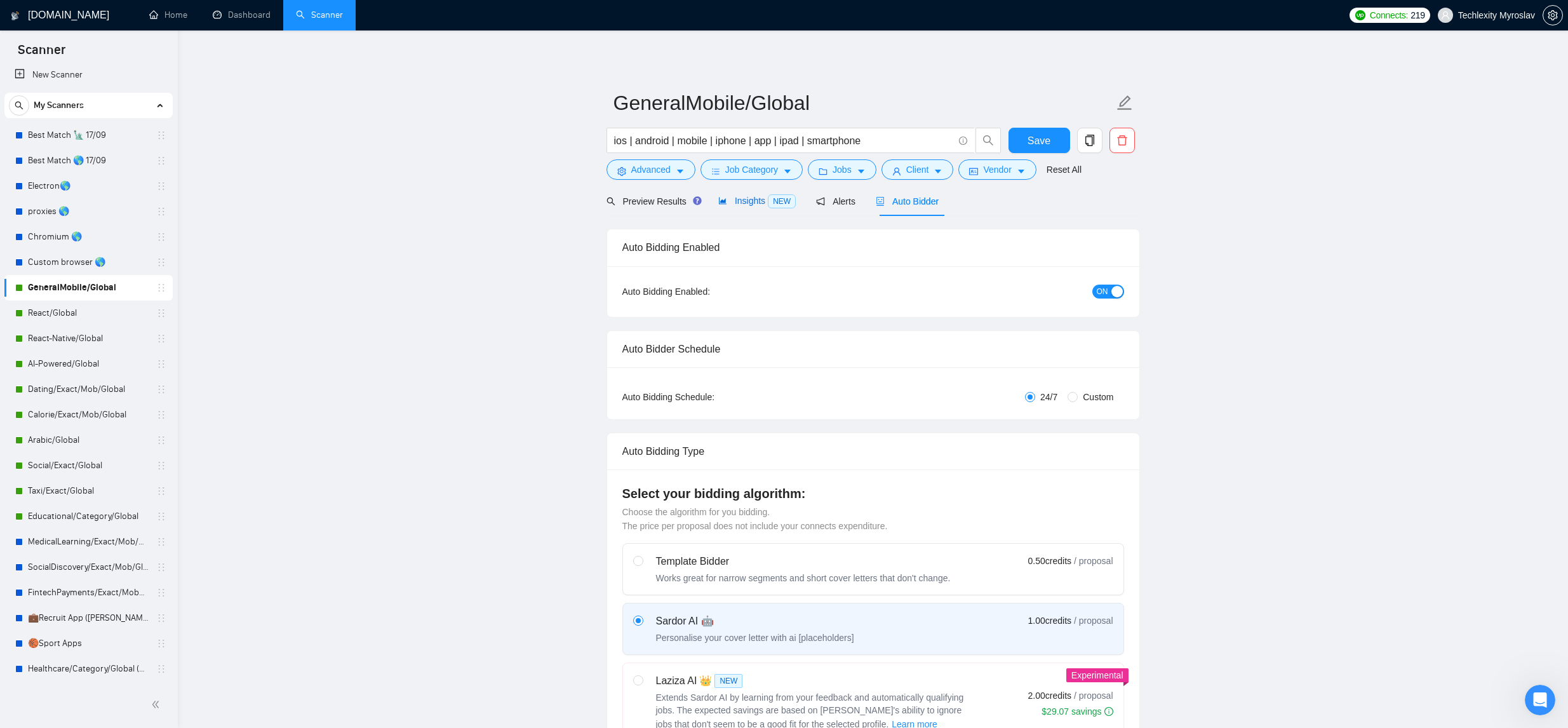
click at [761, 200] on span "Insights NEW" at bounding box center [757, 201] width 77 height 10
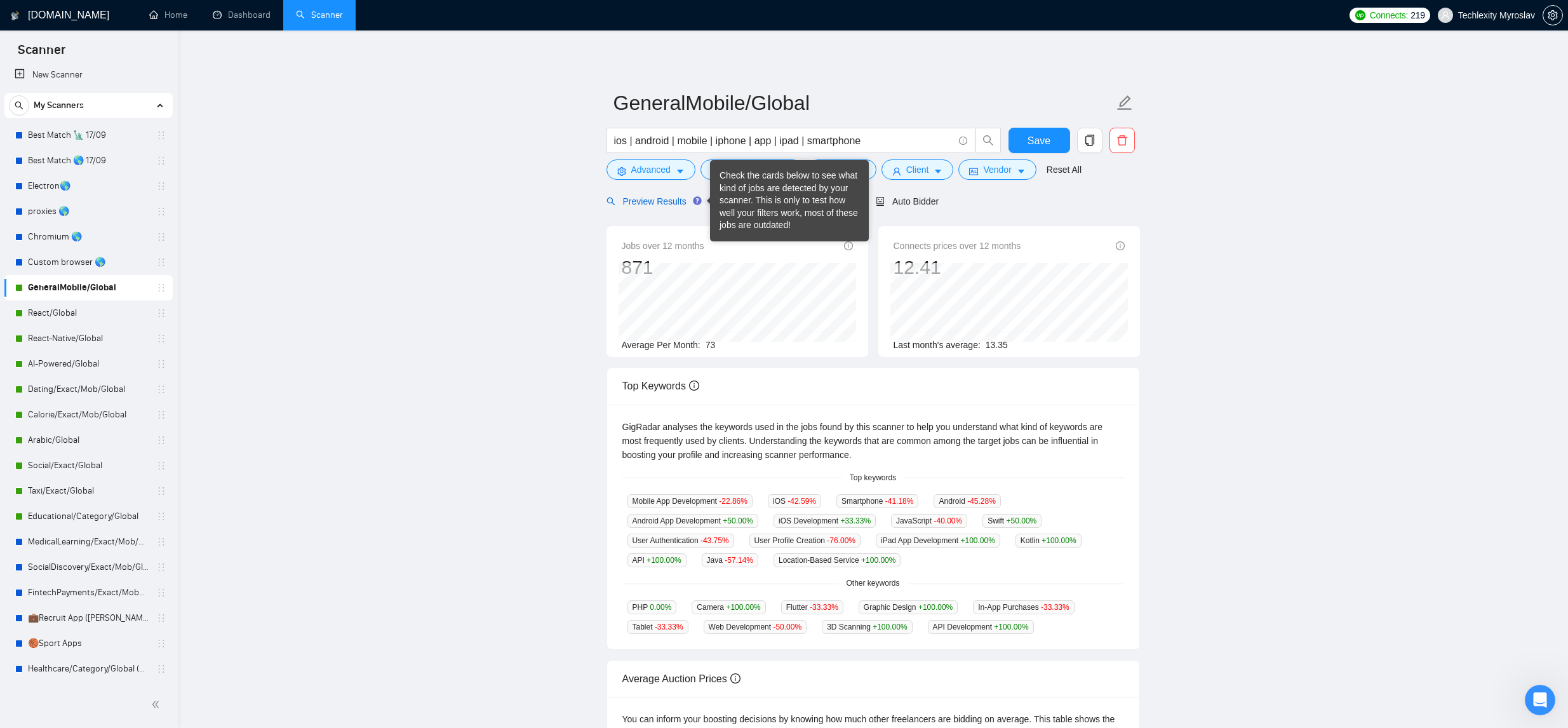
drag, startPoint x: 664, startPoint y: 199, endPoint x: 683, endPoint y: 198, distance: 19.0
click at [662, 199] on span "Preview Results" at bounding box center [652, 201] width 92 height 10
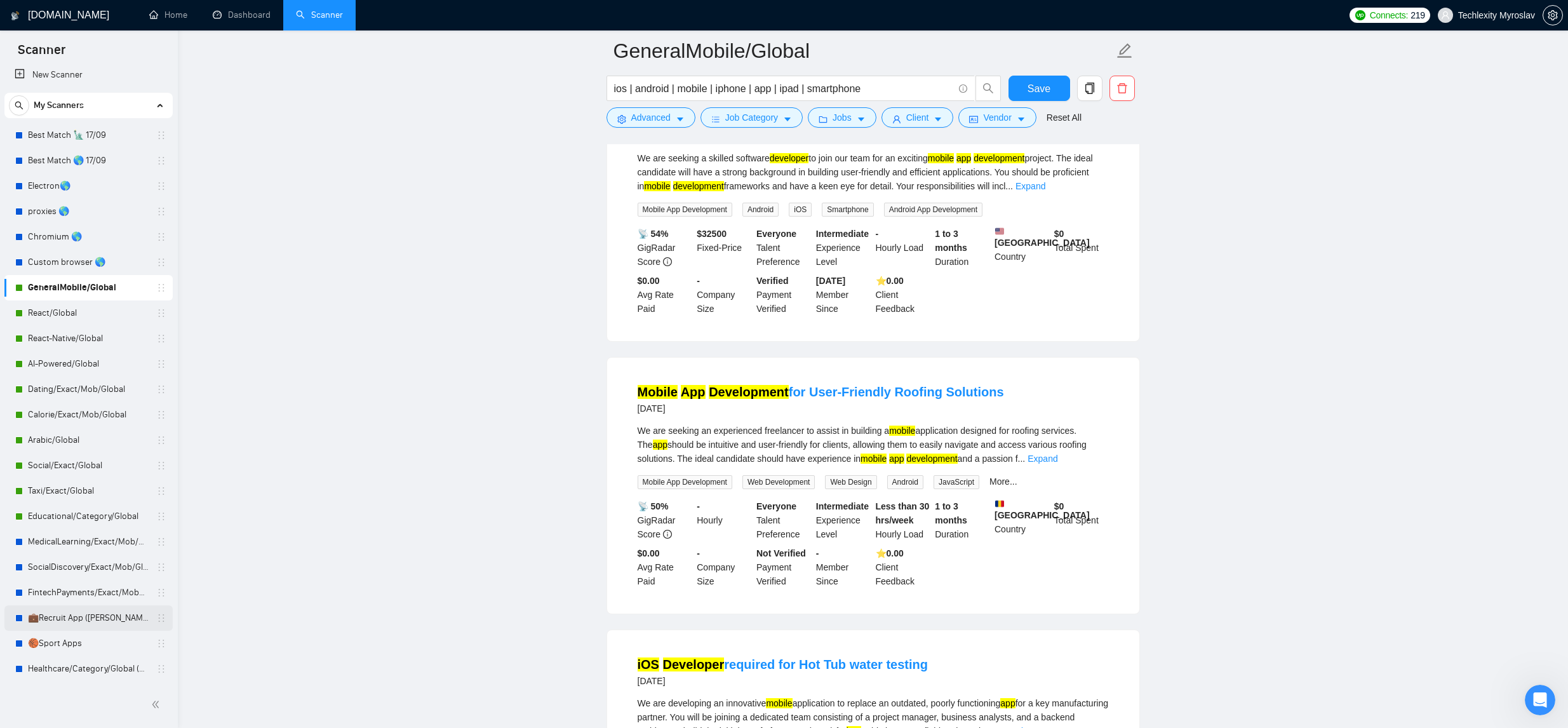
scroll to position [182, 0]
click at [91, 608] on link "💼Recruit App (Tamara)" at bounding box center [88, 618] width 121 height 25
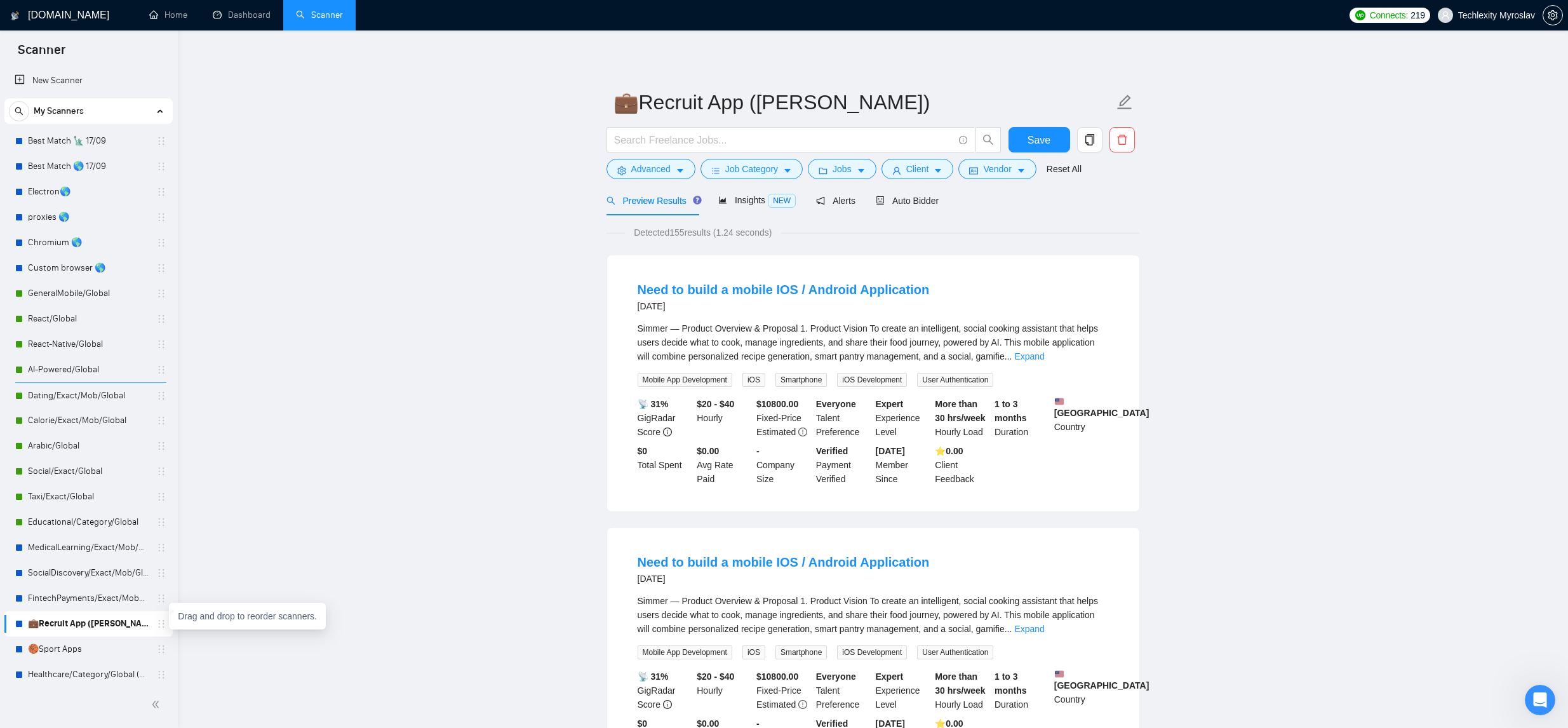
scroll to position [1, 0]
